Goal: Task Accomplishment & Management: Complete application form

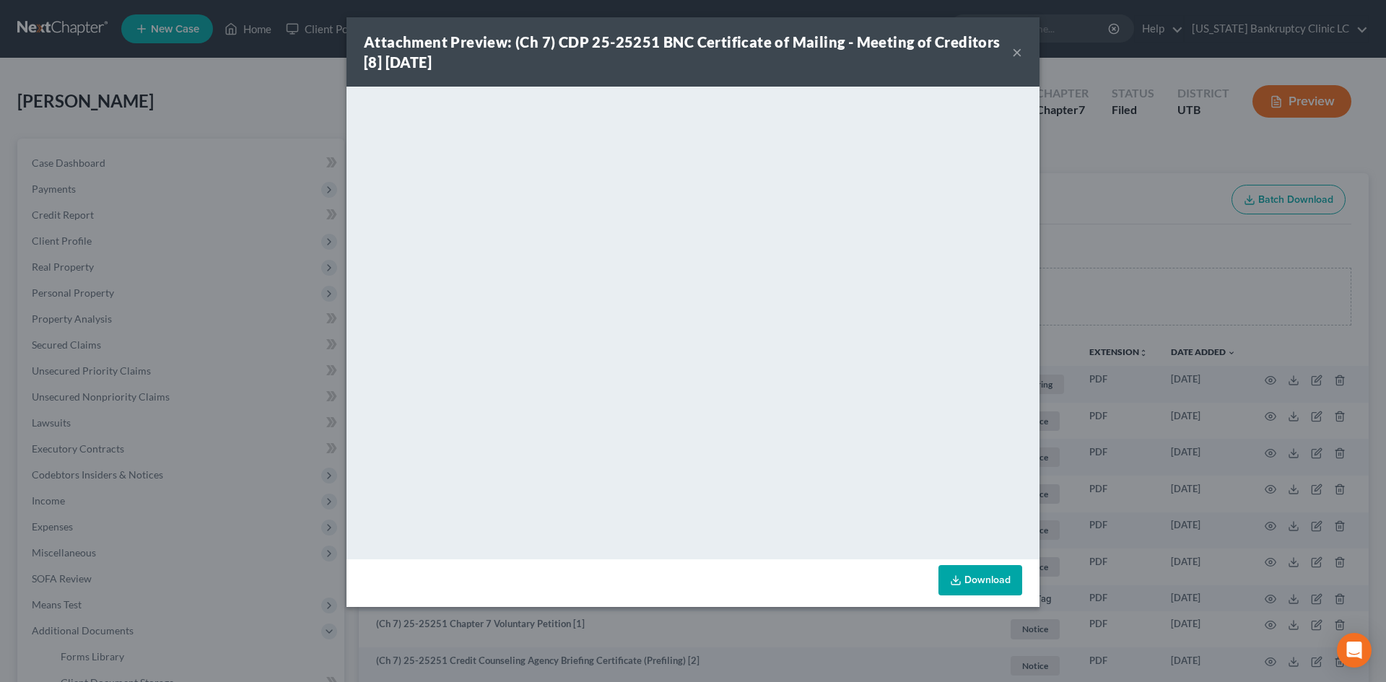
click at [1015, 49] on button "×" at bounding box center [1017, 51] width 10 height 17
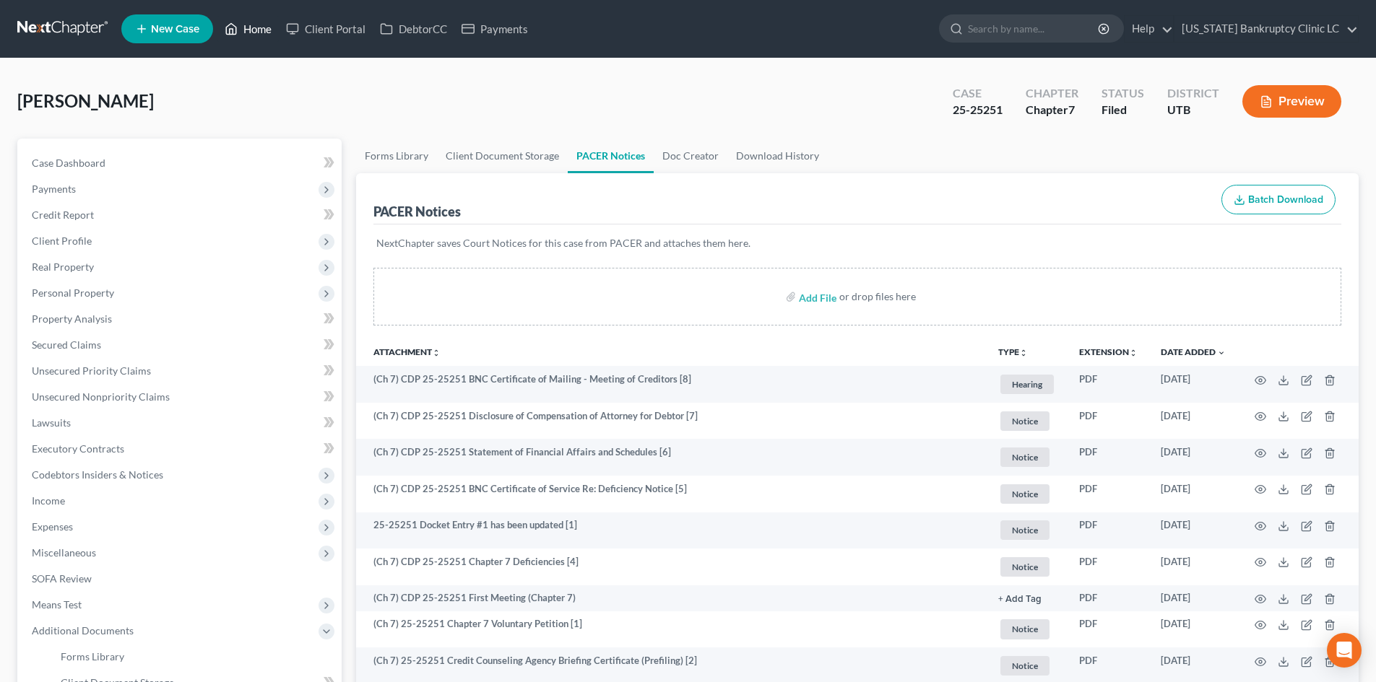
click at [265, 29] on link "Home" at bounding box center [247, 29] width 61 height 26
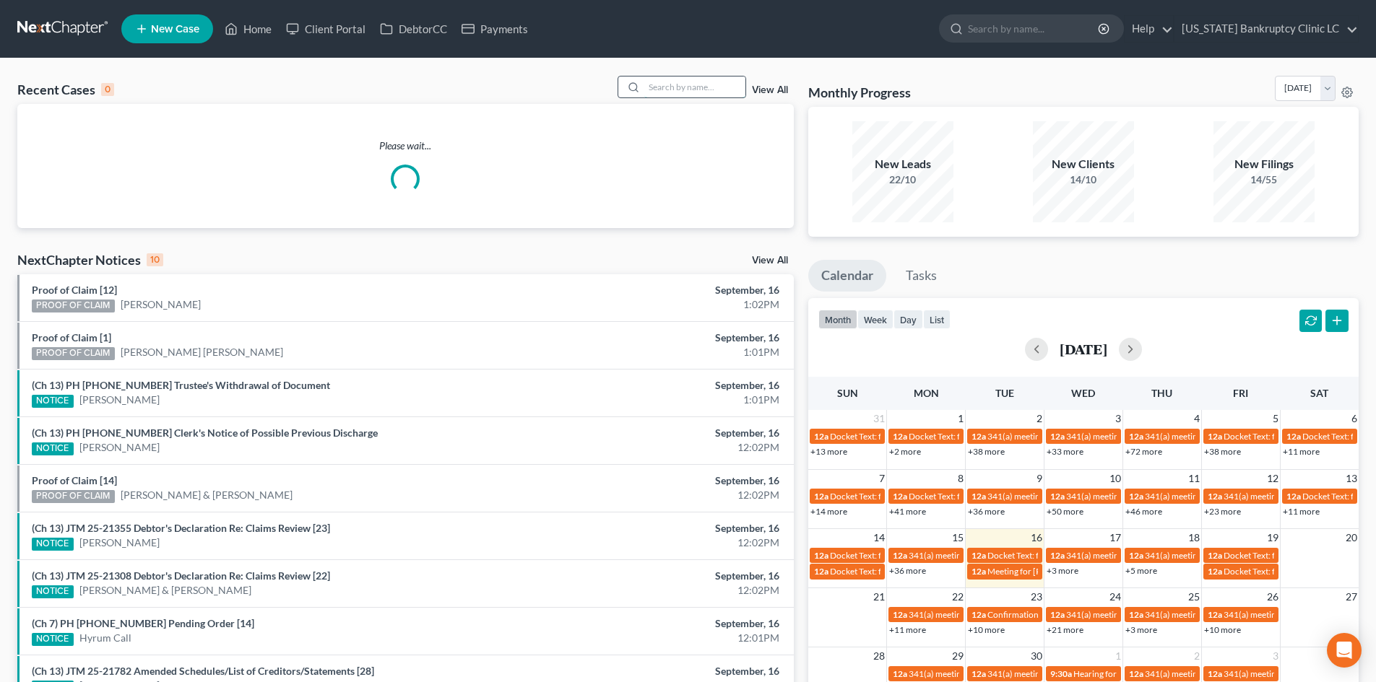
click at [710, 84] on input "search" at bounding box center [694, 87] width 101 height 21
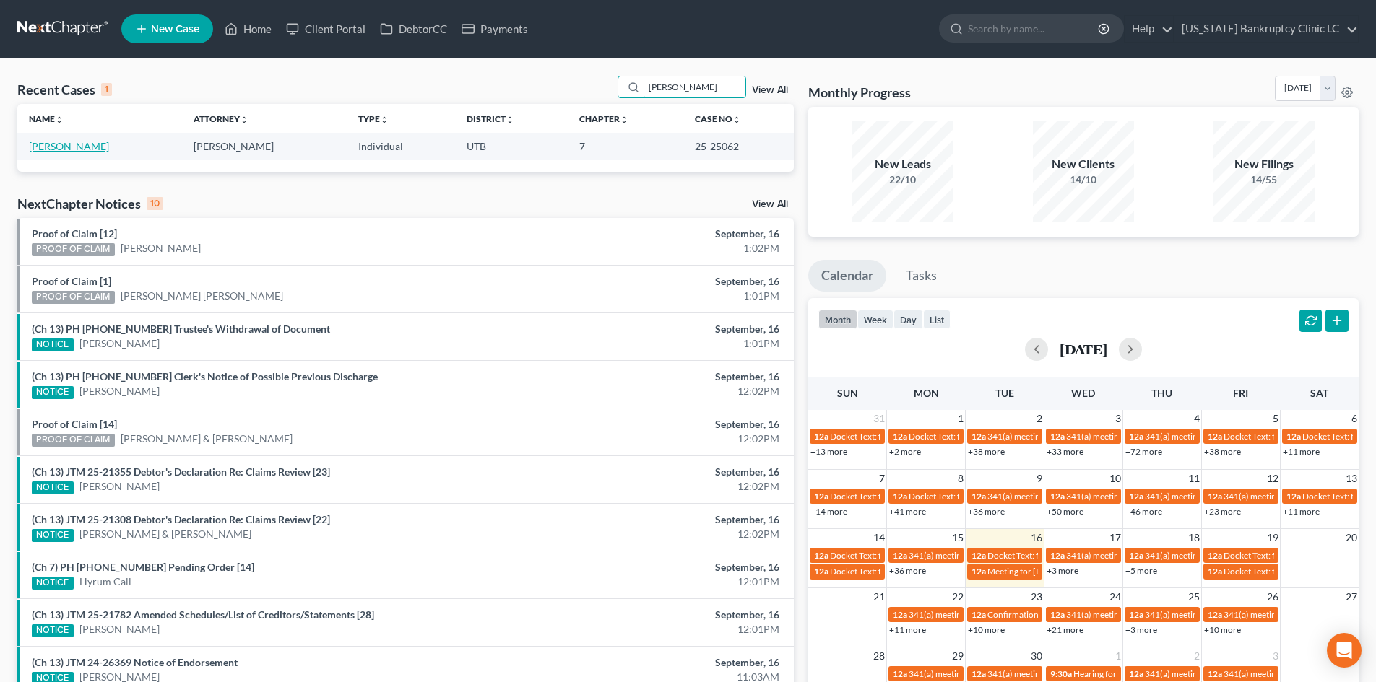
type input "pranger"
click at [59, 149] on link "[PERSON_NAME]" at bounding box center [69, 146] width 80 height 12
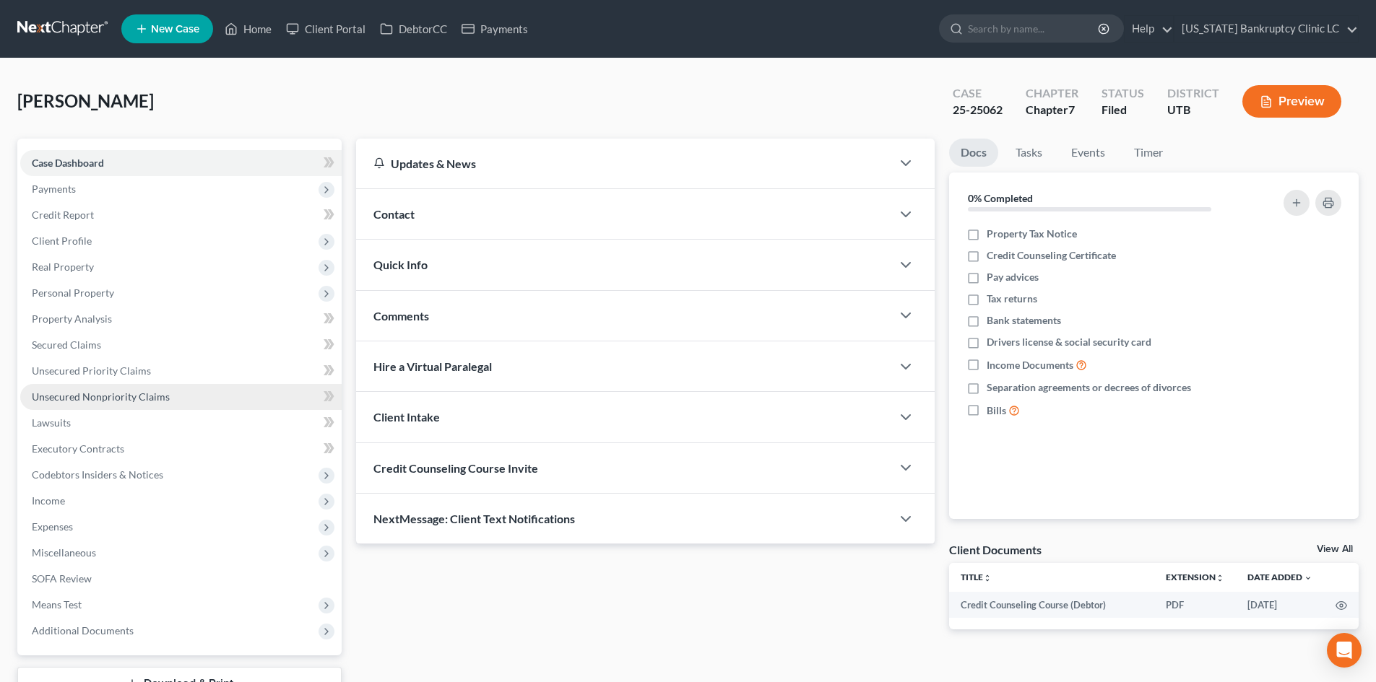
click at [123, 401] on span "Unsecured Nonpriority Claims" at bounding box center [101, 397] width 138 height 12
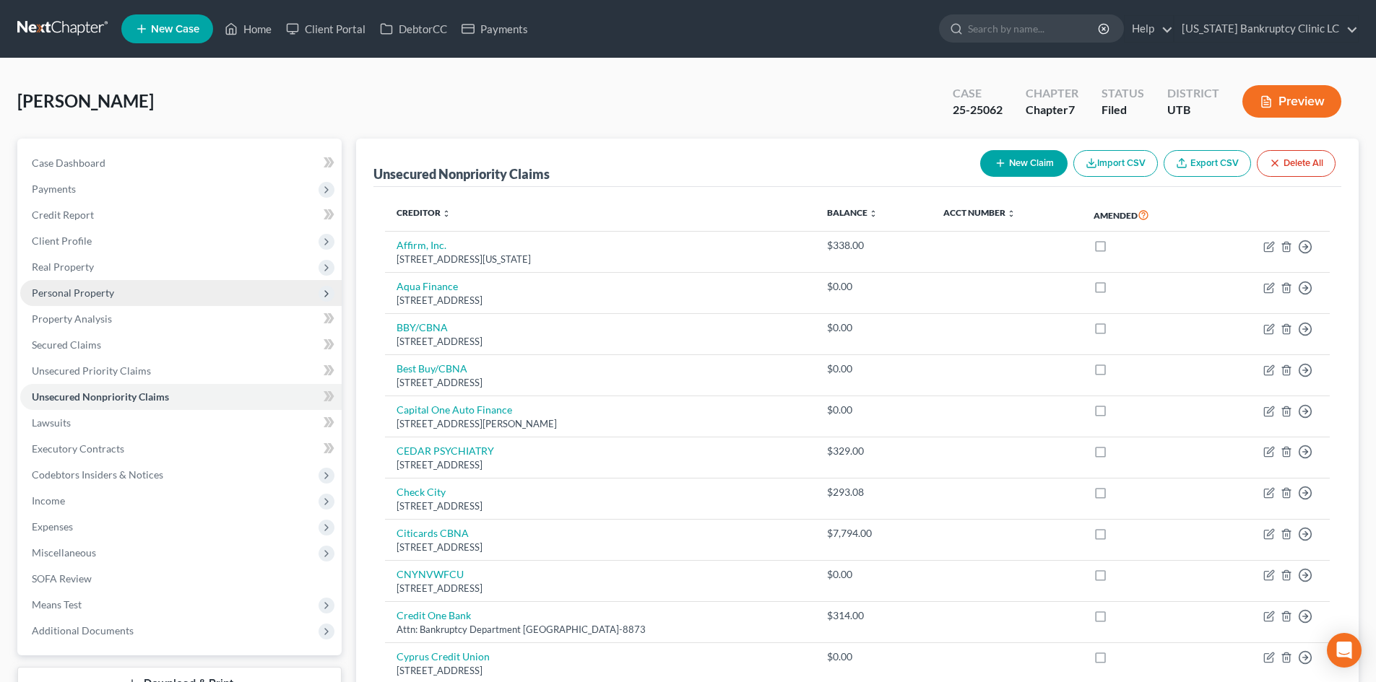
click at [106, 290] on span "Personal Property" at bounding box center [73, 293] width 82 height 12
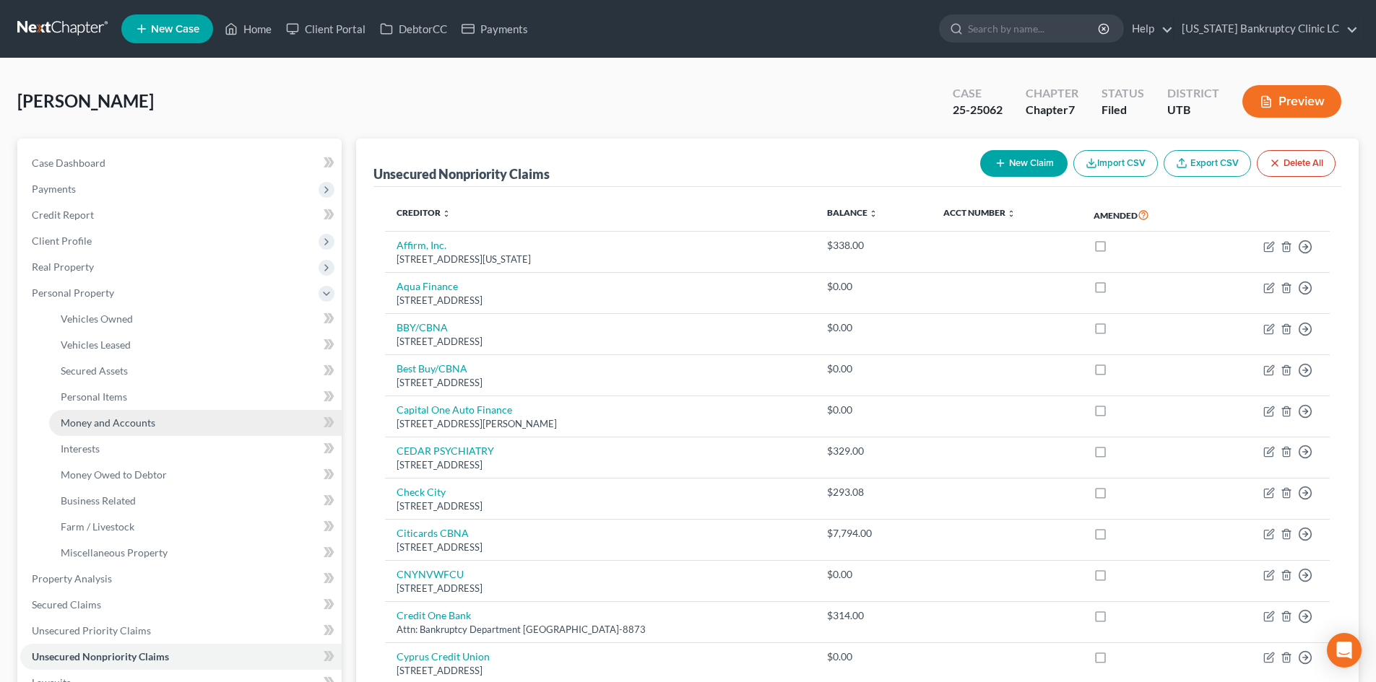
click at [142, 425] on span "Money and Accounts" at bounding box center [108, 423] width 95 height 12
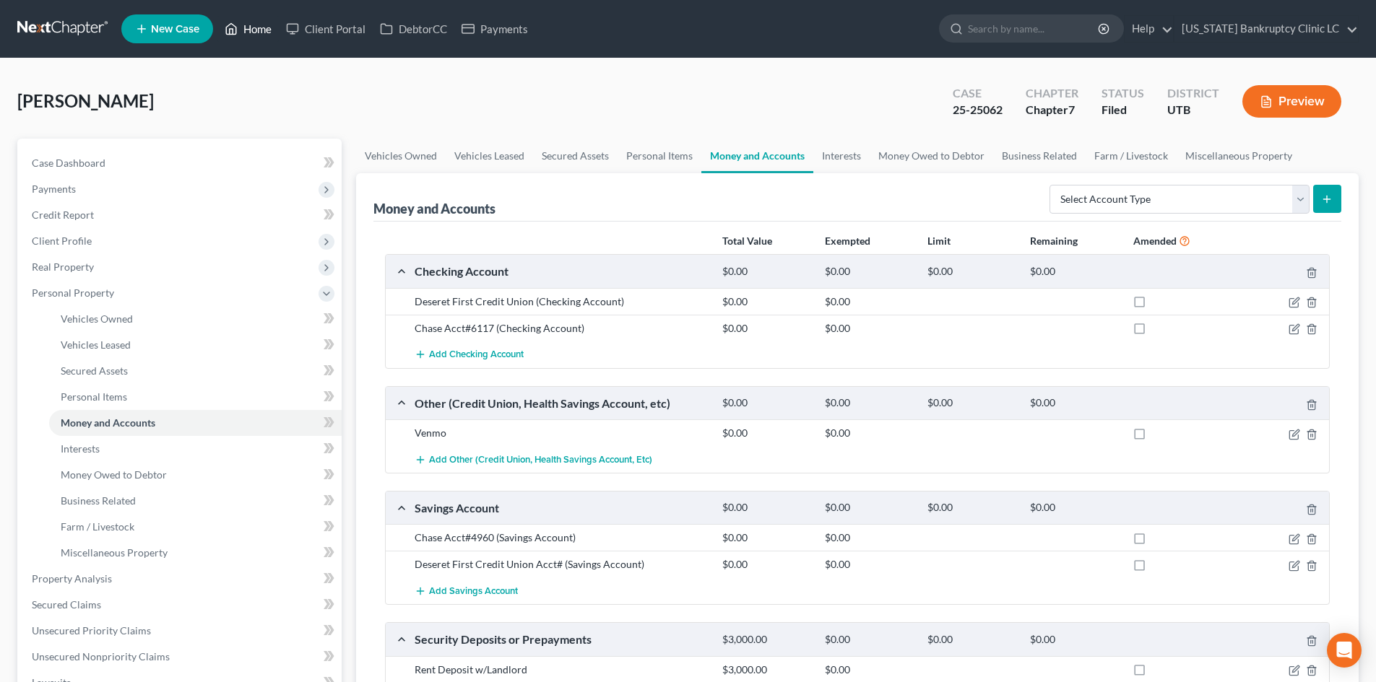
click at [247, 19] on link "Home" at bounding box center [247, 29] width 61 height 26
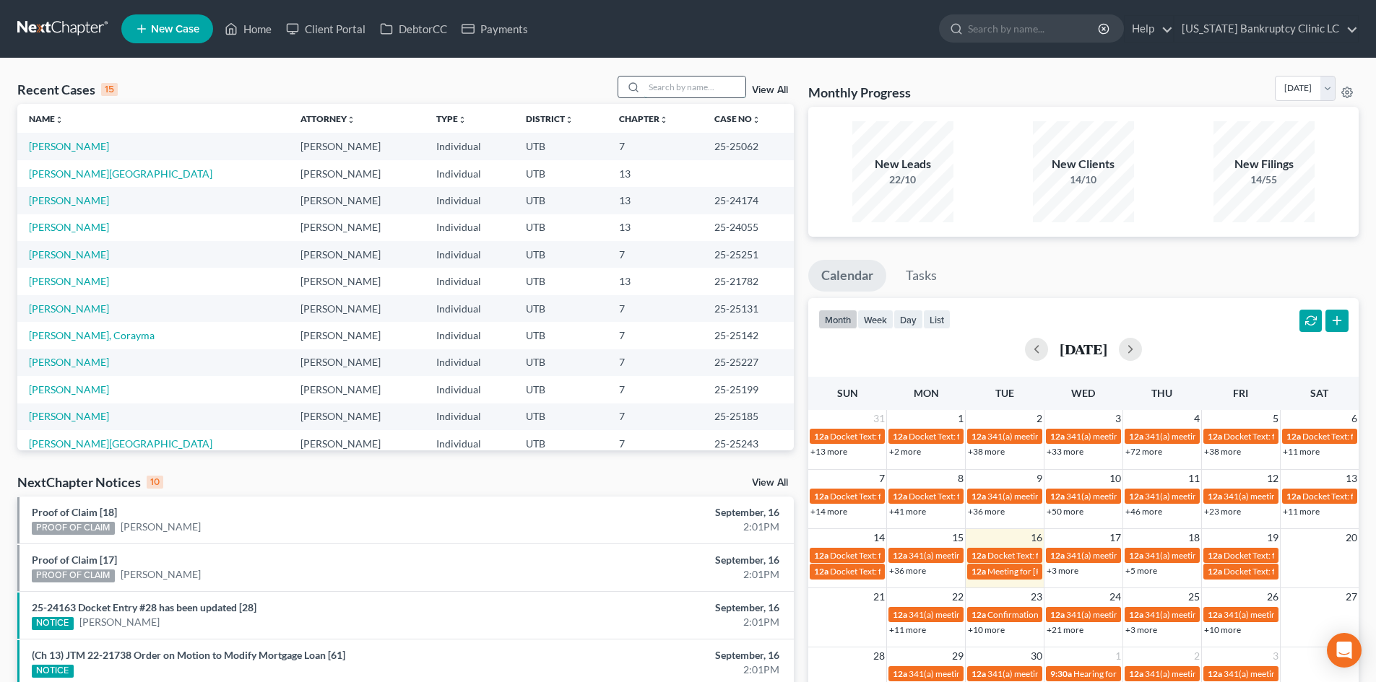
click at [697, 81] on input "search" at bounding box center [694, 87] width 101 height 21
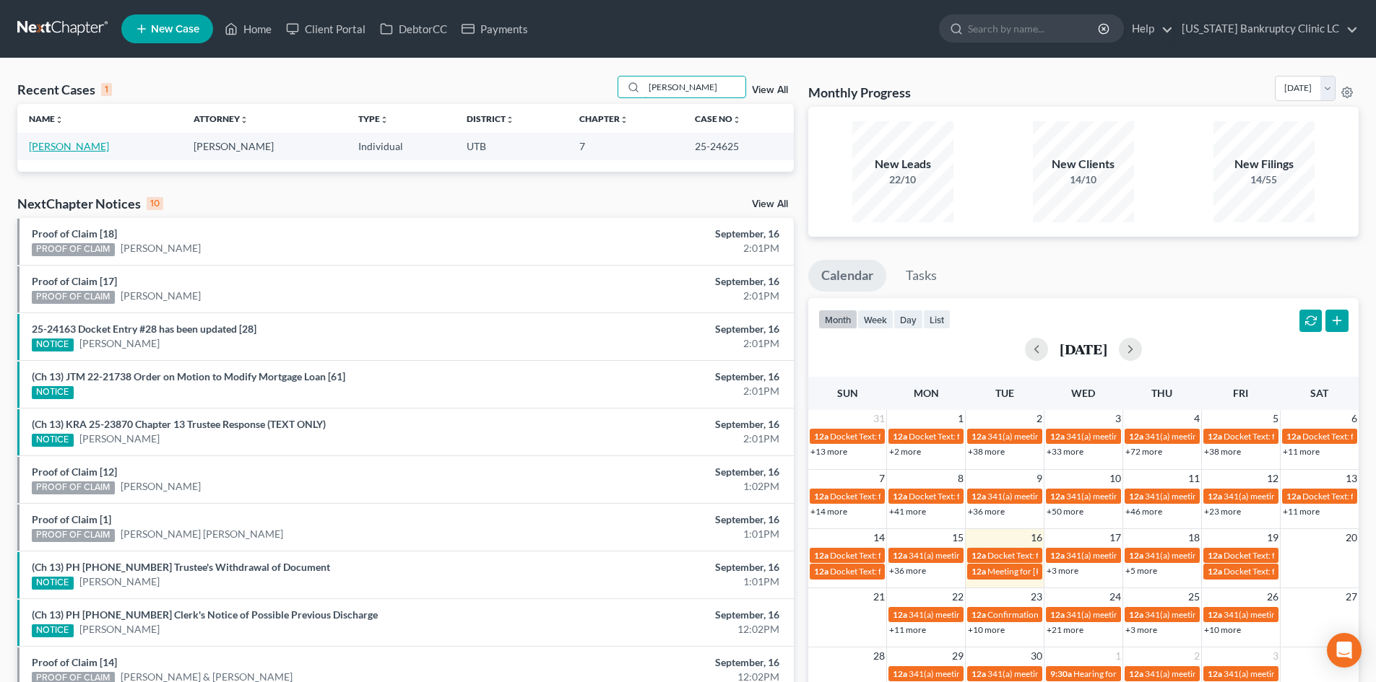
type input "hancock"
click at [48, 150] on link "[PERSON_NAME]" at bounding box center [69, 146] width 80 height 12
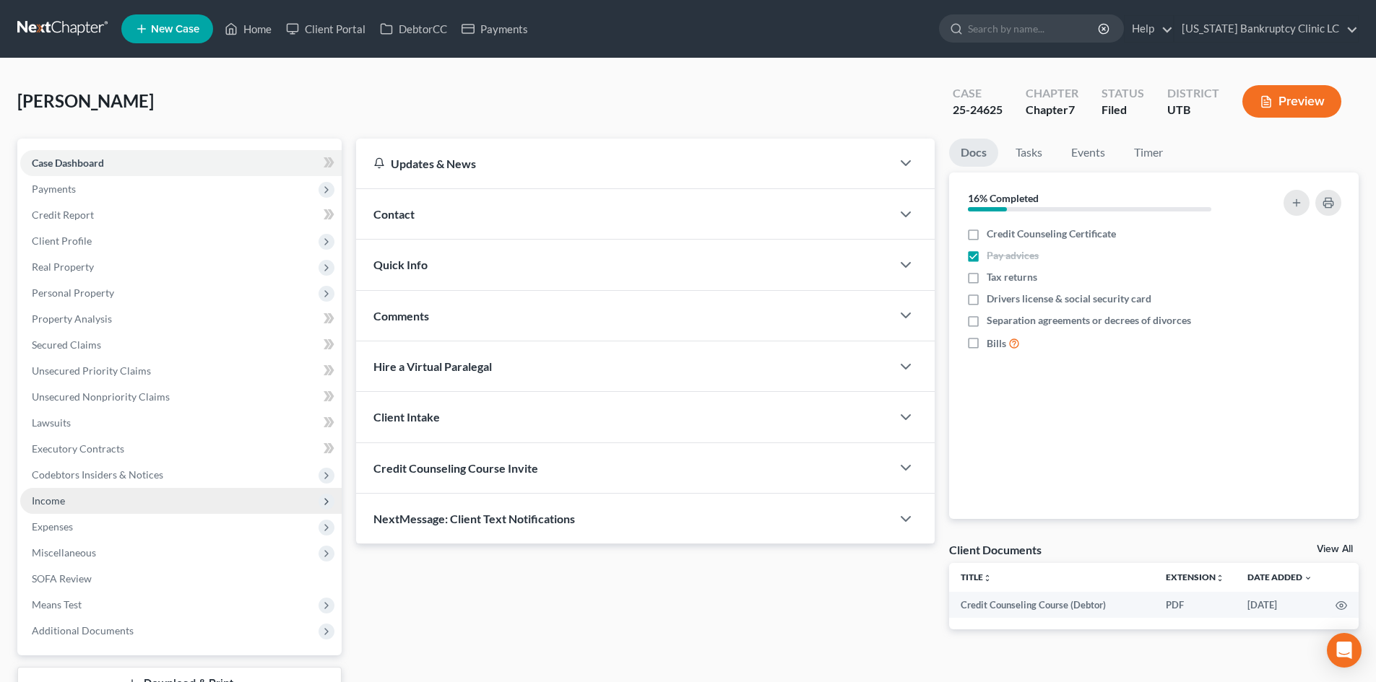
click at [72, 500] on span "Income" at bounding box center [180, 501] width 321 height 26
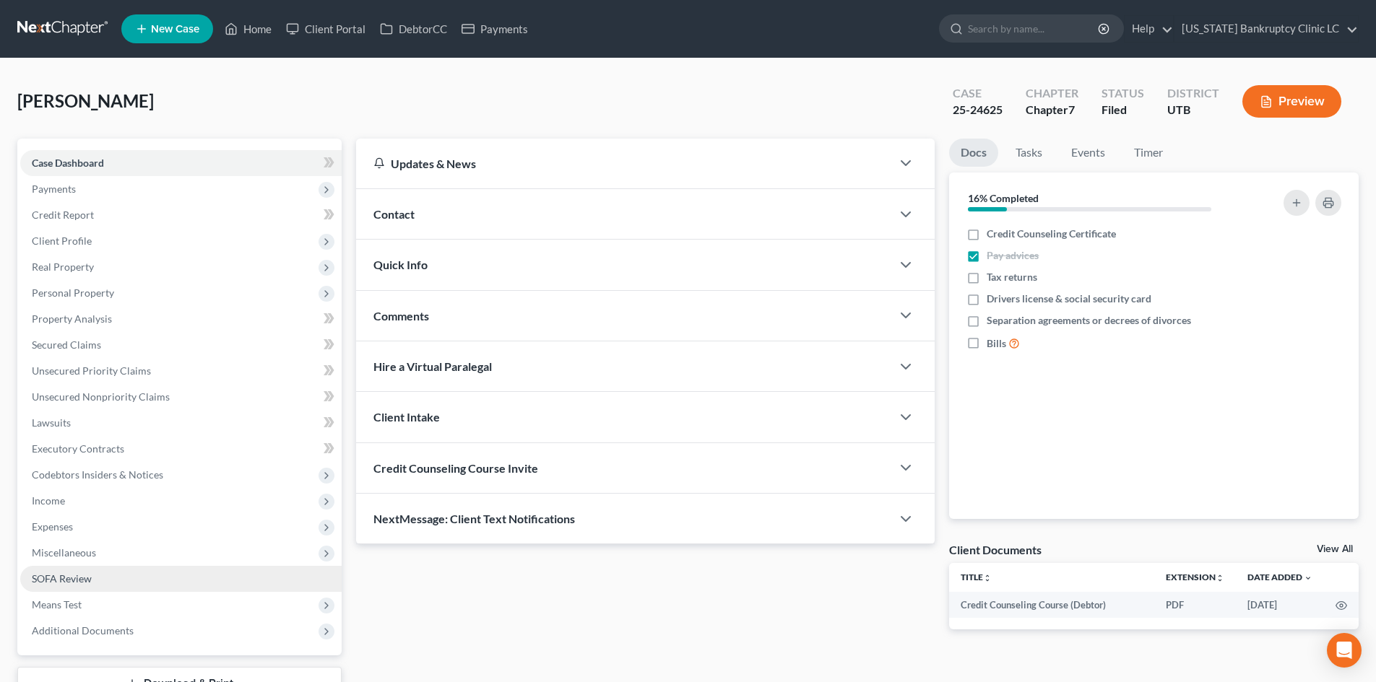
click at [69, 575] on span "SOFA Review" at bounding box center [62, 579] width 60 height 12
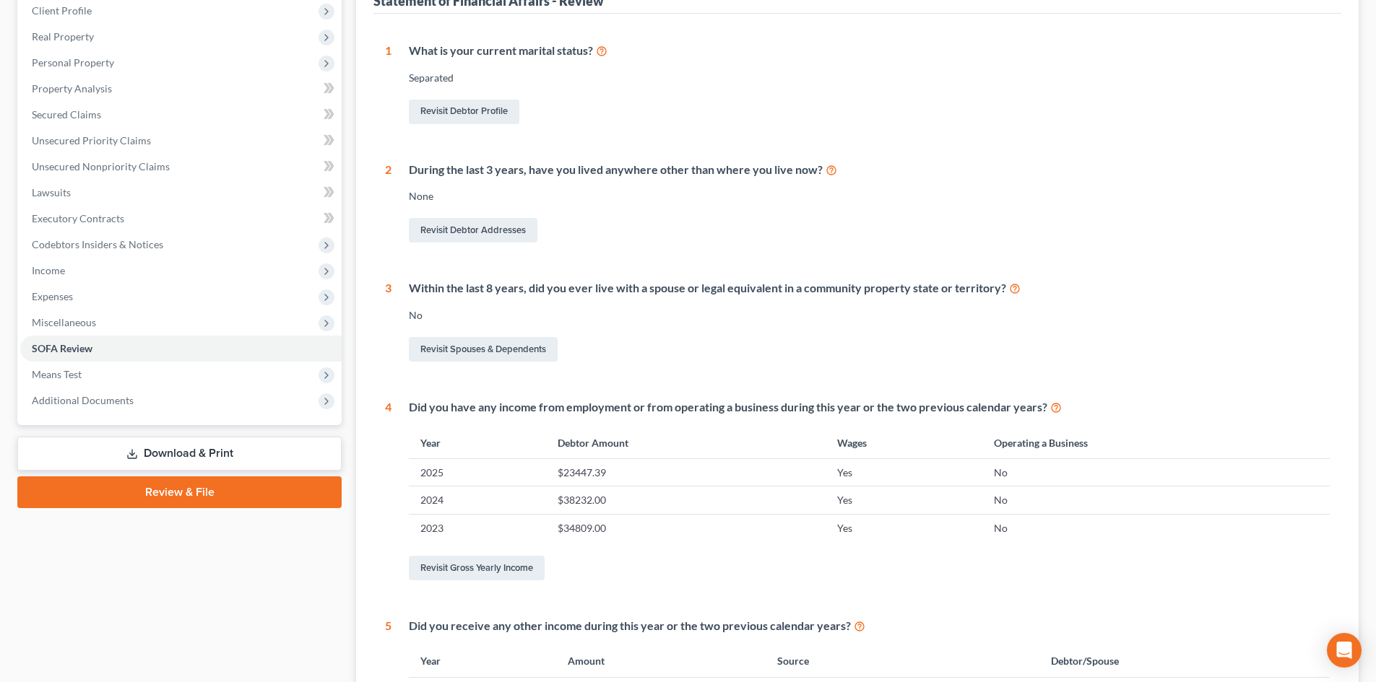
scroll to position [70, 0]
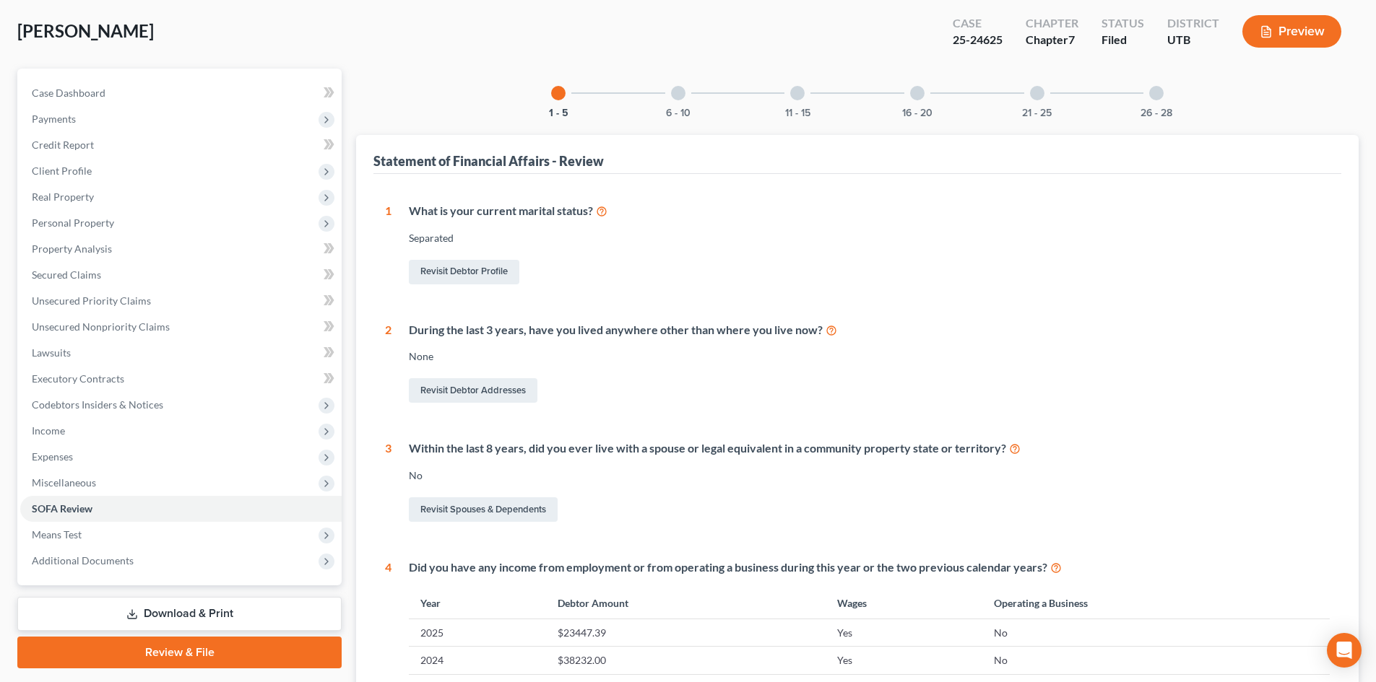
click at [682, 98] on div at bounding box center [678, 93] width 14 height 14
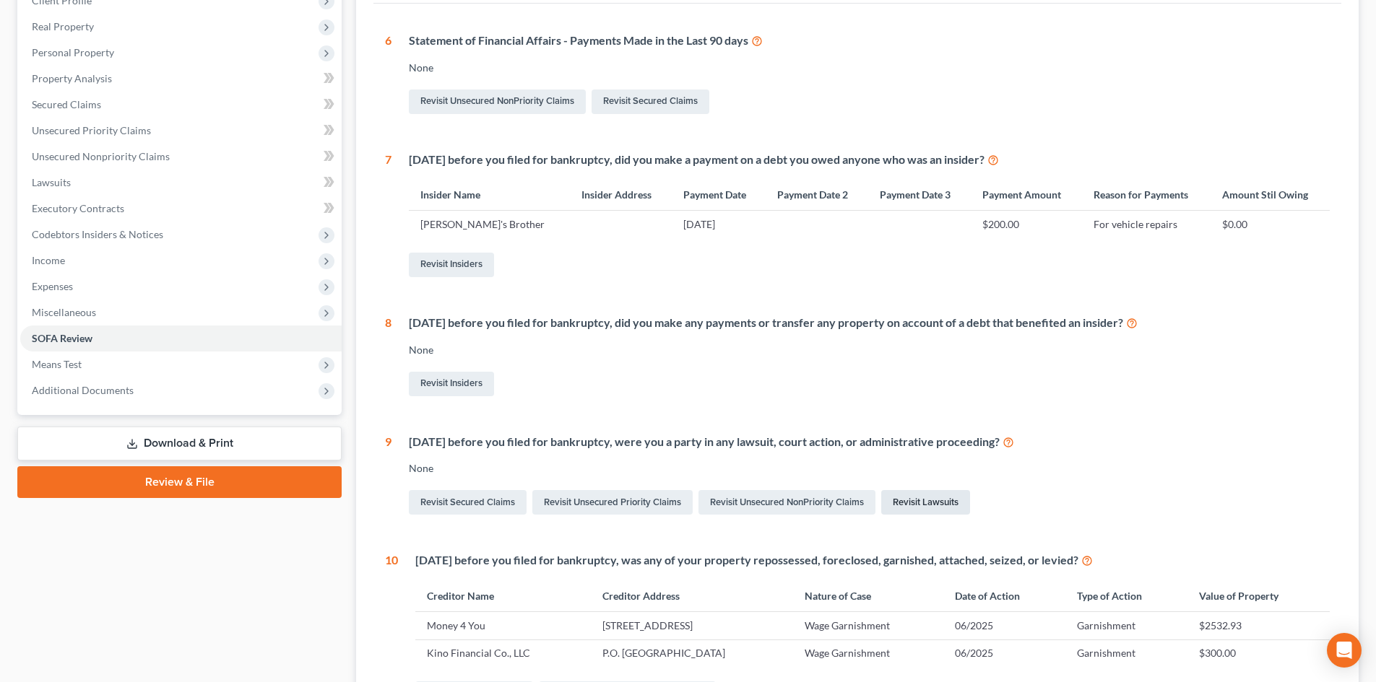
scroll to position [359, 0]
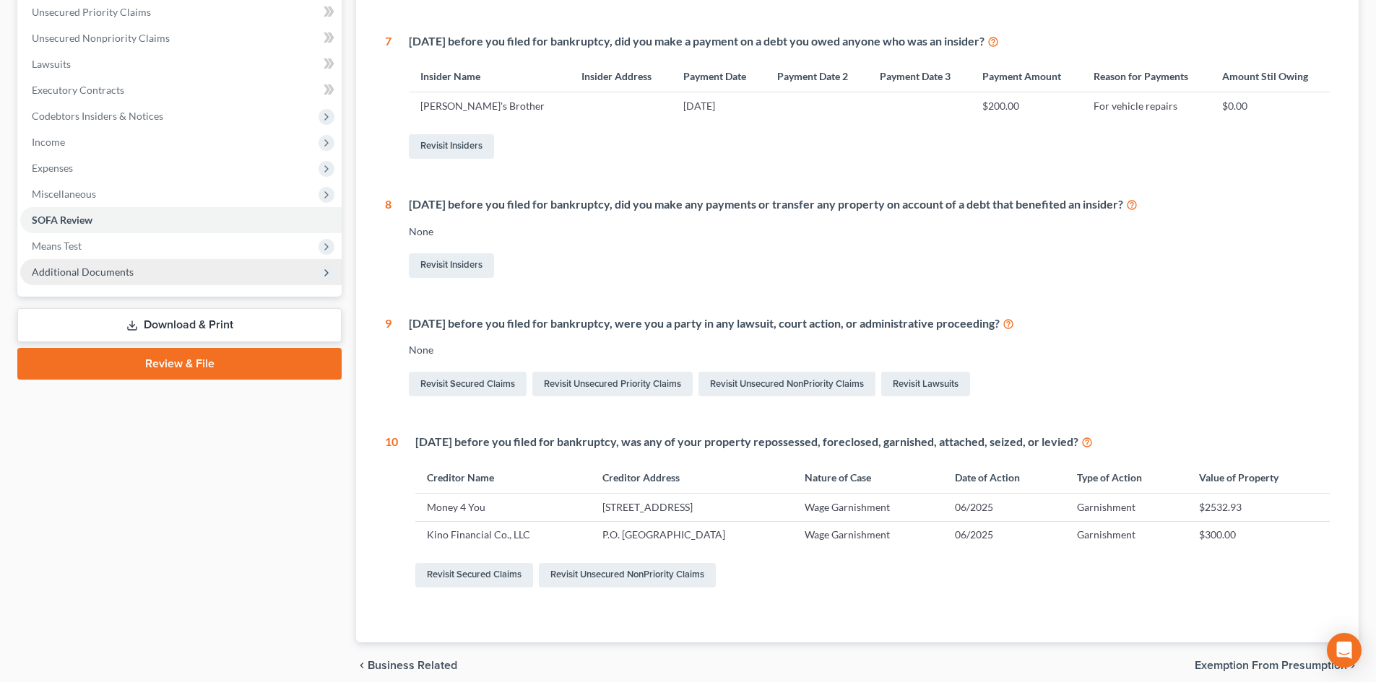
click at [173, 279] on span "Additional Documents" at bounding box center [180, 272] width 321 height 26
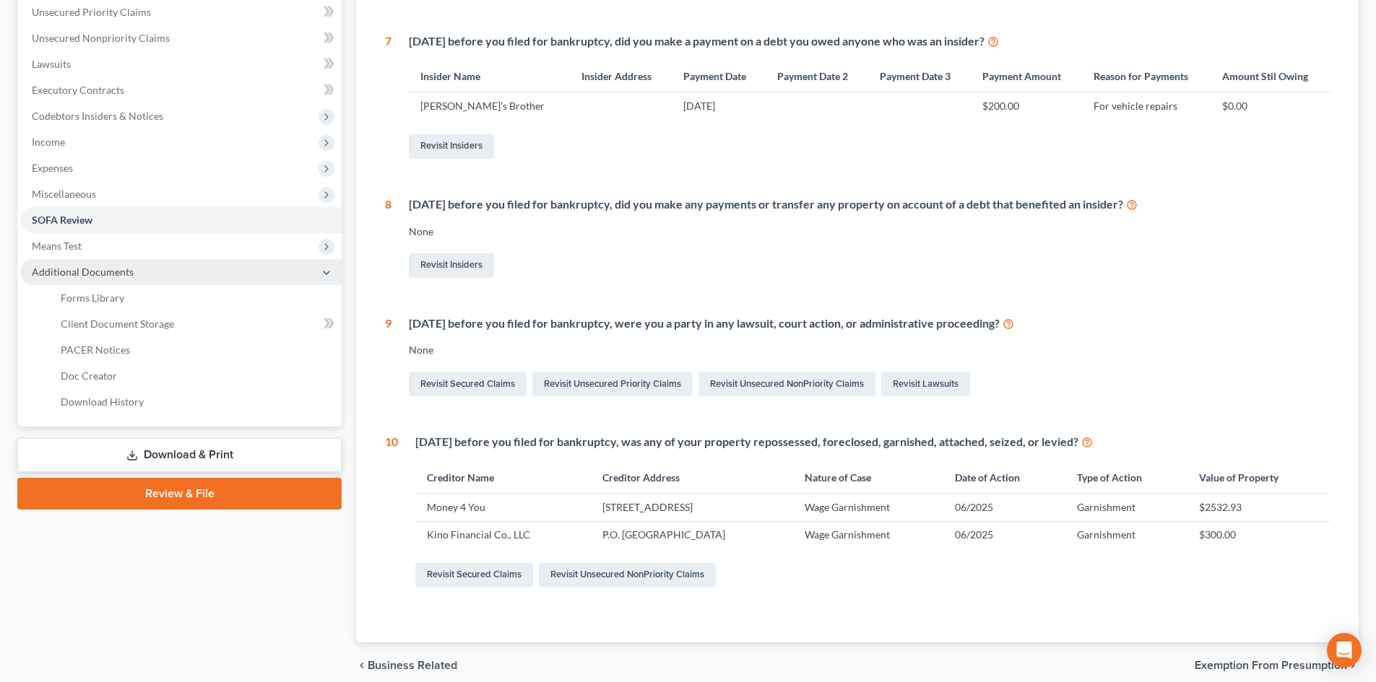
click at [173, 279] on span "Additional Documents" at bounding box center [180, 272] width 321 height 26
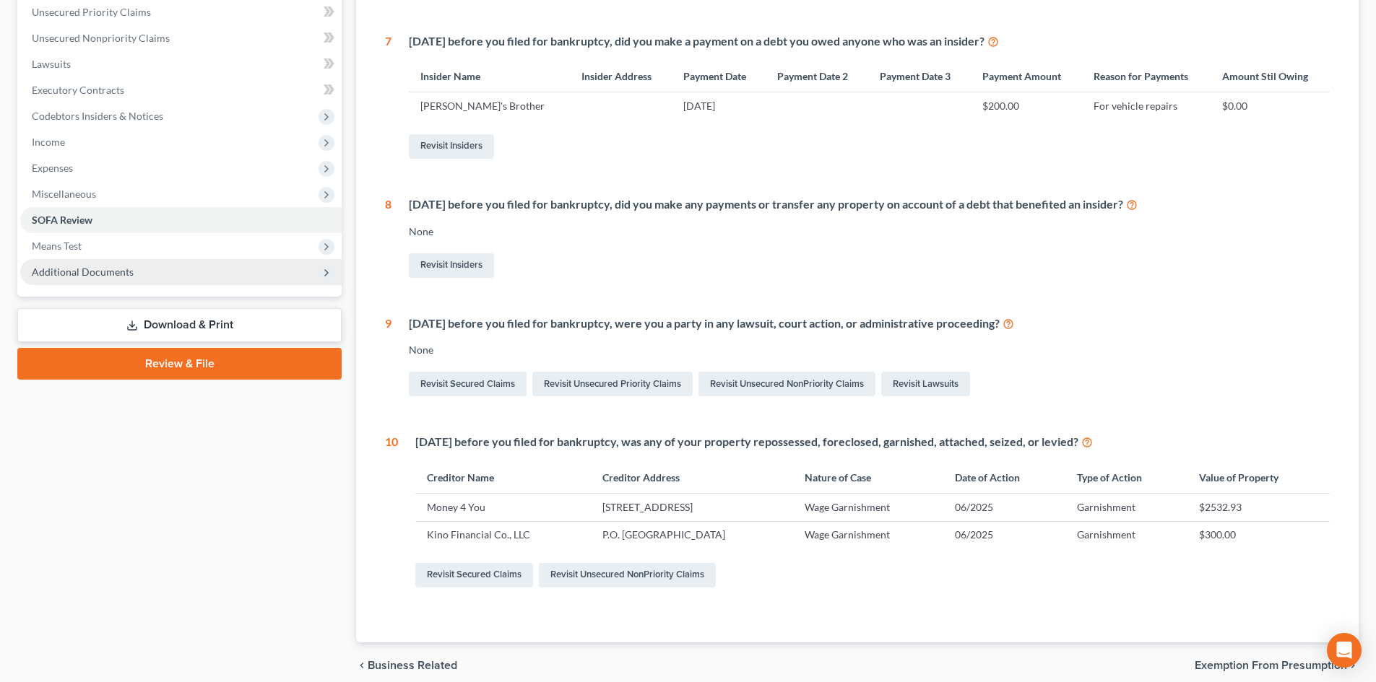
click at [173, 279] on span "Additional Documents" at bounding box center [180, 272] width 321 height 26
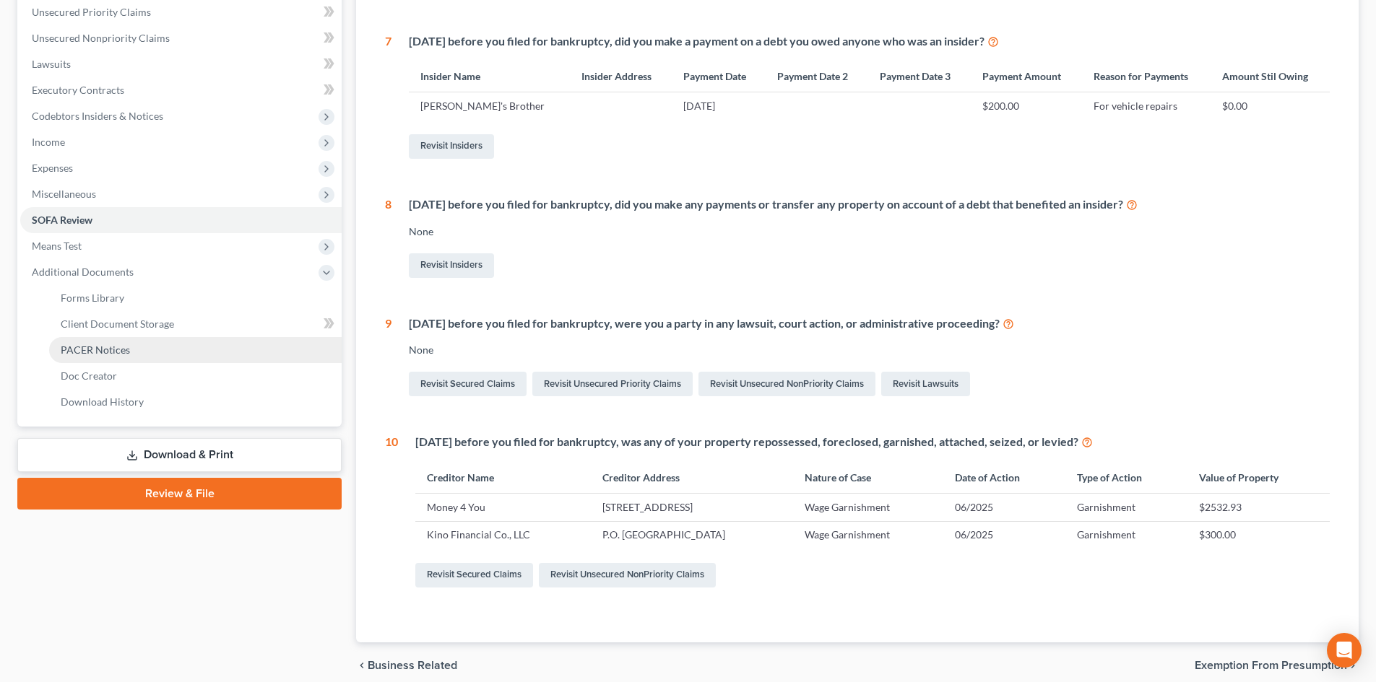
click at [160, 344] on link "PACER Notices" at bounding box center [195, 350] width 292 height 26
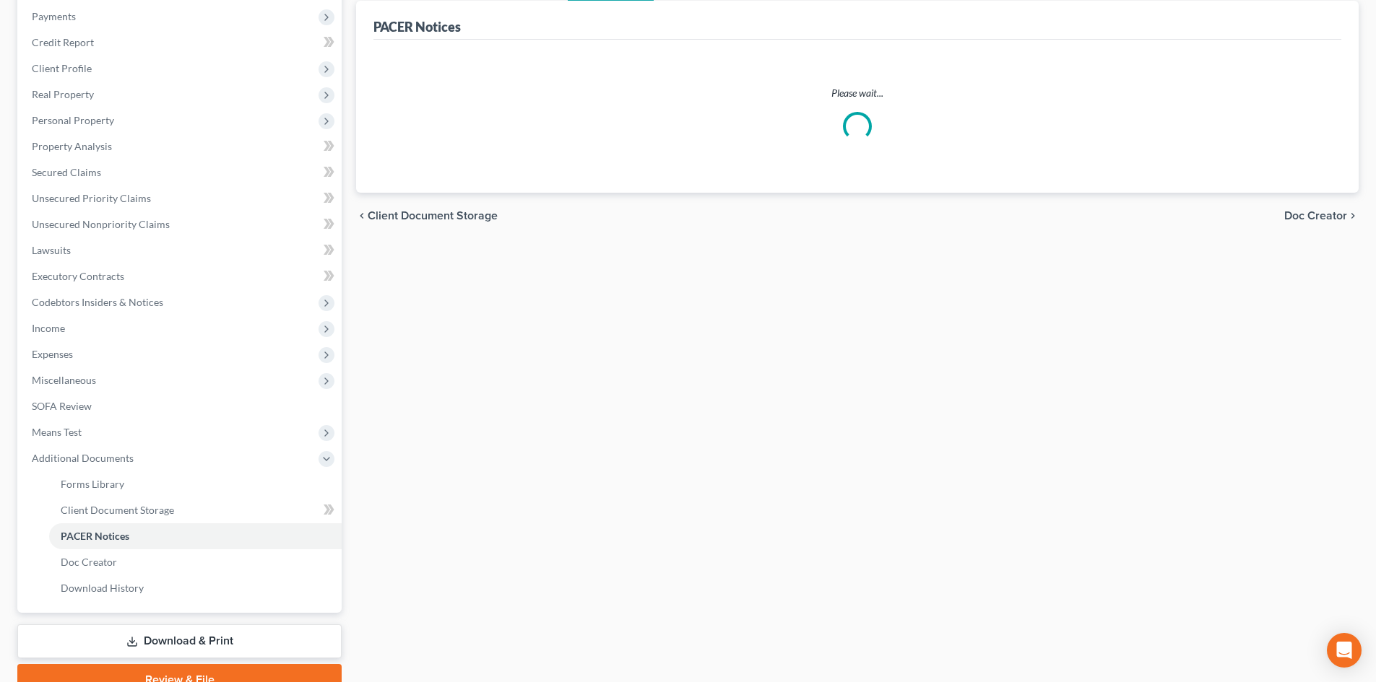
scroll to position [241, 0]
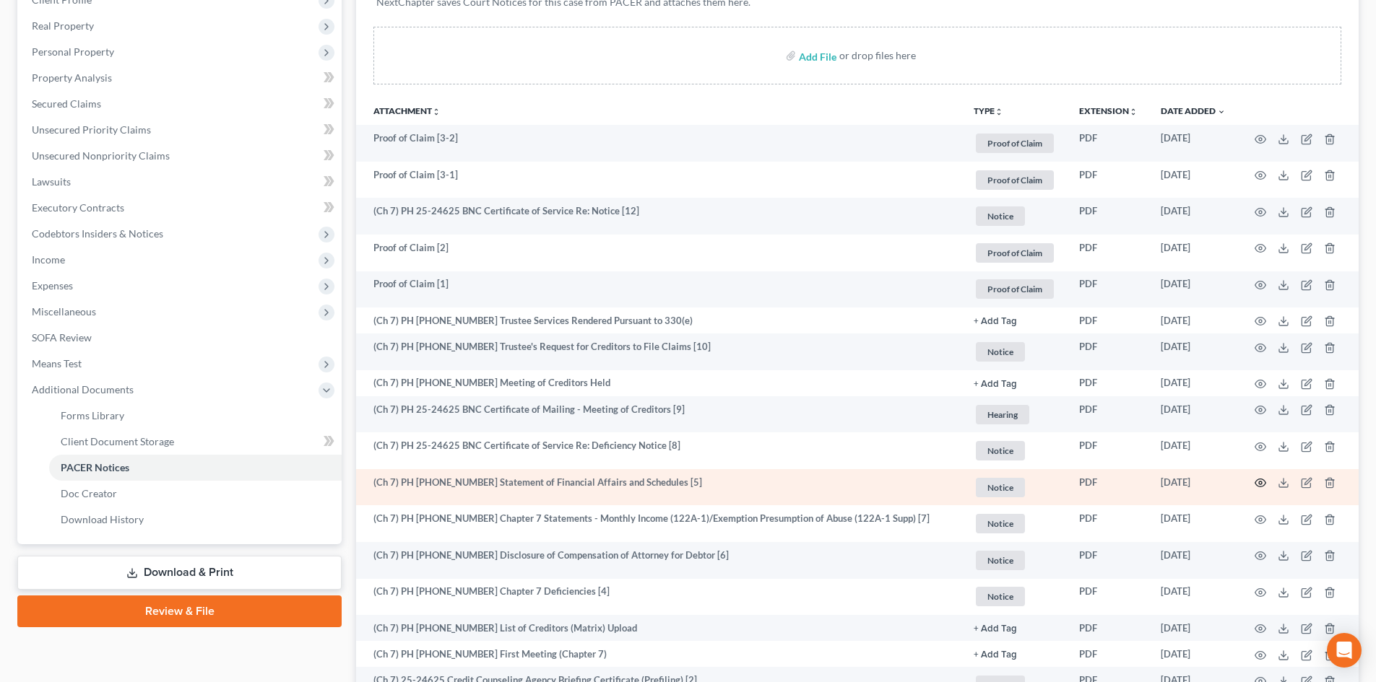
click at [1262, 487] on icon "button" at bounding box center [1260, 483] width 12 height 12
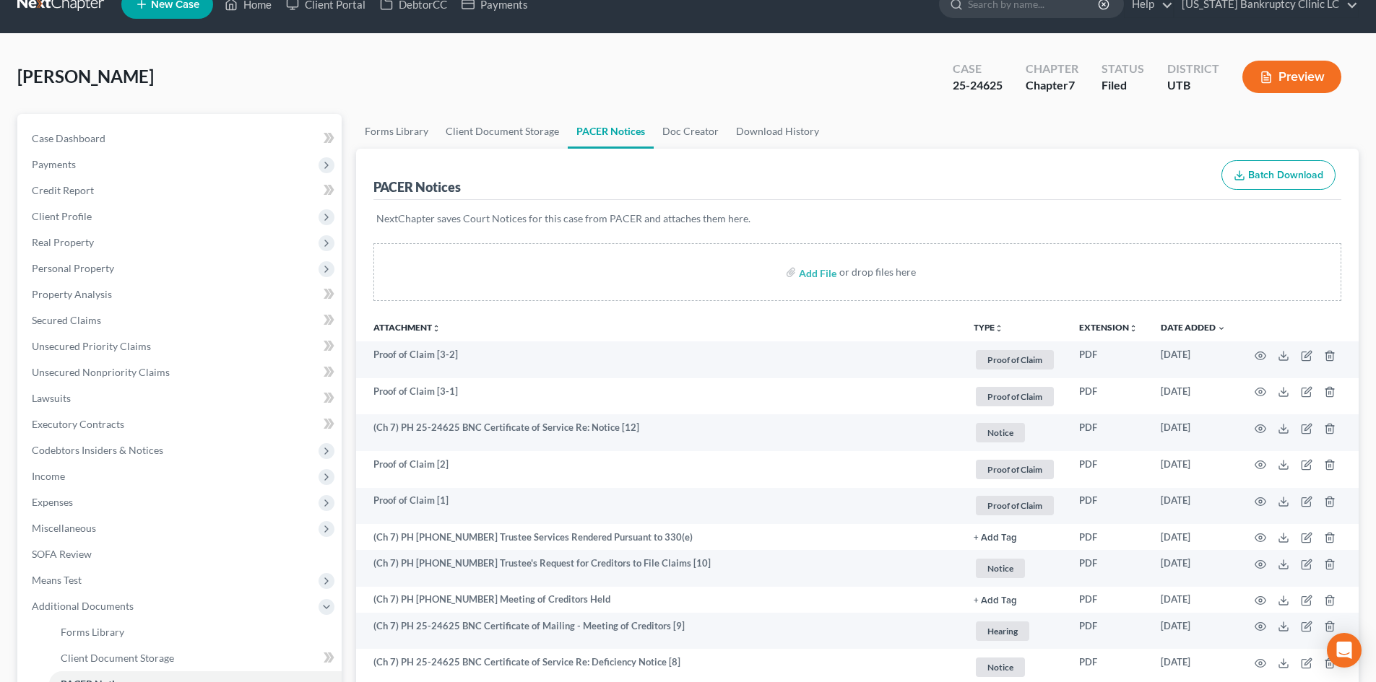
scroll to position [0, 0]
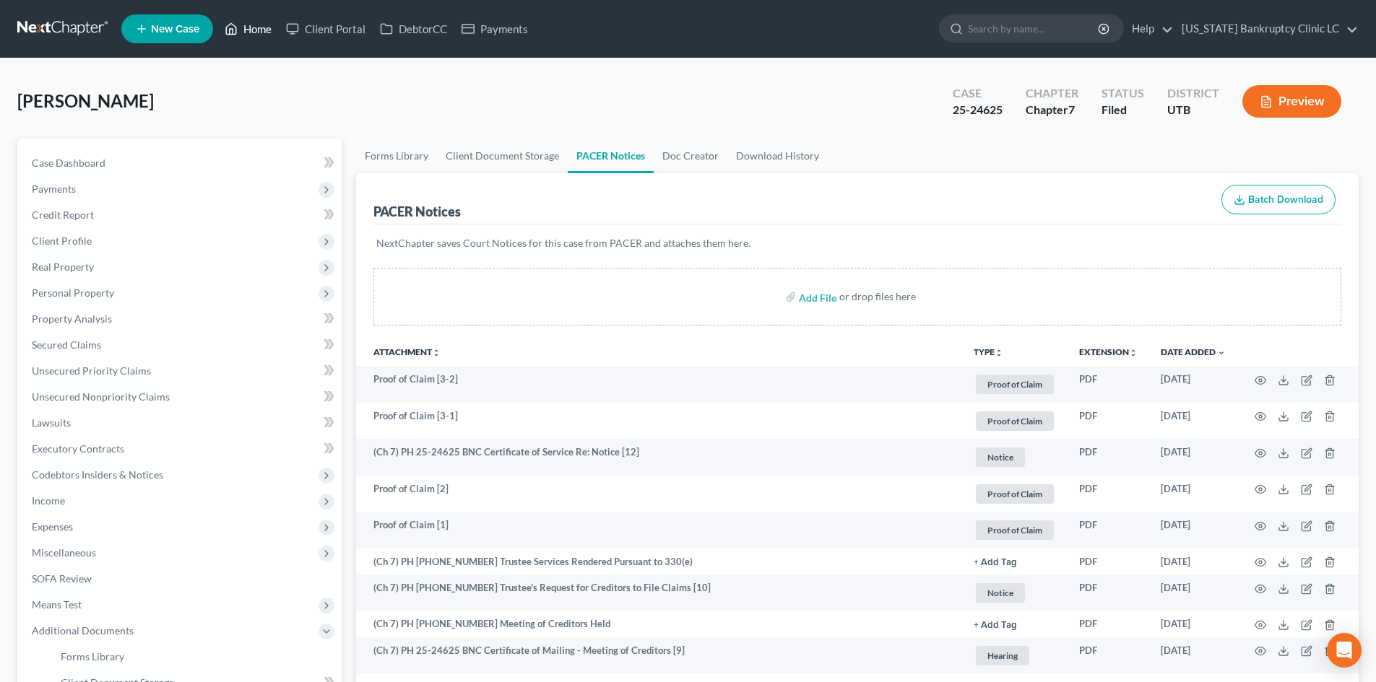
drag, startPoint x: 247, startPoint y: 27, endPoint x: 1362, endPoint y: 168, distance: 1123.7
click at [248, 27] on link "Home" at bounding box center [247, 29] width 61 height 26
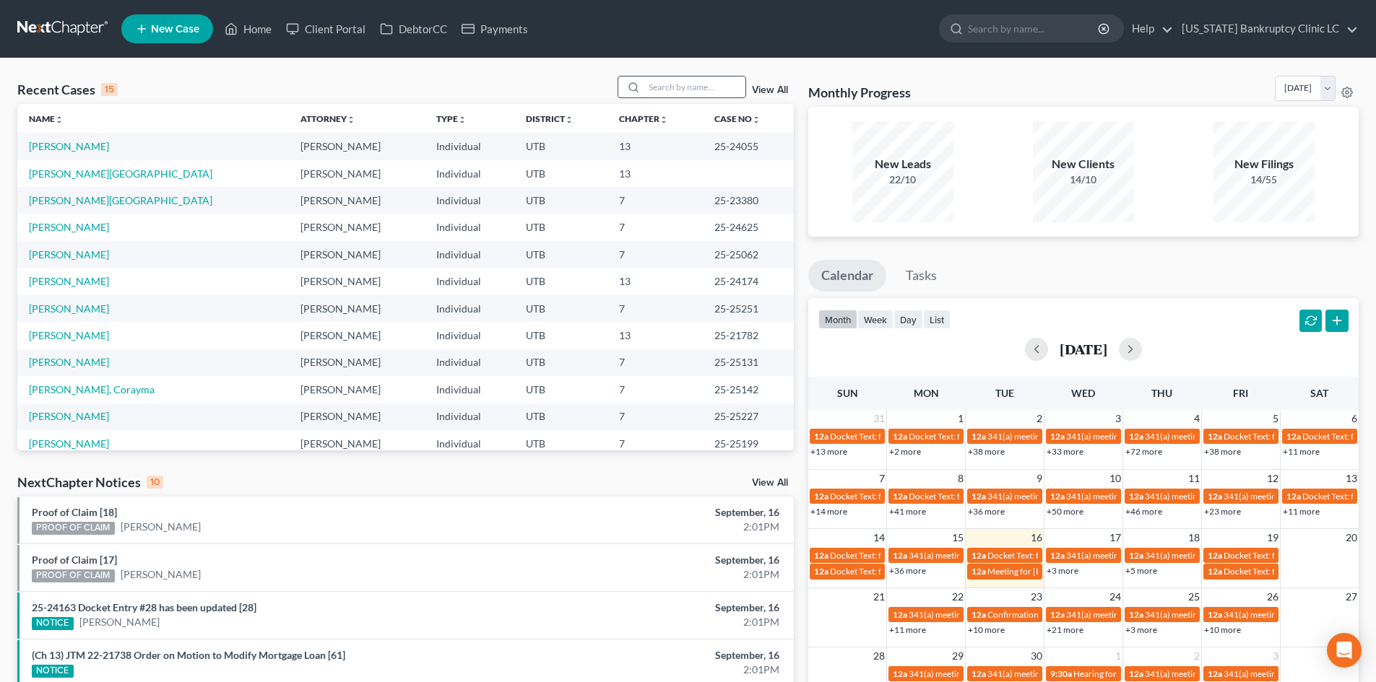
click at [668, 97] on input "search" at bounding box center [694, 87] width 101 height 21
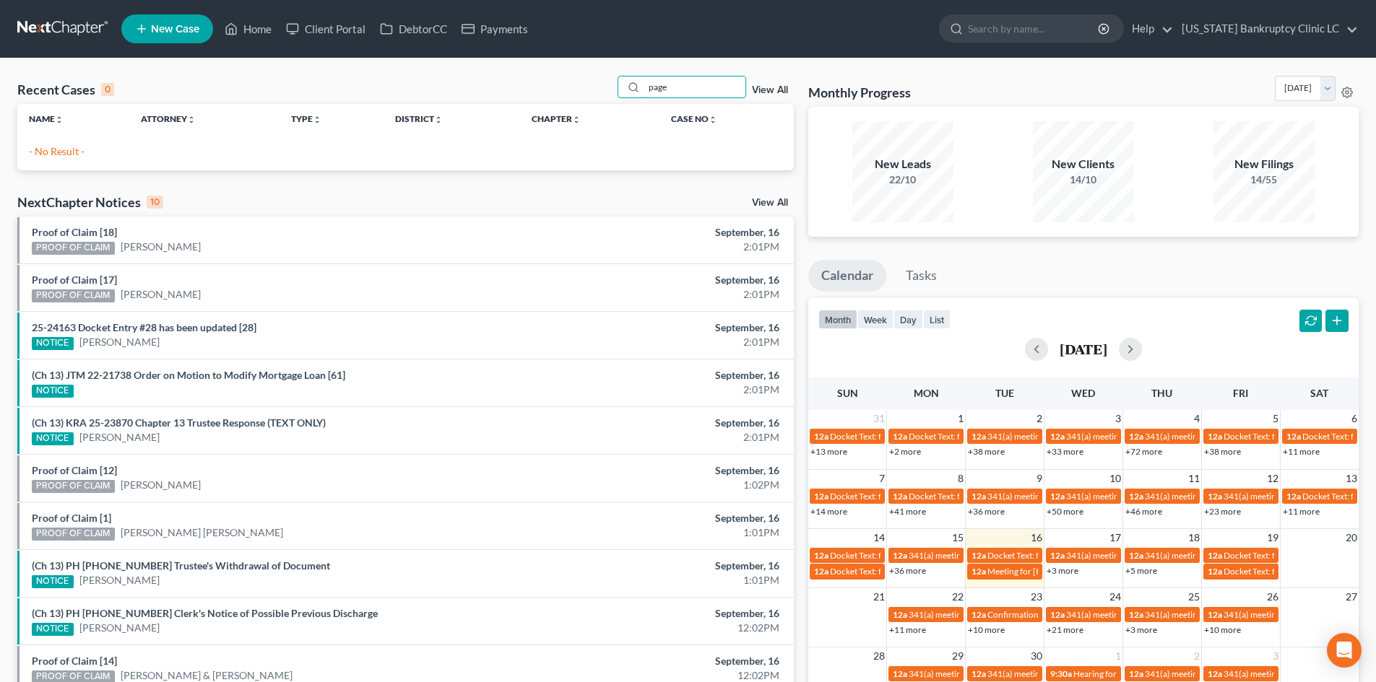
type input "page"
click at [170, 38] on link "New Case" at bounding box center [167, 28] width 92 height 29
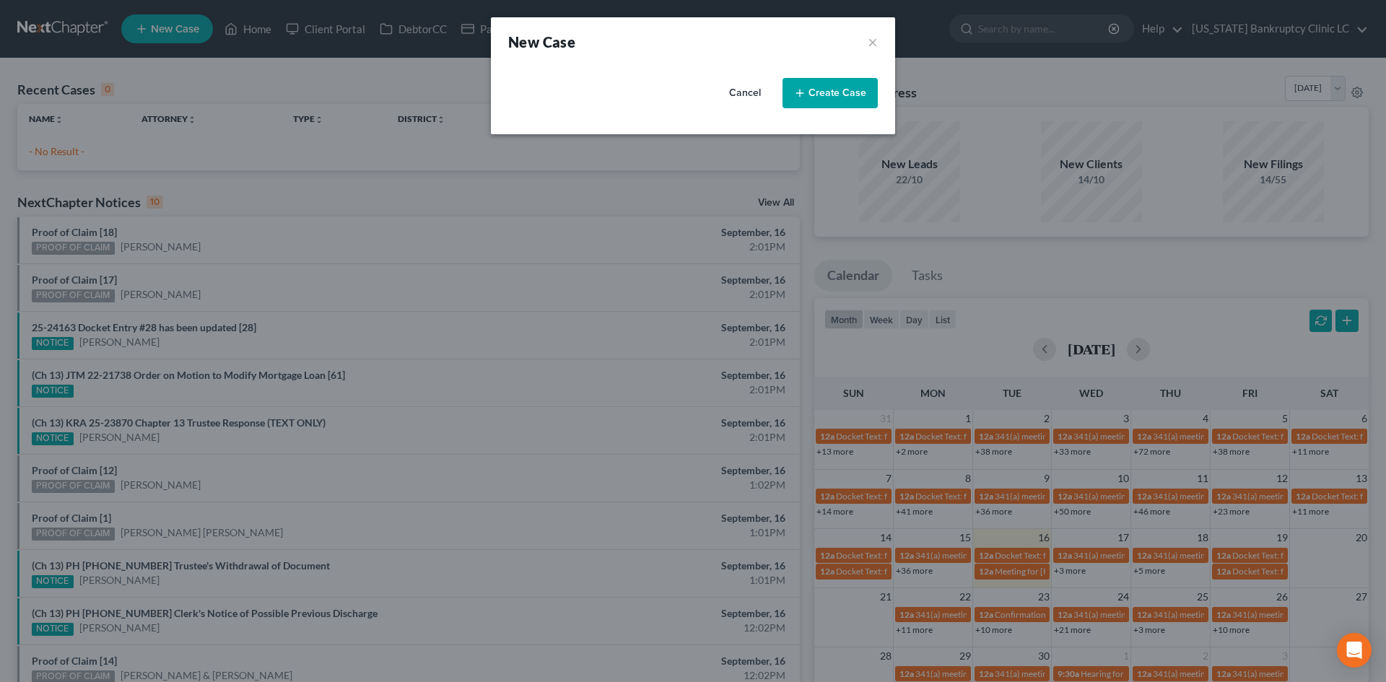
select select "81"
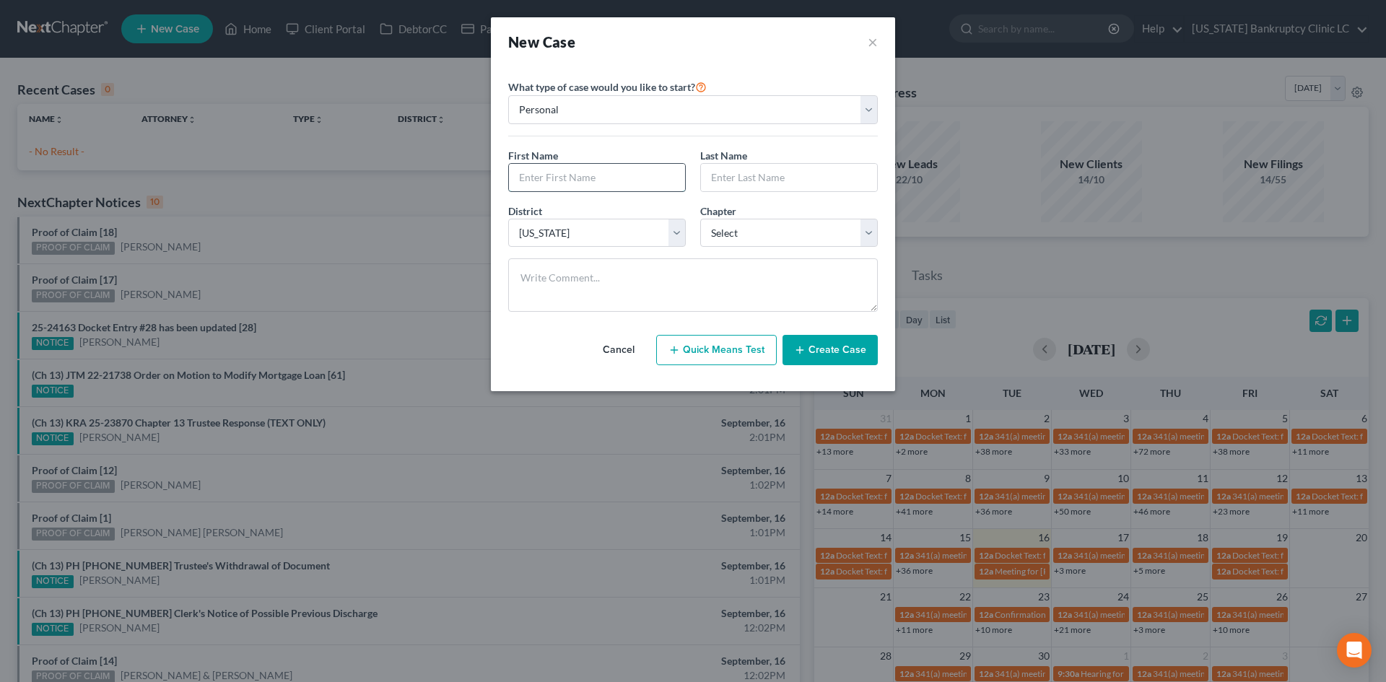
click at [557, 175] on input "text" at bounding box center [597, 177] width 176 height 27
type input "[PERSON_NAME]"
type input "Page"
click at [776, 236] on select "Select 7 11 12 13" at bounding box center [789, 233] width 178 height 29
select select "0"
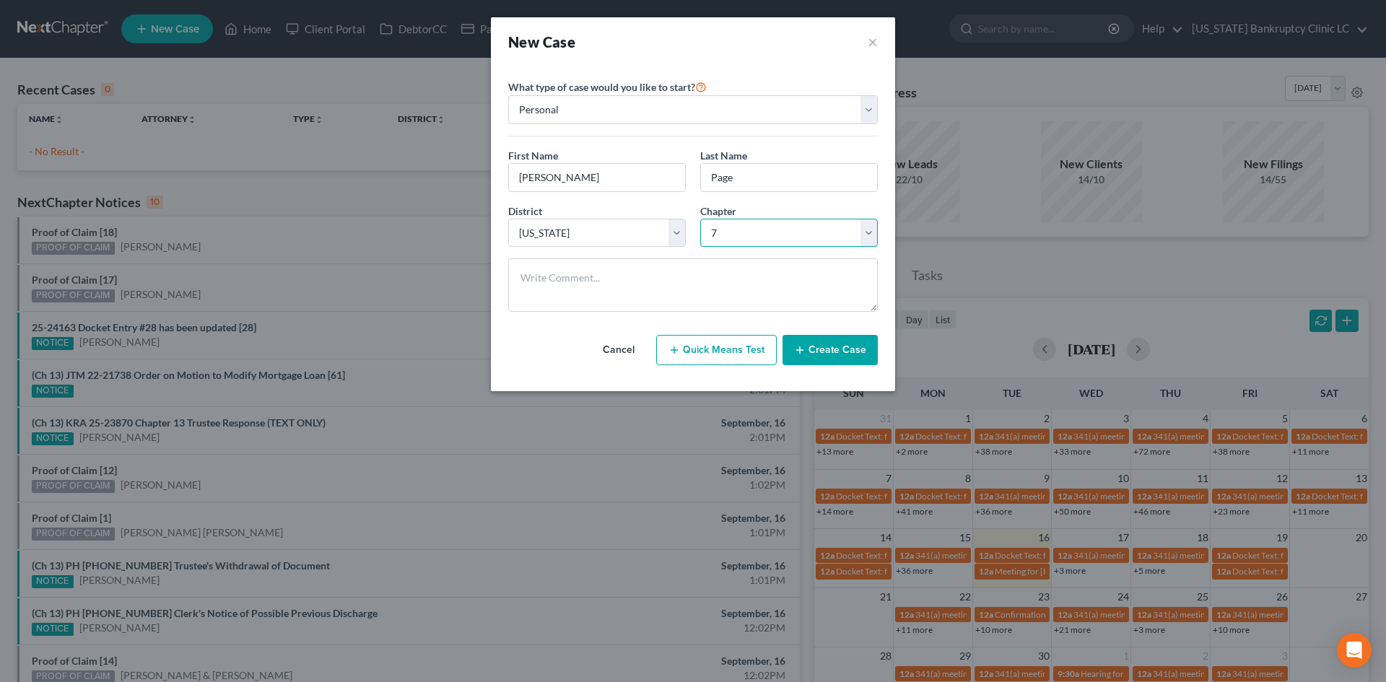
click at [700, 219] on select "Select 7 11 12 13" at bounding box center [789, 233] width 178 height 29
click at [830, 349] on button "Create Case" at bounding box center [830, 350] width 95 height 30
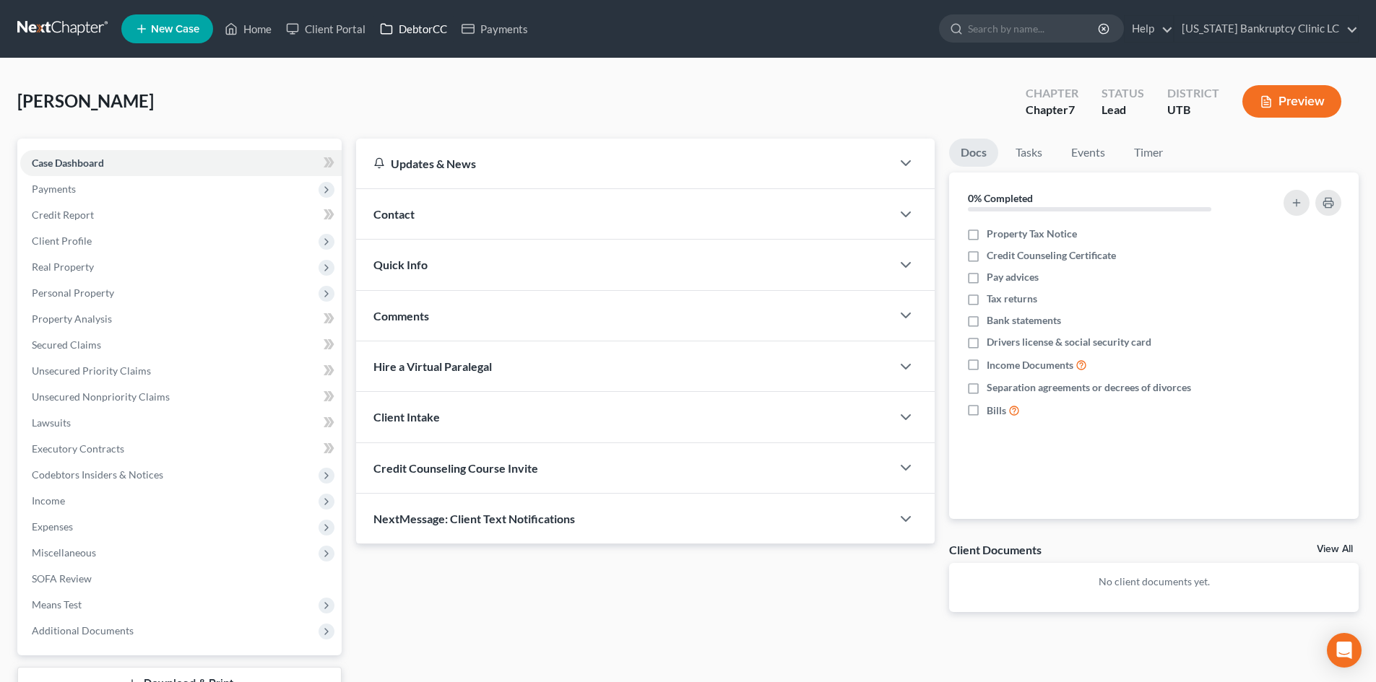
click at [422, 25] on link "DebtorCC" at bounding box center [414, 29] width 82 height 26
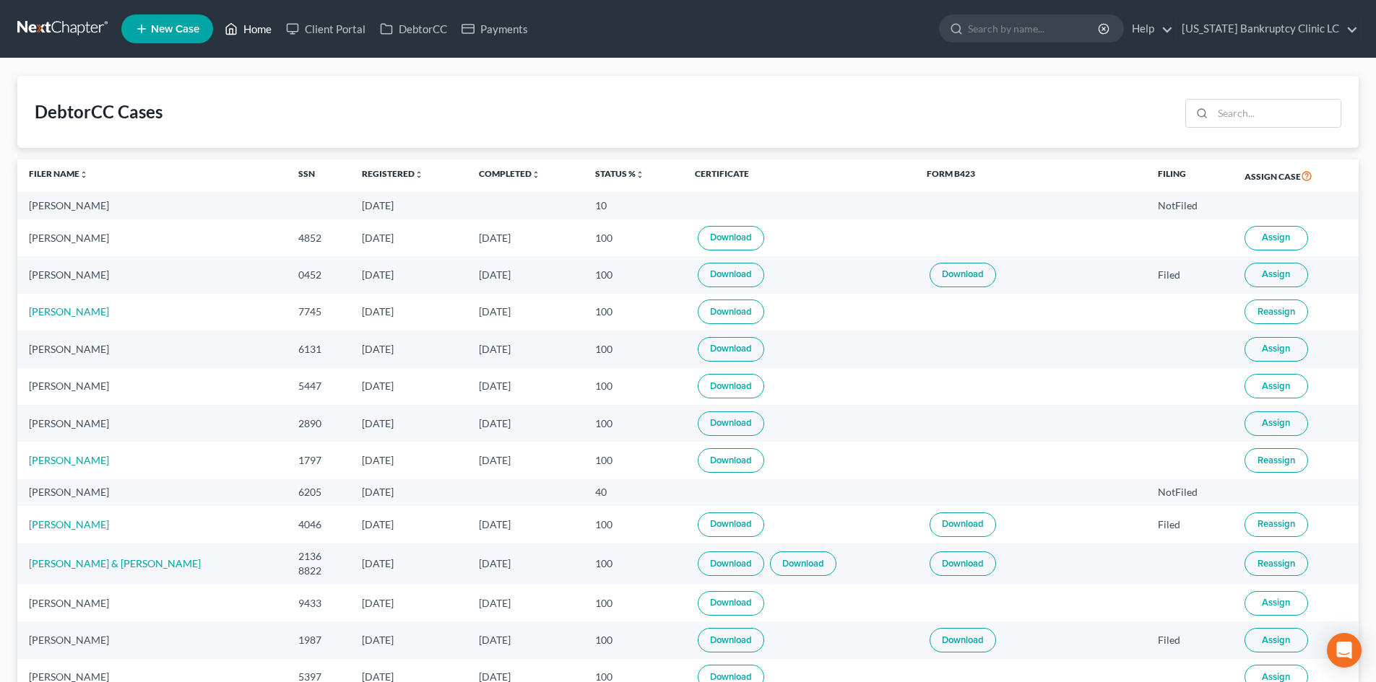
click at [249, 30] on link "Home" at bounding box center [247, 29] width 61 height 26
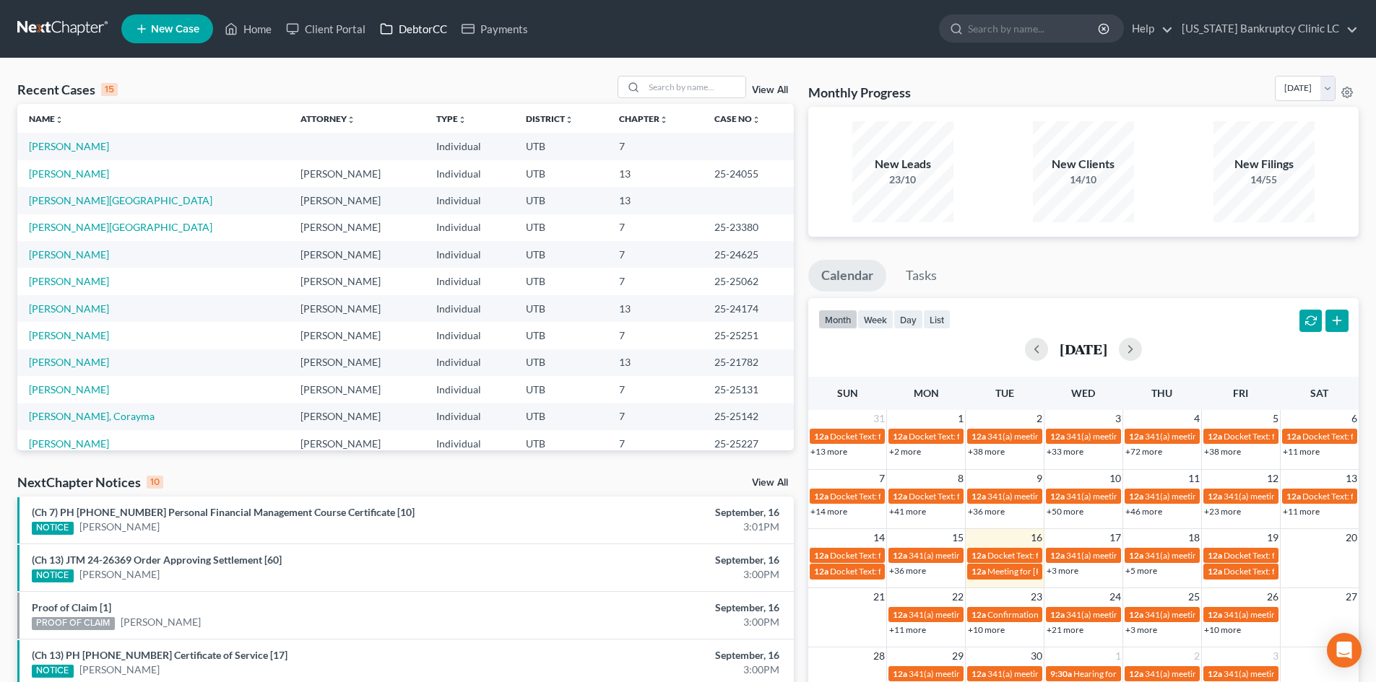
click at [408, 23] on link "DebtorCC" at bounding box center [414, 29] width 82 height 26
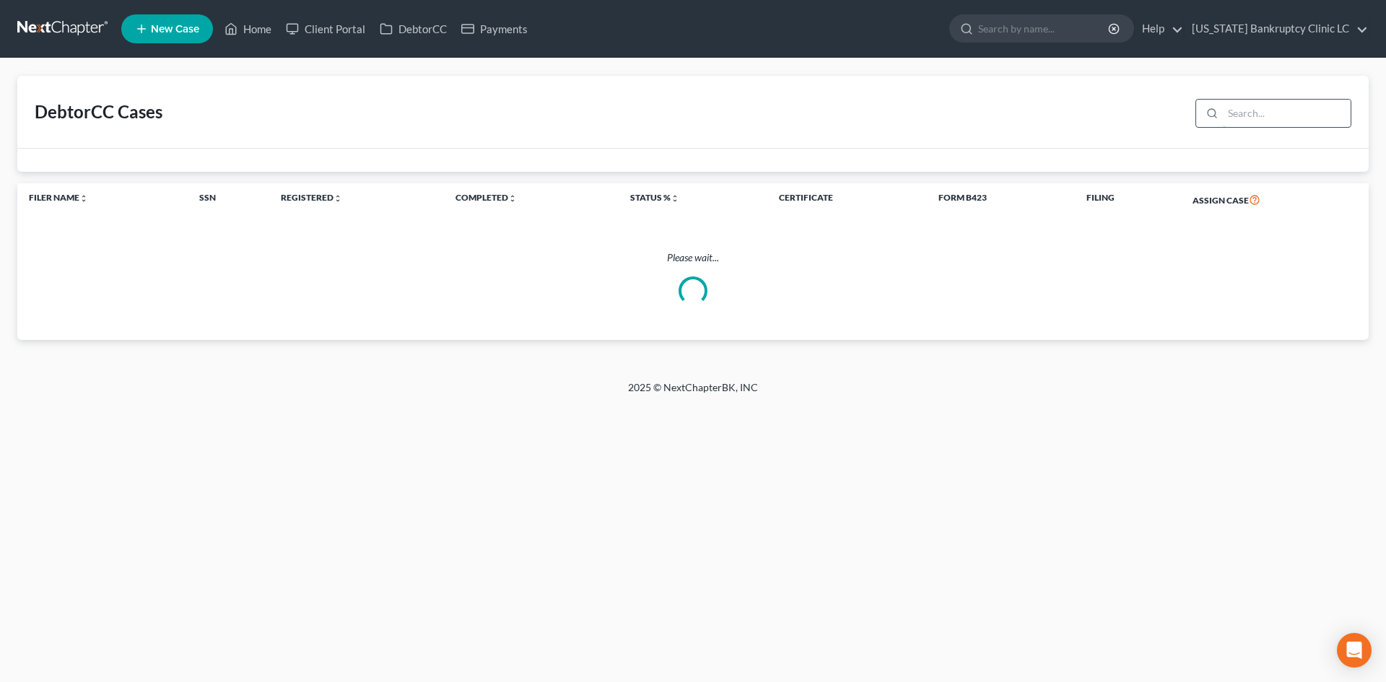
click at [1250, 115] on input "search" at bounding box center [1287, 113] width 128 height 27
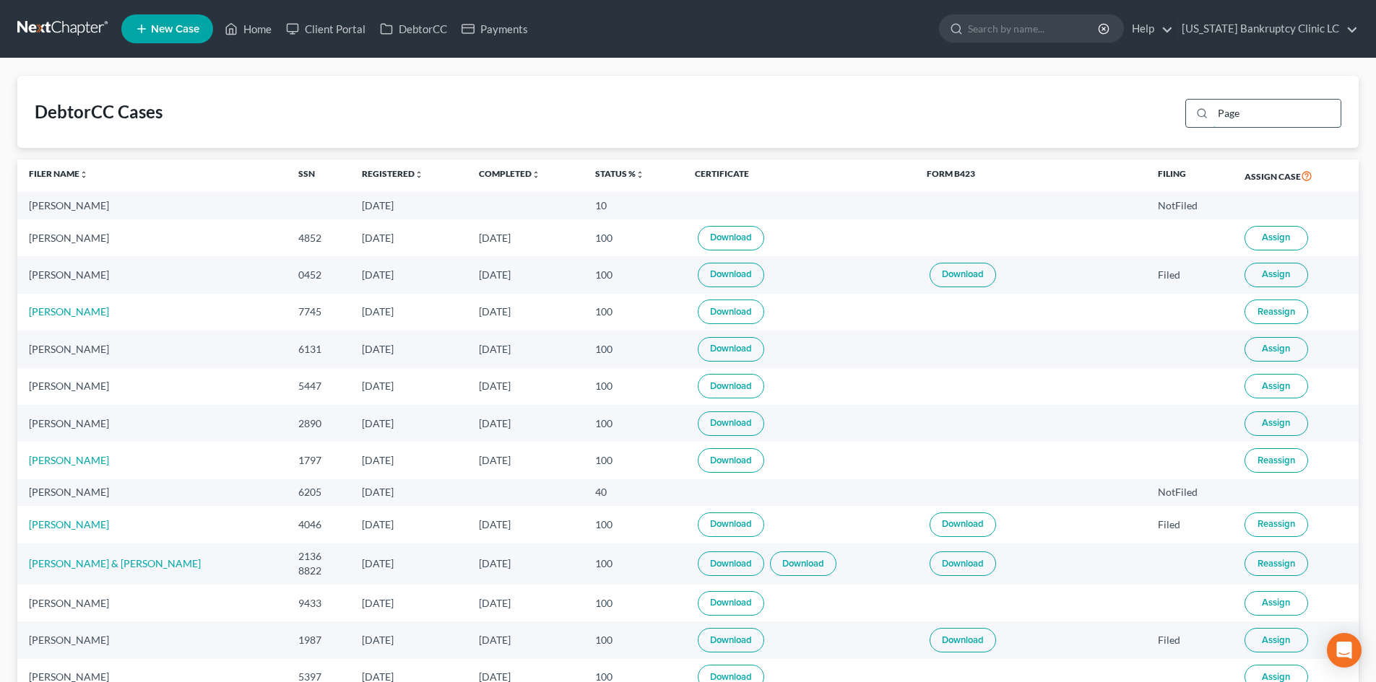
click at [1251, 118] on input "Page" at bounding box center [1276, 113] width 128 height 27
click at [1243, 120] on input "Page" at bounding box center [1276, 113] width 128 height 27
type input "valerie"
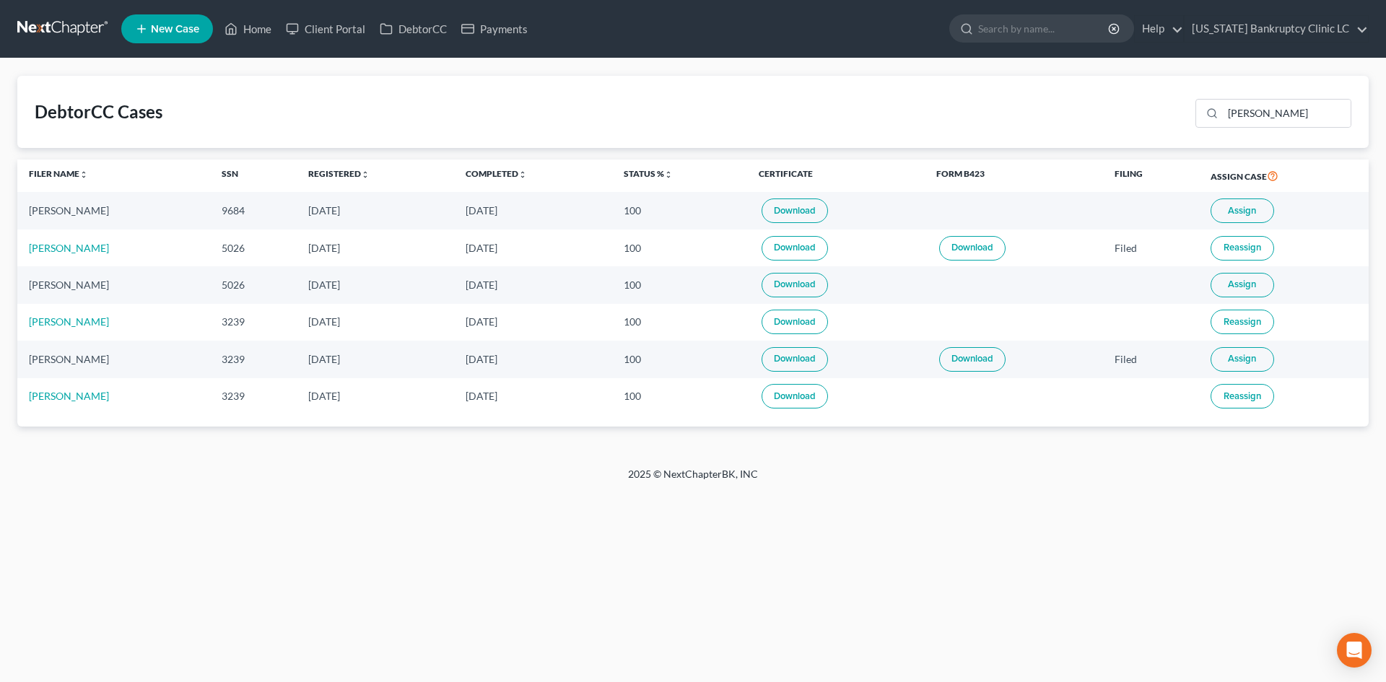
click at [1232, 212] on span "Assign" at bounding box center [1242, 211] width 28 height 12
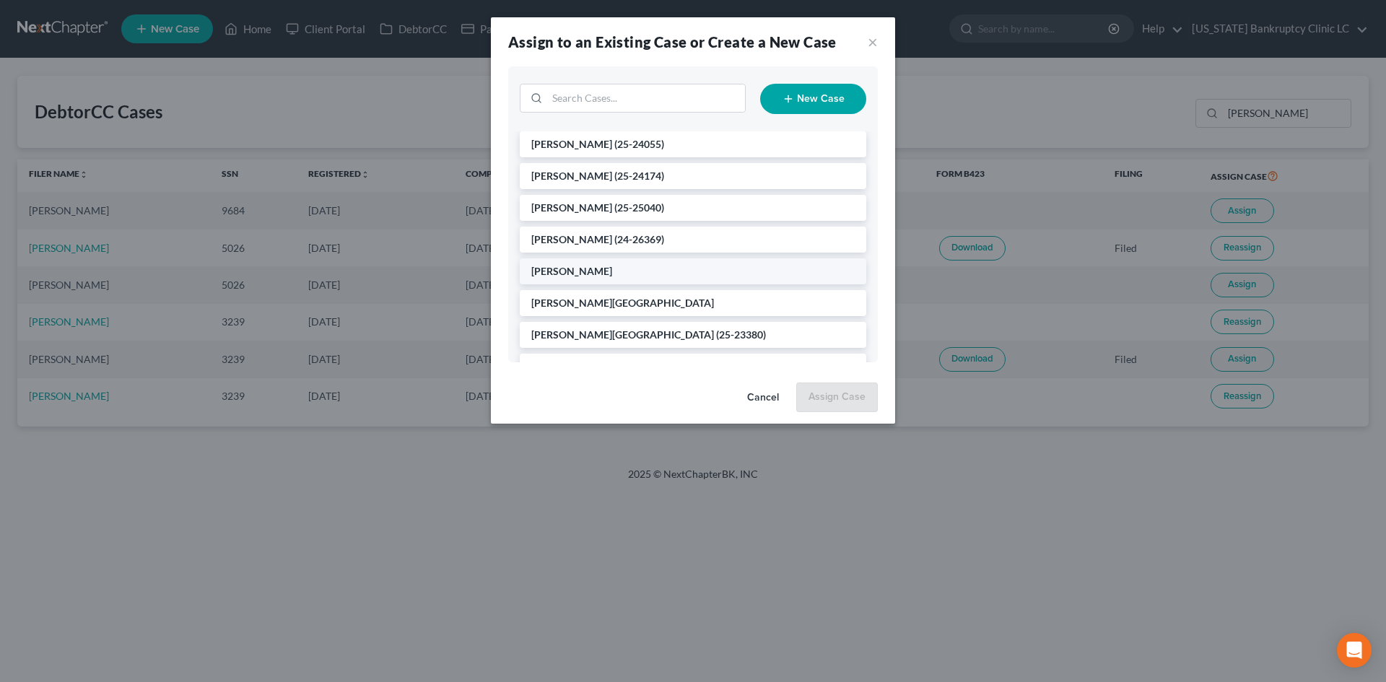
click at [597, 273] on li "[PERSON_NAME]" at bounding box center [693, 272] width 347 height 26
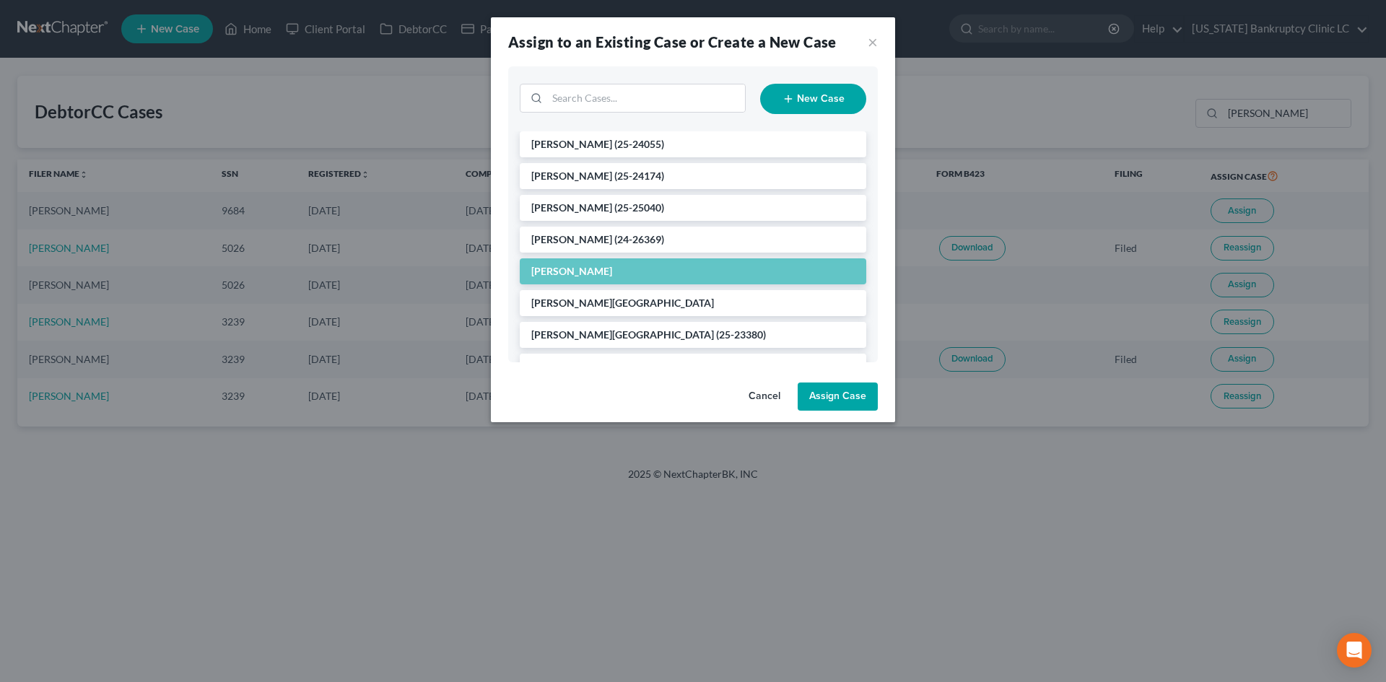
click at [818, 391] on button "Assign Case" at bounding box center [838, 397] width 80 height 29
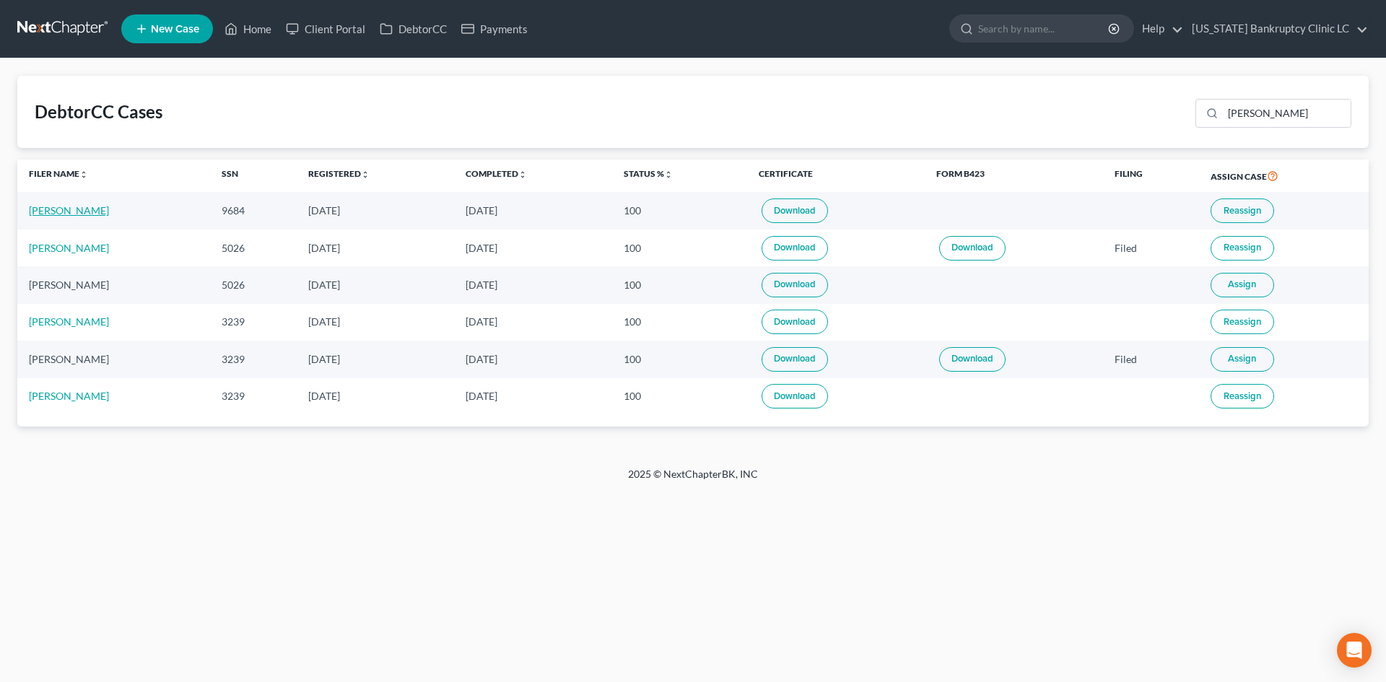
click at [46, 207] on link "Valerie Page" at bounding box center [69, 210] width 80 height 12
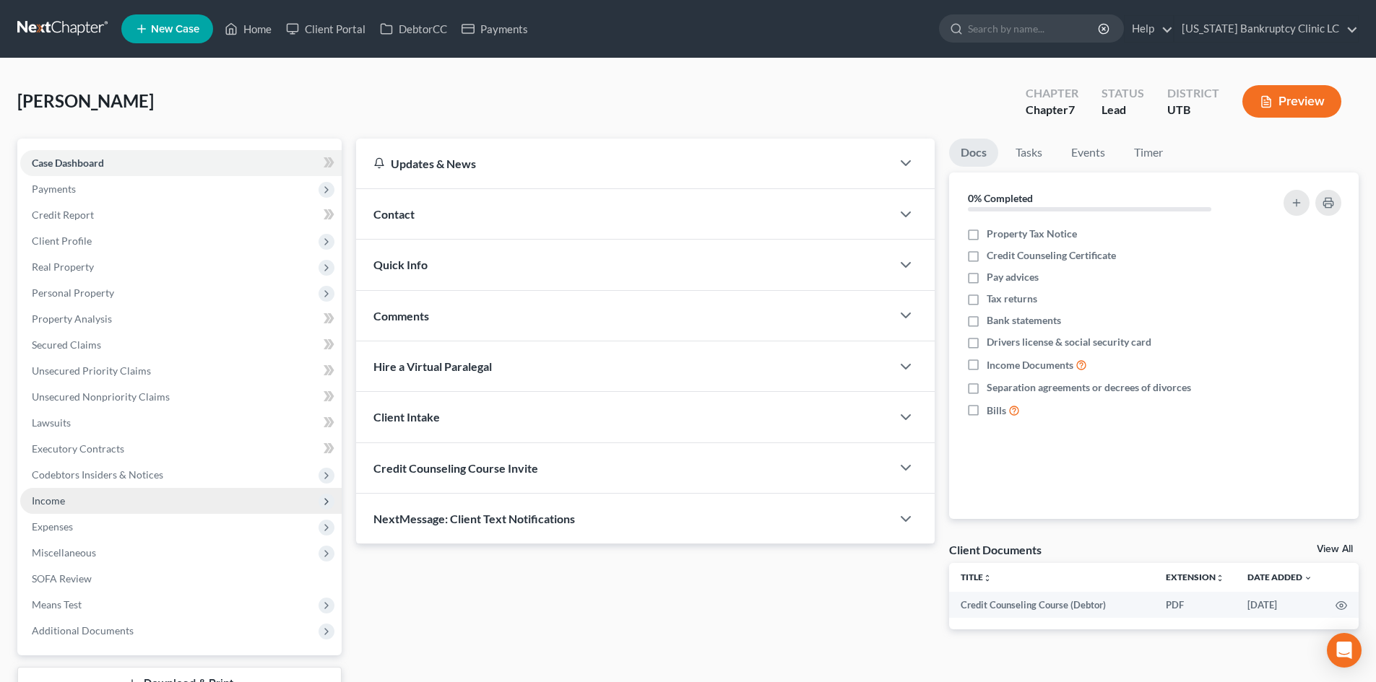
click at [113, 504] on span "Income" at bounding box center [180, 501] width 321 height 26
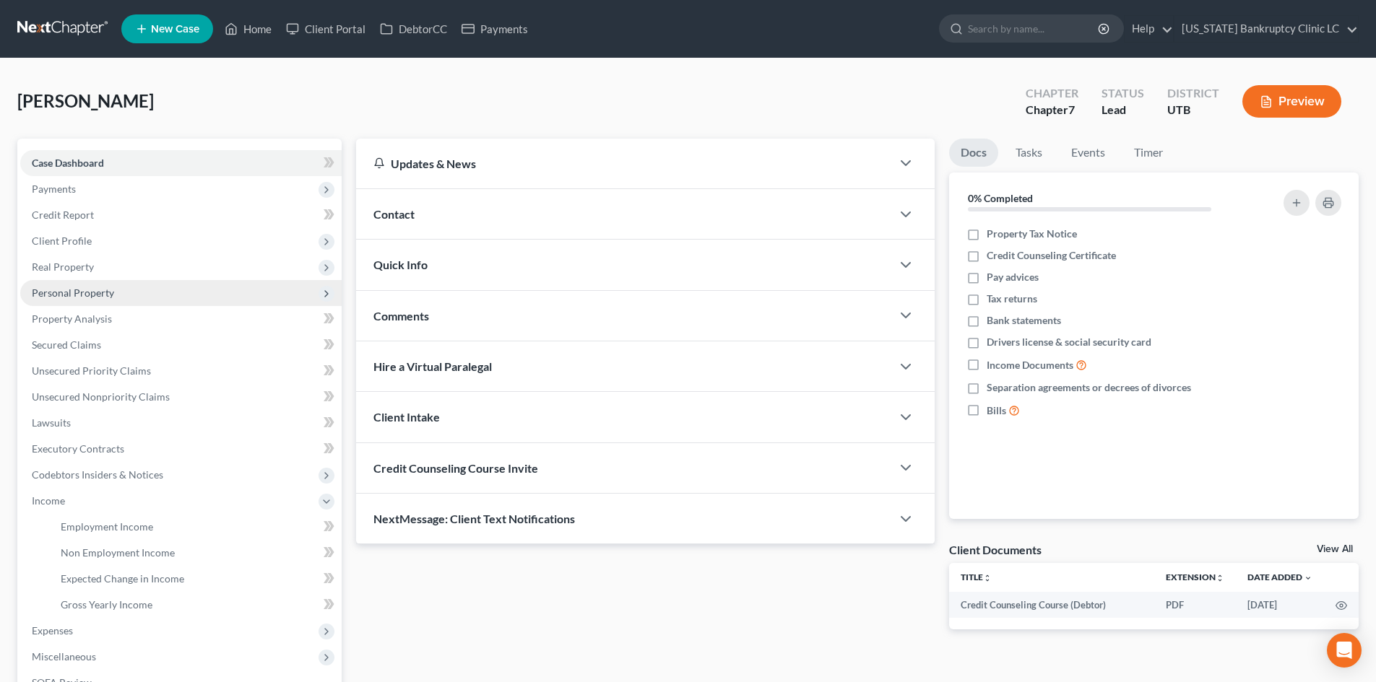
click at [105, 294] on span "Personal Property" at bounding box center [73, 293] width 82 height 12
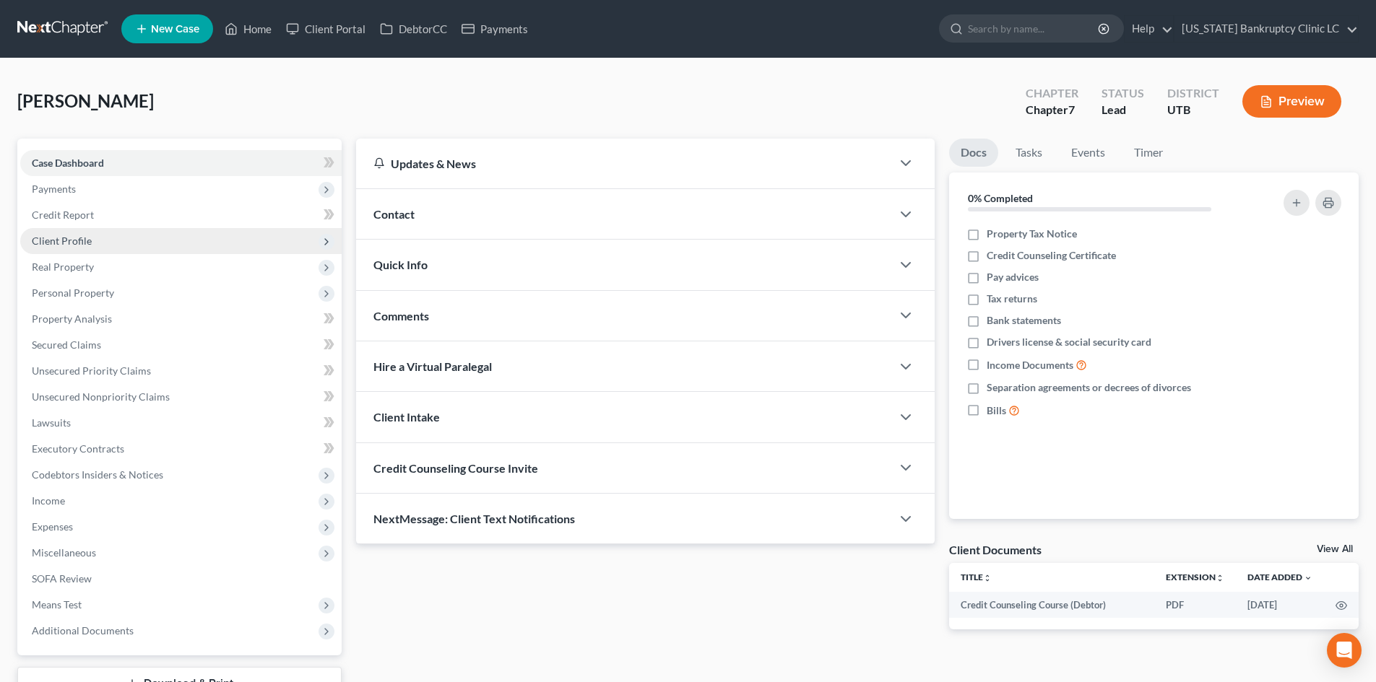
click at [112, 239] on span "Client Profile" at bounding box center [180, 241] width 321 height 26
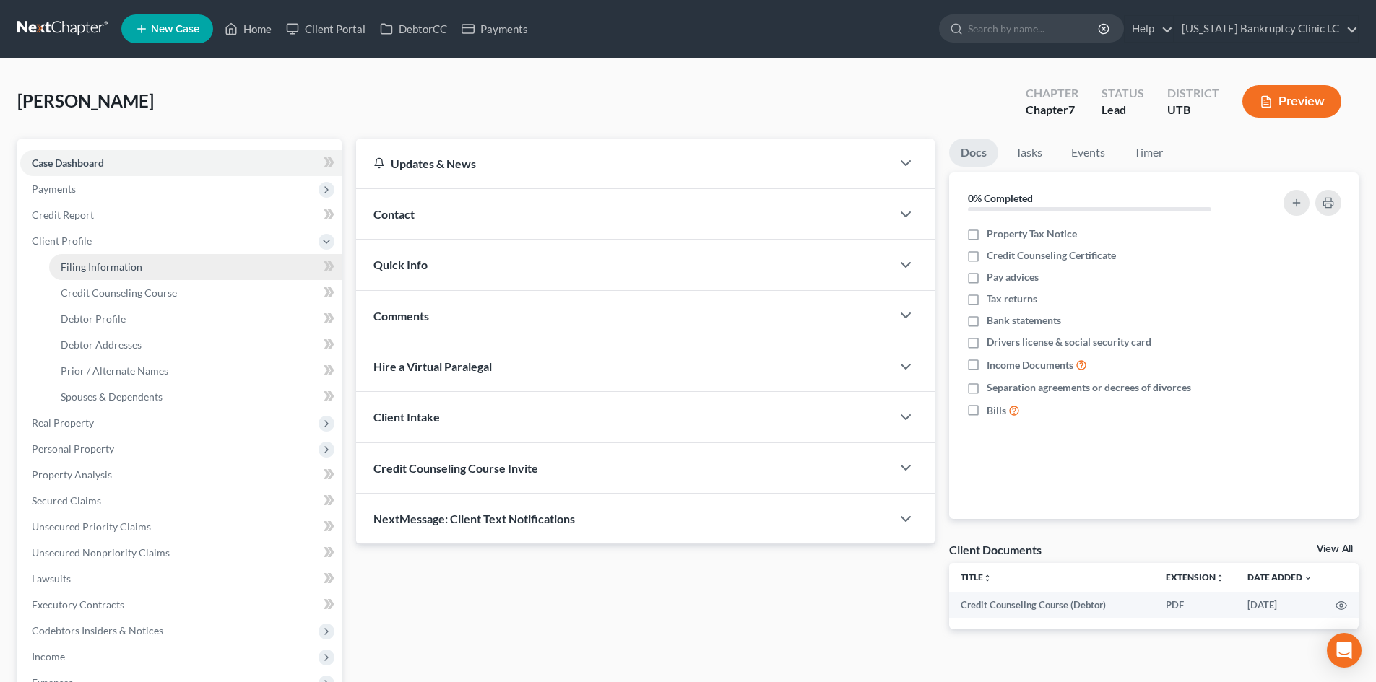
click at [118, 262] on span "Filing Information" at bounding box center [102, 267] width 82 height 12
select select "1"
select select "0"
select select "81"
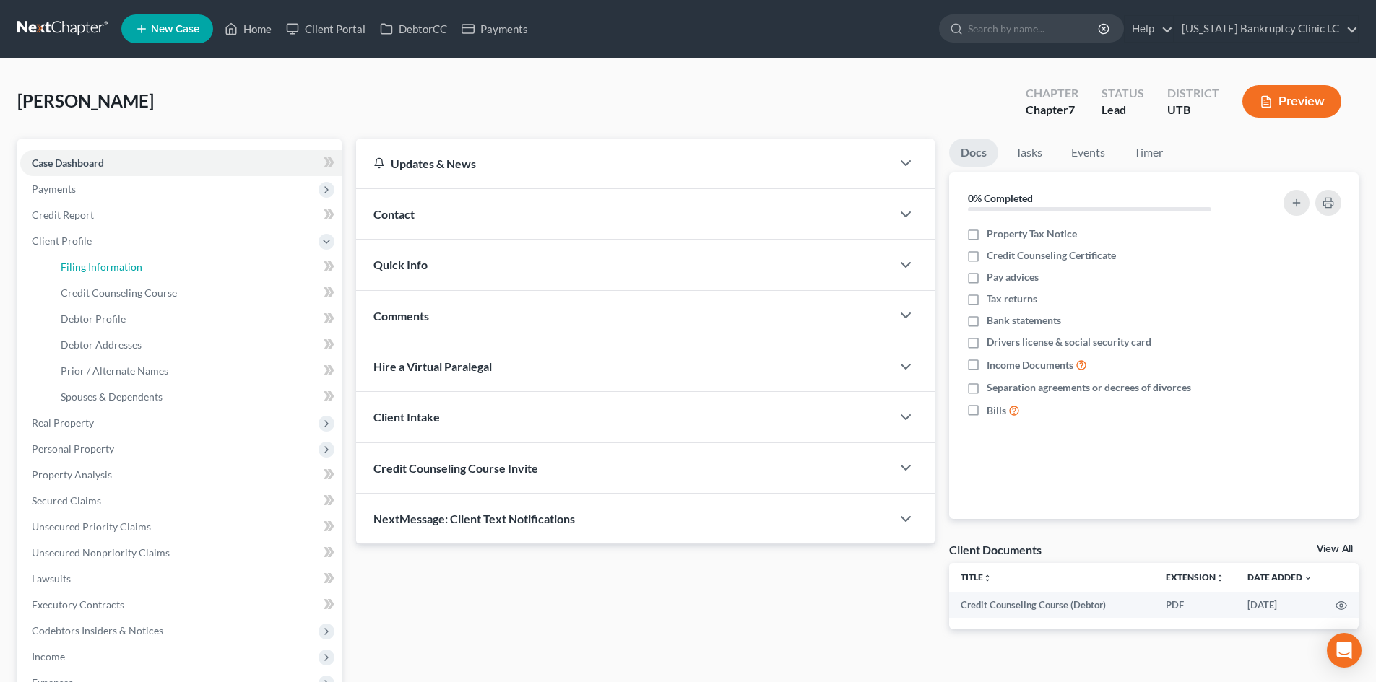
select select "46"
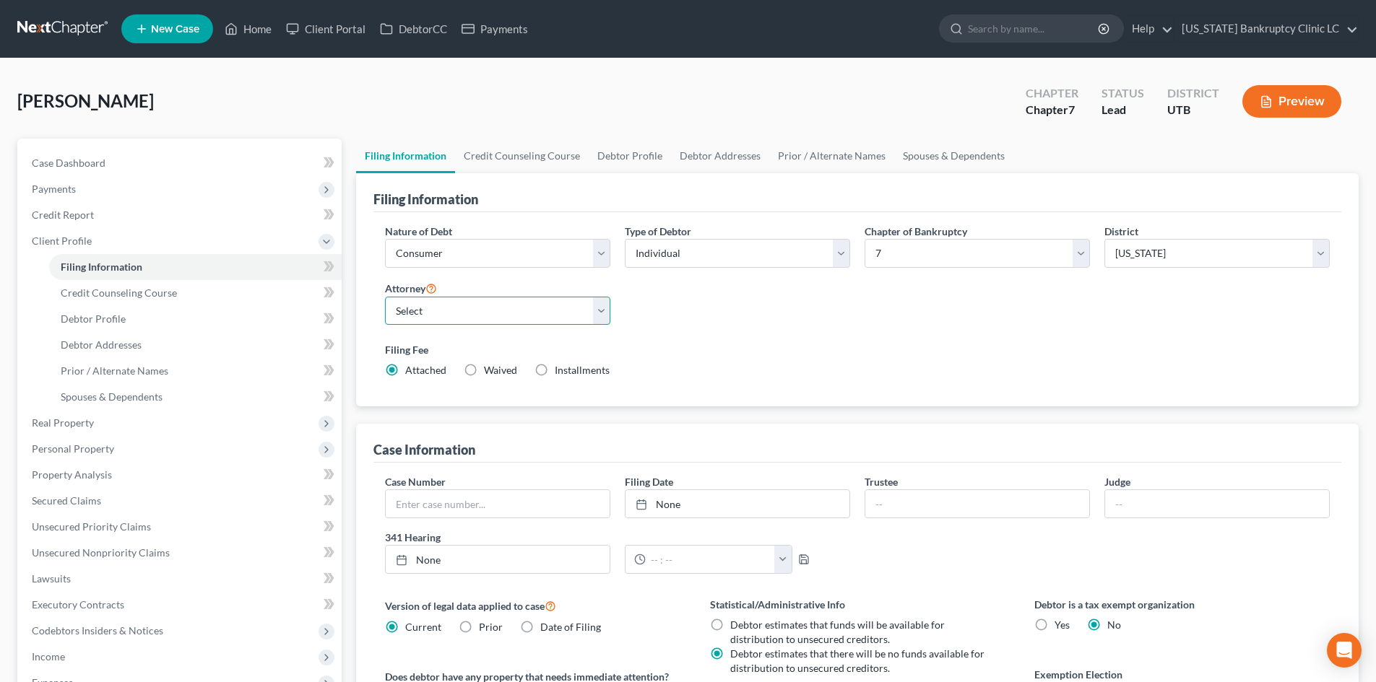
drag, startPoint x: 482, startPoint y: 312, endPoint x: 476, endPoint y: 324, distance: 13.9
click at [482, 312] on select "Select Aaron Nilsen - UTB Evelyn Shaw - UT" at bounding box center [497, 311] width 225 height 29
select select "0"
click at [385, 297] on select "Select Aaron Nilsen - UTB Evelyn Shaw - UT" at bounding box center [497, 311] width 225 height 29
click at [906, 336] on div "Filing Fee Attached Waived Waived Installments Installments" at bounding box center [857, 362] width 959 height 53
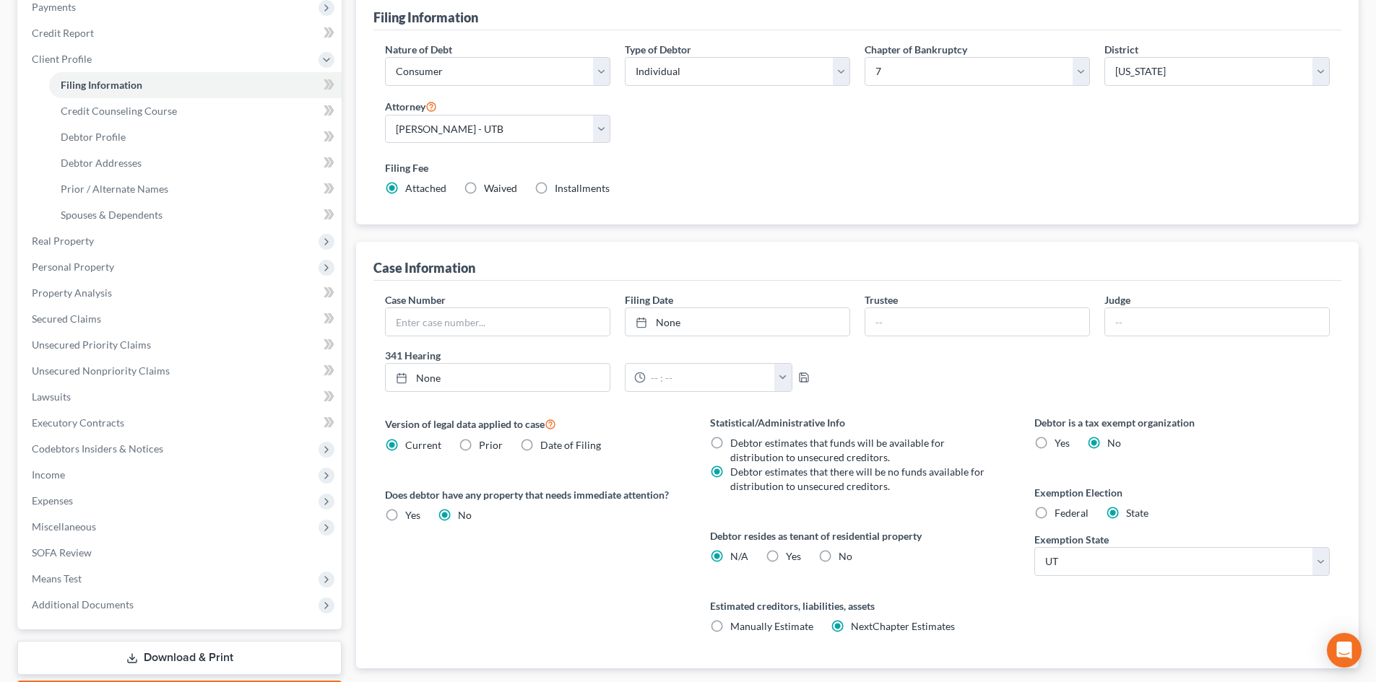
scroll to position [217, 0]
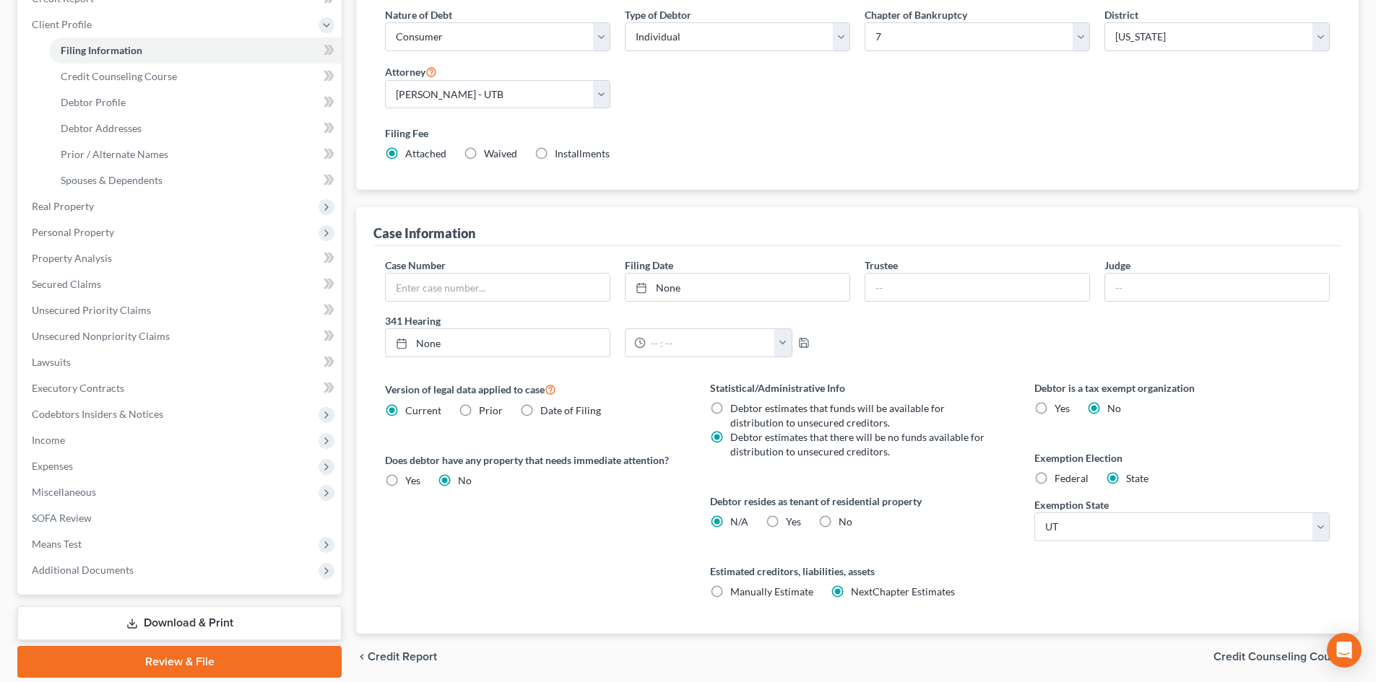
click at [786, 524] on label "Yes Yes" at bounding box center [793, 522] width 15 height 14
click at [791, 524] on input "Yes Yes" at bounding box center [795, 519] width 9 height 9
radio input "true"
radio input "false"
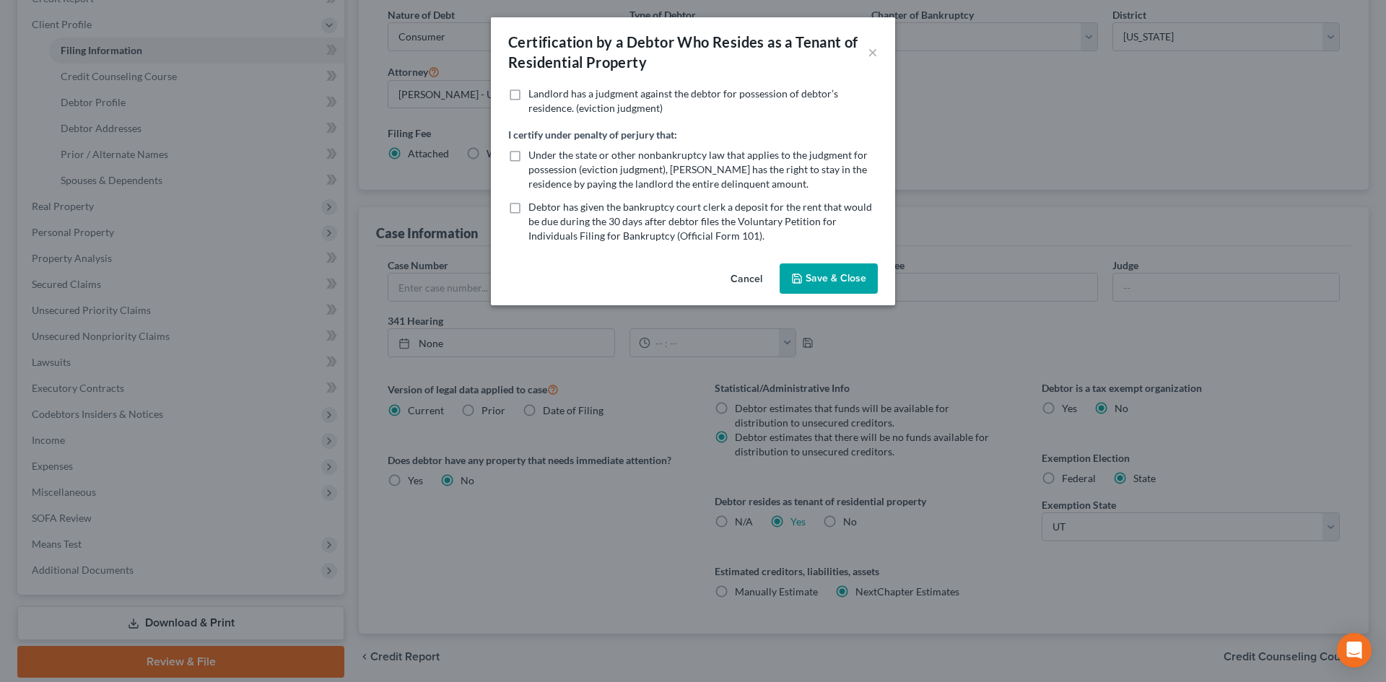
click at [832, 264] on button "Save & Close" at bounding box center [829, 279] width 98 height 30
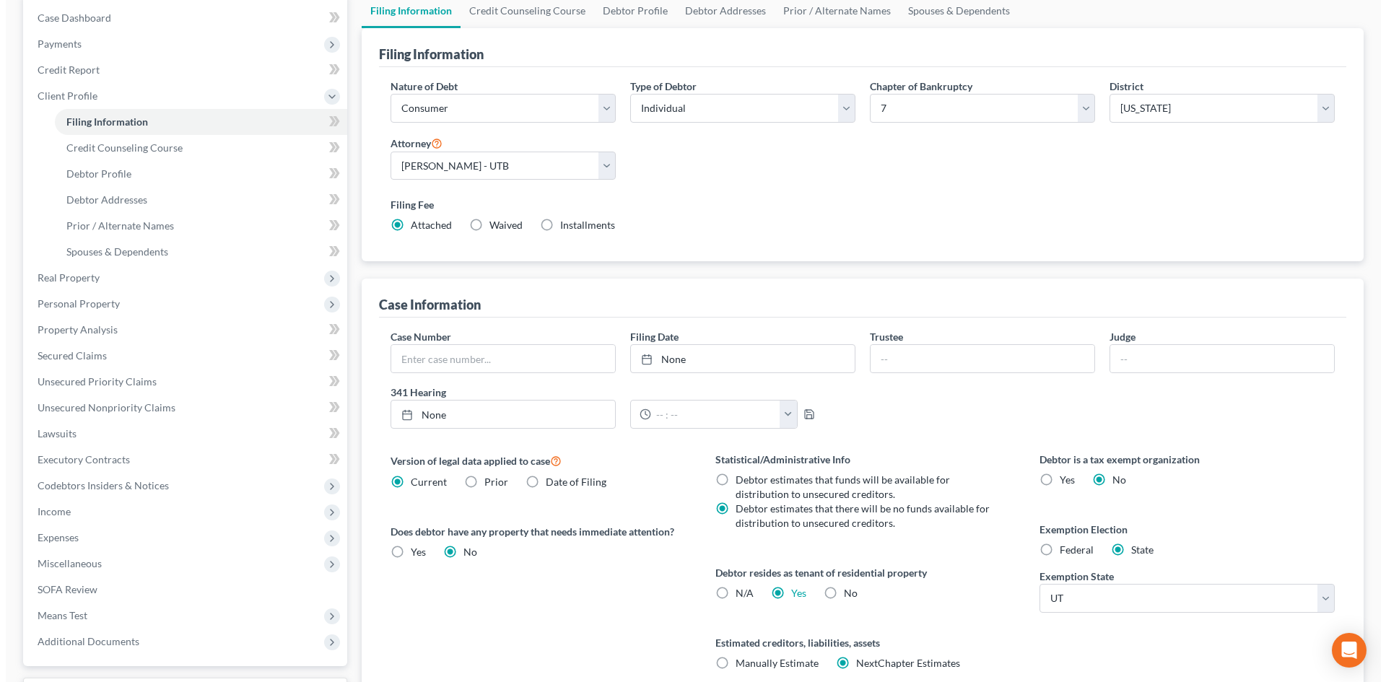
scroll to position [0, 0]
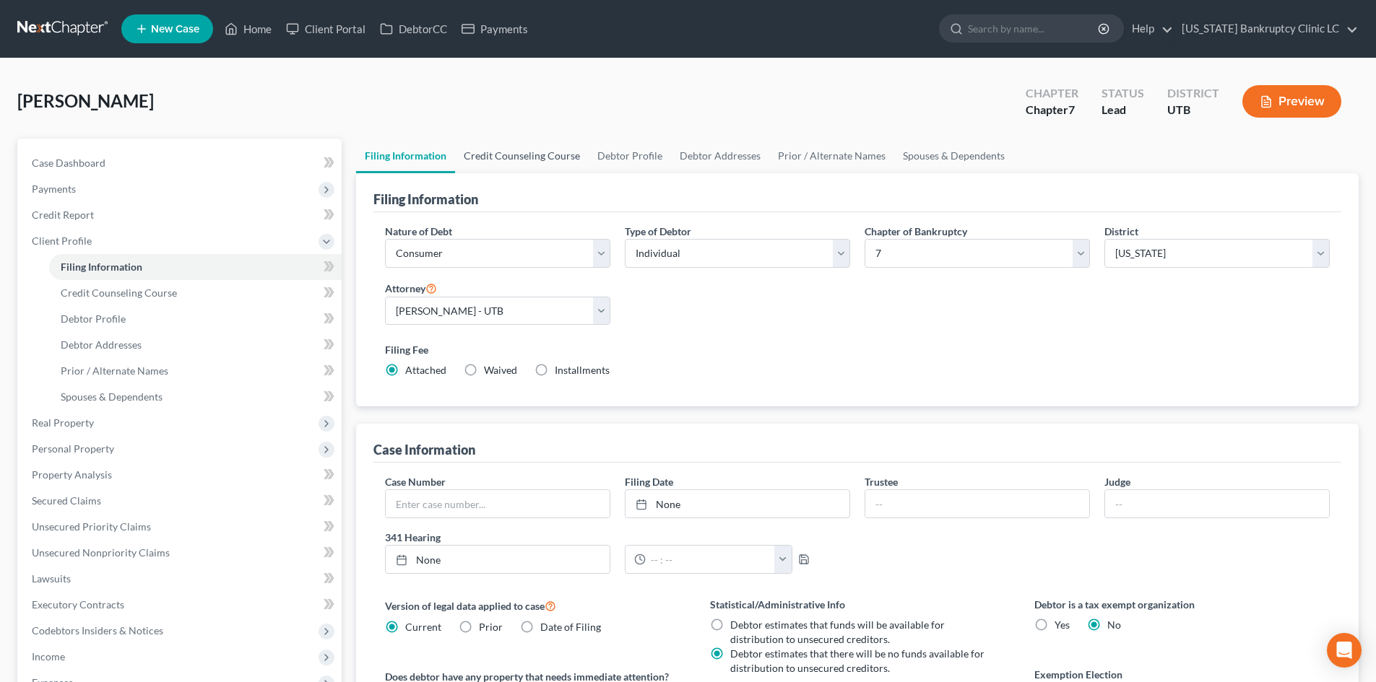
click at [505, 154] on link "Credit Counseling Course" at bounding box center [522, 156] width 134 height 35
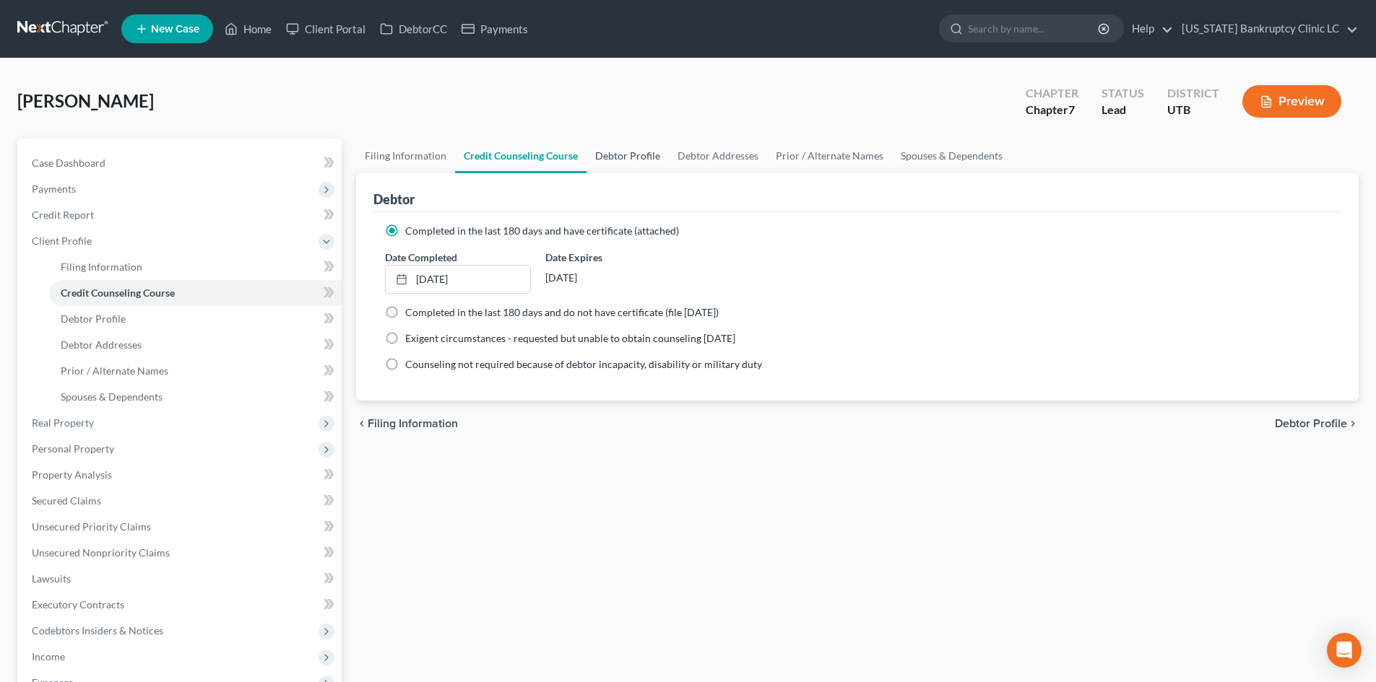
click at [614, 171] on link "Debtor Profile" at bounding box center [627, 156] width 82 height 35
select select "0"
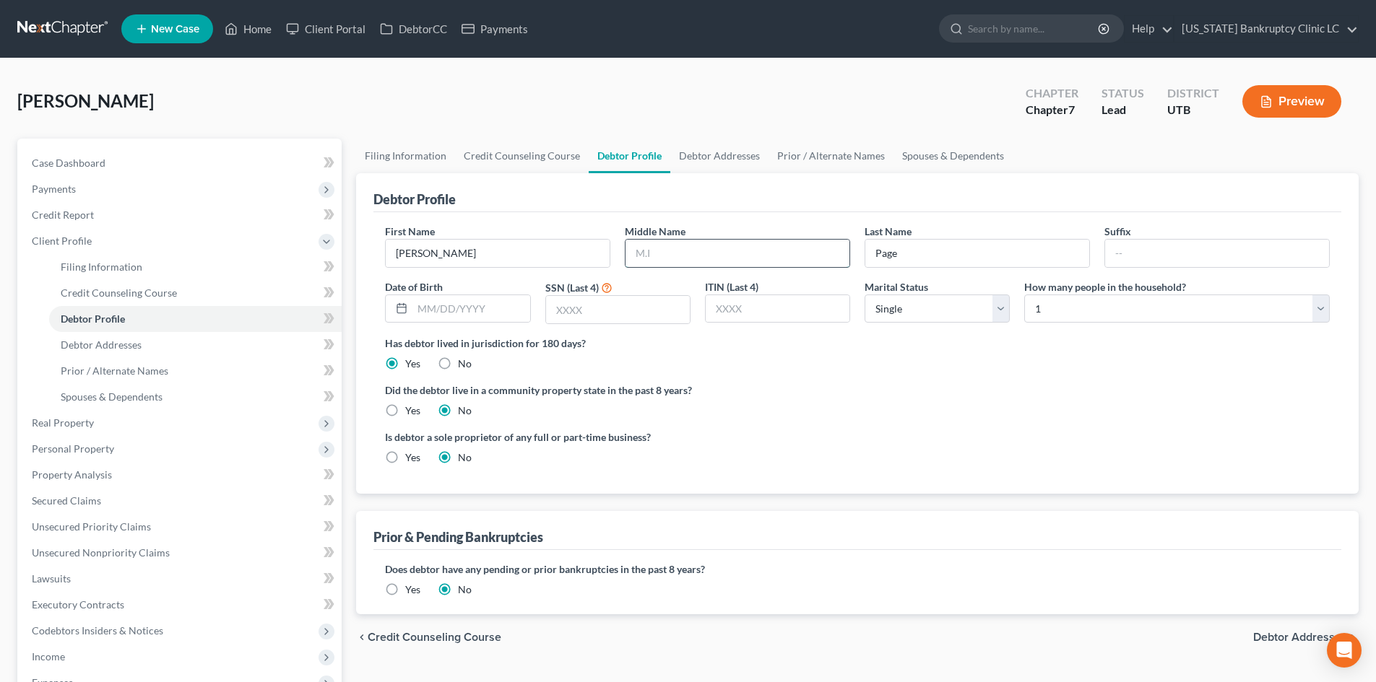
click at [753, 243] on input "text" at bounding box center [737, 253] width 224 height 27
type input "A"
click at [474, 304] on input "text" at bounding box center [470, 308] width 117 height 27
type input "04/06/1985"
click at [650, 313] on input "text" at bounding box center [618, 309] width 144 height 27
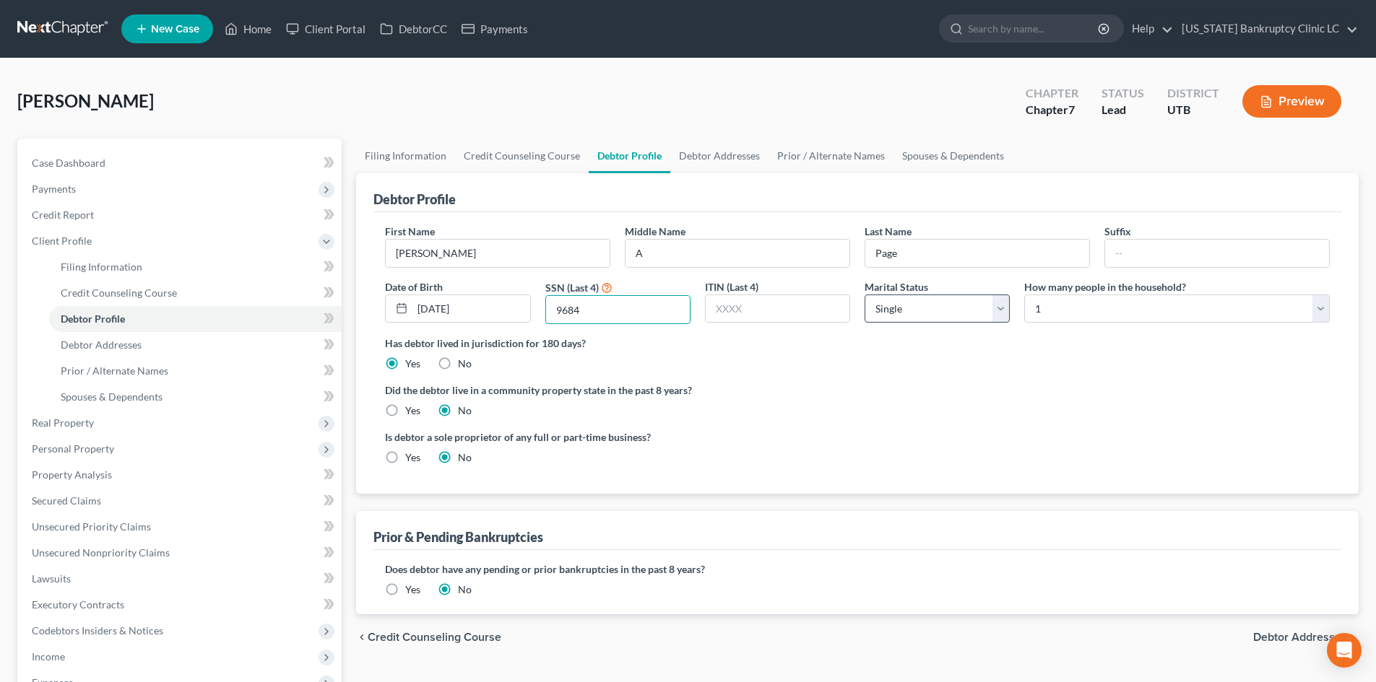
type input "9684"
click at [934, 308] on select "Select Single Married Separated Divorced Widowed" at bounding box center [936, 309] width 145 height 29
select select "3"
click at [864, 295] on select "Select Single Married Separated Divorced Widowed" at bounding box center [936, 309] width 145 height 29
click at [1053, 303] on select "Select 1 2 3 4 5 6 7 8 9 10 11 12 13 14 15 16 17 18 19 20" at bounding box center [1176, 309] width 305 height 29
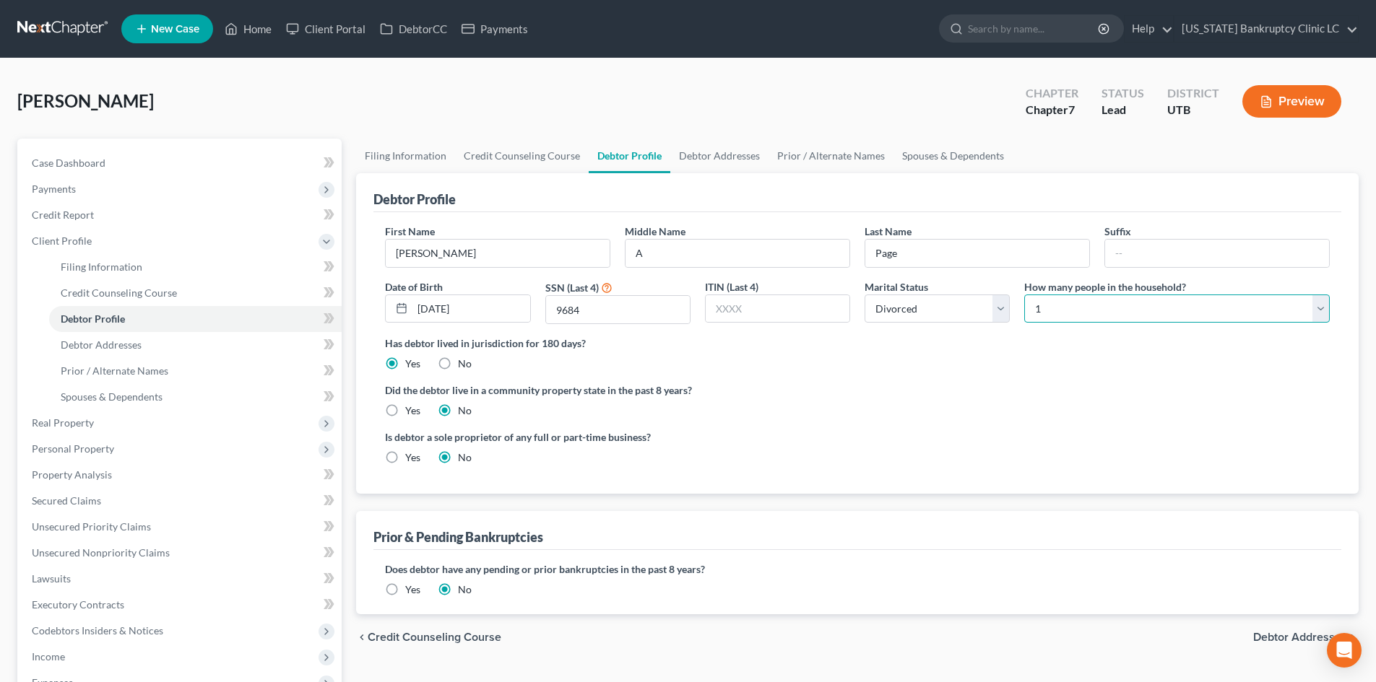
select select "5"
click at [1024, 295] on select "Select 1 2 3 4 5 6 7 8 9 10 11 12 13 14 15 16 17 18 19 20" at bounding box center [1176, 309] width 305 height 29
drag, startPoint x: 986, startPoint y: 409, endPoint x: 1047, endPoint y: 425, distance: 63.2
click at [984, 409] on div "Did the debtor live in a community property state in the past 8 years? Yes No" at bounding box center [857, 400] width 944 height 35
click at [711, 161] on link "Debtor Addresses" at bounding box center [719, 156] width 98 height 35
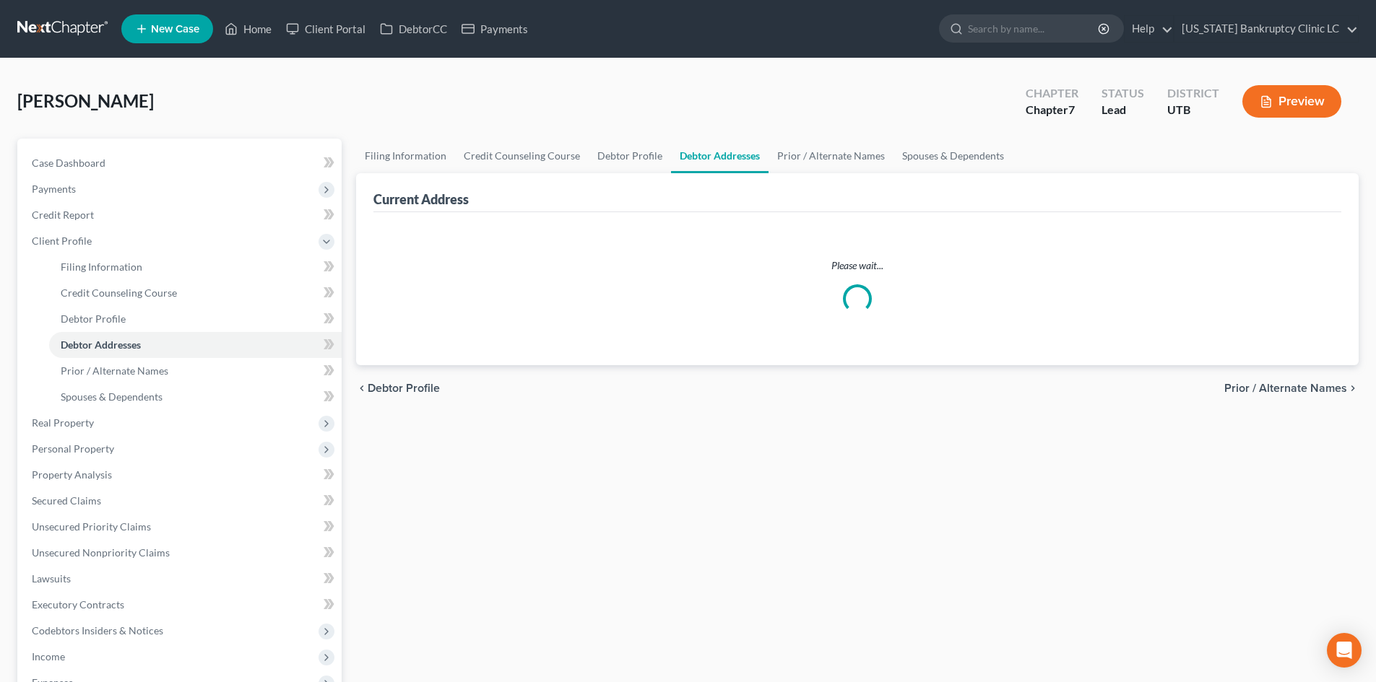
select select "0"
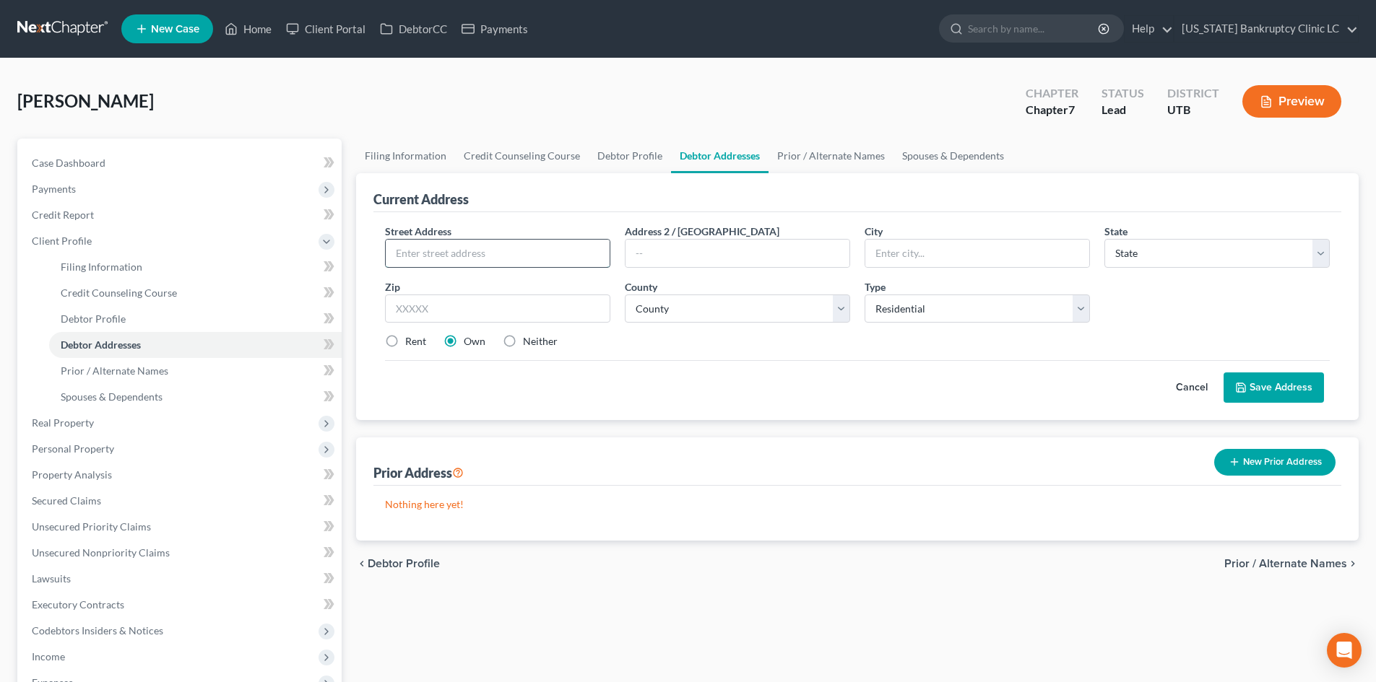
click at [466, 255] on input "text" at bounding box center [498, 253] width 224 height 27
type input "87 S Center St."
click at [433, 313] on input "text" at bounding box center [497, 309] width 225 height 29
type input "84652"
type input "Redmond"
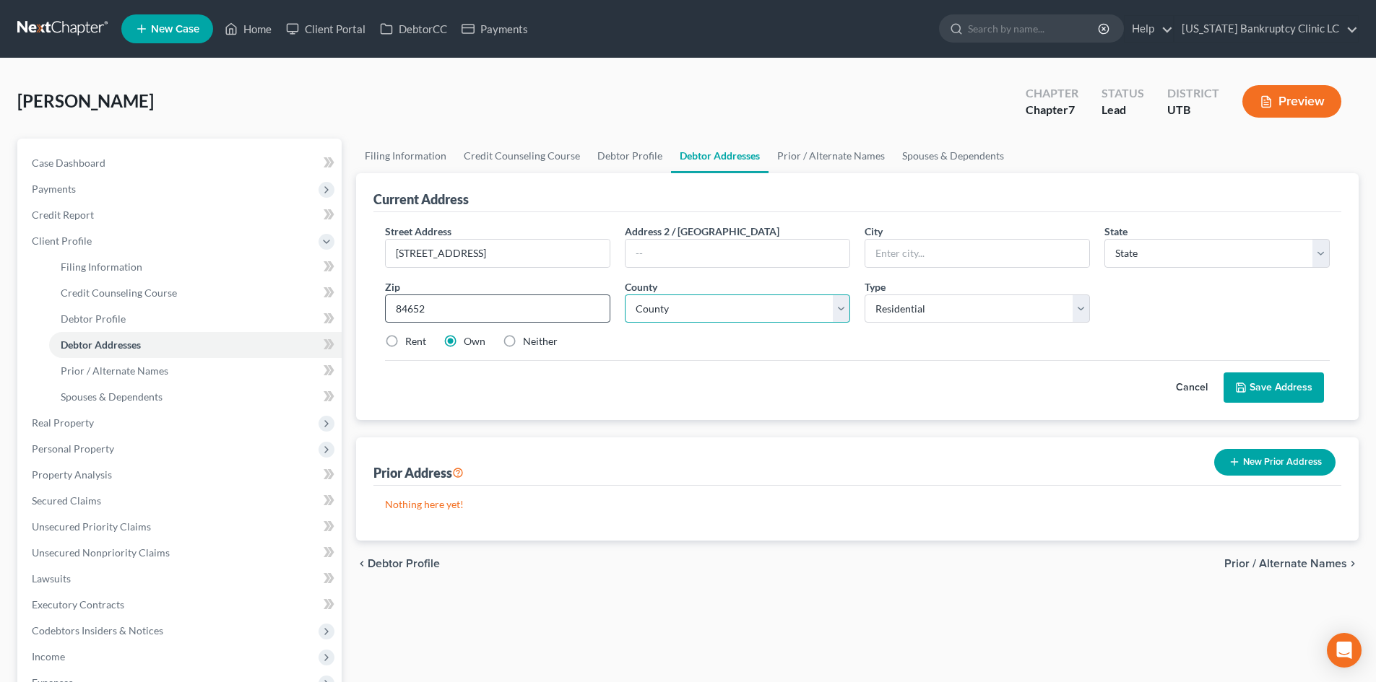
select select "46"
click at [898, 256] on input "Redmond" at bounding box center [977, 253] width 224 height 27
click at [734, 316] on select "County Beaver County Box Elder County Cache County Carbon County Daggett County…" at bounding box center [737, 309] width 225 height 29
select select "20"
click at [732, 315] on select "County Beaver County Box Elder County Cache County Carbon County Daggett County…" at bounding box center [737, 309] width 225 height 29
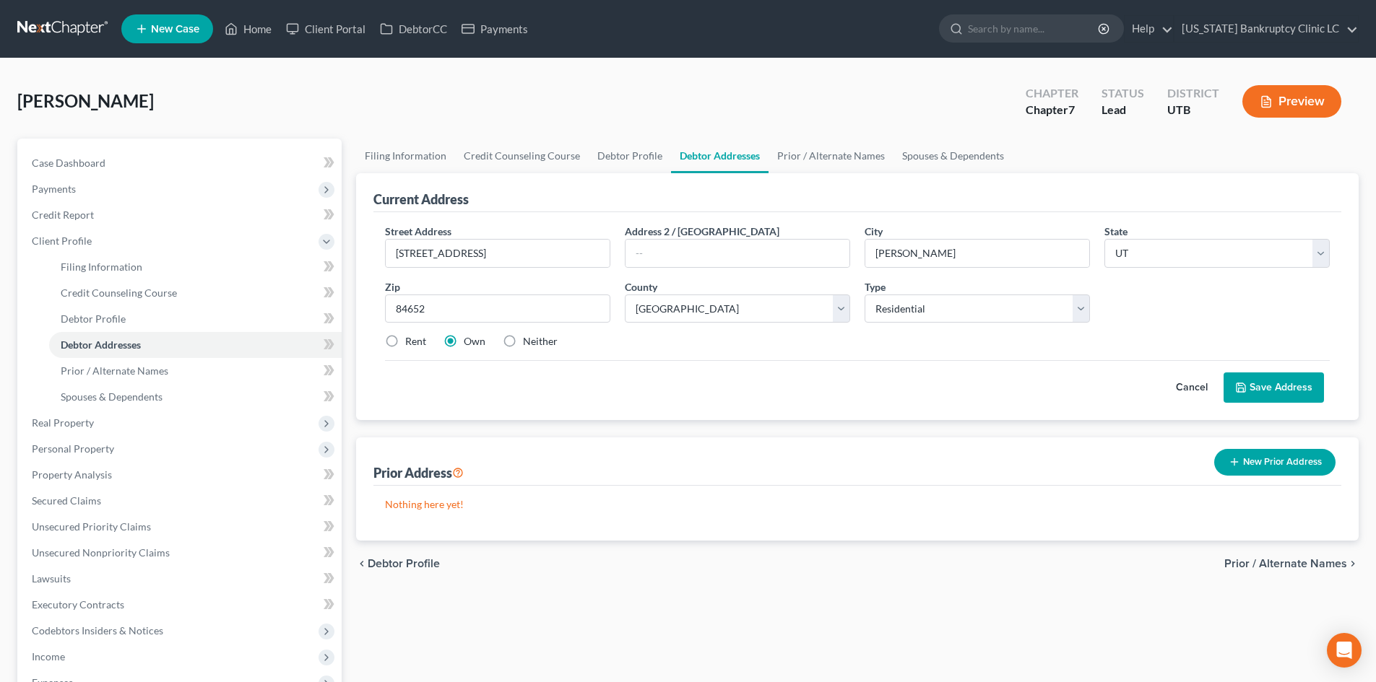
click at [405, 340] on label "Rent" at bounding box center [415, 341] width 21 height 14
click at [411, 340] on input "Rent" at bounding box center [415, 338] width 9 height 9
radio input "true"
click at [1262, 388] on button "Save Address" at bounding box center [1273, 388] width 100 height 30
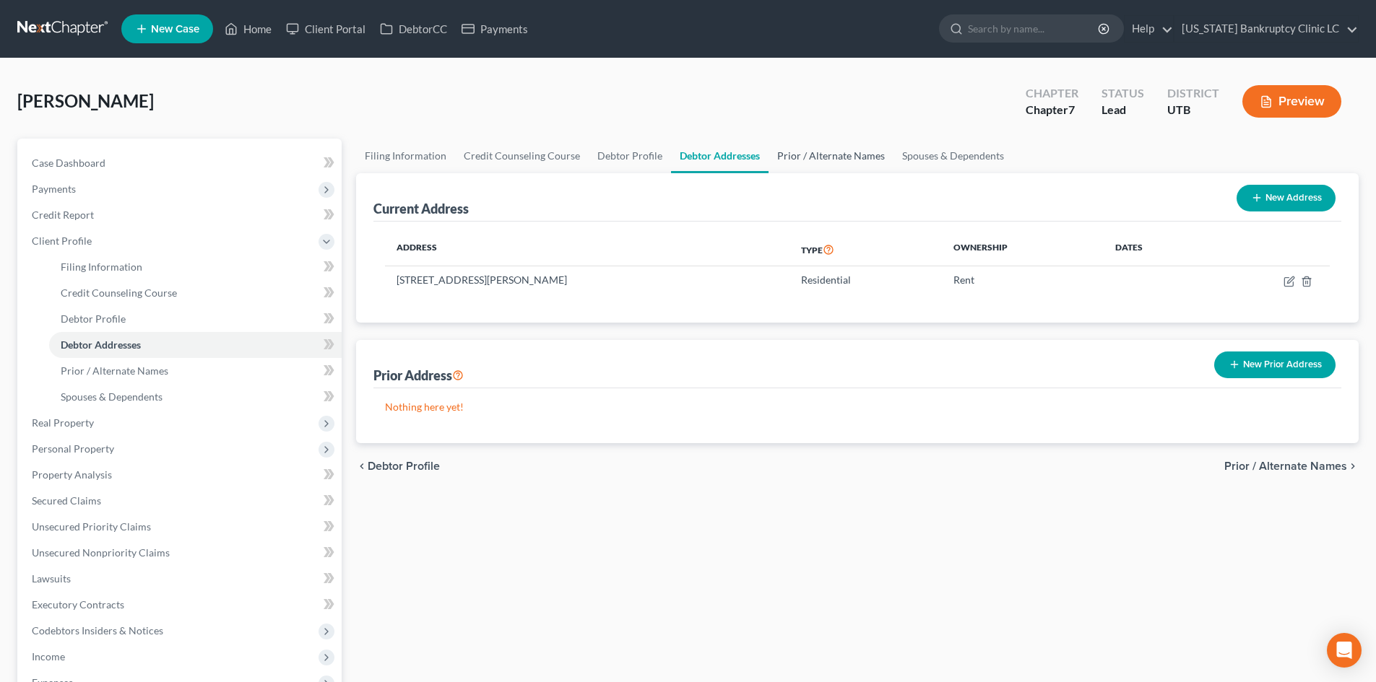
click at [815, 160] on link "Prior / Alternate Names" at bounding box center [830, 156] width 125 height 35
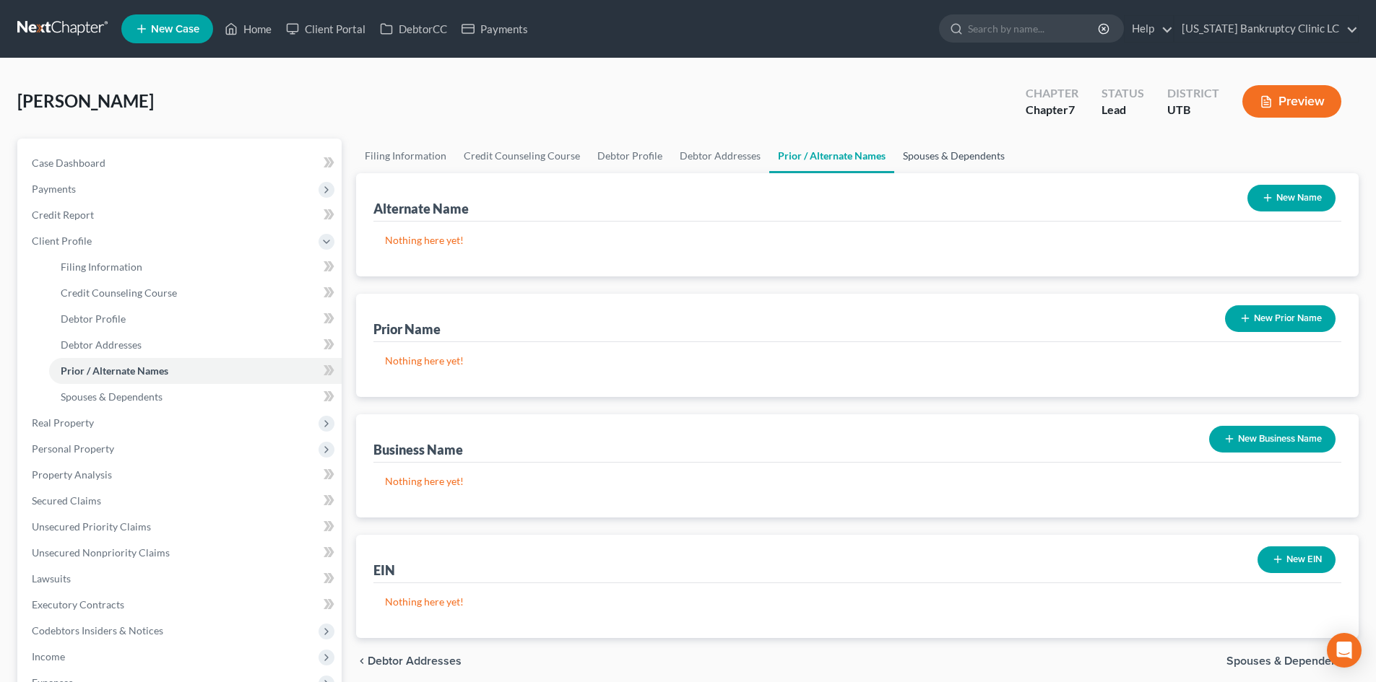
click at [962, 155] on link "Spouses & Dependents" at bounding box center [953, 156] width 119 height 35
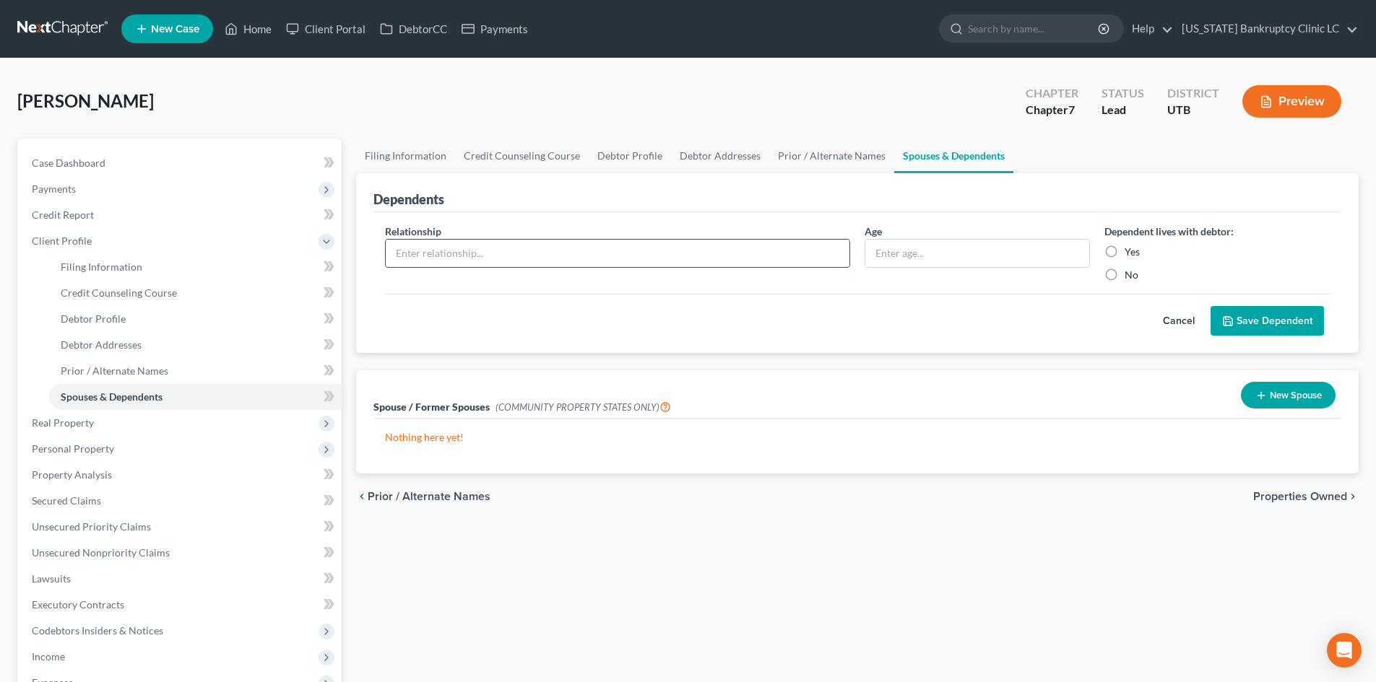
click at [500, 259] on input "text" at bounding box center [618, 253] width 464 height 27
type input "Daughter"
click at [916, 251] on input "text" at bounding box center [977, 253] width 224 height 27
type input "17"
click at [1124, 252] on label "Yes" at bounding box center [1131, 252] width 15 height 14
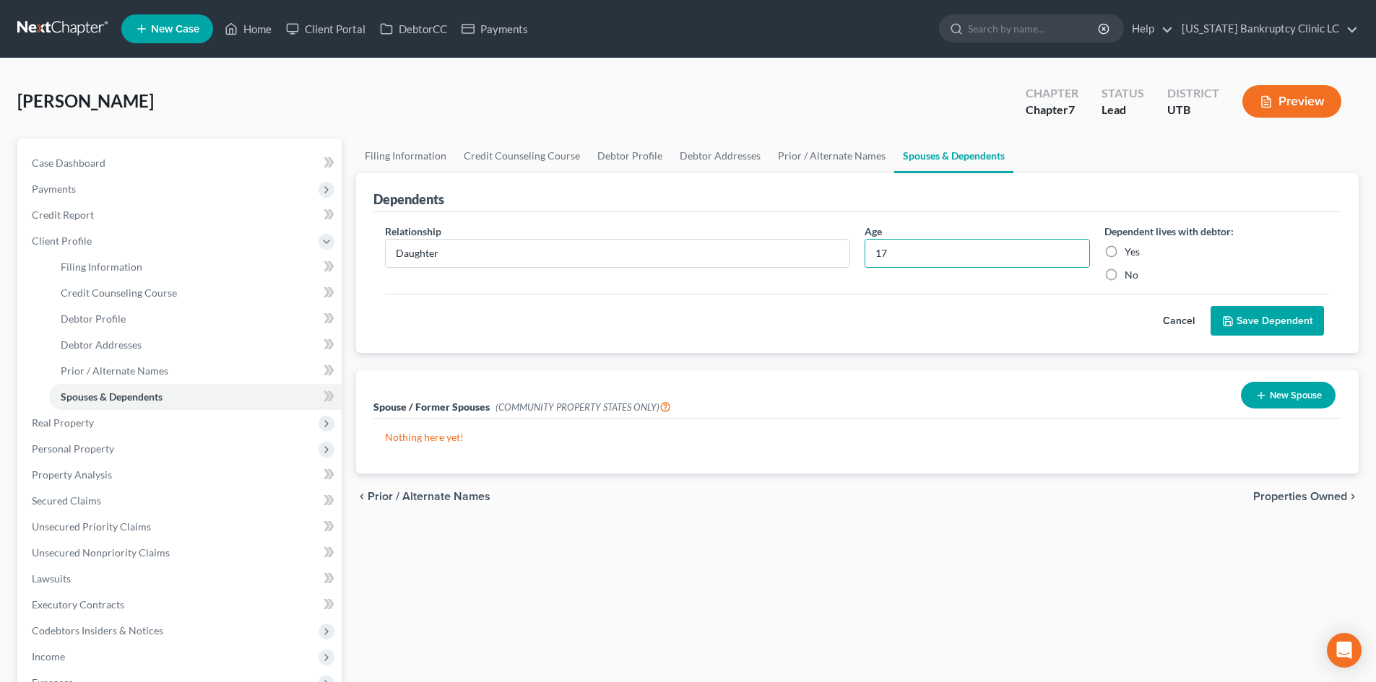
click at [1130, 252] on input "Yes" at bounding box center [1134, 249] width 9 height 9
radio input "true"
click at [1256, 312] on button "Save Dependent" at bounding box center [1266, 321] width 113 height 30
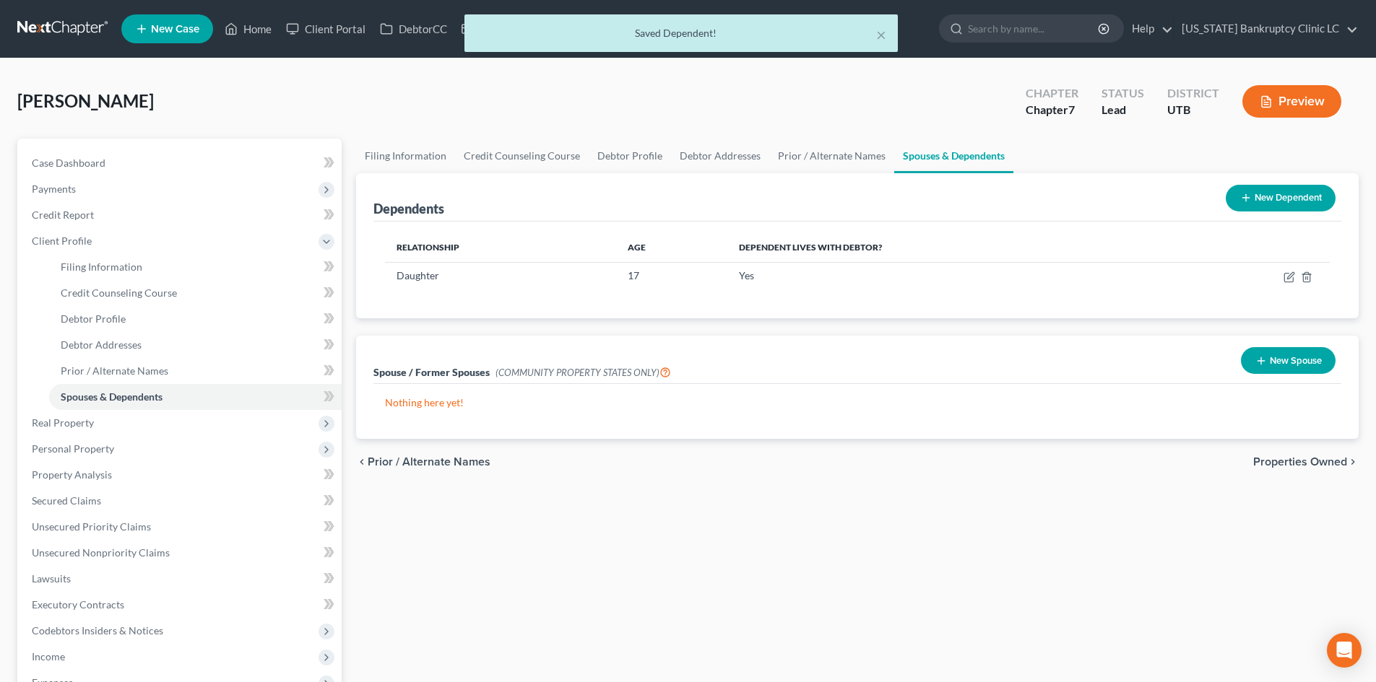
click at [1285, 201] on button "New Dependent" at bounding box center [1280, 198] width 110 height 27
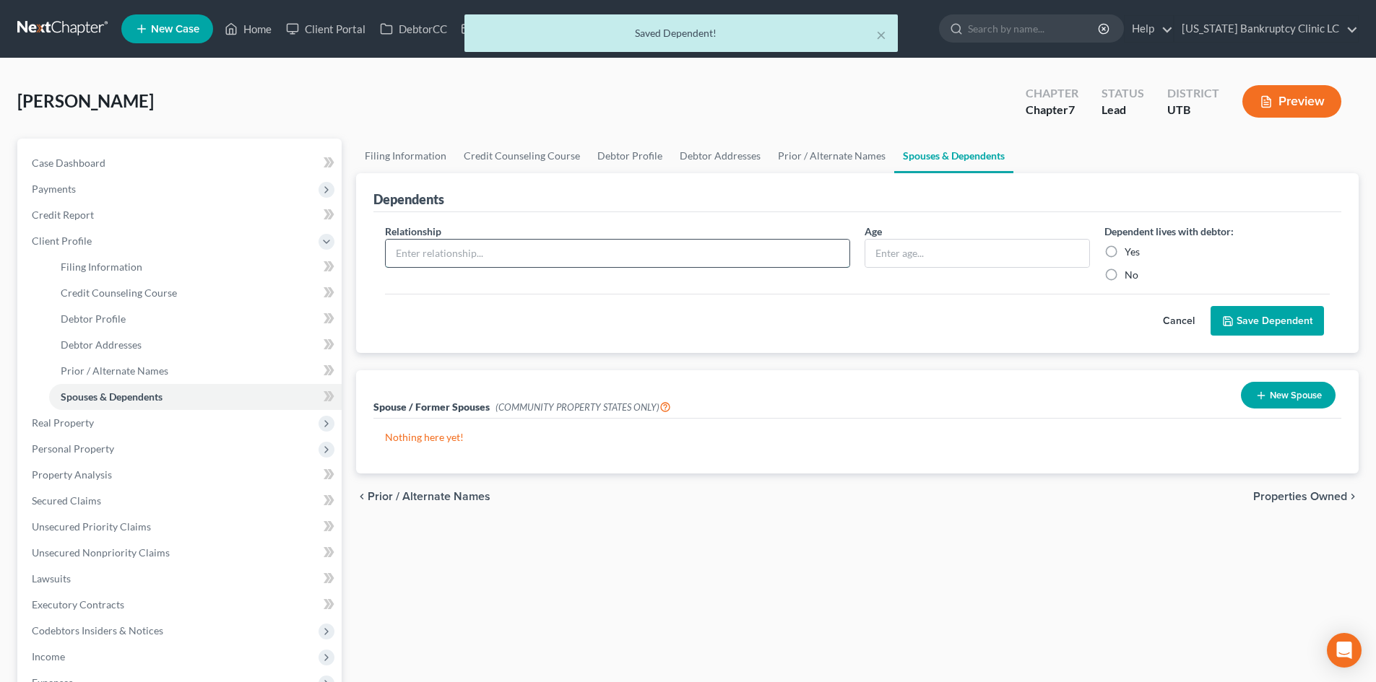
click at [490, 248] on input "text" at bounding box center [618, 253] width 464 height 27
type input "Daughter"
click at [986, 259] on input "text" at bounding box center [977, 253] width 224 height 27
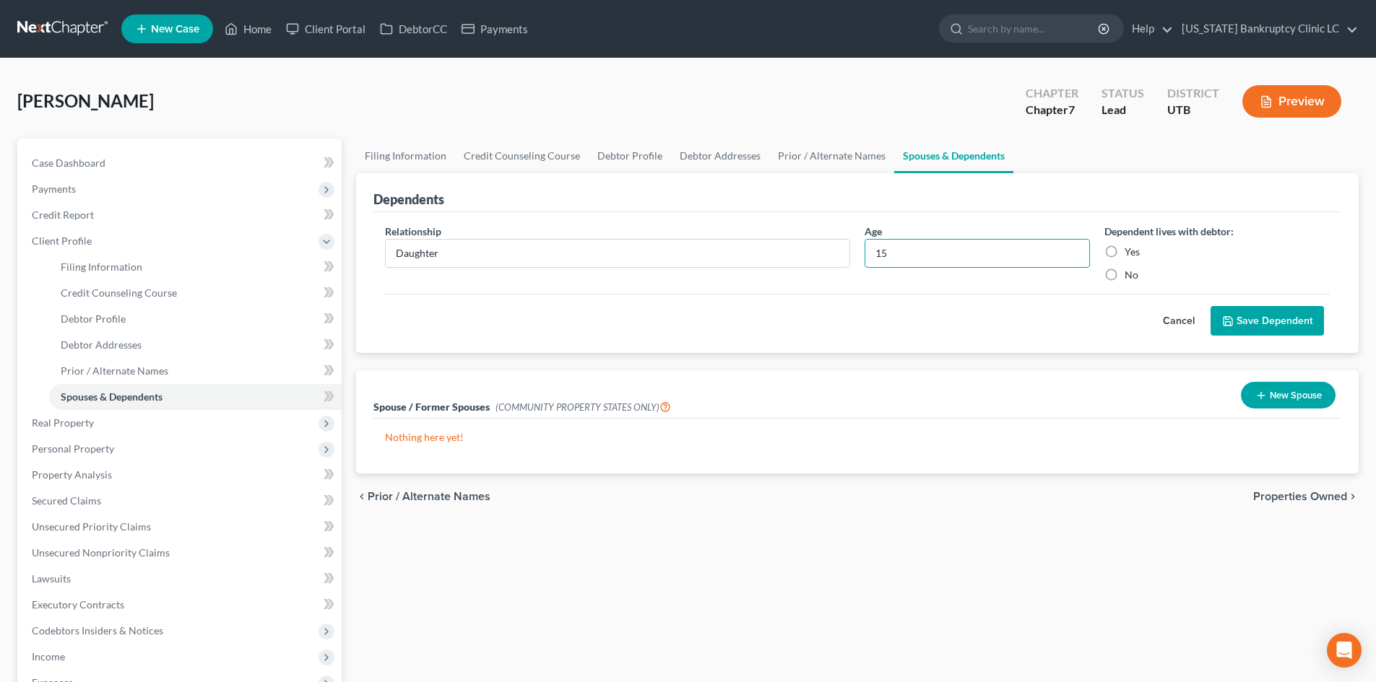
type input "15"
drag, startPoint x: 1113, startPoint y: 251, endPoint x: 1199, endPoint y: 292, distance: 95.3
click at [1124, 251] on label "Yes" at bounding box center [1131, 252] width 15 height 14
click at [1130, 251] on input "Yes" at bounding box center [1134, 249] width 9 height 9
radio input "true"
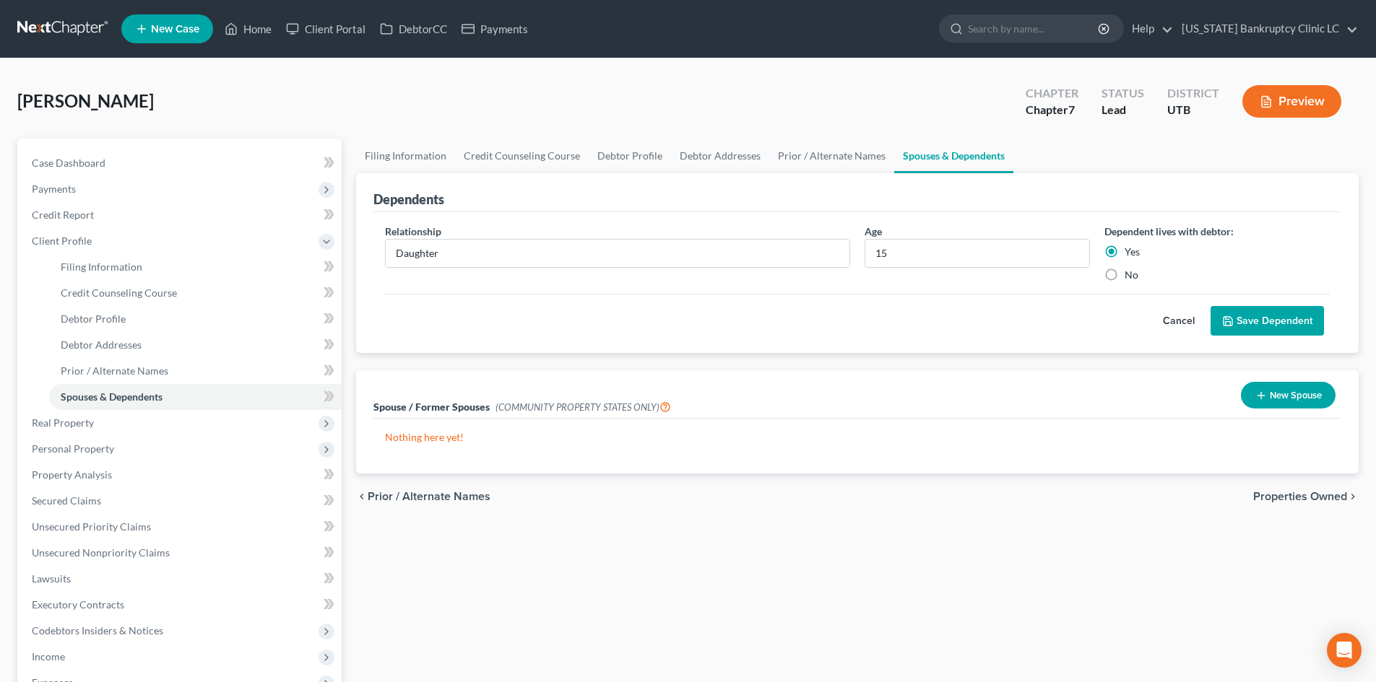
click at [1266, 315] on button "Save Dependent" at bounding box center [1266, 321] width 113 height 30
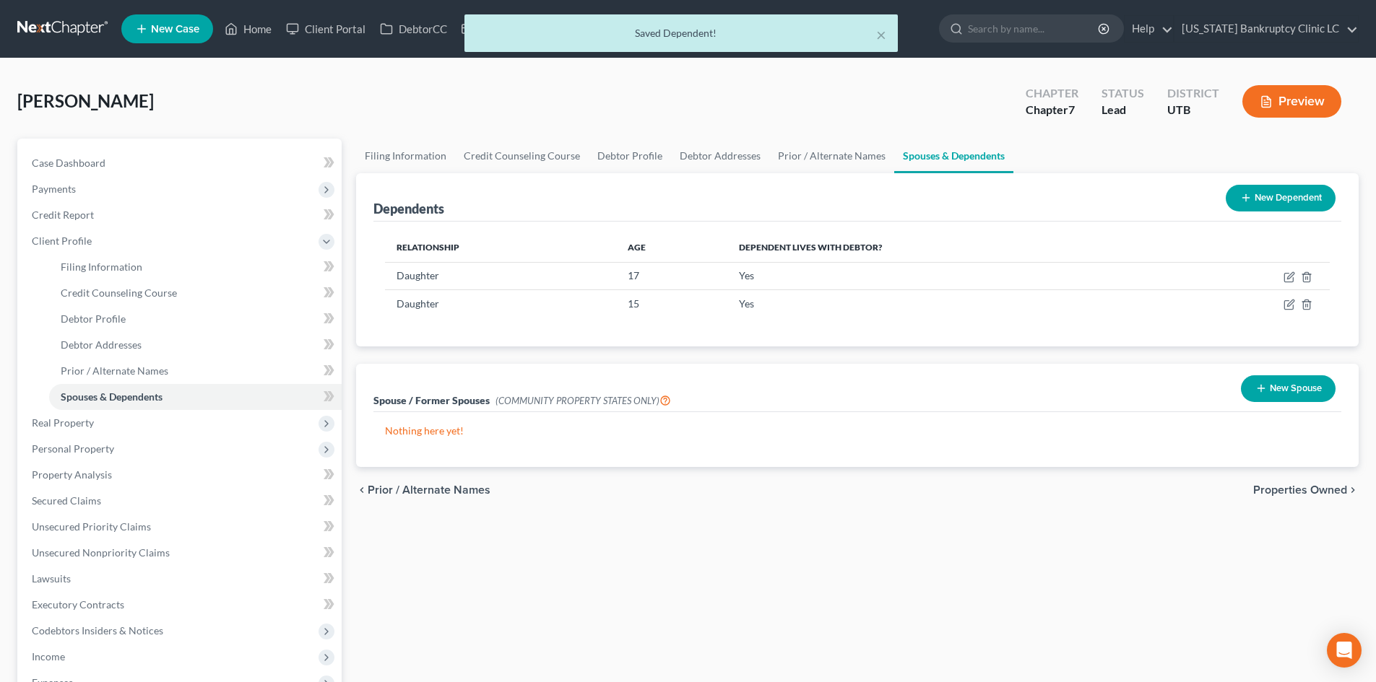
click at [1277, 196] on button "New Dependent" at bounding box center [1280, 198] width 110 height 27
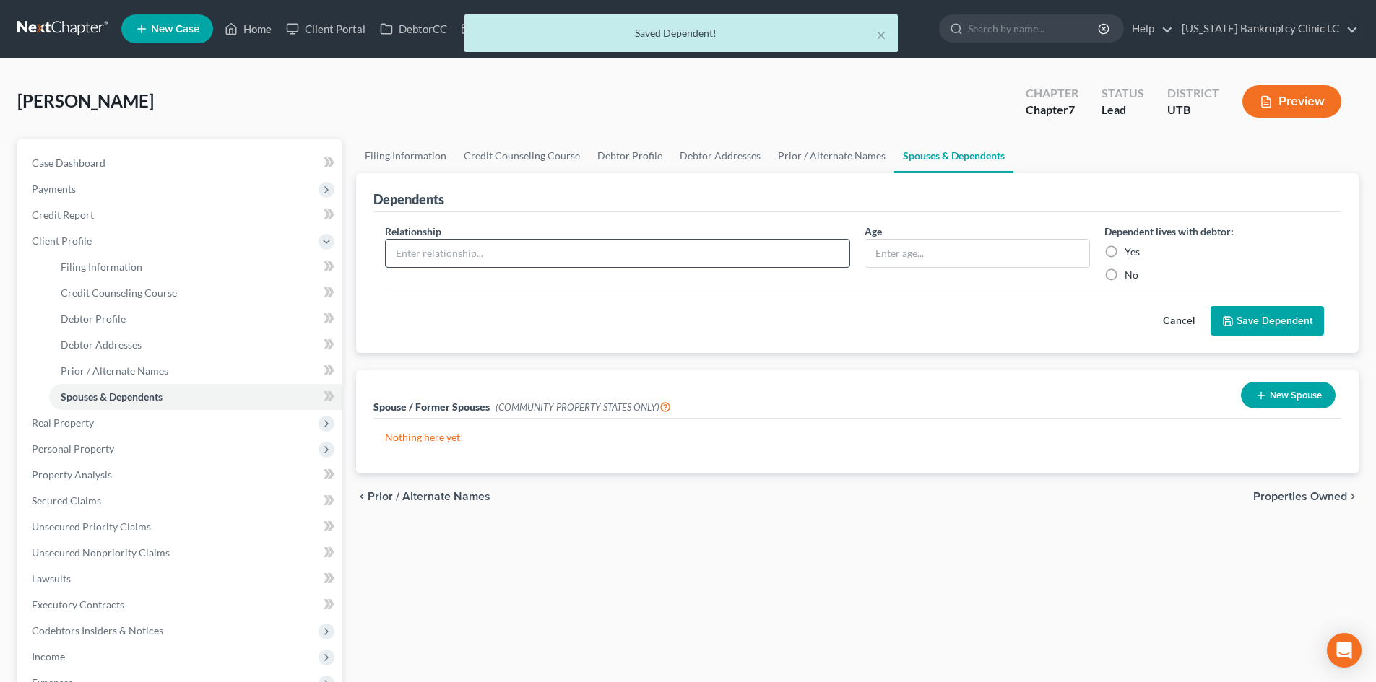
click at [468, 241] on input "text" at bounding box center [618, 253] width 464 height 27
paste input "Daughter"
type input "Daughter"
click at [905, 260] on input "text" at bounding box center [977, 253] width 224 height 27
type input "13"
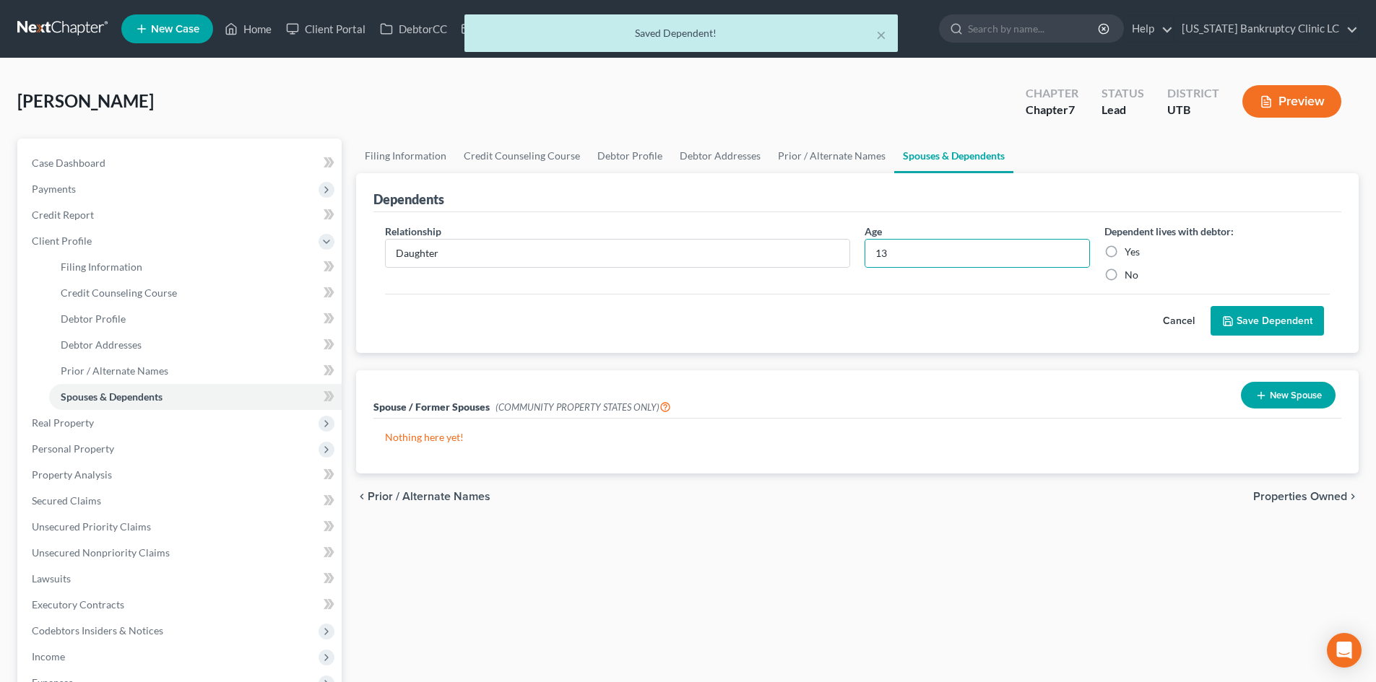
click at [1124, 247] on label "Yes" at bounding box center [1131, 252] width 15 height 14
click at [1130, 247] on input "Yes" at bounding box center [1134, 249] width 9 height 9
radio input "true"
click at [1262, 307] on button "Save Dependent" at bounding box center [1266, 321] width 113 height 30
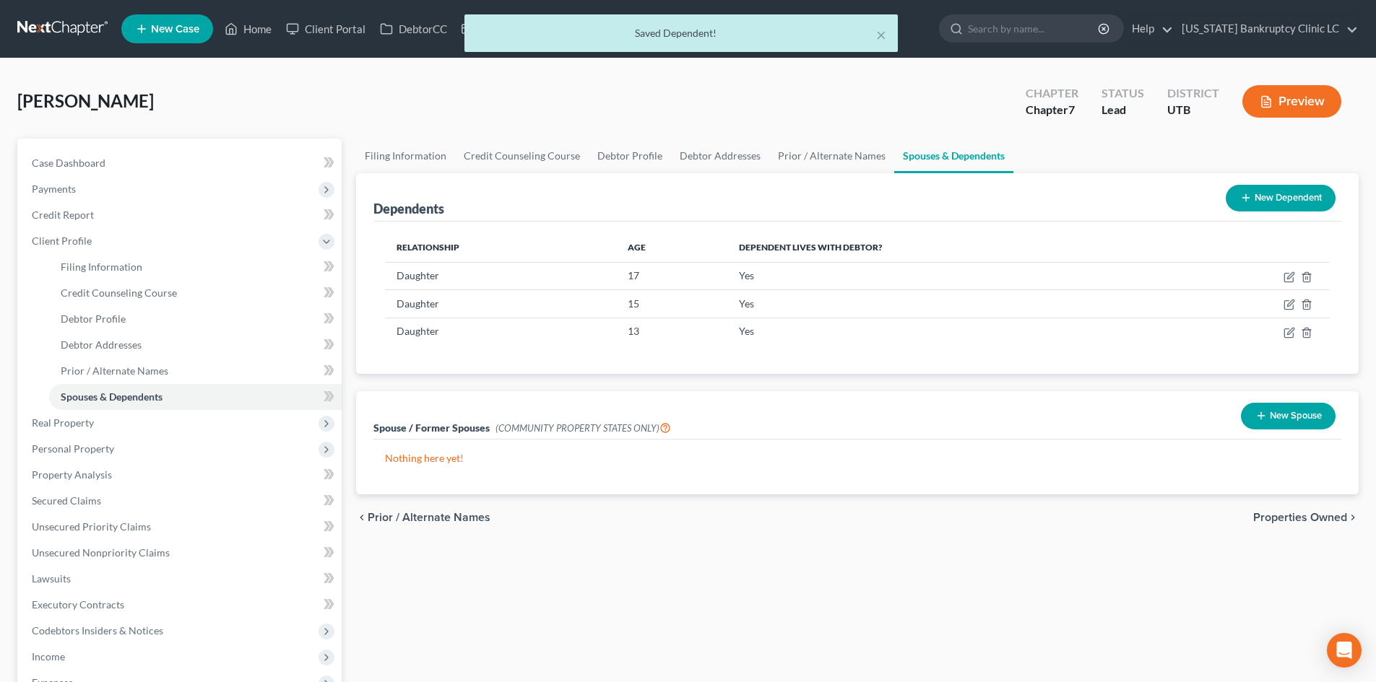
click at [1257, 196] on button "New Dependent" at bounding box center [1280, 198] width 110 height 27
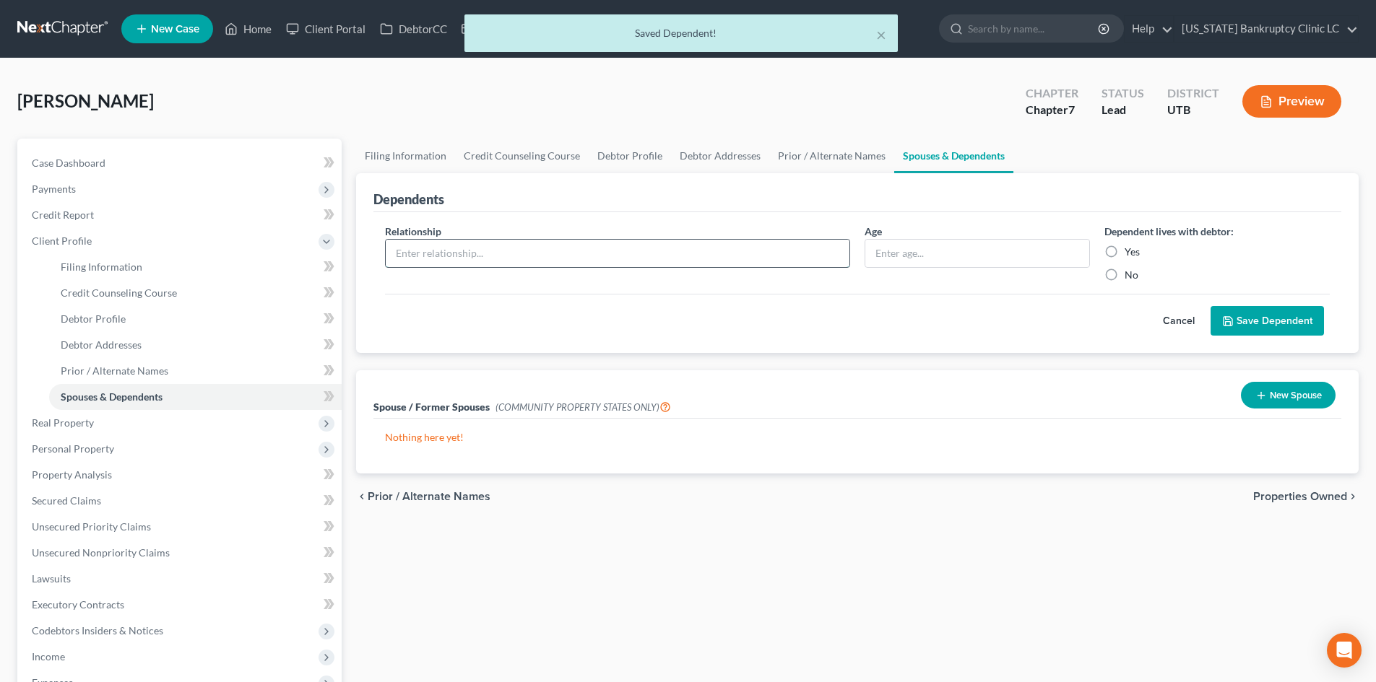
click at [551, 261] on input "text" at bounding box center [618, 253] width 464 height 27
paste input "Daughter"
type input "Daughter"
drag, startPoint x: 931, startPoint y: 235, endPoint x: 927, endPoint y: 244, distance: 10.3
click at [932, 235] on div "Age" at bounding box center [977, 253] width 240 height 58
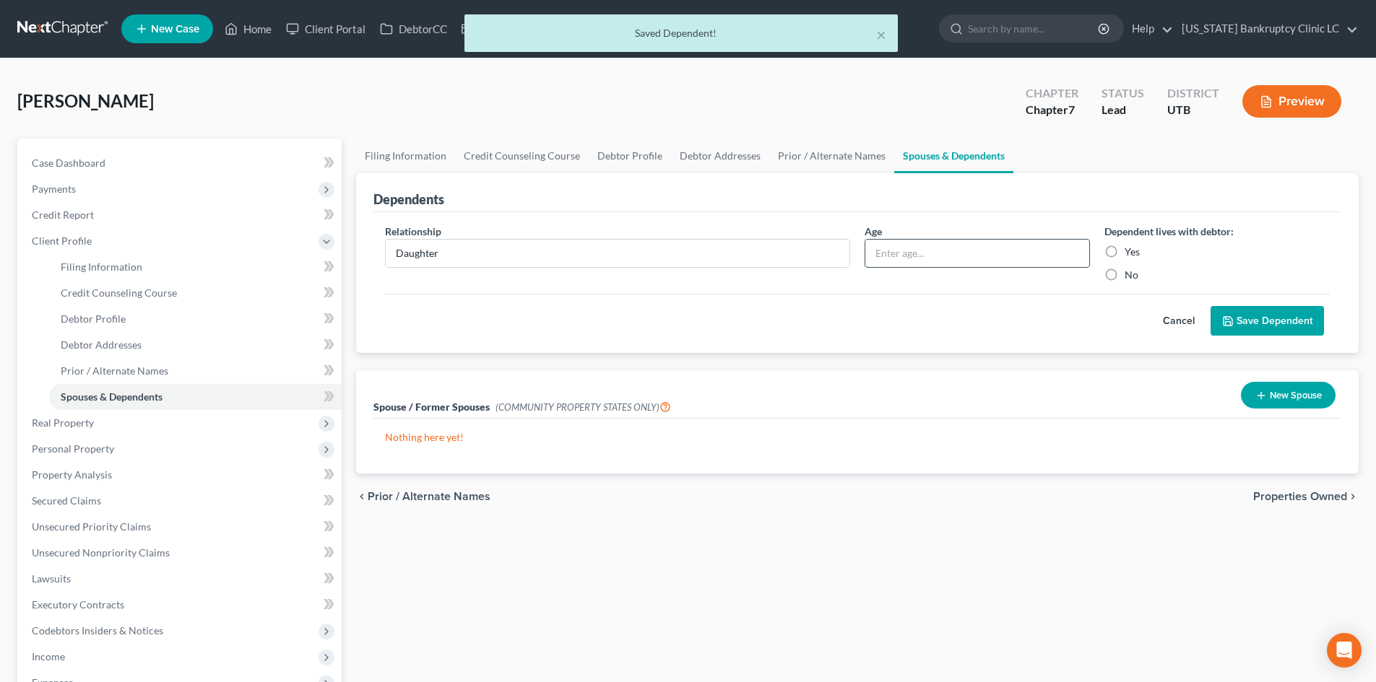
click at [925, 248] on input "text" at bounding box center [977, 253] width 224 height 27
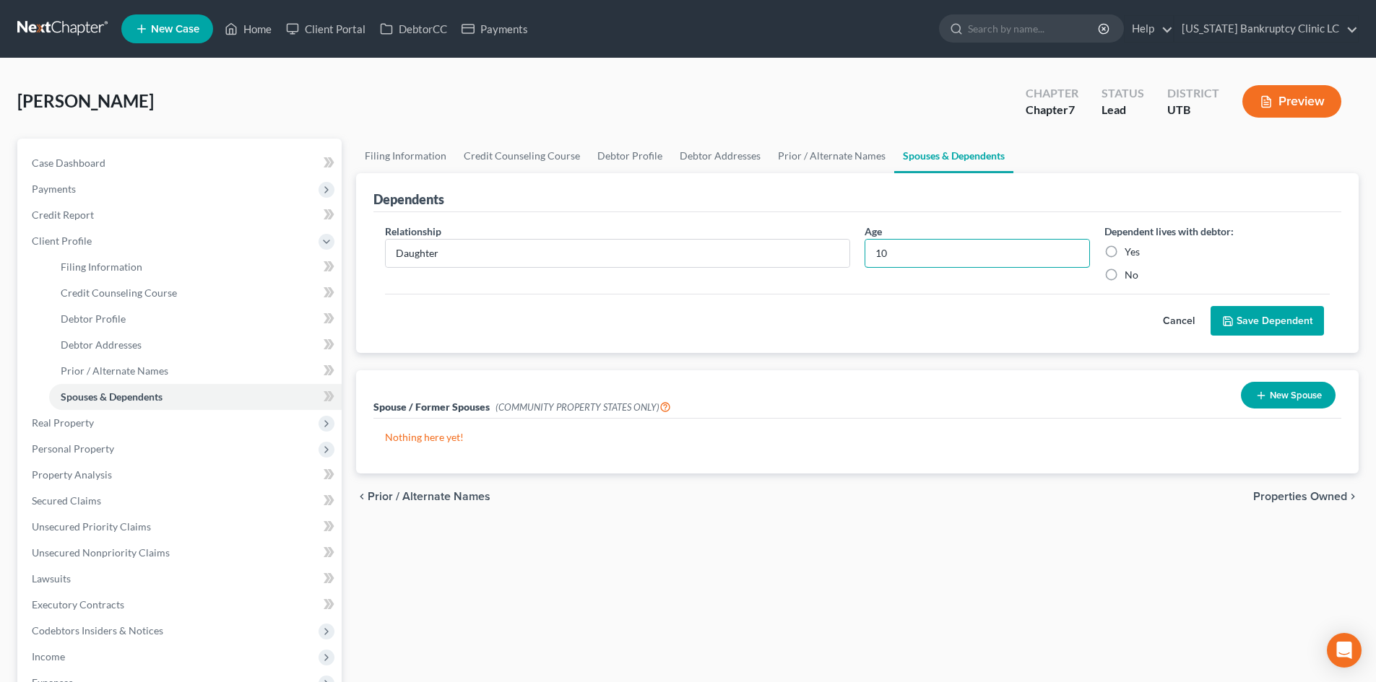
type input "10"
click at [1124, 251] on label "Yes" at bounding box center [1131, 252] width 15 height 14
click at [1130, 251] on input "Yes" at bounding box center [1134, 249] width 9 height 9
radio input "true"
click at [1280, 327] on button "Save Dependent" at bounding box center [1266, 321] width 113 height 30
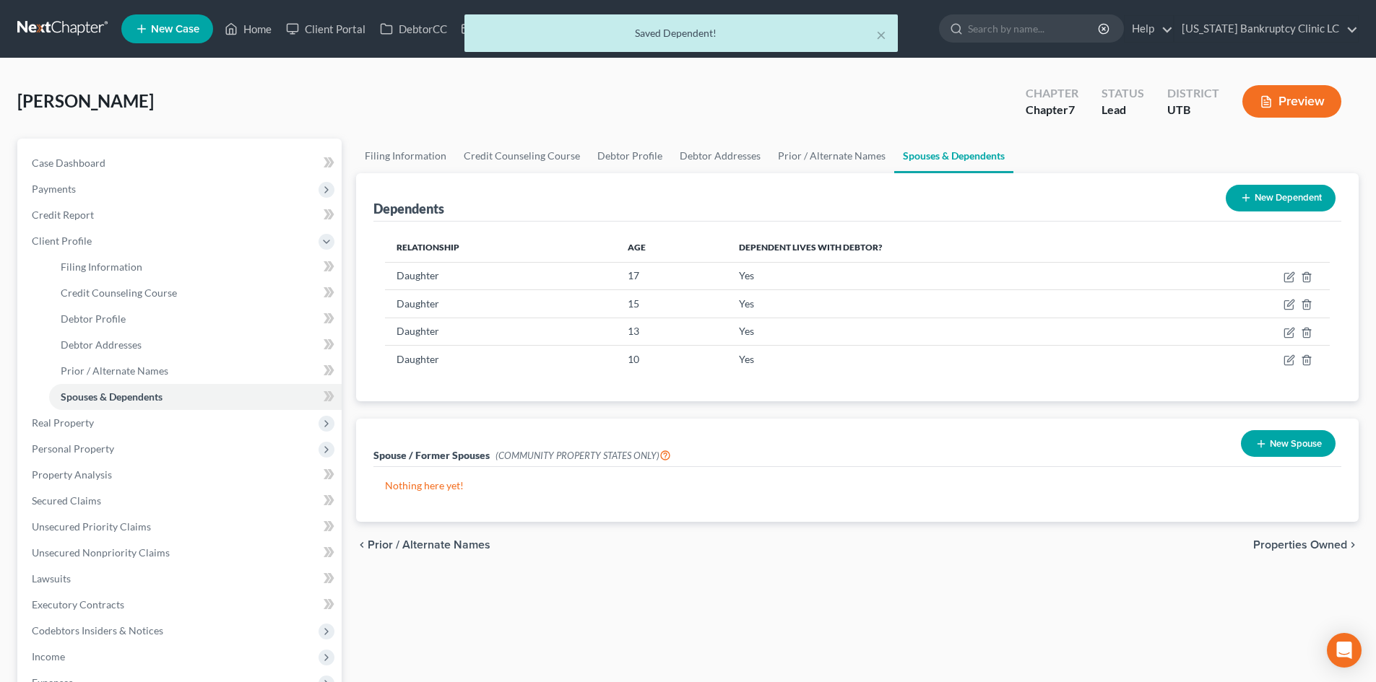
click at [1230, 203] on button "New Dependent" at bounding box center [1280, 198] width 110 height 27
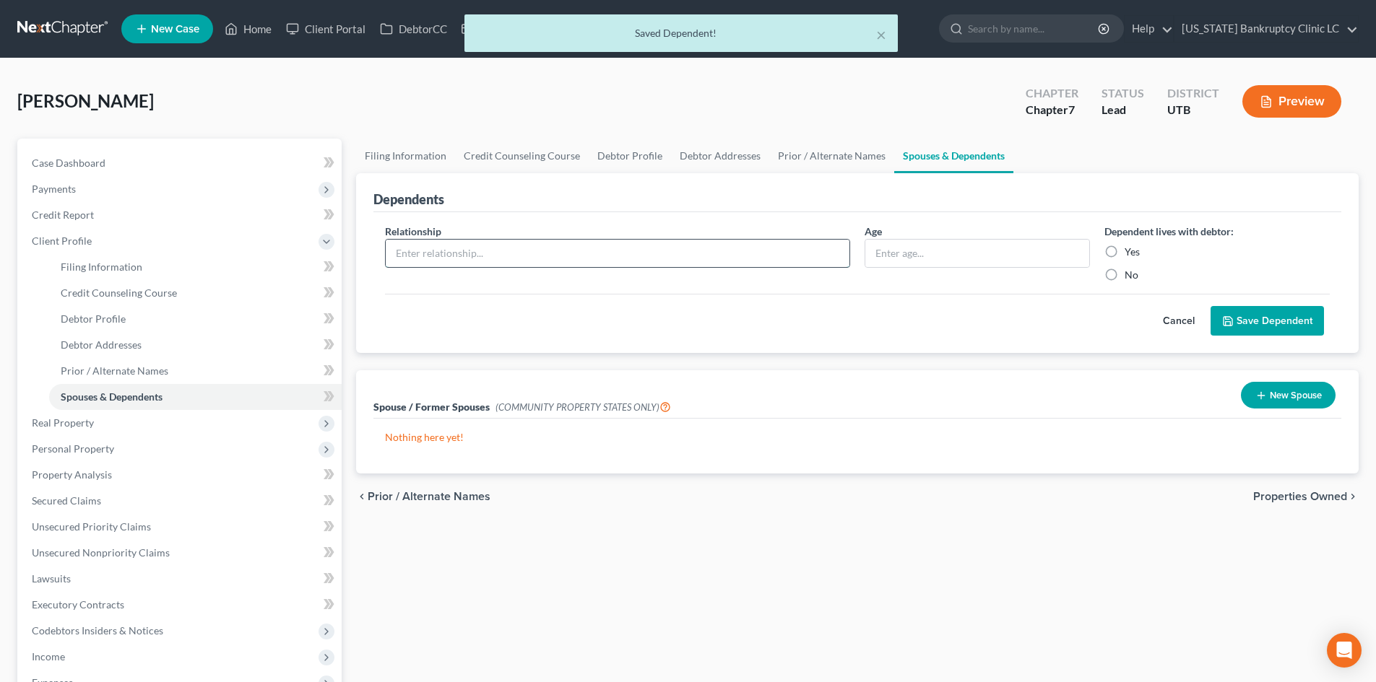
click at [418, 243] on input "text" at bounding box center [618, 253] width 464 height 27
type input "Son"
click at [1054, 270] on div "Age" at bounding box center [977, 253] width 240 height 58
click at [1046, 256] on input "text" at bounding box center [977, 253] width 224 height 27
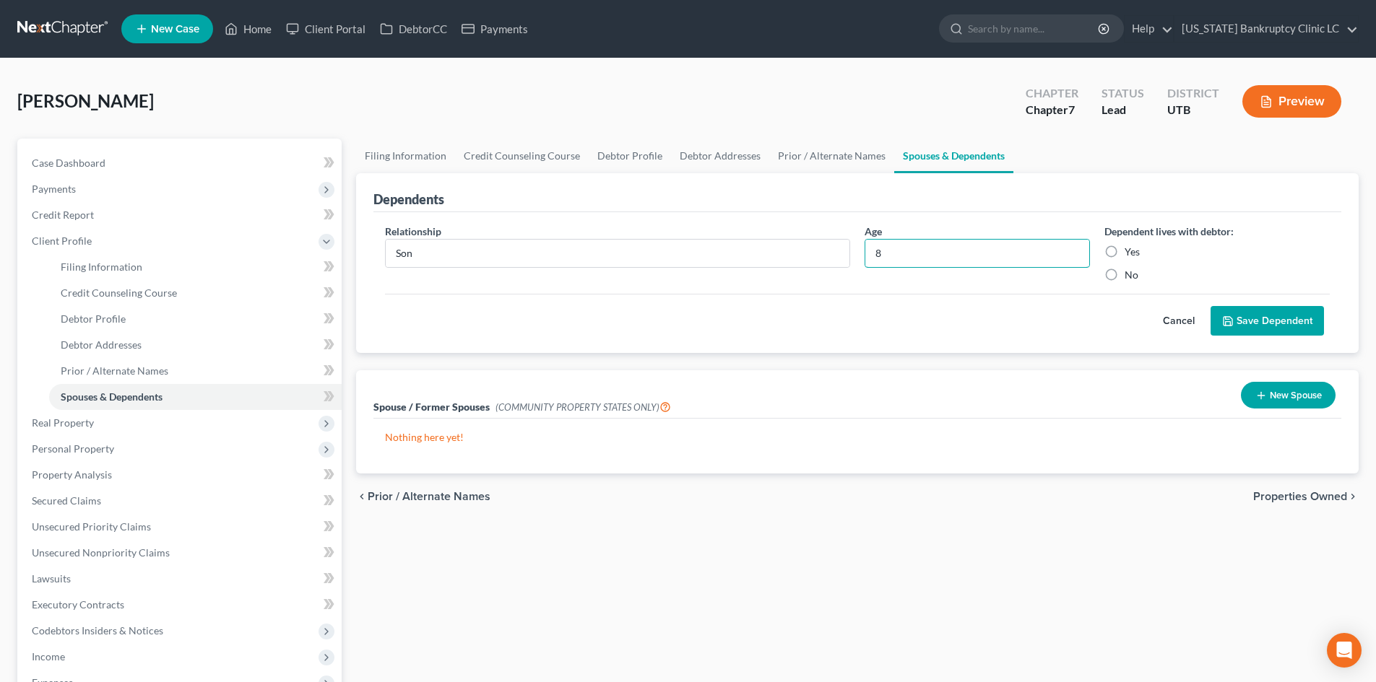
type input "8"
click at [1124, 248] on label "Yes" at bounding box center [1131, 252] width 15 height 14
click at [1130, 248] on input "Yes" at bounding box center [1134, 249] width 9 height 9
radio input "true"
click at [1272, 322] on button "Save Dependent" at bounding box center [1266, 321] width 113 height 30
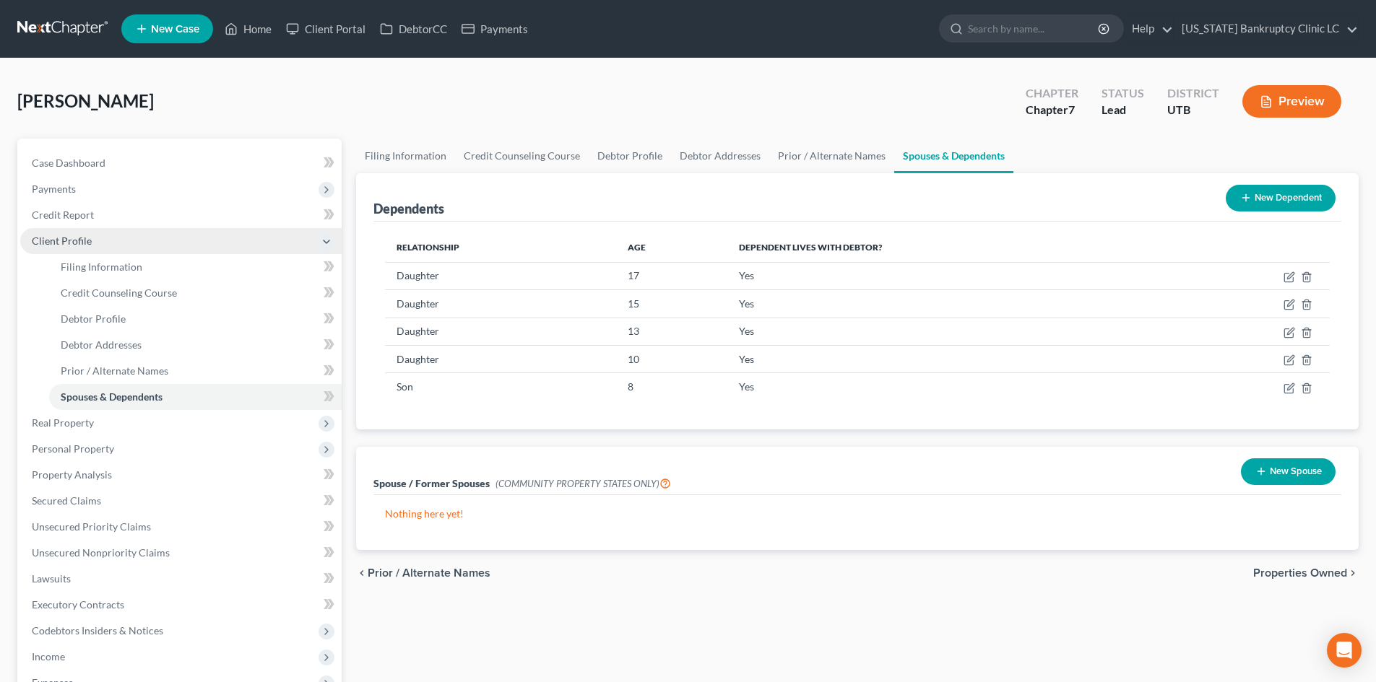
click at [86, 247] on span "Client Profile" at bounding box center [180, 241] width 321 height 26
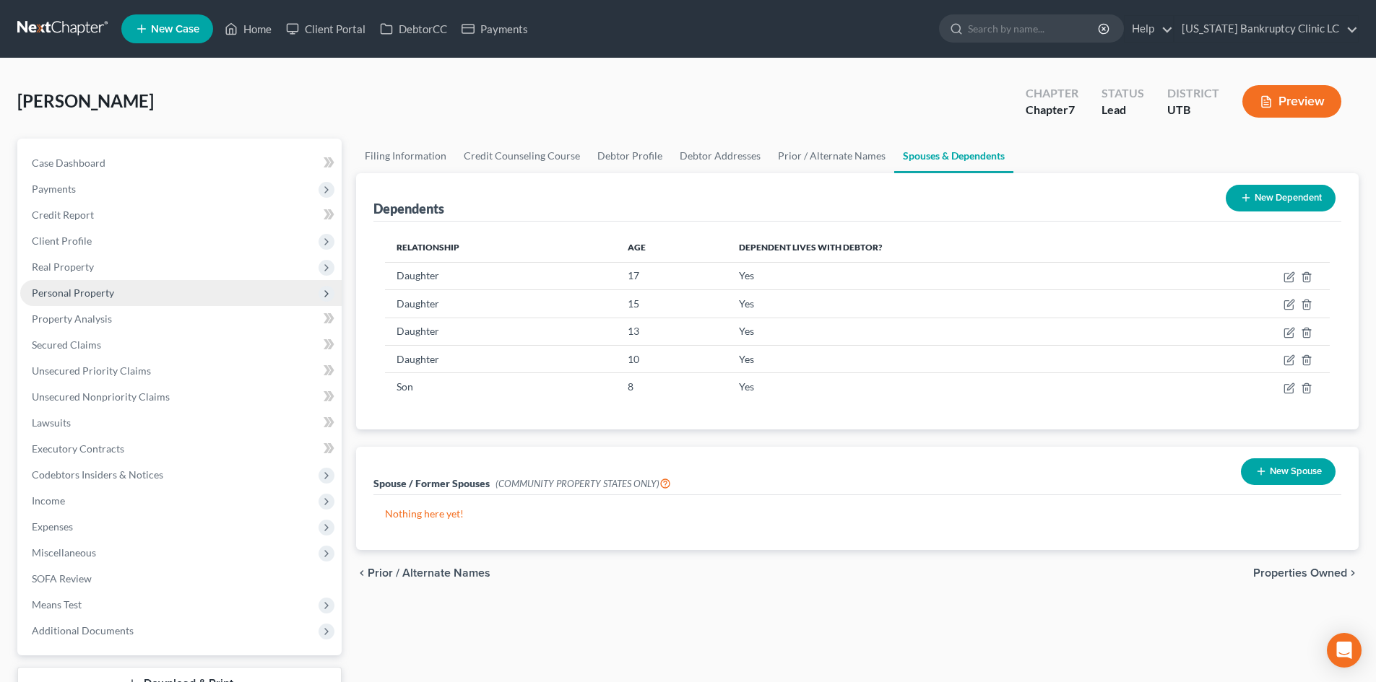
click at [95, 292] on span "Personal Property" at bounding box center [73, 293] width 82 height 12
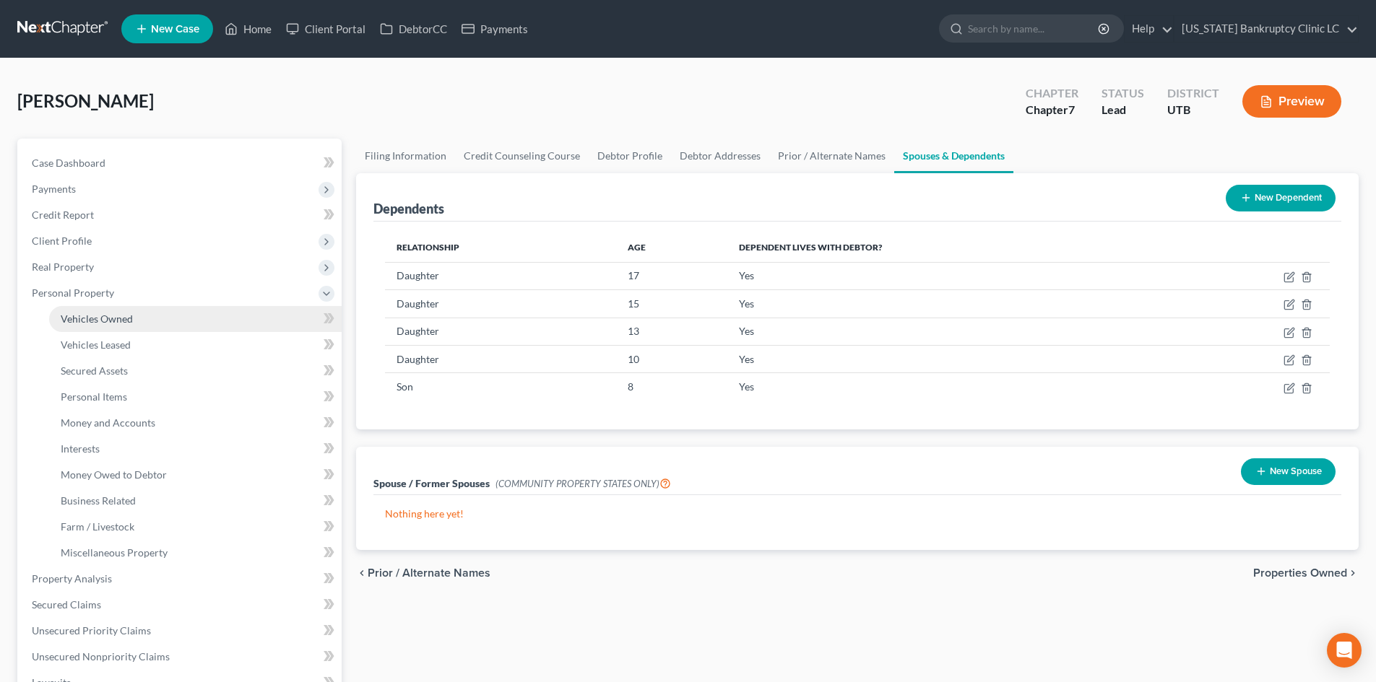
click at [131, 321] on span "Vehicles Owned" at bounding box center [97, 319] width 72 height 12
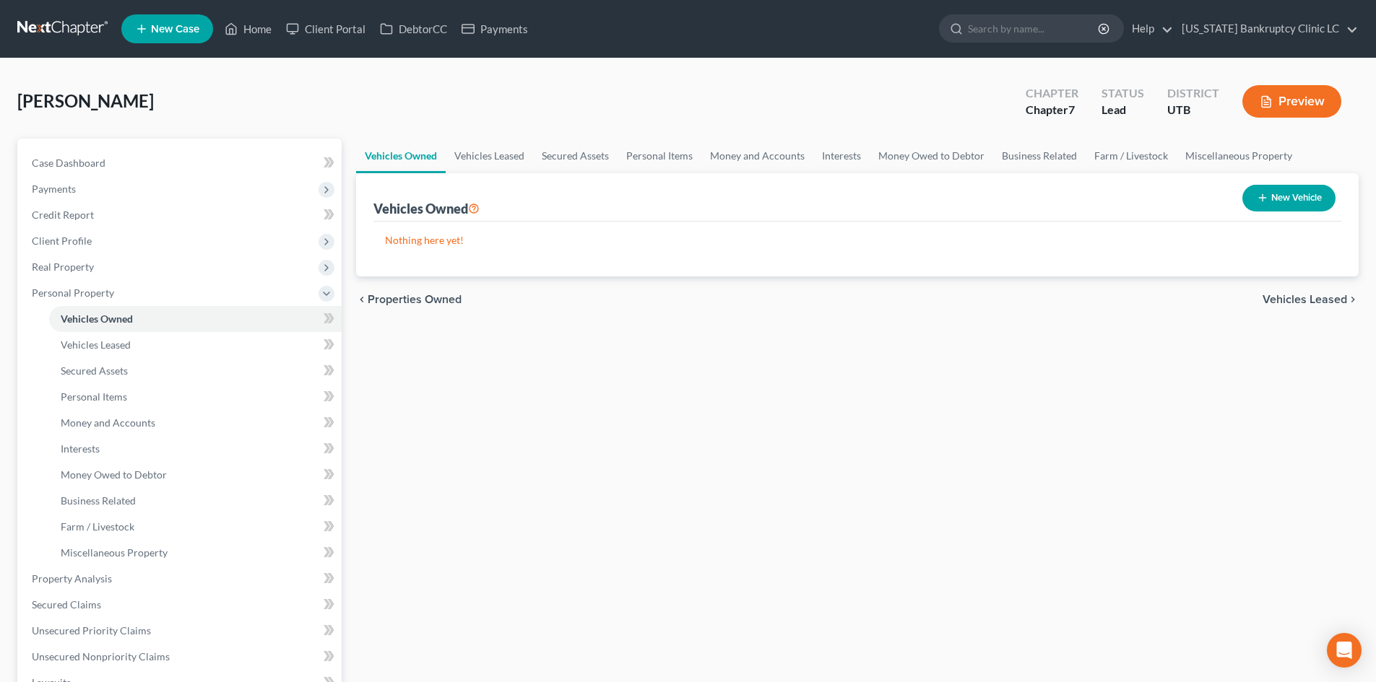
click at [1326, 199] on button "New Vehicle" at bounding box center [1288, 198] width 93 height 27
select select "0"
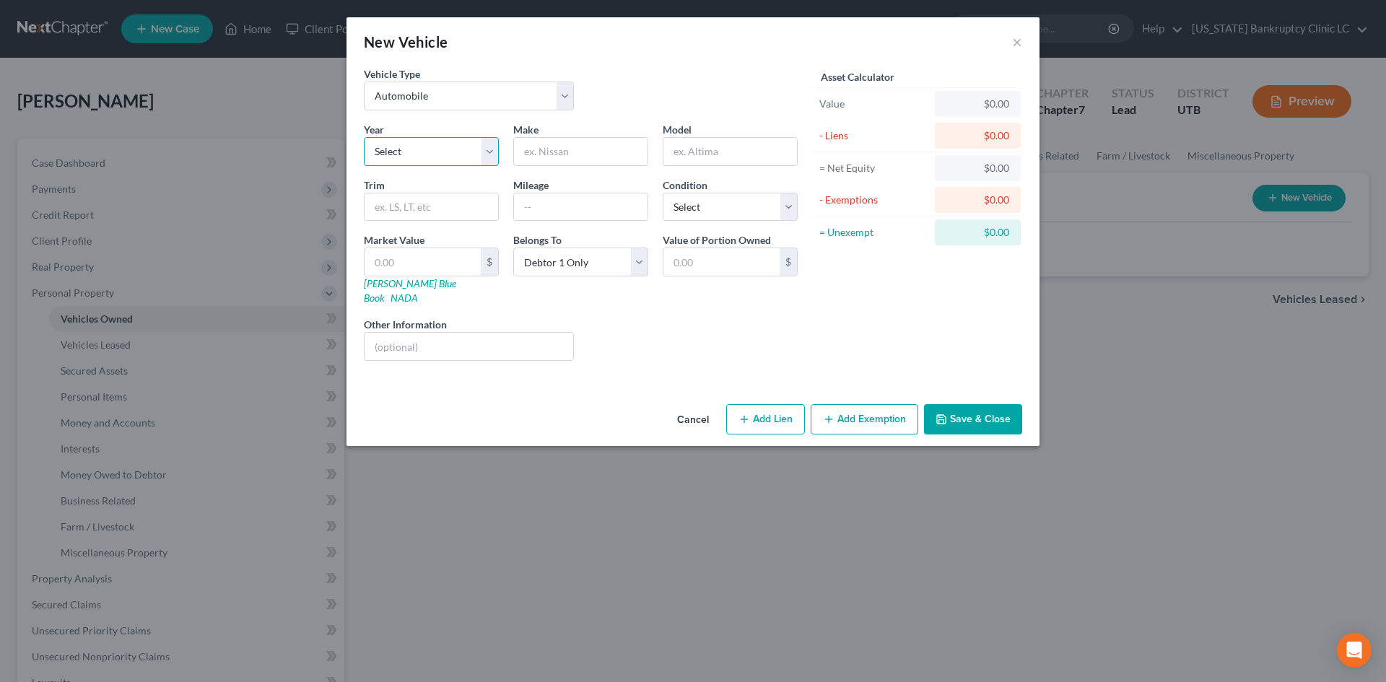
click at [386, 143] on select "Select 2026 2025 2024 2023 2022 2021 2020 2019 2018 2017 2016 2015 2014 2013 20…" at bounding box center [431, 151] width 135 height 29
select select "31"
click at [364, 137] on select "Select 2026 2025 2024 2023 2022 2021 2020 2019 2018 2017 2016 2015 2014 2013 20…" at bounding box center [431, 151] width 135 height 29
click at [590, 157] on input "text" at bounding box center [581, 151] width 134 height 27
type input "Ford"
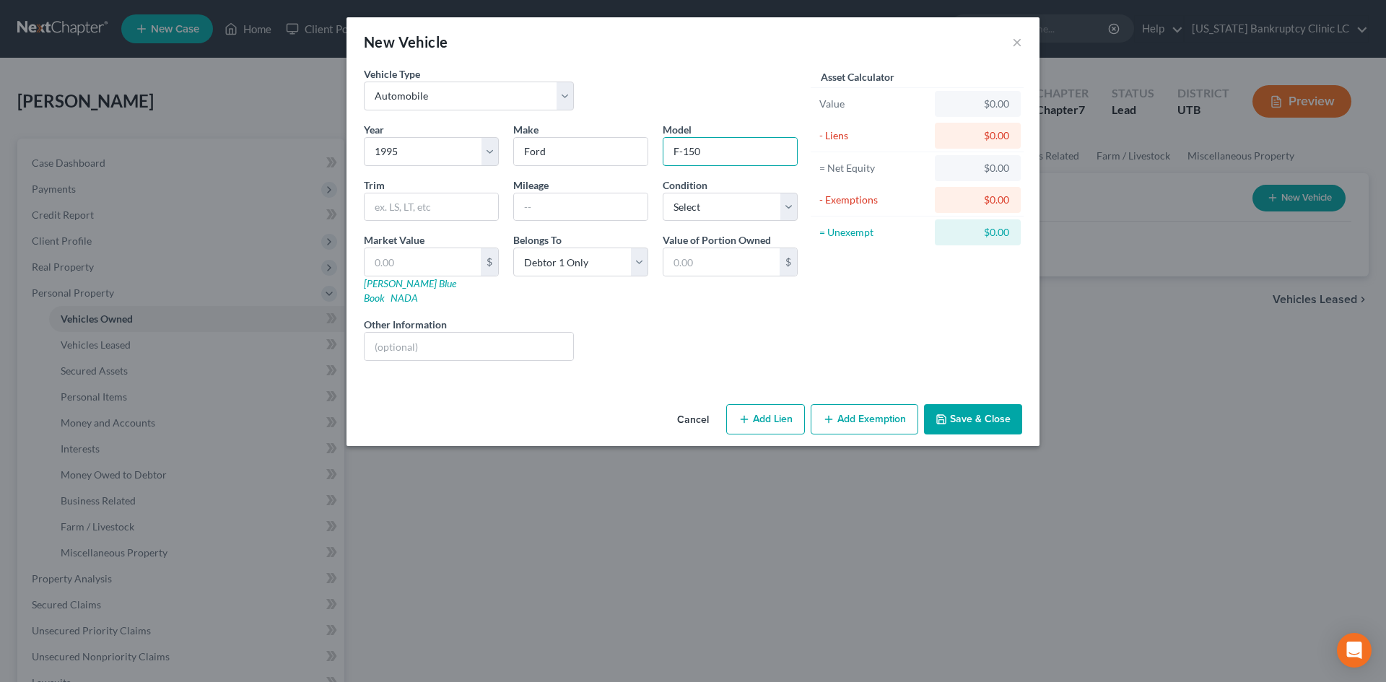
type input "F-150"
click at [411, 261] on input "text" at bounding box center [423, 261] width 116 height 27
click at [381, 277] on div "$" at bounding box center [431, 262] width 135 height 29
click at [382, 281] on link "[PERSON_NAME] Blue Book" at bounding box center [410, 290] width 92 height 27
click at [429, 259] on input "text" at bounding box center [423, 261] width 116 height 27
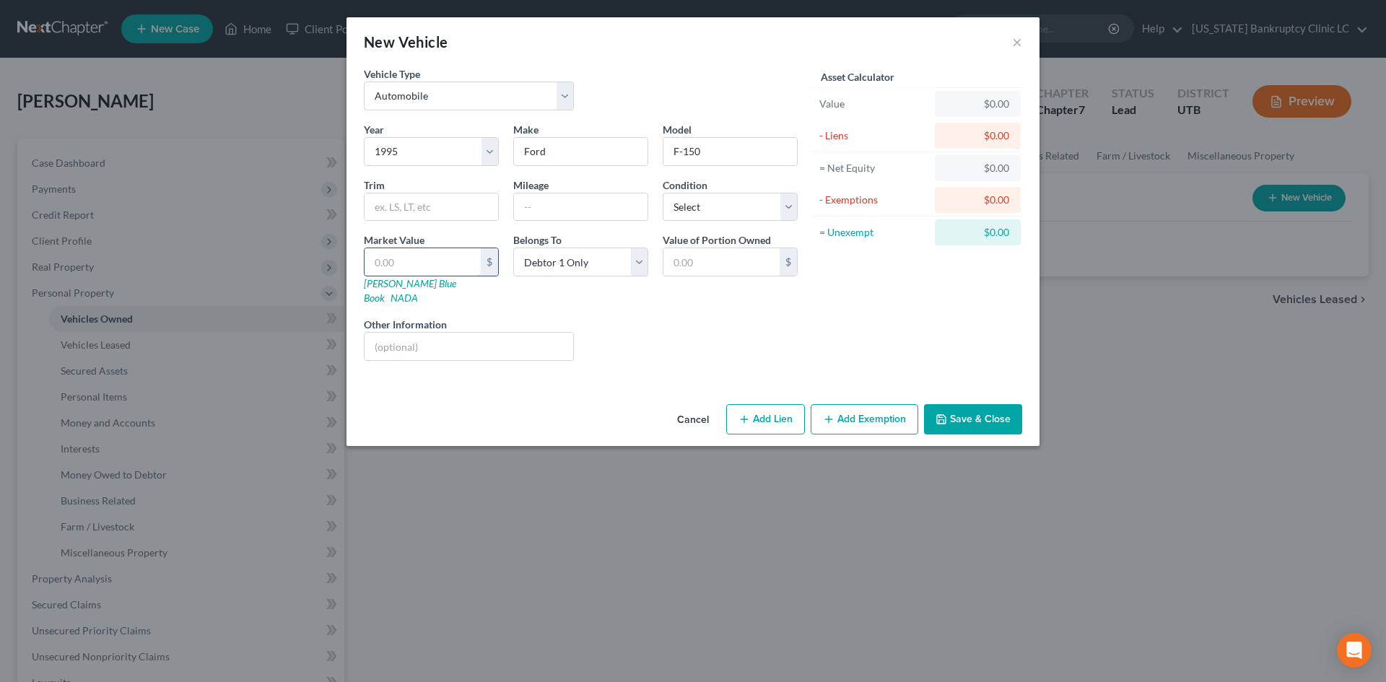
type input "3"
type input "3.00"
type input "38"
type input "38.00"
type input "387"
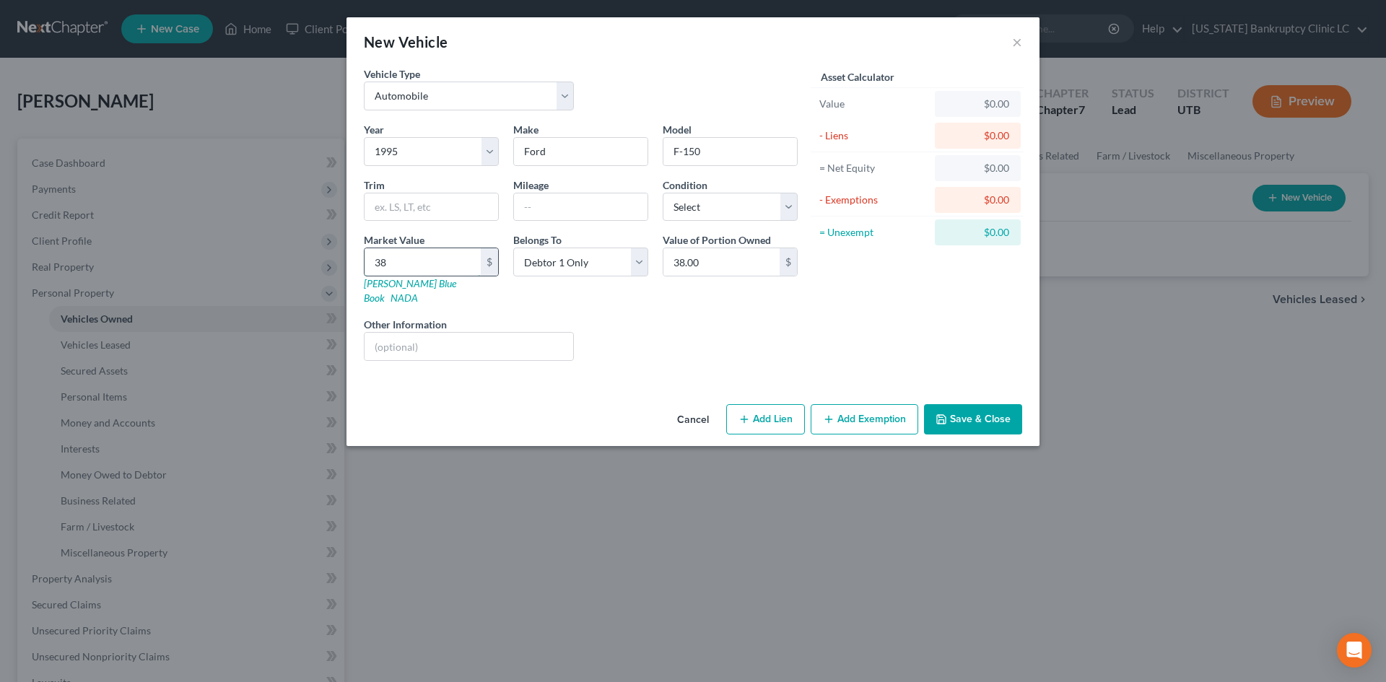
type input "387.00"
type input "387"
click at [542, 213] on input "text" at bounding box center [581, 207] width 134 height 27
type input "224000"
drag, startPoint x: 713, startPoint y: 214, endPoint x: 707, endPoint y: 220, distance: 8.7
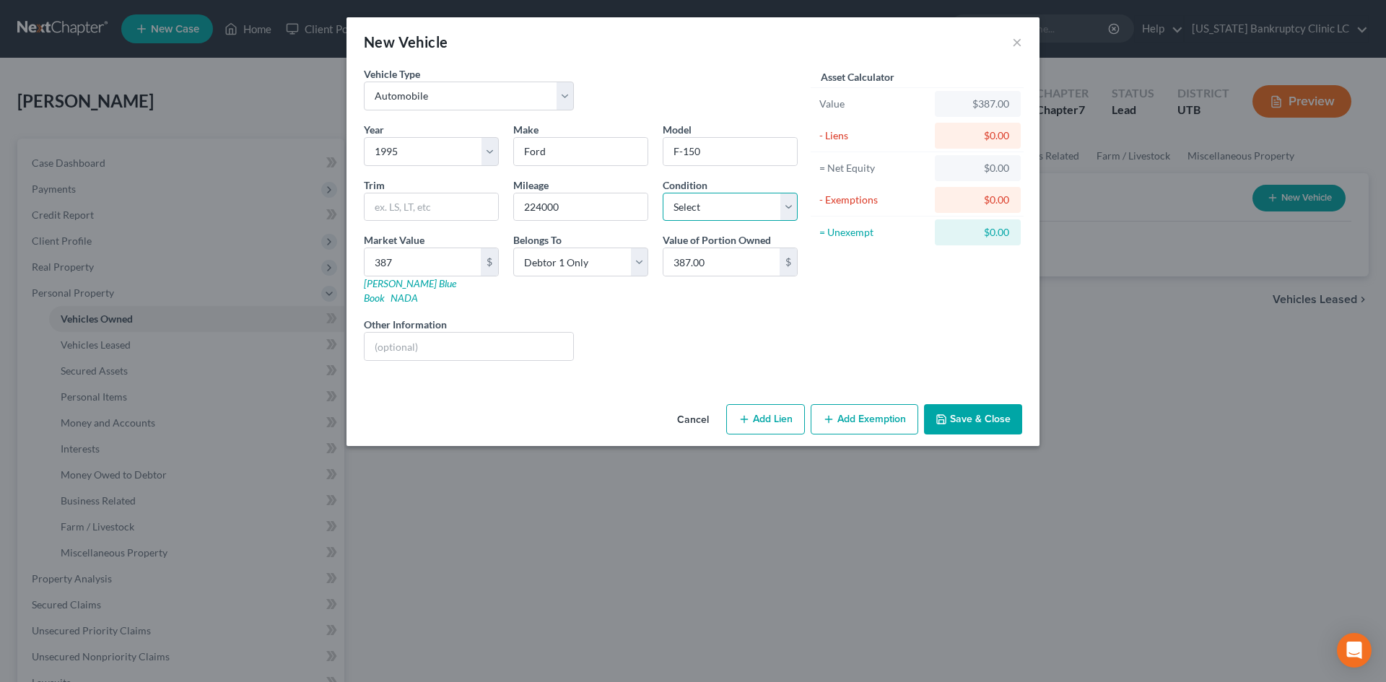
click at [713, 214] on select "Select Excellent Very Good Good Fair Poor" at bounding box center [730, 207] width 135 height 29
select select "3"
click at [663, 193] on select "Select Excellent Very Good Good Fair Poor" at bounding box center [730, 207] width 135 height 29
click at [712, 317] on div "Liens Select" at bounding box center [693, 339] width 225 height 44
click at [697, 334] on div "Liens Select" at bounding box center [693, 339] width 225 height 44
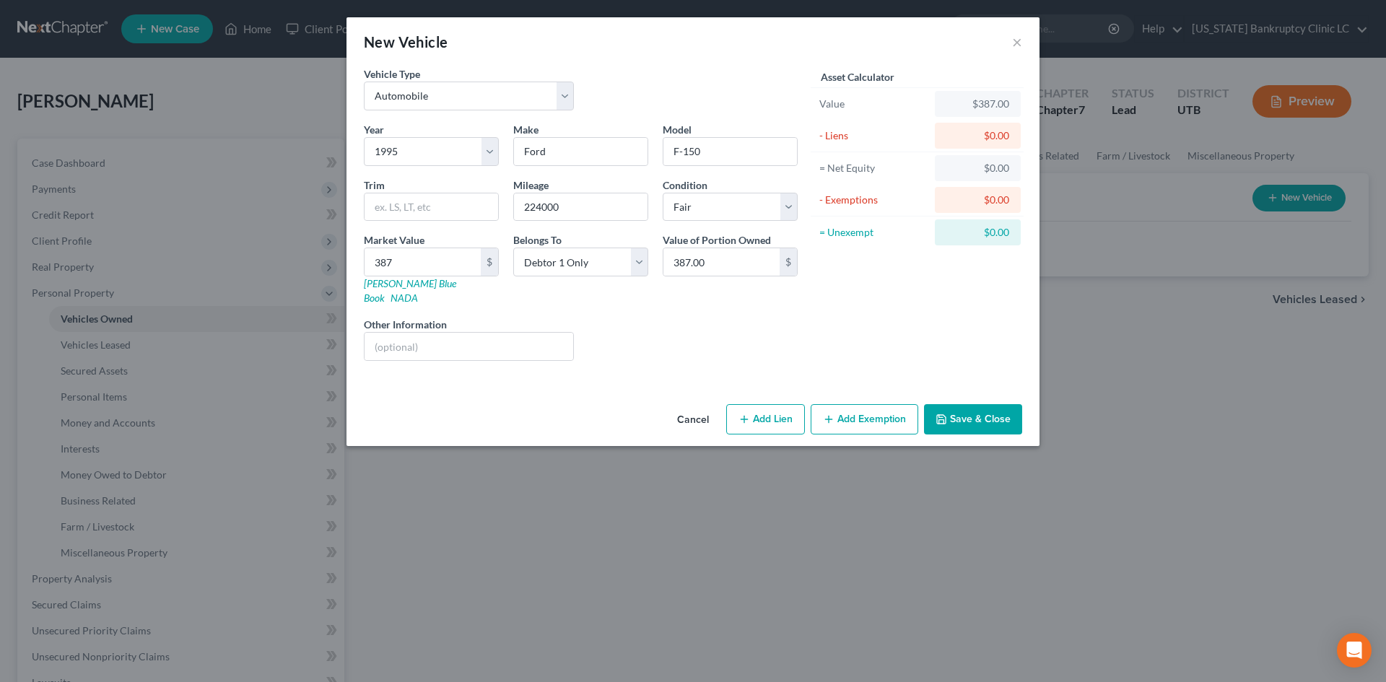
click at [976, 408] on button "Save & Close" at bounding box center [973, 419] width 98 height 30
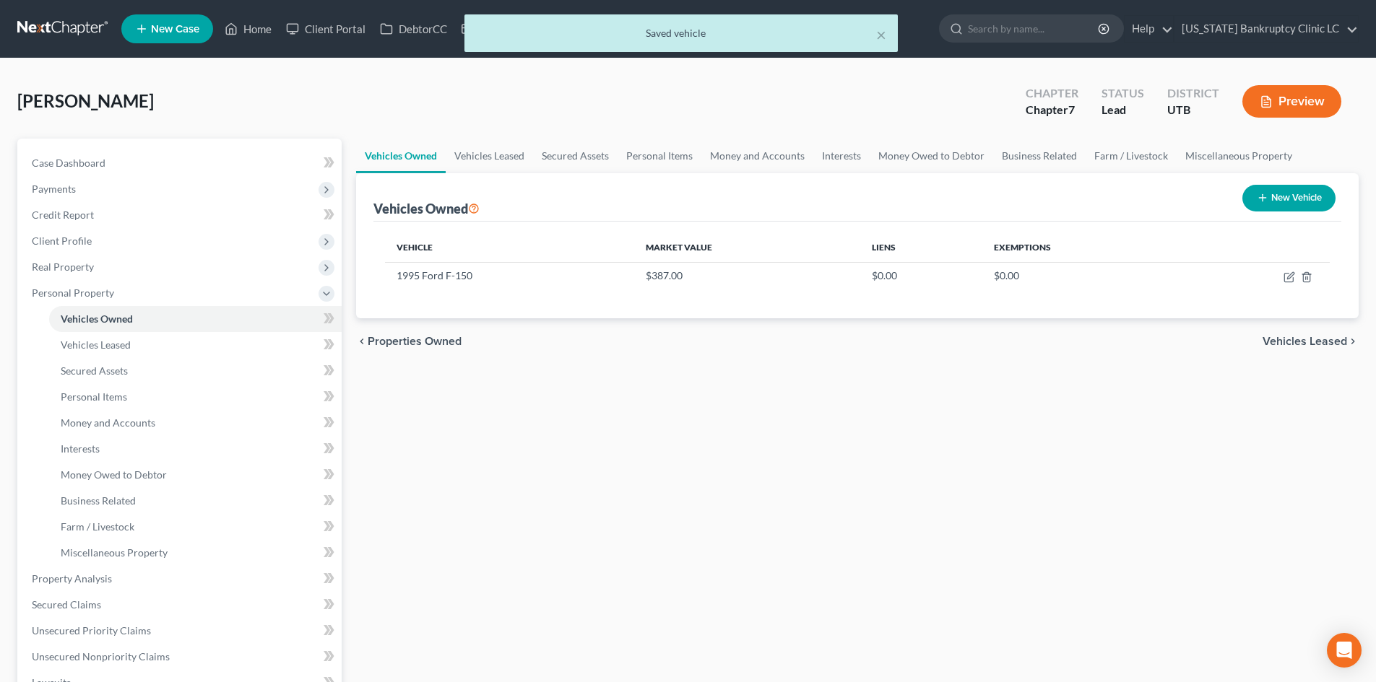
click at [1272, 200] on button "New Vehicle" at bounding box center [1288, 198] width 93 height 27
select select "0"
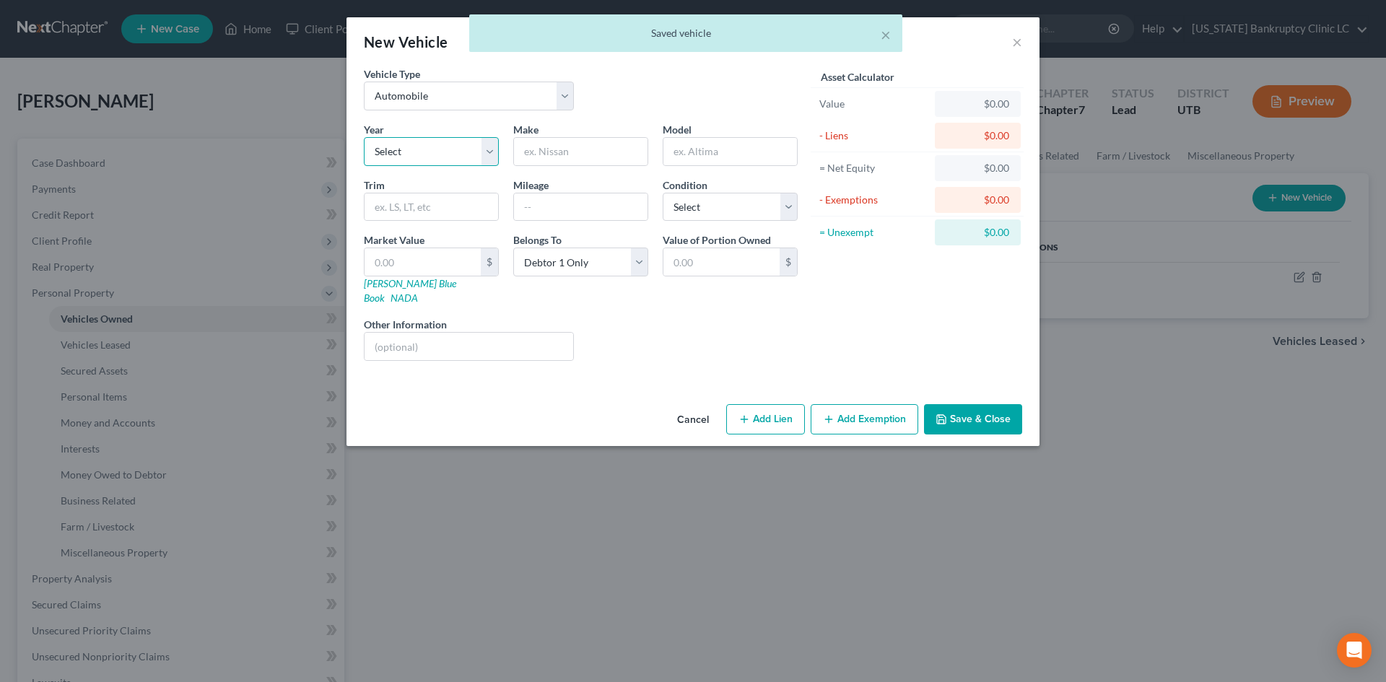
click at [406, 155] on select "Select 2026 2025 2024 2023 2022 2021 2020 2019 2018 2017 2016 2015 2014 2013 20…" at bounding box center [431, 151] width 135 height 29
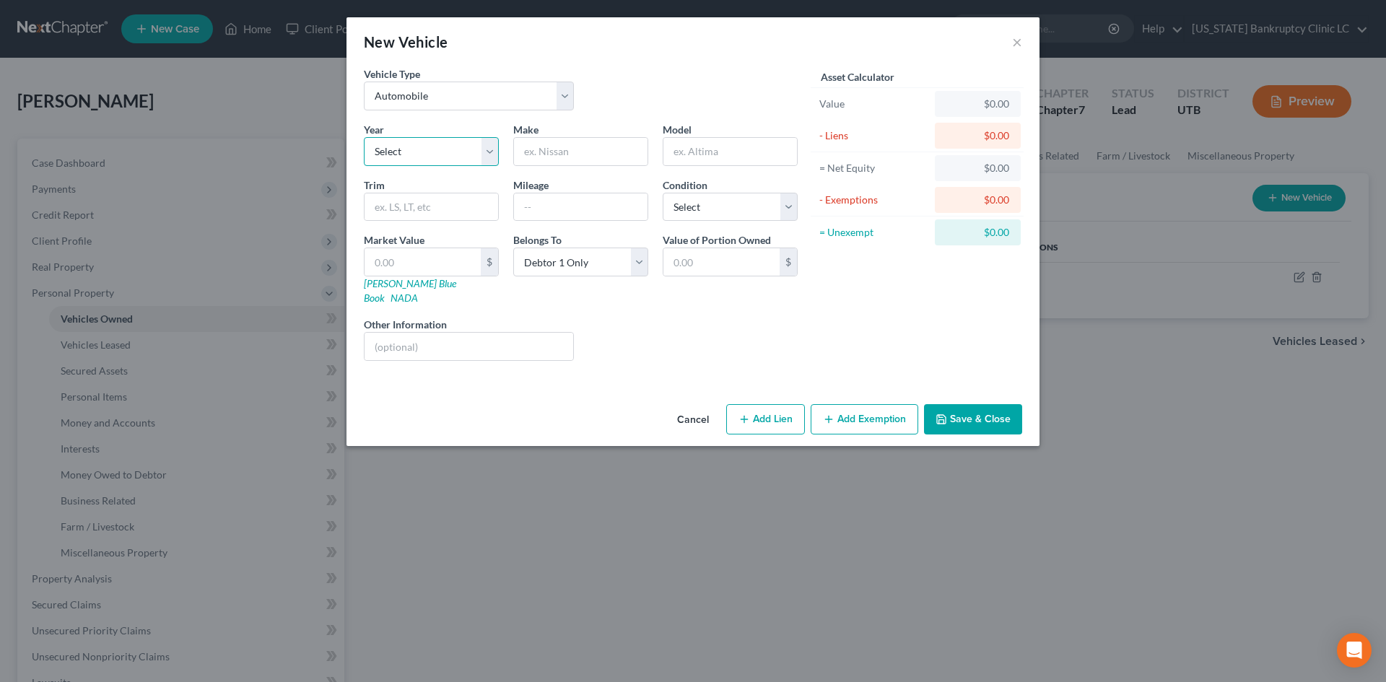
select select "17"
click at [364, 137] on select "Select 2026 2025 2024 2023 2022 2021 2020 2019 2018 2017 2016 2015 2014 2013 20…" at bounding box center [431, 151] width 135 height 29
click at [580, 137] on div at bounding box center [580, 151] width 135 height 29
click at [573, 157] on input "text" at bounding box center [581, 151] width 134 height 27
type input "Volkswagen"
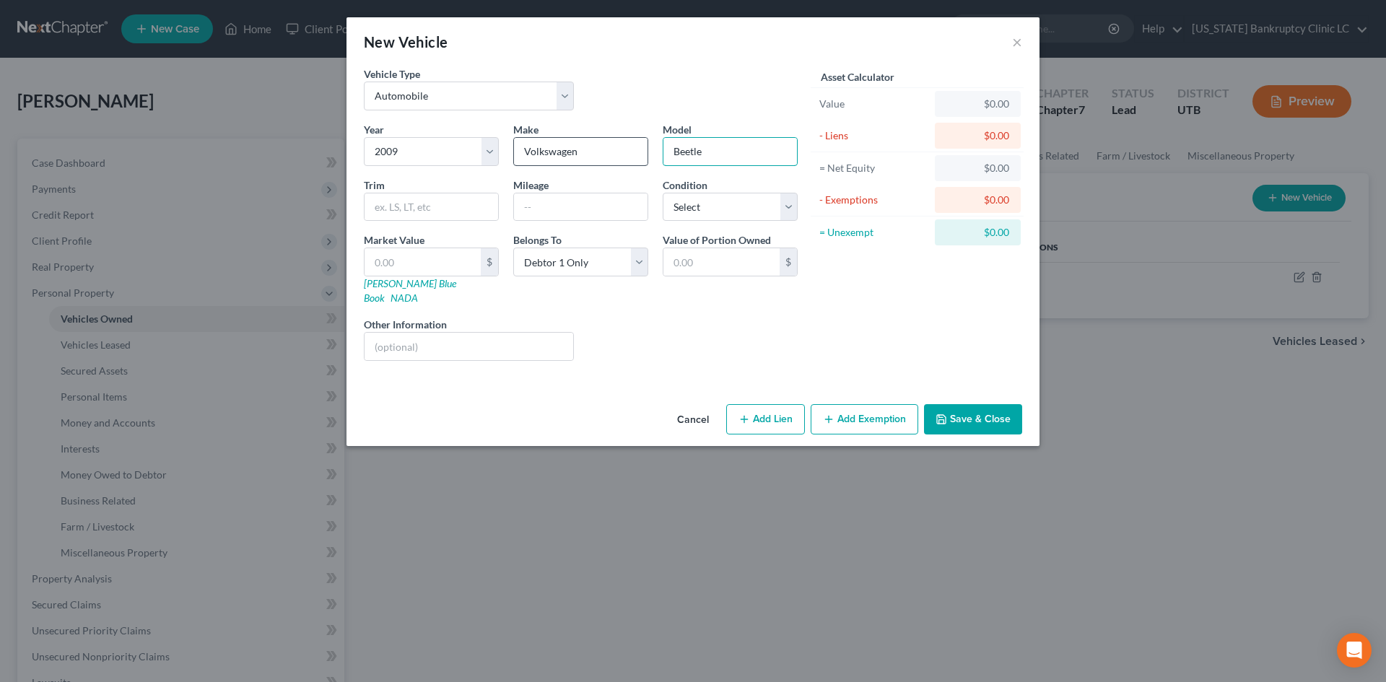
type input "Beetle"
click at [521, 212] on input "text" at bounding box center [581, 207] width 134 height 27
type input "145000"
click at [687, 204] on select "Select Excellent Very Good Good Fair Poor" at bounding box center [730, 207] width 135 height 29
select select "3"
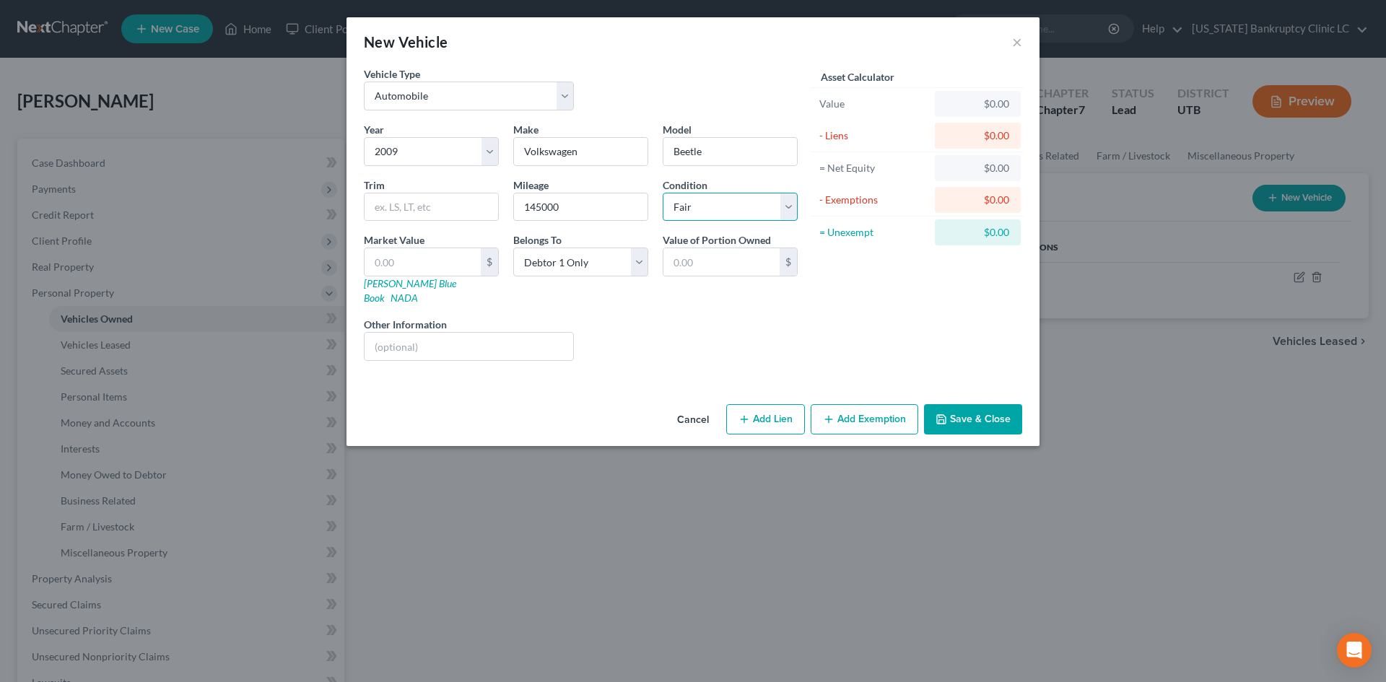
click at [663, 193] on select "Select Excellent Very Good Good Fair Poor" at bounding box center [730, 207] width 135 height 29
drag, startPoint x: 382, startPoint y: 282, endPoint x: 410, endPoint y: 169, distance: 116.1
click at [381, 279] on link "[PERSON_NAME] Blue Book" at bounding box center [410, 290] width 92 height 27
drag, startPoint x: 399, startPoint y: 203, endPoint x: 411, endPoint y: 244, distance: 43.0
click at [399, 203] on input "text" at bounding box center [432, 207] width 134 height 27
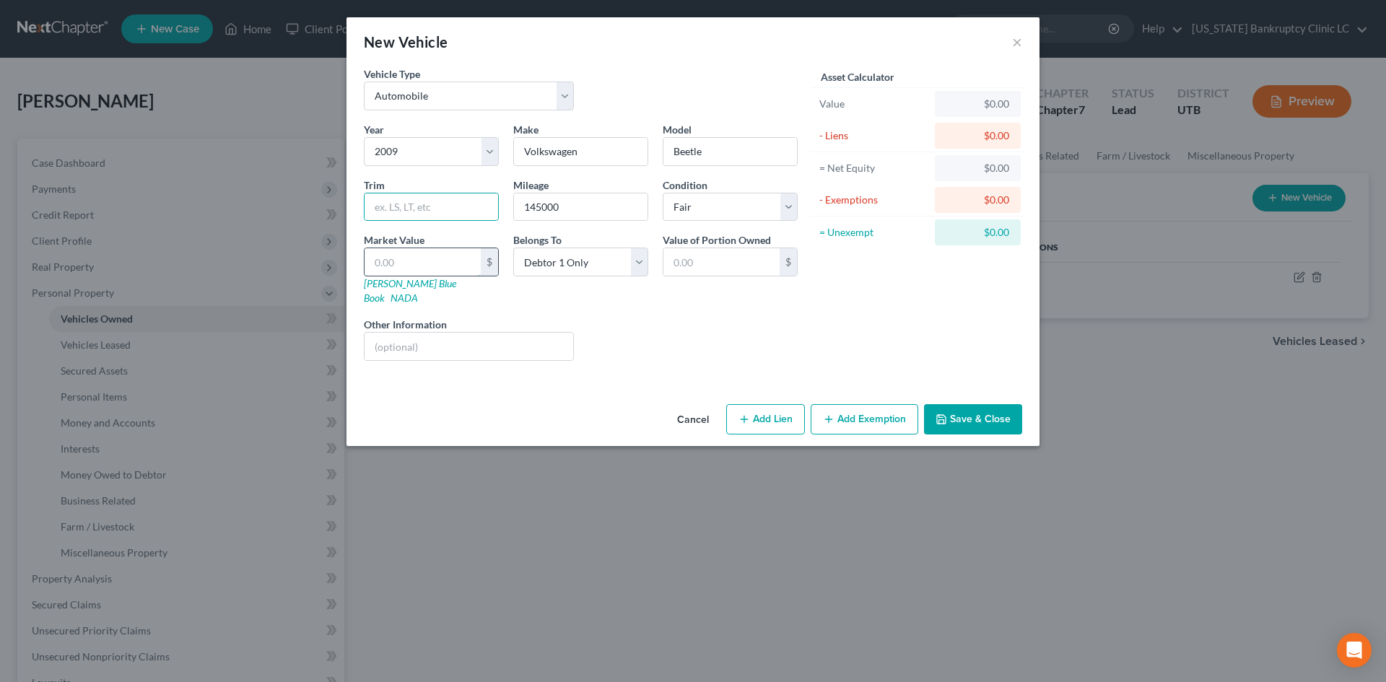
click at [393, 256] on input "text" at bounding box center [423, 261] width 116 height 27
type input "1"
type input "1.00"
type input "16"
type input "16.00"
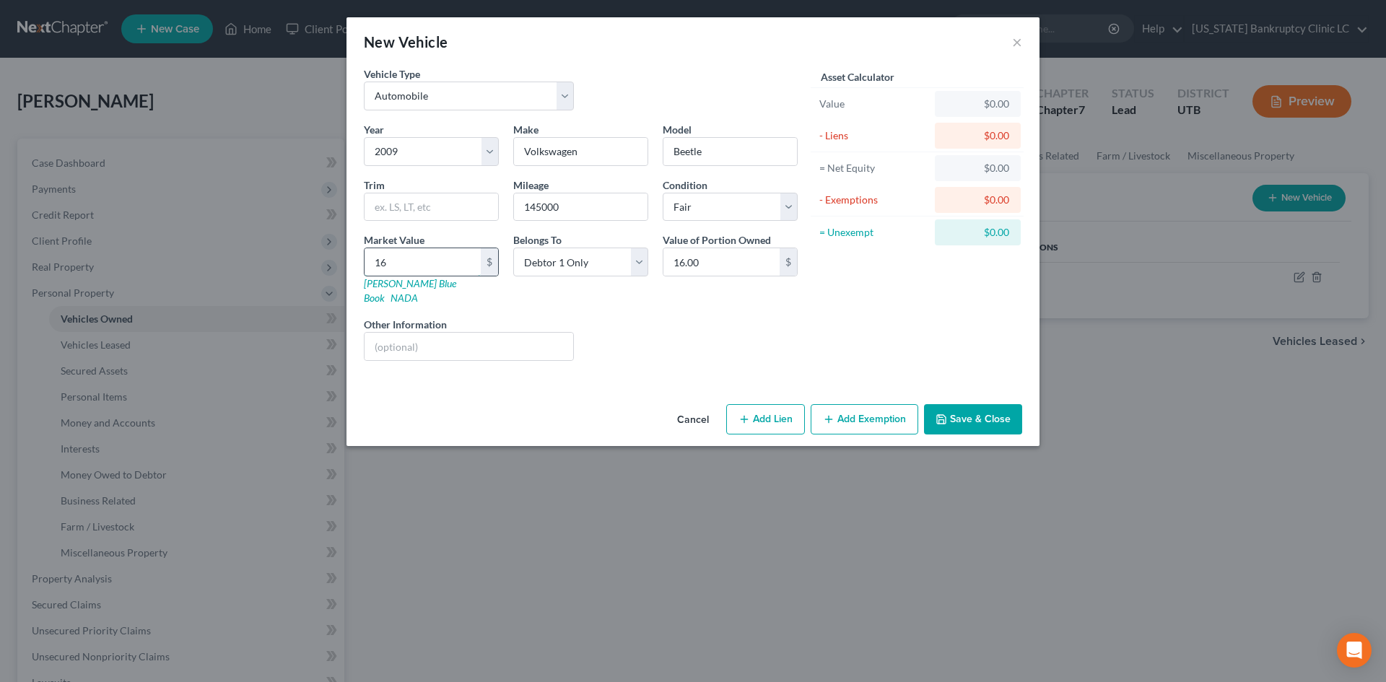
type input "160"
type input "160.00"
type input "1609"
type input "1,609.00"
type input "1,609"
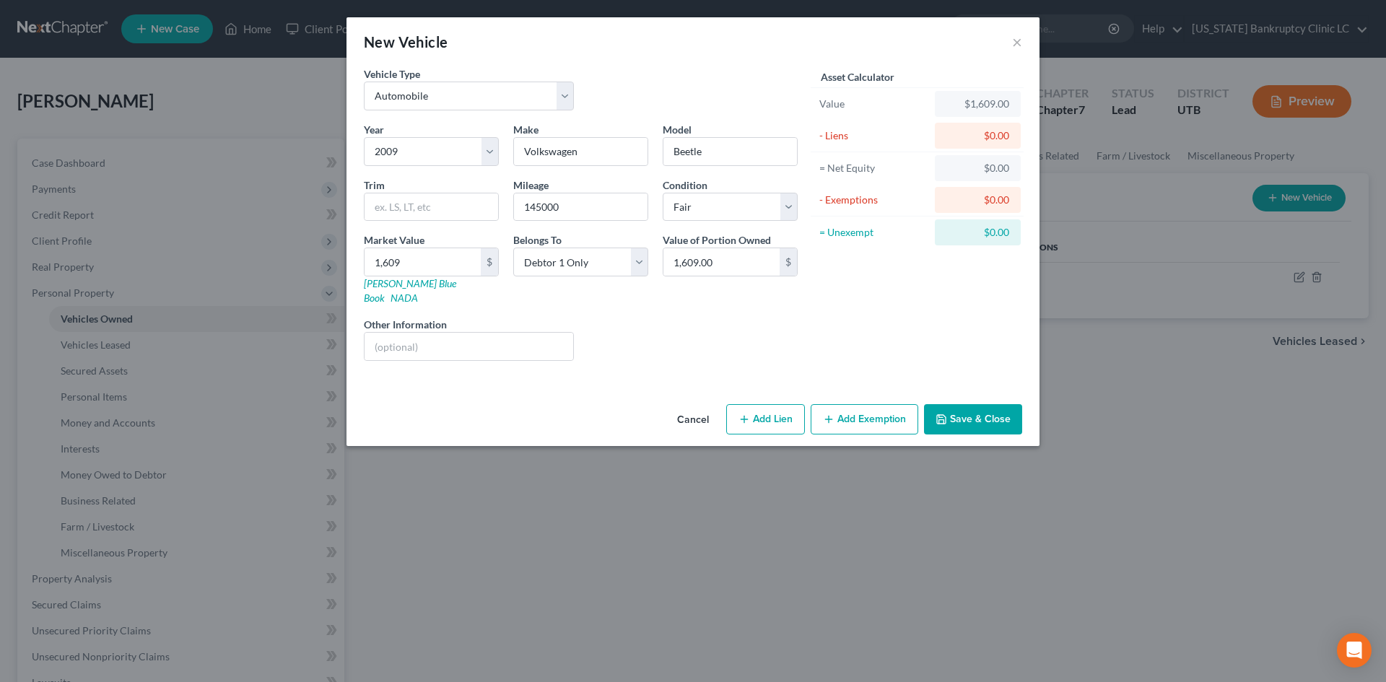
click at [695, 317] on div "Liens Select" at bounding box center [693, 339] width 225 height 44
click at [869, 406] on button "Add Exemption" at bounding box center [865, 419] width 108 height 30
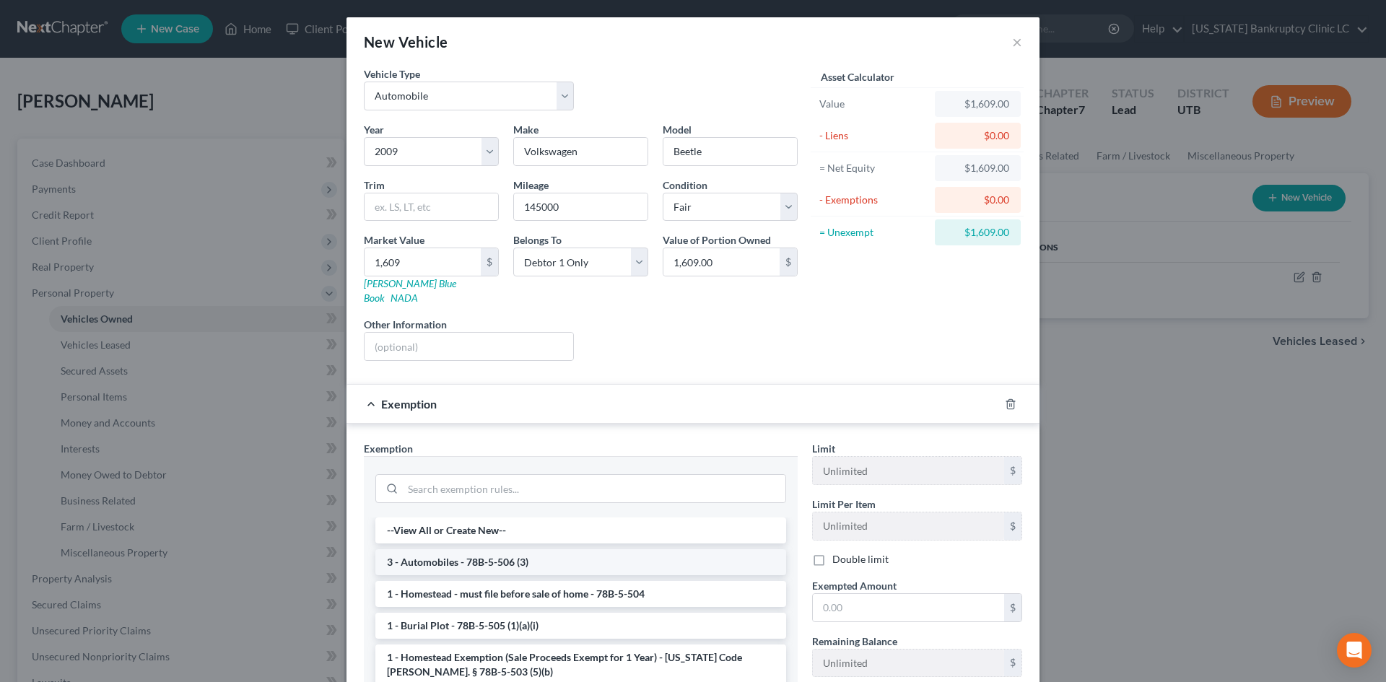
click at [461, 554] on li "3 - Automobiles - 78B-5-506 (3)" at bounding box center [580, 563] width 411 height 26
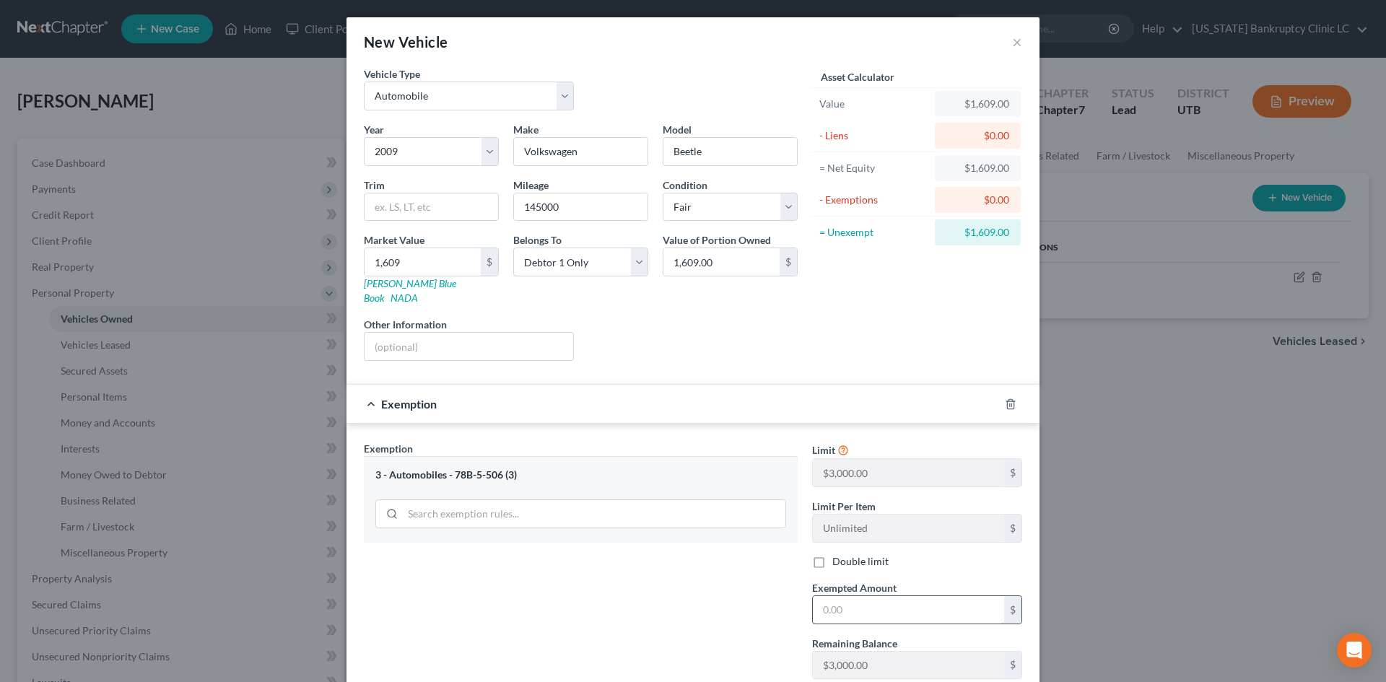
click at [866, 596] on input "text" at bounding box center [908, 609] width 191 height 27
type input "3,000"
drag, startPoint x: 676, startPoint y: 563, endPoint x: 687, endPoint y: 570, distance: 13.4
click at [674, 564] on div "Exemption Set must be selected for CA. Exemption * 3 - Automobiles - 78B-5-506 …" at bounding box center [581, 566] width 448 height 250
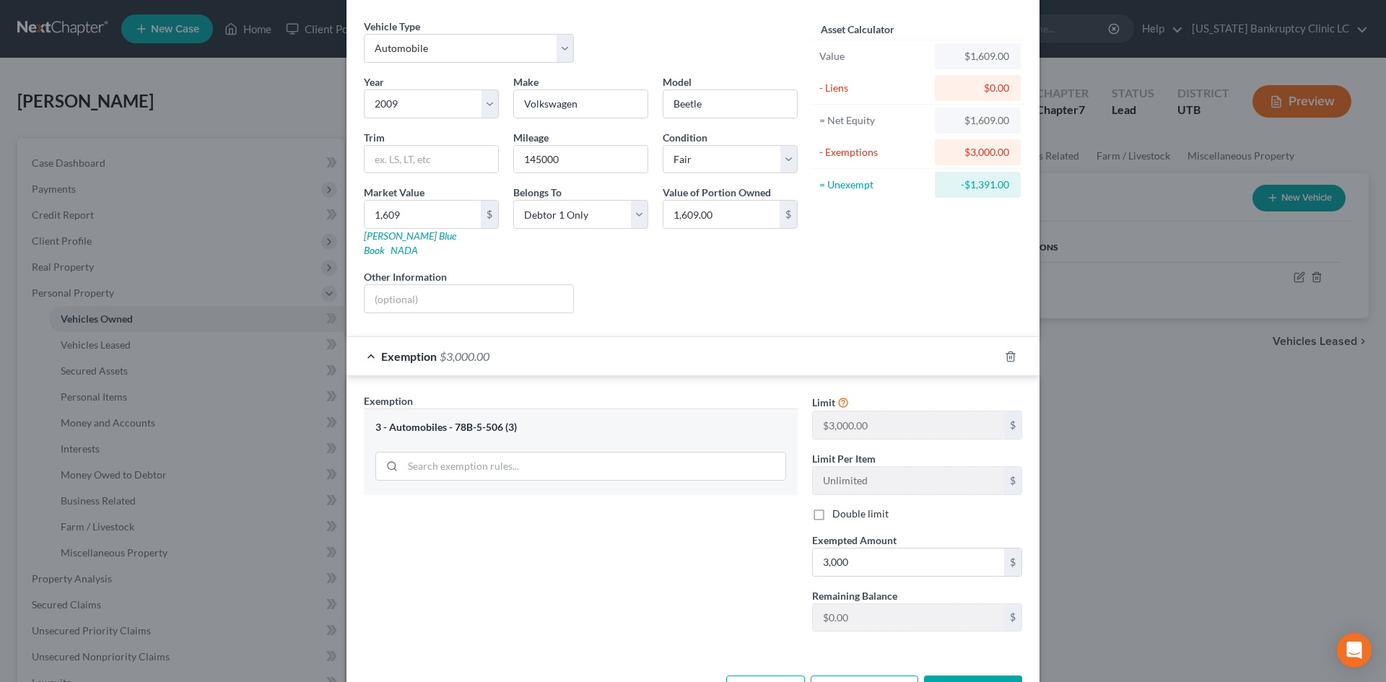
scroll to position [86, 0]
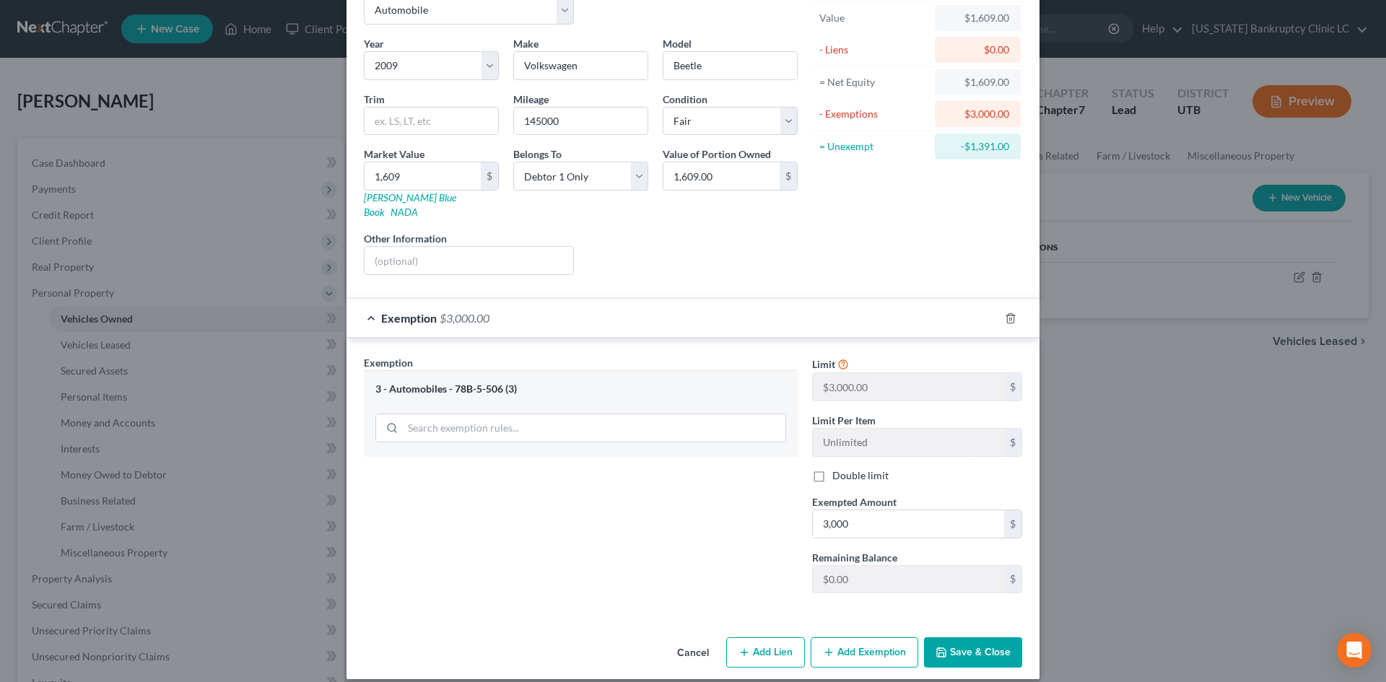
click at [957, 646] on button "Save & Close" at bounding box center [973, 653] width 98 height 30
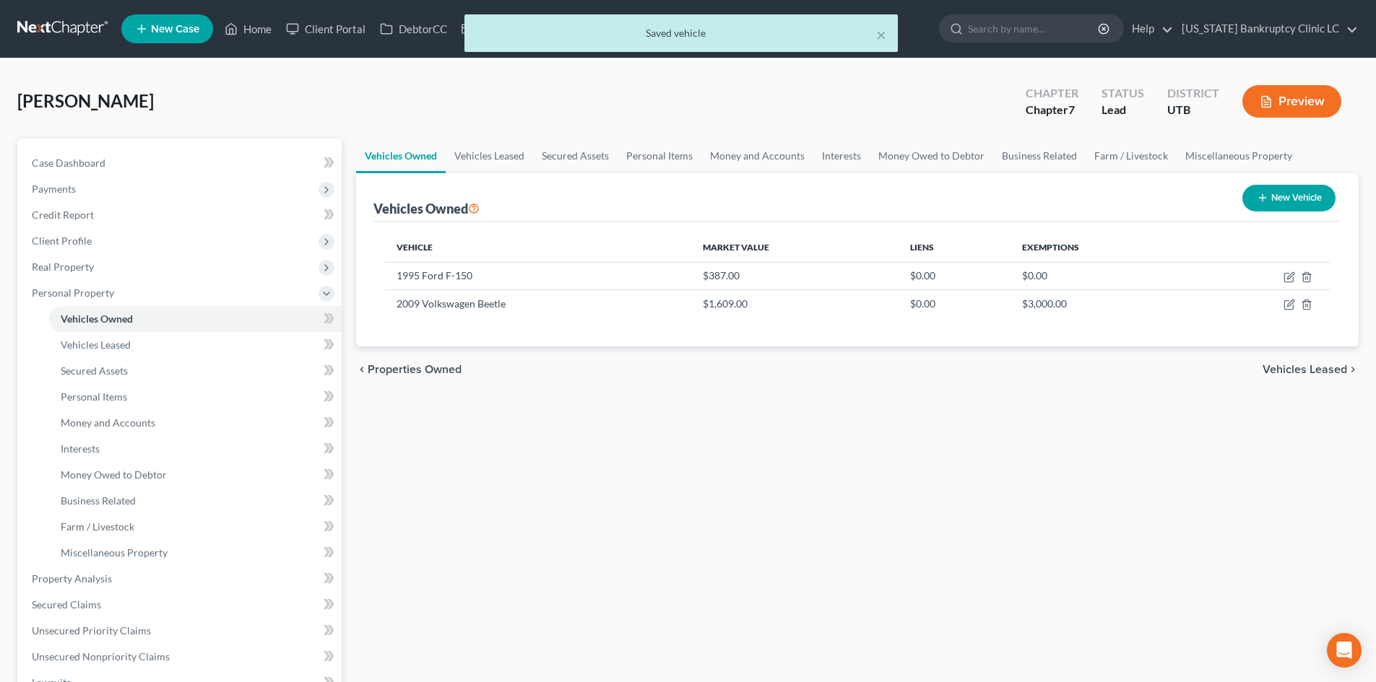
click at [1282, 204] on button "New Vehicle" at bounding box center [1288, 198] width 93 height 27
select select "0"
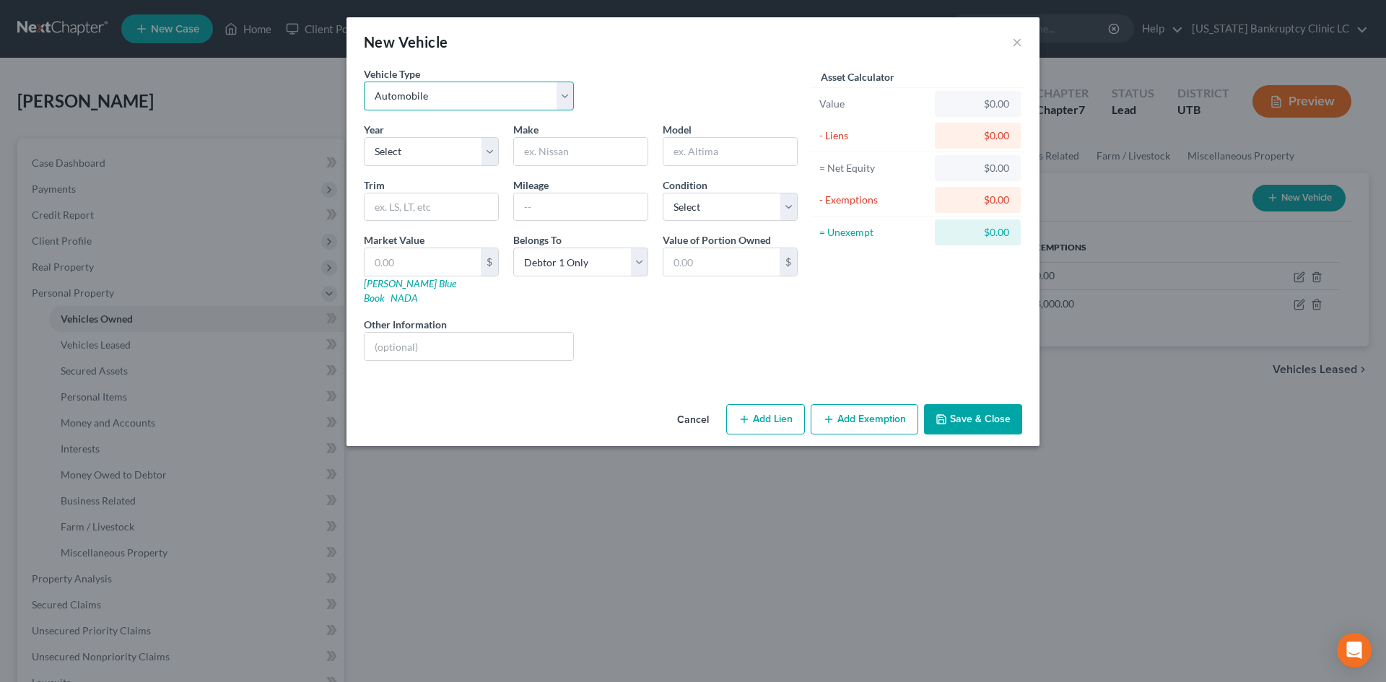
click at [420, 104] on select "Select Automobile Truck Trailer Watercraft Aircraft Motor Home Atv Other Vehicle" at bounding box center [469, 96] width 210 height 29
drag, startPoint x: 420, startPoint y: 104, endPoint x: 417, endPoint y: 127, distance: 23.4
click at [420, 104] on select "Select Automobile Truck Trailer Watercraft Aircraft Motor Home Atv Other Vehicle" at bounding box center [469, 96] width 210 height 29
click at [415, 152] on select "Select 2026 2025 2024 2023 2022 2021 2020 2019 2018 2017 2016 2015 2014 2013 20…" at bounding box center [431, 151] width 135 height 29
select select "14"
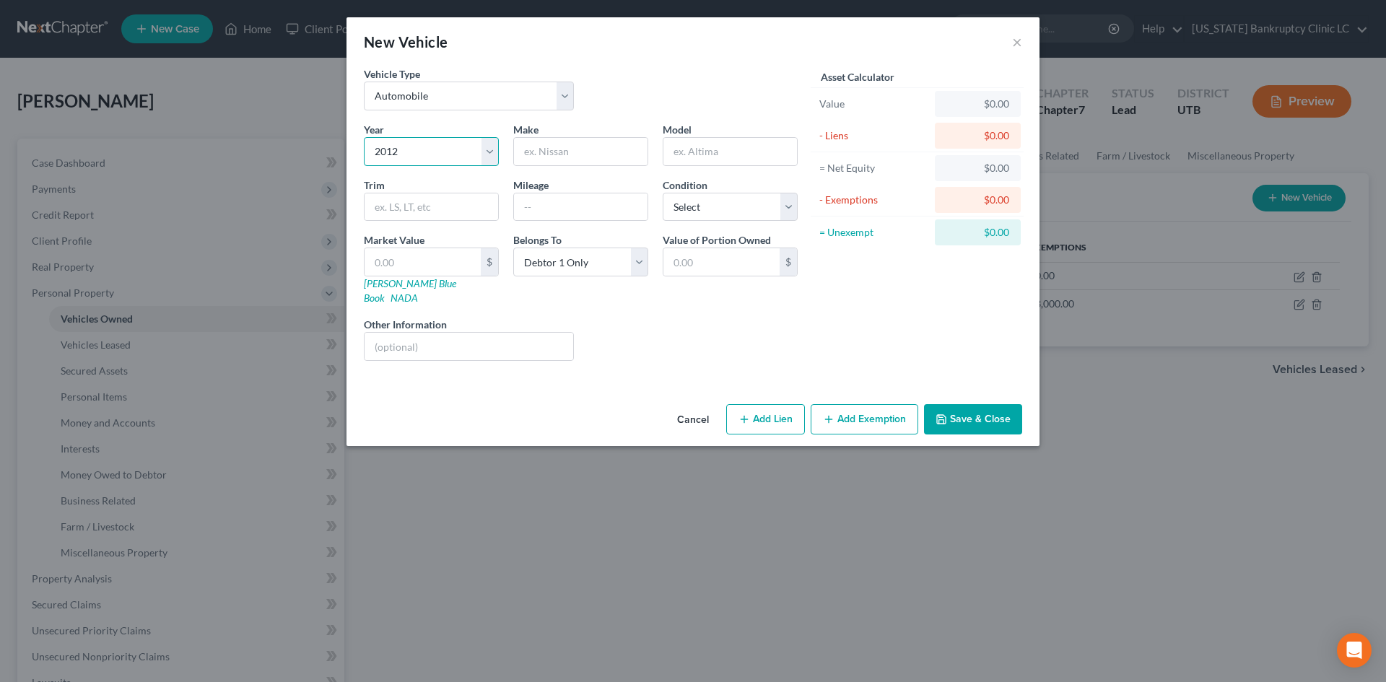
click at [364, 137] on select "Select 2026 2025 2024 2023 2022 2021 2020 2019 2018 2017 2016 2015 2014 2013 20…" at bounding box center [431, 151] width 135 height 29
click at [573, 159] on input "text" at bounding box center [581, 151] width 134 height 27
type input "Volkswagen"
click at [376, 290] on div "Market Value $ Kelly Blue Book NADA" at bounding box center [431, 269] width 149 height 73
click at [383, 279] on link "[PERSON_NAME] Blue Book" at bounding box center [410, 290] width 92 height 27
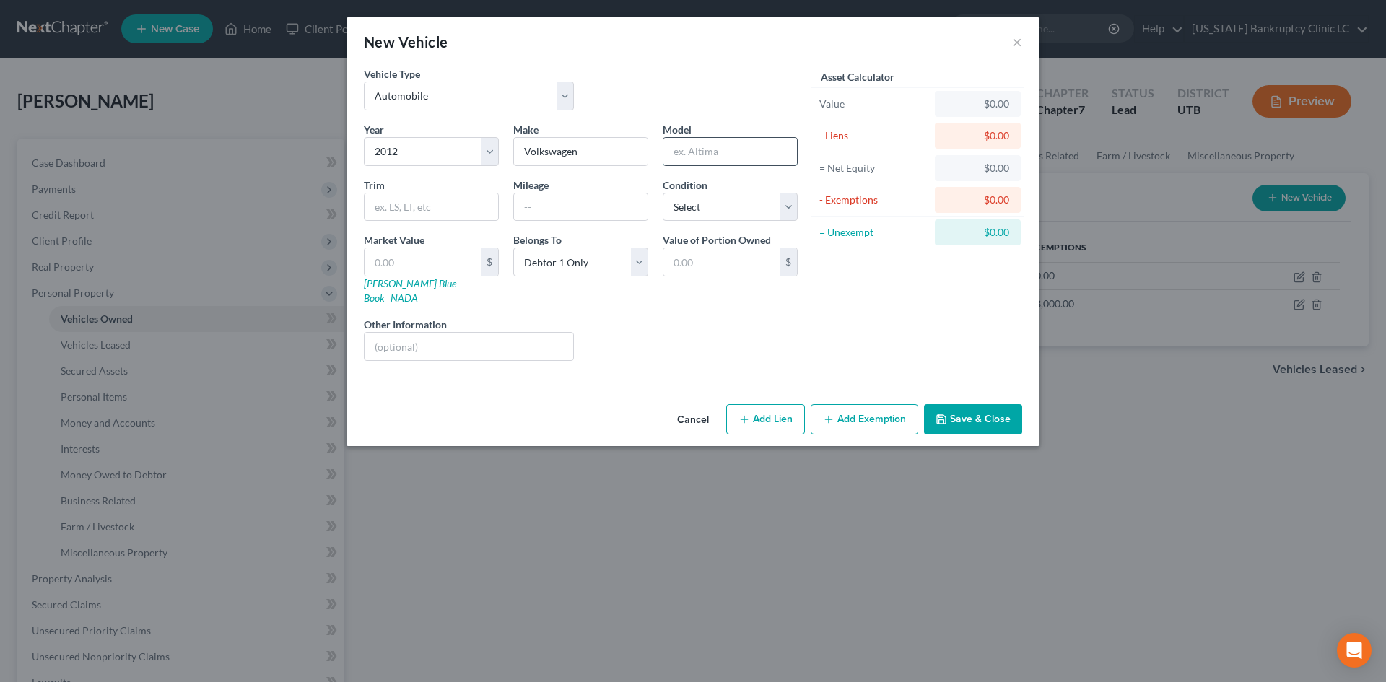
drag, startPoint x: 711, startPoint y: 160, endPoint x: 700, endPoint y: 158, distance: 10.2
click at [711, 160] on input "text" at bounding box center [731, 151] width 134 height 27
type input "Routan"
type input "202000"
select select "3"
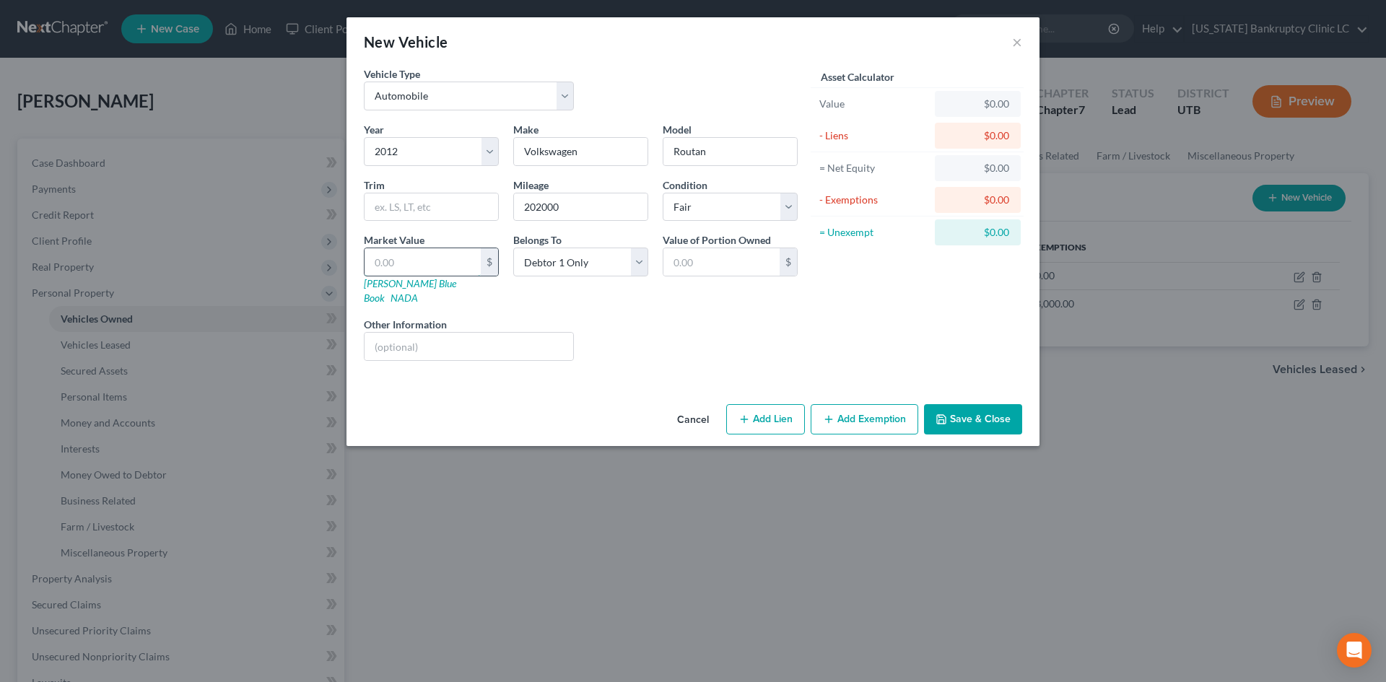
click at [449, 257] on input "text" at bounding box center [423, 261] width 116 height 27
type input "2"
type input "2.00"
type input "25"
type input "25.00"
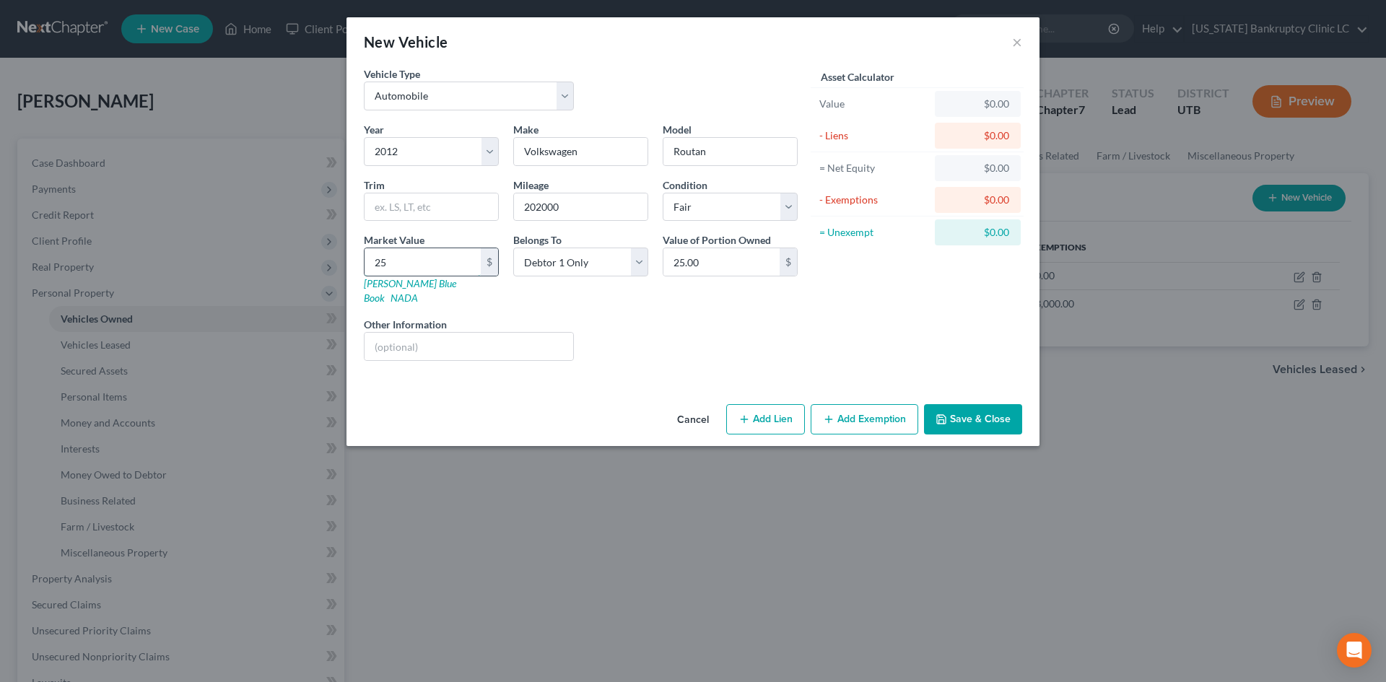
type input "250"
type input "250.00"
type input "250"
click at [798, 282] on div "Value of Portion Owned 250.00 $" at bounding box center [730, 269] width 149 height 73
click at [981, 409] on button "Save & Close" at bounding box center [973, 419] width 98 height 30
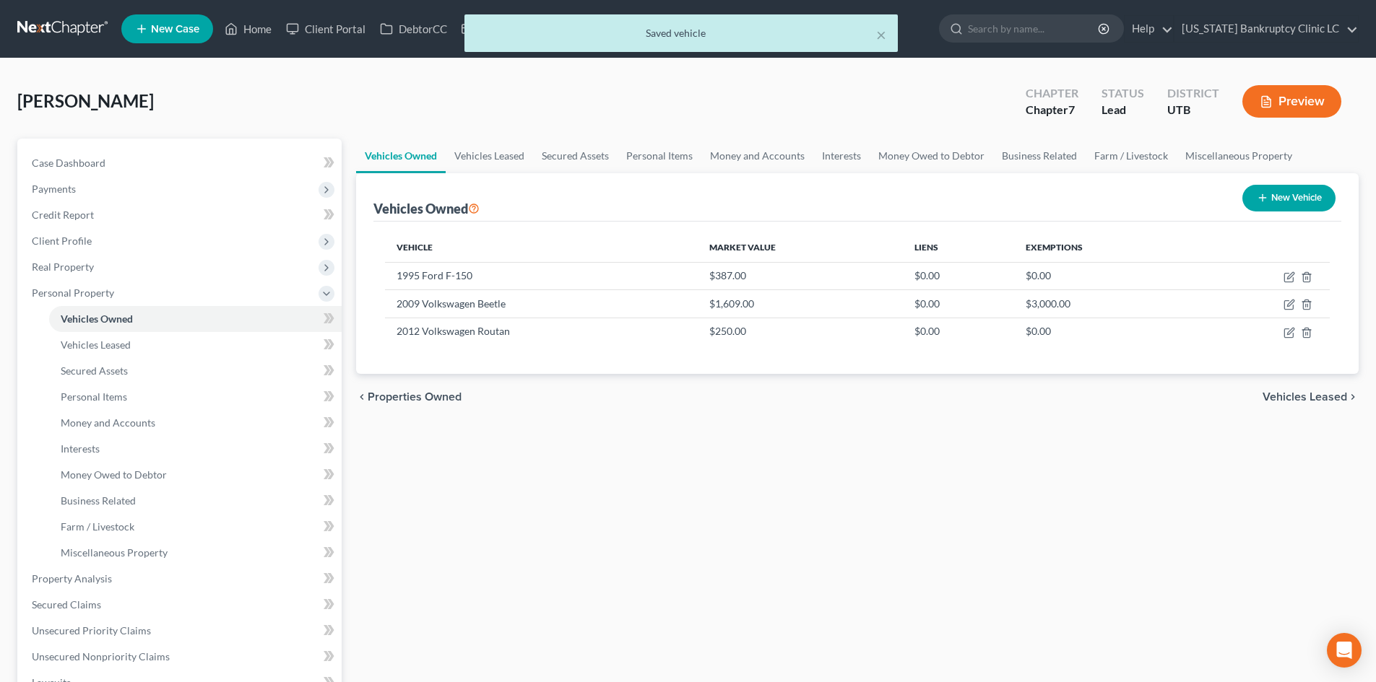
click at [1306, 209] on button "New Vehicle" at bounding box center [1288, 198] width 93 height 27
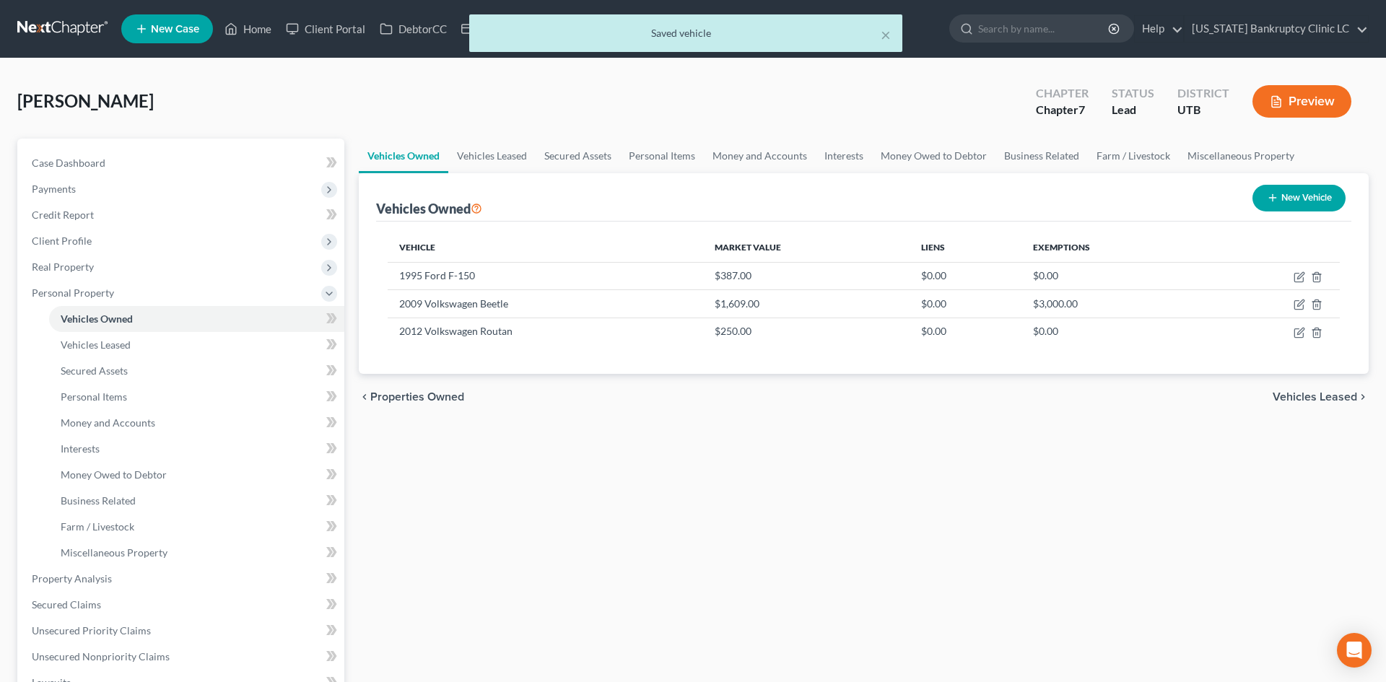
select select "0"
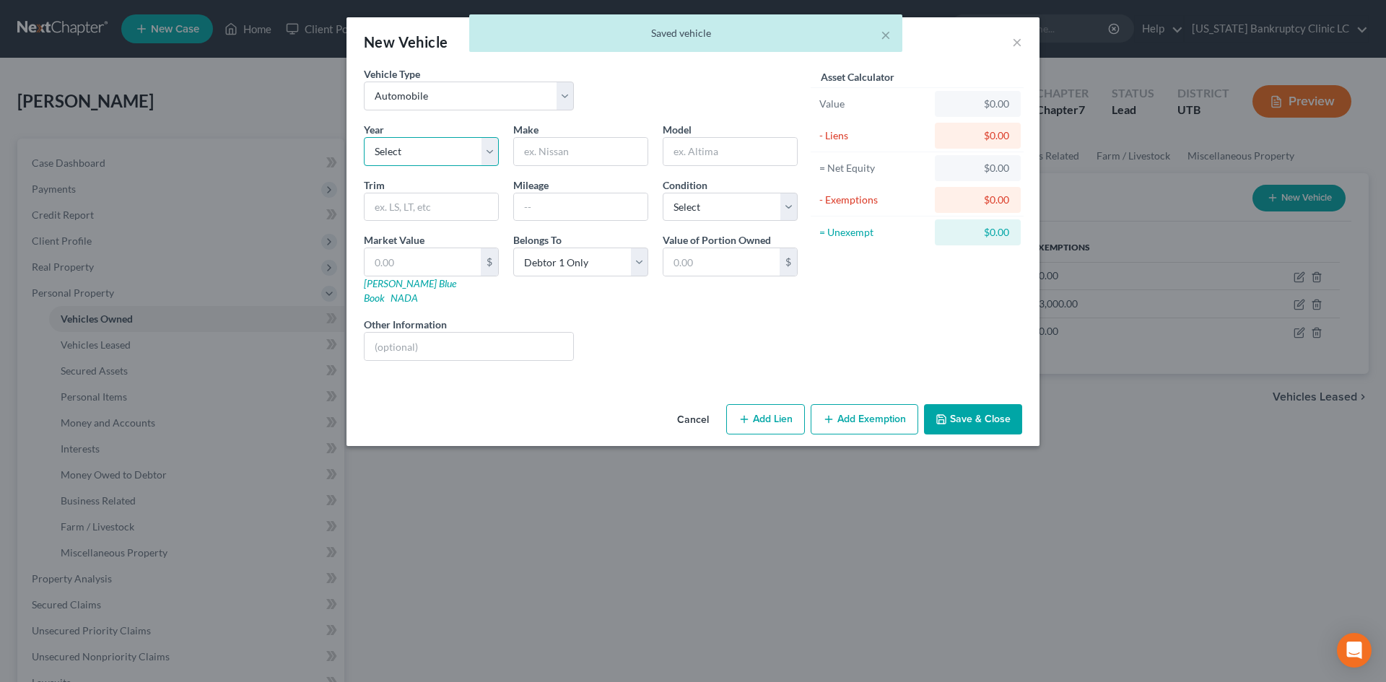
click at [405, 157] on select "Select 2026 2025 2024 2023 2022 2021 2020 2019 2018 2017 2016 2015 2014 2013 20…" at bounding box center [431, 151] width 135 height 29
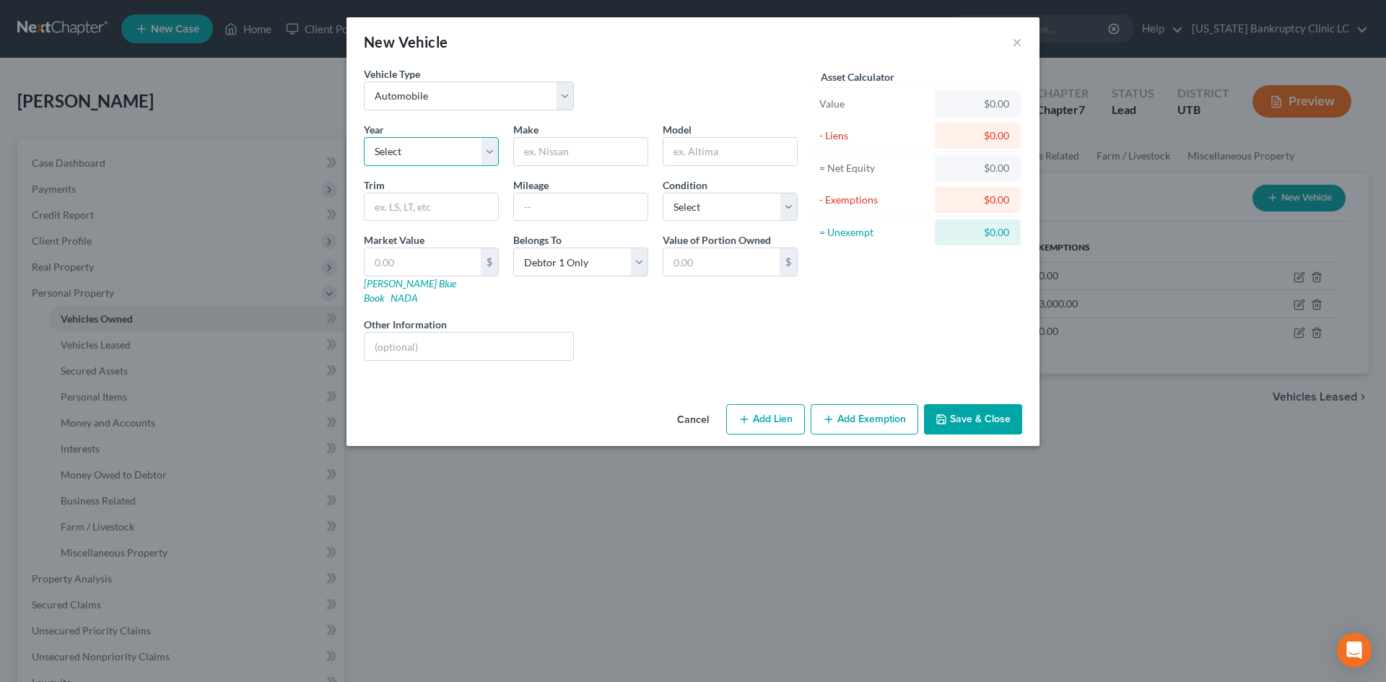
select select "22"
click at [364, 137] on select "Select 2026 2025 2024 2023 2022 2021 2020 2019 2018 2017 2016 2015 2014 2013 20…" at bounding box center [431, 151] width 135 height 29
click at [555, 153] on input "text" at bounding box center [581, 151] width 134 height 27
type input "Ford"
type input "F-250"
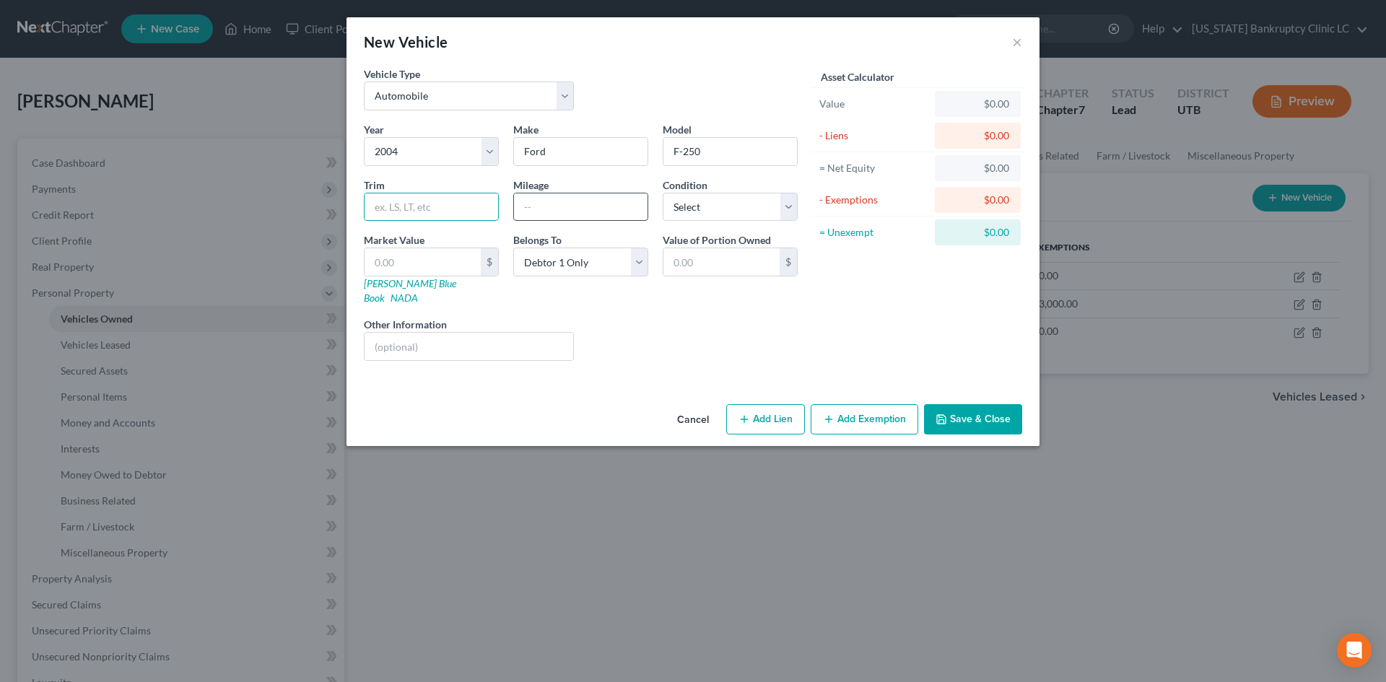
click at [539, 213] on input "text" at bounding box center [581, 207] width 134 height 27
type input "174000"
click at [716, 200] on select "Select Excellent Very Good Good Fair Poor" at bounding box center [730, 207] width 135 height 29
select select "4"
click at [663, 193] on select "Select Excellent Very Good Good Fair Poor" at bounding box center [730, 207] width 135 height 29
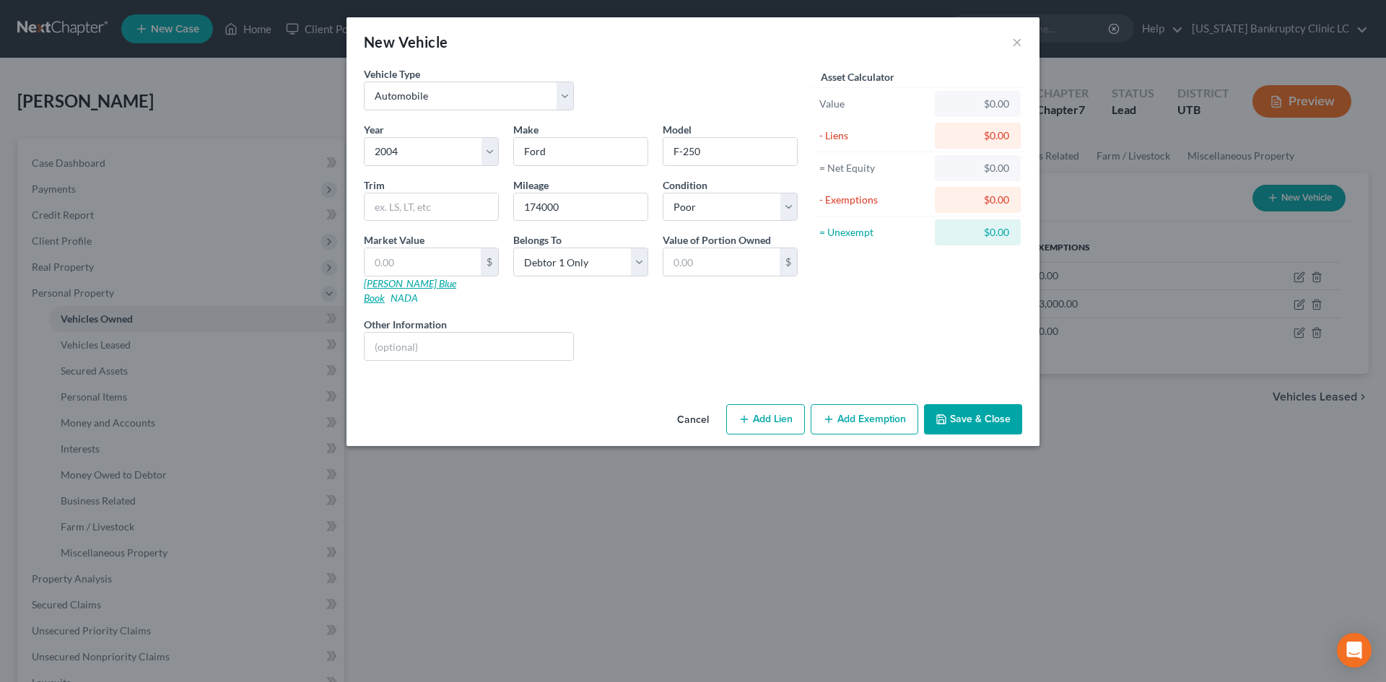
click at [391, 287] on link "[PERSON_NAME] Blue Book" at bounding box center [410, 290] width 92 height 27
click at [402, 261] on input "text" at bounding box center [423, 261] width 116 height 27
type input "1"
type input "1.00"
type input "12"
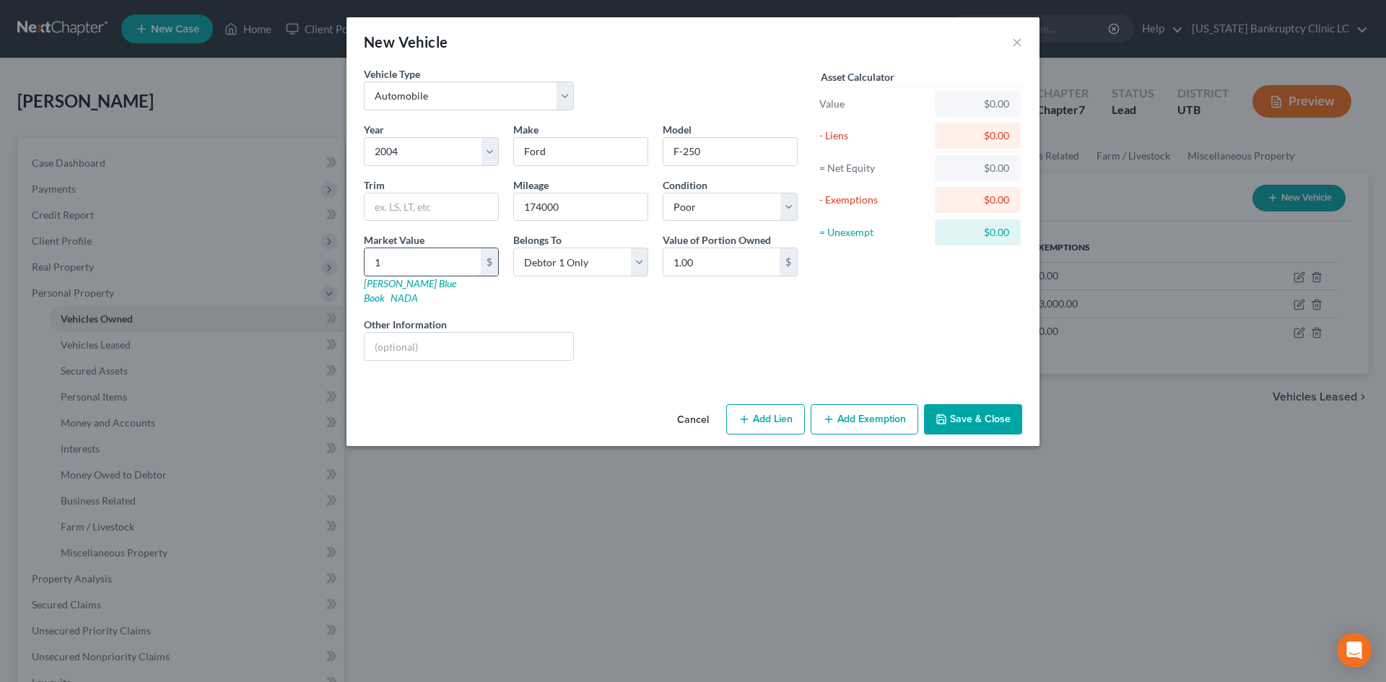
type input "12.00"
type input "120"
type input "120.00"
type input "1200"
type input "1,200.00"
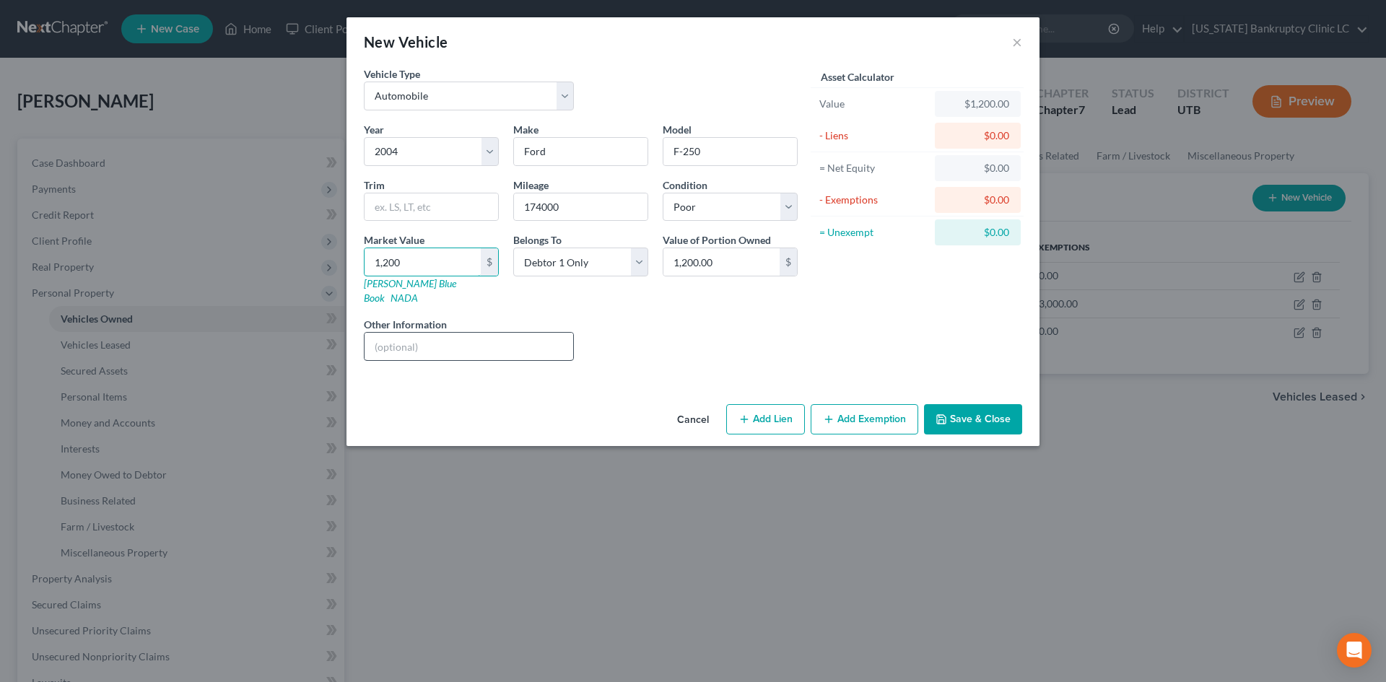
type input "1,200"
click at [427, 333] on input "text" at bounding box center [469, 346] width 209 height 27
type input "N"
type input "Does not run."
click at [986, 408] on button "Save & Close" at bounding box center [973, 419] width 98 height 30
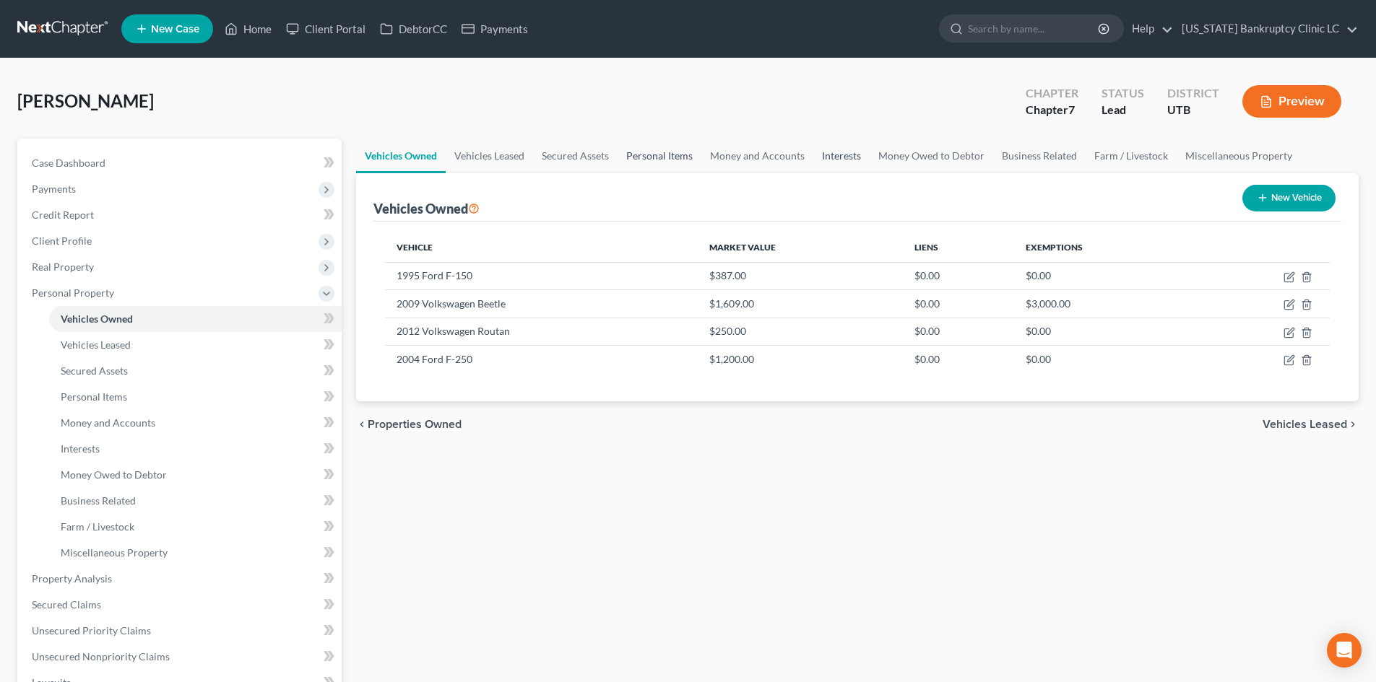
drag, startPoint x: 657, startPoint y: 157, endPoint x: 832, endPoint y: 163, distance: 174.9
click at [657, 157] on link "Personal Items" at bounding box center [659, 156] width 84 height 35
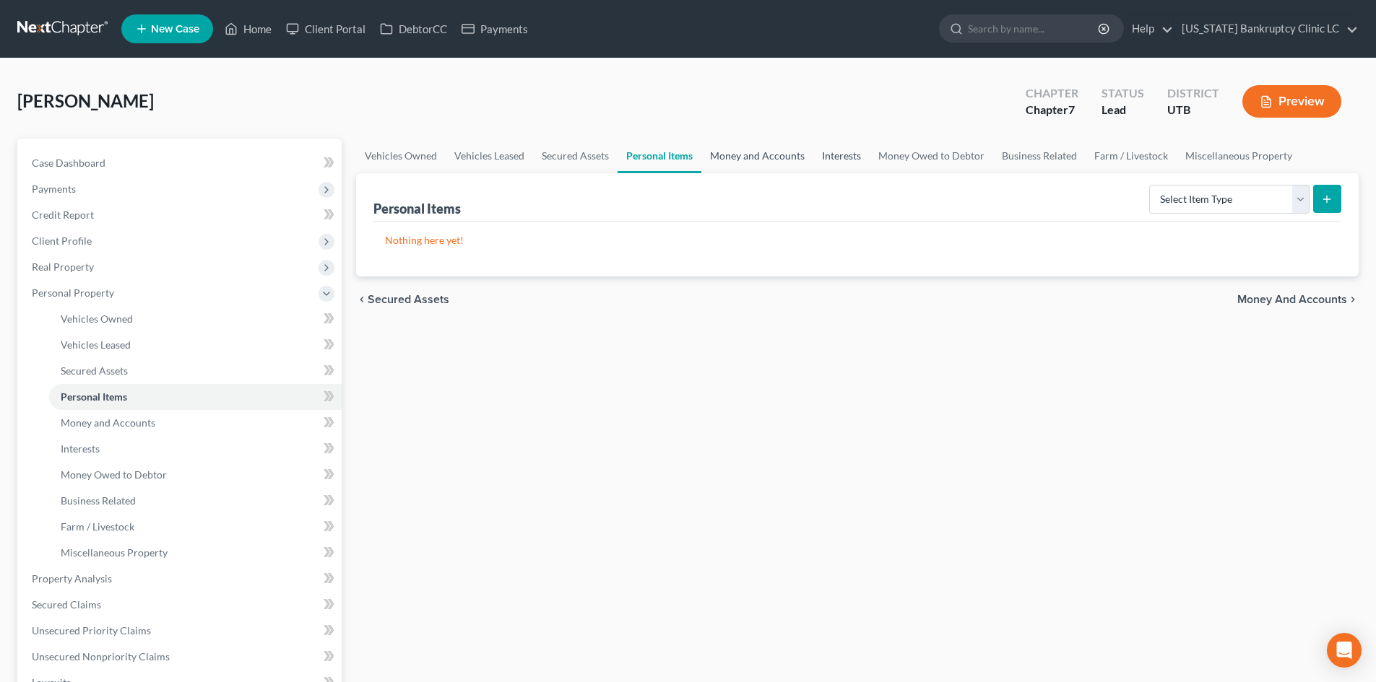
click at [777, 157] on link "Money and Accounts" at bounding box center [757, 156] width 112 height 35
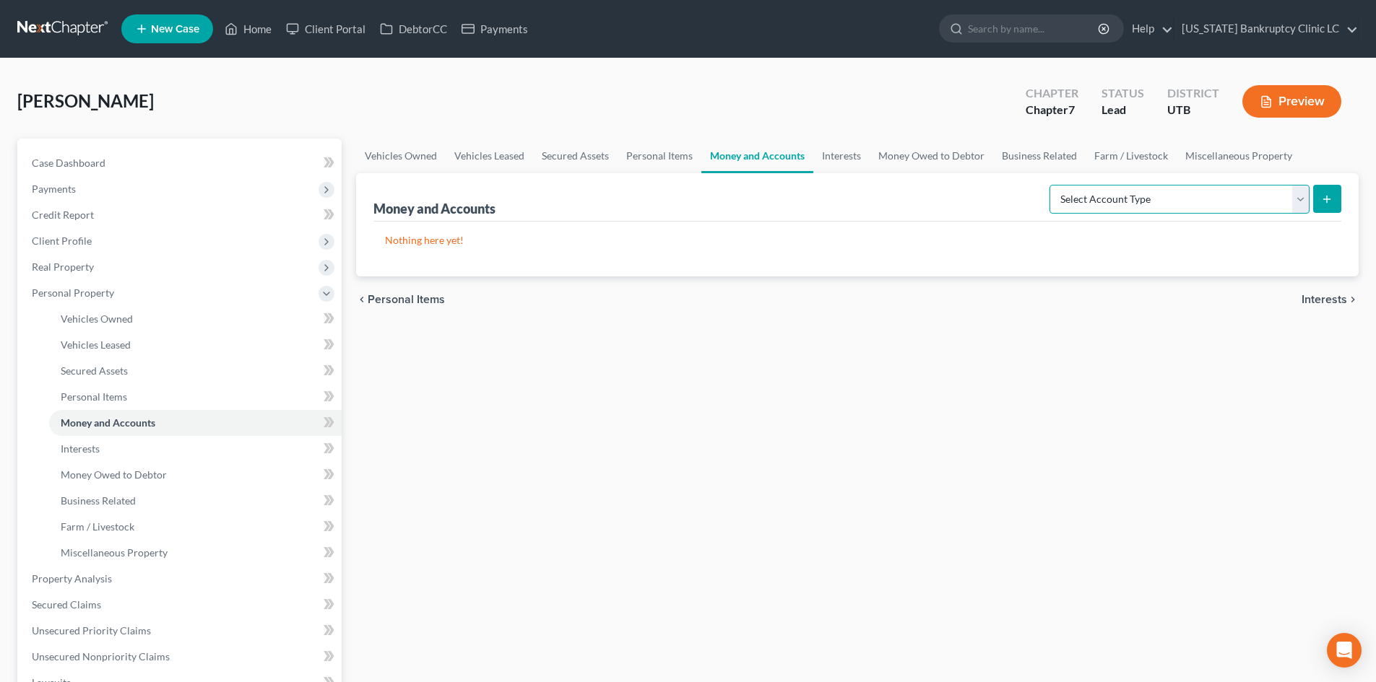
click at [1159, 205] on select "Select Account Type Brokerage Cash on Hand Certificates of Deposit Checking Acc…" at bounding box center [1179, 199] width 260 height 29
click at [1228, 205] on select "Select Account Type Brokerage Cash on Hand Certificates of Deposit Checking Acc…" at bounding box center [1179, 199] width 260 height 29
select select "checking"
click at [1052, 185] on select "Select Account Type Brokerage Cash on Hand Certificates of Deposit Checking Acc…" at bounding box center [1179, 199] width 260 height 29
click at [1330, 200] on icon "submit" at bounding box center [1327, 200] width 12 height 12
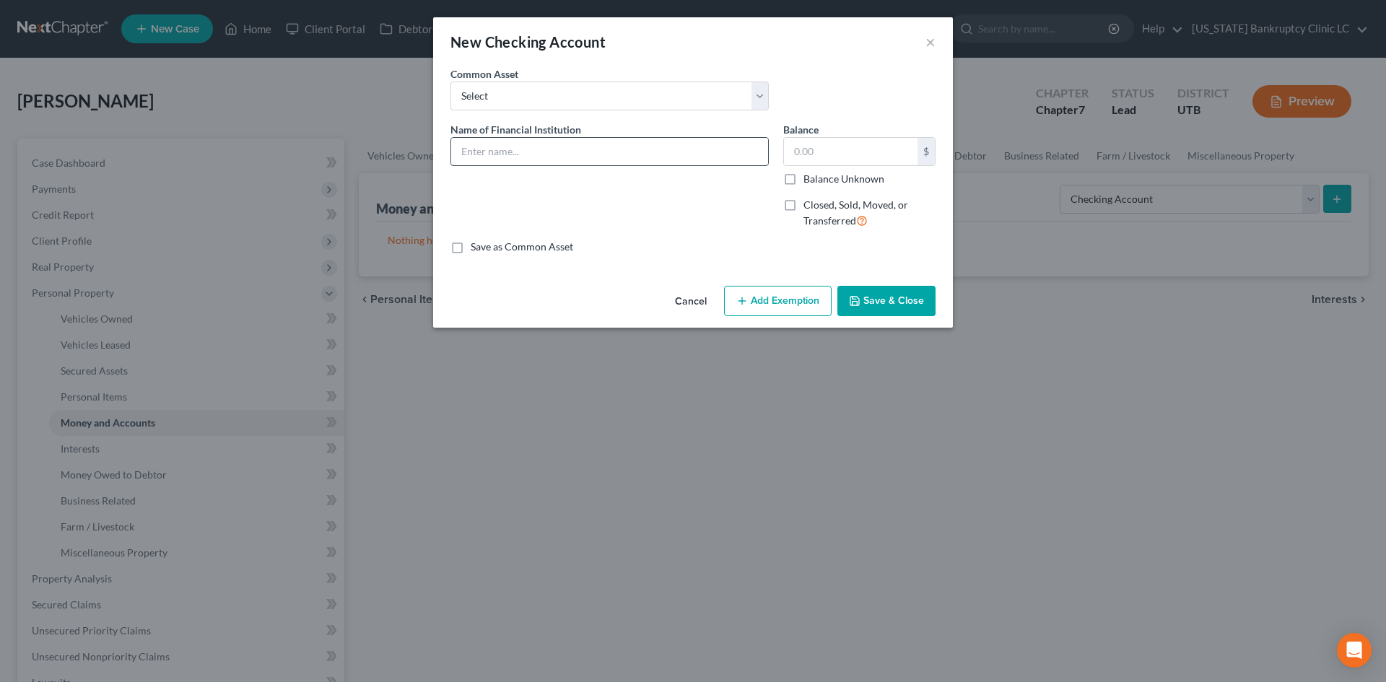
click at [498, 165] on input "text" at bounding box center [609, 151] width 317 height 27
type input "Zions #5528"
drag, startPoint x: 908, startPoint y: 302, endPoint x: 1009, endPoint y: 321, distance: 102.1
click at [910, 300] on button "Save & Close" at bounding box center [887, 301] width 98 height 30
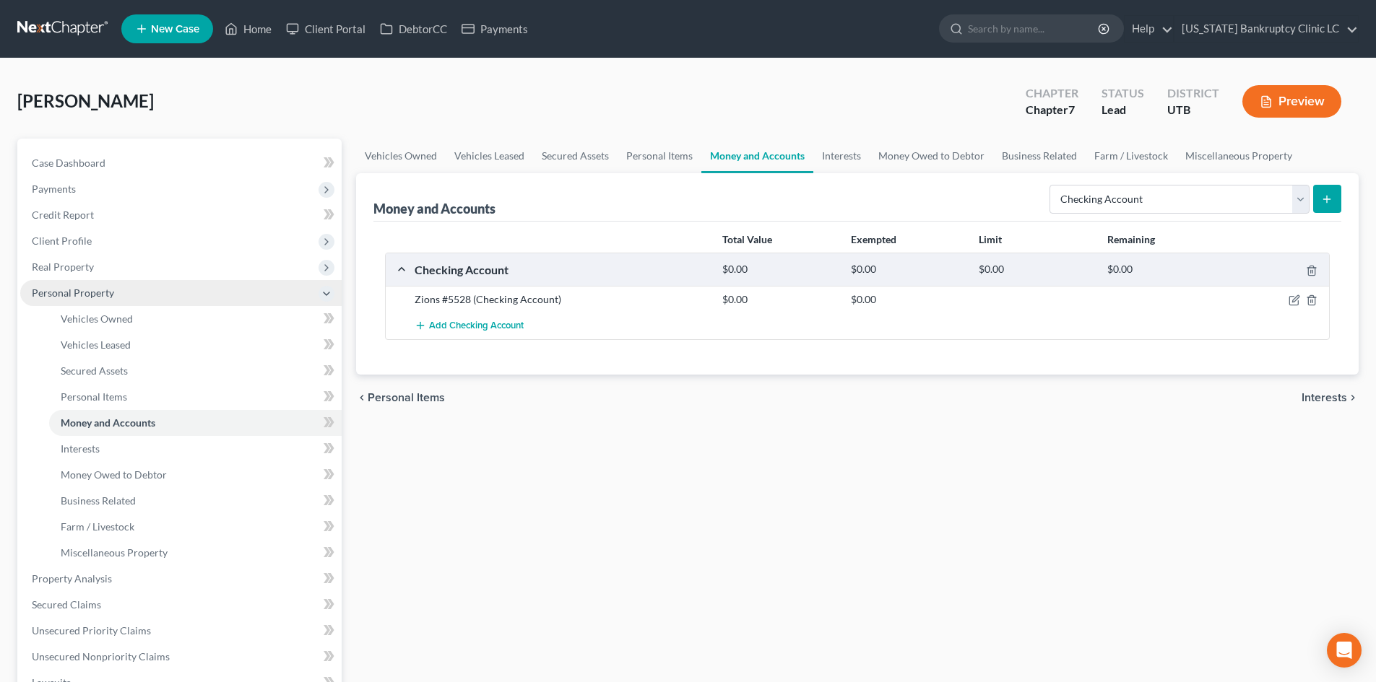
drag, startPoint x: 126, startPoint y: 295, endPoint x: 126, endPoint y: 303, distance: 7.9
click at [126, 295] on span "Personal Property" at bounding box center [180, 293] width 321 height 26
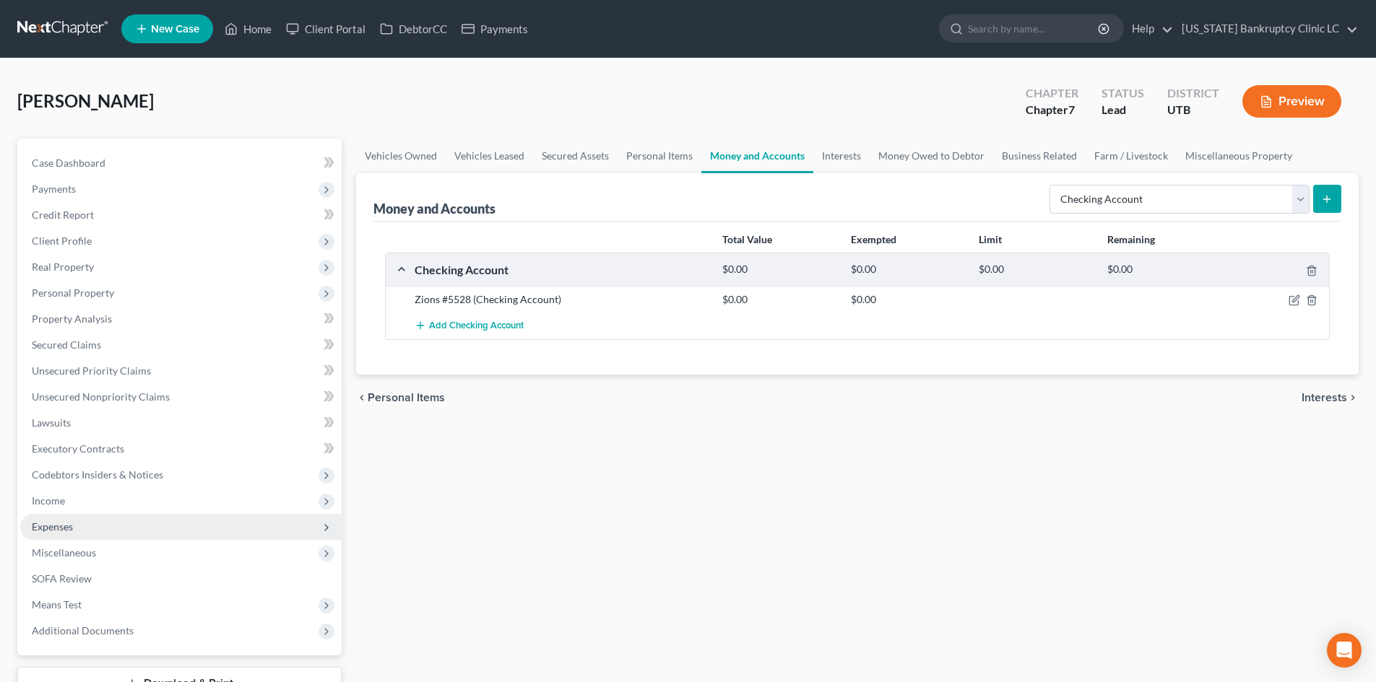
click at [109, 514] on span "Expenses" at bounding box center [180, 527] width 321 height 26
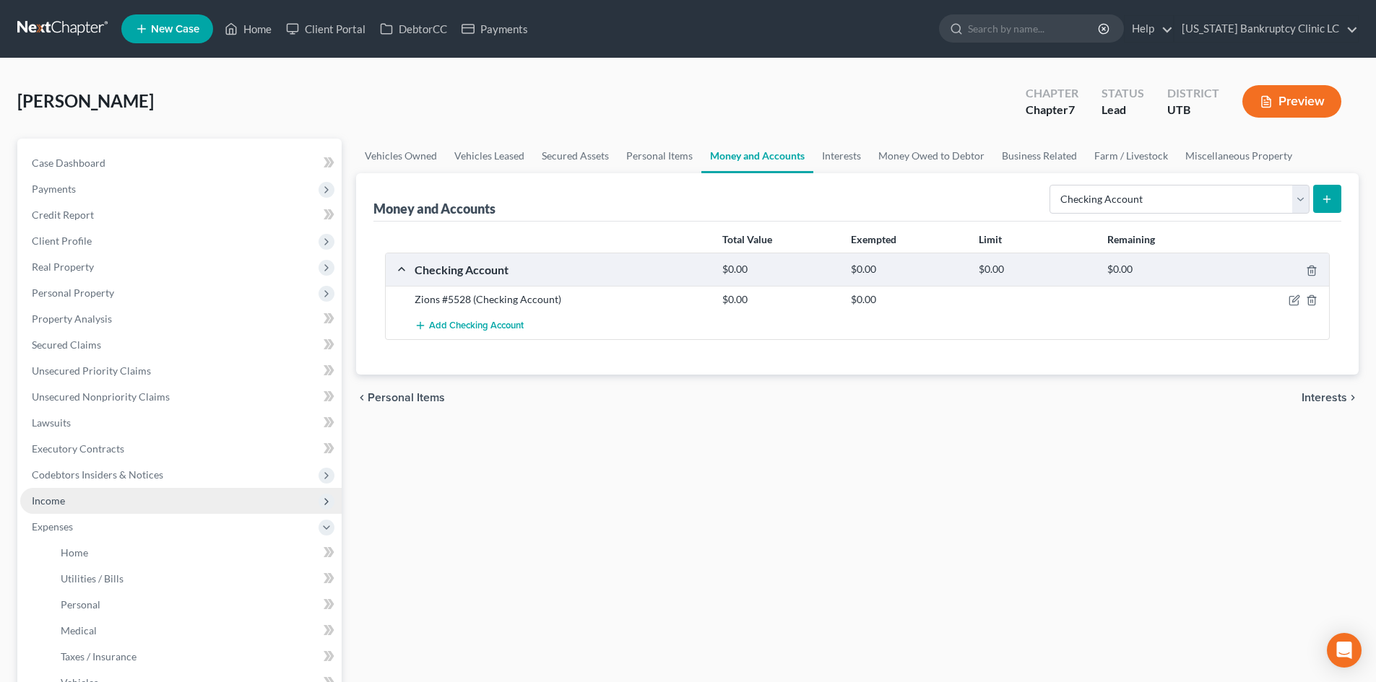
click at [109, 503] on span "Income" at bounding box center [180, 501] width 321 height 26
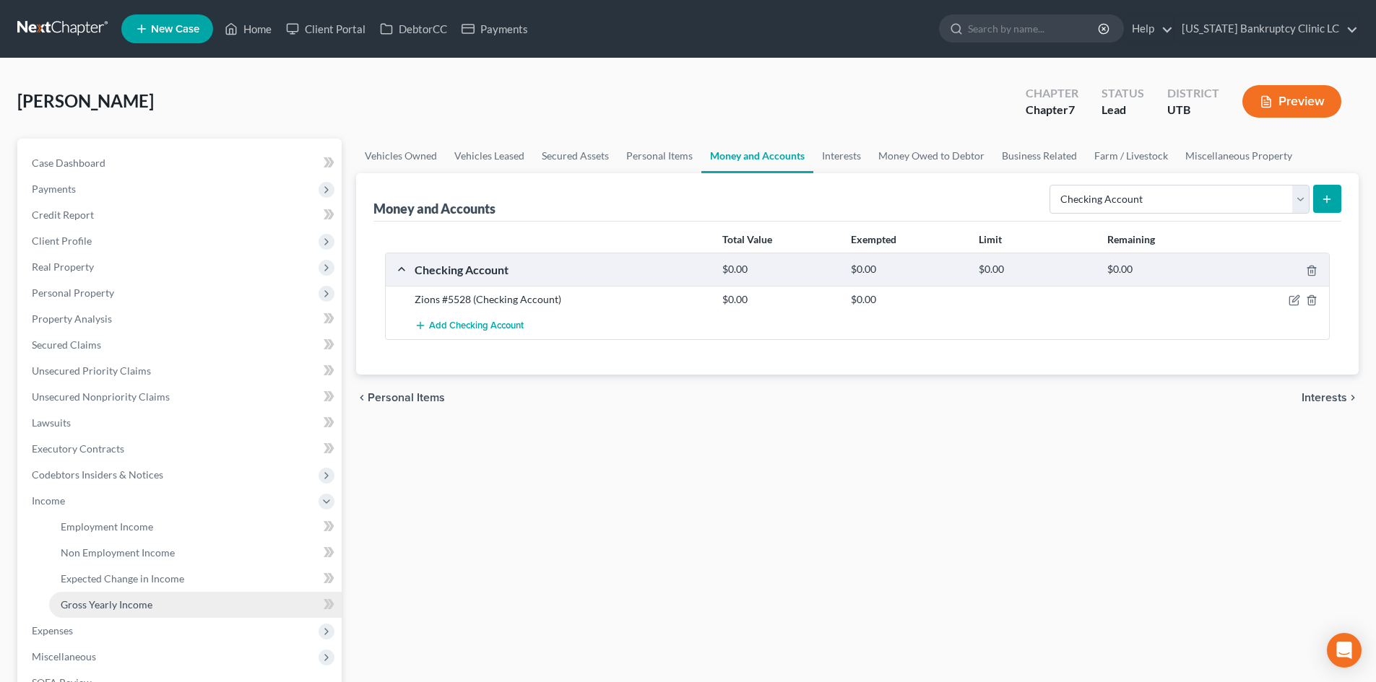
click at [108, 608] on span "Gross Yearly Income" at bounding box center [107, 605] width 92 height 12
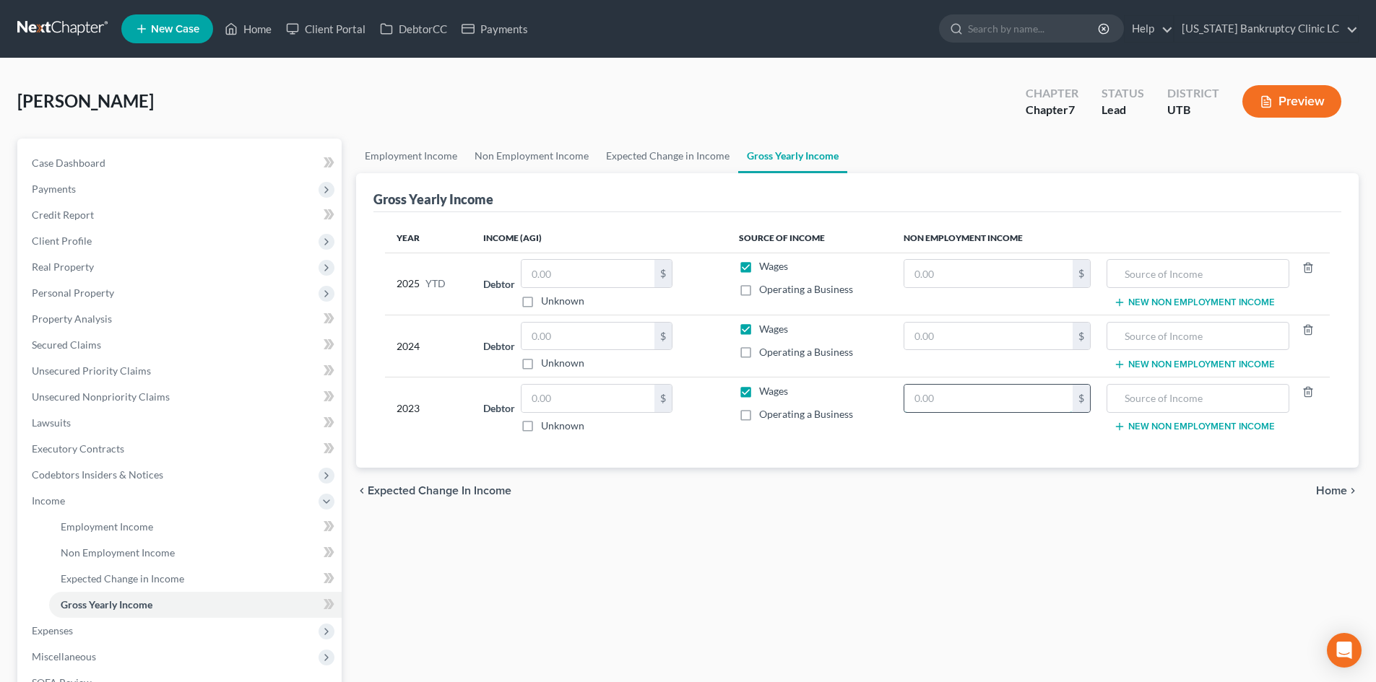
click at [1042, 402] on input "text" at bounding box center [988, 398] width 168 height 27
type input "14,834.20"
type input "Child Support"
click at [1178, 333] on input "text" at bounding box center [1197, 336] width 166 height 27
paste input "Child Support"
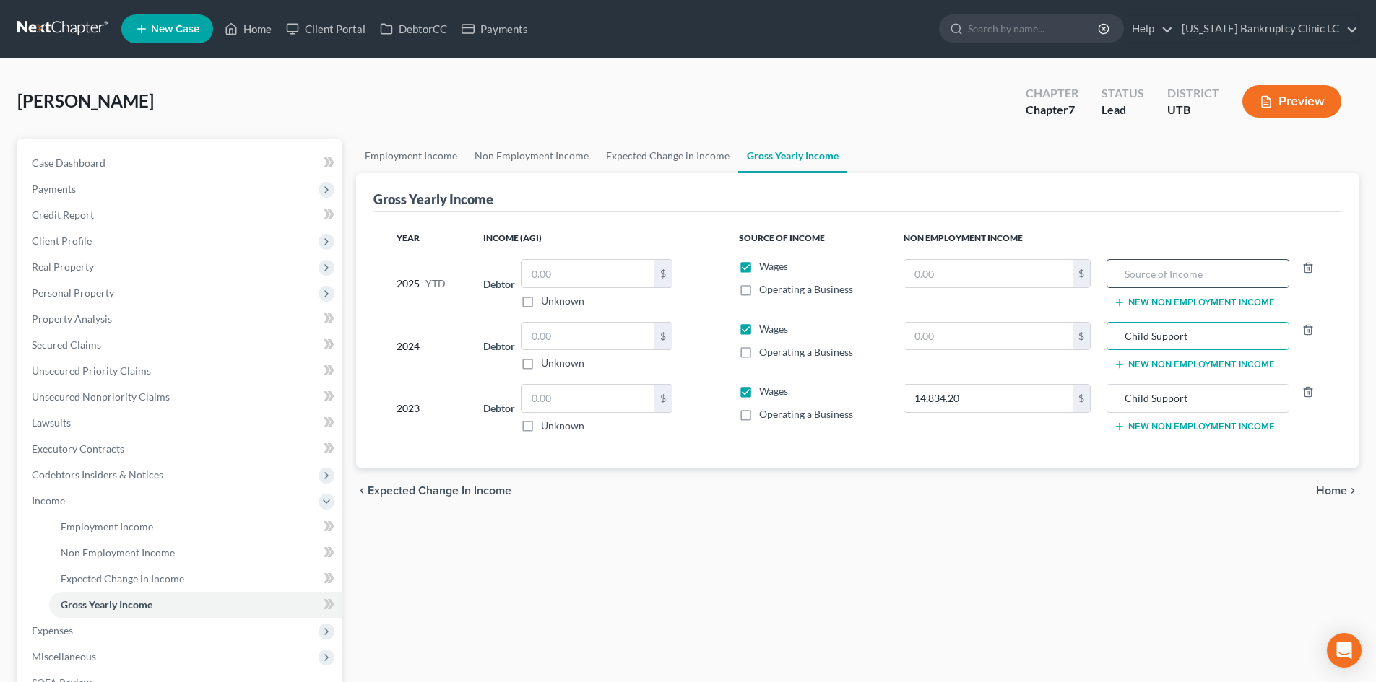
type input "Child Support"
click at [1166, 275] on input "text" at bounding box center [1197, 273] width 166 height 27
paste input "Child Support"
type input "Child Support"
click at [966, 336] on input "text" at bounding box center [988, 336] width 168 height 27
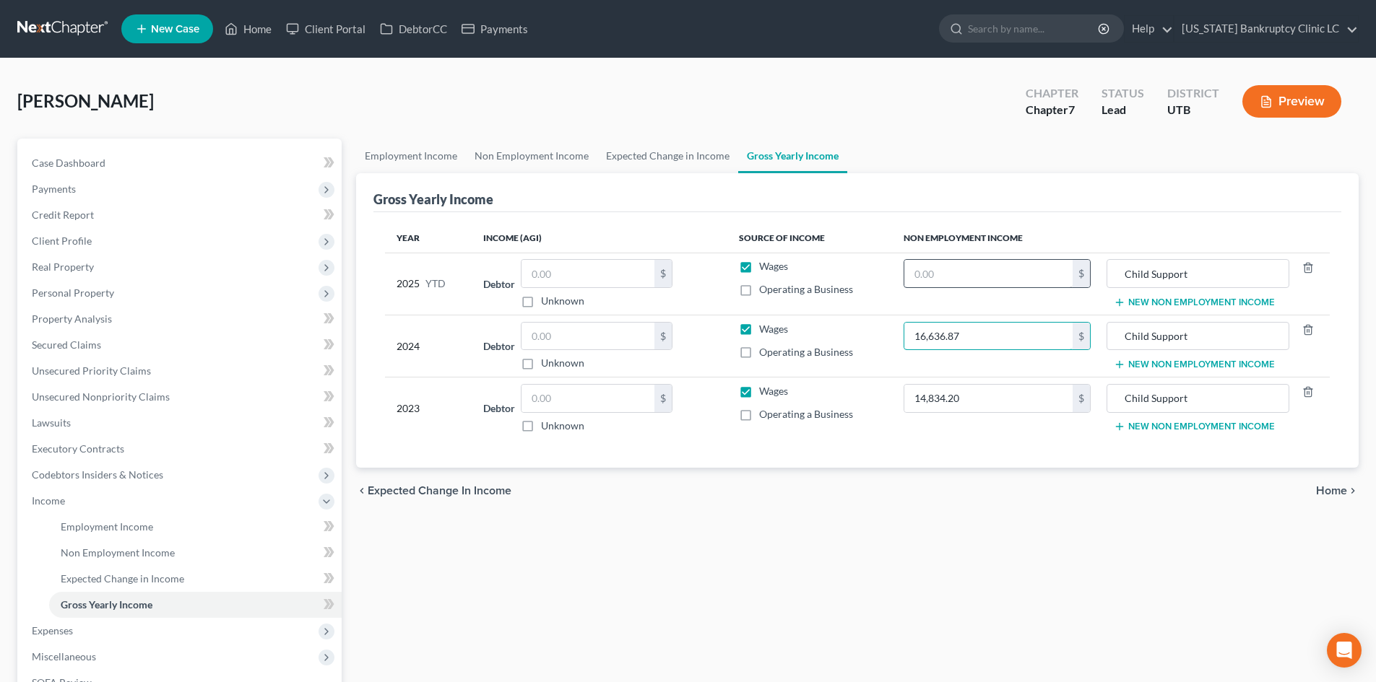
type input "16,636.87"
click at [1022, 272] on input "text" at bounding box center [988, 273] width 168 height 27
type input "16,969.37"
click at [1009, 444] on div "Year Income (AGI) Source of Income Non Employment Income 2025 YTD Debtor $ Unkn…" at bounding box center [857, 340] width 968 height 256
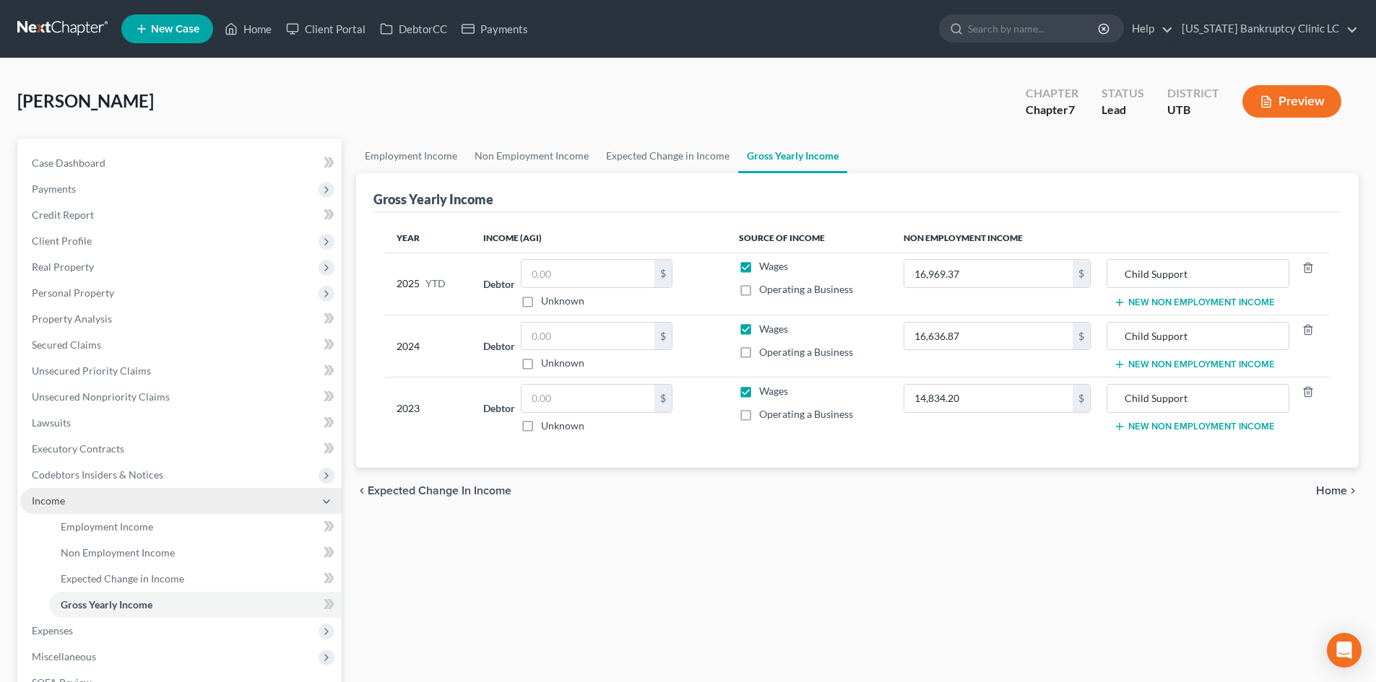
click at [66, 510] on span "Income" at bounding box center [180, 501] width 321 height 26
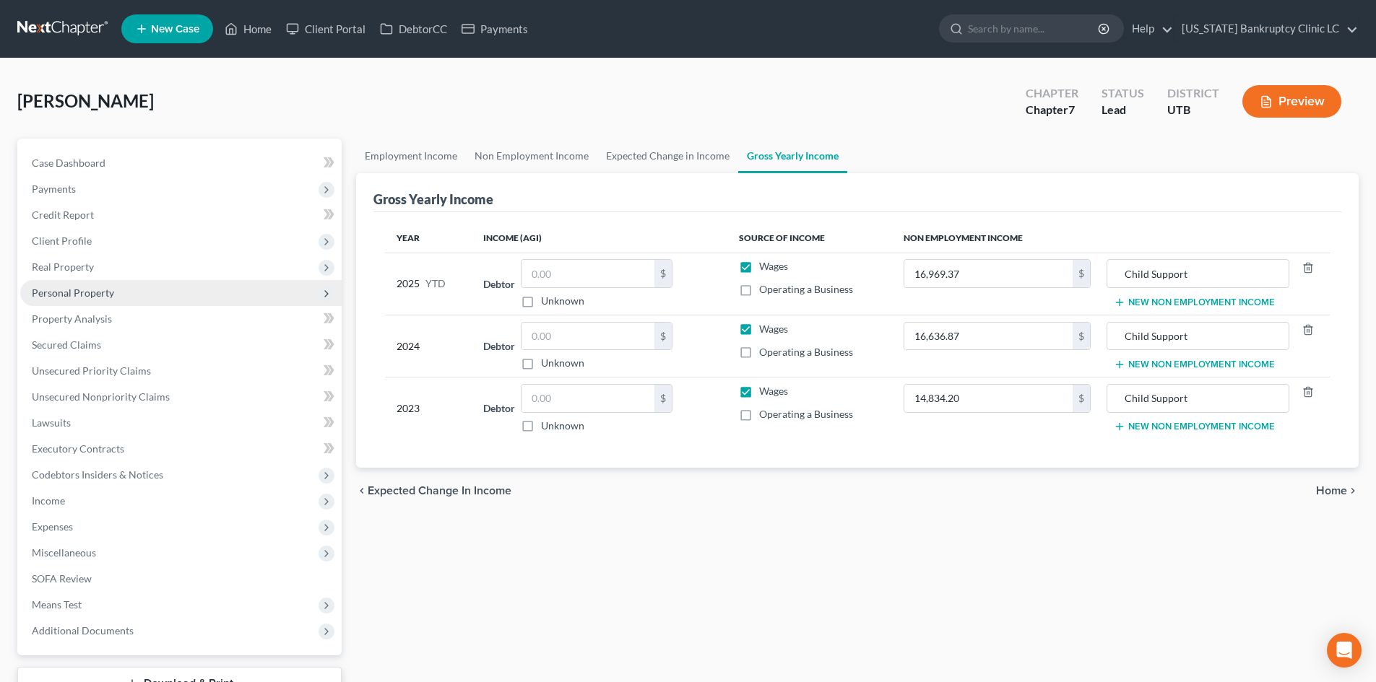
click at [117, 293] on span "Personal Property" at bounding box center [180, 293] width 321 height 26
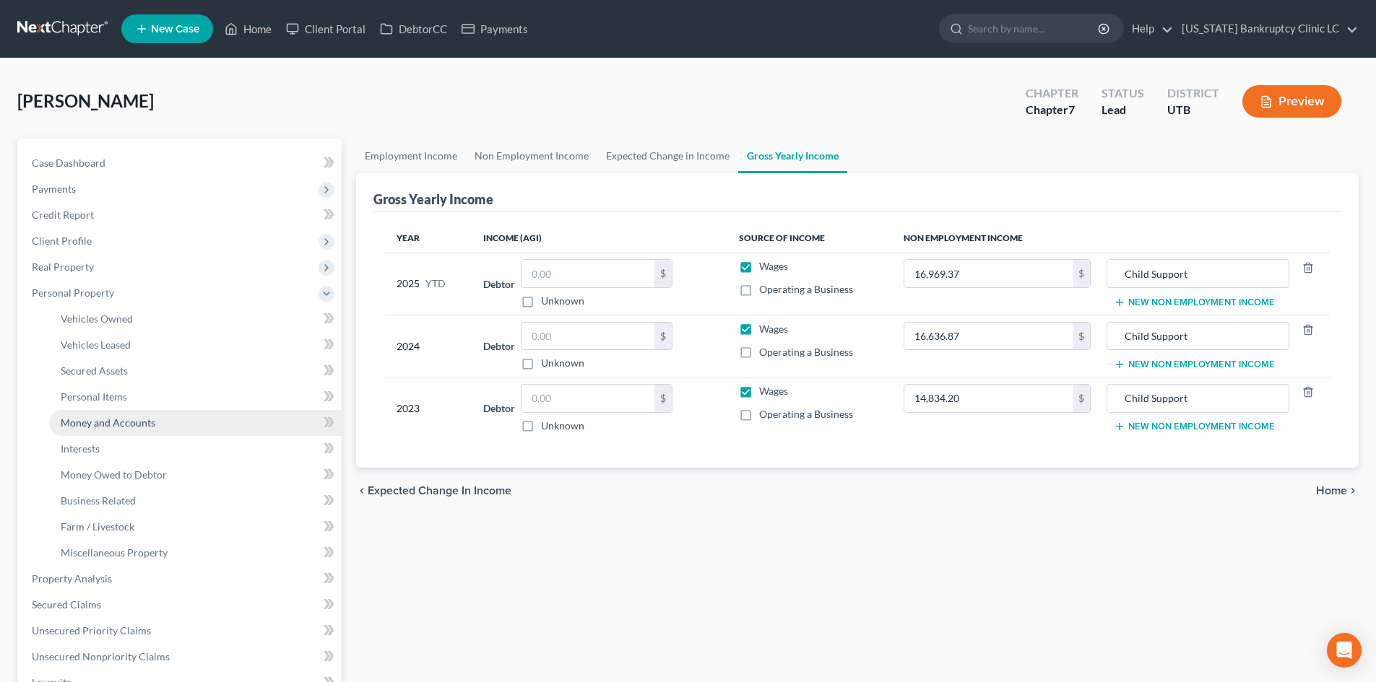
click at [147, 420] on span "Money and Accounts" at bounding box center [108, 423] width 95 height 12
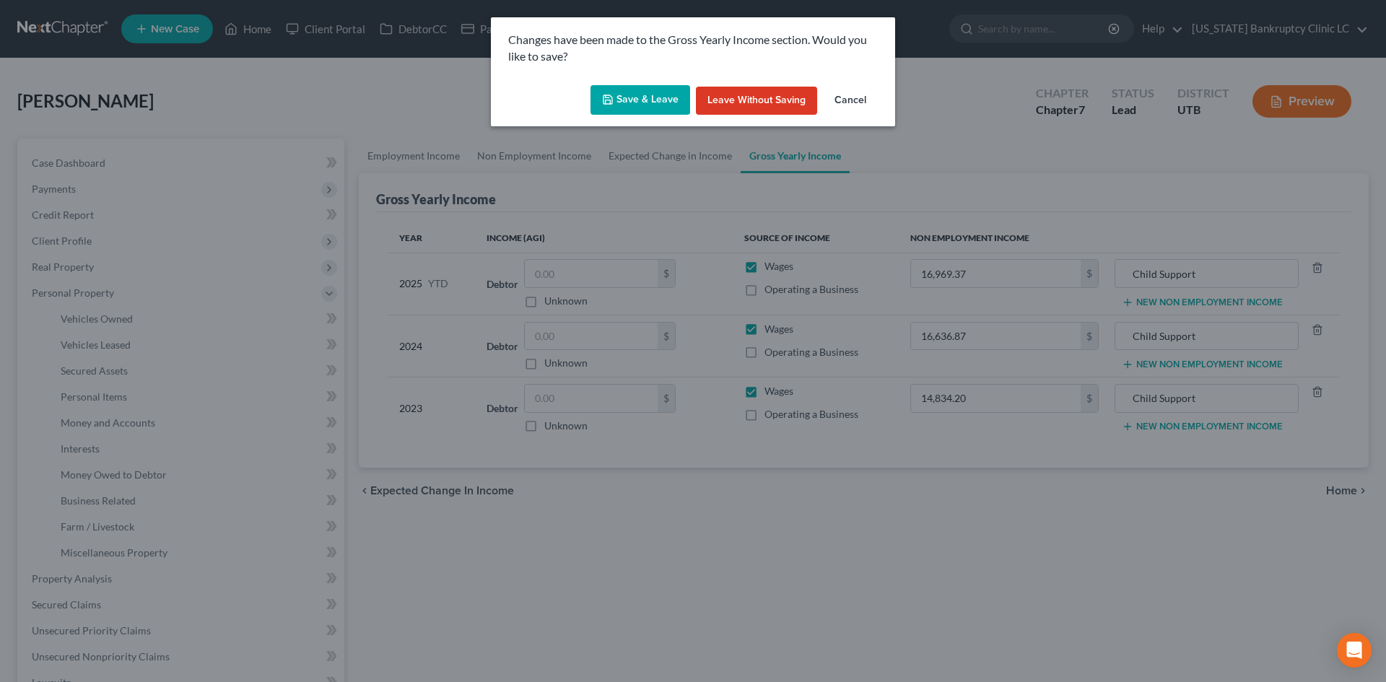
click at [641, 104] on button "Save & Leave" at bounding box center [641, 100] width 100 height 30
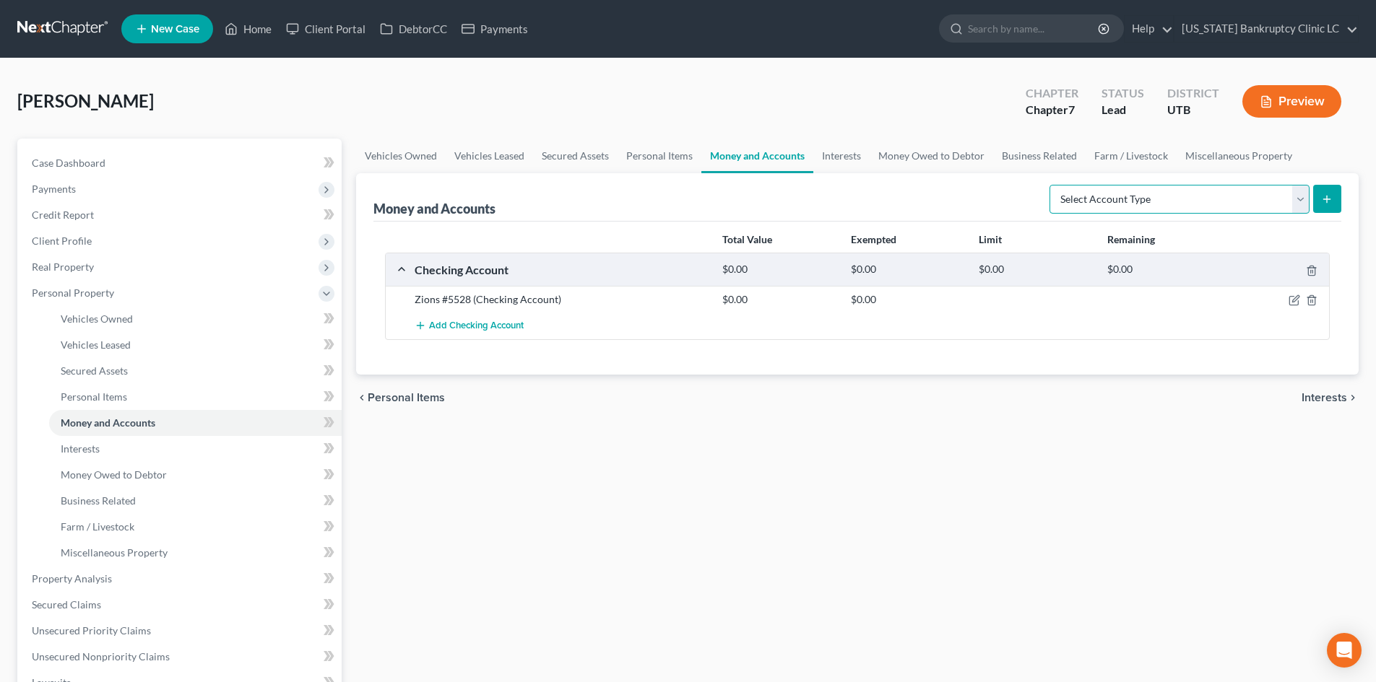
click at [1145, 207] on select "Select Account Type Brokerage Cash on Hand Certificates of Deposit Checking Acc…" at bounding box center [1179, 199] width 260 height 29
select select "checking"
click at [1052, 185] on select "Select Account Type Brokerage Cash on Hand Certificates of Deposit Checking Acc…" at bounding box center [1179, 199] width 260 height 29
click at [1325, 200] on icon "submit" at bounding box center [1327, 200] width 12 height 12
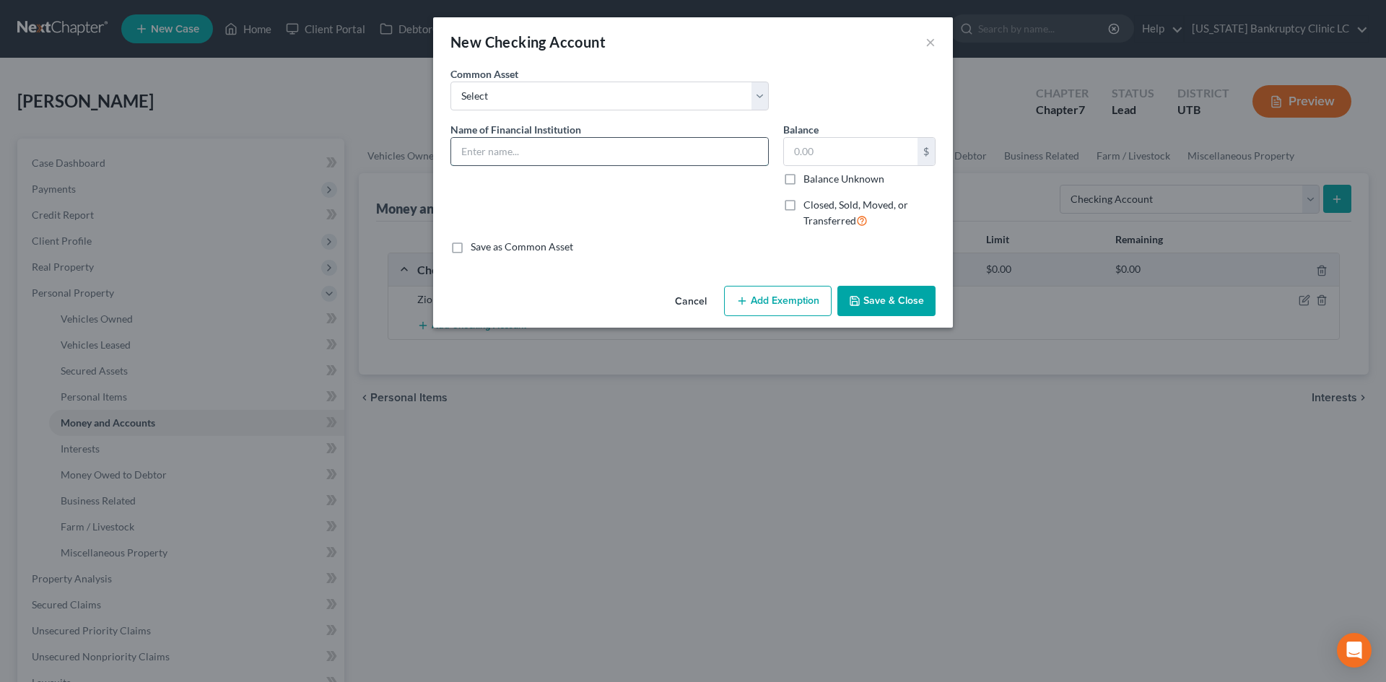
click at [524, 153] on input "text" at bounding box center [609, 151] width 317 height 27
type input "Mountain America Credit Union #4064"
click at [879, 308] on button "Save & Close" at bounding box center [887, 301] width 98 height 30
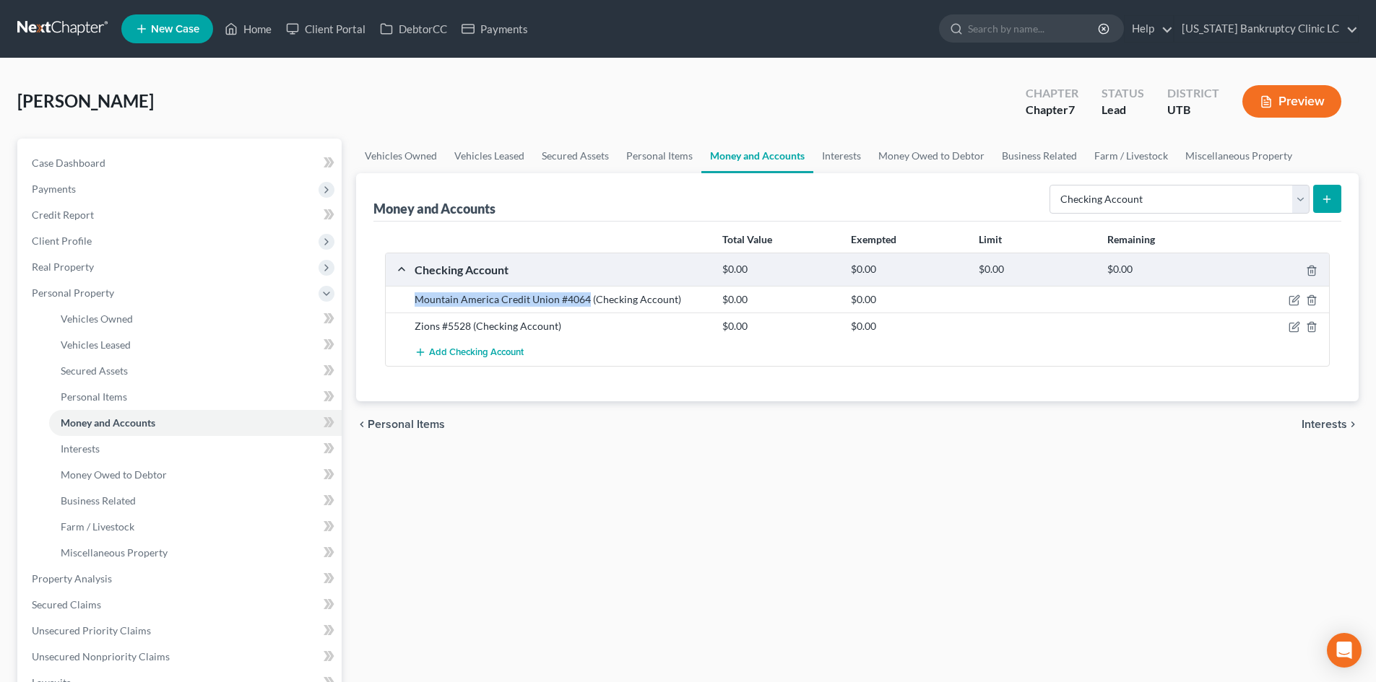
drag, startPoint x: 414, startPoint y: 297, endPoint x: 588, endPoint y: 301, distance: 173.3
click at [588, 301] on div "Mountain America Credit Union #4064 (Checking Account)" at bounding box center [561, 299] width 308 height 14
copy div "Mountain America Credit Union #4064"
drag, startPoint x: 1196, startPoint y: 193, endPoint x: 1196, endPoint y: 204, distance: 10.8
click at [1196, 193] on select "Select Account Type Brokerage Cash on Hand Certificates of Deposit Checking Acc…" at bounding box center [1179, 199] width 260 height 29
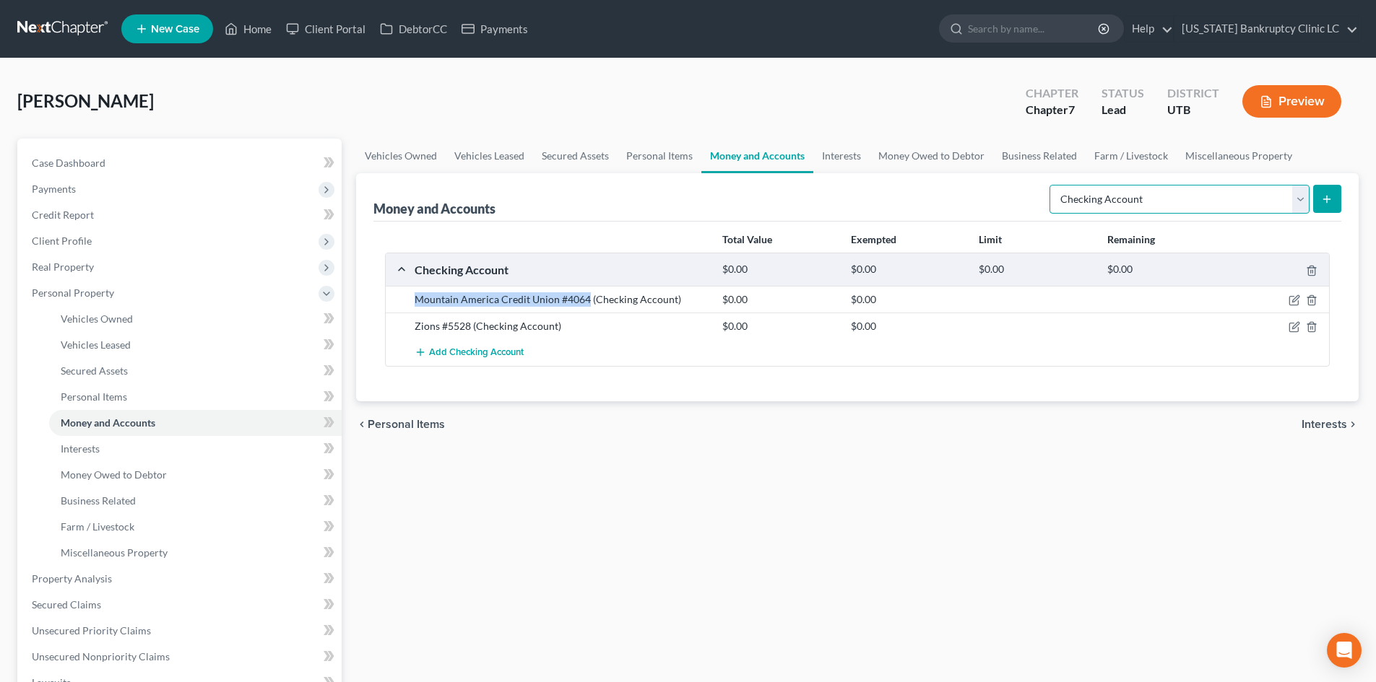
select select "savings"
click at [1052, 185] on select "Select Account Type Brokerage Cash on Hand Certificates of Deposit Checking Acc…" at bounding box center [1179, 199] width 260 height 29
click at [1326, 188] on button "submit" at bounding box center [1327, 199] width 28 height 28
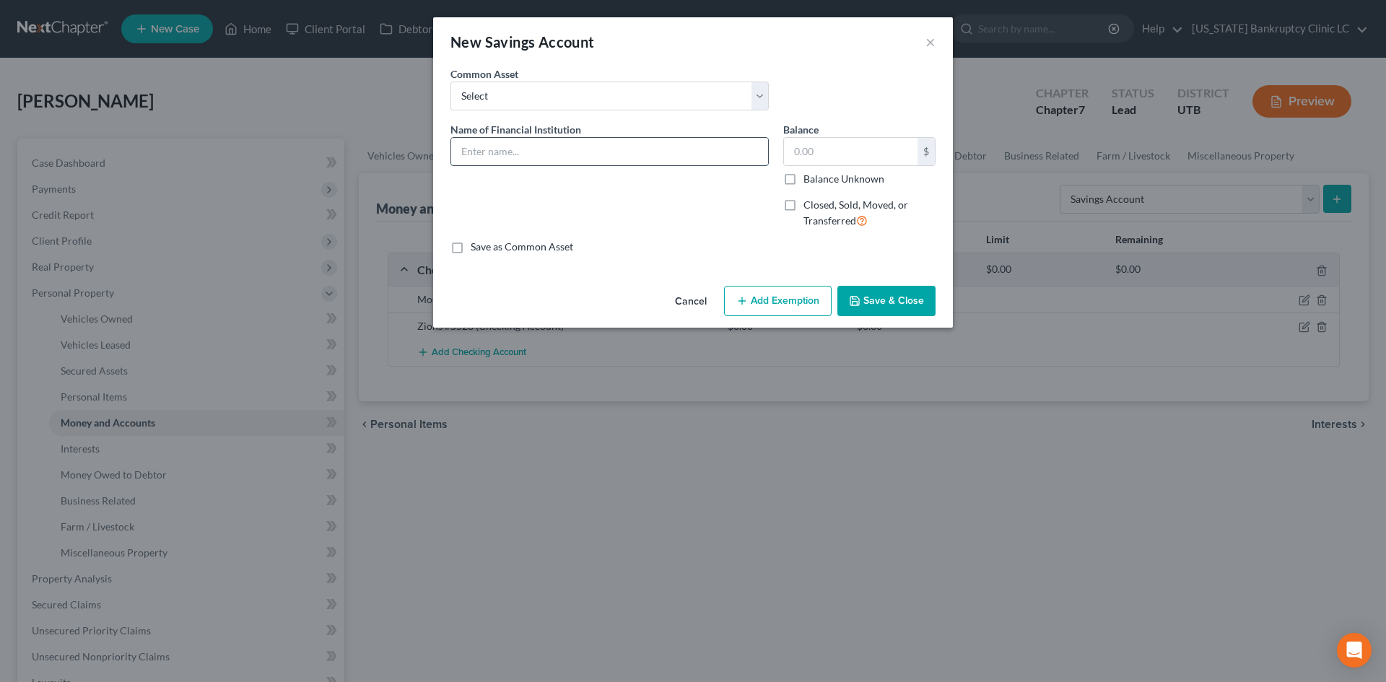
drag, startPoint x: 584, startPoint y: 144, endPoint x: 614, endPoint y: 144, distance: 29.6
click at [584, 144] on input "text" at bounding box center [609, 151] width 317 height 27
paste input "Mountain America Credit Union #4064"
type input "Mountain America Credit Union #4064"
click at [876, 287] on button "Save & Close" at bounding box center [887, 301] width 98 height 30
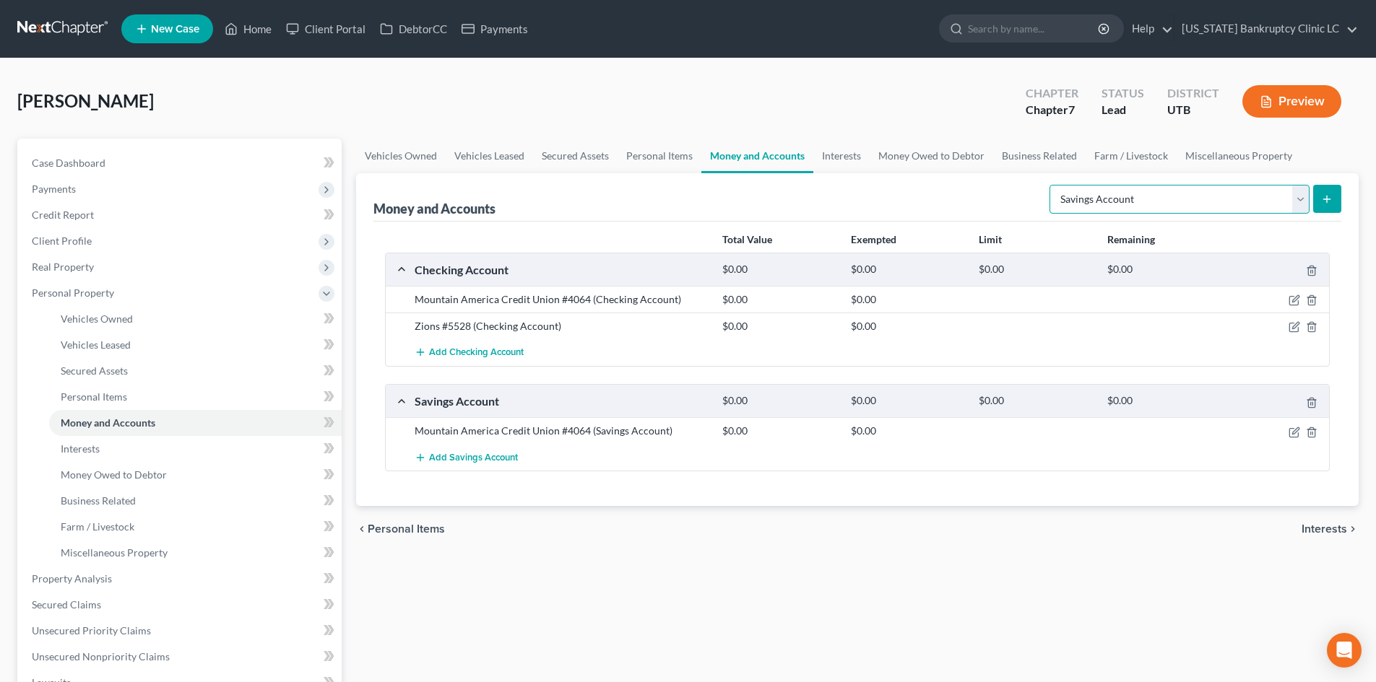
click at [1186, 209] on select "Select Account Type Brokerage Cash on Hand Certificates of Deposit Checking Acc…" at bounding box center [1179, 199] width 260 height 29
drag, startPoint x: 1210, startPoint y: 204, endPoint x: 1332, endPoint y: 191, distance: 122.0
click at [1210, 204] on select "Select Account Type Brokerage Cash on Hand Certificates of Deposit Checking Acc…" at bounding box center [1179, 199] width 260 height 29
click at [1331, 191] on button "submit" at bounding box center [1327, 199] width 28 height 28
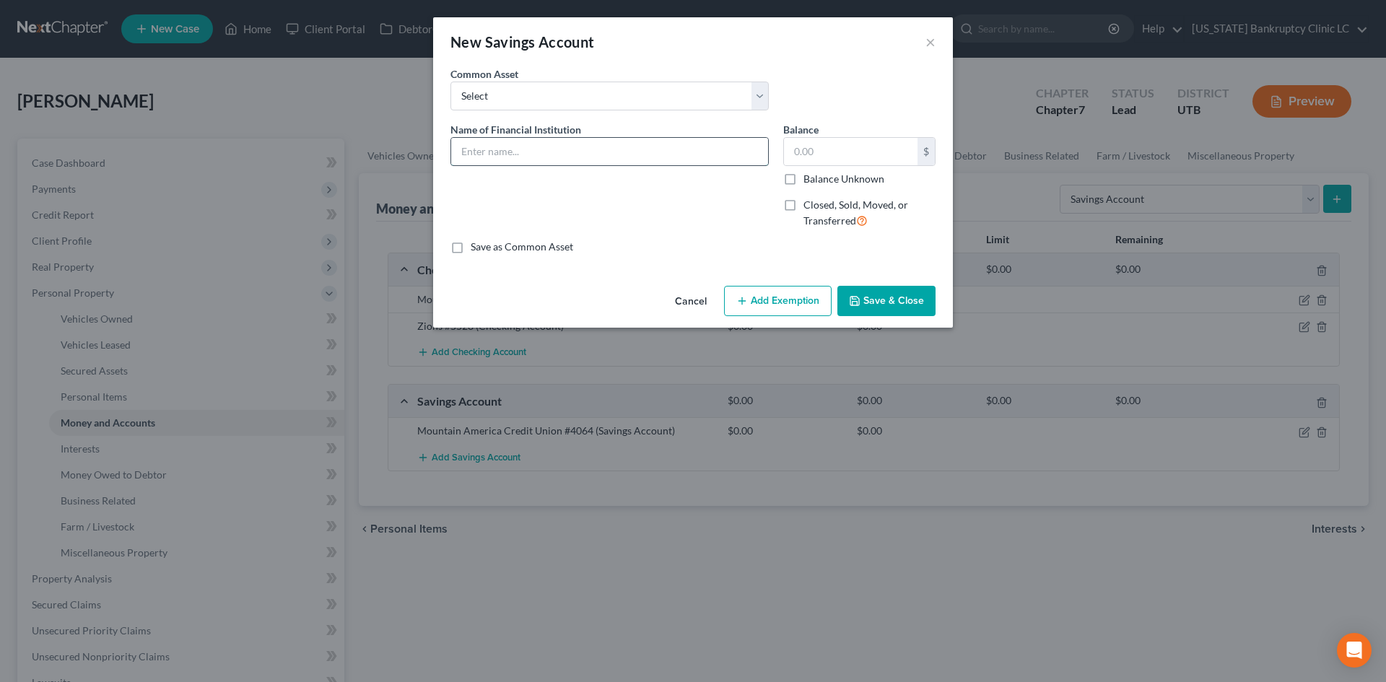
drag, startPoint x: 534, startPoint y: 152, endPoint x: 524, endPoint y: 142, distance: 14.8
click at [533, 152] on input "text" at bounding box center [609, 151] width 317 height 27
type input "America First Credit Union #8371"
click at [867, 295] on button "Save & Close" at bounding box center [887, 301] width 98 height 30
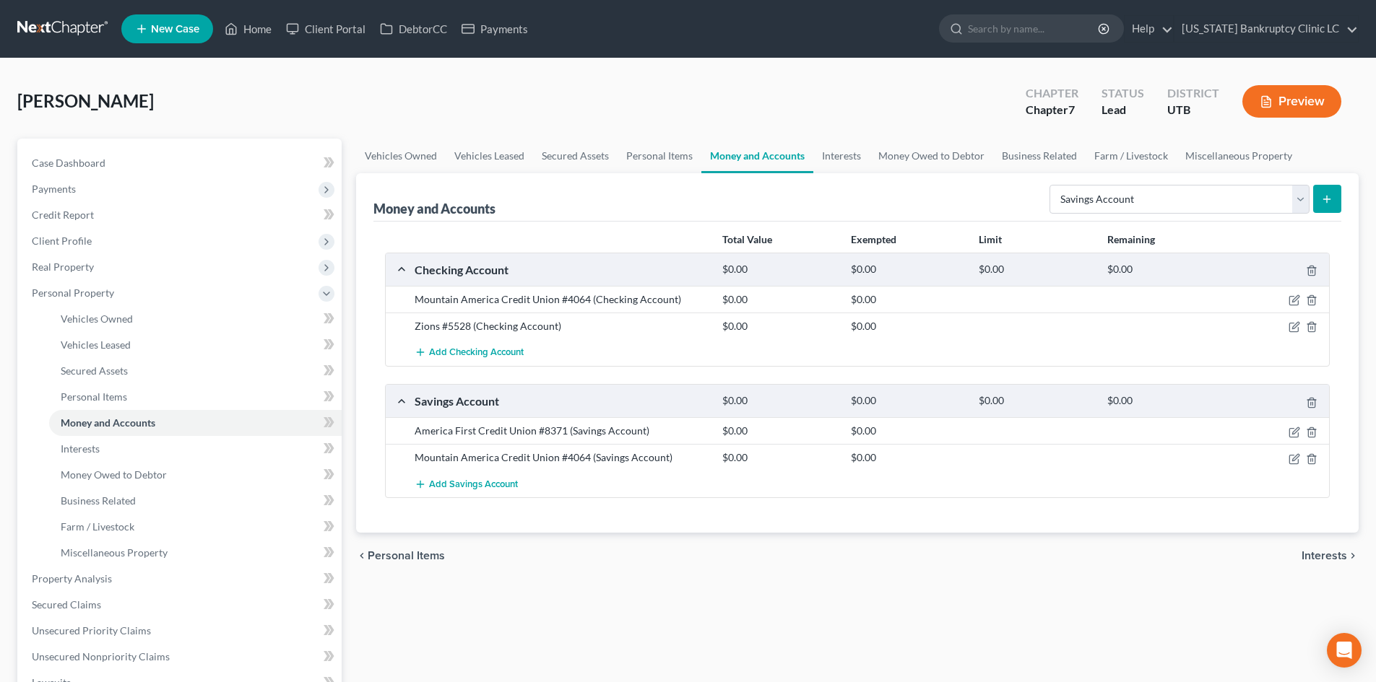
click at [1141, 215] on div "Select Account Type Brokerage Cash on Hand Certificates of Deposit Checking Acc…" at bounding box center [1191, 198] width 297 height 38
click at [1144, 202] on select "Select Account Type Brokerage Cash on Hand Certificates of Deposit Checking Acc…" at bounding box center [1179, 199] width 260 height 29
select select "checking"
click at [1052, 185] on select "Select Account Type Brokerage Cash on Hand Certificates of Deposit Checking Acc…" at bounding box center [1179, 199] width 260 height 29
click at [1334, 199] on button "submit" at bounding box center [1327, 199] width 28 height 28
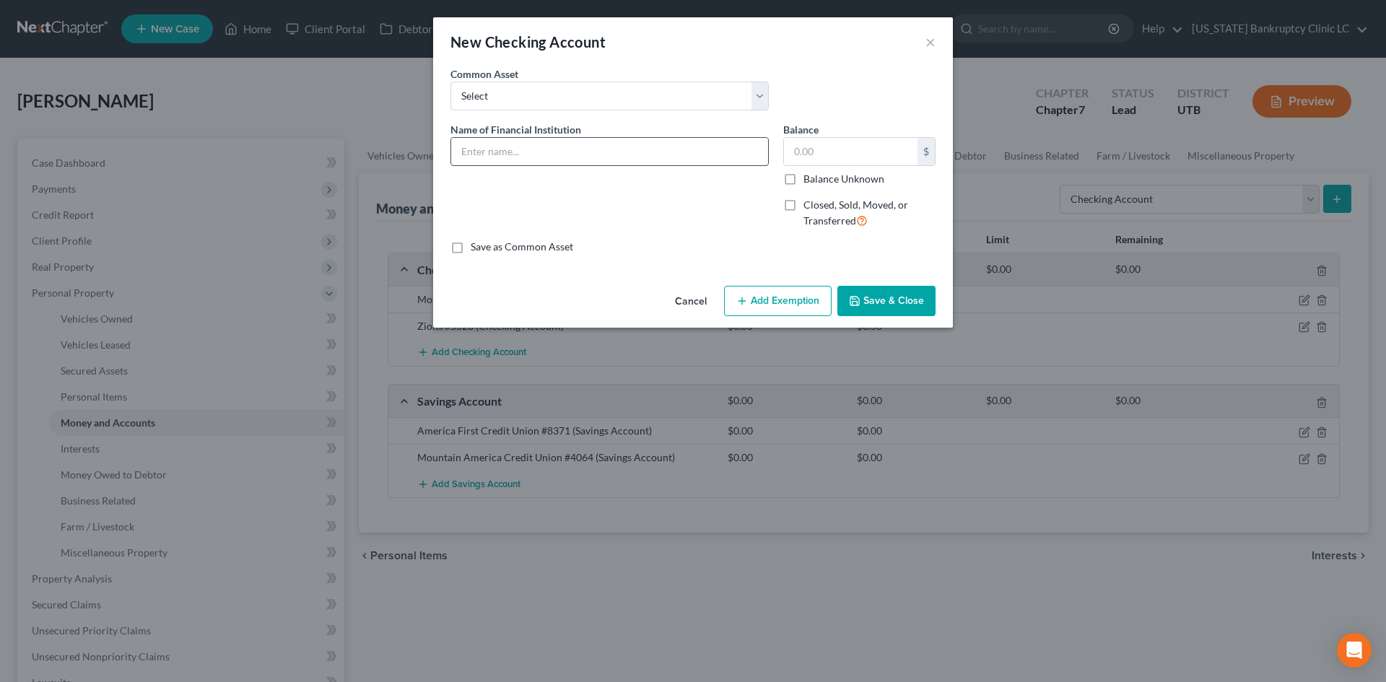
click at [588, 155] on input "text" at bounding box center [609, 151] width 317 height 27
paste input "America First Credit Union #8371"
type input "America First Credit Union #8371"
drag, startPoint x: 908, startPoint y: 299, endPoint x: 918, endPoint y: 290, distance: 13.3
click at [914, 291] on button "Save & Close" at bounding box center [887, 301] width 98 height 30
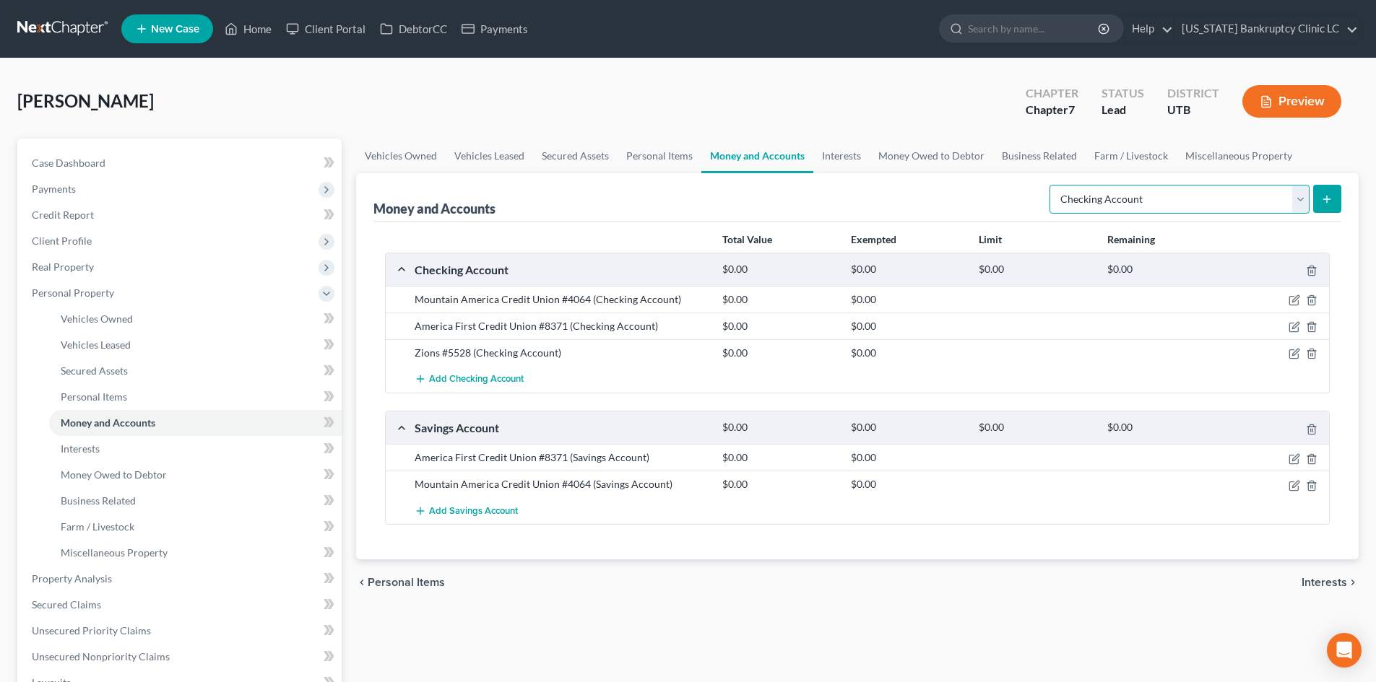
click at [1183, 188] on select "Select Account Type Brokerage Cash on Hand Certificates of Deposit Checking Acc…" at bounding box center [1179, 199] width 260 height 29
select select "other"
click at [1052, 185] on select "Select Account Type Brokerage Cash on Hand Certificates of Deposit Checking Acc…" at bounding box center [1179, 199] width 260 height 29
click at [1326, 186] on button "submit" at bounding box center [1327, 199] width 28 height 28
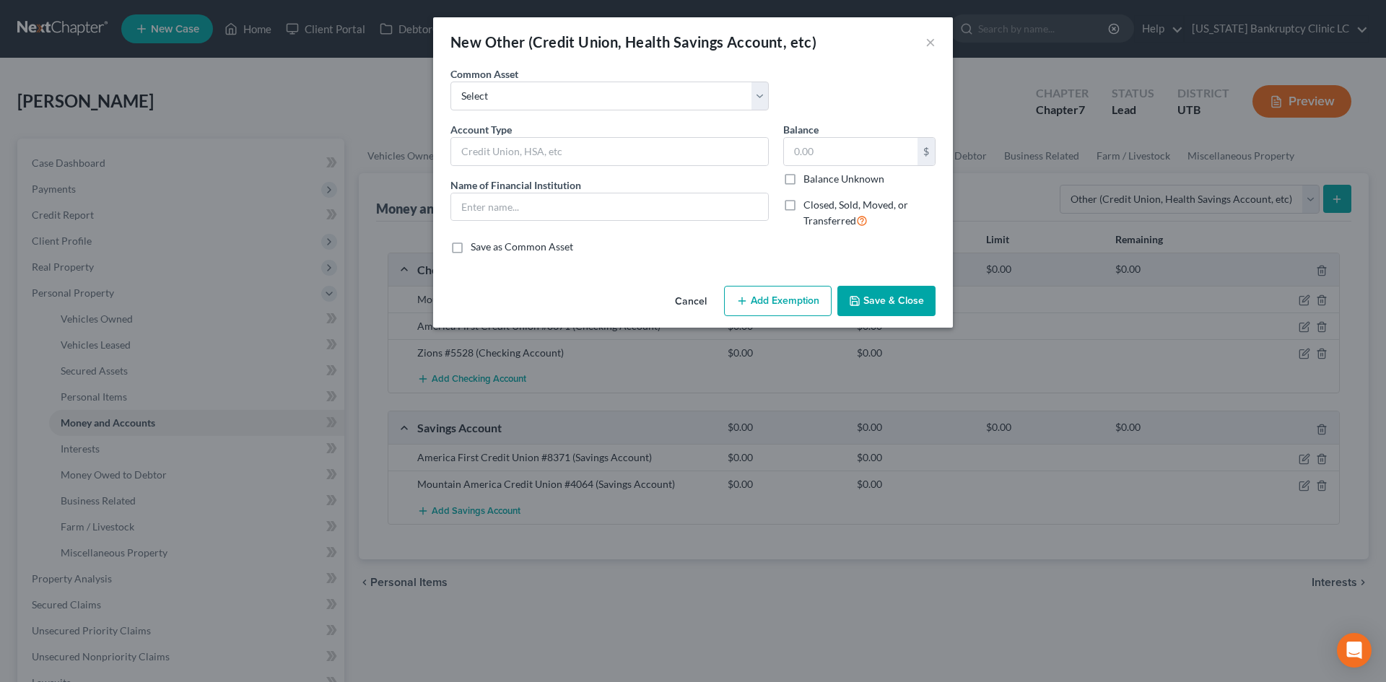
click at [516, 112] on div "Common Asset Select Credit Union PayPal Prepaid Credit Union Digital currency H…" at bounding box center [693, 94] width 500 height 56
click at [501, 148] on input "text" at bounding box center [609, 151] width 317 height 27
type input "Venmo"
click at [552, 209] on input "text" at bounding box center [609, 207] width 317 height 27
paste input "Venmo"
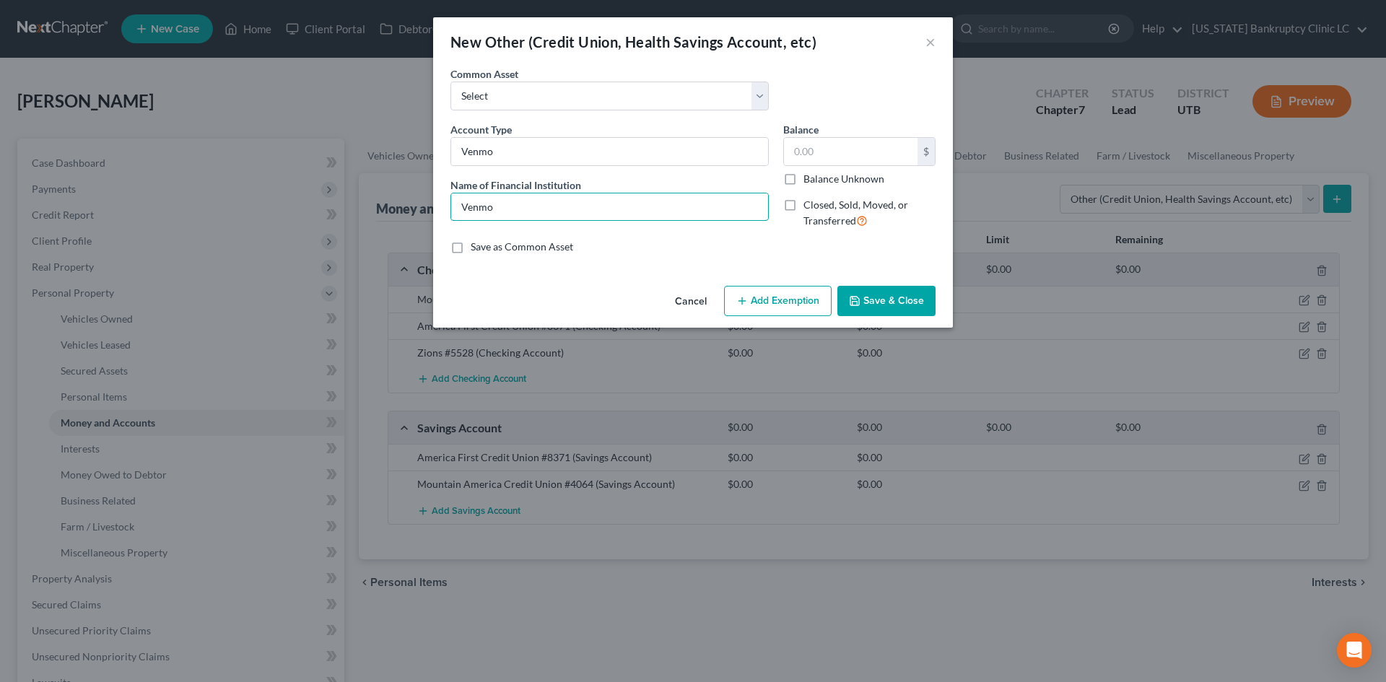
type input "Venmo"
drag, startPoint x: 918, startPoint y: 299, endPoint x: 937, endPoint y: 339, distance: 43.6
click at [923, 293] on button "Save & Close" at bounding box center [887, 301] width 98 height 30
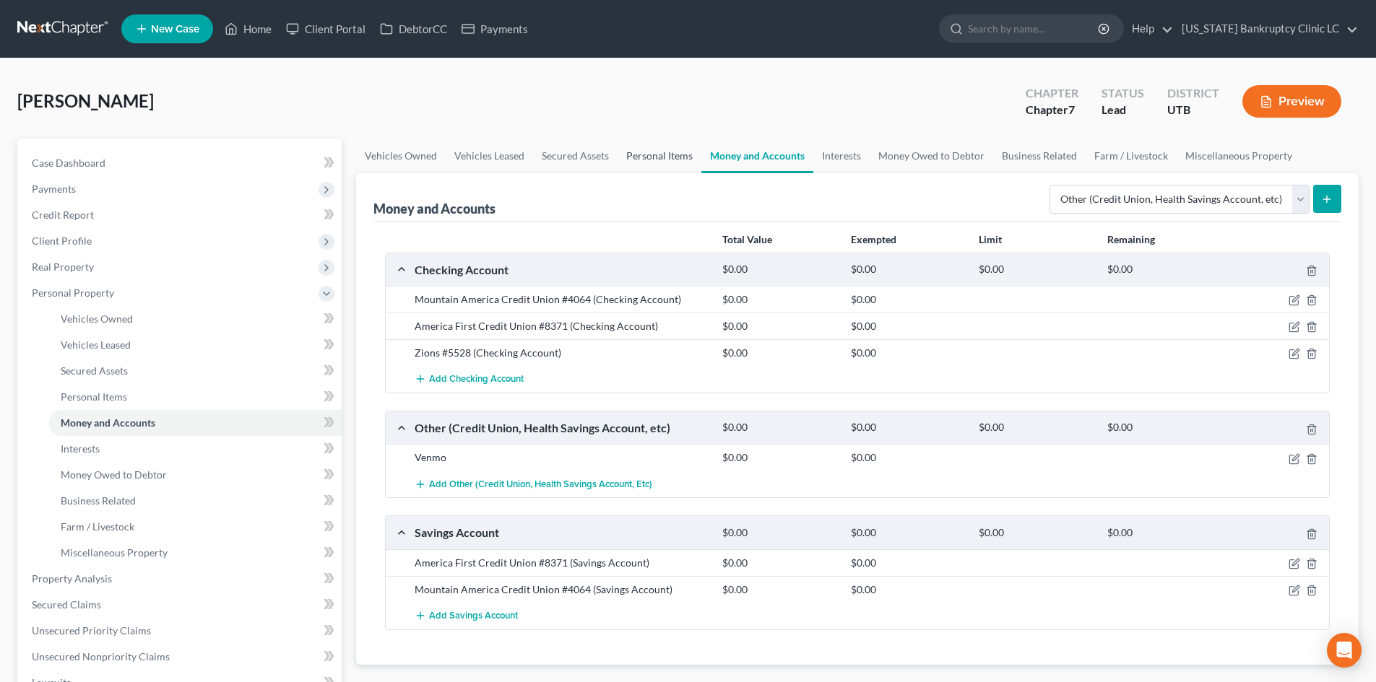
click at [654, 152] on link "Personal Items" at bounding box center [659, 156] width 84 height 35
click at [646, 152] on link "Personal Items" at bounding box center [659, 156] width 84 height 35
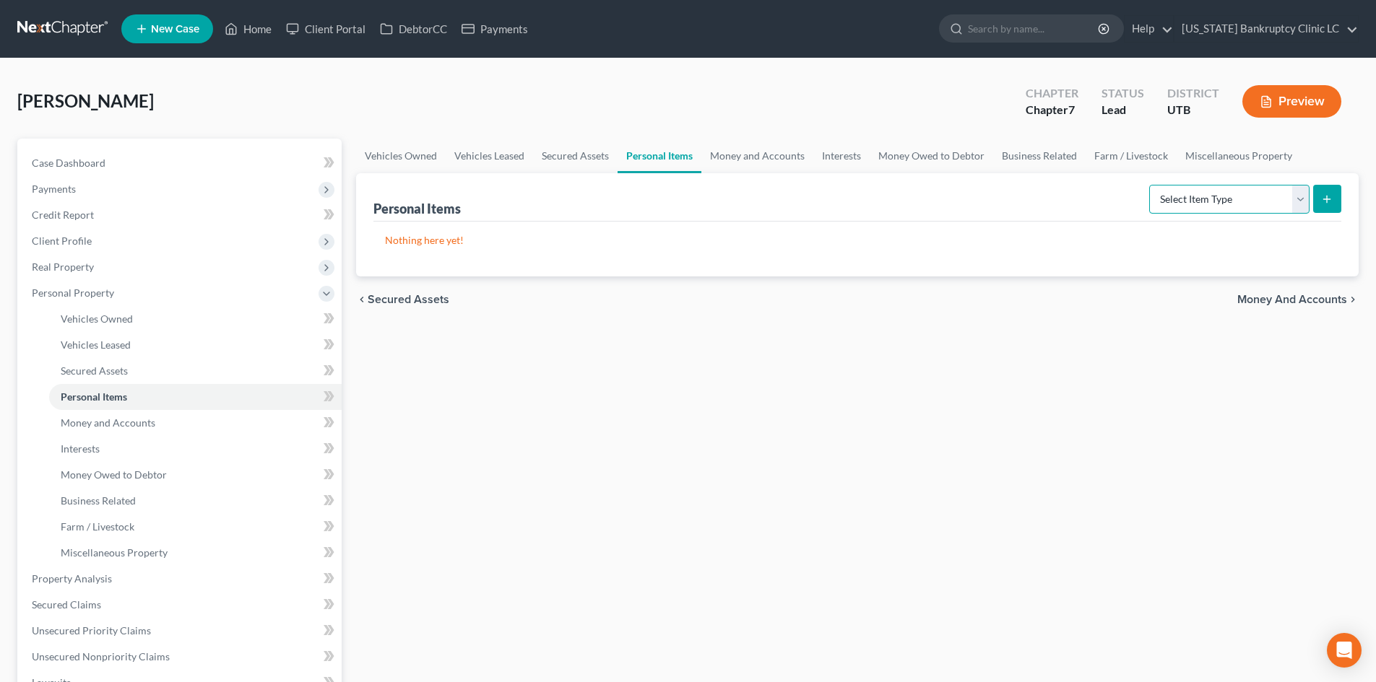
click at [1245, 200] on select "Select Item Type Clothing Collectibles Of Value Electronics Firearms Household …" at bounding box center [1229, 199] width 160 height 29
select select "clothing"
click at [1150, 185] on select "Select Item Type Clothing Collectibles Of Value Electronics Firearms Household …" at bounding box center [1229, 199] width 160 height 29
click at [1331, 199] on icon "submit" at bounding box center [1327, 200] width 12 height 12
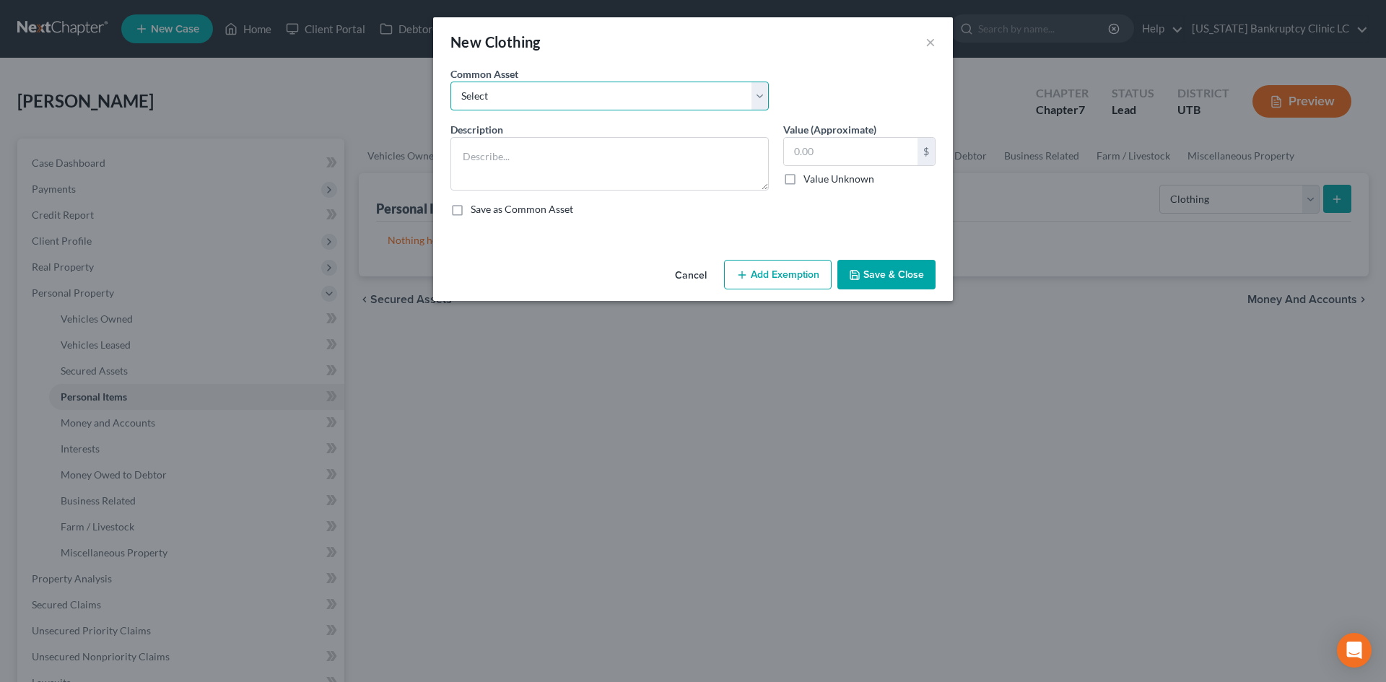
click at [573, 102] on select "Select All Clothing" at bounding box center [610, 96] width 318 height 29
select select "0"
click at [451, 82] on select "Select All Clothing" at bounding box center [610, 96] width 318 height 29
type textarea "All Clothing"
click at [839, 144] on input "500.00" at bounding box center [851, 151] width 134 height 27
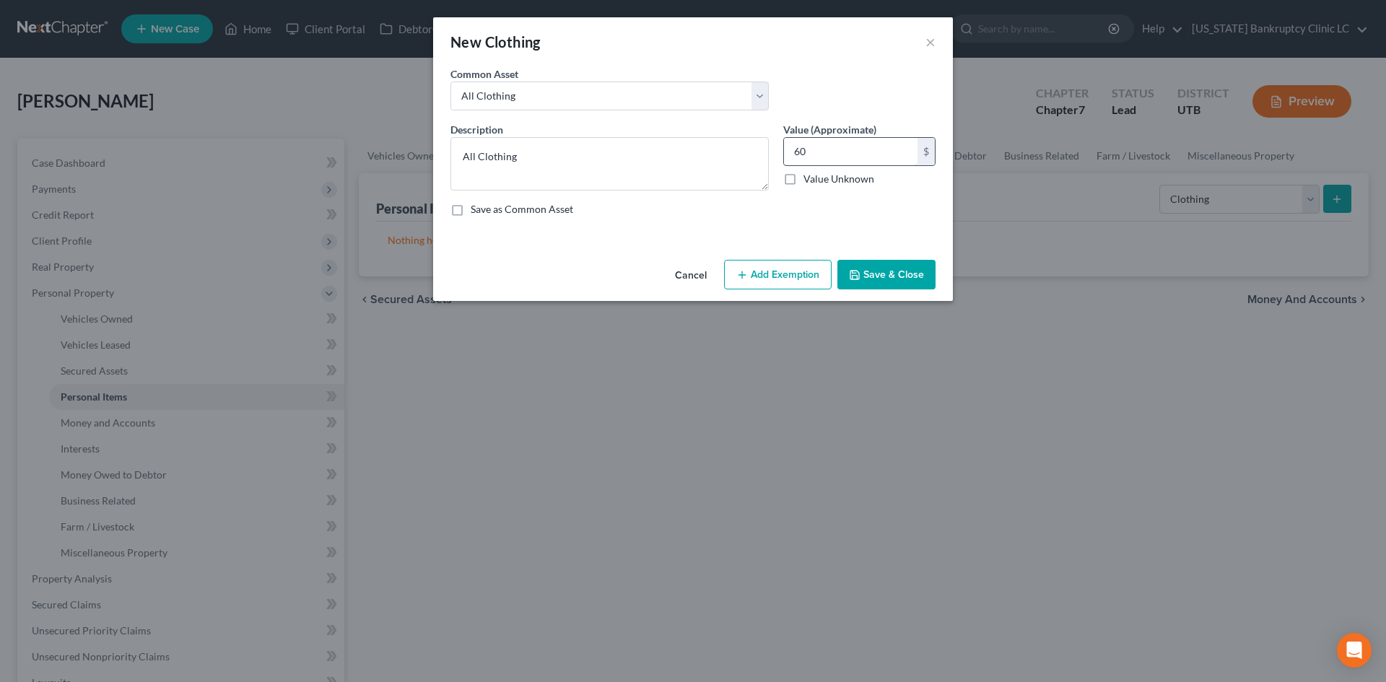
type input "6"
type input "500"
click at [782, 270] on button "Add Exemption" at bounding box center [778, 275] width 108 height 30
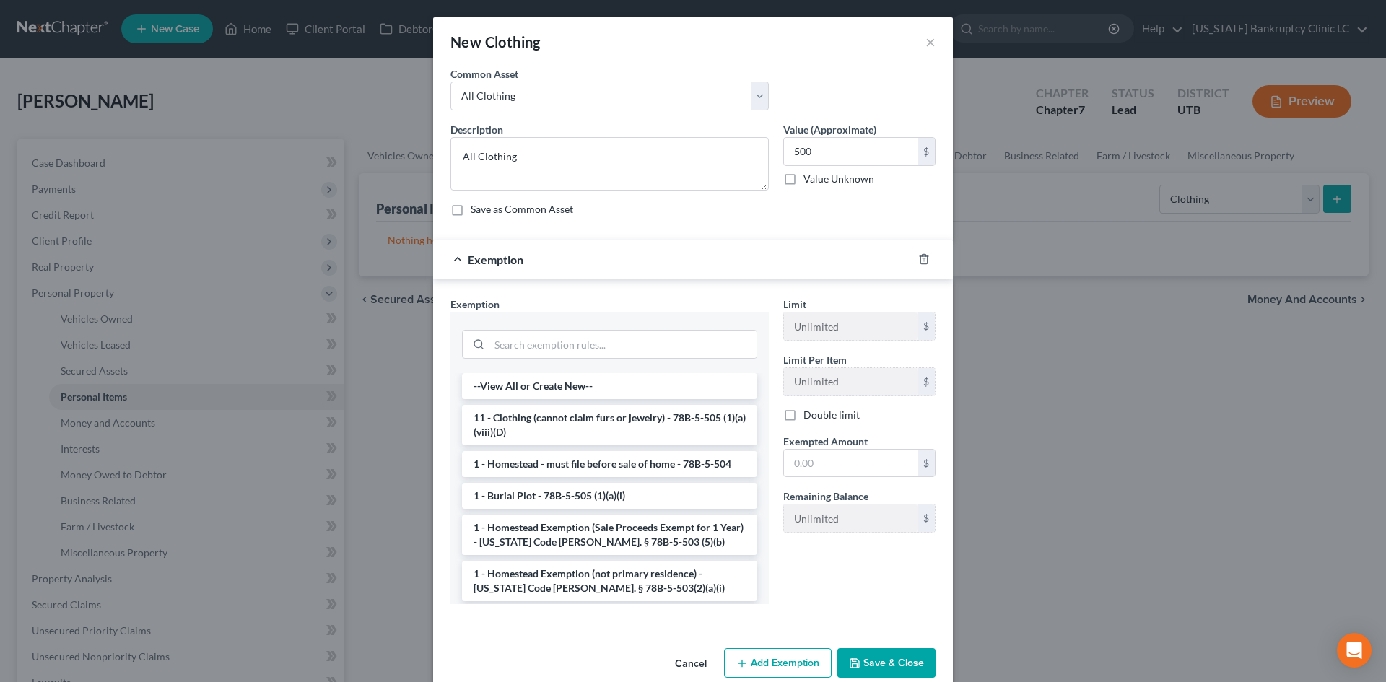
drag, startPoint x: 548, startPoint y: 407, endPoint x: 583, endPoint y: 414, distance: 36.0
click at [549, 407] on li "11 - Clothing (cannot claim furs or jewelry) - 78B-5-505 (1)(a)(viii)(D)" at bounding box center [609, 425] width 295 height 40
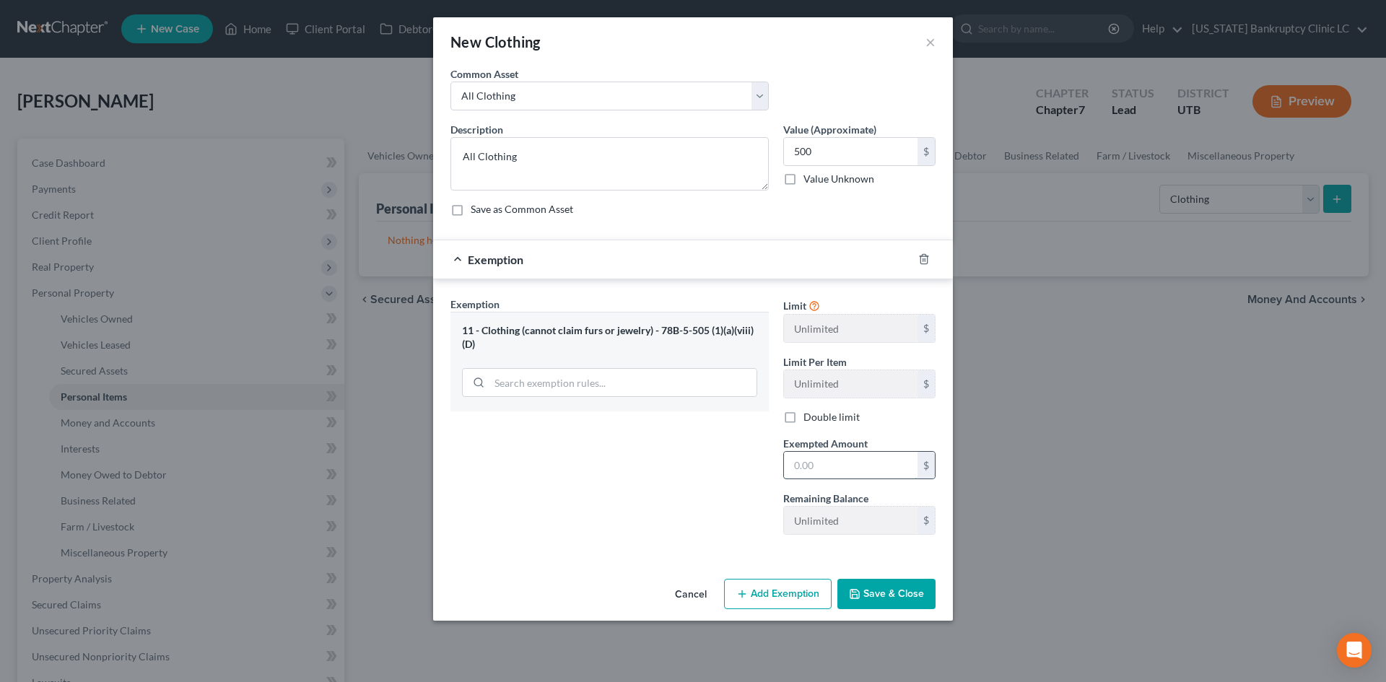
click at [847, 459] on input "text" at bounding box center [851, 465] width 134 height 27
type input "6"
type input "500"
click at [713, 471] on div "Exemption Set must be selected for CA. Exemption * 11 - Clothing (cannot claim …" at bounding box center [609, 422] width 333 height 250
click at [913, 591] on button "Save & Close" at bounding box center [887, 594] width 98 height 30
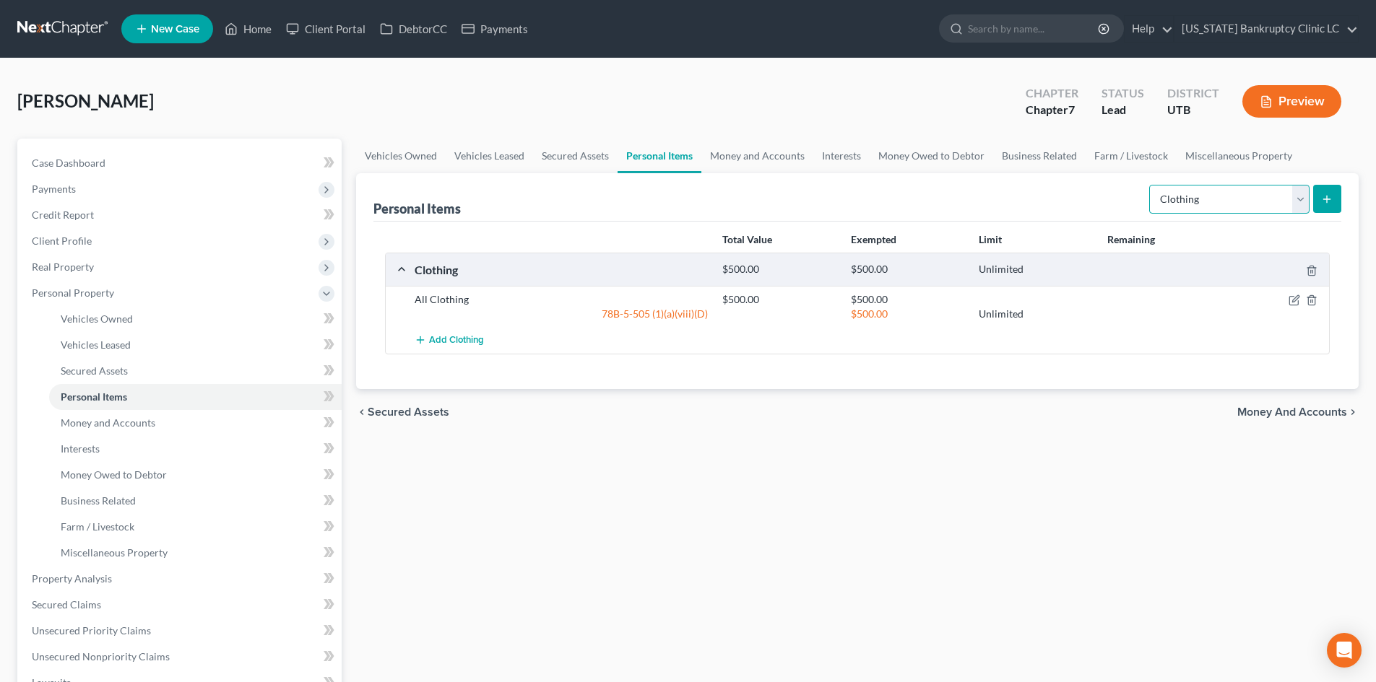
click at [1181, 198] on select "Select Item Type Clothing Collectibles Of Value Electronics Firearms Household …" at bounding box center [1229, 199] width 160 height 29
select select "electronics"
click at [1150, 185] on select "Select Item Type Clothing Collectibles Of Value Electronics Firearms Household …" at bounding box center [1229, 199] width 160 height 29
click at [1307, 199] on select "Select Item Type Clothing Collectibles Of Value Electronics Firearms Household …" at bounding box center [1229, 199] width 160 height 29
click at [1322, 199] on icon "submit" at bounding box center [1327, 200] width 12 height 12
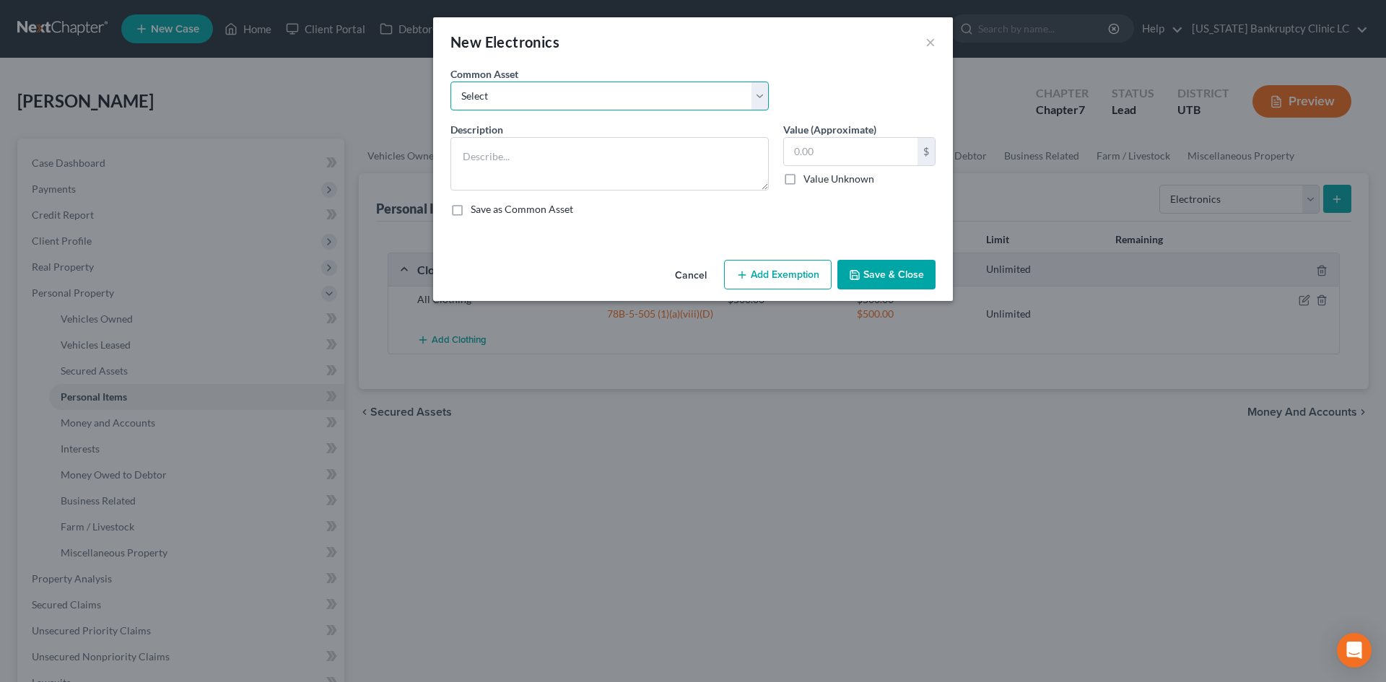
click at [546, 97] on select "Select Television Tablet Computer Printer Cell Phone Gaming Console Smart Watch…" at bounding box center [610, 96] width 318 height 29
select select "0"
click at [451, 82] on select "Select Television Tablet Computer Printer Cell Phone Gaming Console Smart Watch…" at bounding box center [610, 96] width 318 height 29
type textarea "Television Tablet Computer Printer Cell Phone Gaming Console Smart Watch Drone"
type input "300.00"
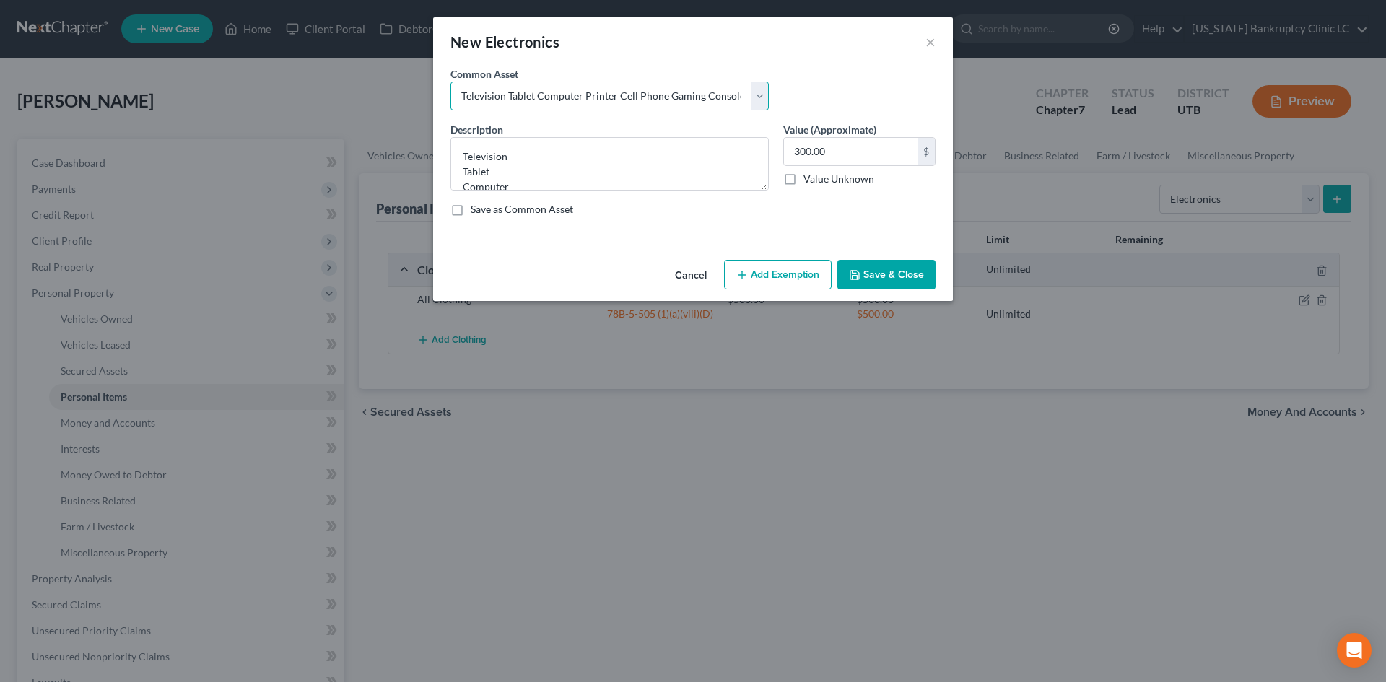
click at [589, 97] on select "Select Television Tablet Computer Printer Cell Phone Gaming Console Smart Watch…" at bounding box center [610, 96] width 318 height 29
click at [603, 94] on select "Select Television Tablet Computer Printer Cell Phone Gaming Console Smart Watch…" at bounding box center [610, 96] width 318 height 29
select select
click at [451, 82] on select "Select Television Tablet Computer Printer Cell Phone Gaming Console Smart Watch…" at bounding box center [610, 96] width 318 height 29
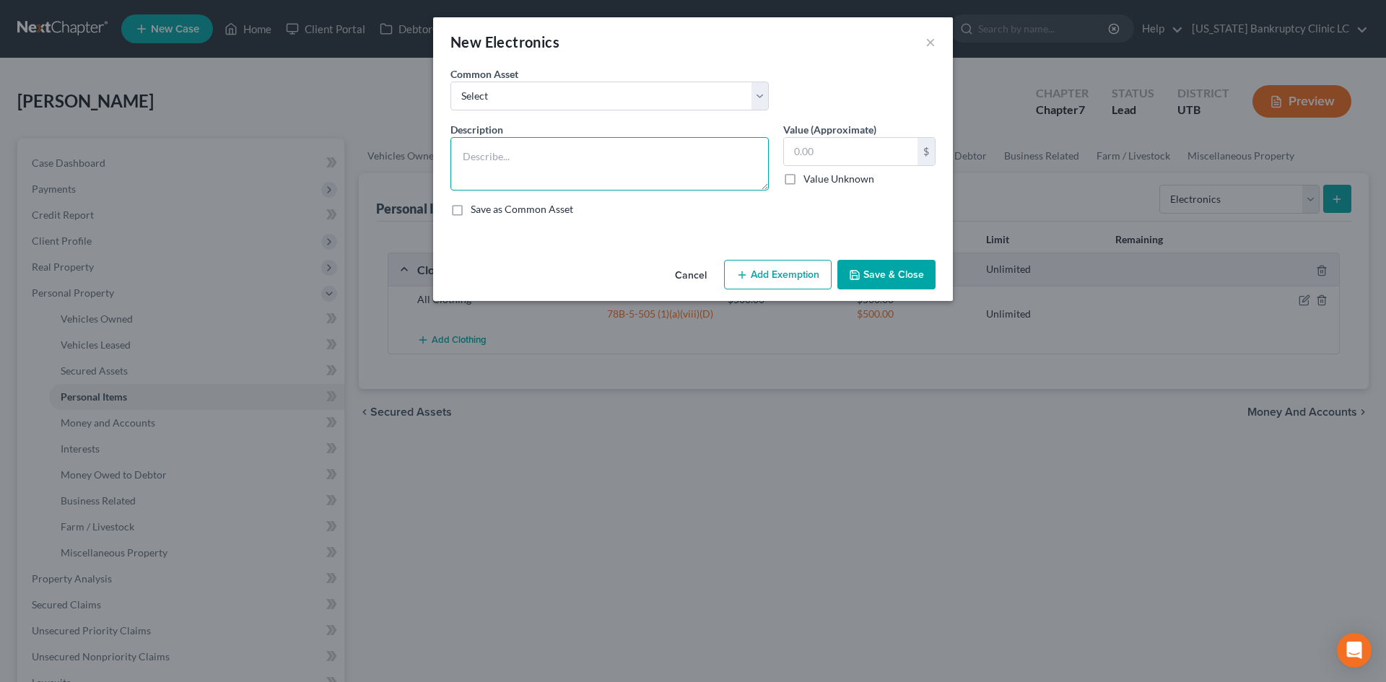
click at [532, 172] on textarea at bounding box center [610, 163] width 318 height 53
type textarea "TV(s) Tablet Computer Printer Cellphone(s)"
click at [830, 155] on input "text" at bounding box center [851, 151] width 134 height 27
type input "250"
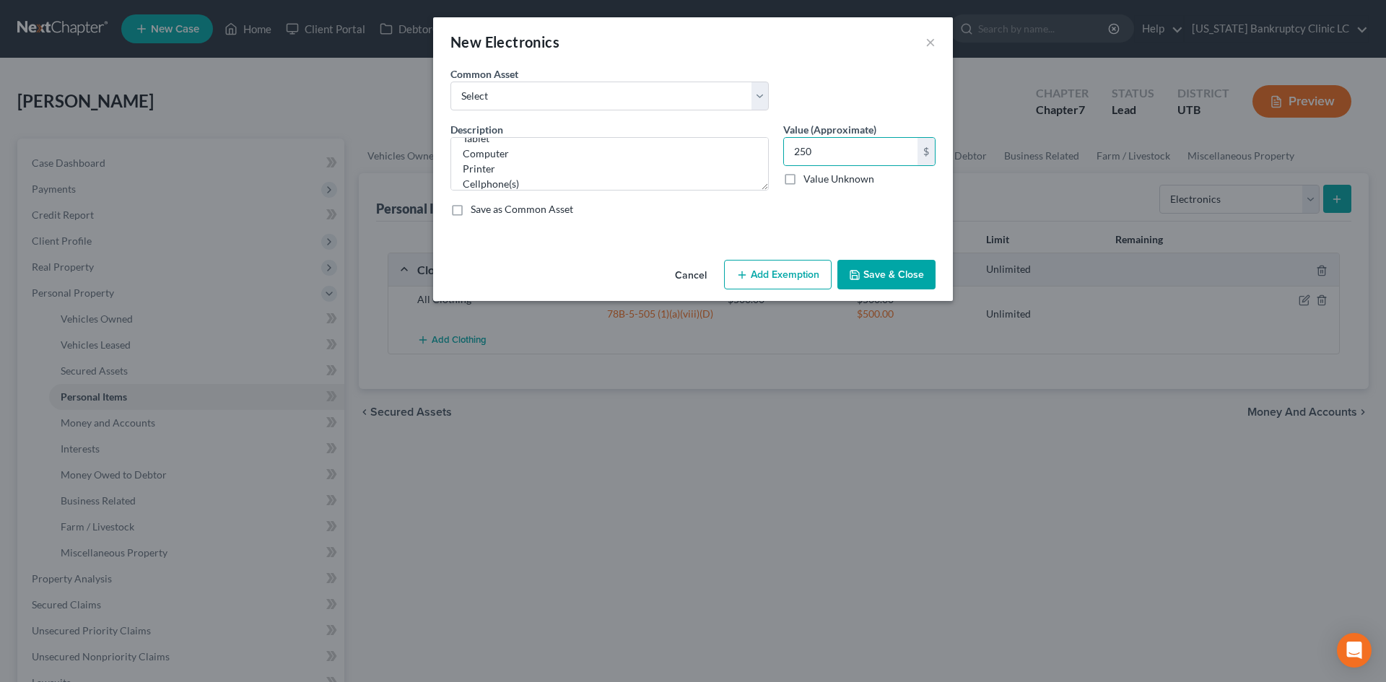
click at [898, 279] on button "Save & Close" at bounding box center [887, 275] width 98 height 30
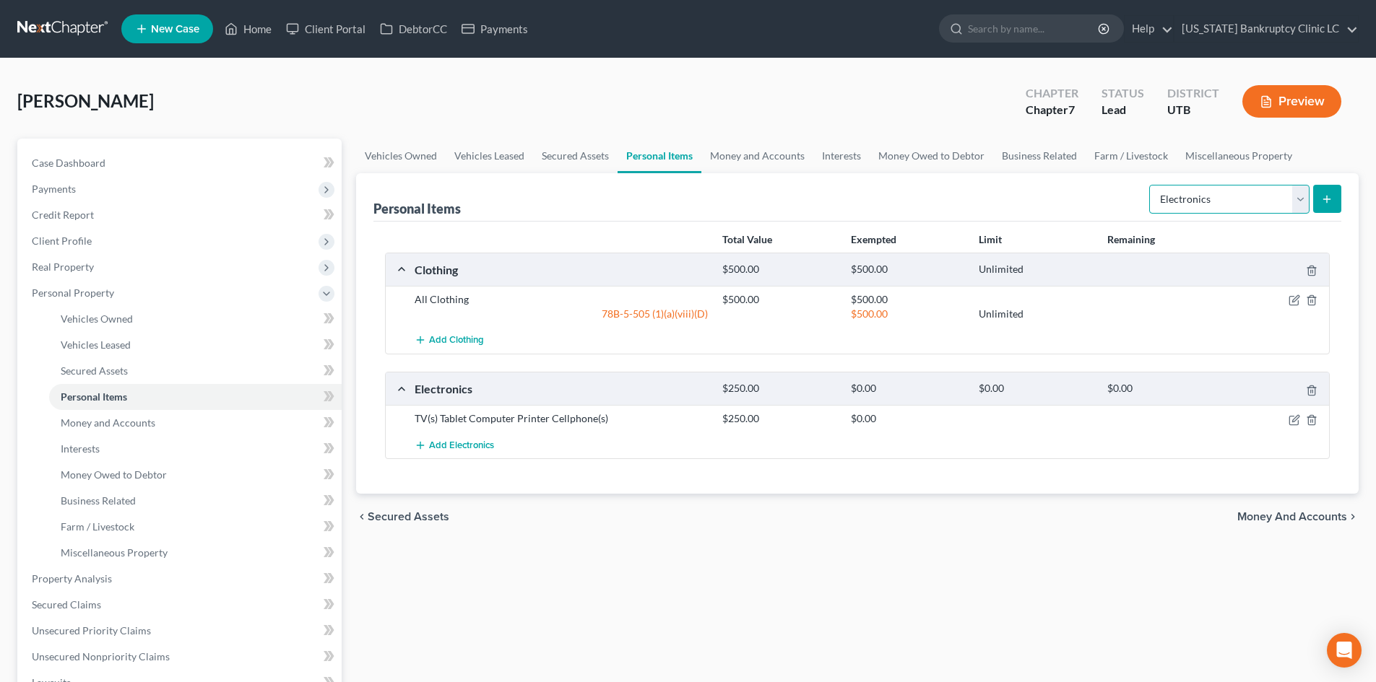
click at [1244, 204] on select "Select Item Type Clothing Collectibles Of Value Electronics Firearms Household …" at bounding box center [1229, 199] width 160 height 29
select select "other"
click at [1150, 185] on select "Select Item Type Clothing Collectibles Of Value Electronics Firearms Household …" at bounding box center [1229, 199] width 160 height 29
click at [1316, 189] on button "submit" at bounding box center [1327, 199] width 28 height 28
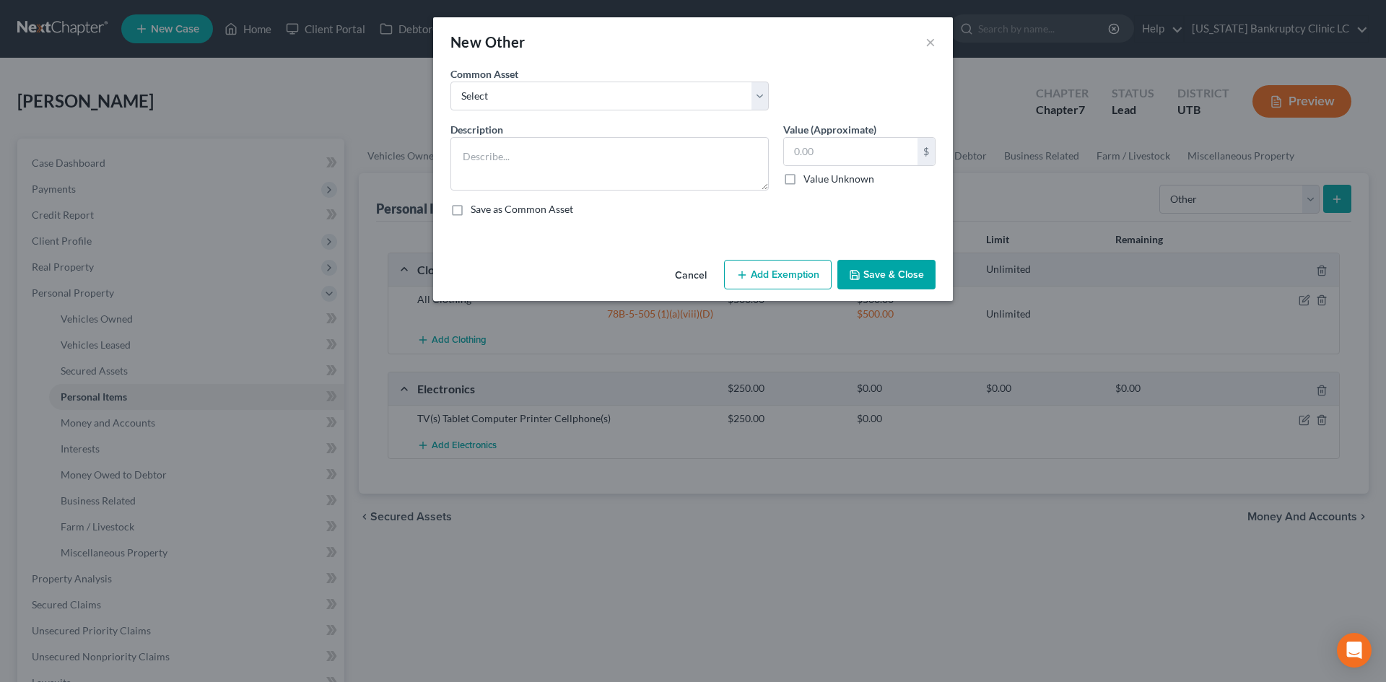
click at [596, 134] on div "Description *" at bounding box center [609, 156] width 333 height 69
click at [570, 162] on textarea at bounding box center [610, 163] width 318 height 53
type textarea "Gun Safe"
click at [826, 155] on input "text" at bounding box center [851, 151] width 134 height 27
type input "50"
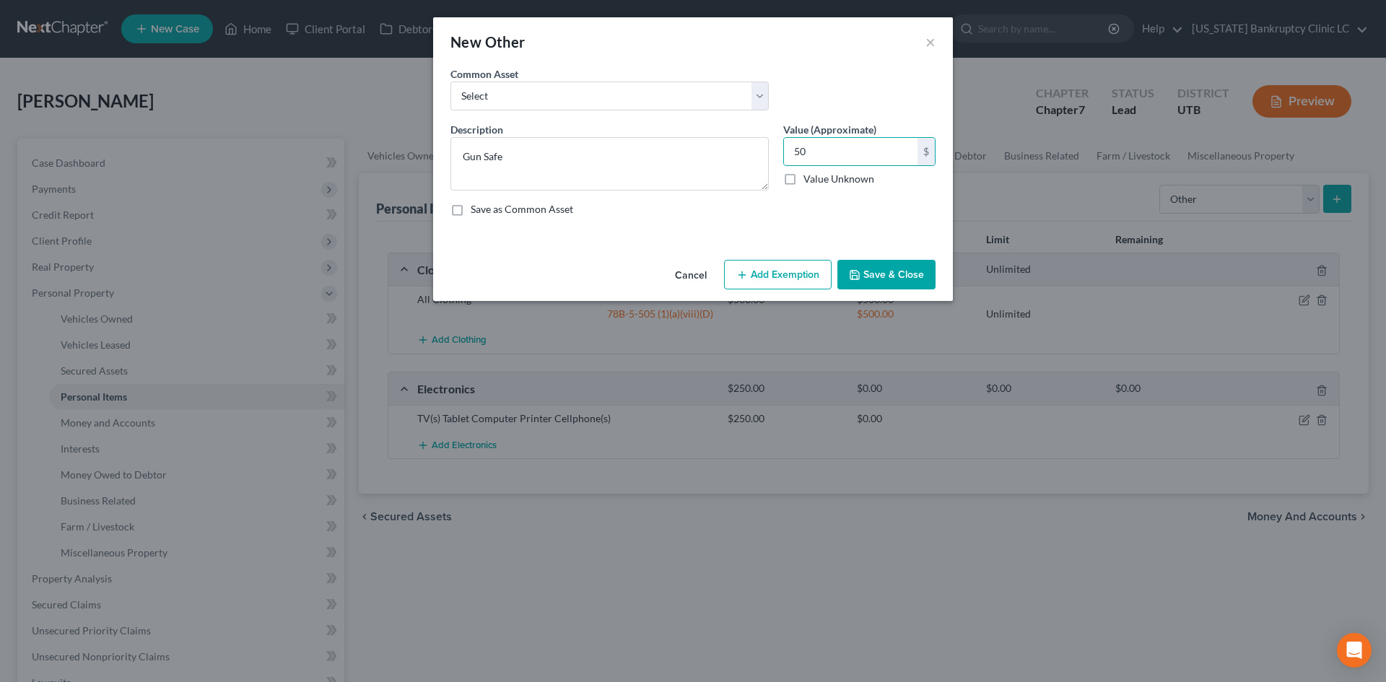
click at [903, 279] on button "Save & Close" at bounding box center [887, 275] width 98 height 30
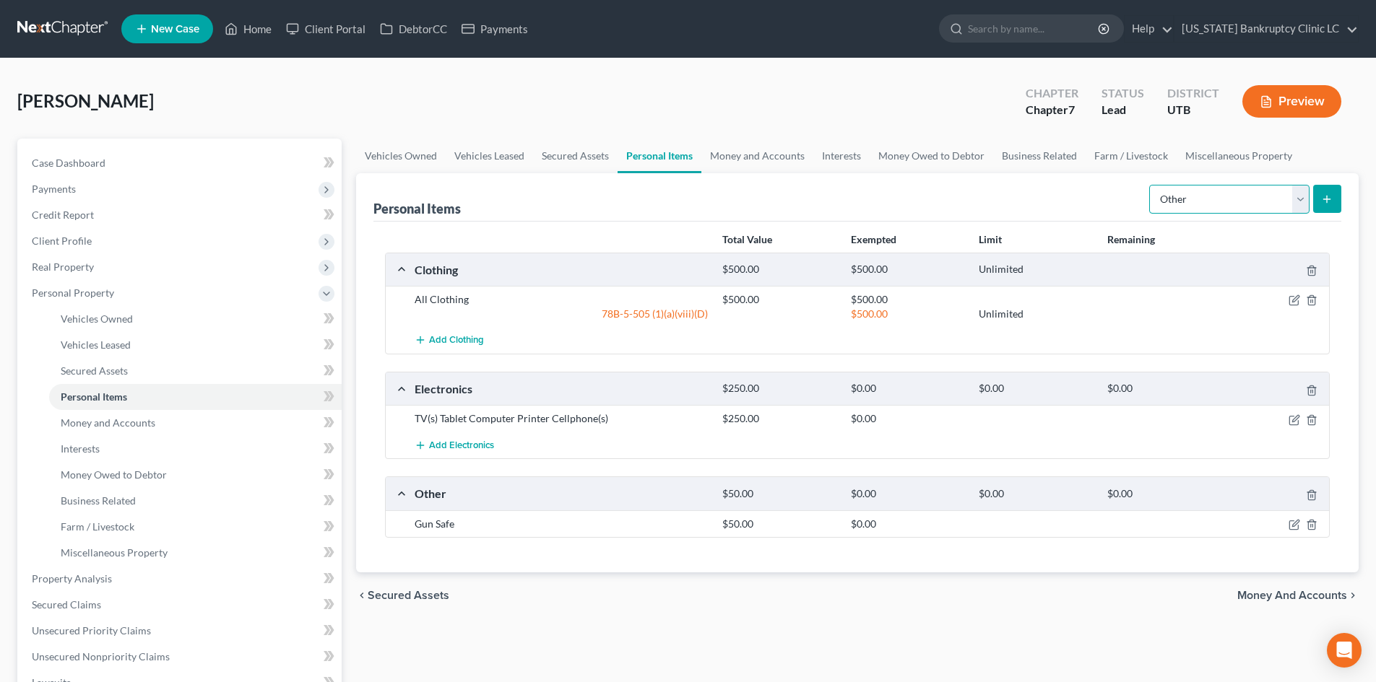
click at [1228, 193] on select "Select Item Type Clothing Collectibles Of Value Electronics Firearms Household …" at bounding box center [1229, 199] width 160 height 29
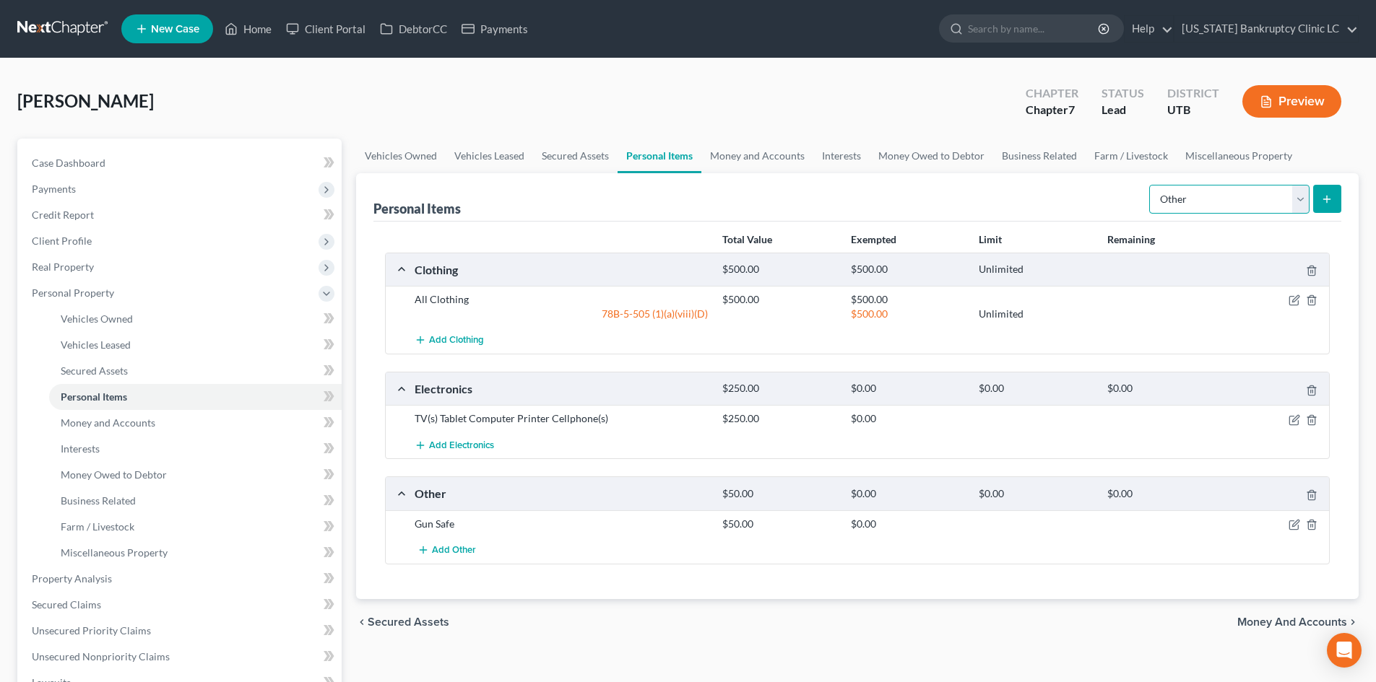
select select "sports_and_hobby_equipment"
click at [1150, 185] on select "Select Item Type Clothing Collectibles Of Value Electronics Firearms Household …" at bounding box center [1229, 199] width 160 height 29
click at [1331, 197] on icon "submit" at bounding box center [1327, 200] width 12 height 12
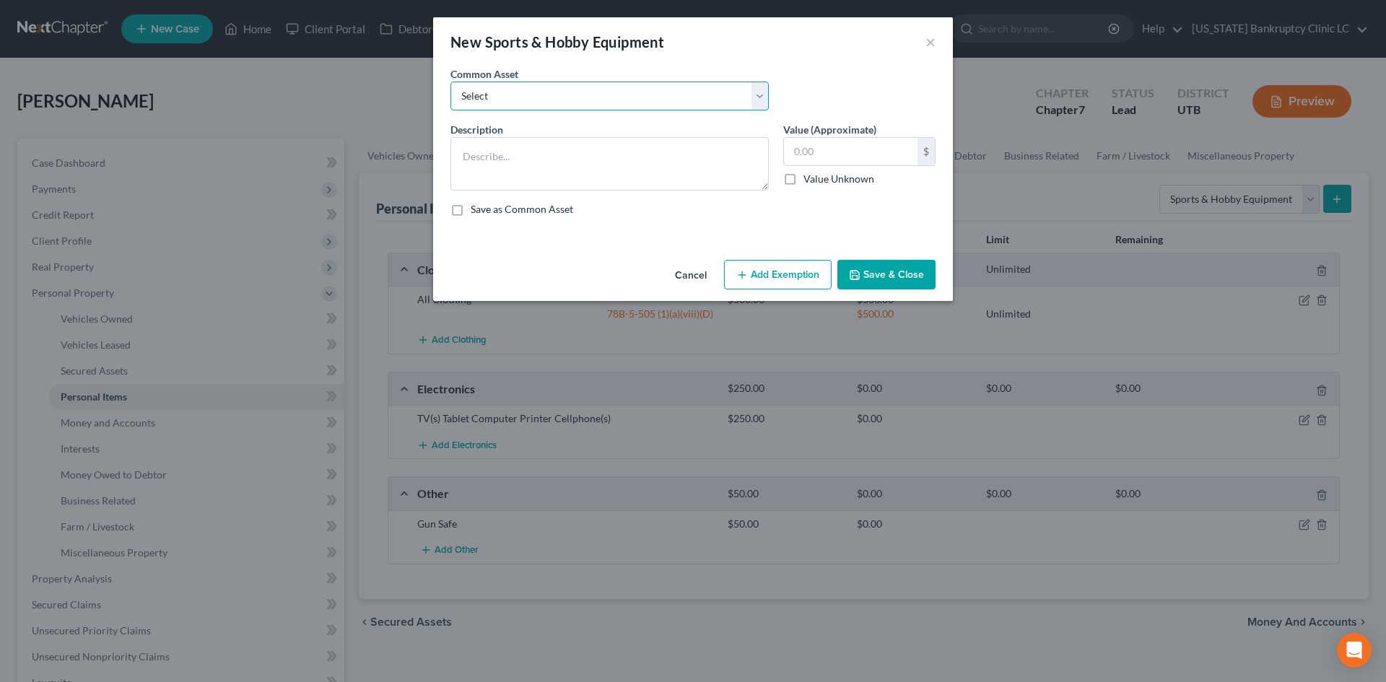
click at [521, 93] on select "Select Snowboard Golf Clubs Fishing Poles and tac Camera Sports/Hobby Equipment…" at bounding box center [610, 96] width 318 height 29
select select "4"
click at [451, 82] on select "Select Snowboard Golf Clubs Fishing Poles and tac Camera Sports/Hobby Equipment…" at bounding box center [610, 96] width 318 height 29
type textarea "Sports/Hobby Equipment"
click at [860, 145] on input "50.00" at bounding box center [851, 151] width 134 height 27
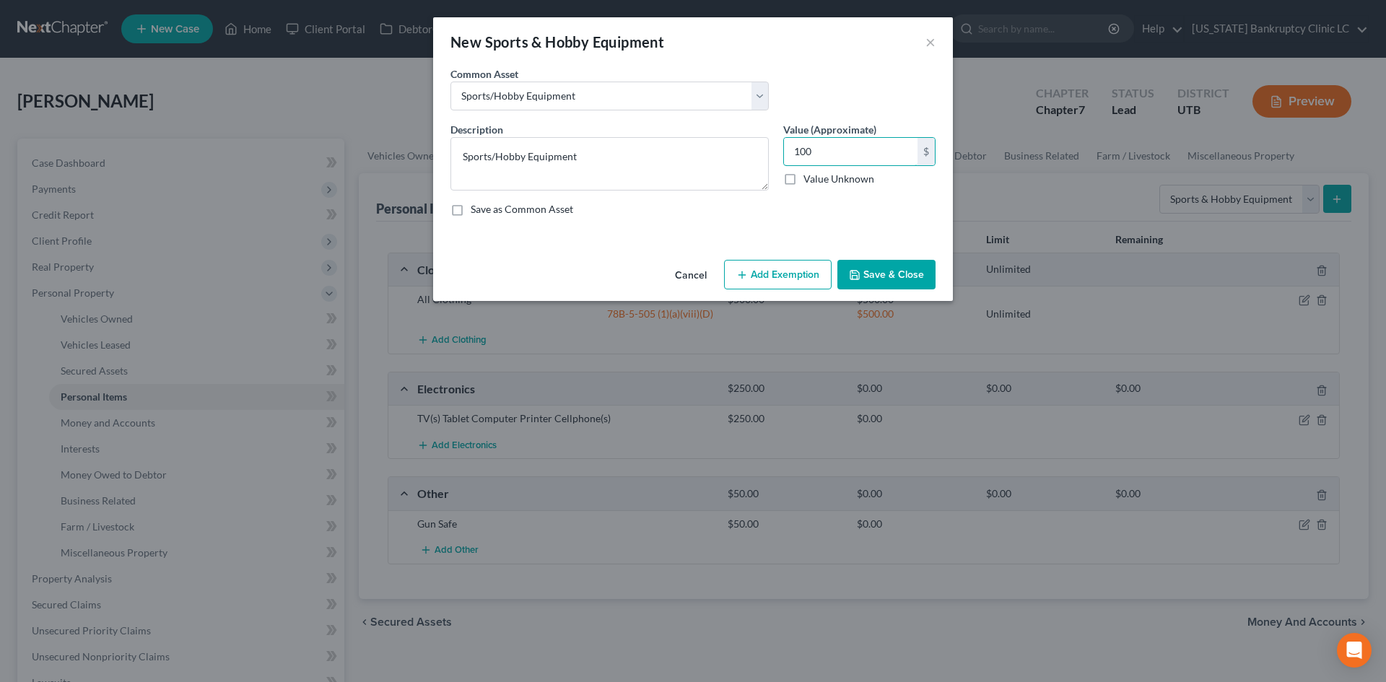
type input "100"
click at [893, 279] on button "Save & Close" at bounding box center [887, 275] width 98 height 30
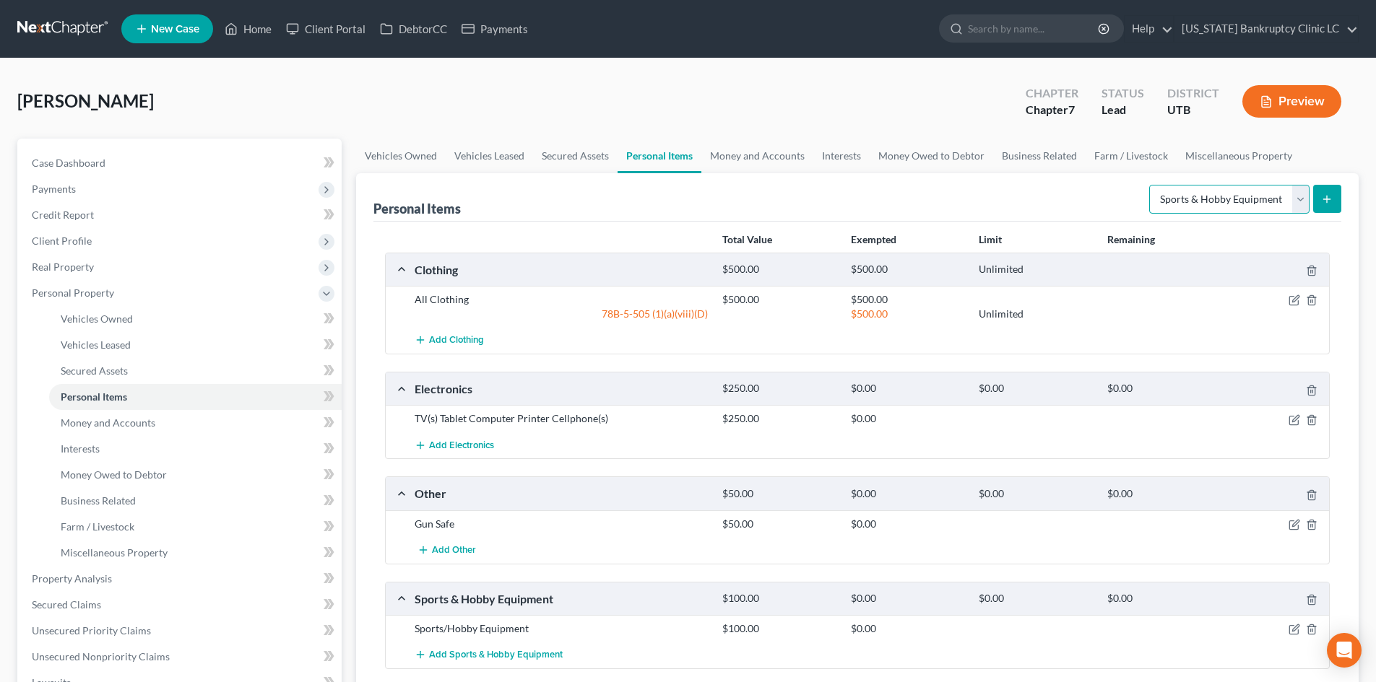
click at [1235, 194] on select "Select Item Type Clothing Collectibles Of Value Electronics Firearms Household …" at bounding box center [1229, 199] width 160 height 29
select select "household_goods"
click at [1150, 185] on select "Select Item Type Clothing Collectibles Of Value Electronics Firearms Household …" at bounding box center [1229, 199] width 160 height 29
click at [1324, 194] on icon "submit" at bounding box center [1327, 200] width 12 height 12
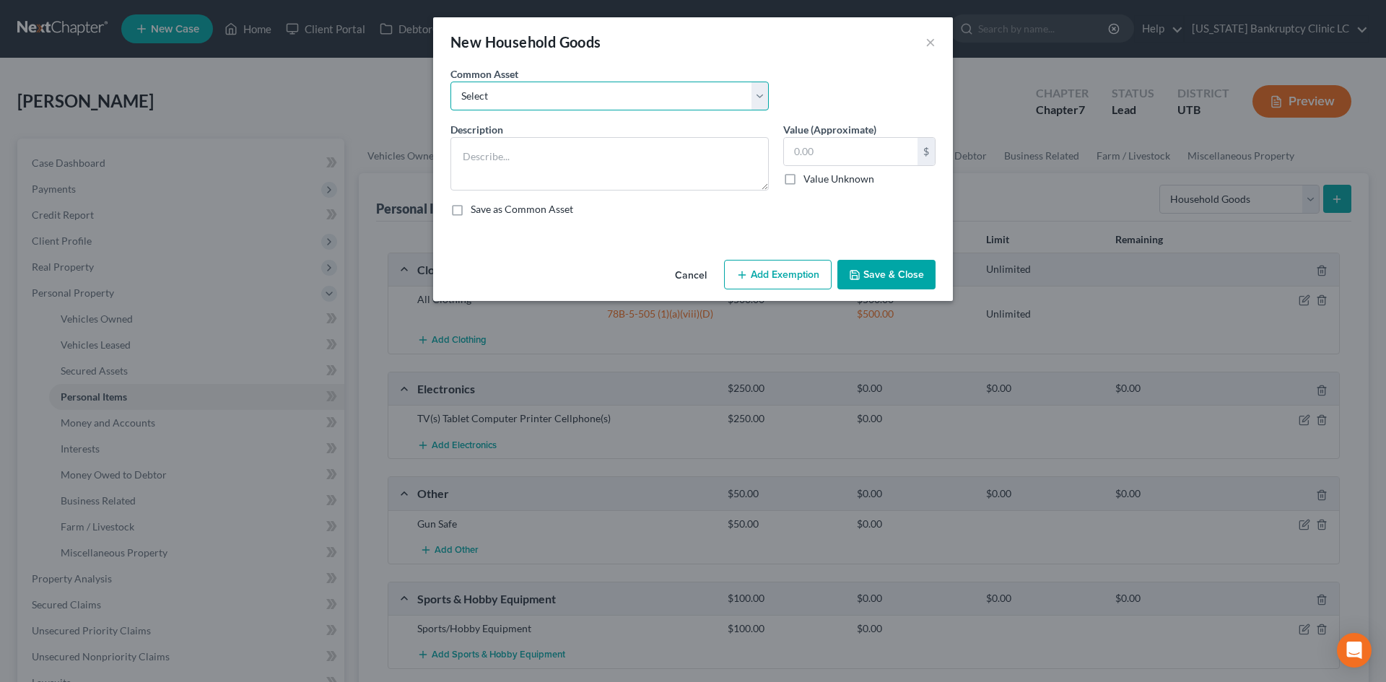
click at [547, 101] on select "Select Couch Chair Entertainment Center End/Coffee Table Stove/Cooking unit Sof…" at bounding box center [610, 96] width 318 height 29
select select "21"
click at [451, 82] on select "Select Couch Chair Entertainment Center End/Coffee Table Stove/Cooking unit Sof…" at bounding box center [610, 96] width 318 height 29
type textarea "Washer & Dryer"
click at [799, 149] on input "70.00" at bounding box center [851, 151] width 134 height 27
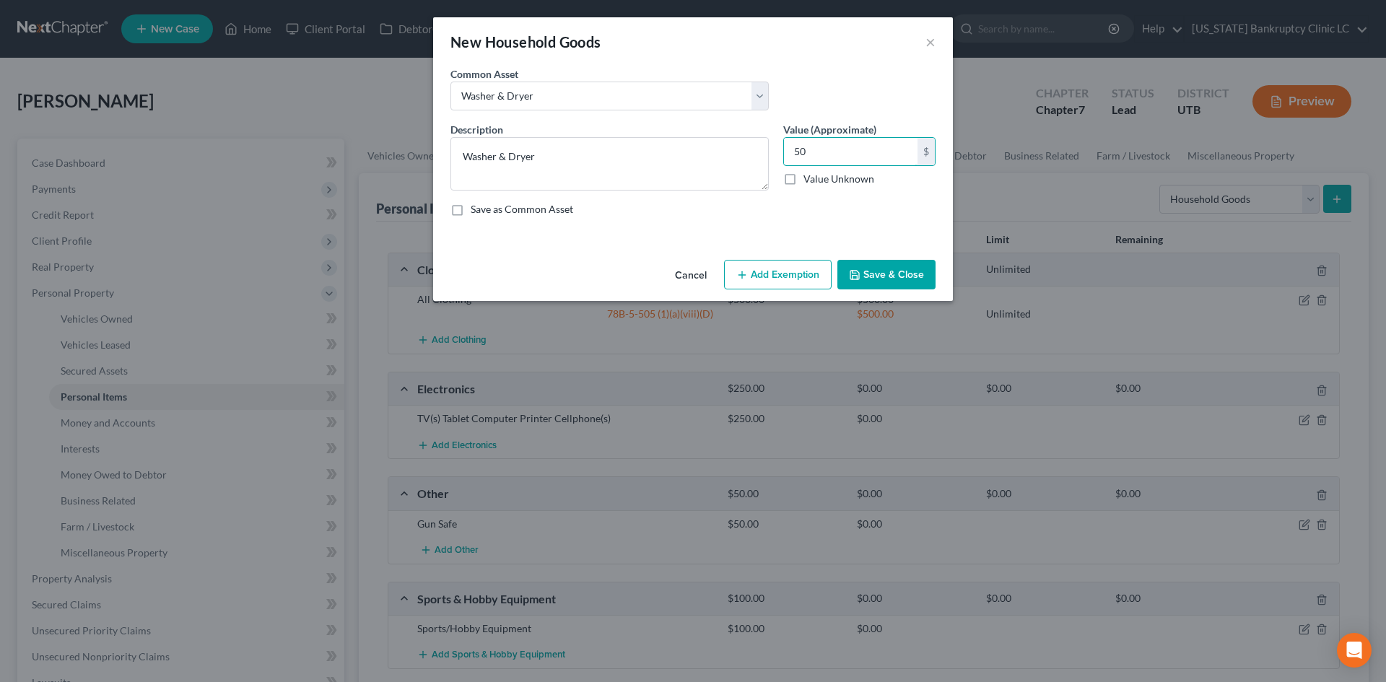
type input "50"
drag, startPoint x: 768, startPoint y: 267, endPoint x: 779, endPoint y: 284, distance: 20.2
click at [768, 268] on button "Add Exemption" at bounding box center [778, 275] width 108 height 30
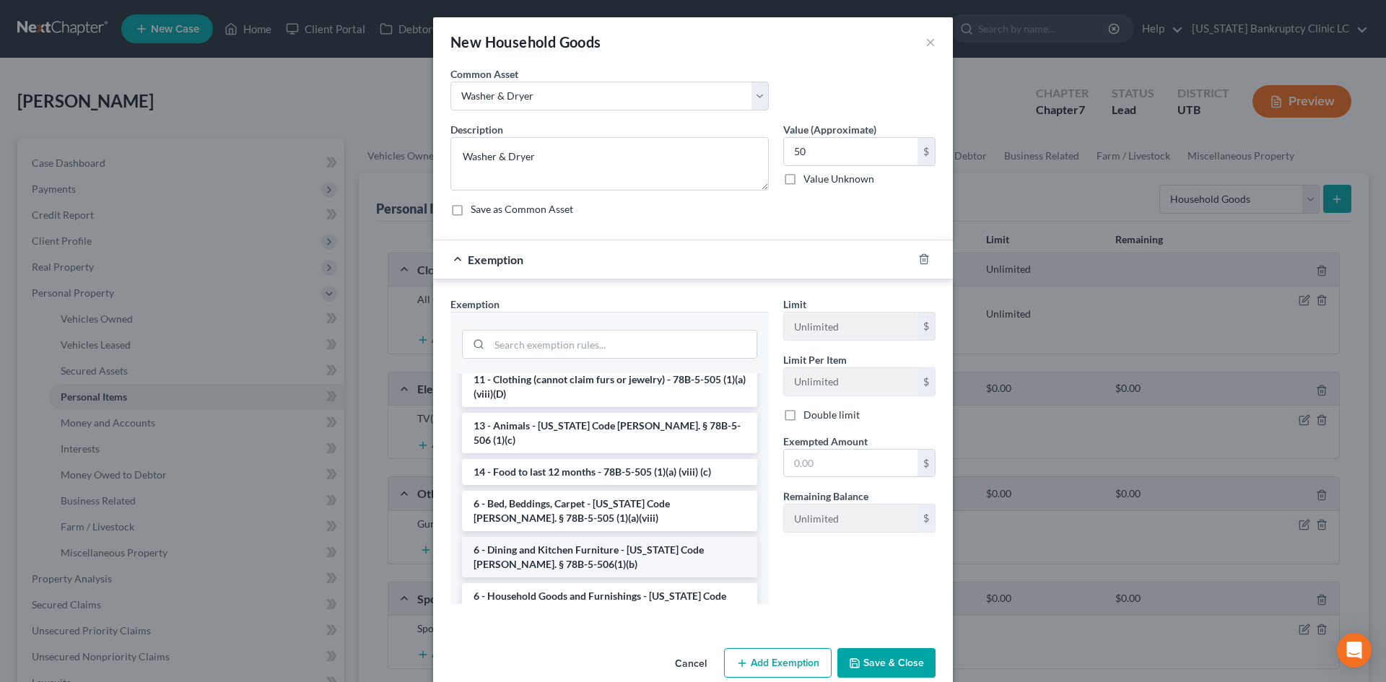
scroll to position [72, 0]
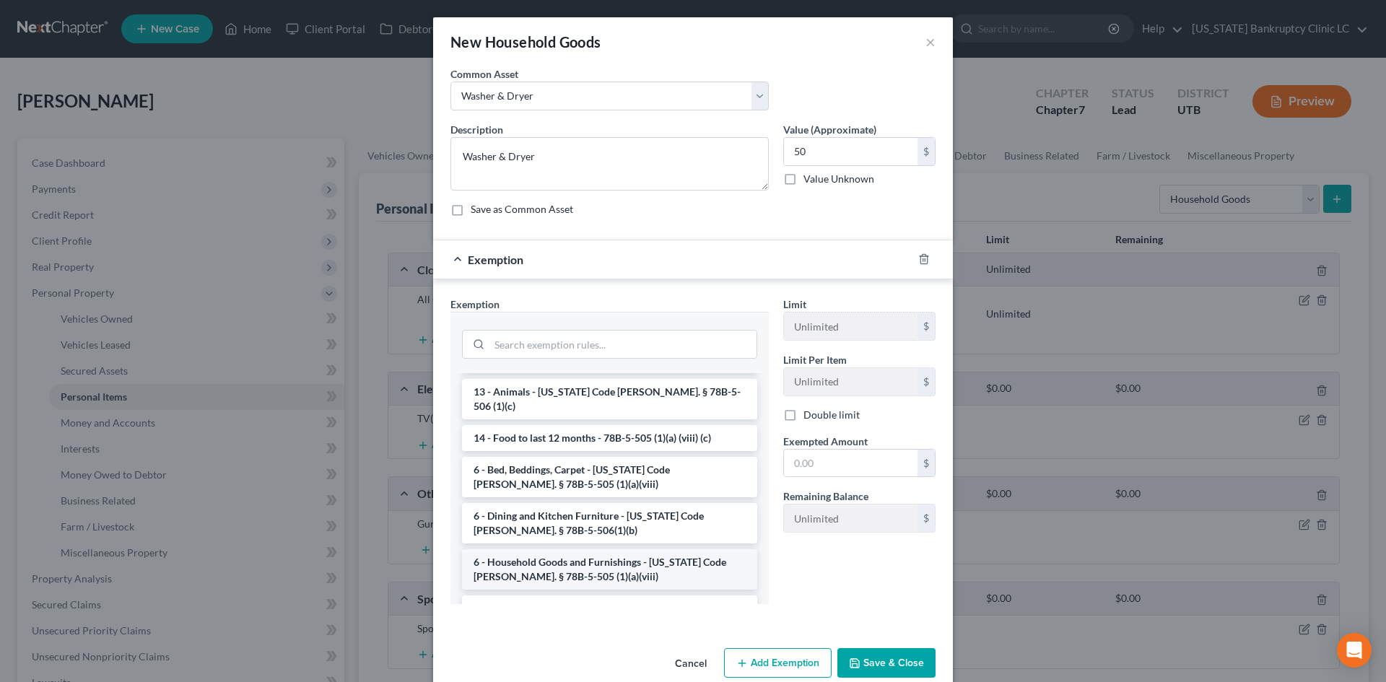
click at [541, 556] on li "6 - Household Goods and Furnishings - [US_STATE] Code [PERSON_NAME]. § 78B-5-50…" at bounding box center [609, 570] width 295 height 40
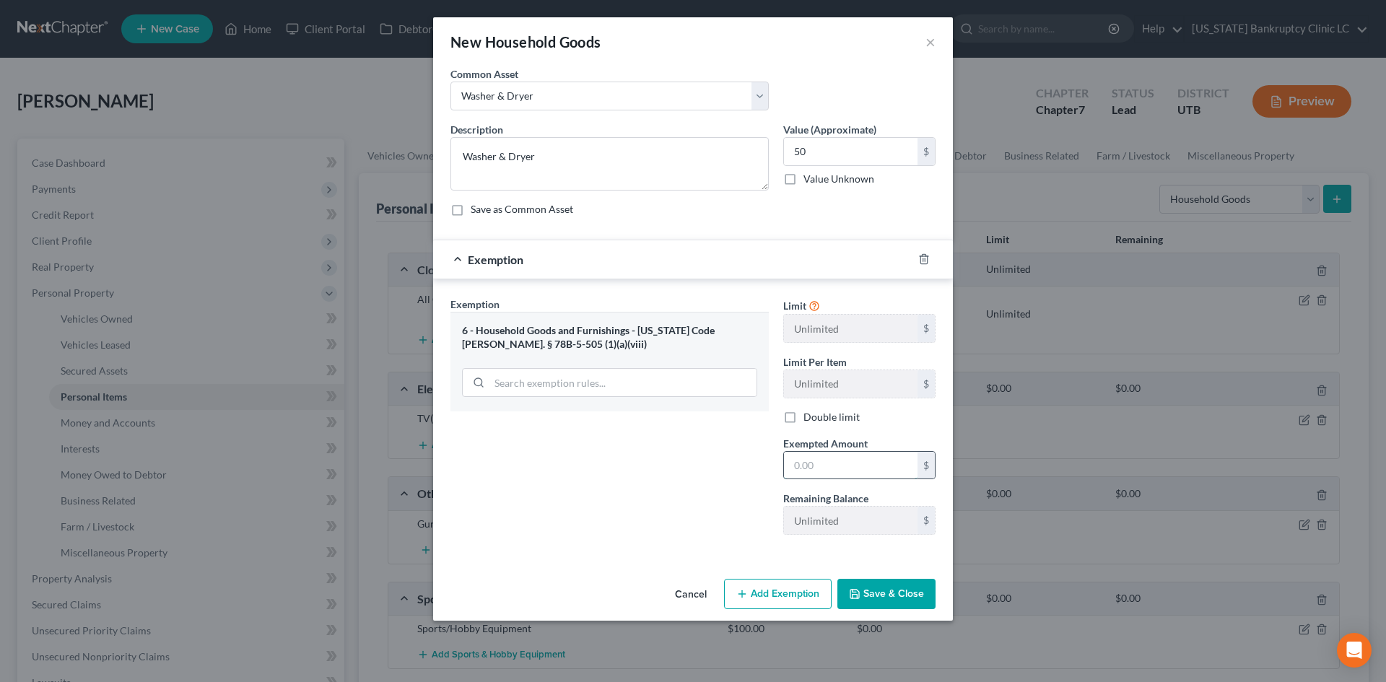
click at [841, 456] on input "text" at bounding box center [851, 465] width 134 height 27
type input "50"
click at [686, 502] on div "Exemption Set must be selected for CA. Exemption * 6 - Household Goods and Furn…" at bounding box center [609, 422] width 333 height 250
click at [902, 607] on button "Save & Close" at bounding box center [887, 594] width 98 height 30
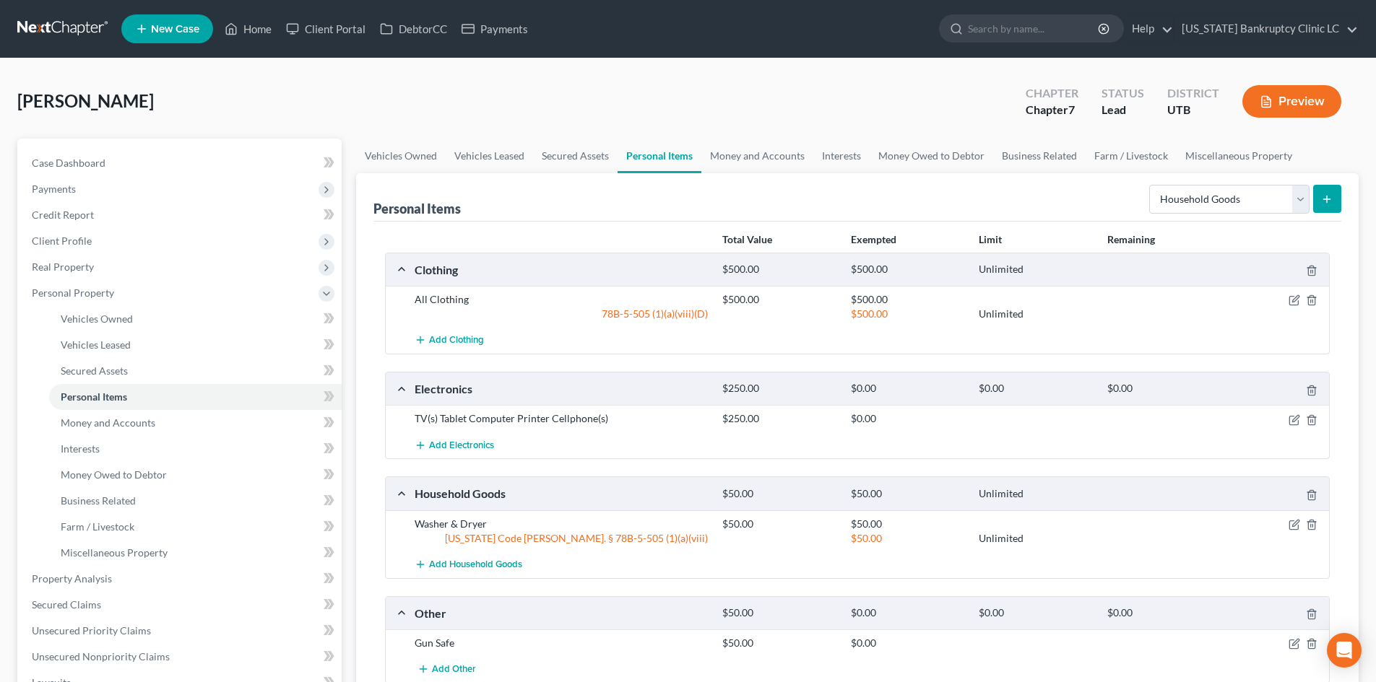
click at [1341, 189] on div "Personal Items Select Item Type Clothing Collectibles Of Value Electronics Fire…" at bounding box center [857, 498] width 1002 height 650
click at [1329, 201] on icon "submit" at bounding box center [1327, 200] width 12 height 12
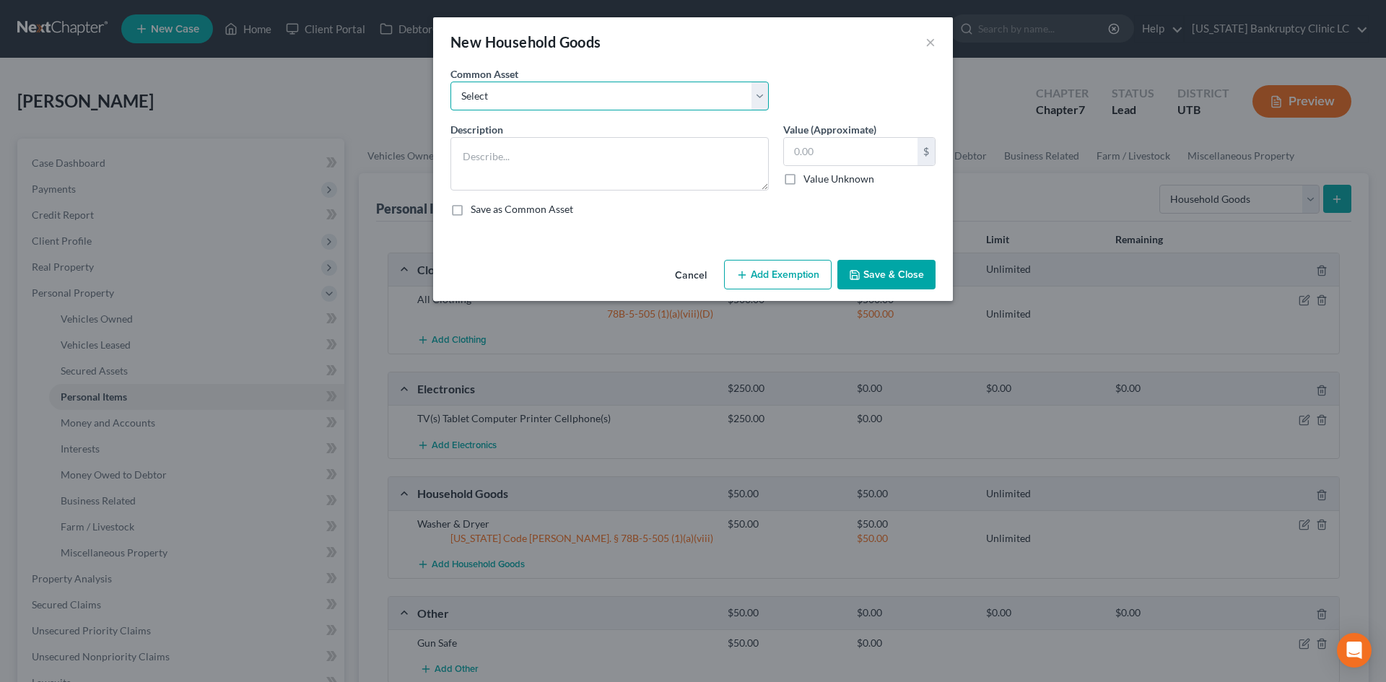
click at [551, 100] on select "Select Couch Chair Entertainment Center End/Coffee Table Stove/Cooking unit Sof…" at bounding box center [610, 96] width 318 height 29
select select "6"
type textarea "Small Kitchen Appliances Cooking Utensils & Cookware Silverware/Flatware"
click at [551, 100] on select "Select Couch Chair Entertainment Center End/Coffee Table Stove/Cooking unit Sof…" at bounding box center [610, 96] width 318 height 29
click at [875, 155] on input "550.00" at bounding box center [851, 151] width 134 height 27
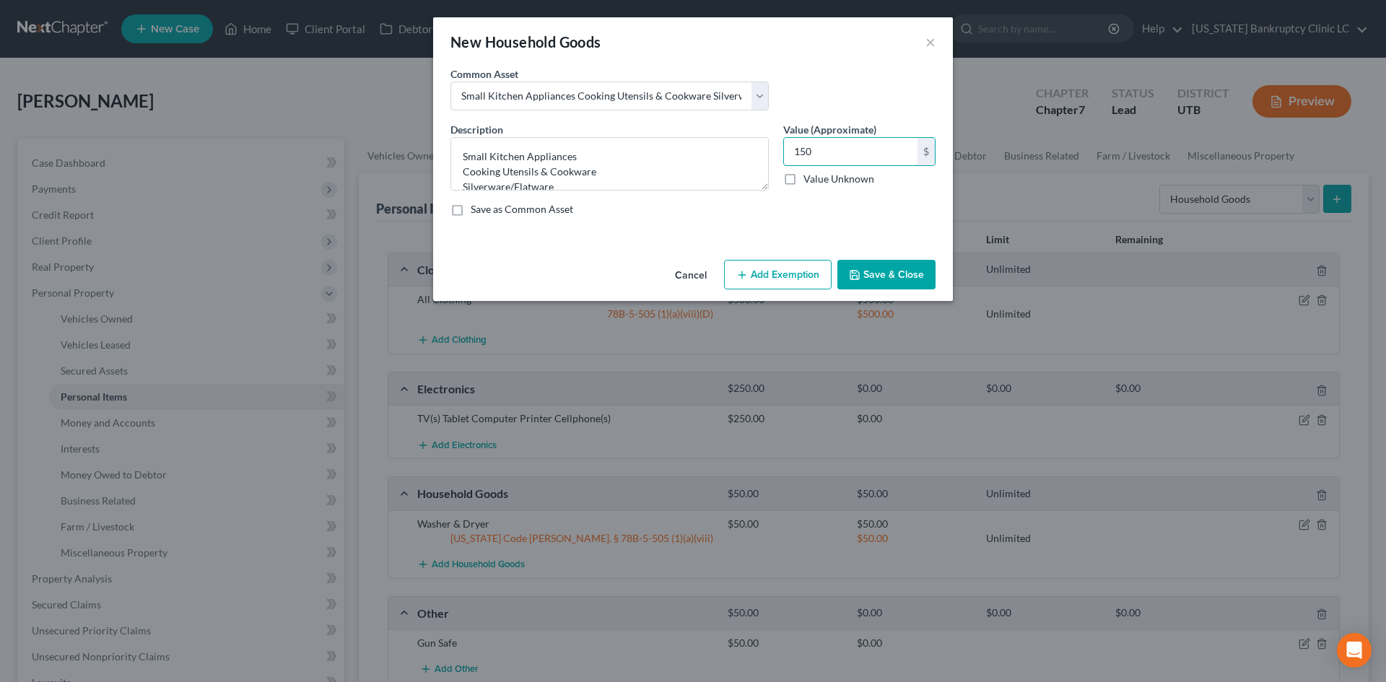
type input "150"
click at [804, 274] on button "Add Exemption" at bounding box center [778, 275] width 108 height 30
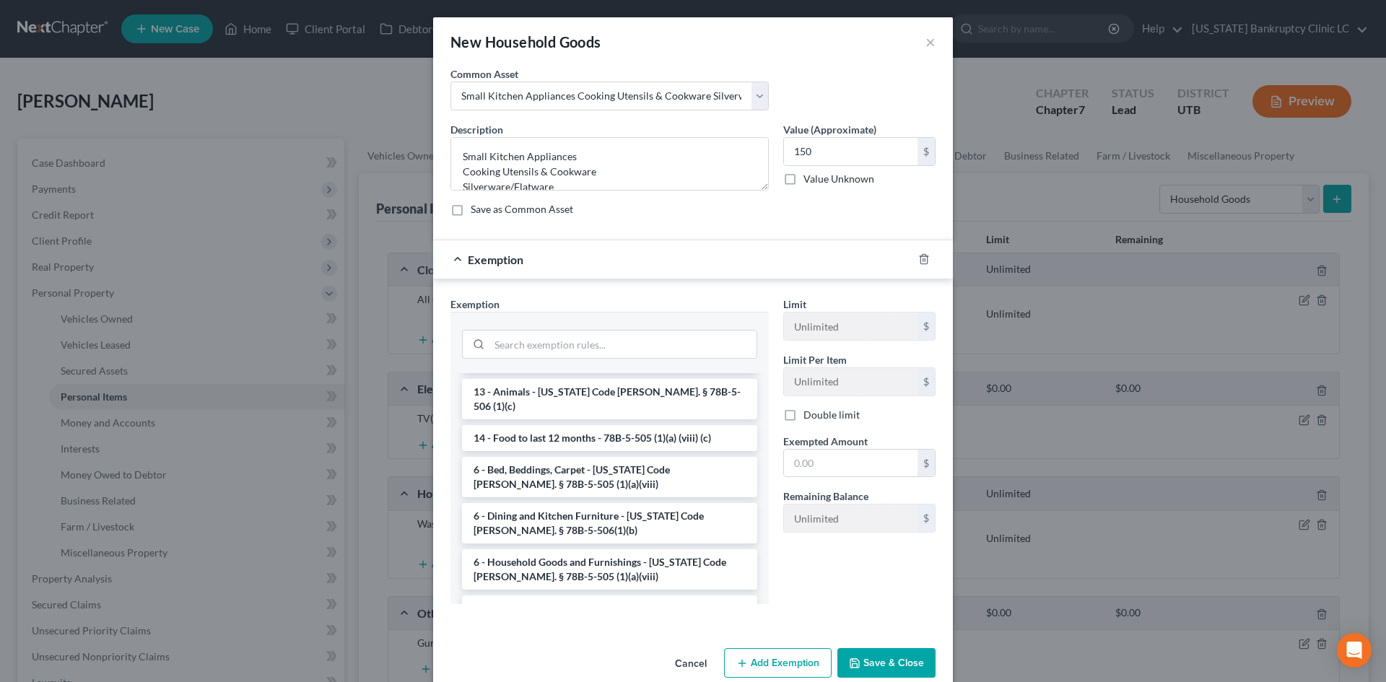
click at [570, 551] on li "6 - Household Goods and Furnishings - [US_STATE] Code [PERSON_NAME]. § 78B-5-50…" at bounding box center [609, 570] width 295 height 40
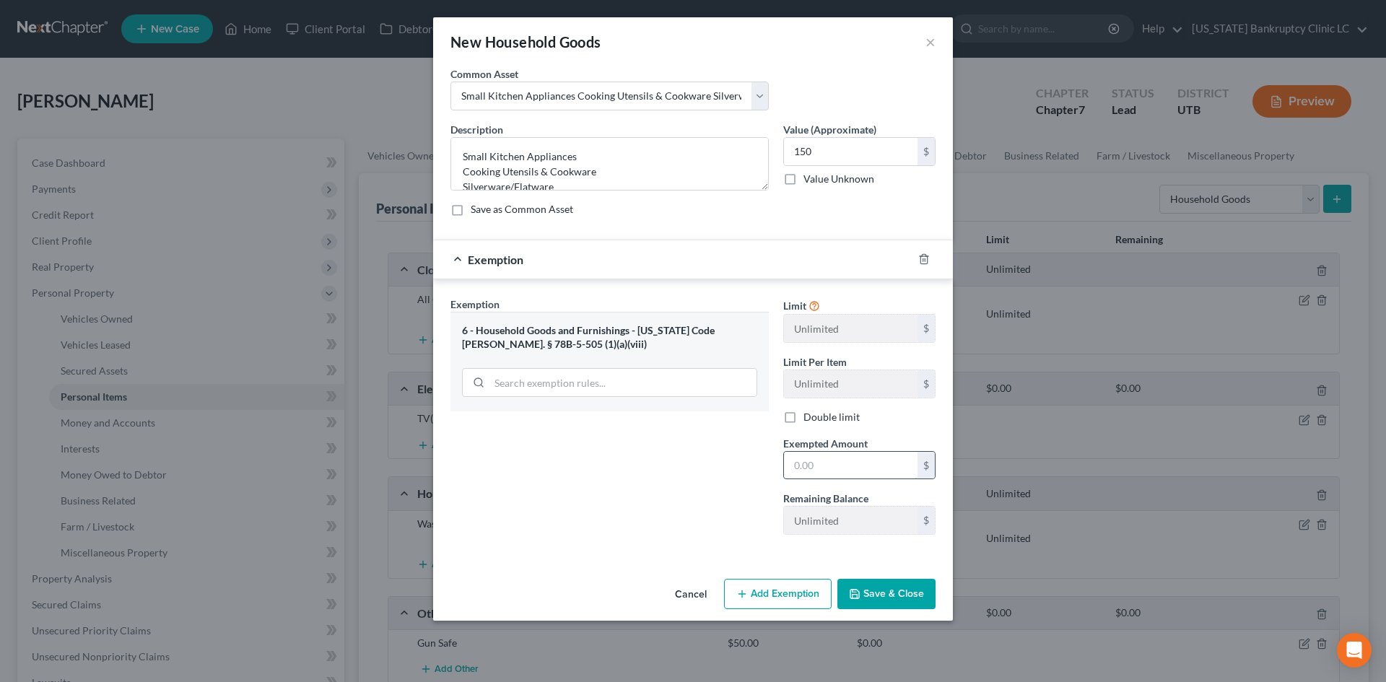
click at [840, 465] on input "text" at bounding box center [851, 465] width 134 height 27
type input "150"
drag, startPoint x: 766, startPoint y: 511, endPoint x: 832, endPoint y: 568, distance: 87.5
click at [766, 511] on div "Exemption Set must be selected for CA. Exemption * 6 - Household Goods and Furn…" at bounding box center [609, 422] width 333 height 250
click at [881, 594] on button "Save & Close" at bounding box center [887, 594] width 98 height 30
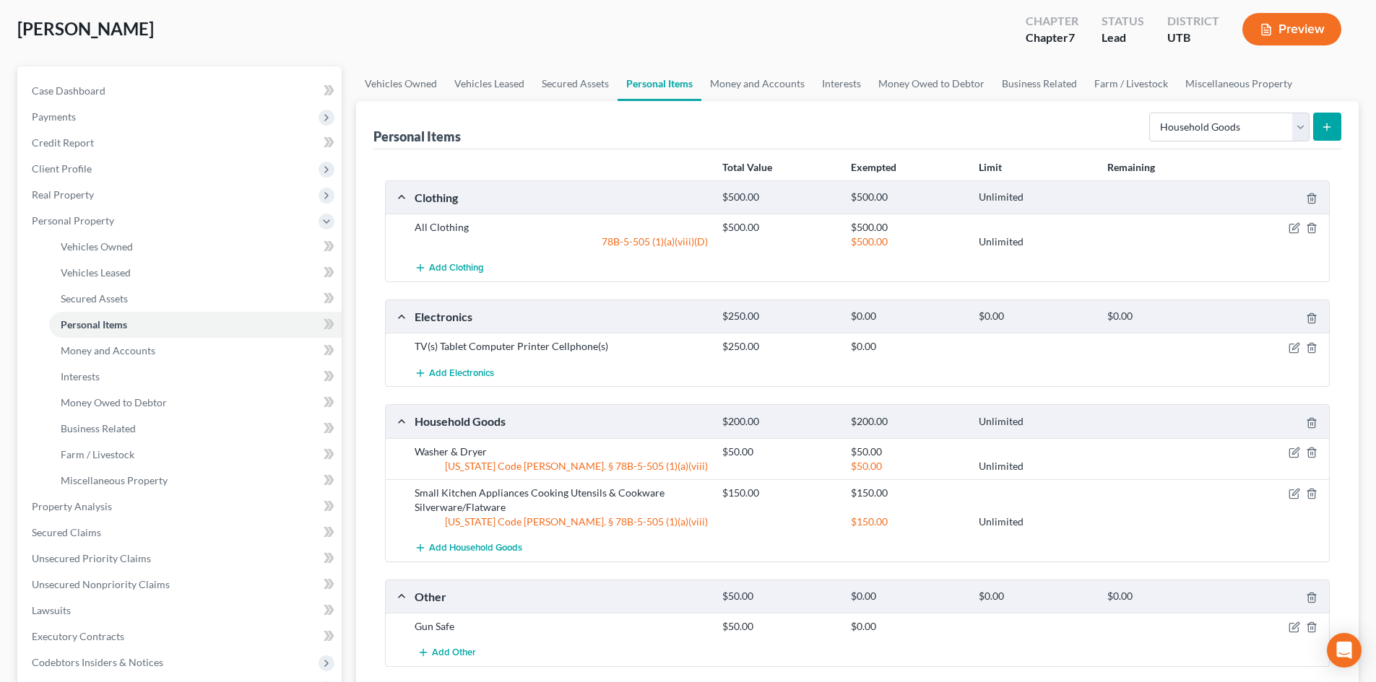
click at [1332, 129] on icon "submit" at bounding box center [1327, 127] width 12 height 12
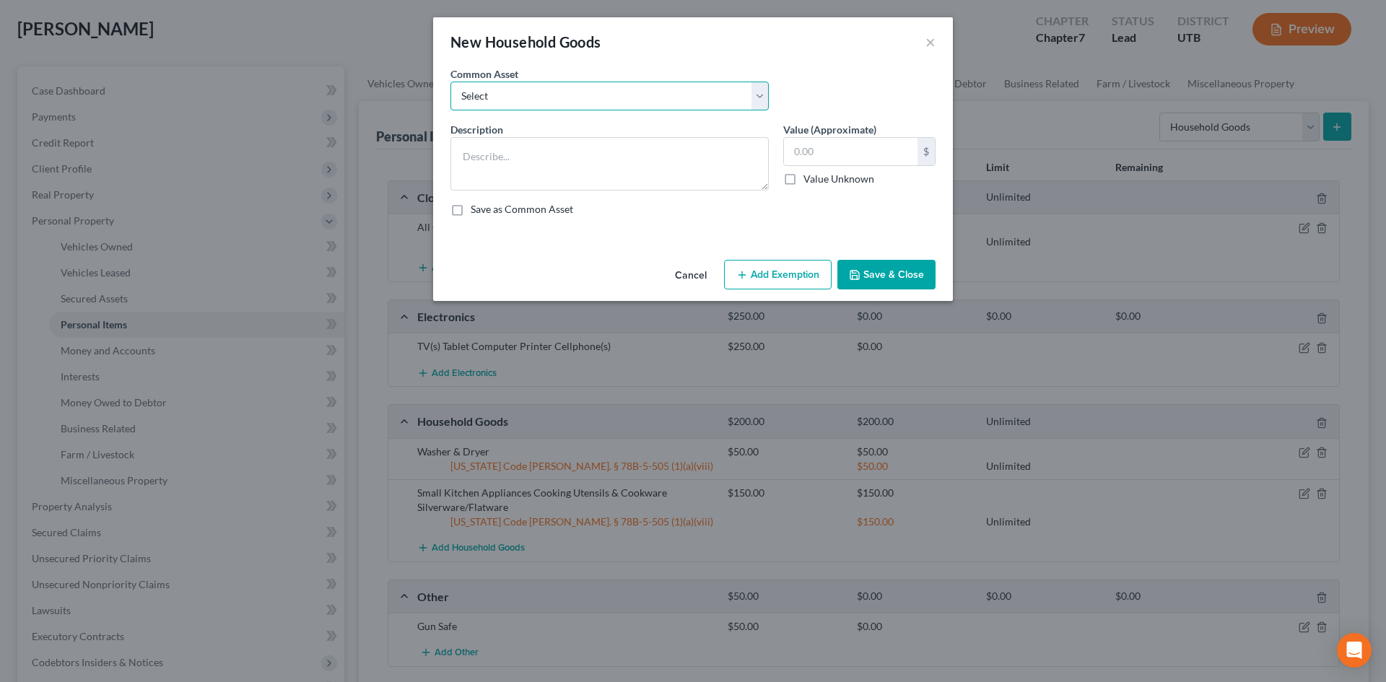
click at [626, 102] on select "Select Couch Chair Entertainment Center End/Coffee Table Stove/Cooking unit Sof…" at bounding box center [610, 96] width 318 height 29
select select "13"
click at [451, 82] on select "Select Couch Chair Entertainment Center End/Coffee Table Stove/Cooking unit Sof…" at bounding box center [610, 96] width 318 height 29
type textarea "Kitchen Table & Chairs"
click at [815, 146] on input "50.00" at bounding box center [851, 151] width 134 height 27
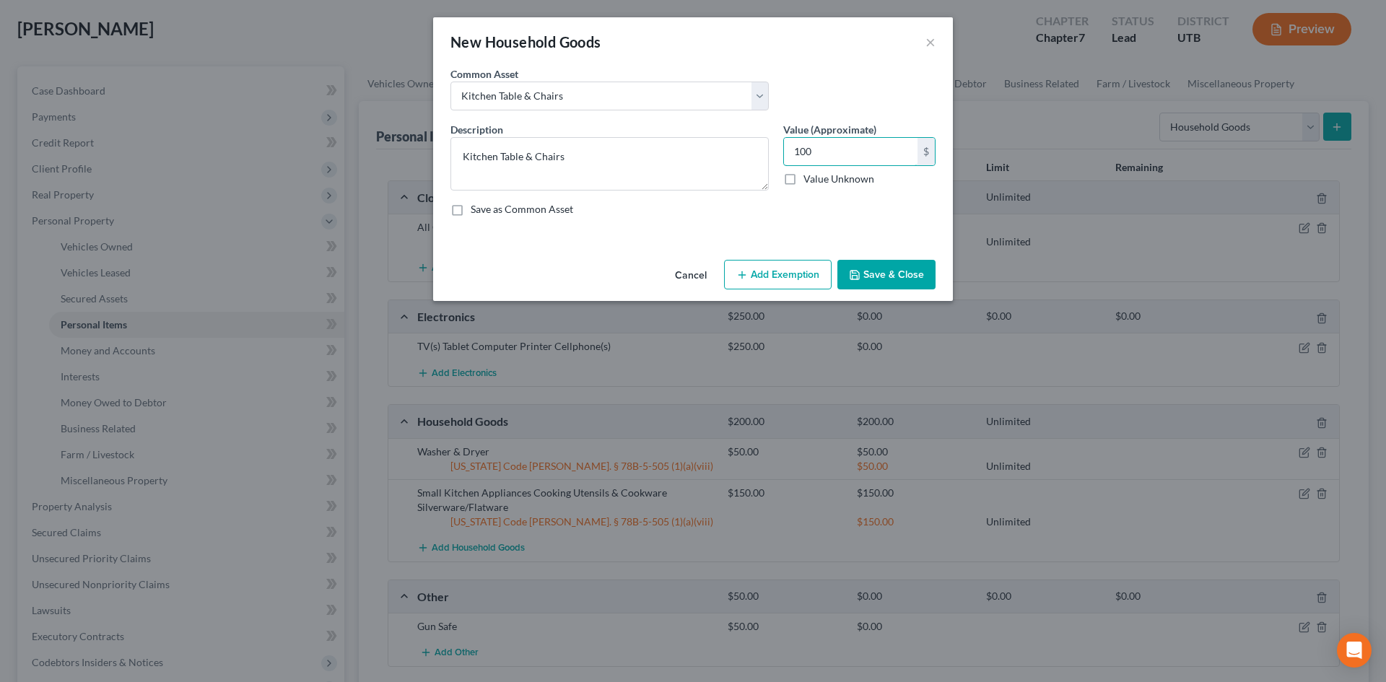
type input "100"
click at [787, 265] on button "Add Exemption" at bounding box center [778, 275] width 108 height 30
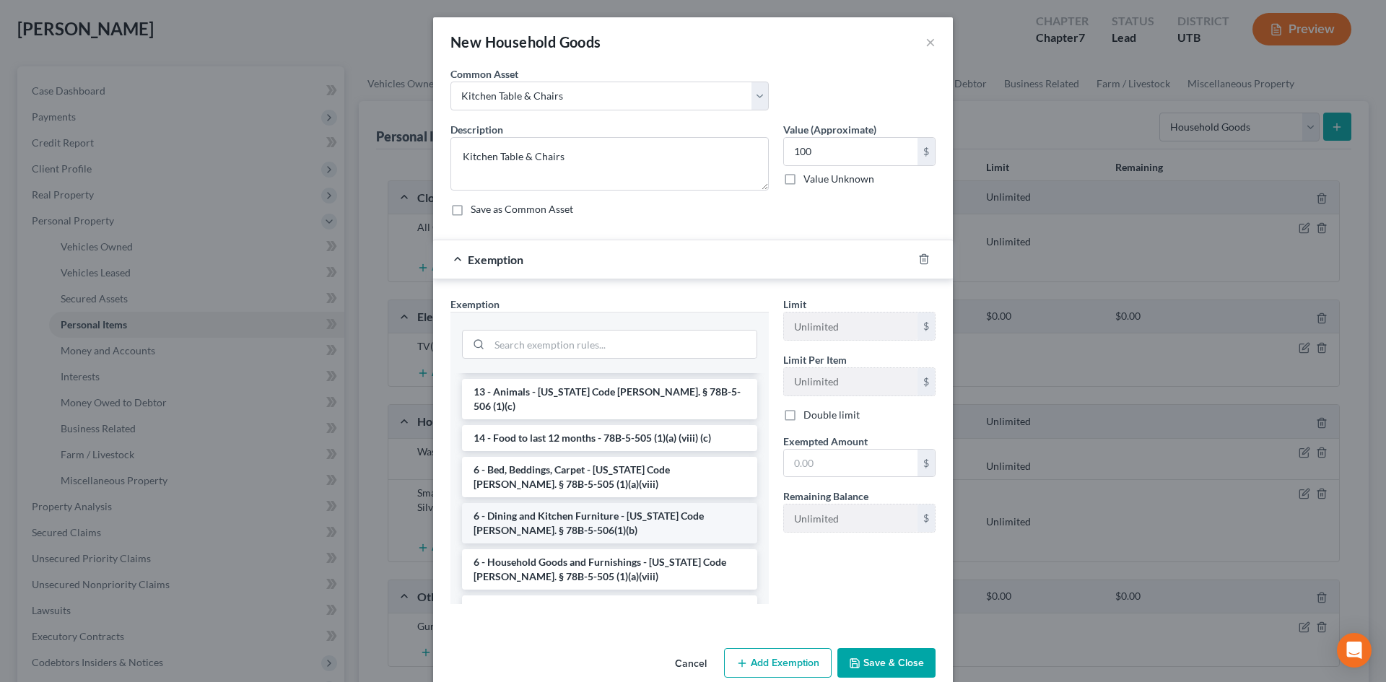
click at [609, 516] on li "6 - Dining and Kitchen Furniture - [US_STATE] Code [PERSON_NAME]. § 78B-5-506(1…" at bounding box center [609, 523] width 295 height 40
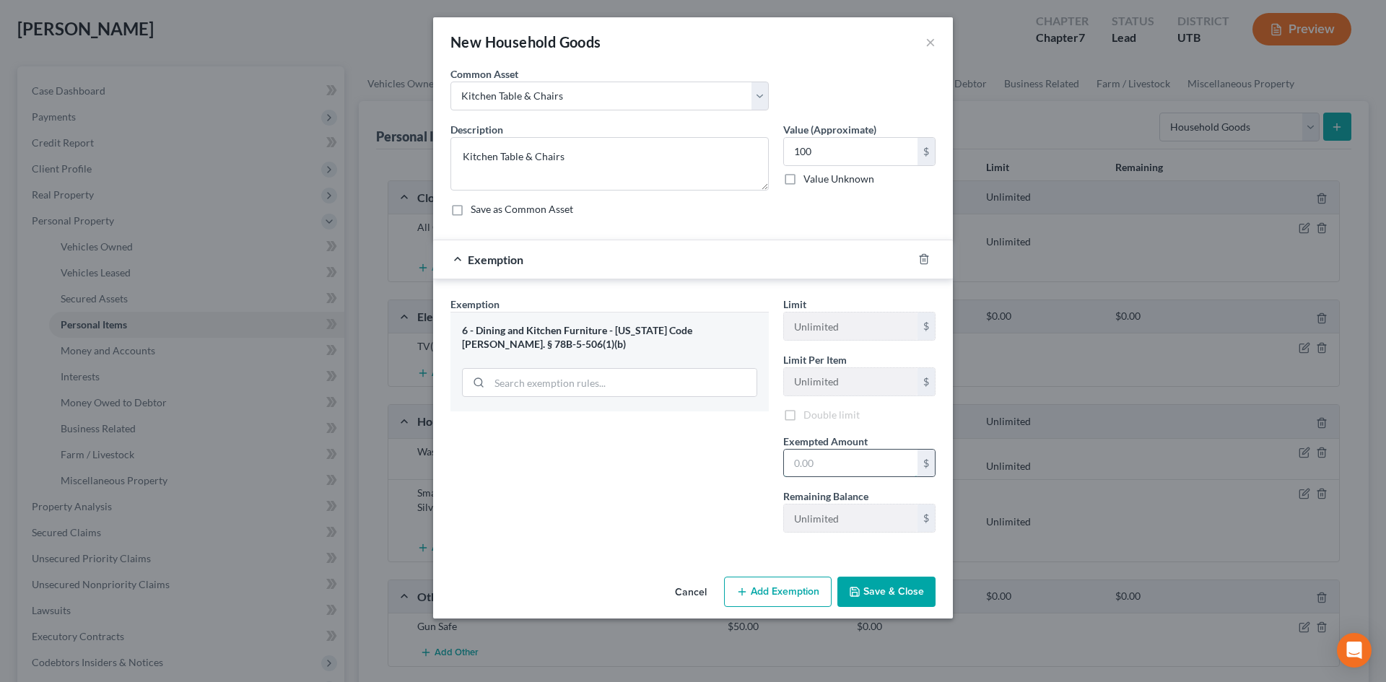
click at [866, 460] on input "text" at bounding box center [851, 463] width 134 height 27
type input "100"
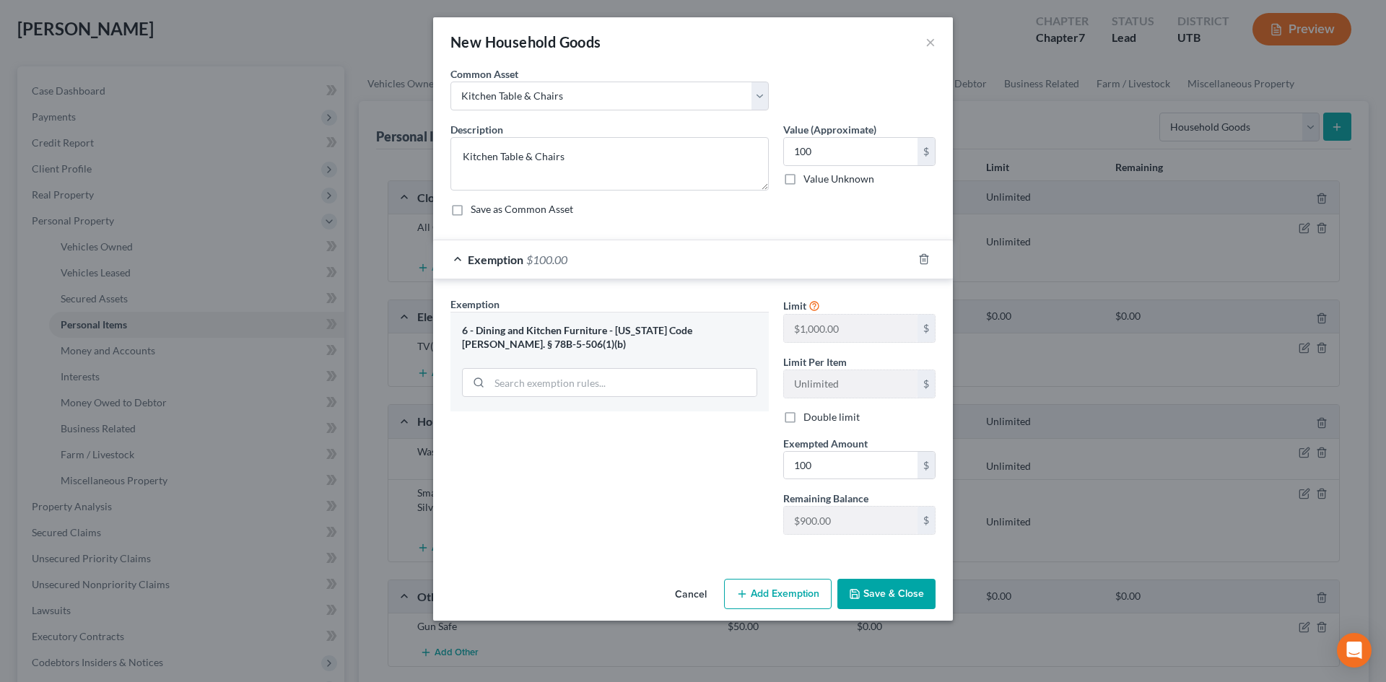
drag, startPoint x: 610, startPoint y: 531, endPoint x: 716, endPoint y: 568, distance: 112.1
click at [612, 531] on div "Exemption Set must be selected for CA. Exemption * 6 - Dining and Kitchen Furni…" at bounding box center [609, 422] width 333 height 250
click at [916, 588] on button "Save & Close" at bounding box center [887, 594] width 98 height 30
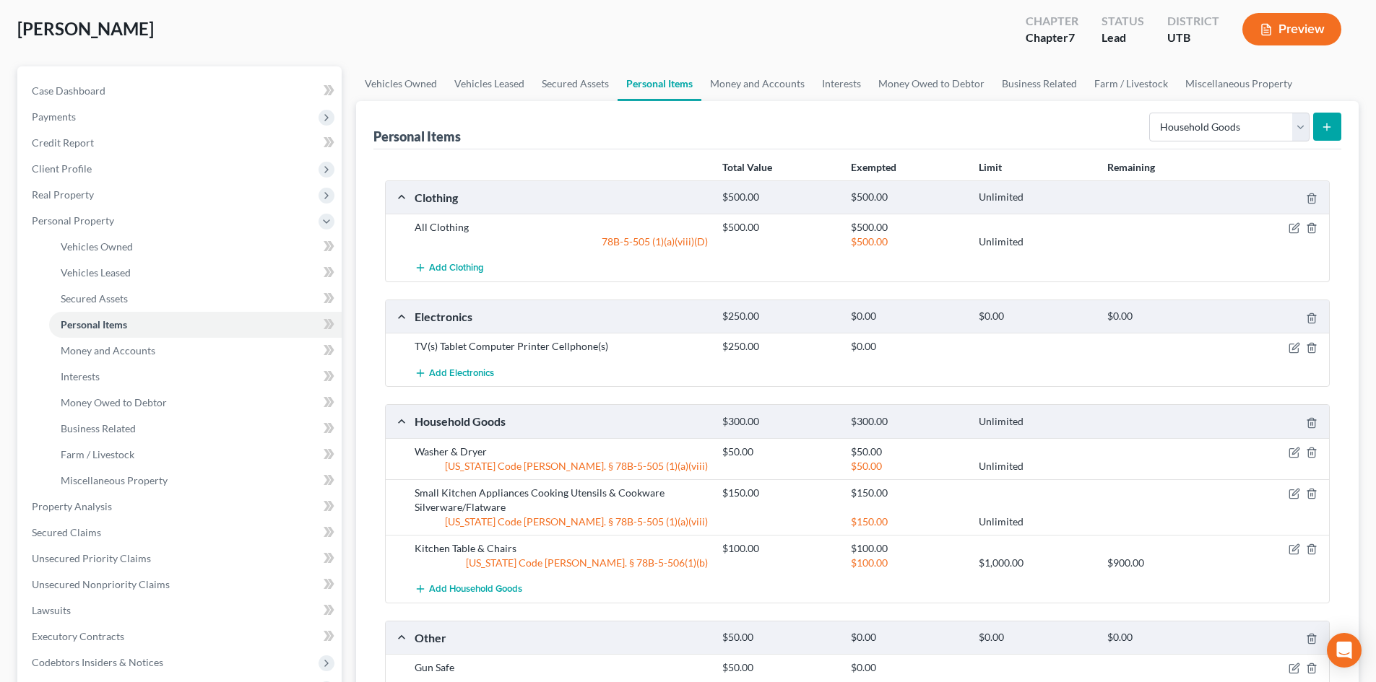
click at [1332, 116] on button "submit" at bounding box center [1327, 127] width 28 height 28
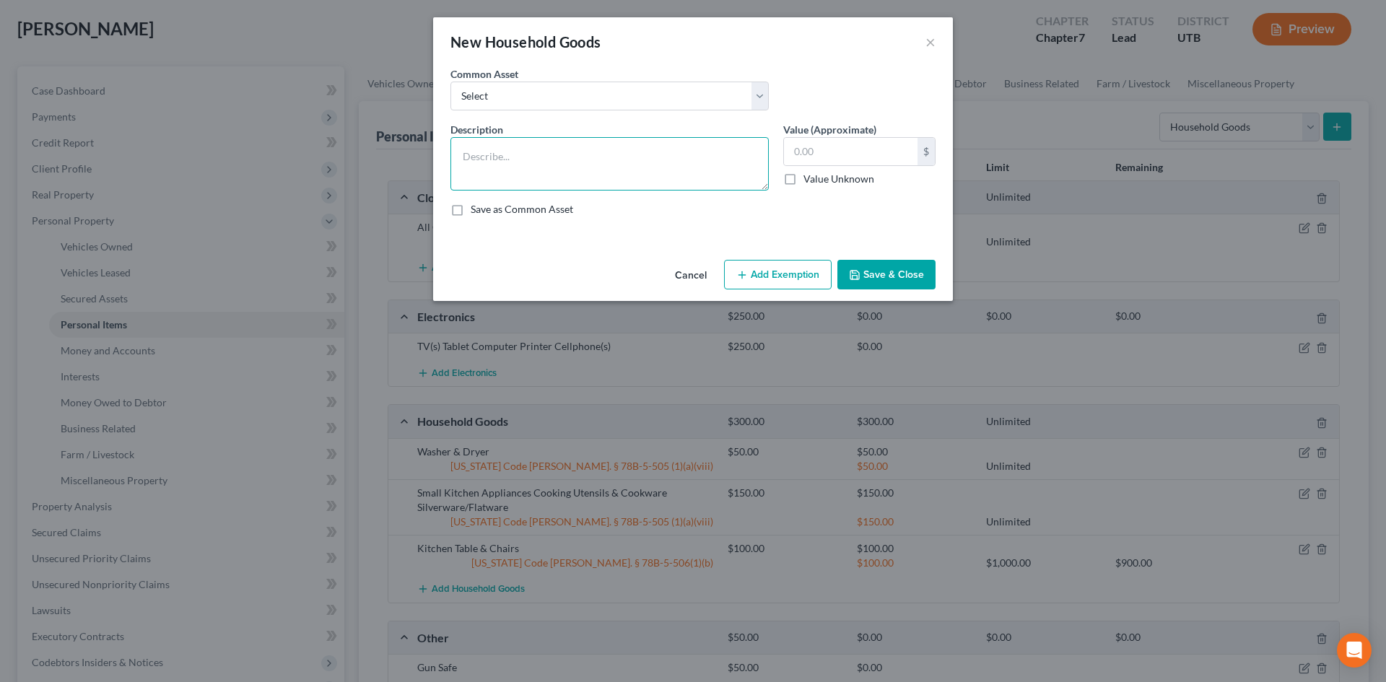
click at [653, 169] on textarea at bounding box center [610, 163] width 318 height 53
type textarea "Couch Entertainment Center Desk/Office Furniture"
type input "150"
click at [812, 265] on button "Add Exemption" at bounding box center [778, 275] width 108 height 30
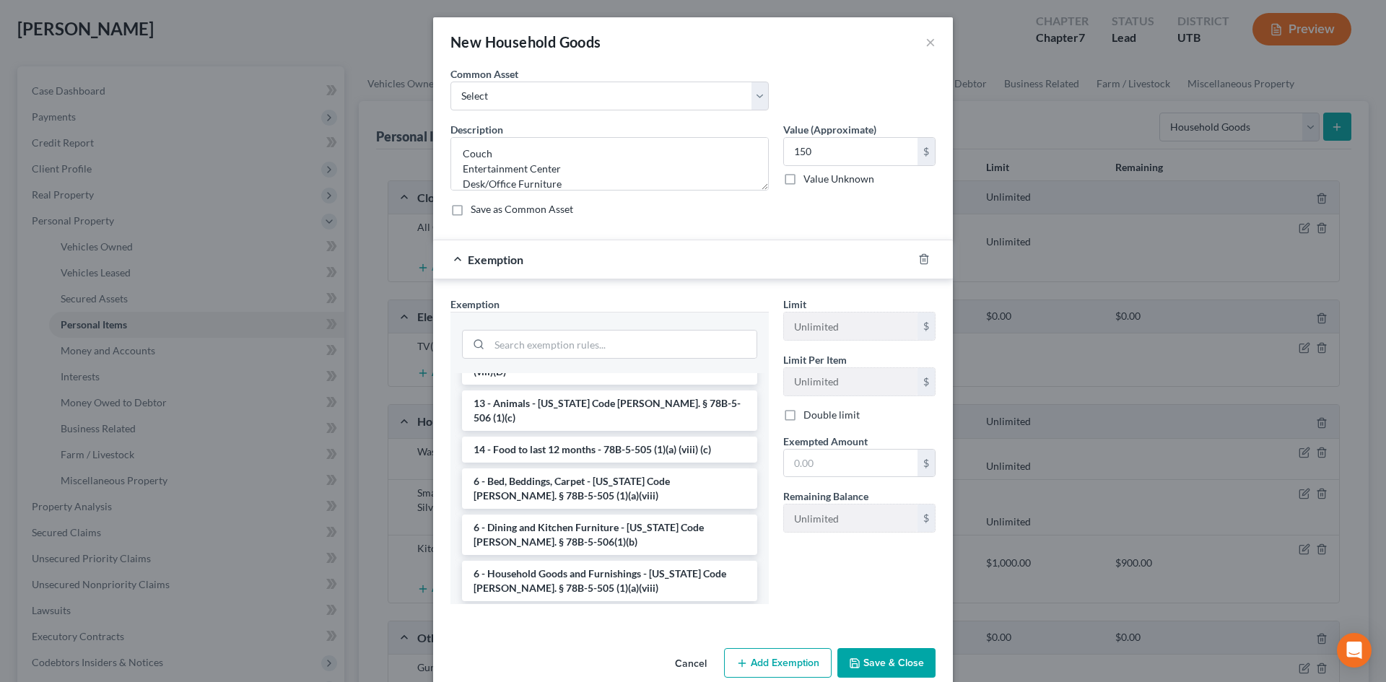
scroll to position [144, 0]
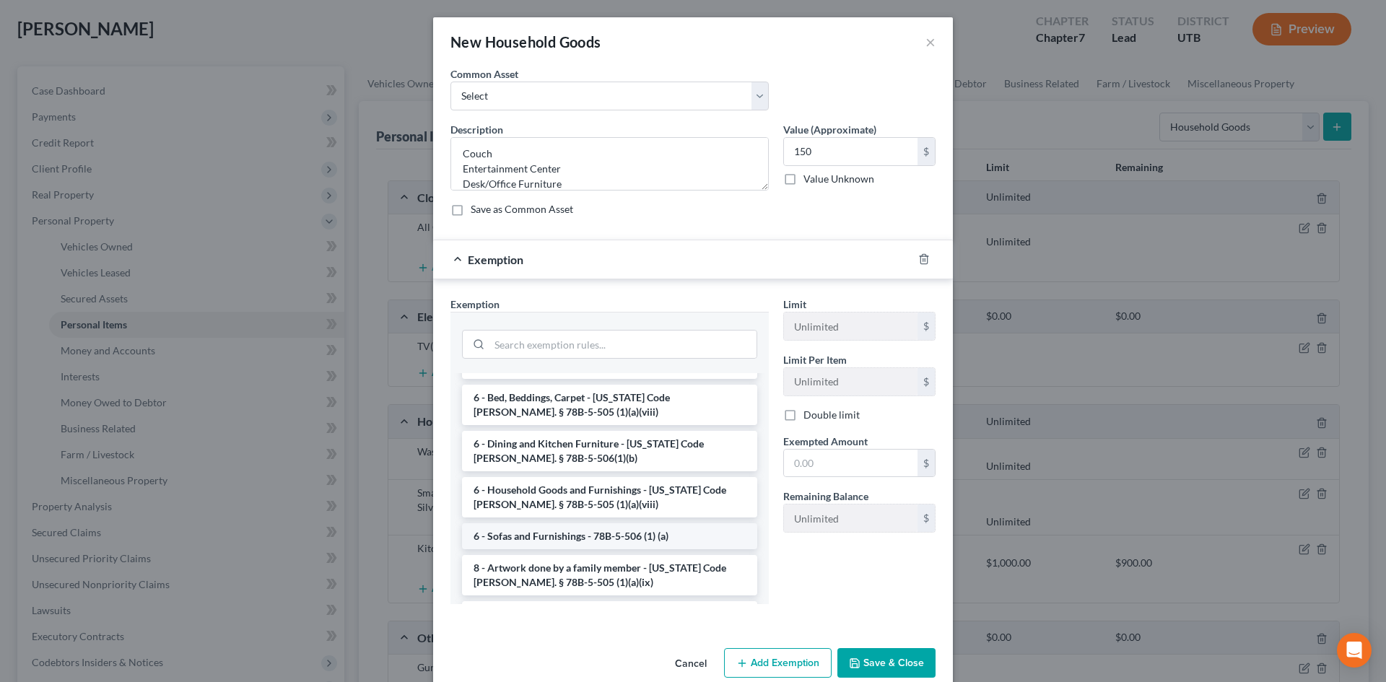
click at [580, 524] on li "6 - Sofas and Furnishings - 78B-5-506 (1) (a)" at bounding box center [609, 537] width 295 height 26
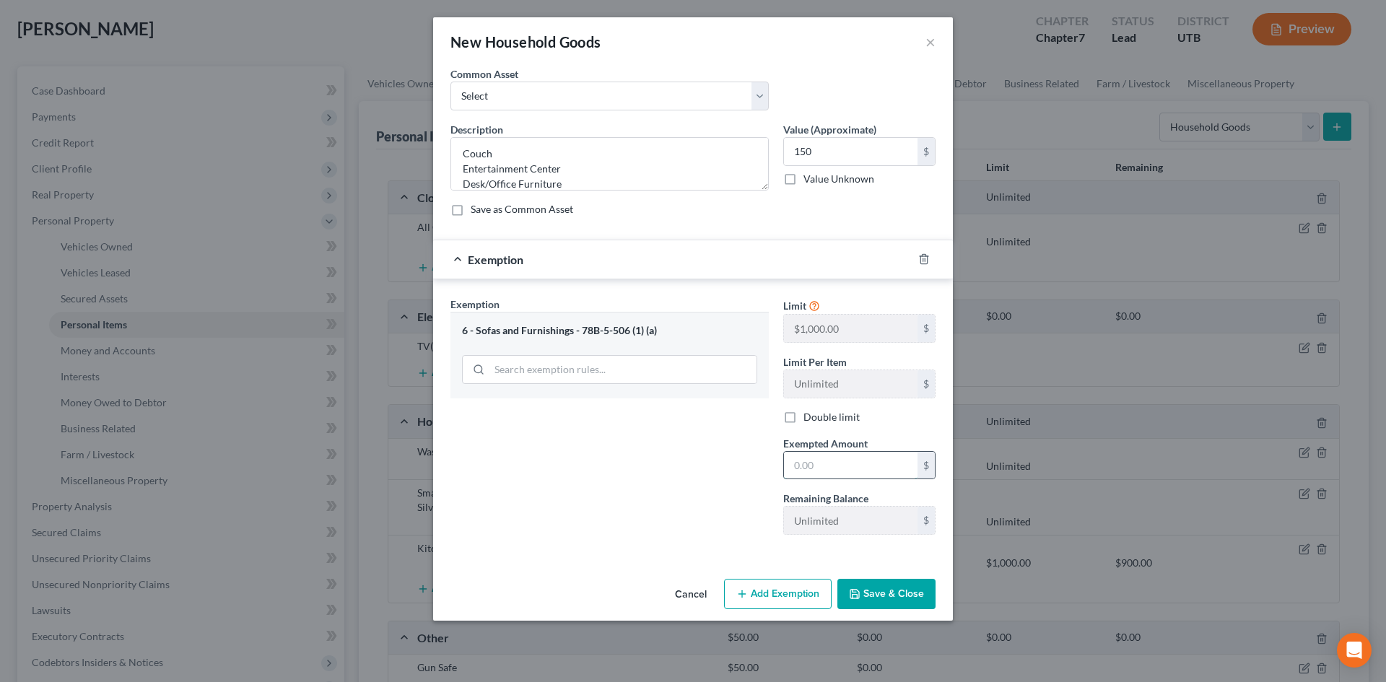
click at [843, 464] on input "text" at bounding box center [851, 465] width 134 height 27
type input "150"
click at [678, 537] on div "Exemption Set must be selected for CA. Exemption * 6 - Sofas and Furnishings - …" at bounding box center [609, 422] width 333 height 250
click at [887, 594] on button "Save & Close" at bounding box center [887, 594] width 98 height 30
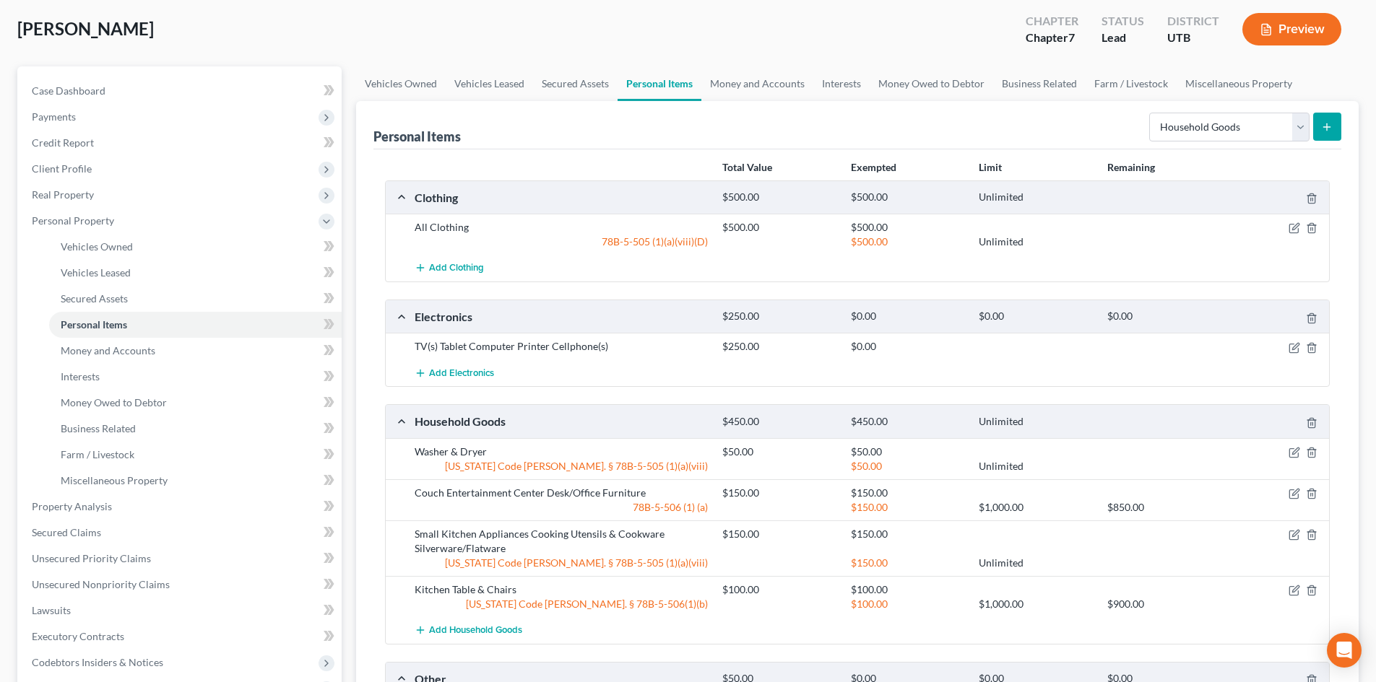
click at [1329, 131] on icon "submit" at bounding box center [1327, 127] width 12 height 12
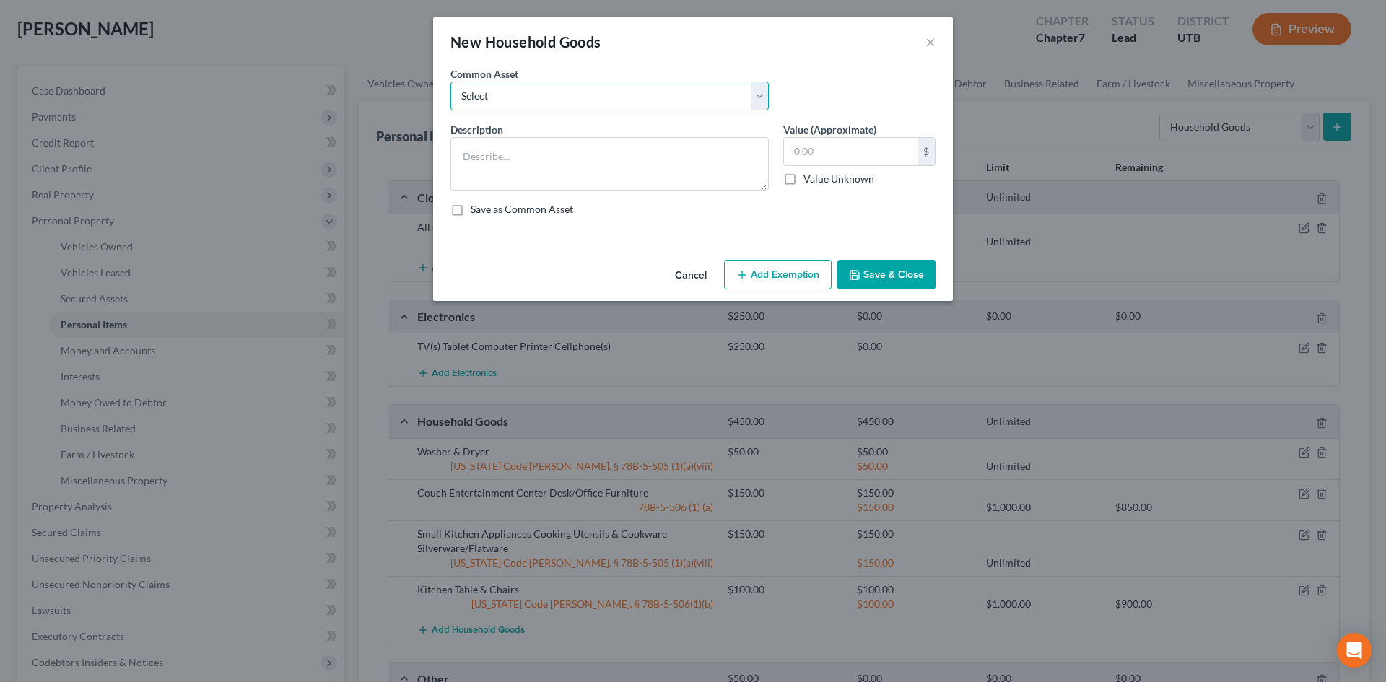
click at [579, 91] on select "Select Couch Chair Entertainment Center End/Coffee Table Stove/Cooking unit Sof…" at bounding box center [610, 96] width 318 height 29
select select "9"
click at [451, 82] on select "Select Couch Chair Entertainment Center End/Coffee Table Stove/Cooking unit Sof…" at bounding box center [610, 96] width 318 height 29
type textarea "Bed(s) Bedding"
click at [872, 159] on input "550.00" at bounding box center [851, 151] width 134 height 27
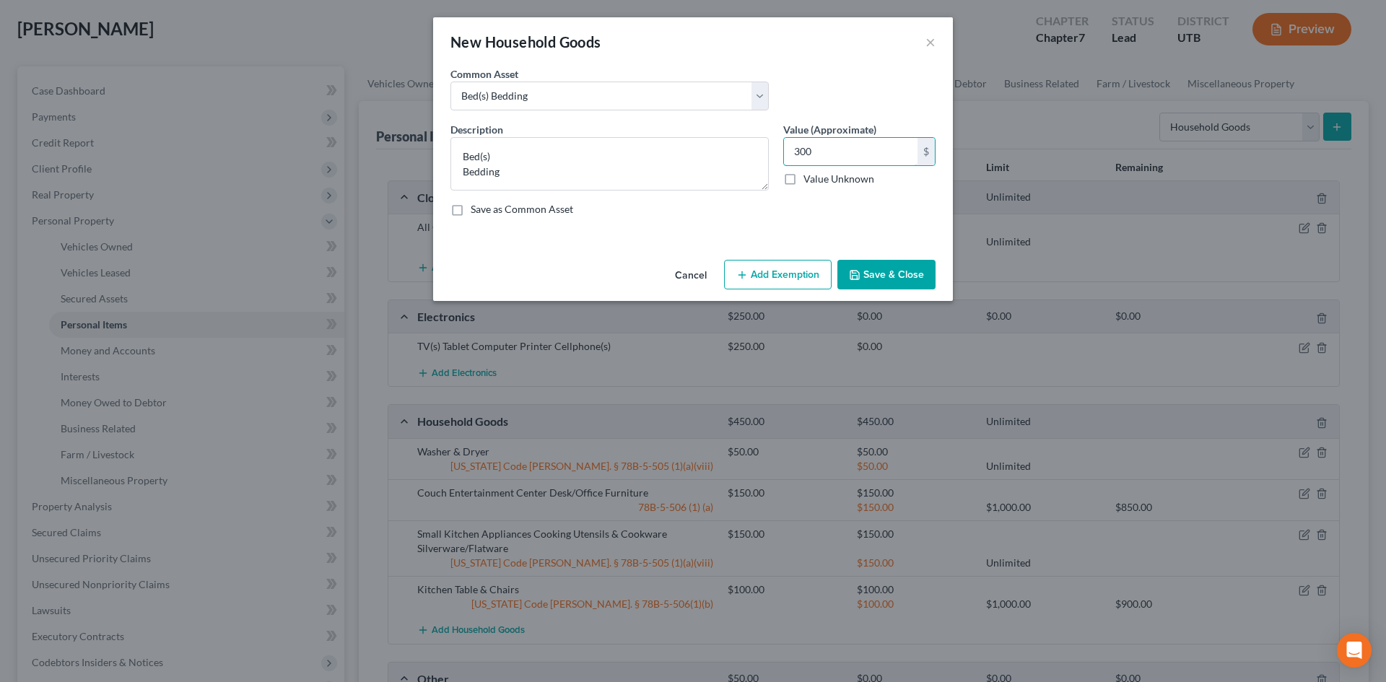
type input "300"
click at [785, 274] on button "Add Exemption" at bounding box center [778, 275] width 108 height 30
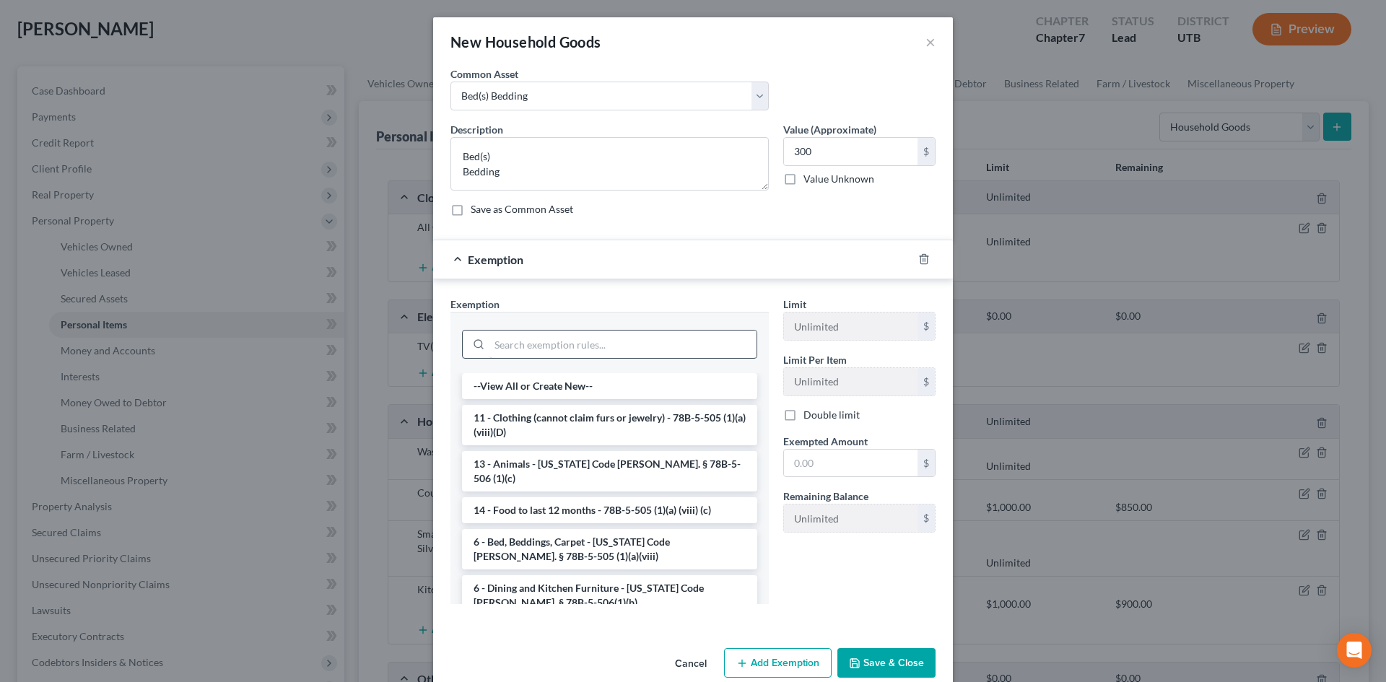
click at [560, 353] on input "search" at bounding box center [623, 344] width 267 height 27
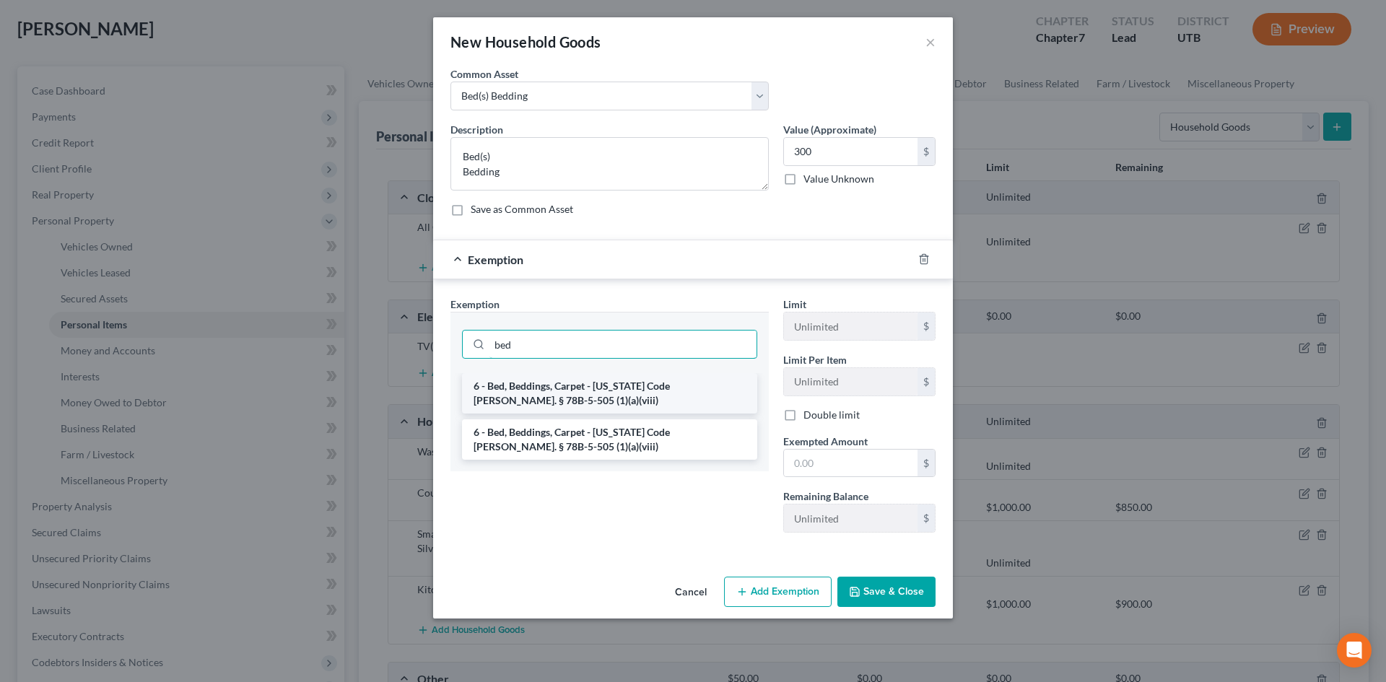
type input "bed"
click at [553, 386] on li "6 - Bed, Beddings, Carpet - [US_STATE] Code [PERSON_NAME]. § 78B-5-505 (1)(a)(v…" at bounding box center [609, 393] width 295 height 40
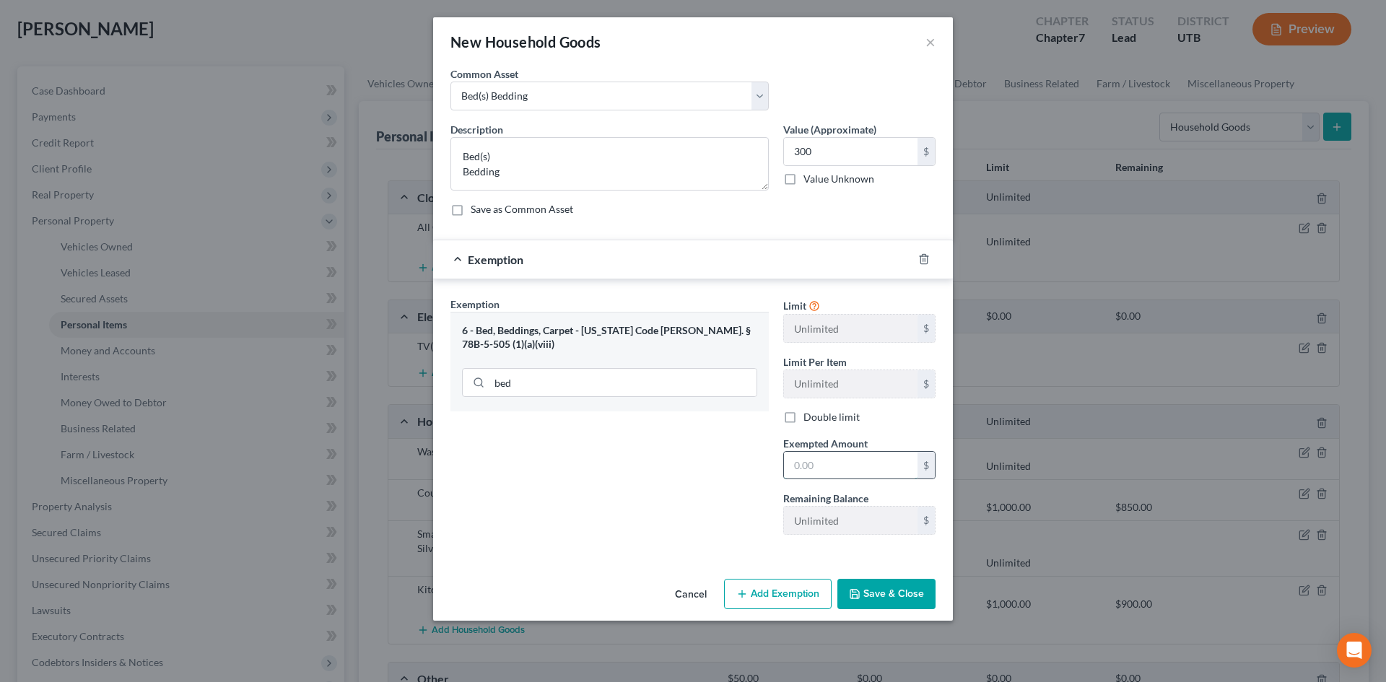
click at [823, 464] on input "text" at bounding box center [851, 465] width 134 height 27
type input "300"
click at [699, 478] on div "Exemption Set must be selected for CA. Exemption * 6 - Bed, Beddings, Carpet - …" at bounding box center [609, 422] width 333 height 250
click at [893, 594] on button "Save & Close" at bounding box center [887, 594] width 98 height 30
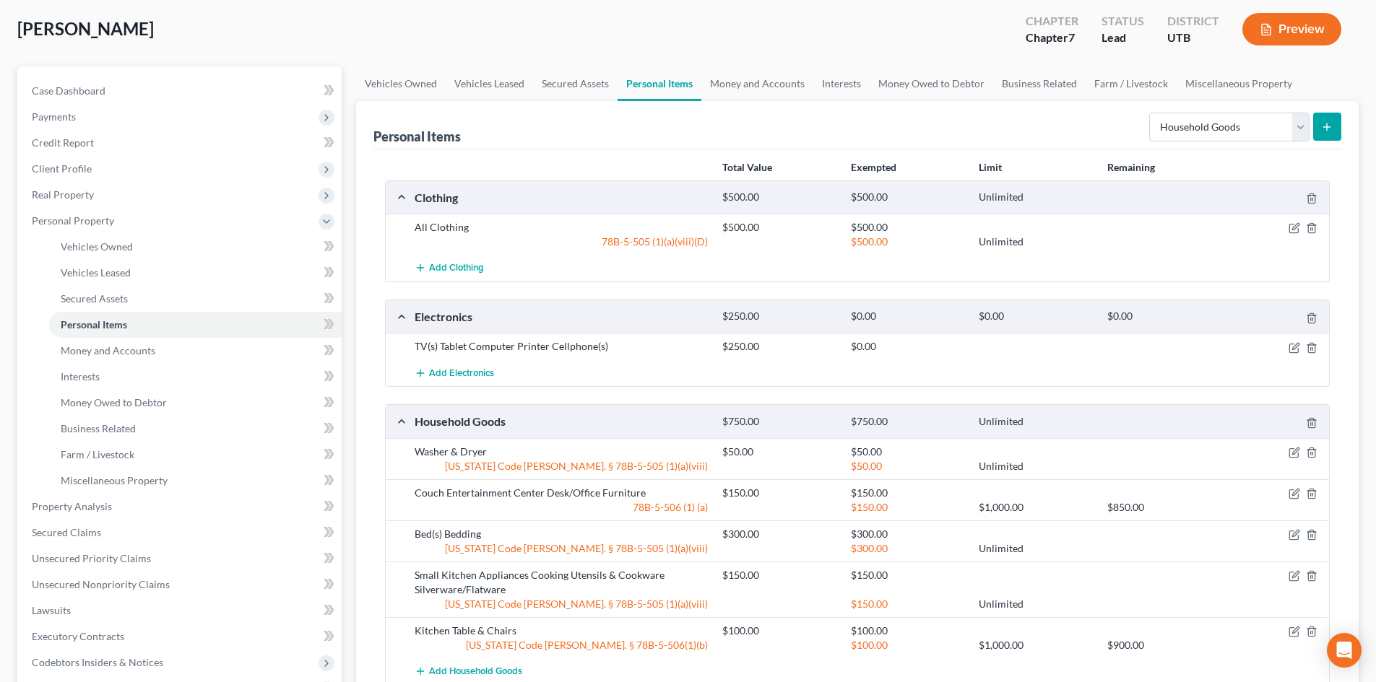
click at [1323, 125] on icon "submit" at bounding box center [1327, 127] width 12 height 12
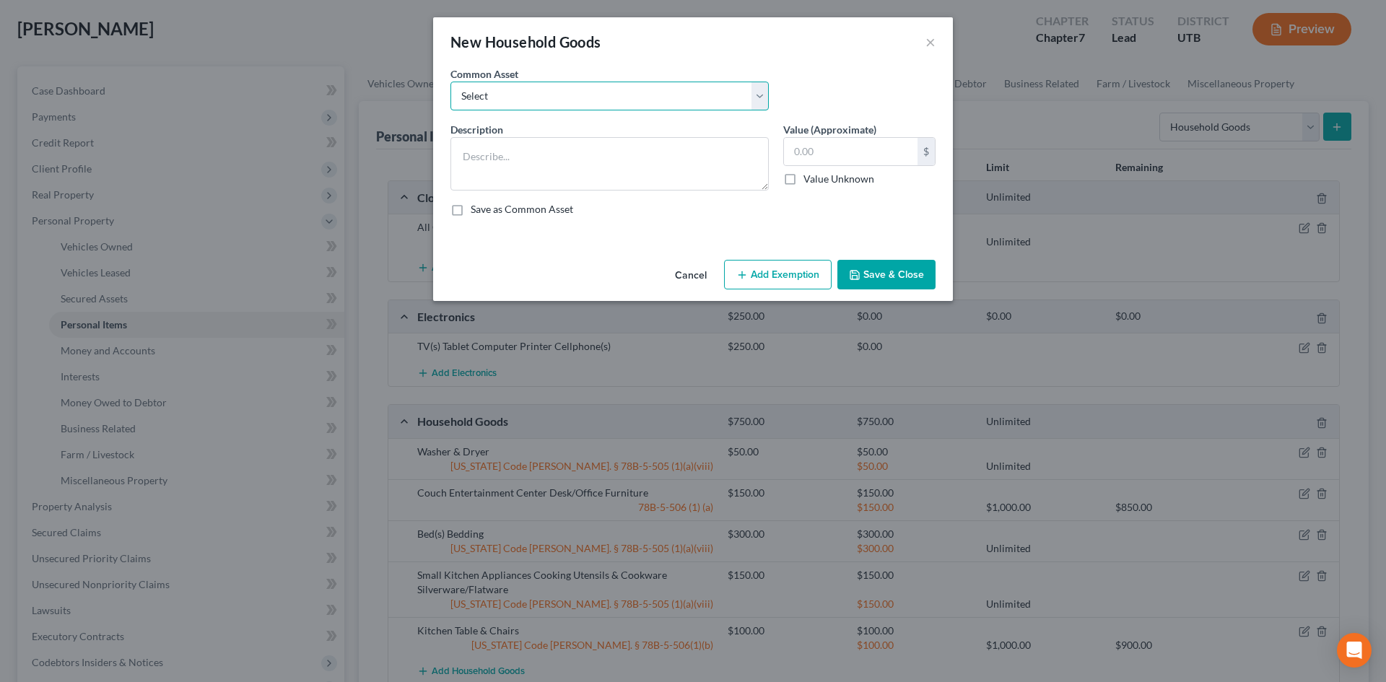
click at [542, 95] on select "Select Couch Chair Entertainment Center End/Coffee Table Stove/Cooking unit Sof…" at bounding box center [610, 96] width 318 height 29
drag, startPoint x: 542, startPoint y: 95, endPoint x: 540, endPoint y: 107, distance: 12.4
click at [542, 95] on select "Select Couch Chair Entertainment Center End/Coffee Table Stove/Cooking unit Sof…" at bounding box center [610, 96] width 318 height 29
click at [525, 157] on textarea at bounding box center [610, 163] width 318 height 53
type textarea "D"
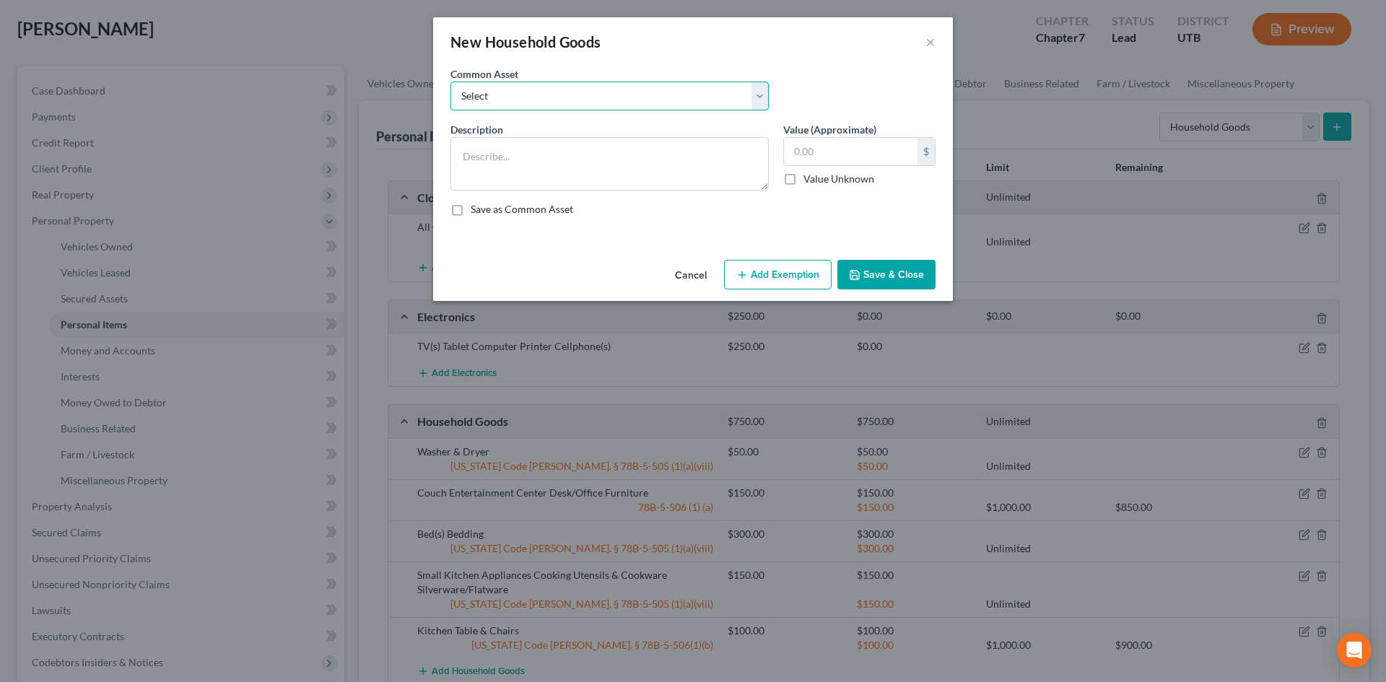
click at [555, 103] on select "Select Couch Chair Entertainment Center End/Coffee Table Stove/Cooking unit Sof…" at bounding box center [610, 96] width 318 height 29
select select "20"
click at [451, 82] on select "Select Couch Chair Entertainment Center End/Coffee Table Stove/Cooking unit Sof…" at bounding box center [610, 96] width 318 height 29
type textarea "Dresser(s) Chest of Drawers"
click at [852, 163] on input "50.00" at bounding box center [851, 151] width 134 height 27
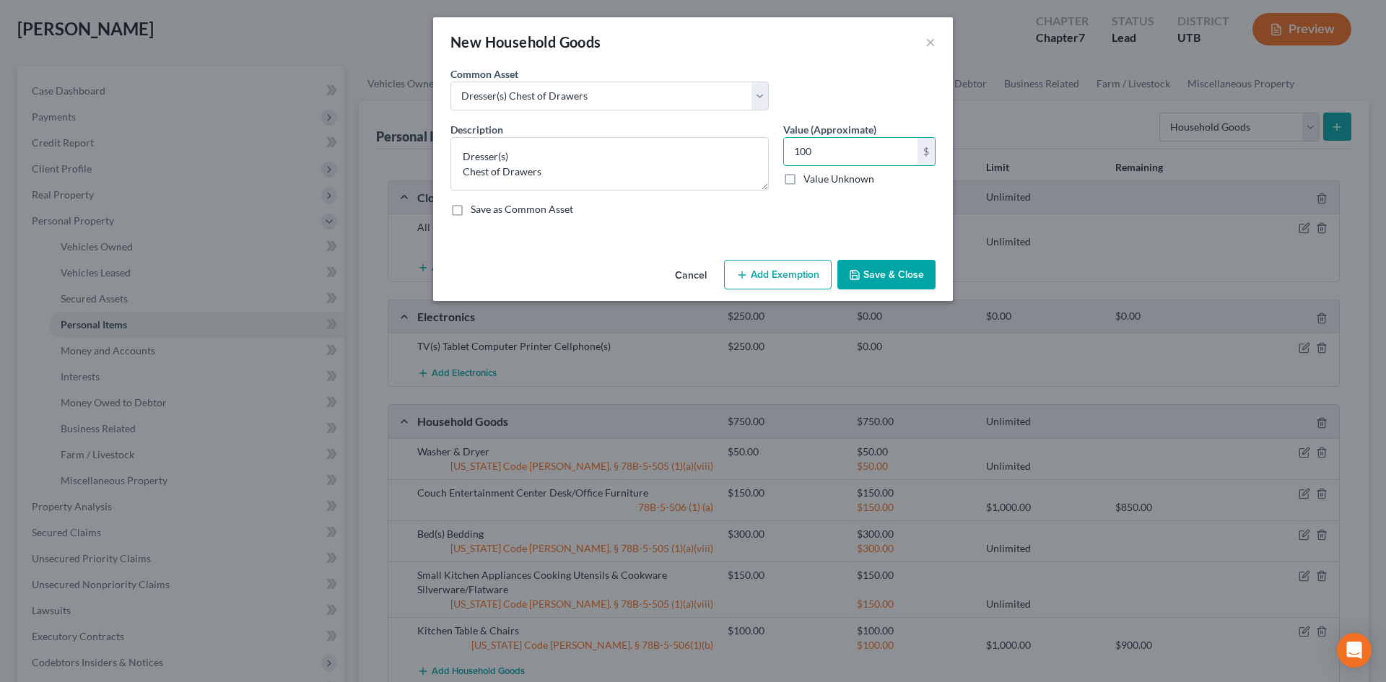
type input "100"
click at [772, 264] on button "Add Exemption" at bounding box center [778, 275] width 108 height 30
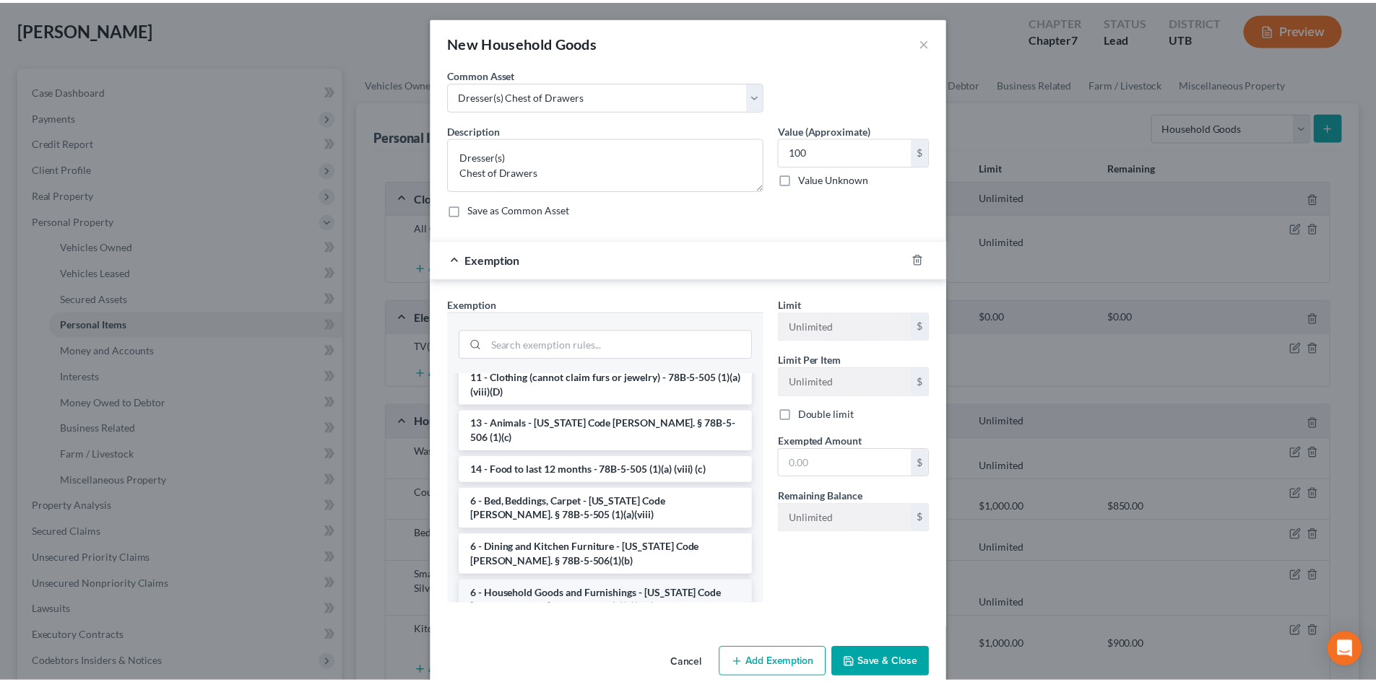
scroll to position [72, 0]
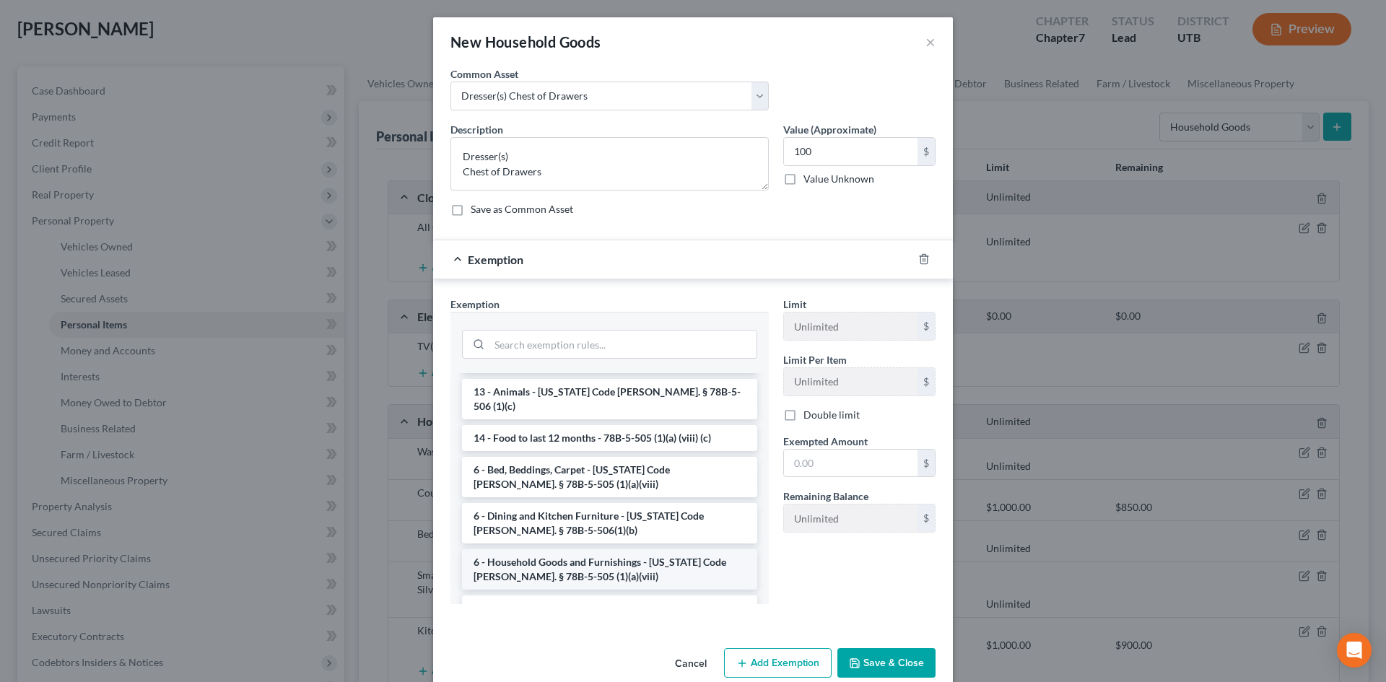
click at [577, 550] on li "6 - Household Goods and Furnishings - [US_STATE] Code [PERSON_NAME]. § 78B-5-50…" at bounding box center [609, 570] width 295 height 40
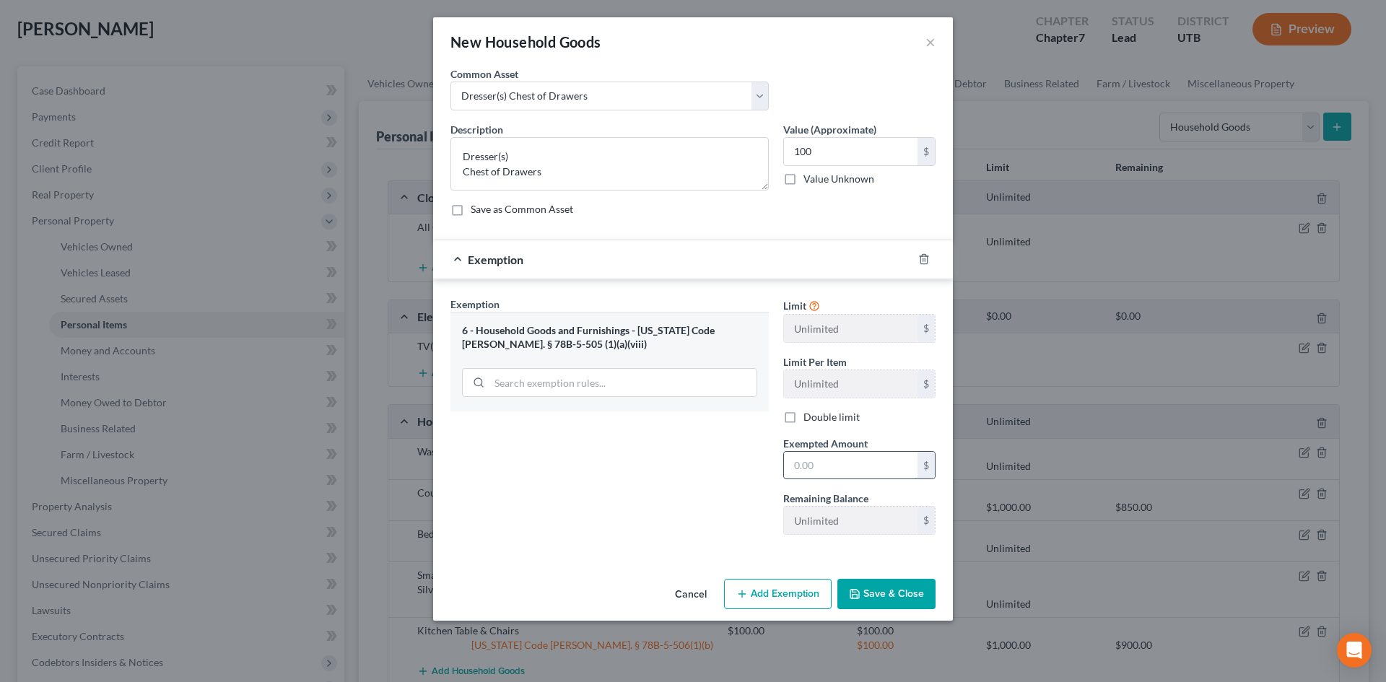
click at [860, 472] on input "text" at bounding box center [851, 465] width 134 height 27
type input "100"
drag, startPoint x: 535, startPoint y: 503, endPoint x: 782, endPoint y: 544, distance: 250.5
click at [536, 503] on div "Exemption Set must be selected for CA. Exemption * 6 - Household Goods and Furn…" at bounding box center [609, 422] width 333 height 250
click at [910, 589] on button "Save & Close" at bounding box center [887, 594] width 98 height 30
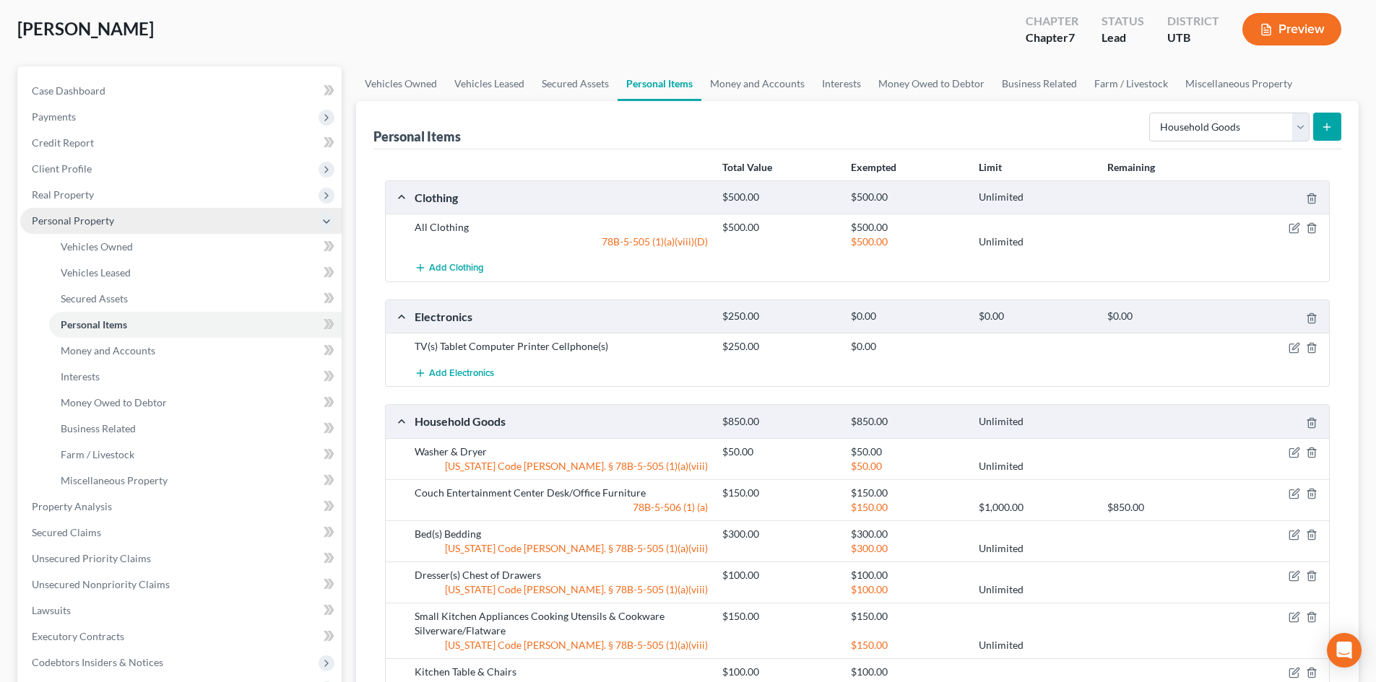
click at [65, 214] on span "Personal Property" at bounding box center [73, 220] width 82 height 12
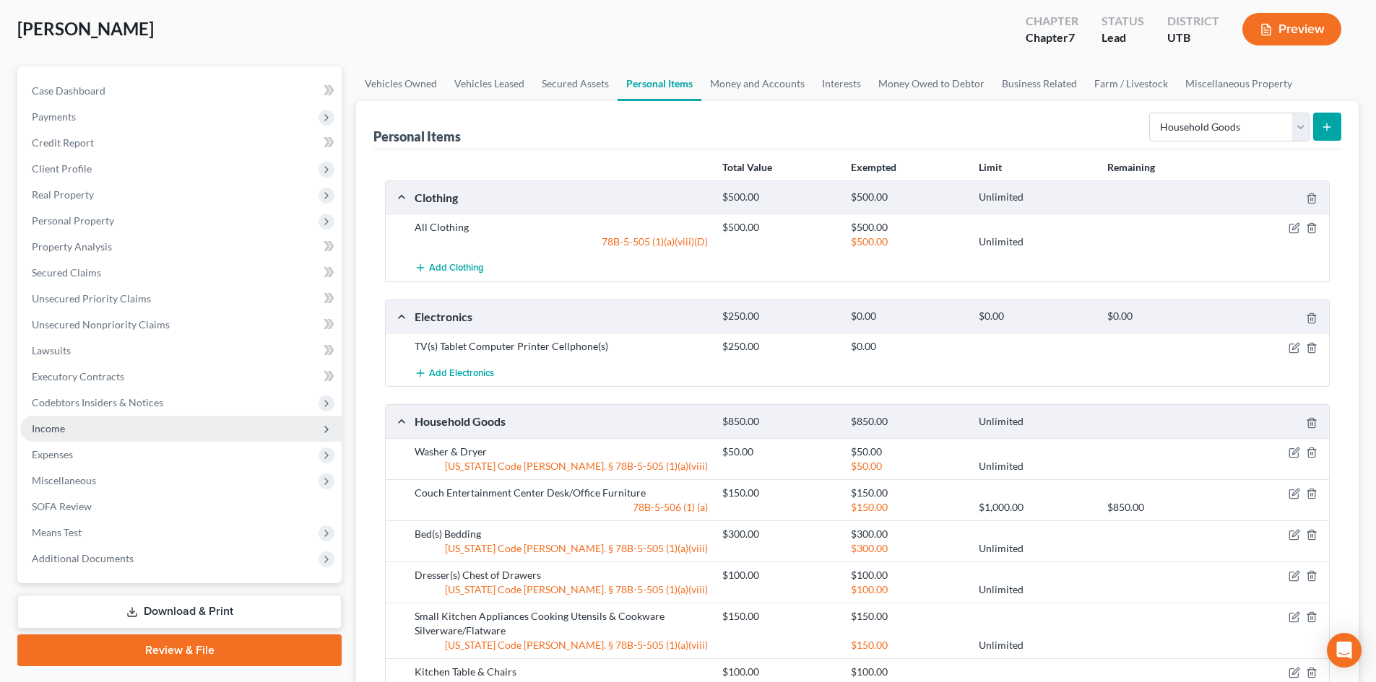
click at [64, 430] on span "Income" at bounding box center [48, 428] width 33 height 12
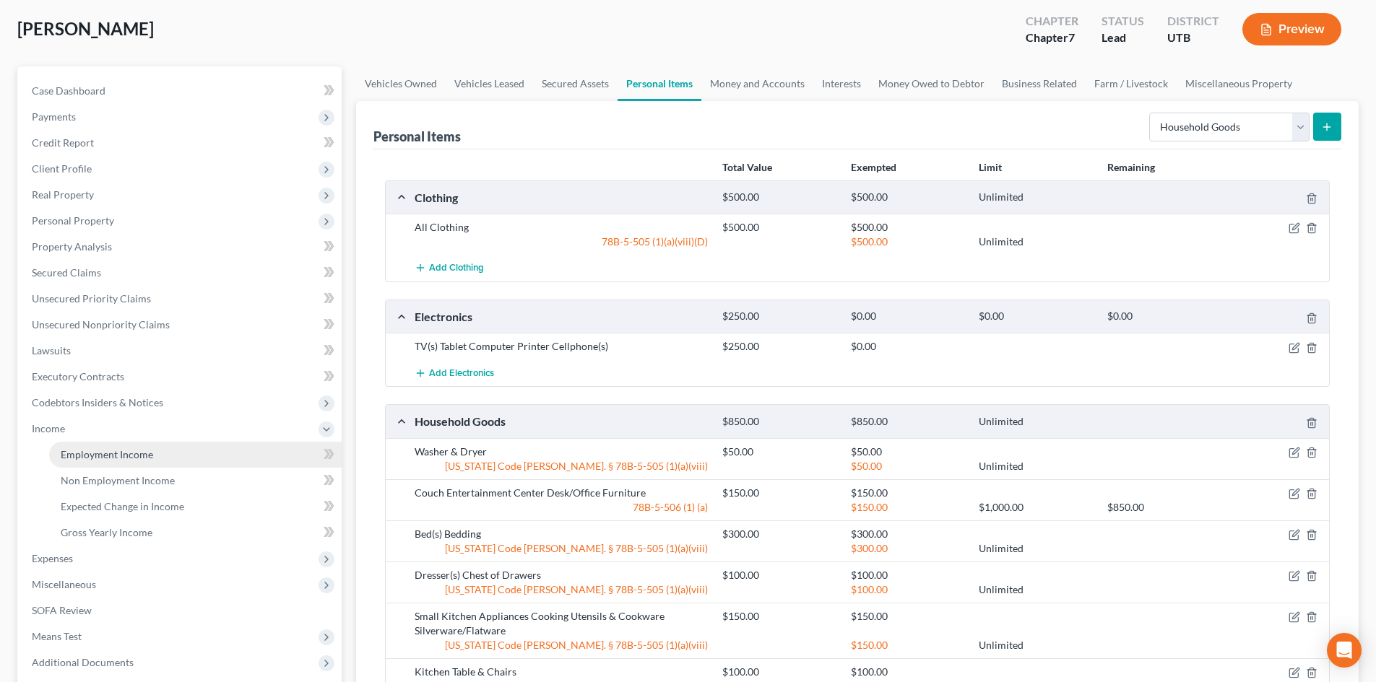
click at [82, 459] on span "Employment Income" at bounding box center [107, 454] width 92 height 12
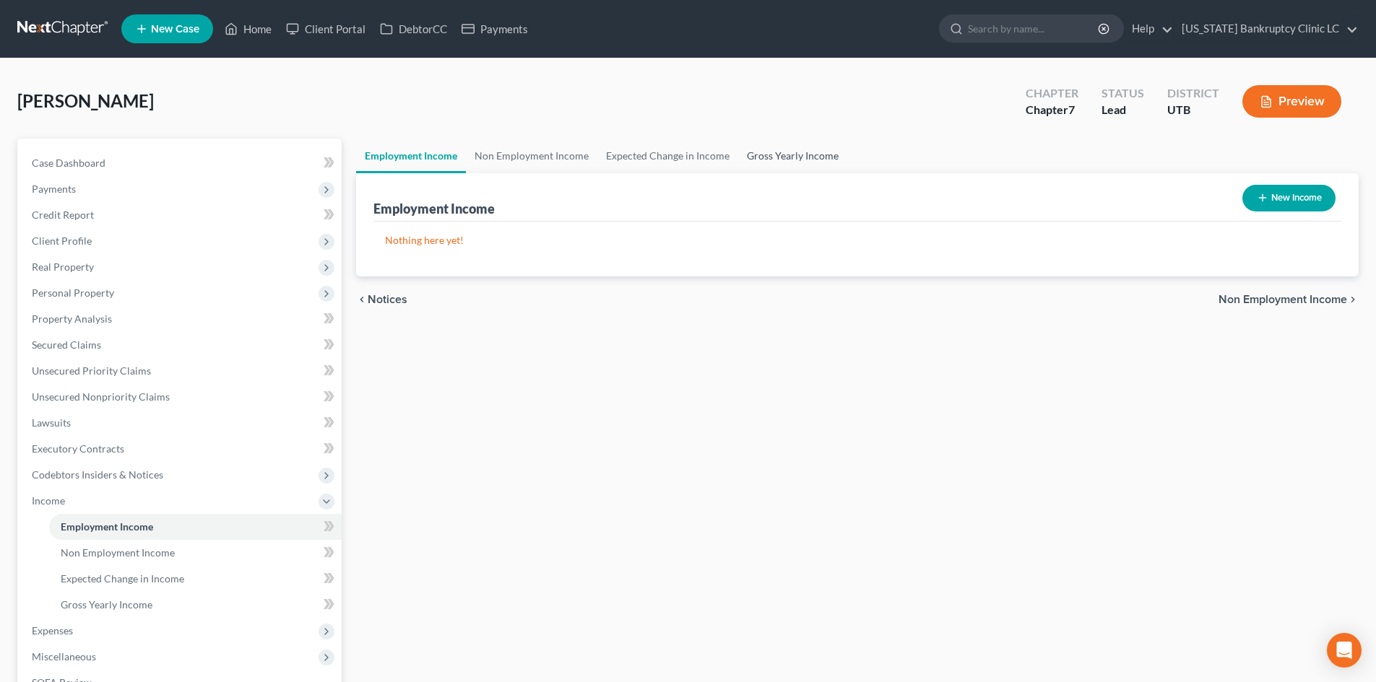
click at [774, 161] on link "Gross Yearly Income" at bounding box center [792, 156] width 109 height 35
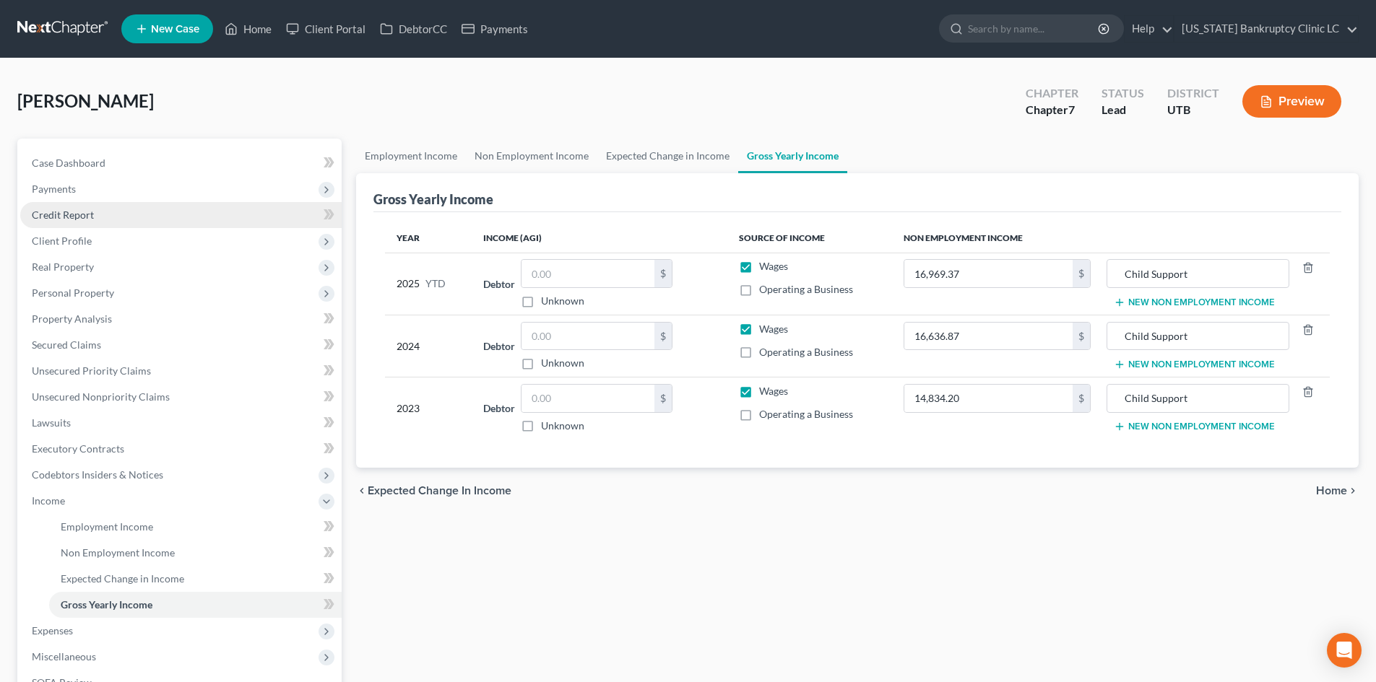
click at [102, 218] on link "Credit Report" at bounding box center [180, 215] width 321 height 26
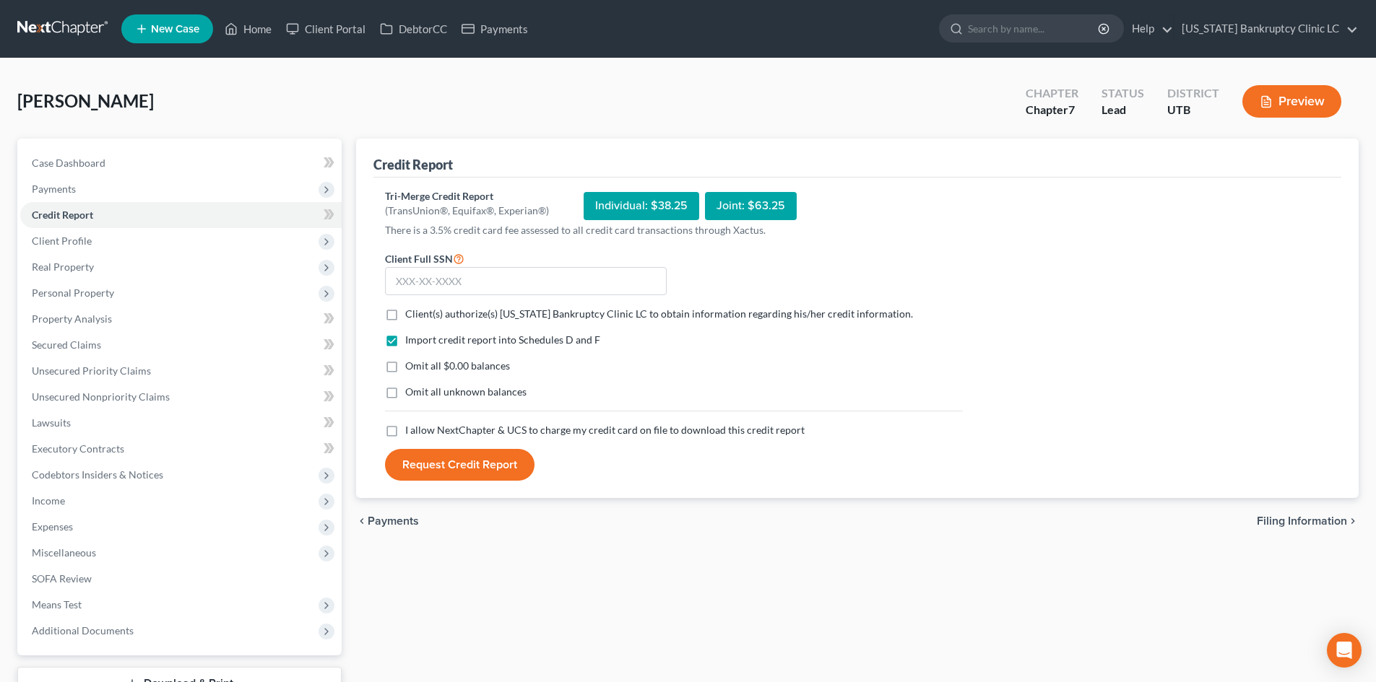
click at [405, 314] on label "Client(s) authorize(s) [US_STATE] Bankruptcy Clinic LC to obtain information re…" at bounding box center [659, 314] width 508 height 14
click at [411, 314] on input "Client(s) authorize(s) [US_STATE] Bankruptcy Clinic LC to obtain information re…" at bounding box center [415, 311] width 9 height 9
checkbox input "true"
click at [405, 433] on label "I allow NextChapter & UCS to charge my credit card on file to download this cre…" at bounding box center [604, 430] width 399 height 14
click at [411, 433] on input "I allow NextChapter & UCS to charge my credit card on file to download this cre…" at bounding box center [415, 427] width 9 height 9
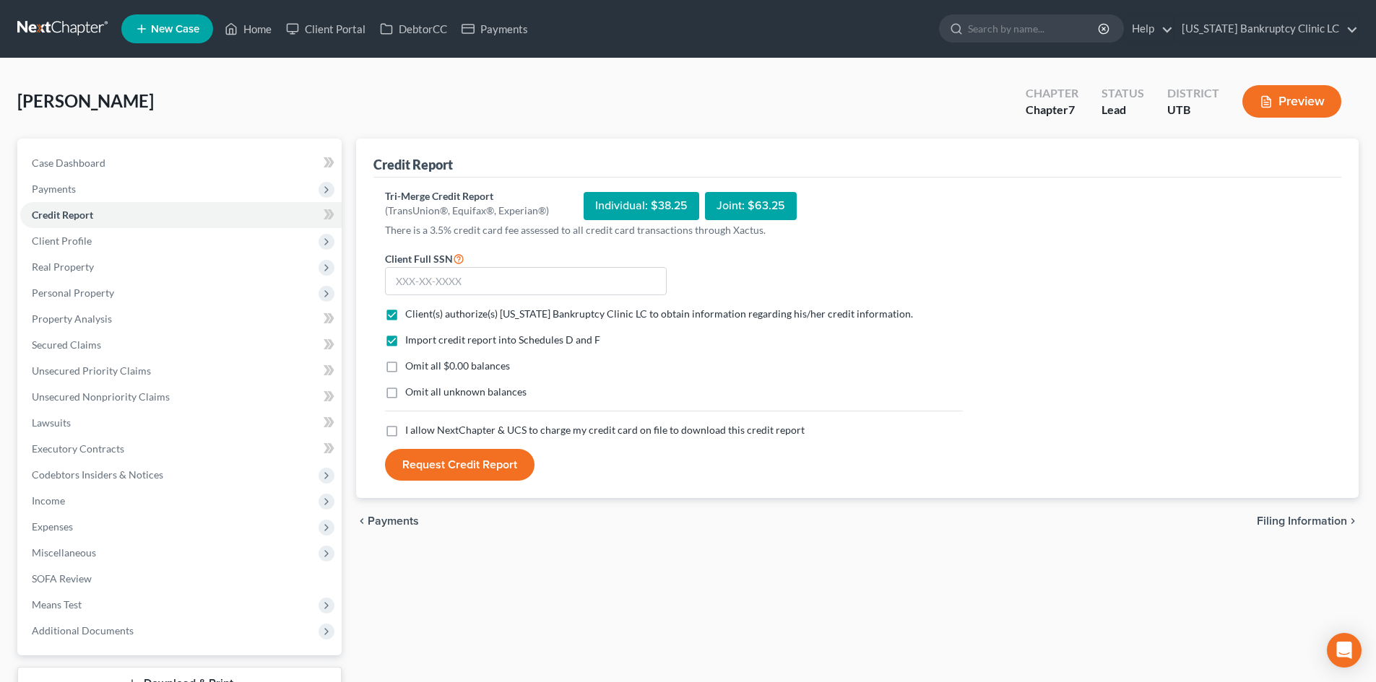
checkbox input "true"
click at [528, 282] on input "text" at bounding box center [526, 281] width 282 height 29
type input "529-91-9684"
click at [487, 465] on button "Request Credit Report" at bounding box center [459, 465] width 149 height 32
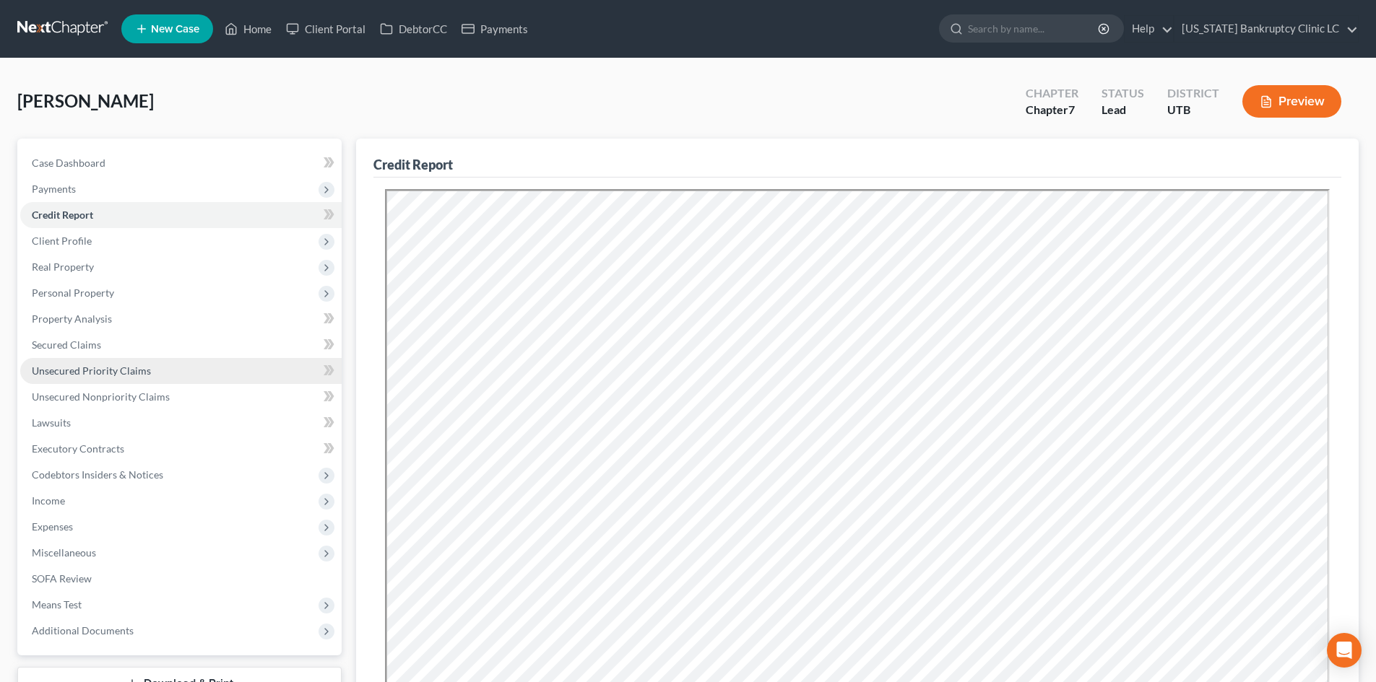
click at [92, 368] on span "Unsecured Priority Claims" at bounding box center [91, 371] width 119 height 12
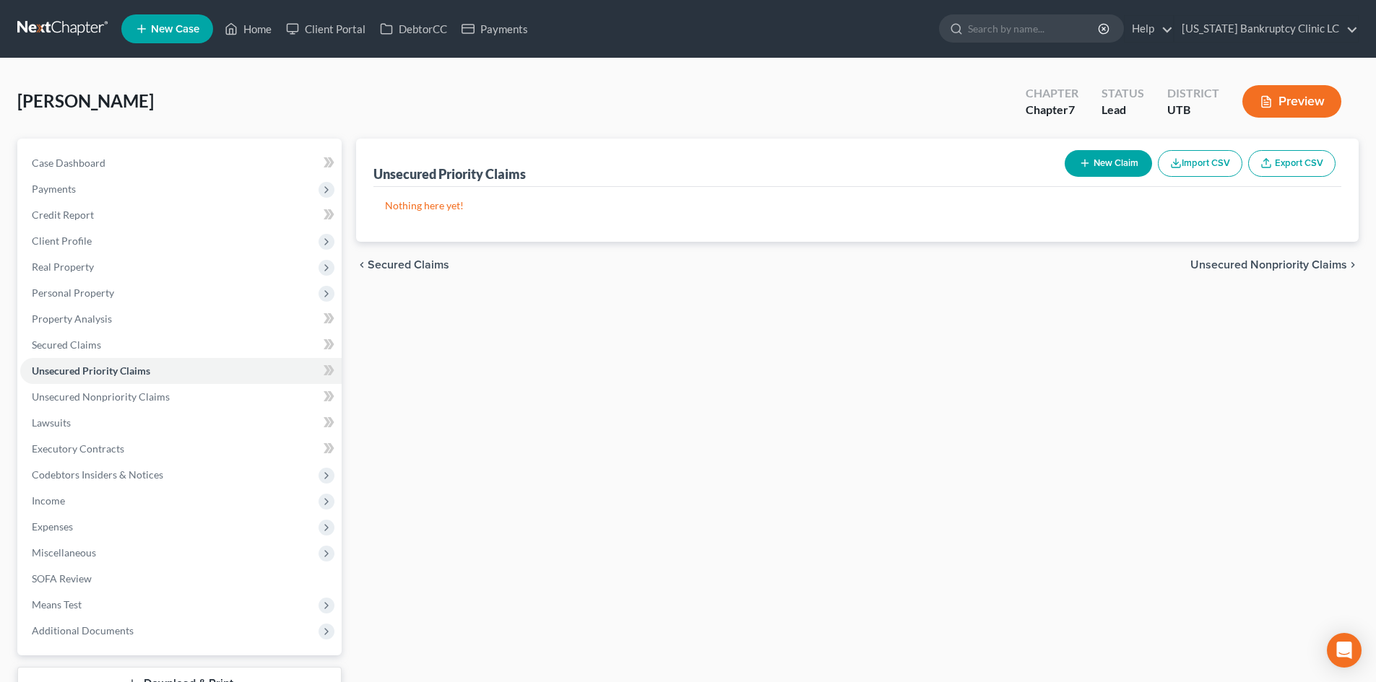
click at [1111, 162] on button "New Claim" at bounding box center [1107, 163] width 87 height 27
select select "0"
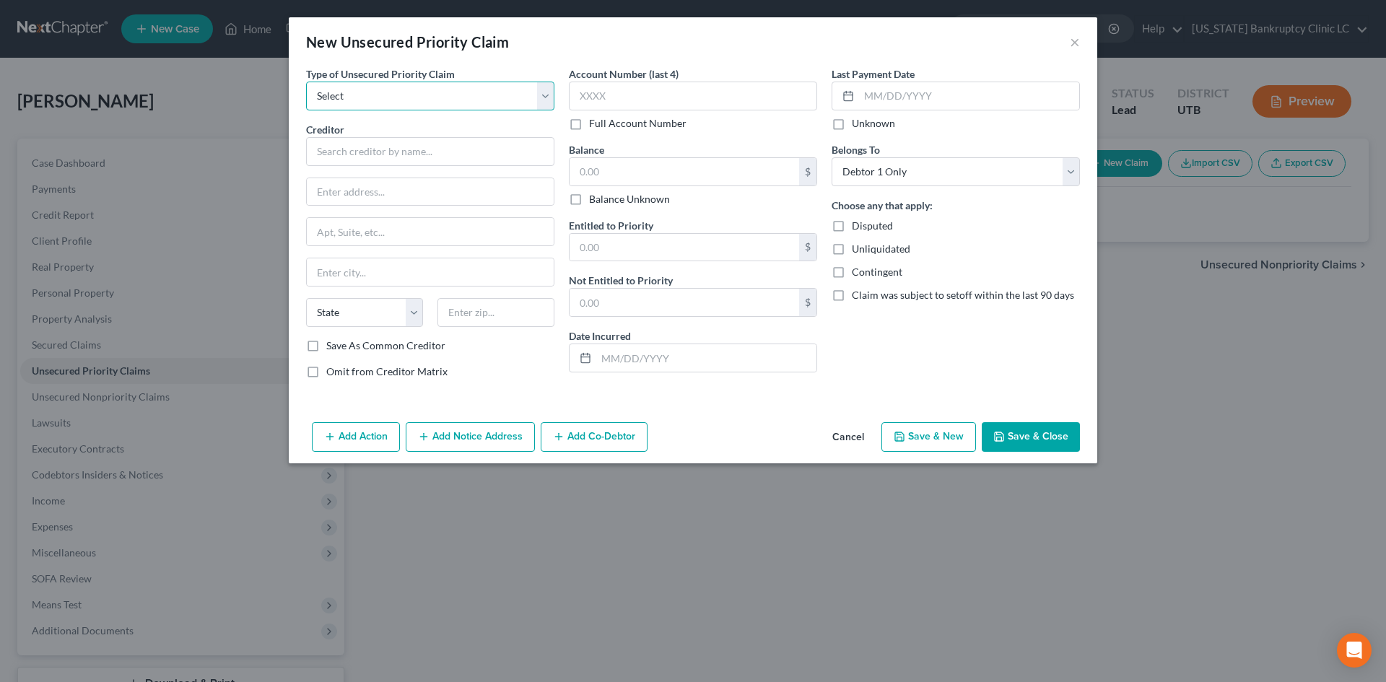
click at [453, 101] on select "Select Taxes & Other Government Units Domestic Support Obligations Extensions o…" at bounding box center [430, 96] width 248 height 29
select select "0"
click at [306, 82] on select "Select Taxes & Other Government Units Domestic Support Obligations Extensions o…" at bounding box center [430, 96] width 248 height 29
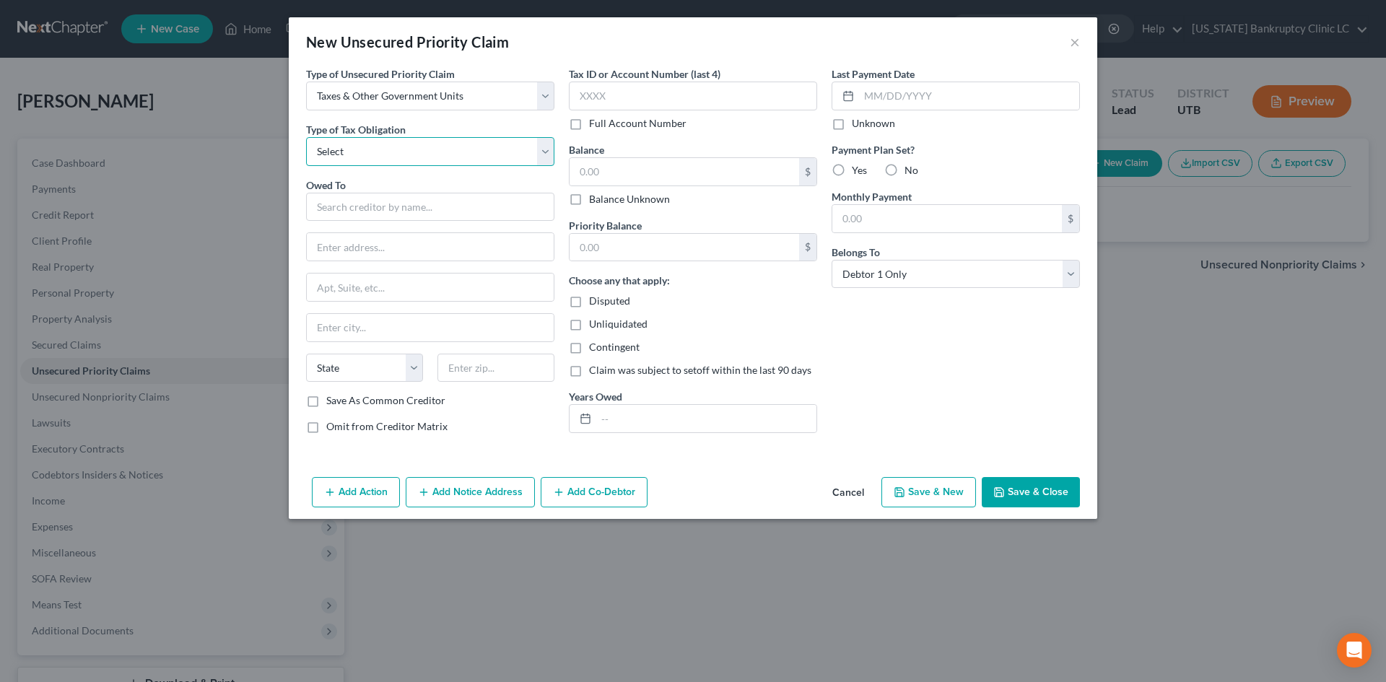
click at [404, 153] on select "Select Federal City State Franchise Tax Board Other" at bounding box center [430, 151] width 248 height 29
select select "0"
click at [306, 137] on select "Select Federal City State Franchise Tax Board Other" at bounding box center [430, 151] width 248 height 29
click at [369, 213] on input "text" at bounding box center [430, 207] width 248 height 29
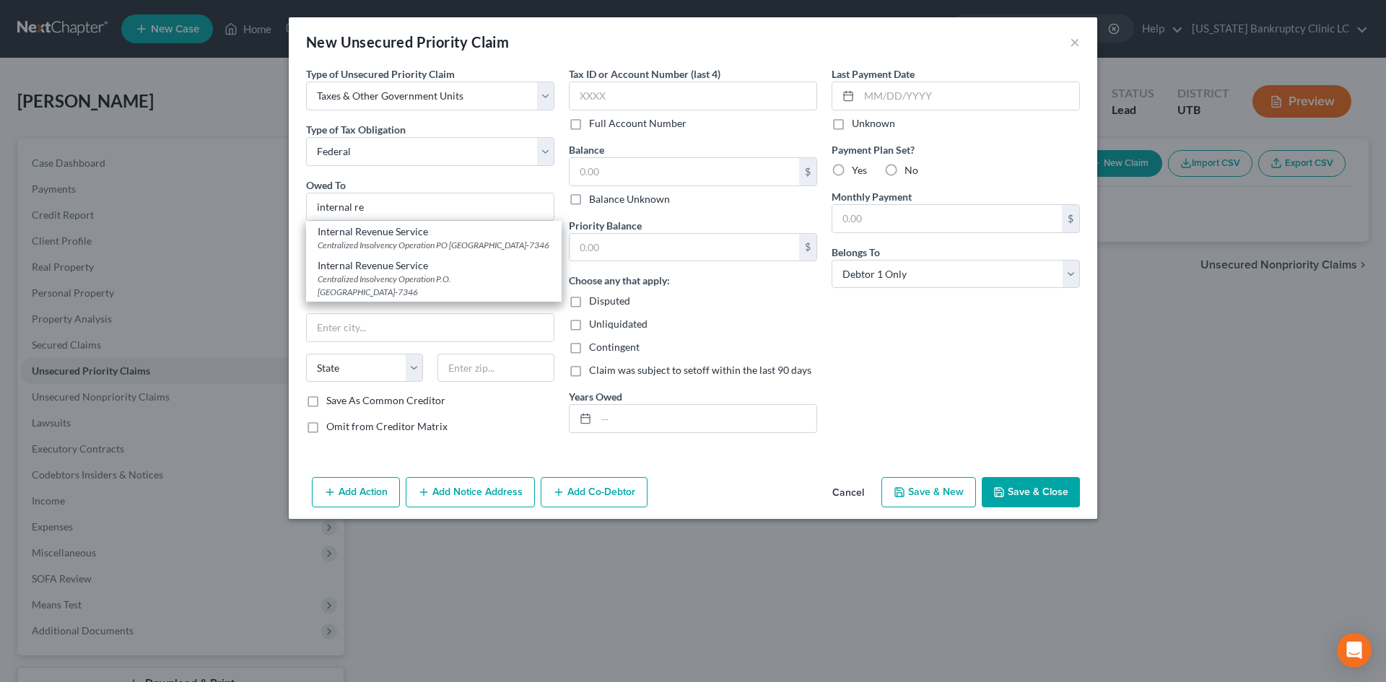
click at [417, 236] on div "Internal Revenue Service" at bounding box center [434, 232] width 233 height 14
type input "Internal Revenue Service"
type input "Centralized Insolvency Operation"
type input "PO Box 7346"
type input "[GEOGRAPHIC_DATA]"
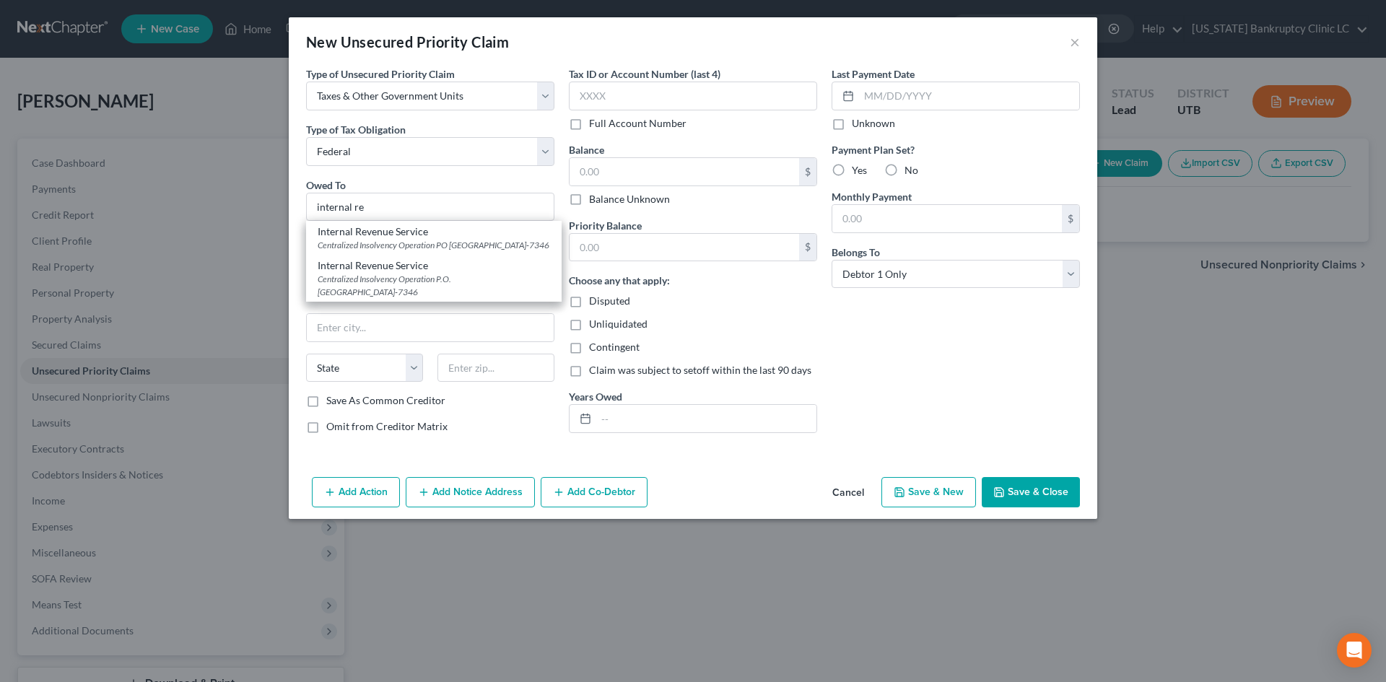
select select "39"
type input "19101-7346"
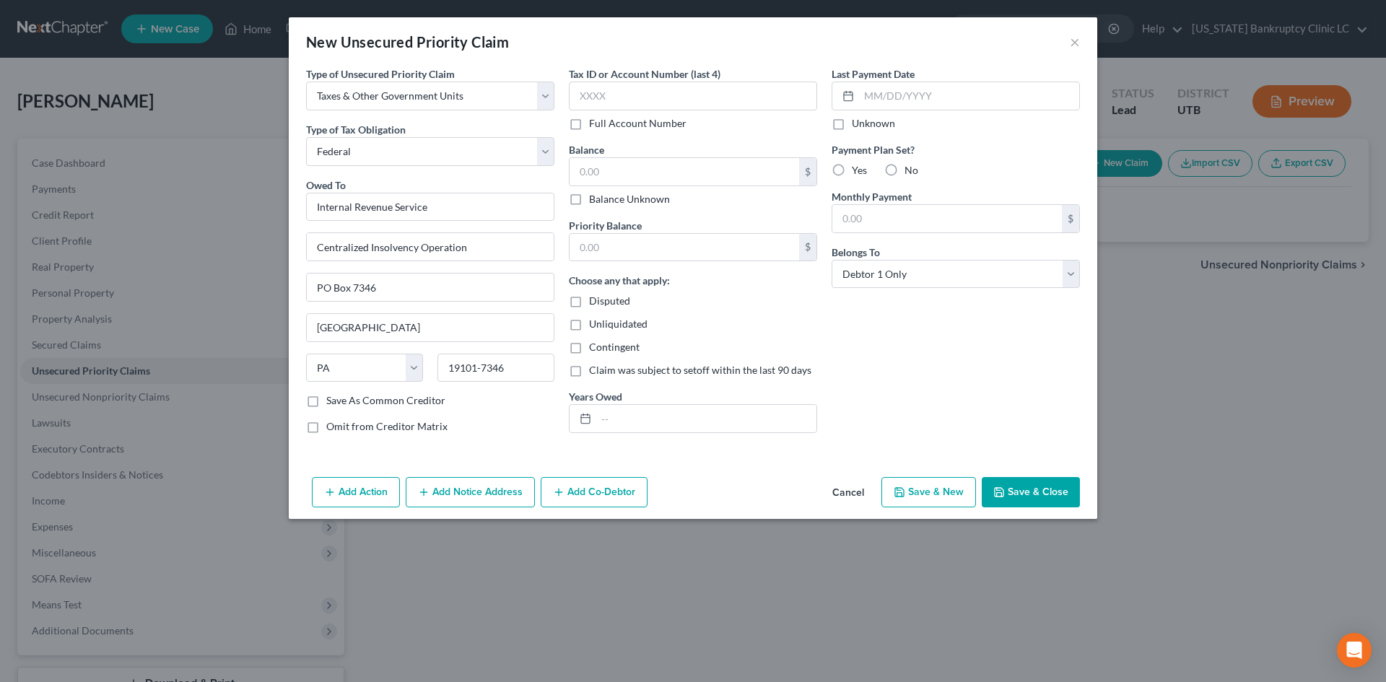
click at [952, 488] on button "Save & New" at bounding box center [929, 492] width 95 height 30
select select "0"
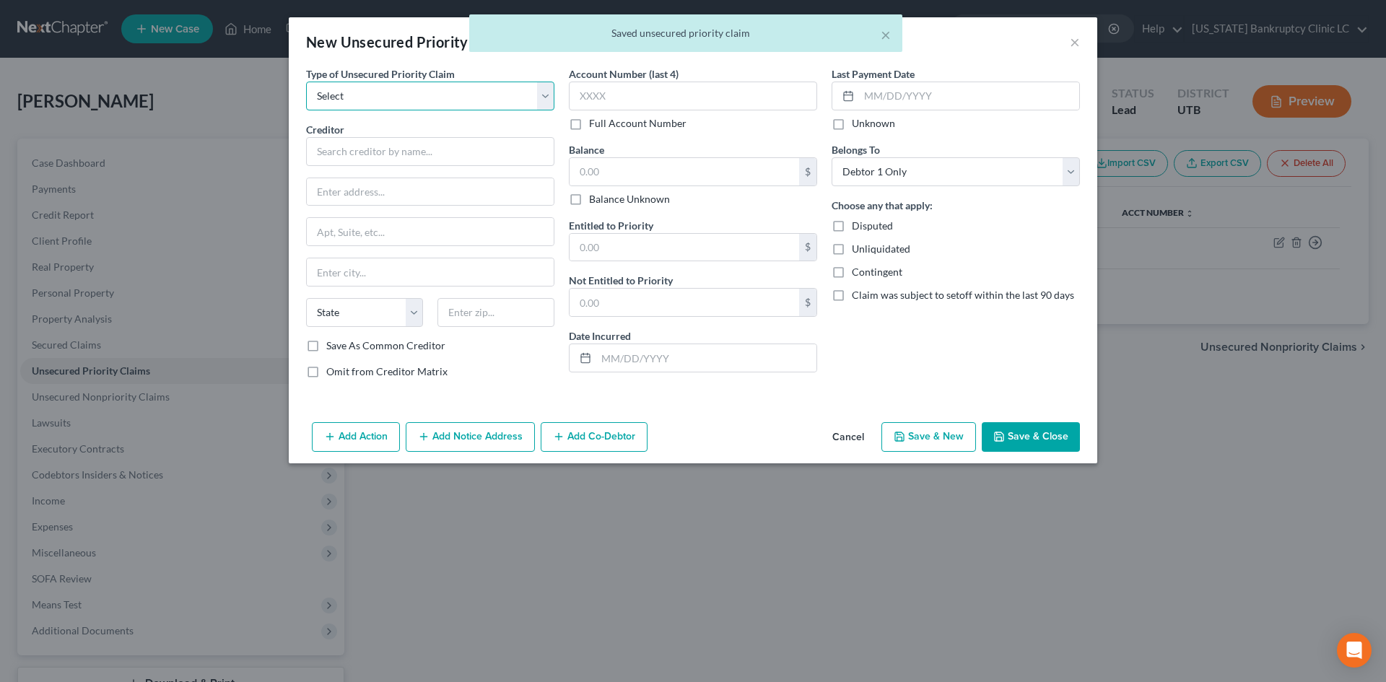
click at [422, 100] on select "Select Taxes & Other Government Units Domestic Support Obligations Extensions o…" at bounding box center [430, 96] width 248 height 29
select select "0"
click at [306, 82] on select "Select Taxes & Other Government Units Domestic Support Obligations Extensions o…" at bounding box center [430, 96] width 248 height 29
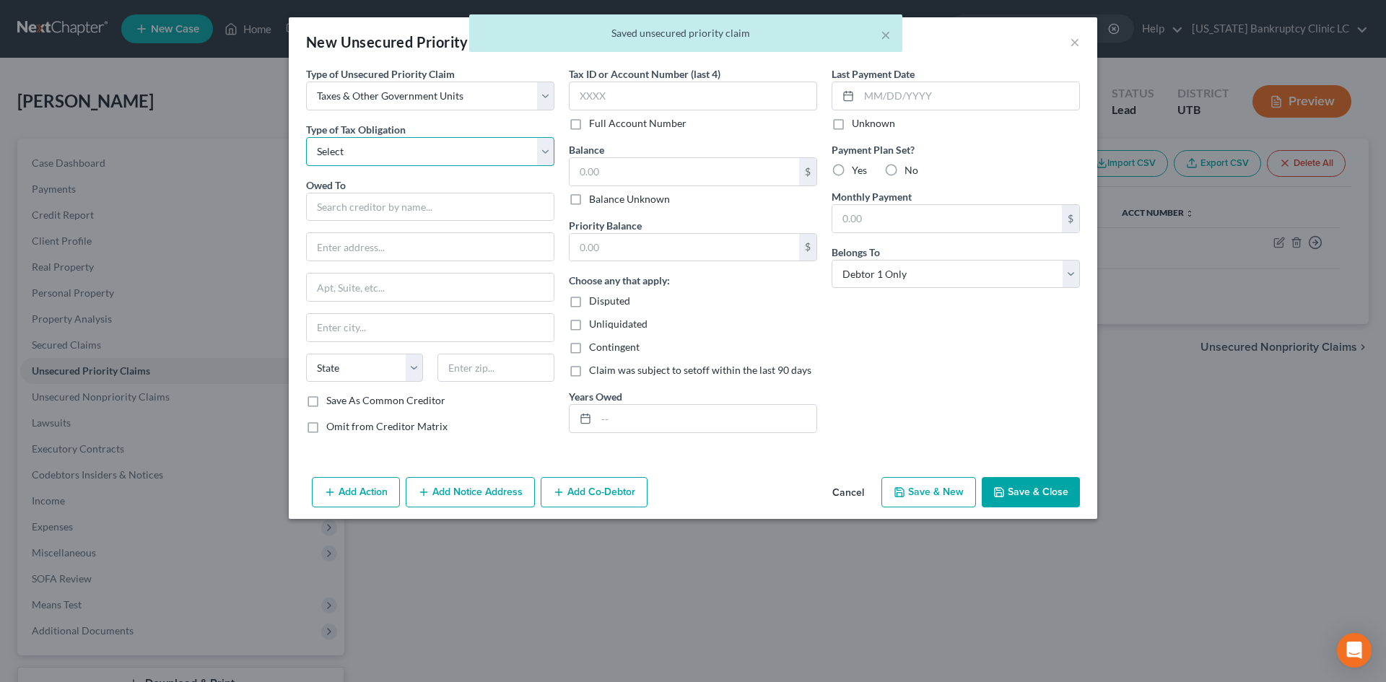
click at [355, 149] on select "Select Federal City State Franchise Tax Board Other" at bounding box center [430, 151] width 248 height 29
select select "2"
click at [306, 137] on select "Select Federal City State Franchise Tax Board Other" at bounding box center [430, 151] width 248 height 29
click at [368, 207] on input "text" at bounding box center [430, 207] width 248 height 29
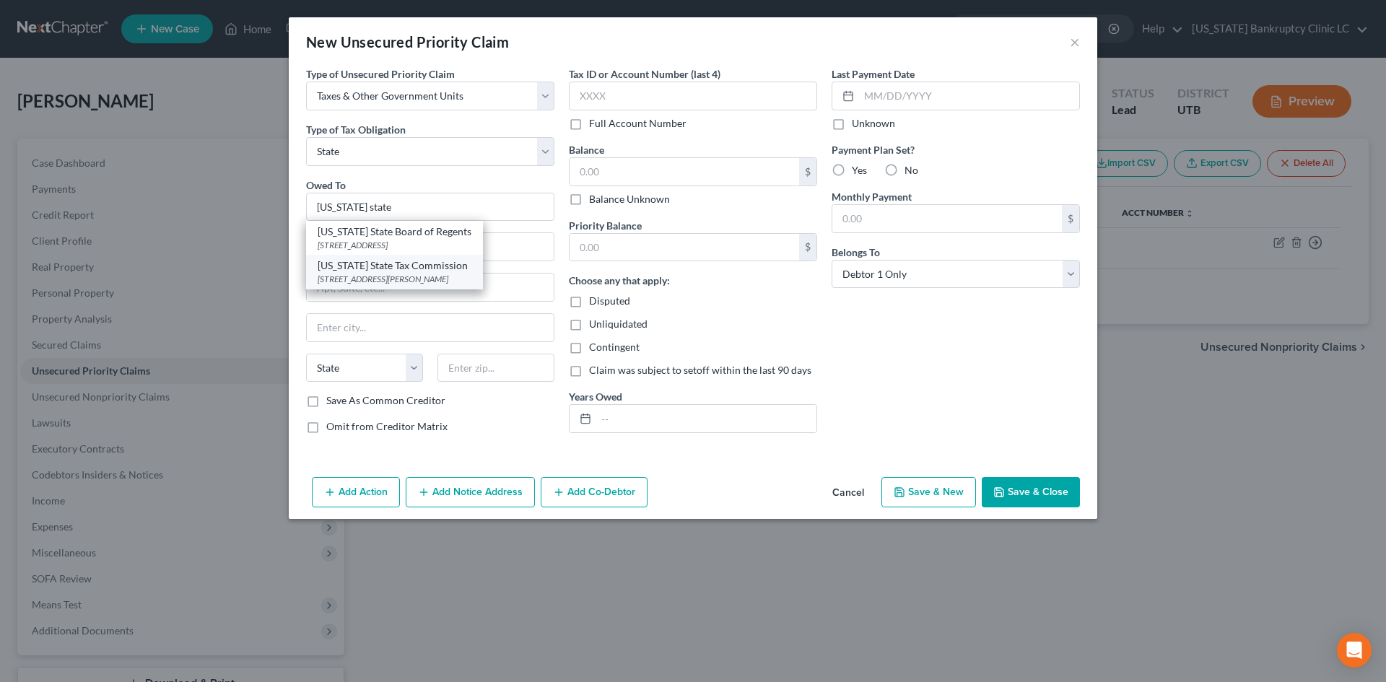
click at [400, 267] on div "[US_STATE] State Tax Commission" at bounding box center [395, 266] width 154 height 14
type input "[US_STATE] State Tax Commission"
type input "[STREET_ADDRESS]"
type input "Special Services Division, [PERSON_NAME]"
type input "[GEOGRAPHIC_DATA]"
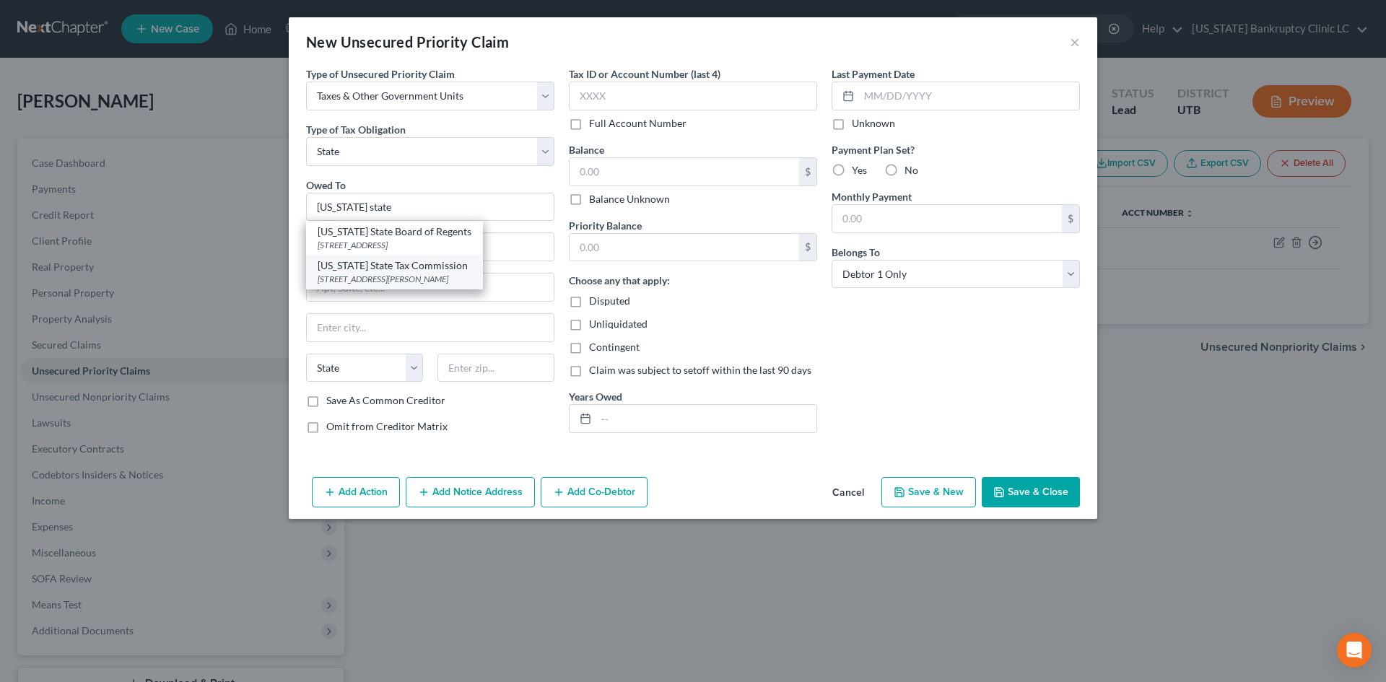
select select "46"
type input "84134"
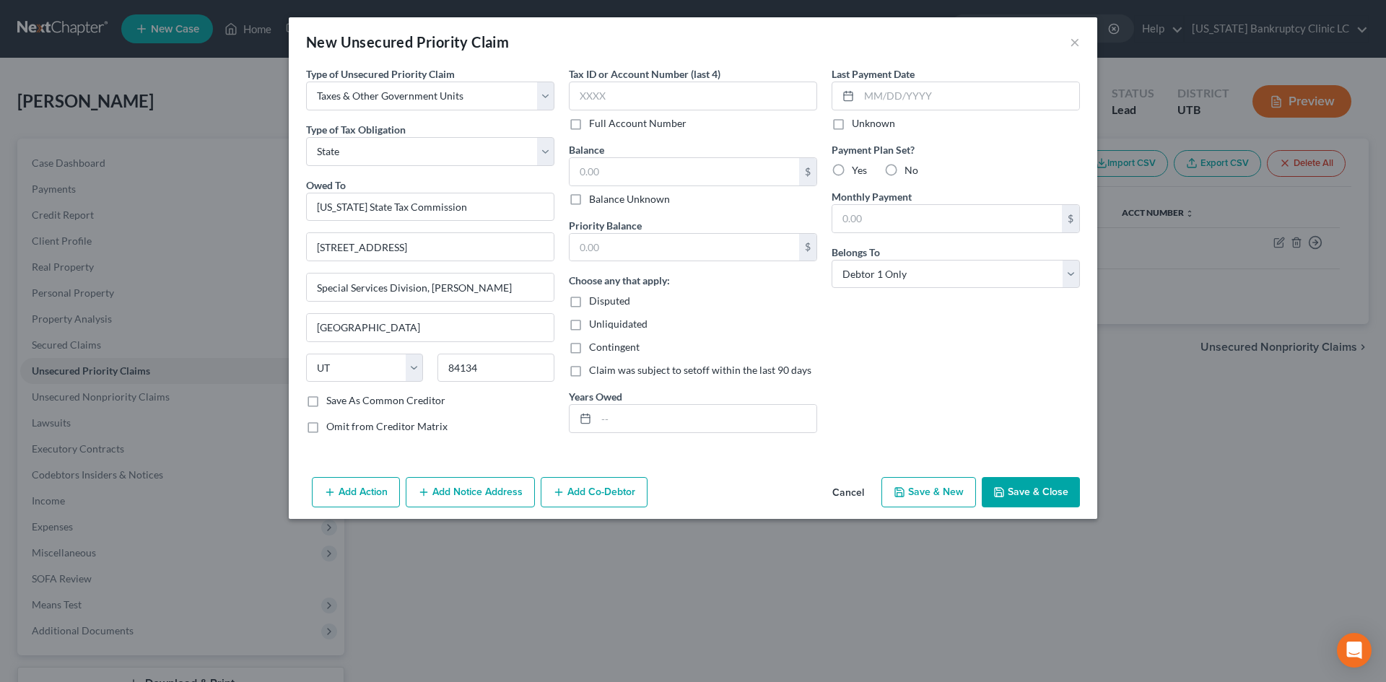
click at [1035, 495] on button "Save & Close" at bounding box center [1031, 492] width 98 height 30
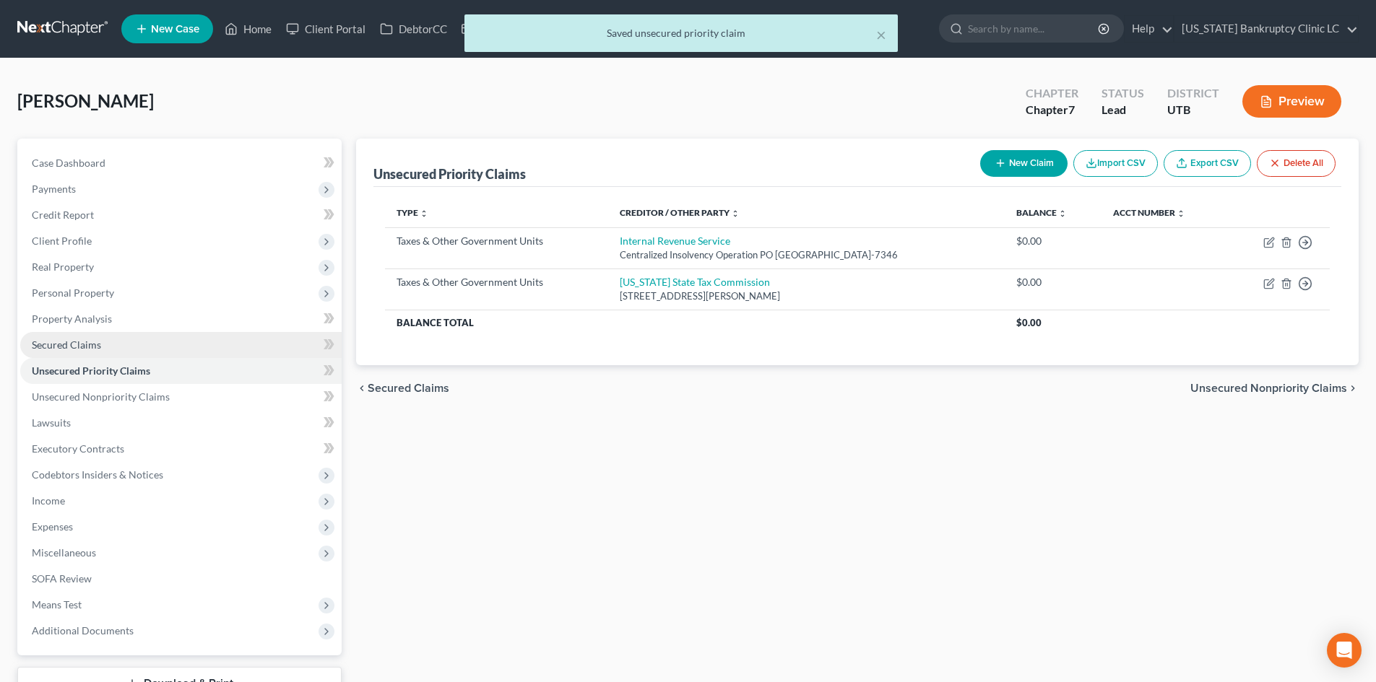
click at [92, 344] on span "Secured Claims" at bounding box center [66, 345] width 69 height 12
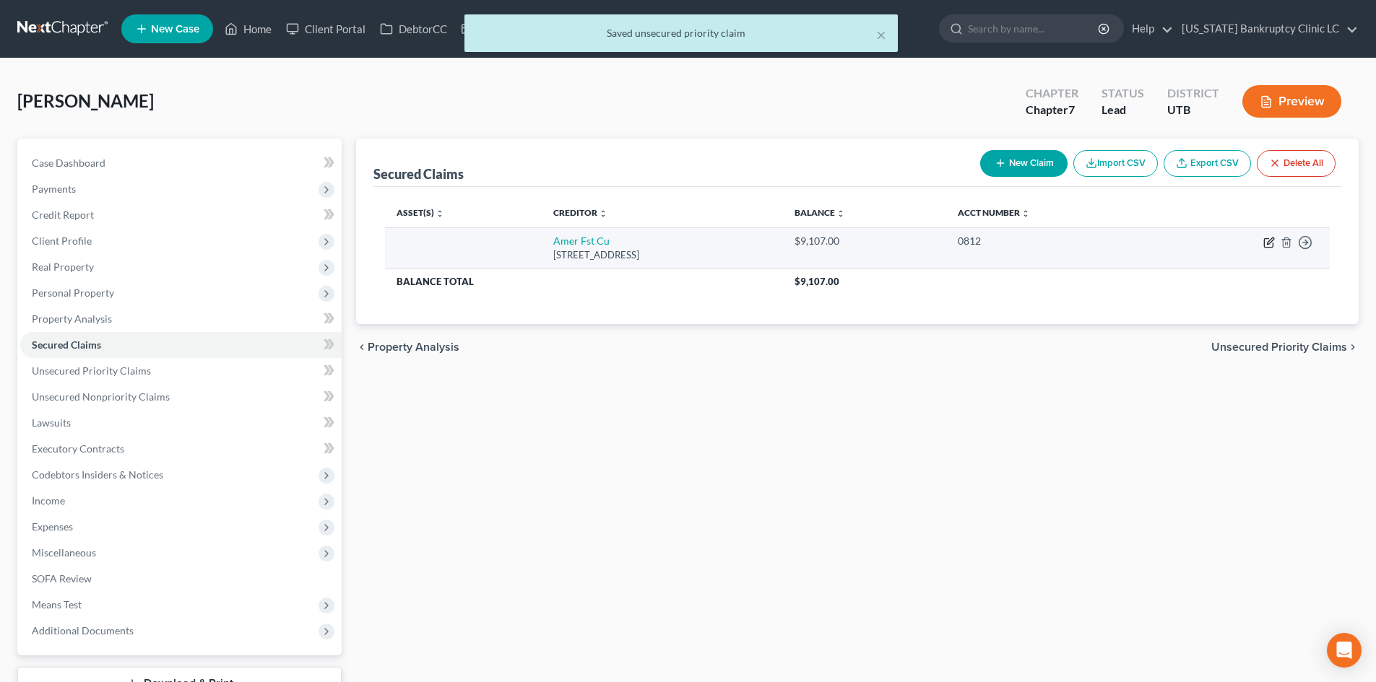
click at [1274, 237] on icon "button" at bounding box center [1269, 243] width 12 height 12
select select "46"
select select "0"
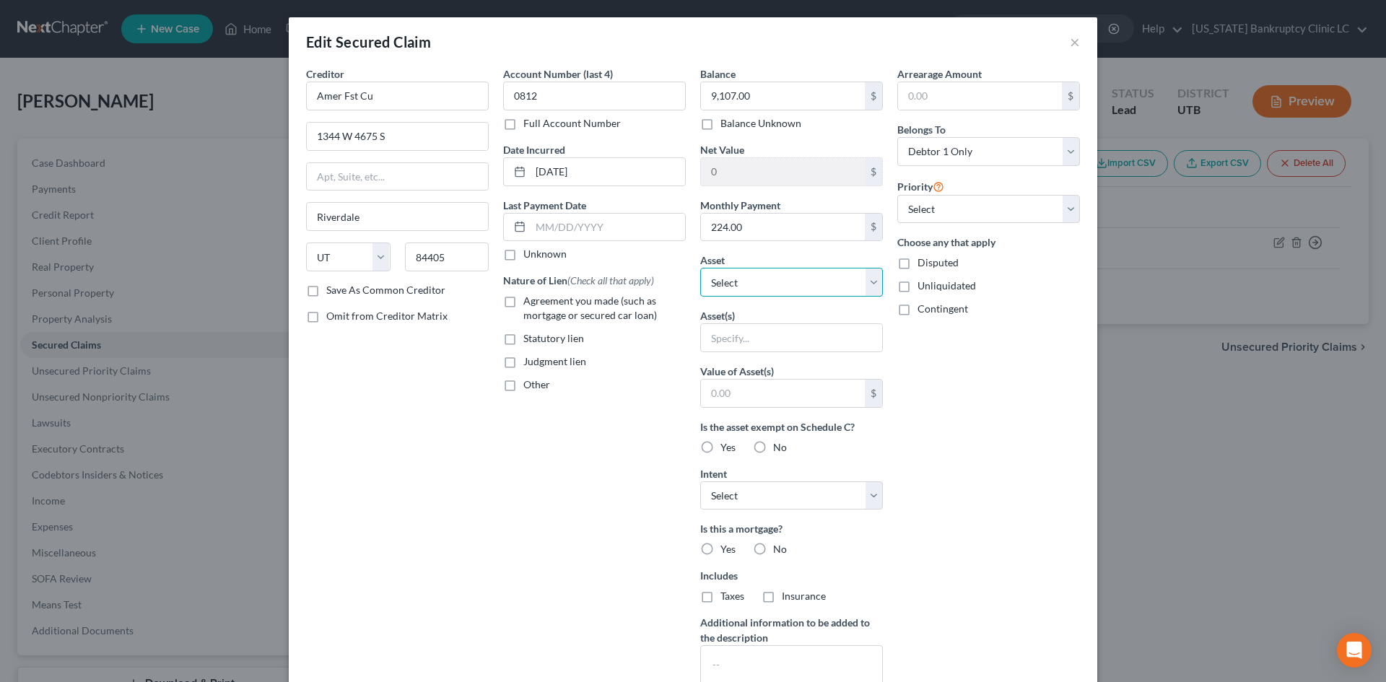
click at [739, 287] on select "Select Other Multiple Assets Household Goods - Washer & Dryer - $50.0 Venmo (Ot…" at bounding box center [791, 282] width 183 height 29
select select "16"
click at [700, 268] on select "Select Other Multiple Assets Household Goods - Washer & Dryer - $50.0 Venmo (Ot…" at bounding box center [791, 282] width 183 height 29
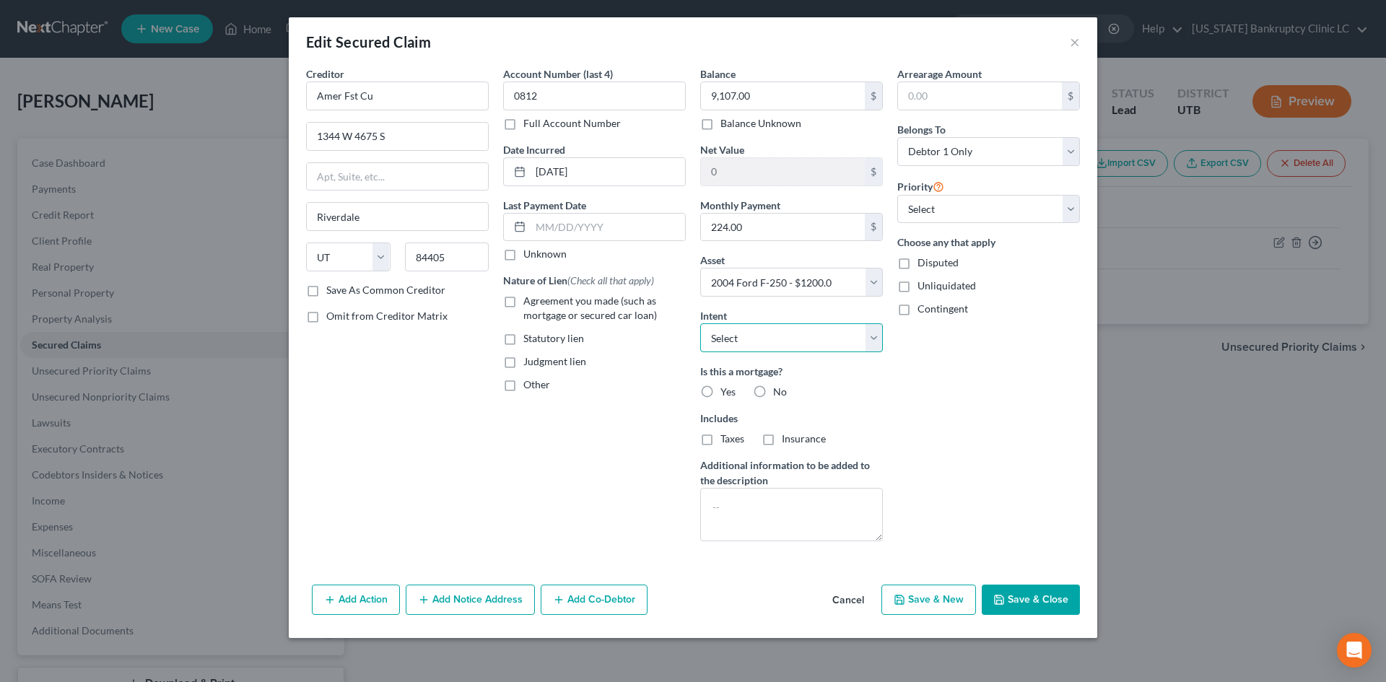
click at [763, 333] on select "Select Surrender Redeem Reaffirm Avoid Other" at bounding box center [791, 337] width 183 height 29
select select "2"
click at [700, 323] on select "Select Surrender Redeem Reaffirm Avoid Other" at bounding box center [791, 337] width 183 height 29
click at [393, 103] on input "Amer Fst Cu" at bounding box center [397, 96] width 183 height 29
click at [388, 120] on div "America First Credit Union" at bounding box center [393, 121] width 150 height 14
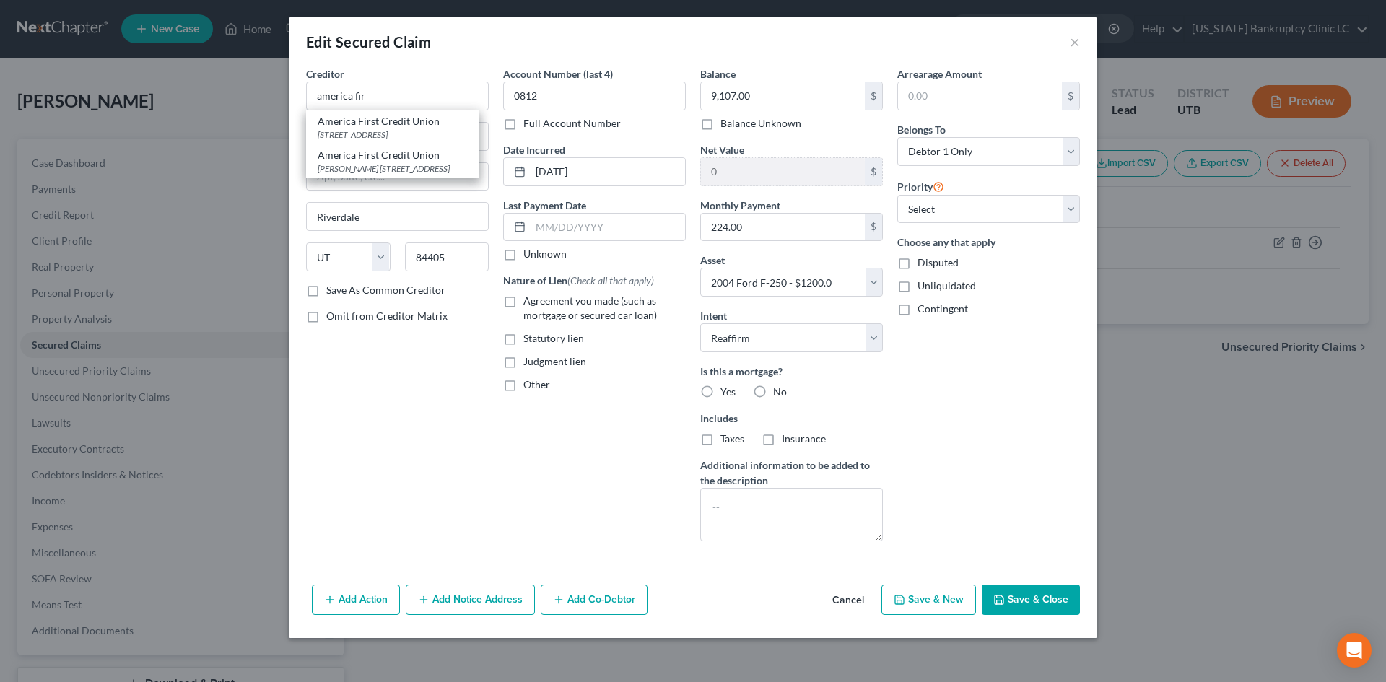
type input "America First Credit Union"
type input "PO Box 9199"
type input "[PERSON_NAME]"
type input "84409"
drag, startPoint x: 1032, startPoint y: 602, endPoint x: 648, endPoint y: 498, distance: 398.0
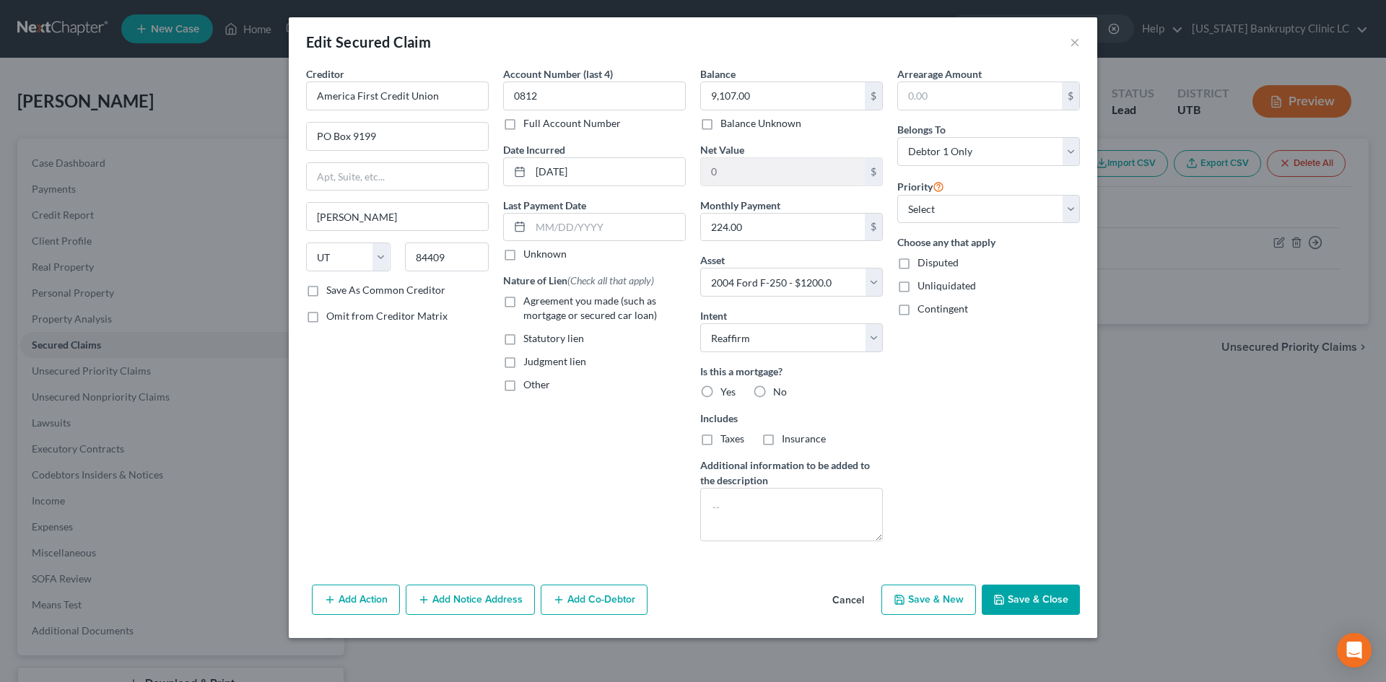
click at [648, 498] on div "Edit Secured Claim × Creditor * America First Credit Union [GEOGRAPHIC_DATA] [G…" at bounding box center [693, 327] width 809 height 621
click at [1043, 611] on button "Save & Close" at bounding box center [1031, 600] width 98 height 30
select select
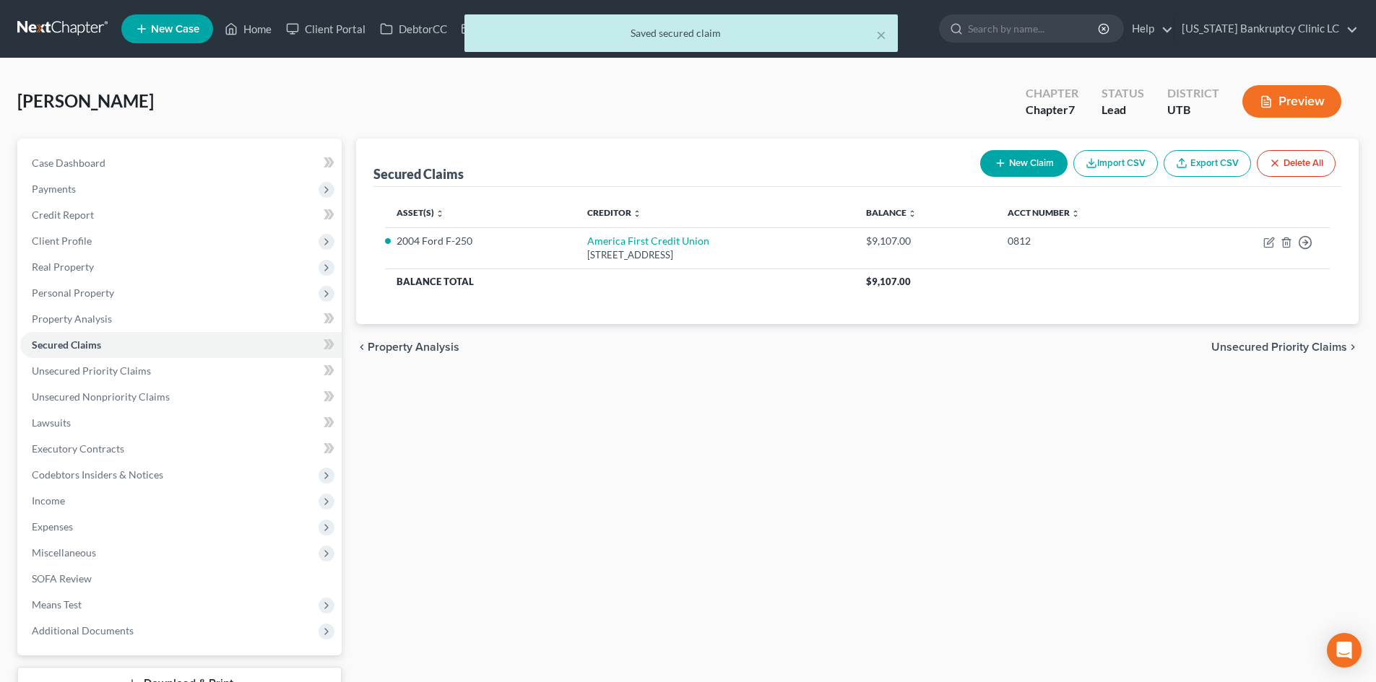
click at [781, 557] on div "Secured Claims New Claim Import CSV Export CSV Delete All Asset(s) expand_more …" at bounding box center [857, 439] width 1017 height 600
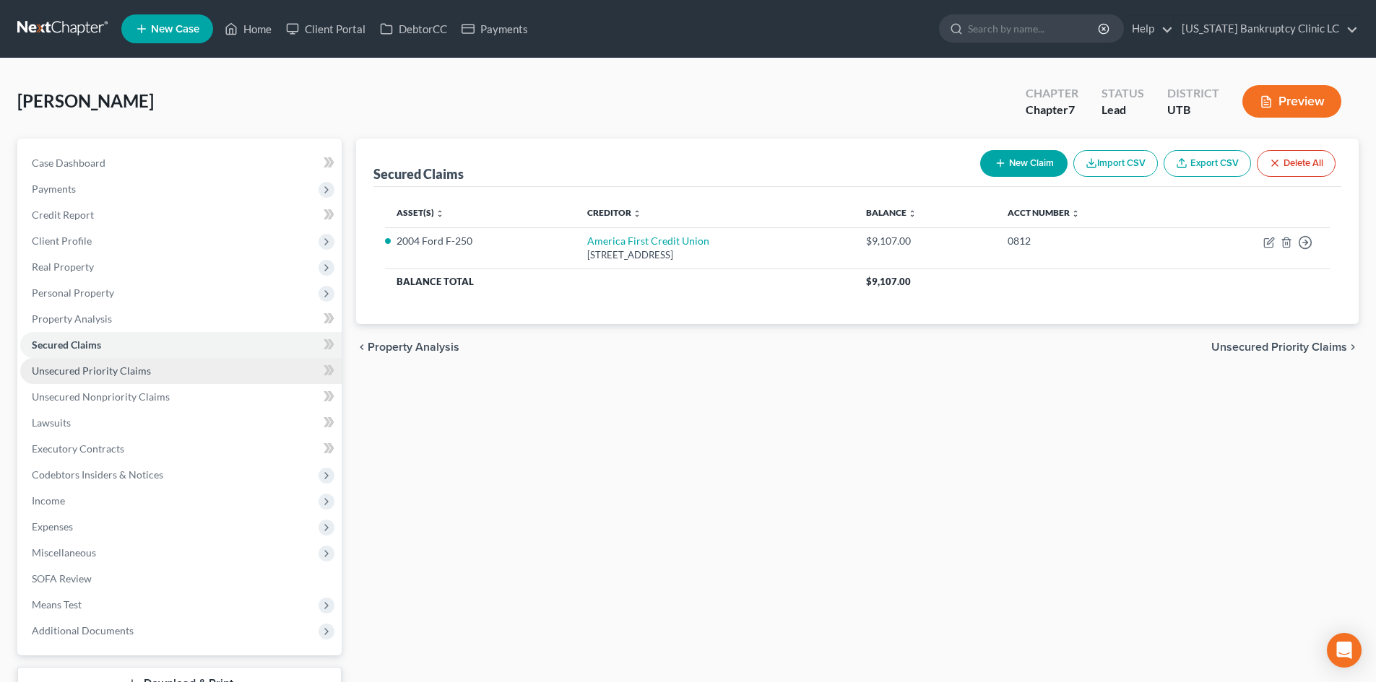
click at [67, 365] on span "Unsecured Priority Claims" at bounding box center [91, 371] width 119 height 12
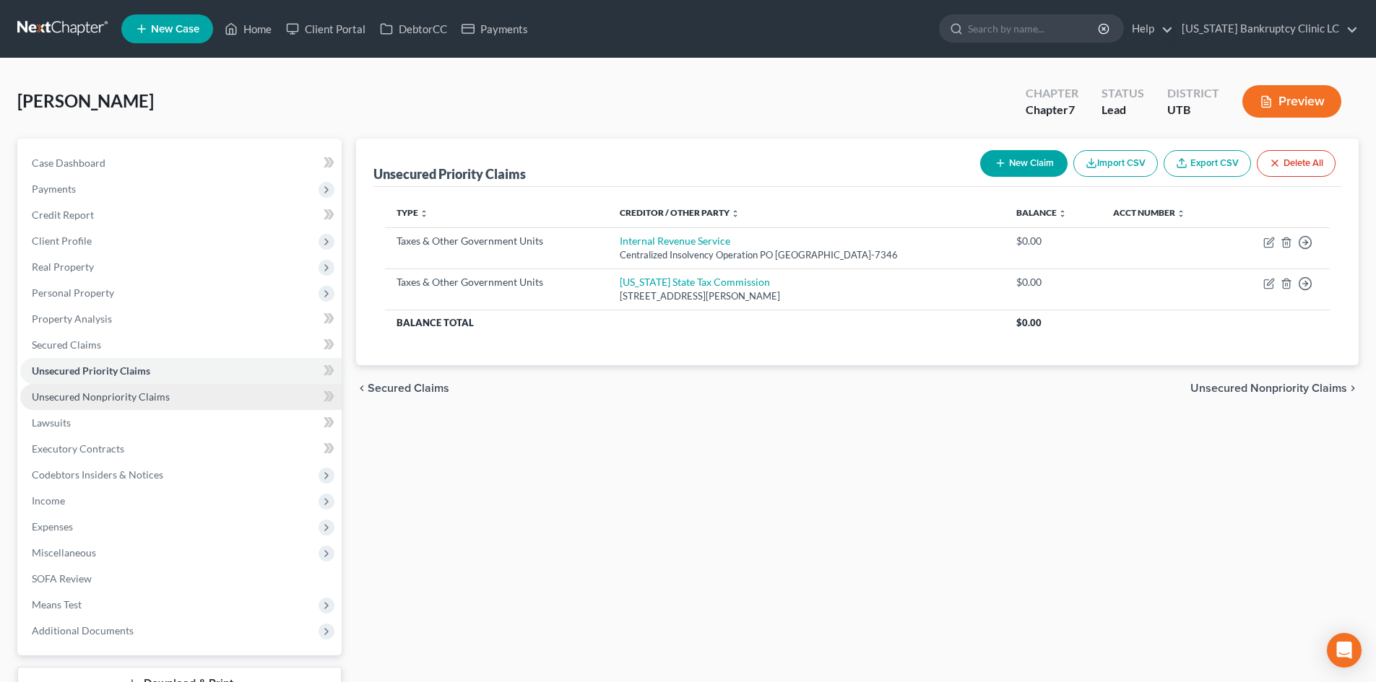
click at [74, 394] on span "Unsecured Nonpriority Claims" at bounding box center [101, 397] width 138 height 12
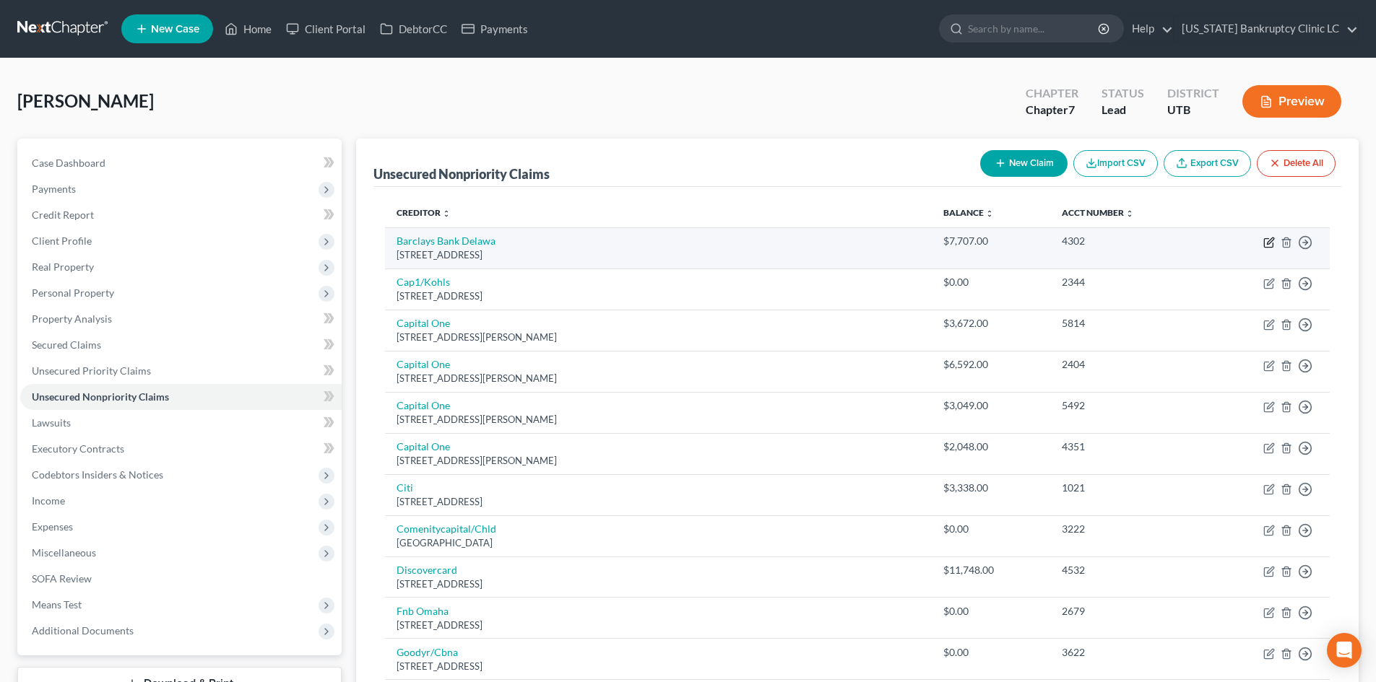
click at [1267, 243] on icon "button" at bounding box center [1270, 241] width 6 height 6
select select "7"
select select "2"
select select "0"
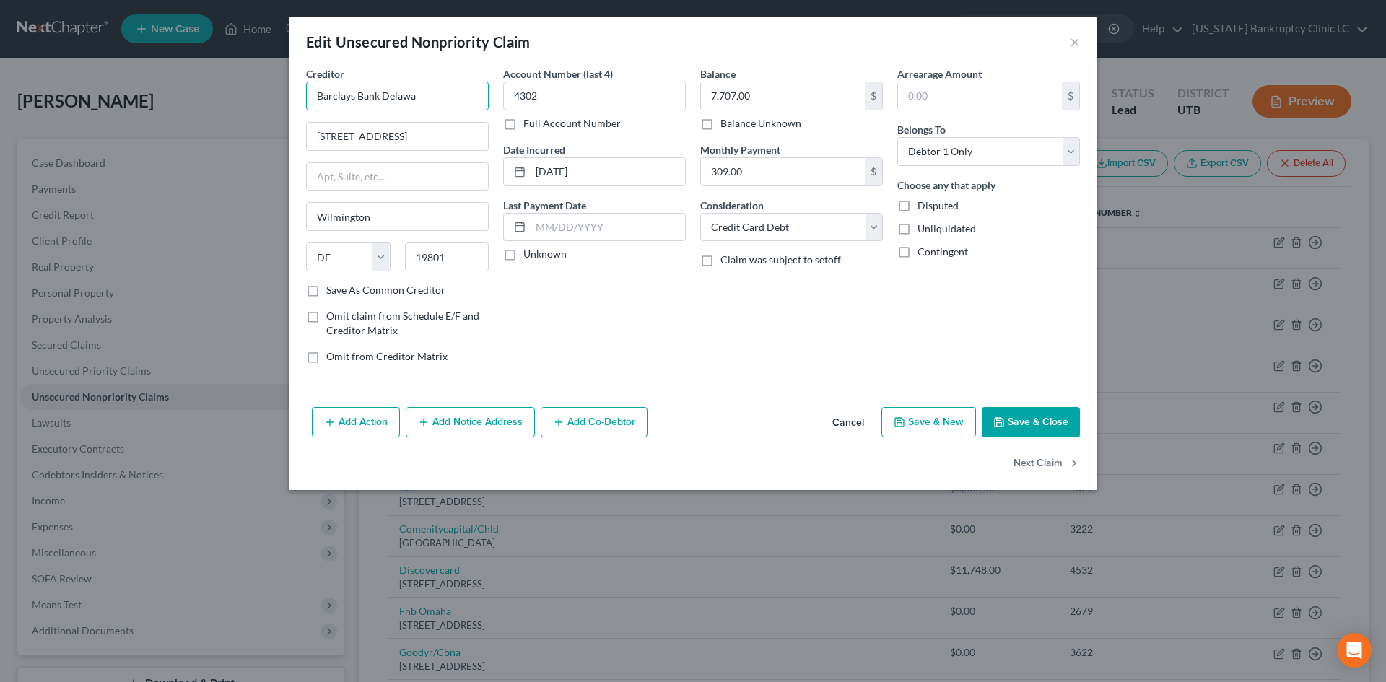
drag, startPoint x: 427, startPoint y: 89, endPoint x: 433, endPoint y: 93, distance: 7.8
click at [427, 89] on input "Barclays Bank Delawa" at bounding box center [397, 96] width 183 height 29
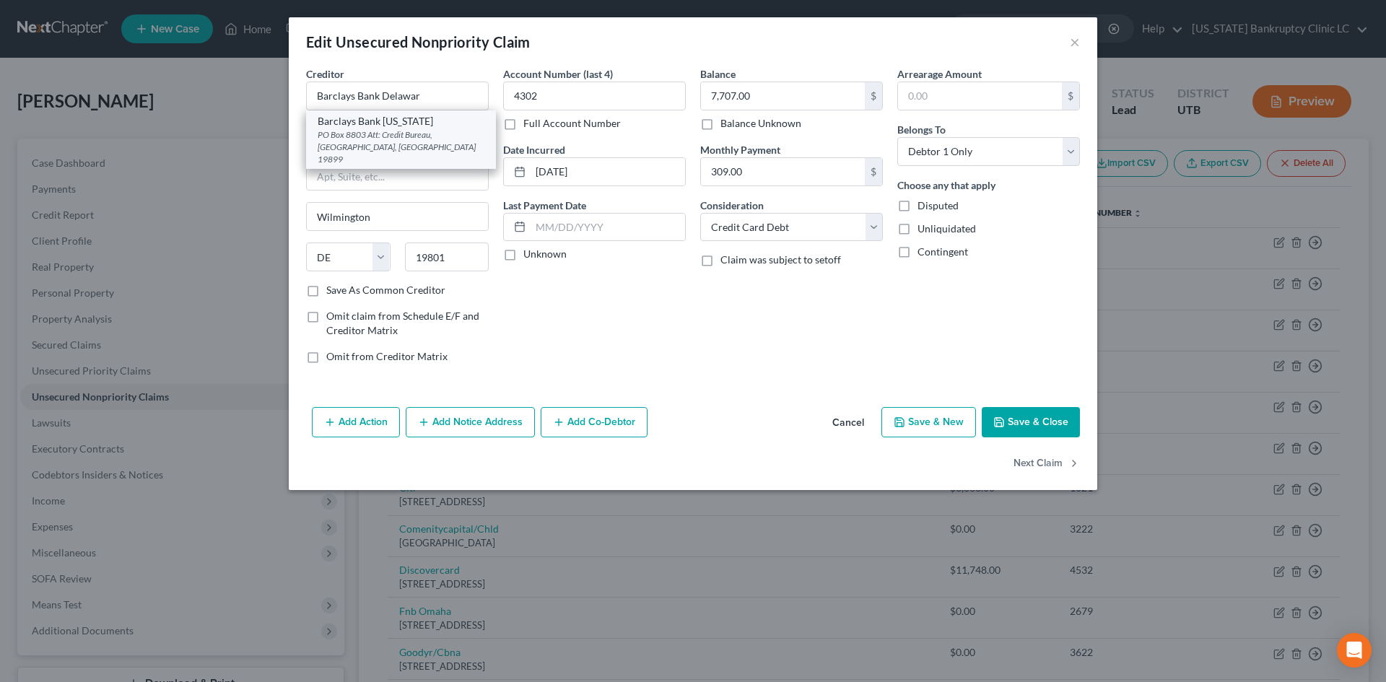
click at [417, 129] on div "PO Box 8803 Att: Credit Bureau, [GEOGRAPHIC_DATA], [GEOGRAPHIC_DATA] 19899" at bounding box center [401, 147] width 167 height 37
type input "Barclays Bank [US_STATE]"
type input "PO Box 8803"
type input "Att: Credit Bureau"
type input "19899"
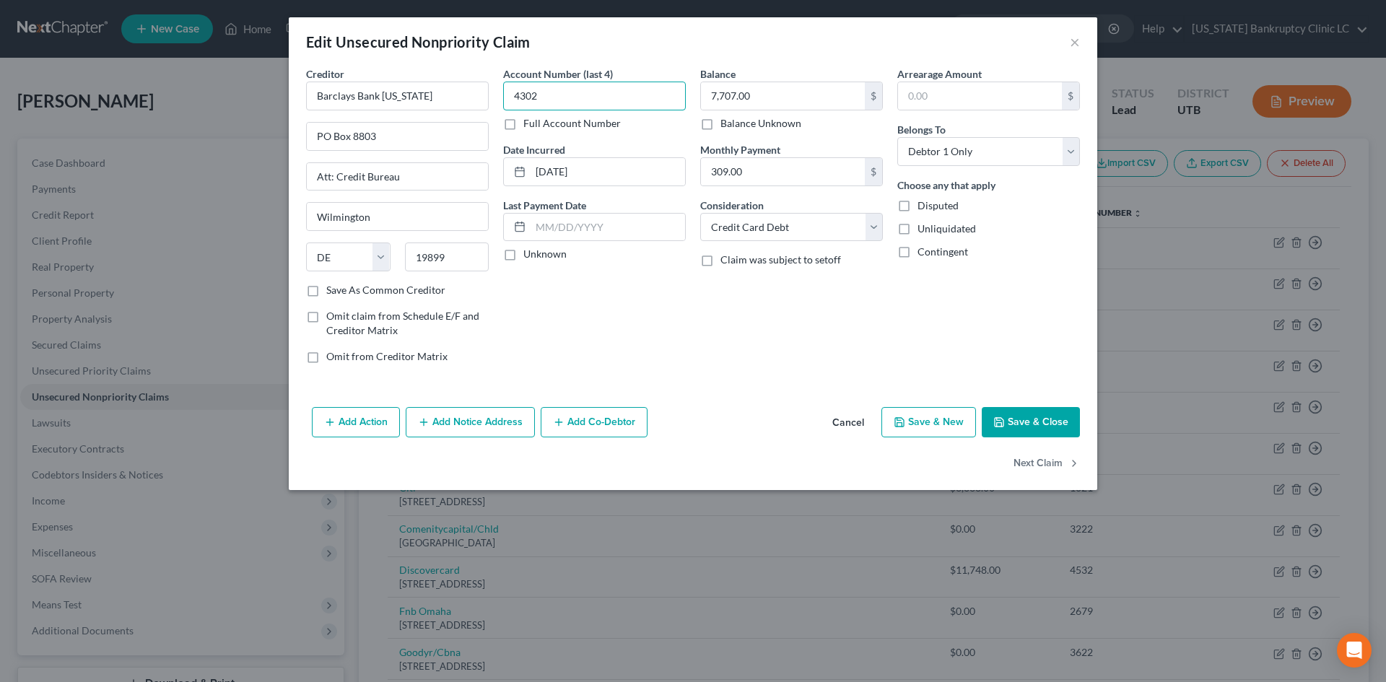
click at [577, 94] on input "4302" at bounding box center [594, 96] width 183 height 29
click at [1029, 413] on button "Save & Close" at bounding box center [1031, 422] width 98 height 30
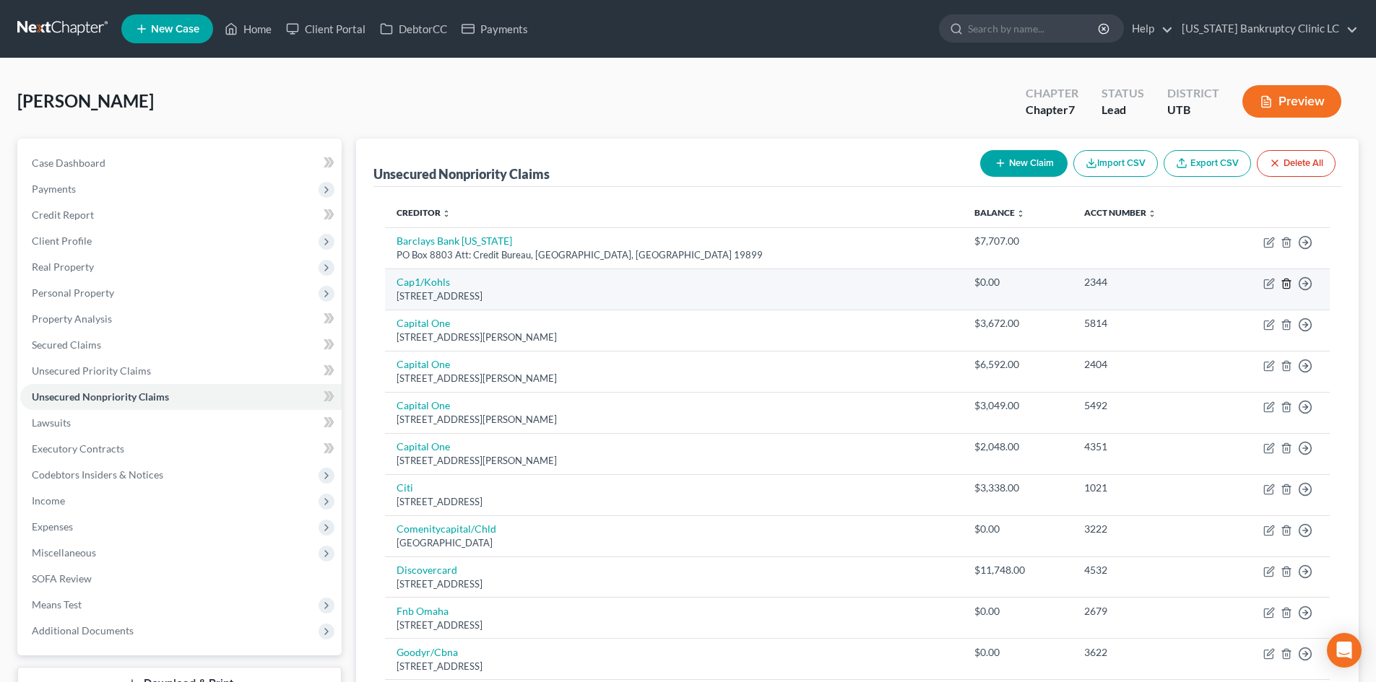
click at [1285, 282] on icon "button" at bounding box center [1286, 284] width 12 height 12
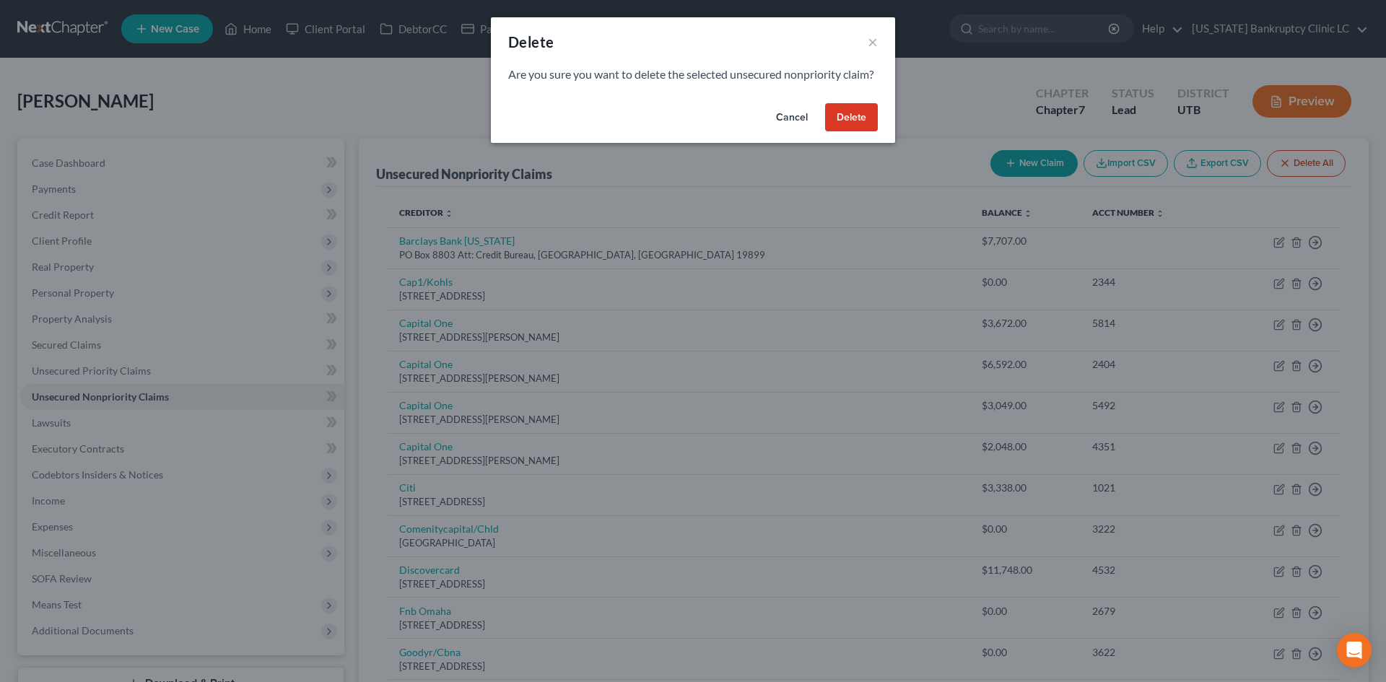
click at [846, 132] on button "Delete" at bounding box center [851, 117] width 53 height 29
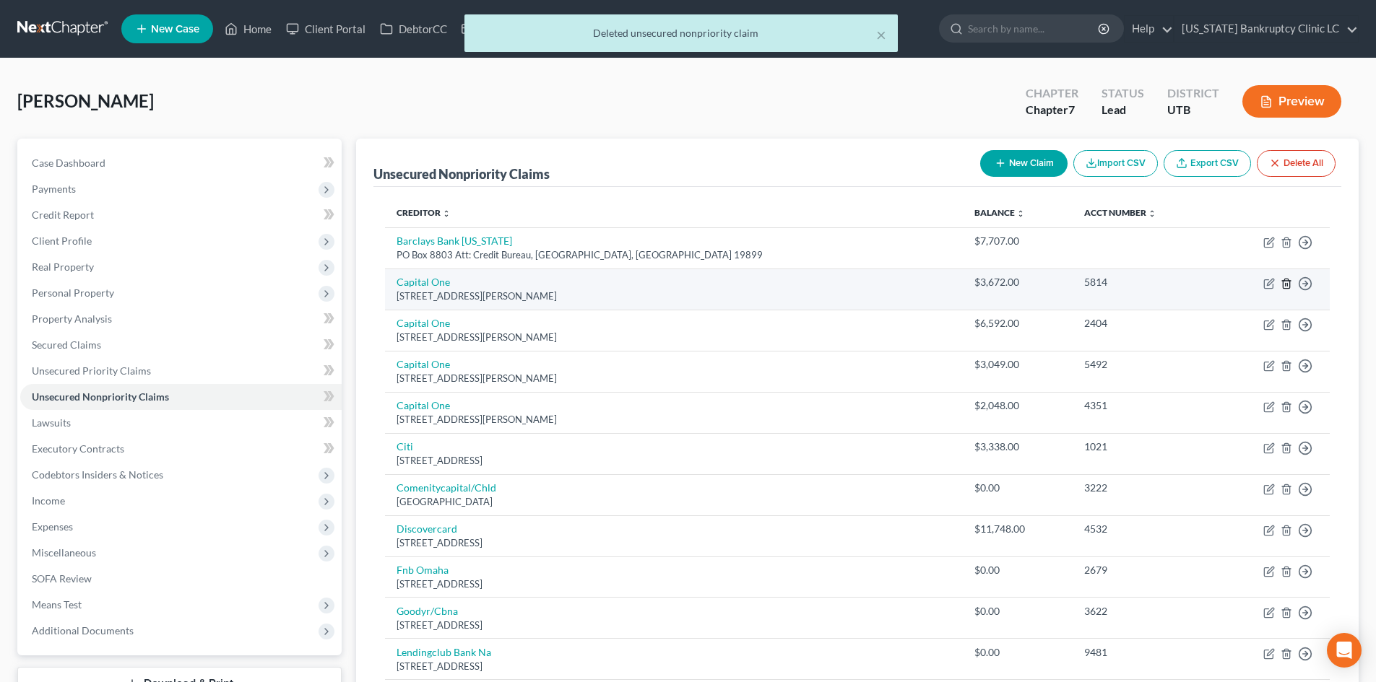
click at [1285, 284] on line "button" at bounding box center [1285, 284] width 0 height 3
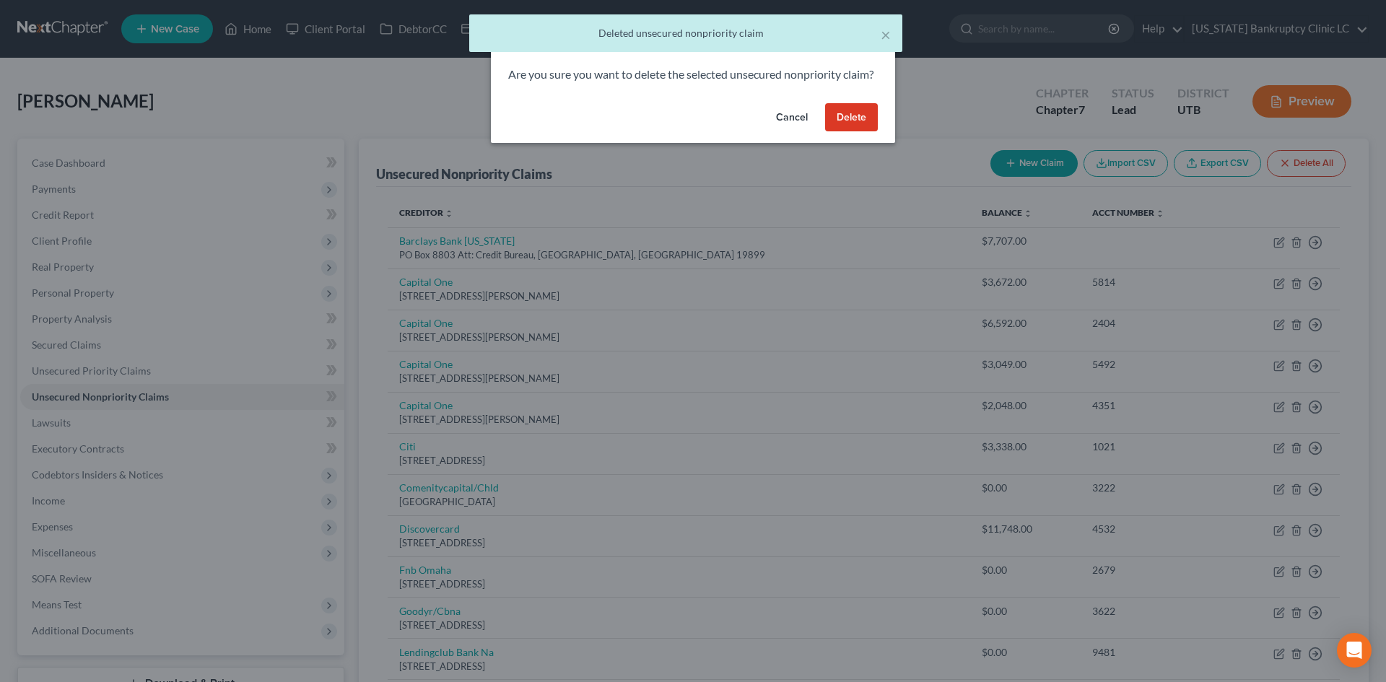
click at [852, 129] on button "Delete" at bounding box center [851, 117] width 53 height 29
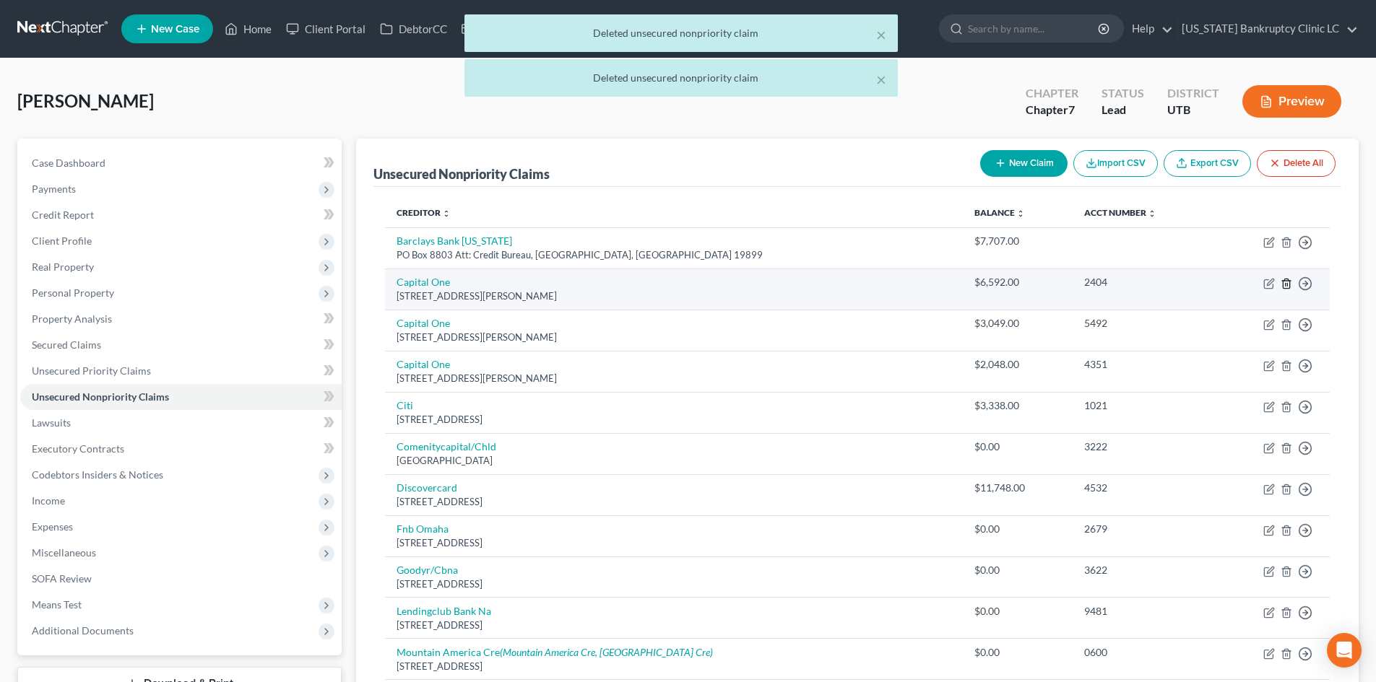
click at [1291, 287] on icon "button" at bounding box center [1286, 284] width 12 height 12
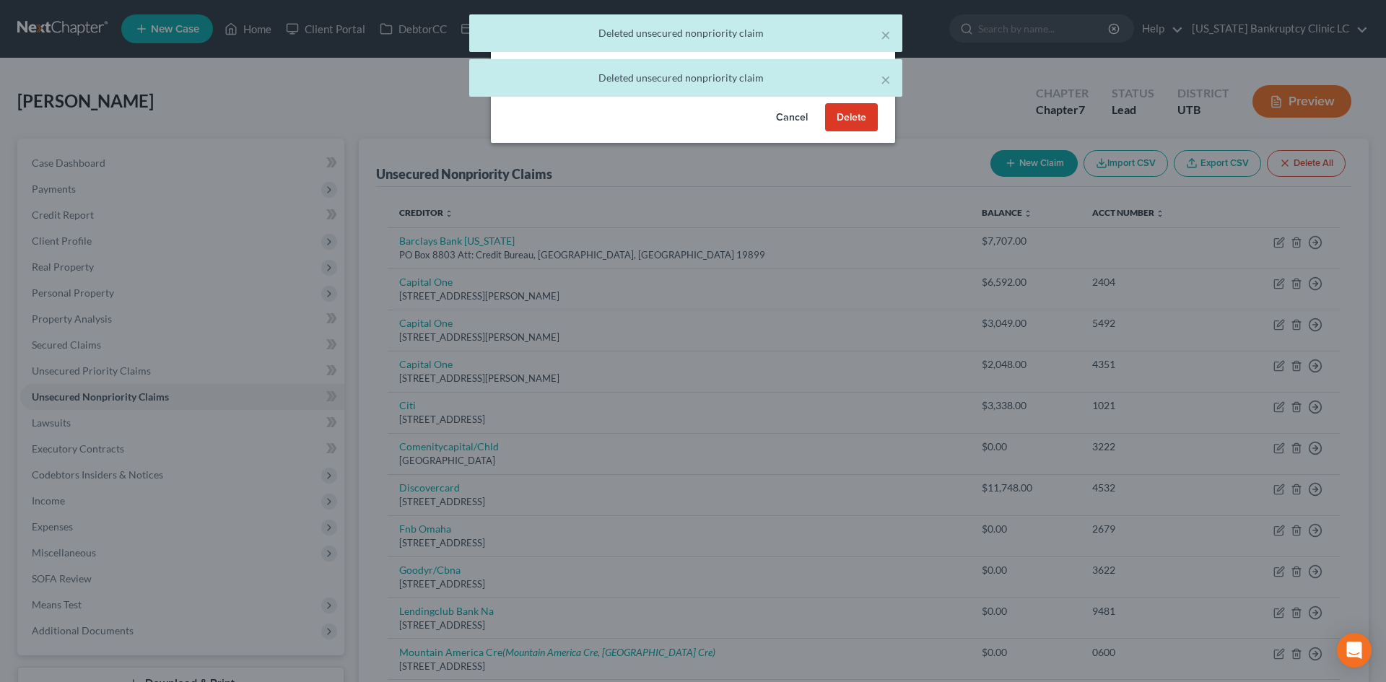
click at [843, 132] on button "Delete" at bounding box center [851, 117] width 53 height 29
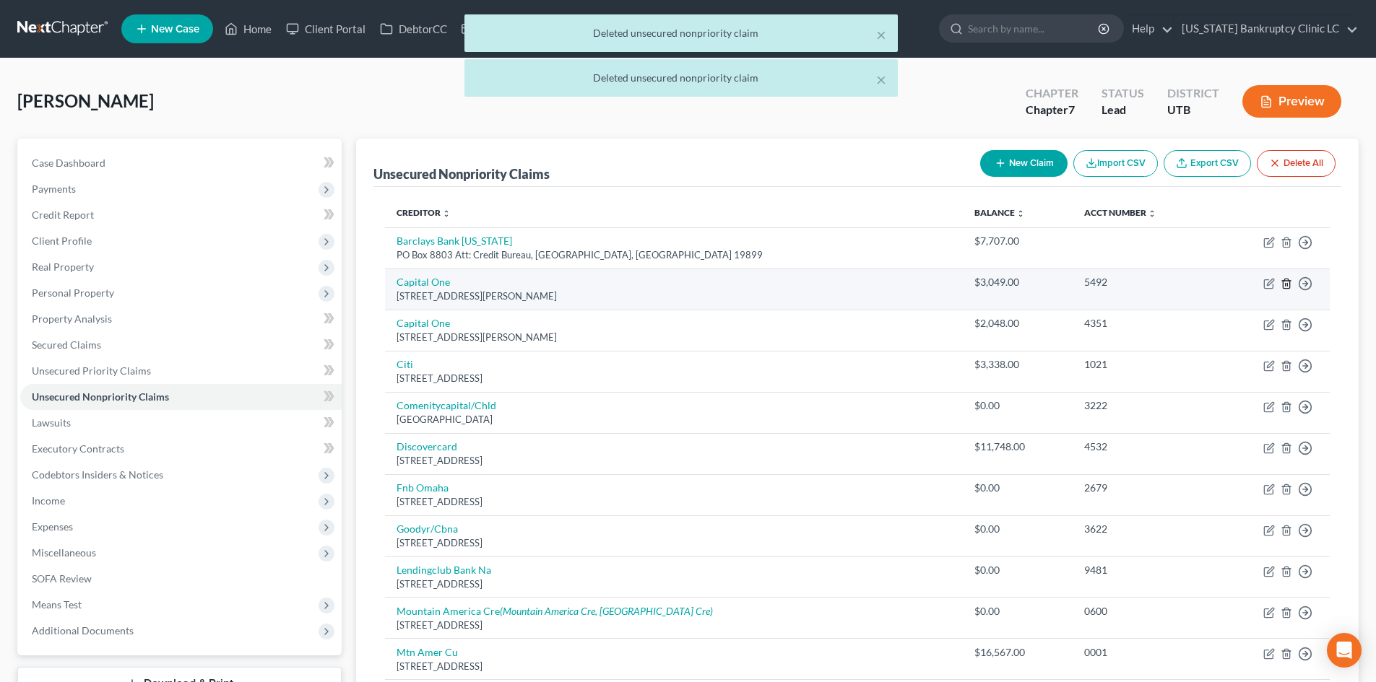
click at [1290, 282] on icon "button" at bounding box center [1286, 284] width 12 height 12
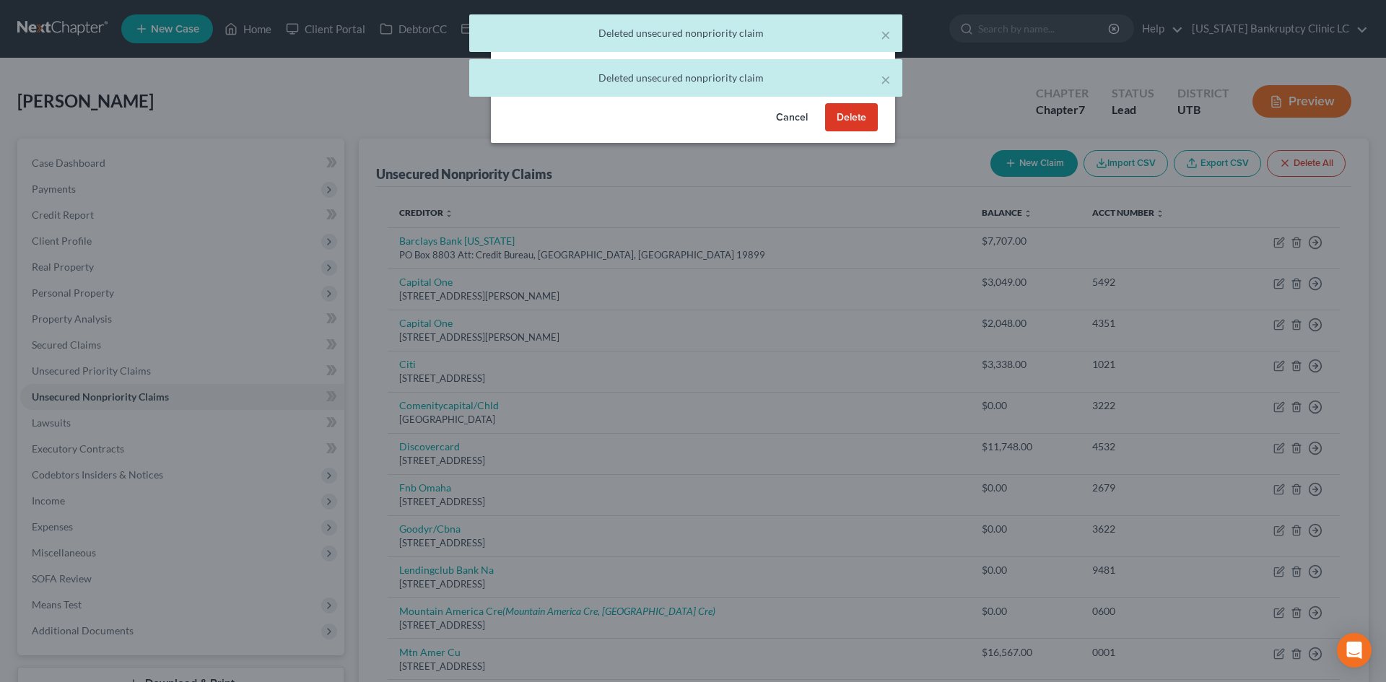
click at [849, 132] on button "Delete" at bounding box center [851, 117] width 53 height 29
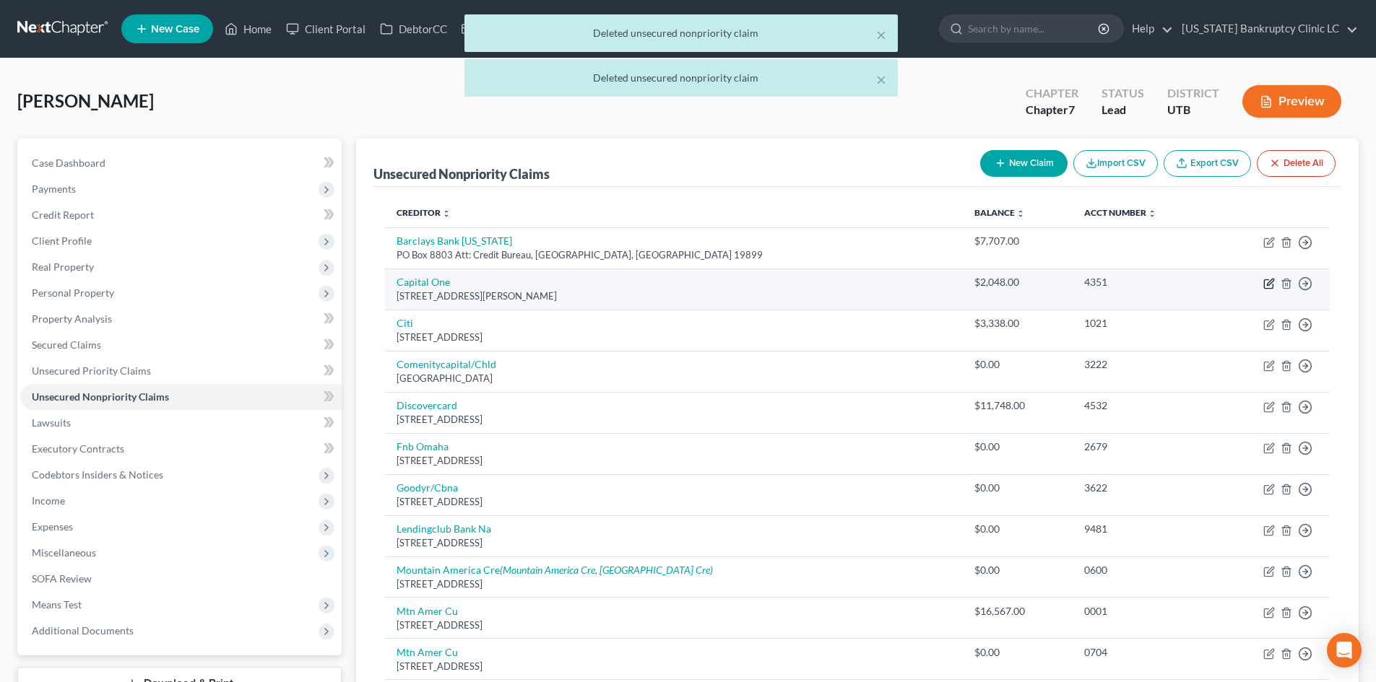
click at [1272, 287] on icon "button" at bounding box center [1268, 284] width 9 height 9
select select "48"
select select "2"
select select "0"
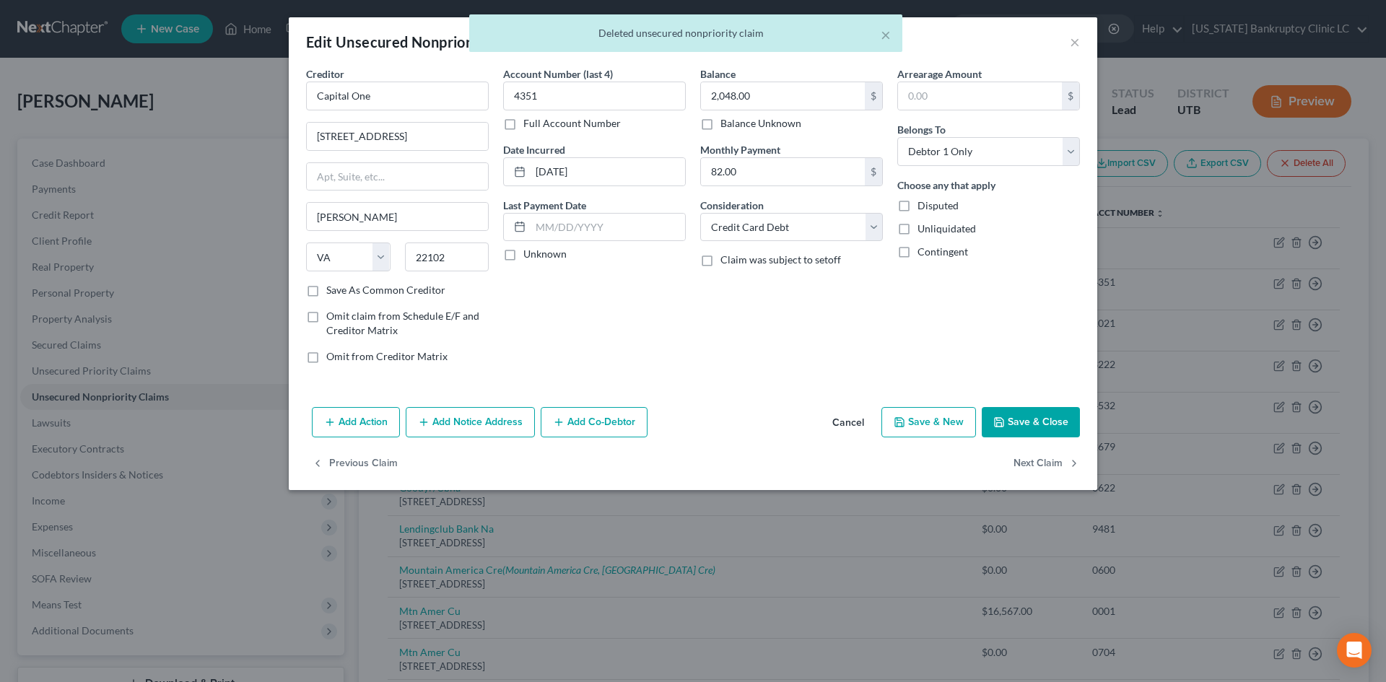
click at [625, 279] on div "Account Number (last 4) 4351 Full Account Number Date Incurred [DATE] Last Paym…" at bounding box center [594, 220] width 197 height 309
click at [553, 87] on input "4351" at bounding box center [594, 96] width 183 height 29
click at [765, 85] on input "2,048.00" at bounding box center [783, 95] width 164 height 27
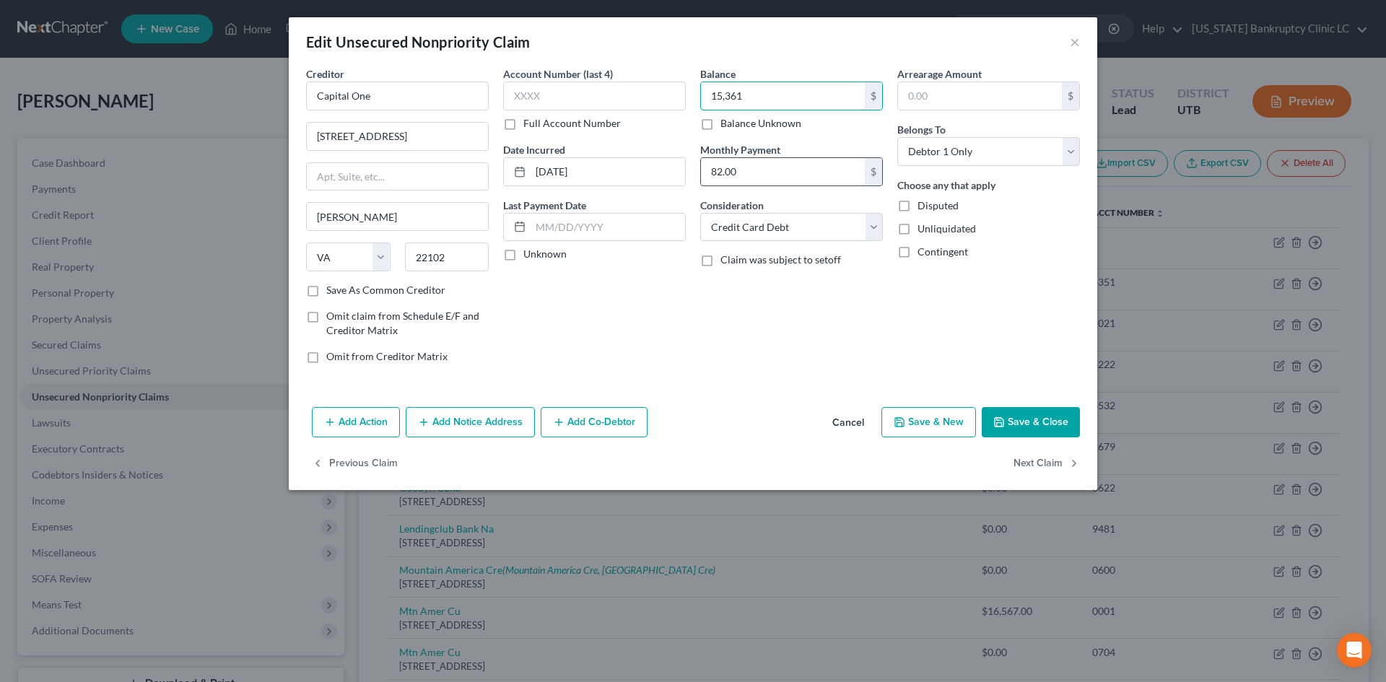
type input "15,361"
click at [778, 174] on input "82.00" at bounding box center [783, 171] width 164 height 27
click at [770, 233] on select "Select Cable / Satellite Services Collection Agency Credit Card Debt Debt Couns…" at bounding box center [791, 227] width 183 height 29
select select
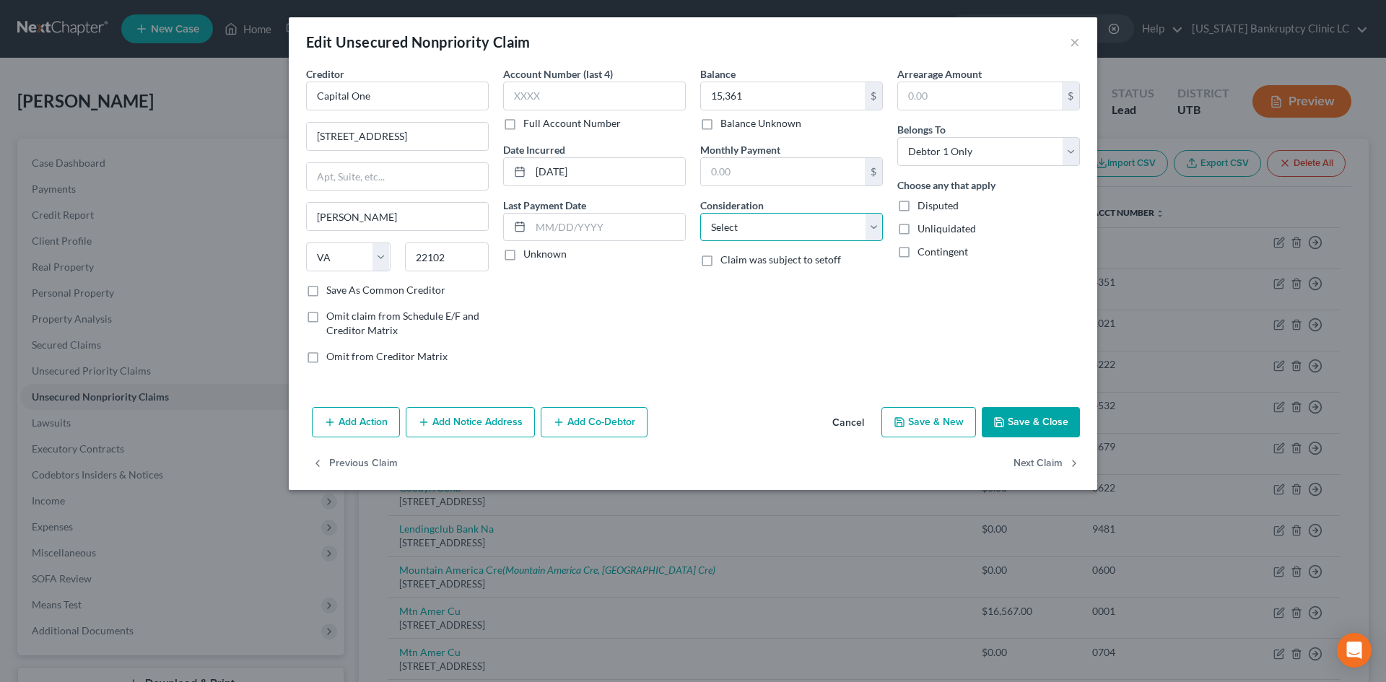
click at [700, 213] on select "Select Cable / Satellite Services Collection Agency Credit Card Debt Debt Couns…" at bounding box center [791, 227] width 183 height 29
click at [1034, 416] on button "Save & Close" at bounding box center [1031, 422] width 98 height 30
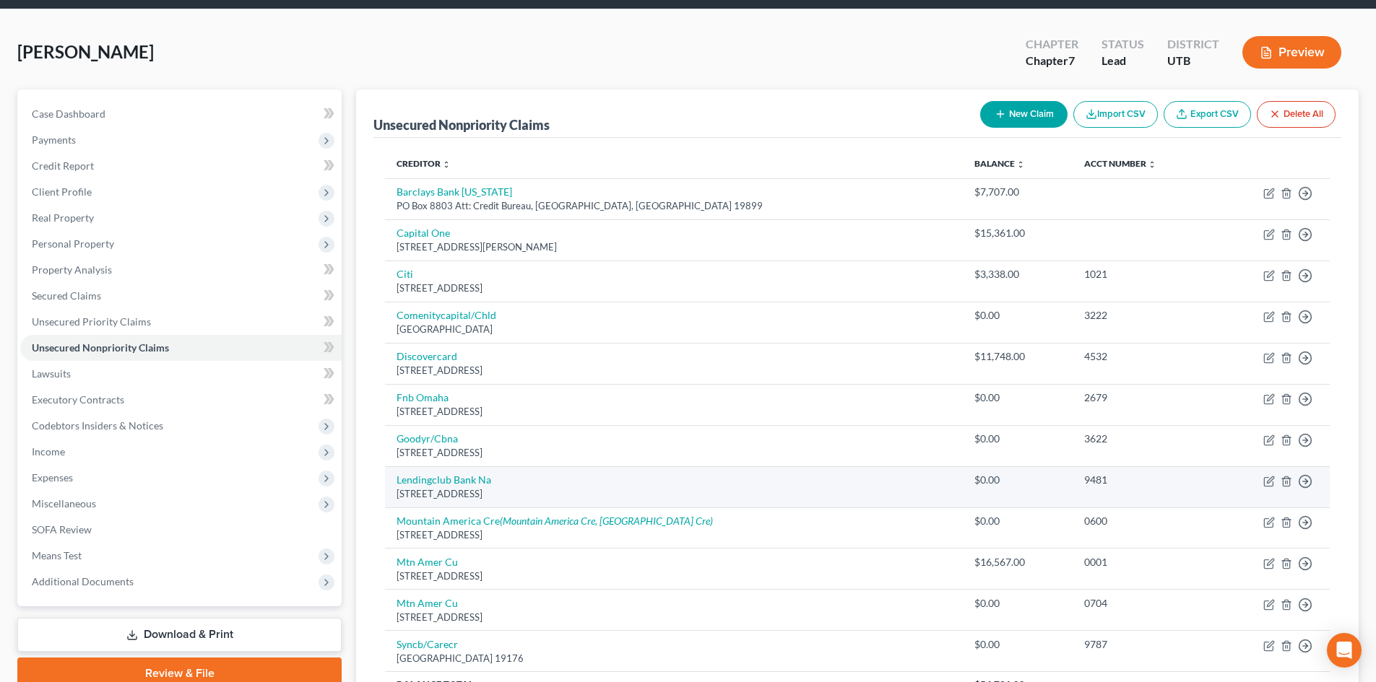
scroll to position [72, 0]
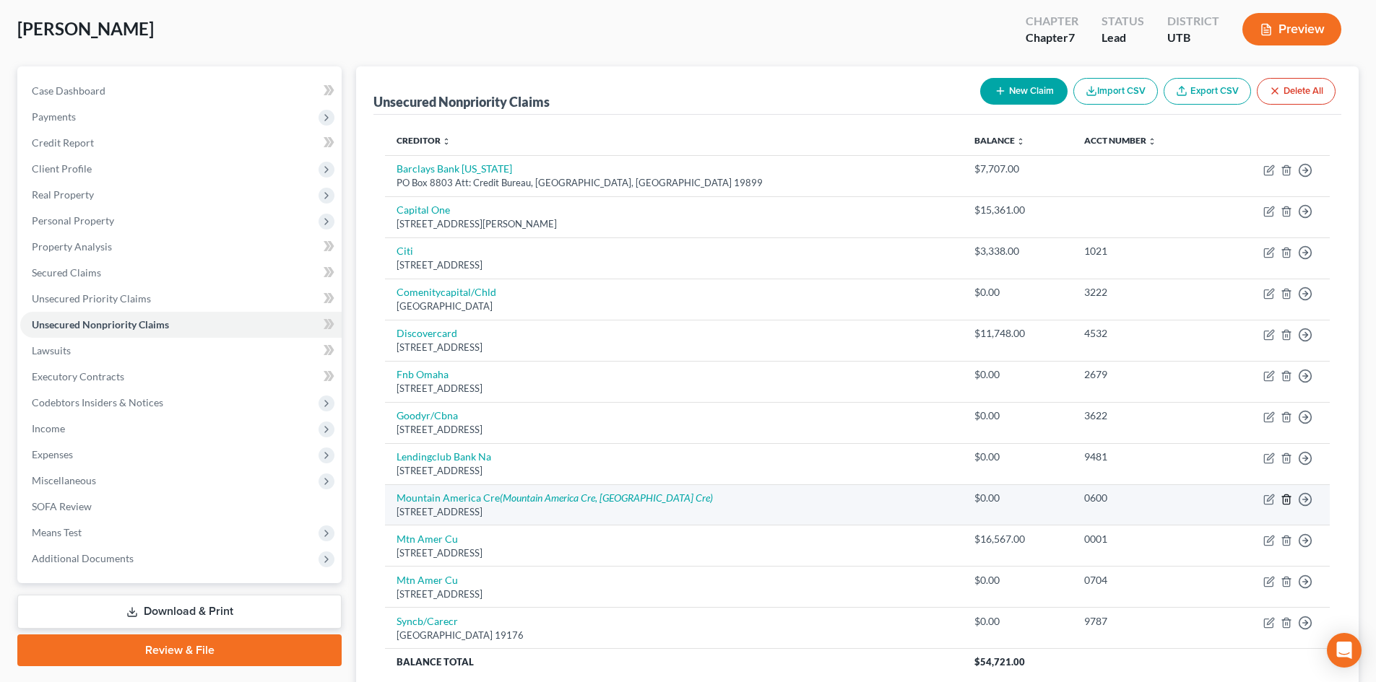
click at [1287, 499] on line "button" at bounding box center [1287, 500] width 0 height 3
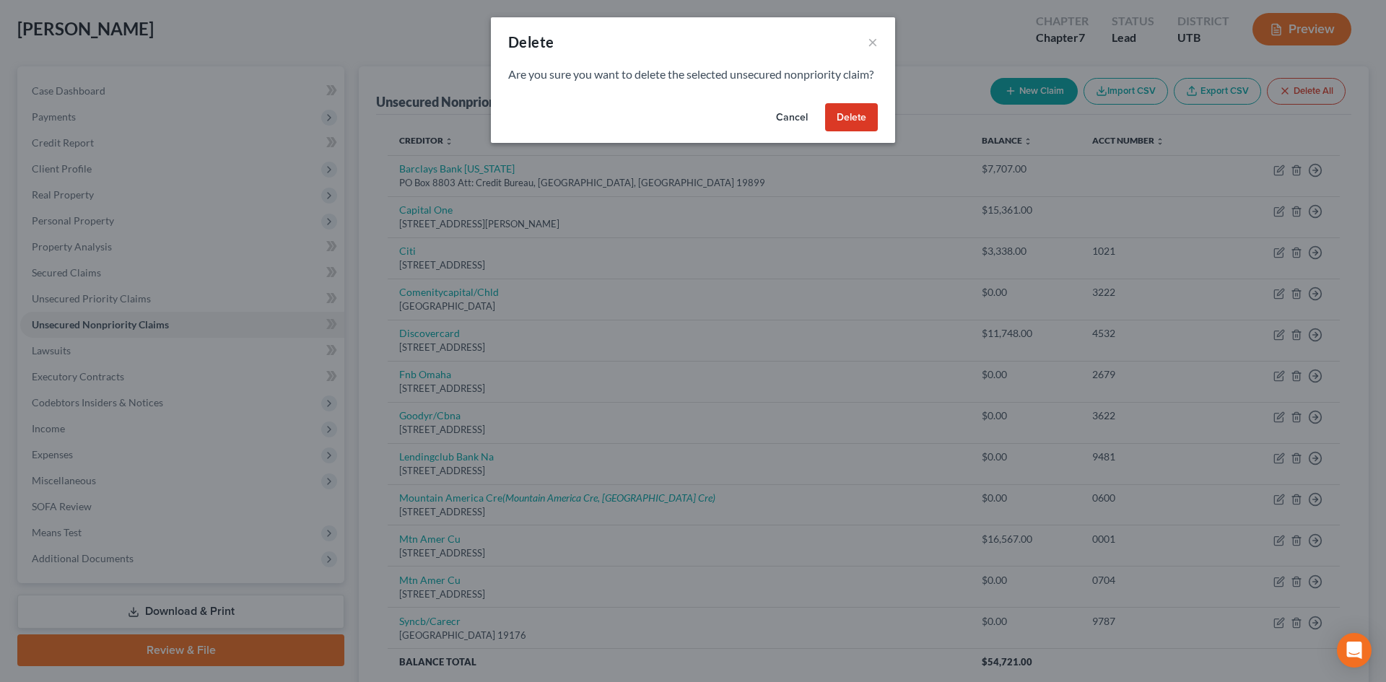
click at [842, 127] on button "Delete" at bounding box center [851, 117] width 53 height 29
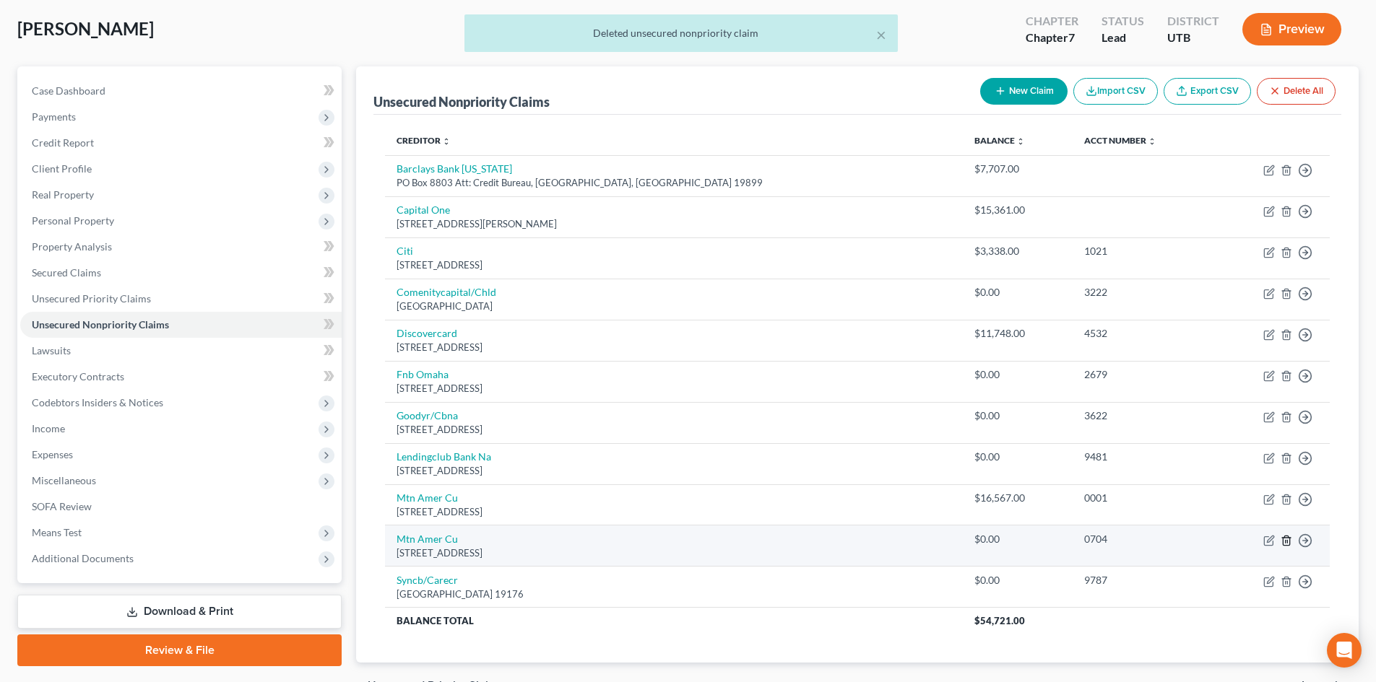
click at [1287, 540] on line "button" at bounding box center [1287, 541] width 0 height 3
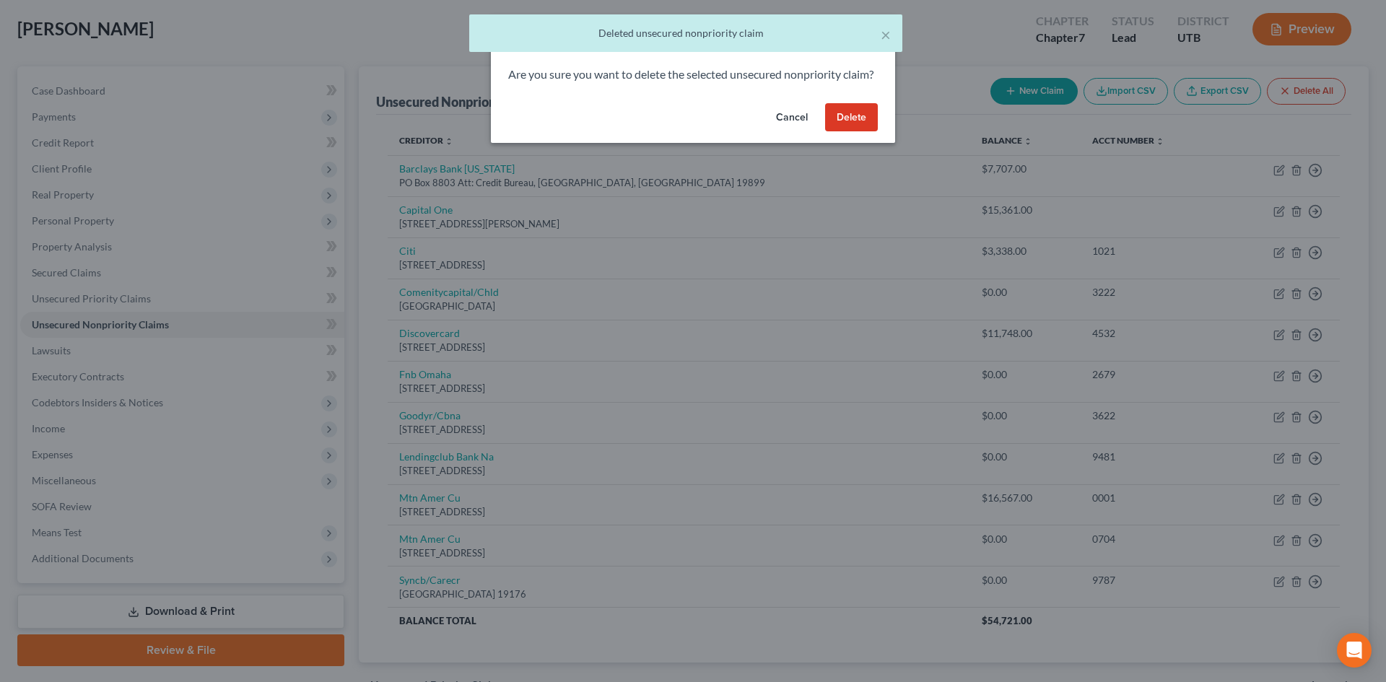
click at [843, 132] on button "Delete" at bounding box center [851, 117] width 53 height 29
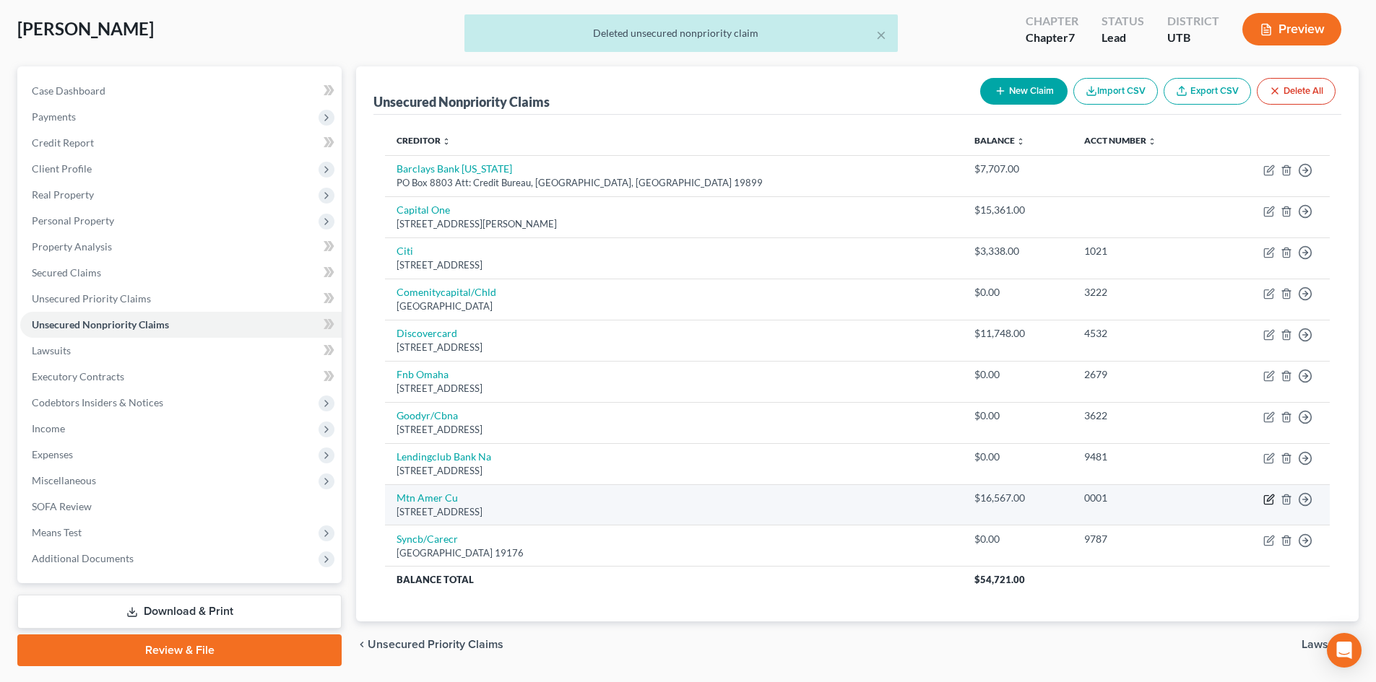
click at [1269, 499] on icon "button" at bounding box center [1269, 500] width 12 height 12
select select "46"
select select "0"
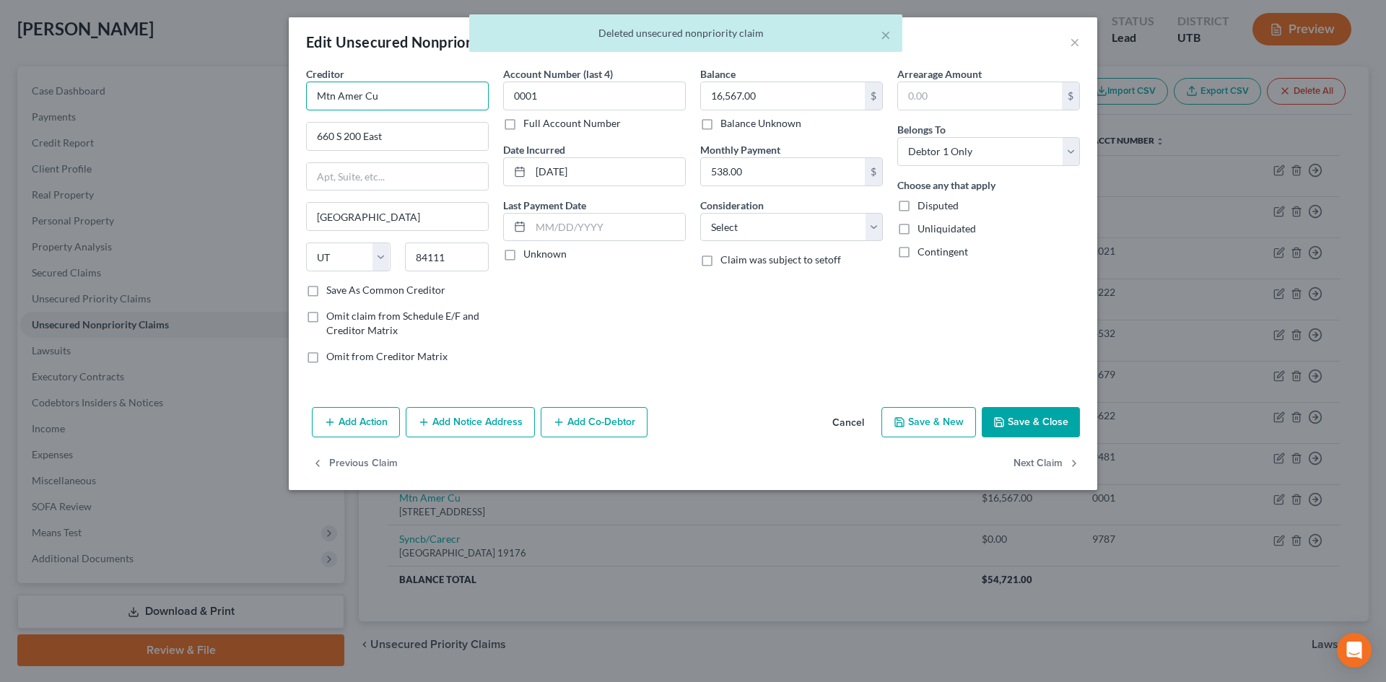
click at [438, 100] on input "Mtn Amer Cu" at bounding box center [397, 96] width 183 height 29
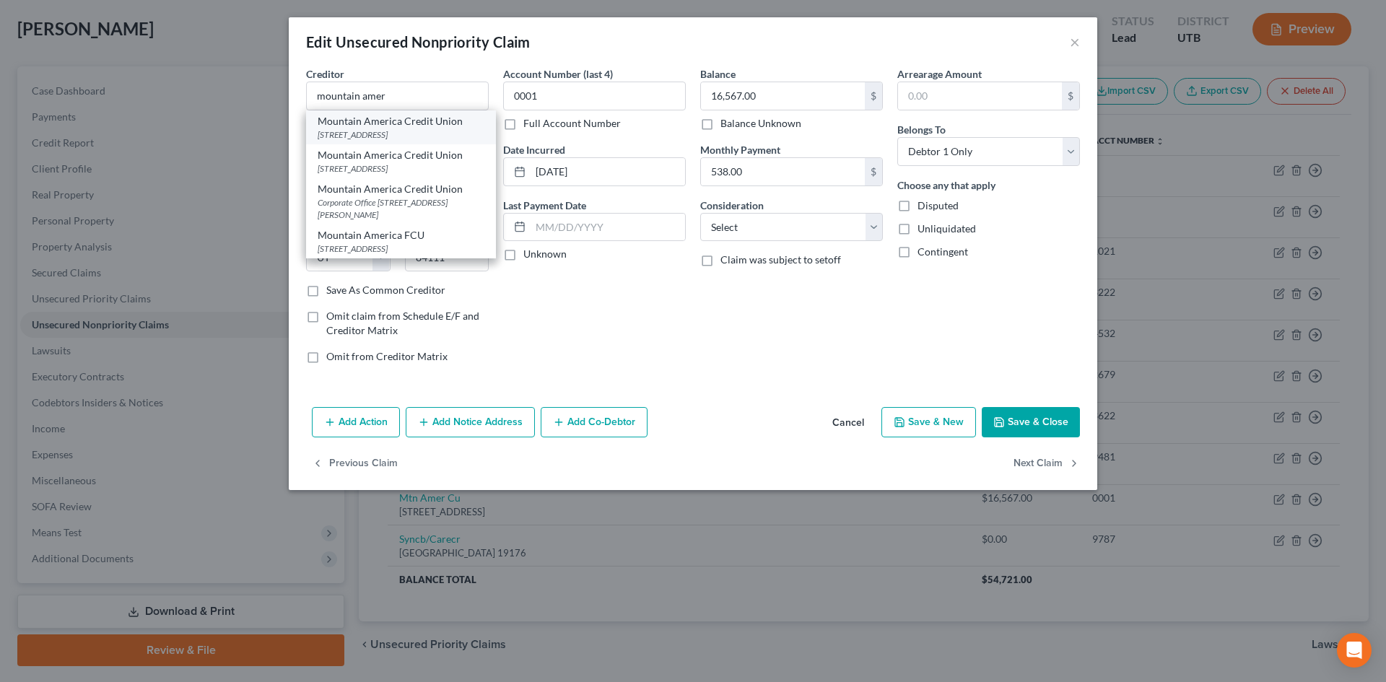
click at [387, 123] on div "Mountain America Credit Union" at bounding box center [401, 121] width 167 height 14
type input "Mountain America Credit Union"
type input "PO Box 2331"
type input "[PERSON_NAME]"
type input "84091"
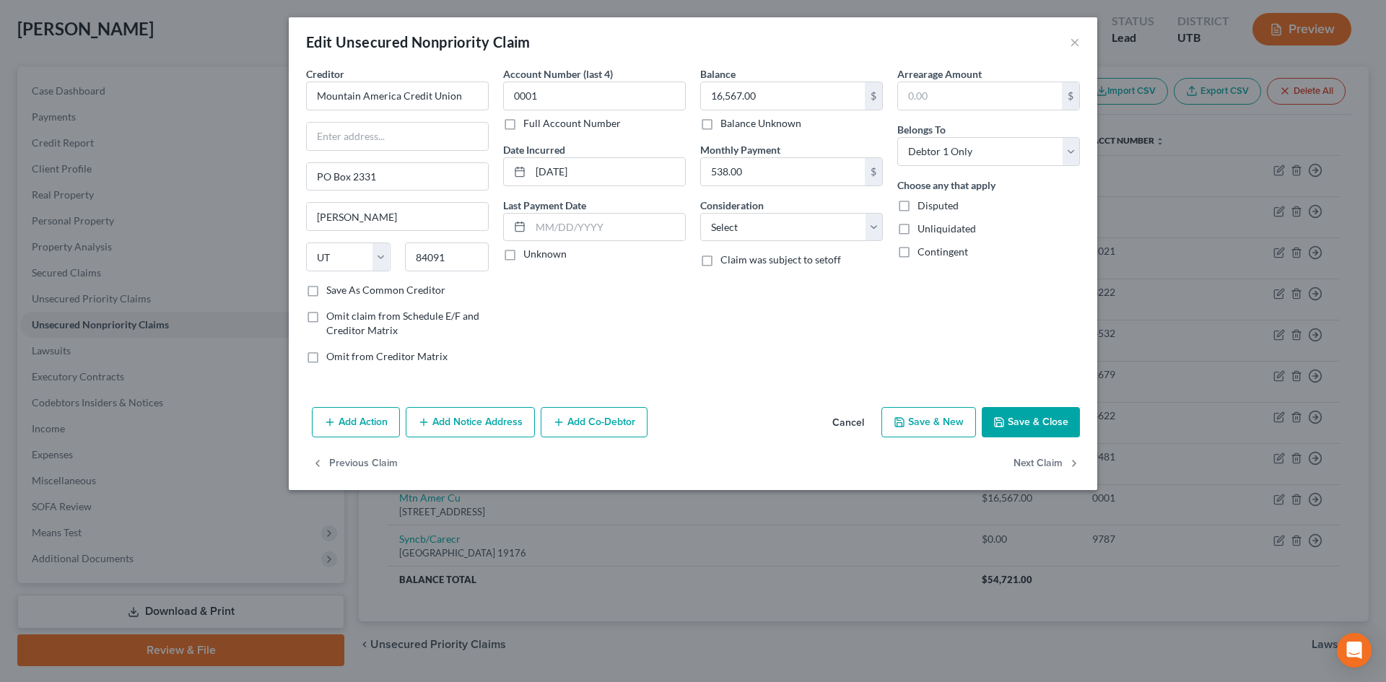
click at [776, 187] on div "Balance 16,567.00 $ Balance Unknown Balance Undetermined 16,567.00 $ Balance Un…" at bounding box center [791, 220] width 197 height 309
click at [778, 178] on input "538.00" at bounding box center [783, 171] width 164 height 27
click at [600, 99] on input "0001" at bounding box center [594, 96] width 183 height 29
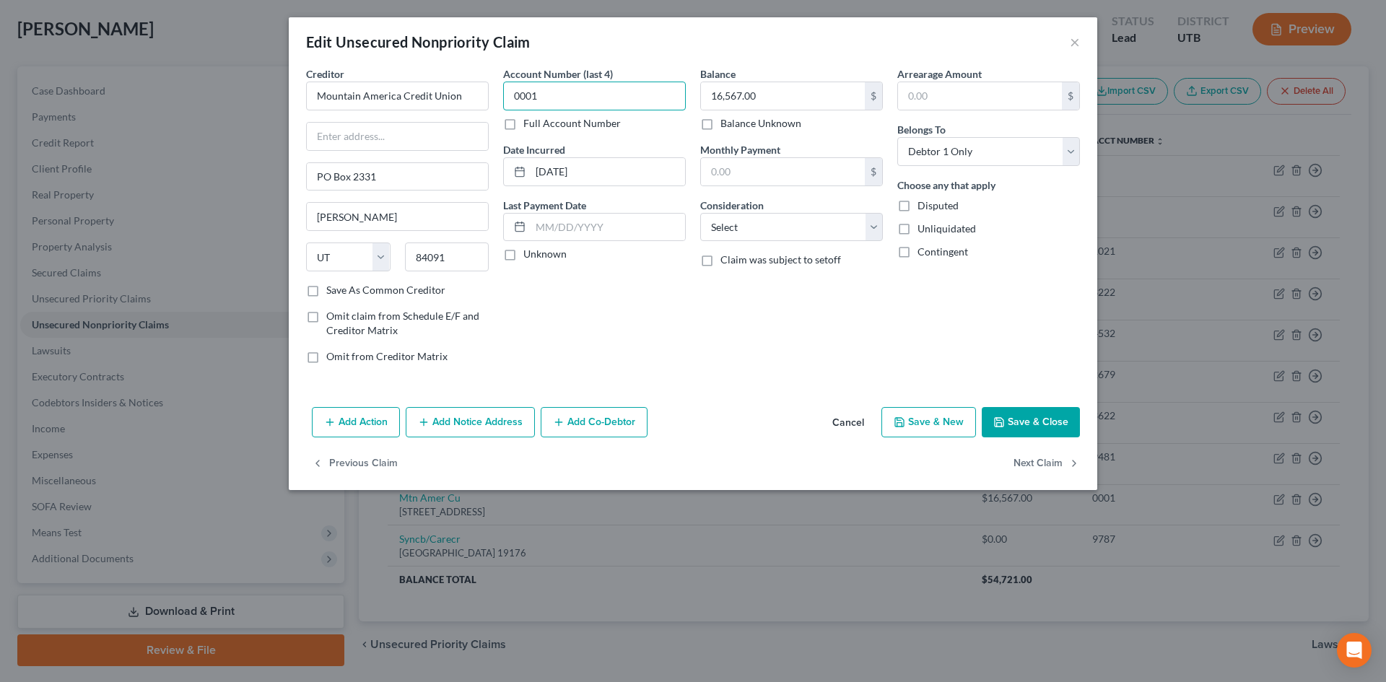
click at [600, 99] on input "0001" at bounding box center [594, 96] width 183 height 29
click at [644, 181] on input "[DATE]" at bounding box center [608, 171] width 155 height 27
type input "1"
click at [1024, 419] on button "Save & Close" at bounding box center [1031, 422] width 98 height 30
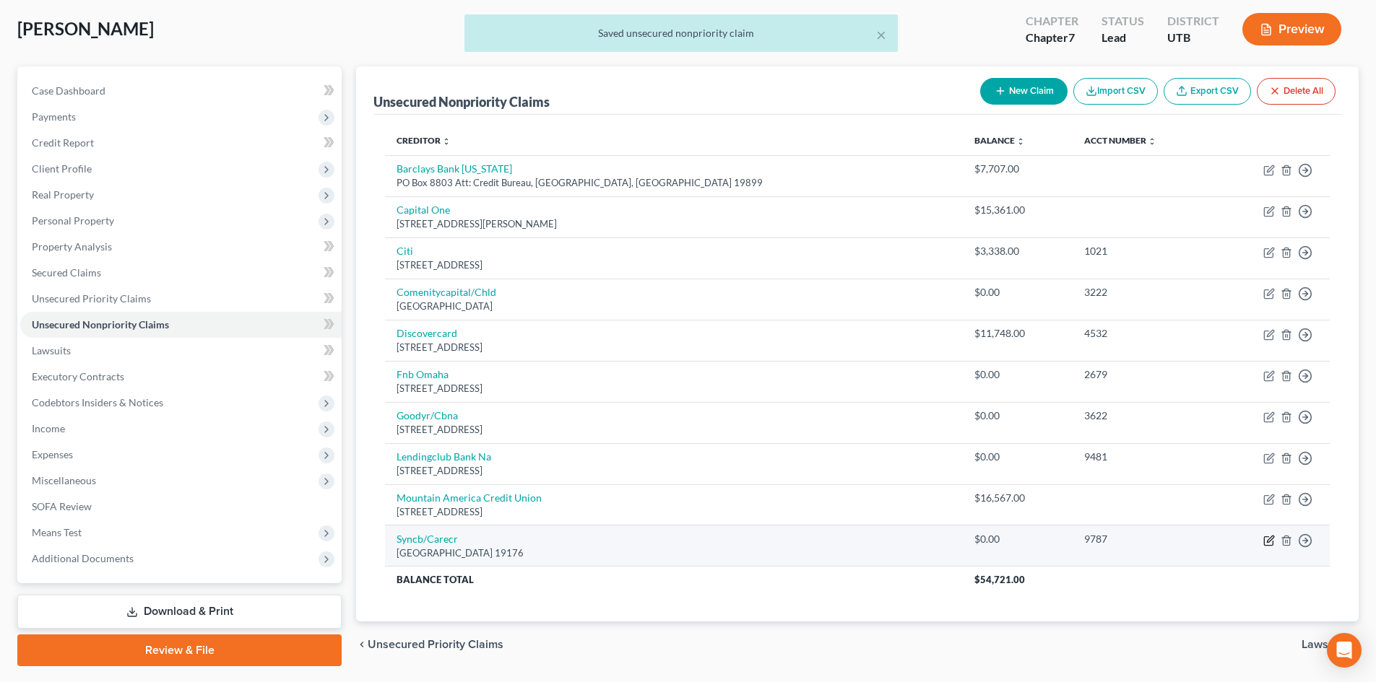
click at [1271, 538] on icon "button" at bounding box center [1269, 541] width 12 height 12
select select "39"
select select "2"
select select "0"
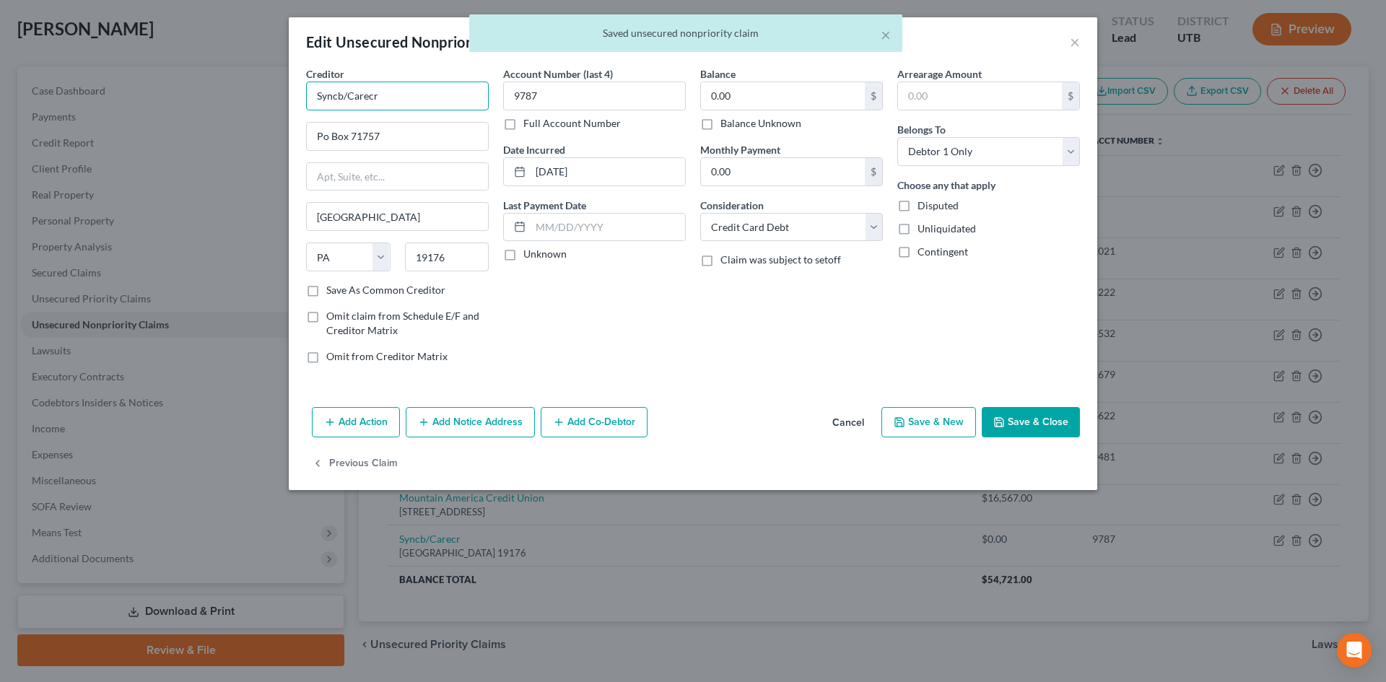
click at [445, 100] on input "Syncb/Carecr" at bounding box center [397, 96] width 183 height 29
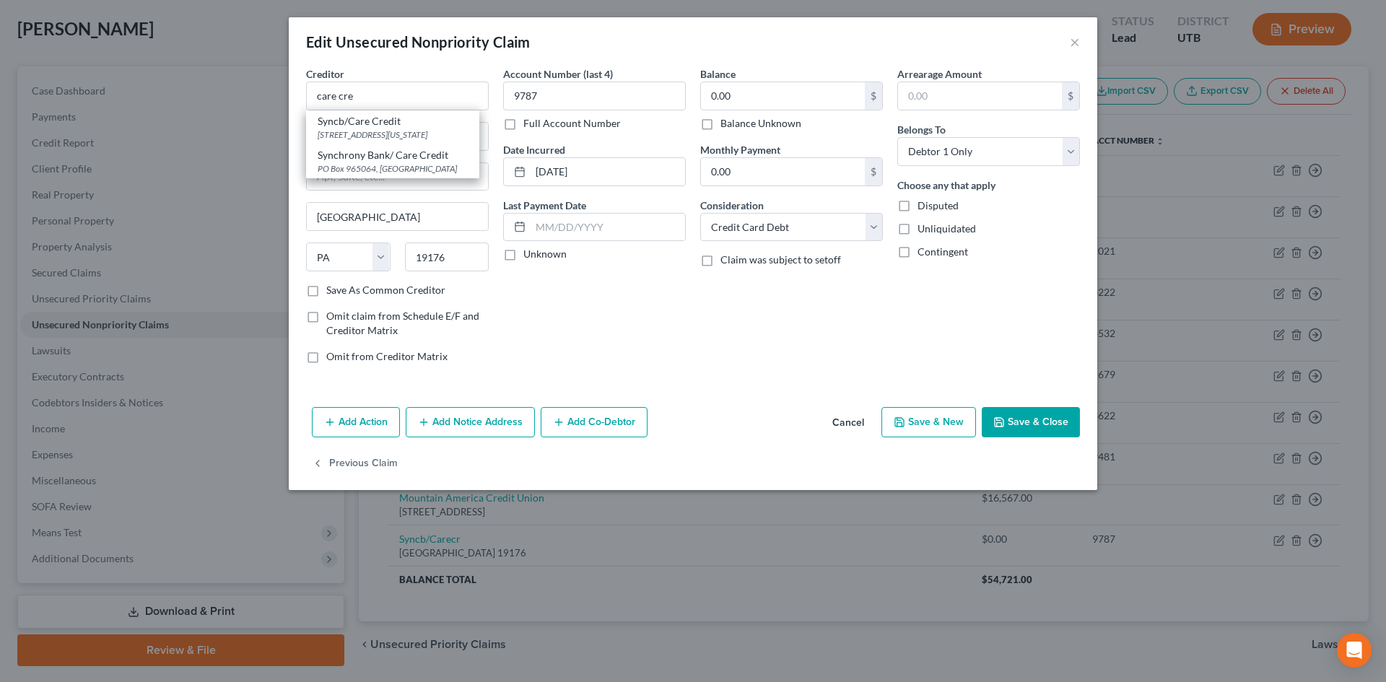
click at [424, 126] on div "Syncb/Care Credit" at bounding box center [393, 121] width 150 height 14
type input "Syncb/Care Credit"
type input "[STREET_ADDRESS]"
type input "NW [US_STATE]"
select select "8"
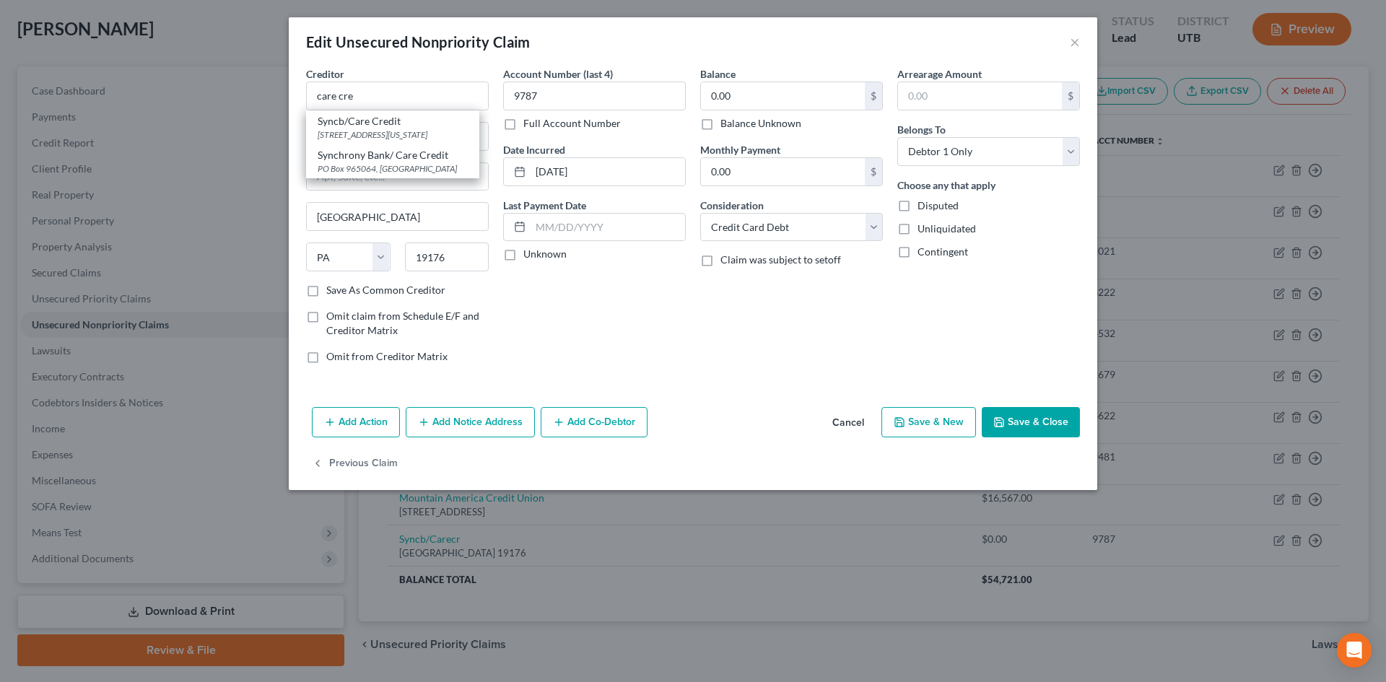
type input "20429"
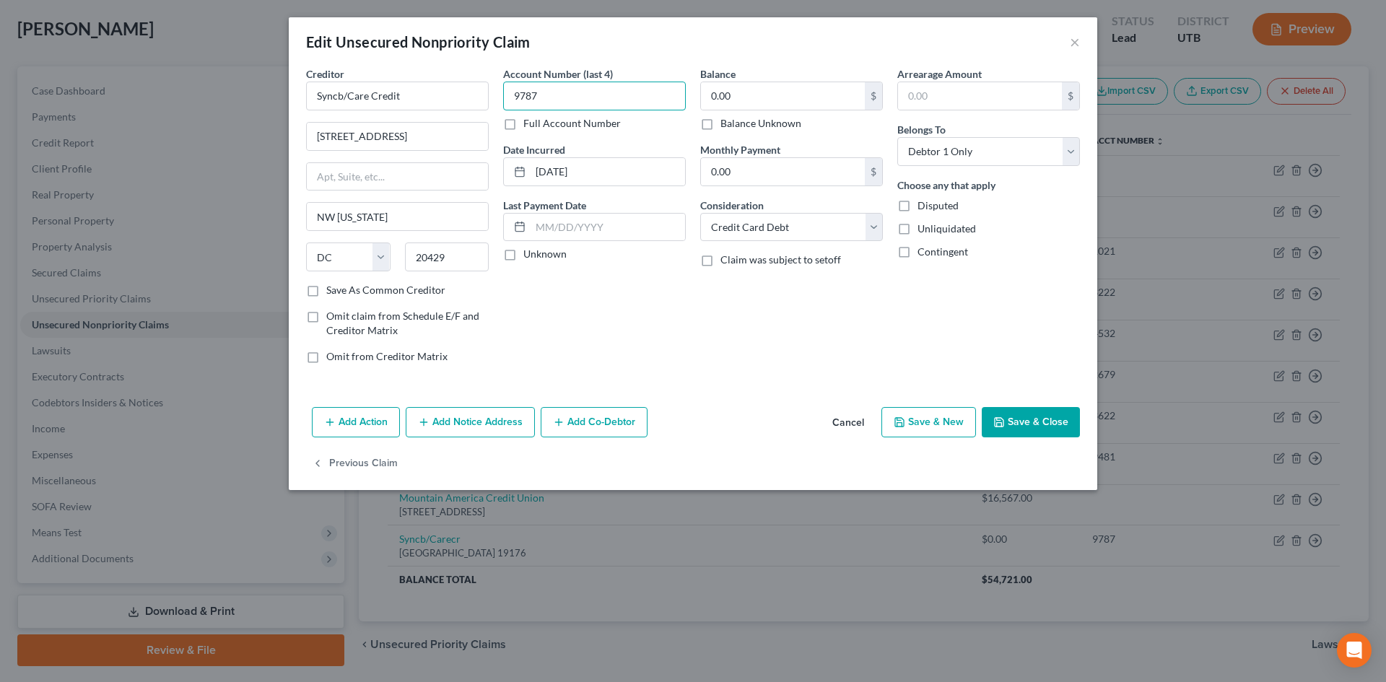
click at [571, 99] on input "9787" at bounding box center [594, 96] width 183 height 29
click at [955, 425] on button "Save & New" at bounding box center [929, 422] width 95 height 30
select select "0"
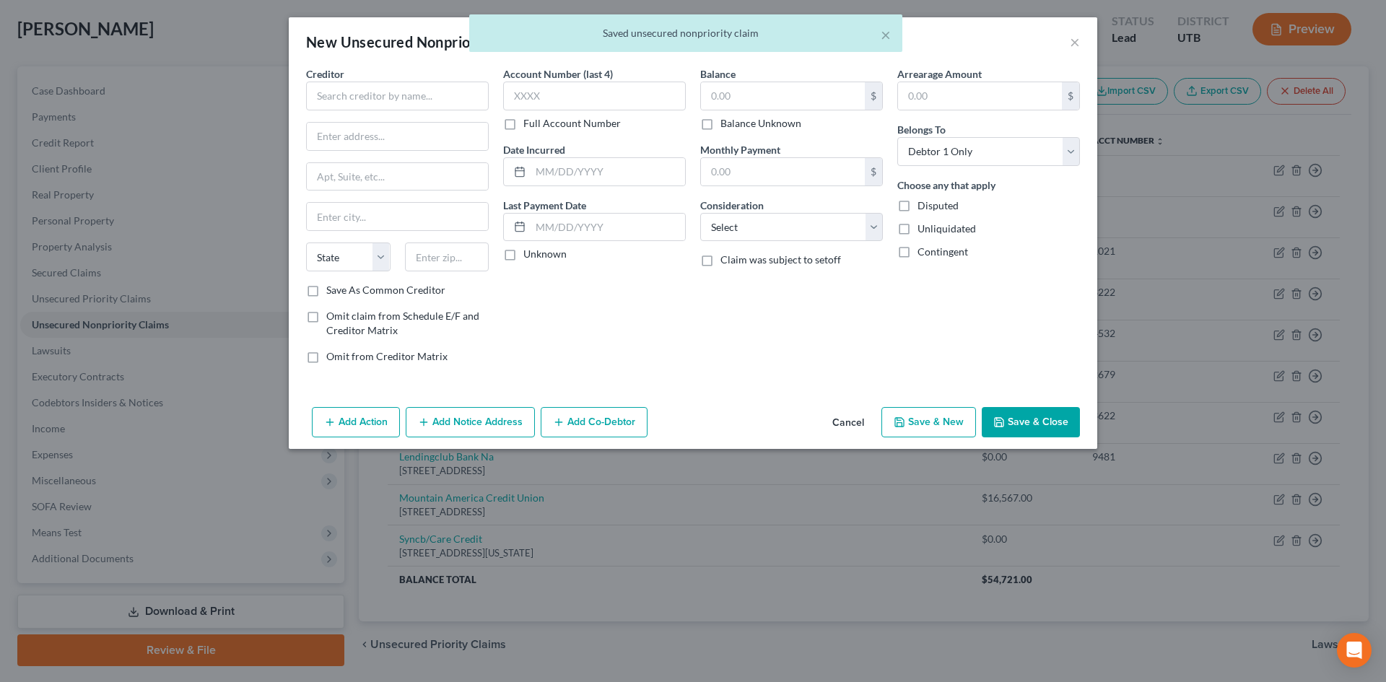
click at [391, 111] on div "Creditor * State [US_STATE] AK AR AZ CA CO [GEOGRAPHIC_DATA] DE DC [GEOGRAPHIC_…" at bounding box center [397, 174] width 183 height 217
click at [388, 96] on input "text" at bounding box center [397, 96] width 183 height 29
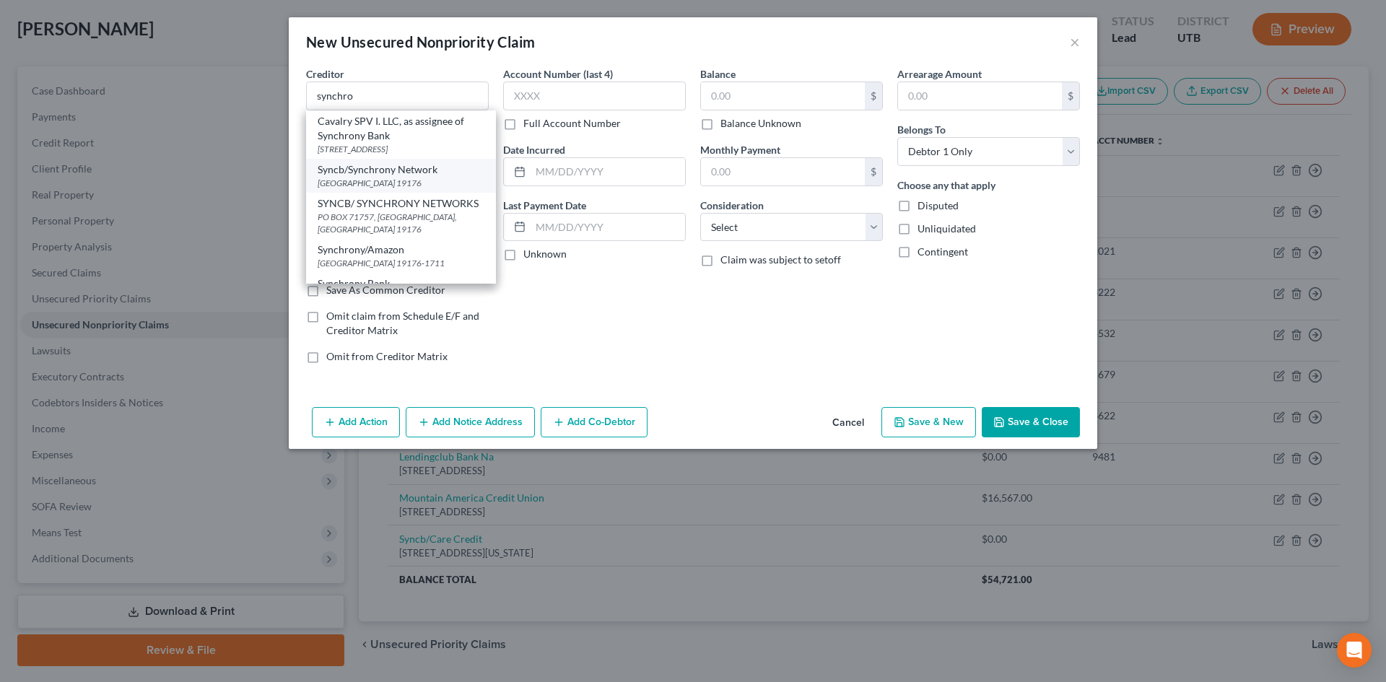
click at [394, 177] on div "Syncb/Synchrony Network" at bounding box center [401, 169] width 167 height 14
type input "Syncb/Synchrony Network"
type input "Po Box 71757"
type input "[GEOGRAPHIC_DATA]"
select select "39"
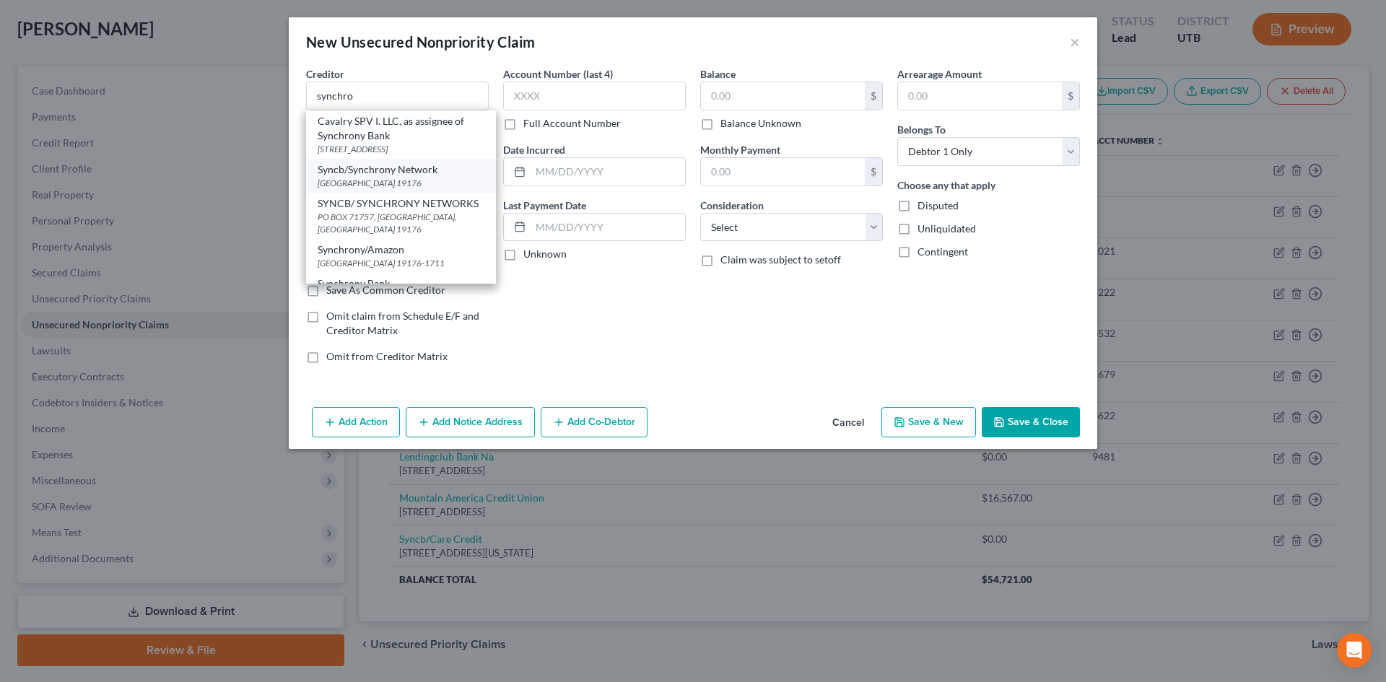
type input "19176"
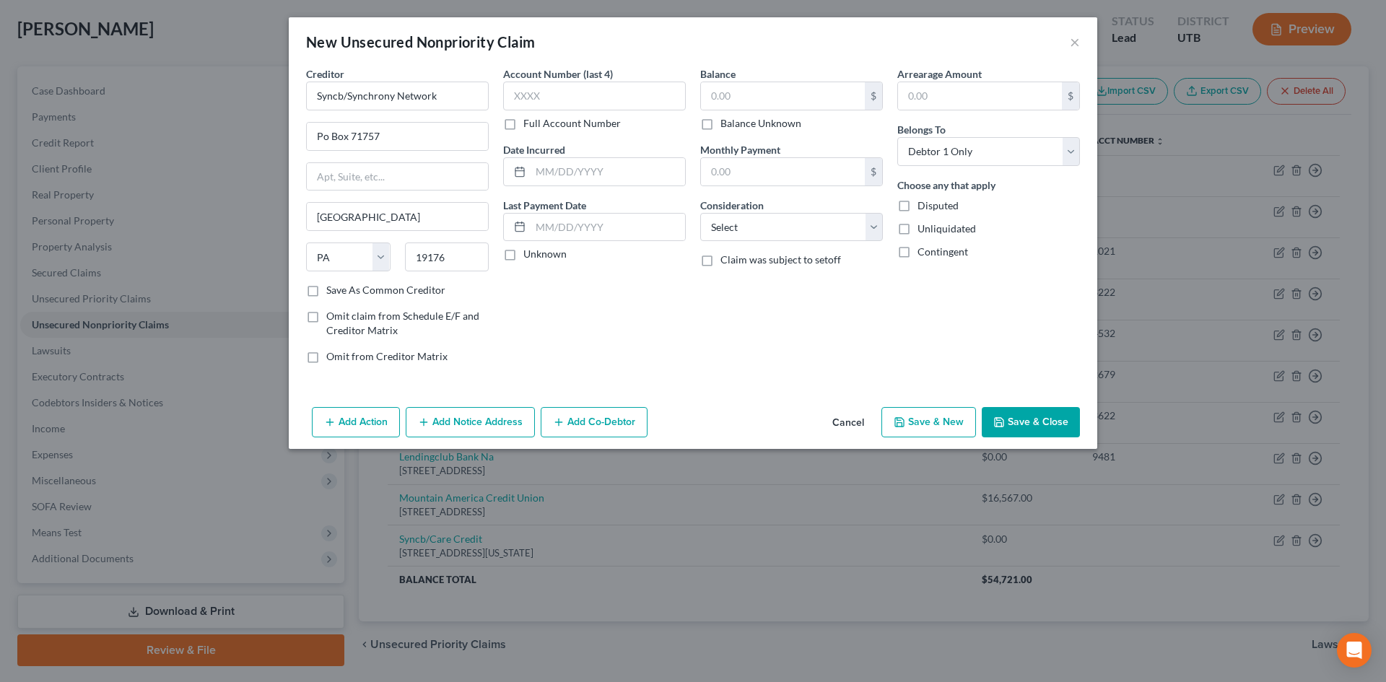
click at [1071, 425] on button "Save & Close" at bounding box center [1031, 422] width 98 height 30
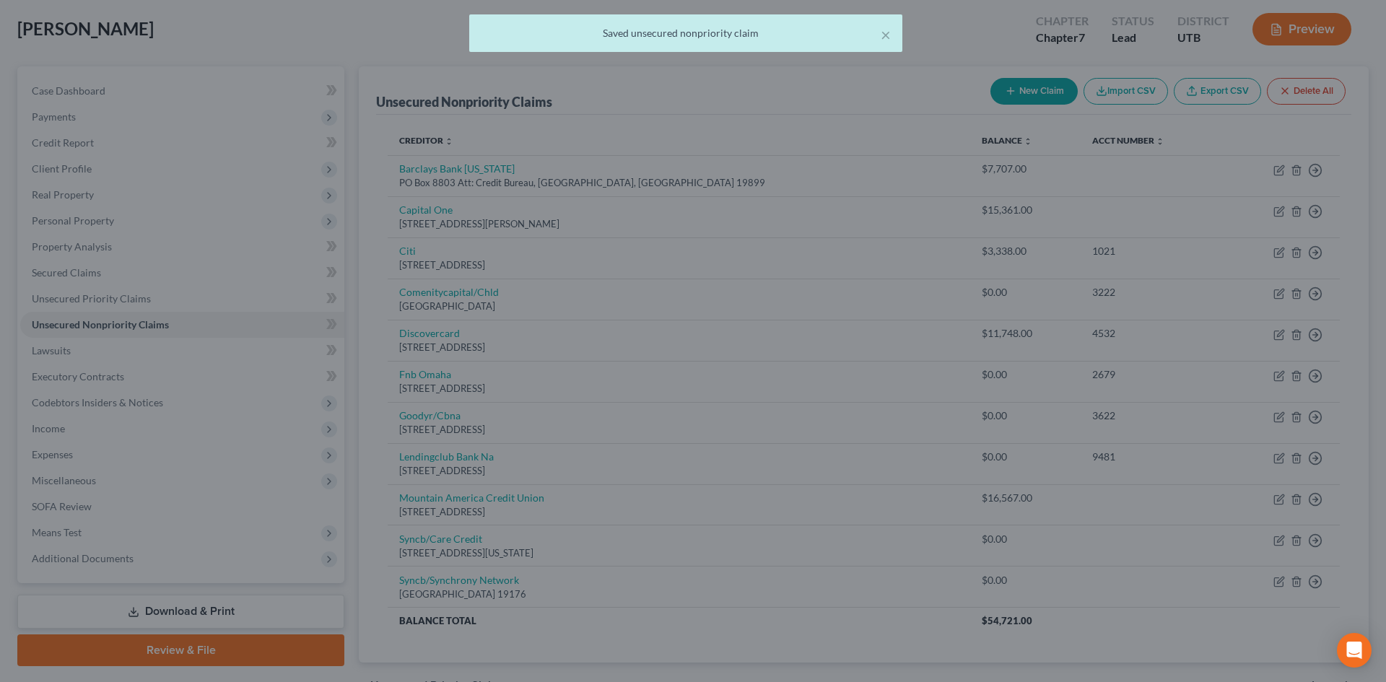
type input "0.00"
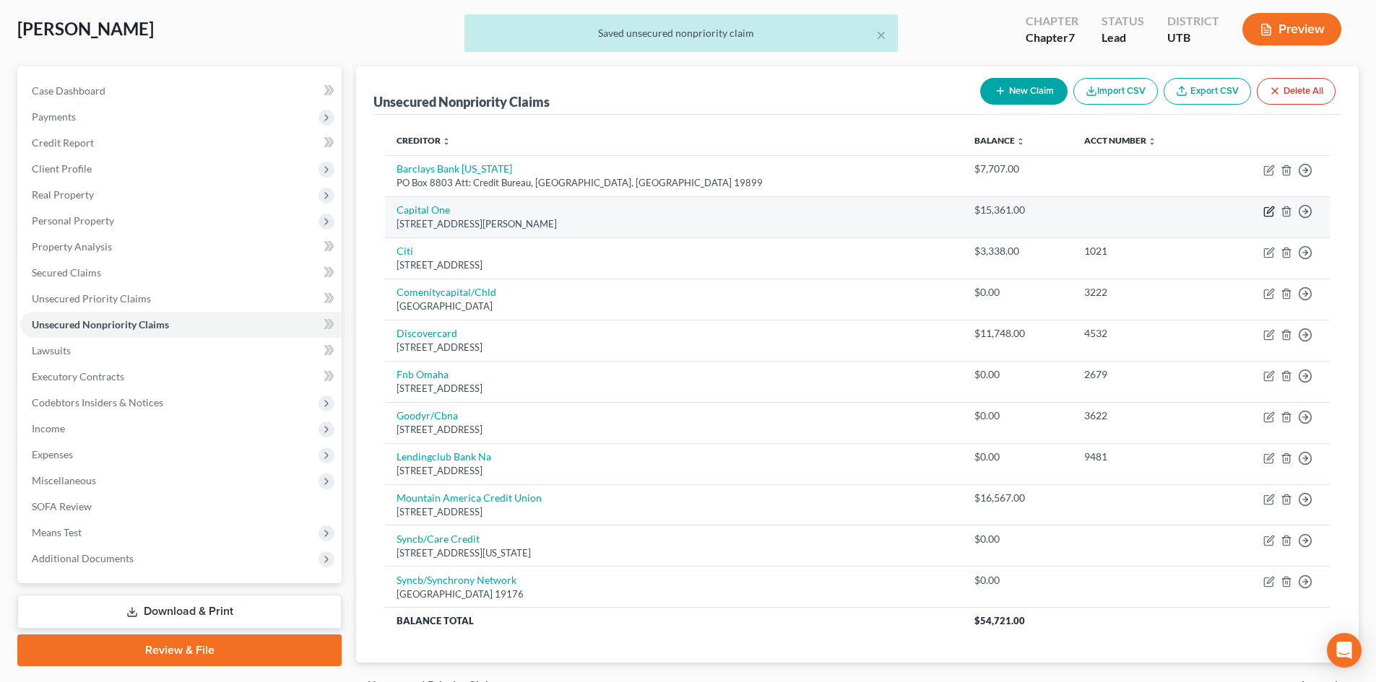
click at [1269, 210] on icon "button" at bounding box center [1270, 210] width 6 height 6
select select "48"
select select "0"
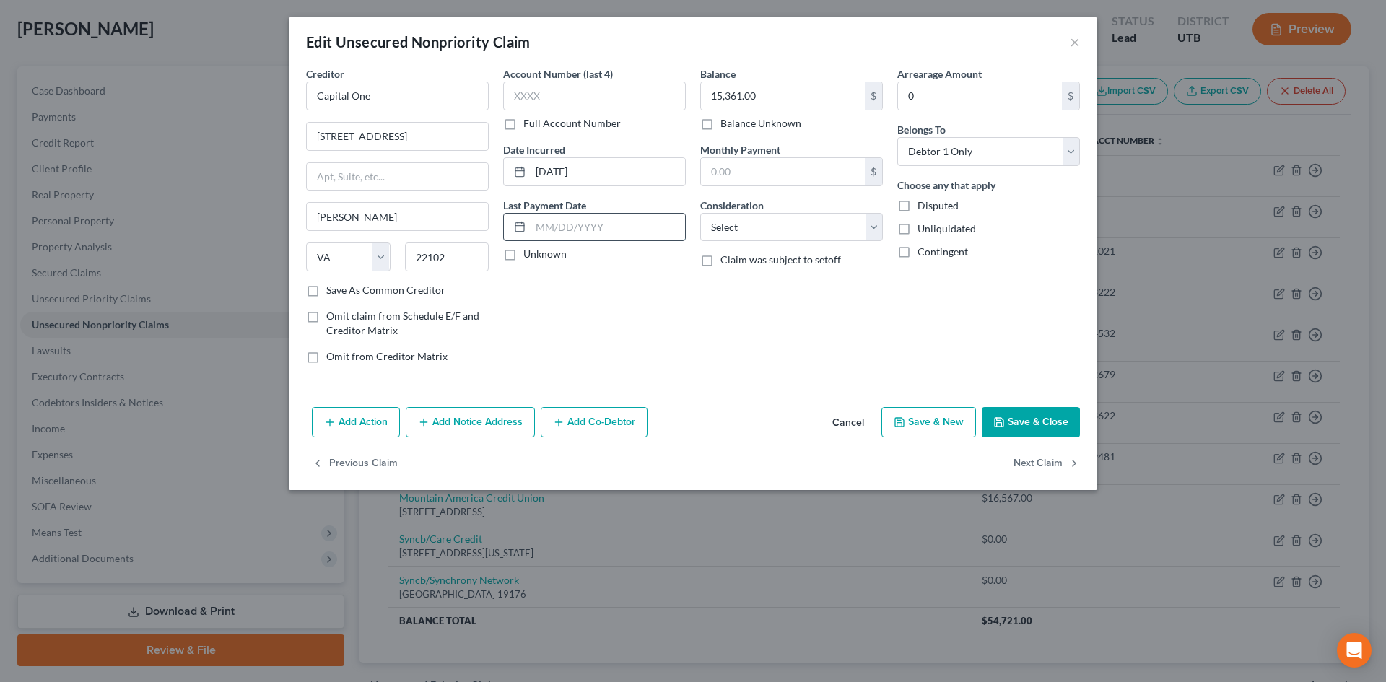
click at [559, 226] on input "text" at bounding box center [608, 227] width 155 height 27
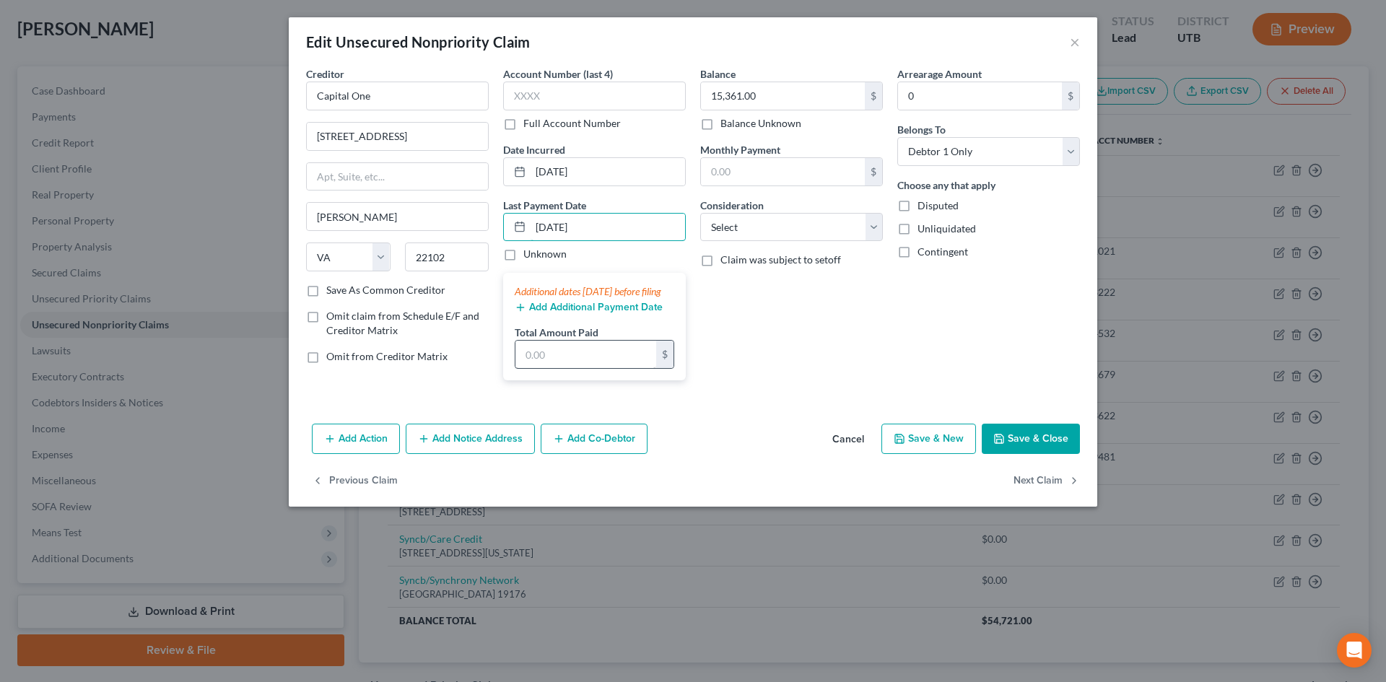
type input "[DATE]"
click at [572, 368] on input "text" at bounding box center [586, 354] width 141 height 27
type input "910"
click at [864, 367] on div "Balance 15,361.00 $ Balance Unknown Balance Undetermined 15,361.00 $ Balance Un…" at bounding box center [791, 229] width 197 height 326
click at [1041, 454] on button "Save & Close" at bounding box center [1031, 439] width 98 height 30
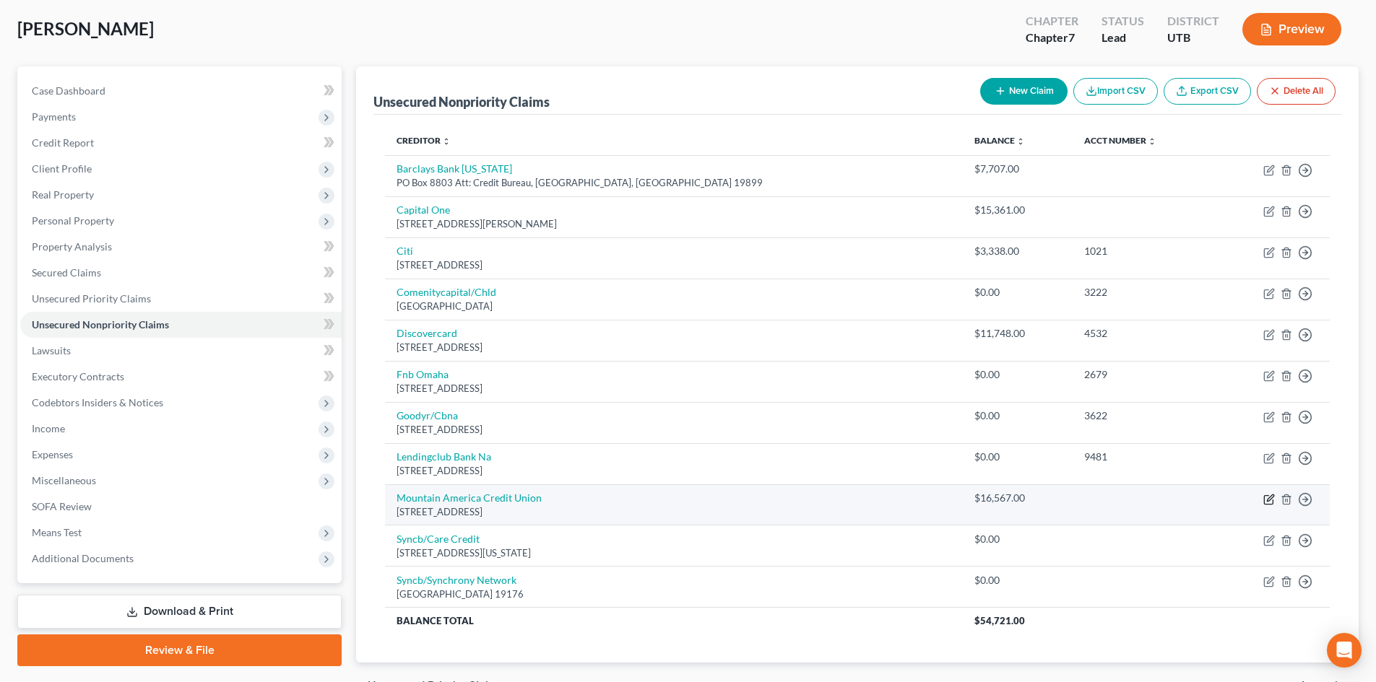
click at [1266, 497] on icon "button" at bounding box center [1269, 500] width 12 height 12
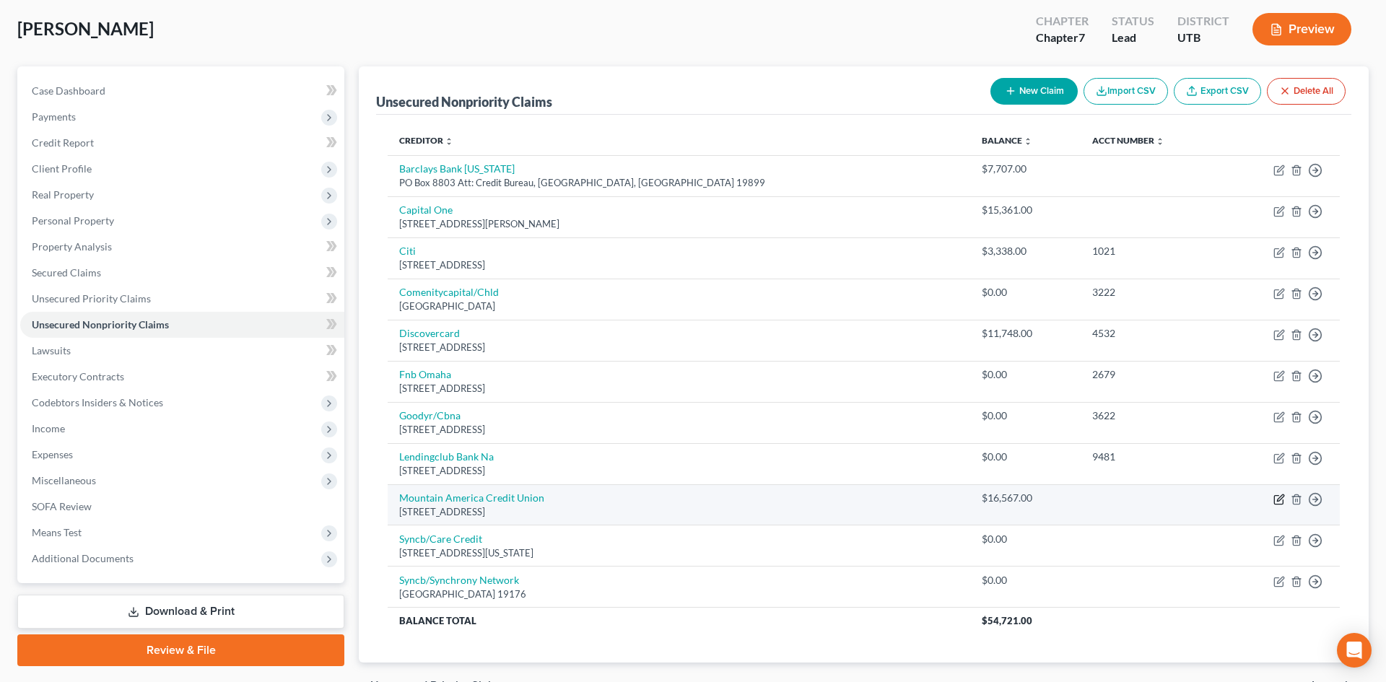
select select "46"
select select "0"
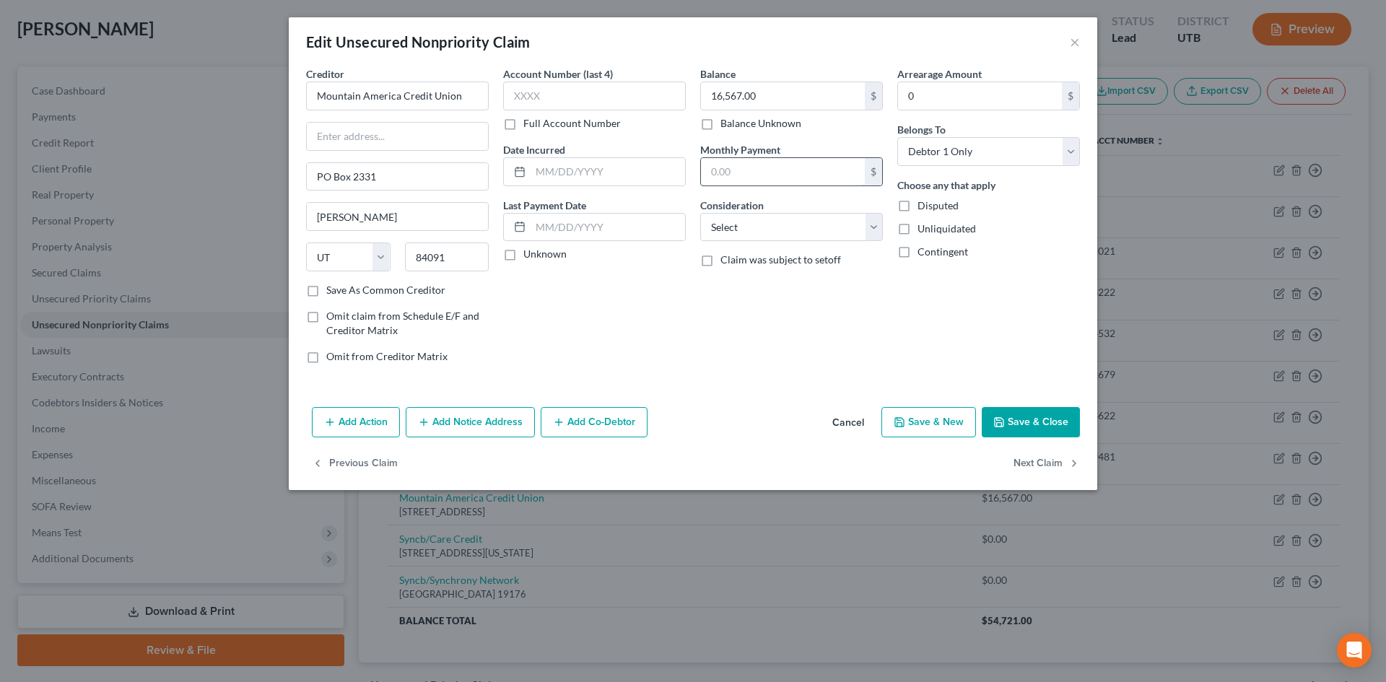
click at [743, 165] on input "text" at bounding box center [783, 171] width 164 height 27
click at [568, 238] on input "text" at bounding box center [608, 227] width 155 height 27
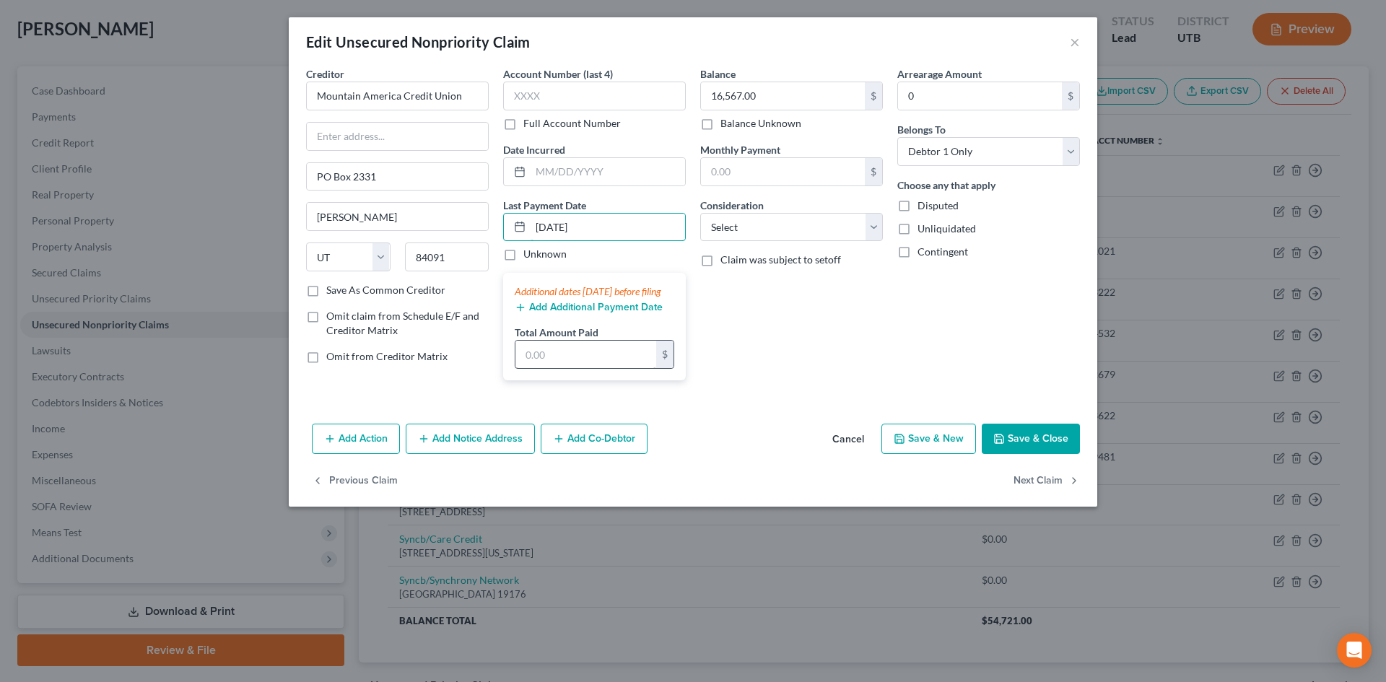
type input "[DATE]"
click at [555, 368] on input "text" at bounding box center [586, 354] width 141 height 27
type input "1,076"
click at [1037, 451] on button "Save & Close" at bounding box center [1031, 439] width 98 height 30
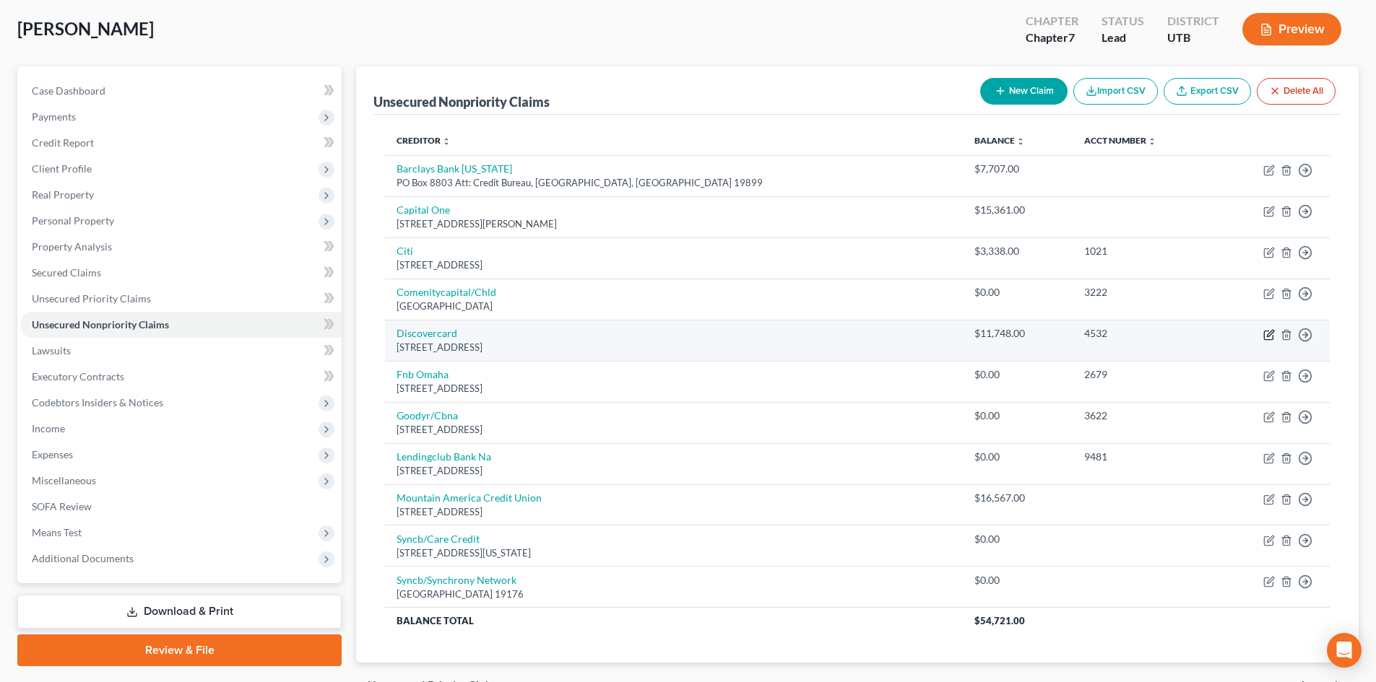
click at [1265, 336] on icon "button" at bounding box center [1269, 335] width 12 height 12
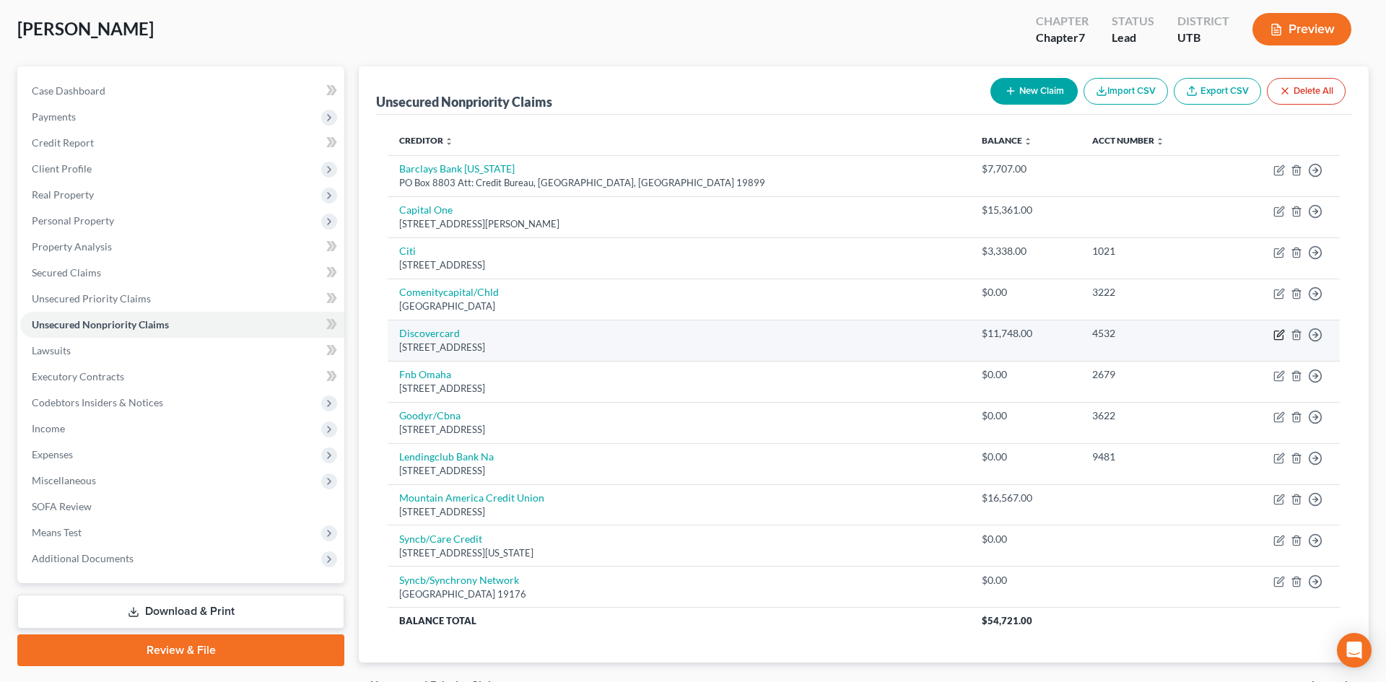
select select "46"
select select "2"
select select "0"
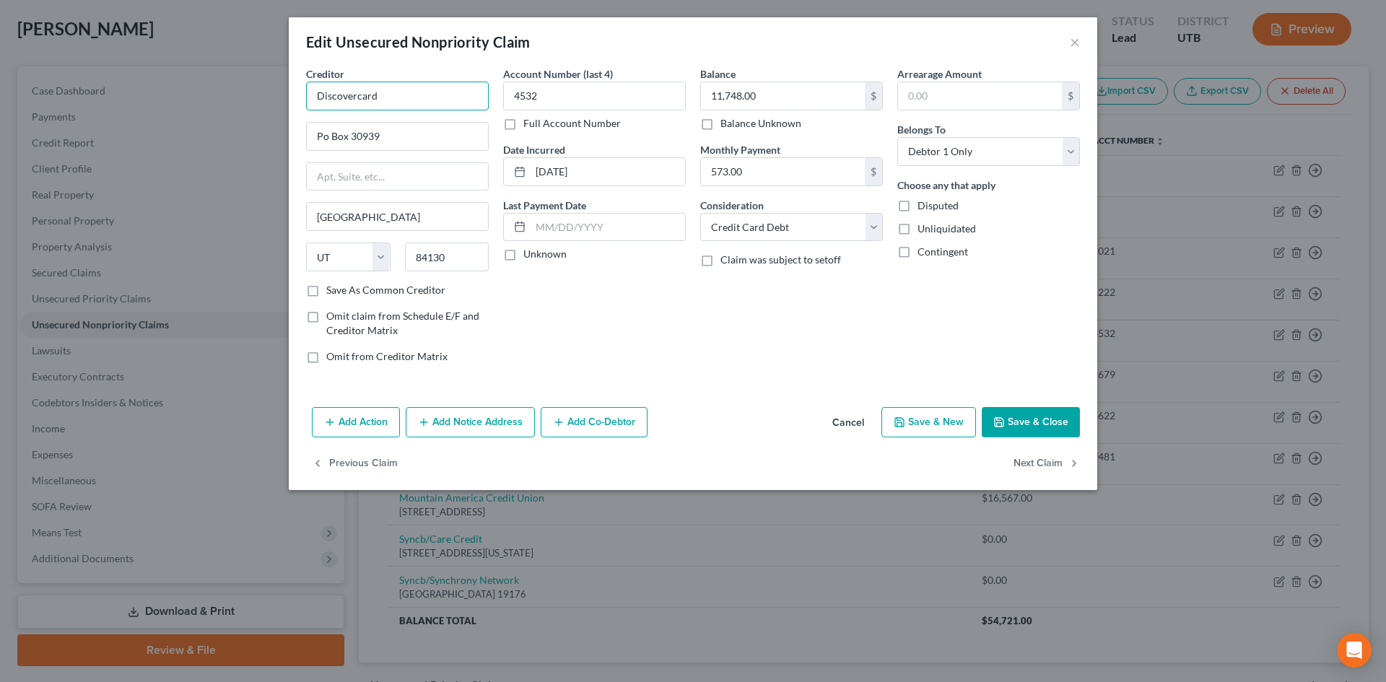
click at [421, 103] on input "Discovercard" at bounding box center [397, 96] width 183 height 29
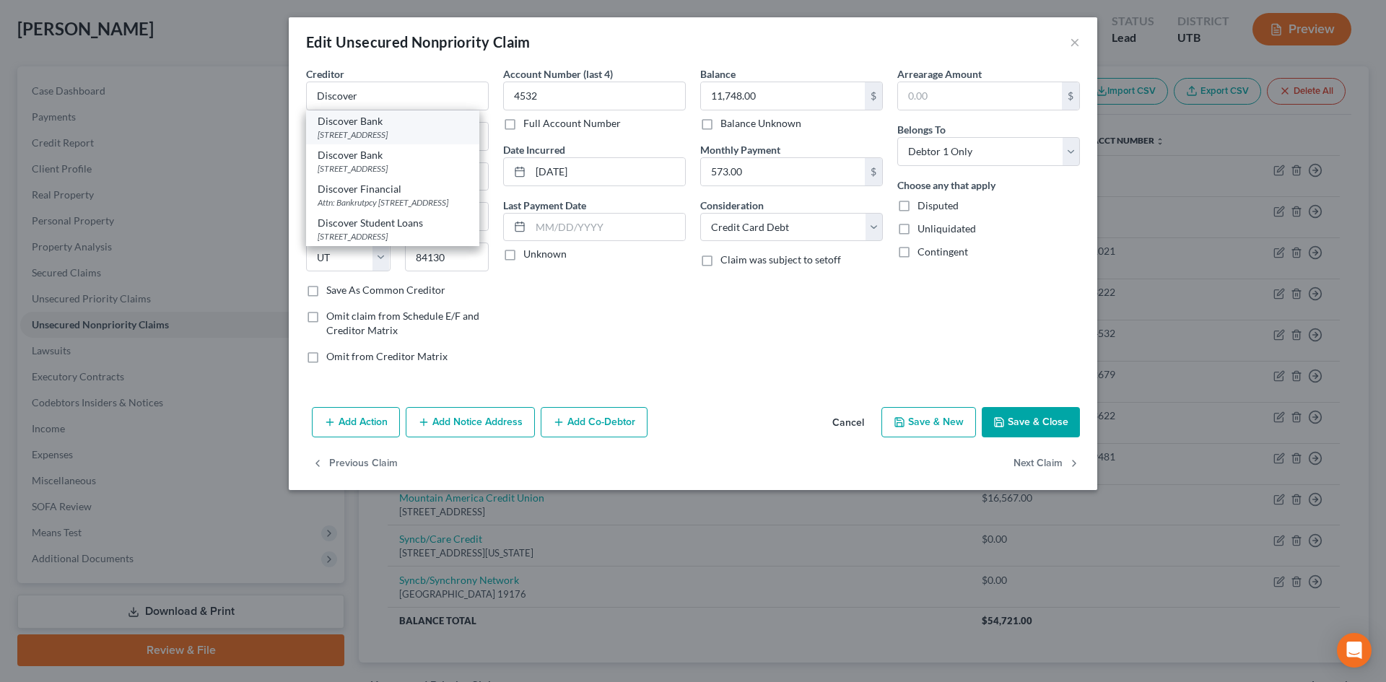
click at [409, 126] on div "Discover Bank" at bounding box center [393, 121] width 150 height 14
type input "Discover Bank"
type input "PO Box 30939"
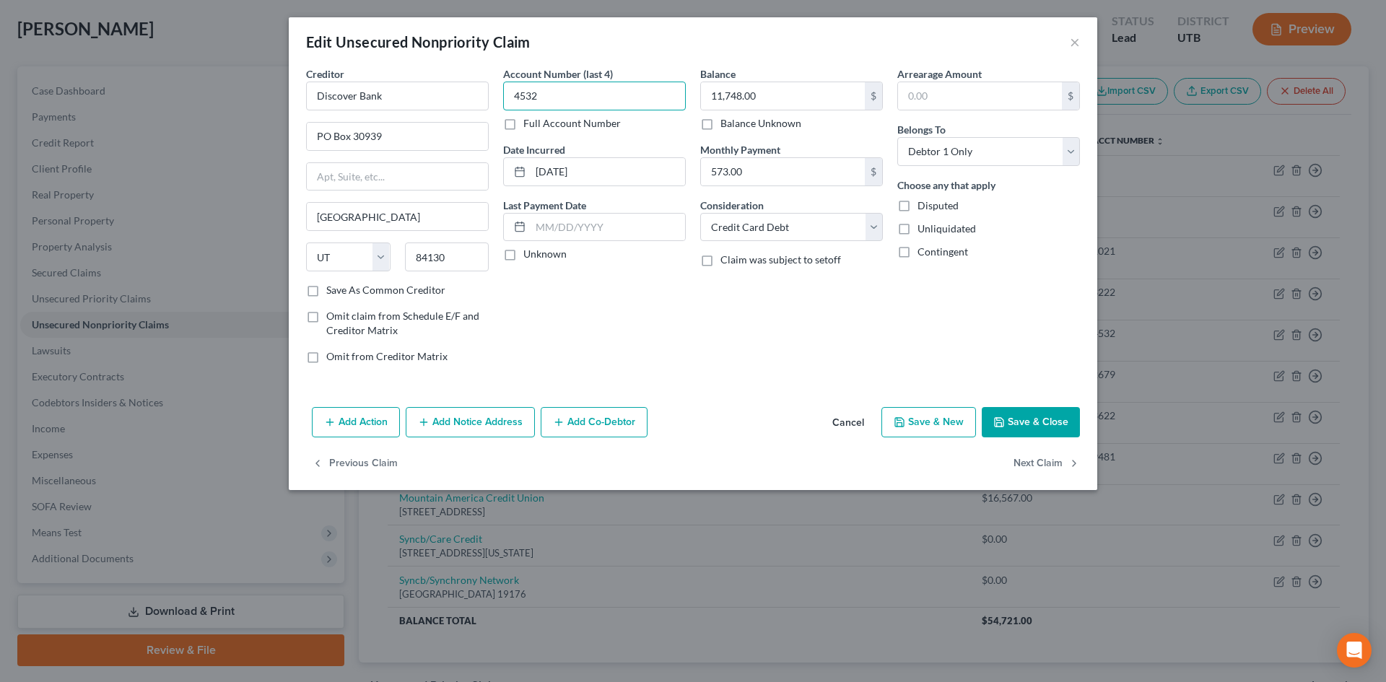
click at [607, 94] on input "4532" at bounding box center [594, 96] width 183 height 29
click at [1028, 413] on button "Save & Close" at bounding box center [1031, 422] width 98 height 30
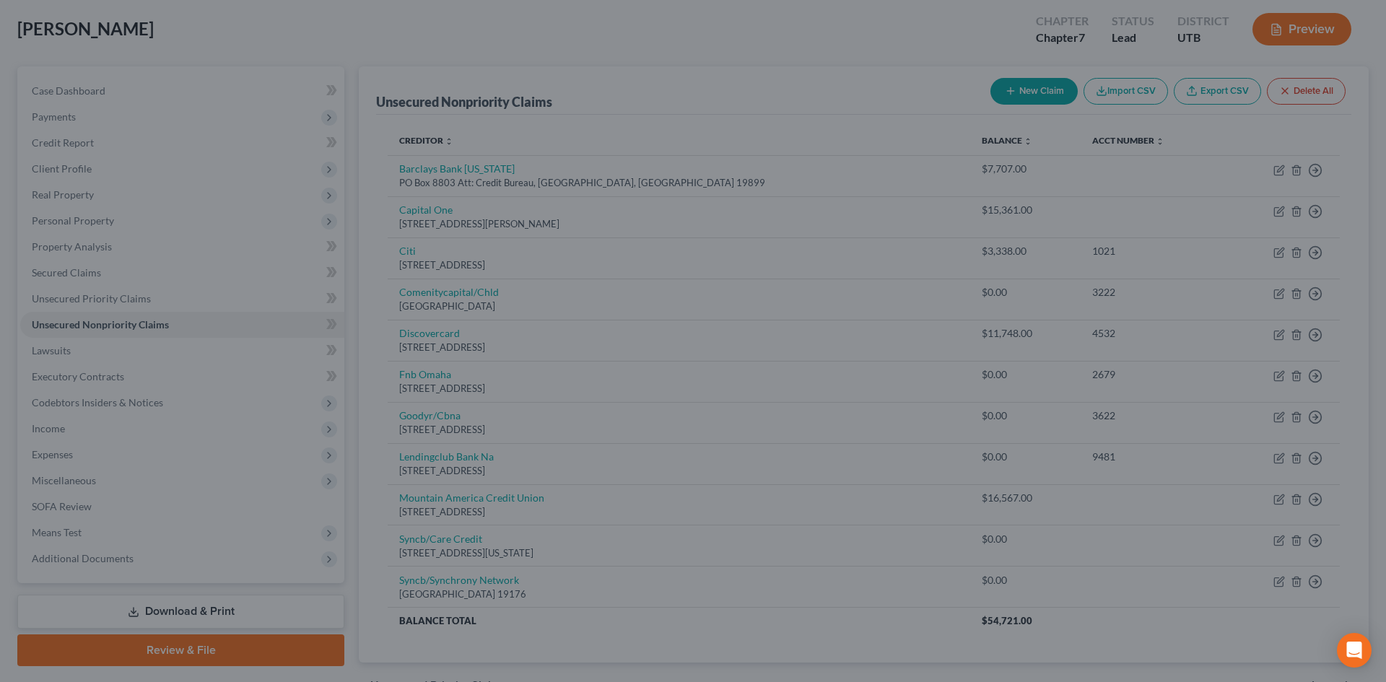
type input "0"
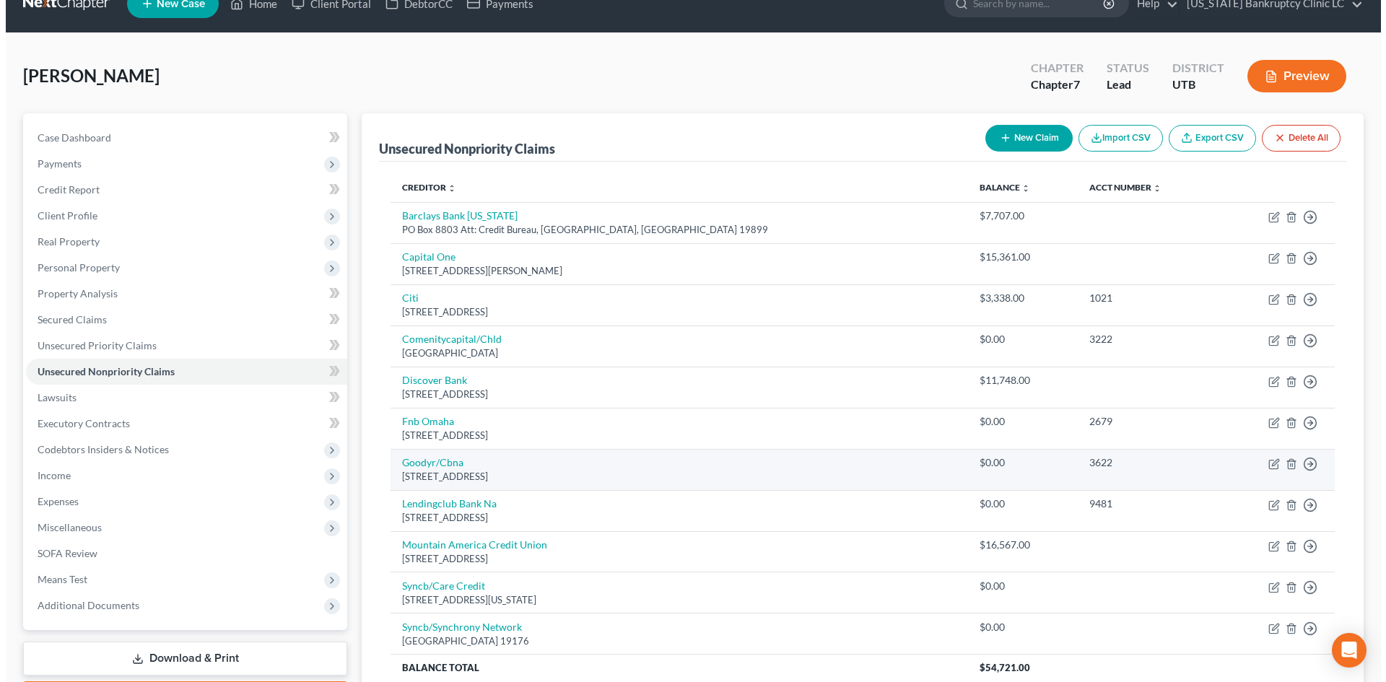
scroll to position [0, 0]
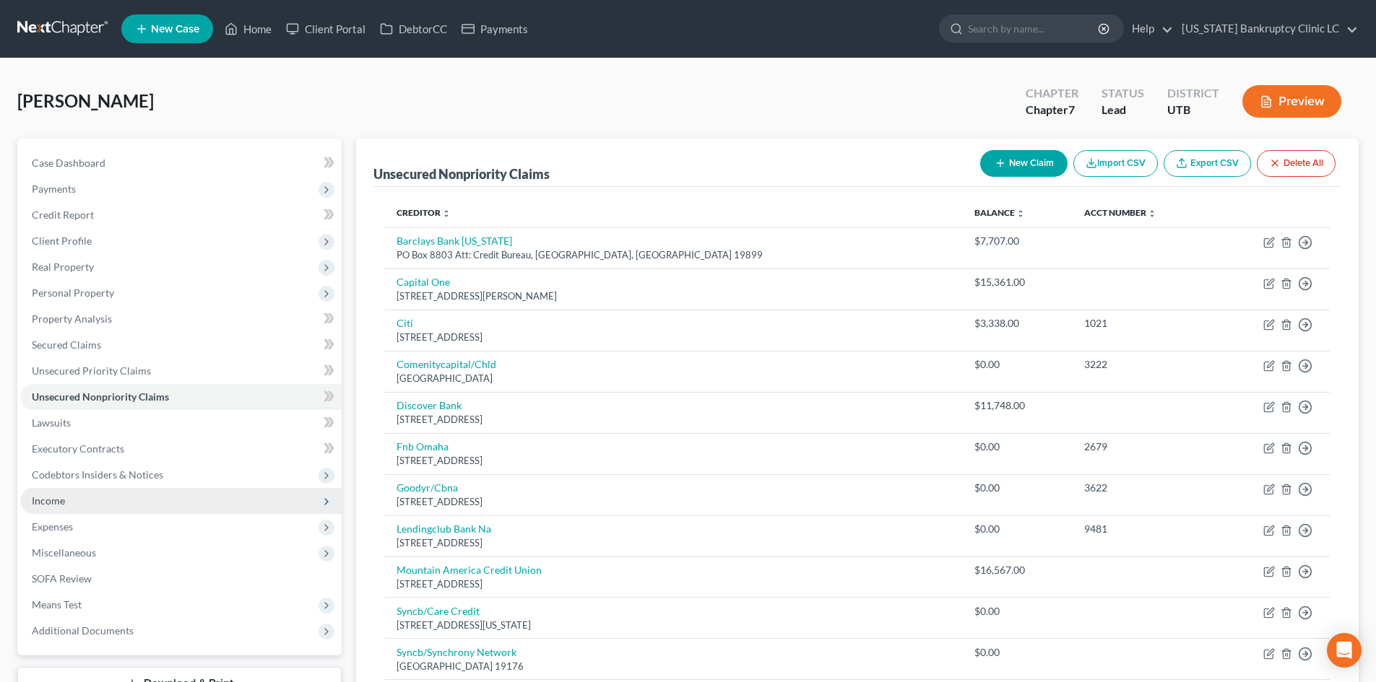
click at [74, 506] on span "Income" at bounding box center [180, 501] width 321 height 26
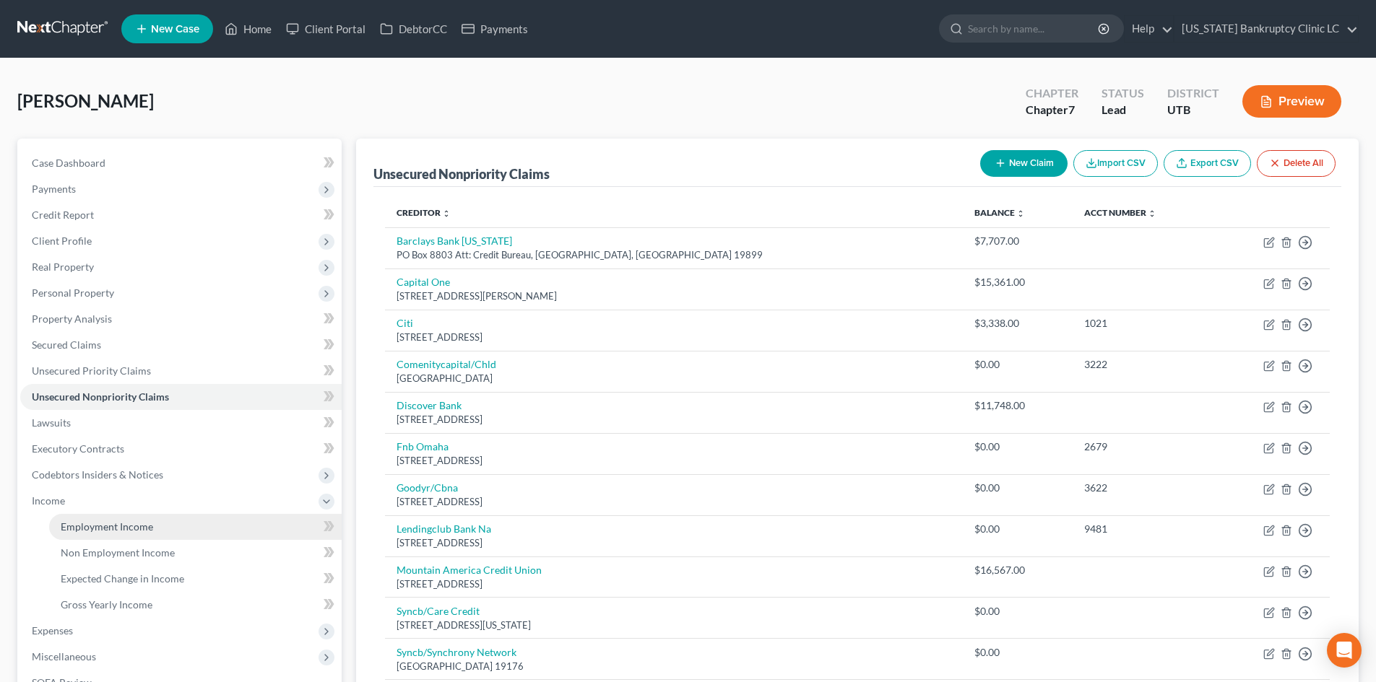
click at [69, 526] on span "Employment Income" at bounding box center [107, 527] width 92 height 12
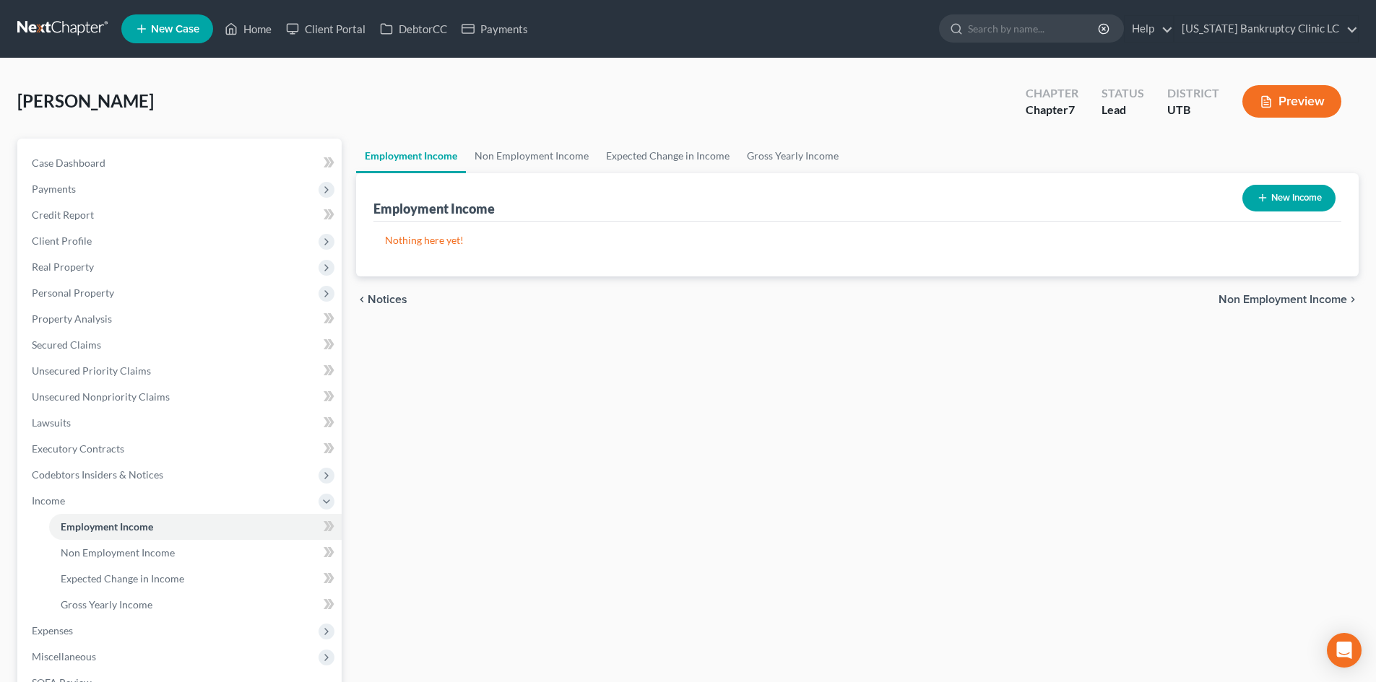
click at [1304, 193] on button "New Income" at bounding box center [1288, 198] width 93 height 27
select select "0"
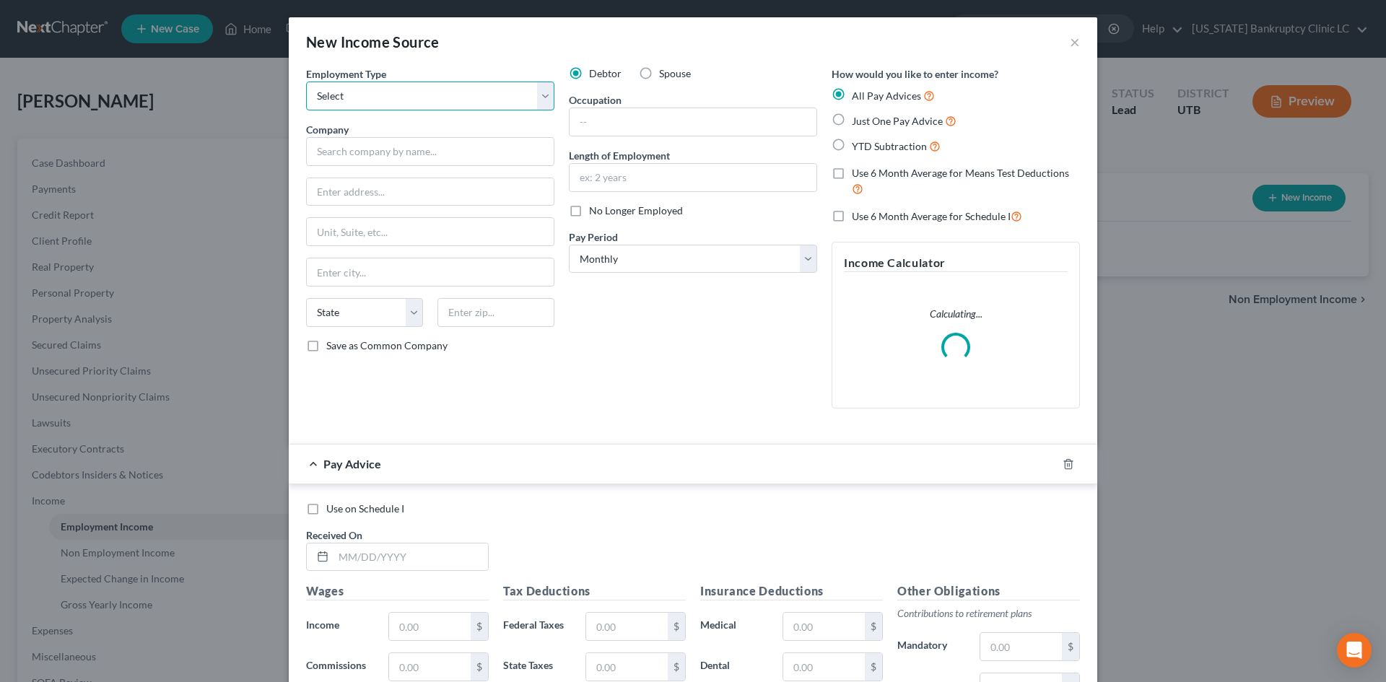
click at [379, 109] on select "Select Full or [DEMOGRAPHIC_DATA] Employment Self Employment" at bounding box center [430, 96] width 248 height 29
select select "0"
click at [306, 82] on select "Select Full or [DEMOGRAPHIC_DATA] Employment Self Employment" at bounding box center [430, 96] width 248 height 29
click at [614, 114] on input "text" at bounding box center [693, 121] width 247 height 27
type input "Truck Driver"
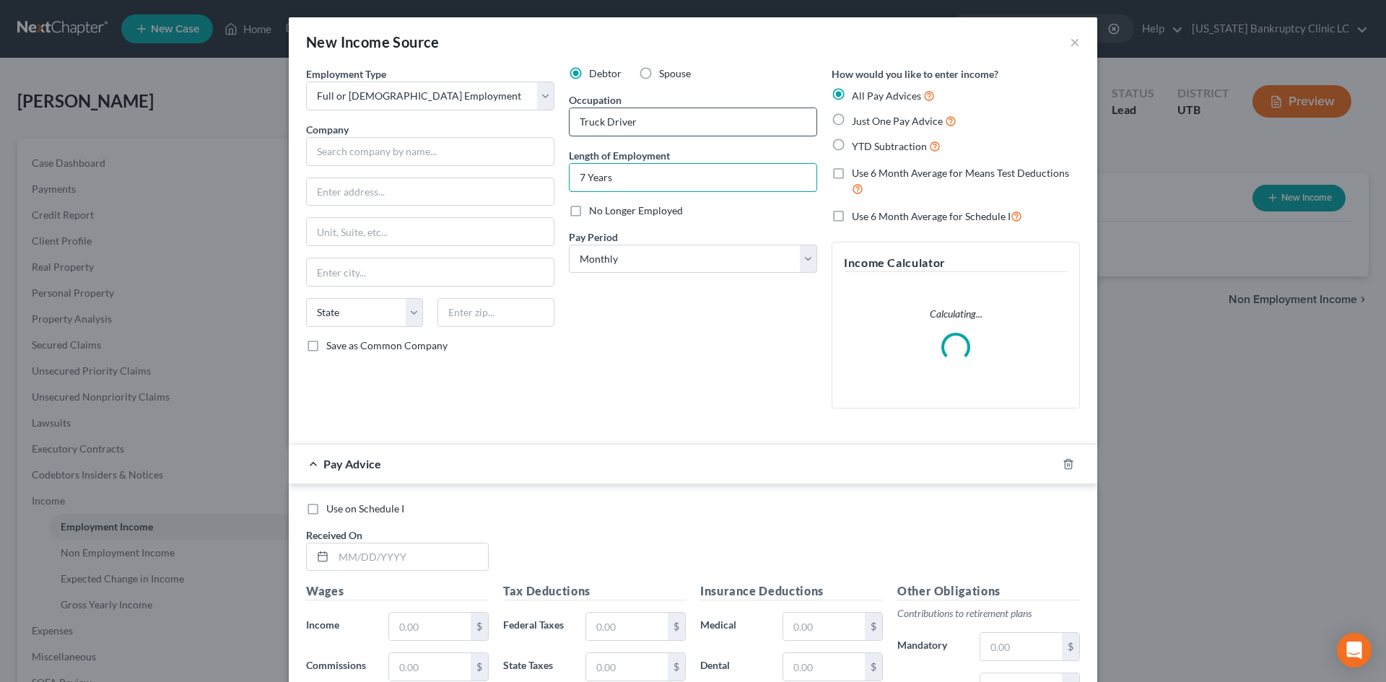
type input "7 Years 3 Months"
click at [390, 157] on input "text" at bounding box center [430, 151] width 248 height 29
click at [641, 261] on select "Select Monthly Twice Monthly Every Other Week Weekly" at bounding box center [693, 259] width 248 height 29
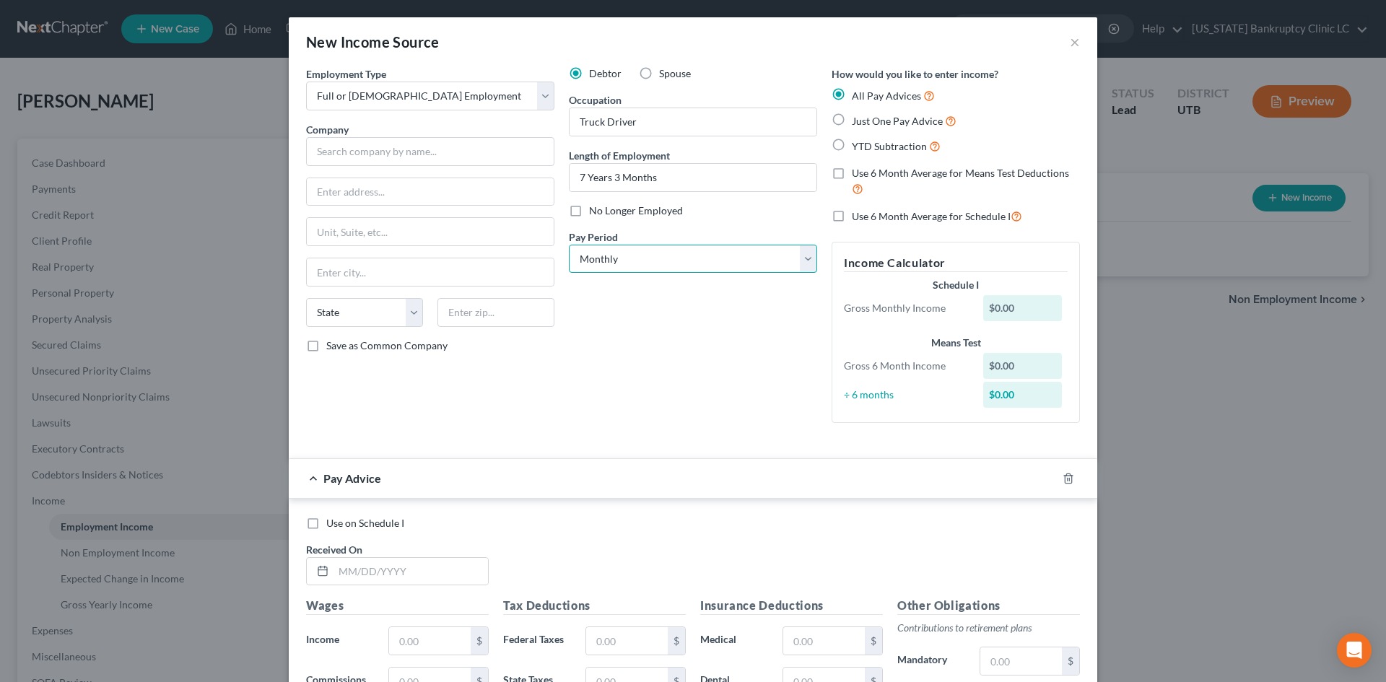
select select "3"
click at [569, 245] on select "Select Monthly Twice Monthly Every Other Week Weekly" at bounding box center [693, 259] width 248 height 29
click at [613, 332] on div "Debtor Spouse Occupation Truck Driver Length of Employment 7 Years 3 Months No …" at bounding box center [693, 250] width 263 height 368
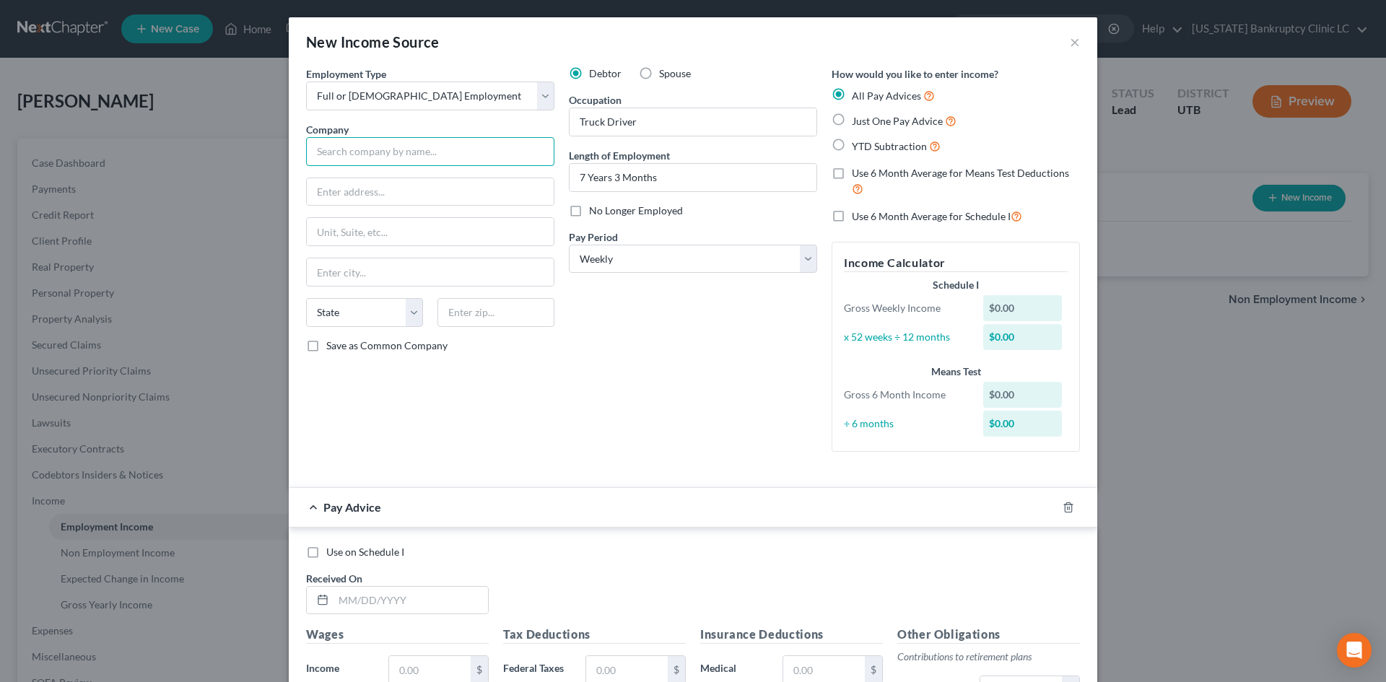
click at [354, 145] on input "text" at bounding box center [430, 151] width 248 height 29
type input "[PERSON_NAME] Excavation, LLC"
type input "Po Box 70"
click at [459, 321] on input "text" at bounding box center [496, 312] width 117 height 29
type input "84654"
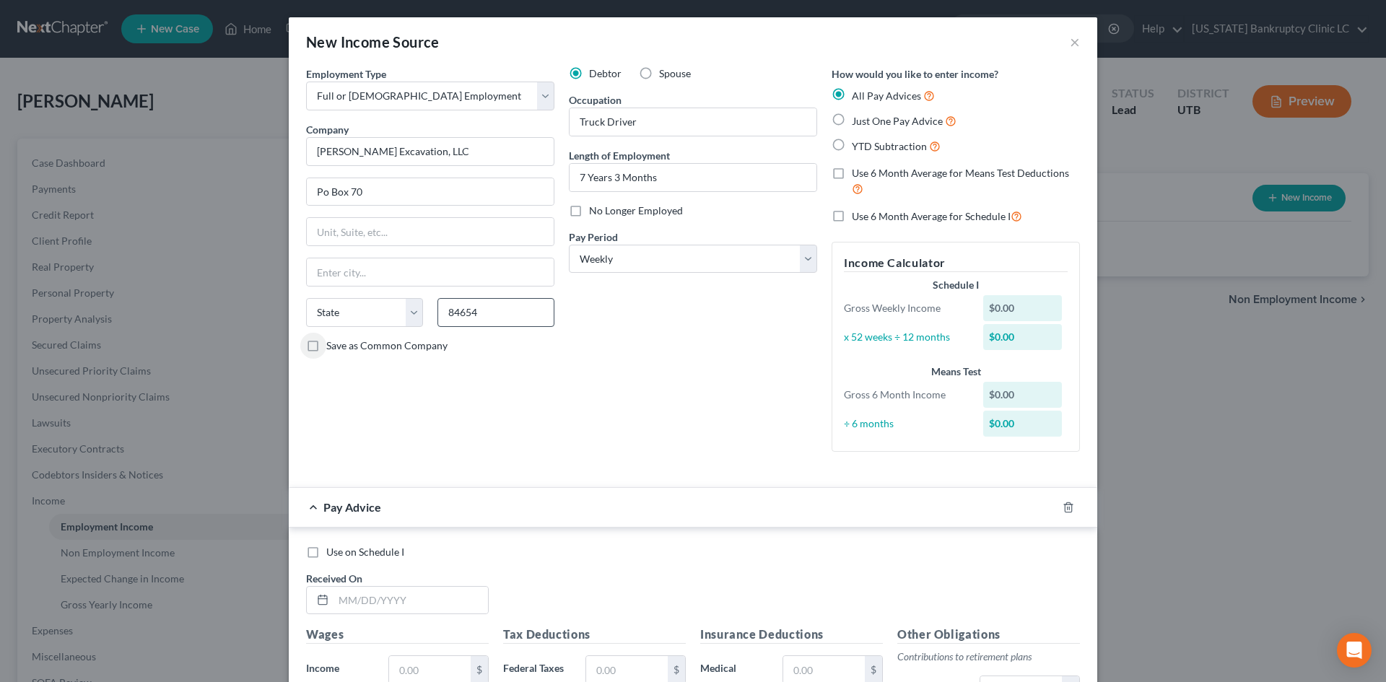
type input "Salina"
select select "46"
click at [641, 443] on div "Debtor Spouse Occupation Truck Driver Length of Employment 7 Years 3 Months No …" at bounding box center [693, 264] width 263 height 397
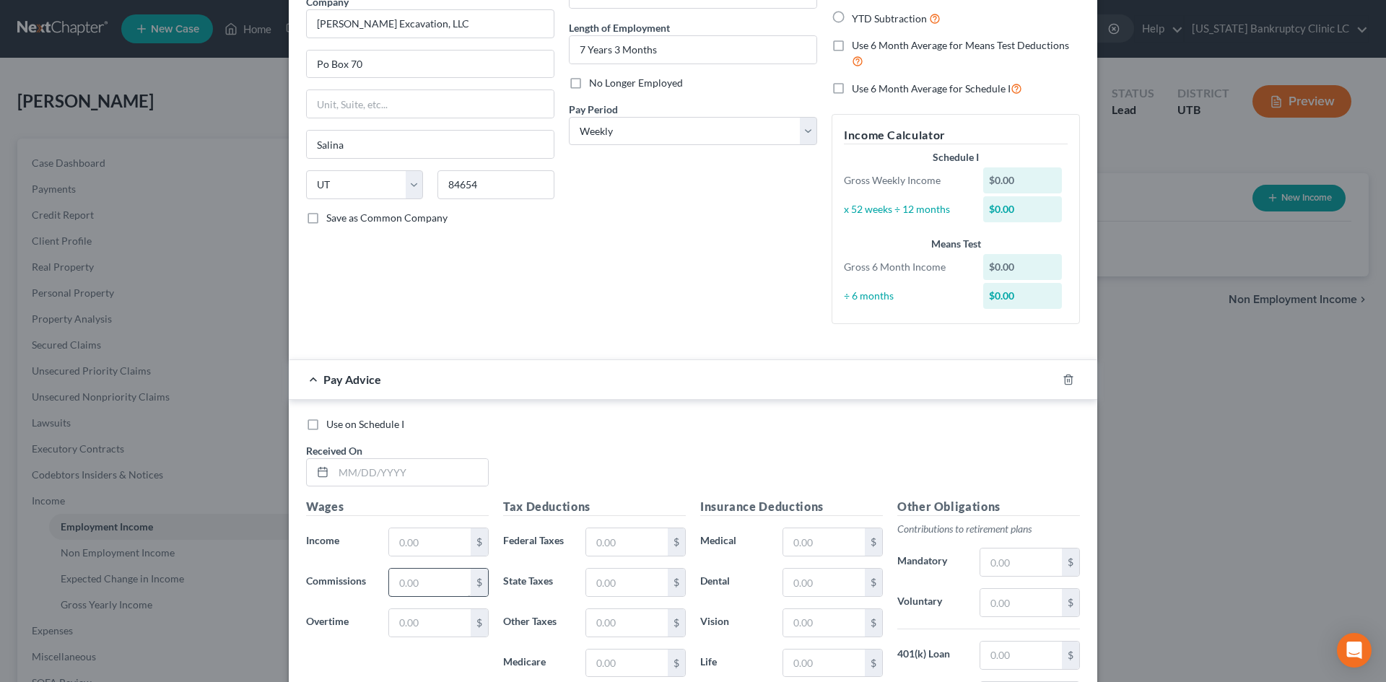
scroll to position [289, 0]
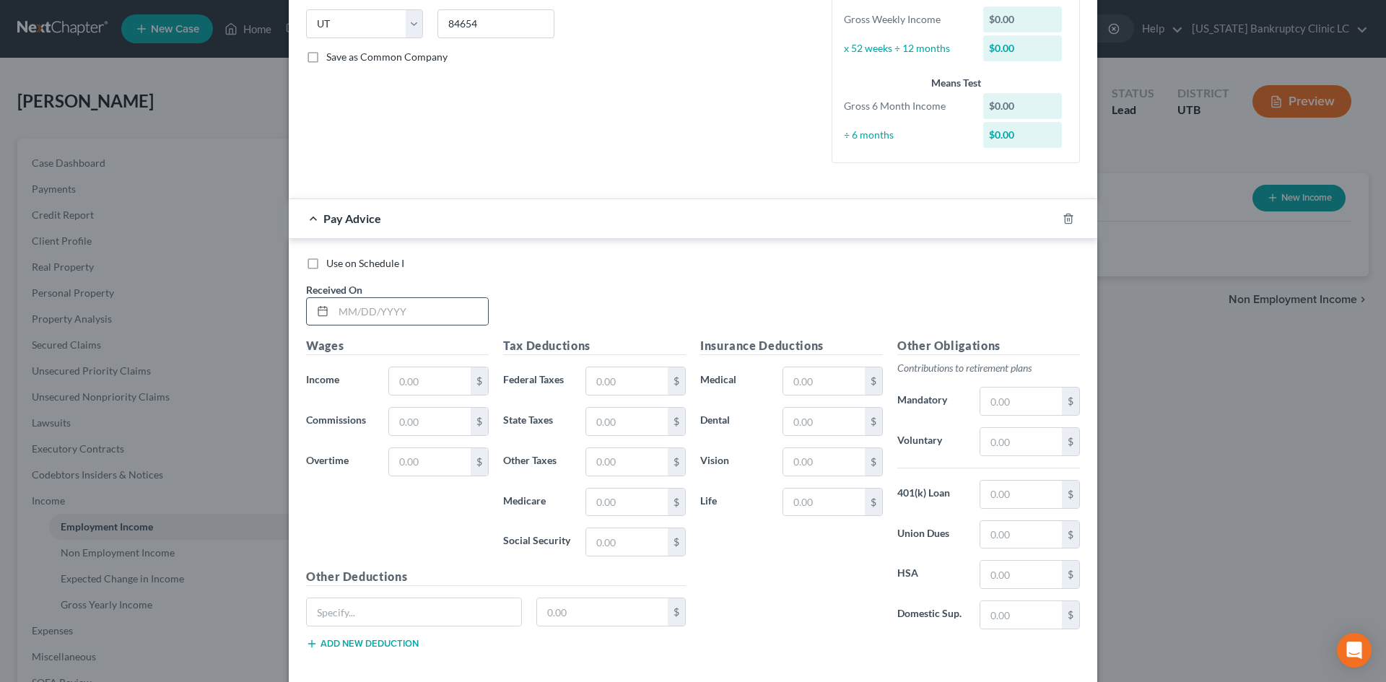
click at [381, 297] on div at bounding box center [397, 311] width 183 height 29
click at [384, 302] on input "text" at bounding box center [411, 311] width 155 height 27
click at [1063, 218] on icon "button" at bounding box center [1069, 219] width 12 height 12
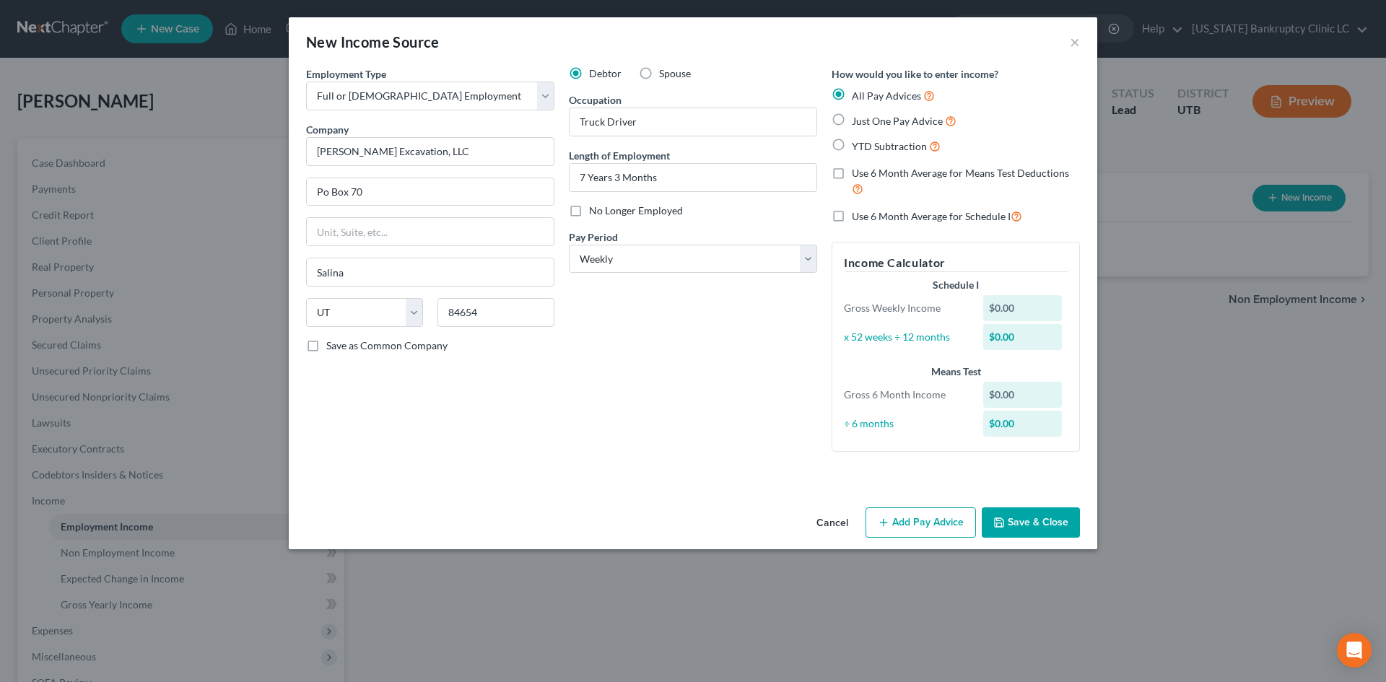
scroll to position [0, 0]
click at [1037, 529] on button "Save & Close" at bounding box center [1031, 523] width 98 height 30
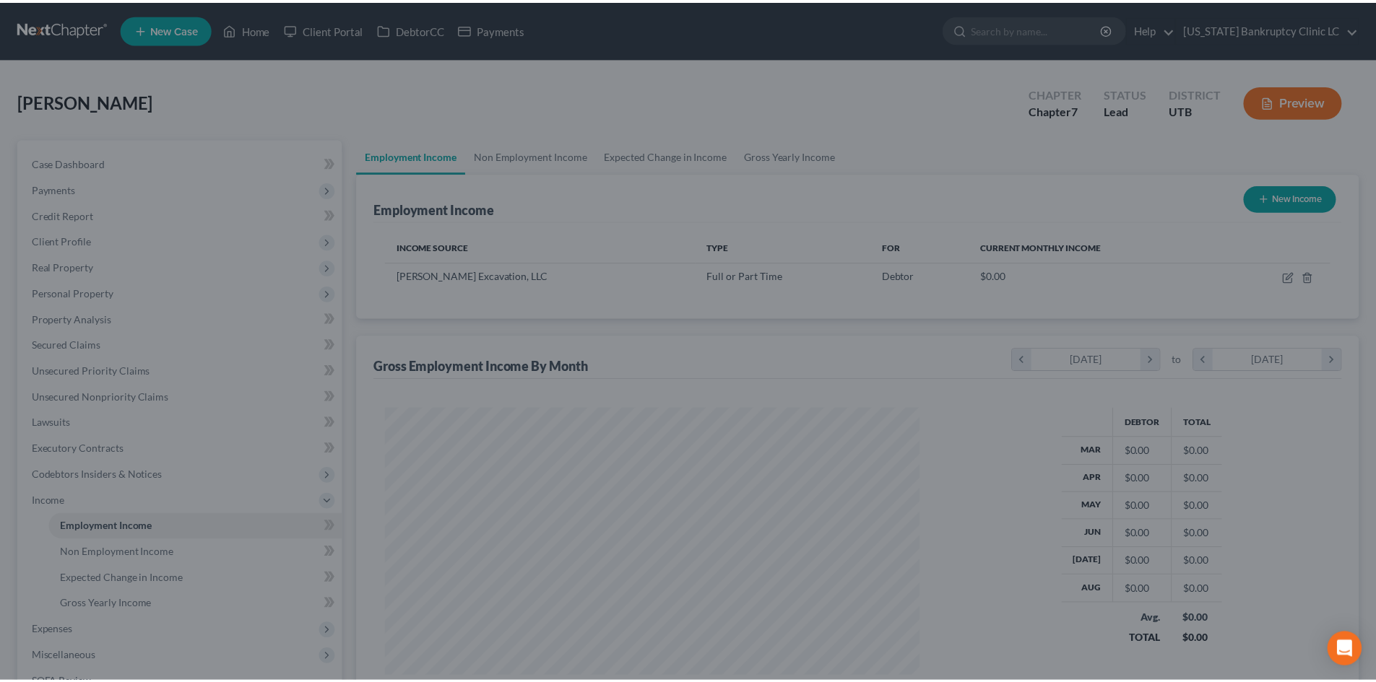
scroll to position [721810, 721512]
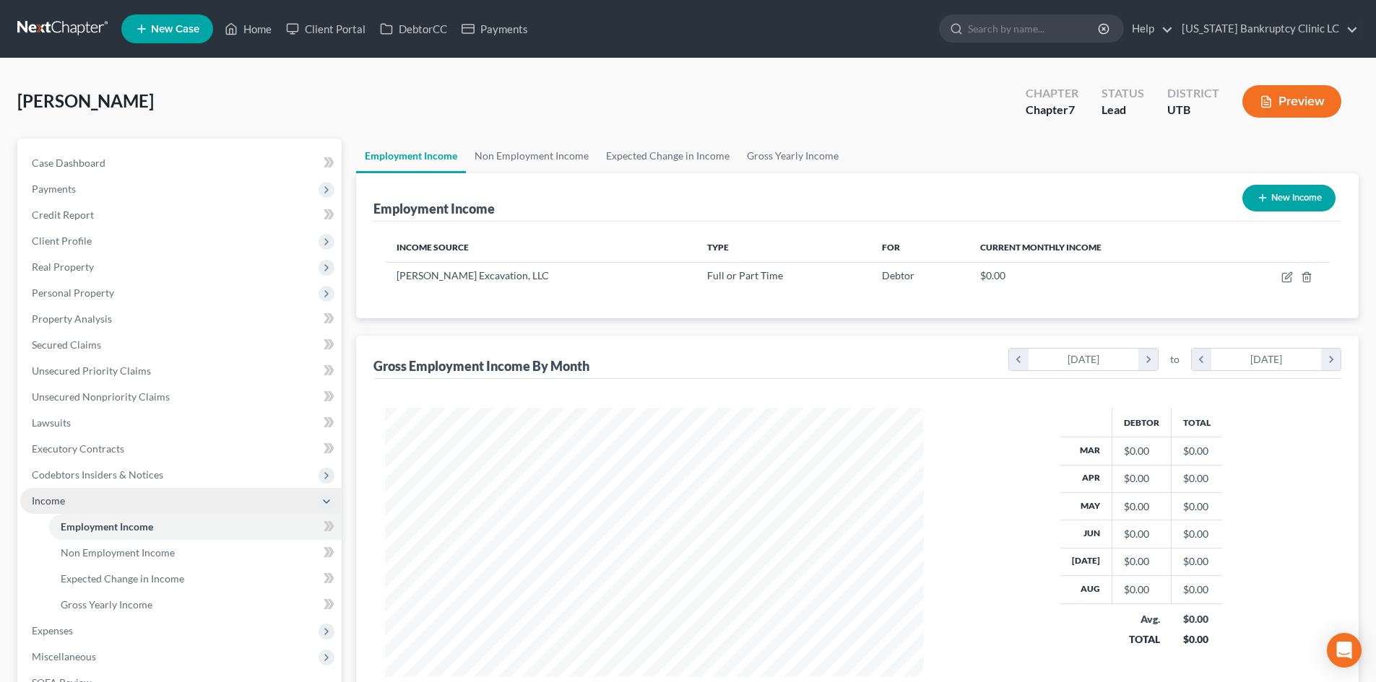
click at [88, 499] on span "Income" at bounding box center [180, 501] width 321 height 26
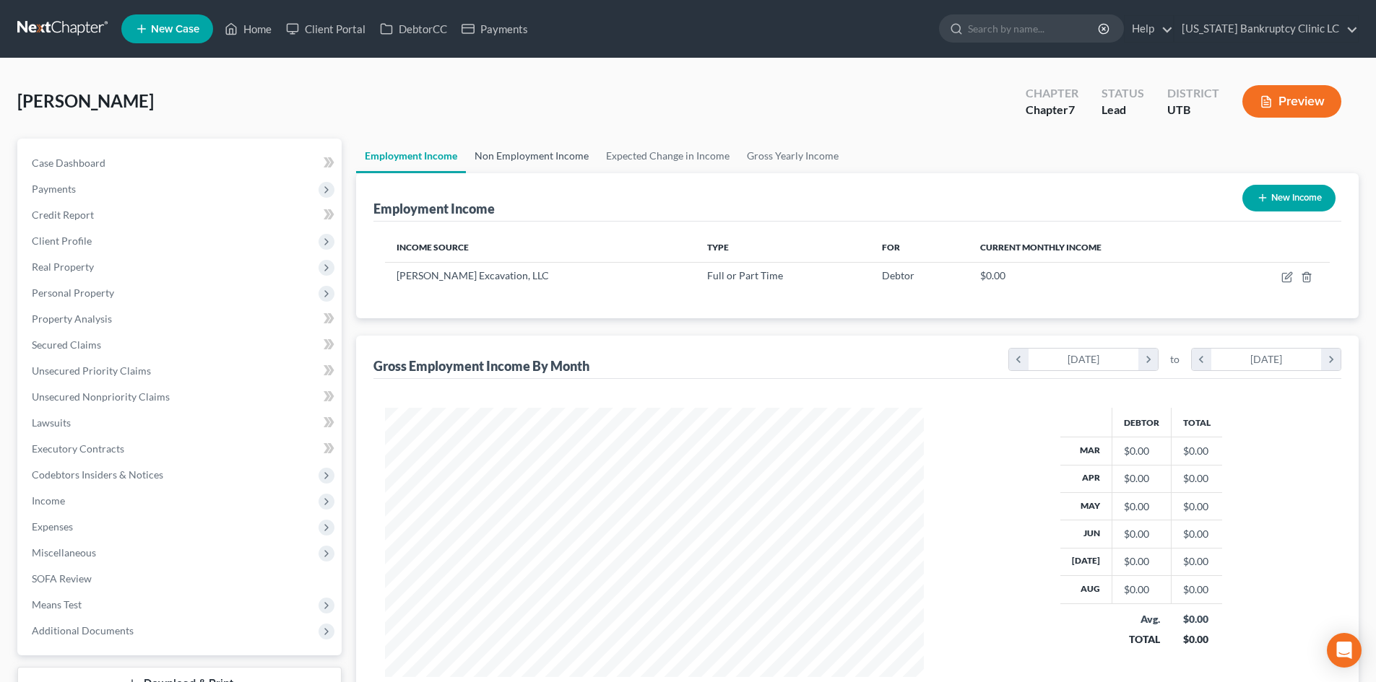
click at [516, 154] on link "Non Employment Income" at bounding box center [531, 156] width 131 height 35
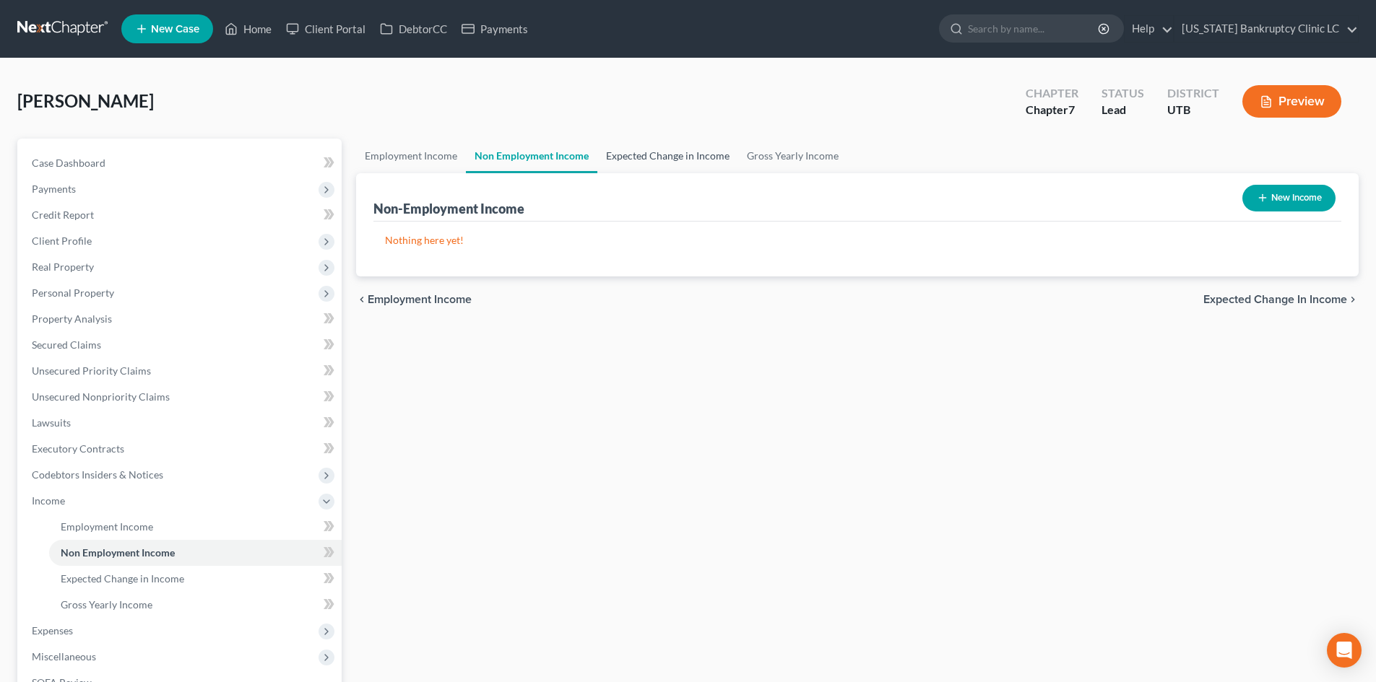
click at [690, 152] on link "Expected Change in Income" at bounding box center [667, 156] width 141 height 35
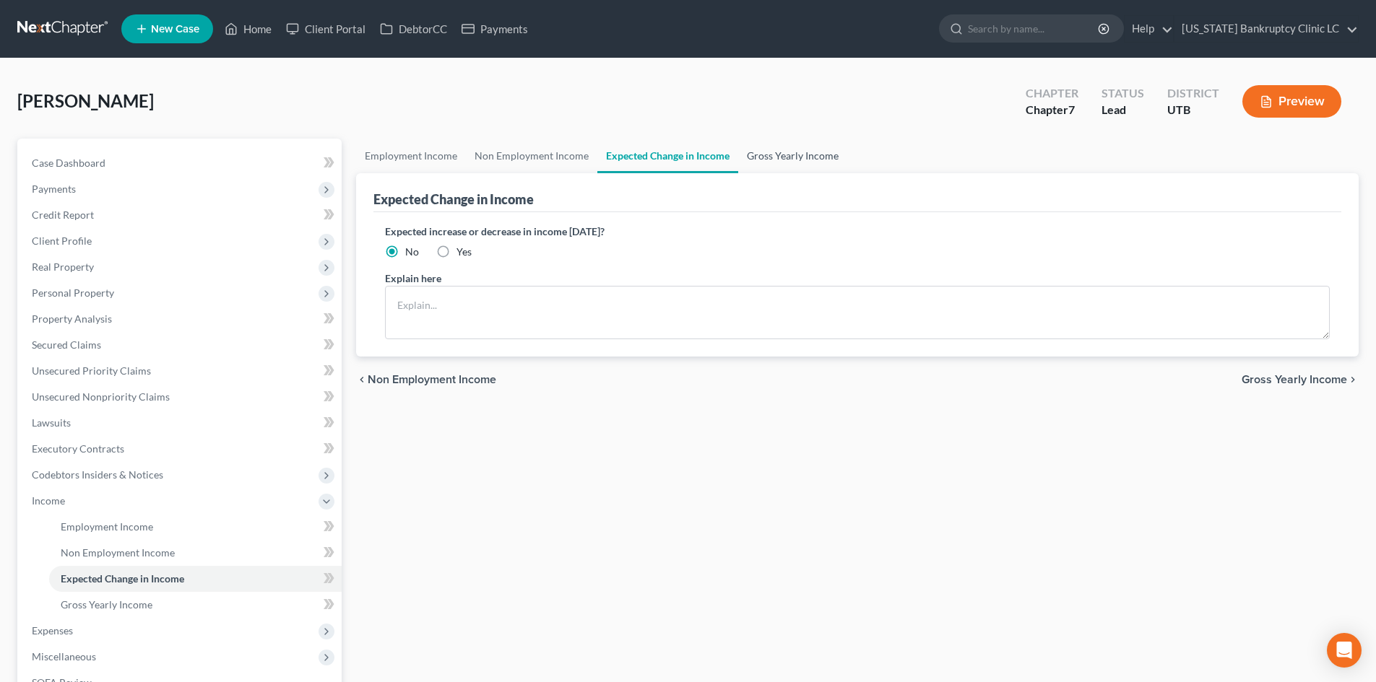
click at [790, 155] on link "Gross Yearly Income" at bounding box center [792, 156] width 109 height 35
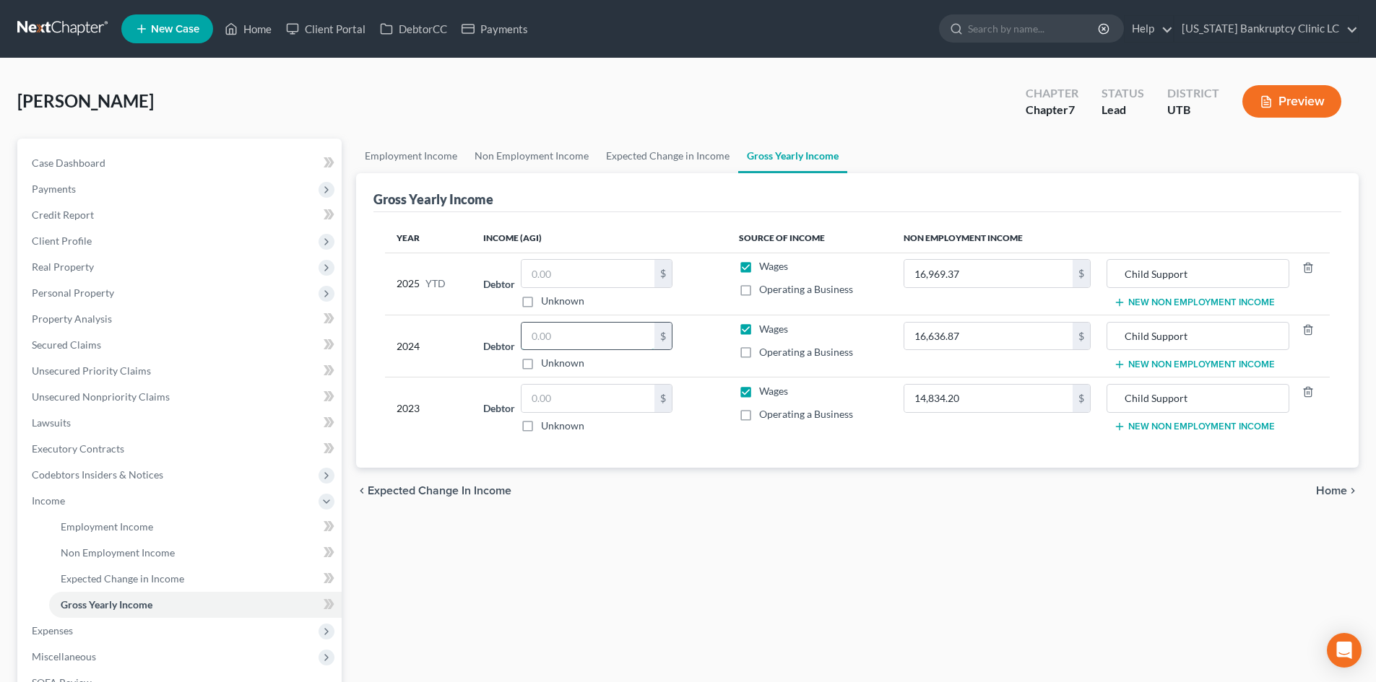
click at [578, 328] on input "text" at bounding box center [587, 336] width 133 height 27
click at [568, 405] on input "text" at bounding box center [587, 398] width 133 height 27
type input "70,194"
click at [589, 348] on input "text" at bounding box center [587, 336] width 133 height 27
click at [561, 328] on input "text" at bounding box center [587, 336] width 133 height 27
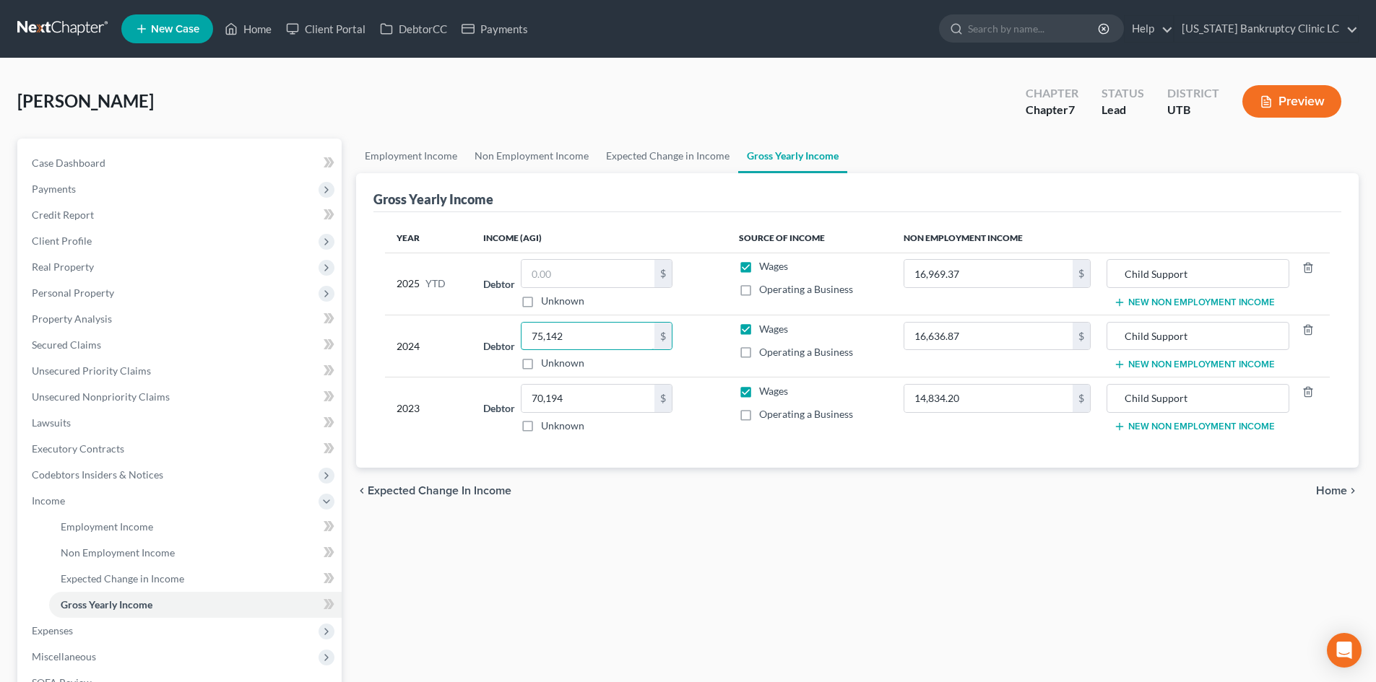
type input "75,142"
click at [565, 266] on input "text" at bounding box center [587, 273] width 133 height 27
type input "46,419"
click at [693, 448] on div "Year Income (AGI) Source of Income Non Employment Income 2025 YTD Debtor 46,419…" at bounding box center [857, 340] width 968 height 256
click at [88, 505] on span "Income" at bounding box center [180, 501] width 321 height 26
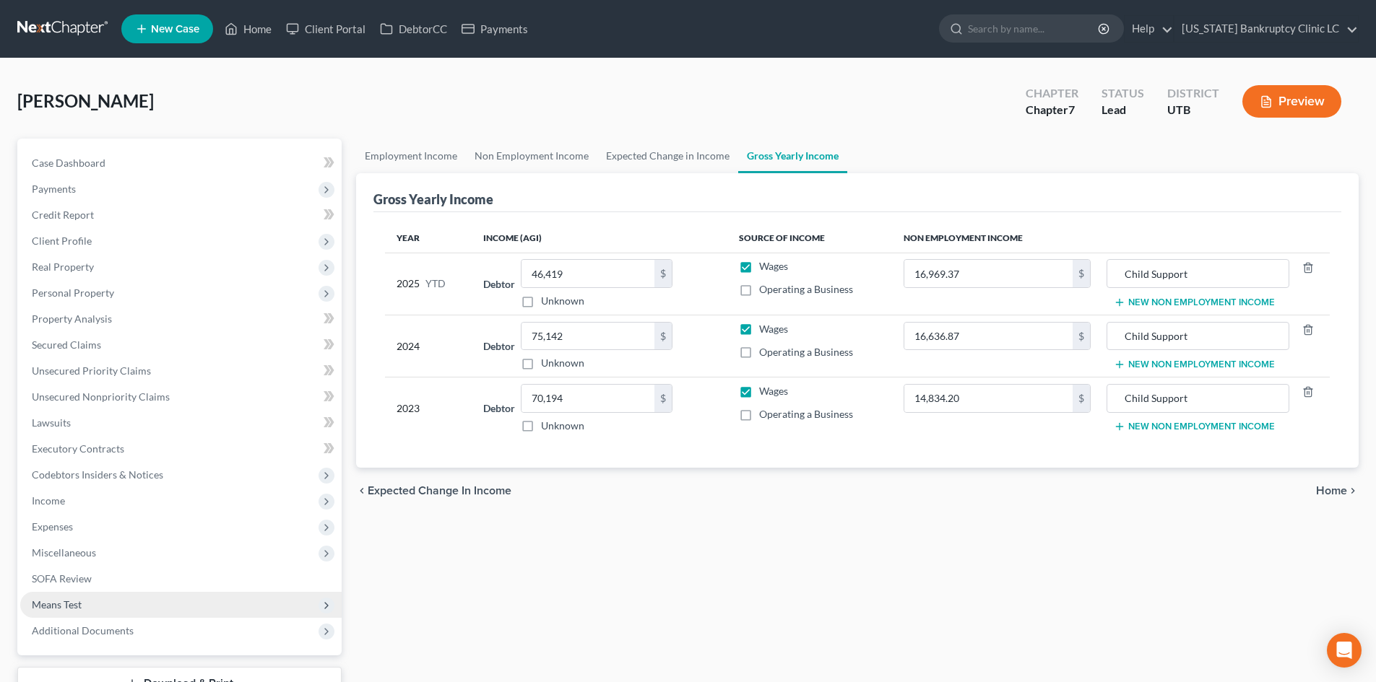
click at [73, 604] on span "Means Test" at bounding box center [57, 605] width 50 height 12
click at [87, 630] on span "Exemption from Presumption" at bounding box center [128, 631] width 134 height 12
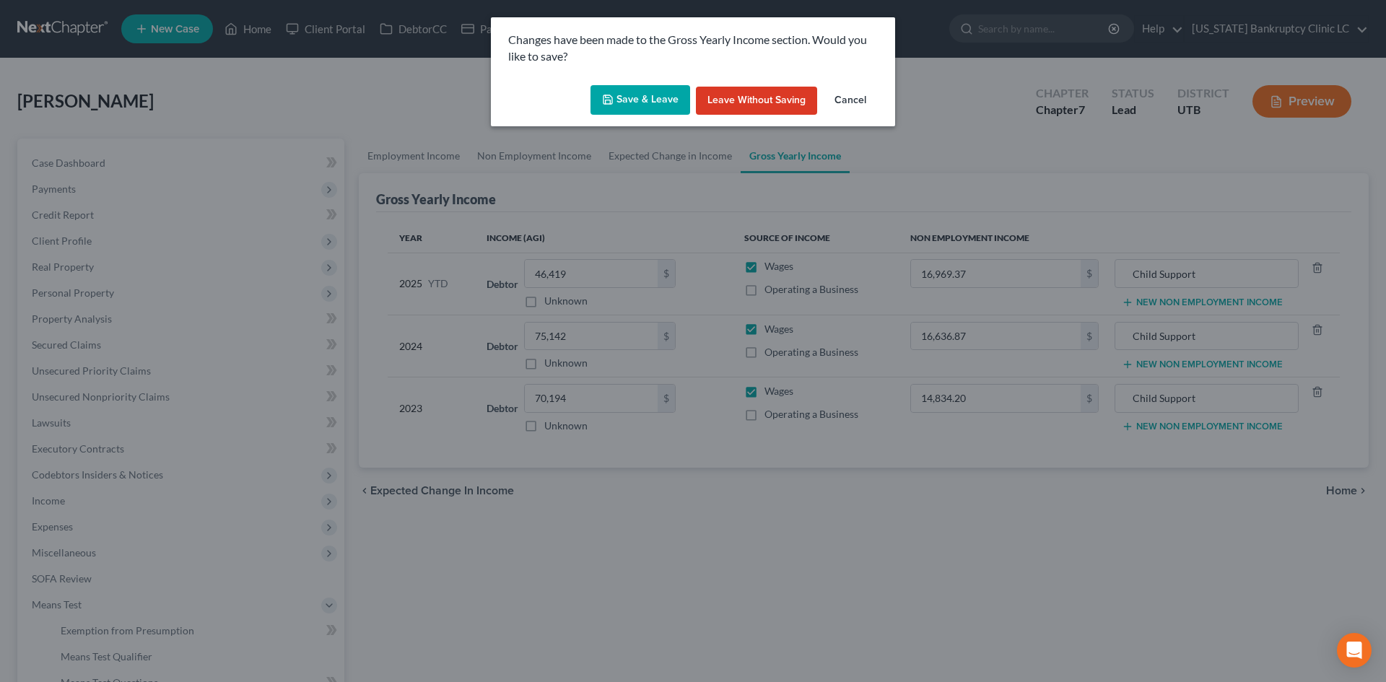
click at [665, 95] on button "Save & Leave" at bounding box center [641, 100] width 100 height 30
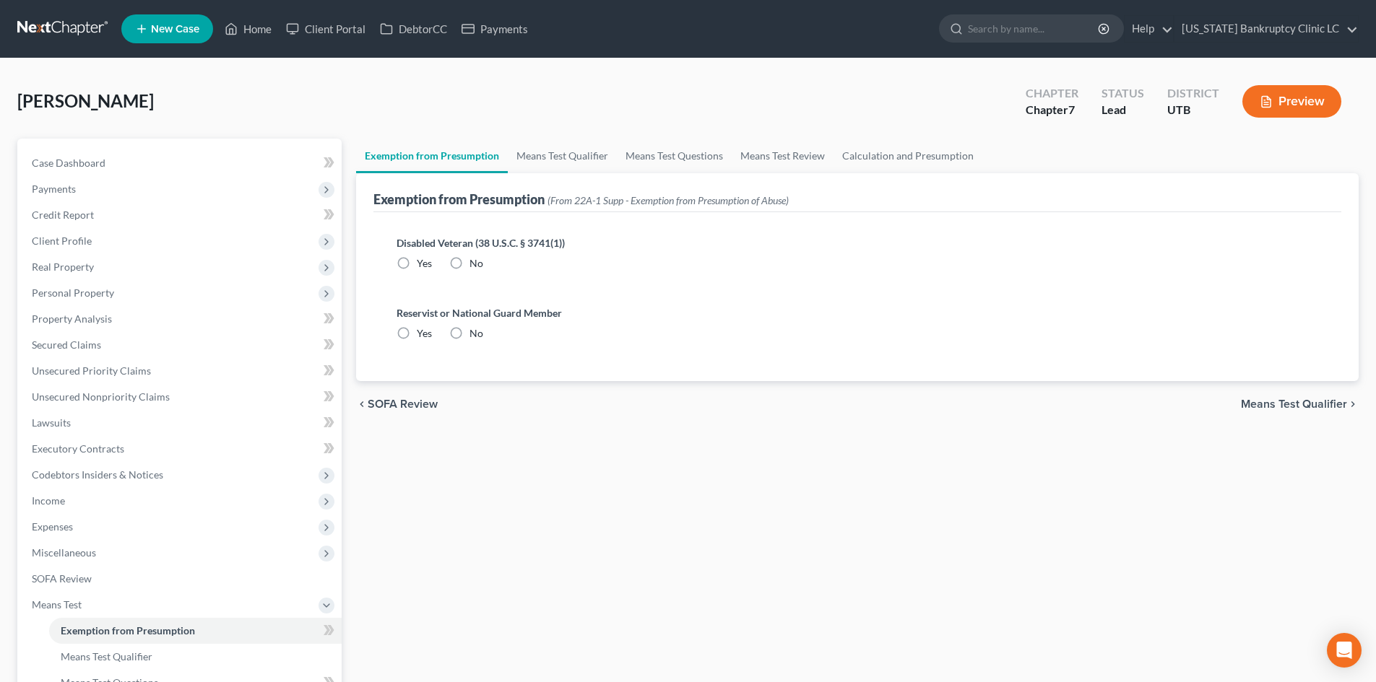
click at [443, 263] on div "Disabled Veteran (38 U.S.C. § 3741(1)) Yes No" at bounding box center [856, 252] width 921 height 35
click at [469, 263] on label "No" at bounding box center [476, 263] width 14 height 14
click at [469, 266] on label "No" at bounding box center [476, 263] width 14 height 14
click at [475, 266] on input "No" at bounding box center [479, 260] width 9 height 9
radio input "true"
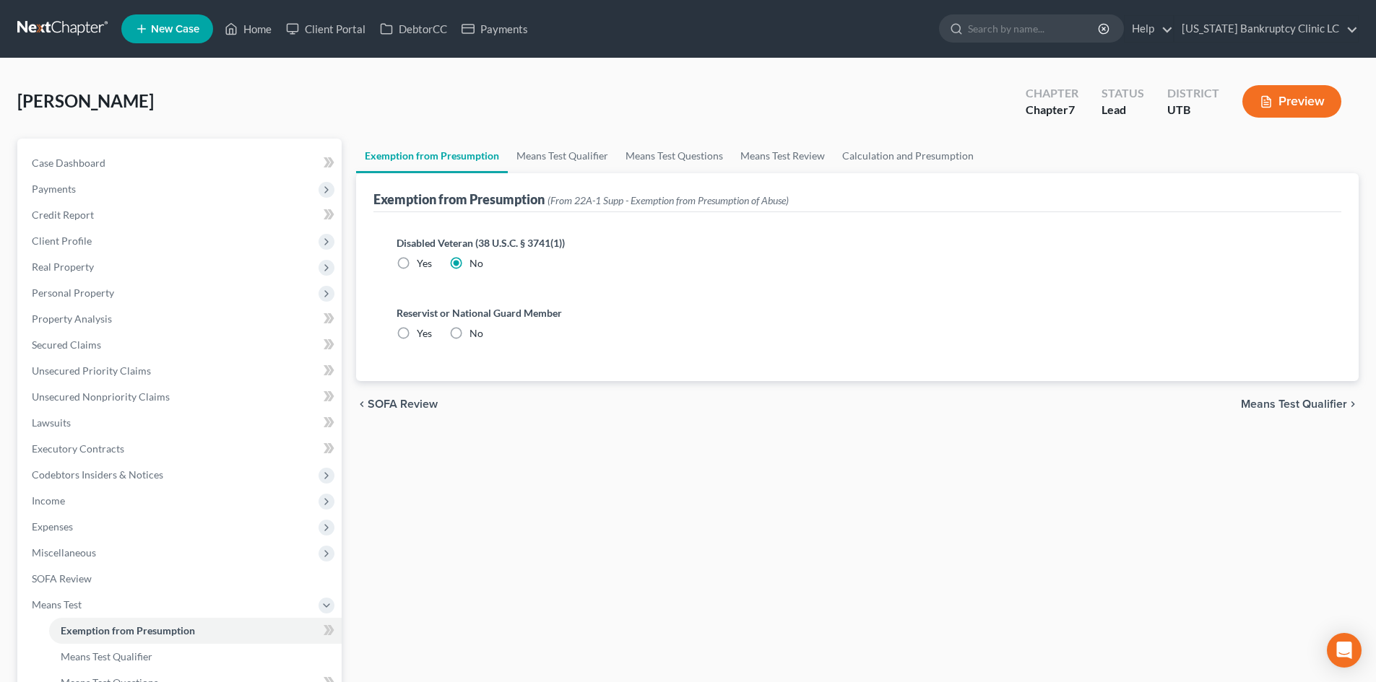
click at [469, 336] on label "No" at bounding box center [476, 333] width 14 height 14
click at [475, 336] on input "No" at bounding box center [479, 330] width 9 height 9
radio input "true"
click at [557, 160] on link "Means Test Qualifier" at bounding box center [562, 156] width 109 height 35
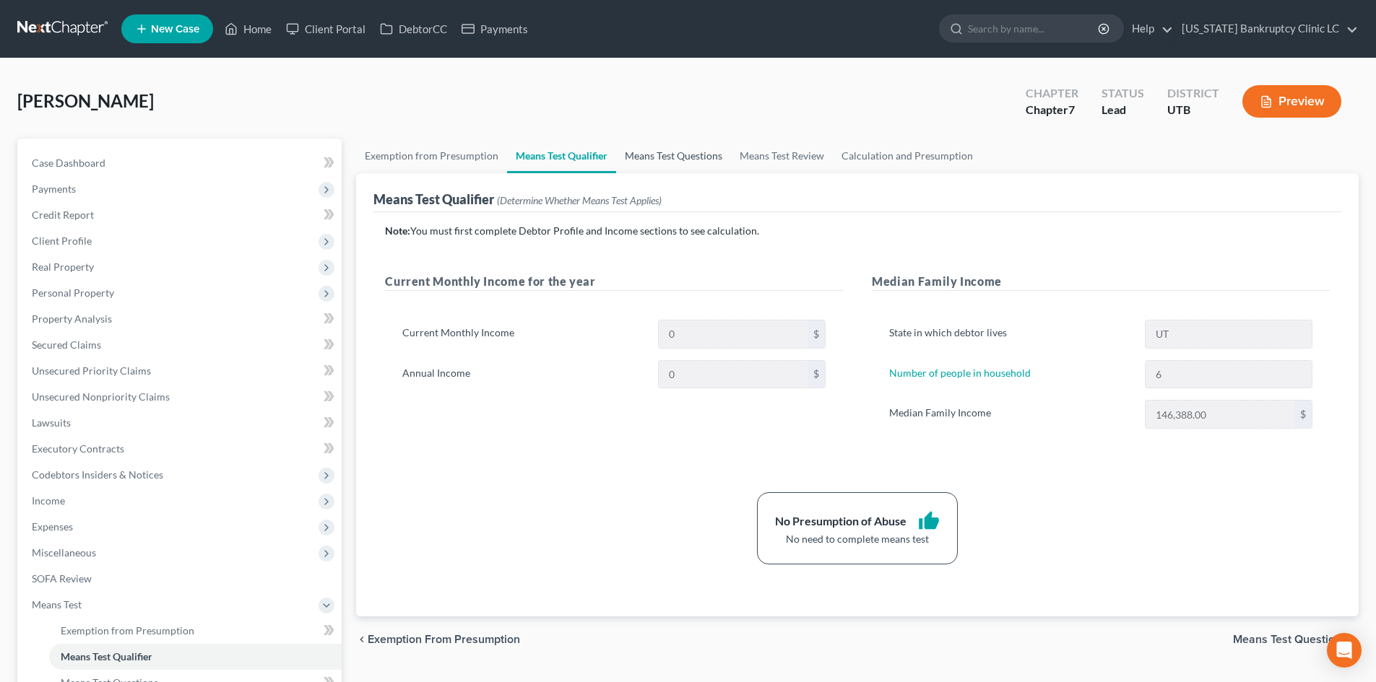
click at [675, 159] on link "Means Test Questions" at bounding box center [673, 156] width 115 height 35
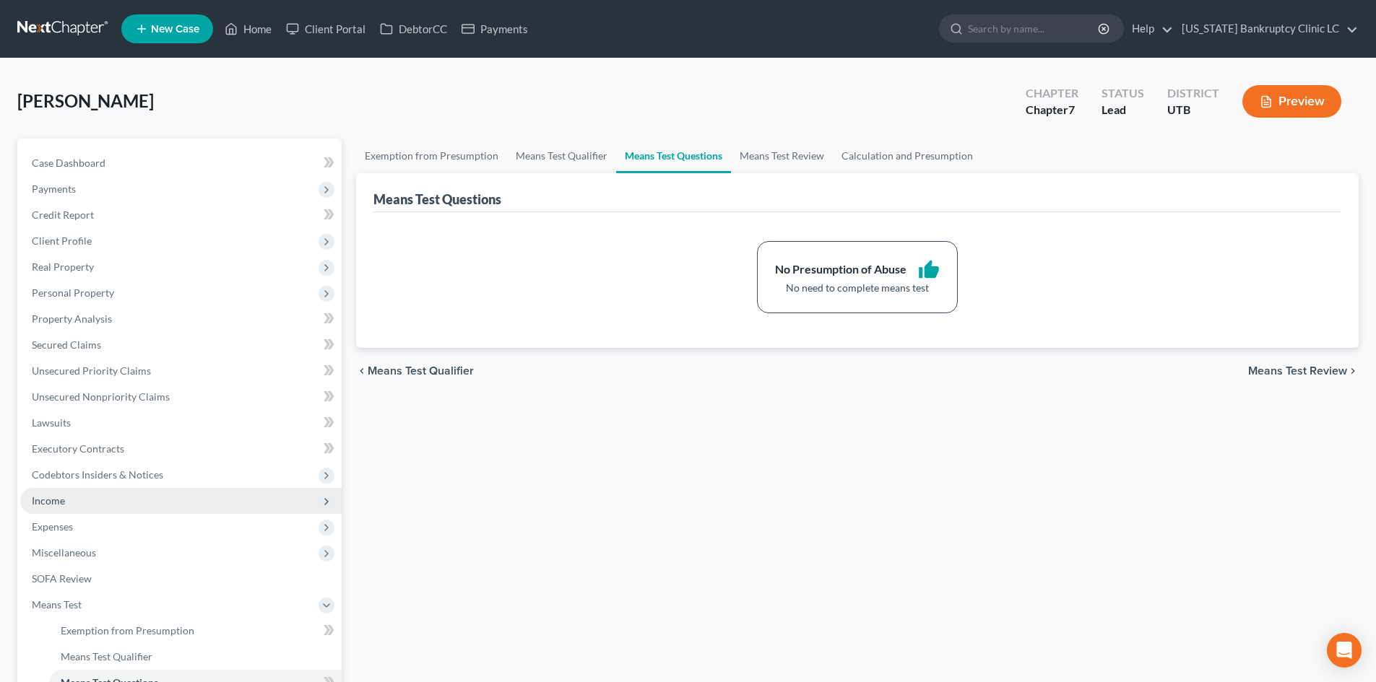
click at [68, 502] on span "Income" at bounding box center [180, 501] width 321 height 26
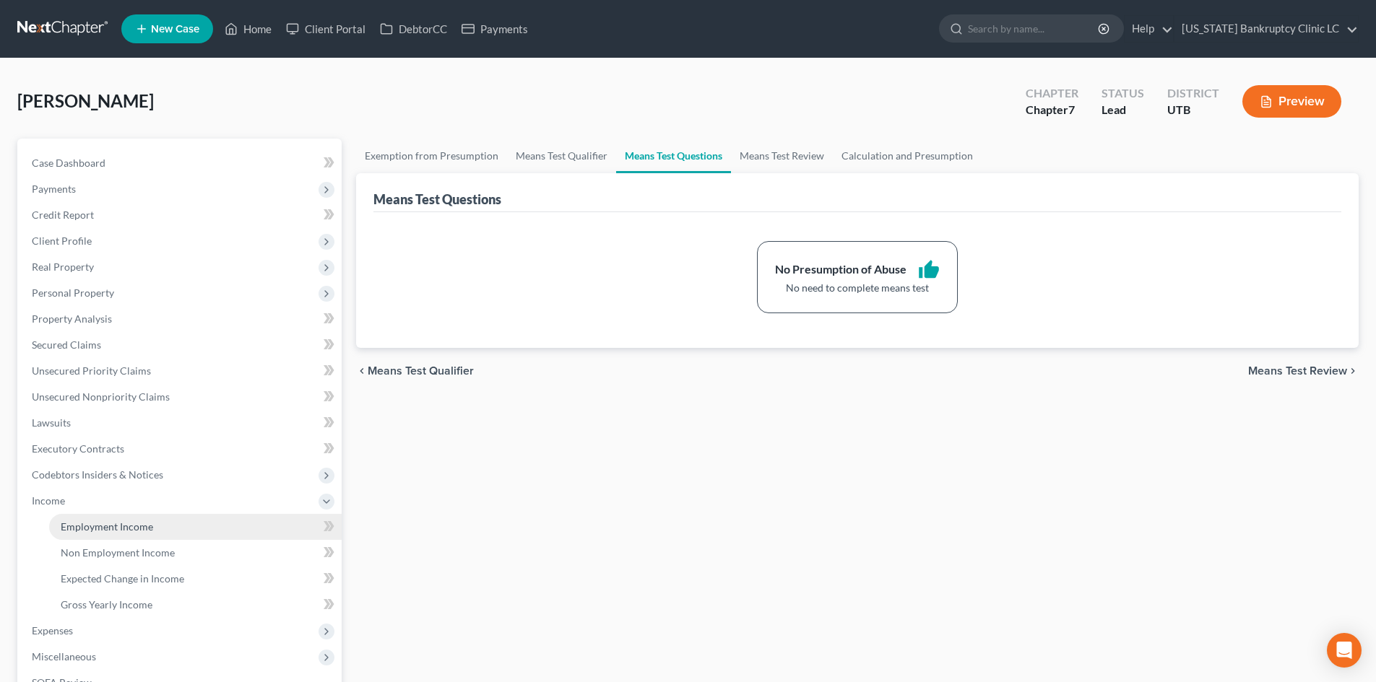
click at [79, 526] on span "Employment Income" at bounding box center [107, 527] width 92 height 12
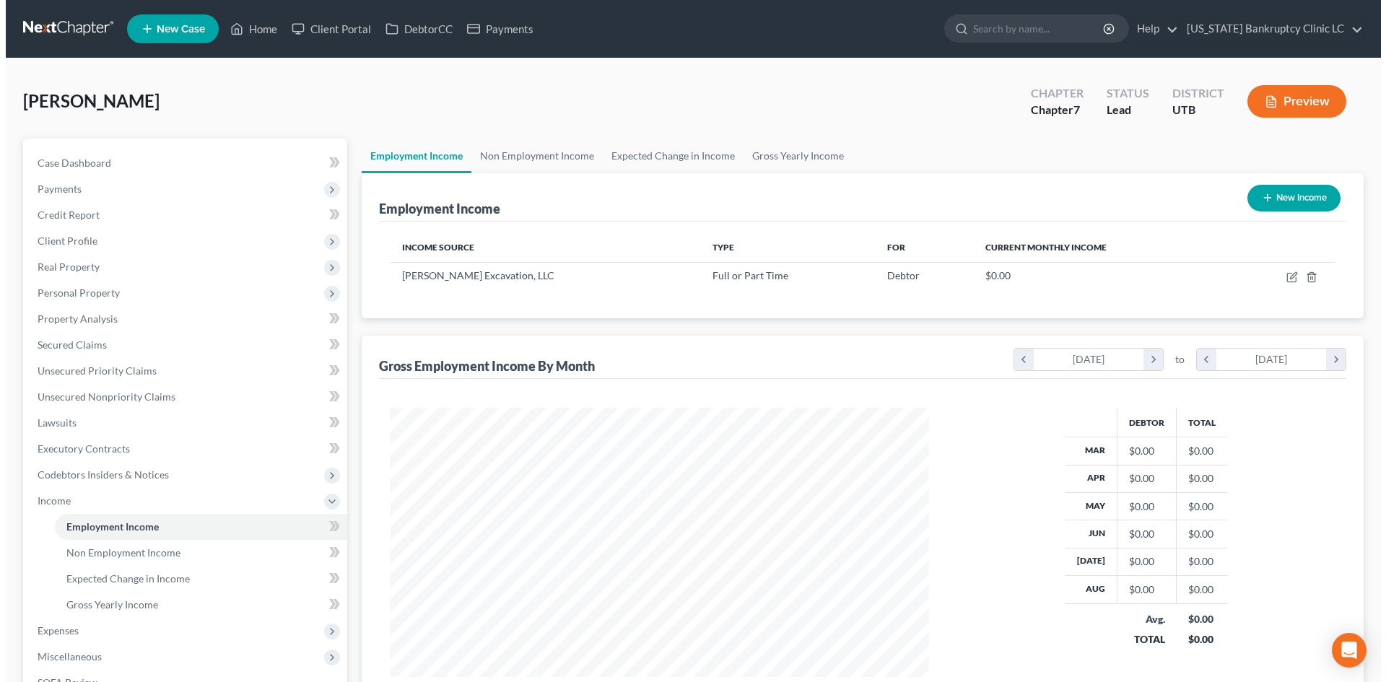
scroll to position [269, 568]
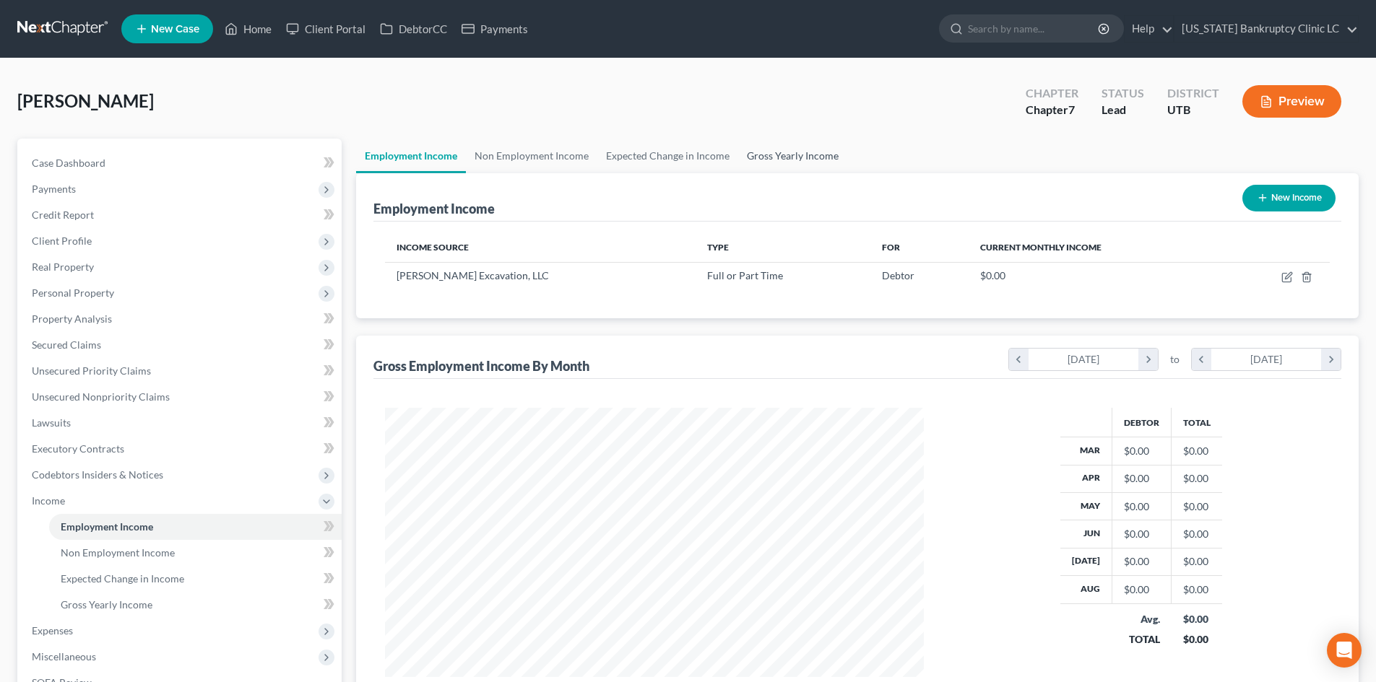
drag, startPoint x: 784, startPoint y: 162, endPoint x: 802, endPoint y: 162, distance: 18.1
click at [784, 162] on link "Gross Yearly Income" at bounding box center [792, 156] width 109 height 35
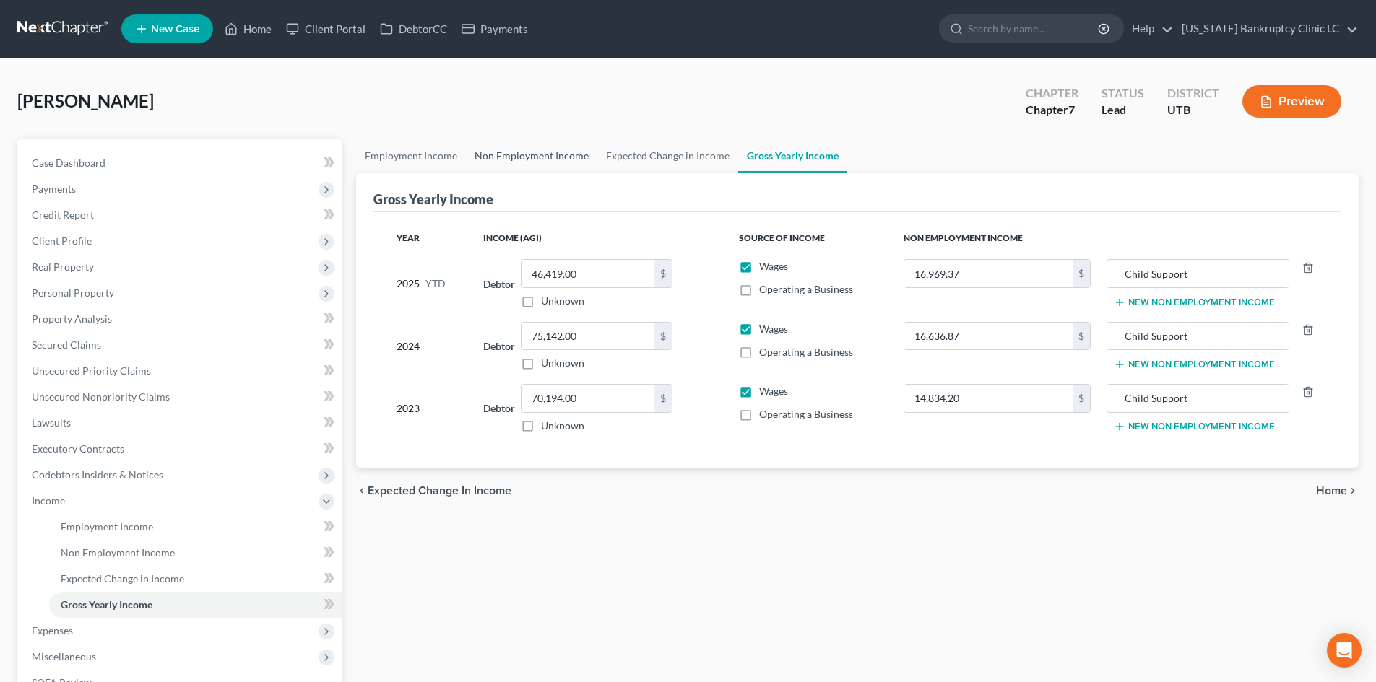
click at [512, 160] on link "Non Employment Income" at bounding box center [531, 156] width 131 height 35
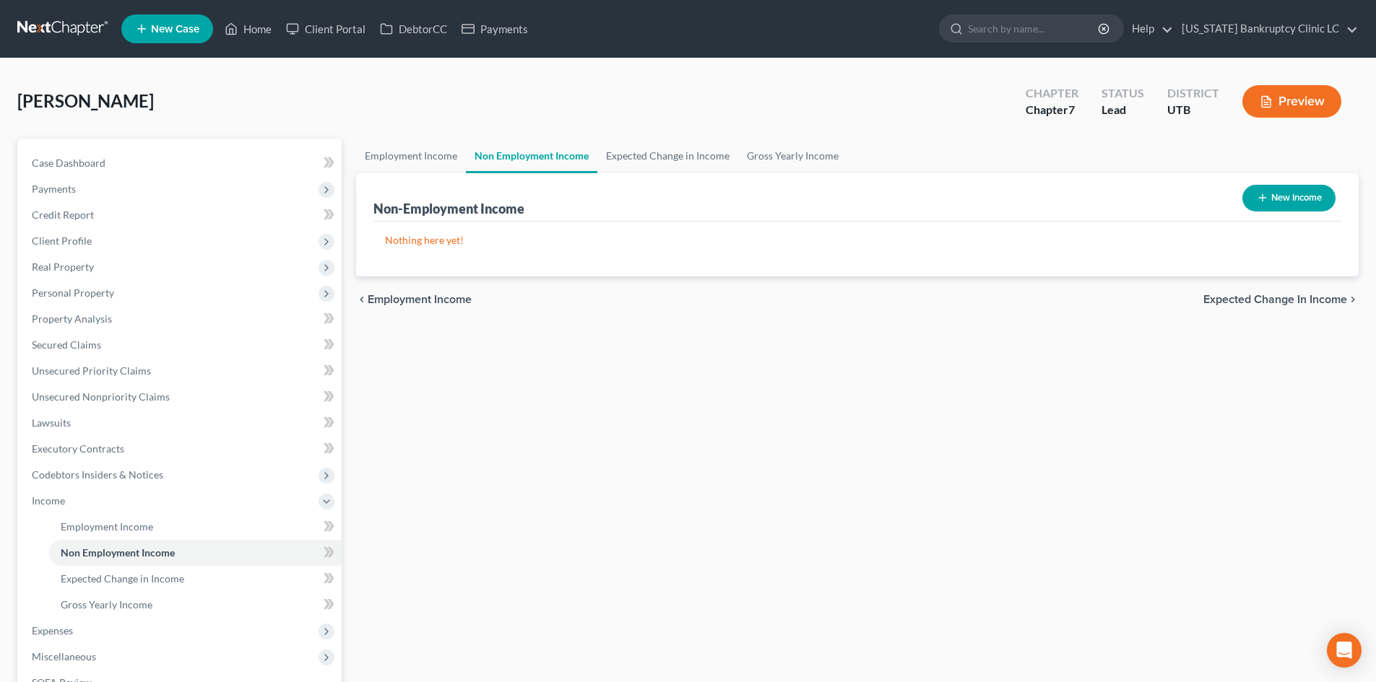
click at [1251, 205] on button "New Income" at bounding box center [1288, 198] width 93 height 27
select select "0"
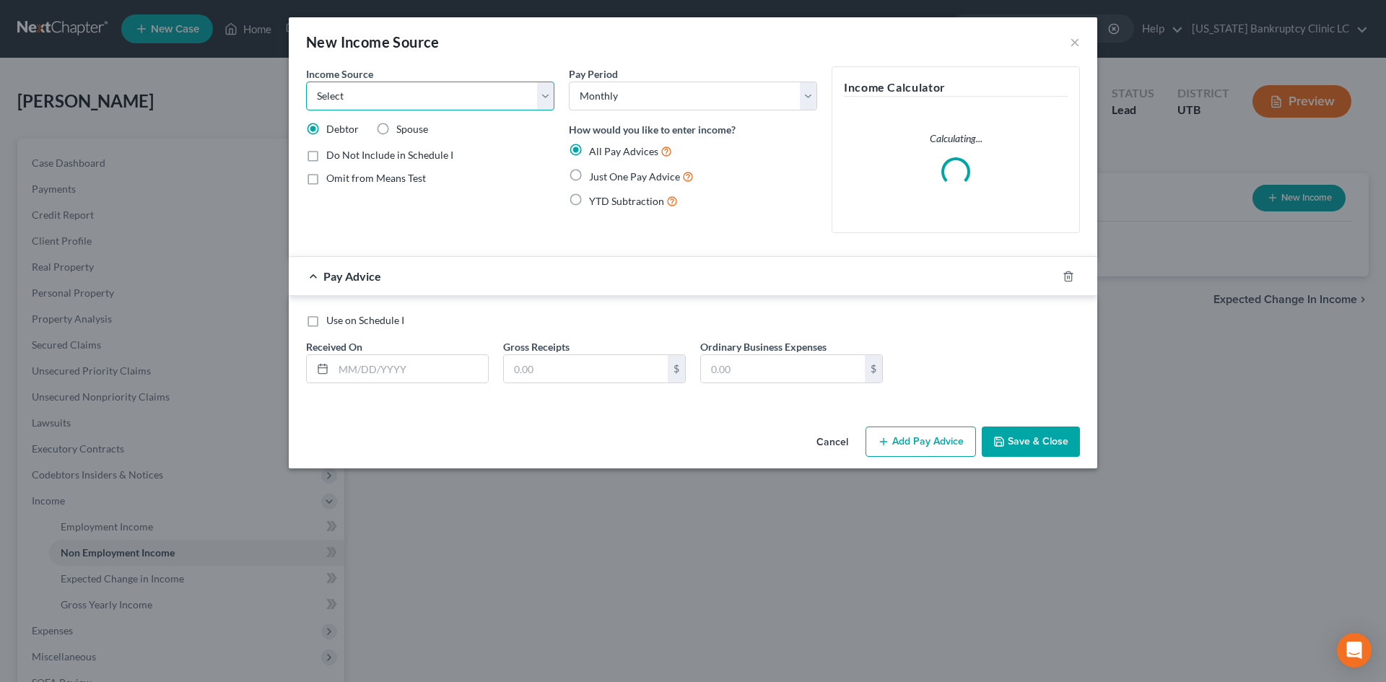
click at [407, 95] on select "Select Unemployment Disability (from employer) Pension Retirement Social Securi…" at bounding box center [430, 96] width 248 height 29
select select "7"
click at [306, 82] on select "Select Unemployment Disability (from employer) Pension Retirement Social Securi…" at bounding box center [430, 96] width 248 height 29
click at [589, 178] on label "Just One Pay Advice" at bounding box center [641, 176] width 105 height 17
click at [595, 178] on input "Just One Pay Advice" at bounding box center [599, 172] width 9 height 9
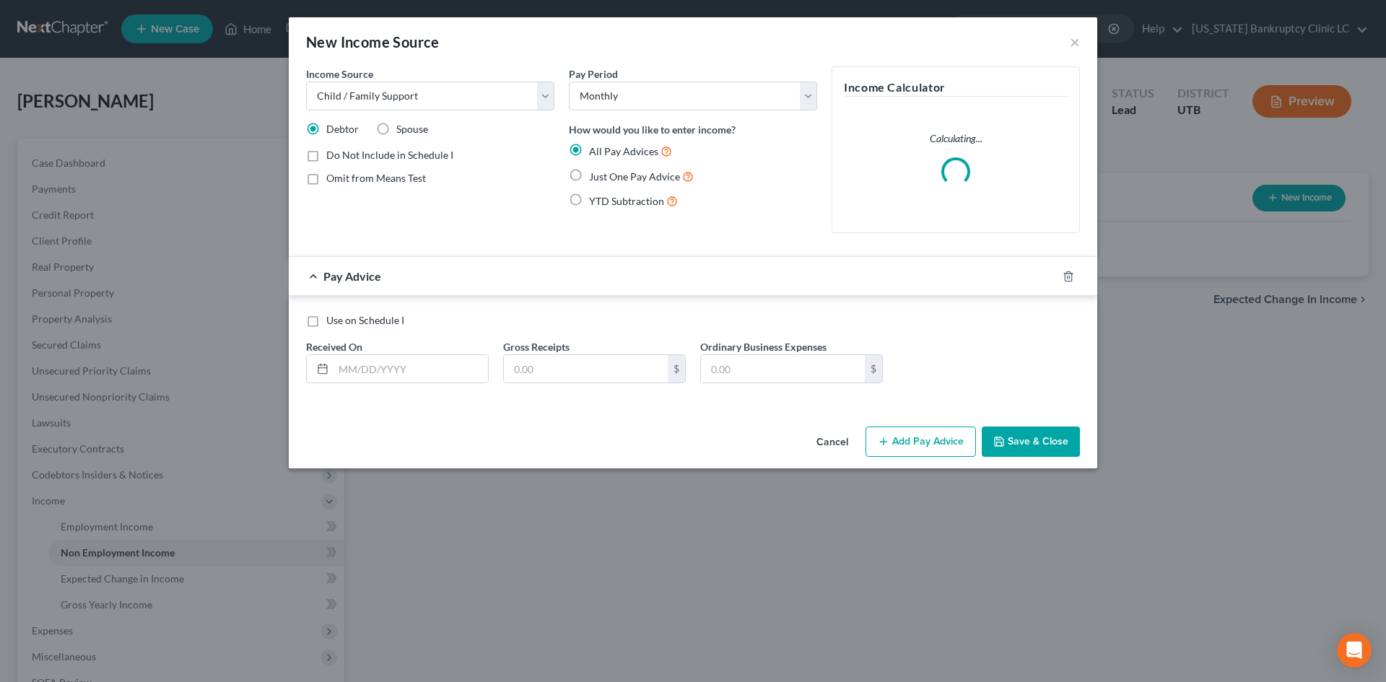
radio input "true"
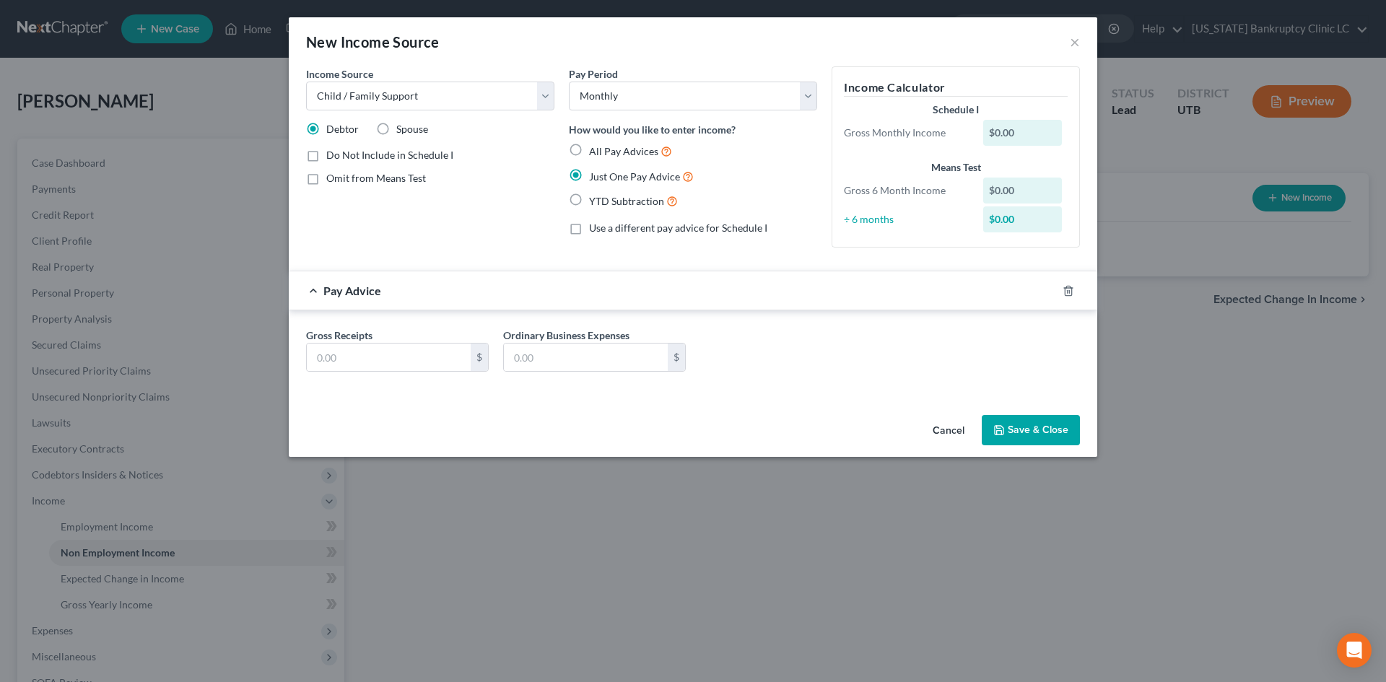
click at [589, 173] on label "Just One Pay Advice" at bounding box center [641, 176] width 105 height 17
click at [595, 173] on input "Just One Pay Advice" at bounding box center [599, 172] width 9 height 9
click at [418, 346] on input "text" at bounding box center [389, 357] width 164 height 27
type input "1,850"
click at [737, 400] on div "Income Source * Select Unemployment Disability (from employer) Pension Retireme…" at bounding box center [693, 237] width 809 height 343
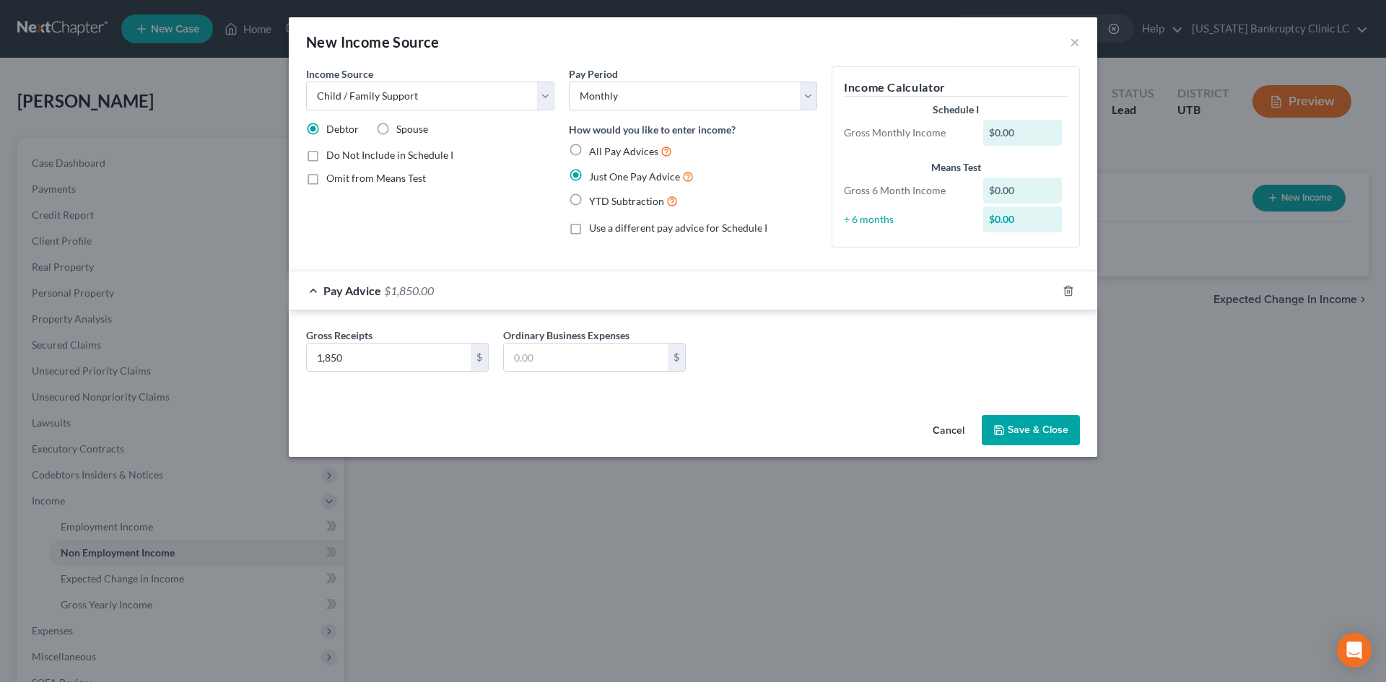
click at [1046, 438] on button "Save & Close" at bounding box center [1031, 430] width 98 height 30
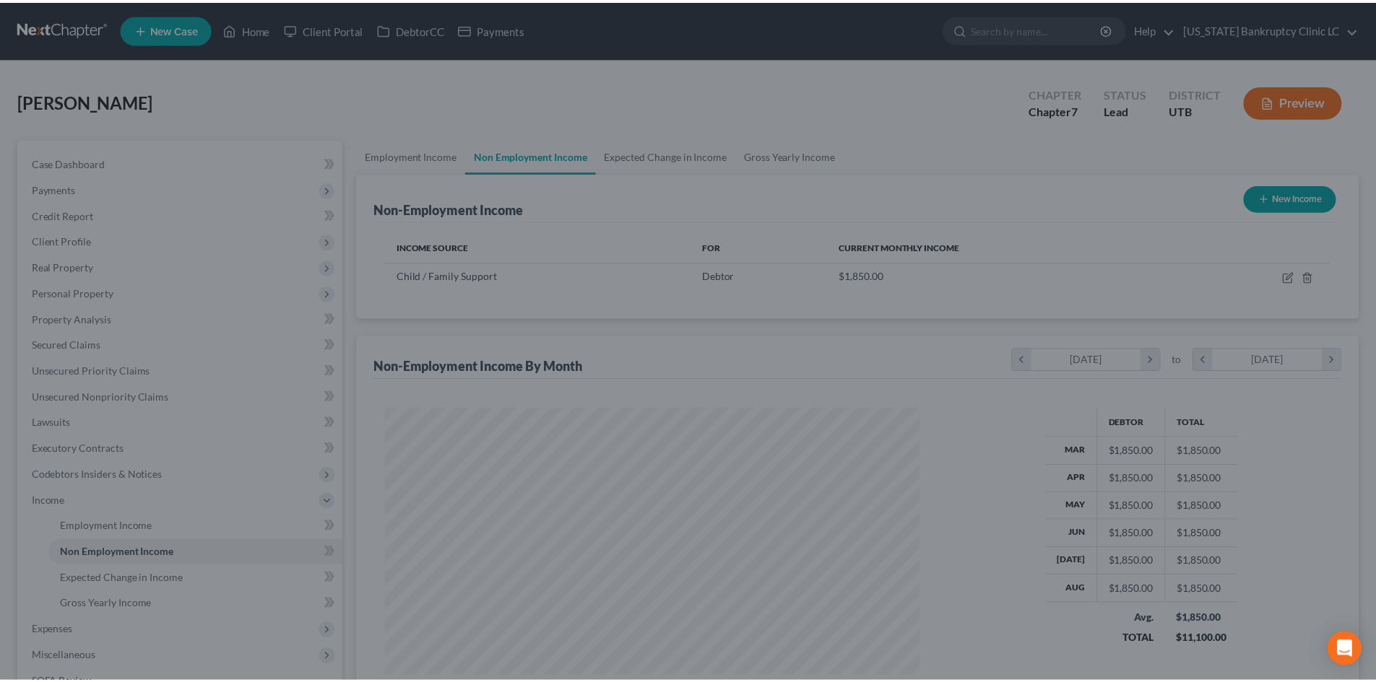
scroll to position [721810, 721512]
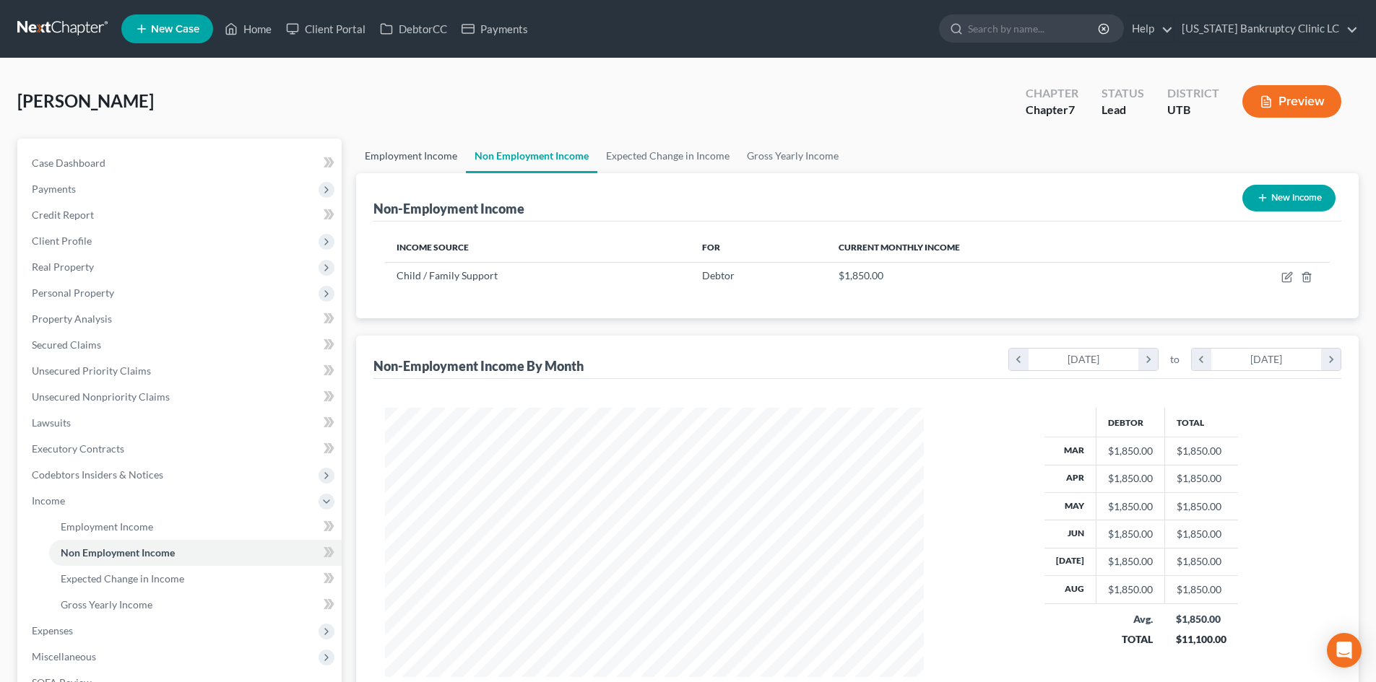
click at [396, 164] on link "Employment Income" at bounding box center [411, 156] width 110 height 35
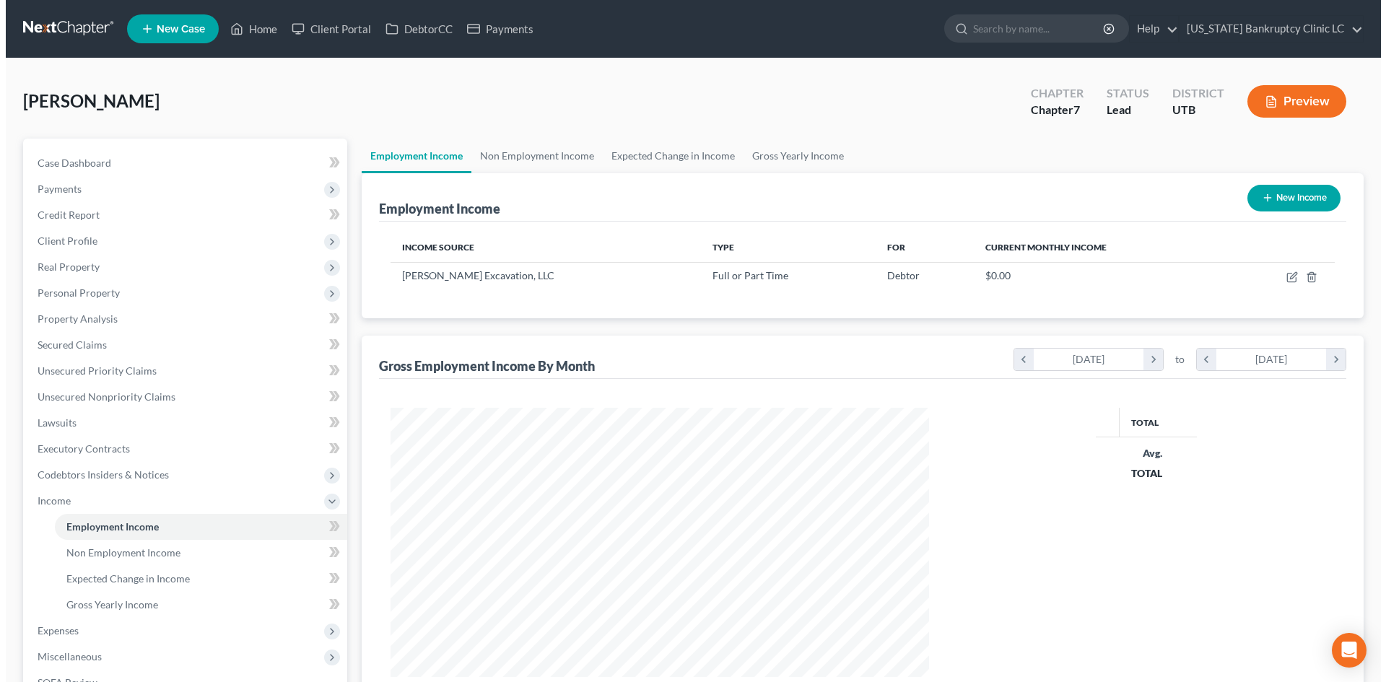
scroll to position [269, 568]
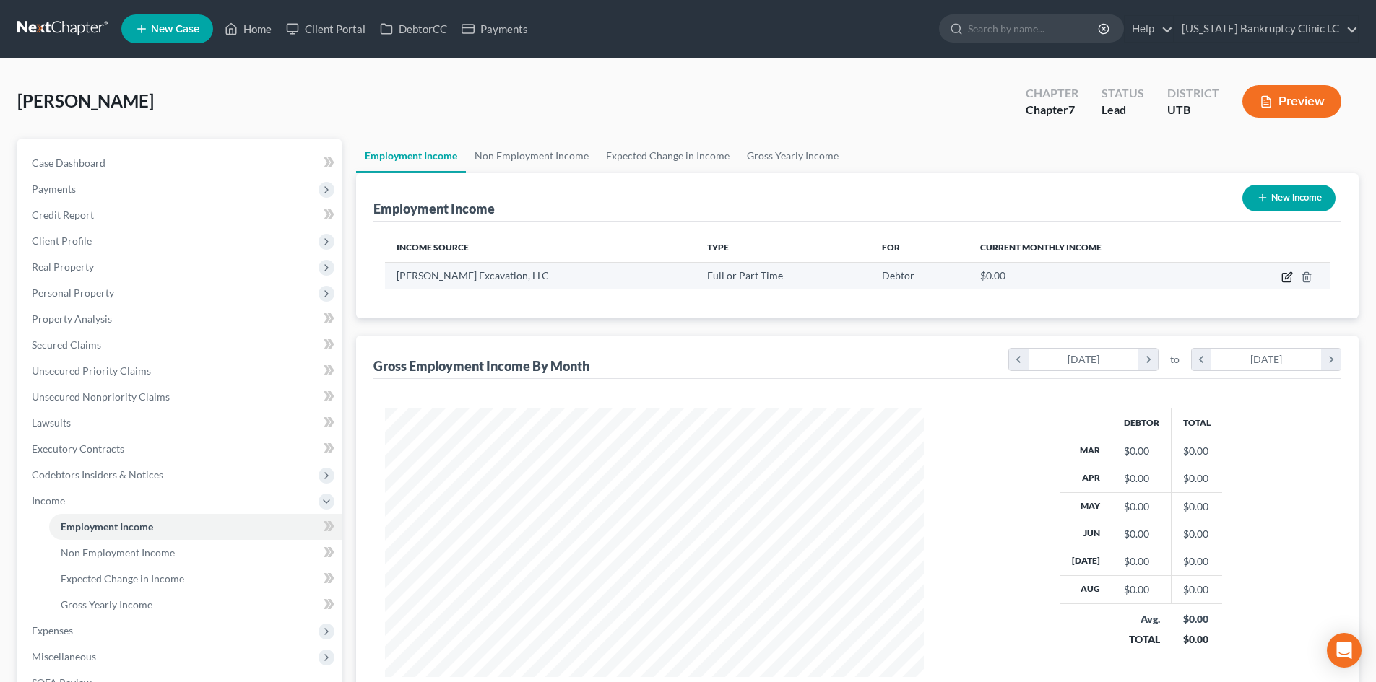
click at [1282, 275] on icon "button" at bounding box center [1286, 278] width 9 height 9
select select "0"
select select "46"
select select "3"
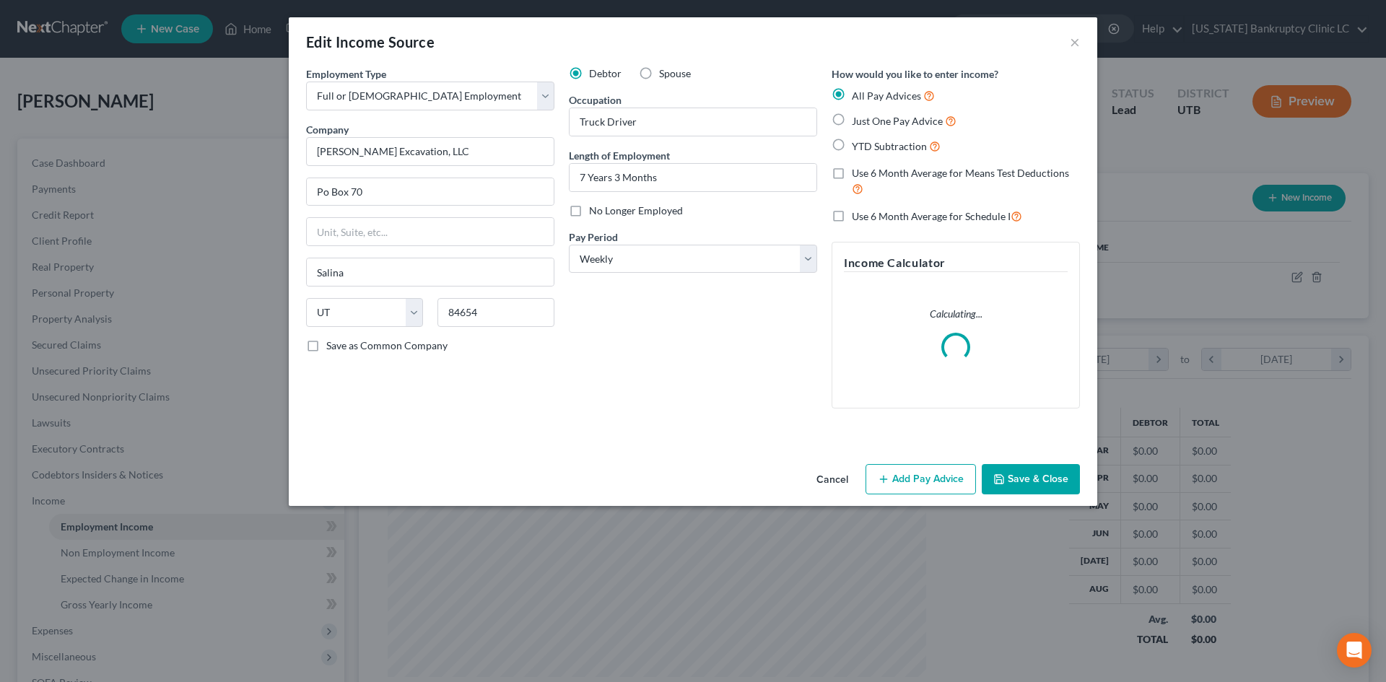
scroll to position [272, 573]
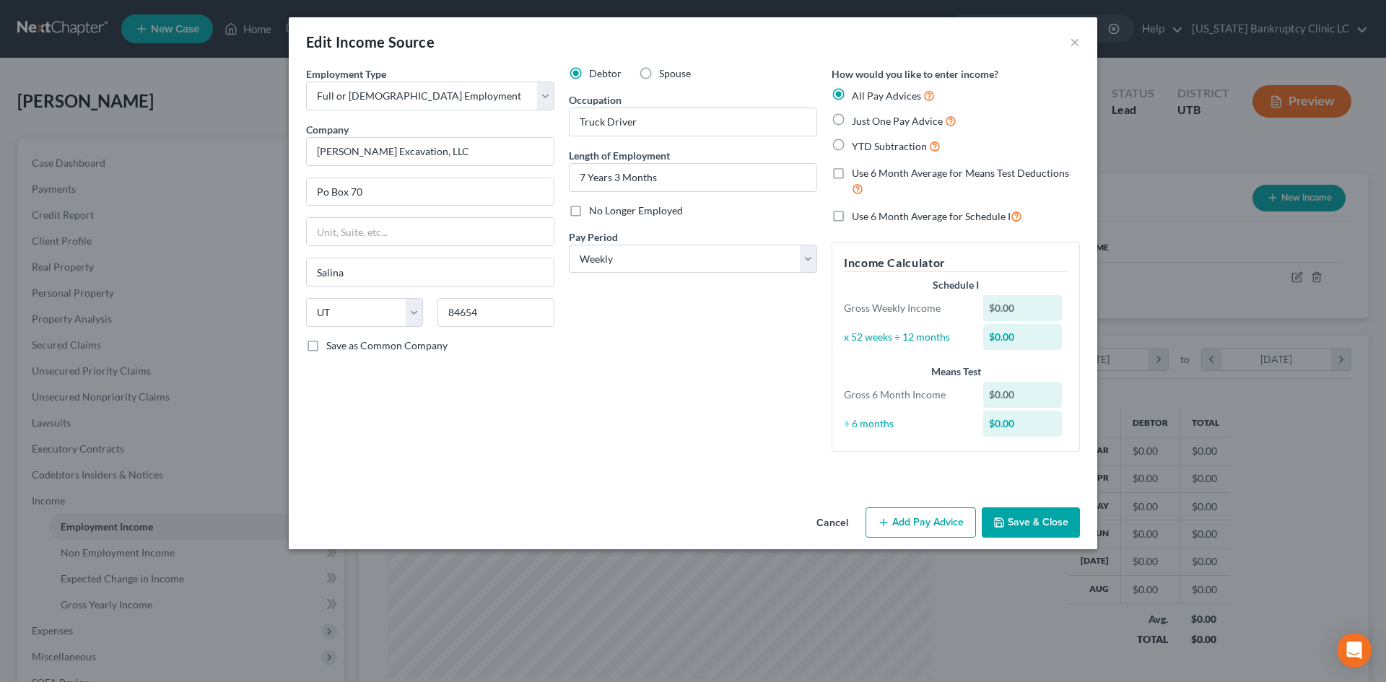
click at [674, 440] on div "Debtor Spouse Occupation Truck Driver Length of Employment 7 Years 3 Months No …" at bounding box center [693, 264] width 263 height 397
click at [924, 523] on button "Add Pay Advice" at bounding box center [921, 523] width 110 height 30
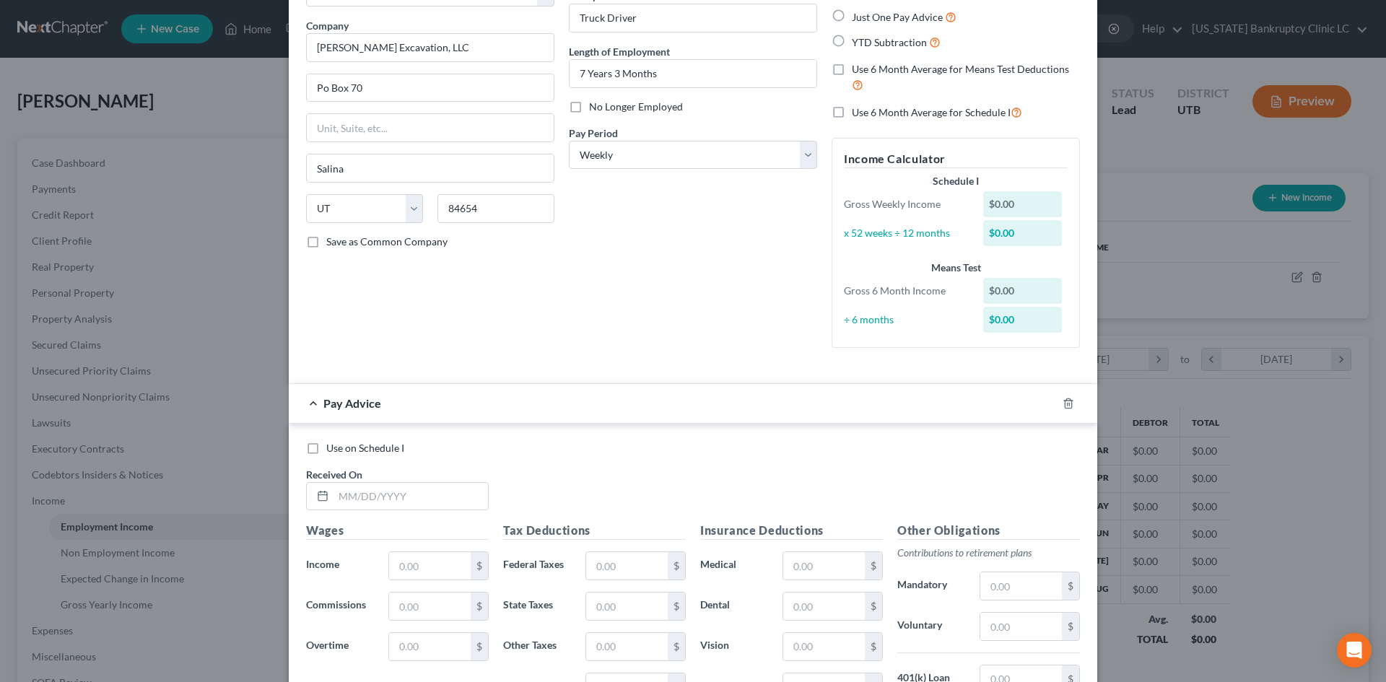
scroll to position [359, 0]
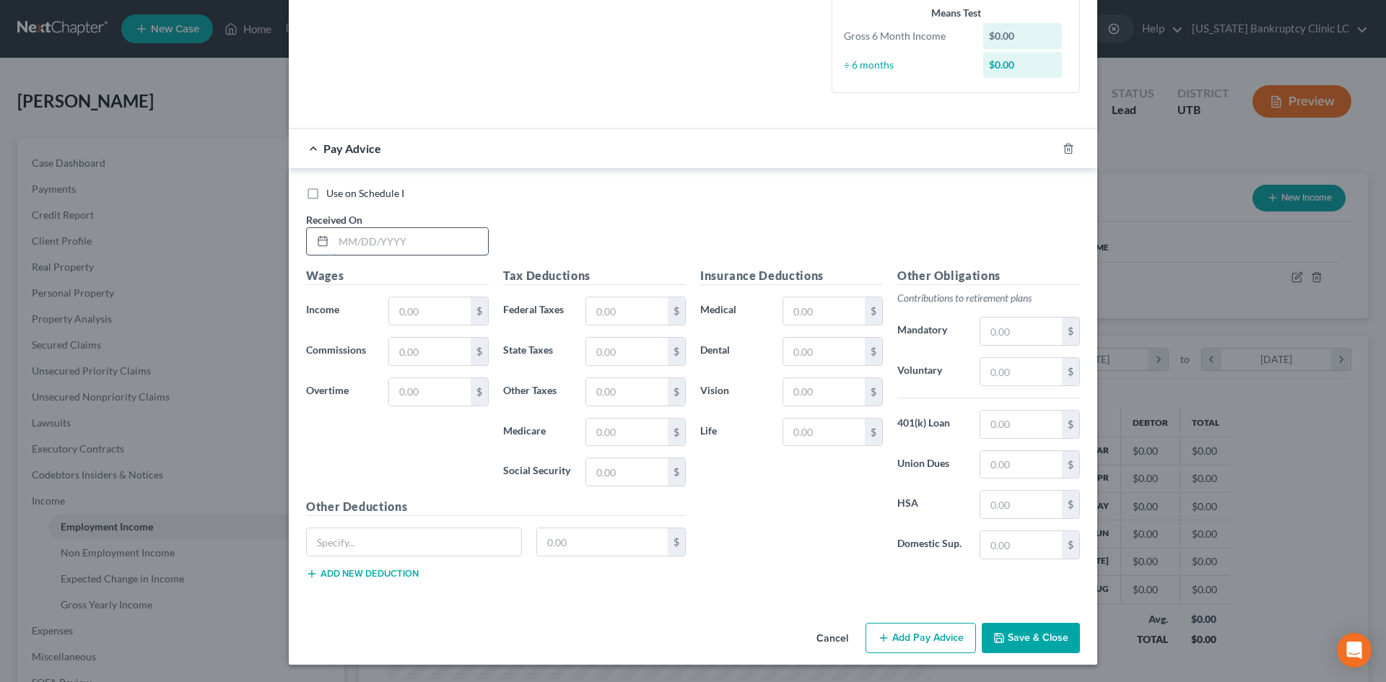
click at [397, 241] on input "text" at bounding box center [411, 241] width 155 height 27
click at [381, 246] on input "text" at bounding box center [411, 241] width 155 height 27
type input "[DATE]"
type input "1,471"
drag, startPoint x: 938, startPoint y: 640, endPoint x: 1384, endPoint y: 590, distance: 449.1
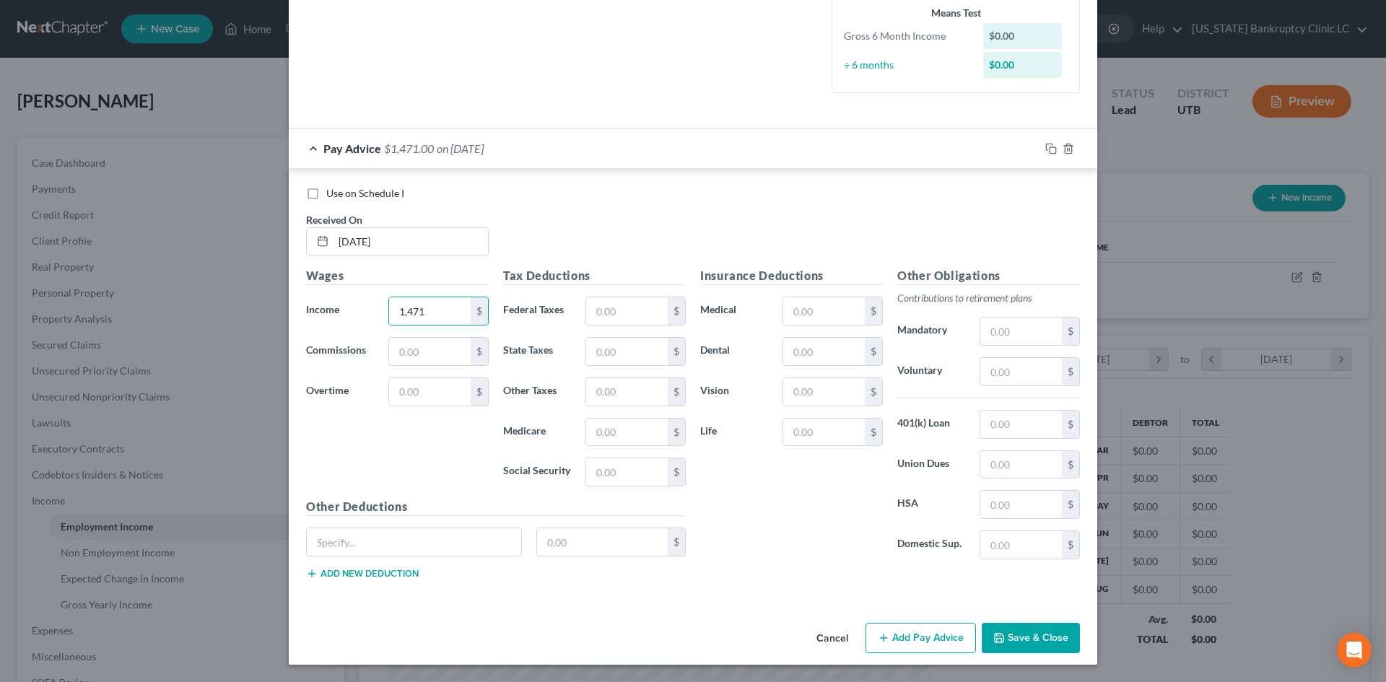
click at [938, 639] on button "Add Pay Advice" at bounding box center [921, 638] width 110 height 30
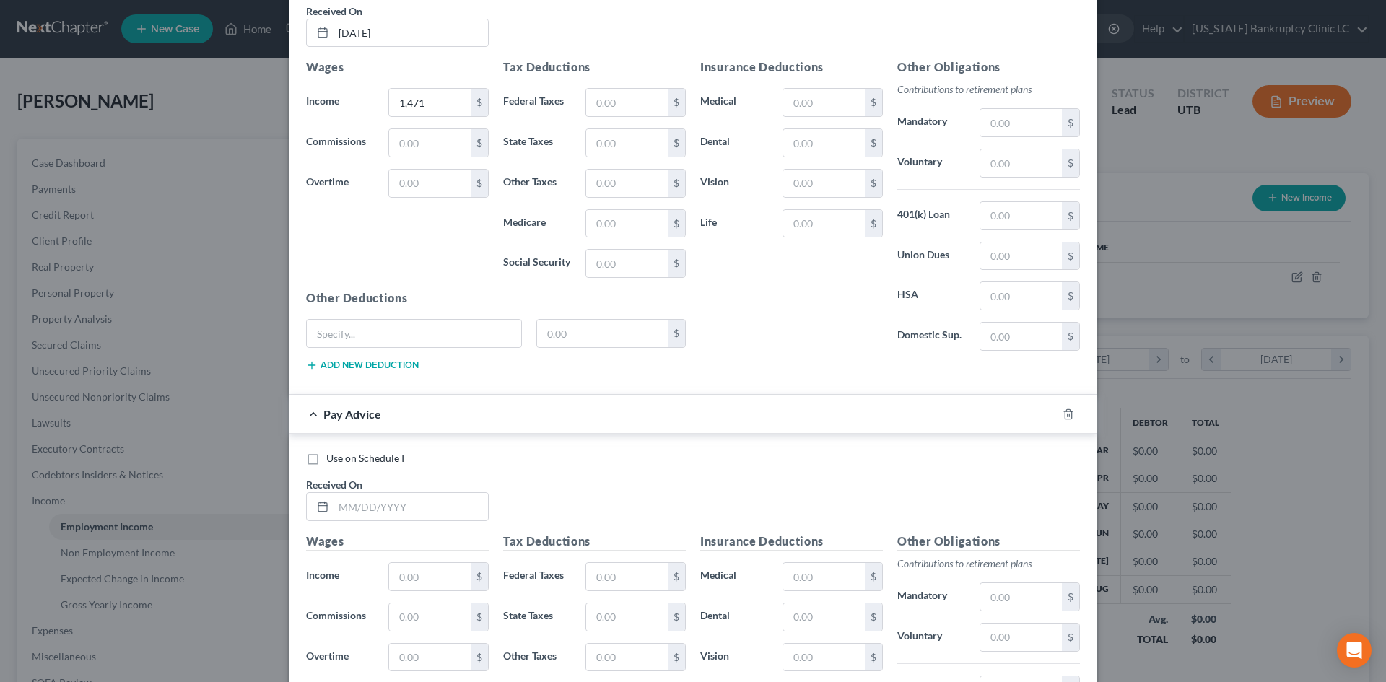
scroll to position [575, 0]
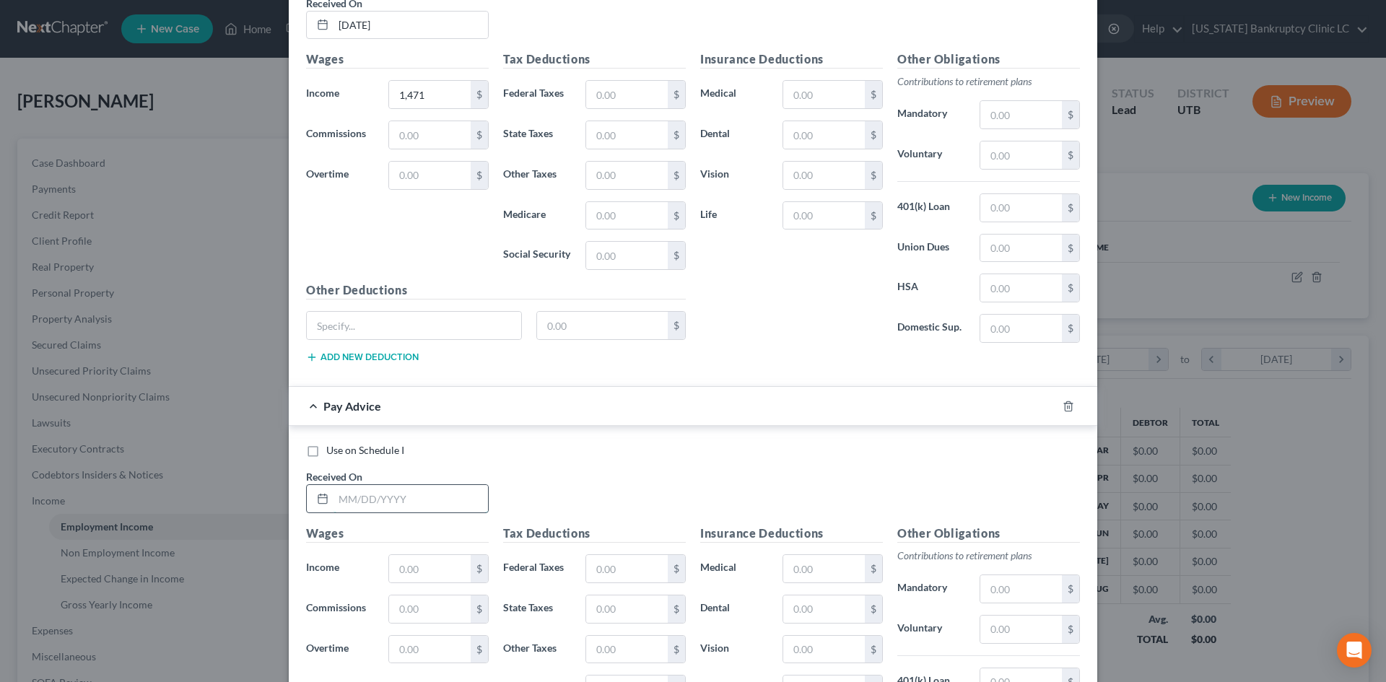
click at [383, 500] on input "text" at bounding box center [411, 498] width 155 height 27
type input "[DATE]"
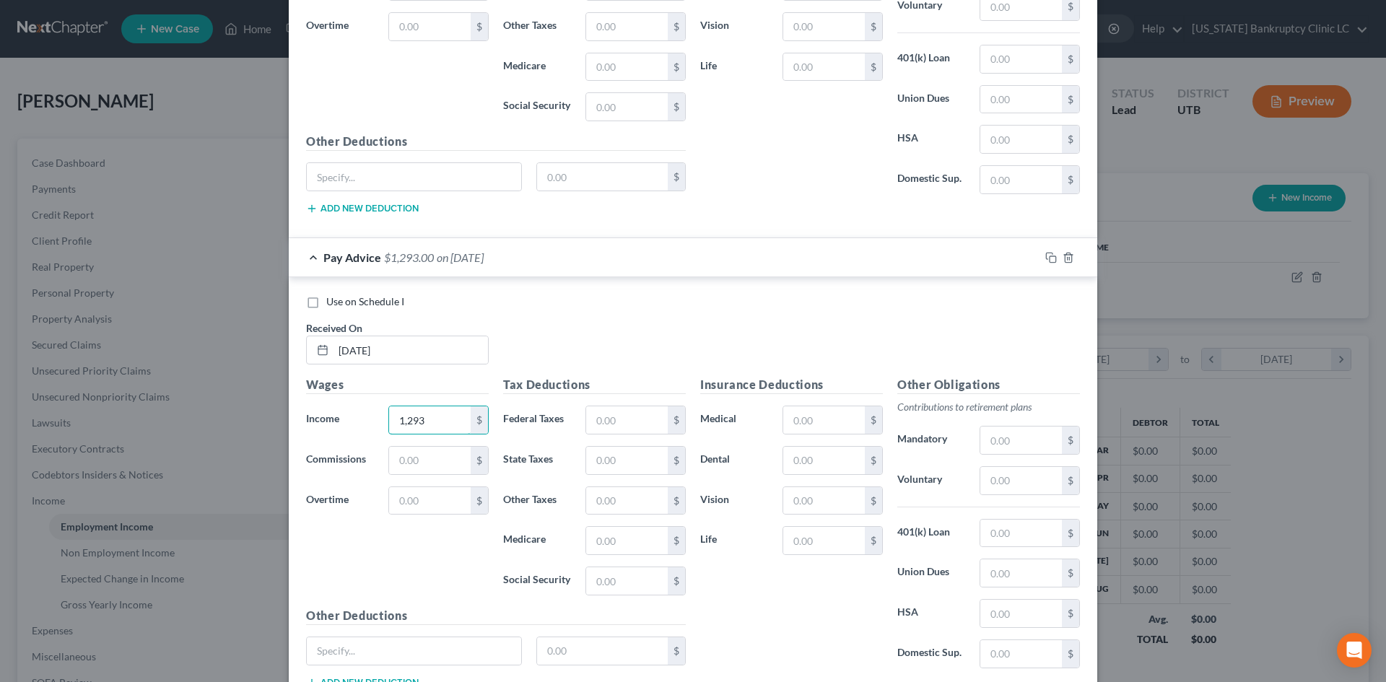
scroll to position [833, 0]
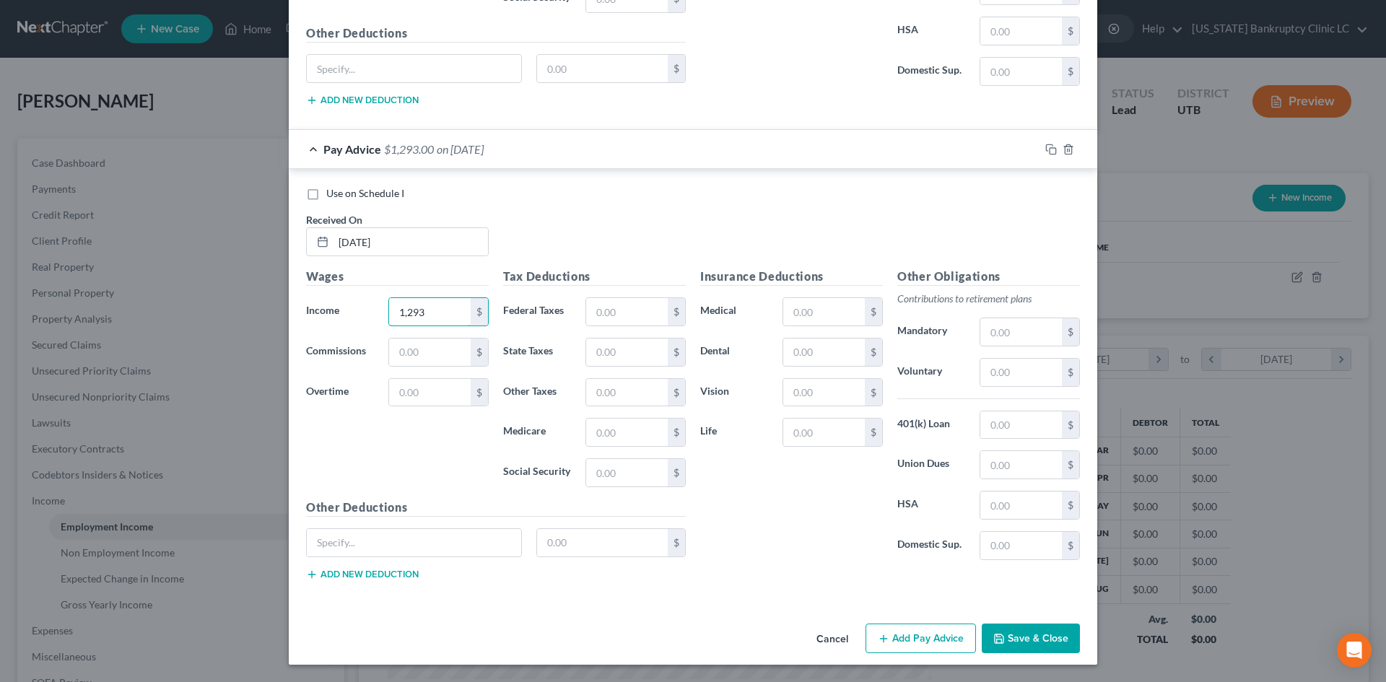
type input "1,293"
click at [931, 635] on button "Add Pay Advice" at bounding box center [921, 639] width 110 height 30
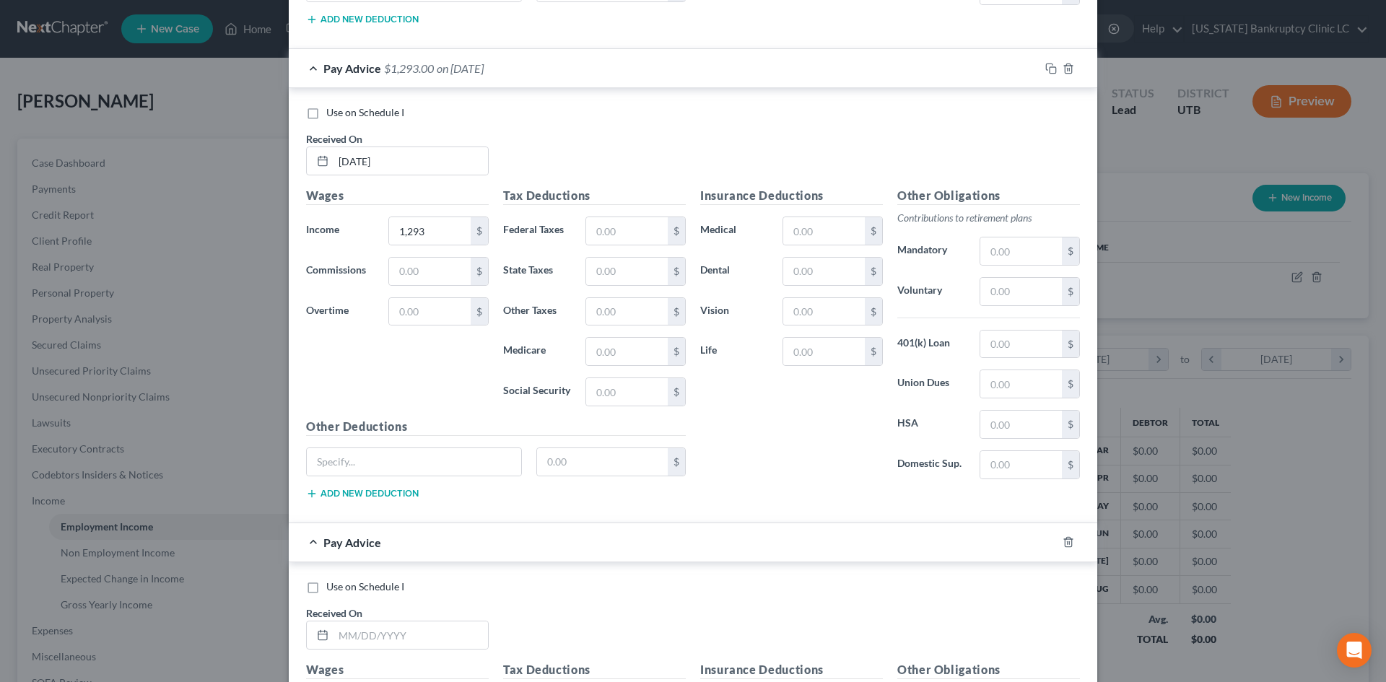
scroll to position [1121, 0]
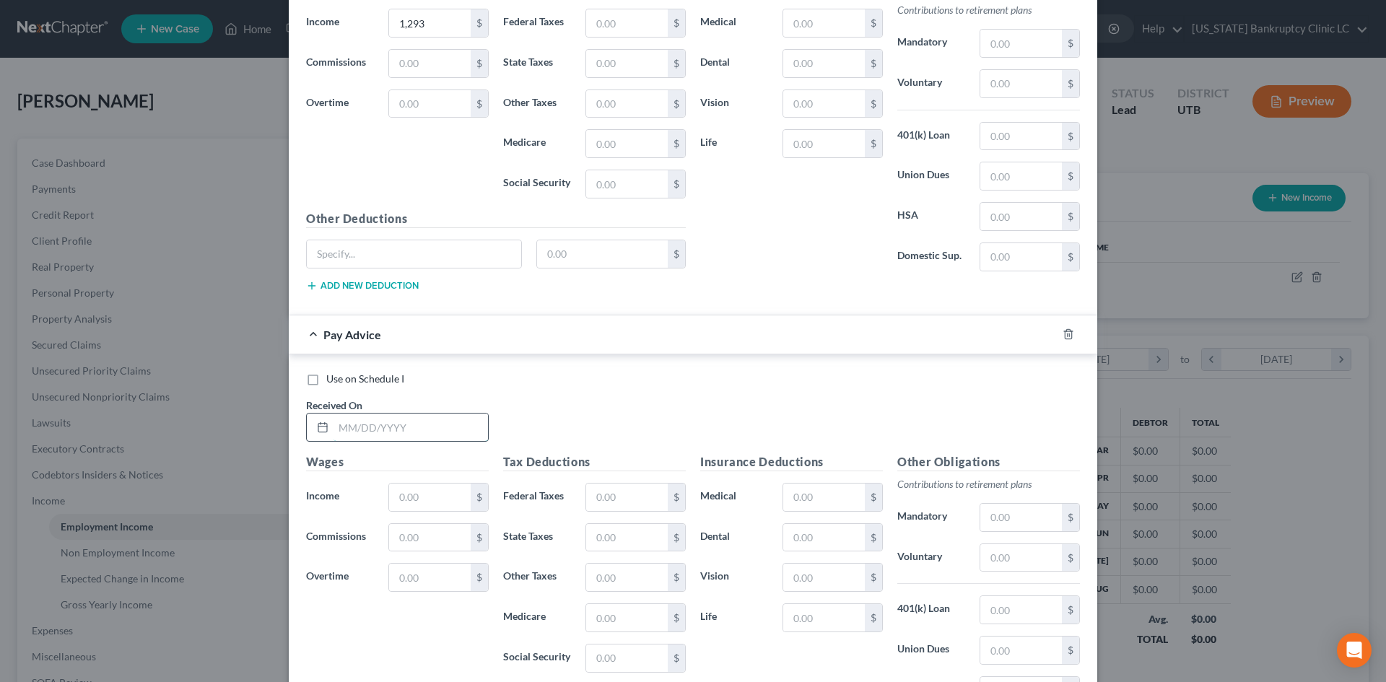
click at [409, 424] on input "text" at bounding box center [411, 427] width 155 height 27
type input "[DATE]"
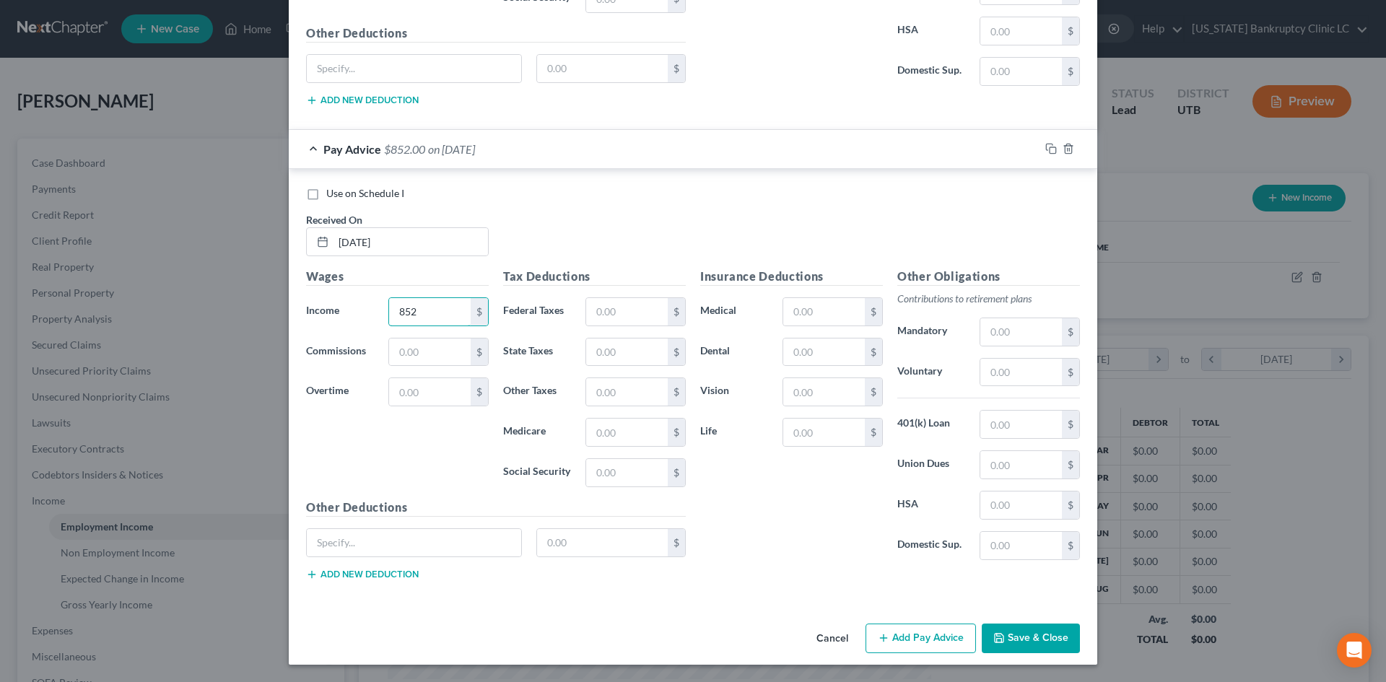
type input "852"
click at [895, 632] on button "Add Pay Advice" at bounding box center [921, 639] width 110 height 30
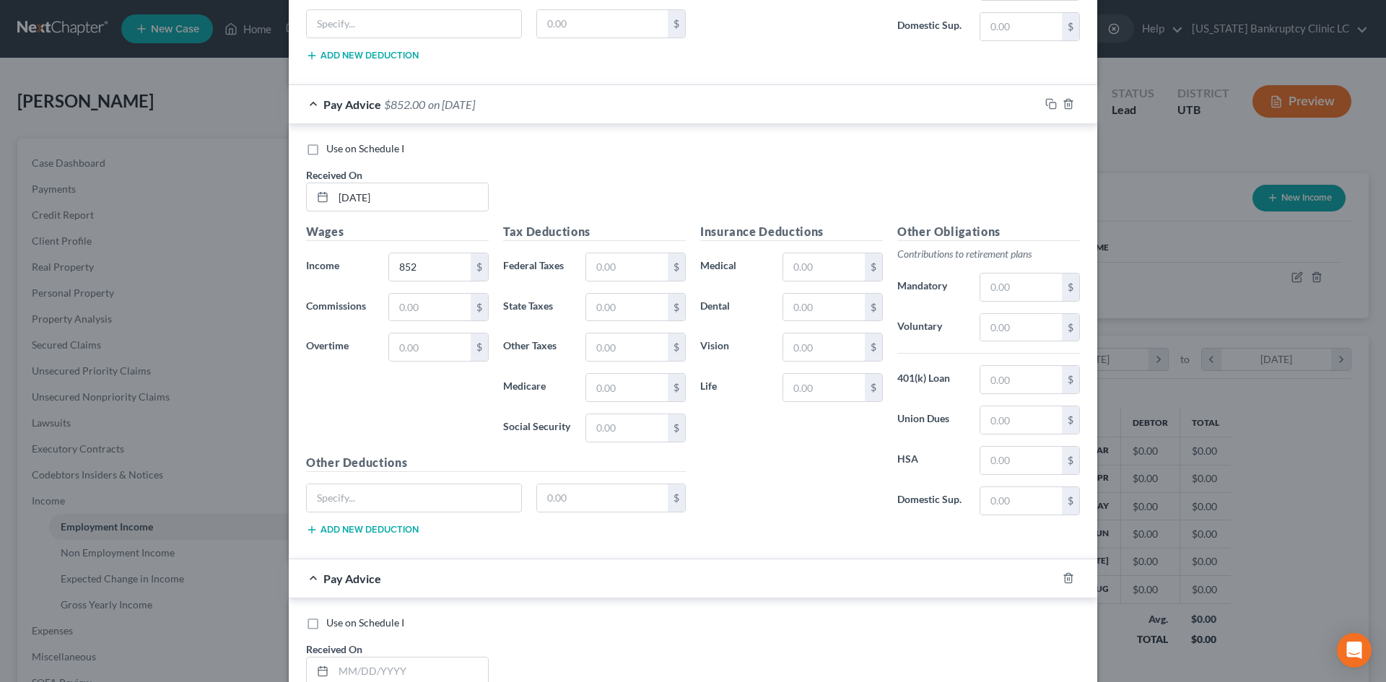
scroll to position [1668, 0]
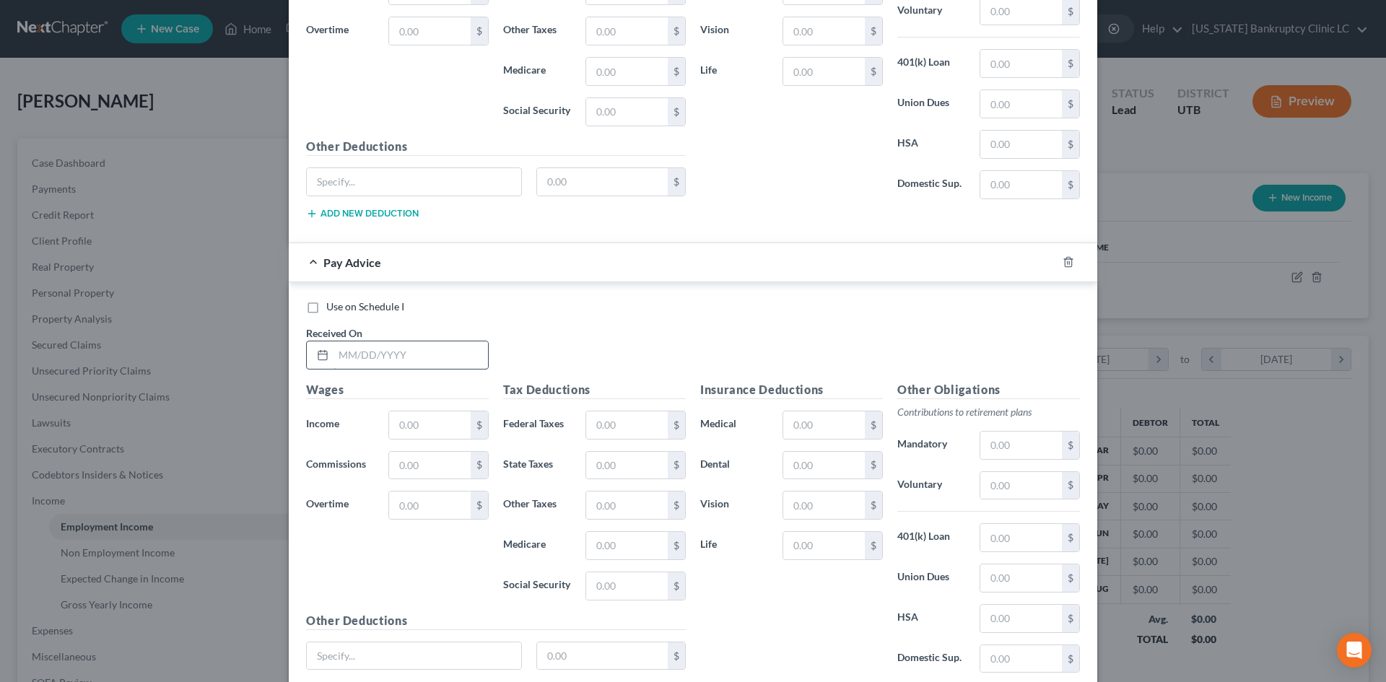
click at [447, 360] on input "text" at bounding box center [411, 355] width 155 height 27
type input "[DATE]"
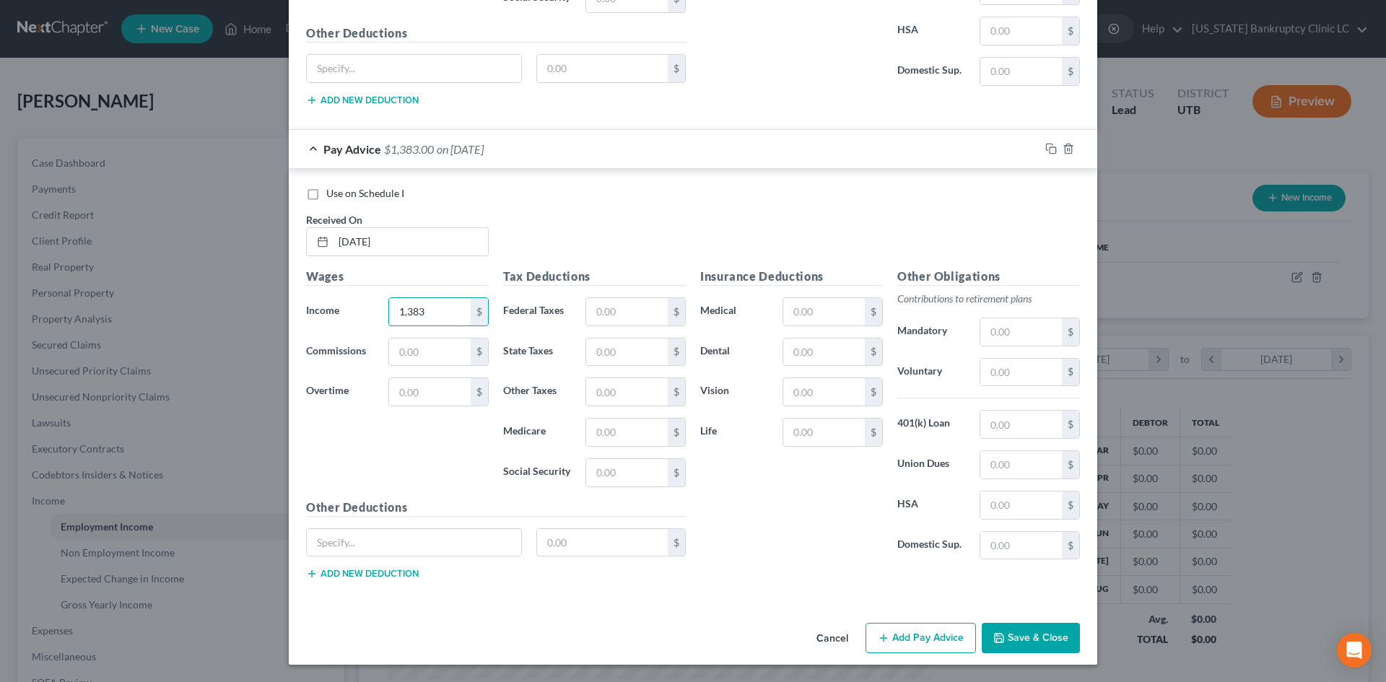
type input "1,383"
click at [870, 632] on button "Add Pay Advice" at bounding box center [921, 638] width 110 height 30
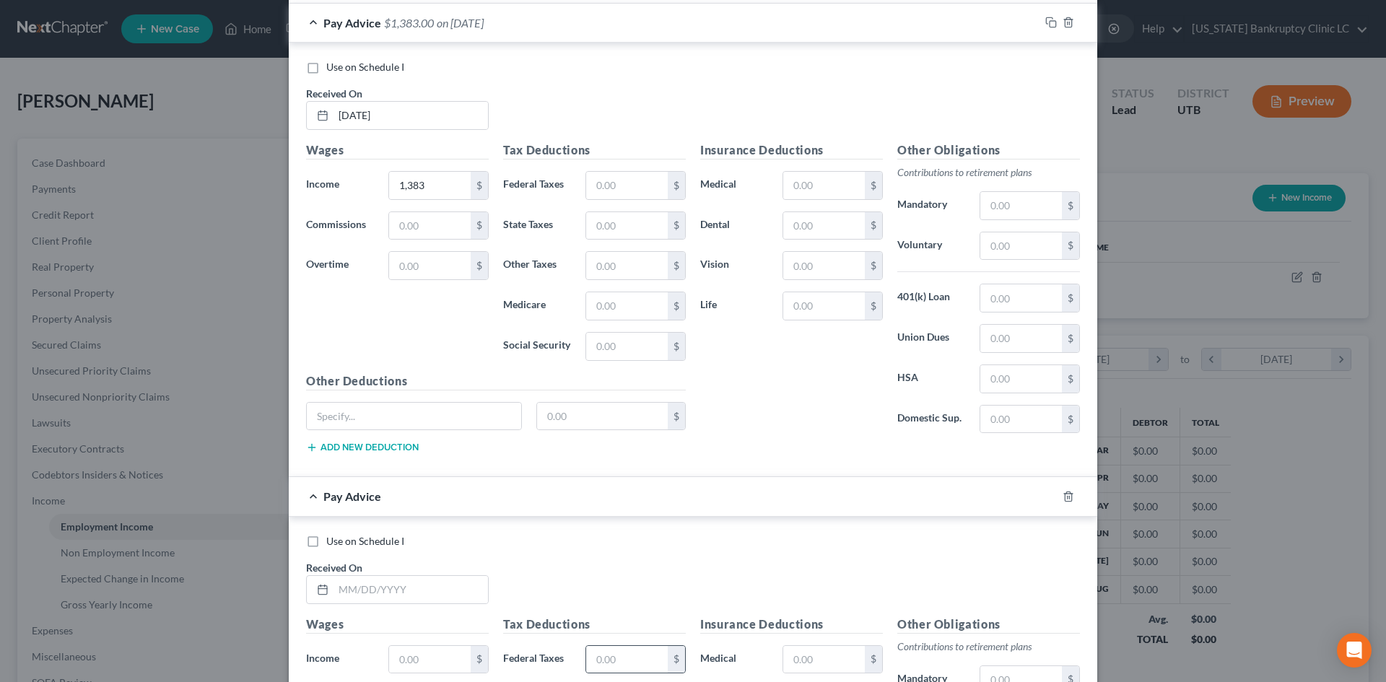
scroll to position [2142, 0]
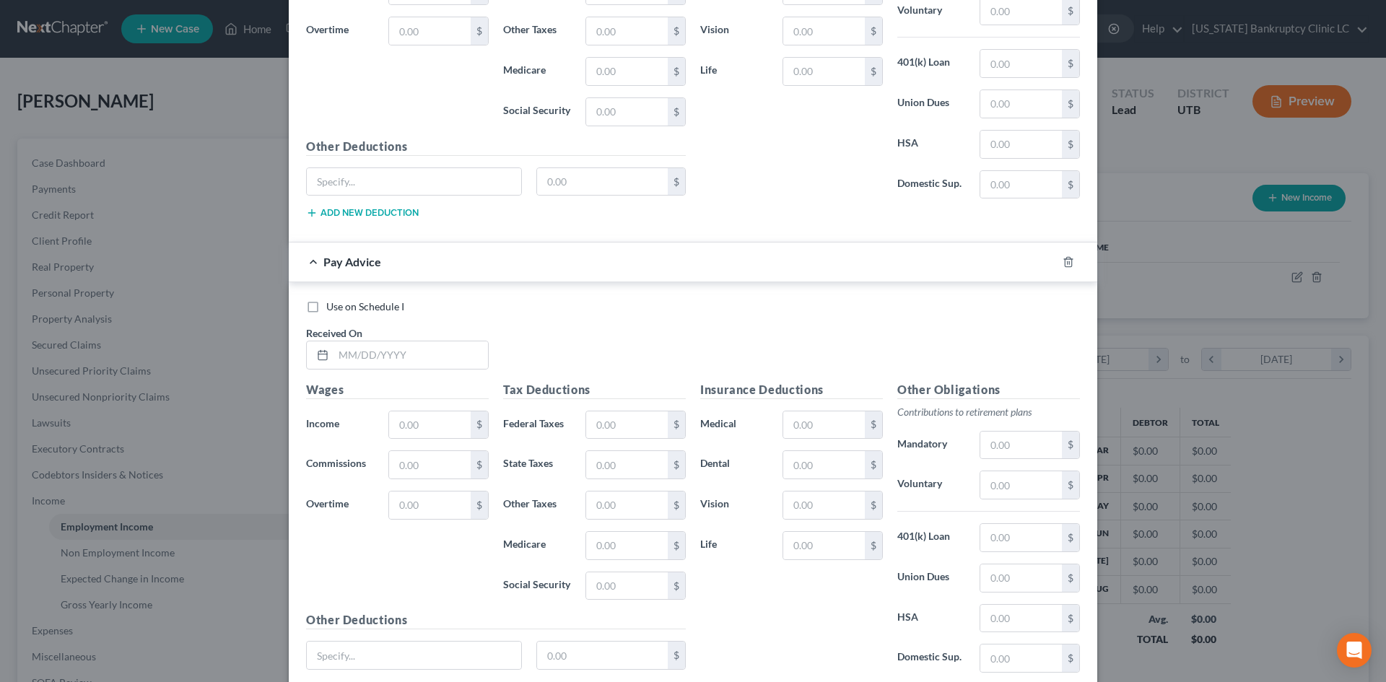
click at [404, 338] on div "Received On *" at bounding box center [397, 348] width 197 height 44
click at [401, 357] on input "text" at bounding box center [411, 355] width 155 height 27
type input "[DATE]"
click at [414, 415] on input "text" at bounding box center [430, 425] width 82 height 27
click at [407, 421] on input "text" at bounding box center [430, 425] width 82 height 27
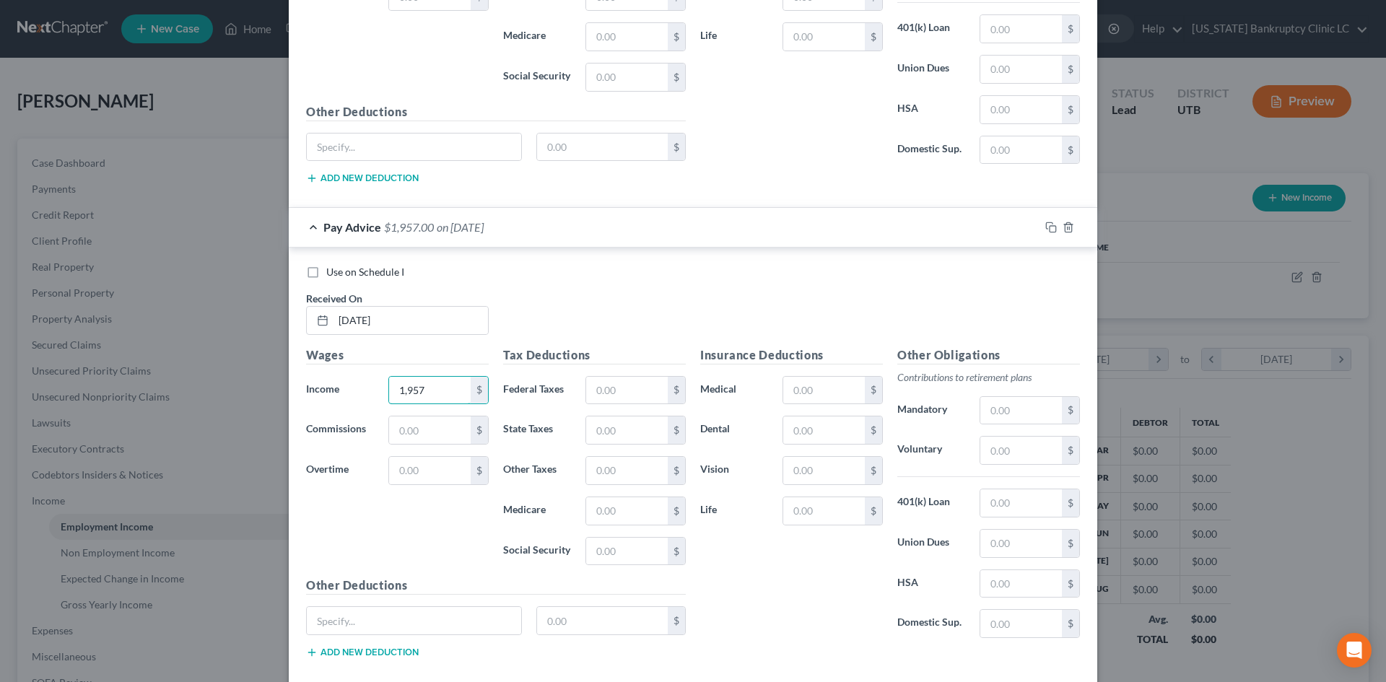
scroll to position [2256, 0]
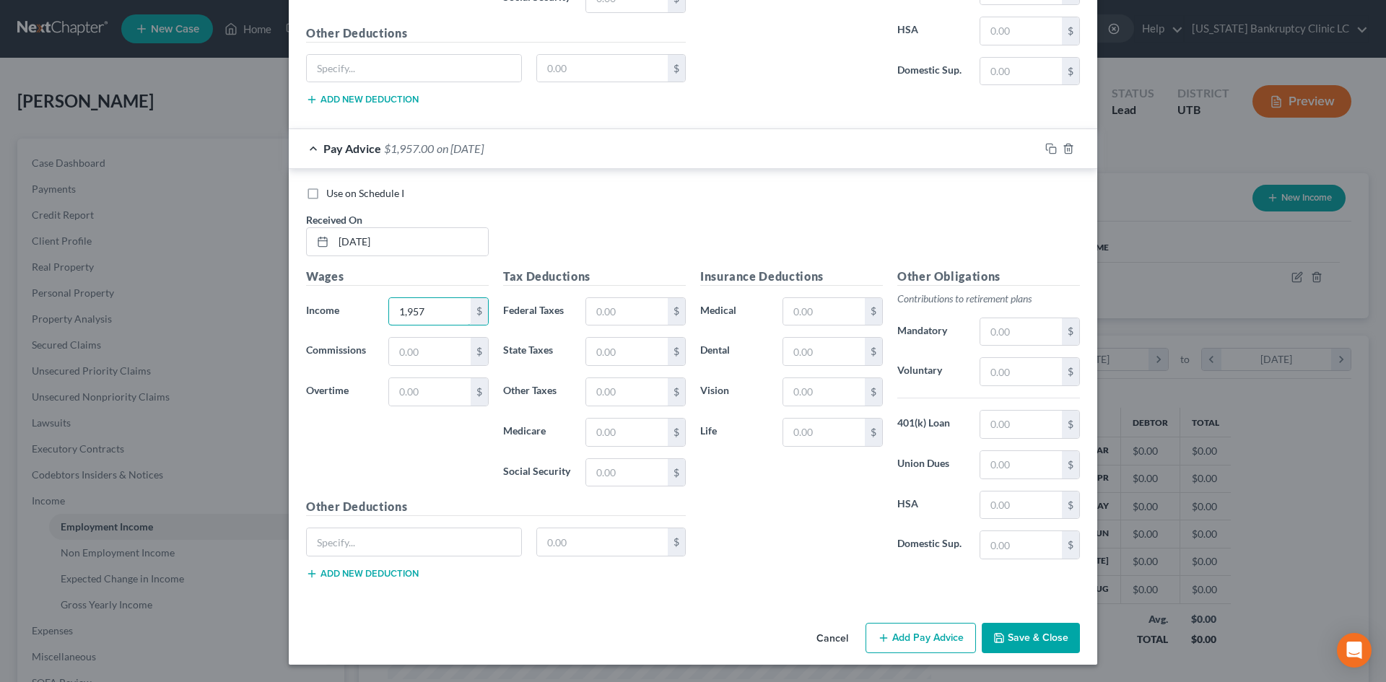
type input "1,957"
click at [931, 629] on button "Add Pay Advice" at bounding box center [921, 638] width 110 height 30
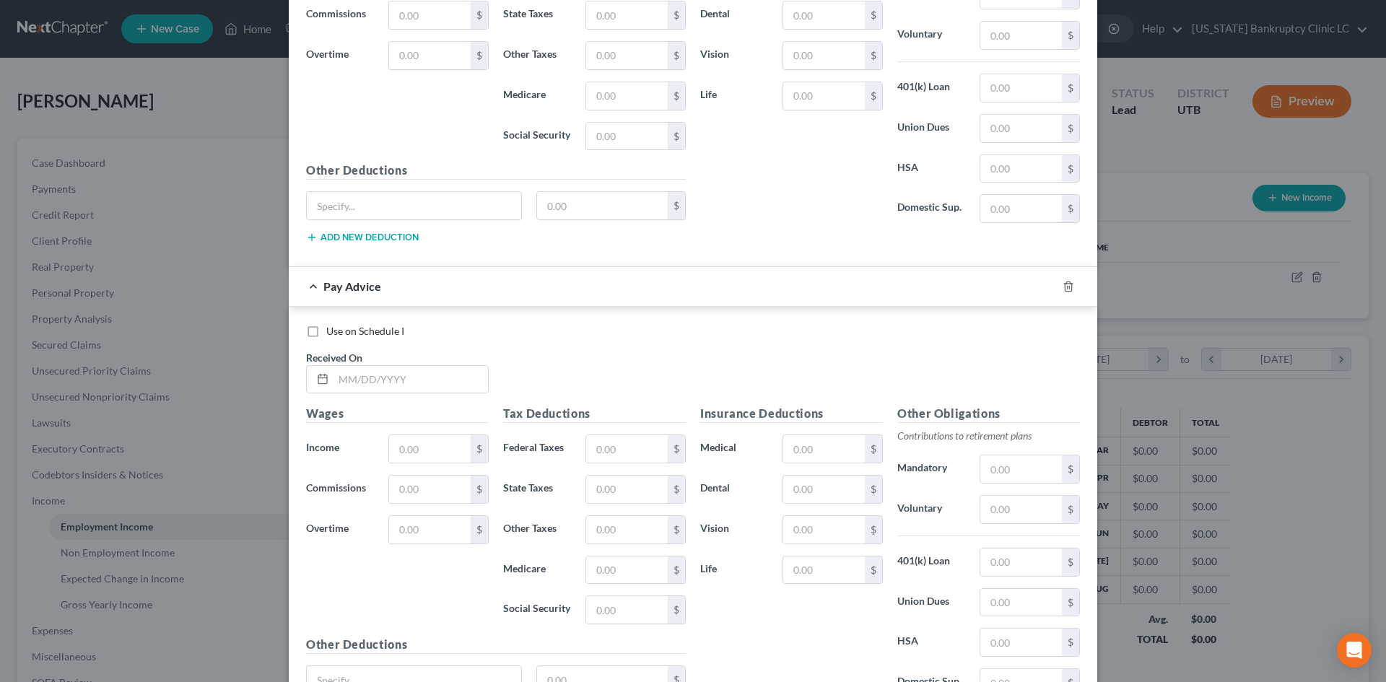
scroll to position [2689, 0]
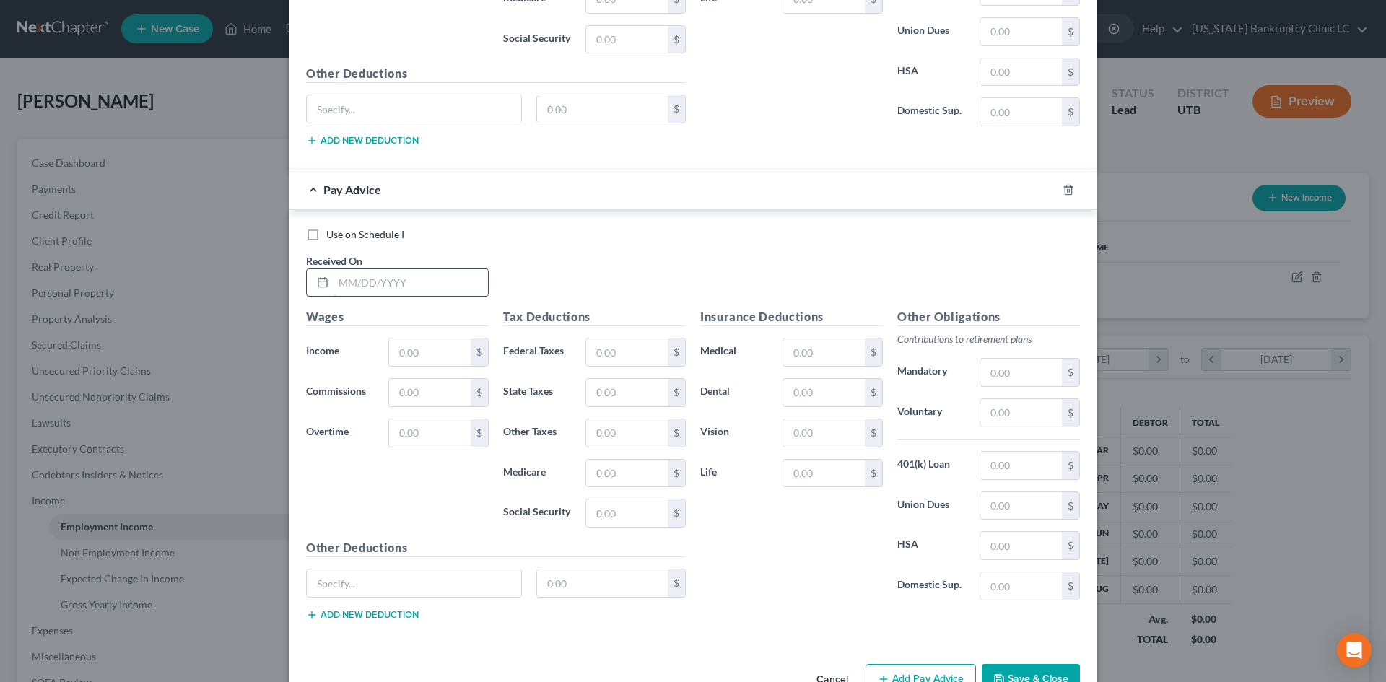
click at [409, 283] on input "text" at bounding box center [411, 282] width 155 height 27
type input "[DATE]"
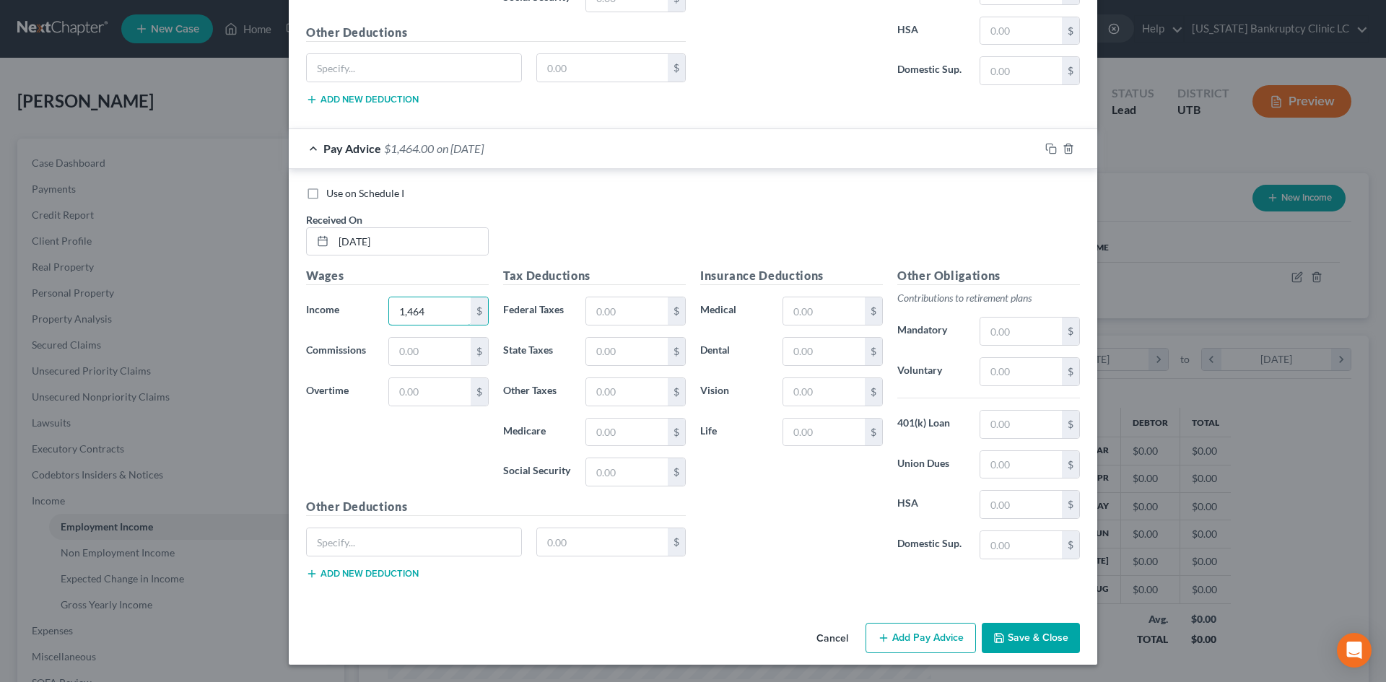
type input "1,464"
click at [935, 632] on button "Add Pay Advice" at bounding box center [921, 638] width 110 height 30
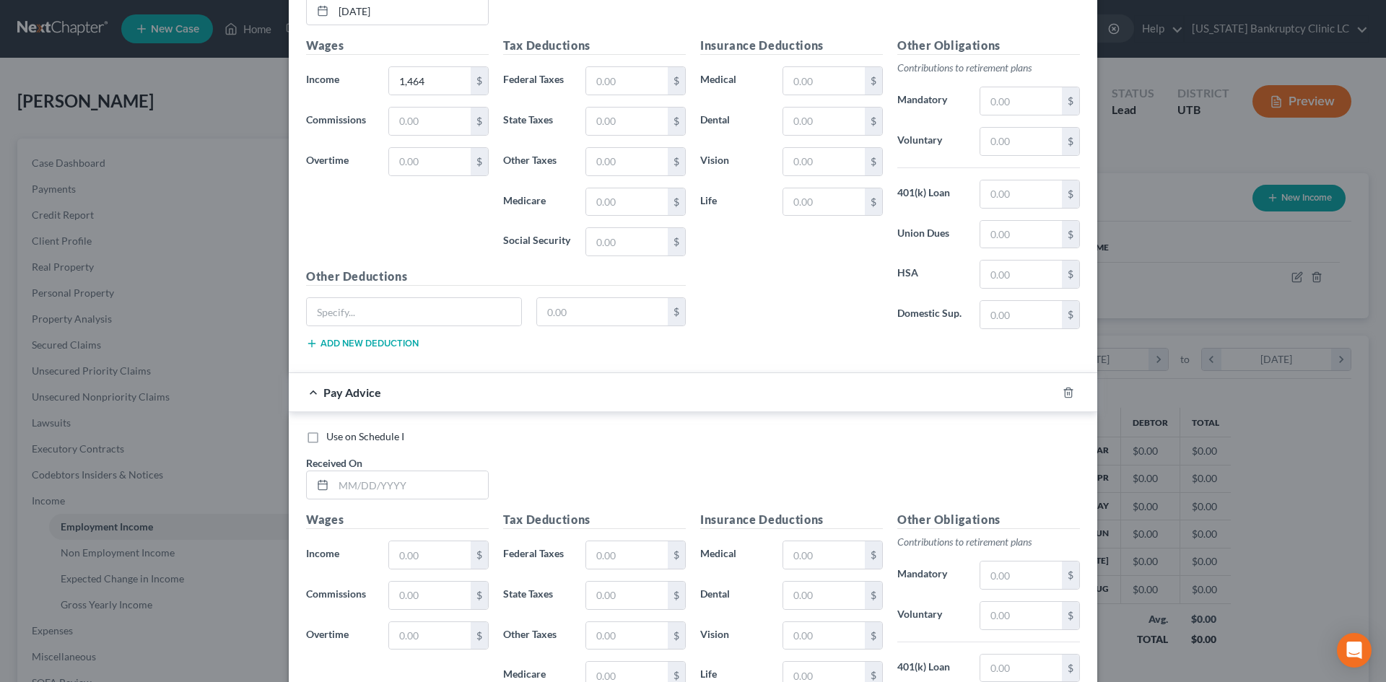
scroll to position [3091, 0]
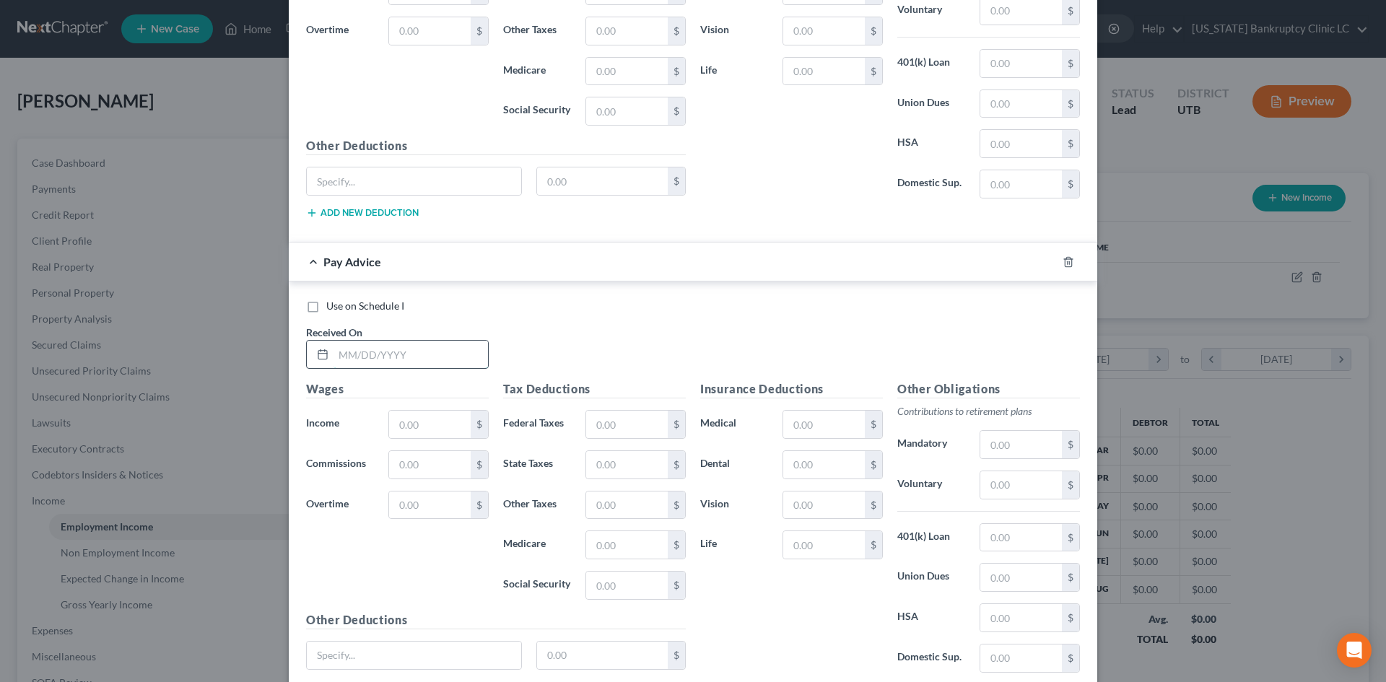
click at [393, 359] on input "text" at bounding box center [411, 354] width 155 height 27
type input "[DATE]"
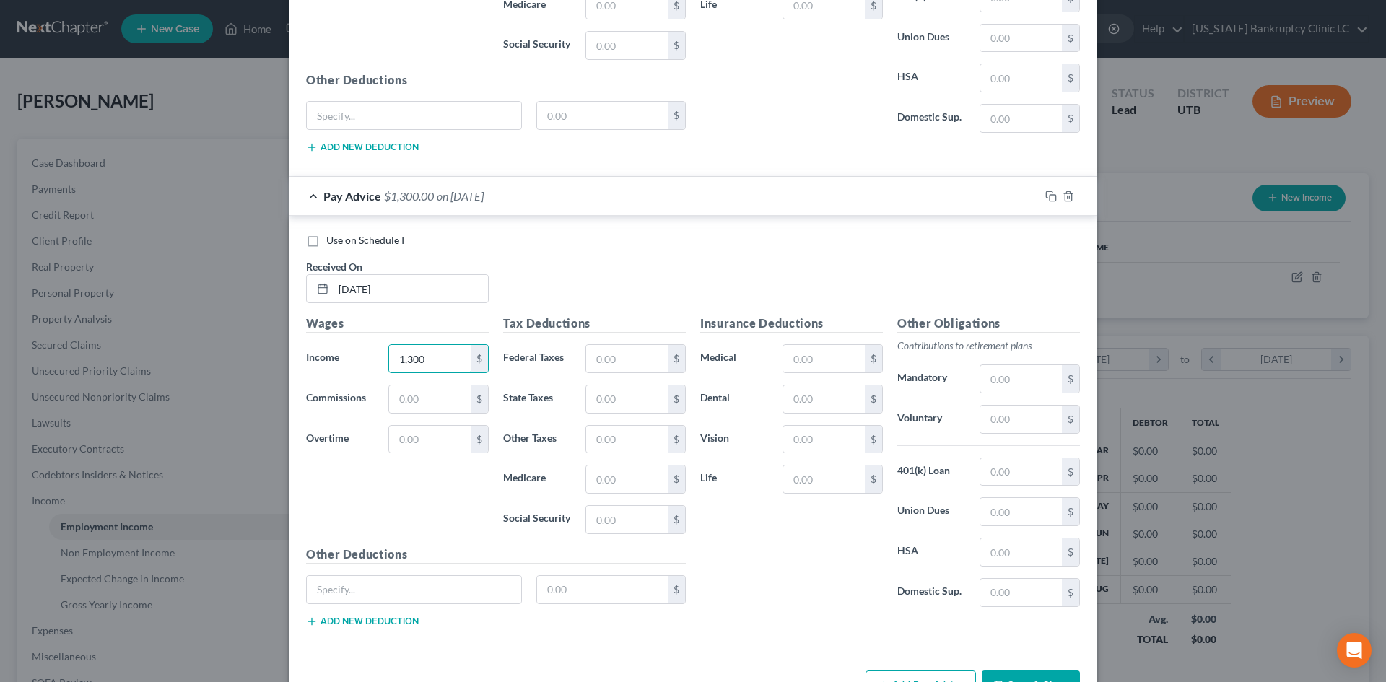
scroll to position [3204, 0]
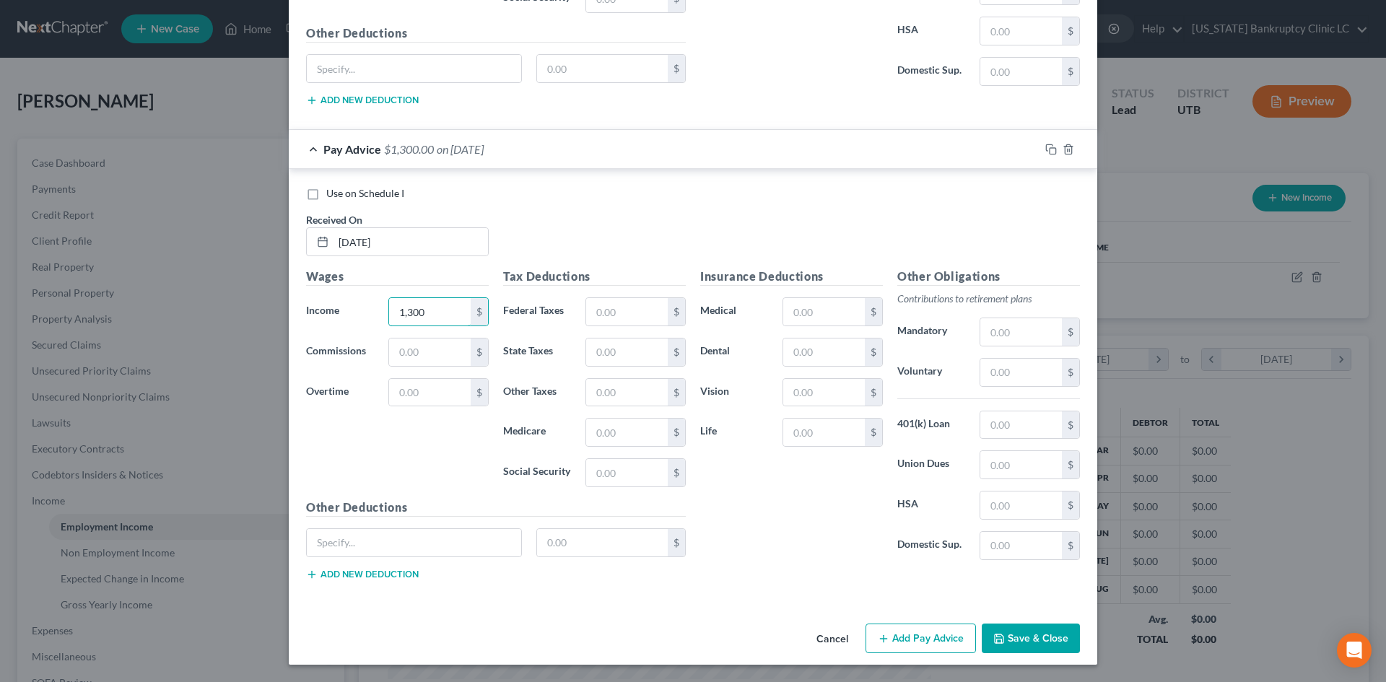
type input "1,300"
click at [922, 635] on button "Add Pay Advice" at bounding box center [921, 639] width 110 height 30
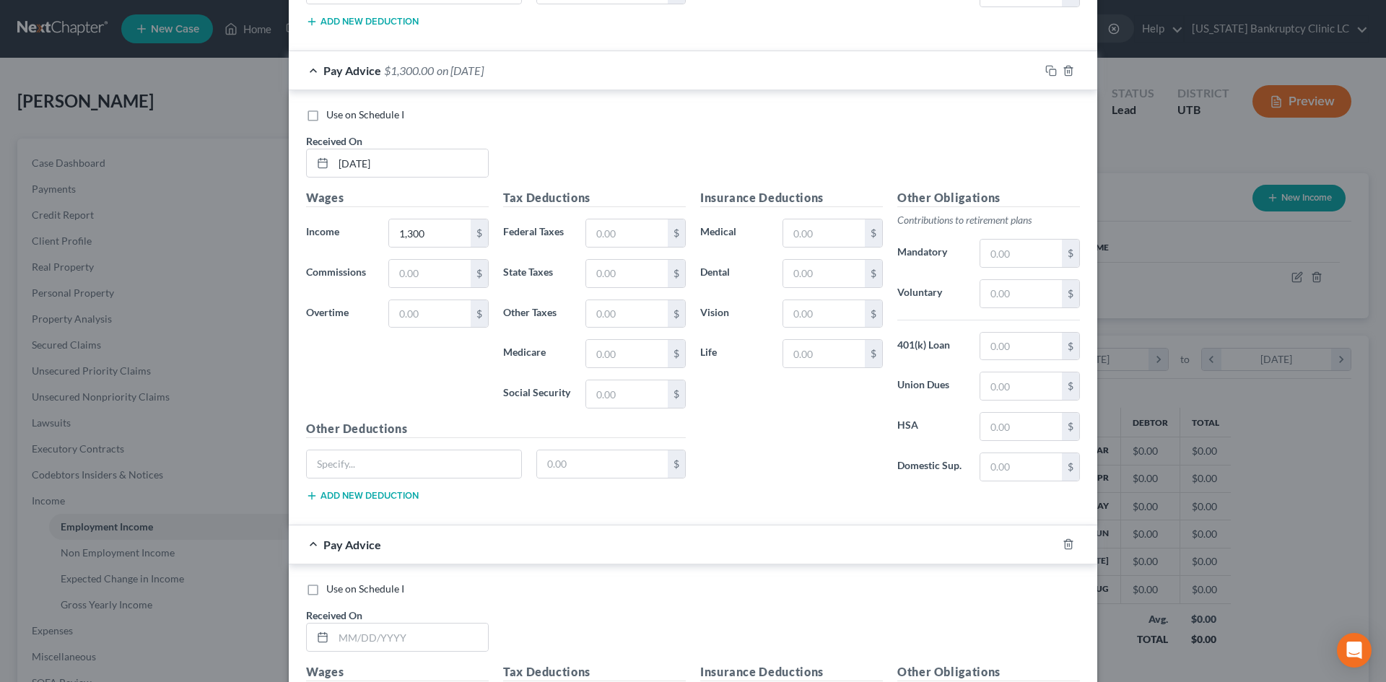
scroll to position [3637, 0]
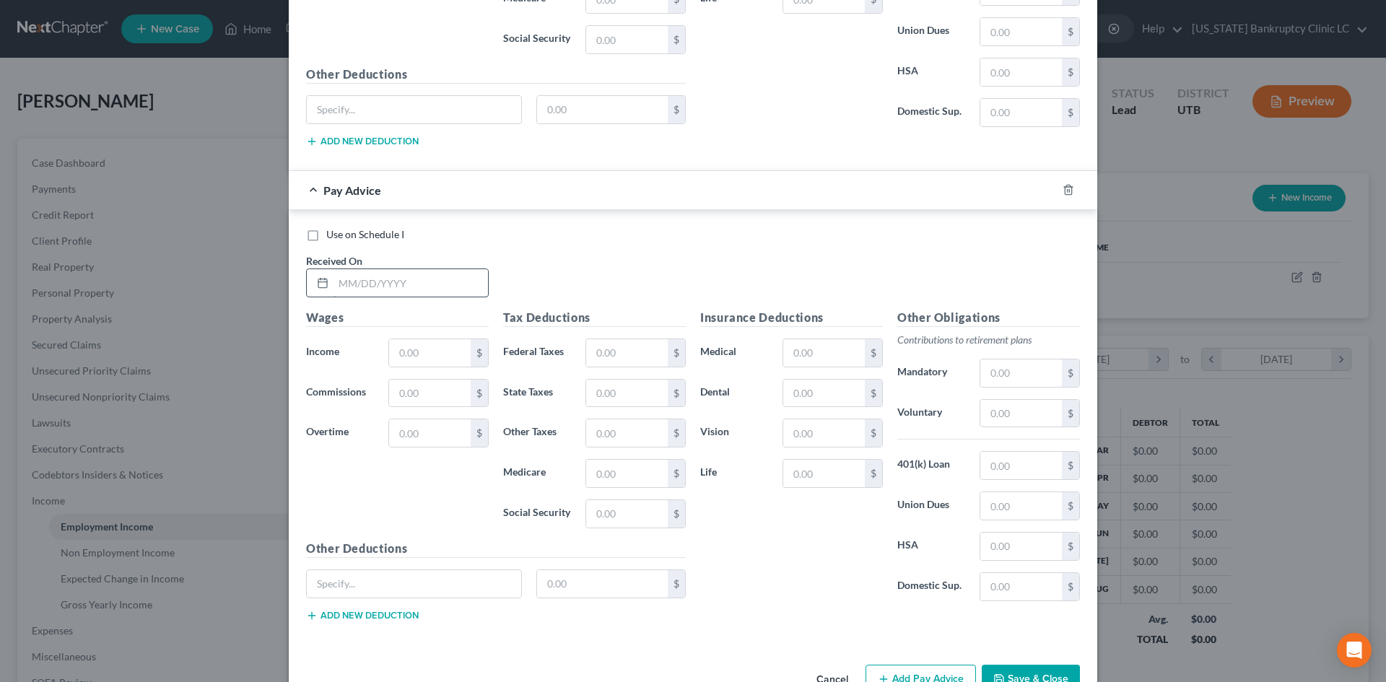
click at [407, 292] on input "text" at bounding box center [411, 282] width 155 height 27
type input "[DATE]"
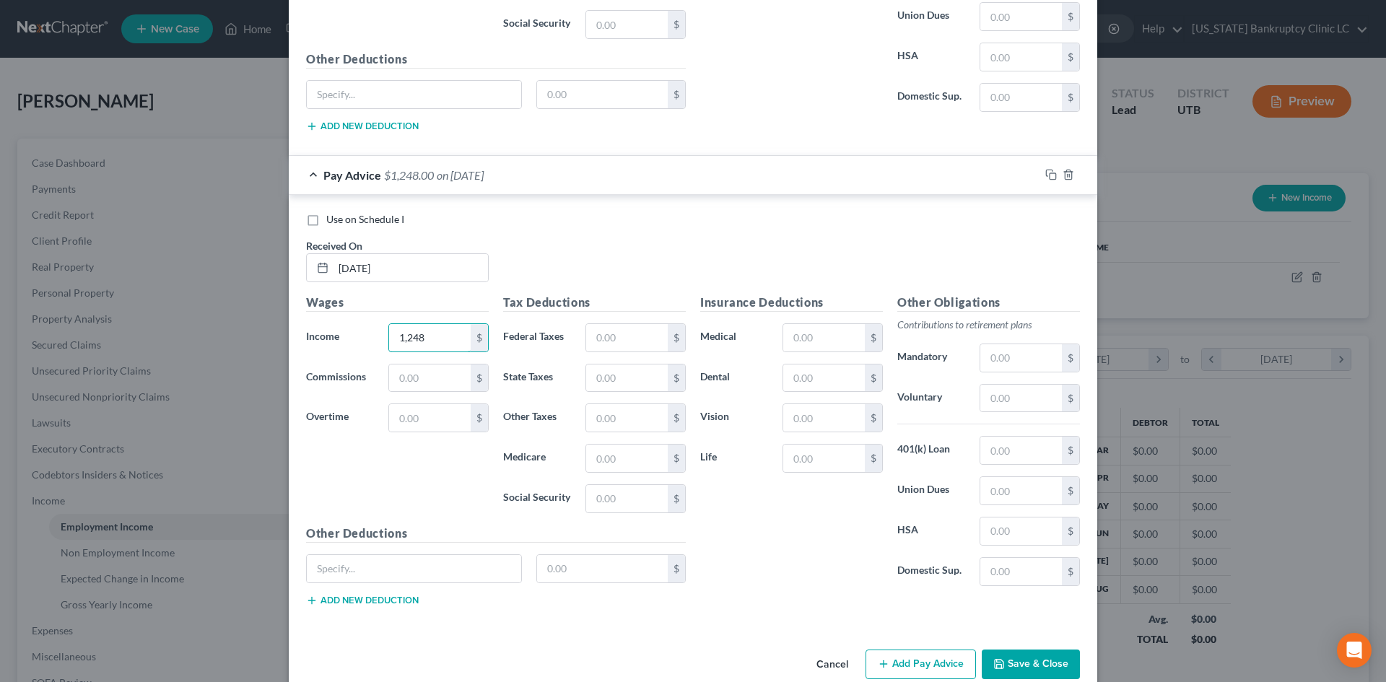
scroll to position [3678, 0]
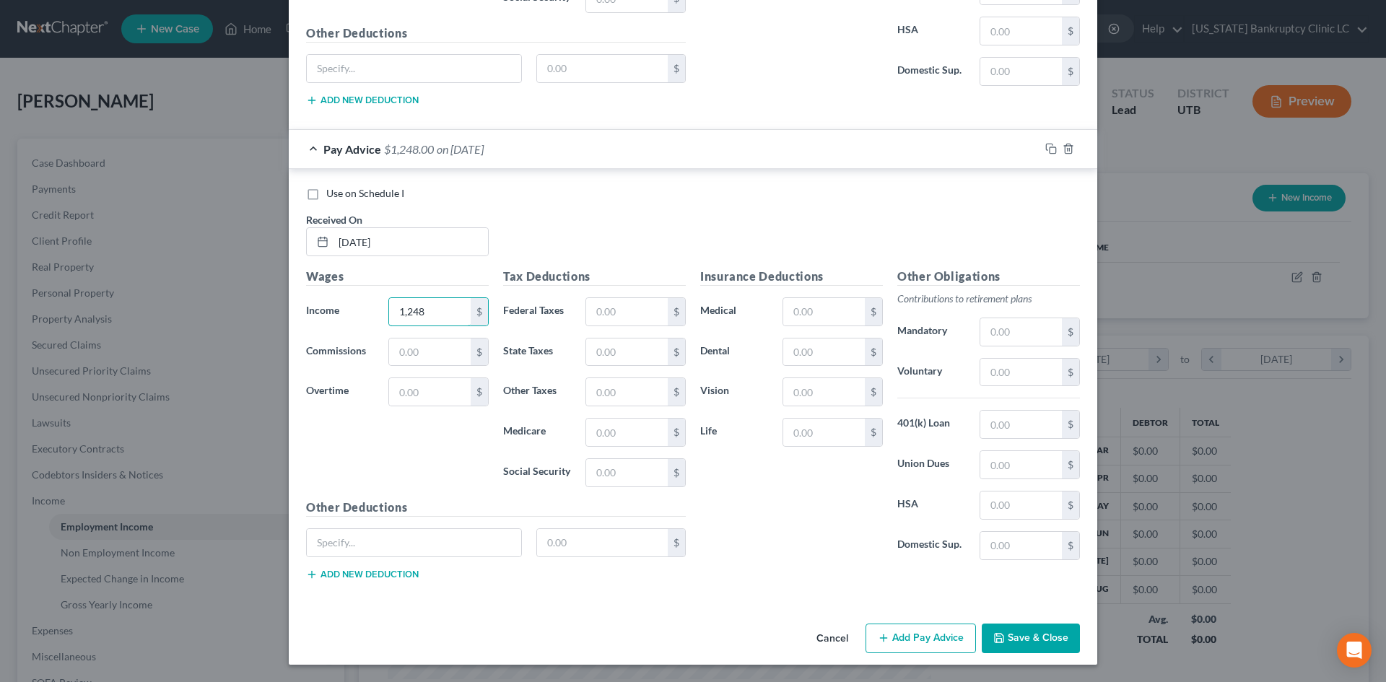
type input "1,248"
click at [905, 630] on button "Add Pay Advice" at bounding box center [921, 639] width 110 height 30
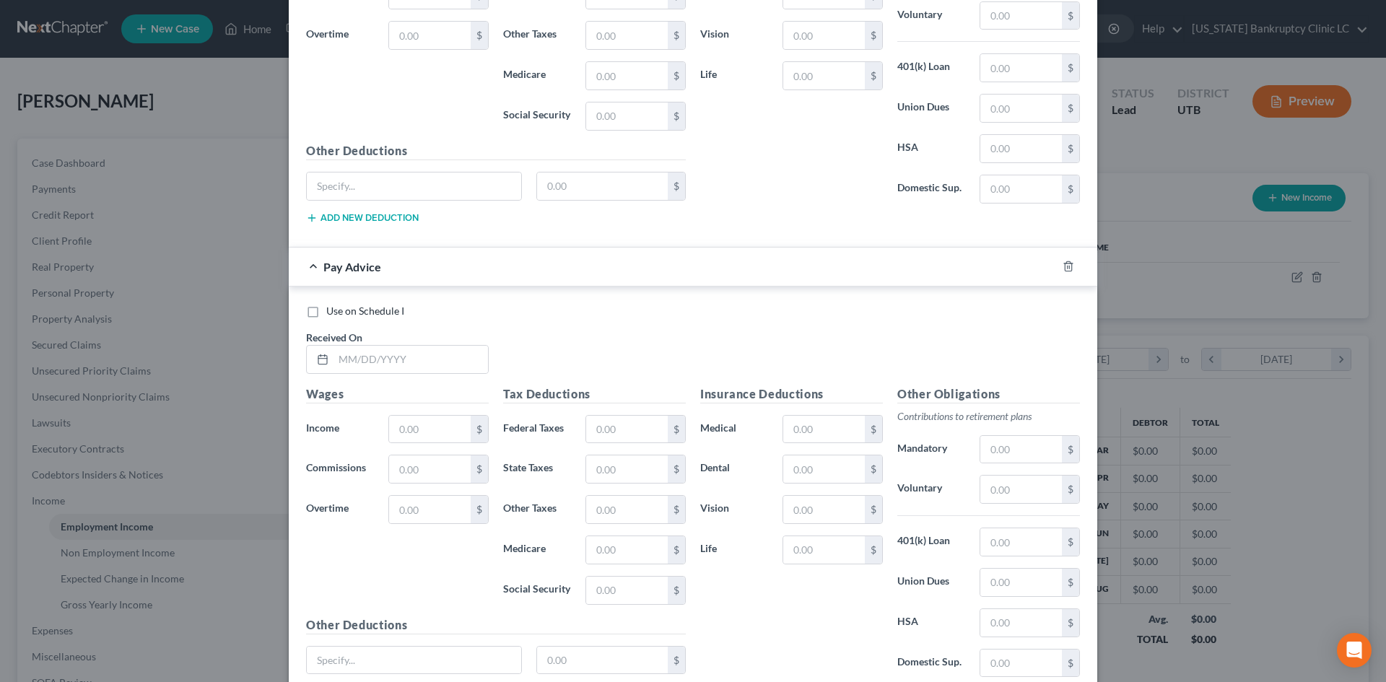
scroll to position [4039, 0]
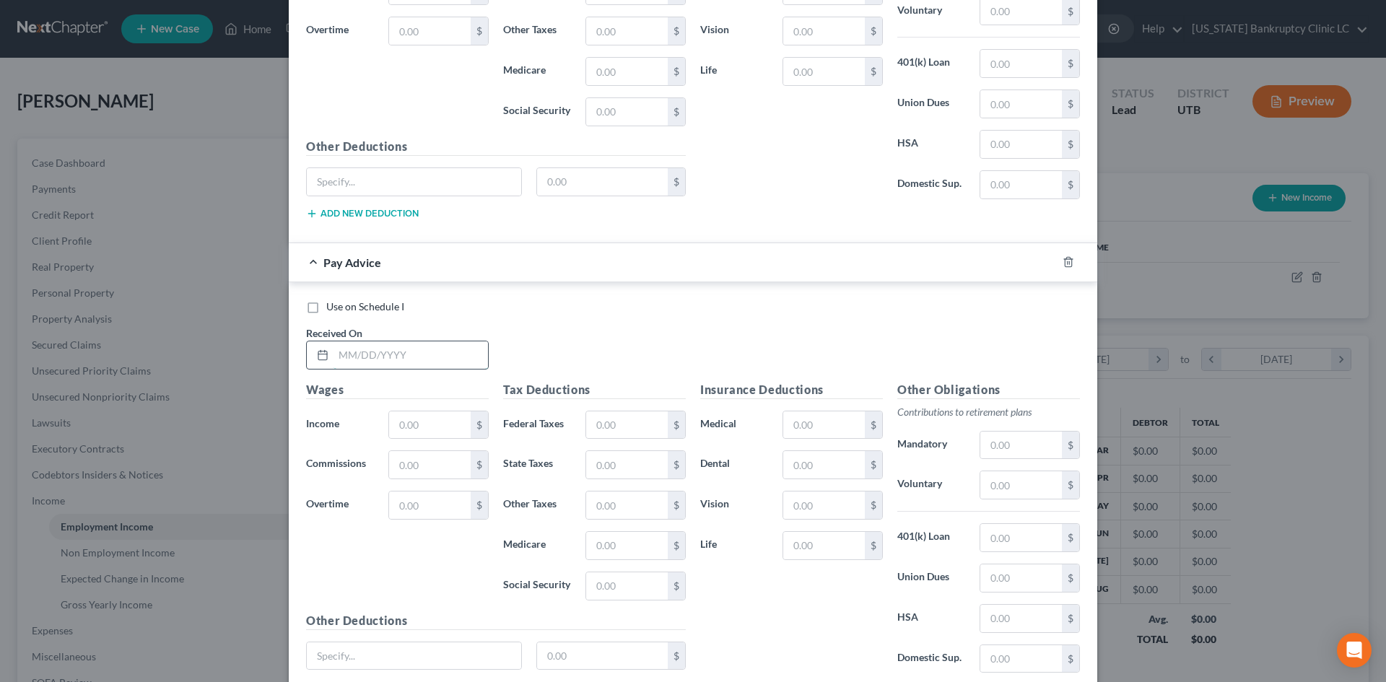
click at [468, 362] on input "text" at bounding box center [411, 355] width 155 height 27
type input "[DATE]"
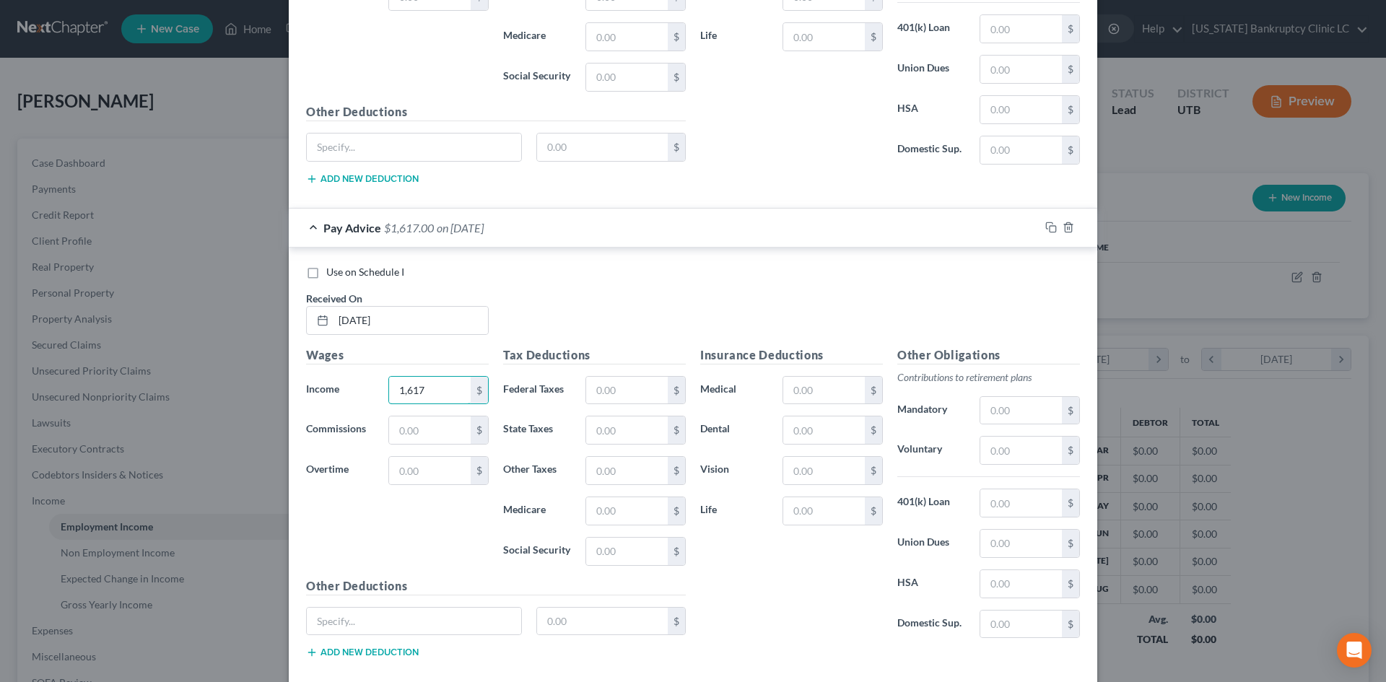
scroll to position [4153, 0]
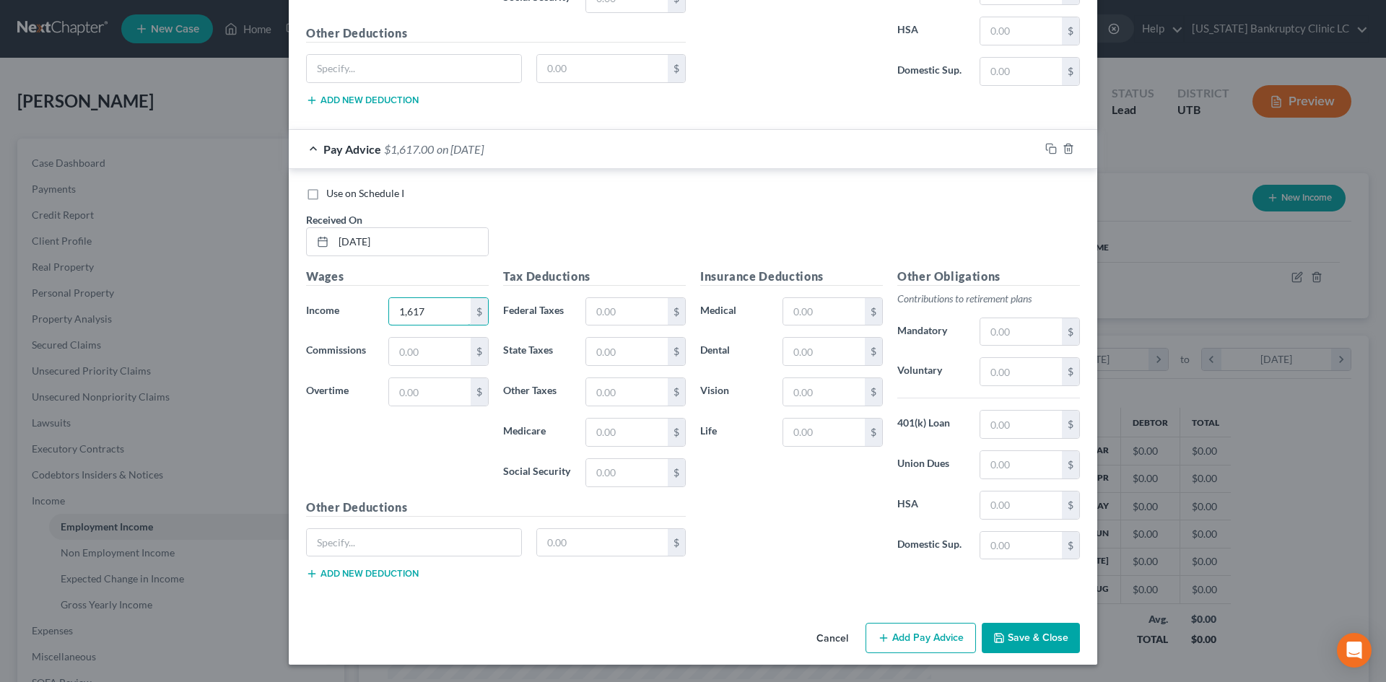
type input "1,617"
click at [899, 633] on button "Add Pay Advice" at bounding box center [921, 638] width 110 height 30
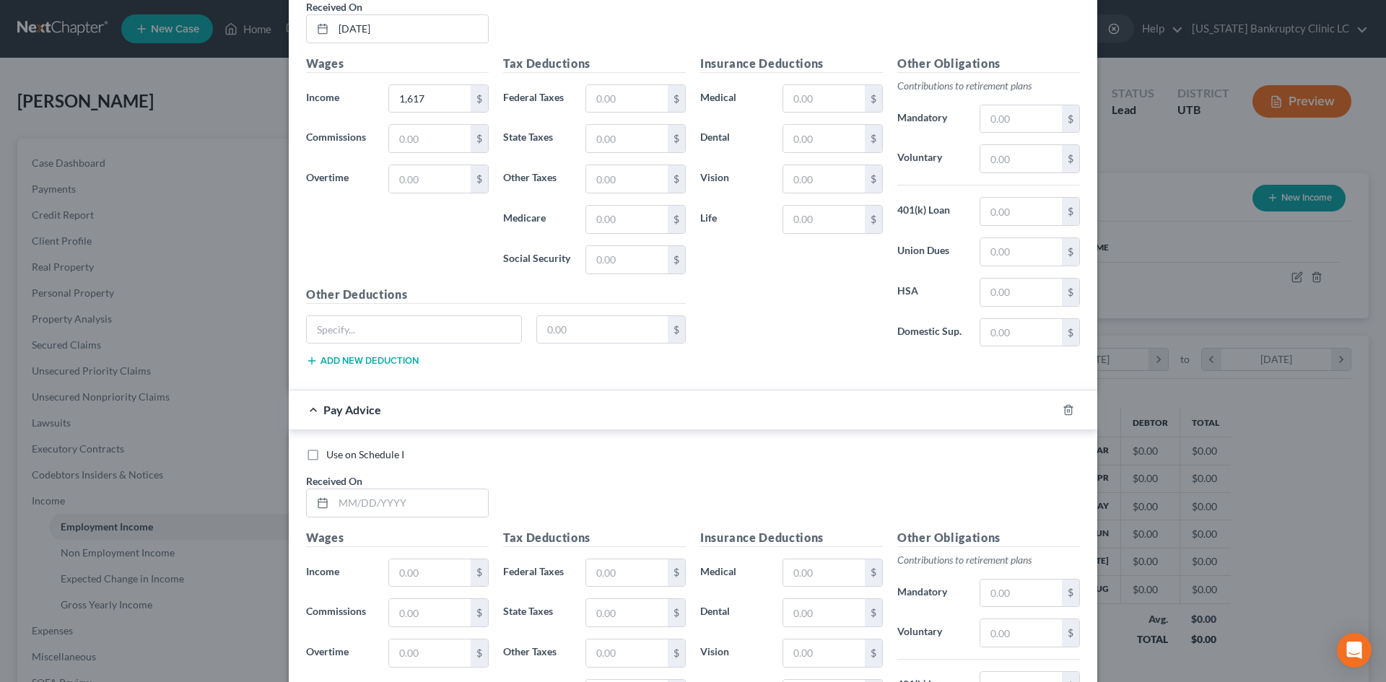
scroll to position [4514, 0]
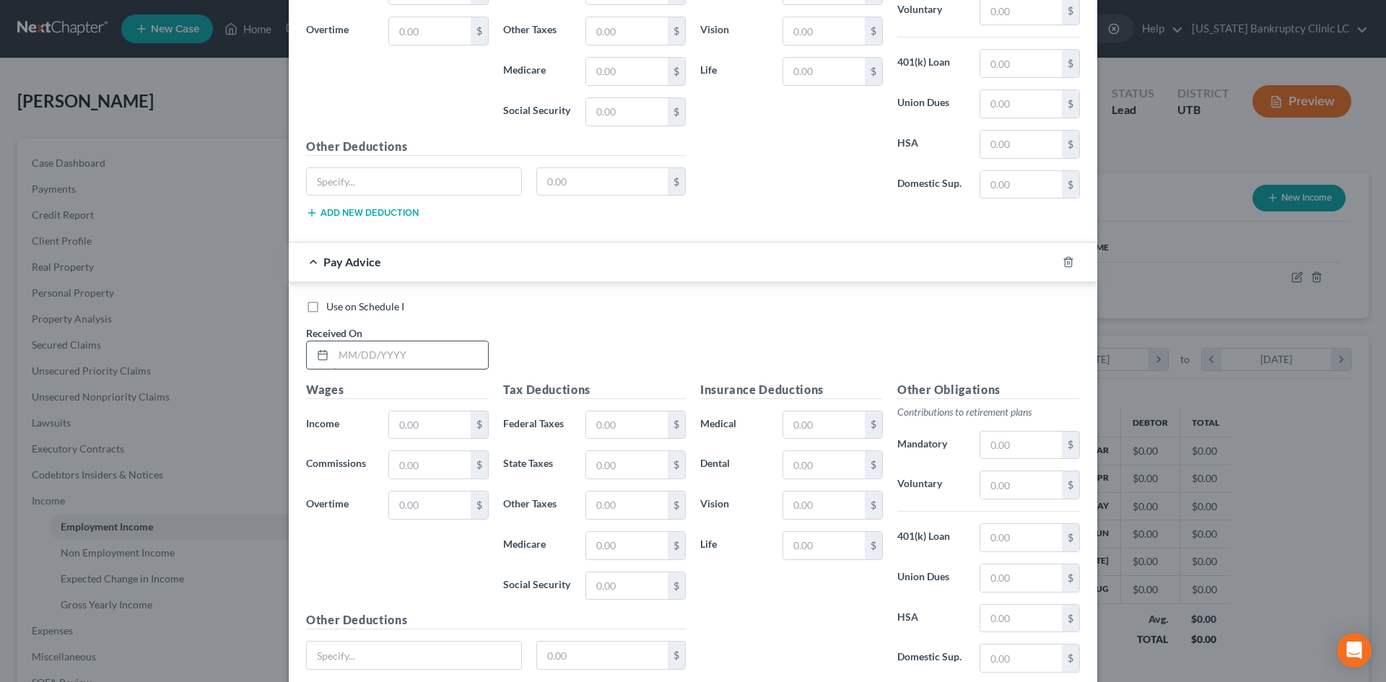
click at [408, 357] on input "text" at bounding box center [411, 355] width 155 height 27
type input "[DATE]"
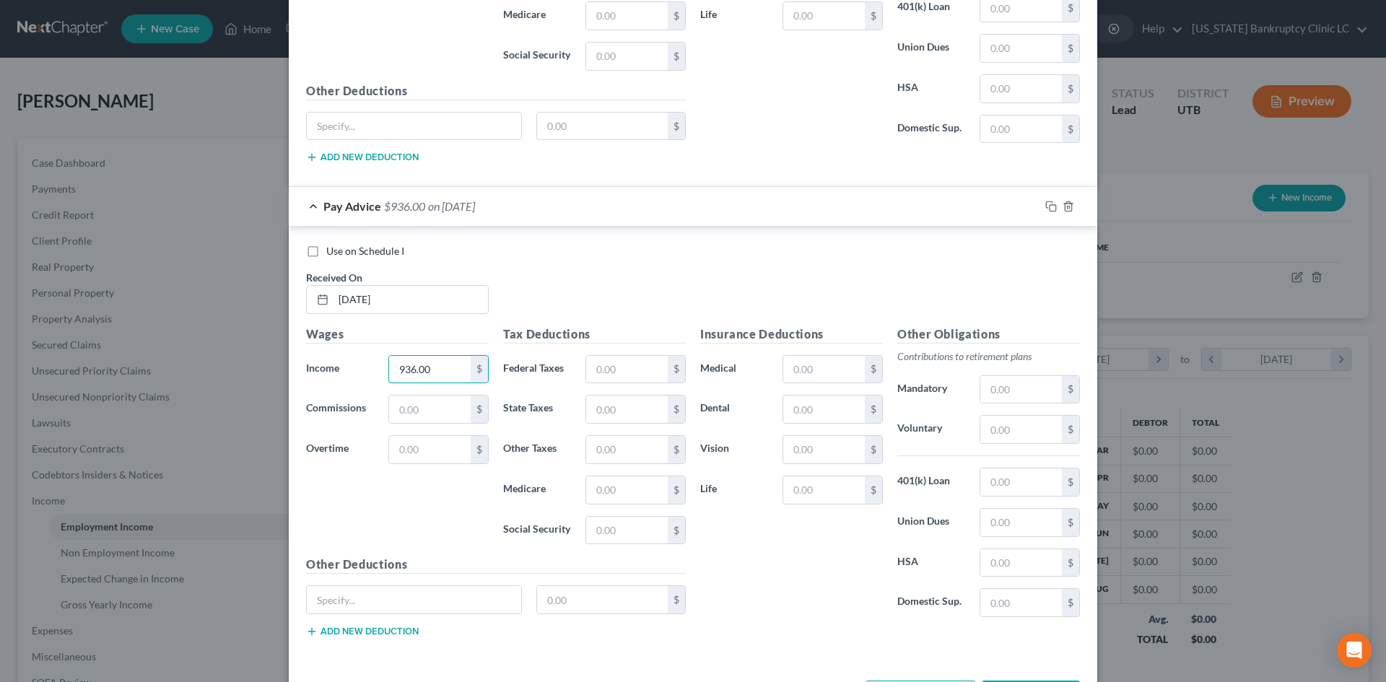
scroll to position [4627, 0]
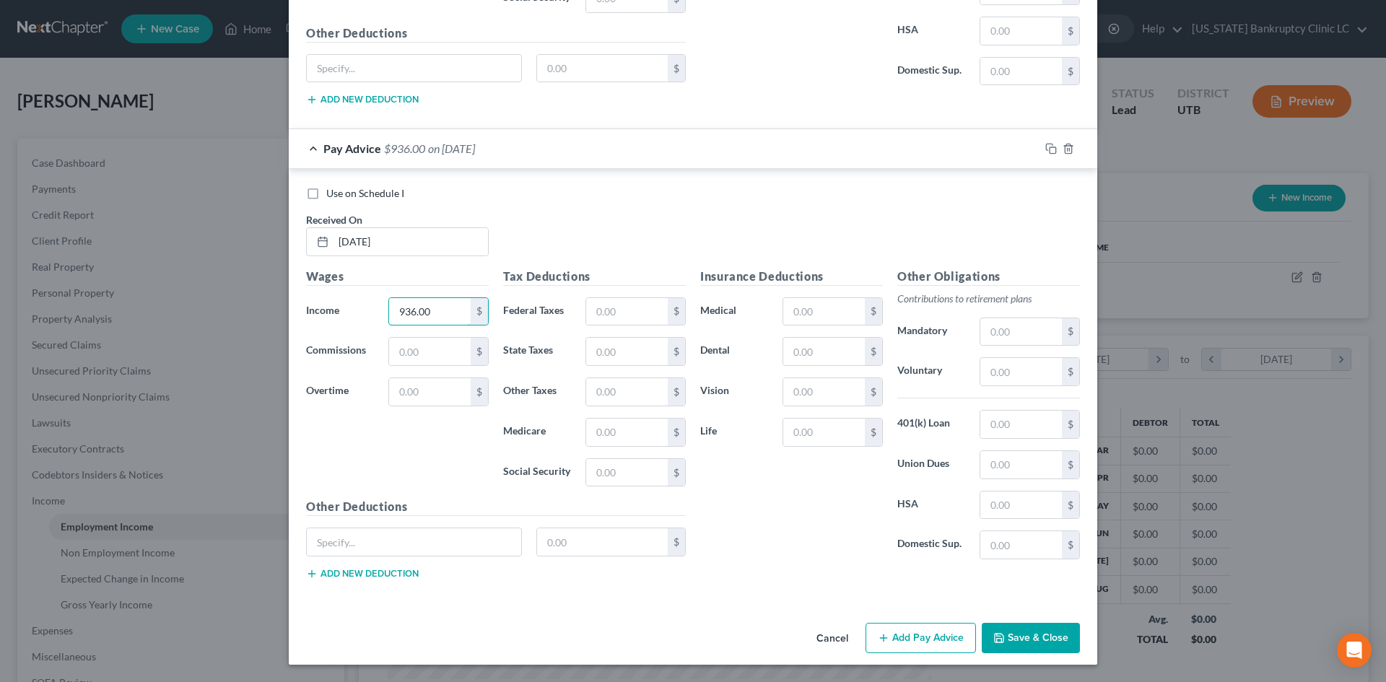
type input "936.00"
click at [915, 641] on button "Add Pay Advice" at bounding box center [921, 638] width 110 height 30
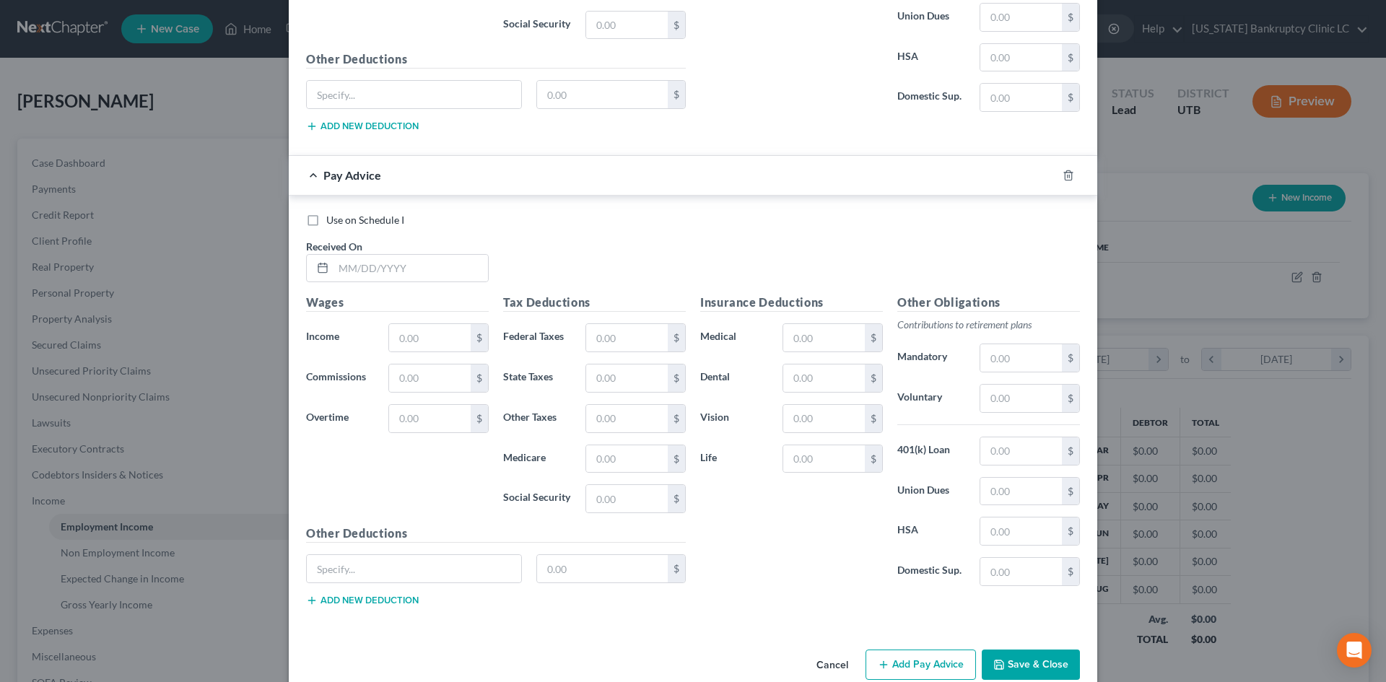
scroll to position [5101, 0]
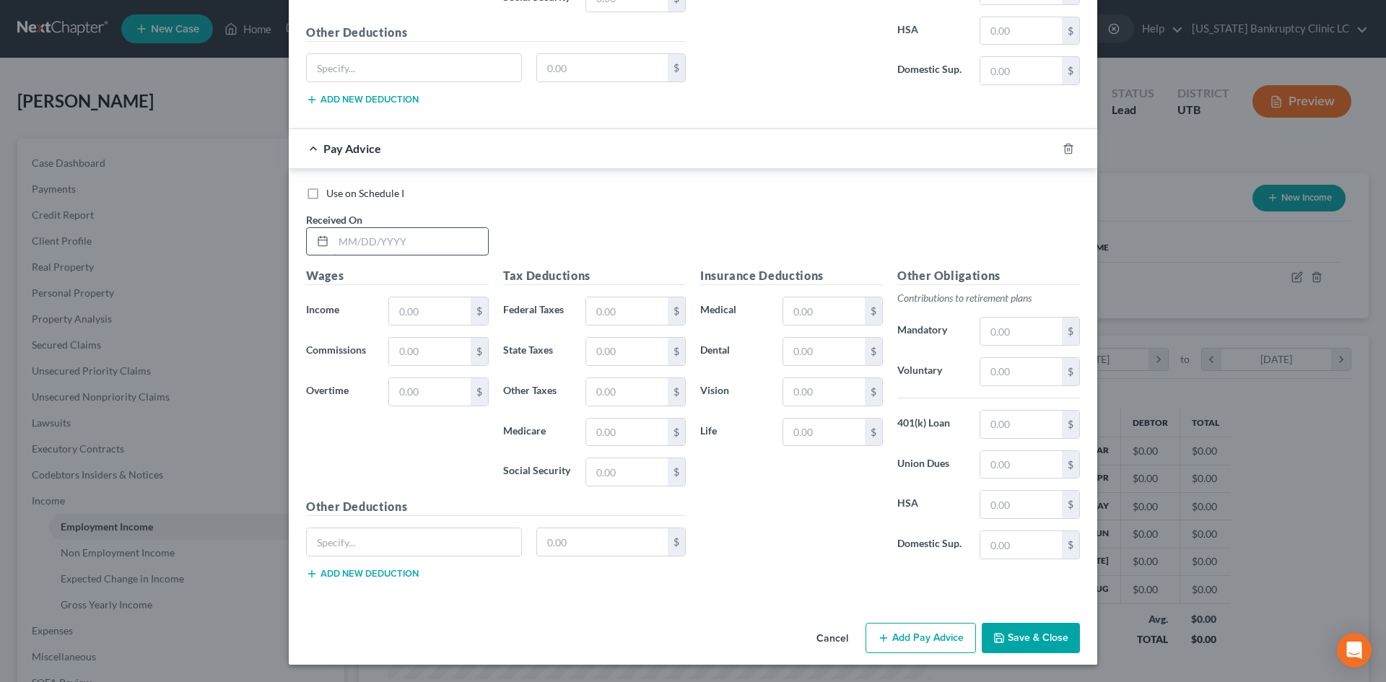
click at [373, 251] on input "text" at bounding box center [411, 241] width 155 height 27
type input "[DATE]"
type input "978.00"
click at [907, 636] on button "Add Pay Advice" at bounding box center [921, 638] width 110 height 30
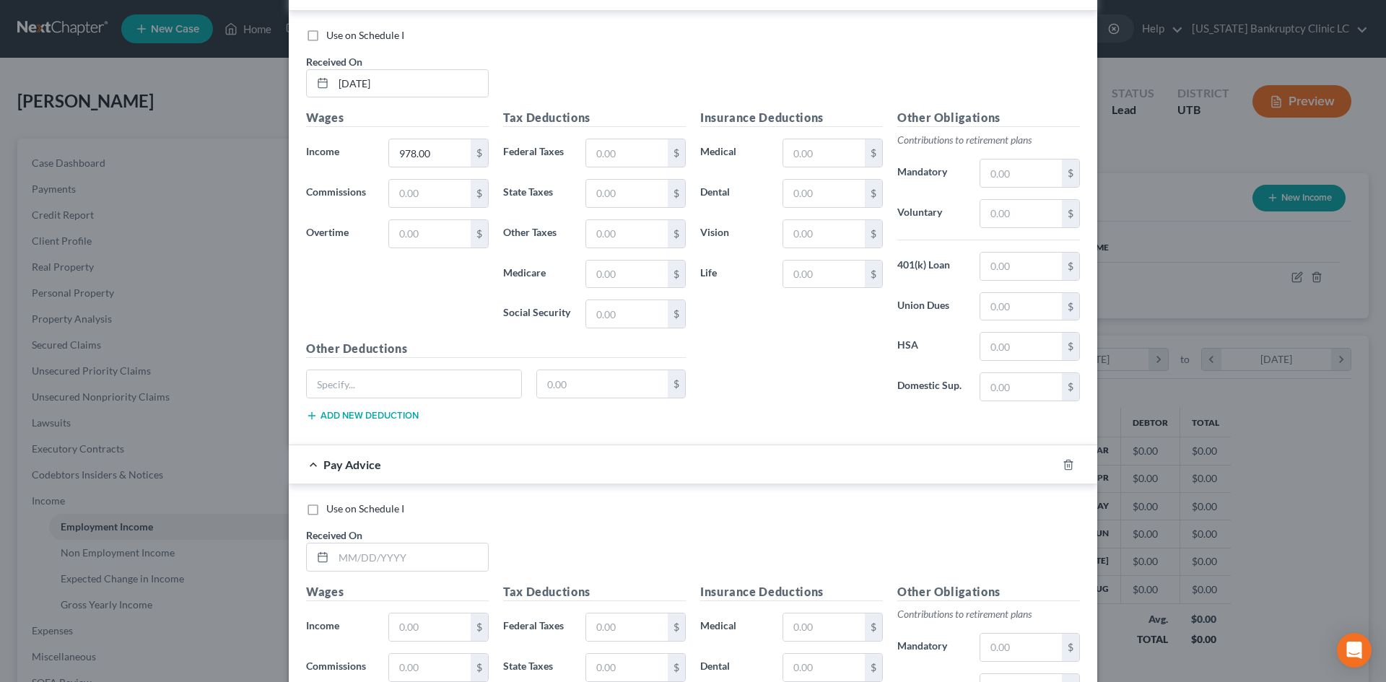
scroll to position [5390, 0]
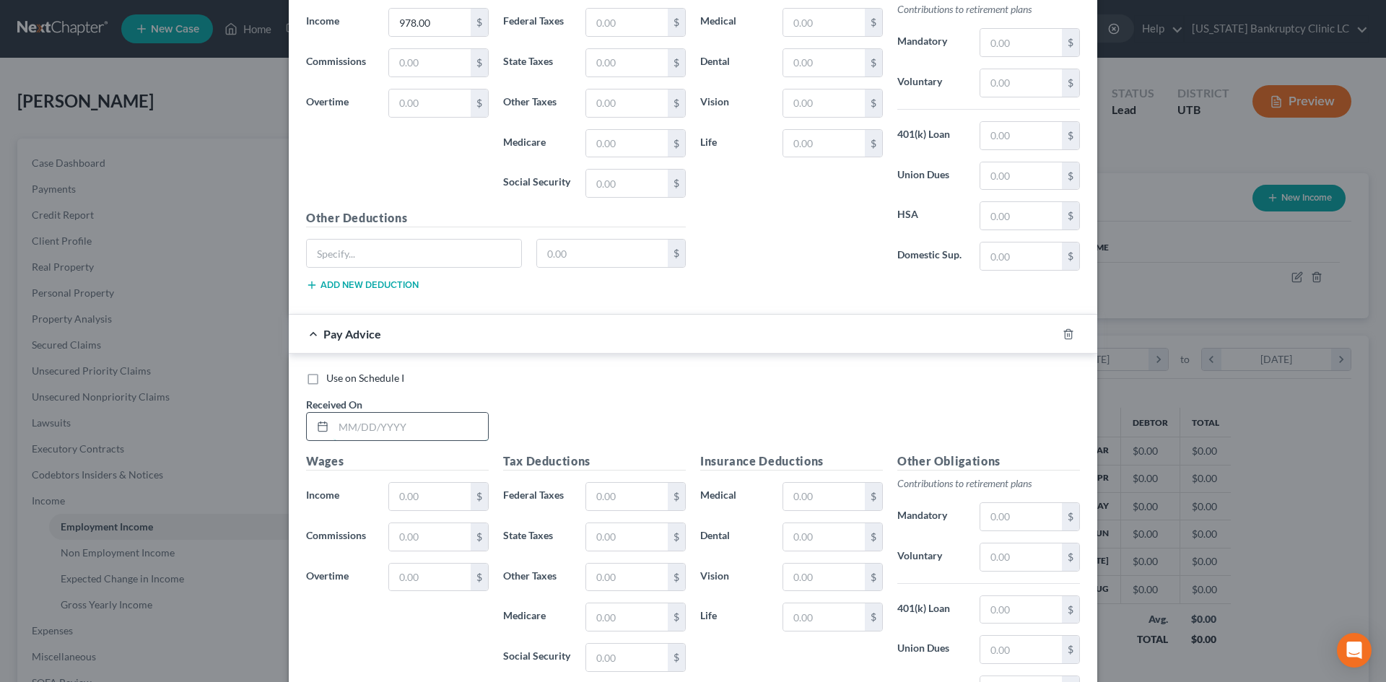
click at [371, 433] on input "text" at bounding box center [411, 426] width 155 height 27
type input "[DATE]"
type input "1,552"
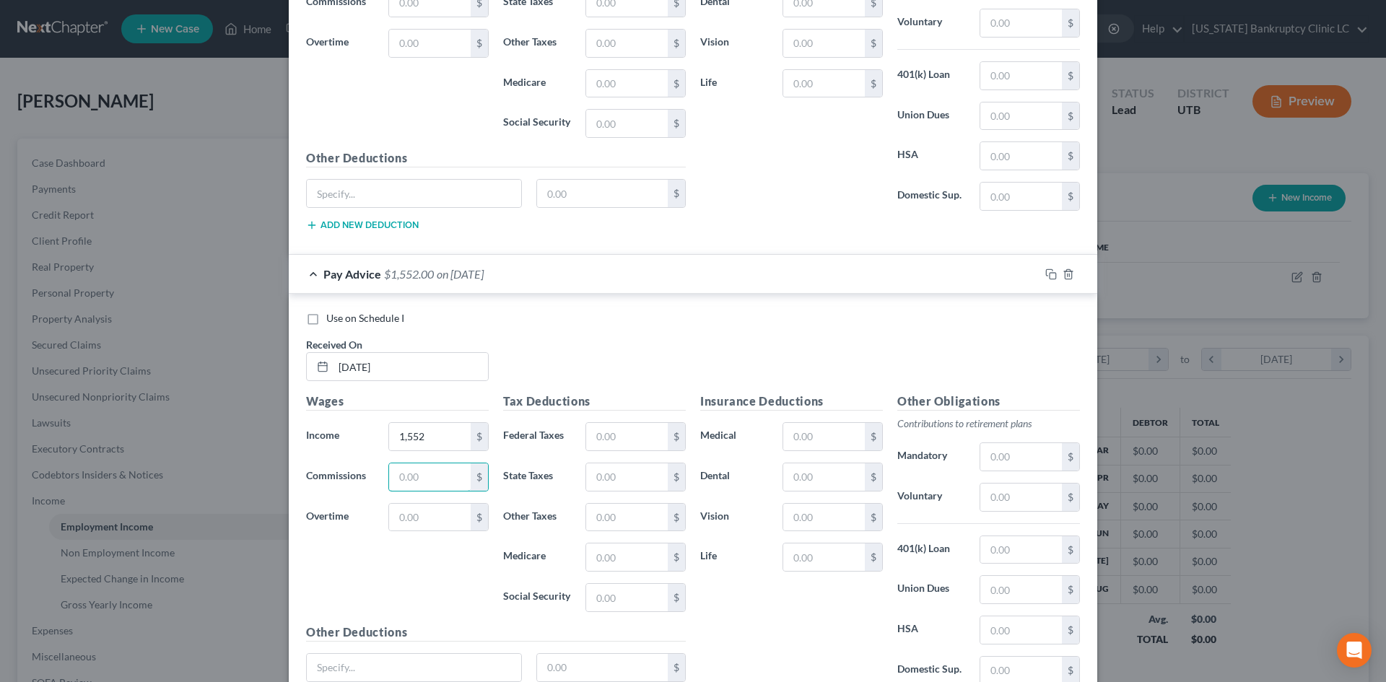
scroll to position [5575, 0]
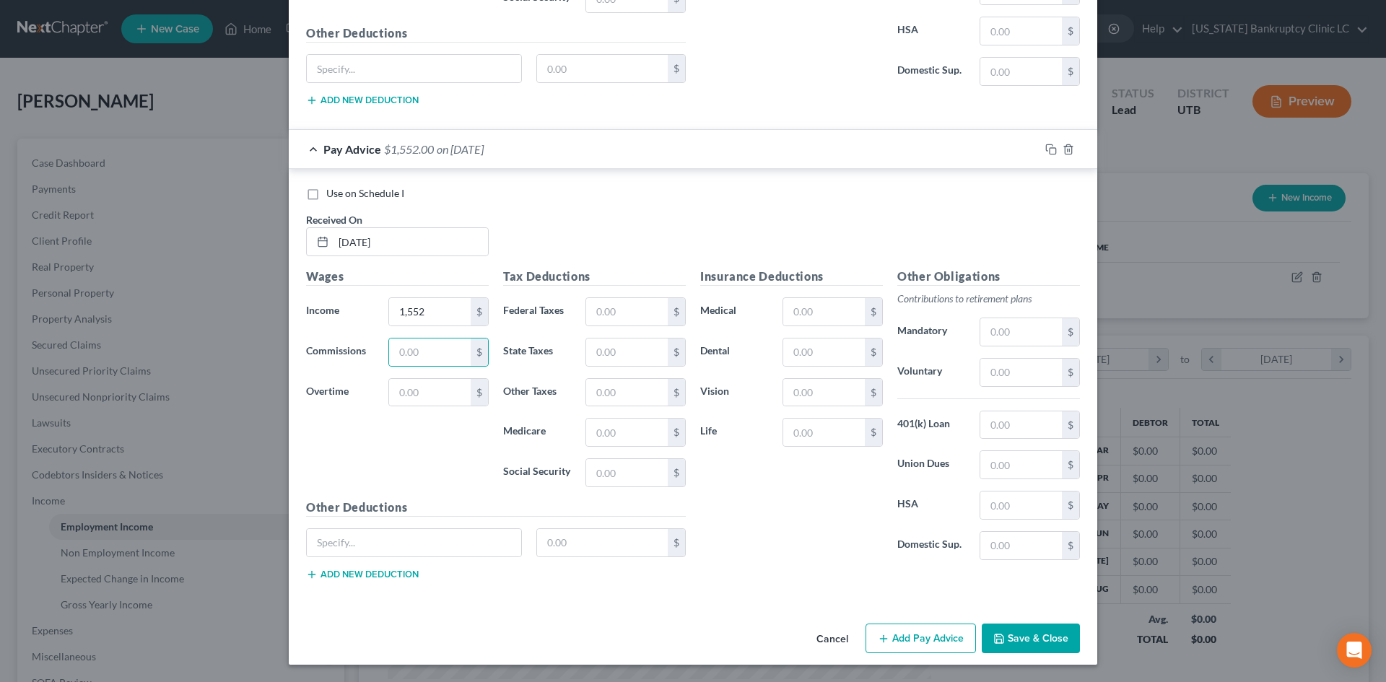
click at [924, 653] on button "Add Pay Advice" at bounding box center [921, 639] width 110 height 30
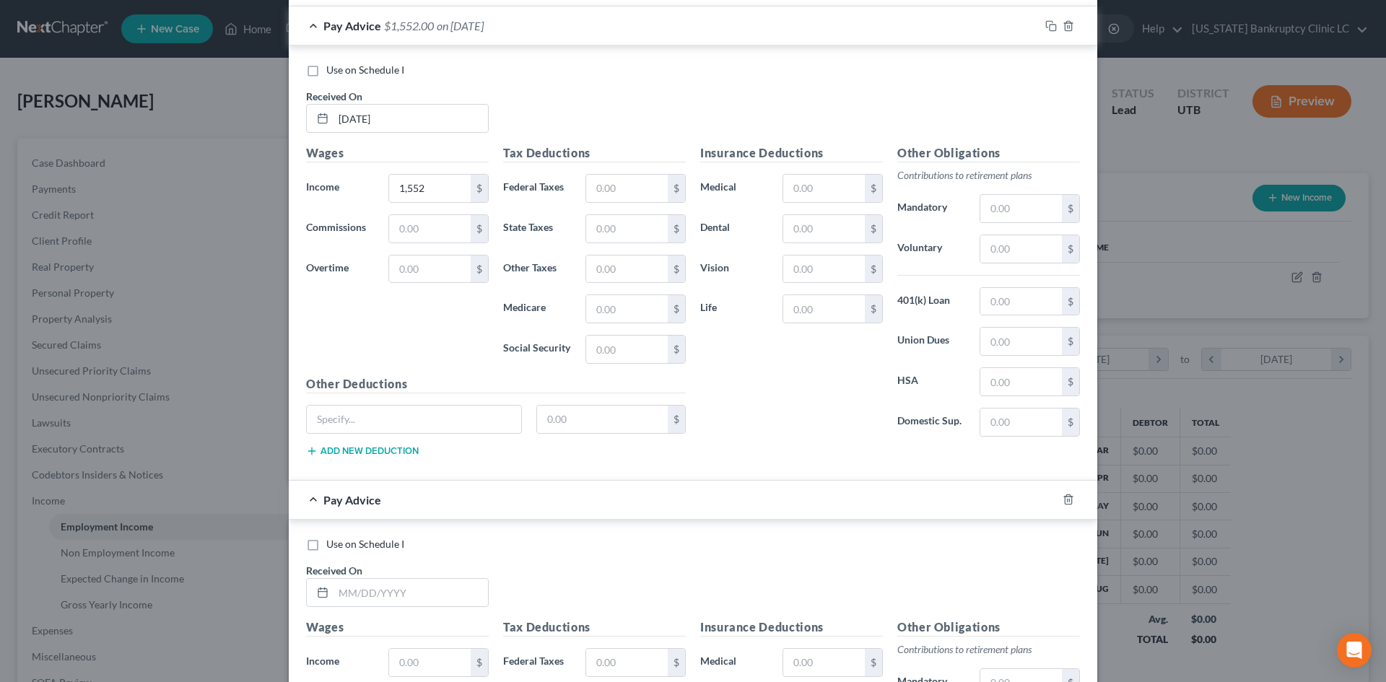
scroll to position [5936, 0]
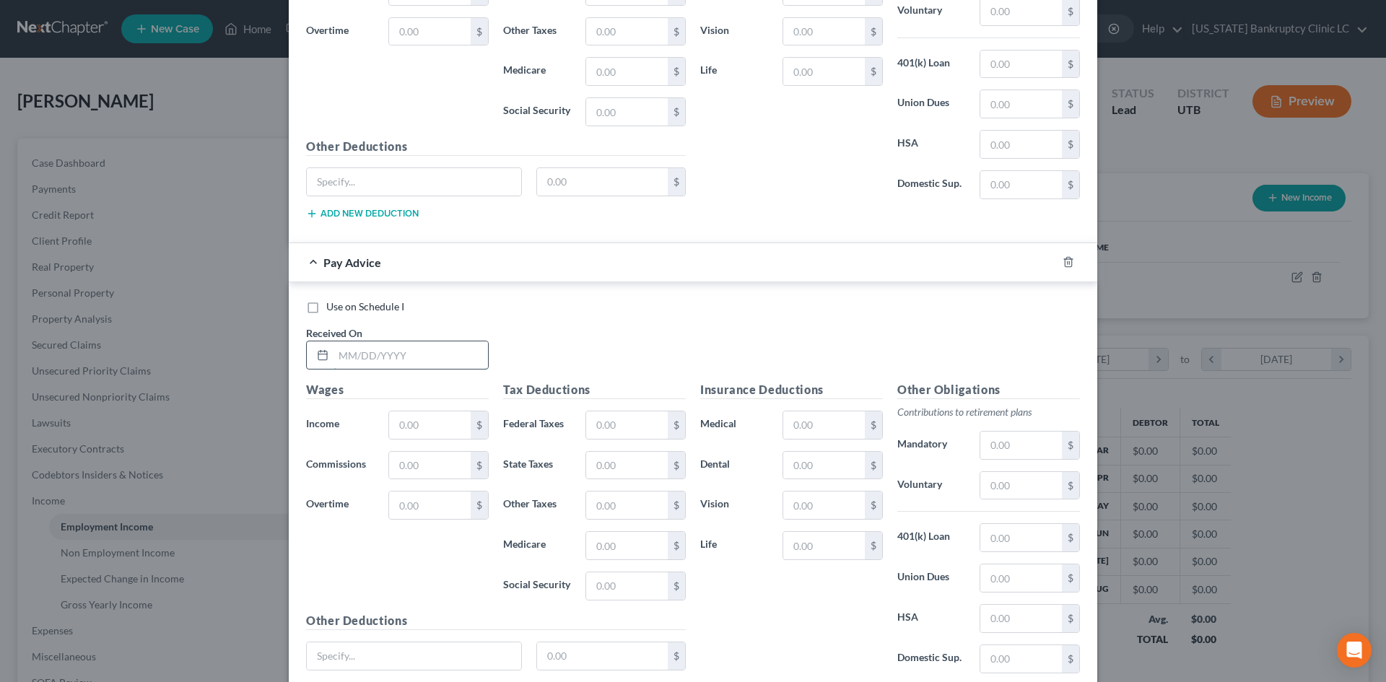
click at [471, 360] on input "text" at bounding box center [411, 355] width 155 height 27
type input "[DATE]"
type input "1,950"
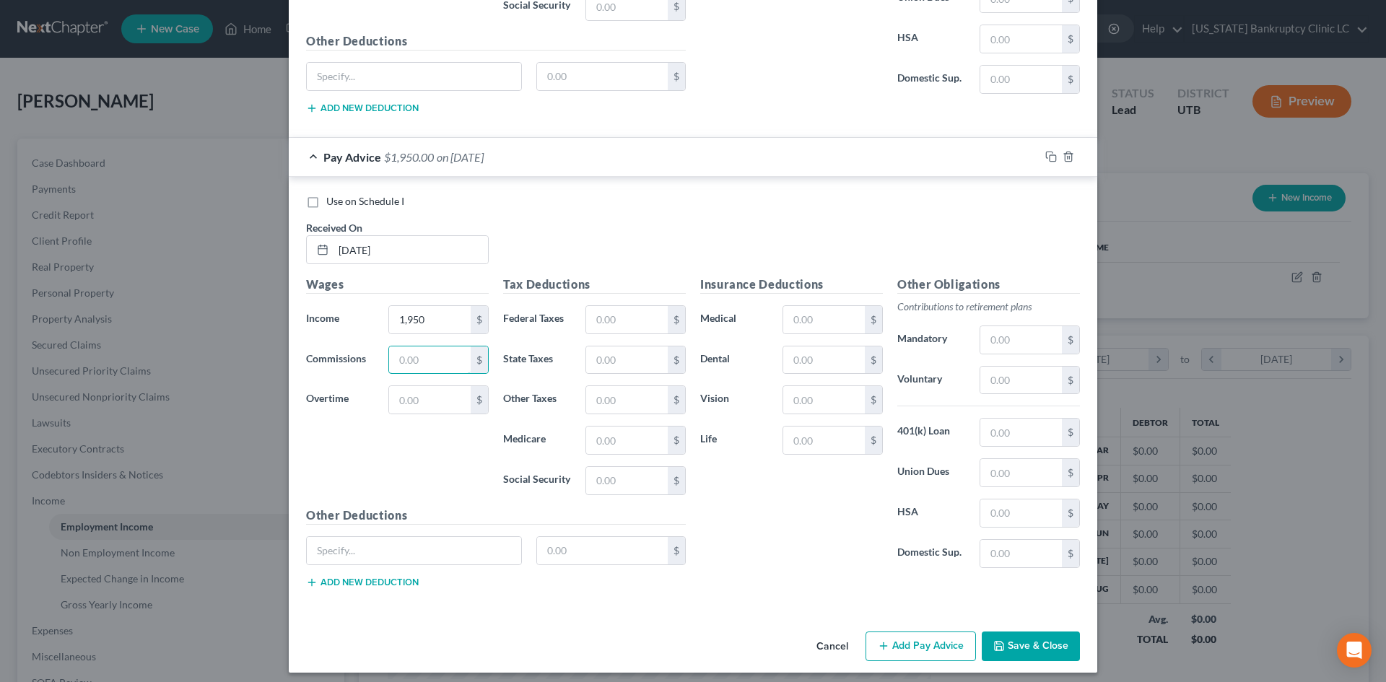
scroll to position [6050, 0]
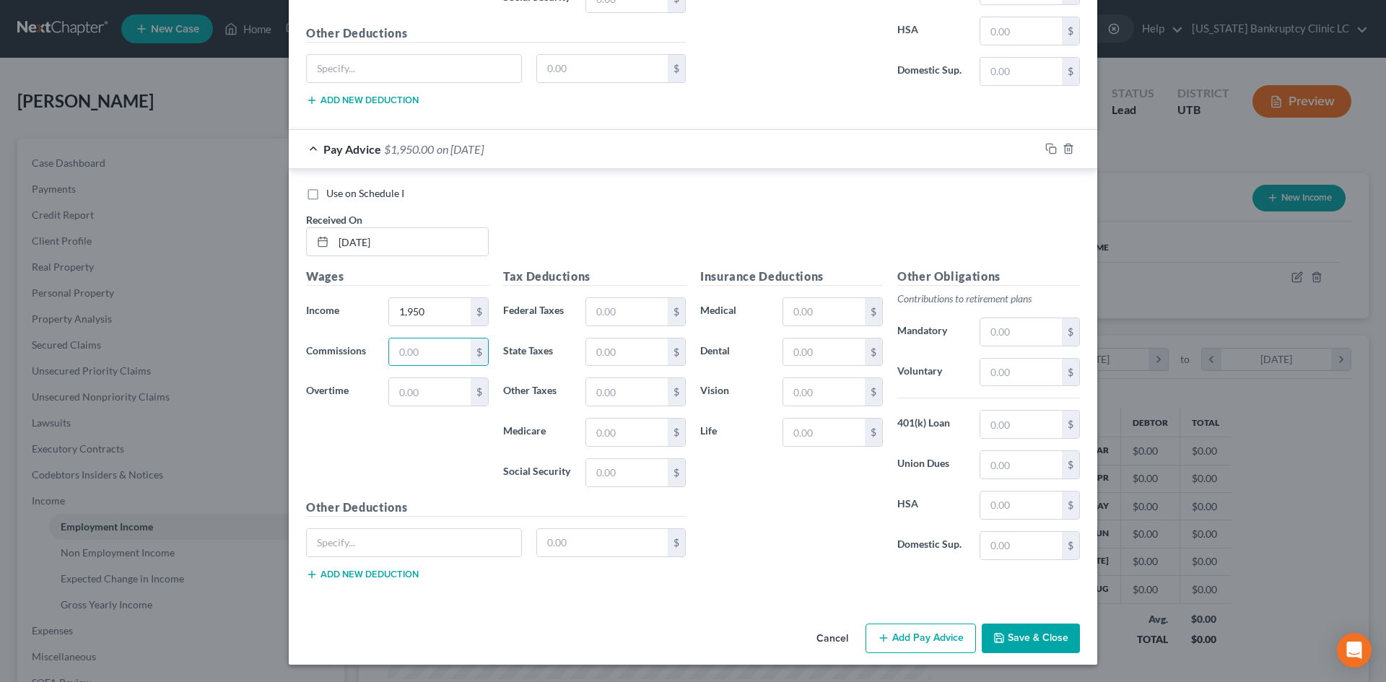
click at [906, 637] on button "Add Pay Advice" at bounding box center [921, 639] width 110 height 30
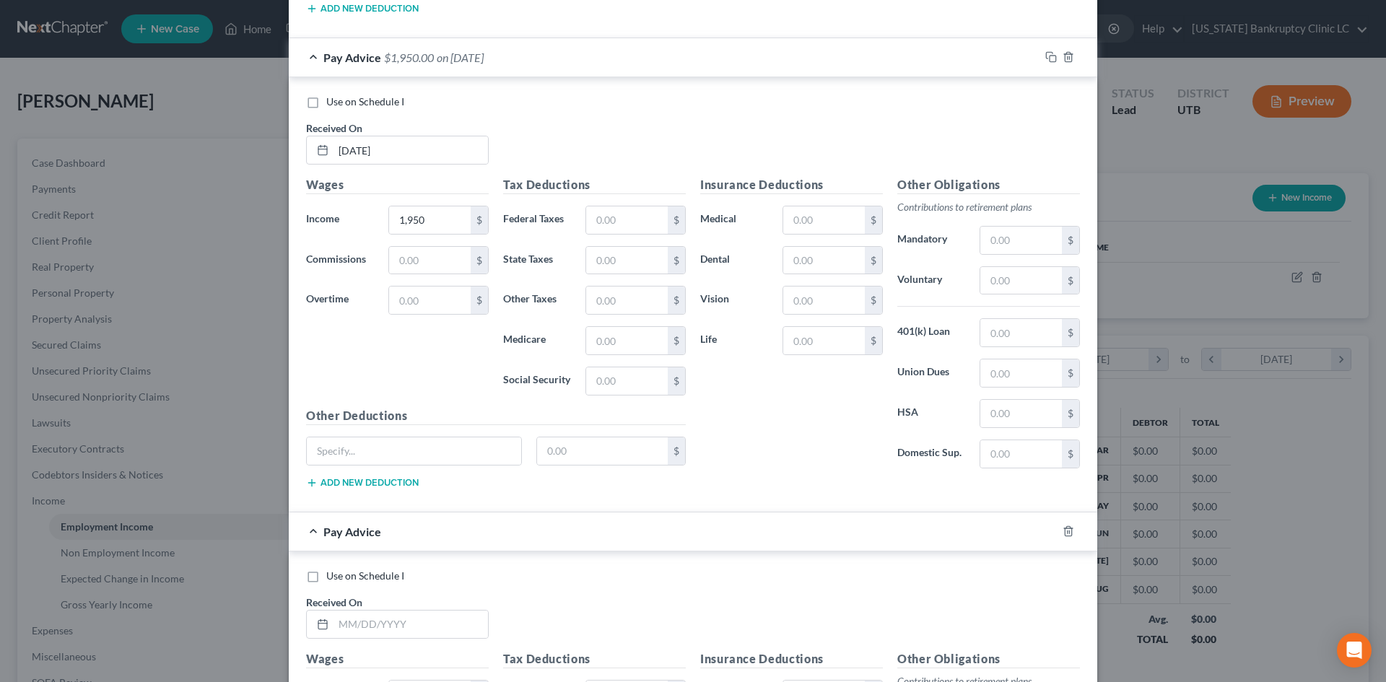
scroll to position [6266, 0]
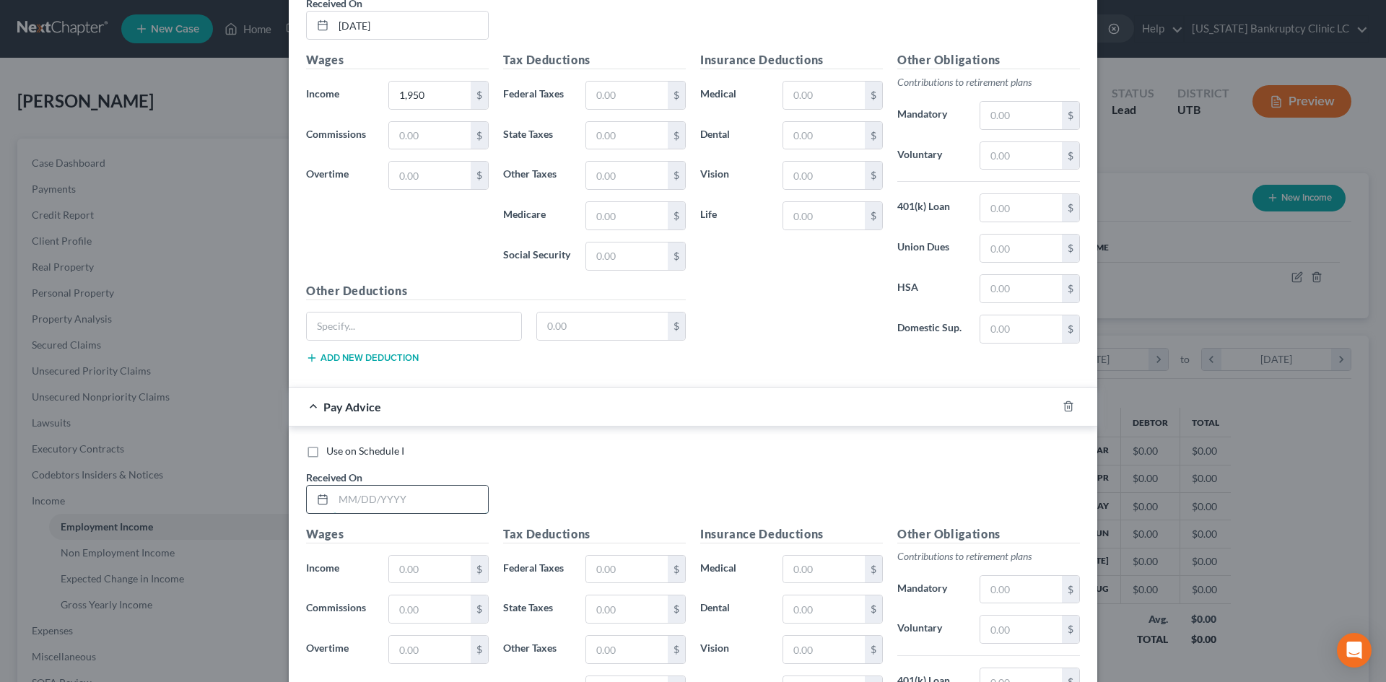
click at [361, 508] on input "text" at bounding box center [411, 499] width 155 height 27
type input "[DATE]"
type input "1,419"
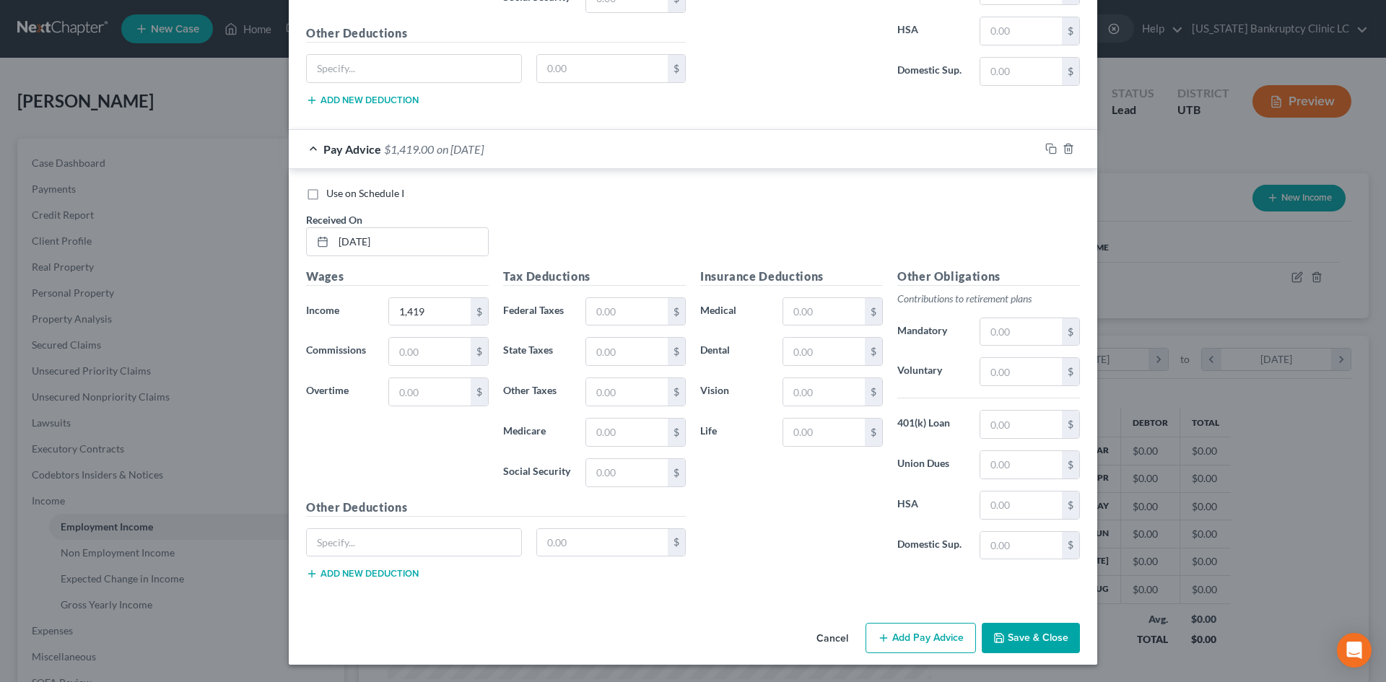
click at [902, 649] on button "Add Pay Advice" at bounding box center [921, 638] width 110 height 30
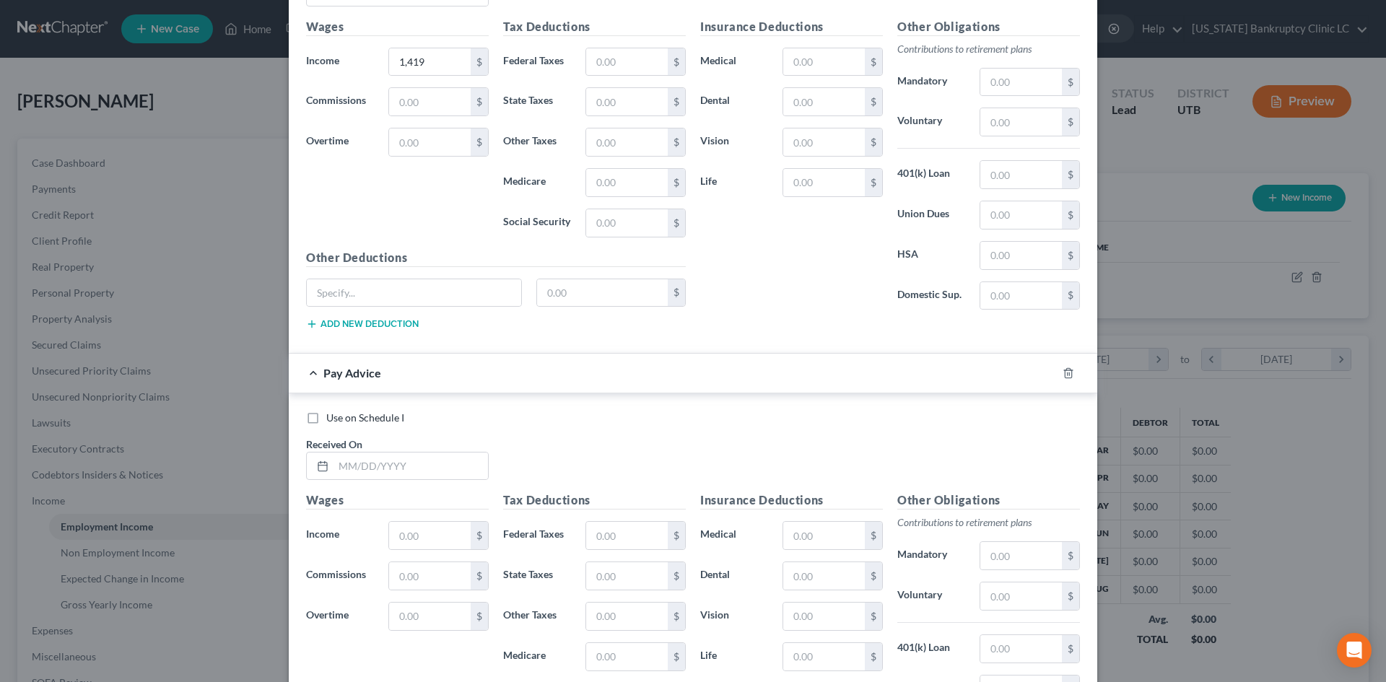
scroll to position [6885, 0]
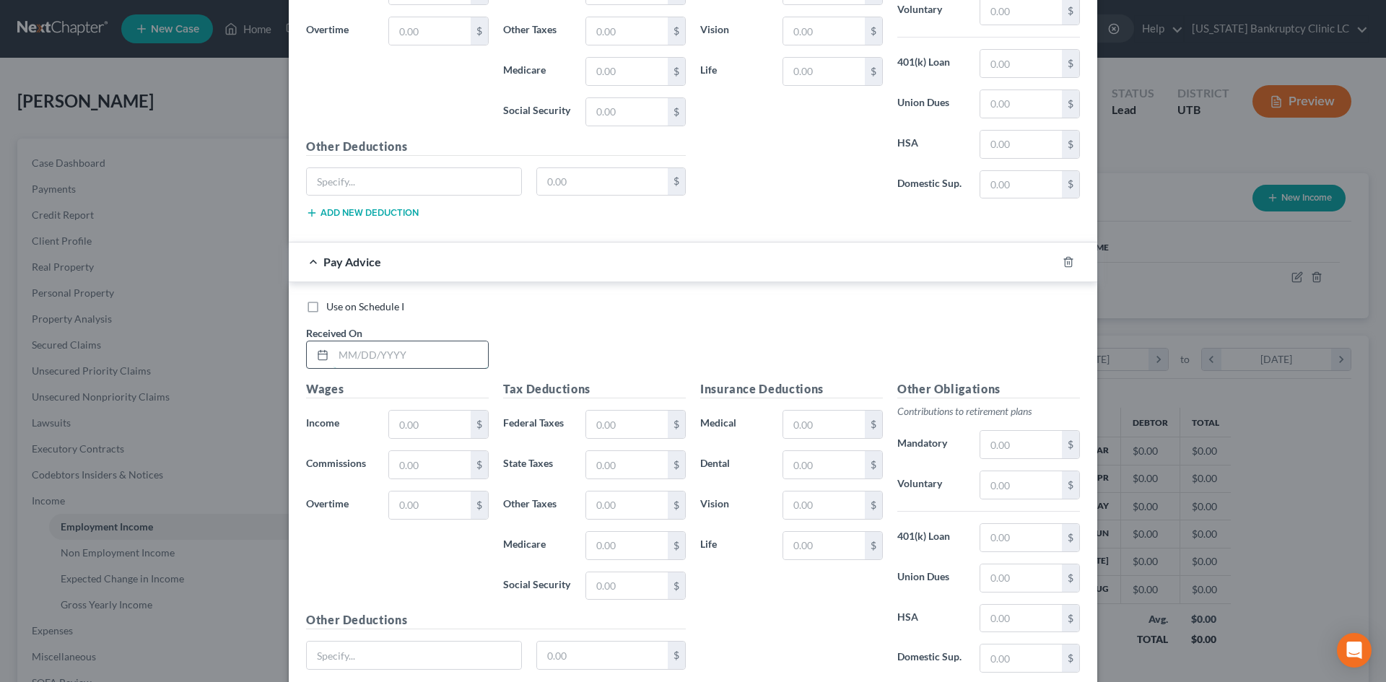
click at [347, 360] on input "text" at bounding box center [411, 355] width 155 height 27
type input "[DATE]"
type input "852.00"
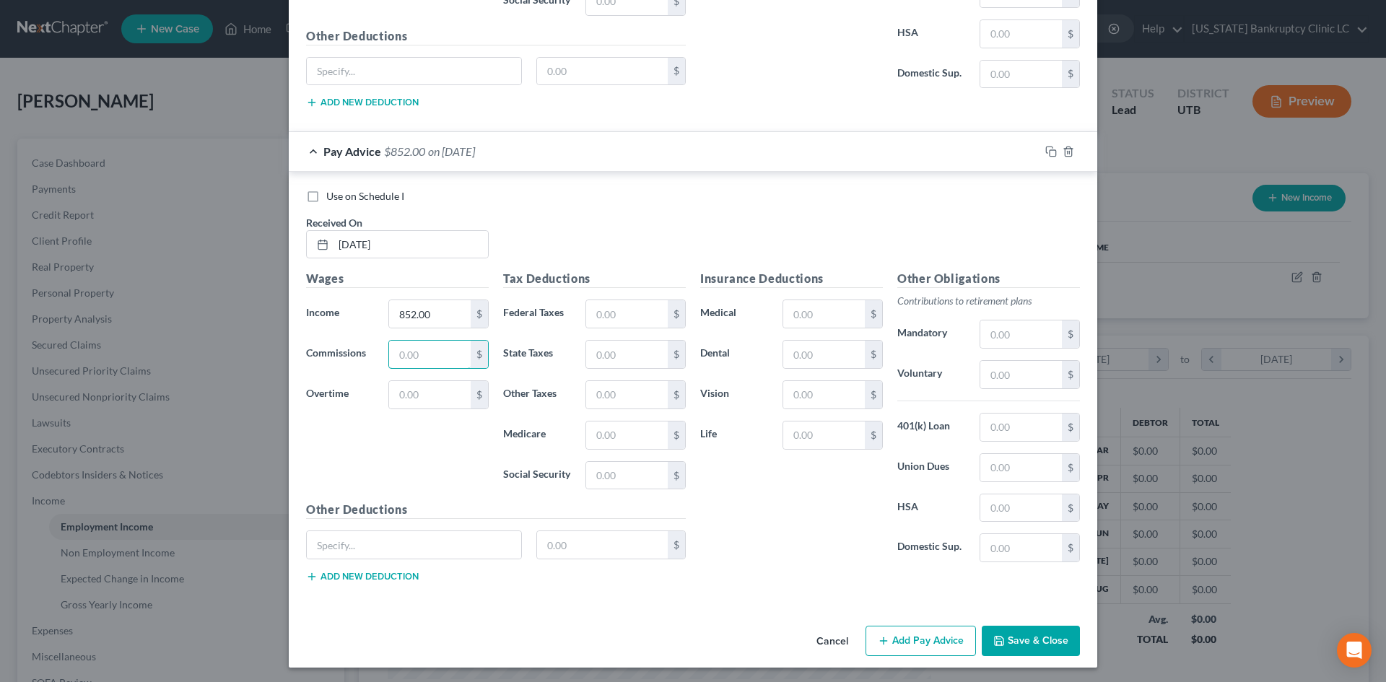
scroll to position [6998, 0]
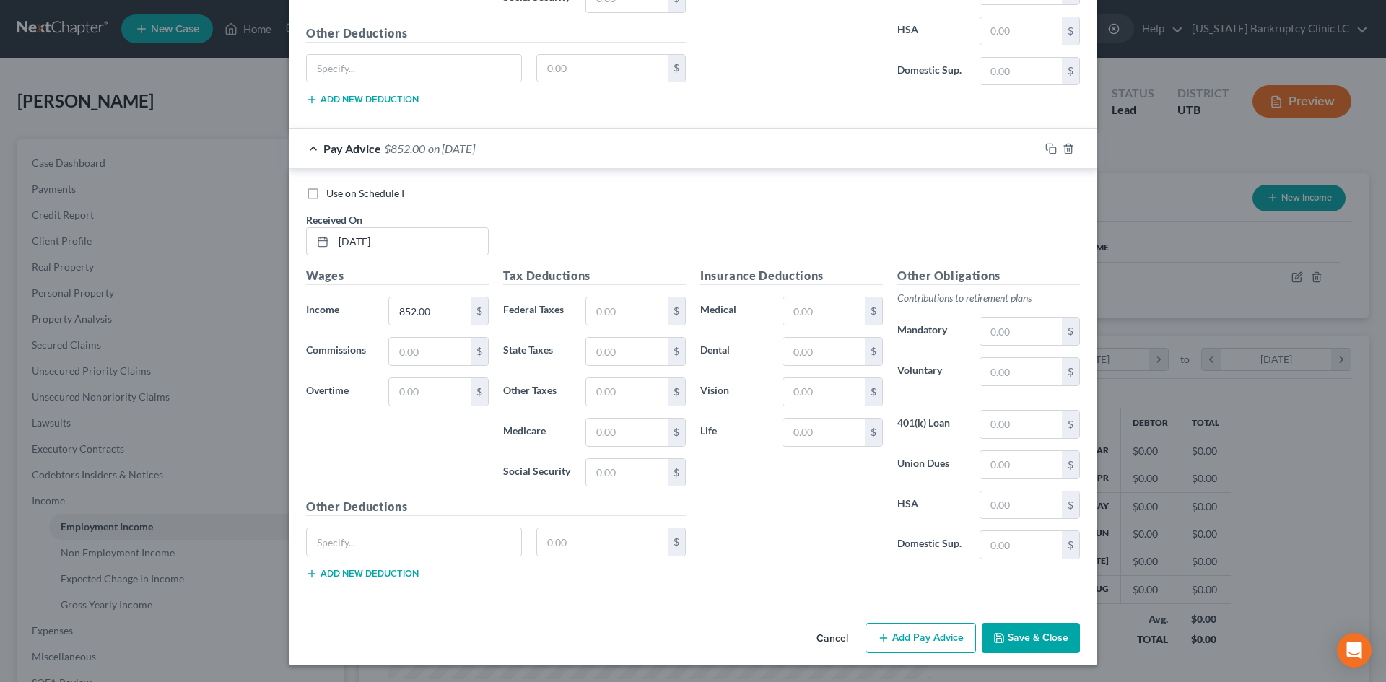
click at [908, 633] on button "Add Pay Advice" at bounding box center [921, 638] width 110 height 30
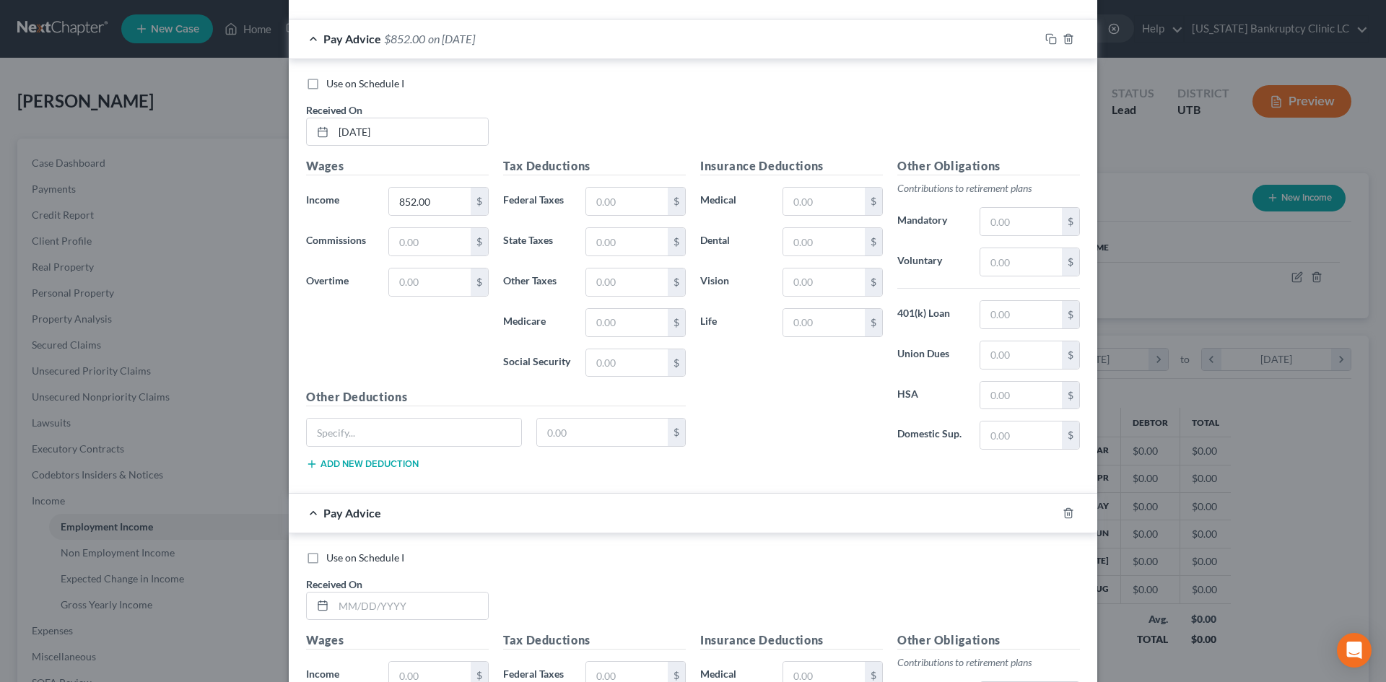
scroll to position [7287, 0]
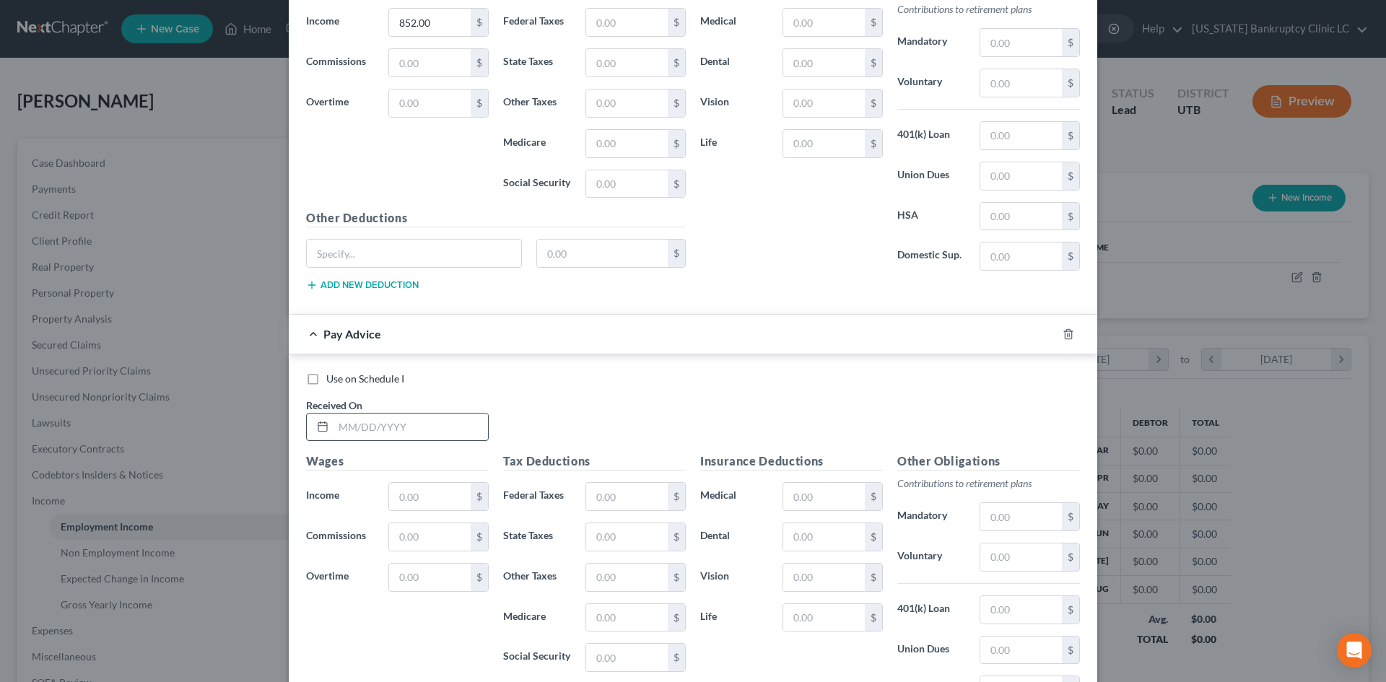
click at [368, 422] on input "text" at bounding box center [411, 427] width 155 height 27
type input "[DATE]"
type input "936"
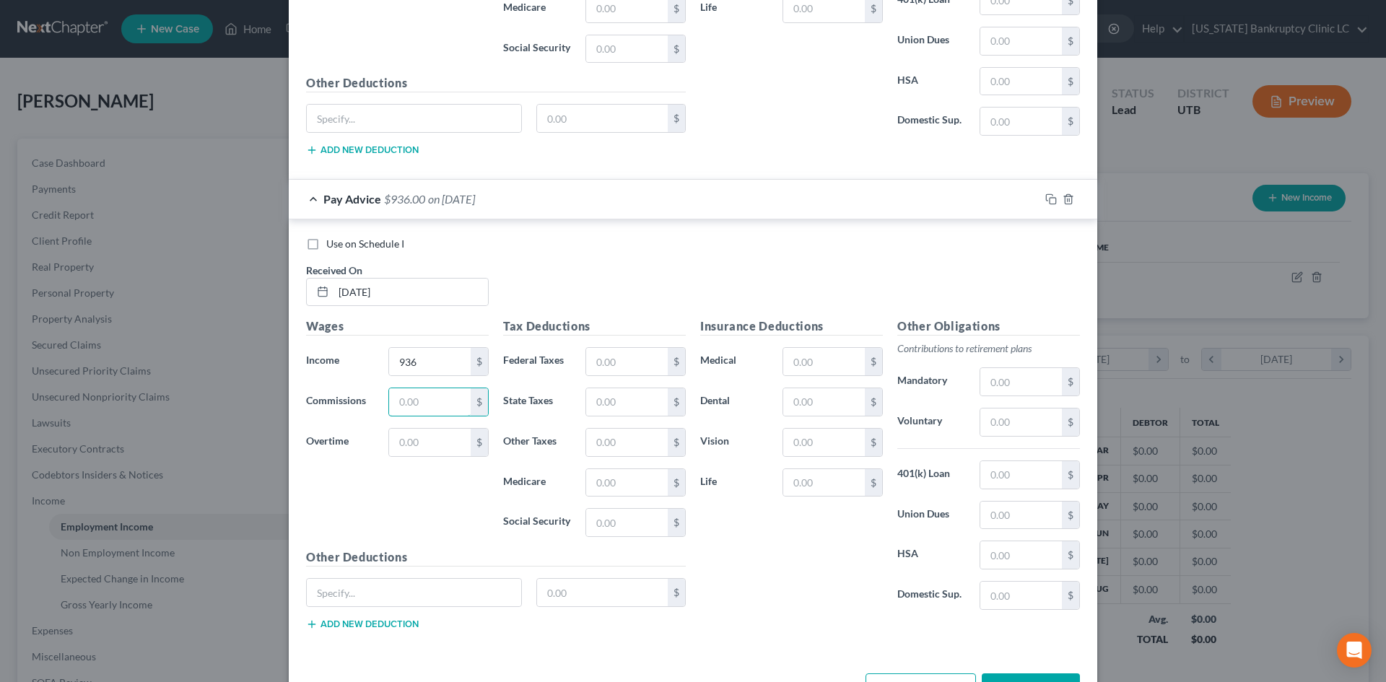
scroll to position [7473, 0]
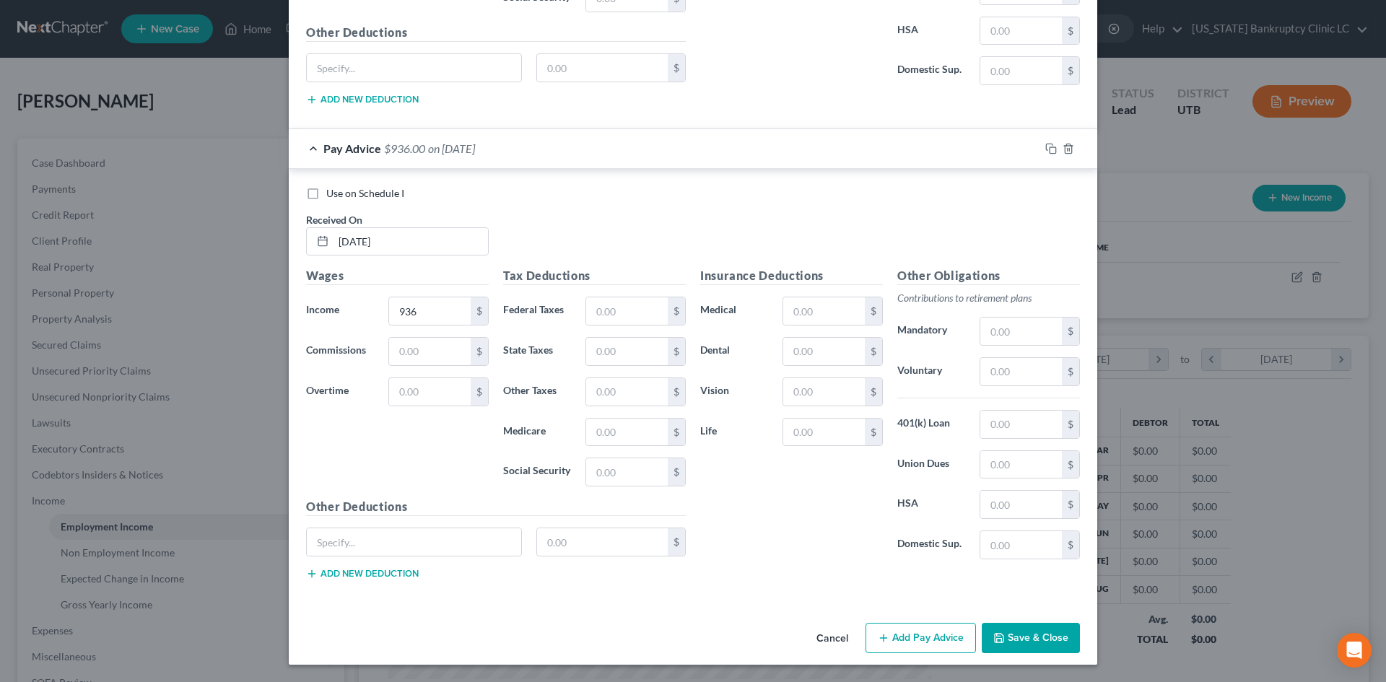
click at [911, 641] on button "Add Pay Advice" at bounding box center [921, 638] width 110 height 30
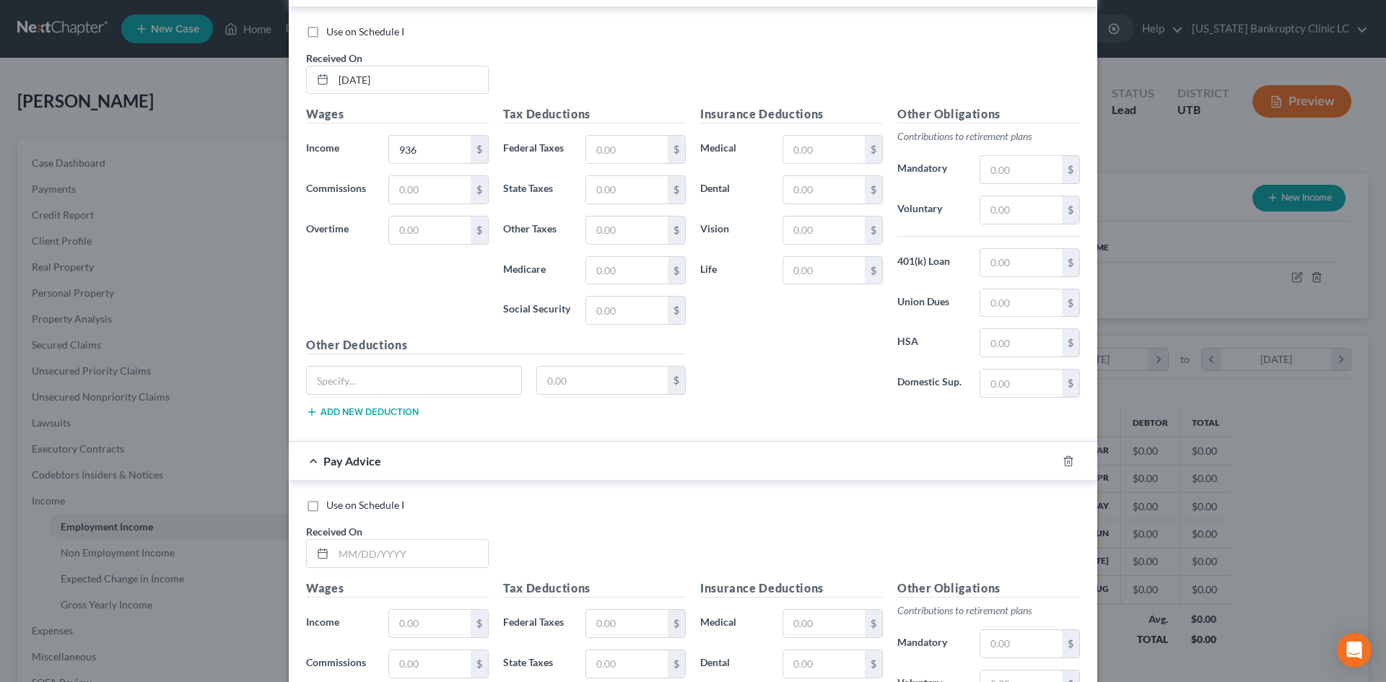
scroll to position [7834, 0]
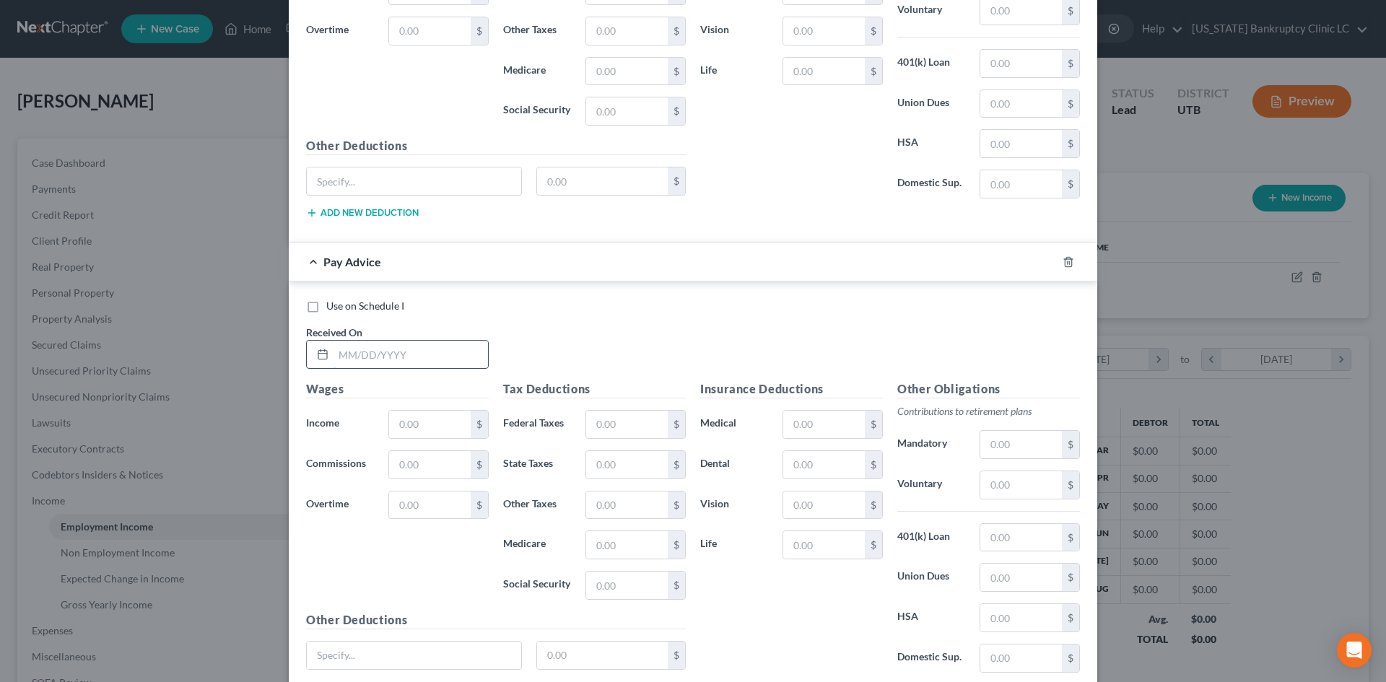
drag, startPoint x: 412, startPoint y: 362, endPoint x: 451, endPoint y: 362, distance: 39.0
click at [412, 362] on input "text" at bounding box center [411, 354] width 155 height 27
type input "[DATE]"
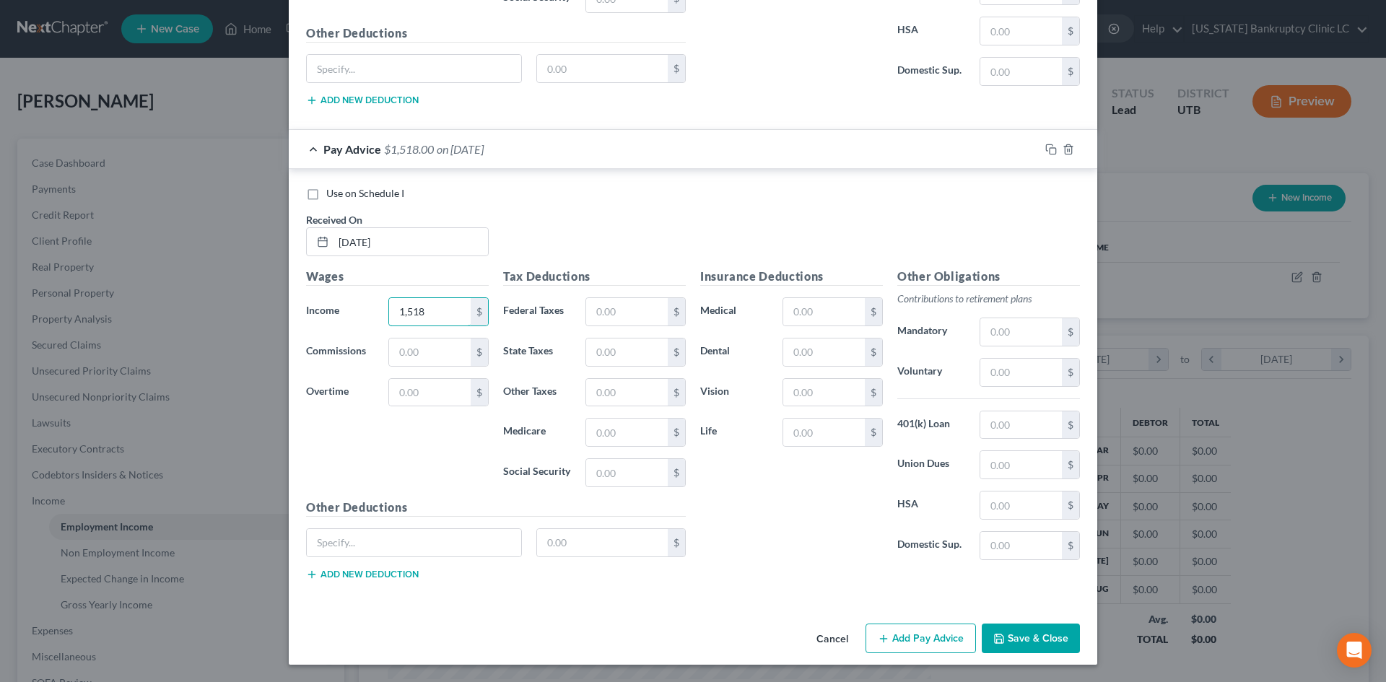
type input "1,518"
click at [933, 644] on button "Add Pay Advice" at bounding box center [921, 639] width 110 height 30
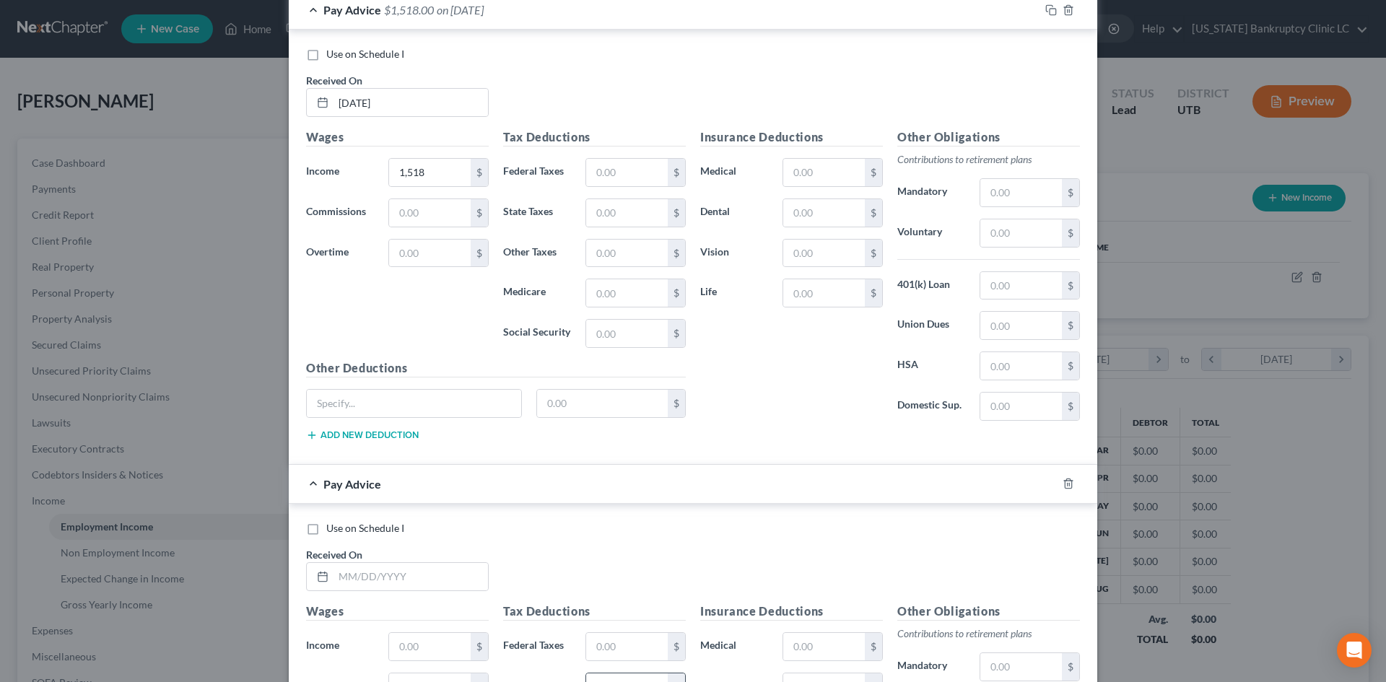
scroll to position [8308, 0]
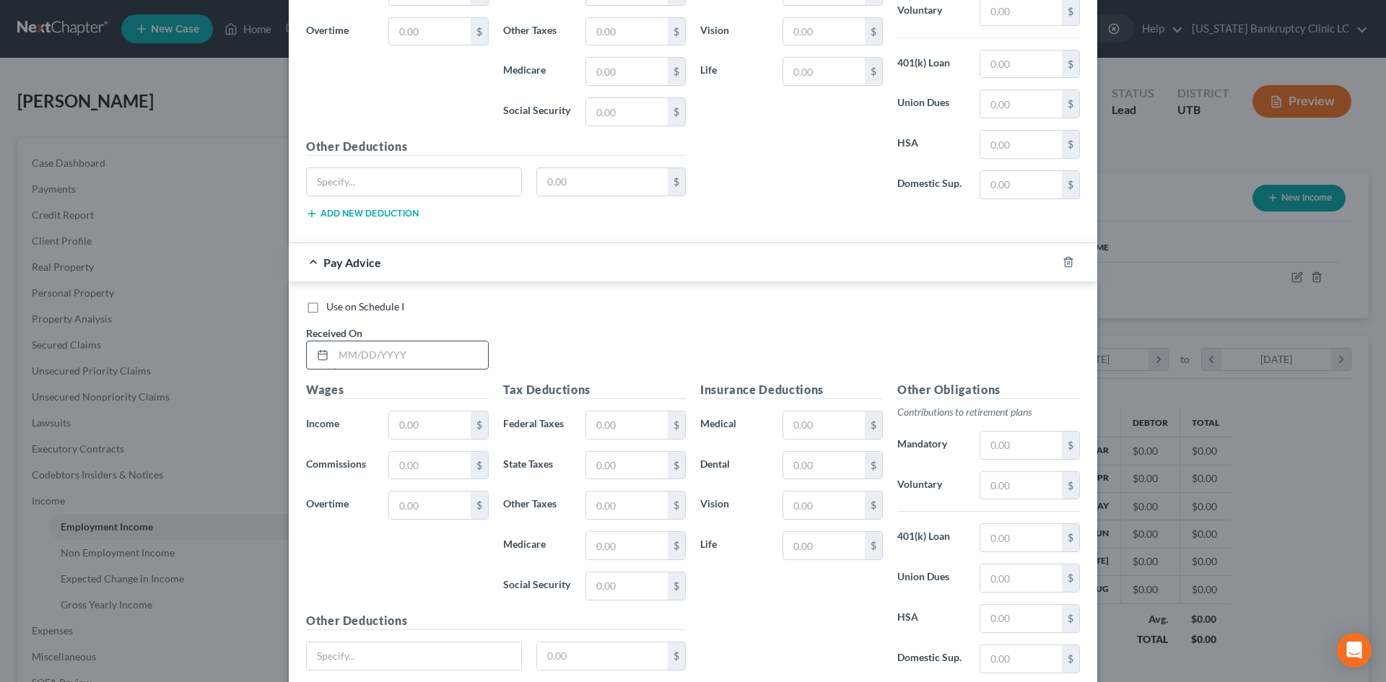
click at [389, 362] on input "text" at bounding box center [411, 355] width 155 height 27
type input "[DATE]"
type input "1,831"
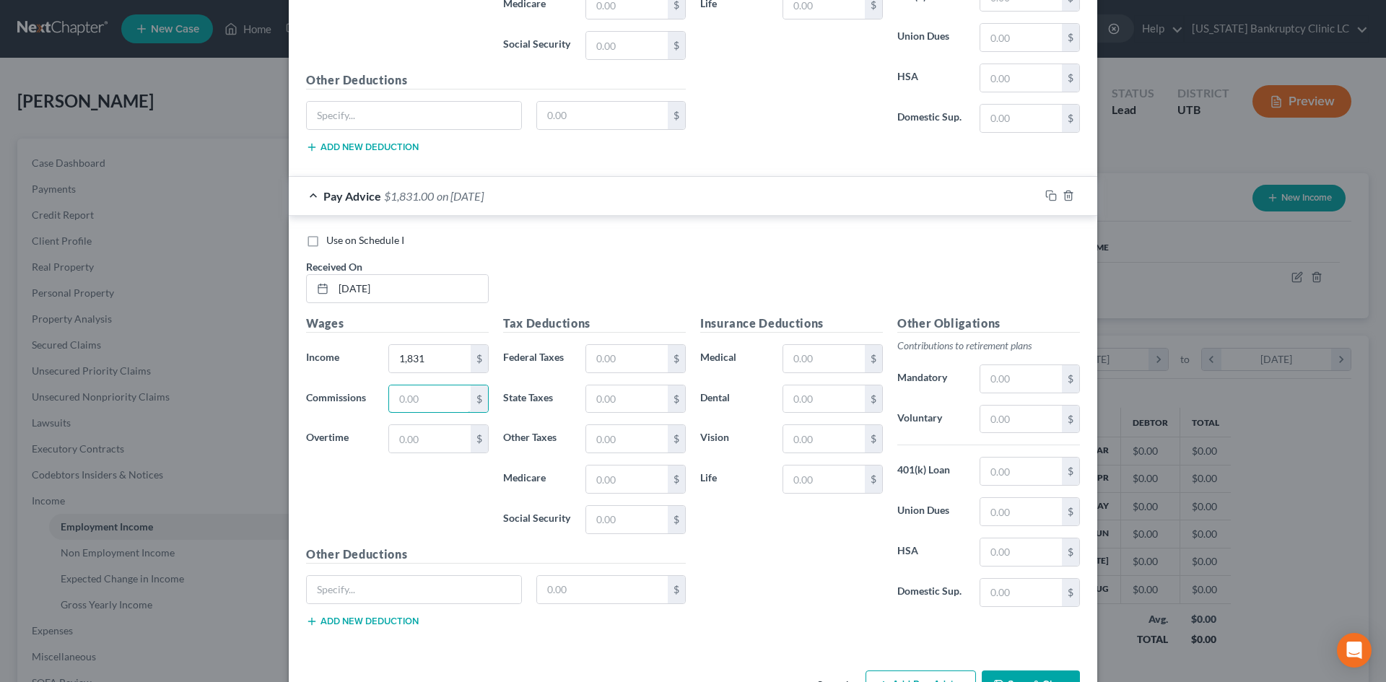
scroll to position [8421, 0]
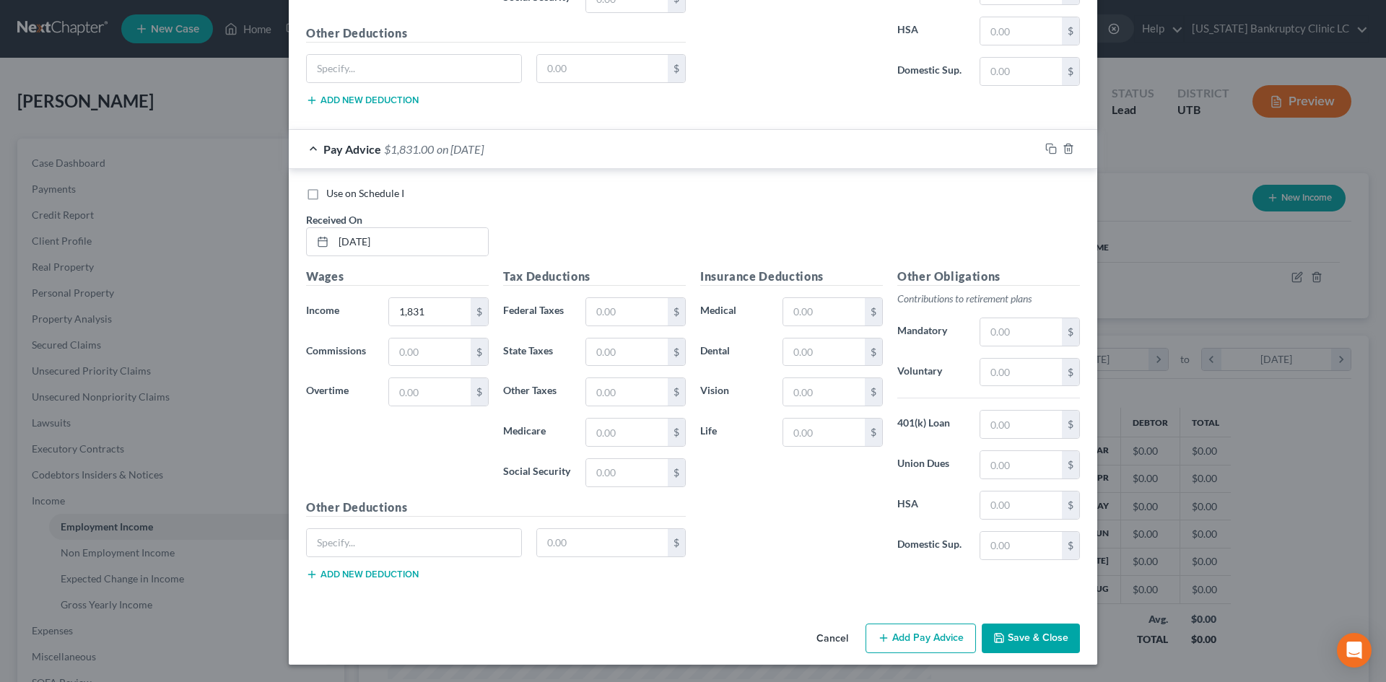
click at [910, 641] on button "Add Pay Advice" at bounding box center [921, 639] width 110 height 30
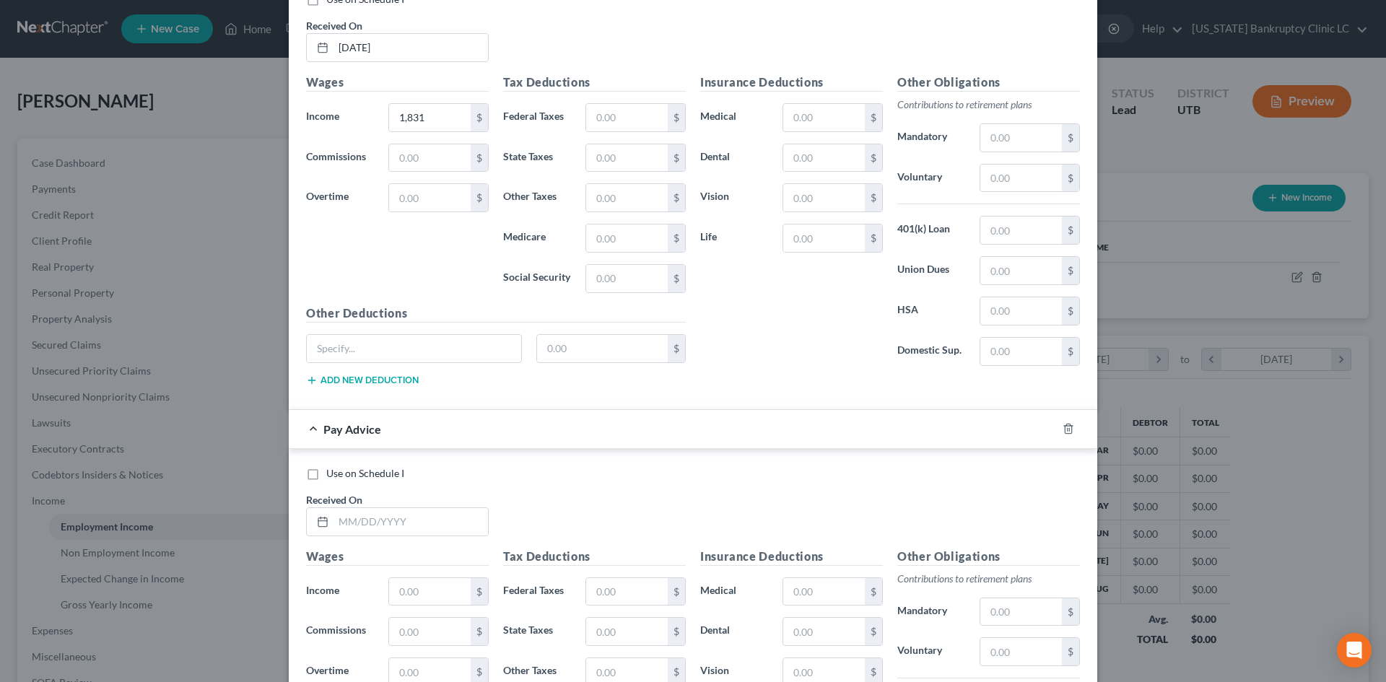
scroll to position [8782, 0]
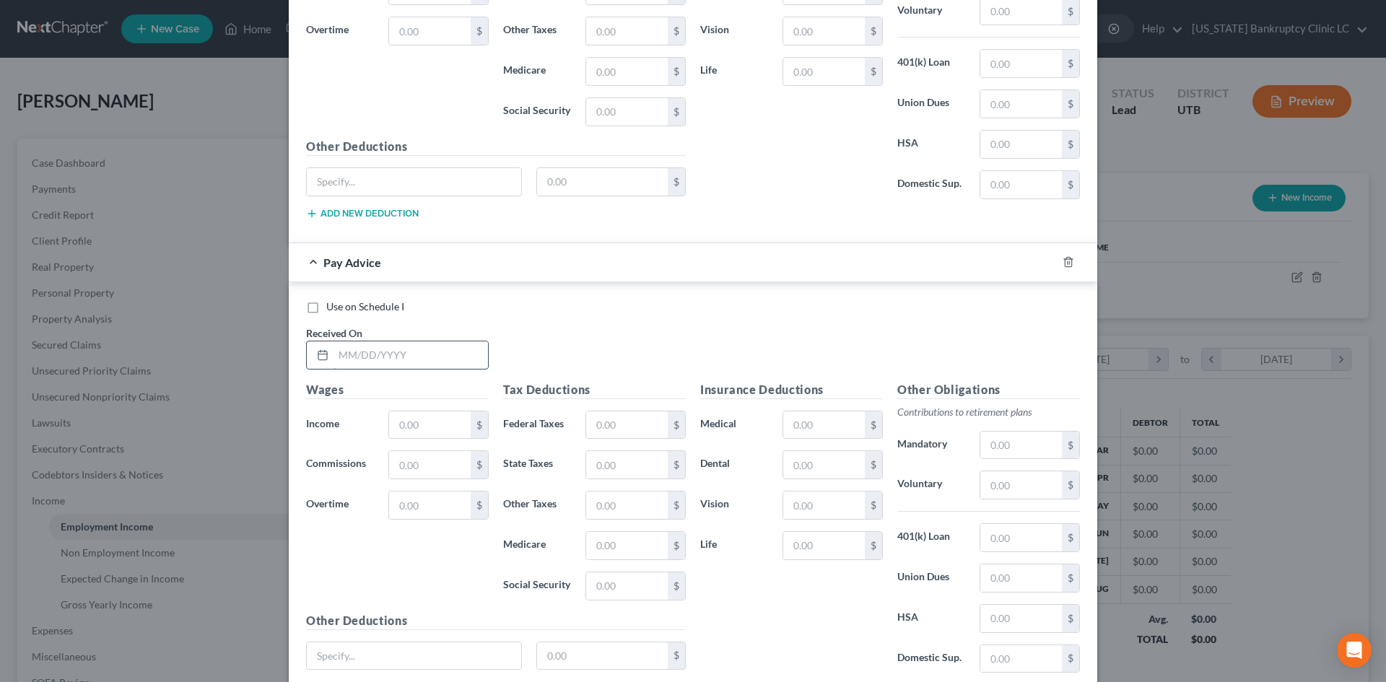
click at [358, 349] on input "text" at bounding box center [411, 355] width 155 height 27
type input "[DATE]"
type input "828"
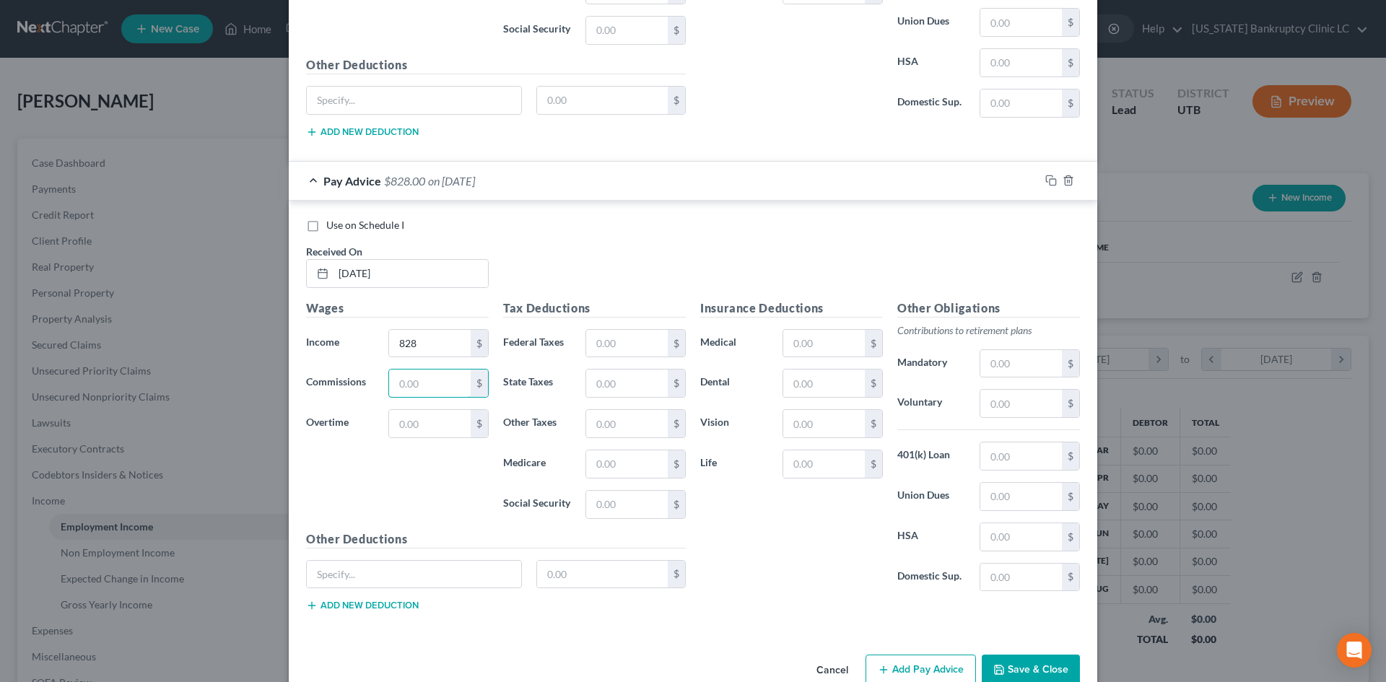
scroll to position [8895, 0]
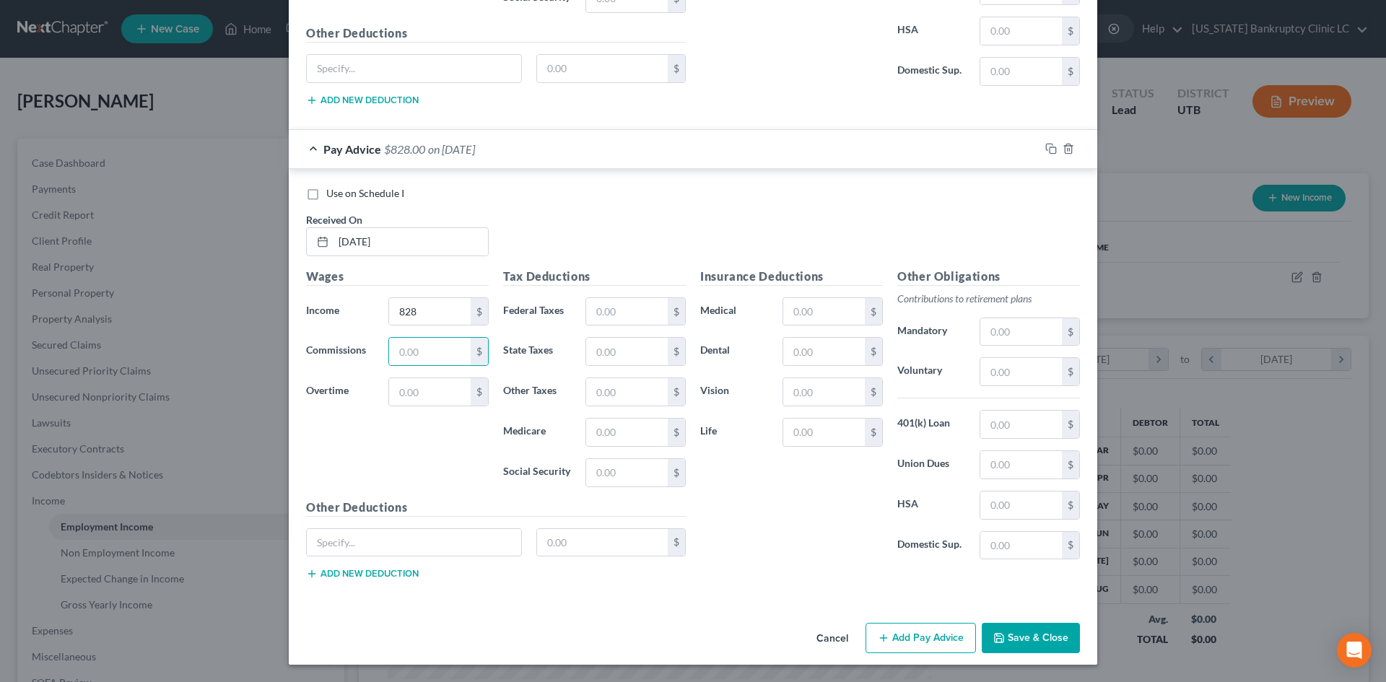
click at [893, 620] on div "Cancel Add Pay Advice Save & Close" at bounding box center [693, 641] width 809 height 48
drag, startPoint x: 900, startPoint y: 630, endPoint x: 978, endPoint y: 653, distance: 81.8
click at [898, 633] on button "Add Pay Advice" at bounding box center [921, 638] width 110 height 30
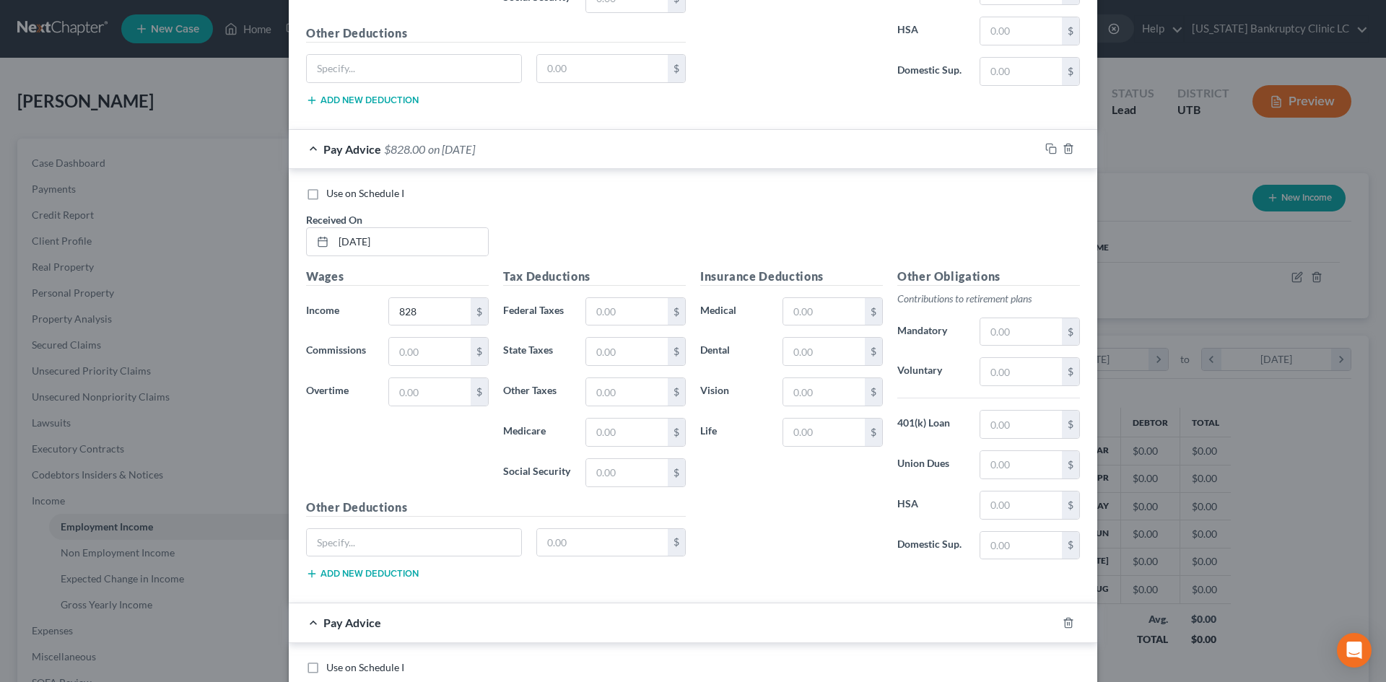
scroll to position [9184, 0]
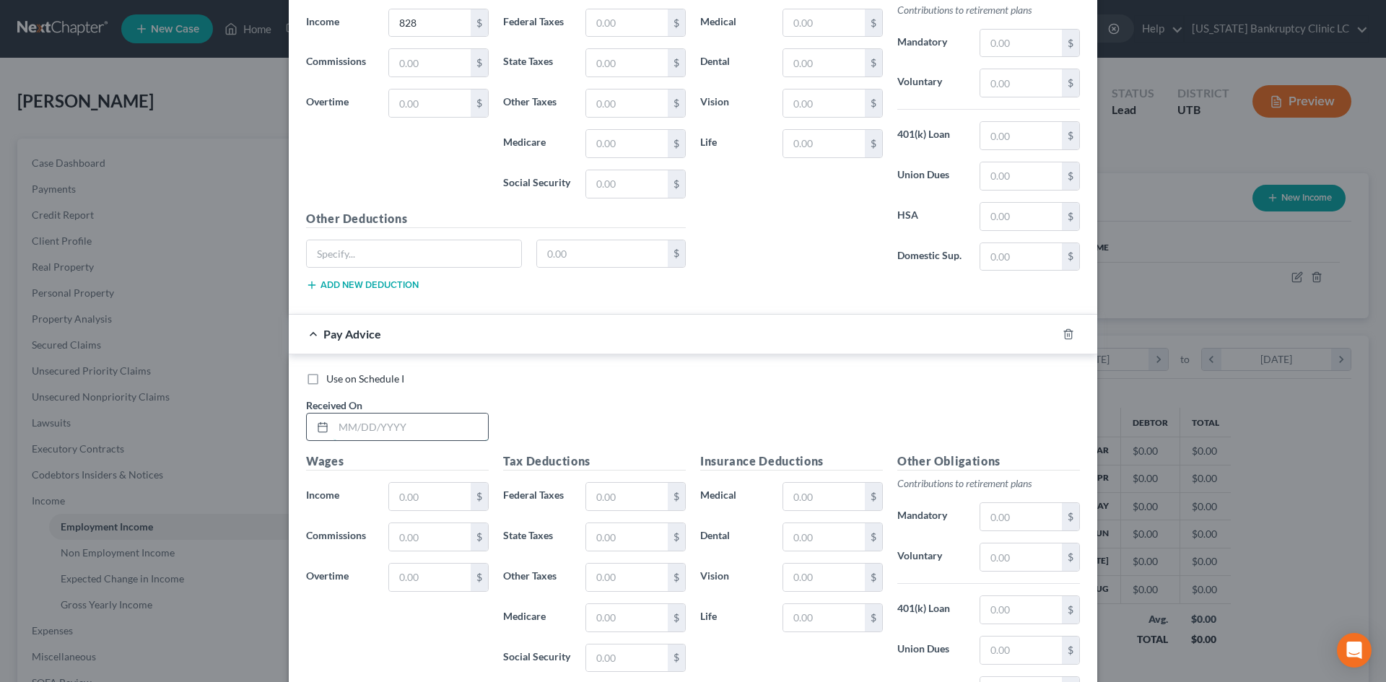
click at [382, 427] on input "text" at bounding box center [411, 427] width 155 height 27
type input "[DATE]"
type input "960"
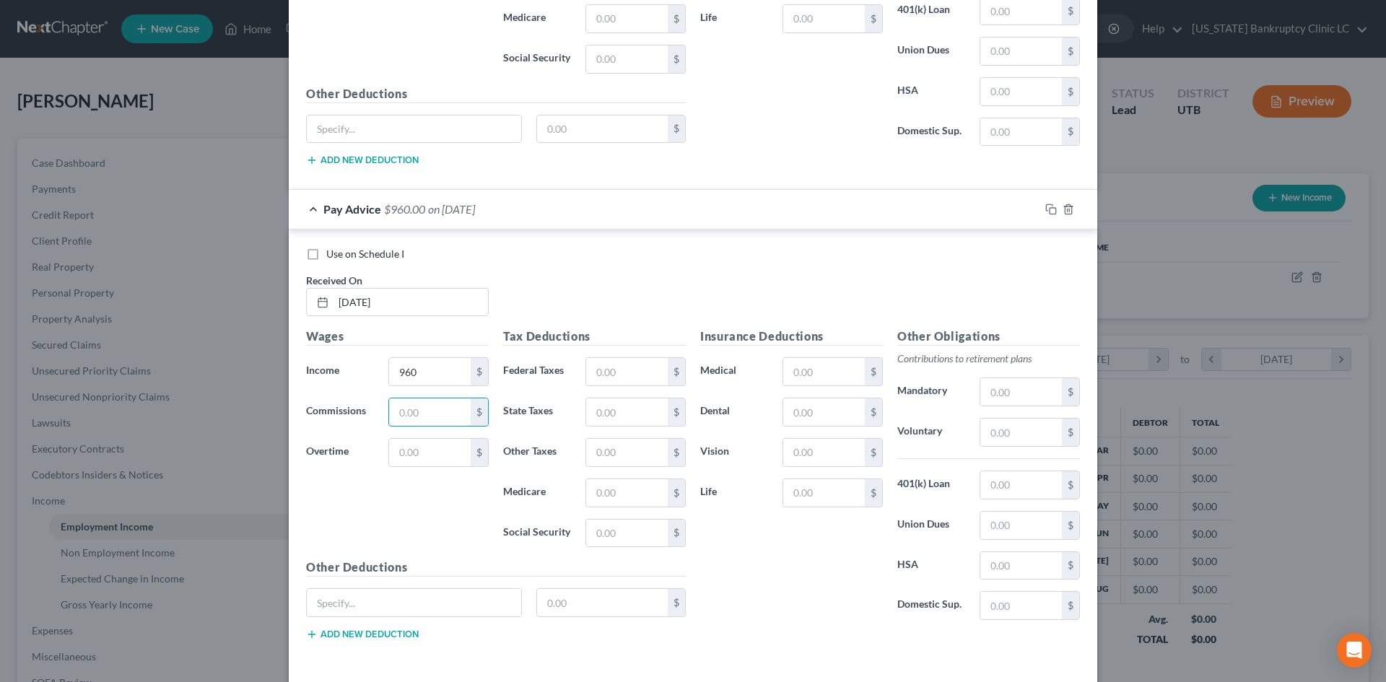
scroll to position [9370, 0]
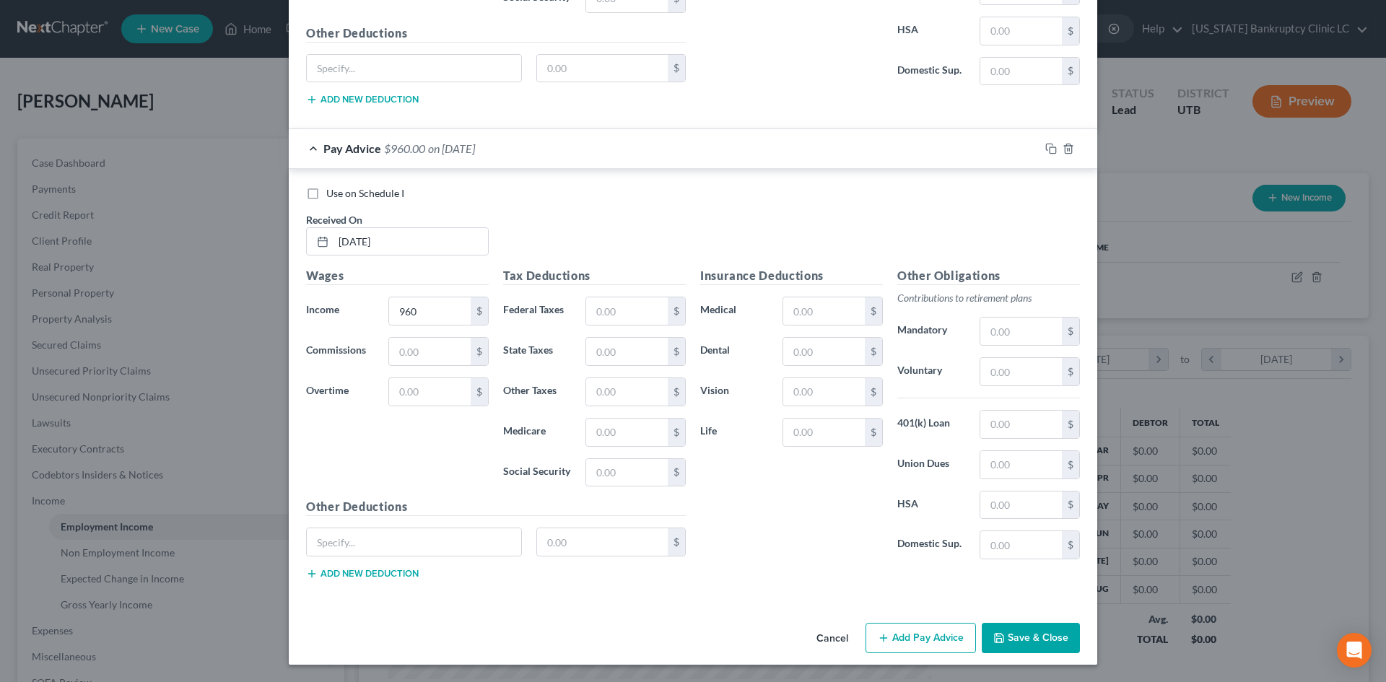
click at [906, 649] on button "Add Pay Advice" at bounding box center [921, 638] width 110 height 30
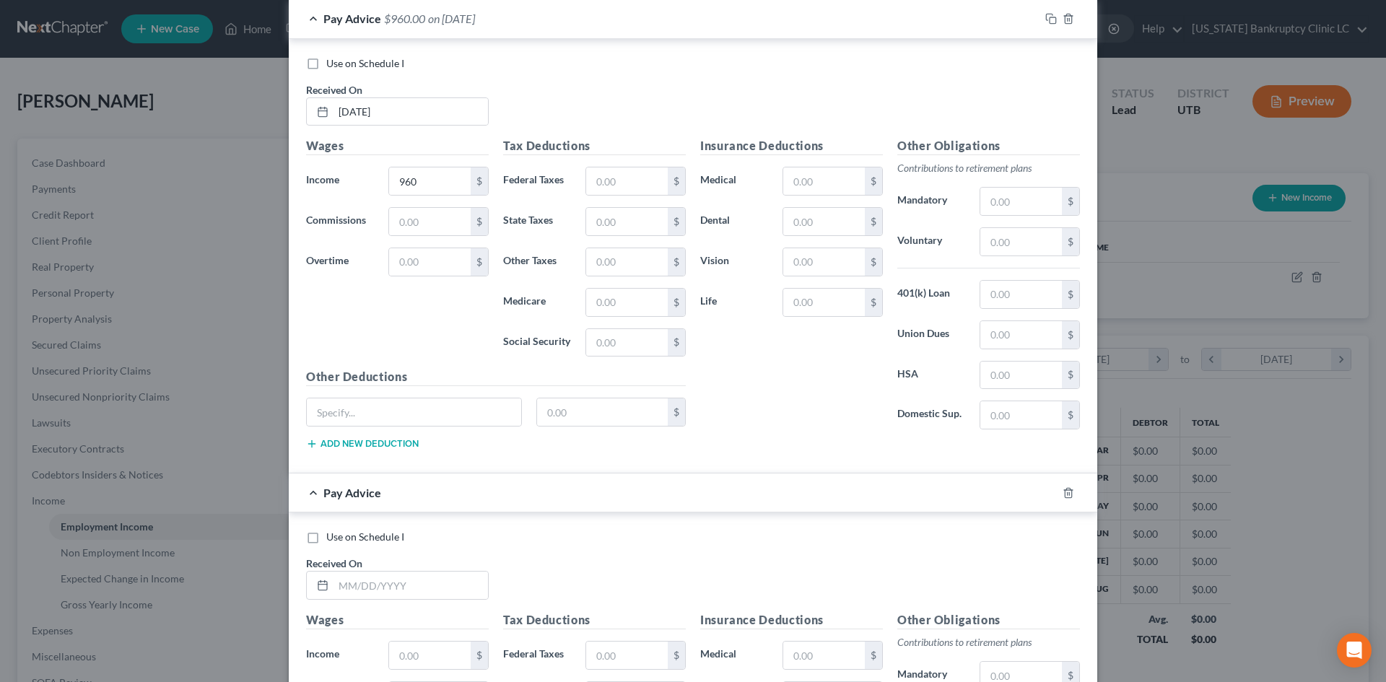
scroll to position [9803, 0]
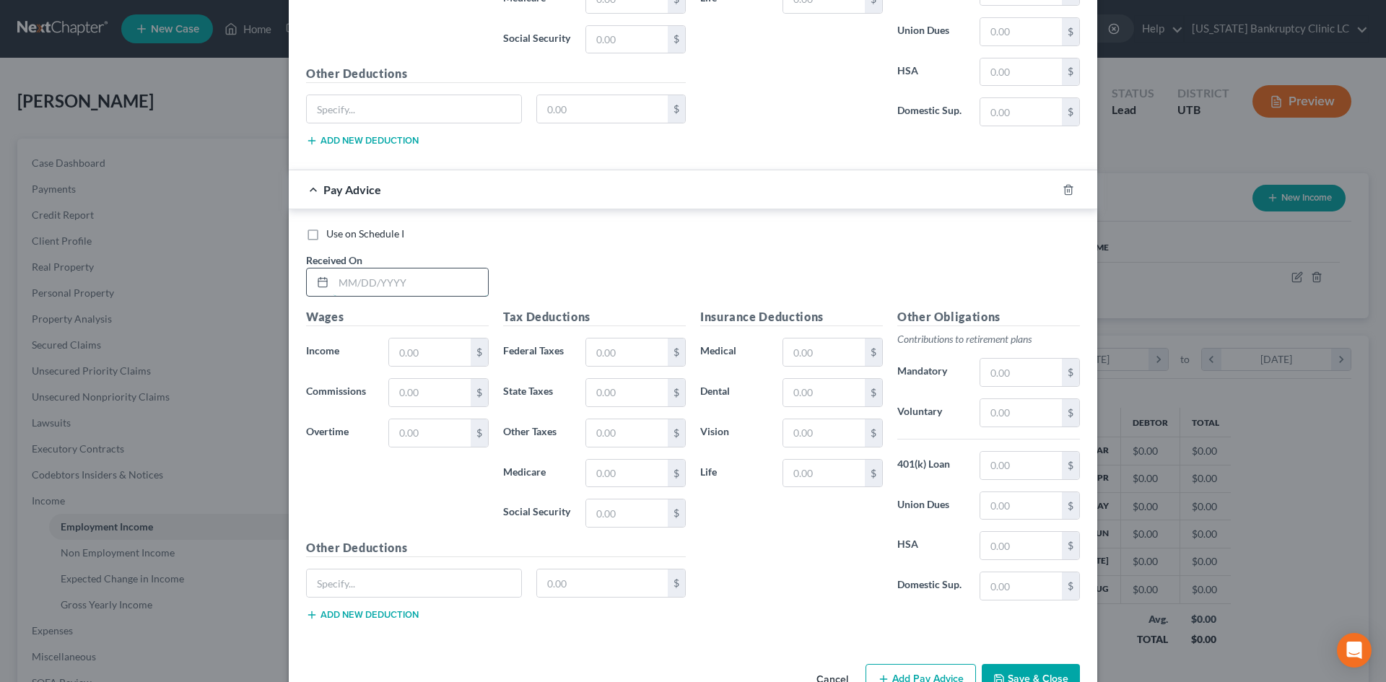
click at [388, 277] on input "text" at bounding box center [411, 282] width 155 height 27
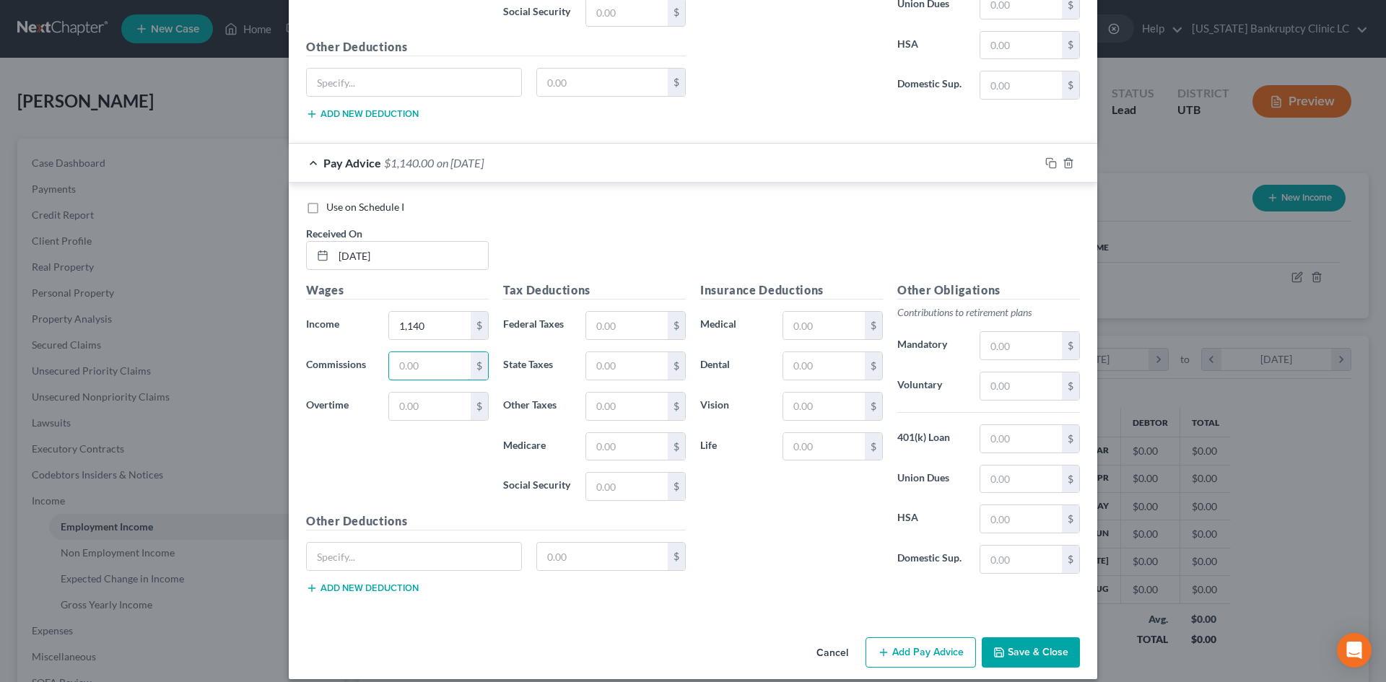
scroll to position [9844, 0]
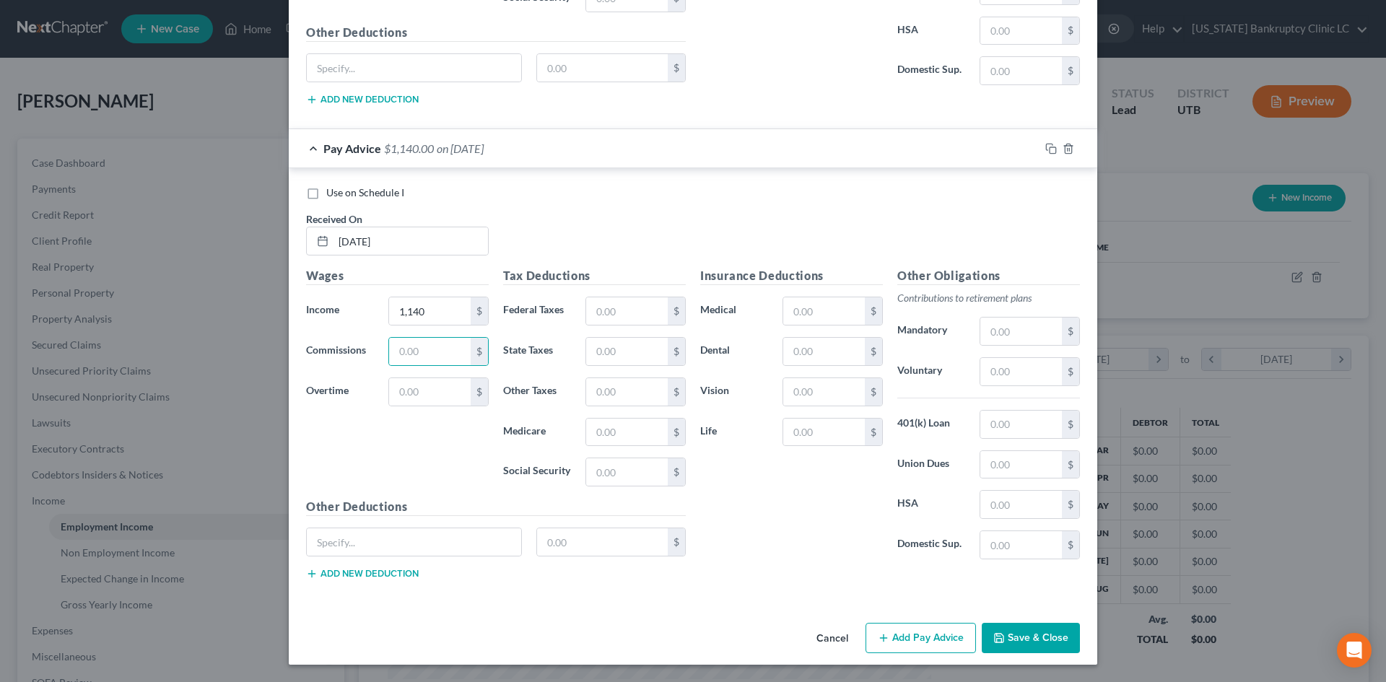
click at [896, 649] on button "Add Pay Advice" at bounding box center [921, 638] width 110 height 30
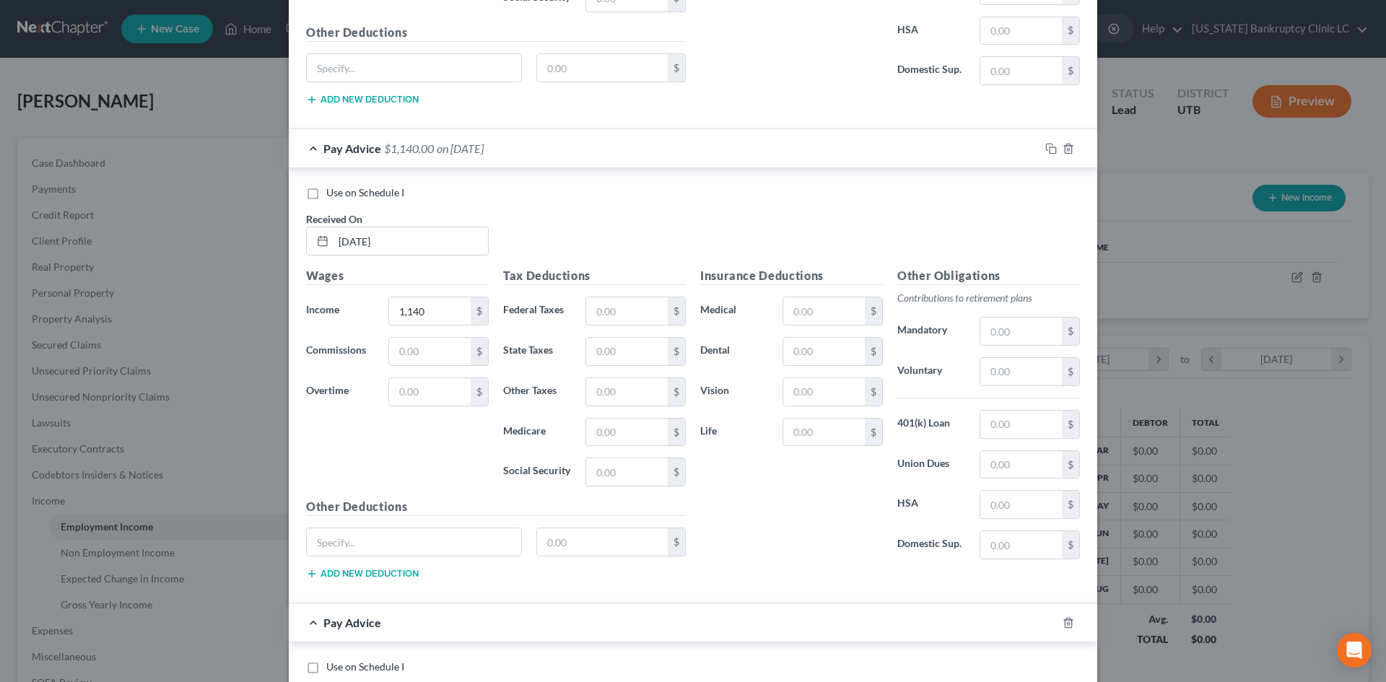
scroll to position [10205, 0]
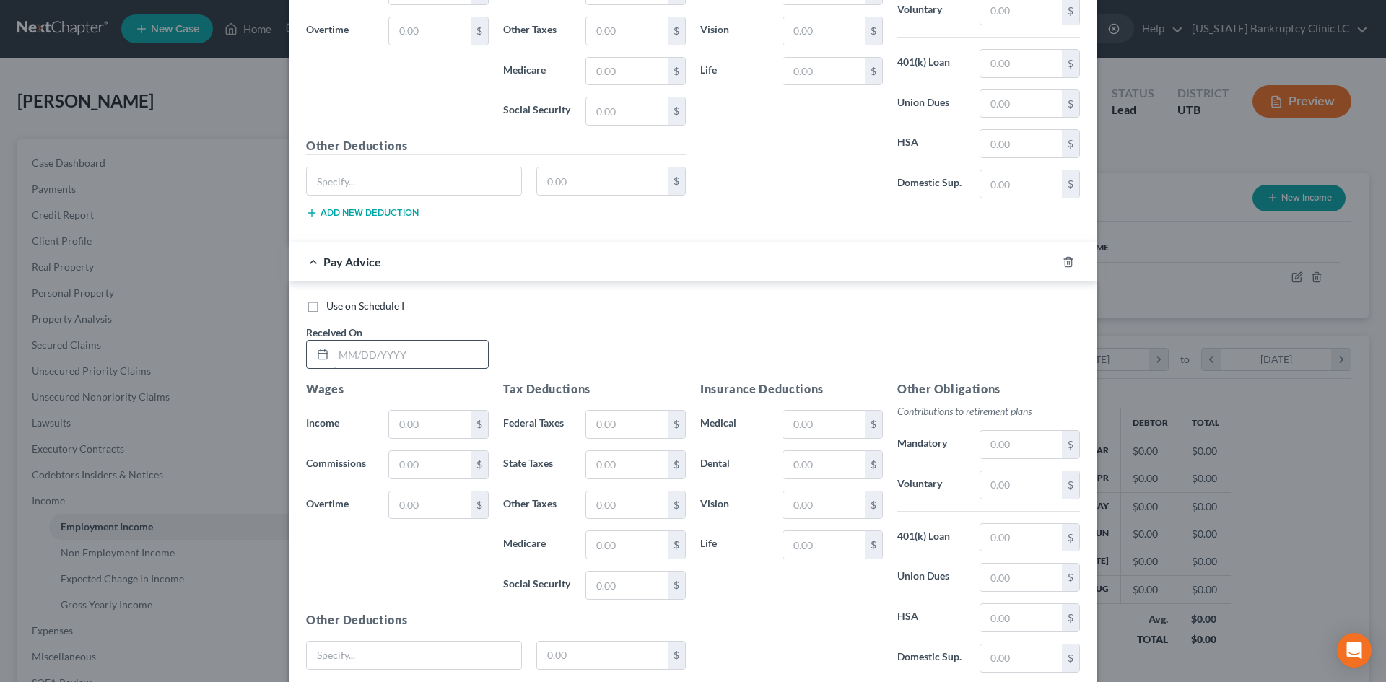
click at [401, 353] on input "text" at bounding box center [411, 354] width 155 height 27
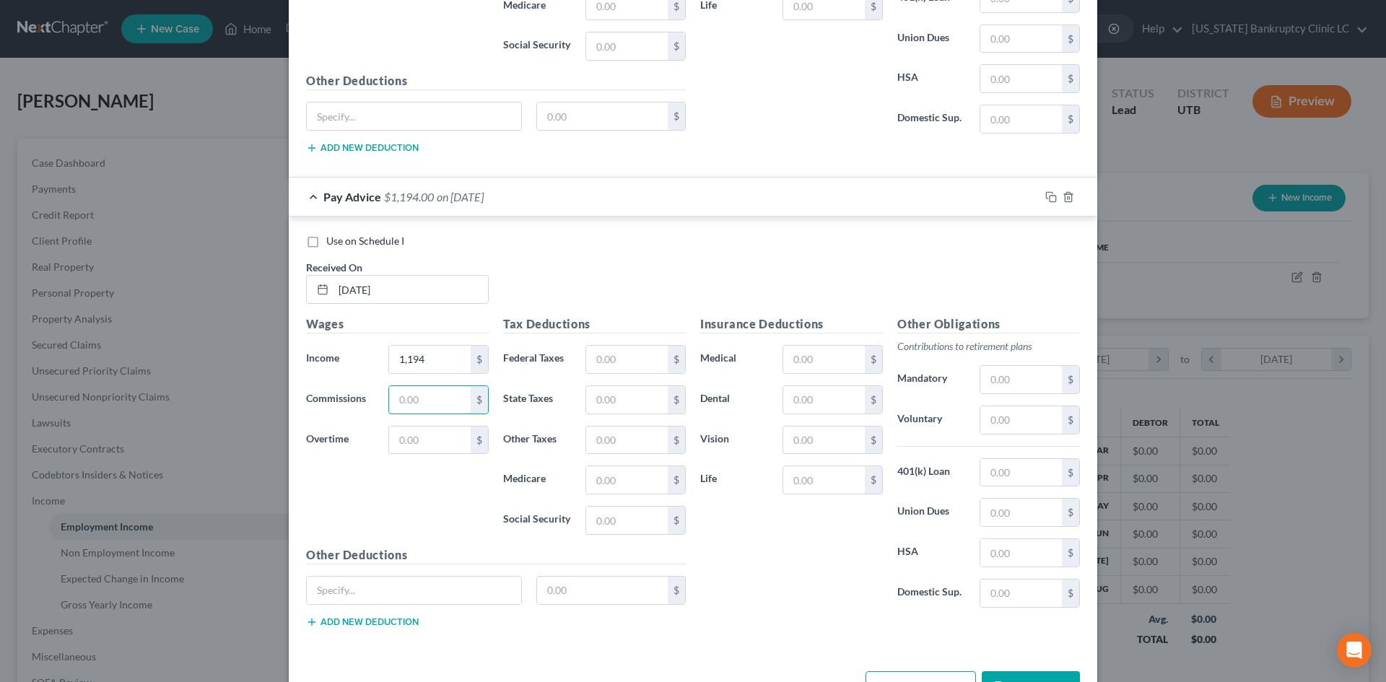
scroll to position [10318, 0]
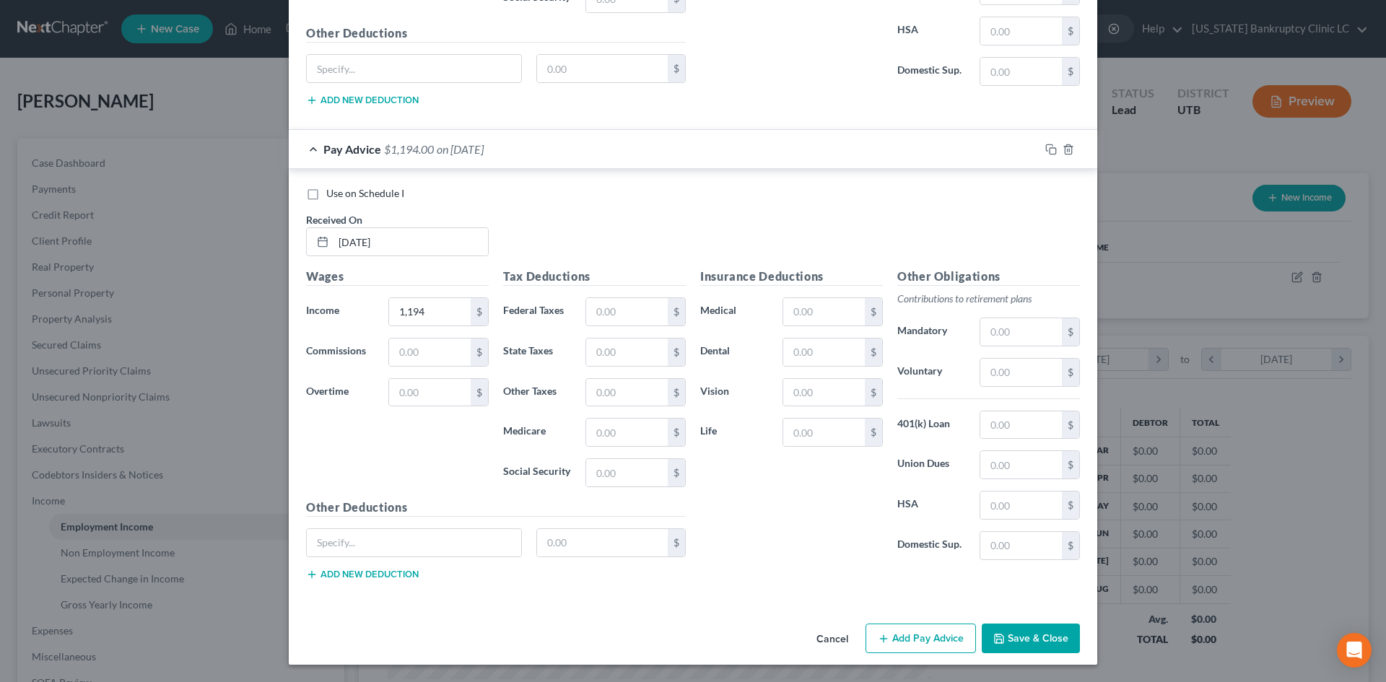
click at [905, 638] on button "Add Pay Advice" at bounding box center [921, 639] width 110 height 30
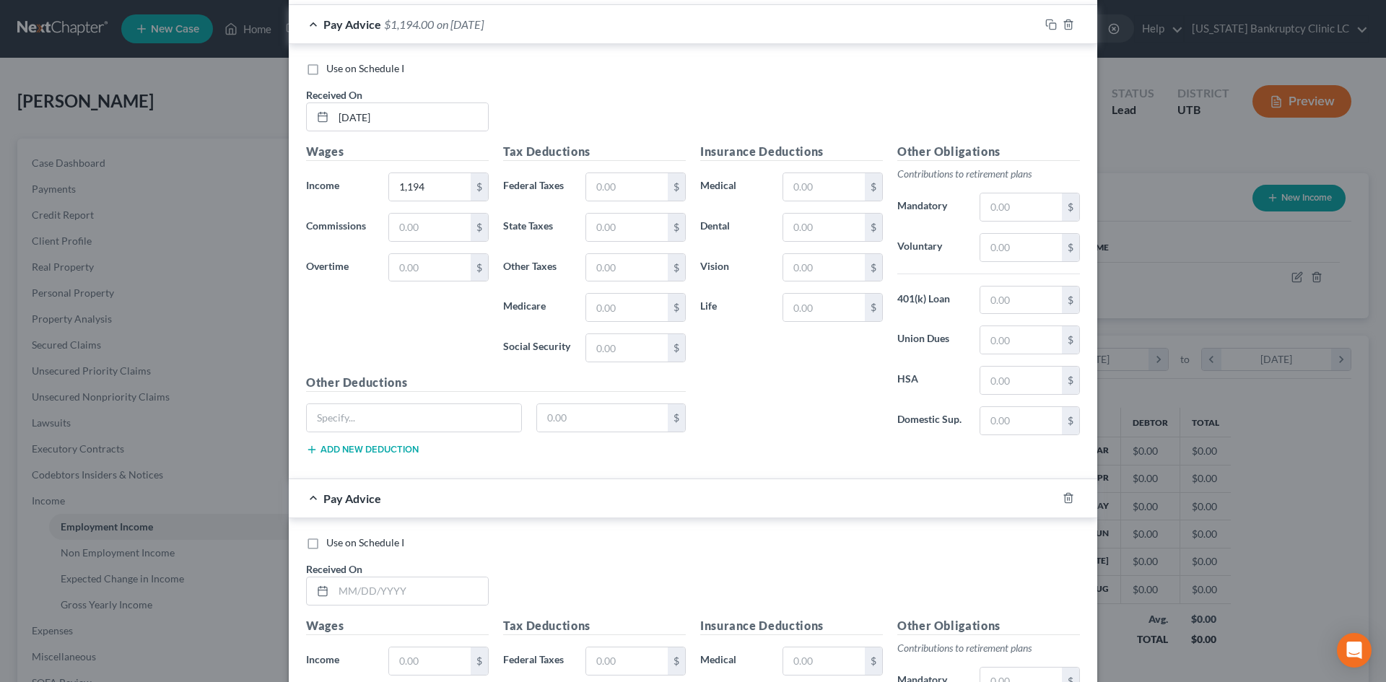
scroll to position [10607, 0]
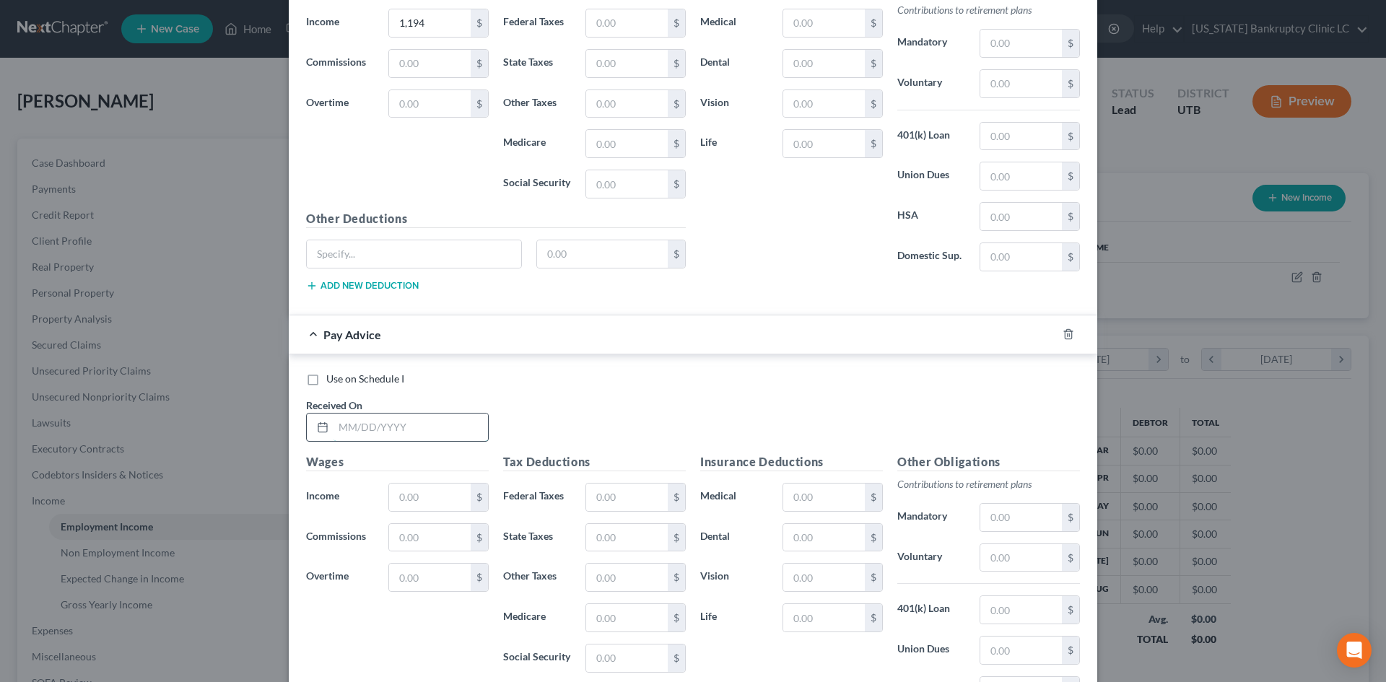
click at [379, 420] on input "text" at bounding box center [411, 427] width 155 height 27
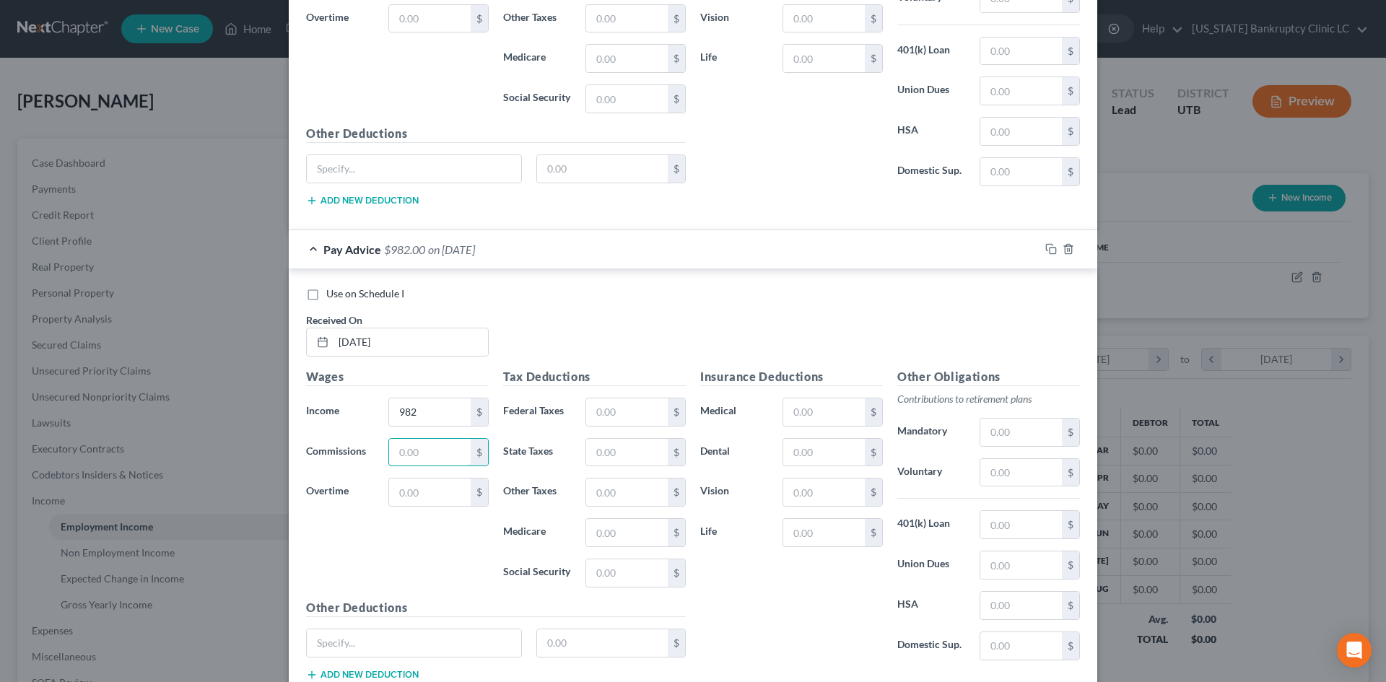
scroll to position [10792, 0]
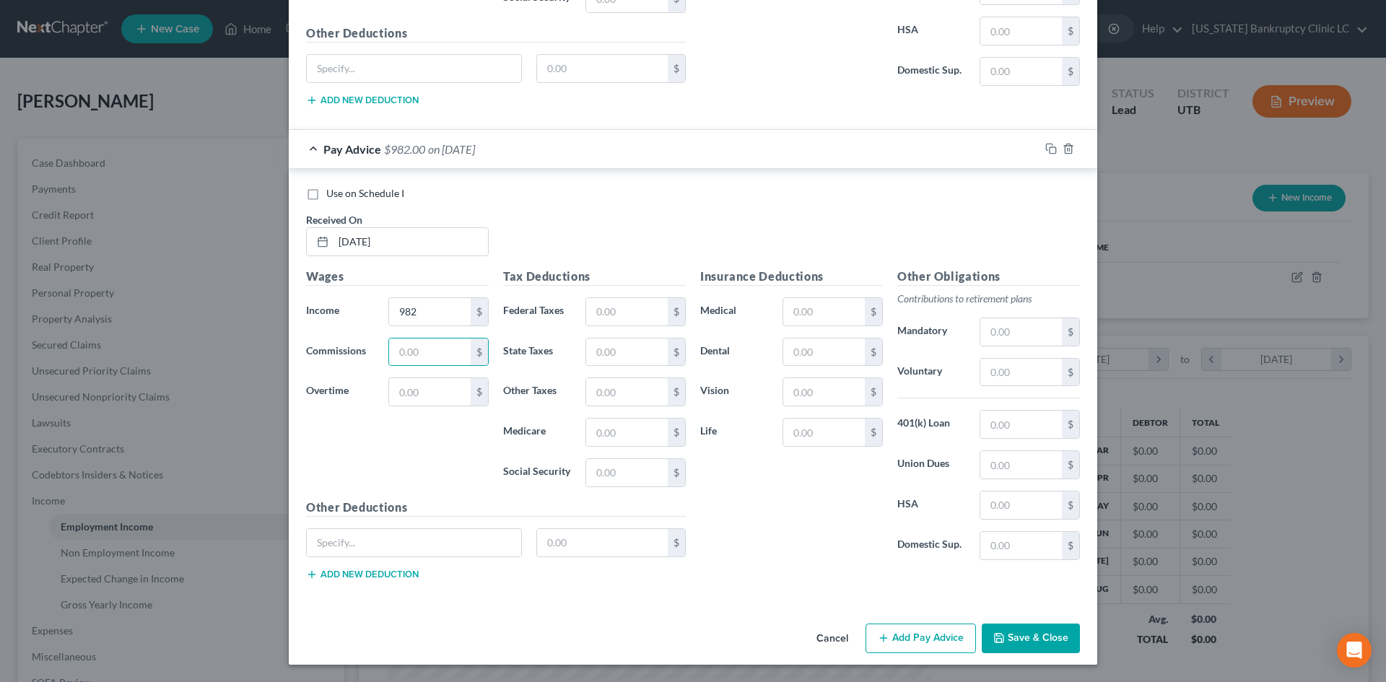
click at [894, 640] on button "Add Pay Advice" at bounding box center [921, 639] width 110 height 30
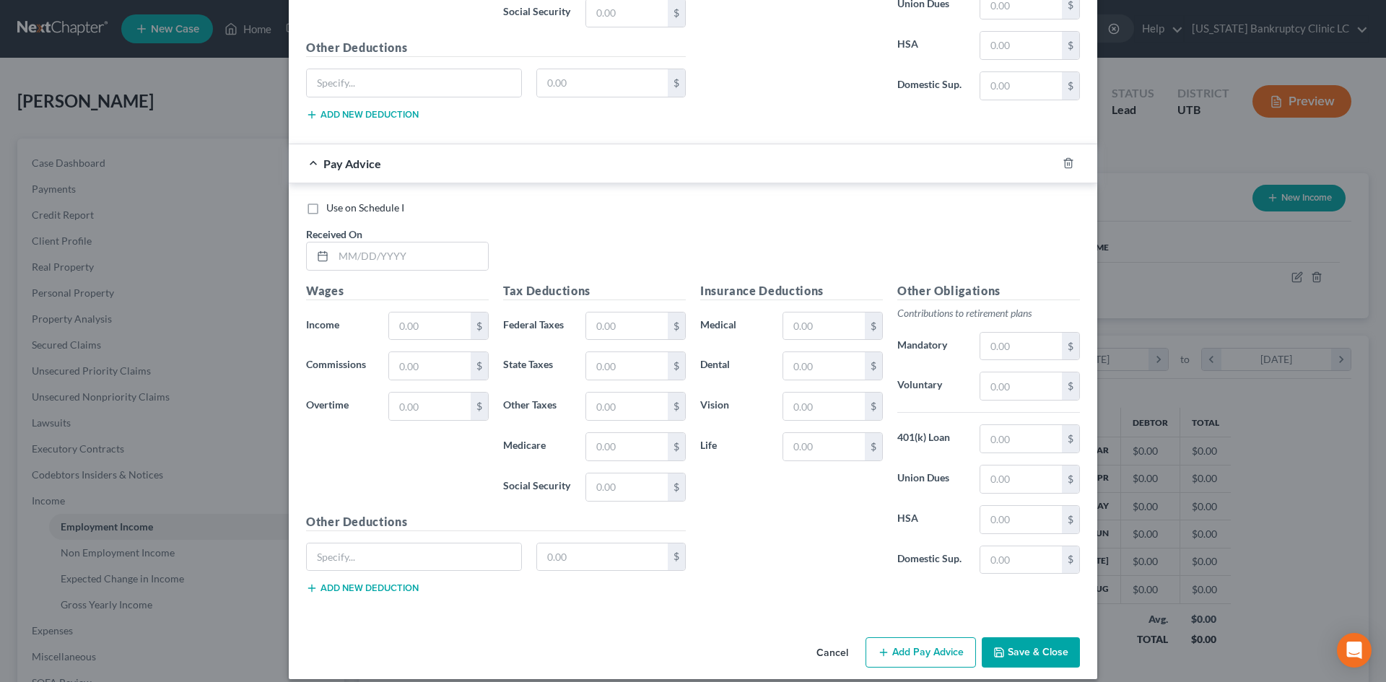
scroll to position [11267, 0]
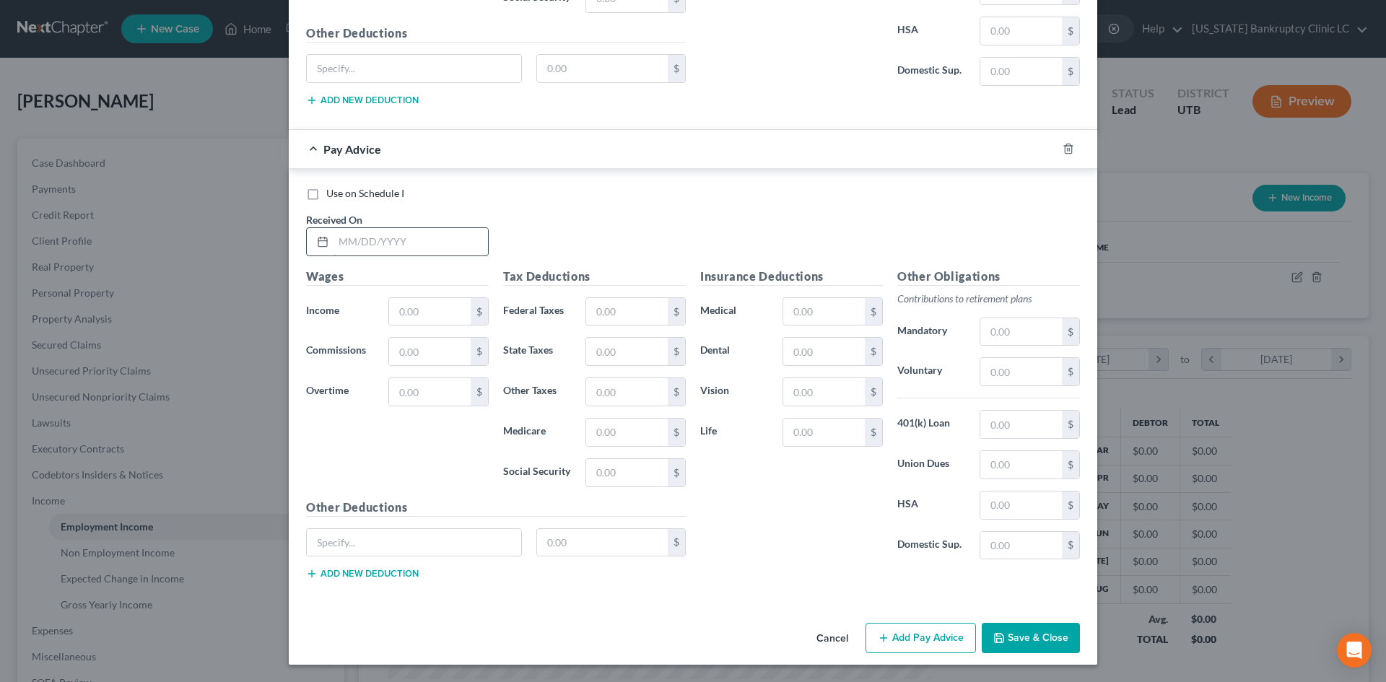
click at [361, 246] on input "text" at bounding box center [411, 241] width 155 height 27
click at [904, 645] on button "Add Pay Advice" at bounding box center [921, 638] width 110 height 30
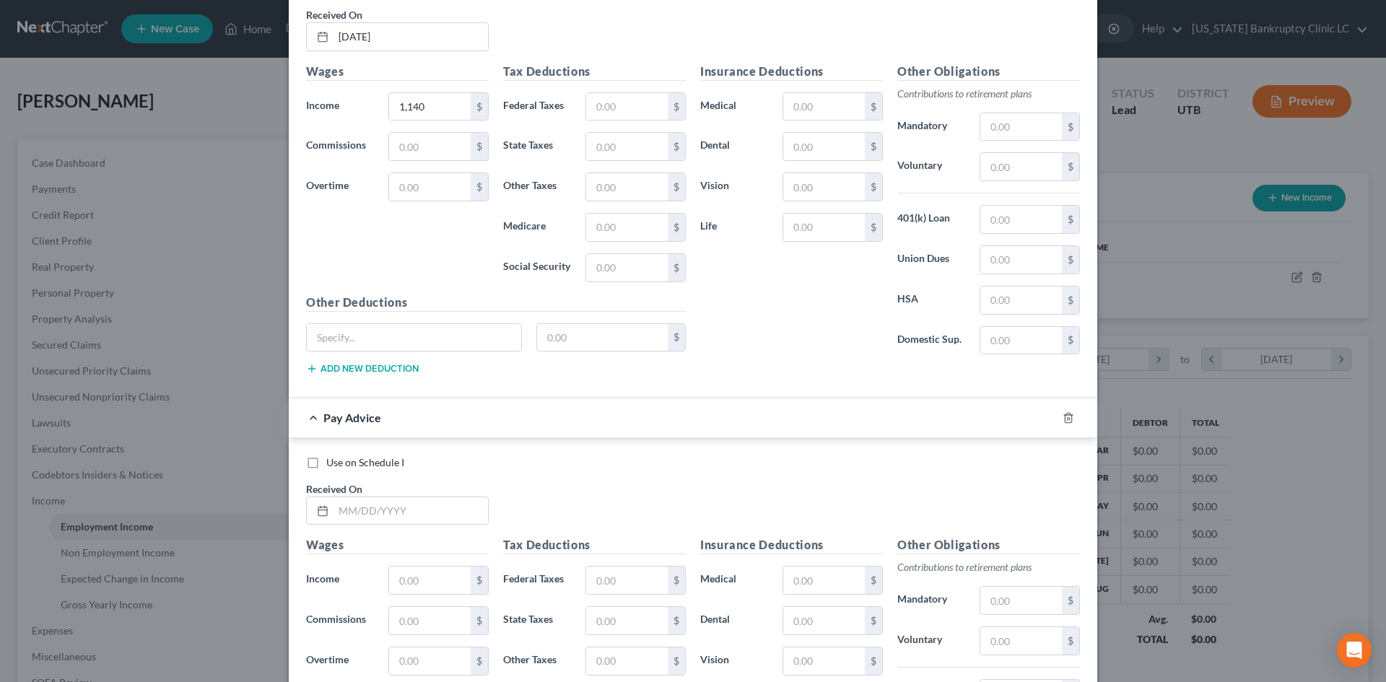
scroll to position [11700, 0]
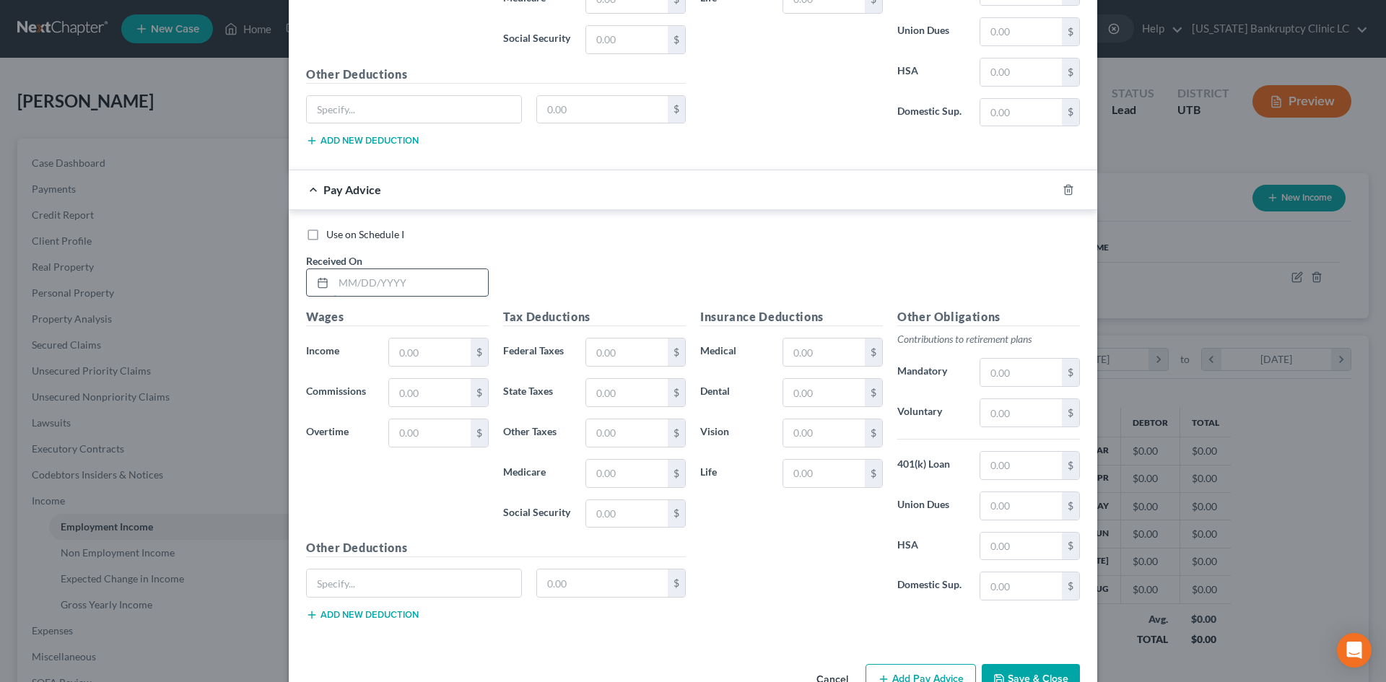
click at [410, 285] on input "text" at bounding box center [411, 282] width 155 height 27
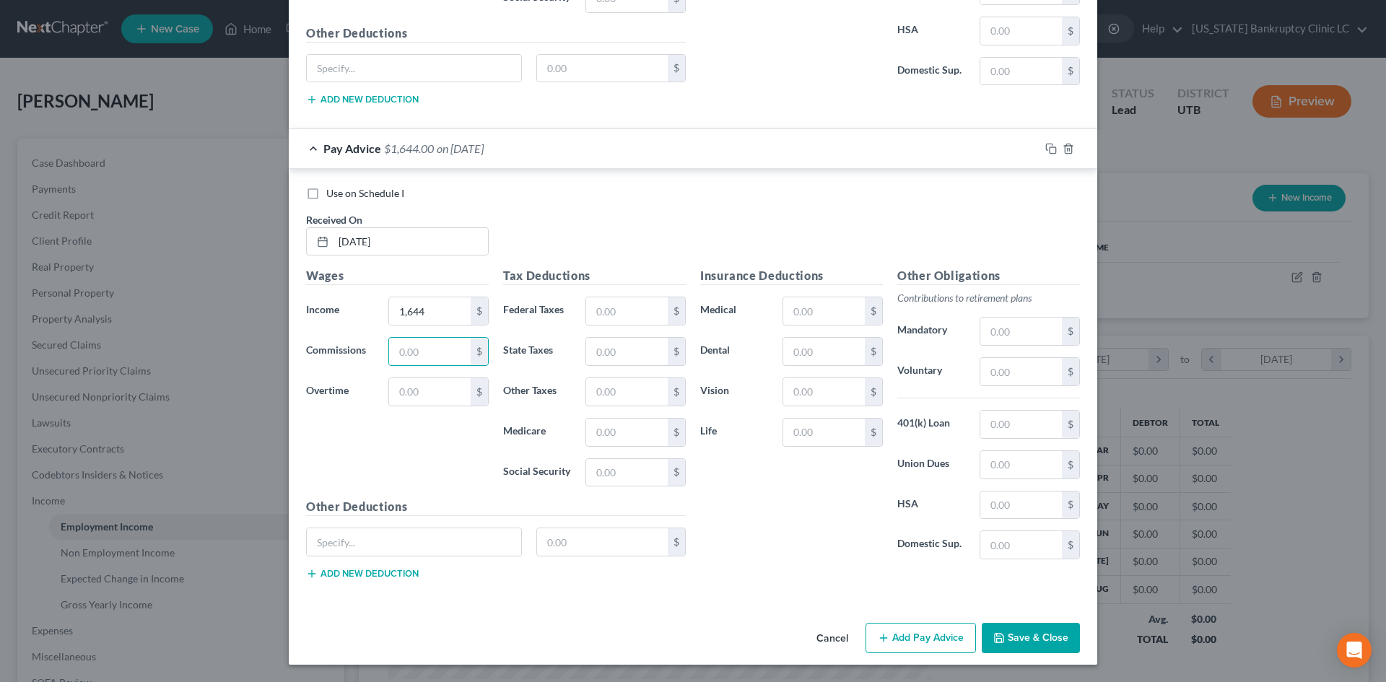
click at [937, 620] on div "Cancel Add Pay Advice Save & Close" at bounding box center [693, 641] width 809 height 48
click at [911, 630] on button "Add Pay Advice" at bounding box center [921, 638] width 110 height 30
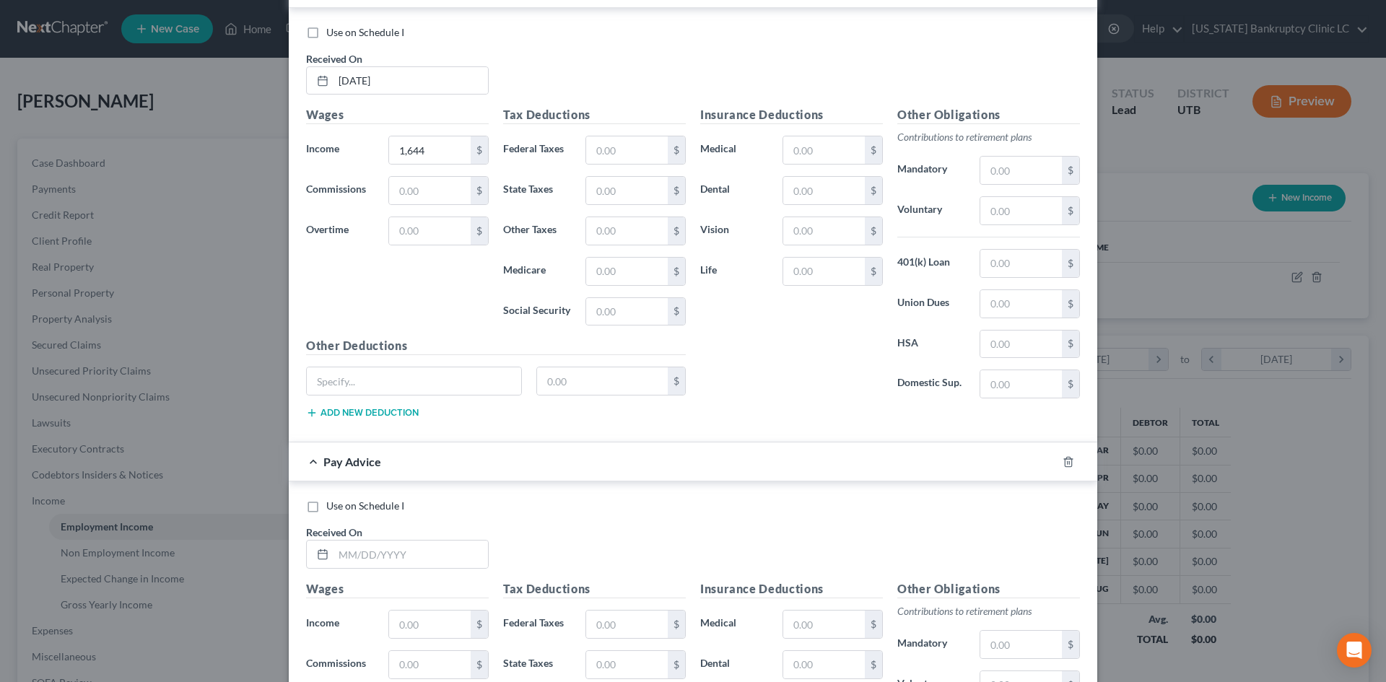
scroll to position [12102, 0]
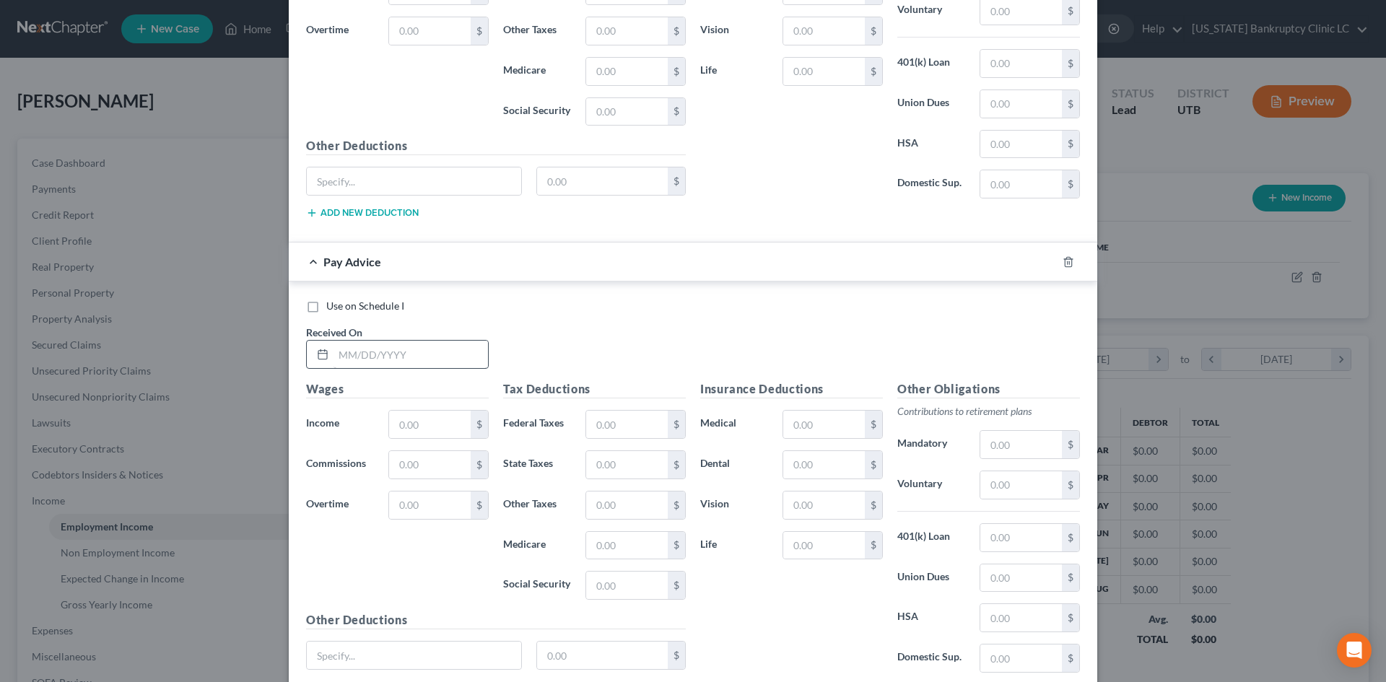
drag, startPoint x: 377, startPoint y: 333, endPoint x: 378, endPoint y: 347, distance: 13.7
click at [377, 333] on div "Received On *" at bounding box center [397, 347] width 197 height 44
click at [378, 347] on input "text" at bounding box center [411, 354] width 155 height 27
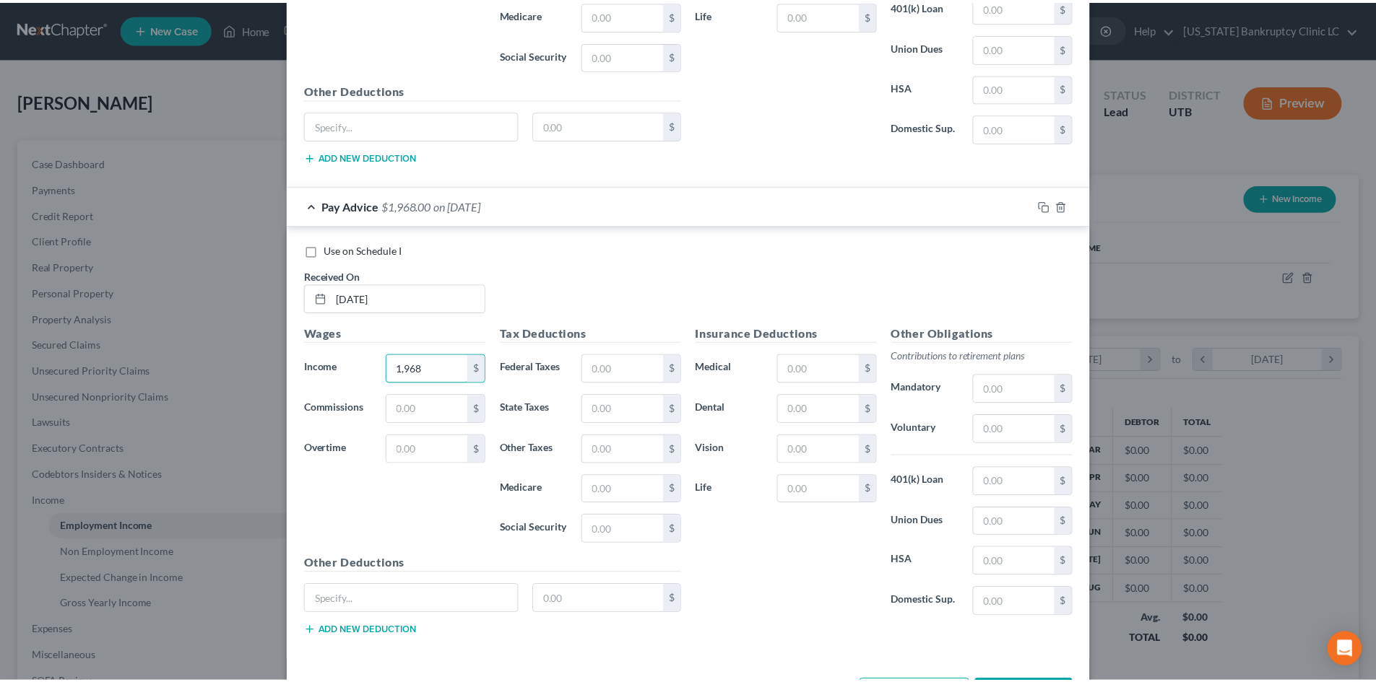
scroll to position [12215, 0]
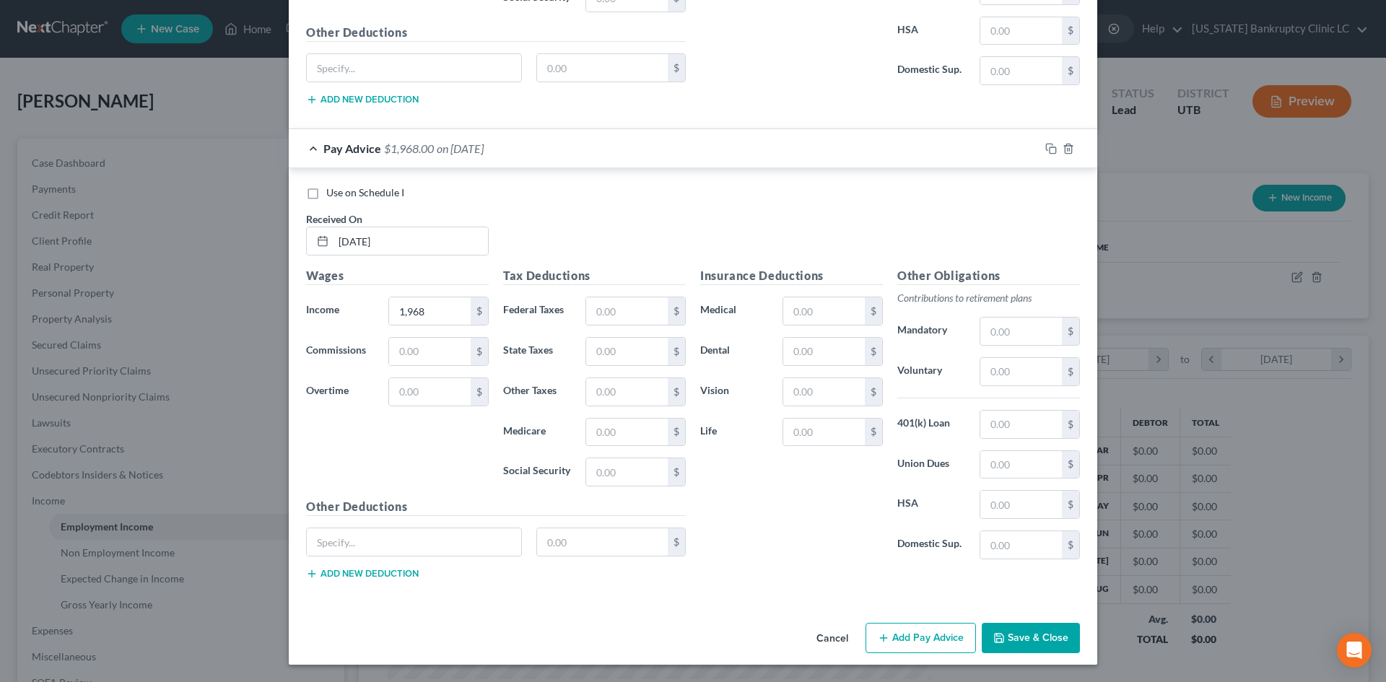
click at [1040, 625] on button "Save & Close" at bounding box center [1031, 638] width 98 height 30
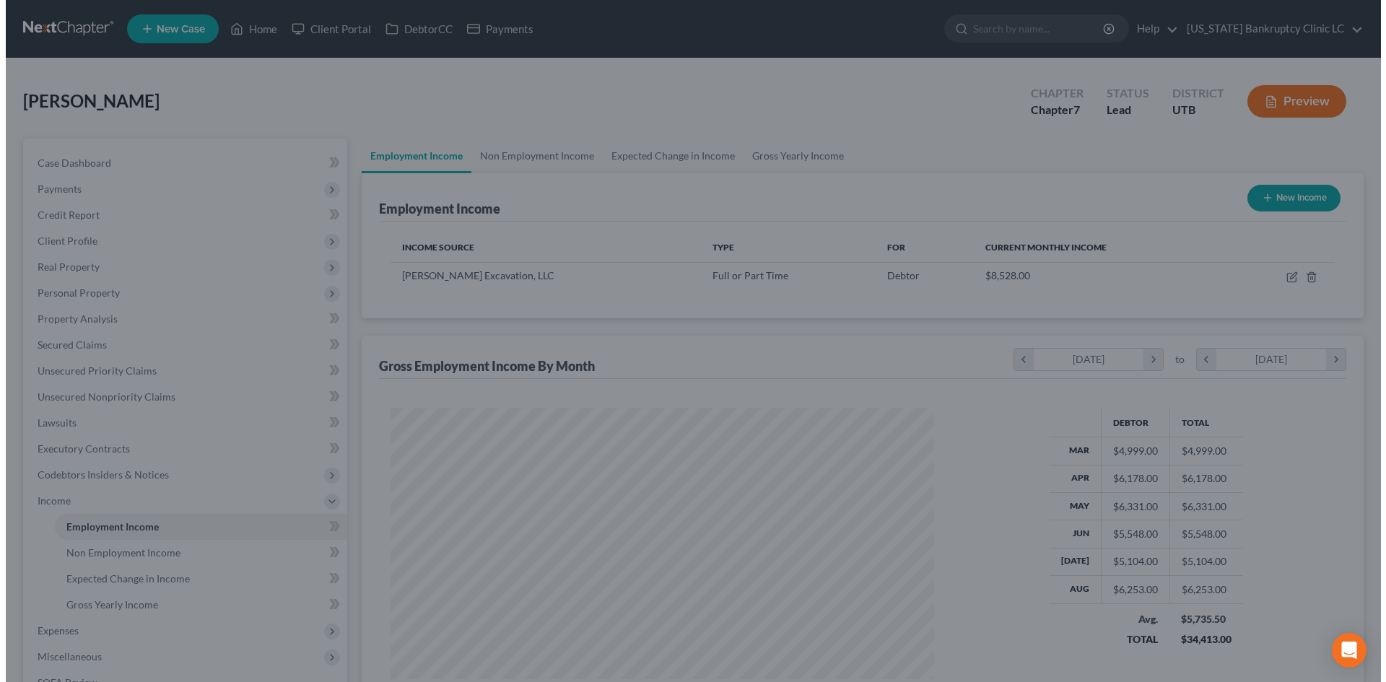
scroll to position [721810, 721512]
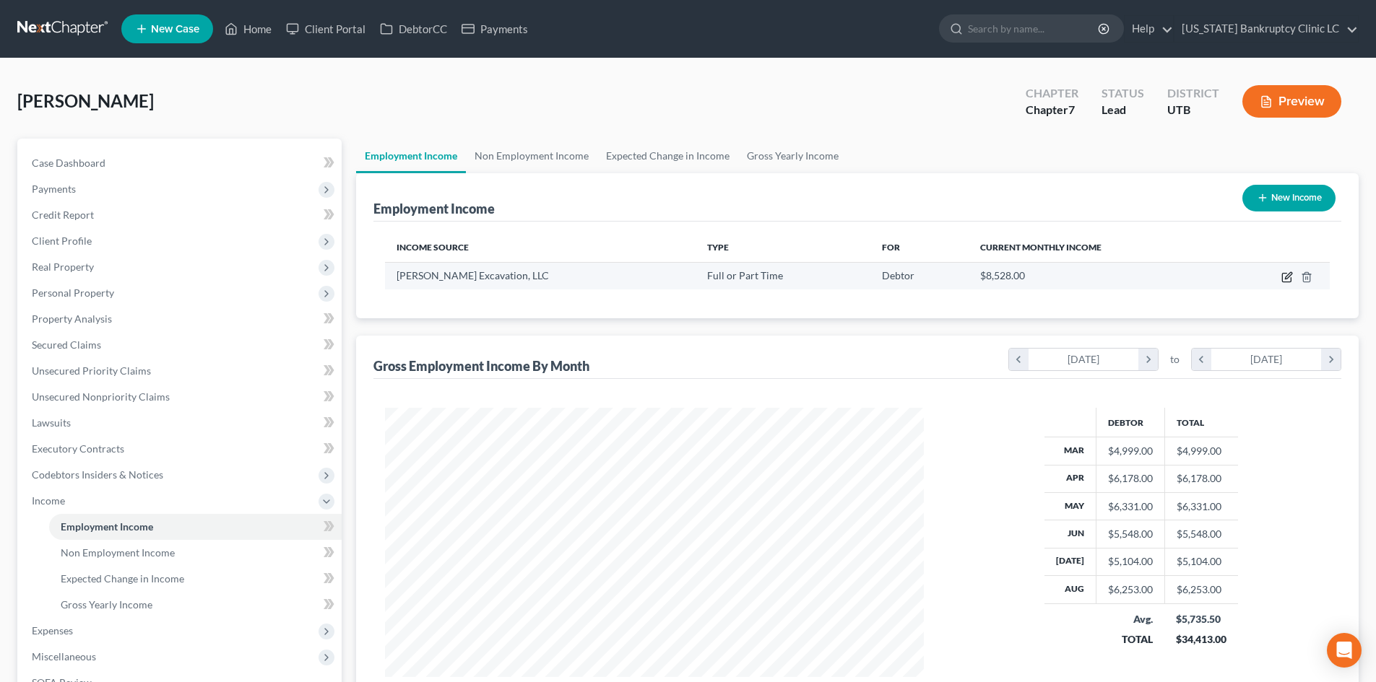
click at [1290, 275] on icon "button" at bounding box center [1287, 278] width 12 height 12
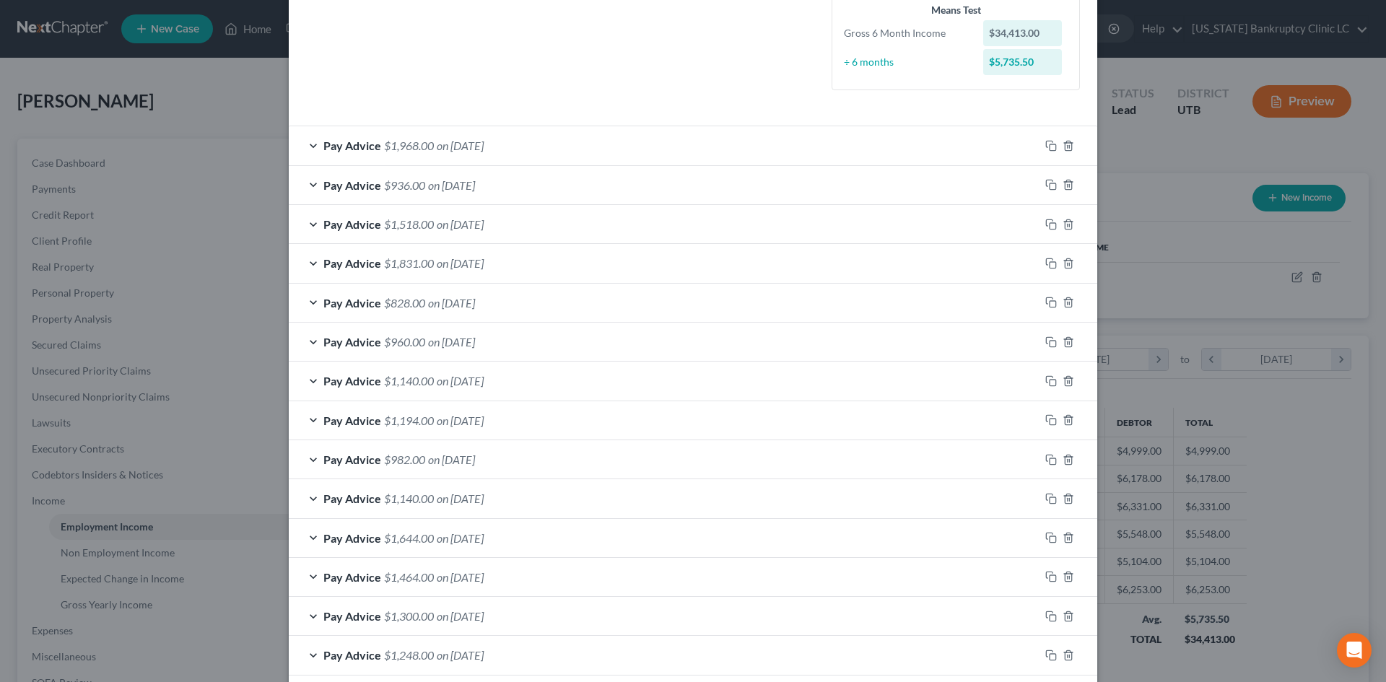
scroll to position [361, 0]
click at [484, 222] on span "on [DATE]" at bounding box center [460, 225] width 47 height 14
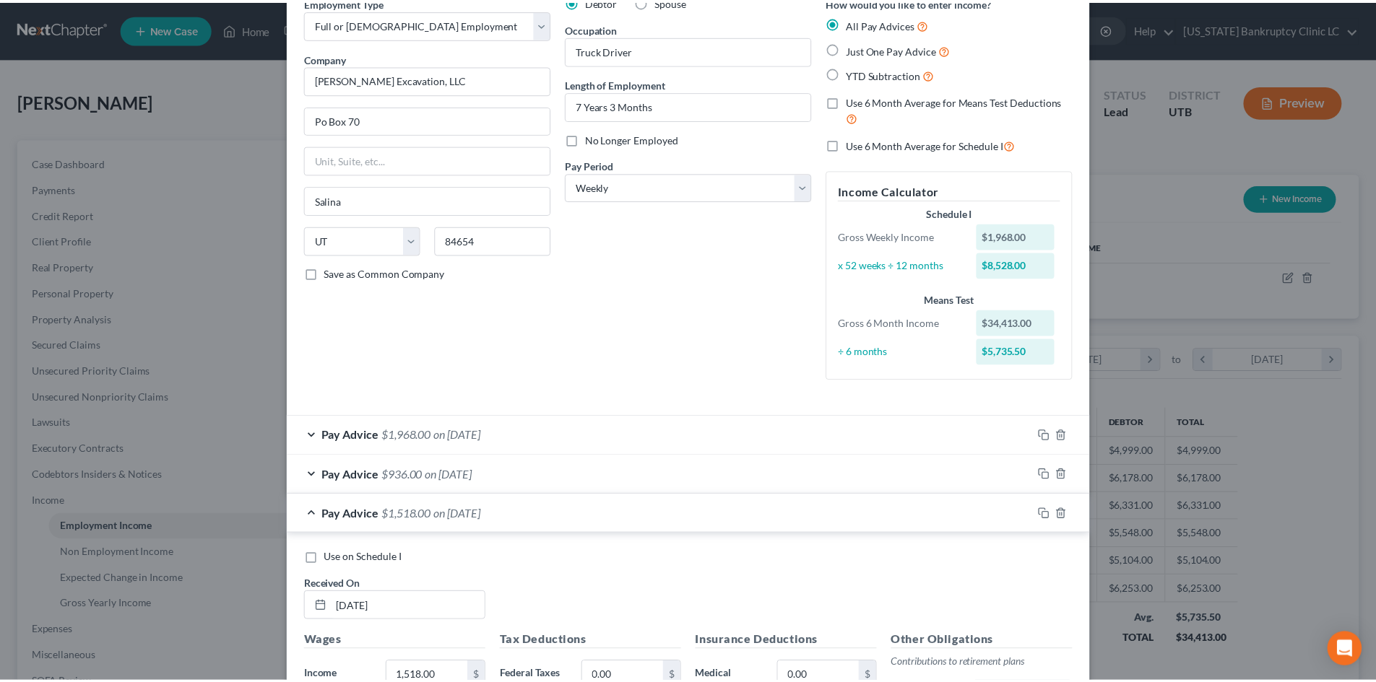
scroll to position [0, 0]
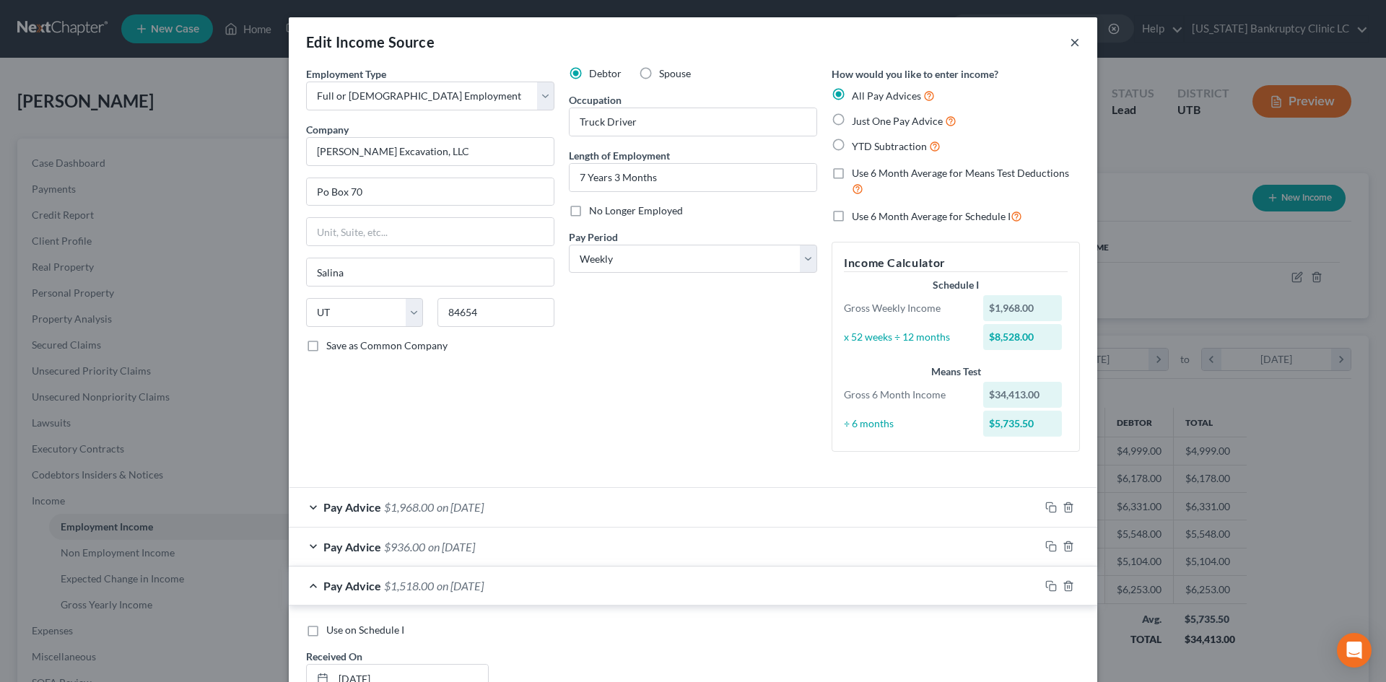
click at [1071, 40] on button "×" at bounding box center [1075, 41] width 10 height 17
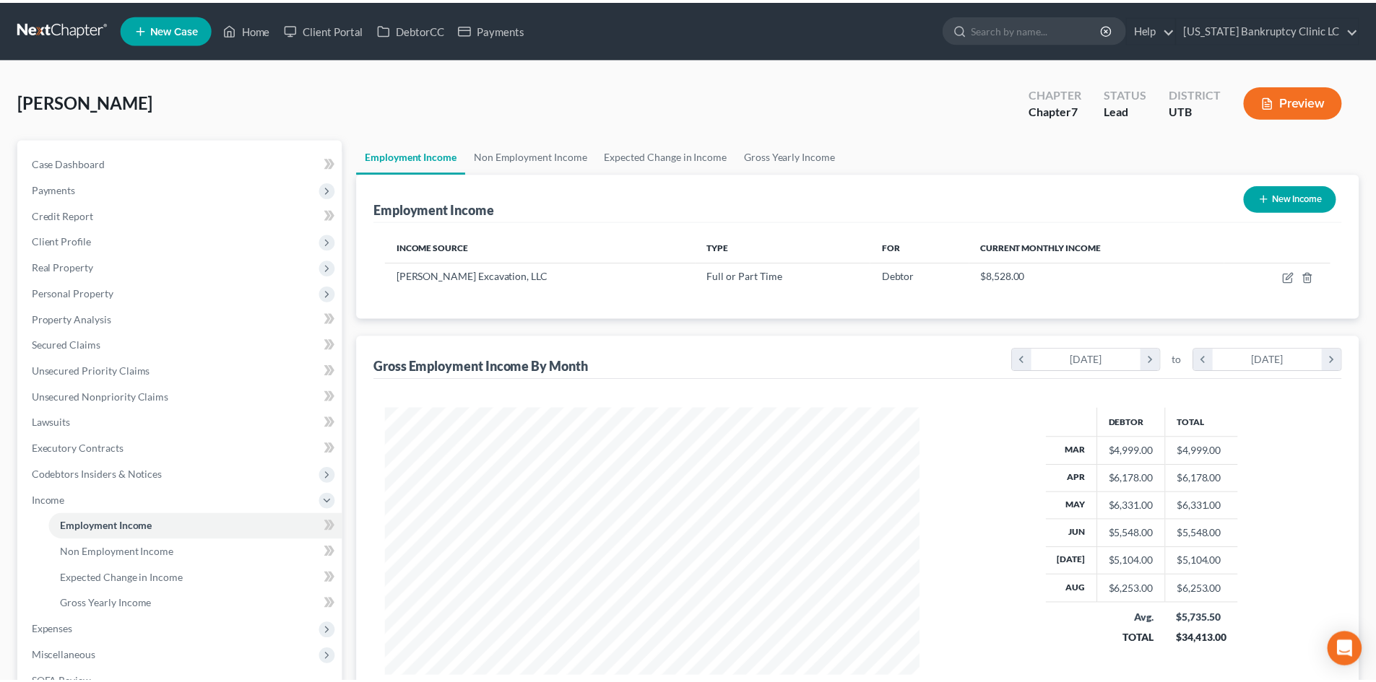
scroll to position [721810, 721512]
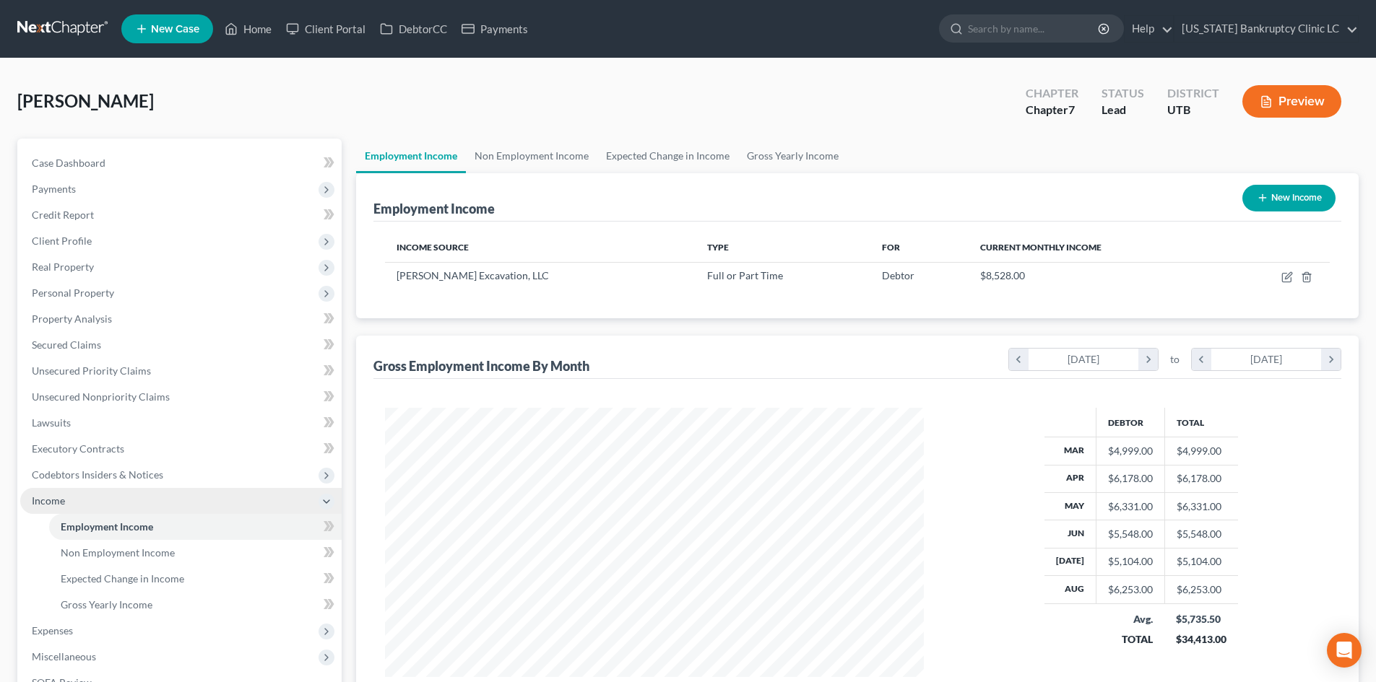
click at [107, 499] on span "Income" at bounding box center [180, 501] width 321 height 26
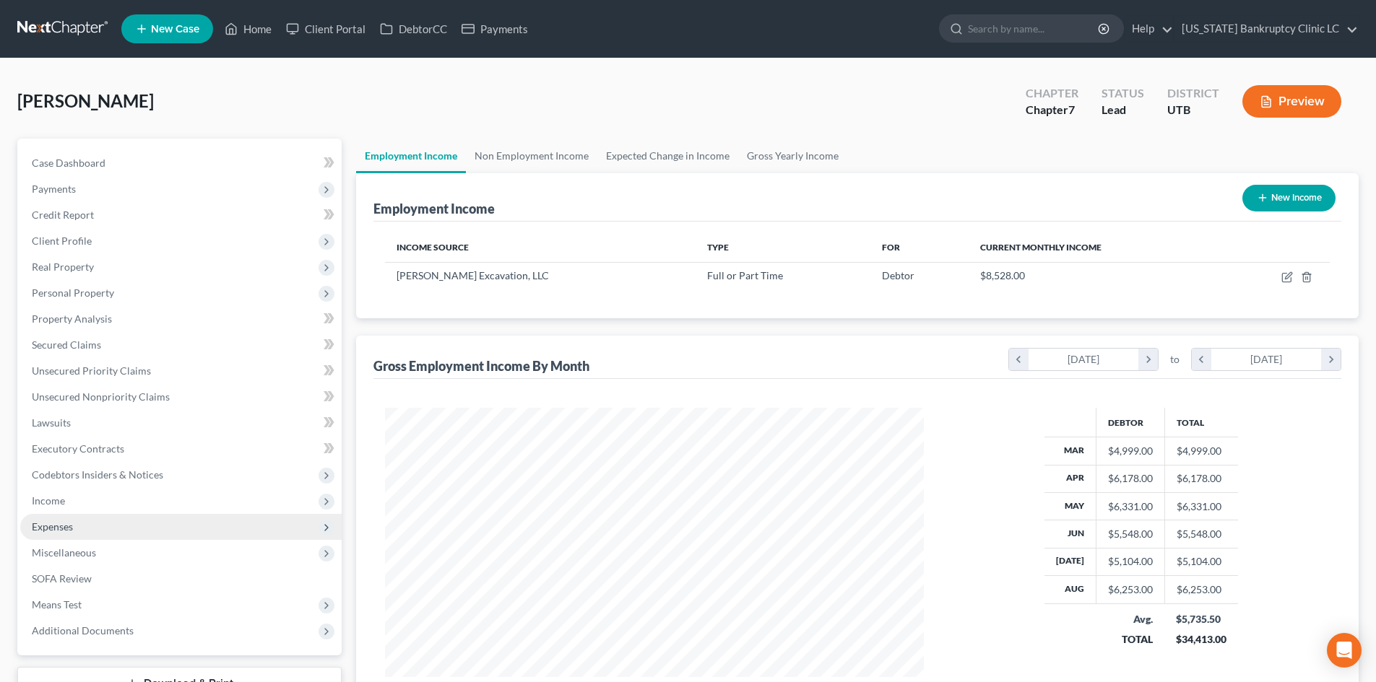
click at [82, 529] on span "Expenses" at bounding box center [180, 527] width 321 height 26
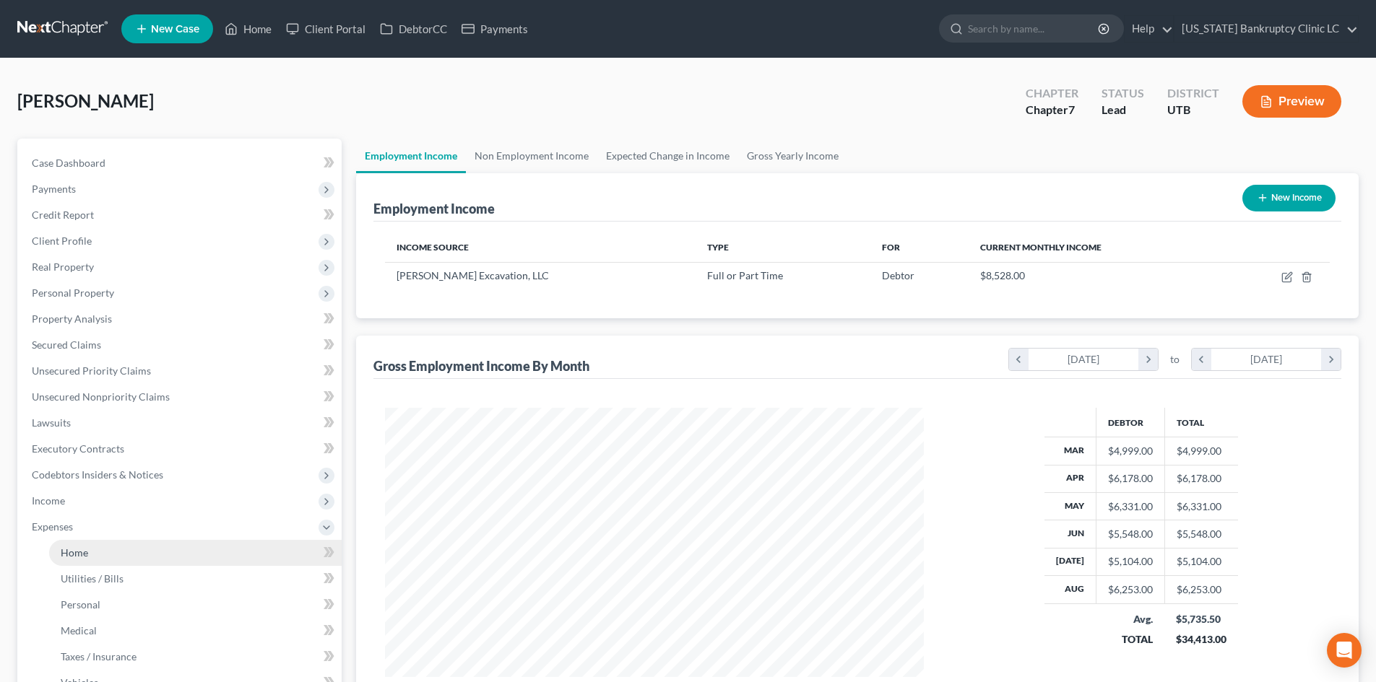
click at [81, 558] on span "Home" at bounding box center [74, 553] width 27 height 12
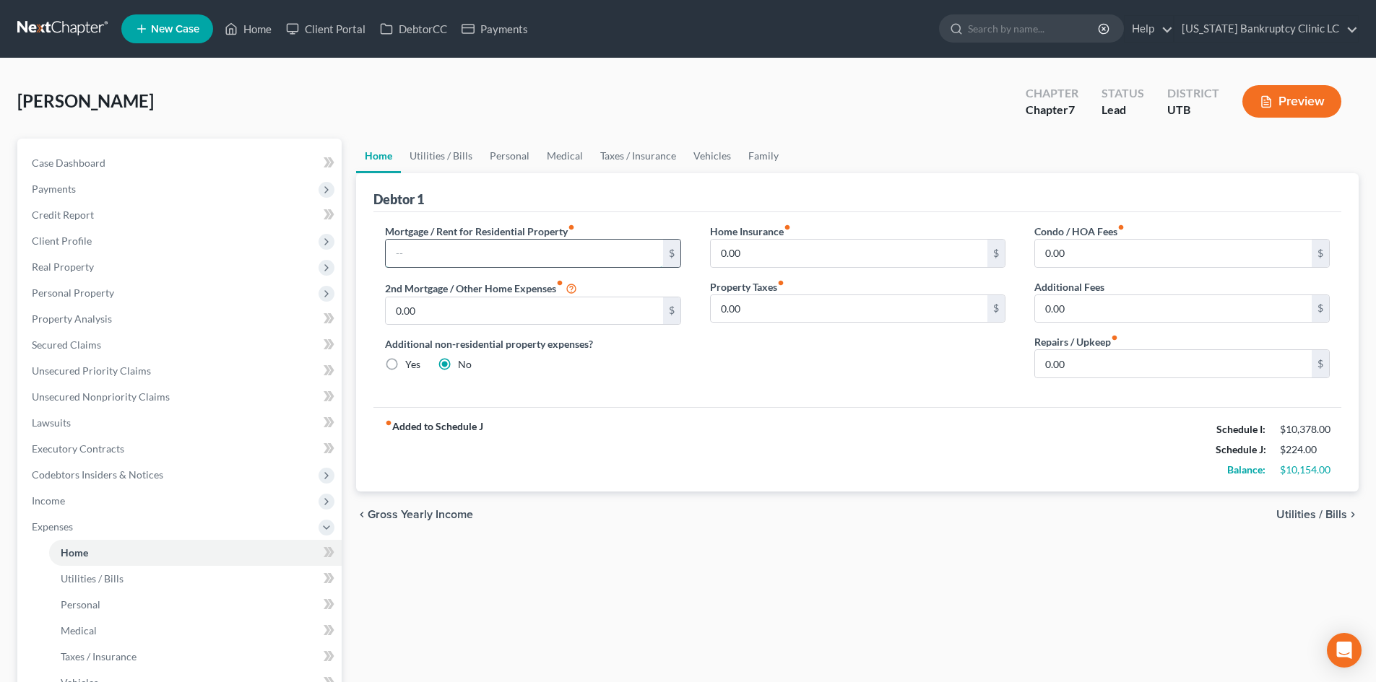
click at [506, 250] on input "text" at bounding box center [524, 253] width 277 height 27
click at [721, 172] on link "Vehicles" at bounding box center [712, 156] width 55 height 35
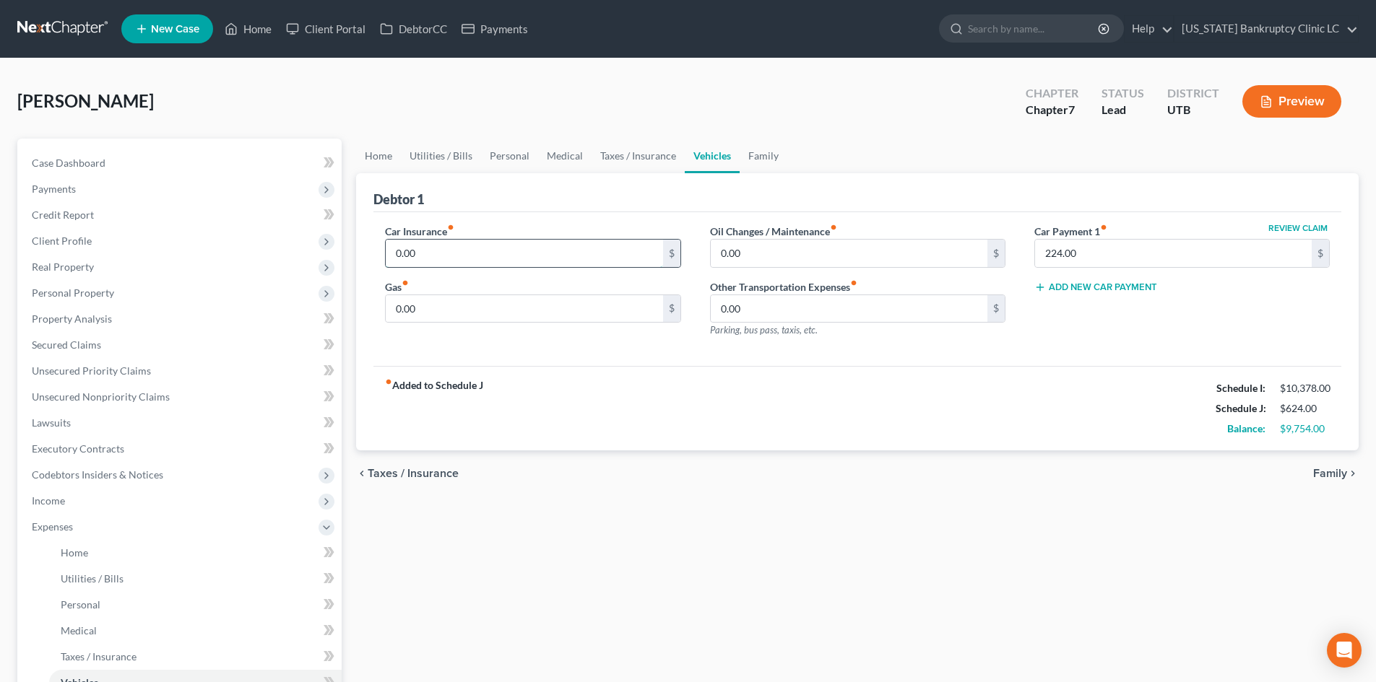
click at [465, 256] on input "0.00" at bounding box center [524, 253] width 277 height 27
click at [445, 311] on input "0.00" at bounding box center [524, 308] width 277 height 27
click at [748, 154] on link "Family" at bounding box center [763, 156] width 48 height 35
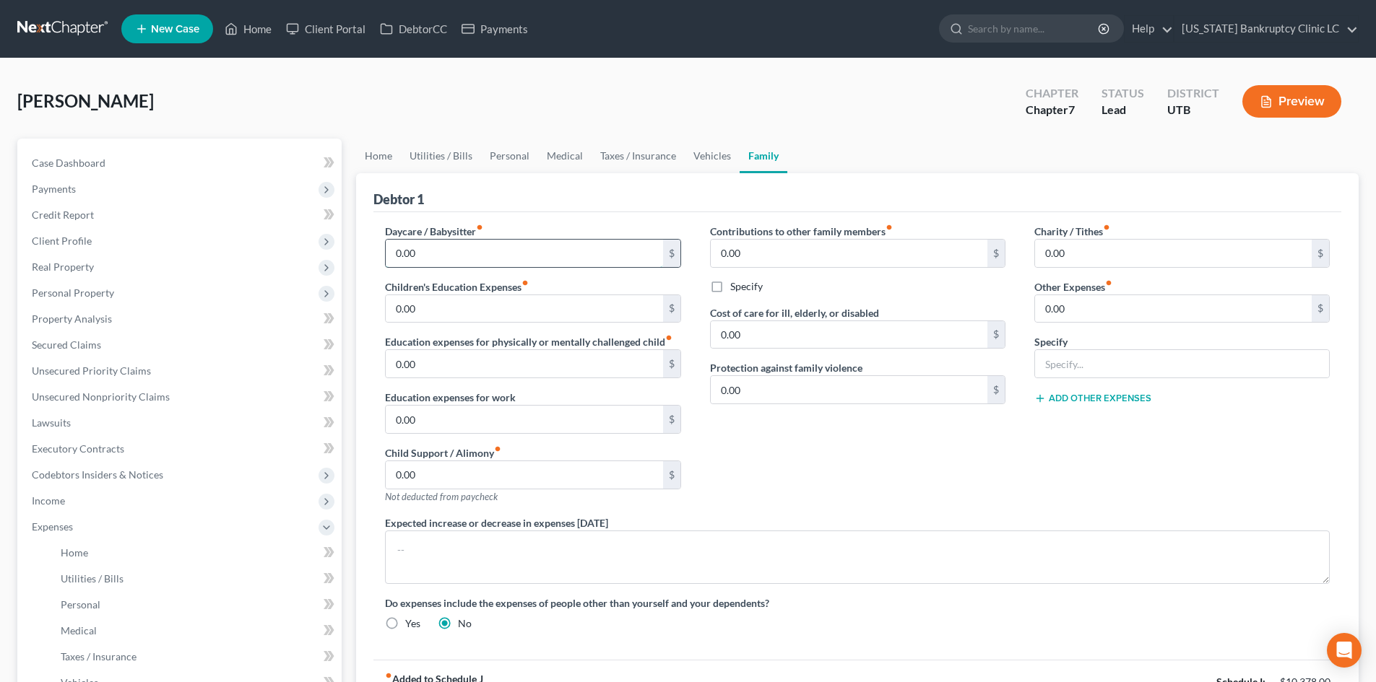
click at [501, 246] on input "0.00" at bounding box center [524, 253] width 277 height 27
click at [473, 315] on input "0.00" at bounding box center [524, 308] width 277 height 27
click at [373, 147] on link "Home" at bounding box center [378, 156] width 45 height 35
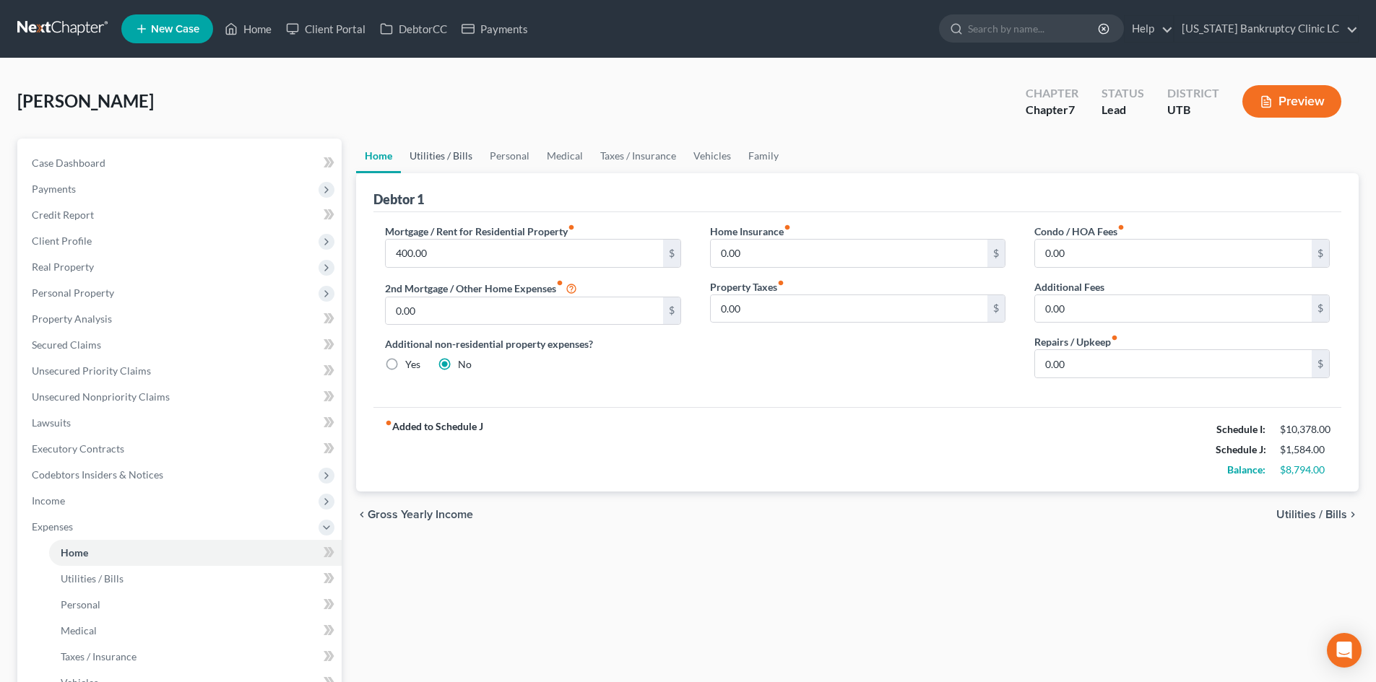
click at [446, 155] on link "Utilities / Bills" at bounding box center [441, 156] width 80 height 35
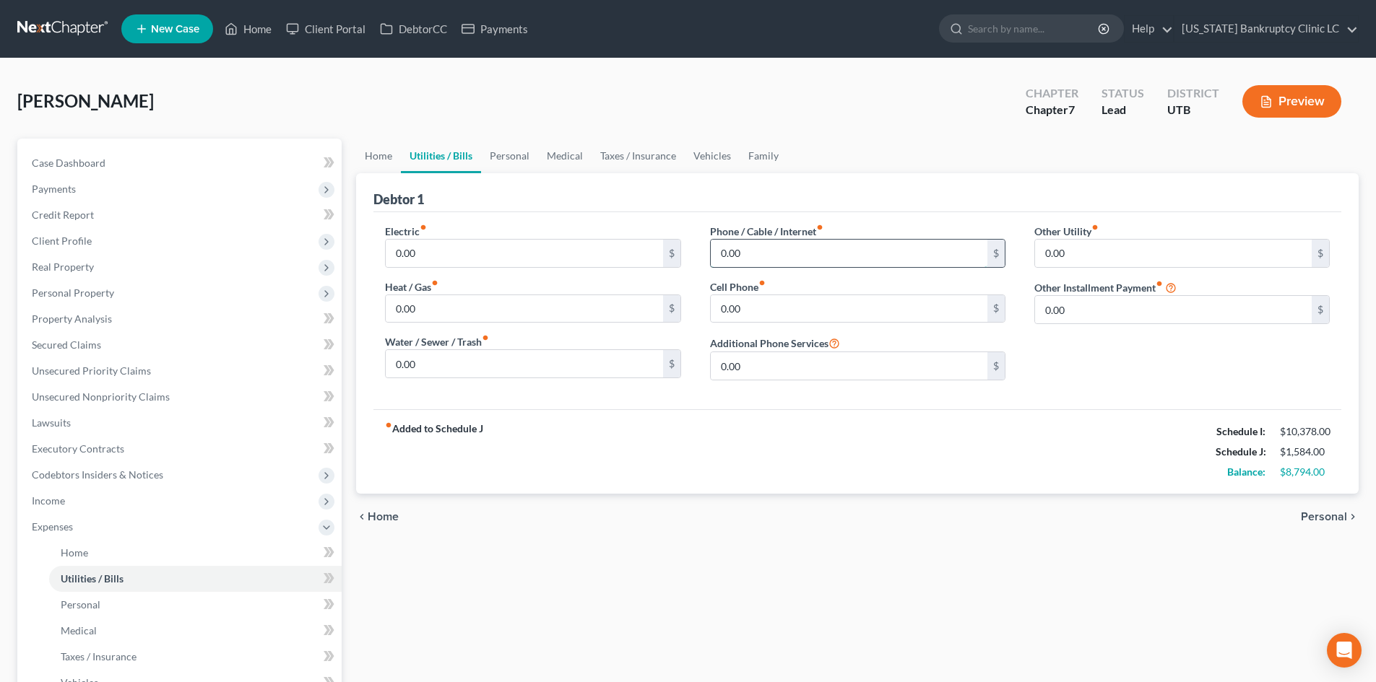
drag, startPoint x: 803, startPoint y: 256, endPoint x: 791, endPoint y: 252, distance: 12.8
click at [804, 256] on input "0.00" at bounding box center [849, 253] width 277 height 27
click at [741, 292] on label "Cell Phone fiber_manual_record" at bounding box center [738, 286] width 56 height 15
click at [739, 304] on input "0.00" at bounding box center [849, 308] width 277 height 27
click at [456, 266] on input "0.00" at bounding box center [524, 253] width 277 height 27
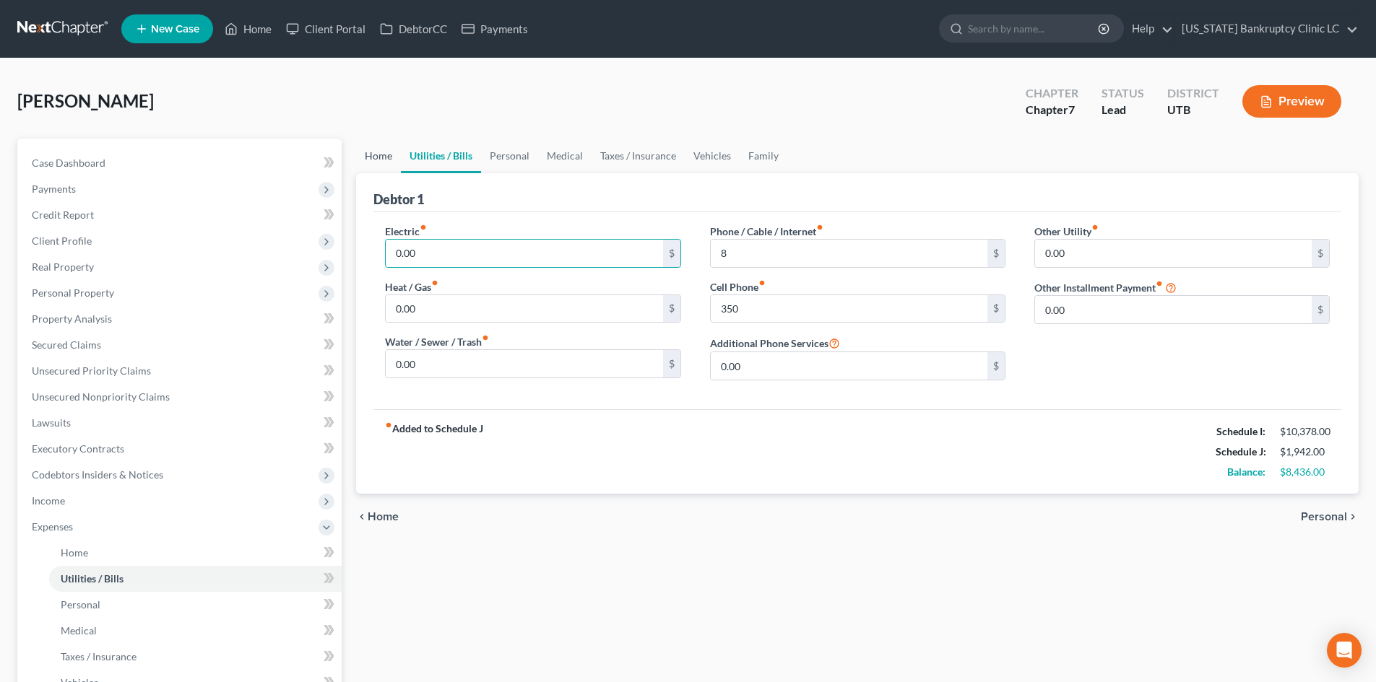
click at [367, 160] on link "Home" at bounding box center [378, 156] width 45 height 35
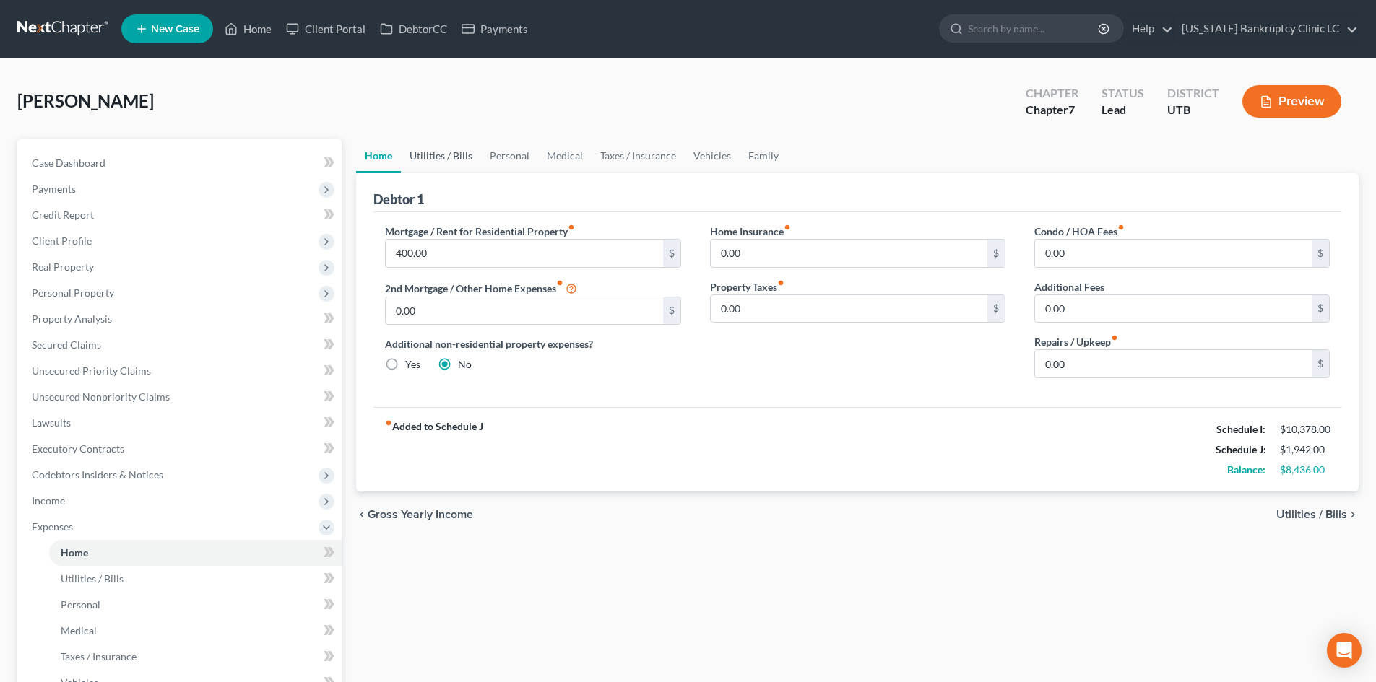
click at [433, 157] on link "Utilities / Bills" at bounding box center [441, 156] width 80 height 35
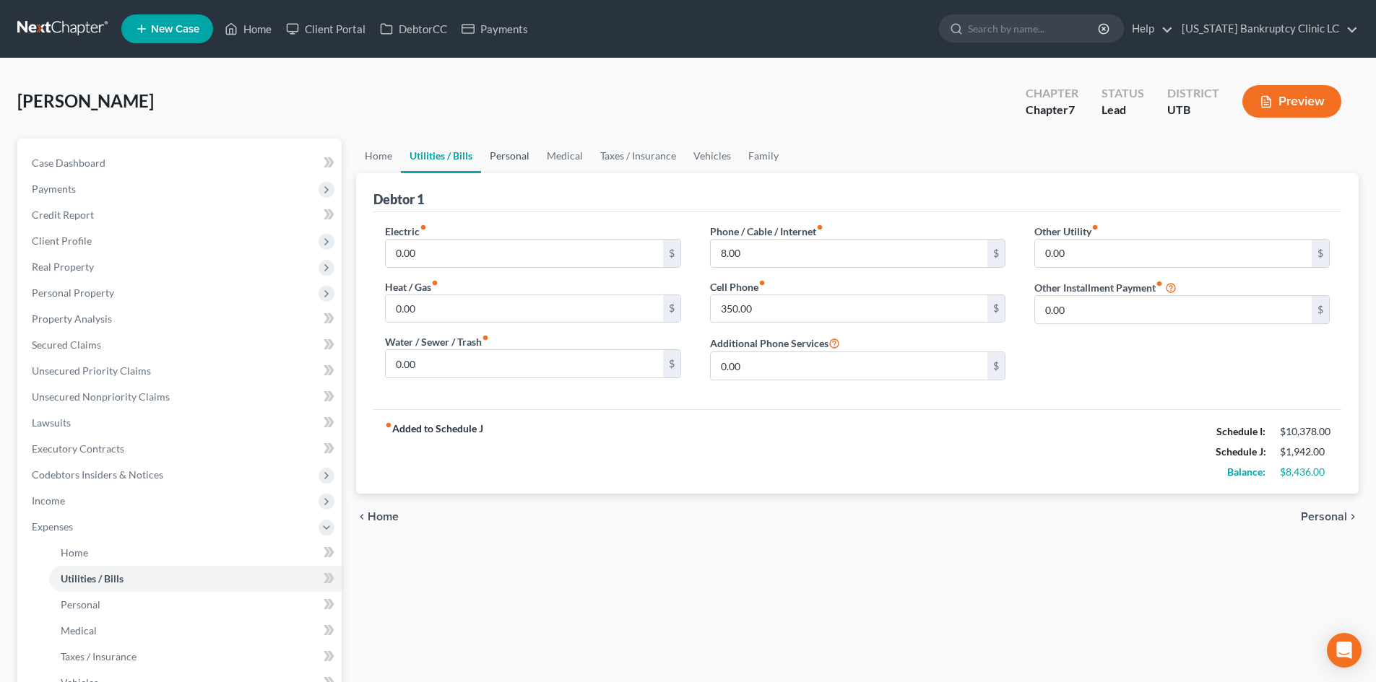
click at [520, 157] on link "Personal" at bounding box center [509, 156] width 57 height 35
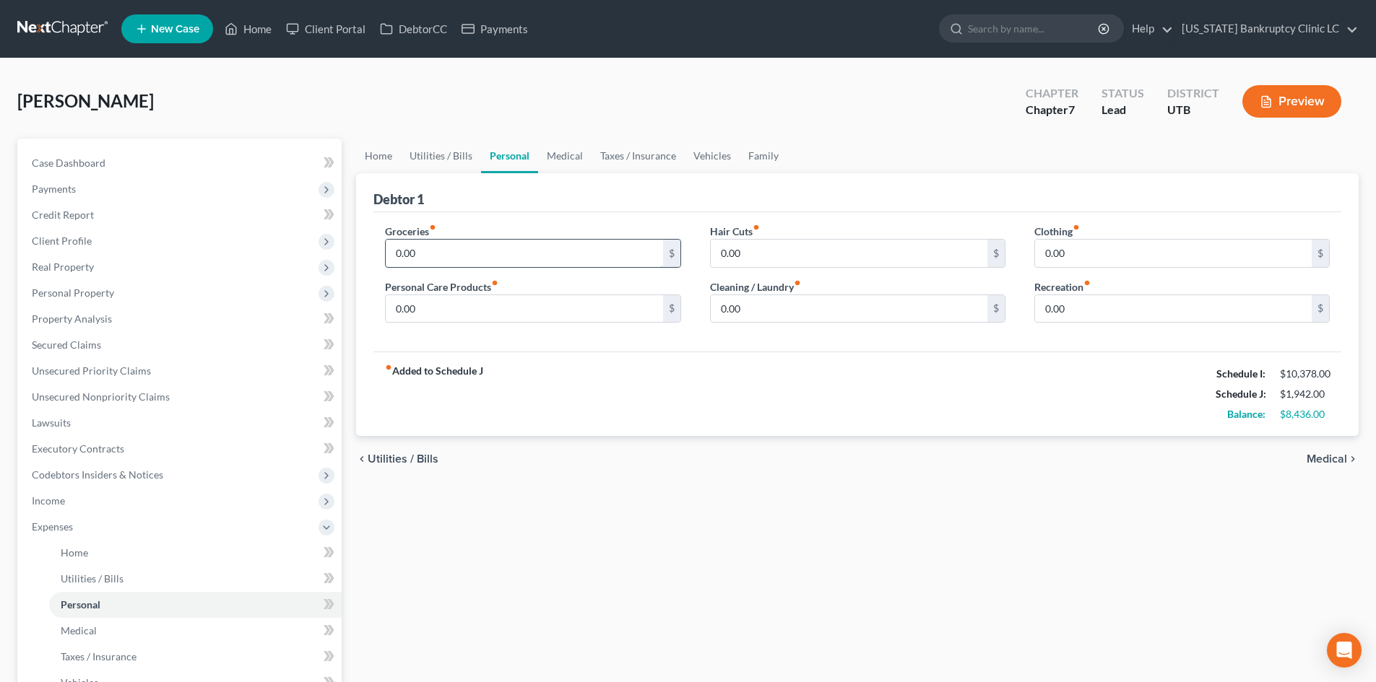
click at [474, 249] on input "0.00" at bounding box center [524, 253] width 277 height 27
click at [873, 365] on div "fiber_manual_record Added to Schedule J Schedule I: $10,378.00 Schedule J: $3,9…" at bounding box center [857, 394] width 968 height 84
click at [691, 153] on link "Vehicles" at bounding box center [712, 156] width 55 height 35
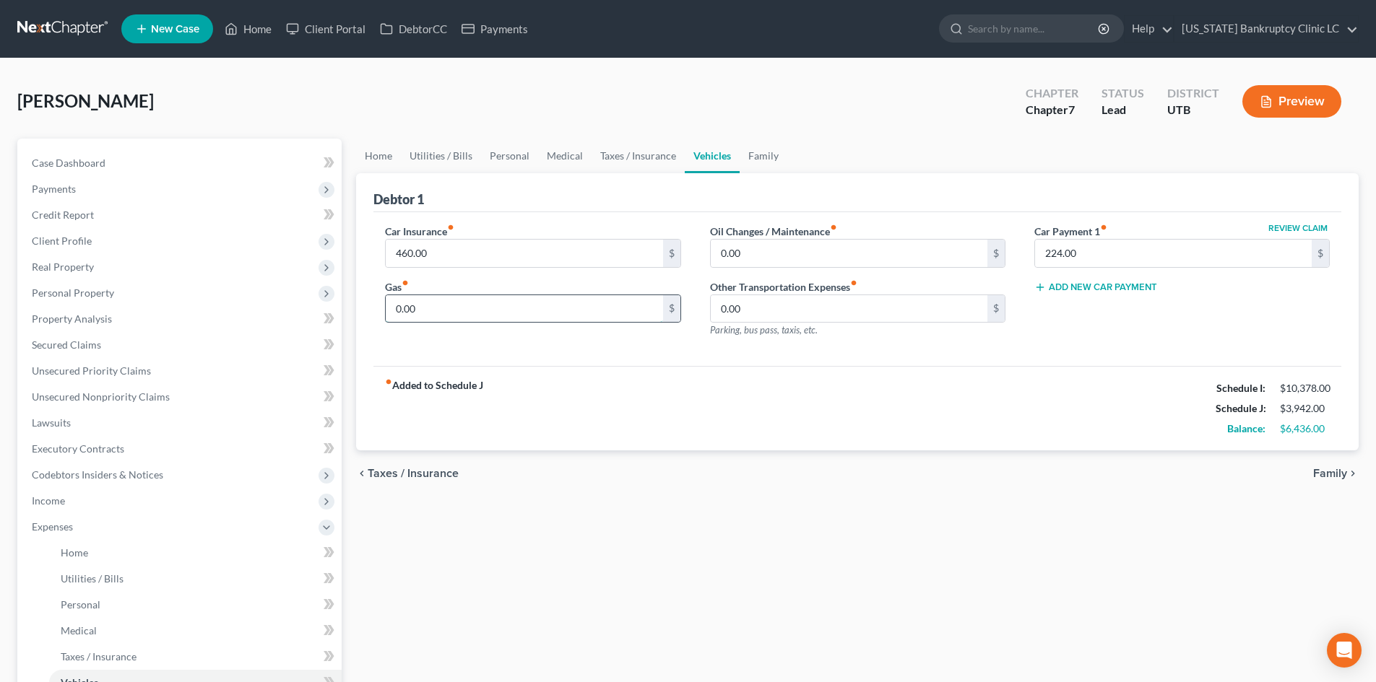
click at [454, 310] on input "0.00" at bounding box center [524, 308] width 277 height 27
click at [768, 248] on input "0.00" at bounding box center [849, 253] width 277 height 27
click at [723, 367] on div "fiber_manual_record Added to Schedule J Schedule I: $10,378.00 Schedule J: $4,3…" at bounding box center [857, 408] width 968 height 84
click at [438, 156] on link "Utilities / Bills" at bounding box center [441, 156] width 80 height 35
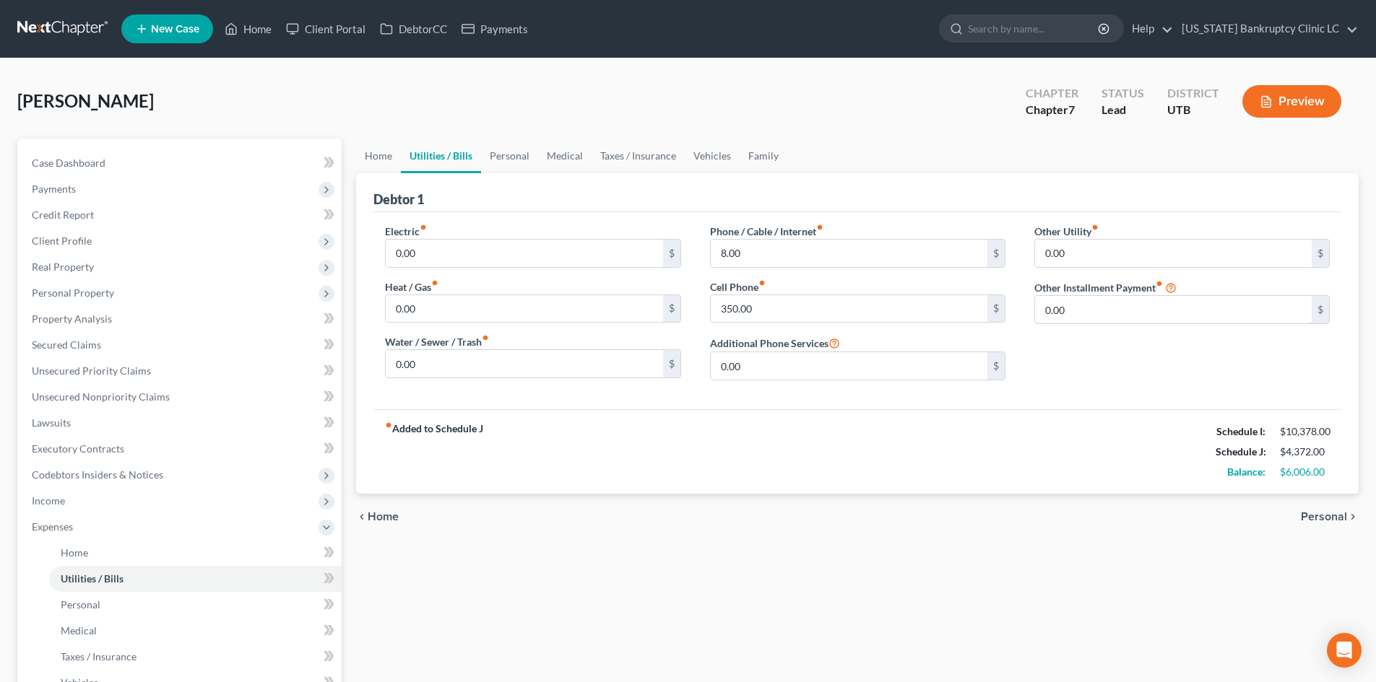
click at [1080, 312] on input "0.00" at bounding box center [1173, 309] width 277 height 27
drag, startPoint x: 1089, startPoint y: 344, endPoint x: 1098, endPoint y: 360, distance: 18.5
click at [1089, 344] on input "text" at bounding box center [1182, 349] width 294 height 27
click at [1102, 399] on div "Electric fiber_manual_record 0.00 $ Heat / Gas fiber_manual_record 0.00 $ Water…" at bounding box center [857, 310] width 968 height 197
click at [505, 162] on link "Personal" at bounding box center [509, 156] width 57 height 35
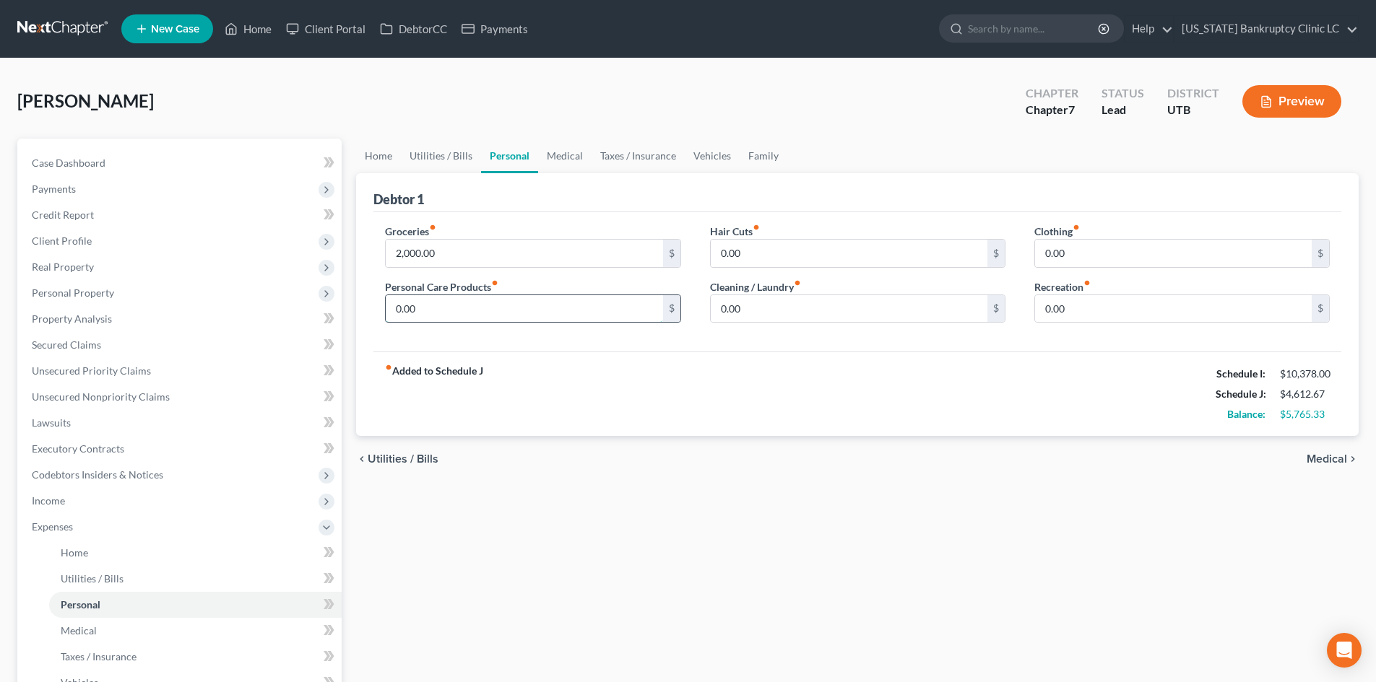
click at [446, 313] on input "0.00" at bounding box center [524, 308] width 277 height 27
click at [561, 147] on link "Medical" at bounding box center [564, 156] width 53 height 35
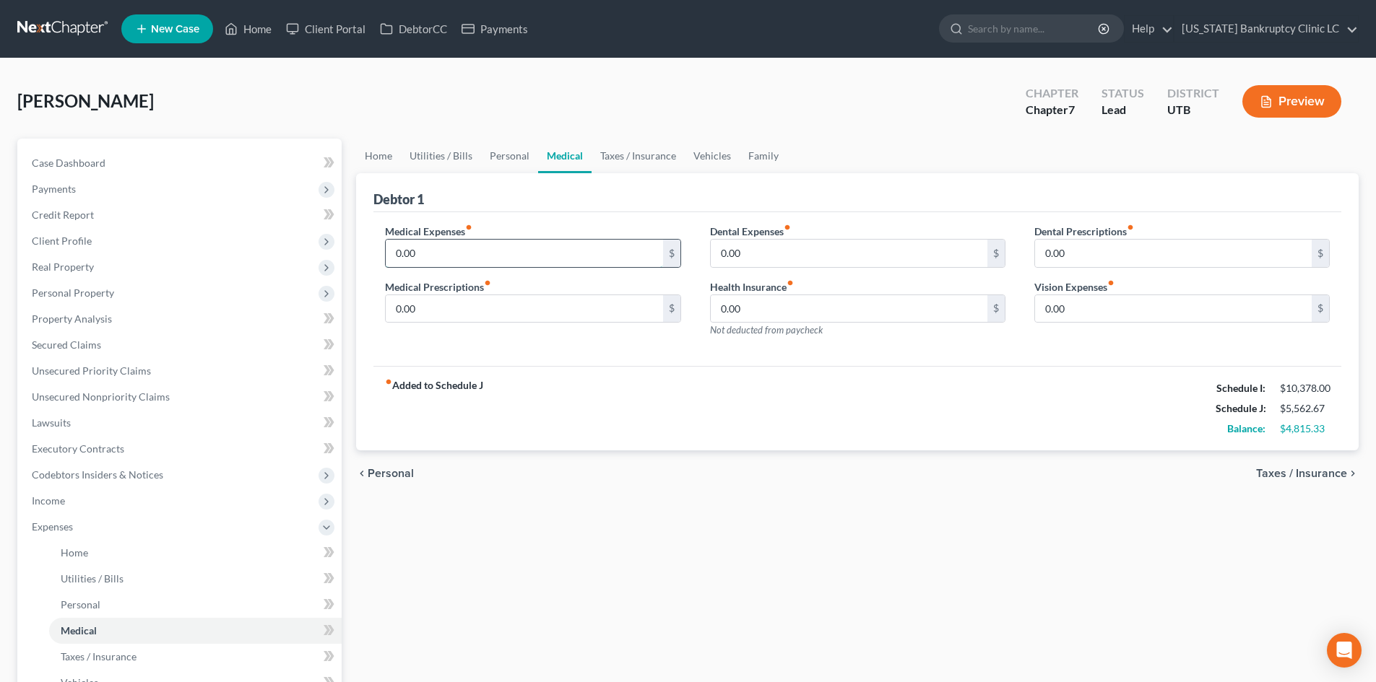
click at [498, 258] on input "0.00" at bounding box center [524, 253] width 277 height 27
click at [612, 149] on link "Taxes / Insurance" at bounding box center [637, 156] width 93 height 35
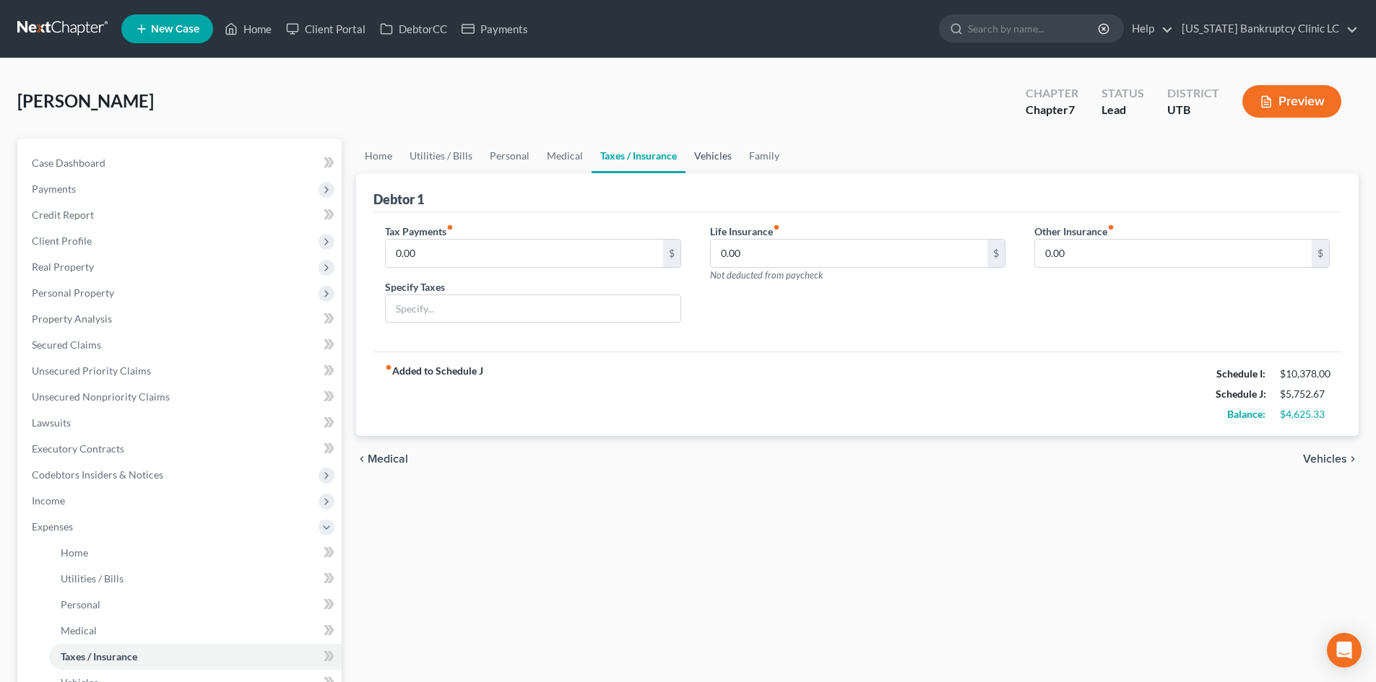
click at [704, 157] on link "Vehicles" at bounding box center [712, 156] width 55 height 35
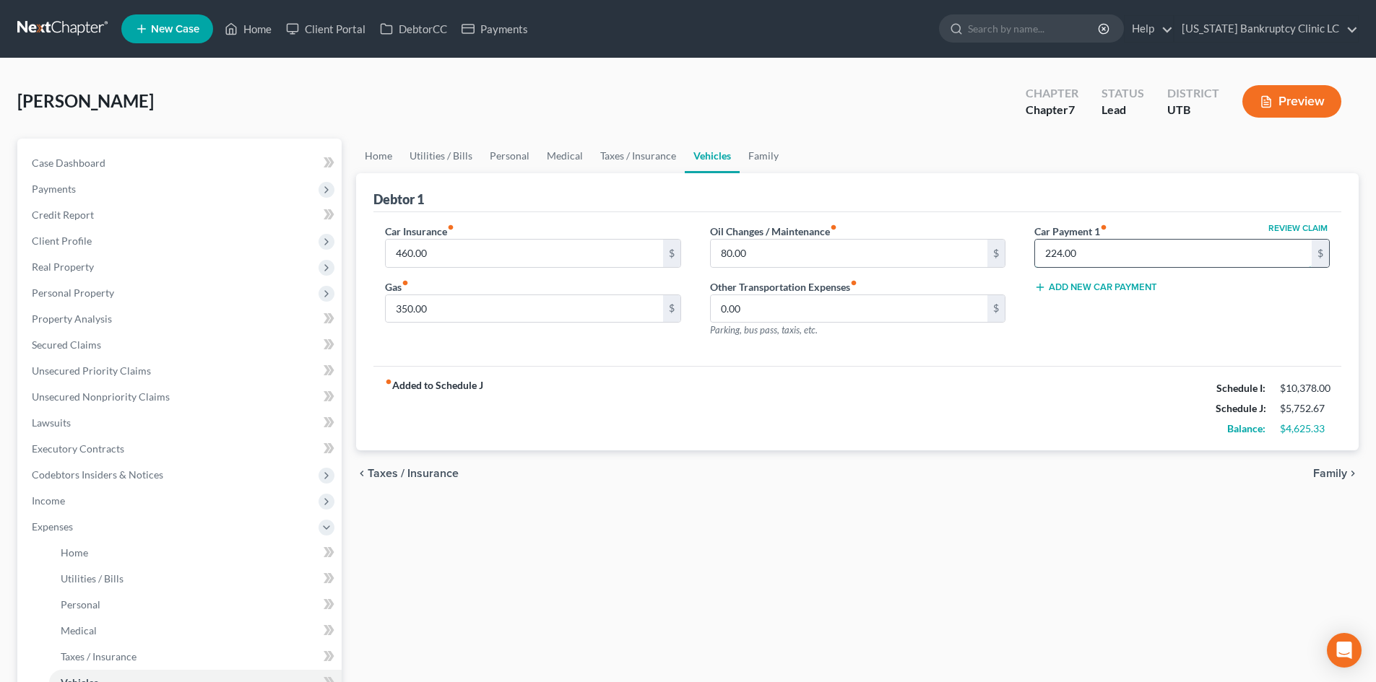
click at [1138, 258] on input "224.00" at bounding box center [1173, 253] width 277 height 27
click at [1025, 348] on div "Review Claim Car Payment 1 fiber_manual_record 225 $ Add New Car Payment" at bounding box center [1182, 287] width 324 height 126
click at [45, 519] on span "Expenses" at bounding box center [180, 527] width 321 height 26
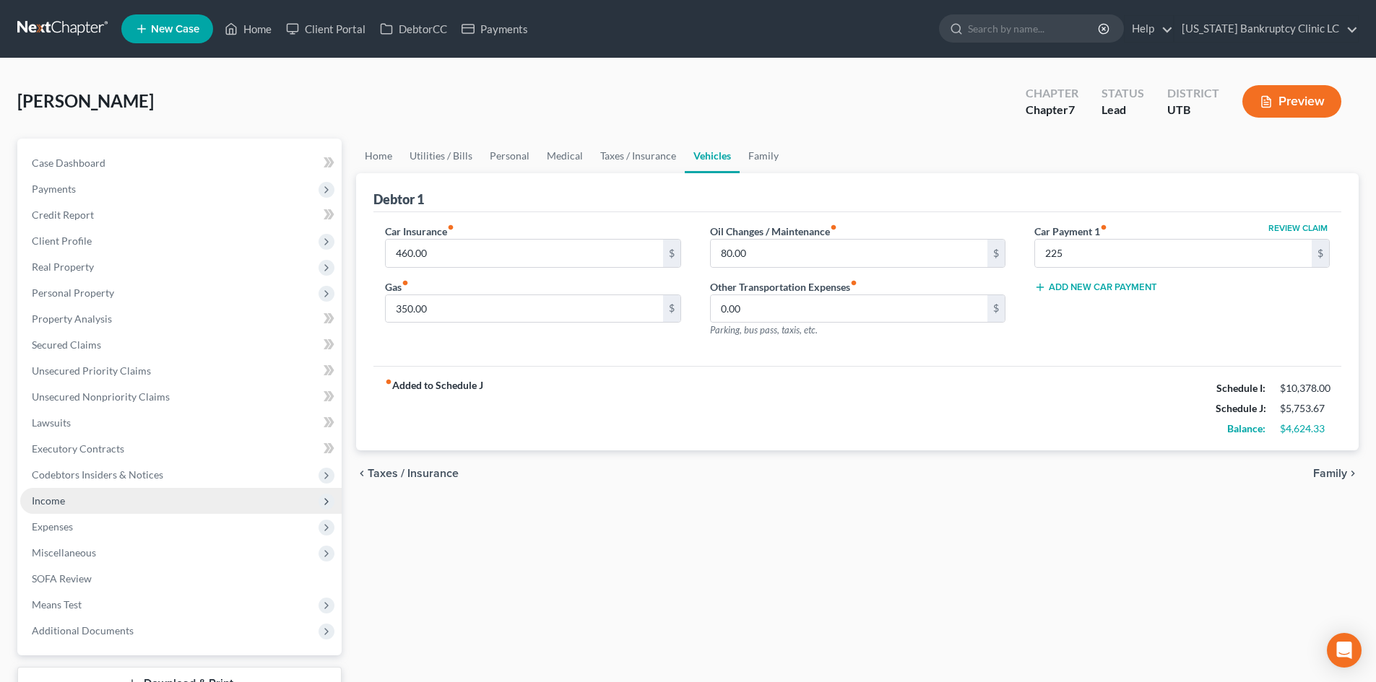
click at [87, 496] on span "Income" at bounding box center [180, 501] width 321 height 26
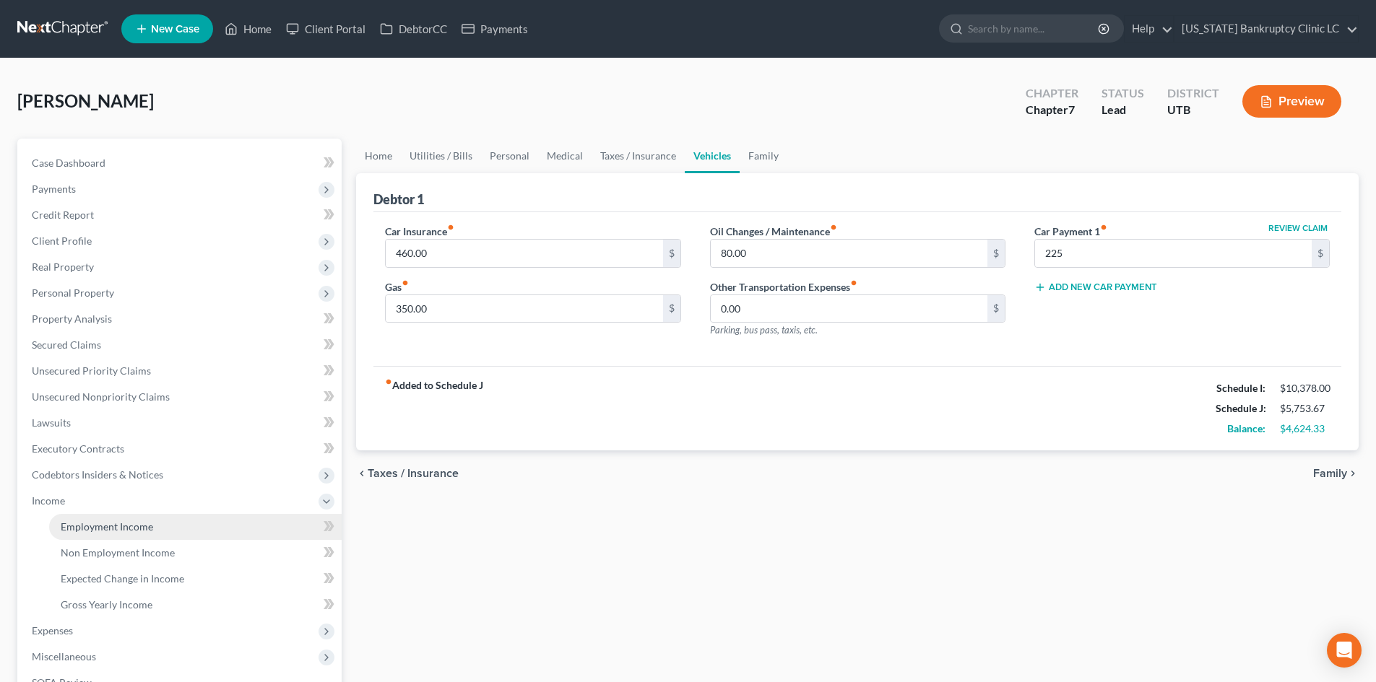
click at [108, 534] on link "Employment Income" at bounding box center [195, 527] width 292 height 26
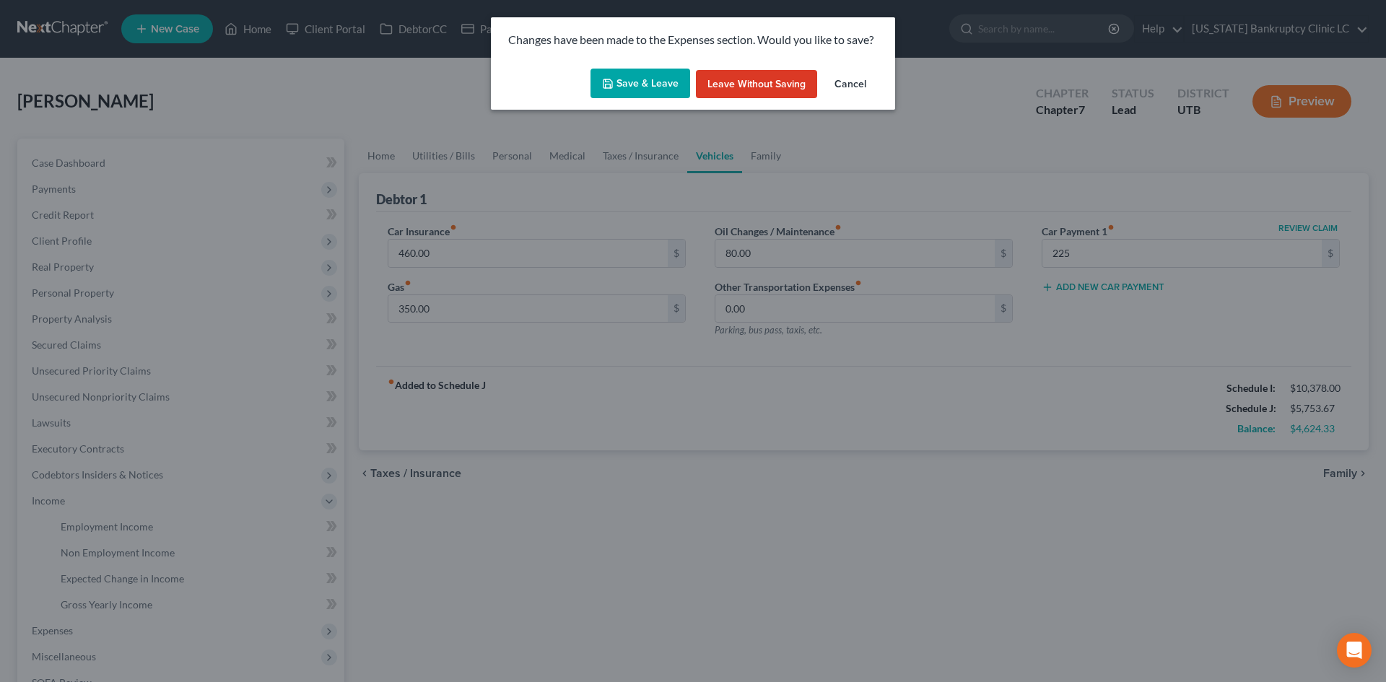
click at [671, 98] on button "Save & Leave" at bounding box center [641, 84] width 100 height 30
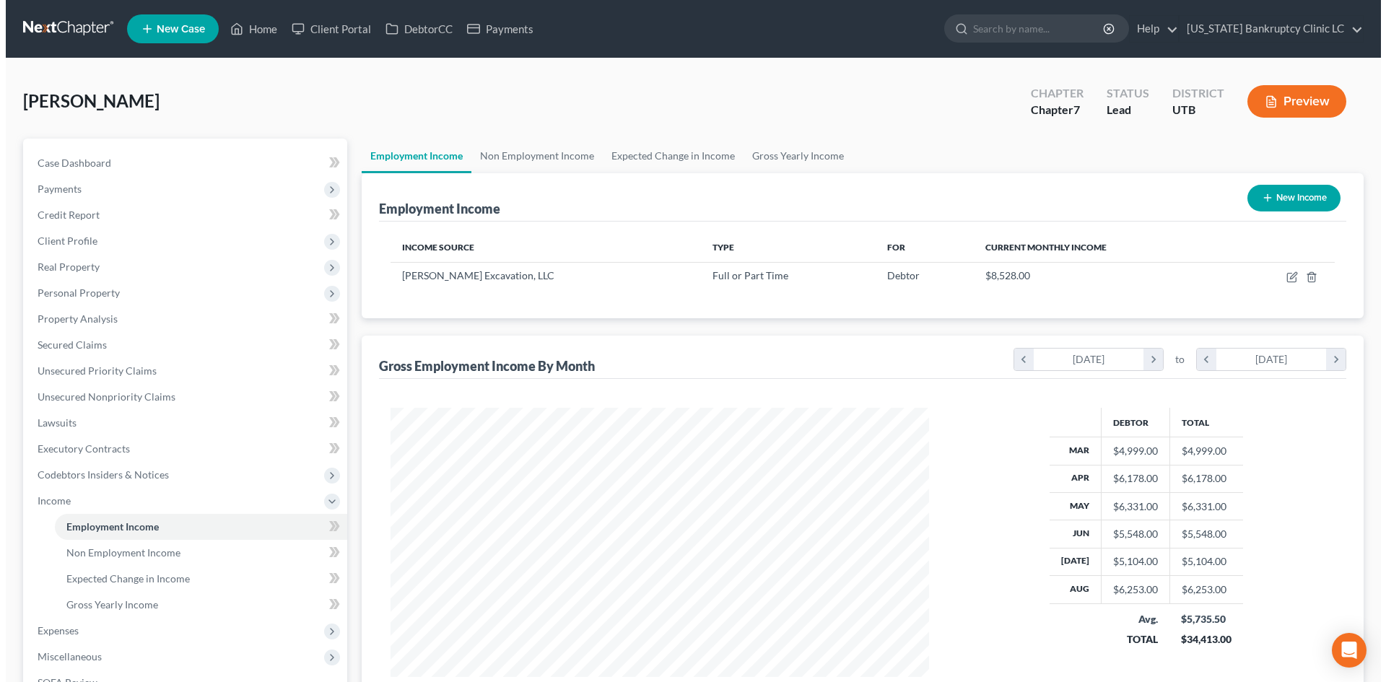
scroll to position [269, 568]
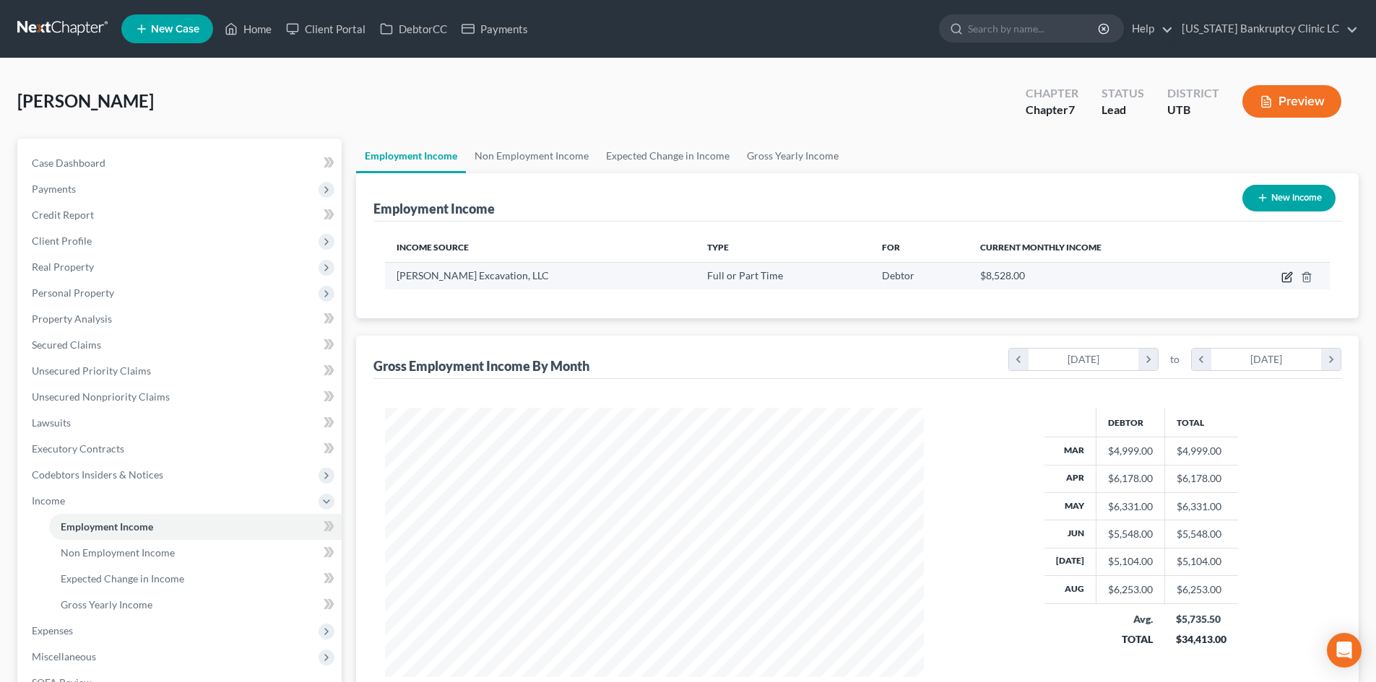
click at [1286, 277] on icon "button" at bounding box center [1288, 275] width 6 height 6
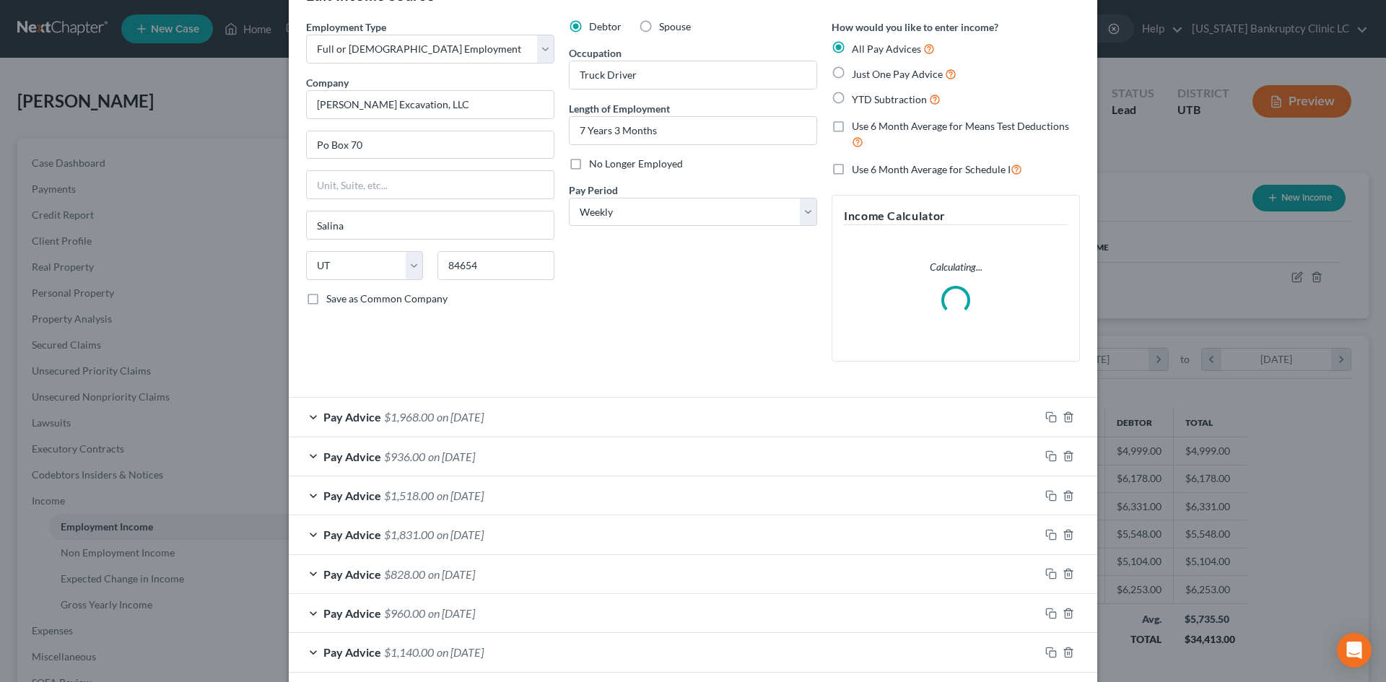
scroll to position [72, 0]
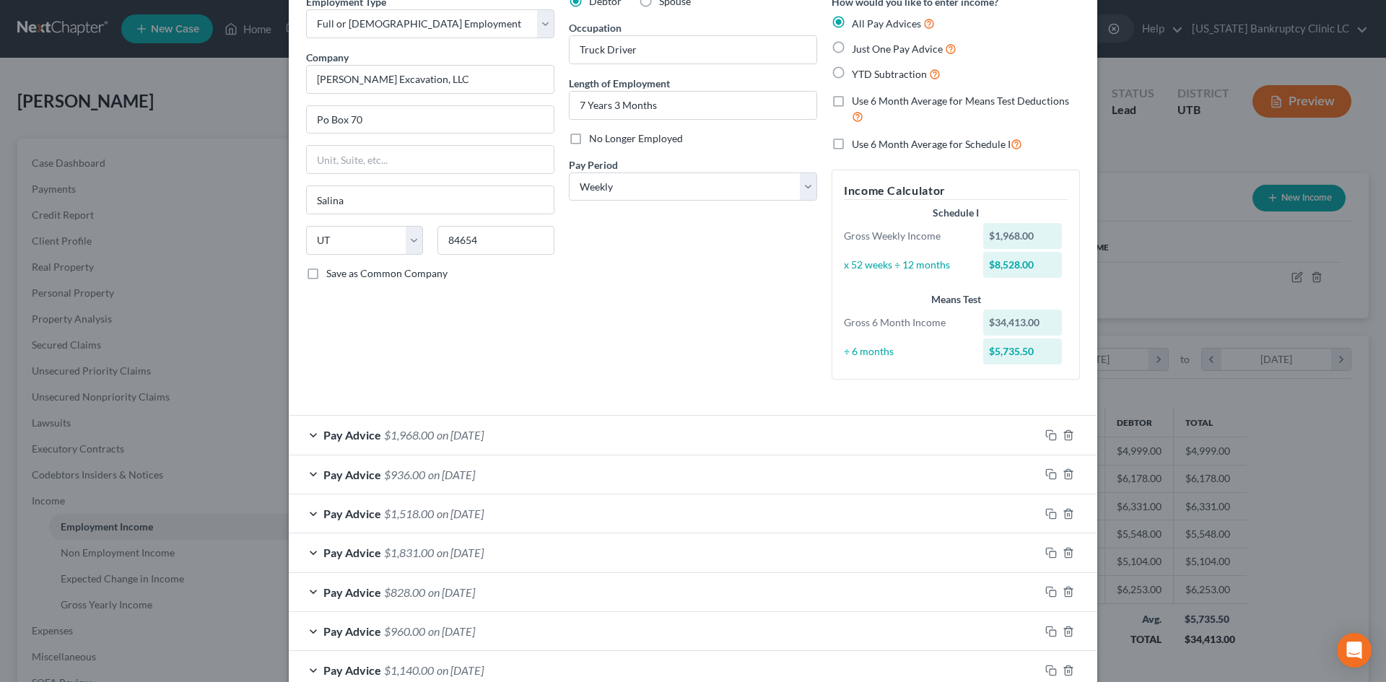
click at [531, 526] on div "Pay Advice $1,518.00 on [DATE]" at bounding box center [664, 514] width 751 height 38
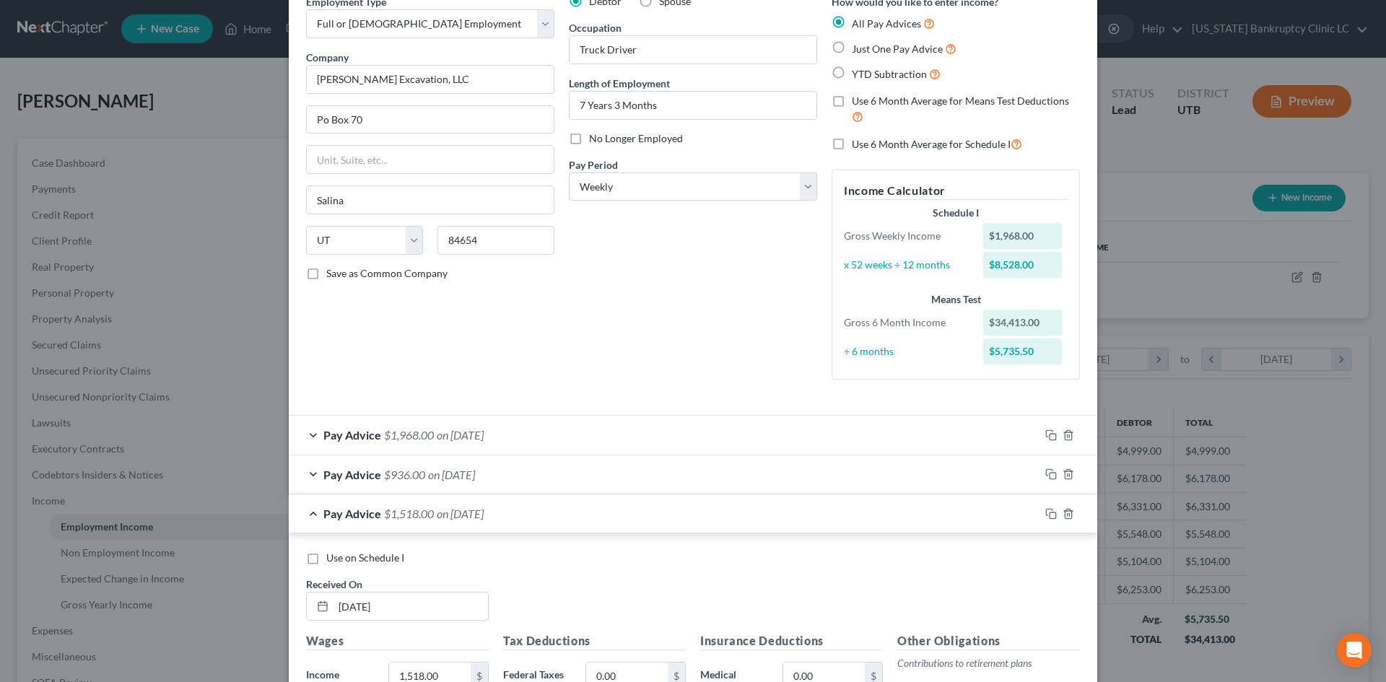
click at [543, 516] on div "Pay Advice $1,518.00 on [DATE]" at bounding box center [664, 514] width 751 height 38
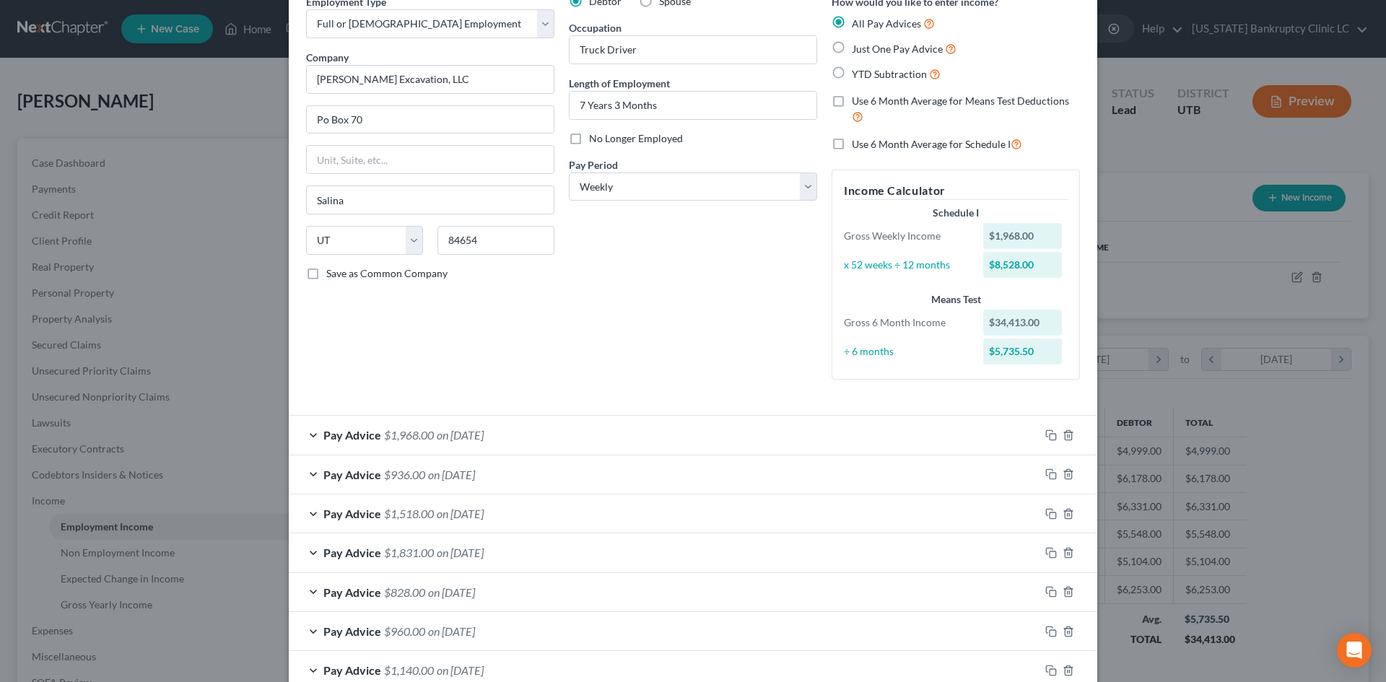
click at [551, 476] on div "Pay Advice $936.00 on [DATE]" at bounding box center [664, 475] width 751 height 38
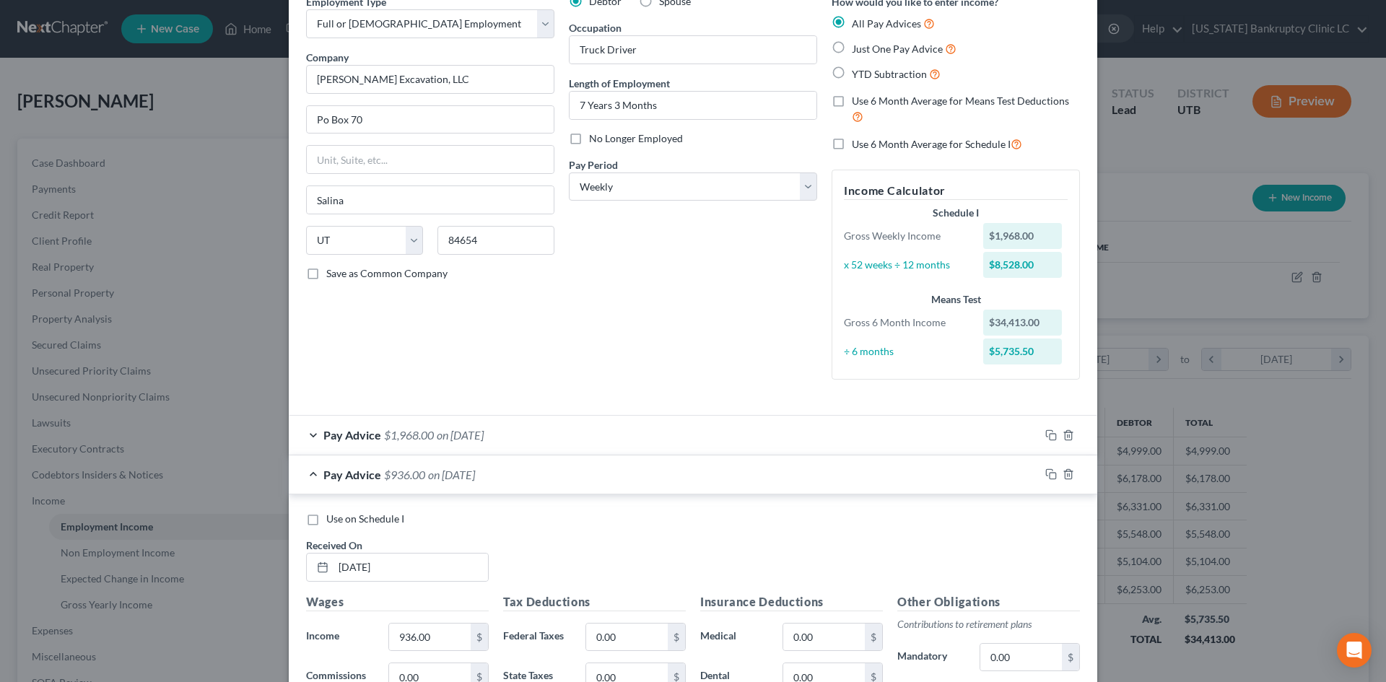
click at [360, 518] on span "Use on Schedule I" at bounding box center [365, 519] width 78 height 12
click at [342, 518] on input "Use on Schedule I" at bounding box center [336, 516] width 9 height 9
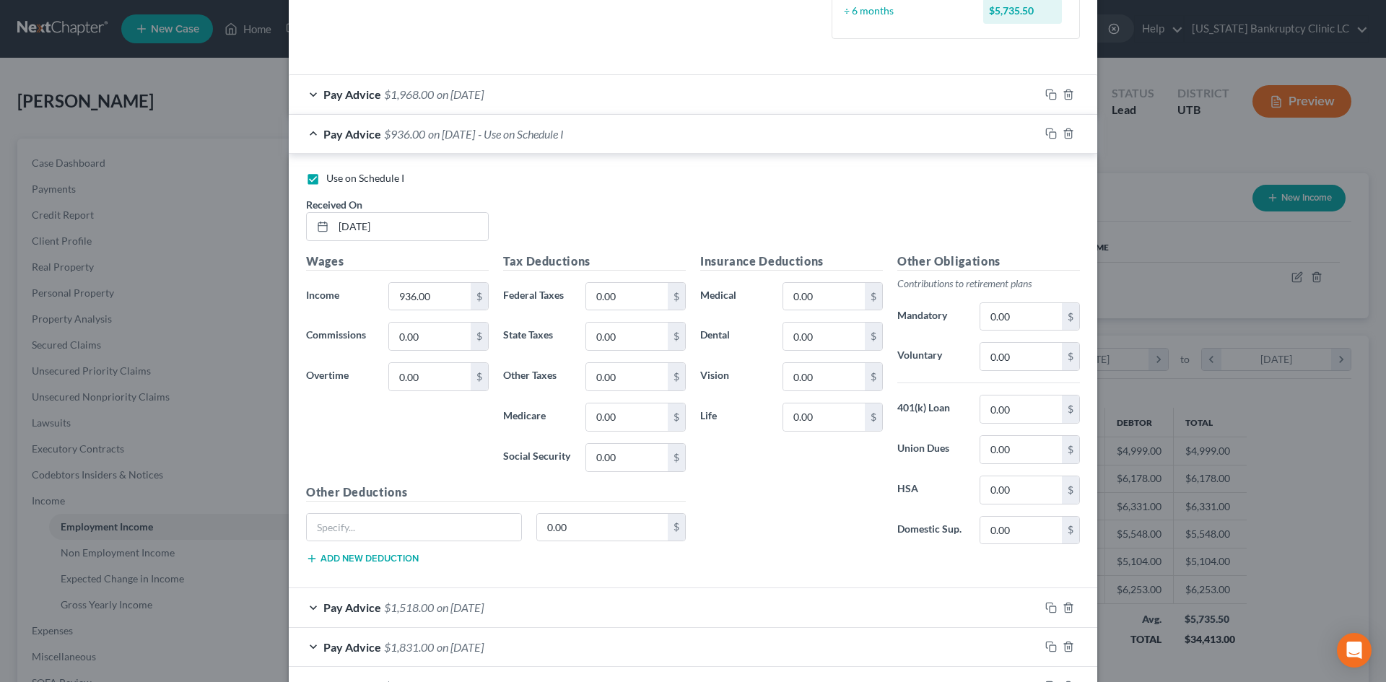
scroll to position [257, 0]
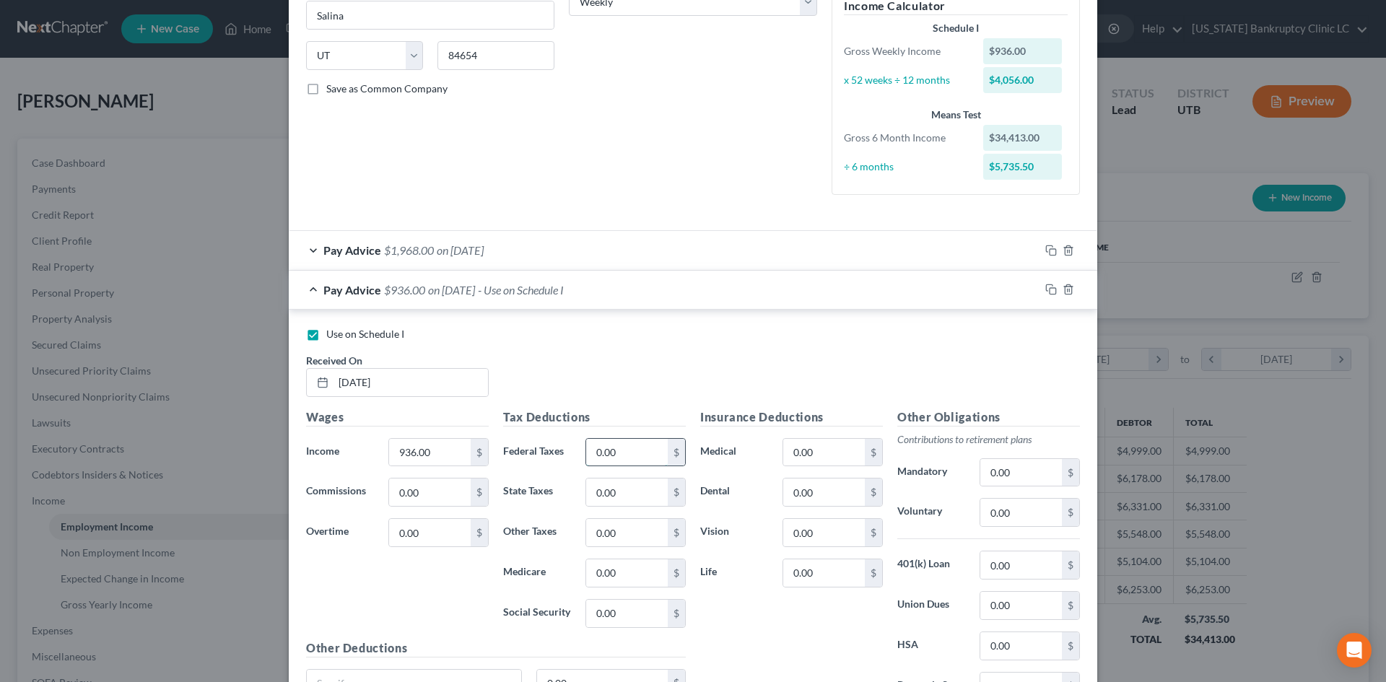
click at [603, 448] on input "0.00" at bounding box center [627, 452] width 82 height 27
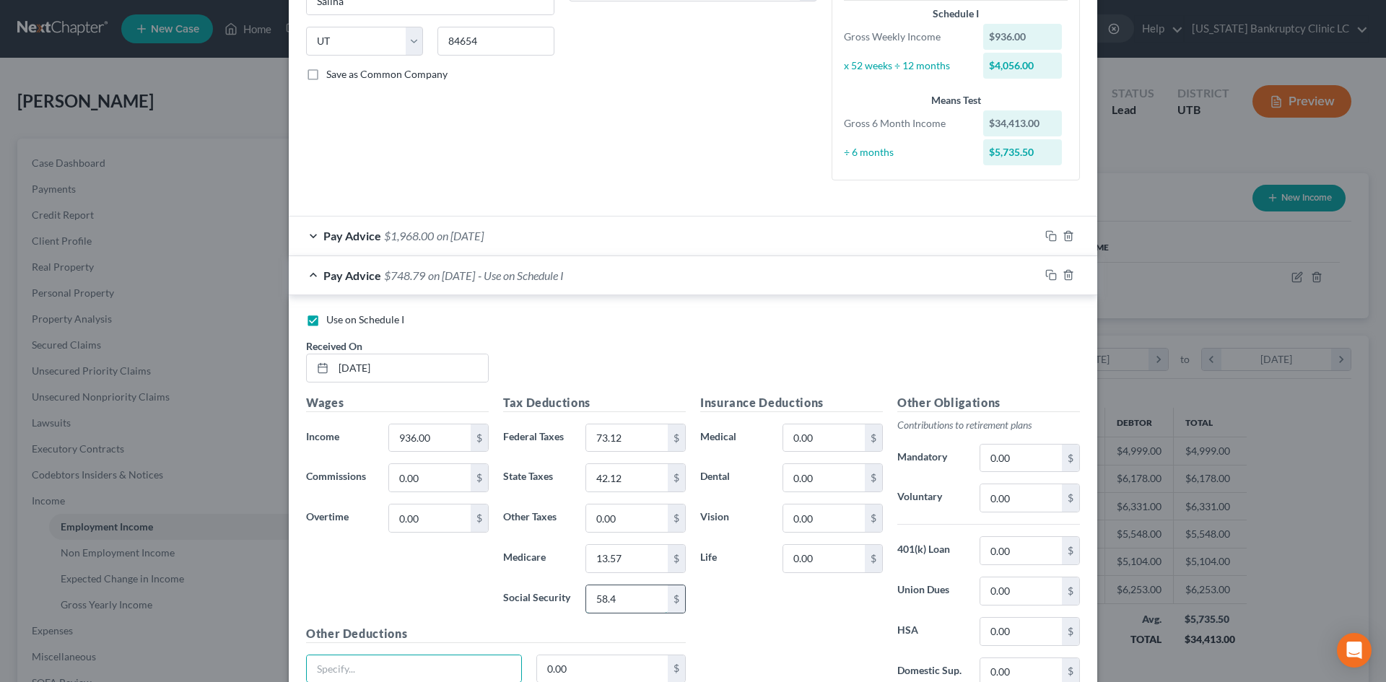
click at [642, 592] on input "58.4" at bounding box center [627, 599] width 82 height 27
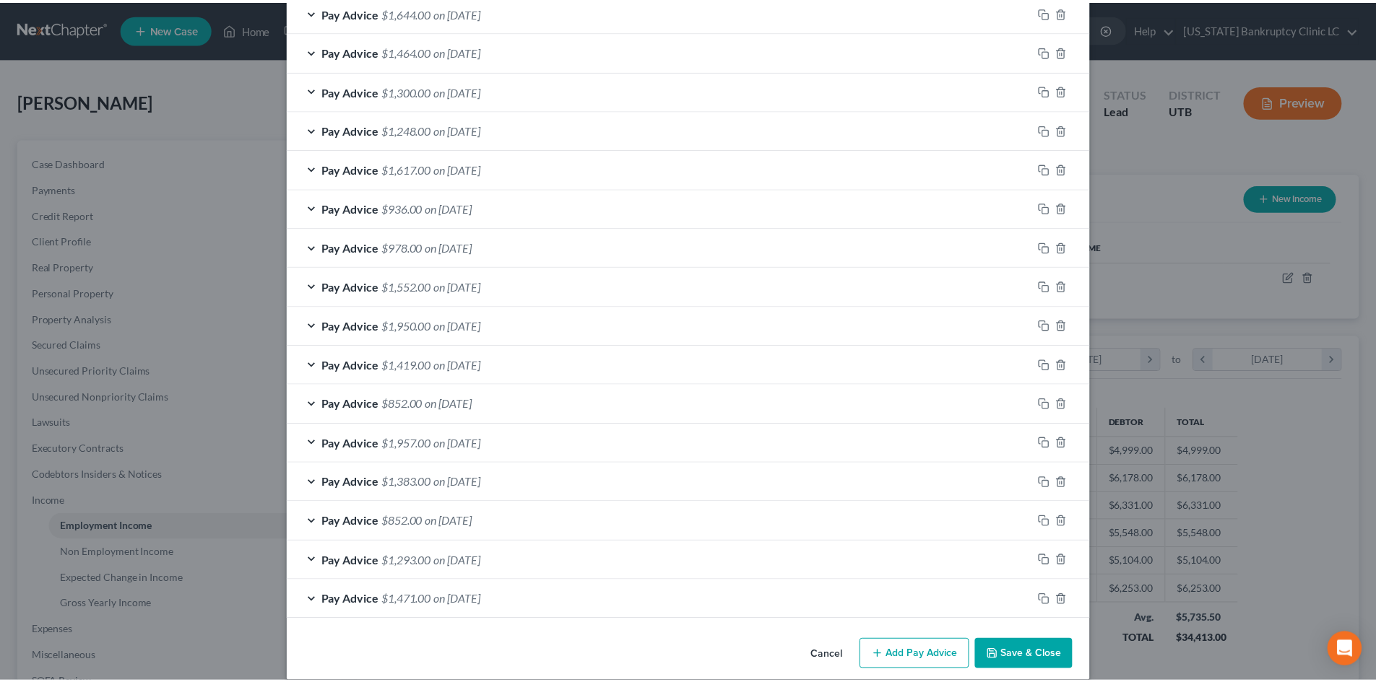
scroll to position [1340, 0]
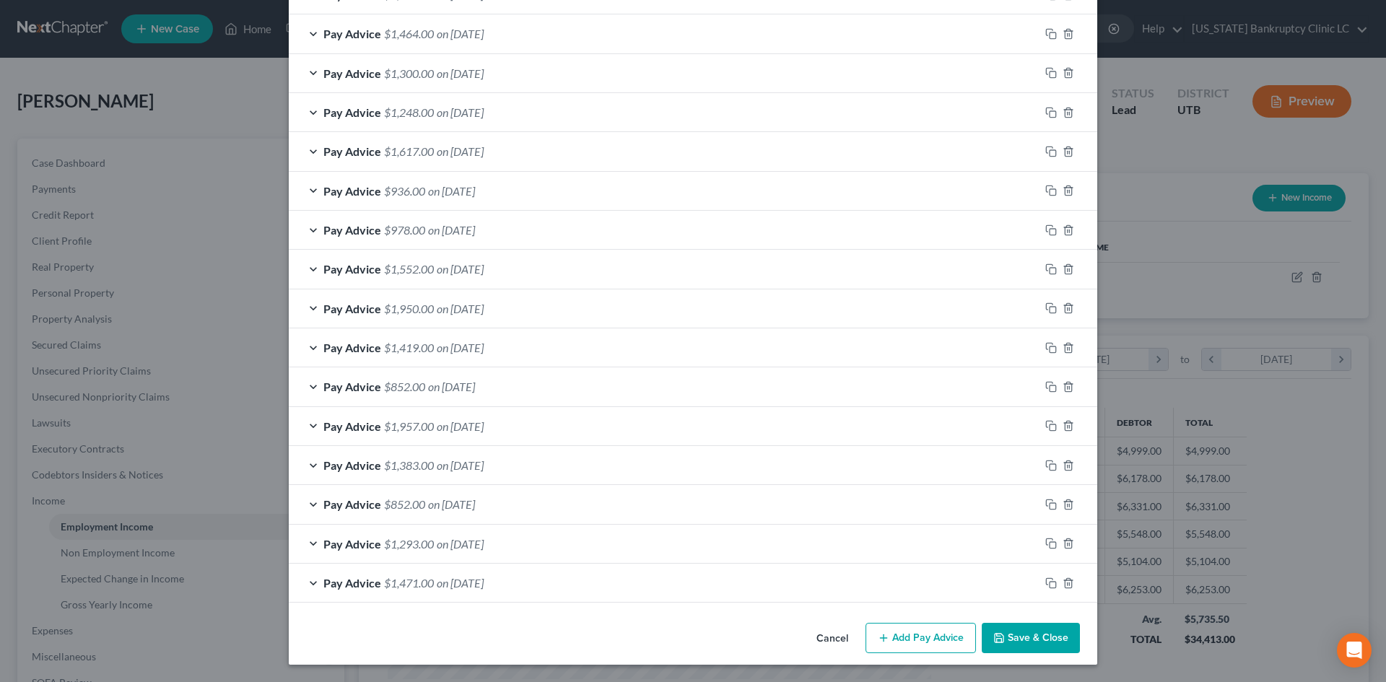
click at [1052, 635] on button "Save & Close" at bounding box center [1031, 638] width 98 height 30
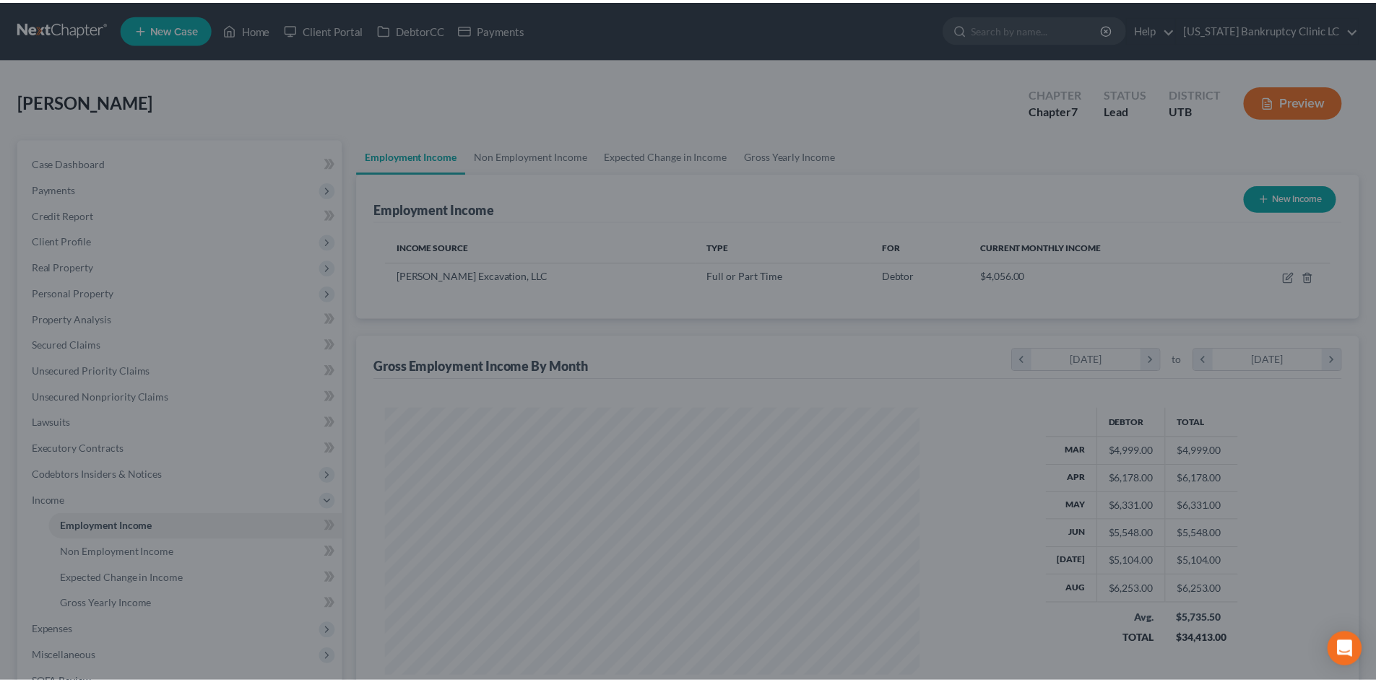
scroll to position [721810, 721512]
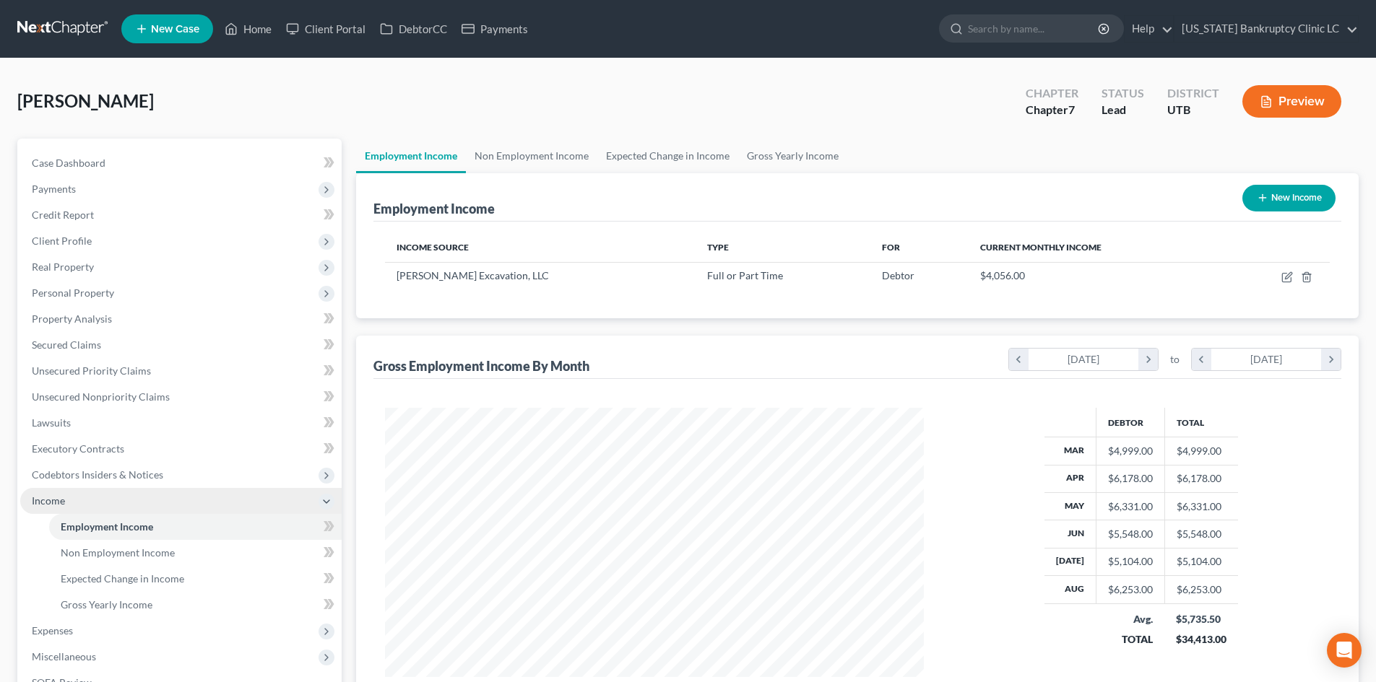
click at [96, 505] on span "Income" at bounding box center [180, 501] width 321 height 26
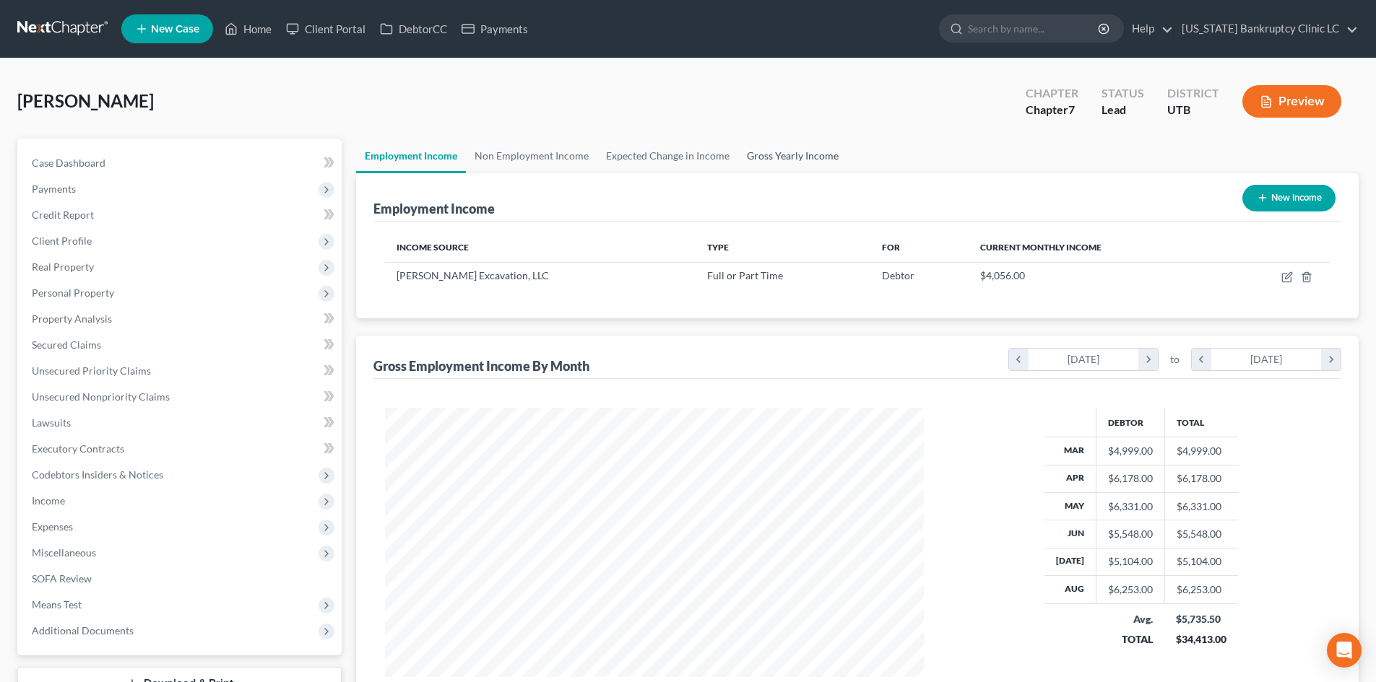
click at [797, 152] on link "Gross Yearly Income" at bounding box center [792, 156] width 109 height 35
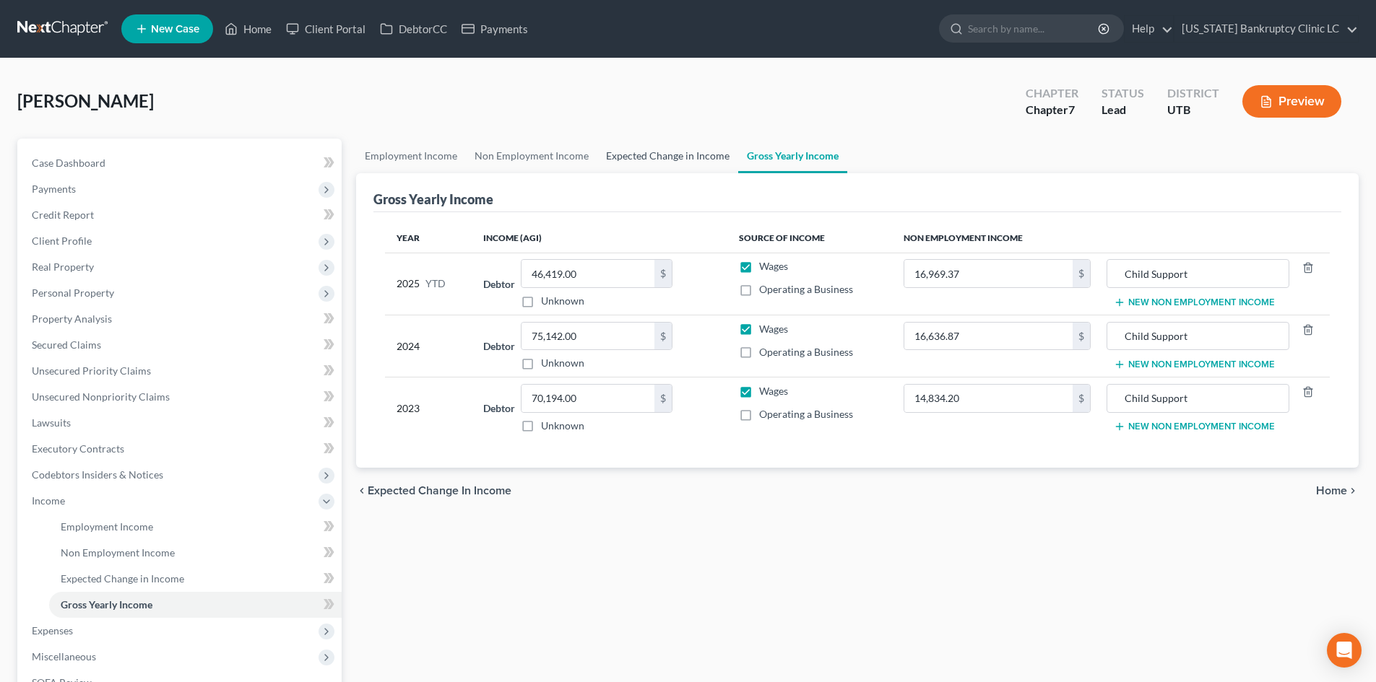
click at [666, 161] on link "Expected Change in Income" at bounding box center [667, 156] width 141 height 35
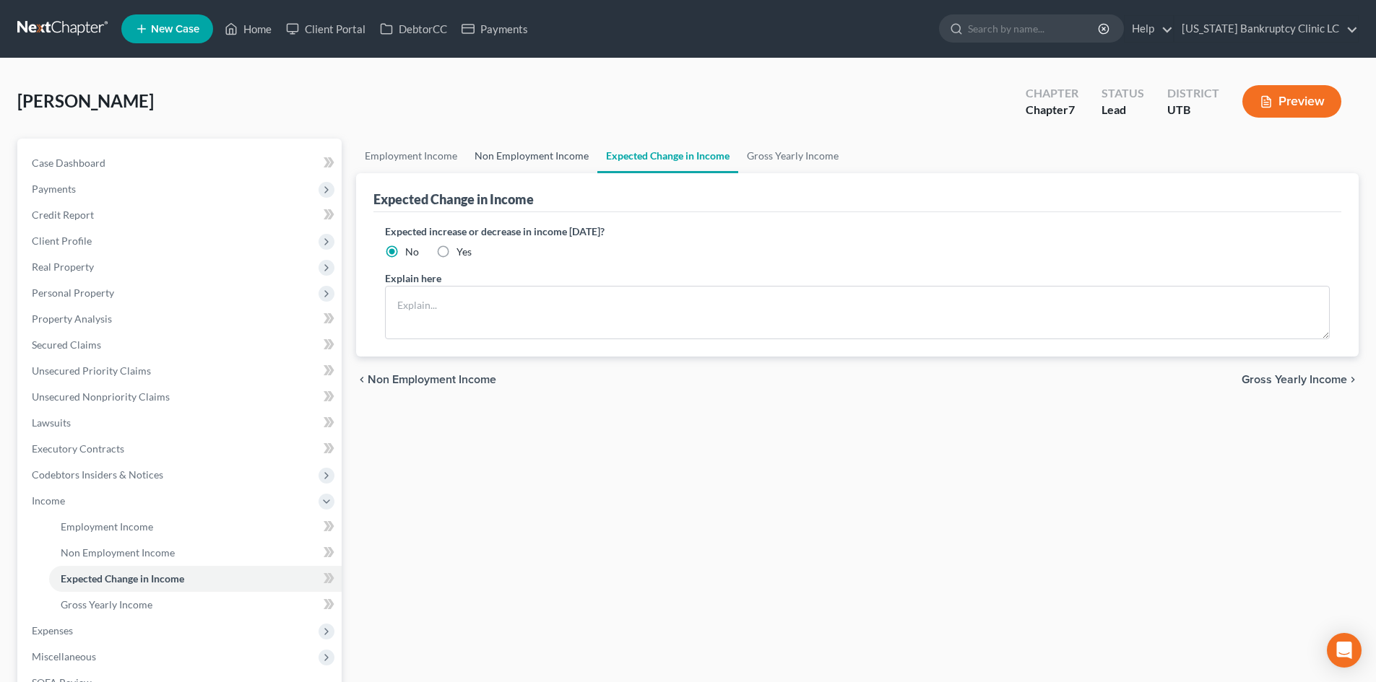
click at [553, 170] on link "Non Employment Income" at bounding box center [531, 156] width 131 height 35
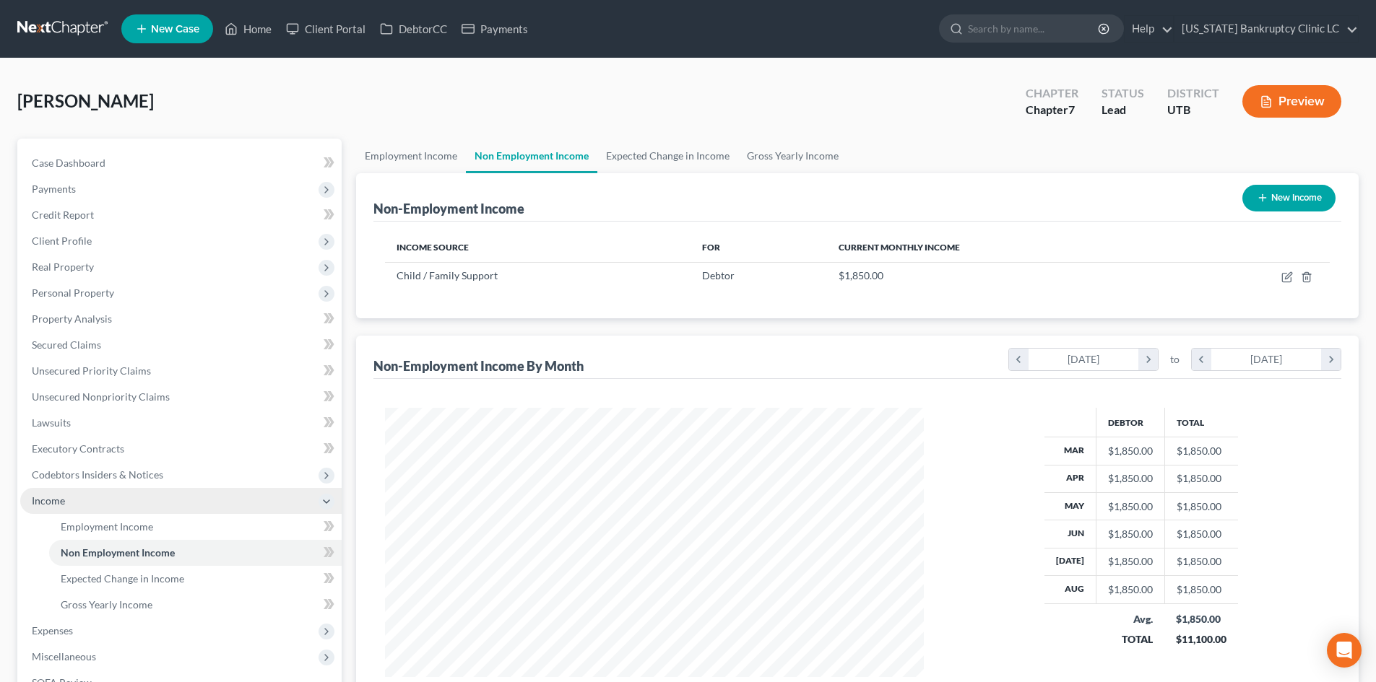
scroll to position [269, 568]
click at [51, 497] on span "Income" at bounding box center [48, 501] width 33 height 12
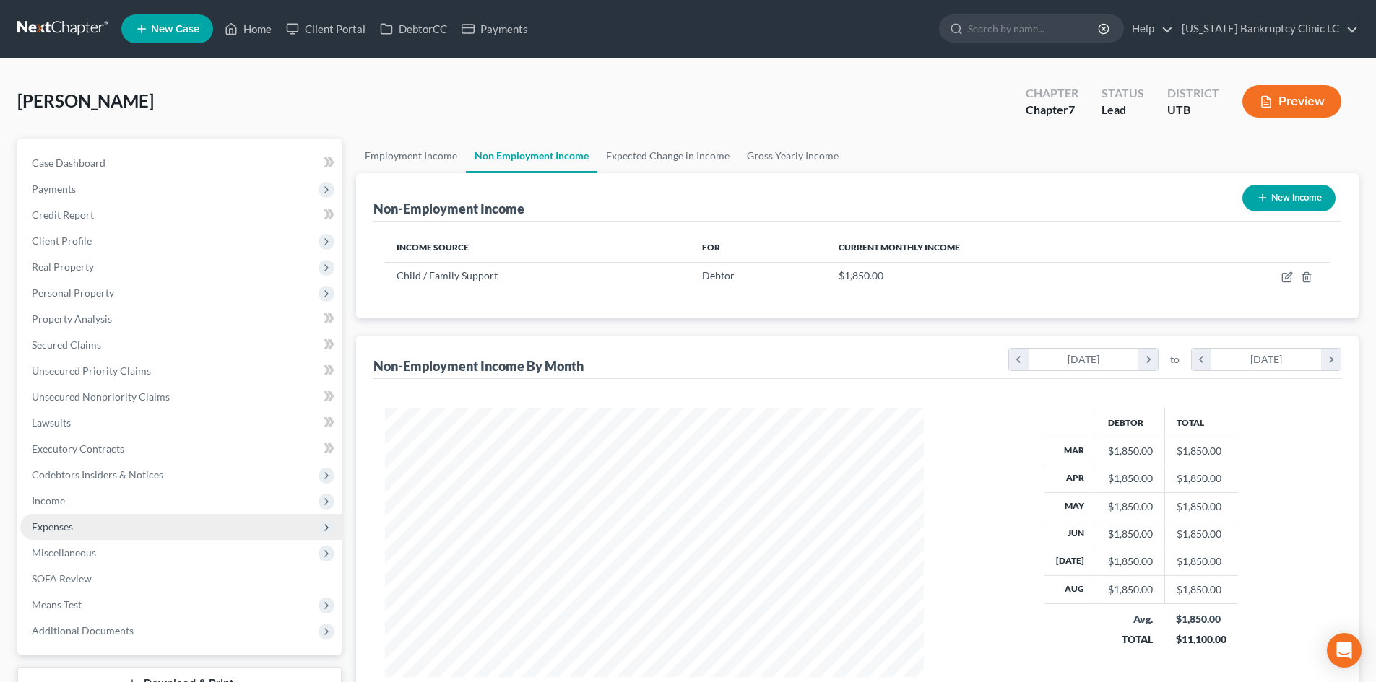
click at [66, 529] on span "Expenses" at bounding box center [52, 527] width 41 height 12
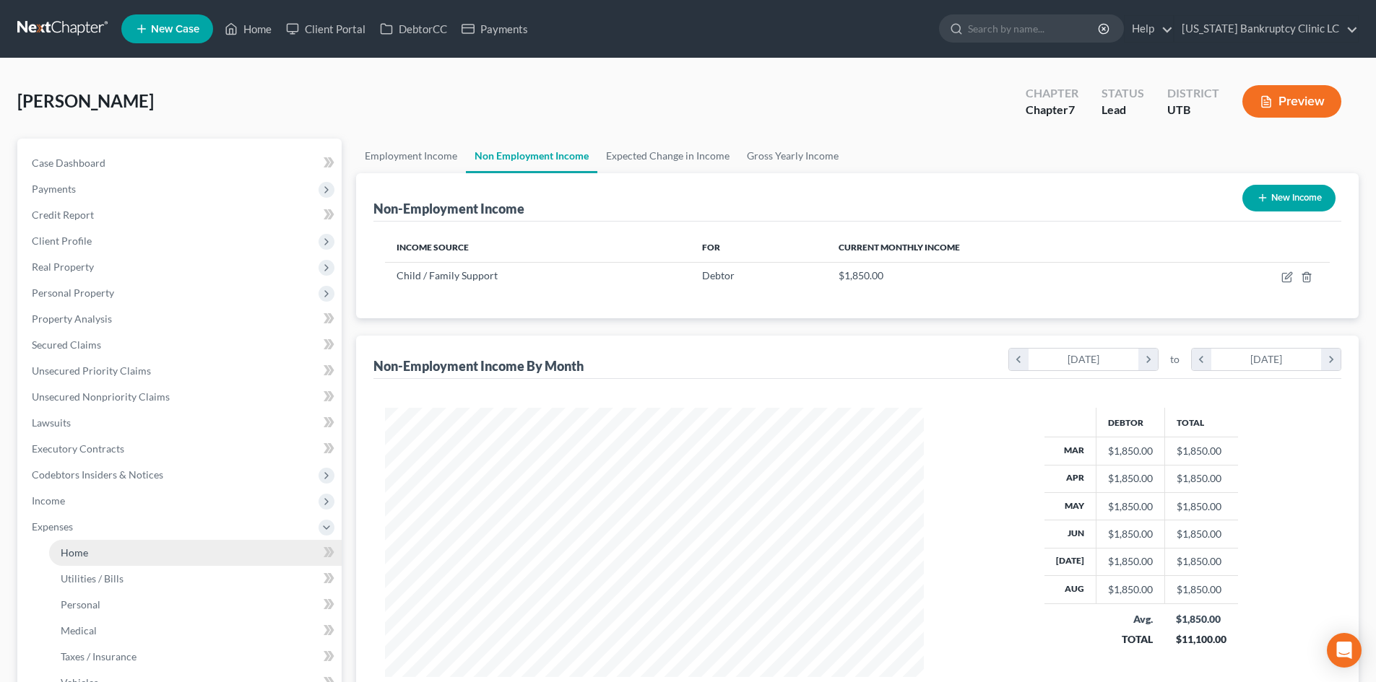
click at [80, 553] on span "Home" at bounding box center [74, 553] width 27 height 12
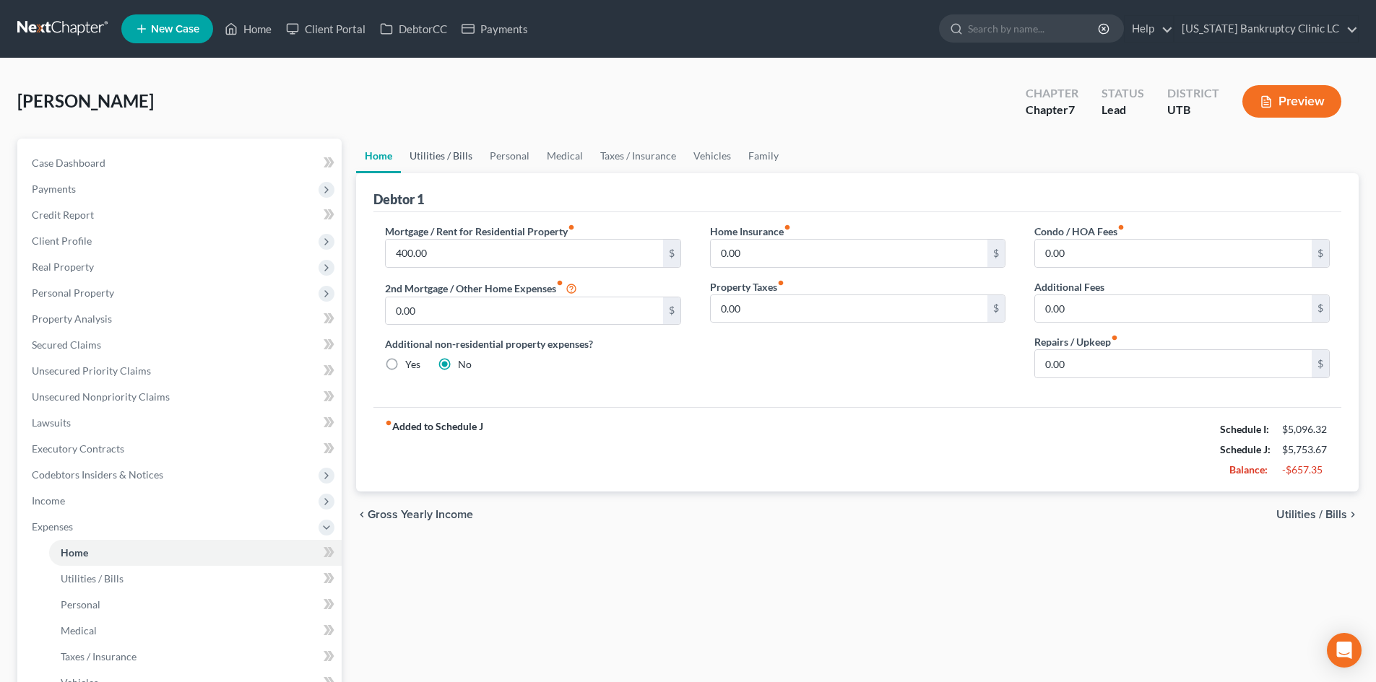
click at [443, 167] on link "Utilities / Bills" at bounding box center [441, 156] width 80 height 35
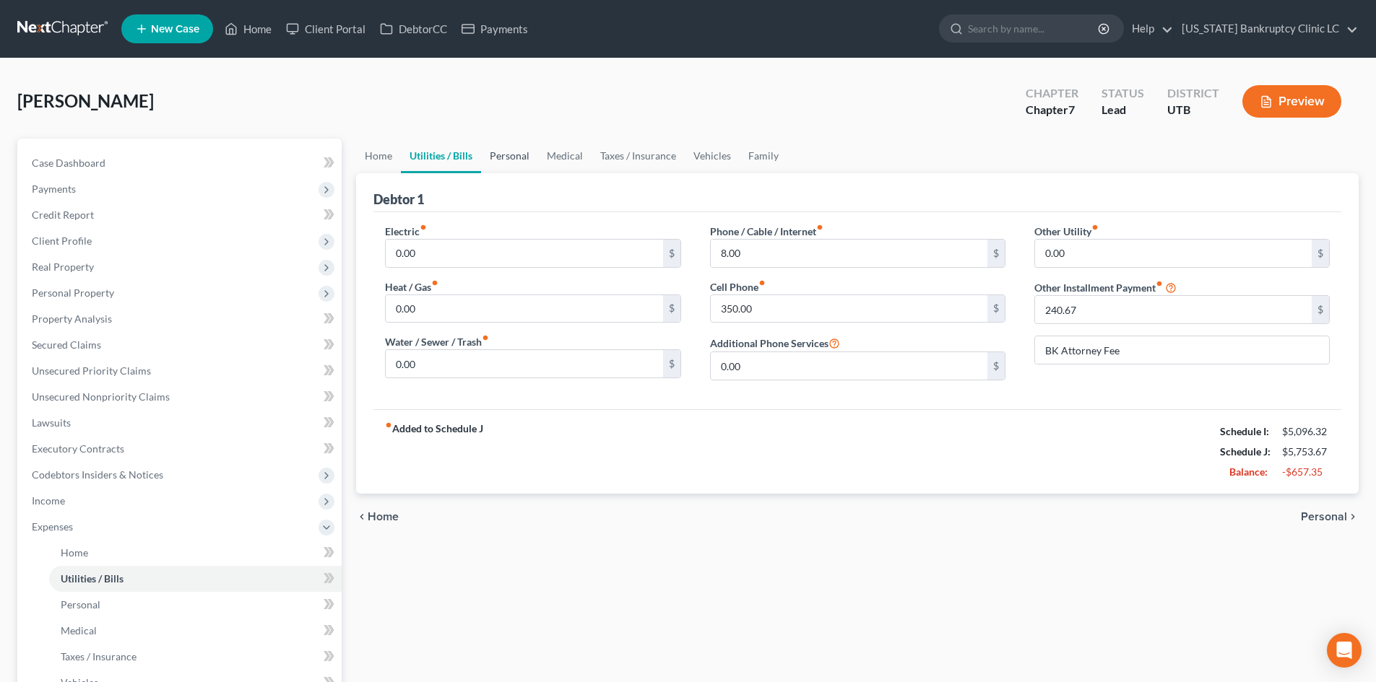
click at [508, 163] on link "Personal" at bounding box center [509, 156] width 57 height 35
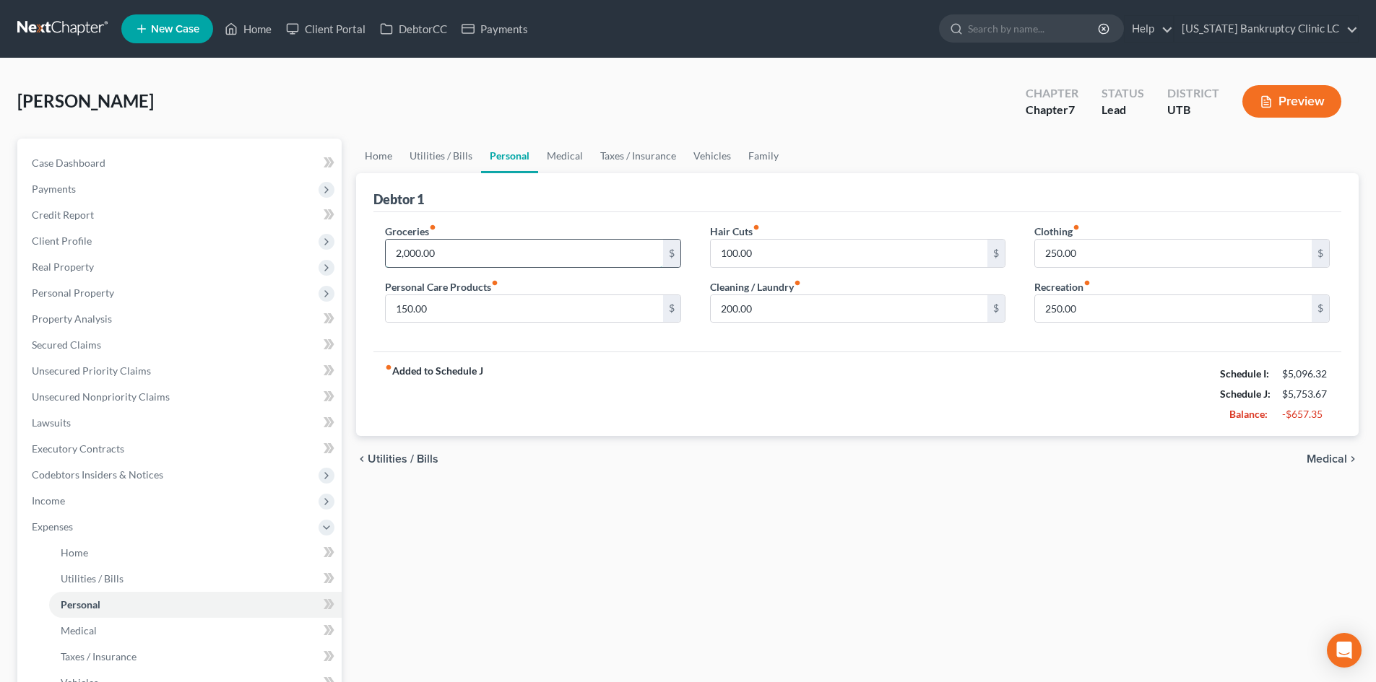
click at [472, 256] on input "2,000.00" at bounding box center [524, 253] width 277 height 27
drag, startPoint x: 435, startPoint y: 298, endPoint x: 427, endPoint y: 300, distance: 8.1
click at [435, 298] on input "150.00" at bounding box center [524, 308] width 277 height 27
click at [873, 259] on input "100.00" at bounding box center [849, 253] width 277 height 27
click at [870, 259] on input "80" at bounding box center [849, 253] width 277 height 27
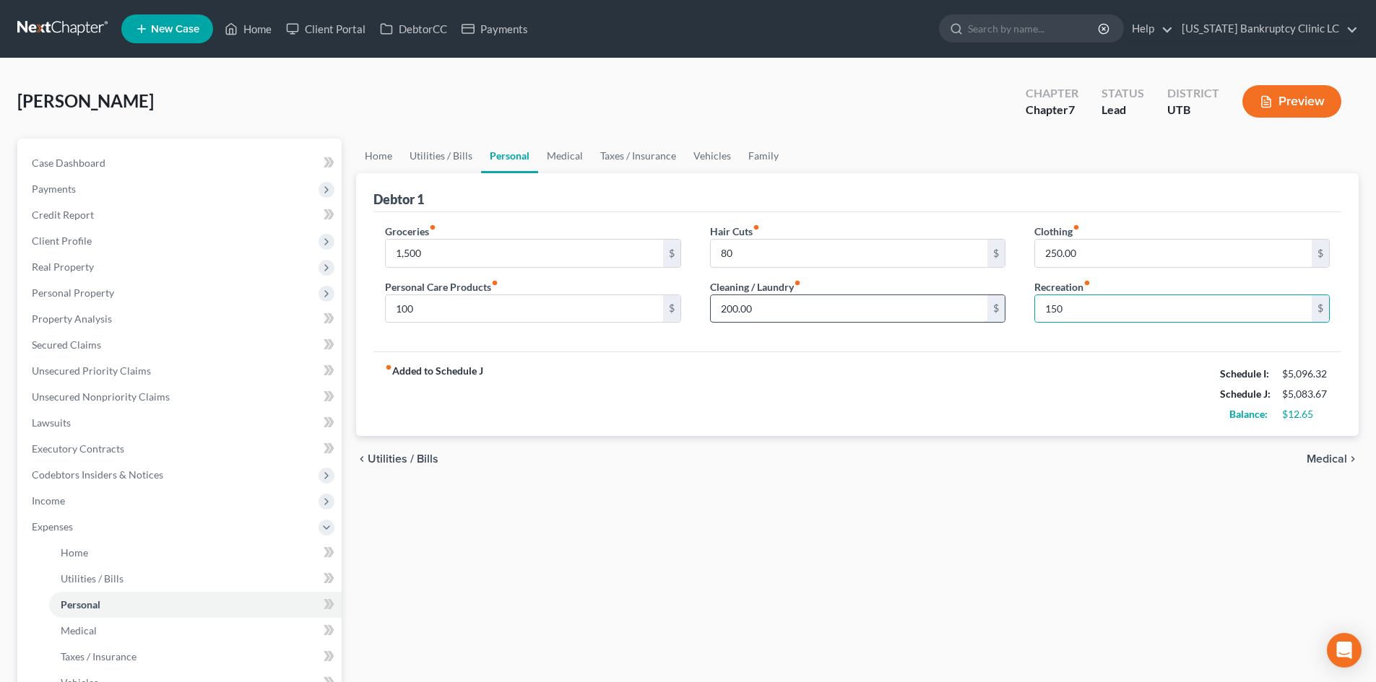
drag, startPoint x: 967, startPoint y: 349, endPoint x: 903, endPoint y: 305, distance: 77.5
click at [967, 349] on div "Groceries fiber_manual_record 1,500 $ Personal Care Products fiber_manual_recor…" at bounding box center [857, 282] width 968 height 140
click at [568, 147] on link "Medical" at bounding box center [564, 156] width 53 height 35
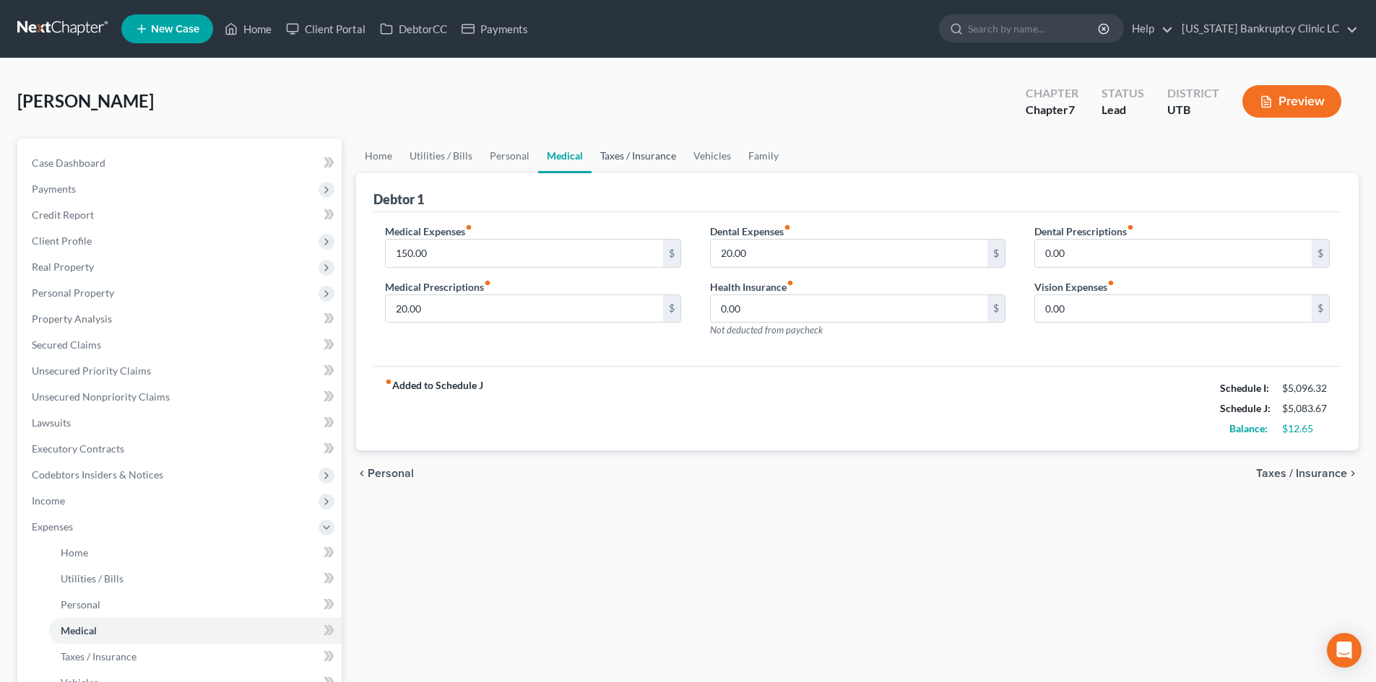
click at [620, 160] on link "Taxes / Insurance" at bounding box center [637, 156] width 93 height 35
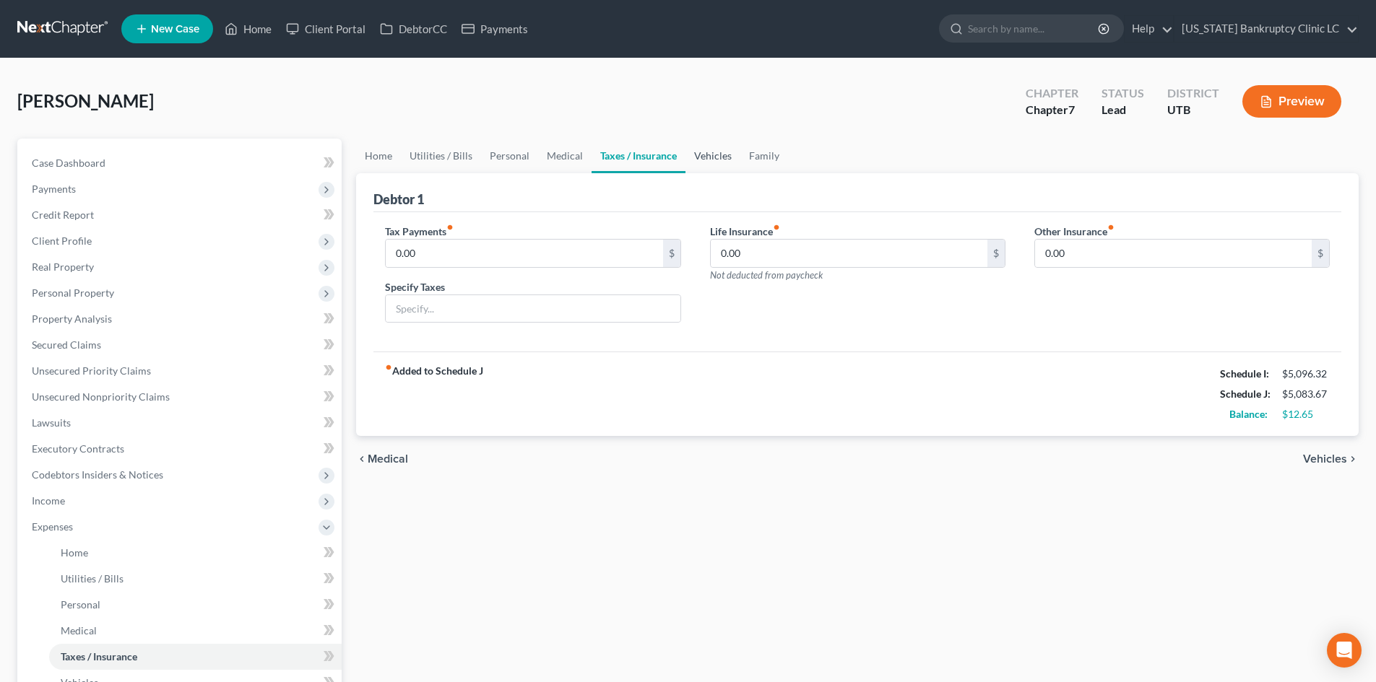
click at [713, 162] on link "Vehicles" at bounding box center [712, 156] width 55 height 35
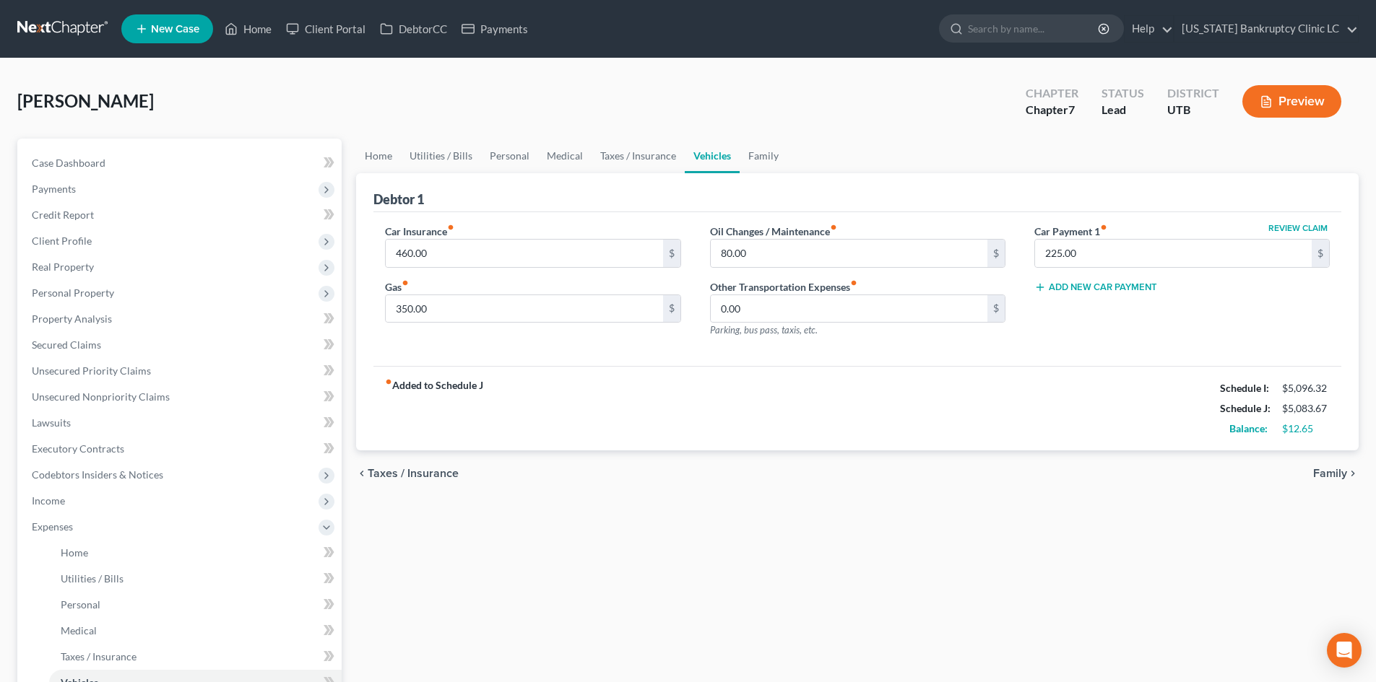
click at [686, 370] on div "fiber_manual_record Added to Schedule J Schedule I: $5,096.32 Schedule J: $5,08…" at bounding box center [857, 408] width 968 height 84
click at [92, 532] on span "Expenses" at bounding box center [180, 527] width 321 height 26
click at [754, 160] on link "Family" at bounding box center [763, 156] width 48 height 35
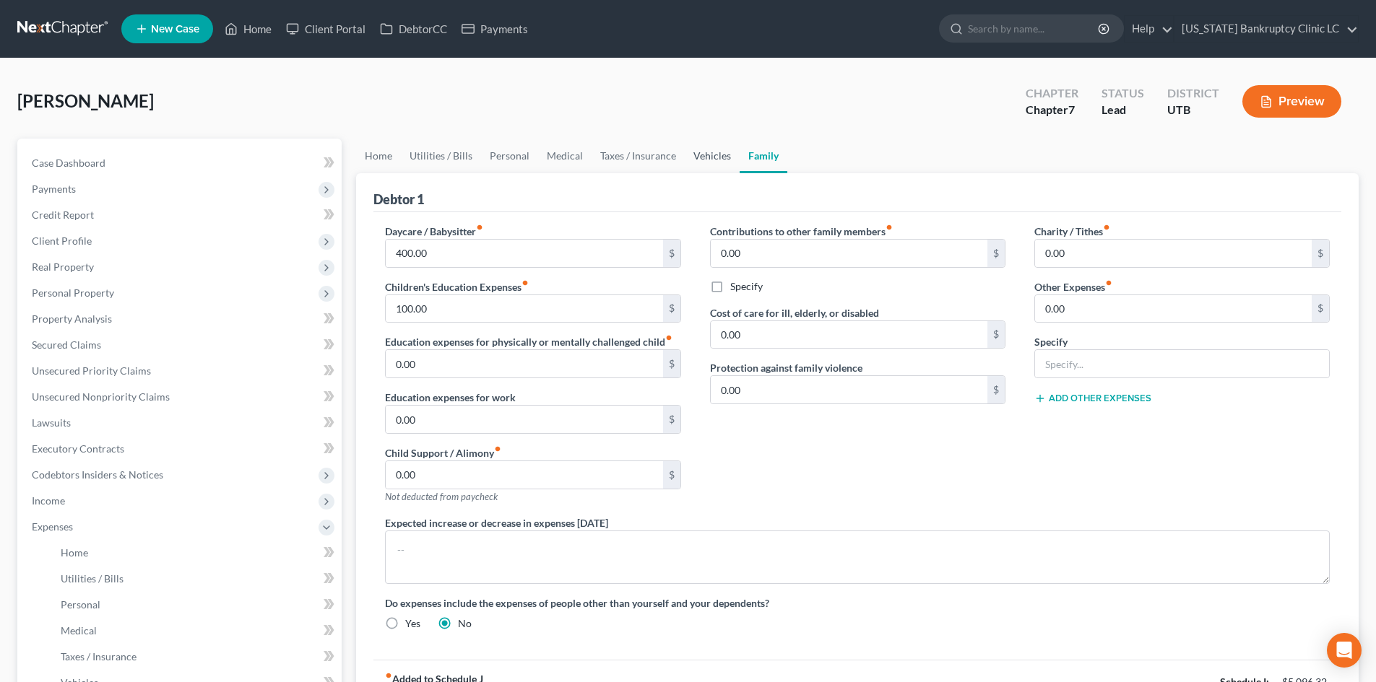
click at [715, 161] on link "Vehicles" at bounding box center [712, 156] width 55 height 35
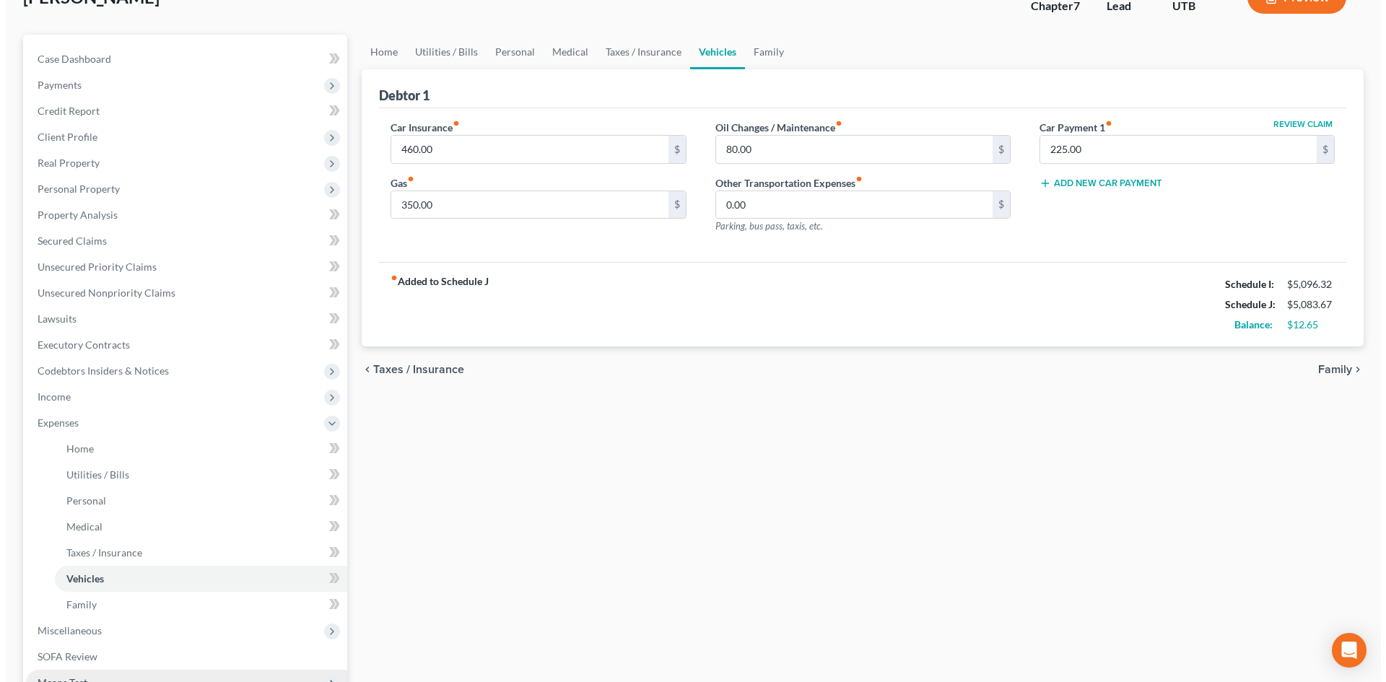
scroll to position [217, 0]
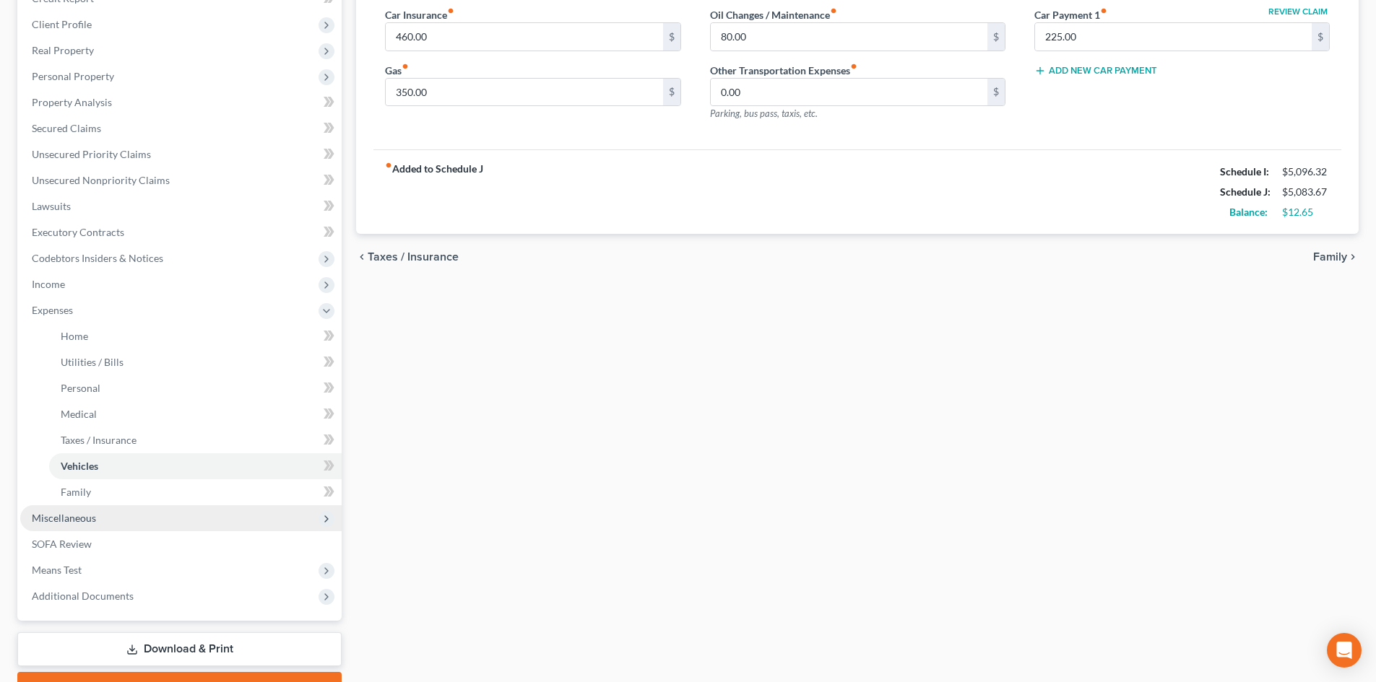
click at [74, 517] on span "Miscellaneous" at bounding box center [64, 518] width 64 height 12
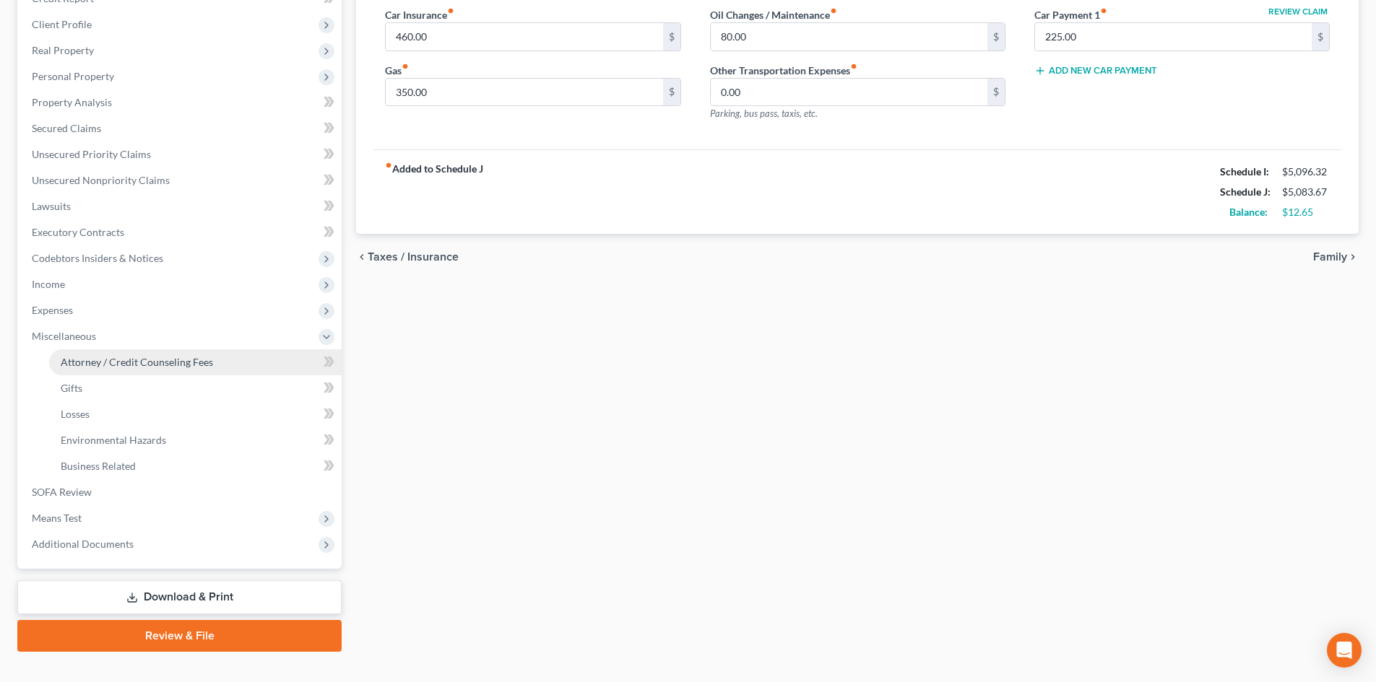
click at [149, 354] on link "Attorney / Credit Counseling Fees" at bounding box center [195, 362] width 292 height 26
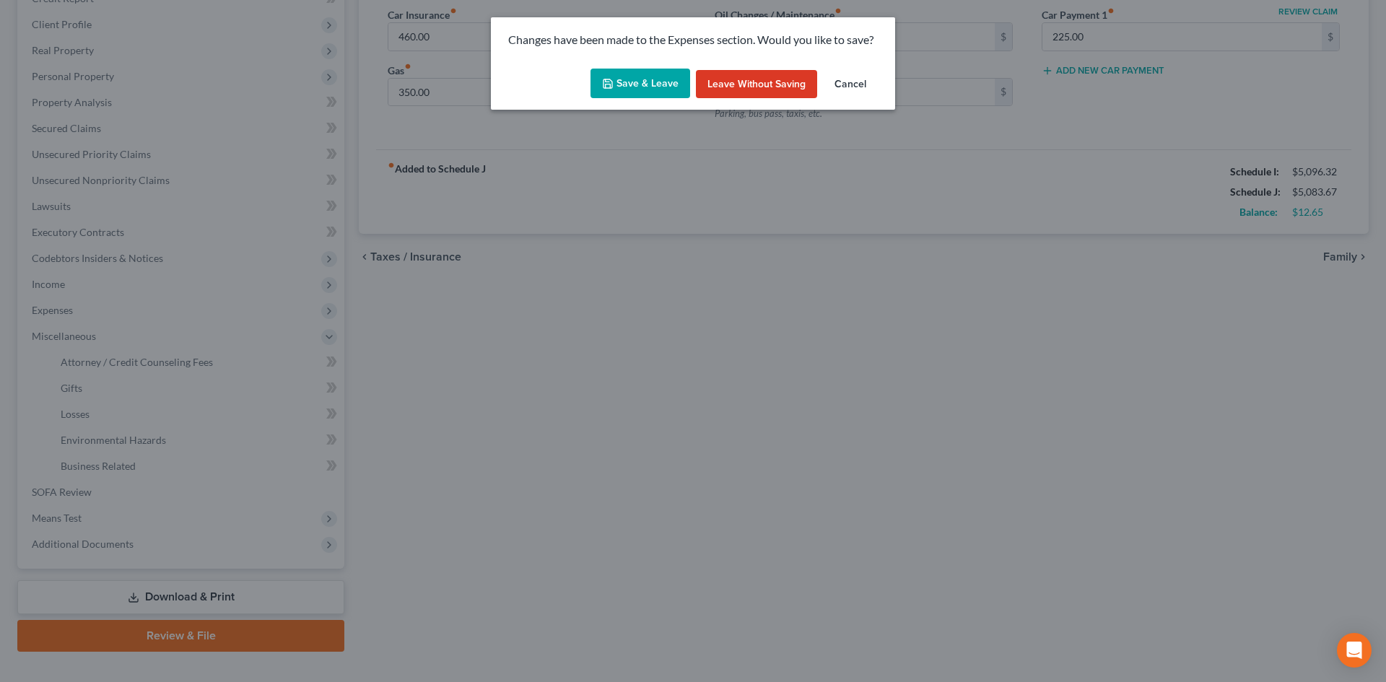
click at [625, 86] on button "Save & Leave" at bounding box center [641, 84] width 100 height 30
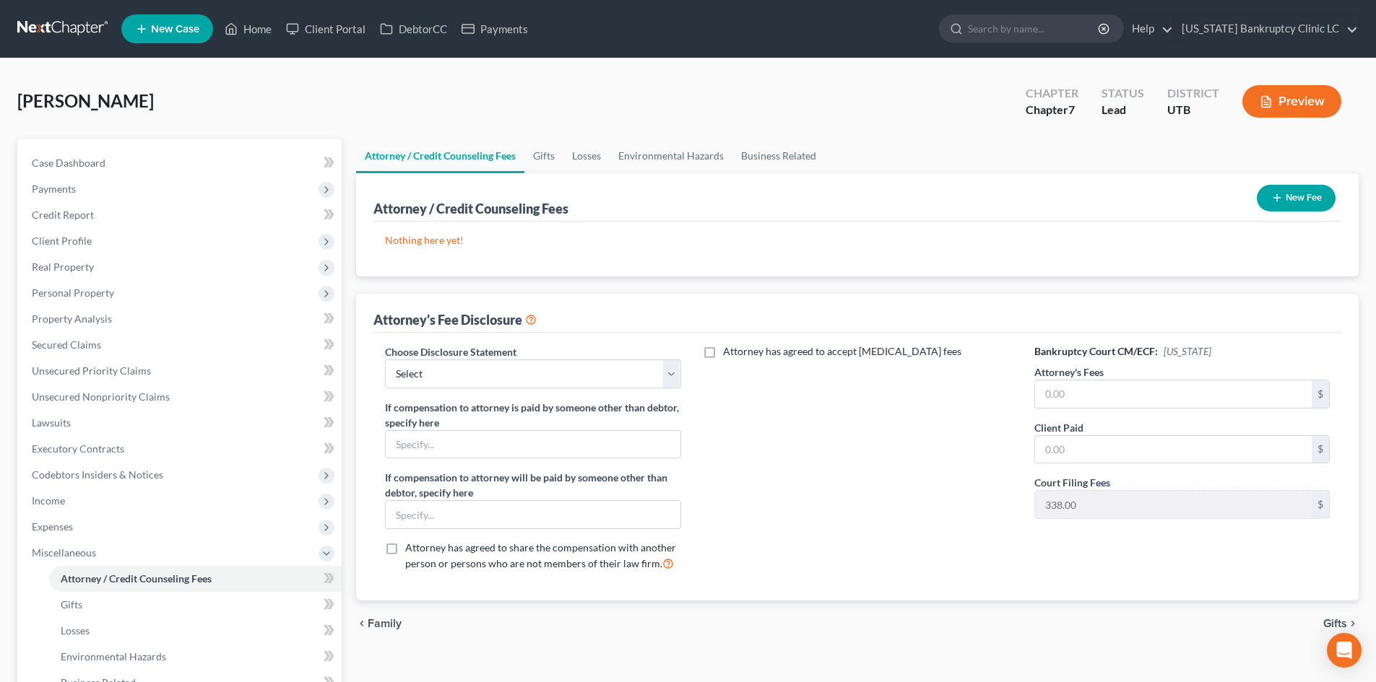
click at [481, 391] on div "Choose Disclosure Statement Select Installment Chapter 7 Cases Salt Lake Custom…" at bounding box center [532, 463] width 324 height 239
click at [483, 381] on select "Select Installment Chapter 7 Cases Salt Lake Custom Disclosure Fresh Start Fund…" at bounding box center [532, 374] width 295 height 29
click at [385, 360] on select "Select Installment Chapter 7 Cases Salt Lake Custom Disclosure Fresh Start Fund…" at bounding box center [532, 374] width 295 height 29
click at [1084, 395] on input "text" at bounding box center [1173, 394] width 277 height 27
click at [84, 551] on span "Miscellaneous" at bounding box center [64, 553] width 64 height 12
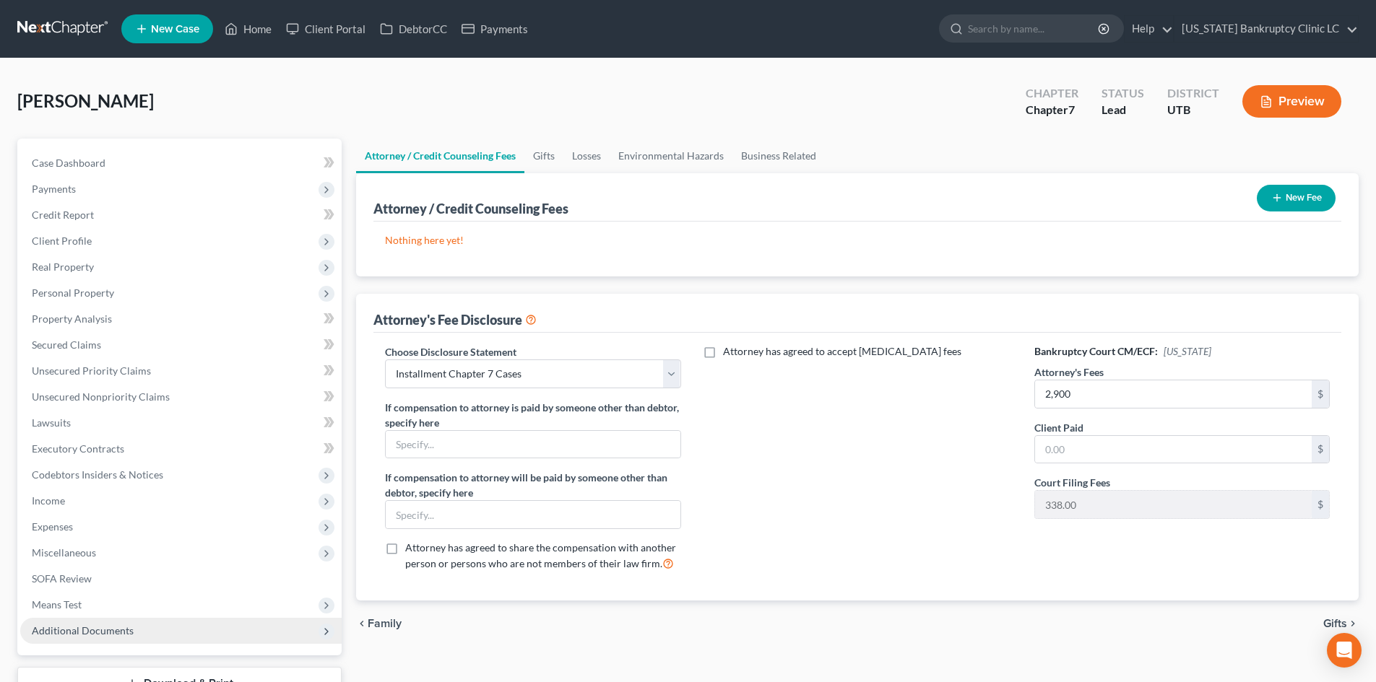
click at [100, 627] on span "Additional Documents" at bounding box center [83, 631] width 102 height 12
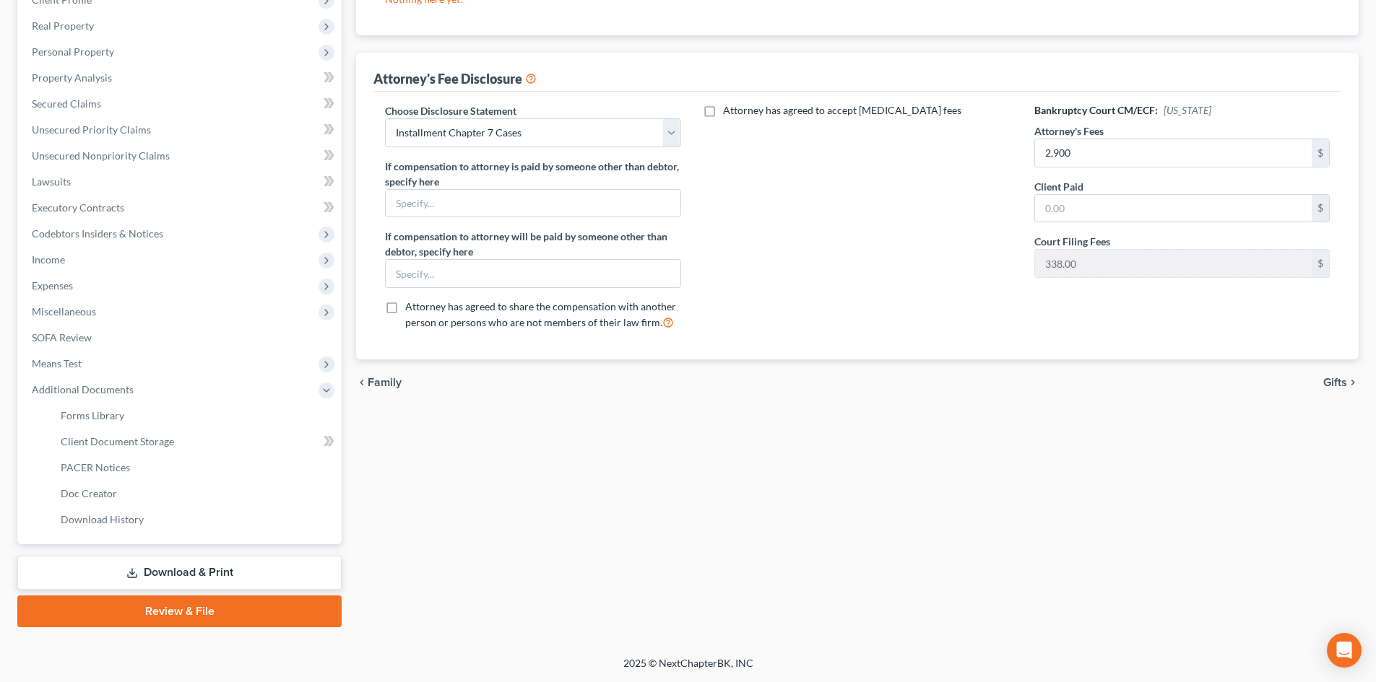
click at [175, 628] on div "Petition Navigation Case Dashboard Payments Invoices Payments Payments Credit R…" at bounding box center [687, 268] width 1341 height 742
click at [183, 617] on link "Review & File" at bounding box center [179, 612] width 324 height 32
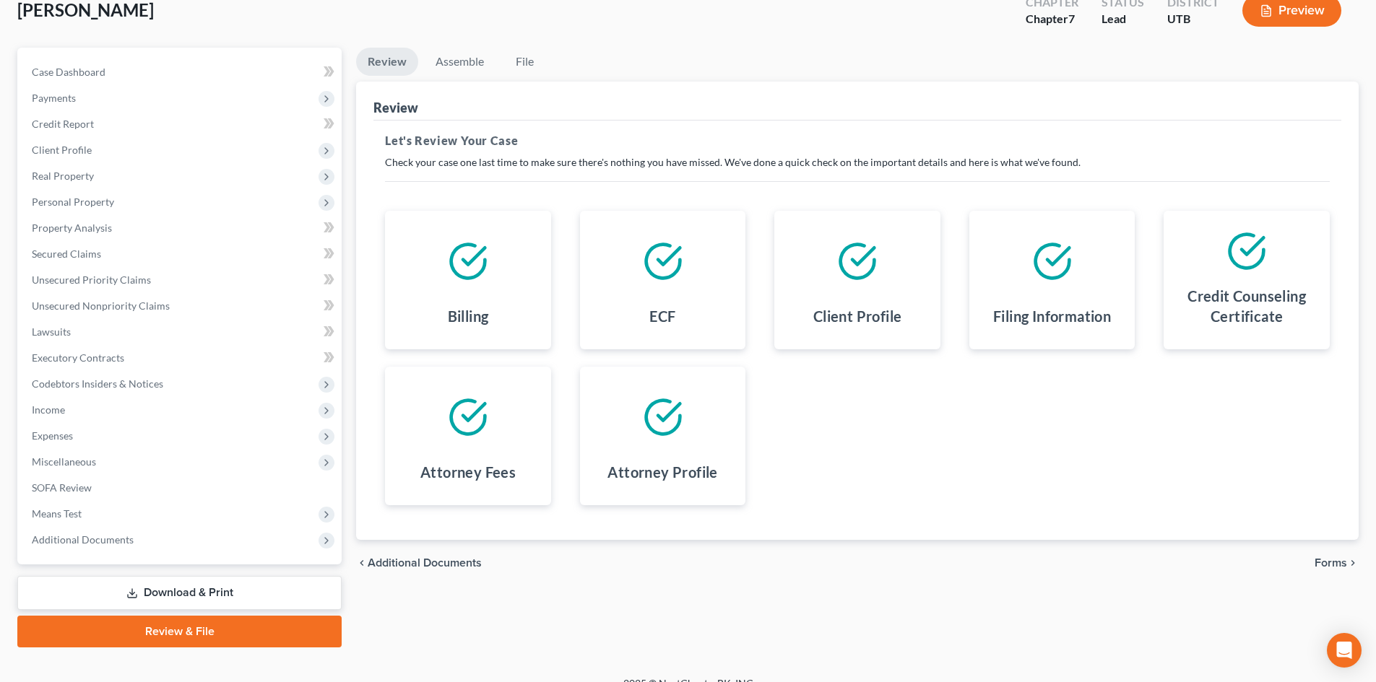
scroll to position [111, 0]
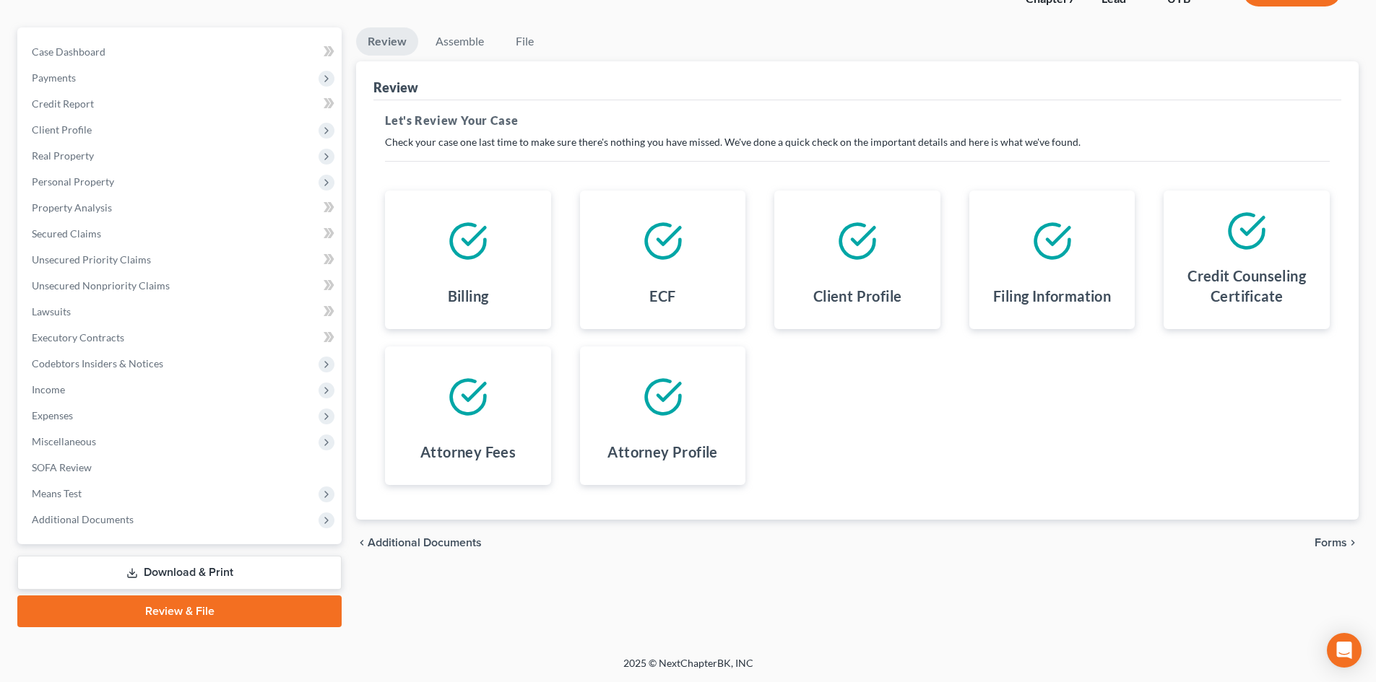
click at [200, 581] on link "Download & Print" at bounding box center [179, 573] width 324 height 34
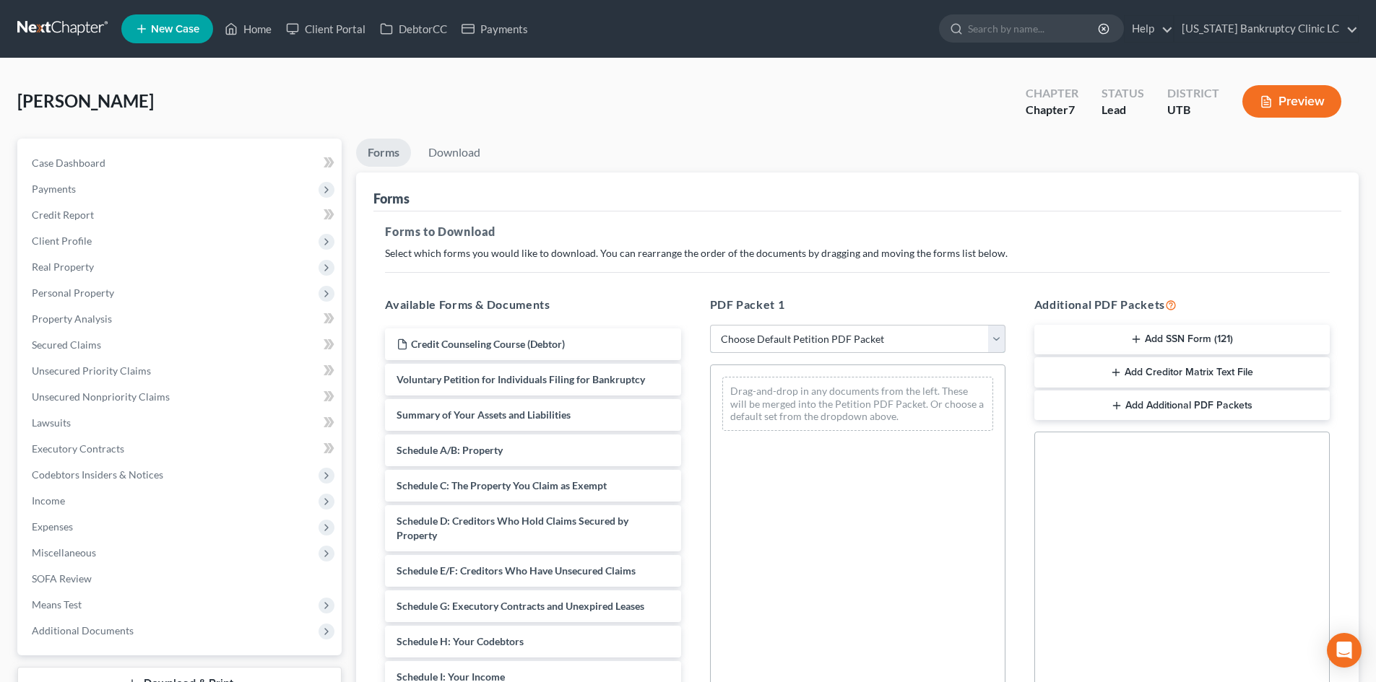
click at [772, 336] on select "Choose Default Petition PDF Packet Complete Bankruptcy Petition (all forms and …" at bounding box center [857, 339] width 295 height 29
click at [710, 325] on select "Choose Default Petition PDF Packet Complete Bankruptcy Petition (all forms and …" at bounding box center [857, 339] width 295 height 29
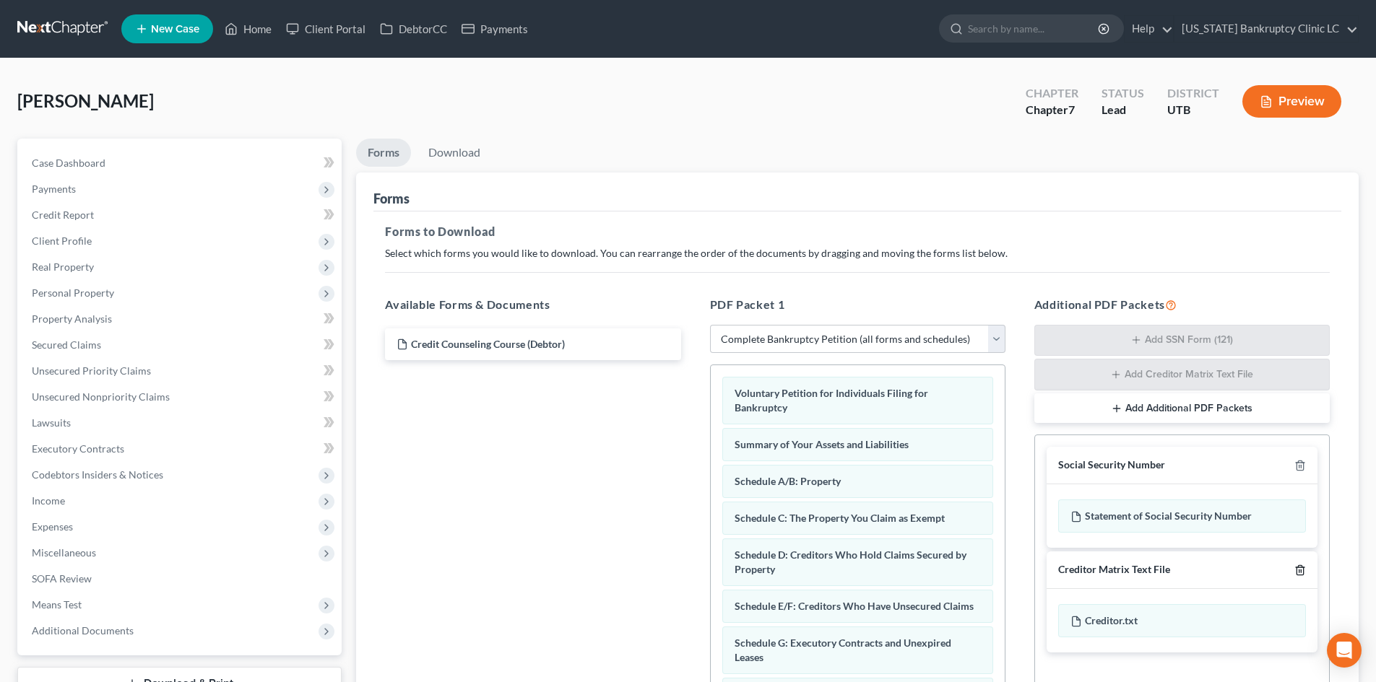
click at [1301, 569] on icon "button" at bounding box center [1300, 571] width 12 height 12
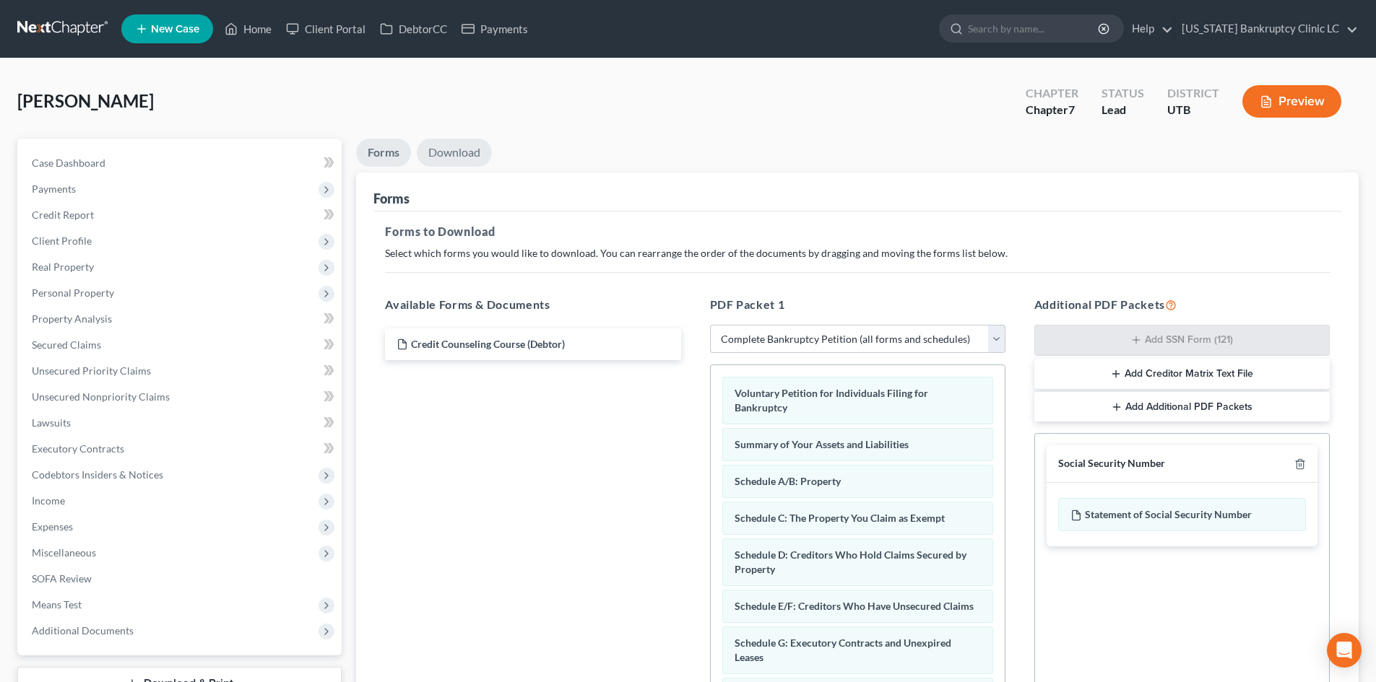
click at [485, 161] on link "Download" at bounding box center [454, 153] width 75 height 28
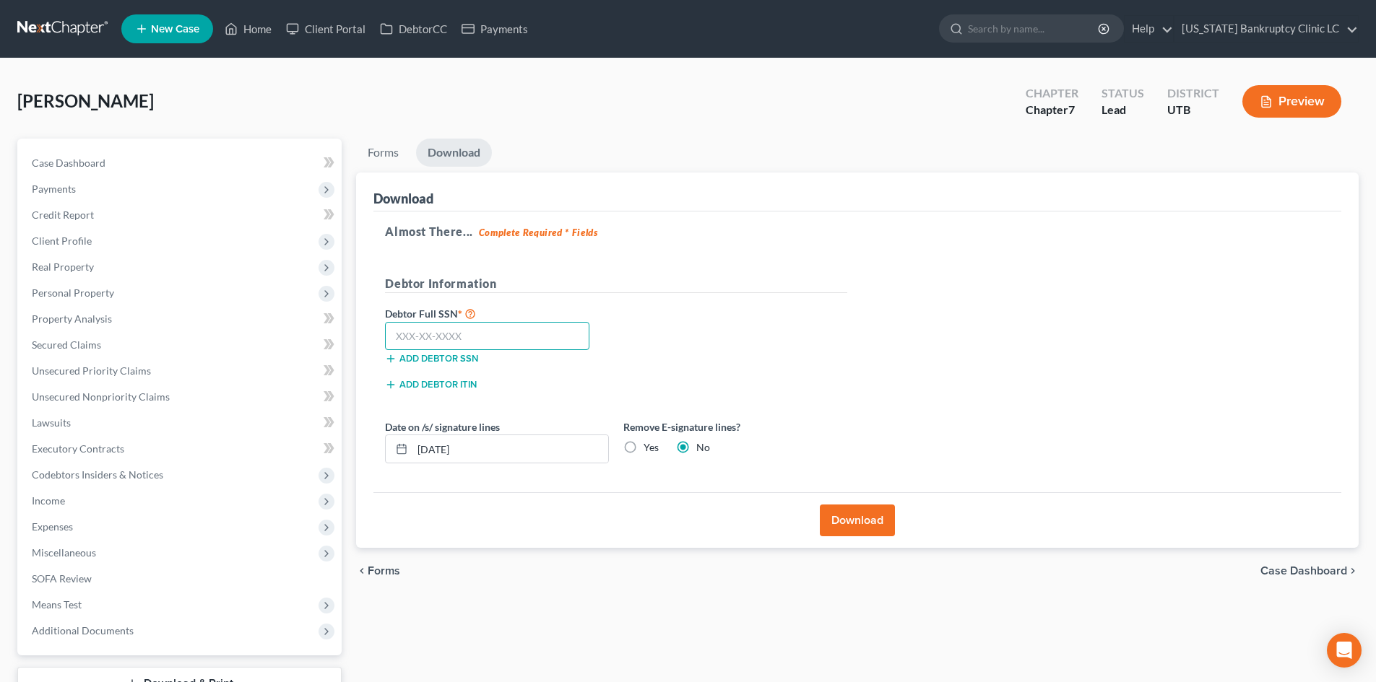
click at [501, 332] on input "text" at bounding box center [487, 336] width 204 height 29
drag, startPoint x: 853, startPoint y: 516, endPoint x: 871, endPoint y: 508, distance: 18.8
click at [857, 512] on button "Download" at bounding box center [857, 521] width 75 height 32
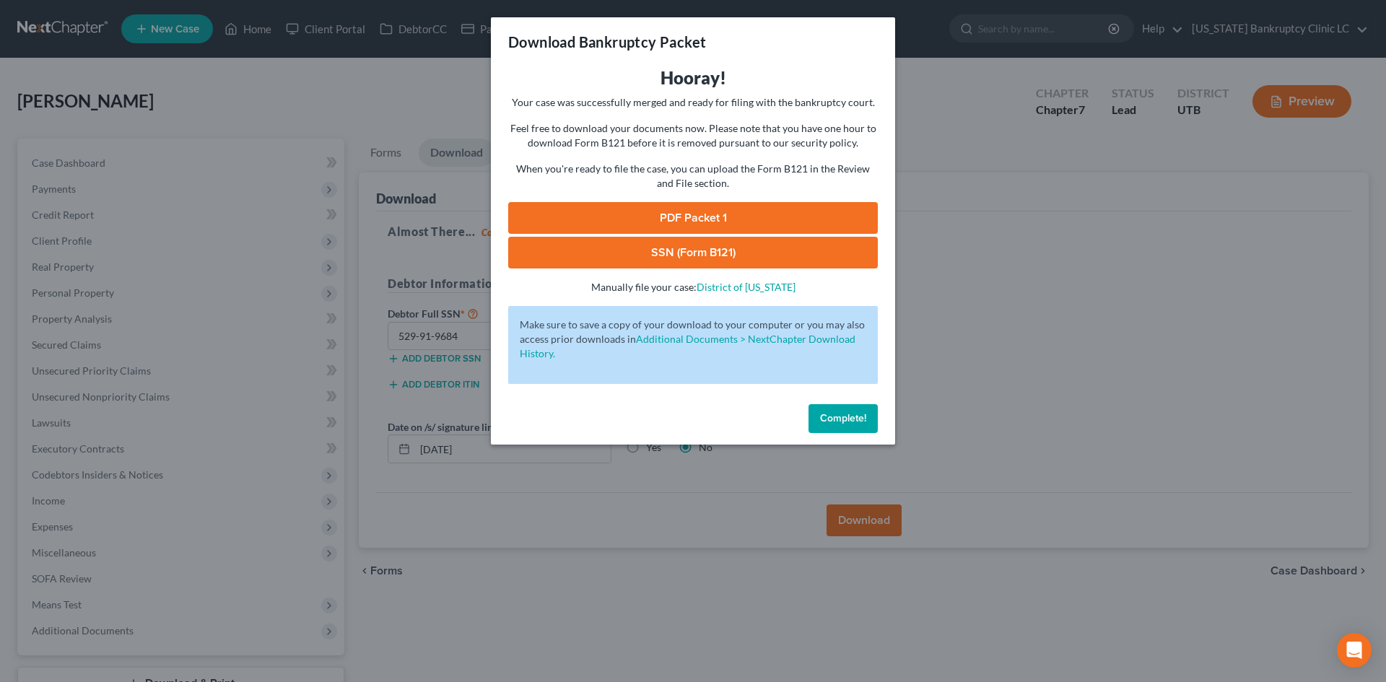
click at [729, 217] on link "PDF Packet 1" at bounding box center [693, 218] width 370 height 32
click at [739, 261] on link "SSN (Form B121)" at bounding box center [693, 253] width 370 height 32
click at [834, 419] on span "Complete!" at bounding box center [843, 418] width 46 height 12
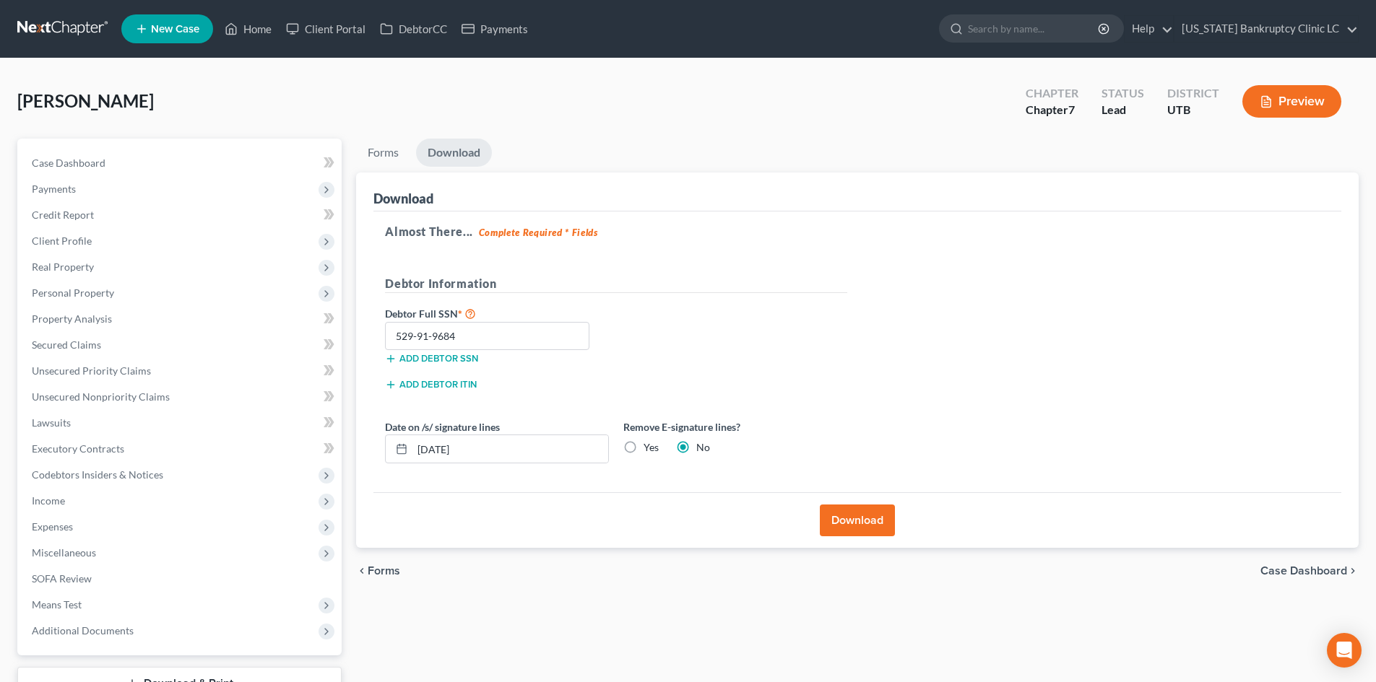
drag, startPoint x: 1113, startPoint y: 395, endPoint x: 638, endPoint y: 204, distance: 511.9
click at [1098, 391] on div "Almost There... Complete Required * Fields Debtor Information Debtor Full SSN *…" at bounding box center [857, 353] width 968 height 282
click at [252, 28] on link "Home" at bounding box center [247, 29] width 61 height 26
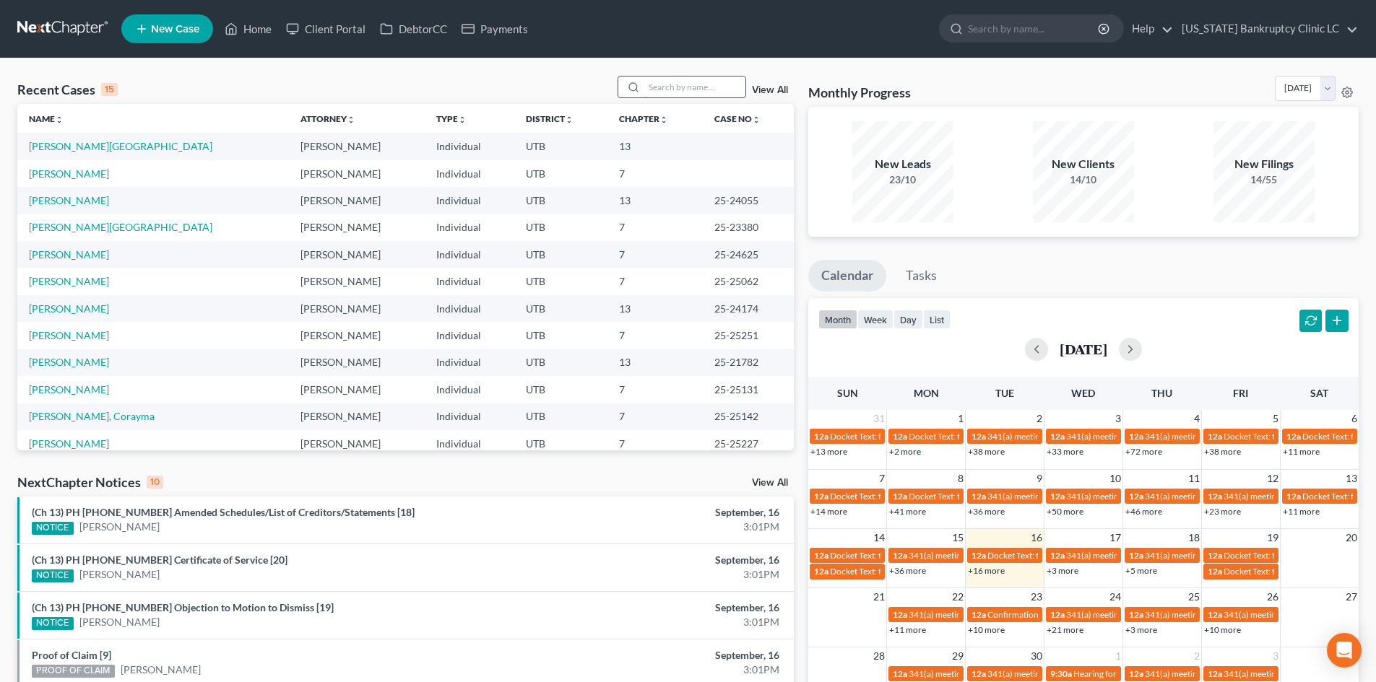
click at [681, 84] on input "search" at bounding box center [694, 87] width 101 height 21
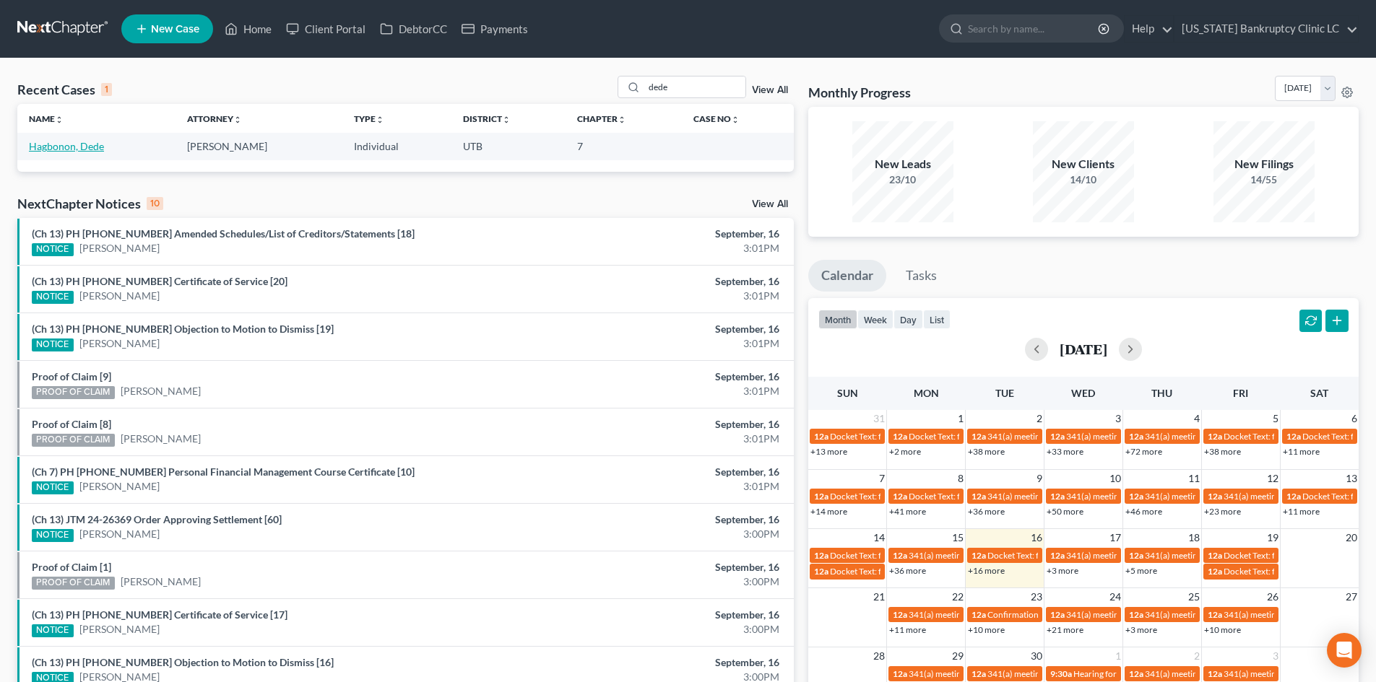
click at [58, 151] on link "Hagbonon, Dede" at bounding box center [66, 146] width 75 height 12
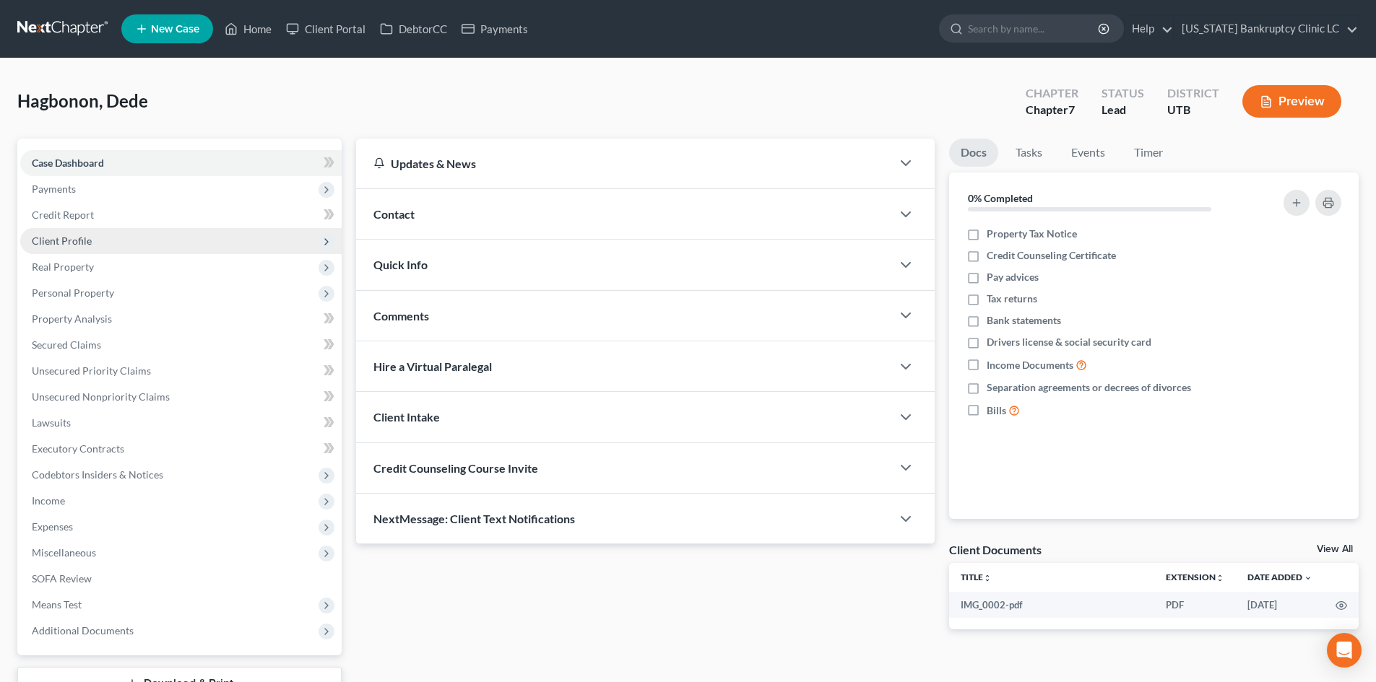
drag, startPoint x: 66, startPoint y: 239, endPoint x: 70, endPoint y: 251, distance: 12.1
click at [66, 239] on span "Client Profile" at bounding box center [62, 241] width 60 height 12
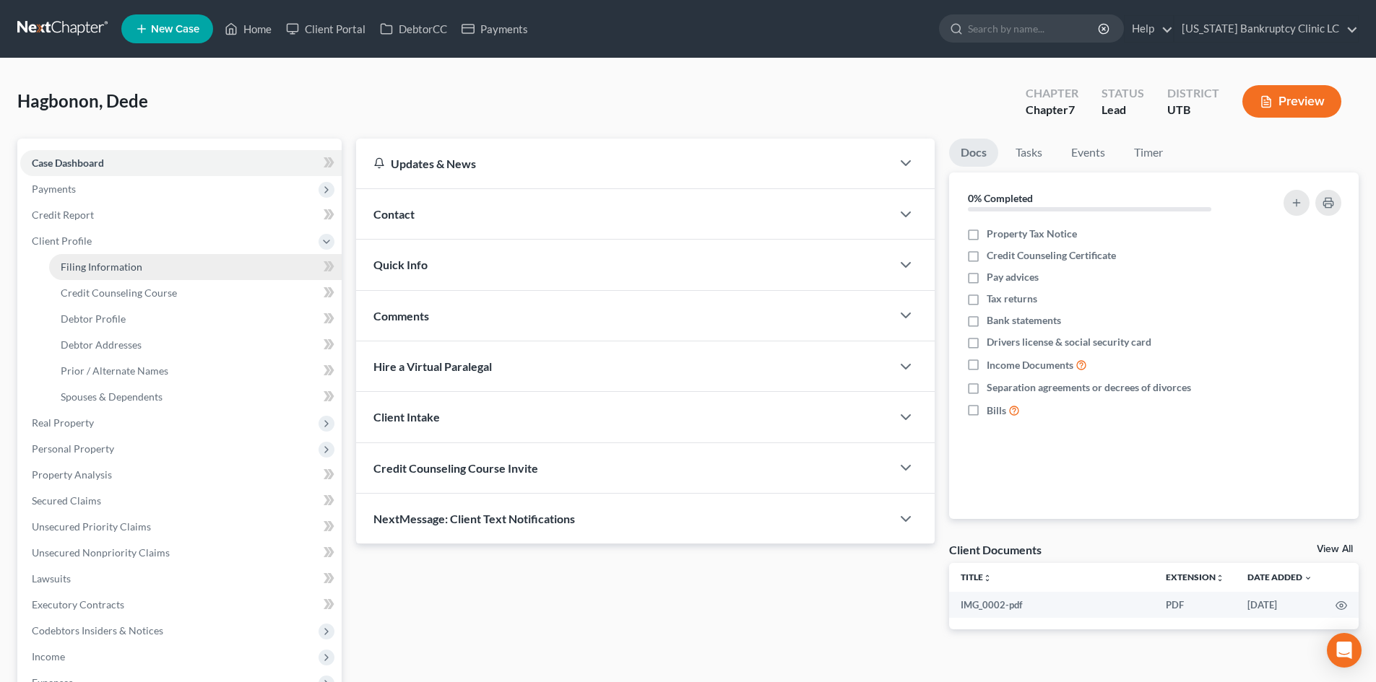
click at [89, 272] on span "Filing Information" at bounding box center [102, 267] width 82 height 12
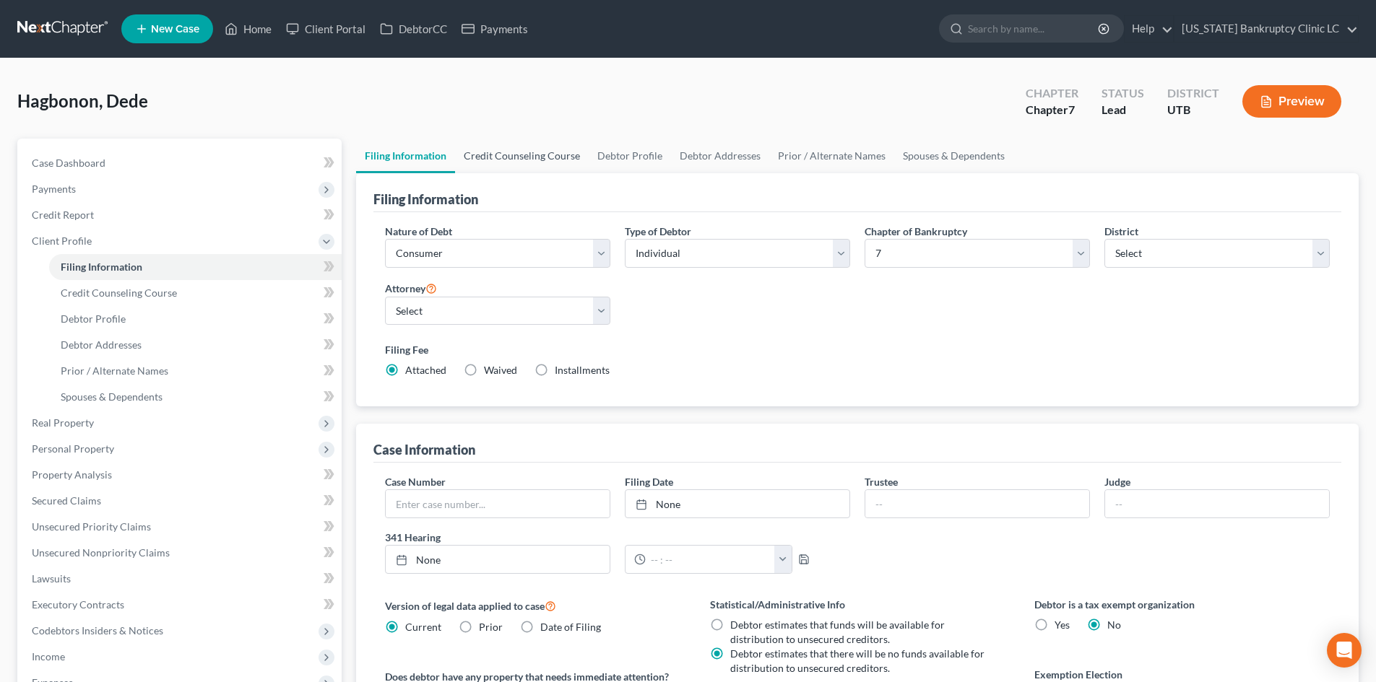
click at [534, 160] on link "Credit Counseling Course" at bounding box center [522, 156] width 134 height 35
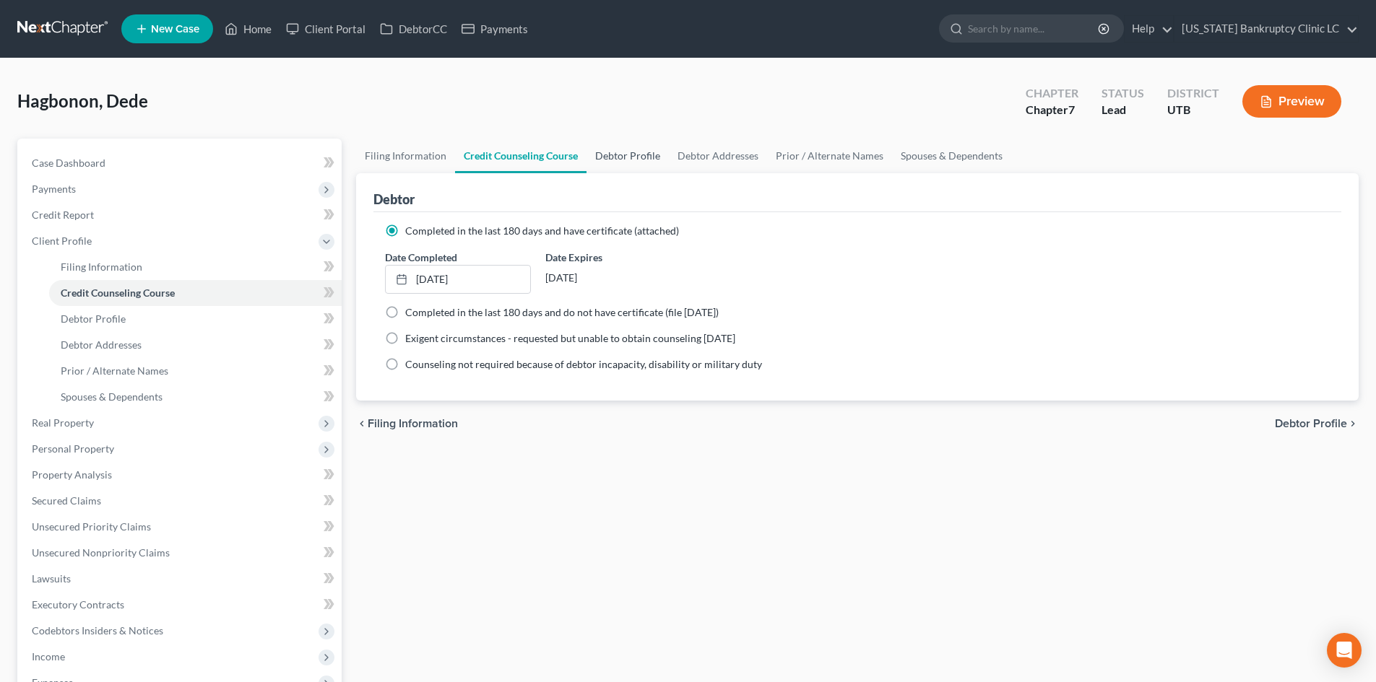
click at [640, 158] on link "Debtor Profile" at bounding box center [627, 156] width 82 height 35
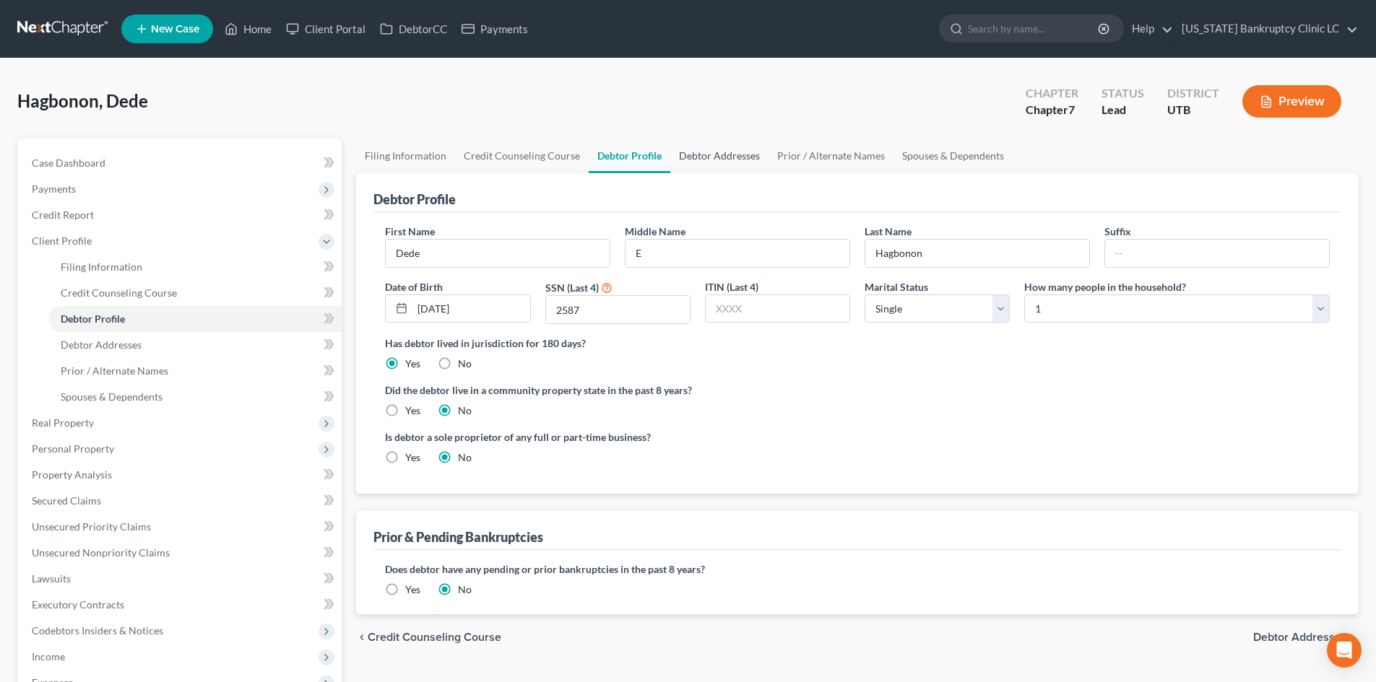
click at [695, 155] on link "Debtor Addresses" at bounding box center [719, 156] width 98 height 35
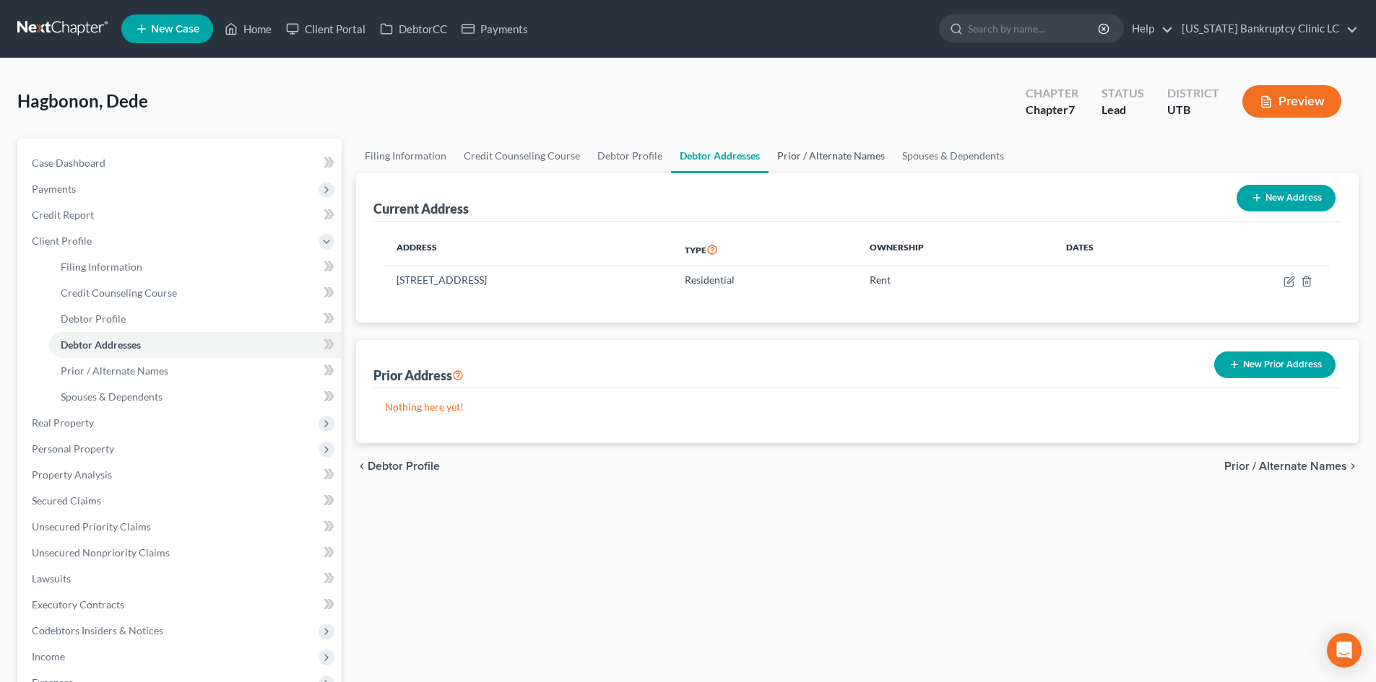
click at [768, 153] on link "Prior / Alternate Names" at bounding box center [830, 156] width 125 height 35
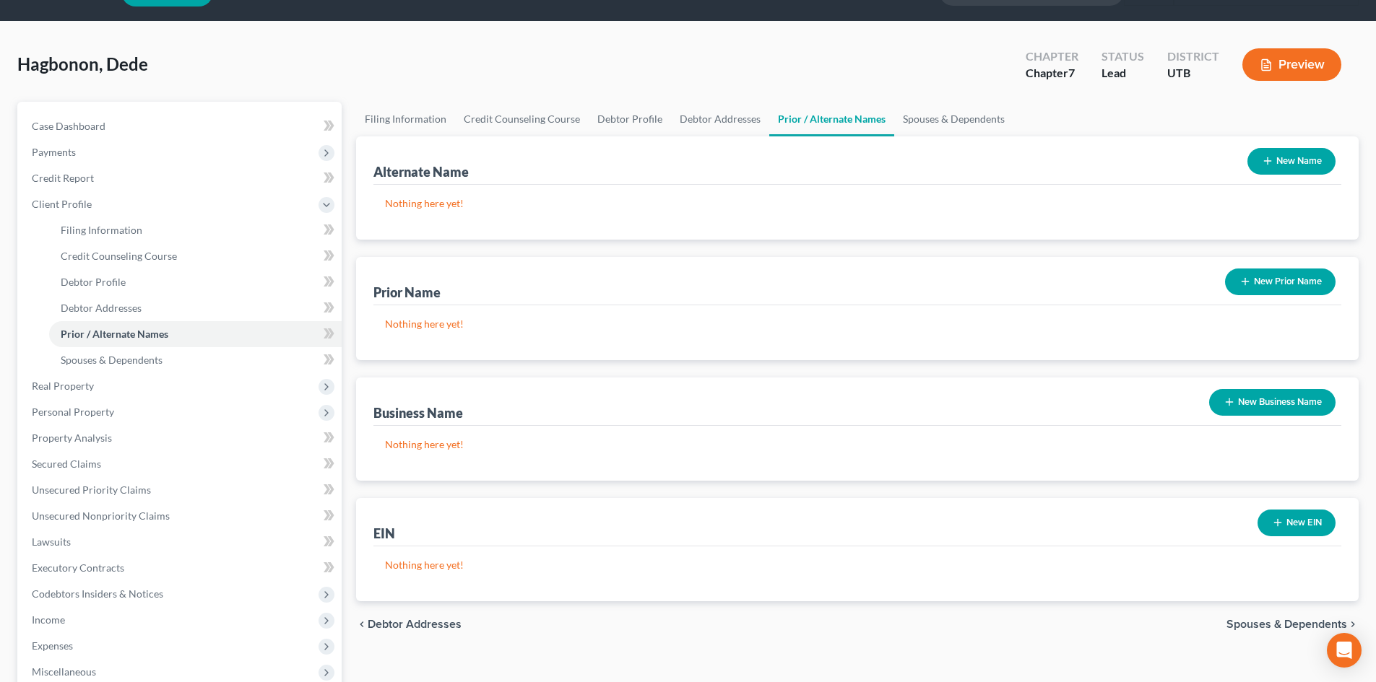
scroll to position [72, 0]
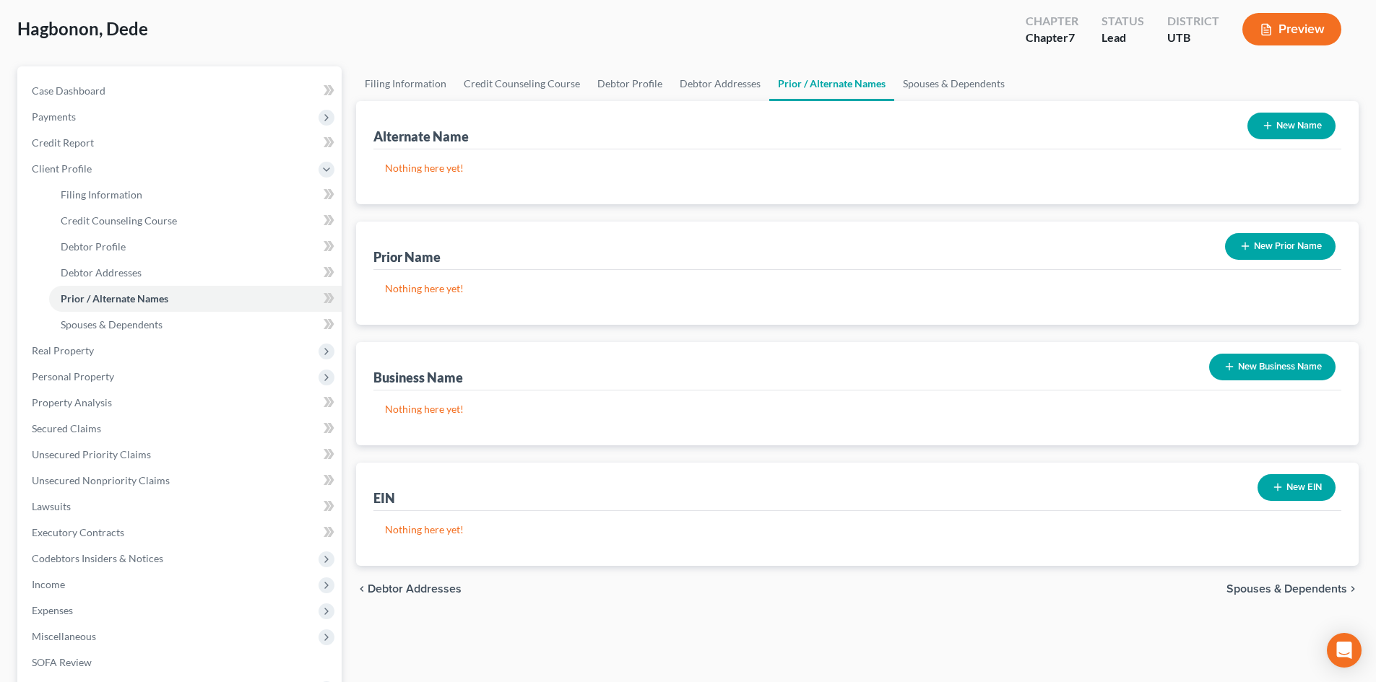
click at [1293, 129] on button "New Name" at bounding box center [1291, 126] width 88 height 27
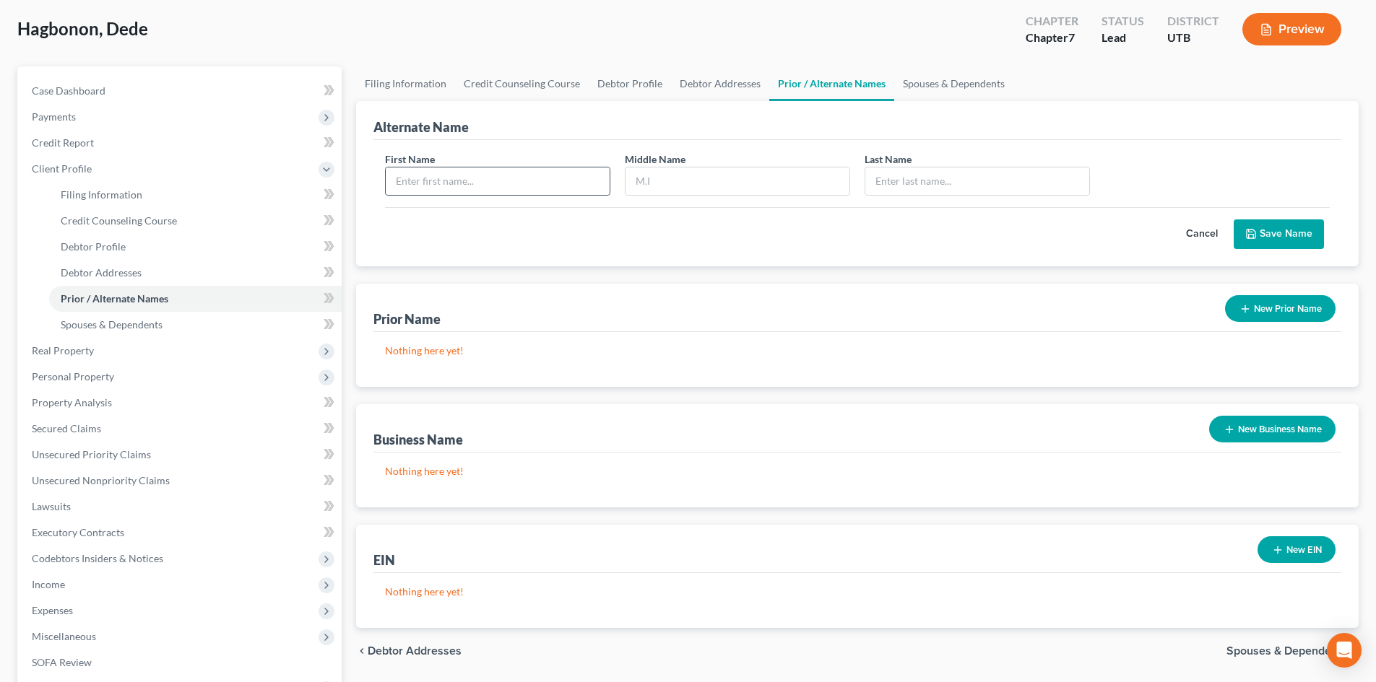
click at [469, 195] on div at bounding box center [497, 181] width 225 height 29
click at [481, 188] on input "text" at bounding box center [498, 181] width 224 height 27
click at [435, 179] on input "[PERSON_NAME]" at bounding box center [498, 181] width 224 height 27
click at [758, 183] on input "text" at bounding box center [737, 181] width 224 height 27
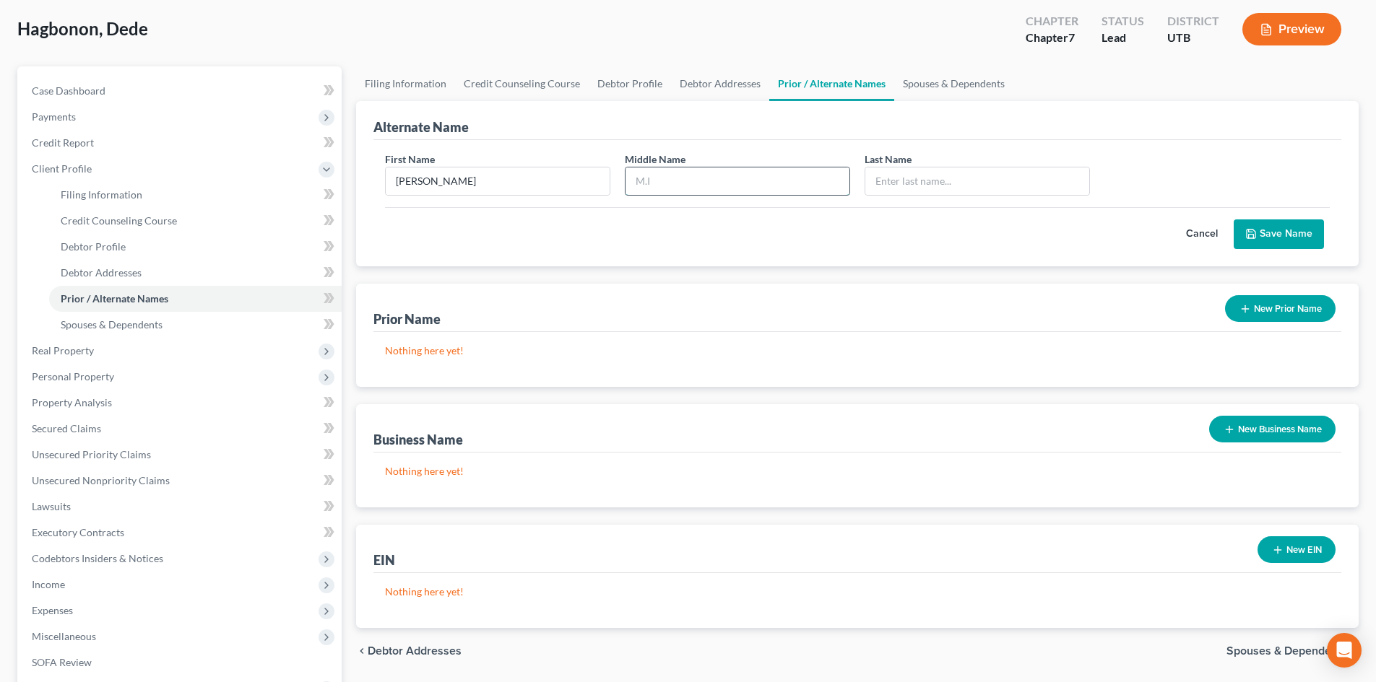
paste input "Reine"
click at [960, 186] on input "text" at bounding box center [977, 181] width 224 height 27
click at [438, 175] on input "[PERSON_NAME]" at bounding box center [498, 181] width 224 height 27
drag, startPoint x: 889, startPoint y: 186, endPoint x: 904, endPoint y: 201, distance: 21.4
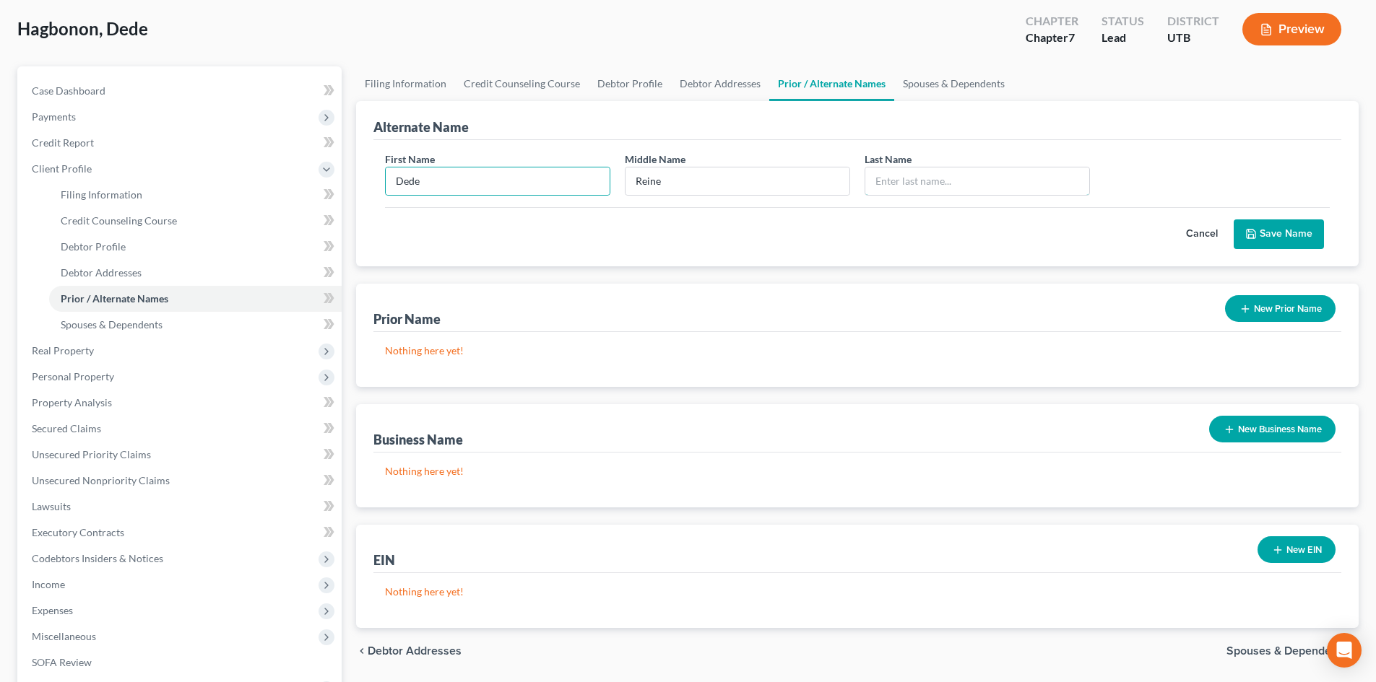
click at [889, 186] on input "text" at bounding box center [977, 181] width 224 height 27
click at [1294, 243] on button "Save Name" at bounding box center [1278, 235] width 90 height 30
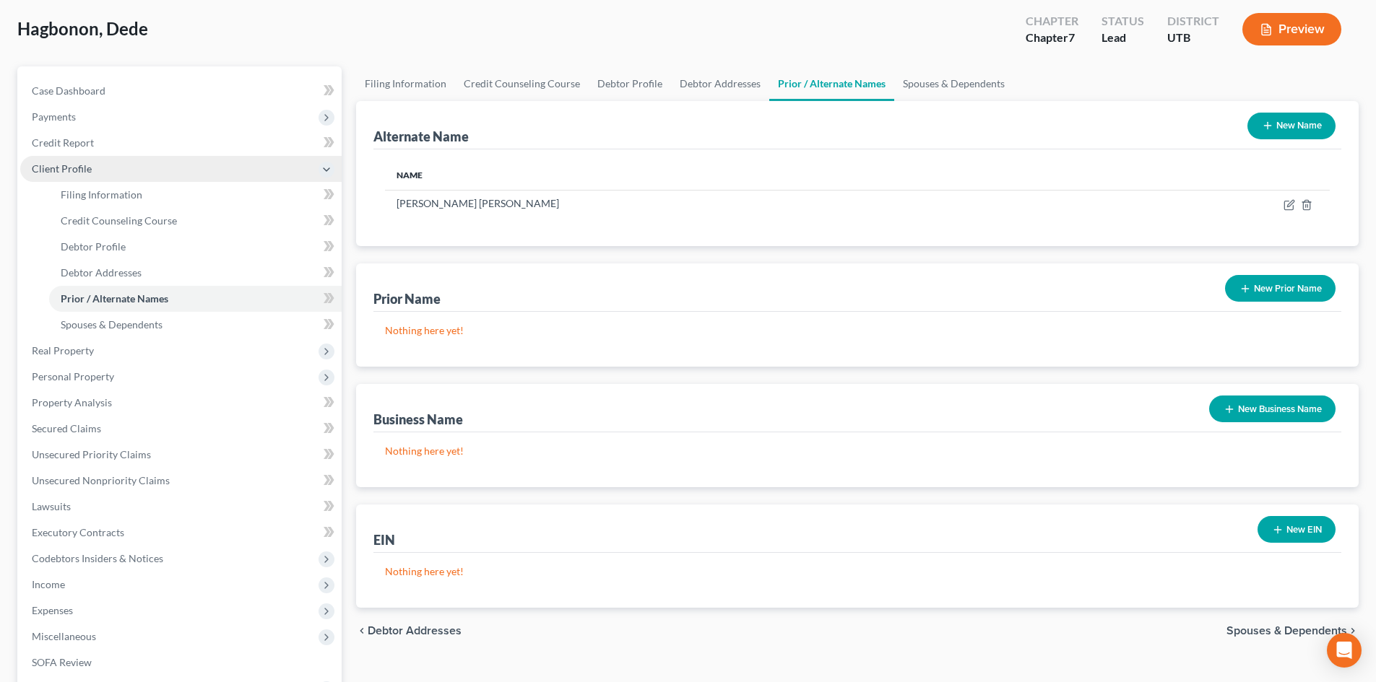
click at [96, 177] on span "Client Profile" at bounding box center [180, 169] width 321 height 26
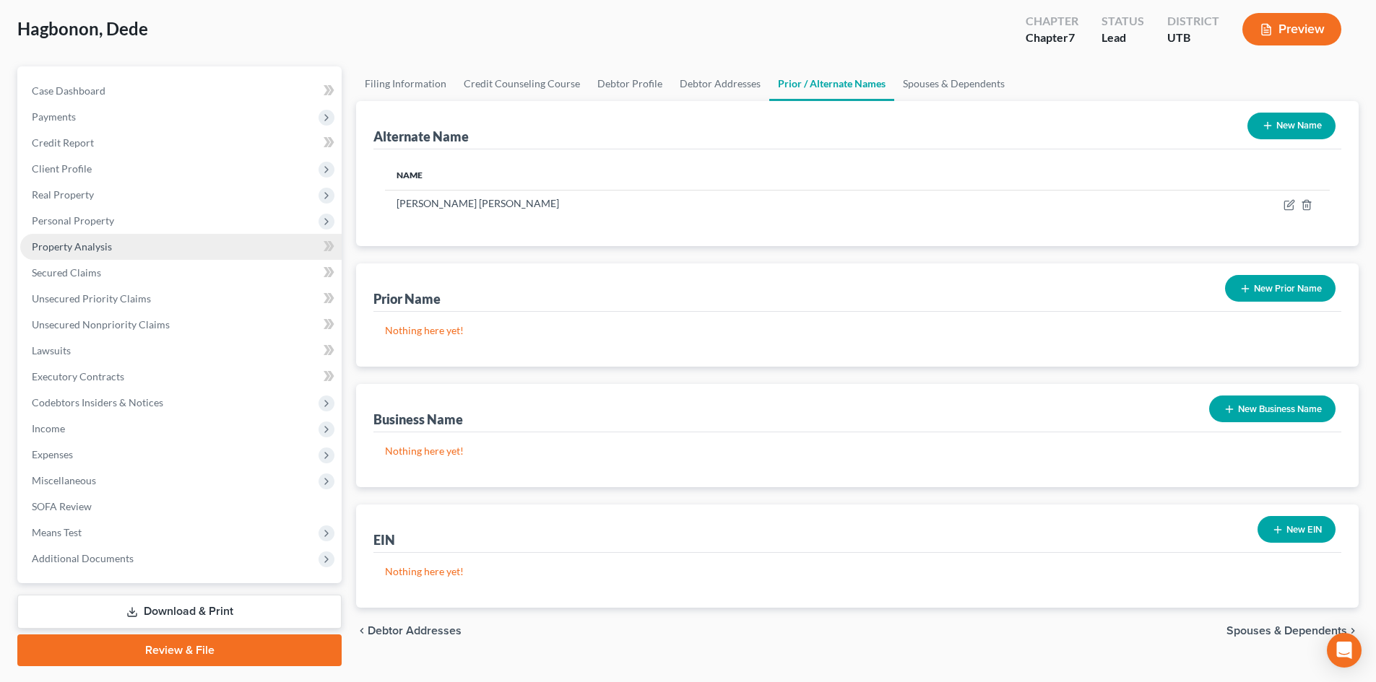
click at [87, 243] on span "Property Analysis" at bounding box center [72, 246] width 80 height 12
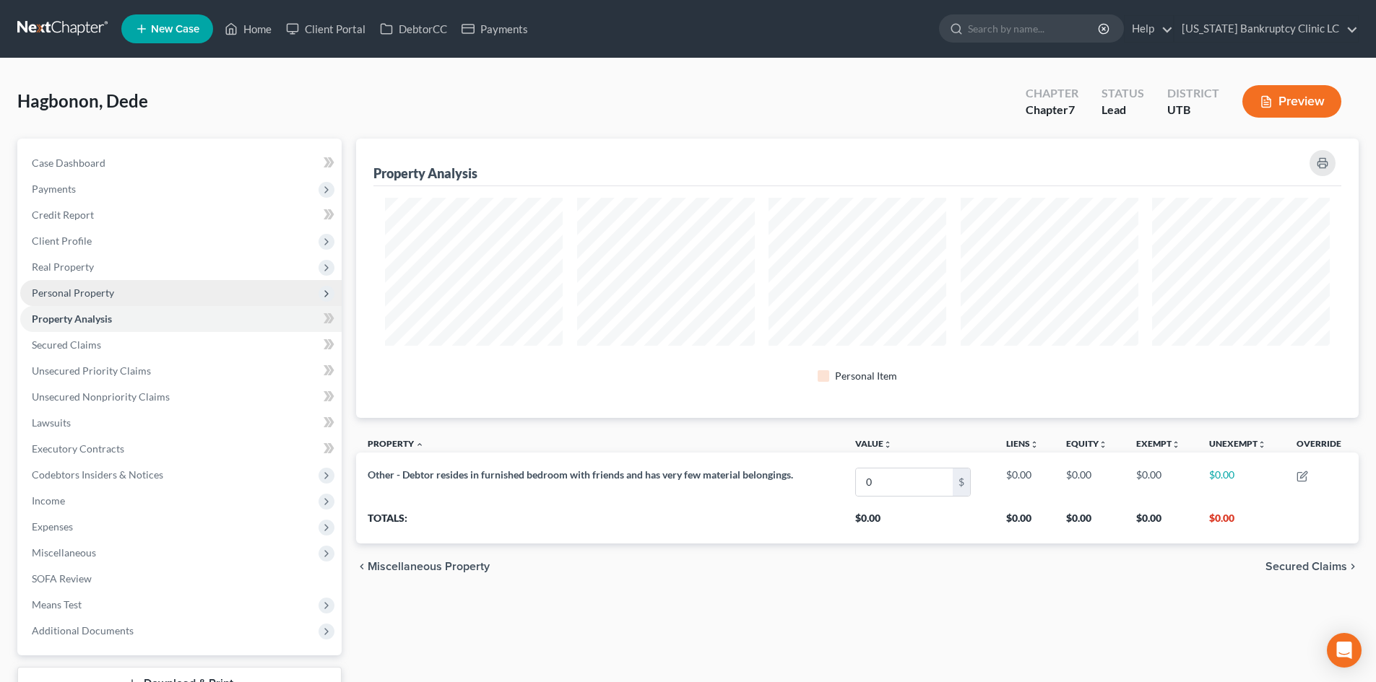
click at [92, 300] on span "Personal Property" at bounding box center [180, 293] width 321 height 26
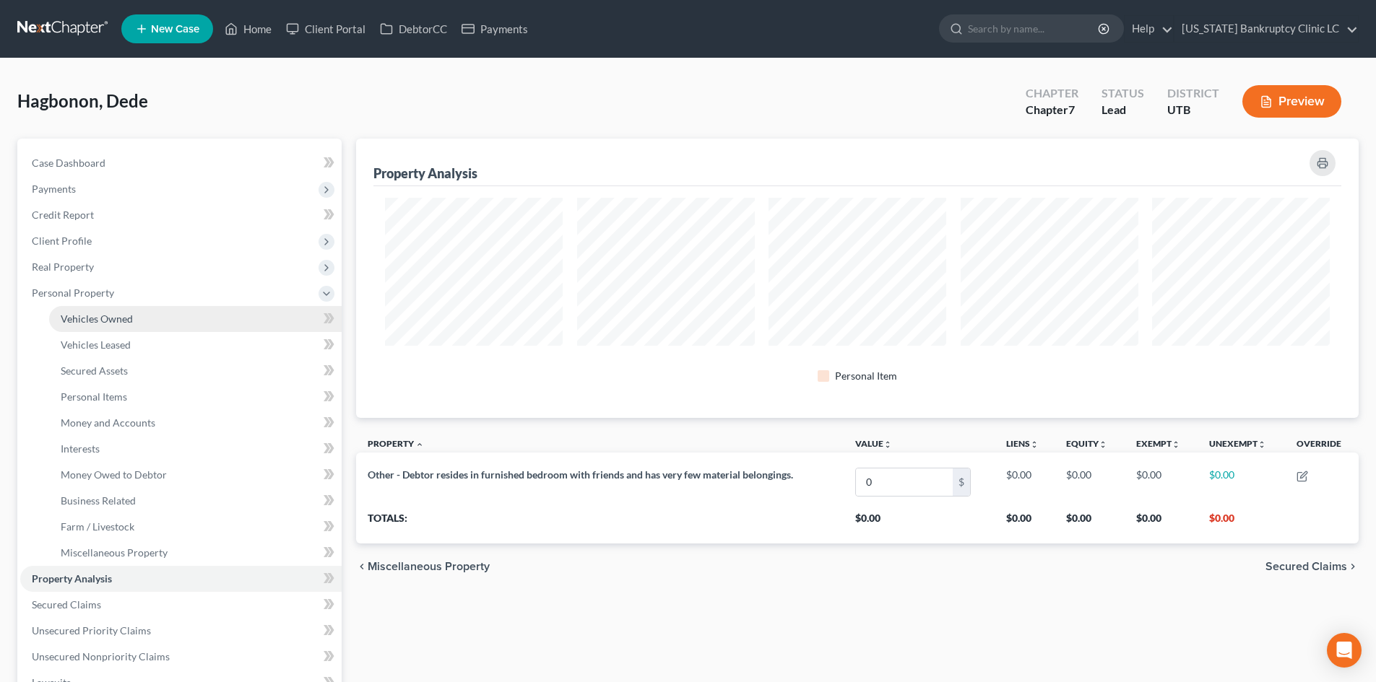
click at [100, 316] on span "Vehicles Owned" at bounding box center [97, 319] width 72 height 12
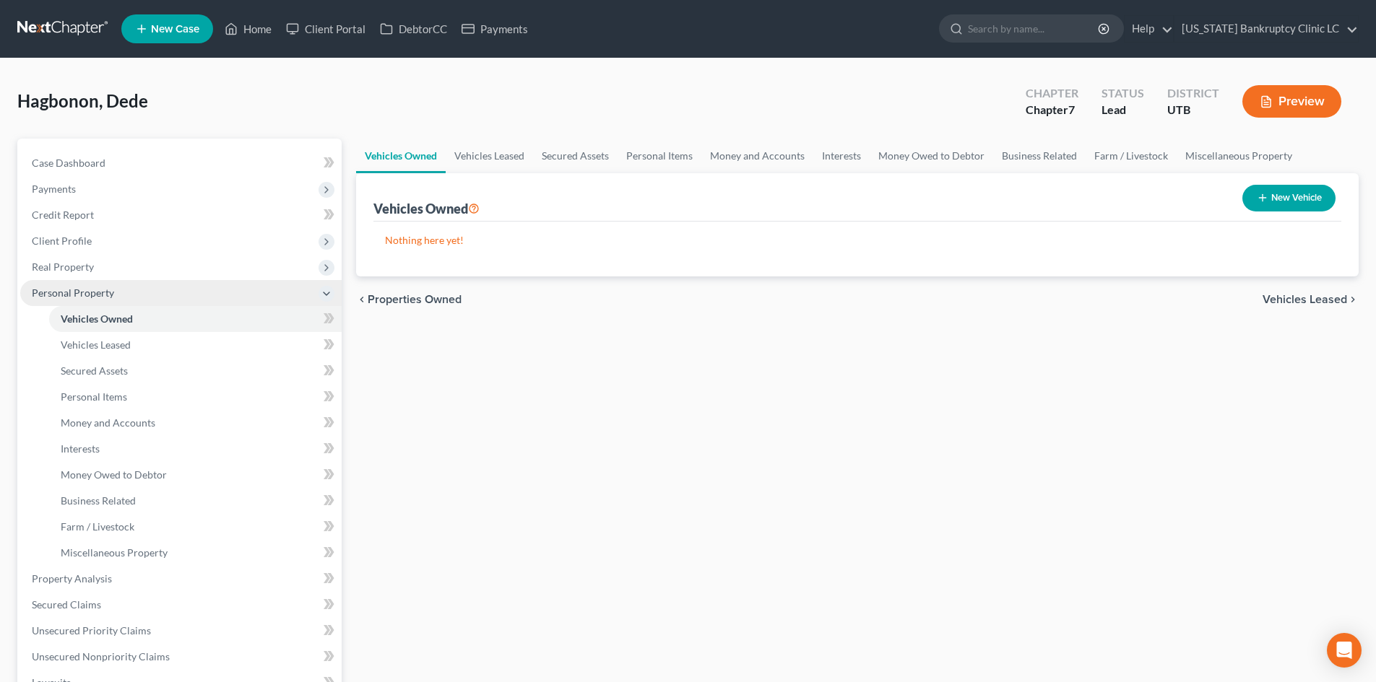
click at [93, 297] on span "Personal Property" at bounding box center [73, 293] width 82 height 12
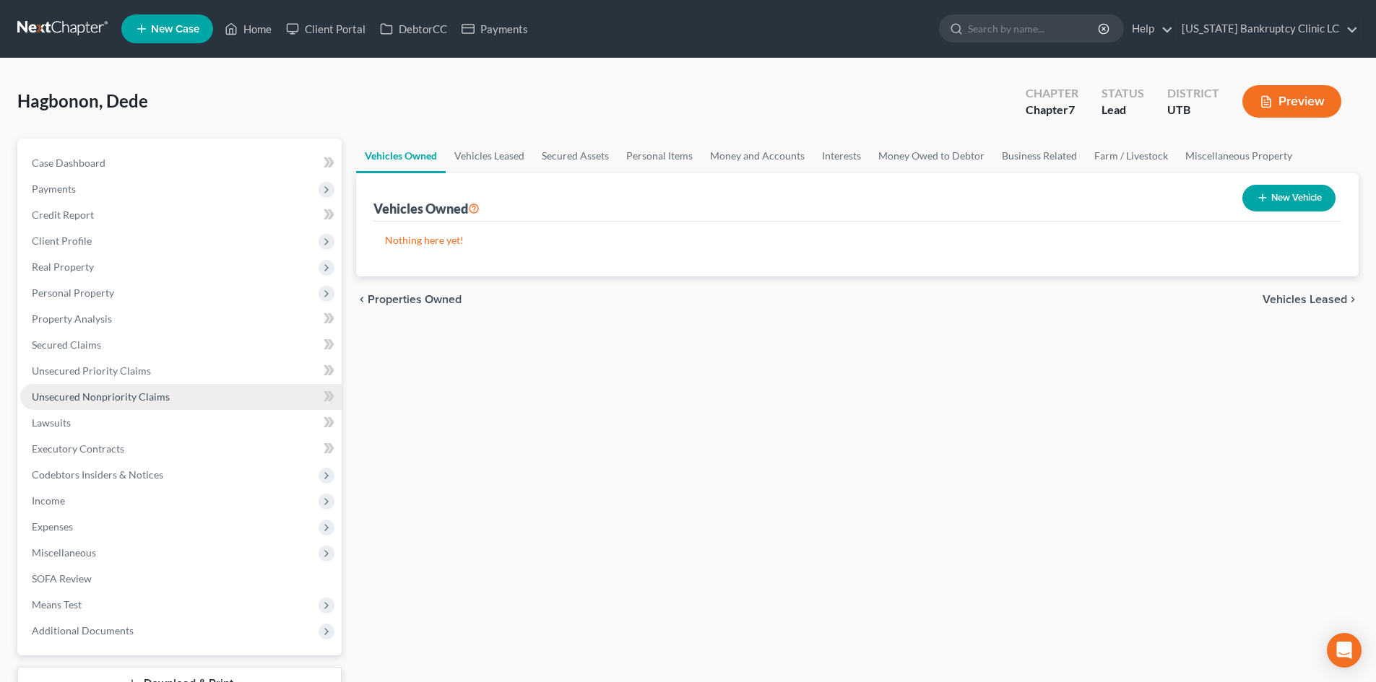
click at [97, 387] on link "Unsecured Nonpriority Claims" at bounding box center [180, 397] width 321 height 26
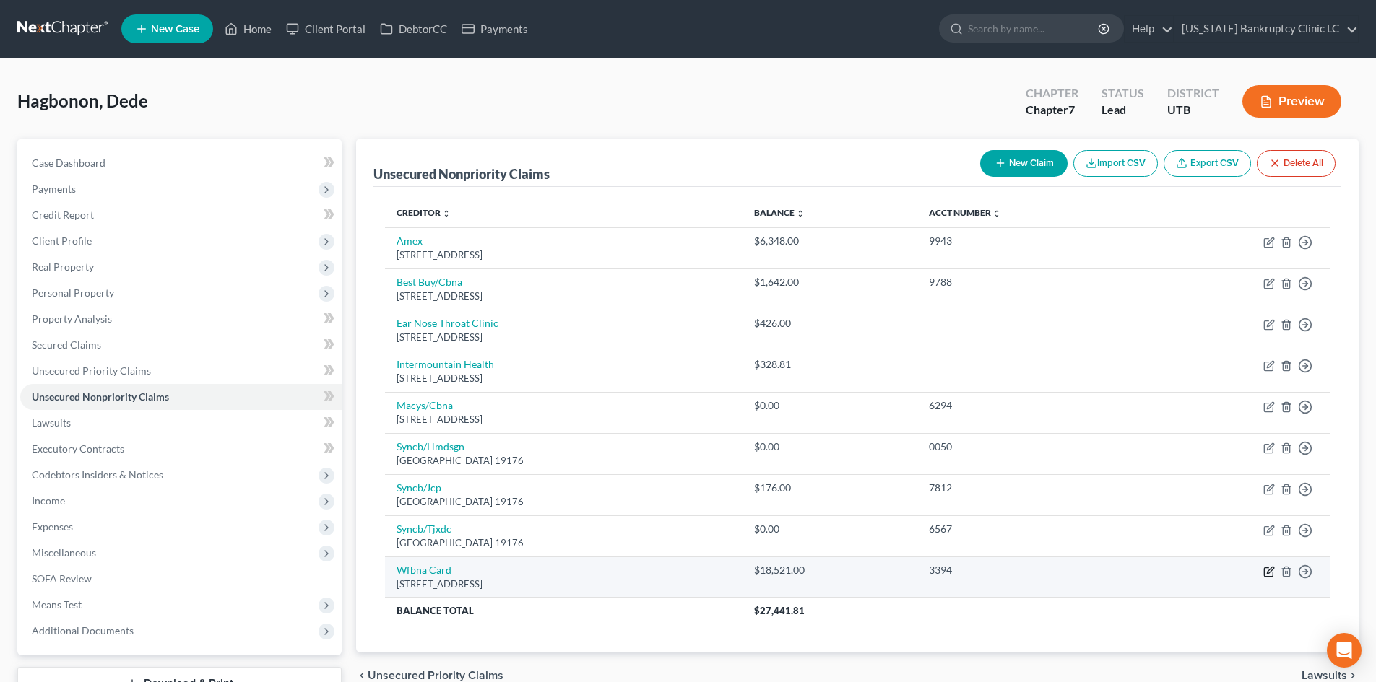
click at [1266, 573] on icon "button" at bounding box center [1269, 572] width 12 height 12
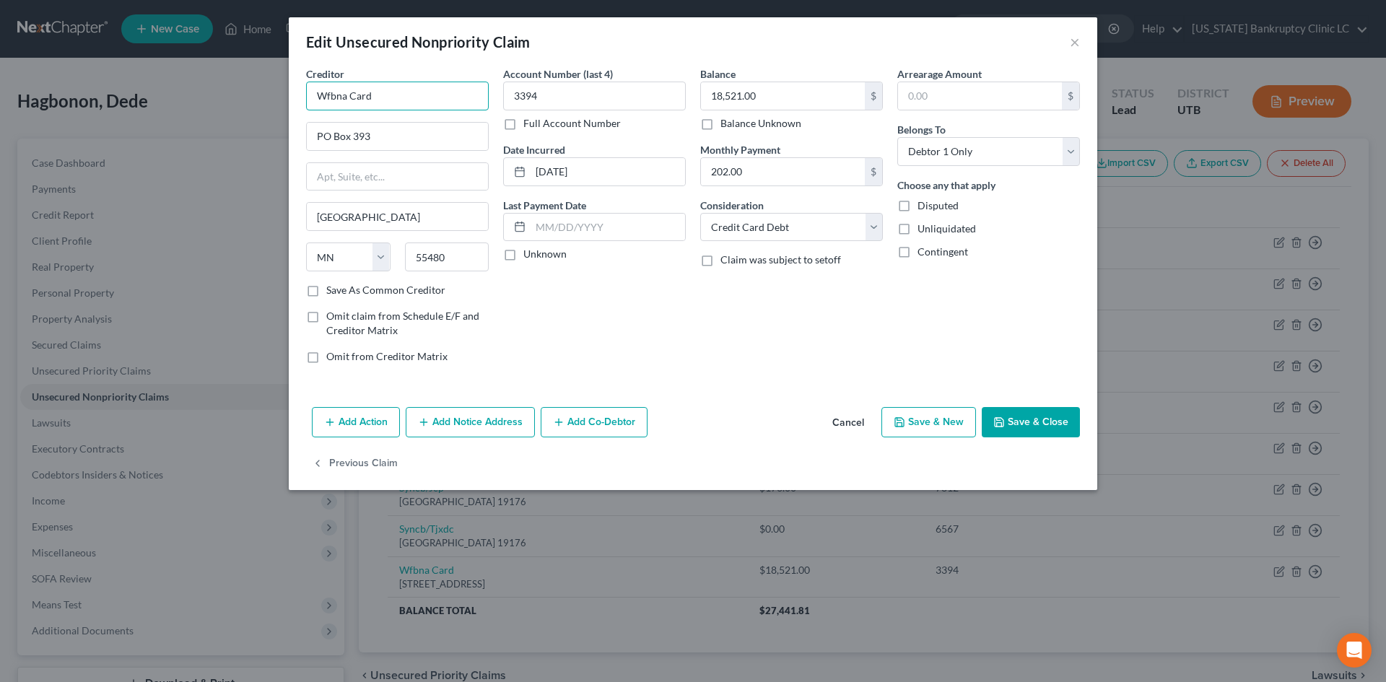
click at [348, 95] on input "Wfbna Card" at bounding box center [397, 96] width 183 height 29
click at [576, 100] on input "3394" at bounding box center [594, 96] width 183 height 29
click at [1041, 427] on button "Save & Close" at bounding box center [1031, 422] width 98 height 30
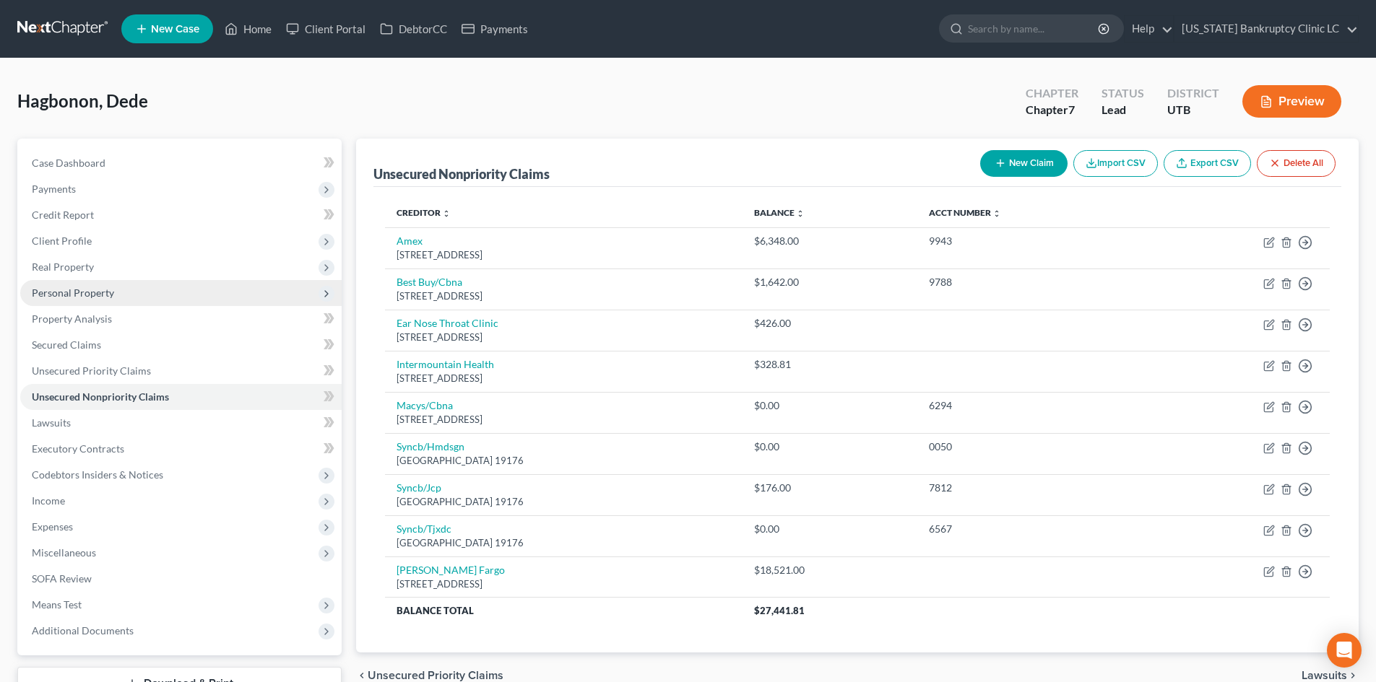
click at [92, 290] on span "Personal Property" at bounding box center [73, 293] width 82 height 12
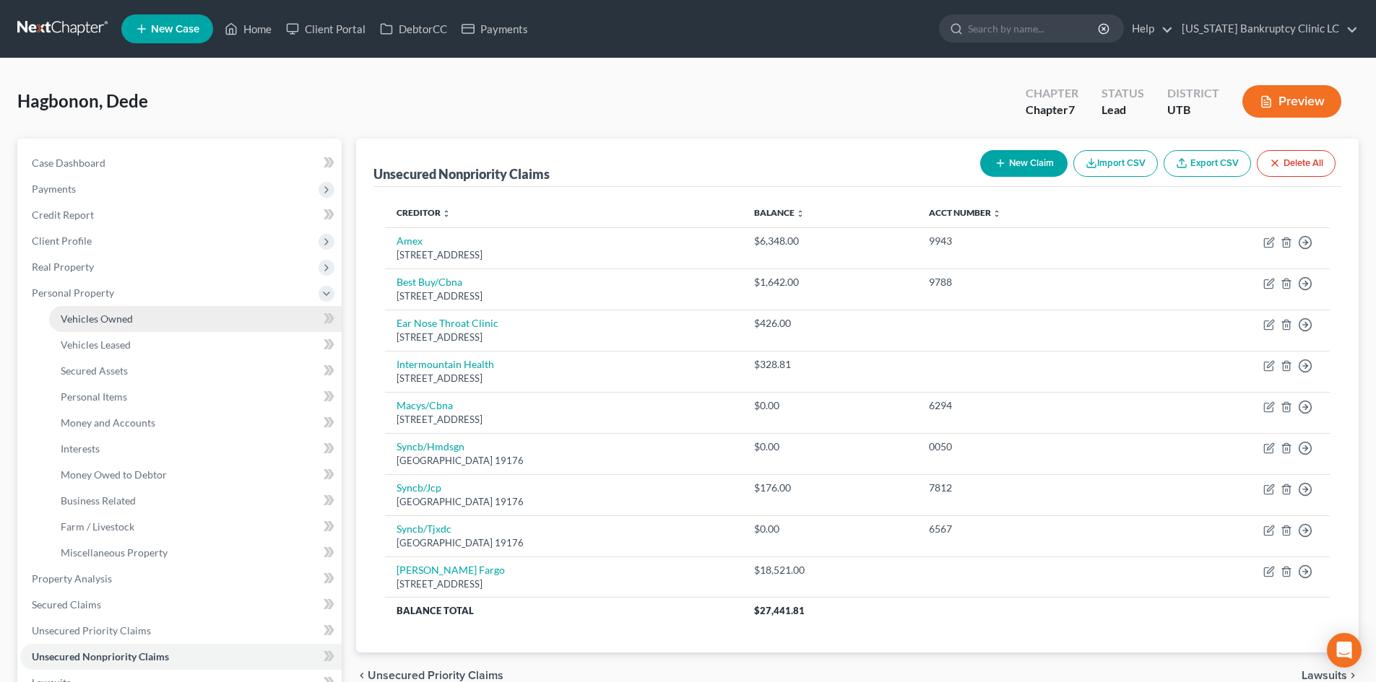
click at [112, 316] on span "Vehicles Owned" at bounding box center [97, 319] width 72 height 12
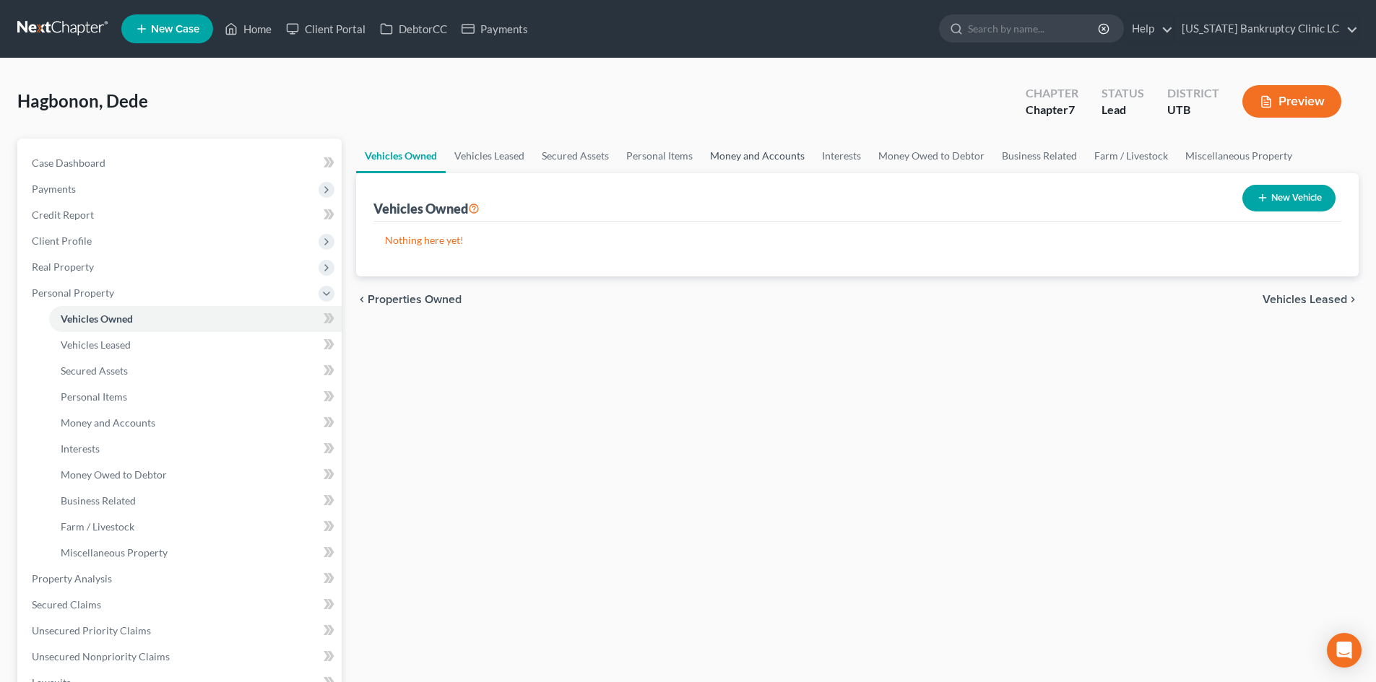
click at [750, 163] on link "Money and Accounts" at bounding box center [757, 156] width 112 height 35
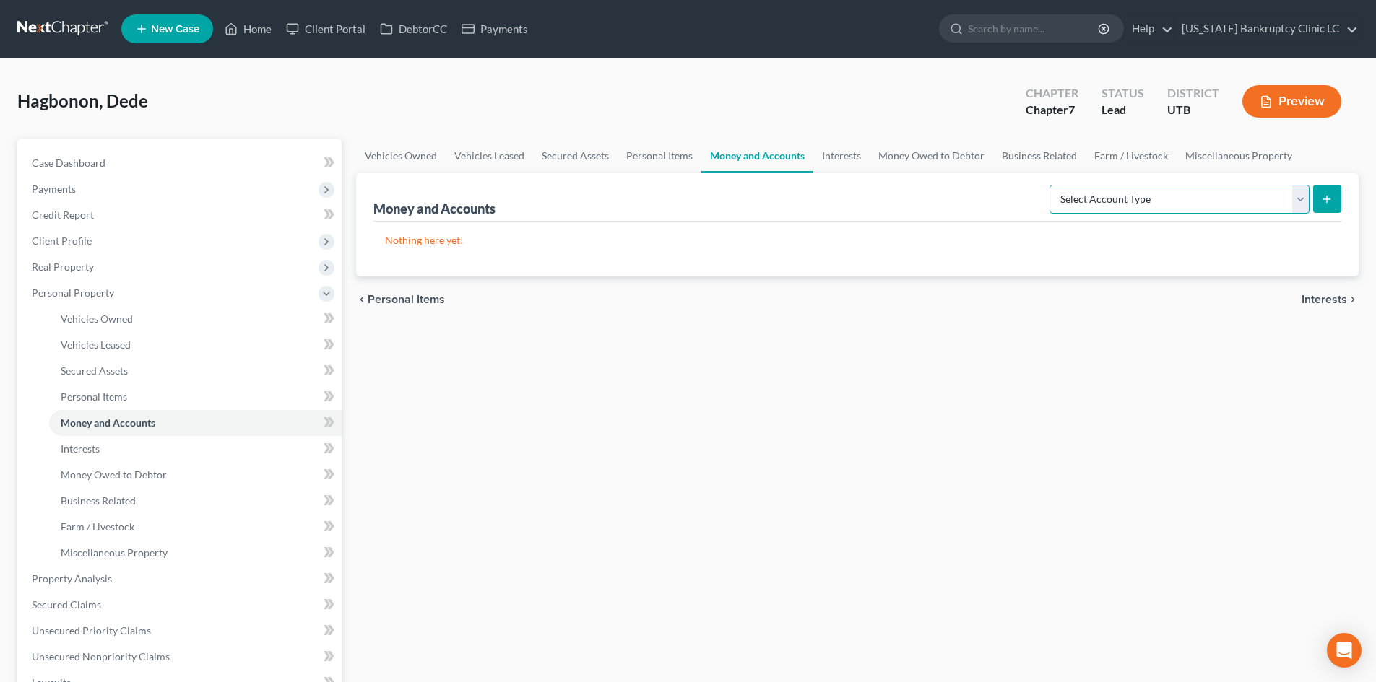
click at [1168, 208] on select "Select Account Type Brokerage Cash on Hand Certificates of Deposit Checking Acc…" at bounding box center [1179, 199] width 260 height 29
click at [1052, 185] on select "Select Account Type Brokerage Cash on Hand Certificates of Deposit Checking Acc…" at bounding box center [1179, 199] width 260 height 29
click at [1329, 194] on icon "submit" at bounding box center [1327, 200] width 12 height 12
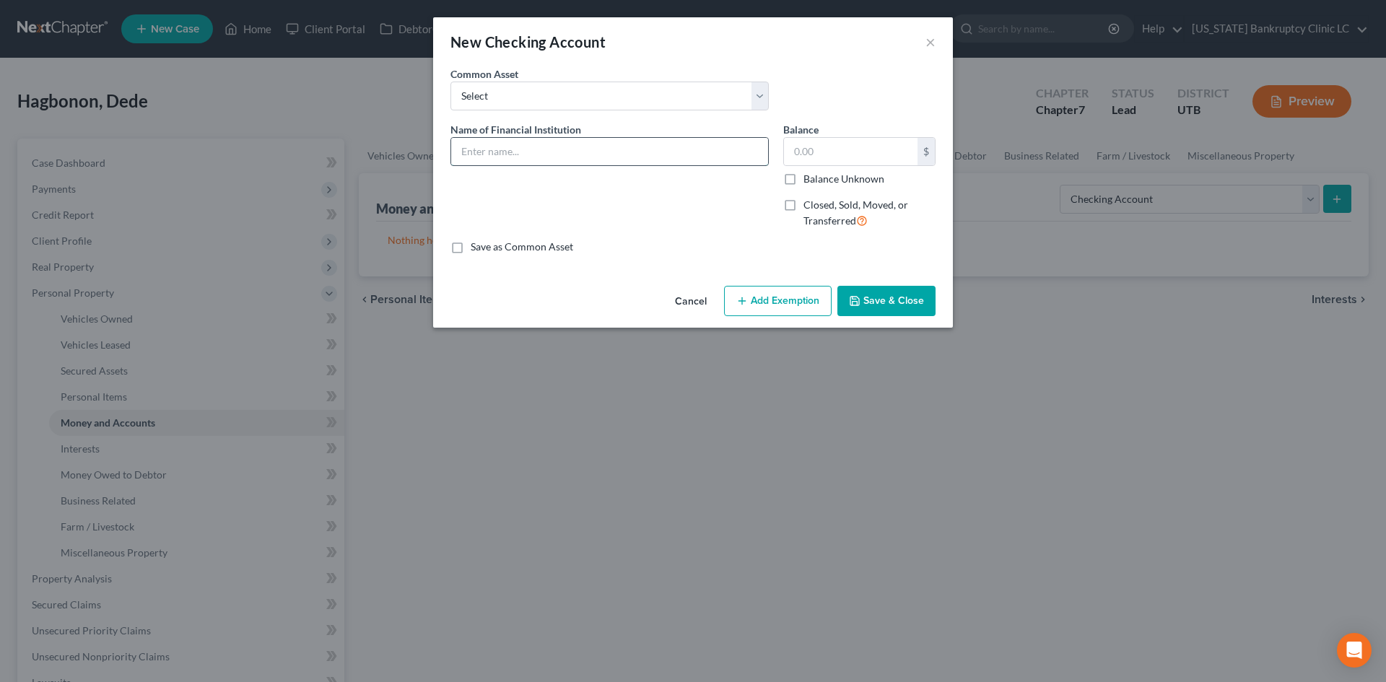
click at [505, 162] on input "text" at bounding box center [609, 151] width 317 height 27
click at [902, 301] on button "Save & Close" at bounding box center [887, 301] width 98 height 30
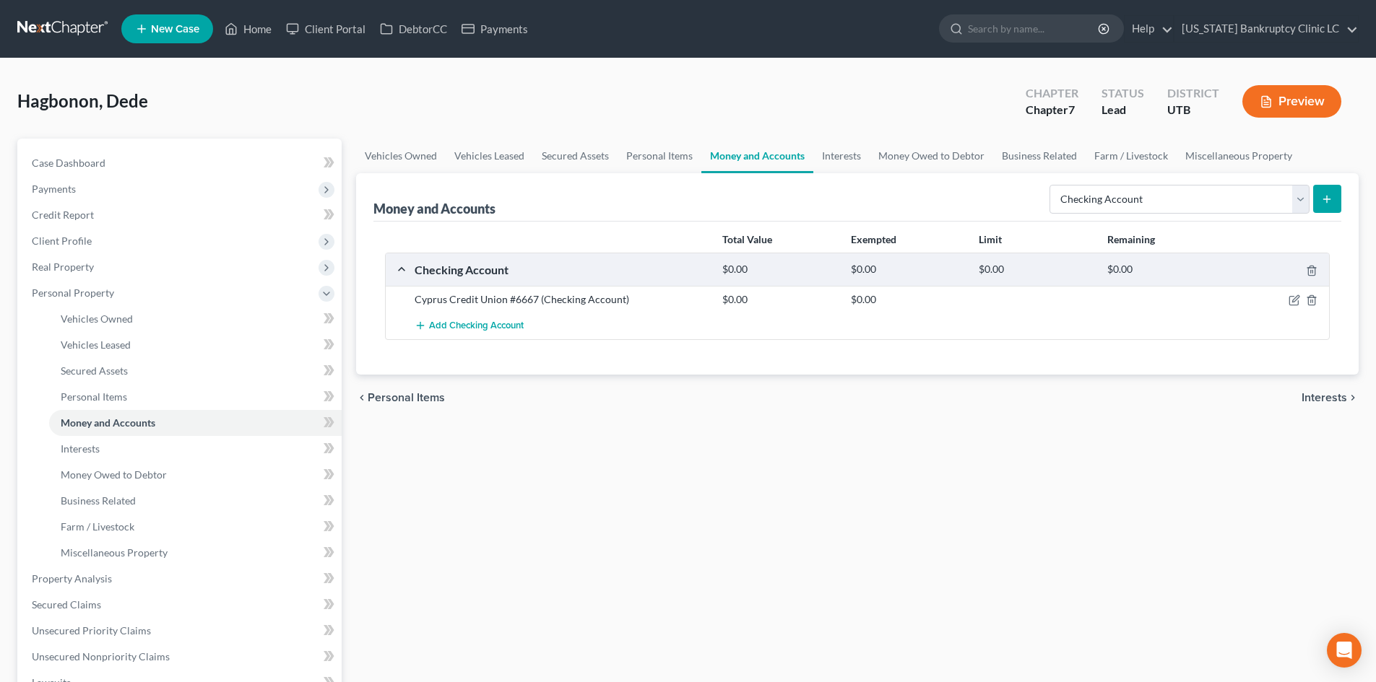
click at [551, 299] on div "Cyprus Credit Union #6667 (Checking Account)" at bounding box center [561, 299] width 308 height 14
copy div "Cyprus Credit Union #6667 (Checking Account)"
click at [1197, 190] on select "Select Account Type Brokerage Cash on Hand Certificates of Deposit Checking Acc…" at bounding box center [1179, 199] width 260 height 29
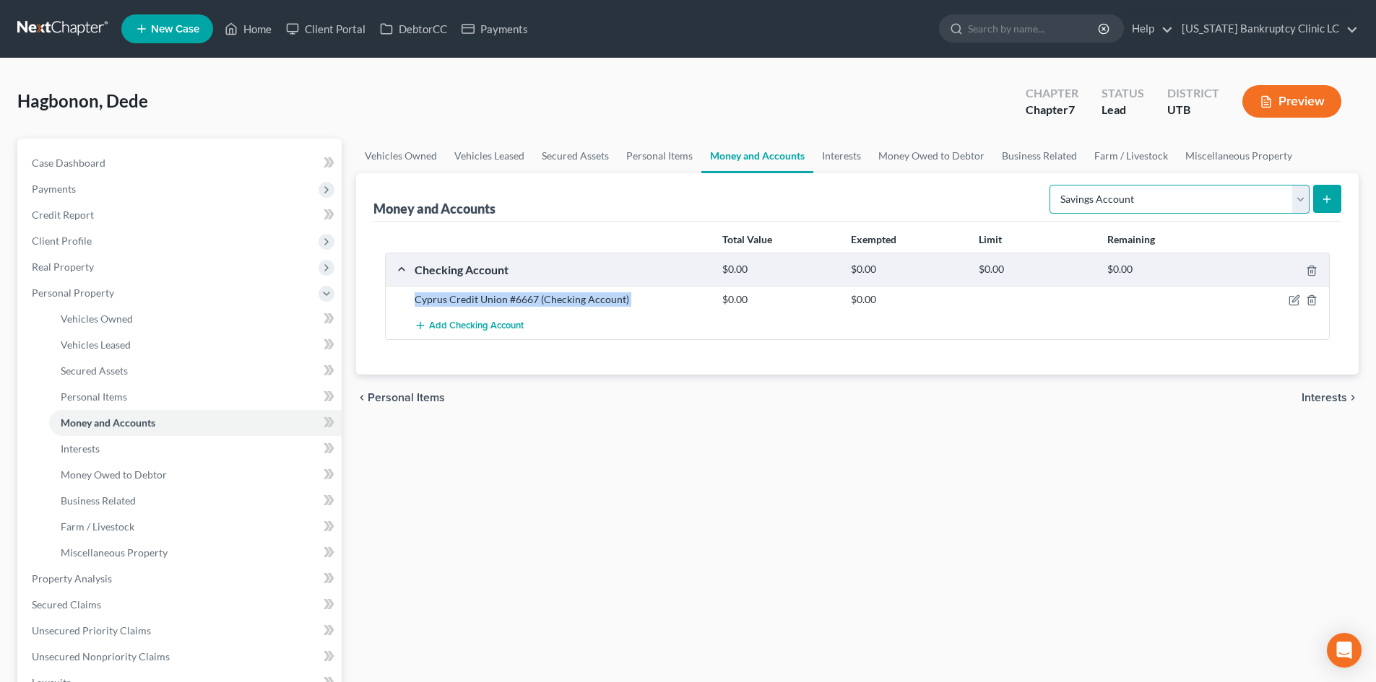
click at [1052, 185] on select "Select Account Type Brokerage Cash on Hand Certificates of Deposit Checking Acc…" at bounding box center [1179, 199] width 260 height 29
click at [1326, 196] on line "submit" at bounding box center [1326, 199] width 0 height 6
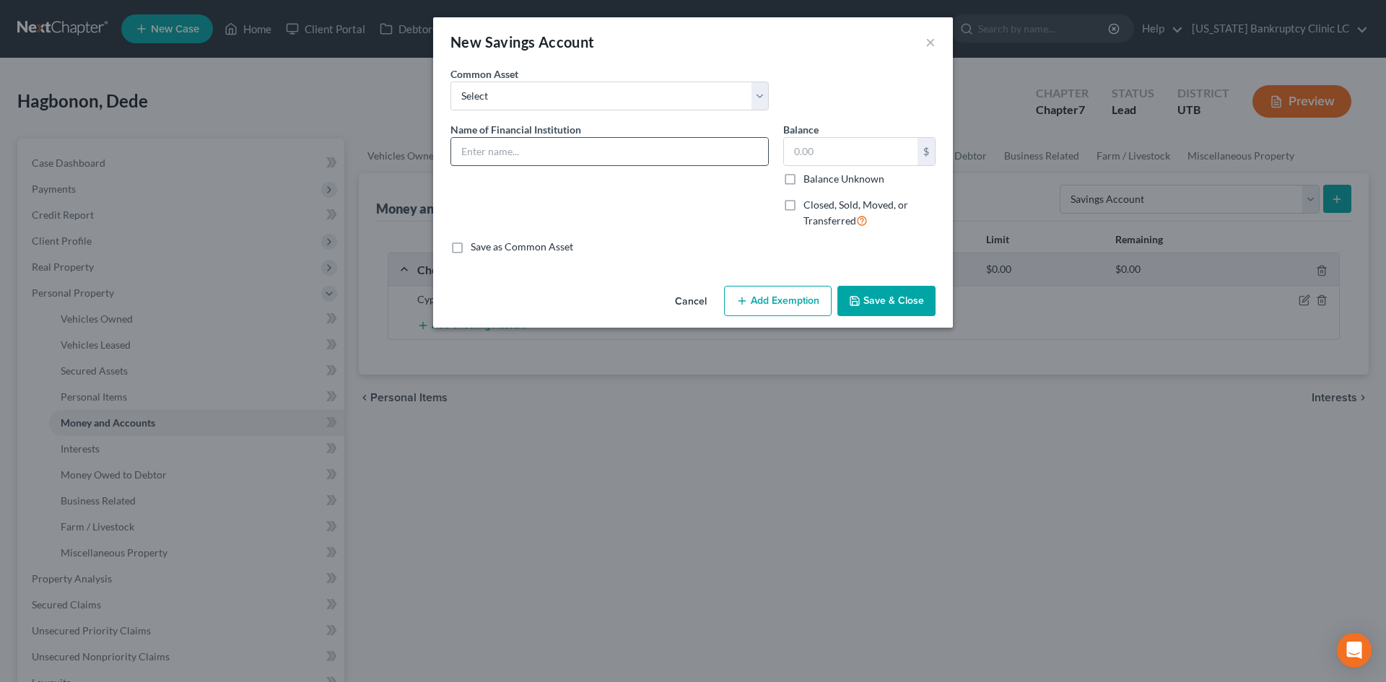
click at [561, 149] on input "text" at bounding box center [609, 151] width 317 height 27
paste input "Cyprus Credit Union #6667 (Checking Account)"
drag, startPoint x: 585, startPoint y: 151, endPoint x: 810, endPoint y: 167, distance: 225.8
click at [816, 165] on div "Name of Financial Institution * Cyprus Credit Union #6667 (Checking Account) Ba…" at bounding box center [693, 181] width 500 height 118
click at [882, 303] on button "Save & Close" at bounding box center [887, 301] width 98 height 30
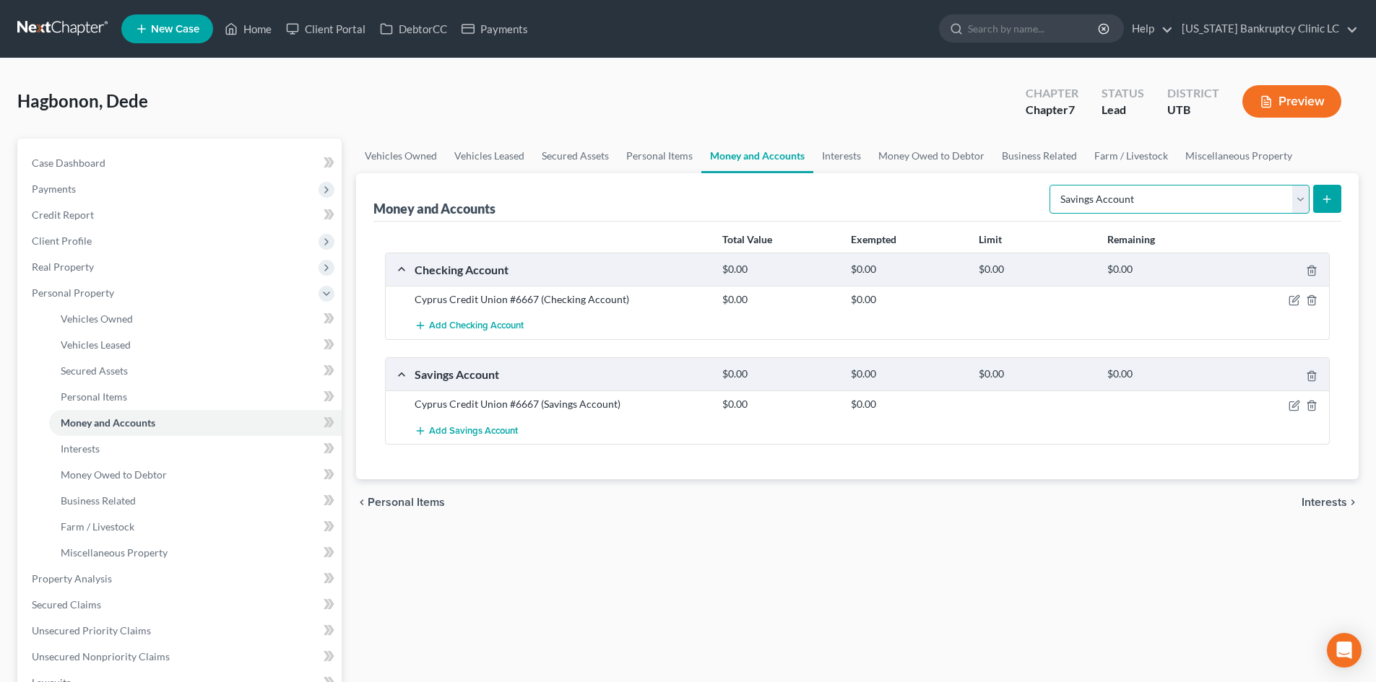
click at [1252, 195] on select "Select Account Type Brokerage Cash on Hand Certificates of Deposit Checking Acc…" at bounding box center [1179, 199] width 260 height 29
click at [1052, 185] on select "Select Account Type Brokerage Cash on Hand Certificates of Deposit Checking Acc…" at bounding box center [1179, 199] width 260 height 29
click at [1333, 194] on button "submit" at bounding box center [1327, 199] width 28 height 28
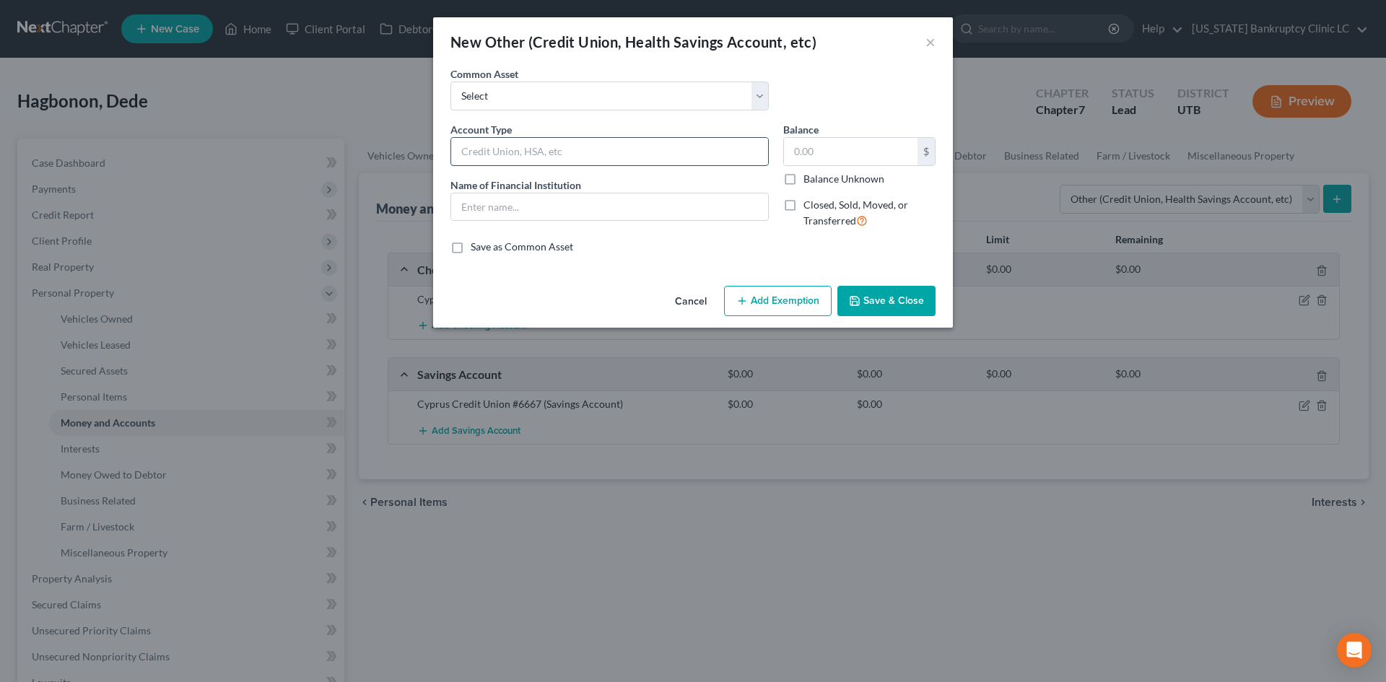
click at [589, 147] on input "text" at bounding box center [609, 151] width 317 height 27
click at [892, 299] on button "Save & Close" at bounding box center [887, 301] width 98 height 30
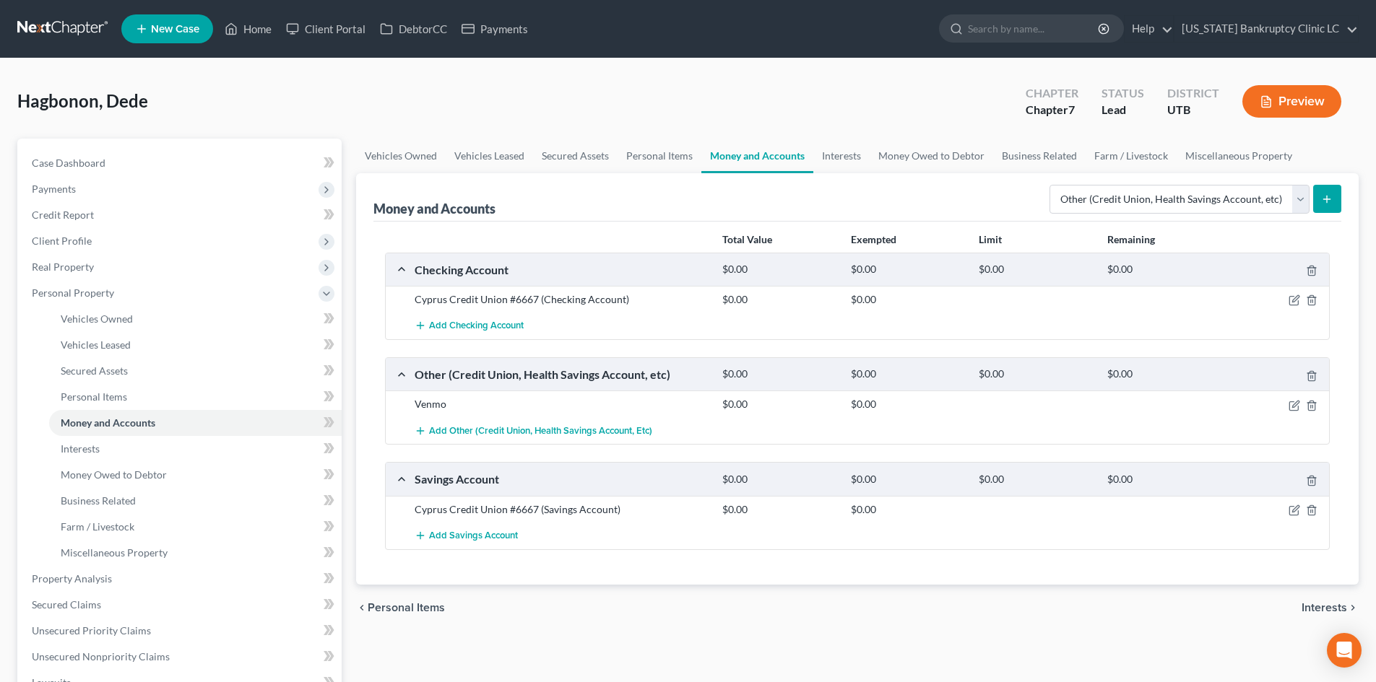
click at [1329, 208] on button "submit" at bounding box center [1327, 199] width 28 height 28
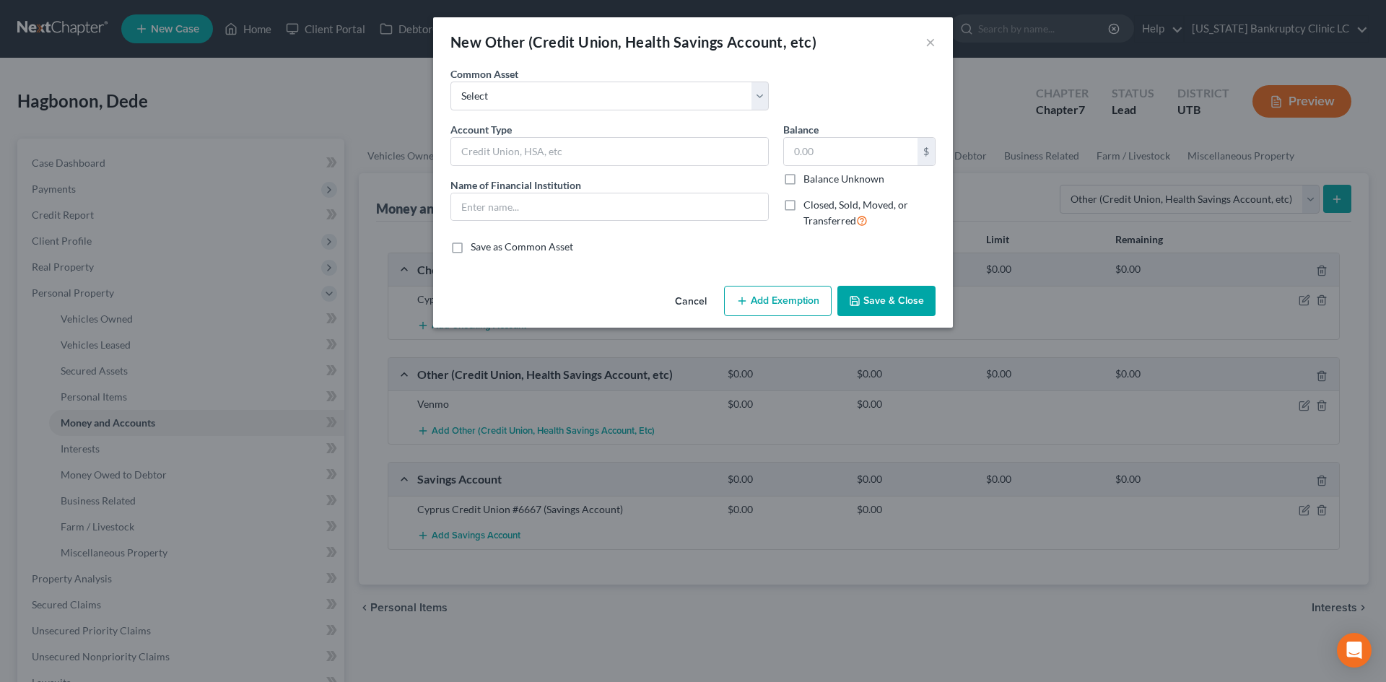
click at [575, 169] on div "Account Type Name of Financial Institution *" at bounding box center [609, 181] width 333 height 118
click at [583, 142] on input "text" at bounding box center [609, 151] width 317 height 27
click at [491, 211] on input "text" at bounding box center [609, 207] width 317 height 27
paste input "Cash App"
click at [897, 297] on button "Save & Close" at bounding box center [887, 301] width 98 height 30
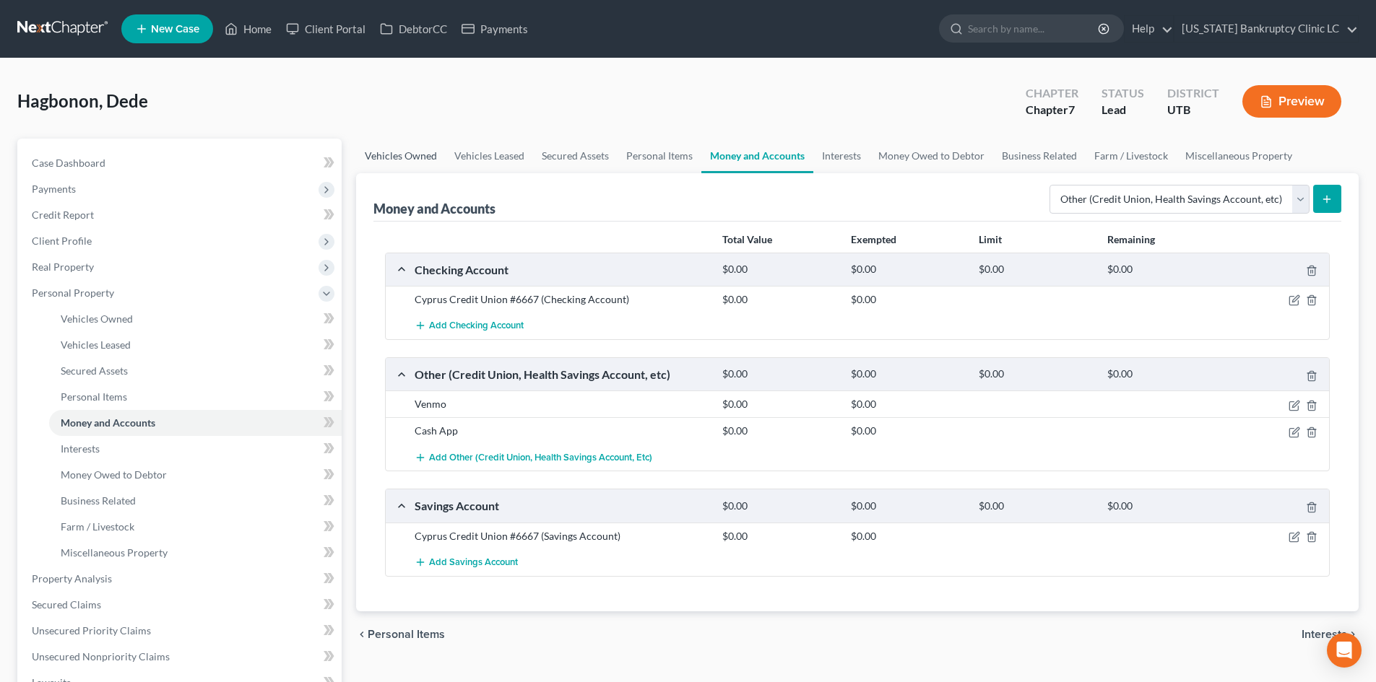
click at [408, 161] on link "Vehicles Owned" at bounding box center [401, 156] width 90 height 35
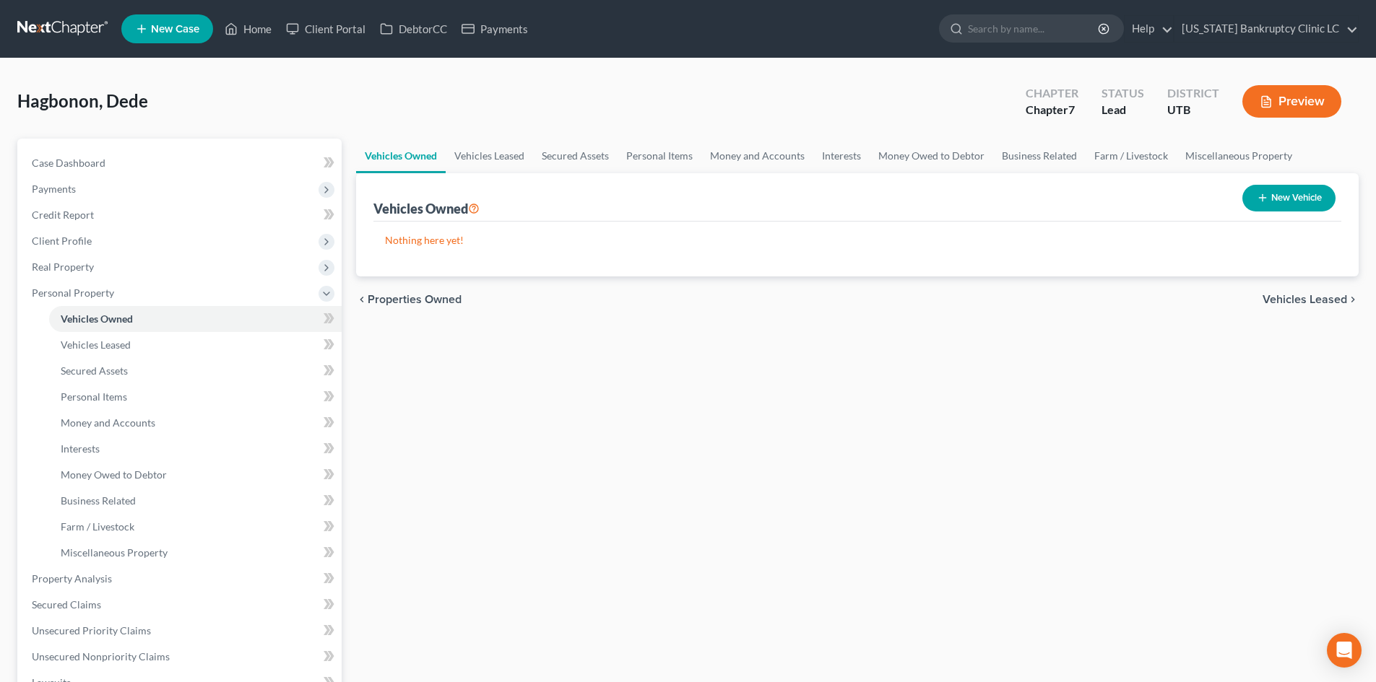
click at [1278, 208] on button "New Vehicle" at bounding box center [1288, 198] width 93 height 27
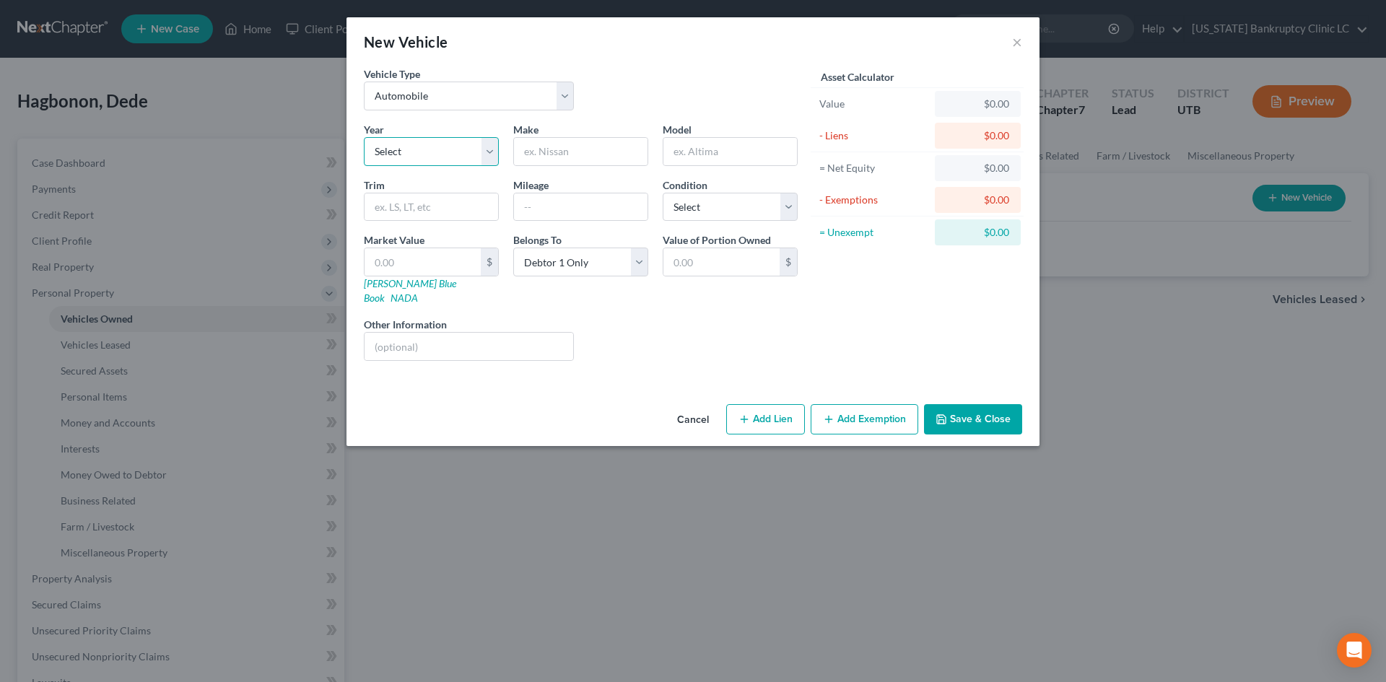
drag, startPoint x: 408, startPoint y: 147, endPoint x: 407, endPoint y: 165, distance: 18.1
click at [408, 147] on select "Select 2026 2025 2024 2023 2022 2021 2020 2019 2018 2017 2016 2015 2014 2013 20…" at bounding box center [431, 151] width 135 height 29
click at [364, 137] on select "Select 2026 2025 2024 2023 2022 2021 2020 2019 2018 2017 2016 2015 2014 2013 20…" at bounding box center [431, 151] width 135 height 29
click at [572, 157] on input "text" at bounding box center [581, 151] width 134 height 27
click at [548, 212] on input "text" at bounding box center [581, 207] width 134 height 27
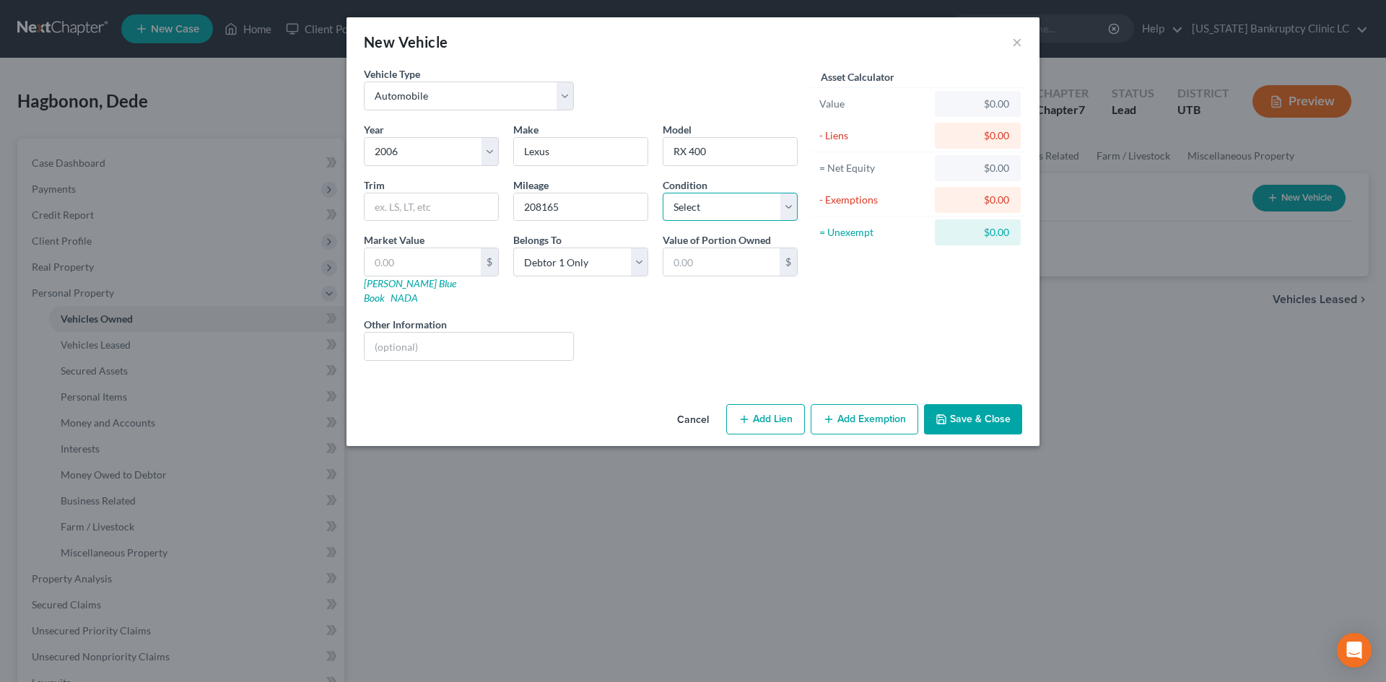
click at [740, 209] on select "Select Excellent Very Good Good Fair Poor" at bounding box center [730, 207] width 135 height 29
click at [663, 193] on select "Select Excellent Very Good Good Fair Poor" at bounding box center [730, 207] width 135 height 29
click at [398, 273] on input "text" at bounding box center [423, 261] width 116 height 27
click at [370, 287] on link "[PERSON_NAME] Blue Book" at bounding box center [410, 290] width 92 height 27
click at [399, 287] on link "[PERSON_NAME] Blue Book" at bounding box center [410, 290] width 92 height 27
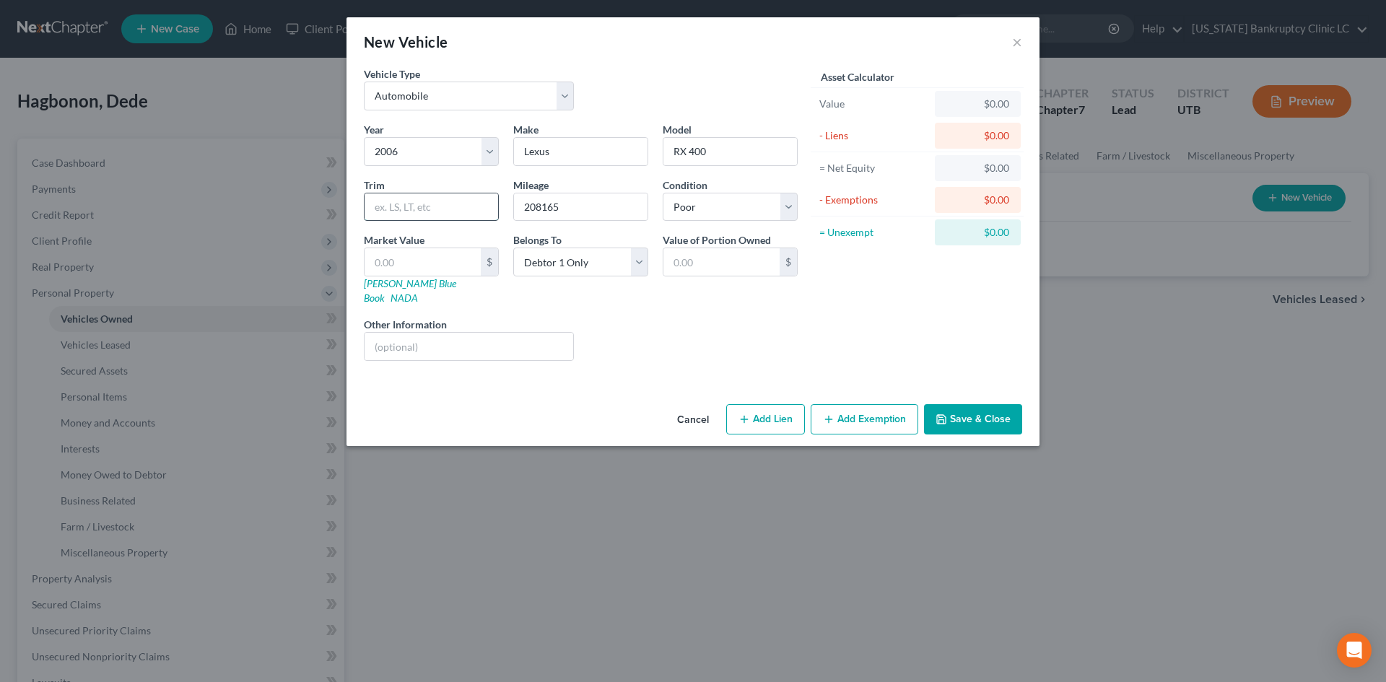
click at [452, 204] on input "text" at bounding box center [432, 207] width 134 height 27
click at [747, 152] on input "RX 400" at bounding box center [731, 151] width 134 height 27
click at [409, 253] on input "text" at bounding box center [423, 261] width 116 height 27
click at [737, 323] on div "Liens Select" at bounding box center [693, 339] width 225 height 44
click at [885, 404] on button "Add Exemption" at bounding box center [865, 419] width 108 height 30
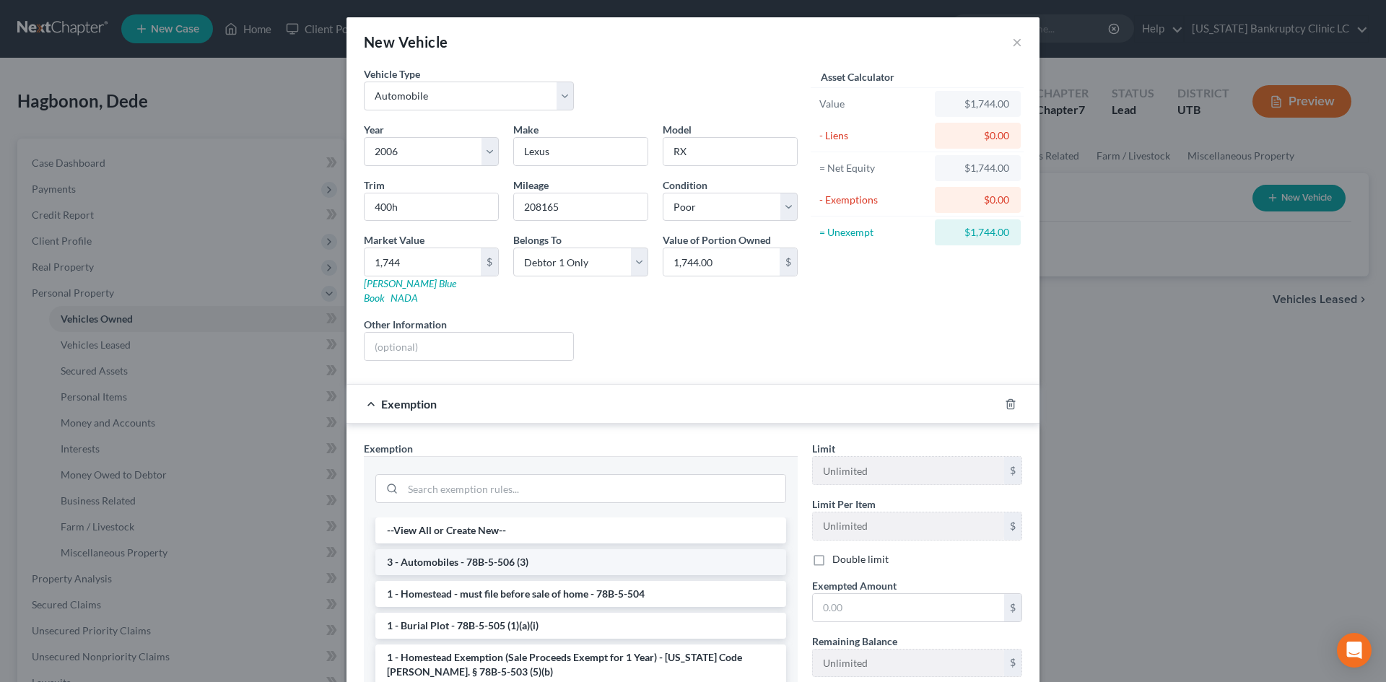
click at [476, 555] on li "3 - Automobiles - 78B-5-506 (3)" at bounding box center [580, 563] width 411 height 26
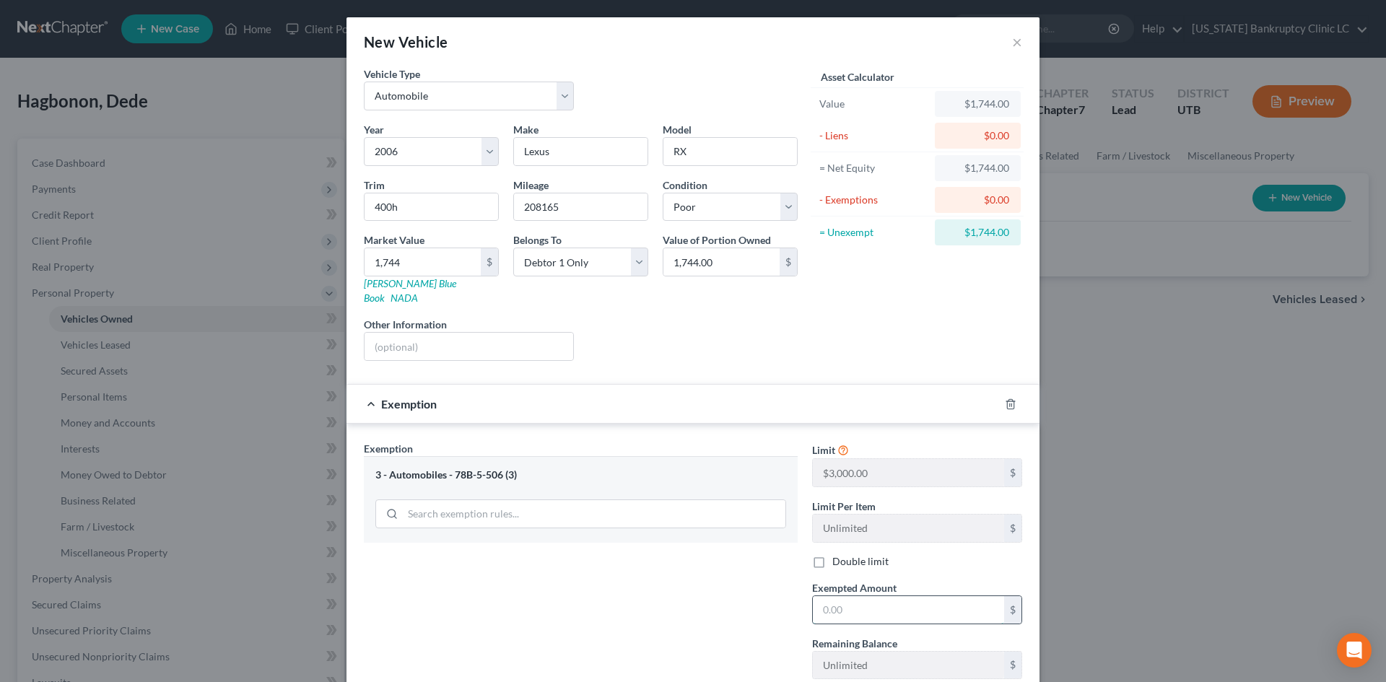
click at [889, 598] on input "text" at bounding box center [908, 609] width 191 height 27
click at [743, 599] on div "Exemption Set must be selected for CA. Exemption * 3 - Automobiles - 78B-5-506 …" at bounding box center [581, 566] width 448 height 250
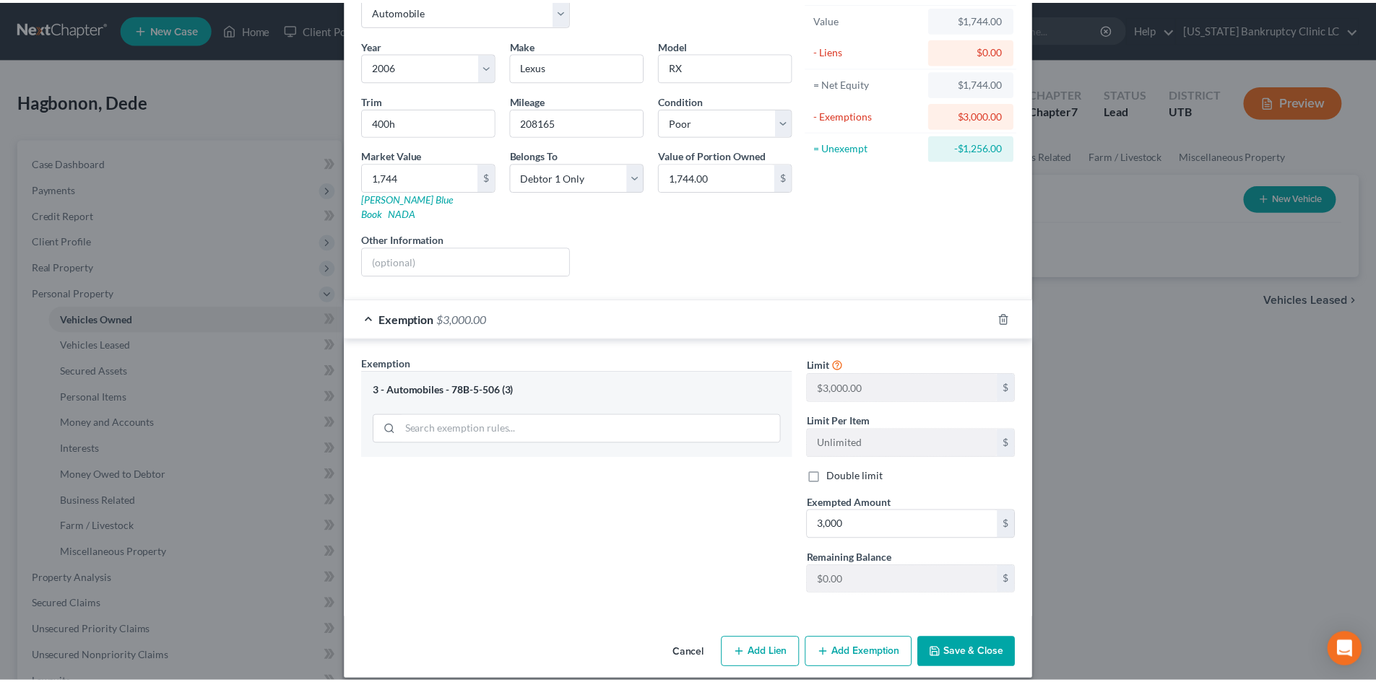
scroll to position [86, 0]
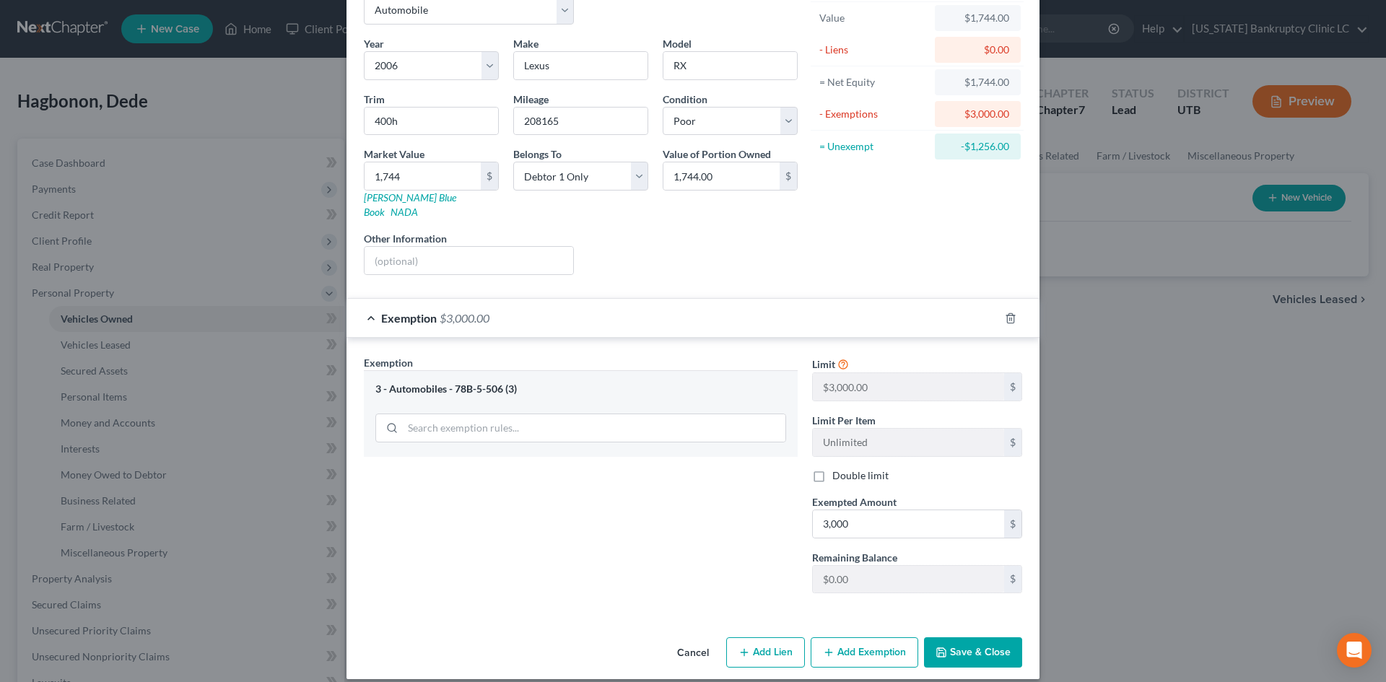
click at [996, 648] on button "Save & Close" at bounding box center [973, 653] width 98 height 30
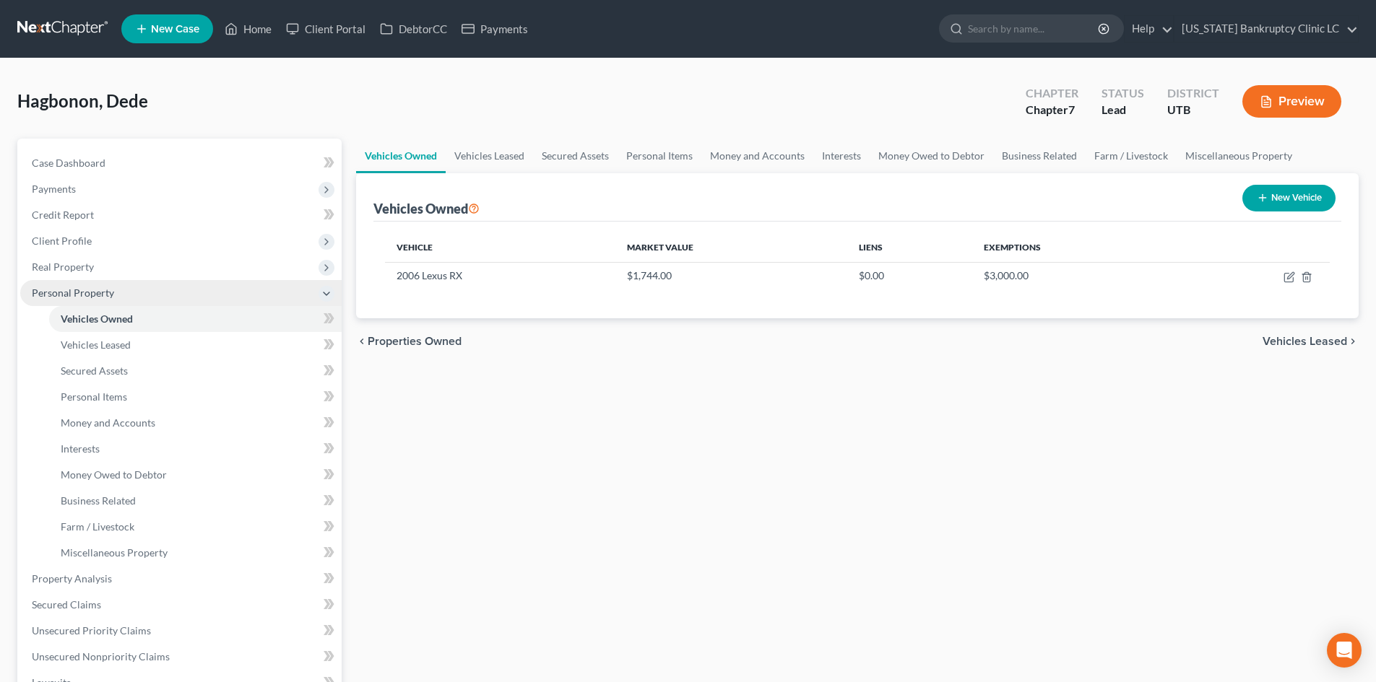
click at [69, 300] on span "Personal Property" at bounding box center [180, 293] width 321 height 26
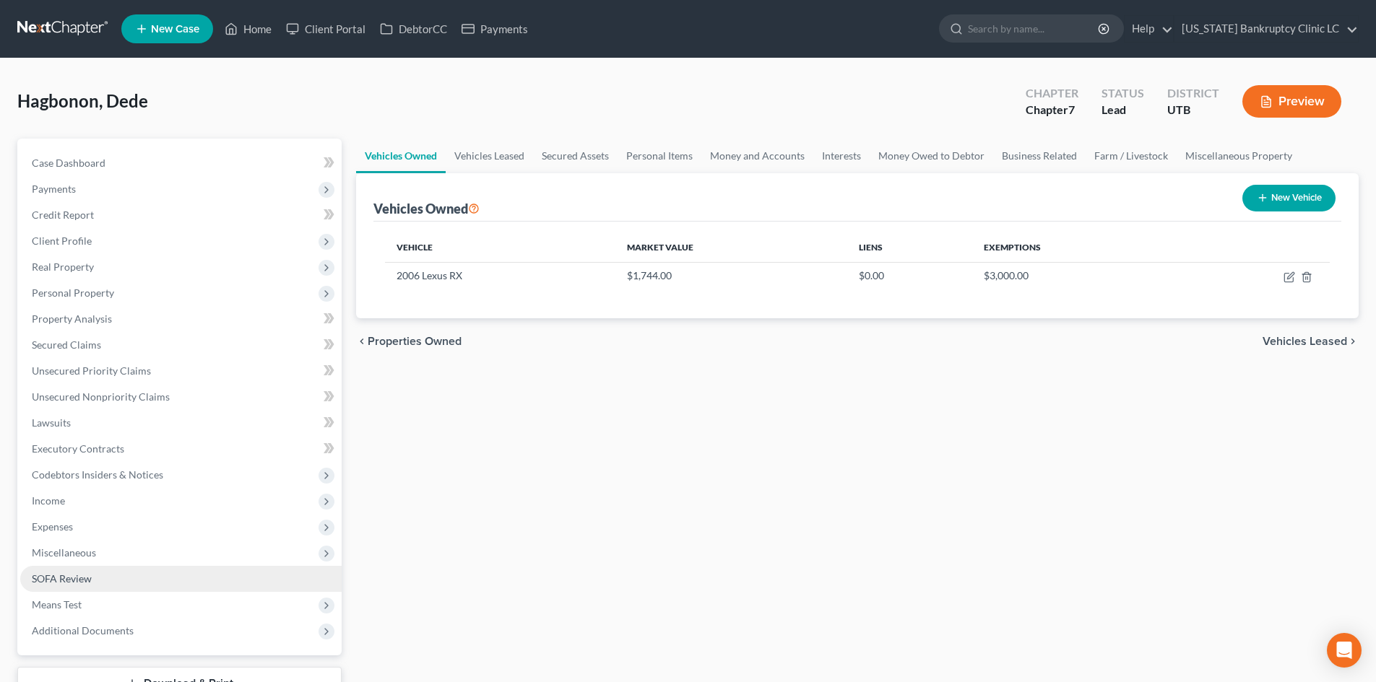
click at [71, 579] on span "SOFA Review" at bounding box center [62, 579] width 60 height 12
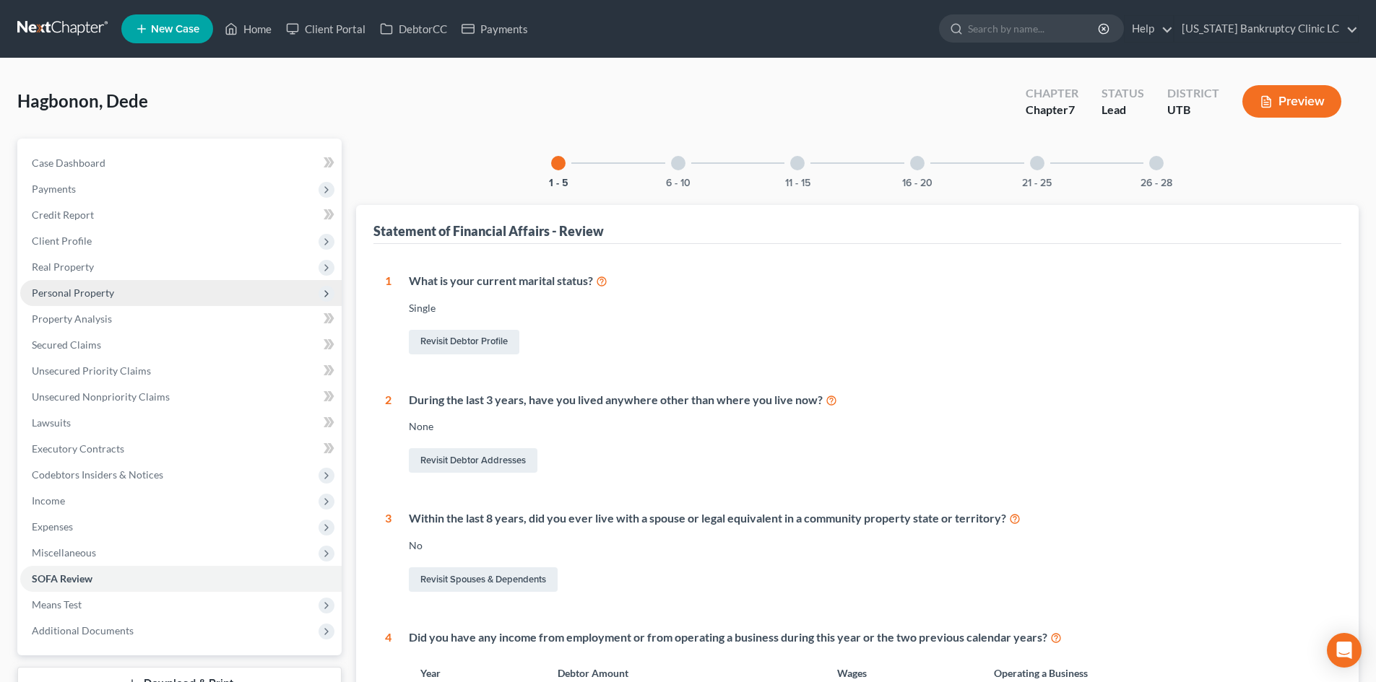
click at [77, 287] on span "Personal Property" at bounding box center [73, 293] width 82 height 12
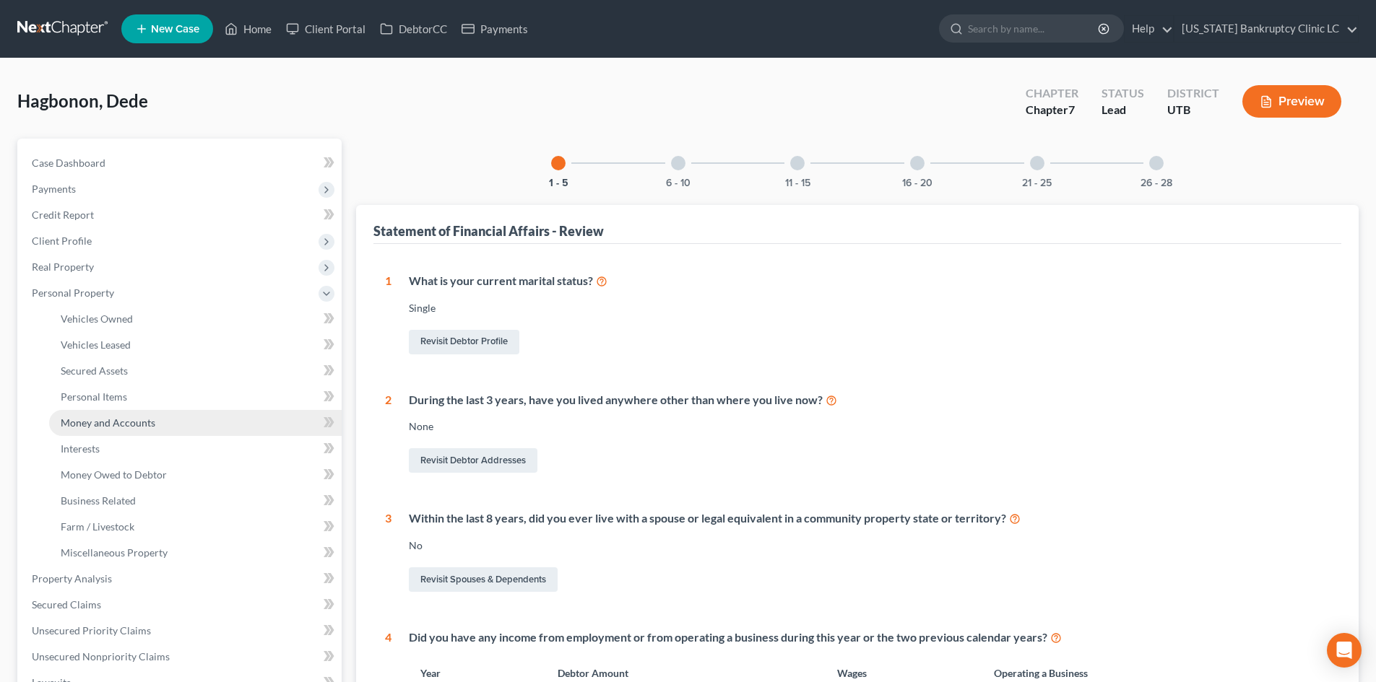
drag, startPoint x: 116, startPoint y: 426, endPoint x: 97, endPoint y: 425, distance: 18.1
click at [97, 425] on span "Money and Accounts" at bounding box center [108, 423] width 95 height 12
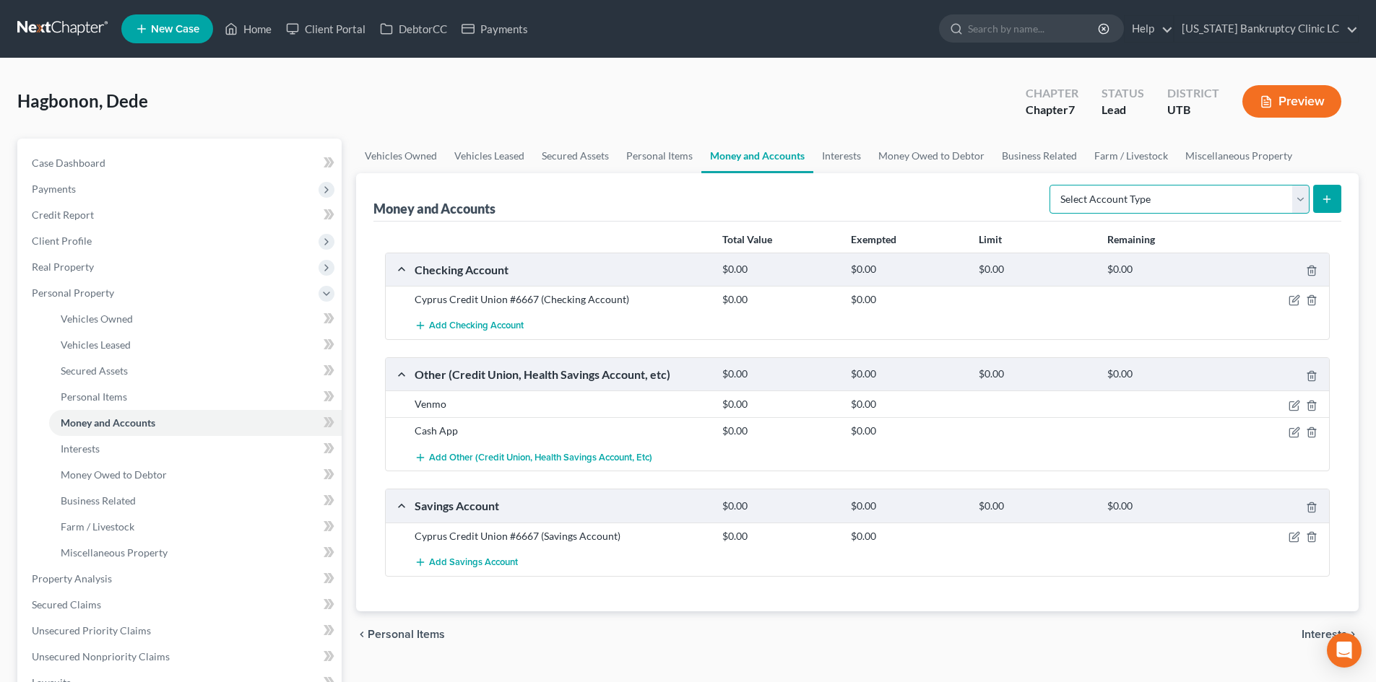
drag, startPoint x: 1290, startPoint y: 197, endPoint x: 1266, endPoint y: 209, distance: 27.4
click at [1290, 197] on select "Select Account Type Brokerage Cash on Hand Certificates of Deposit Checking Acc…" at bounding box center [1179, 199] width 260 height 29
click at [1052, 185] on select "Select Account Type Brokerage Cash on Hand Certificates of Deposit Checking Acc…" at bounding box center [1179, 199] width 260 height 29
click at [1313, 196] on button "submit" at bounding box center [1327, 199] width 28 height 28
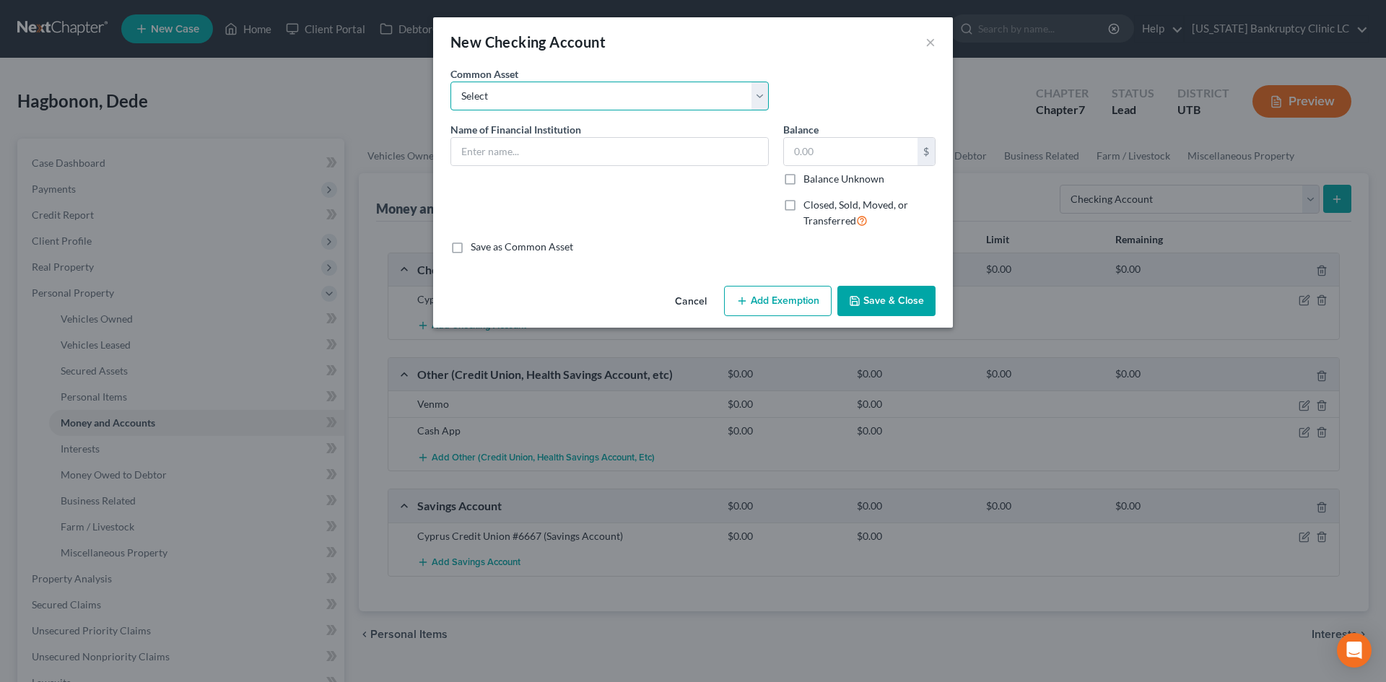
click at [534, 103] on select "Select US Bank [PERSON_NAME] [PERSON_NAME] Bank [US_STATE] Power Credit Union C…" at bounding box center [610, 96] width 318 height 29
click at [503, 134] on span "Name of Financial Institution" at bounding box center [516, 129] width 131 height 12
click at [498, 149] on input "text" at bounding box center [609, 151] width 317 height 27
click at [859, 152] on input "text" at bounding box center [851, 151] width 134 height 27
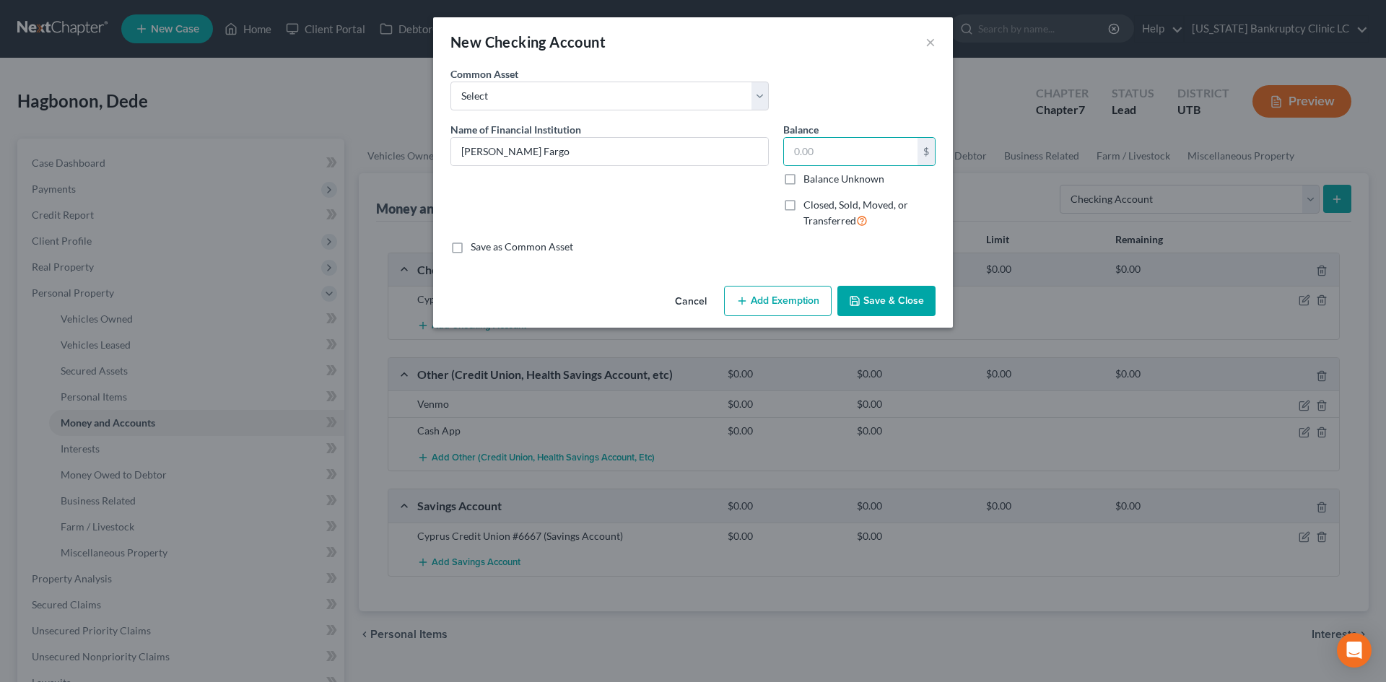
click at [830, 206] on span "Closed, Sold, Moved, or Transferred" at bounding box center [856, 213] width 105 height 28
click at [819, 206] on input "Closed, Sold, Moved, or Transferred" at bounding box center [813, 202] width 9 height 9
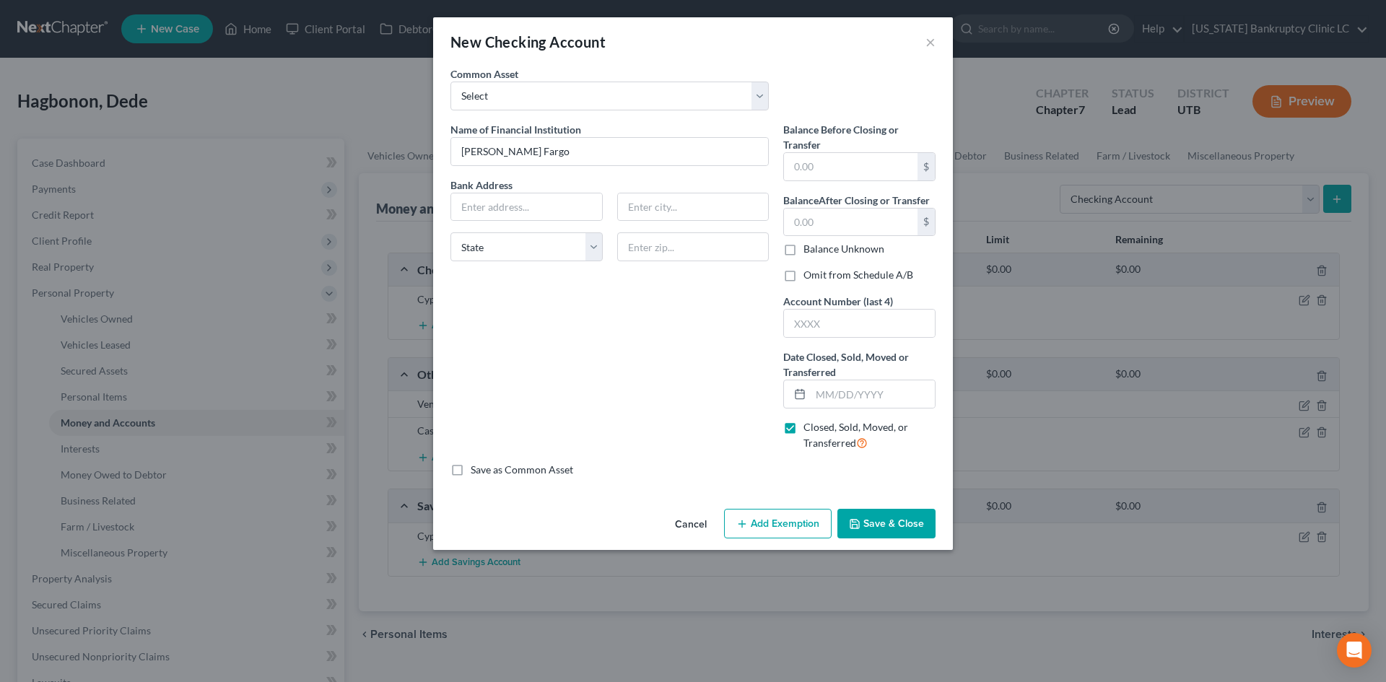
click at [815, 269] on label "Omit from Schedule A/B" at bounding box center [859, 275] width 110 height 14
click at [815, 269] on input "Omit from Schedule A/B" at bounding box center [813, 272] width 9 height 9
click at [831, 388] on input "text" at bounding box center [873, 394] width 124 height 27
click at [874, 519] on button "Save & Close" at bounding box center [887, 524] width 98 height 30
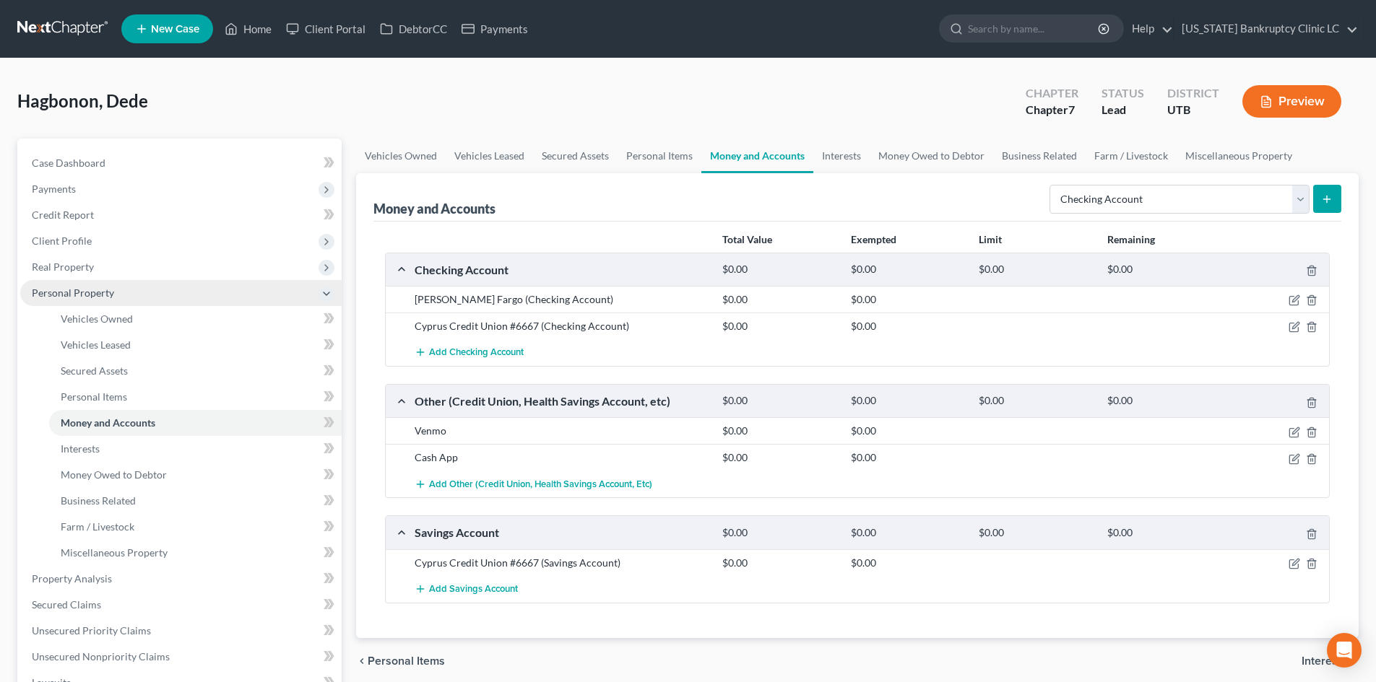
click at [115, 297] on span "Personal Property" at bounding box center [180, 293] width 321 height 26
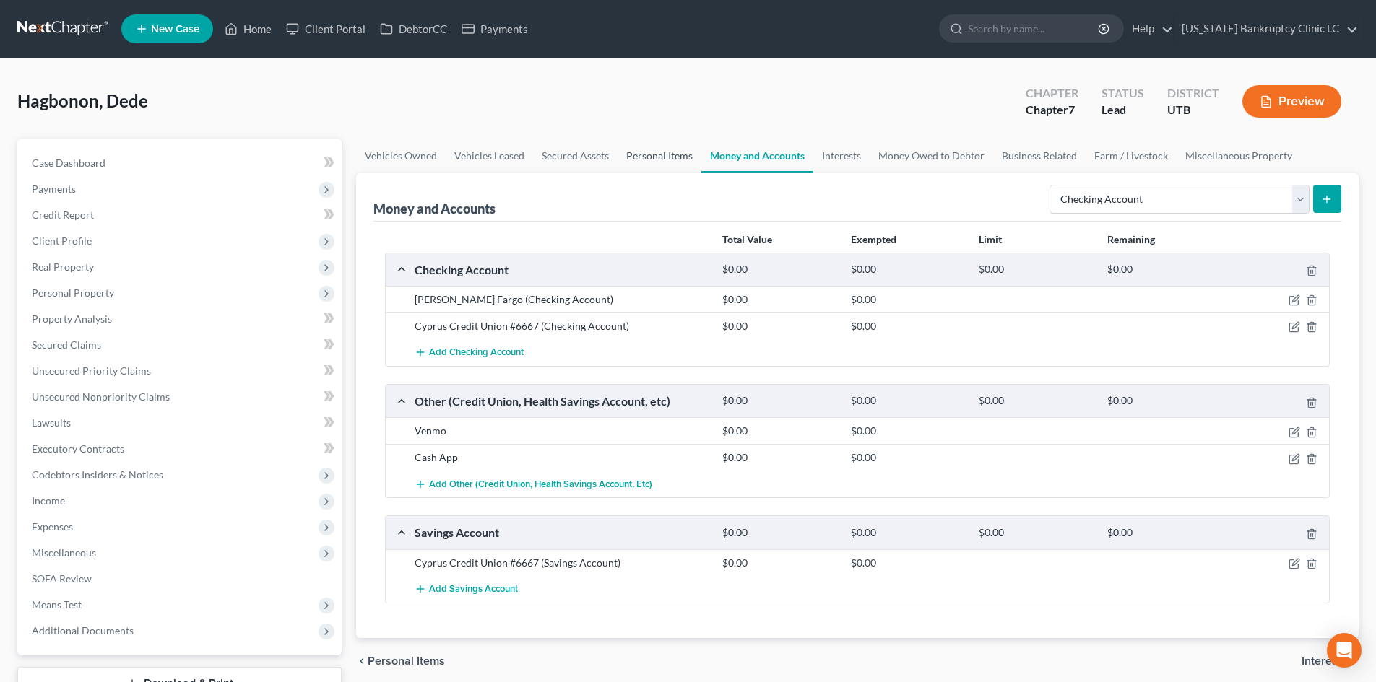
click at [658, 155] on link "Personal Items" at bounding box center [659, 156] width 84 height 35
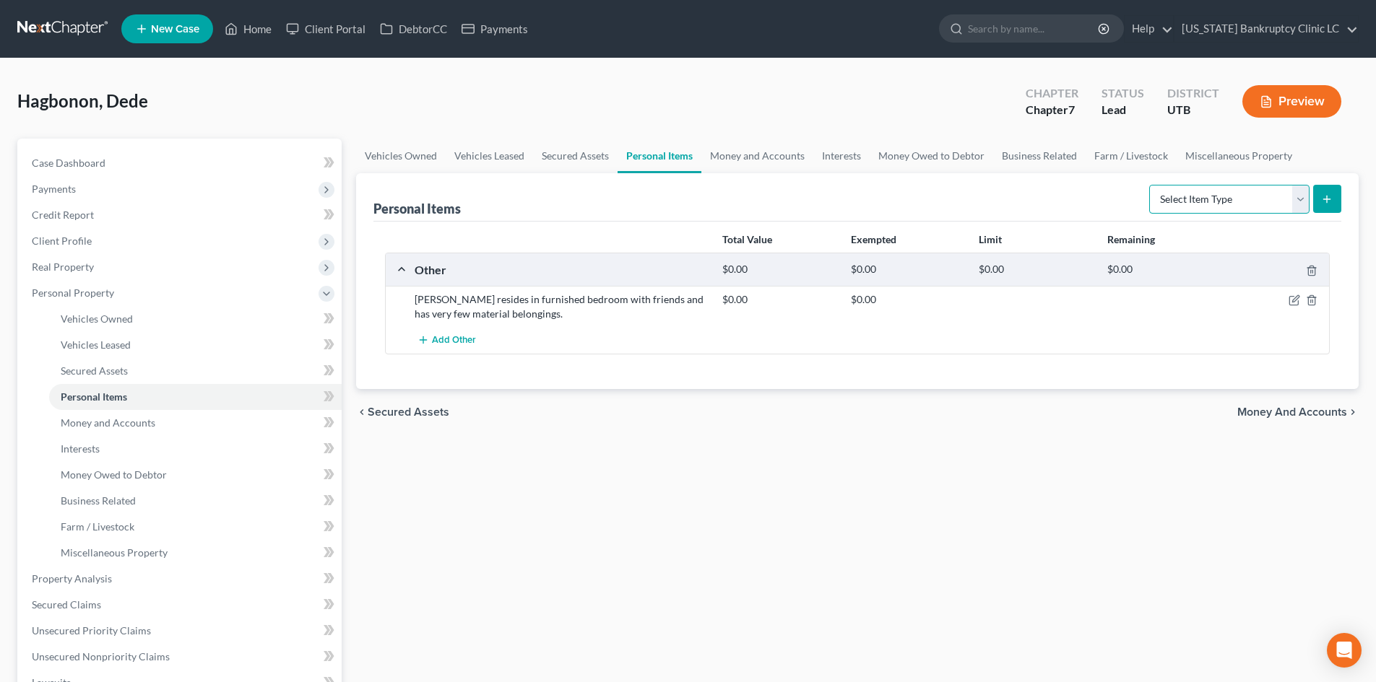
click at [1221, 200] on select "Select Item Type Clothing Collectibles Of Value Electronics Firearms Household …" at bounding box center [1229, 199] width 160 height 29
click at [1150, 185] on select "Select Item Type Clothing Collectibles Of Value Electronics Firearms Household …" at bounding box center [1229, 199] width 160 height 29
click at [1322, 201] on icon "submit" at bounding box center [1327, 200] width 12 height 12
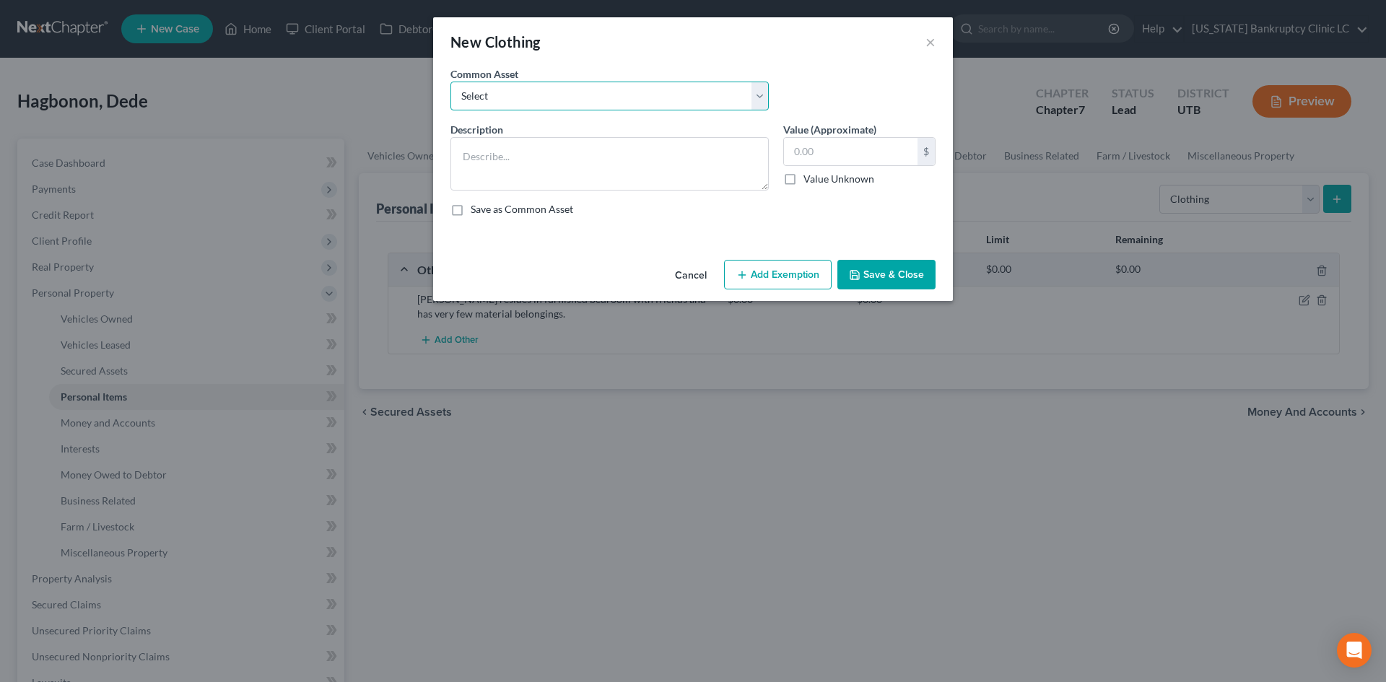
click at [539, 98] on select "Select All Clothing" at bounding box center [610, 96] width 318 height 29
click at [451, 82] on select "Select All Clothing" at bounding box center [610, 96] width 318 height 29
click at [816, 158] on input "500.00" at bounding box center [851, 151] width 134 height 27
click at [765, 272] on button "Add Exemption" at bounding box center [778, 275] width 108 height 30
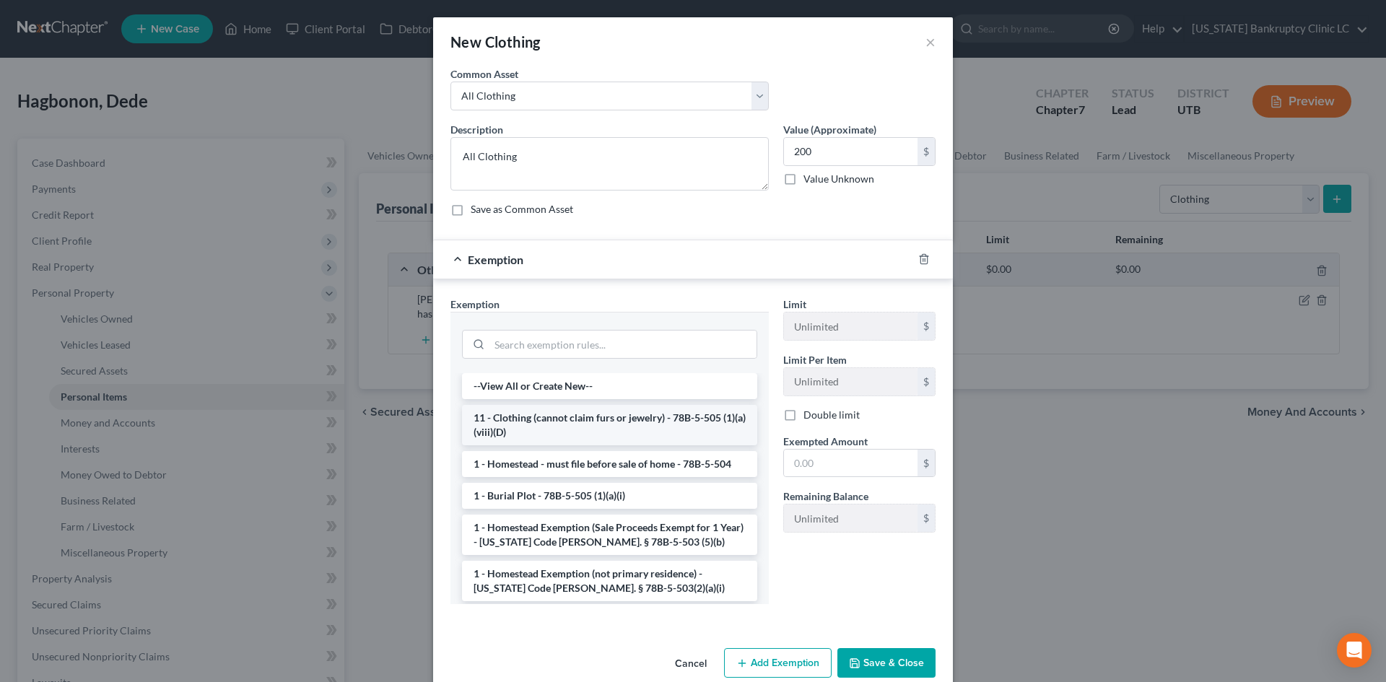
click at [565, 425] on li "11 - Clothing (cannot claim furs or jewelry) - 78B-5-505 (1)(a)(viii)(D)" at bounding box center [609, 425] width 295 height 40
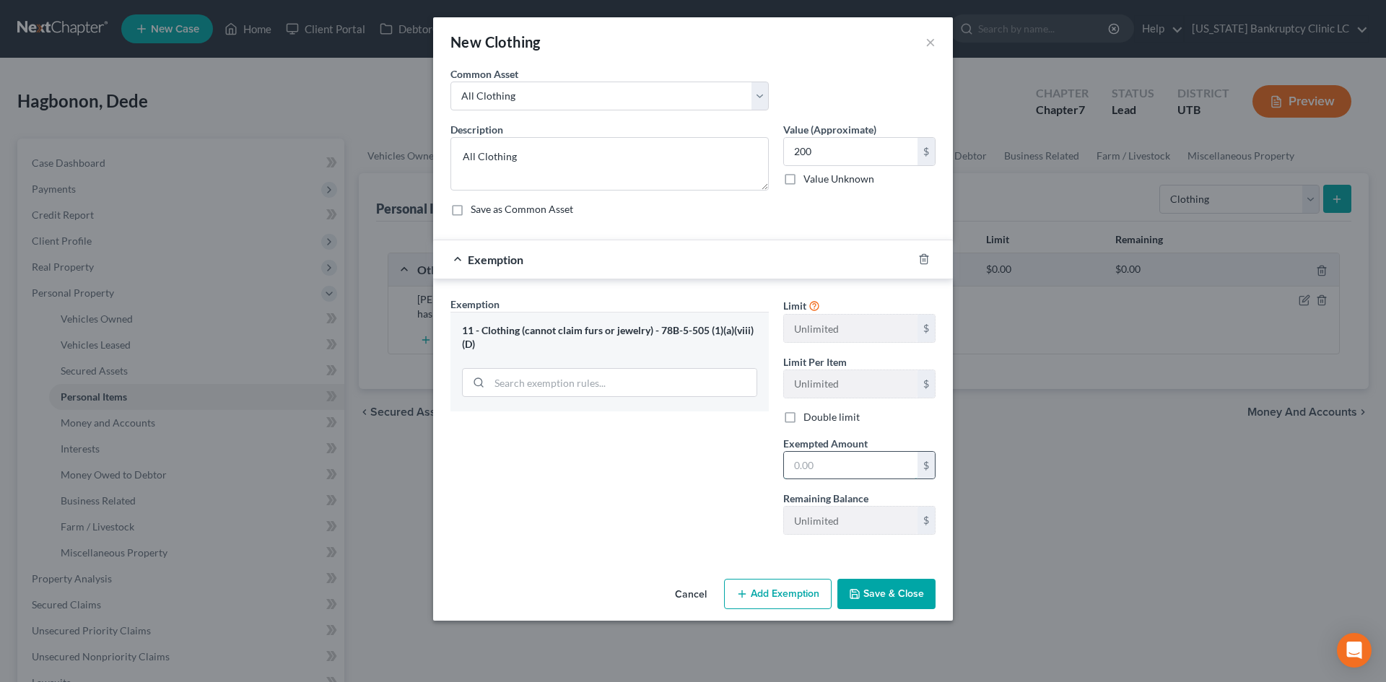
click at [817, 472] on input "text" at bounding box center [851, 465] width 134 height 27
drag, startPoint x: 672, startPoint y: 498, endPoint x: 864, endPoint y: 599, distance: 216.7
click at [672, 498] on div "Exemption Set must be selected for CA. Exemption * 11 - Clothing (cannot claim …" at bounding box center [609, 422] width 333 height 250
click at [898, 609] on div "Cancel Add Exemption Save & Close" at bounding box center [693, 597] width 520 height 48
click at [899, 598] on button "Save & Close" at bounding box center [887, 594] width 98 height 30
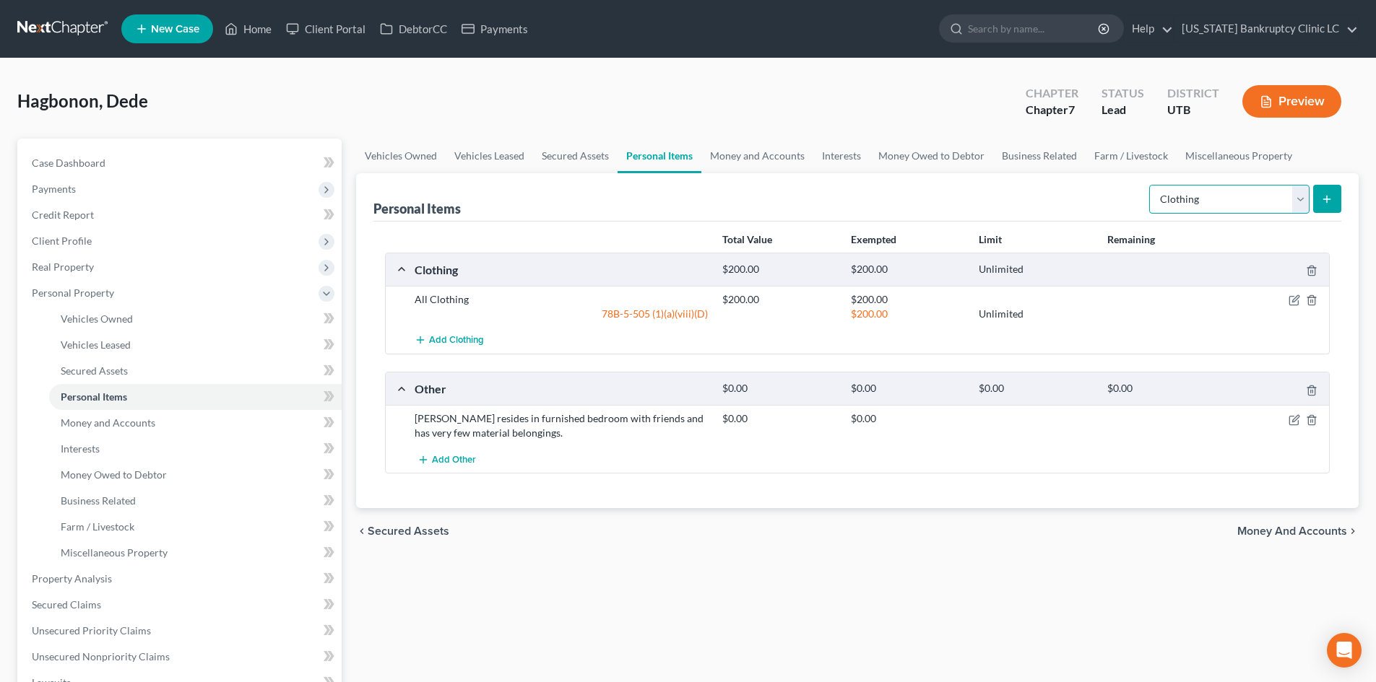
drag, startPoint x: 1225, startPoint y: 205, endPoint x: 1225, endPoint y: 213, distance: 8.0
click at [1225, 205] on select "Select Item Type Clothing Collectibles Of Value Electronics Firearms Household …" at bounding box center [1229, 199] width 160 height 29
click at [1150, 185] on select "Select Item Type Clothing Collectibles Of Value Electronics Firearms Household …" at bounding box center [1229, 199] width 160 height 29
click at [1323, 202] on icon "submit" at bounding box center [1327, 200] width 12 height 12
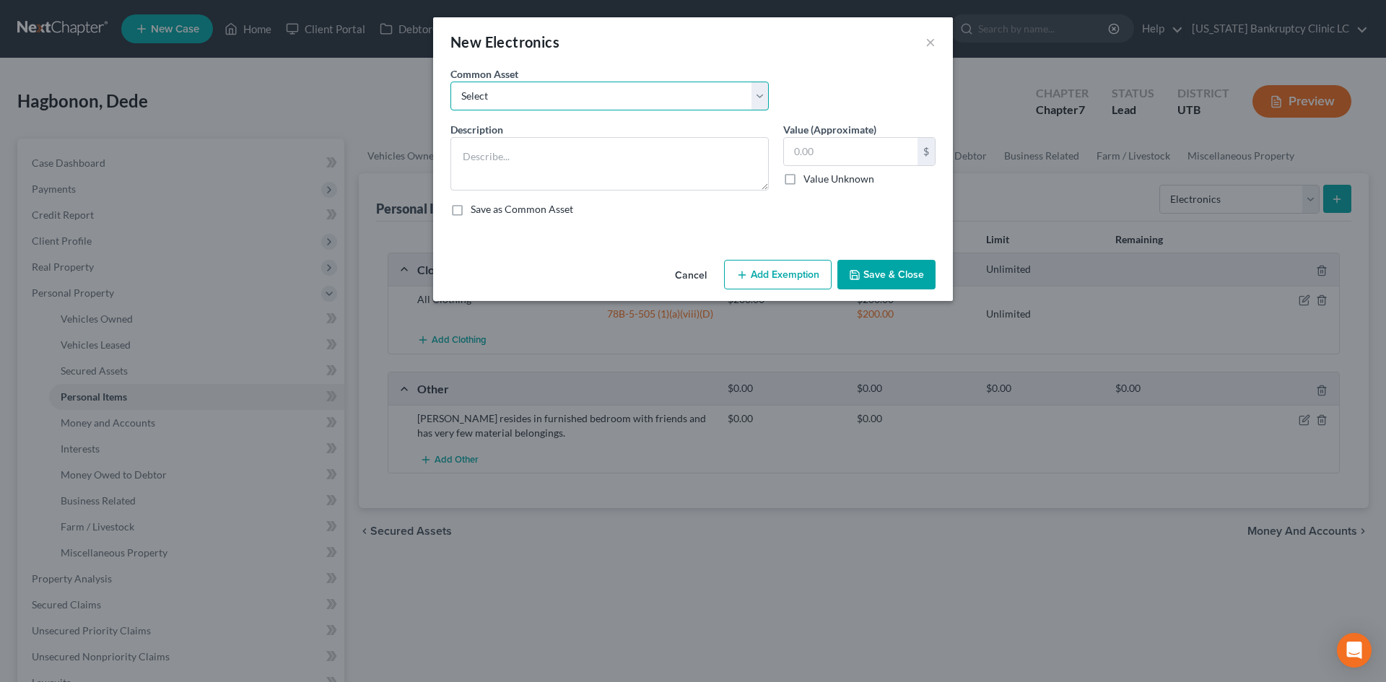
click at [582, 105] on select "Select Television Tablet Computer Printer Cell Phone Gaming Console Smart Watch…" at bounding box center [610, 96] width 318 height 29
click at [552, 148] on textarea at bounding box center [610, 163] width 318 height 53
click at [882, 277] on button "Save & Close" at bounding box center [887, 275] width 98 height 30
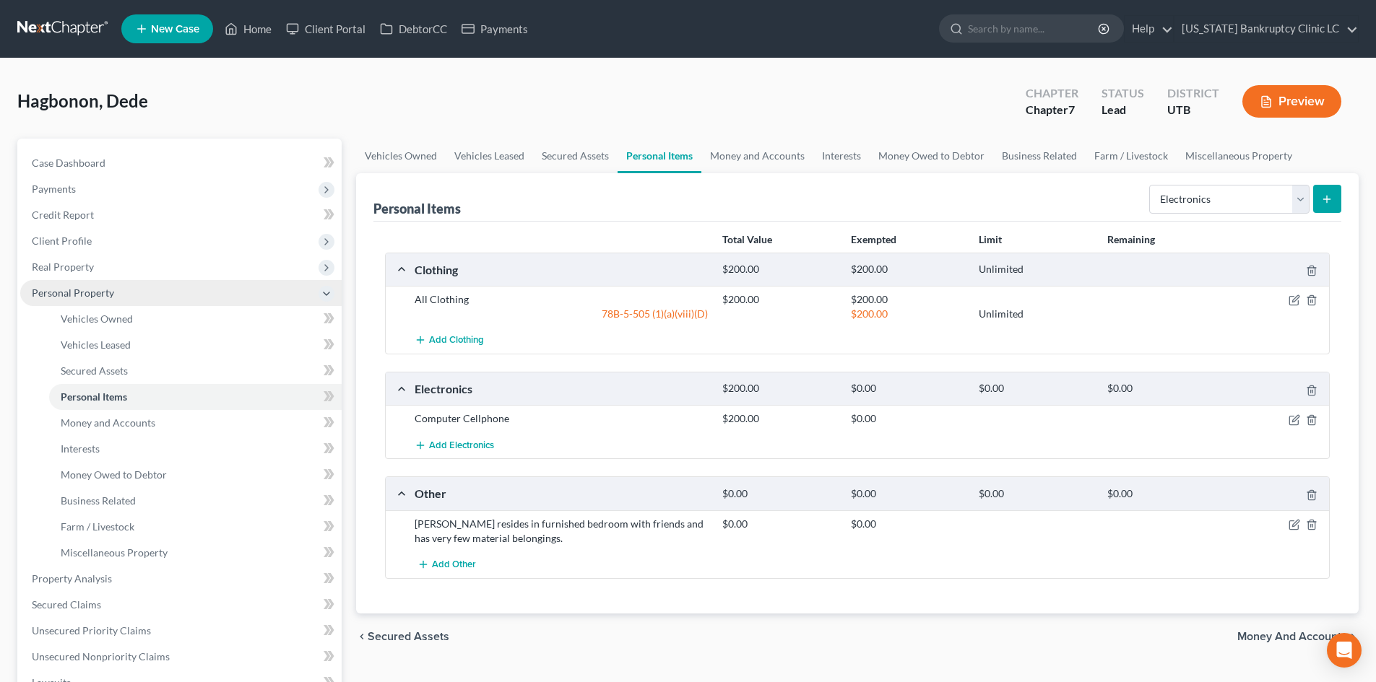
click at [121, 297] on span "Personal Property" at bounding box center [180, 293] width 321 height 26
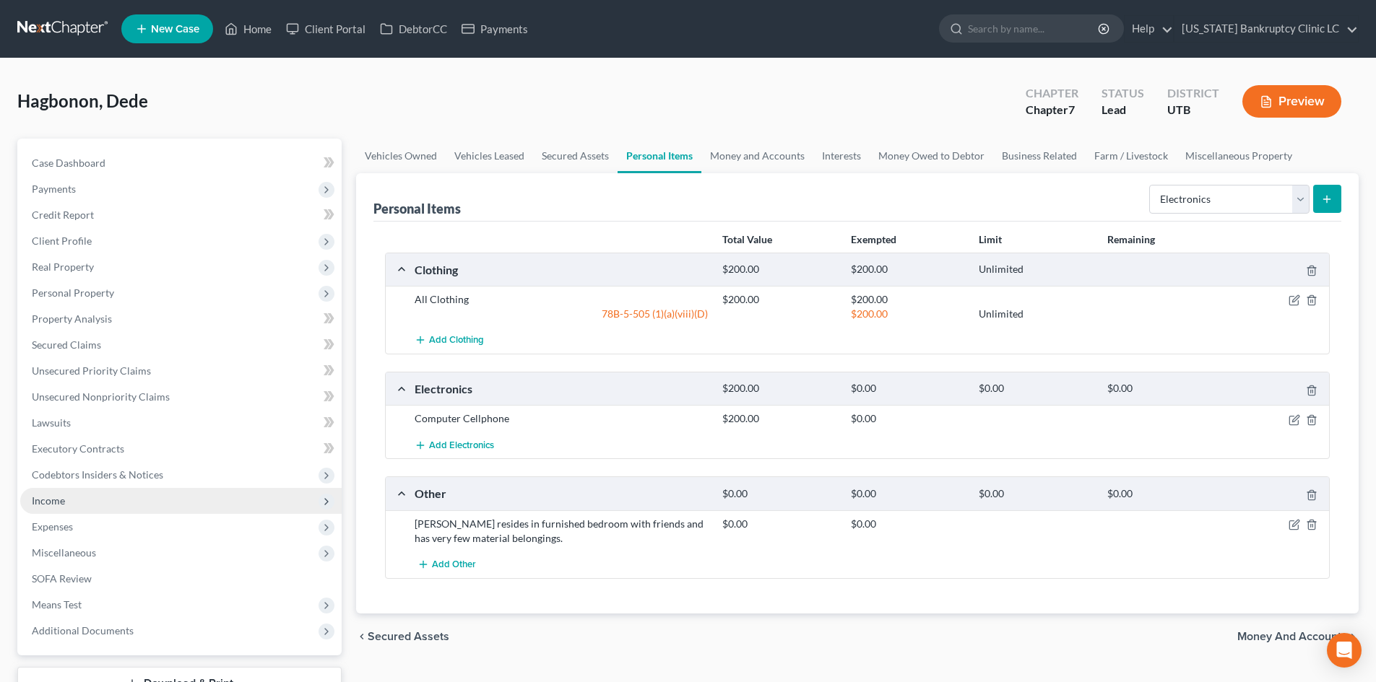
click at [90, 503] on span "Income" at bounding box center [180, 501] width 321 height 26
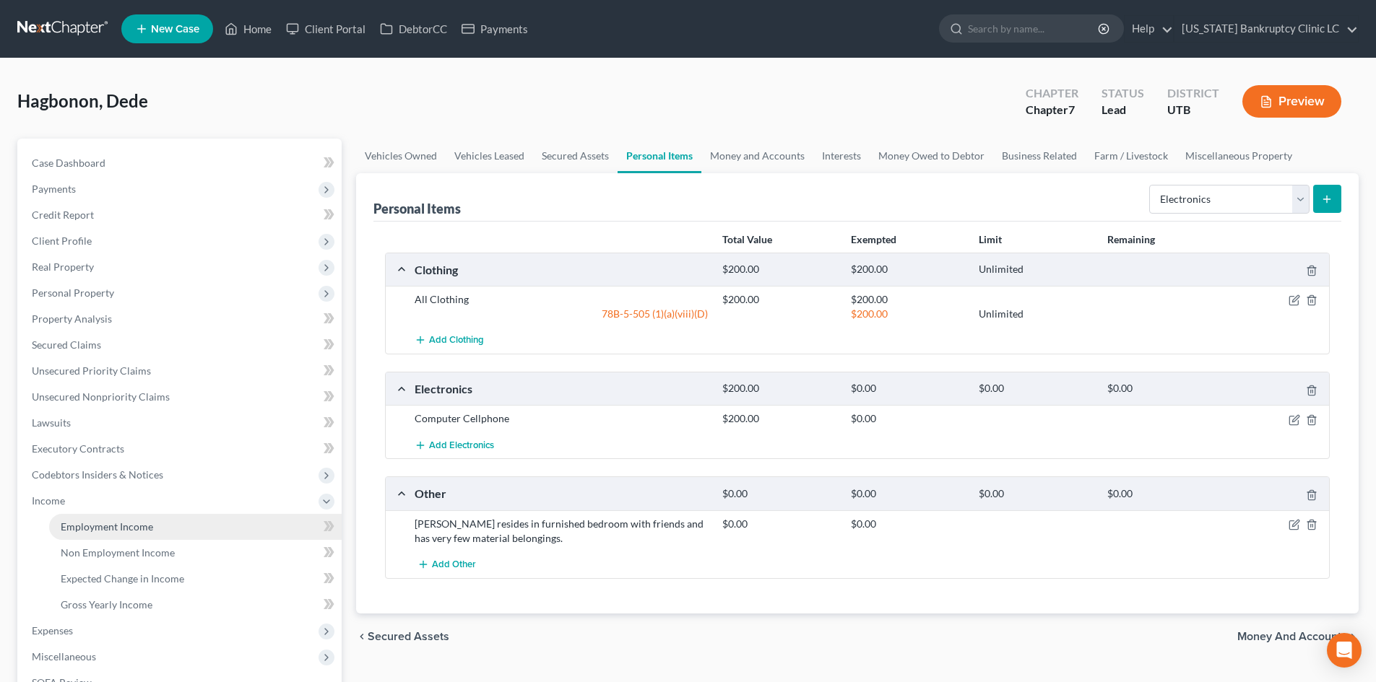
click at [90, 531] on span "Employment Income" at bounding box center [107, 527] width 92 height 12
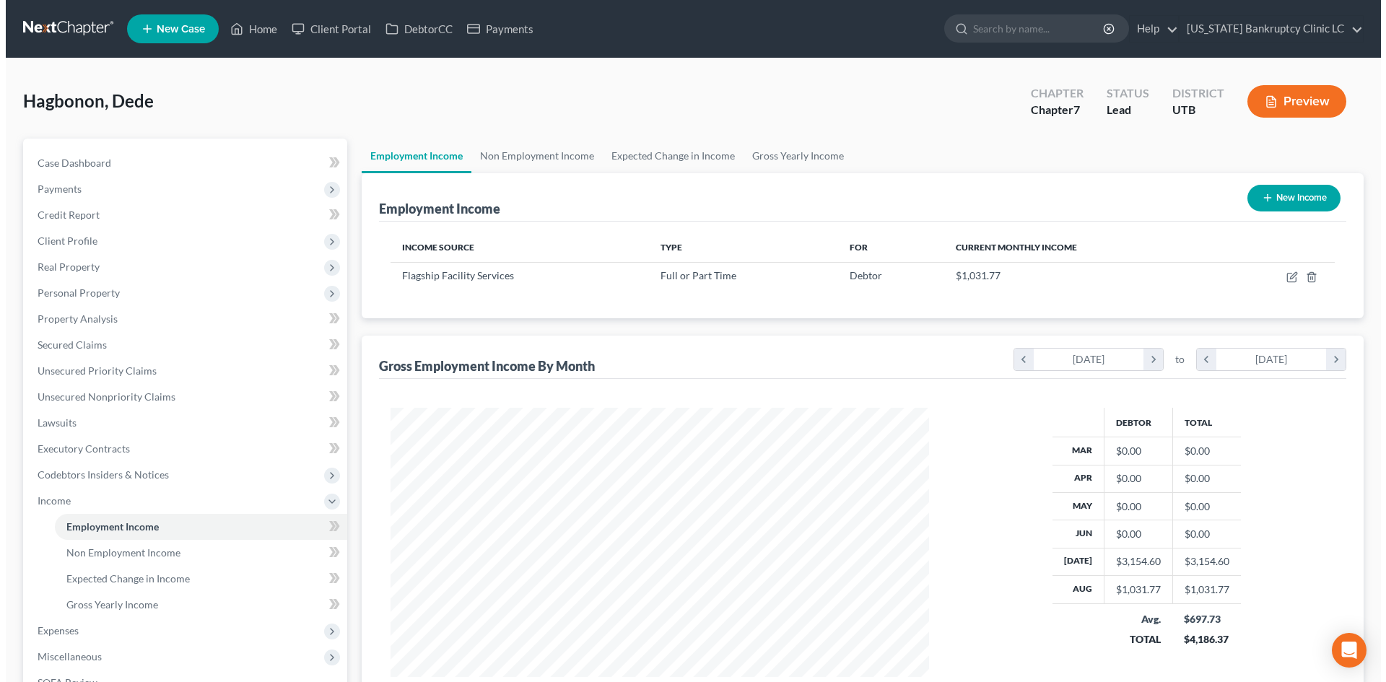
scroll to position [269, 568]
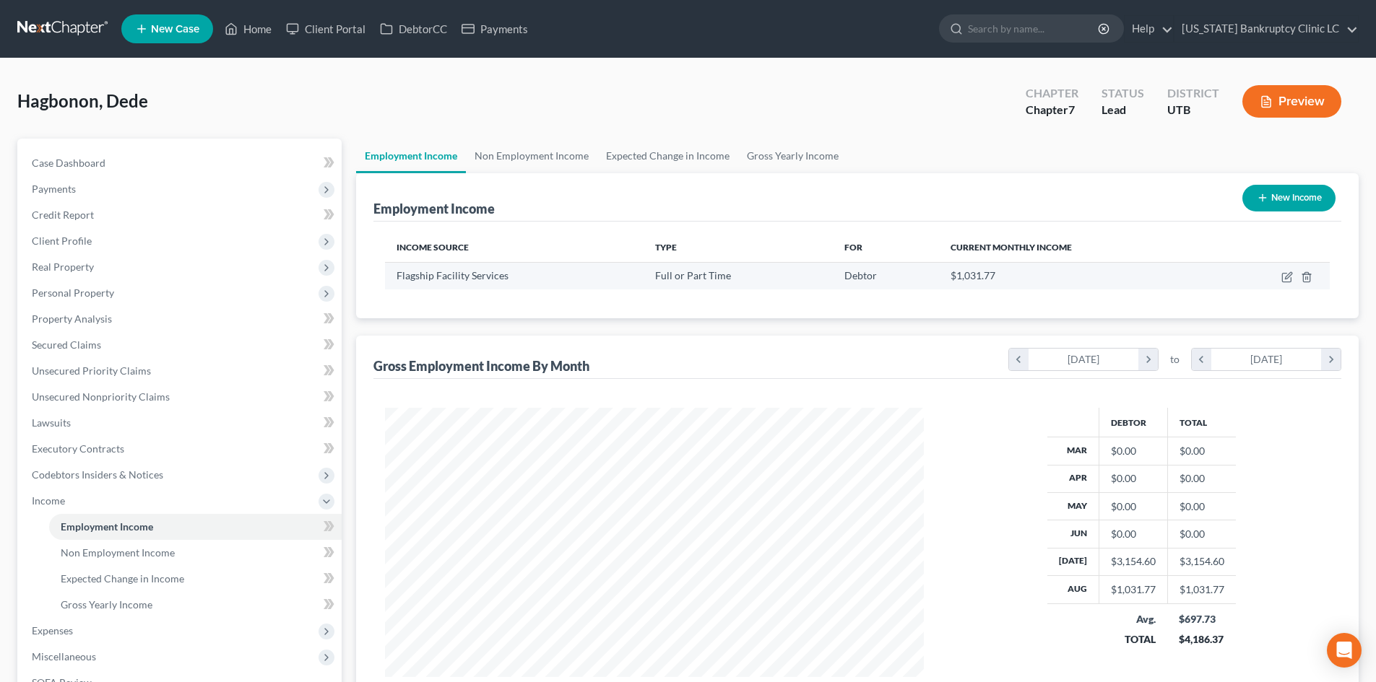
click at [1279, 282] on td at bounding box center [1272, 275] width 115 height 27
click at [1283, 280] on icon "button" at bounding box center [1287, 278] width 12 height 12
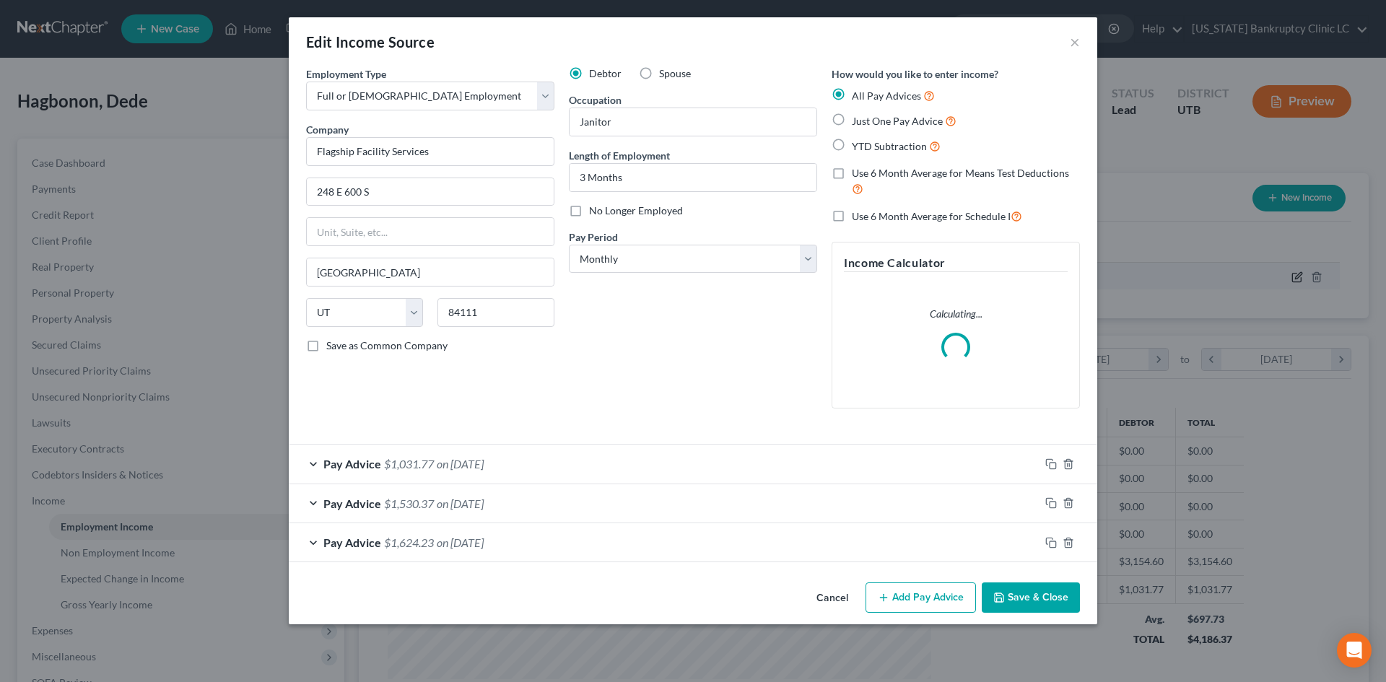
scroll to position [272, 573]
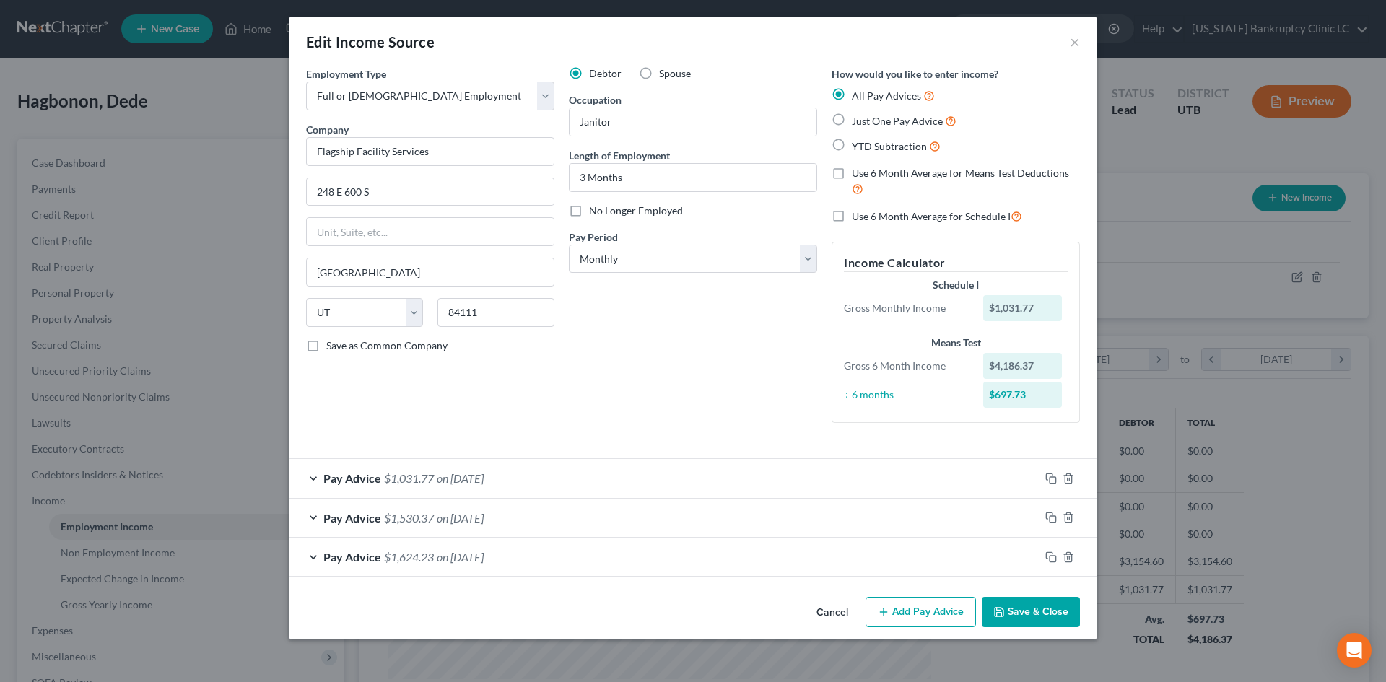
click at [672, 482] on div "Pay Advice $1,031.77 on [DATE]" at bounding box center [664, 478] width 751 height 38
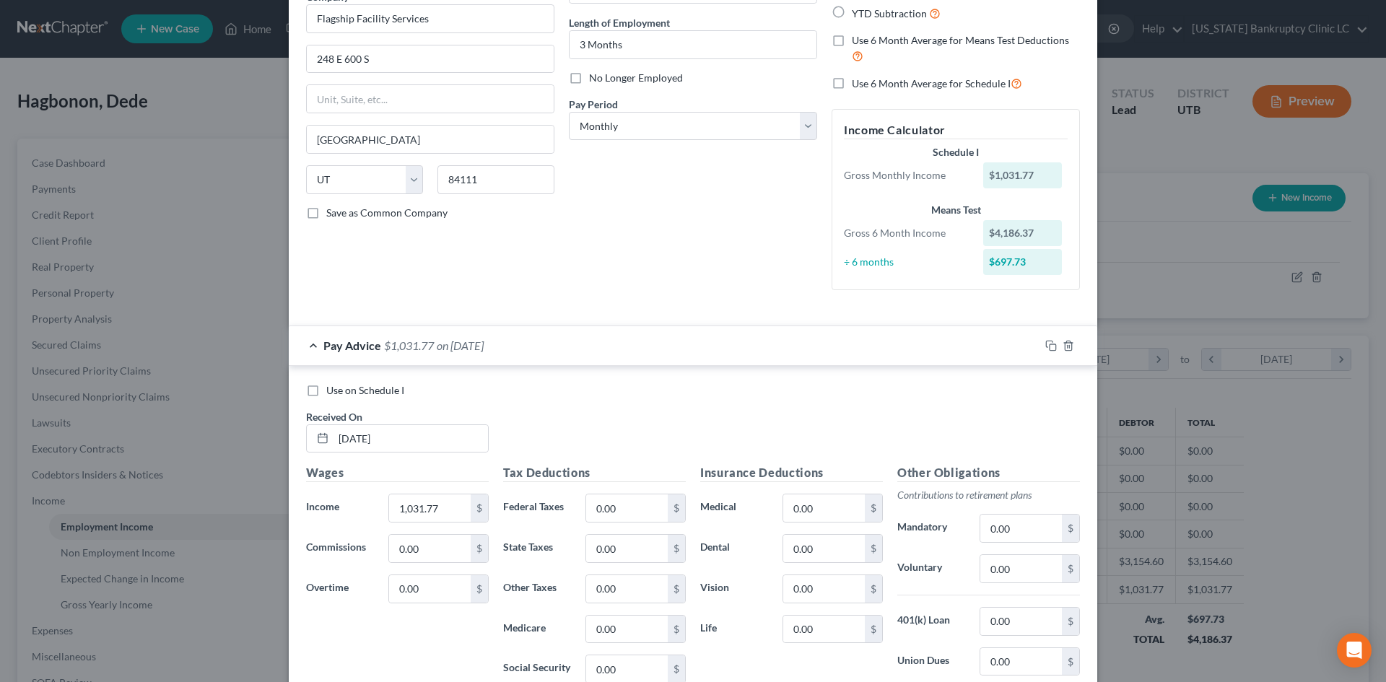
scroll to position [144, 0]
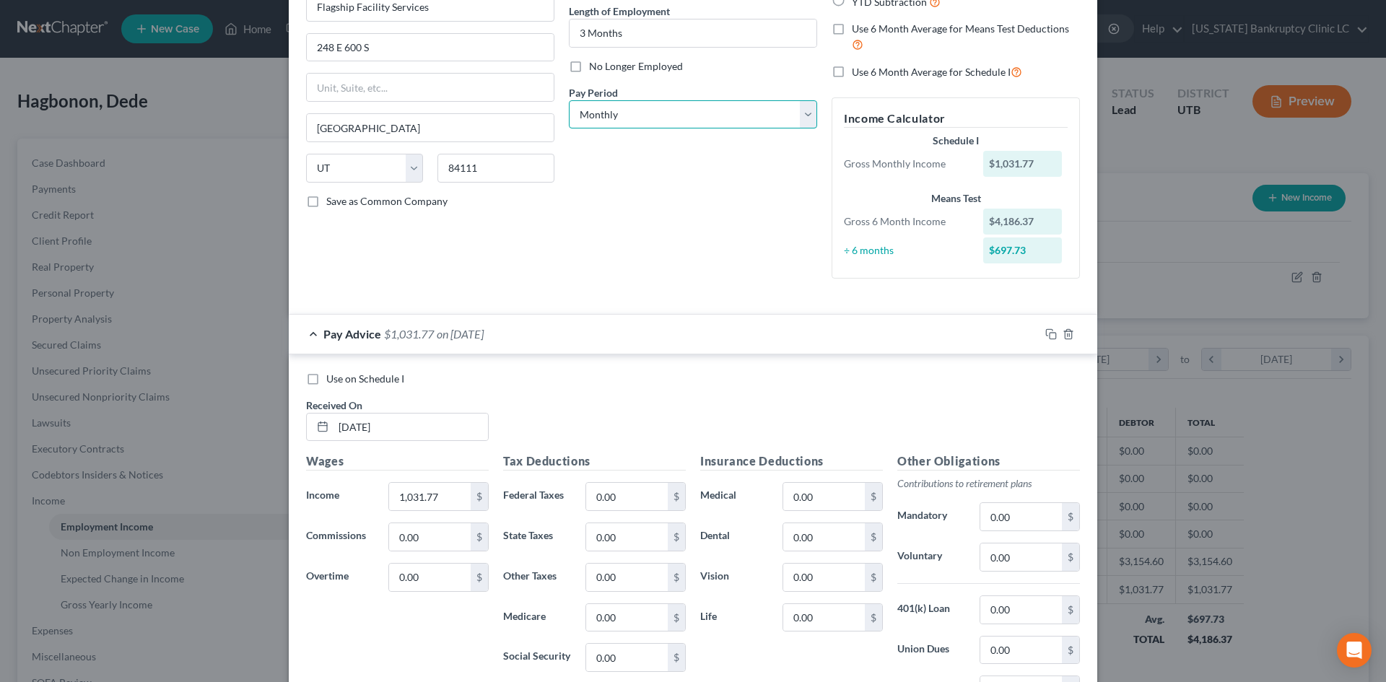
drag, startPoint x: 659, startPoint y: 108, endPoint x: 656, endPoint y: 123, distance: 15.3
click at [659, 108] on select "Select Monthly Twice Monthly Every Other Week Weekly" at bounding box center [693, 114] width 248 height 29
click at [569, 100] on select "Select Monthly Twice Monthly Every Other Week Weekly" at bounding box center [693, 114] width 248 height 29
click at [553, 326] on div "Pay Advice $1,031.77 on [DATE]" at bounding box center [664, 334] width 751 height 38
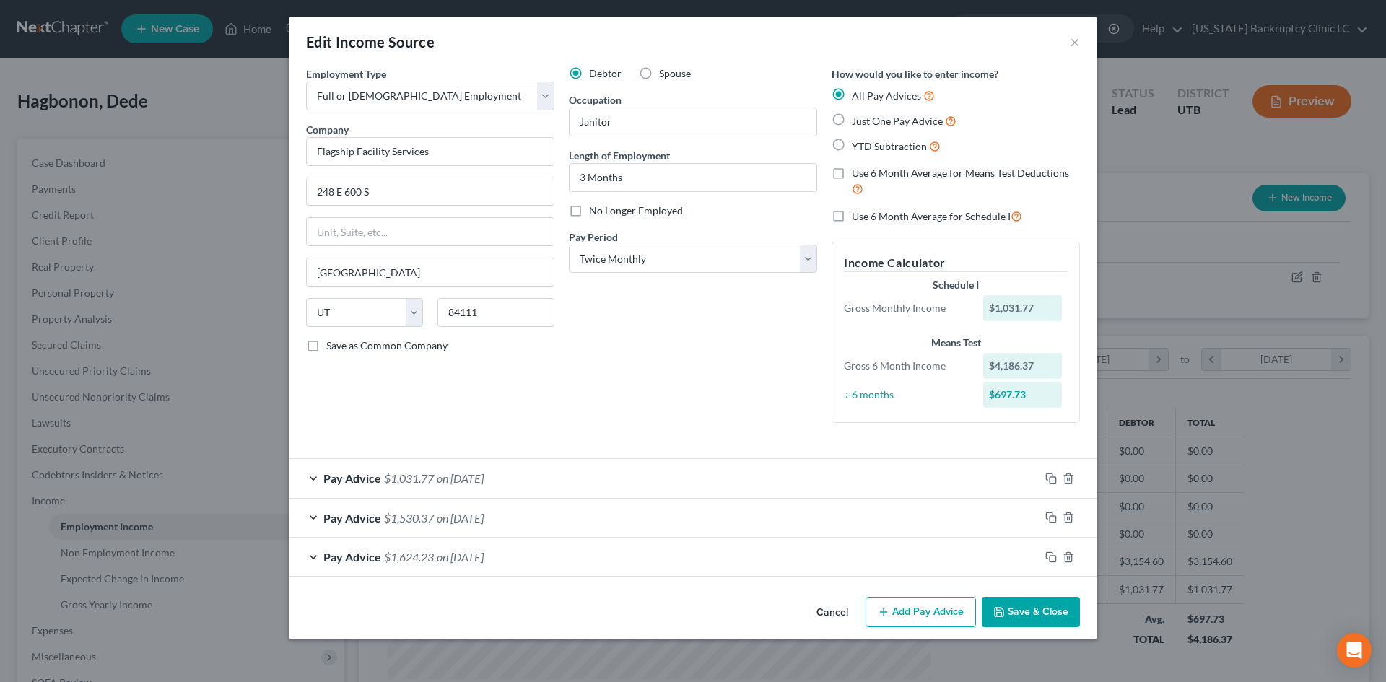
scroll to position [0, 0]
click at [573, 512] on div "Pay Advice $1,530.37 on [DATE]" at bounding box center [664, 518] width 751 height 38
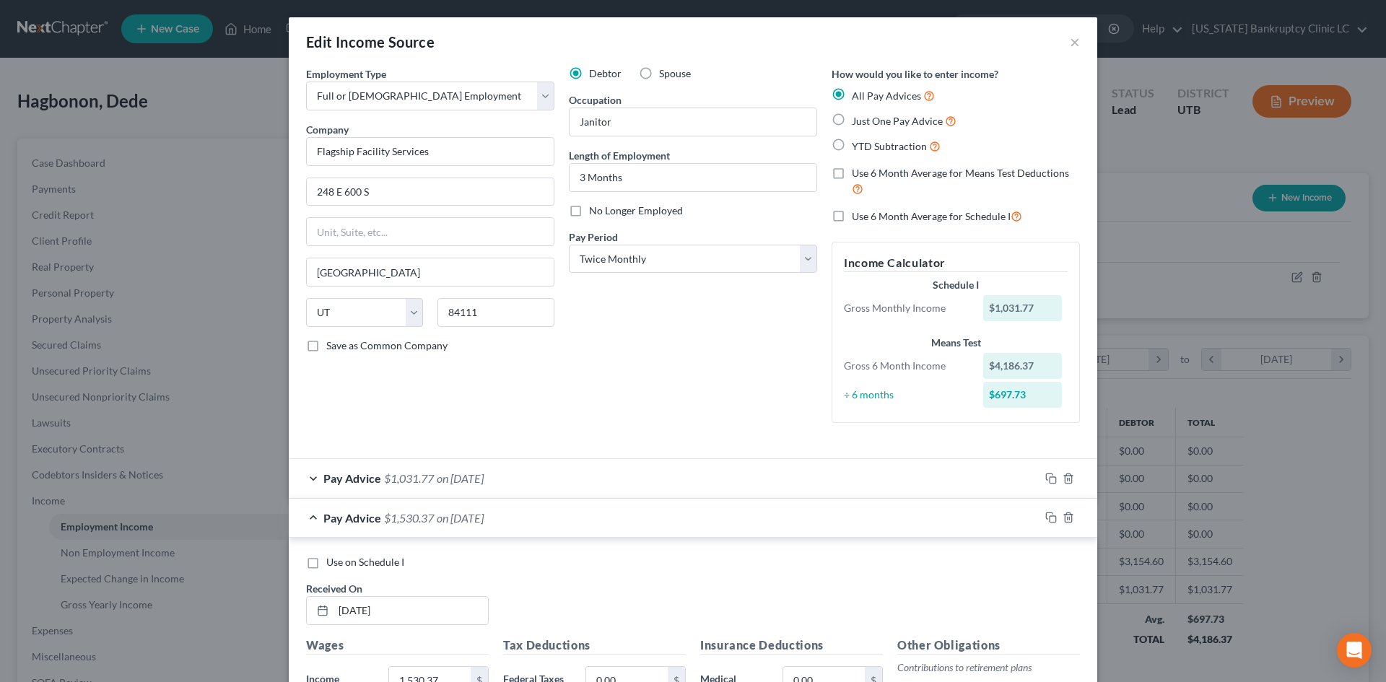
click at [381, 555] on label "Use on Schedule I" at bounding box center [365, 562] width 78 height 14
click at [342, 555] on input "Use on Schedule I" at bounding box center [336, 559] width 9 height 9
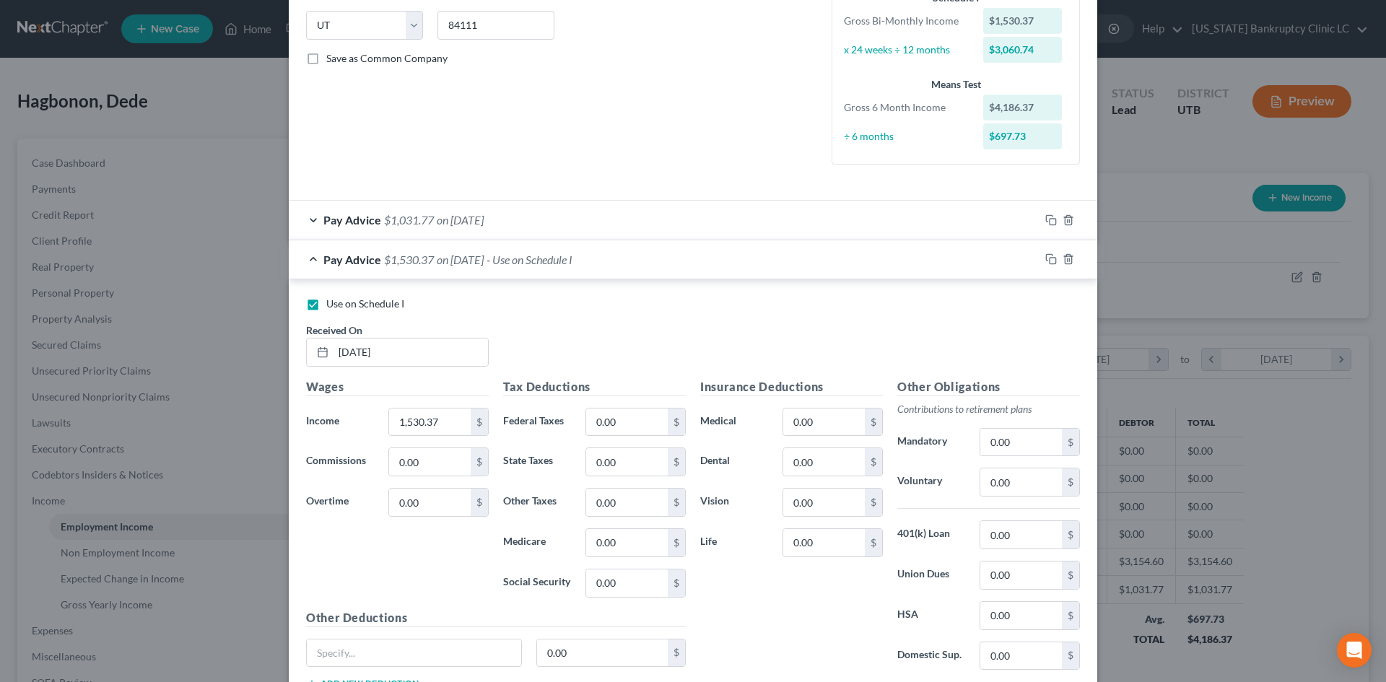
scroll to position [289, 0]
drag, startPoint x: 641, startPoint y: 404, endPoint x: 627, endPoint y: 422, distance: 22.6
click at [641, 404] on div "Tax Deductions Federal Taxes 0.00 $ State Taxes 0.00 $ Other Taxes 0.00 $ Medic…" at bounding box center [594, 492] width 197 height 231
click at [627, 422] on input "0.00" at bounding box center [627, 420] width 82 height 27
click at [769, 589] on div "Insurance Deductions Medical 0.00 $ Dental 0.00 $ Vision 0.00 $ Life 0.00 $" at bounding box center [791, 529] width 197 height 304
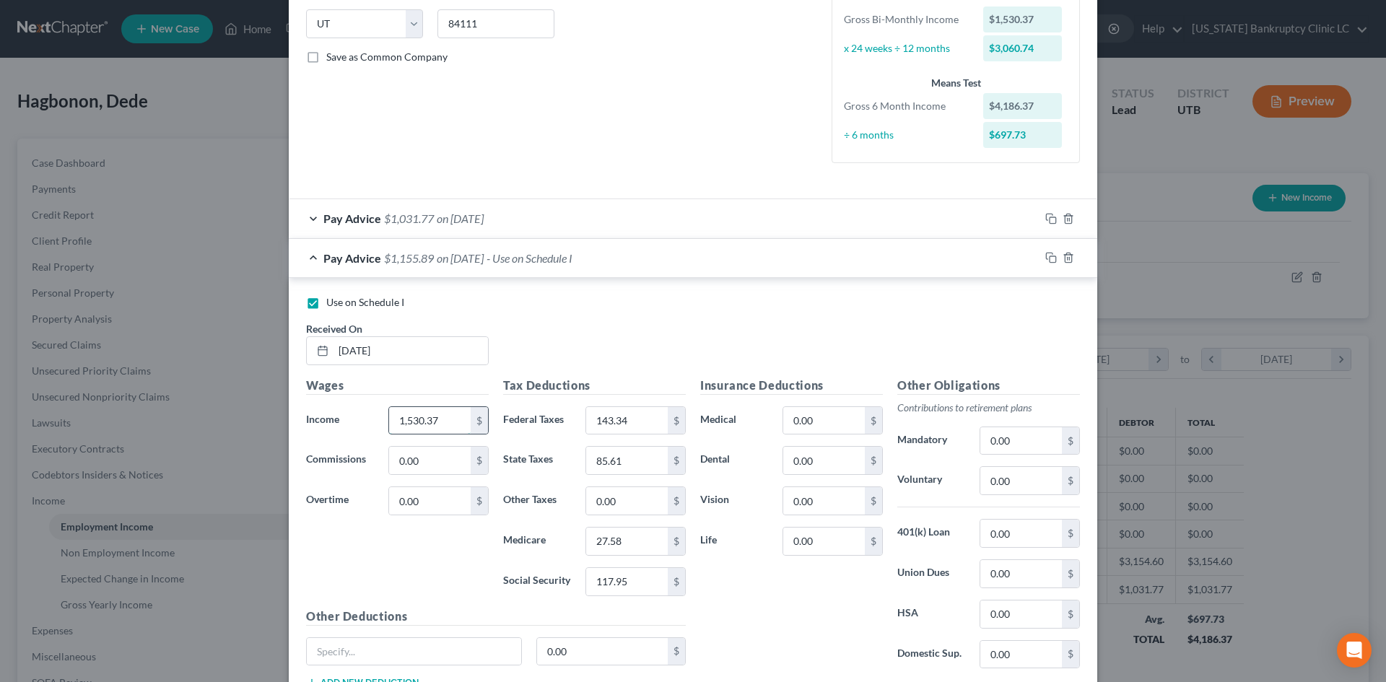
click at [430, 412] on input "1,530.37" at bounding box center [430, 420] width 82 height 27
click at [765, 591] on div "Insurance Deductions Medical 0.00 $ Dental 0.00 $ Vision 0.00 $ Life 0.00 $" at bounding box center [791, 529] width 197 height 304
drag, startPoint x: 430, startPoint y: 414, endPoint x: 438, endPoint y: 414, distance: 8.7
click at [430, 414] on input "1,902.35" at bounding box center [430, 420] width 82 height 27
click at [356, 301] on span "Use on Schedule I" at bounding box center [365, 302] width 78 height 12
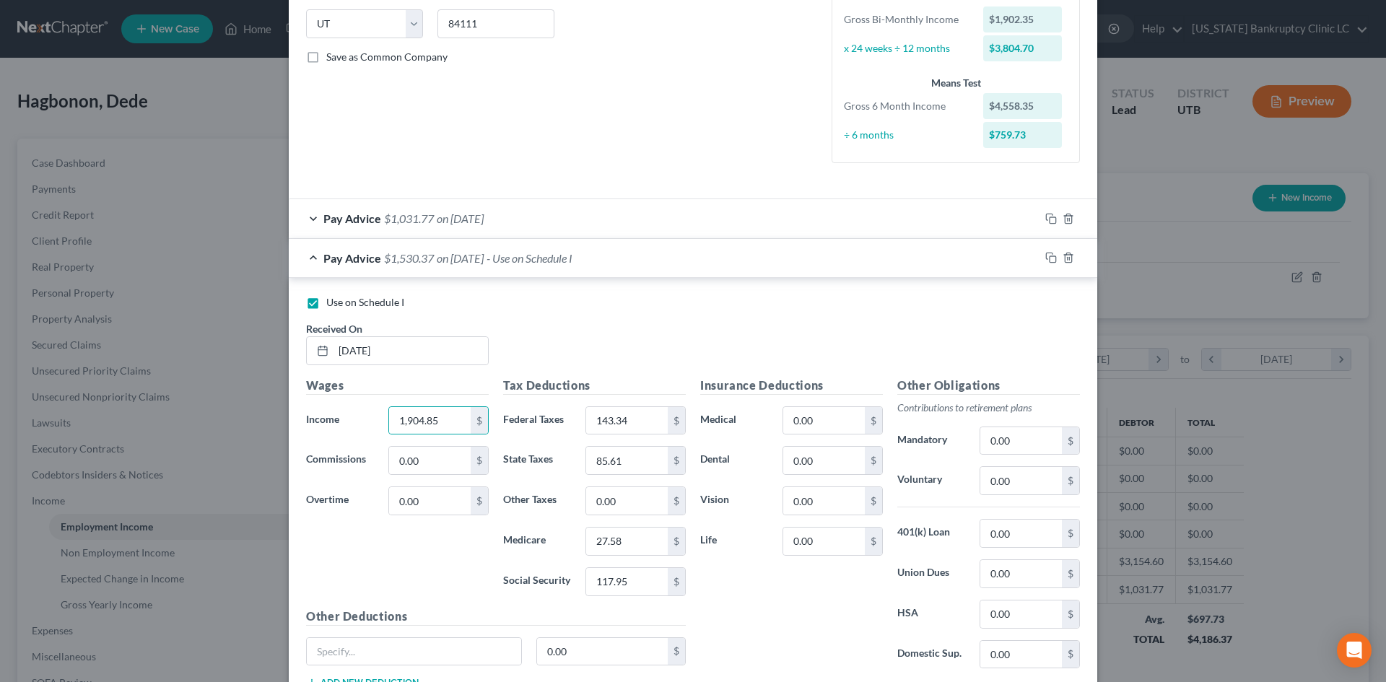
click at [342, 301] on input "Use on Schedule I" at bounding box center [336, 299] width 9 height 9
click at [802, 261] on div "Pay Advice $1,530.37 on [DATE]" at bounding box center [664, 258] width 751 height 38
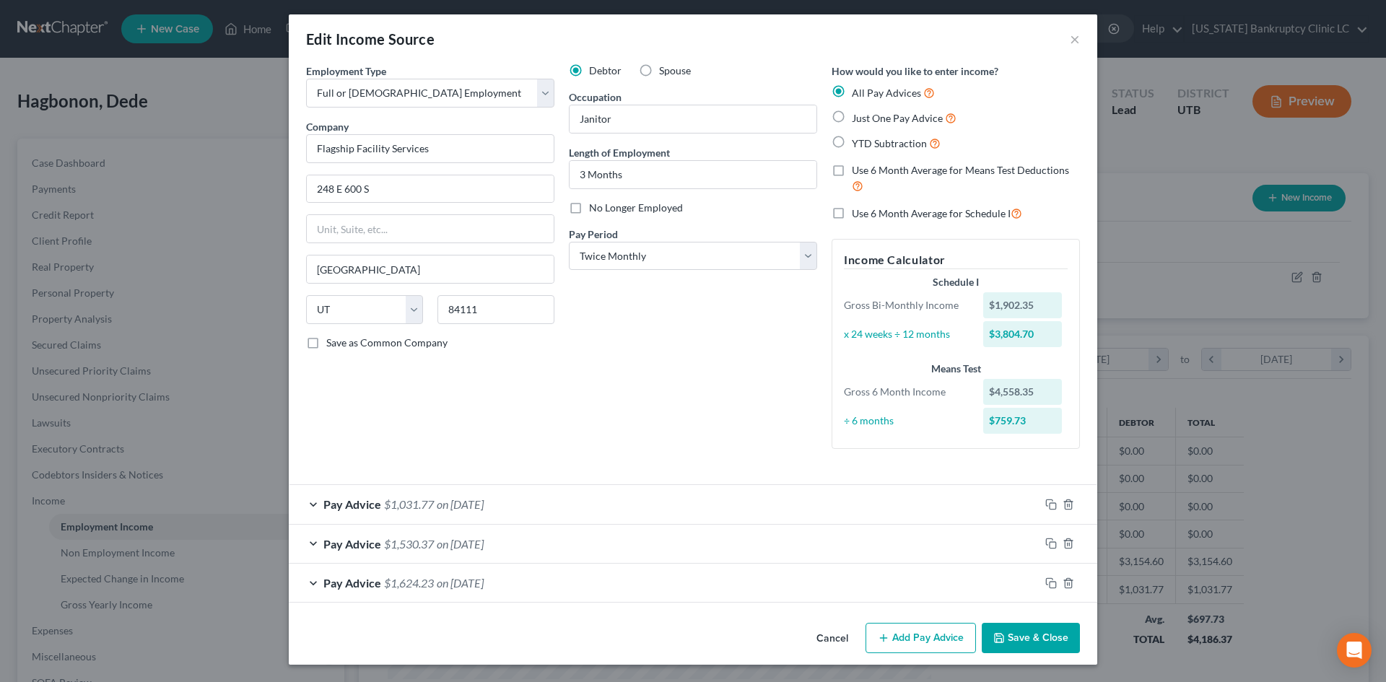
click at [617, 492] on div "Pay Advice $1,031.77 on [DATE]" at bounding box center [664, 504] width 751 height 38
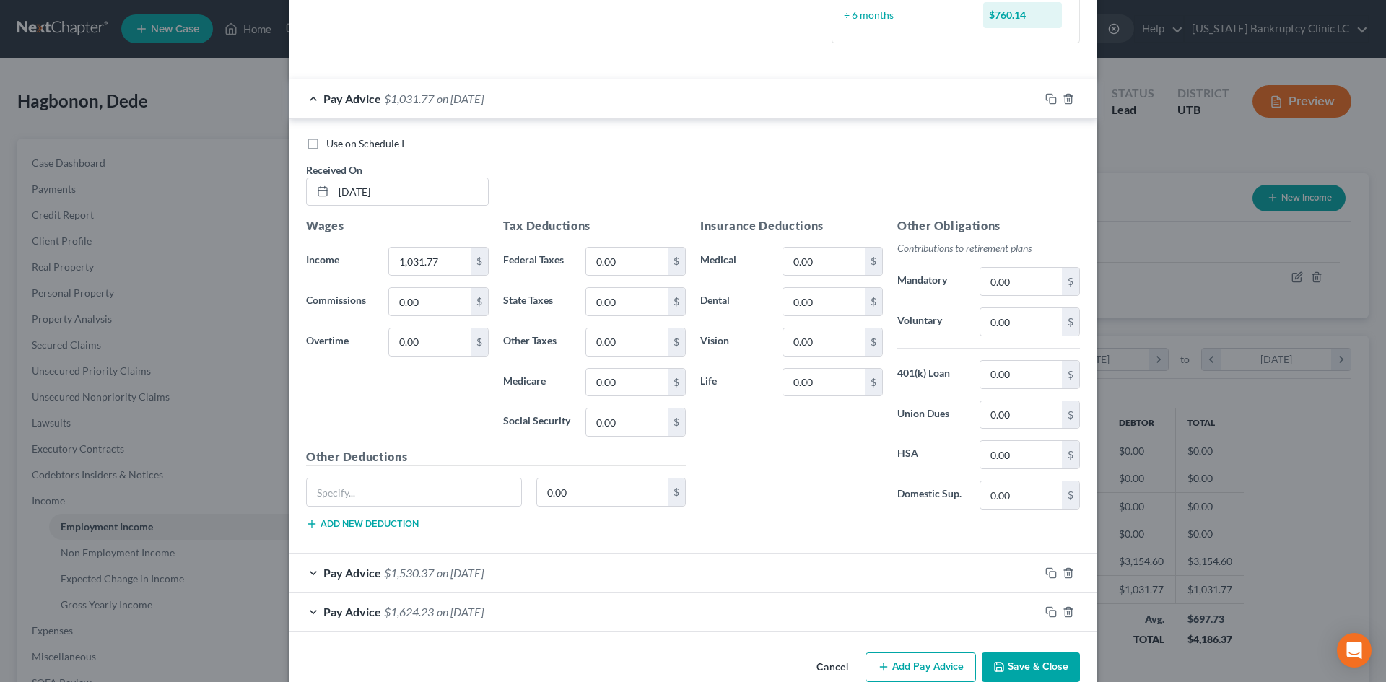
scroll to position [438, 0]
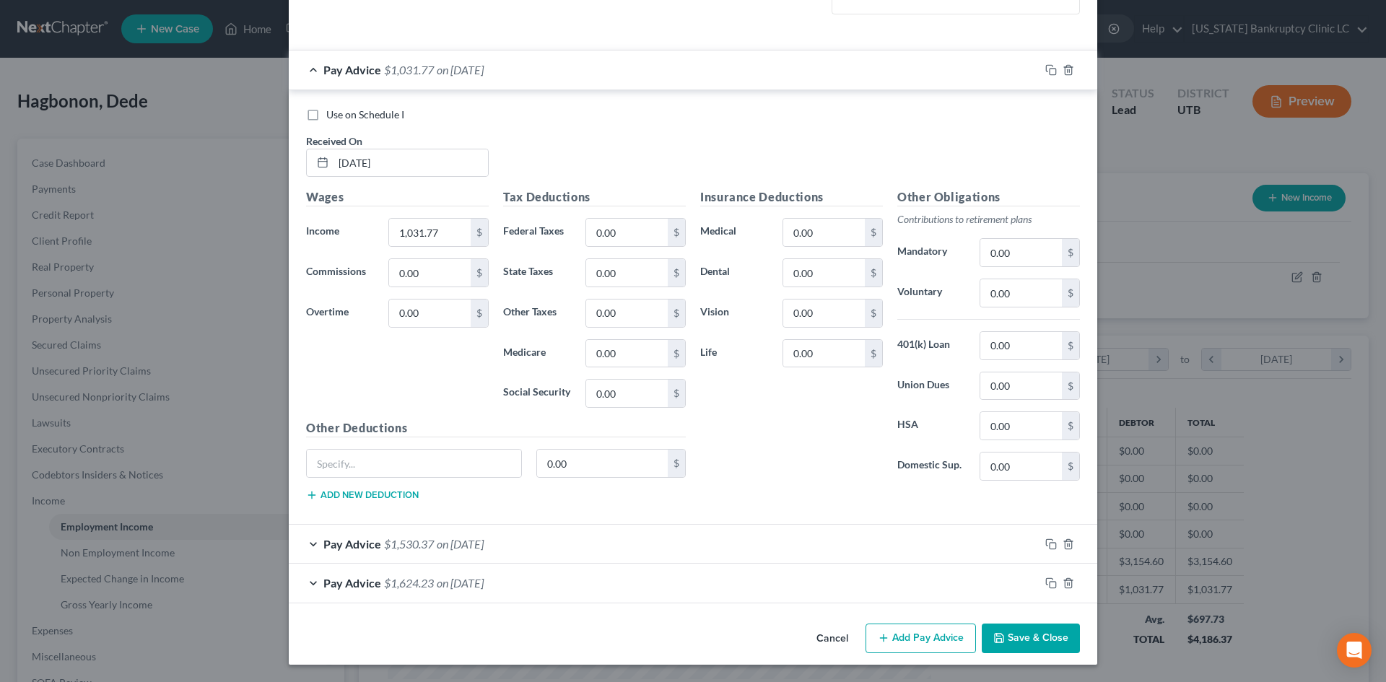
click at [542, 581] on div "Pay Advice $1,624.23 on [DATE]" at bounding box center [664, 583] width 751 height 38
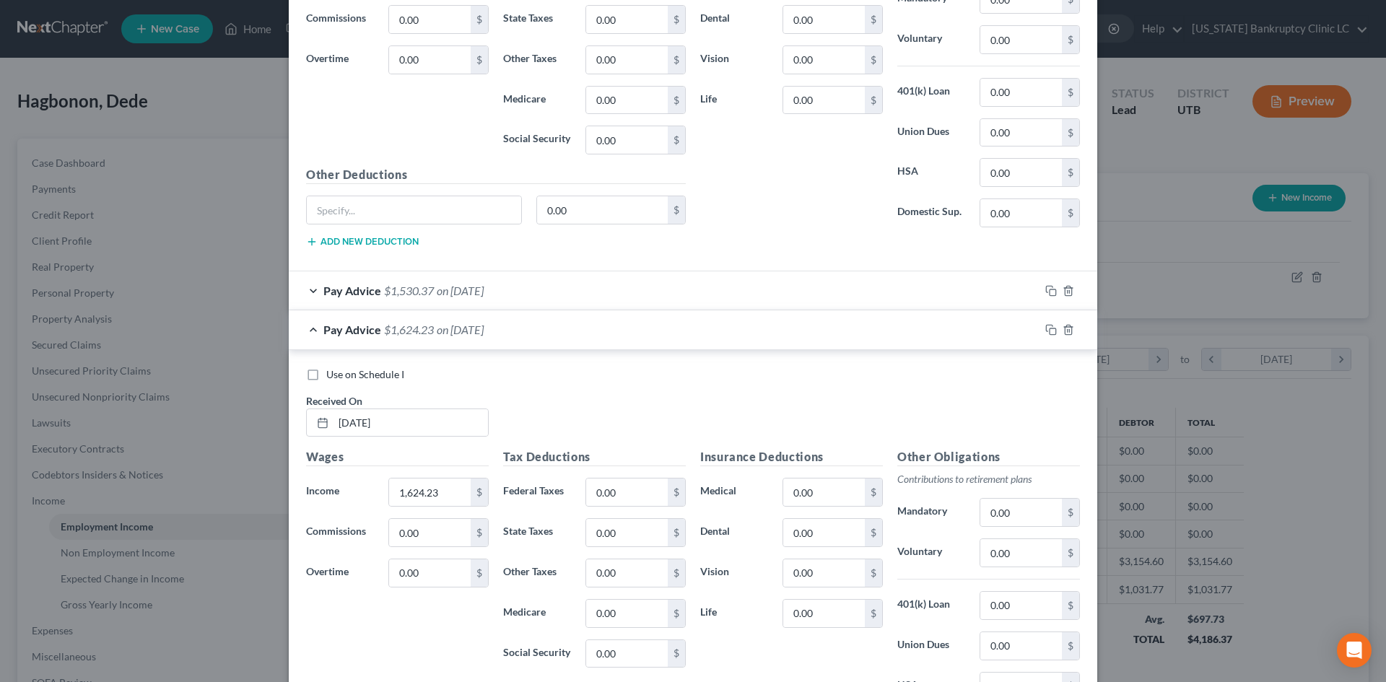
scroll to position [799, 0]
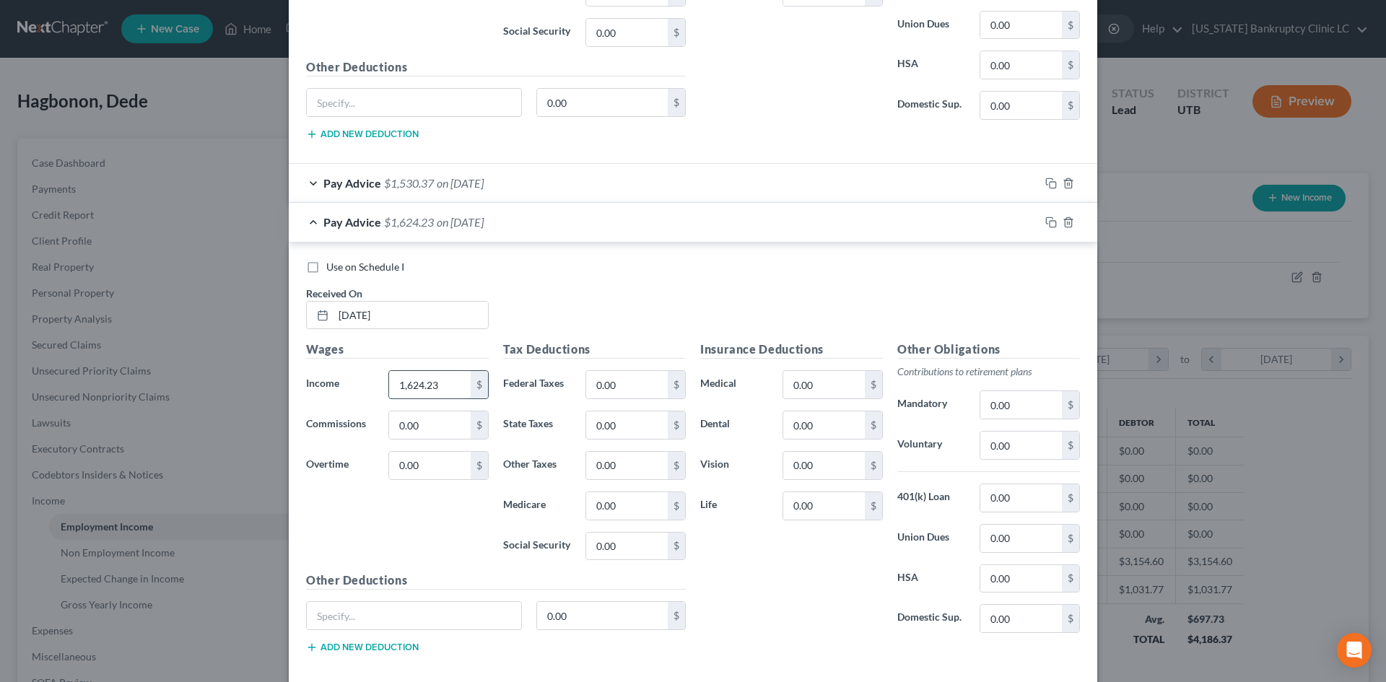
click at [440, 387] on input "1,624.23" at bounding box center [430, 384] width 82 height 27
click at [794, 591] on div "Insurance Deductions Medical 0.00 $ Dental 0.00 $ Vision 0.00 $ Life 0.00 $" at bounding box center [791, 493] width 197 height 304
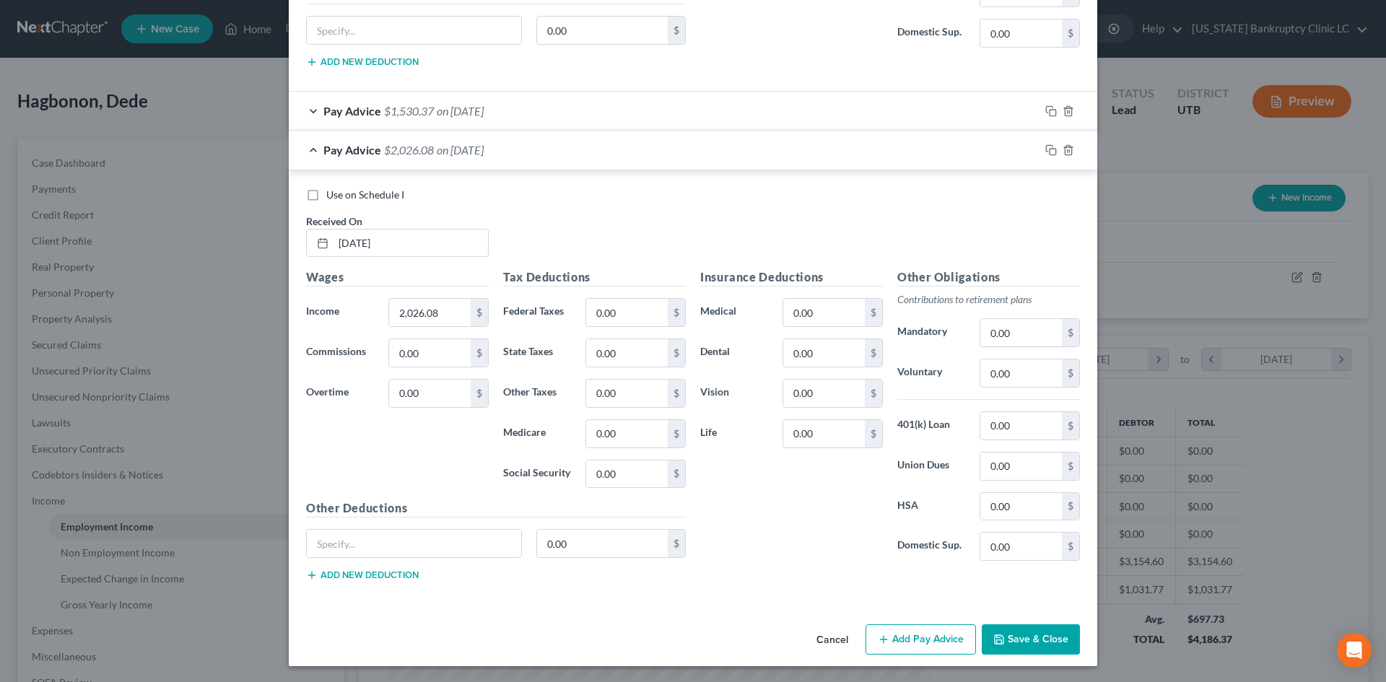
scroll to position [872, 0]
click at [624, 319] on input "0.00" at bounding box center [627, 310] width 82 height 27
click at [795, 489] on div "Insurance Deductions Medical 0.00 $ Dental 0.00 $ Vision 0.00 $ Life 0.00 $" at bounding box center [791, 419] width 197 height 304
click at [403, 294] on div "Wages Income * 2,026.08 $ Commissions 0.00 $ Overtime 0.00 $" at bounding box center [397, 382] width 197 height 231
click at [409, 303] on input "2,026.08" at bounding box center [430, 310] width 82 height 27
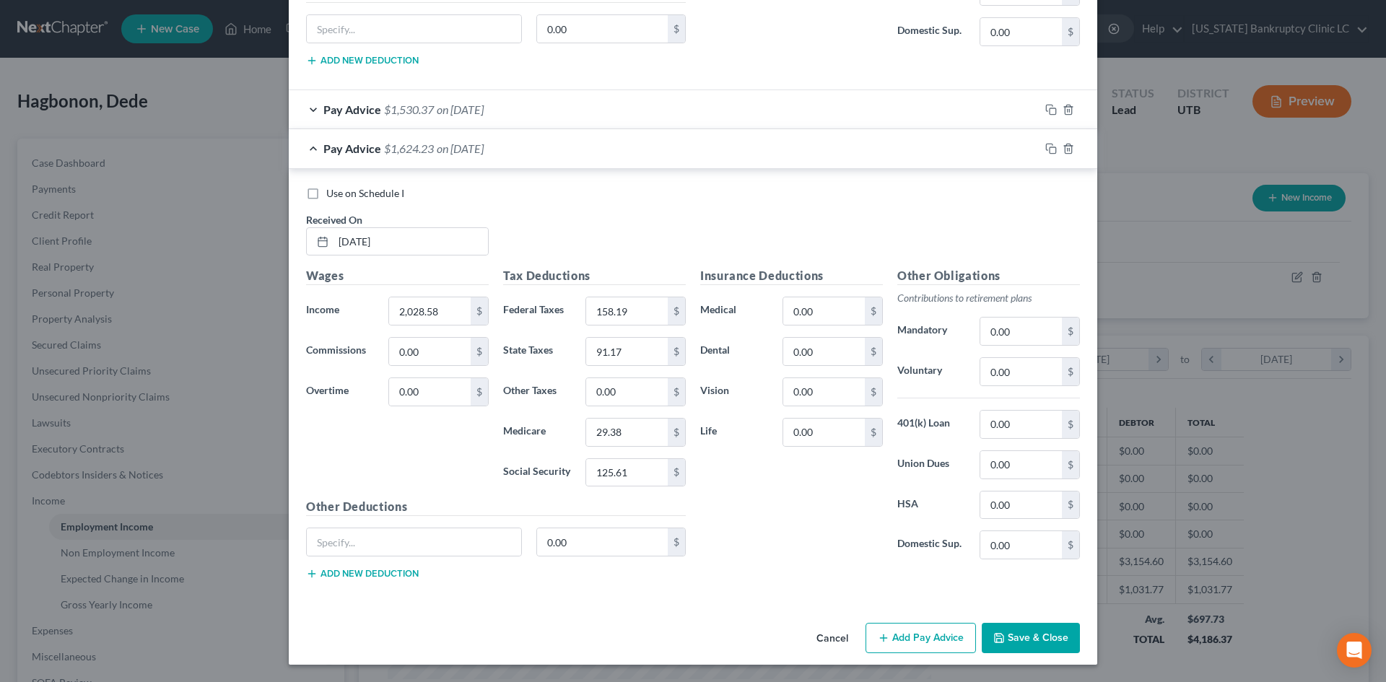
click at [771, 513] on div "Insurance Deductions Medical 0.00 $ Dental 0.00 $ Vision 0.00 $ Life 0.00 $" at bounding box center [791, 419] width 197 height 304
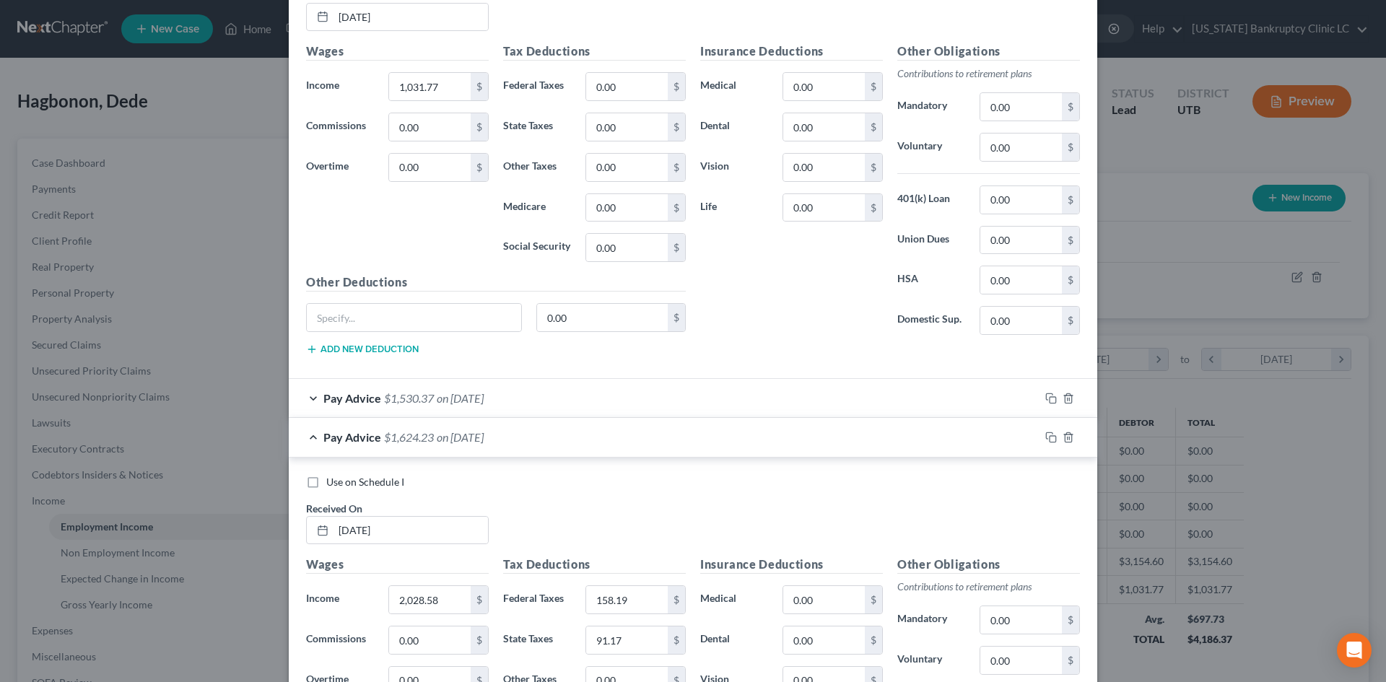
click at [648, 444] on div "Pay Advice $1,624.23 on [DATE]" at bounding box center [664, 437] width 751 height 38
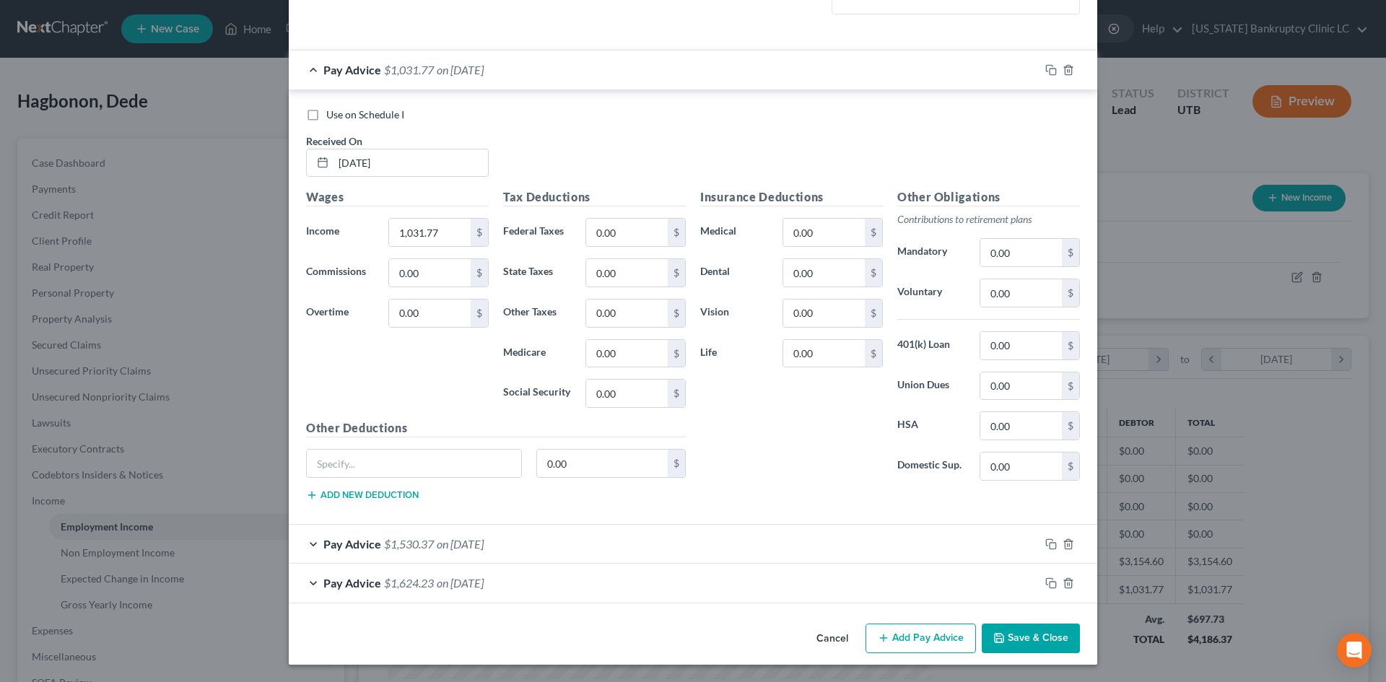
scroll to position [438, 0]
click at [723, 81] on div "Pay Advice $1,031.77 on [DATE]" at bounding box center [664, 70] width 751 height 38
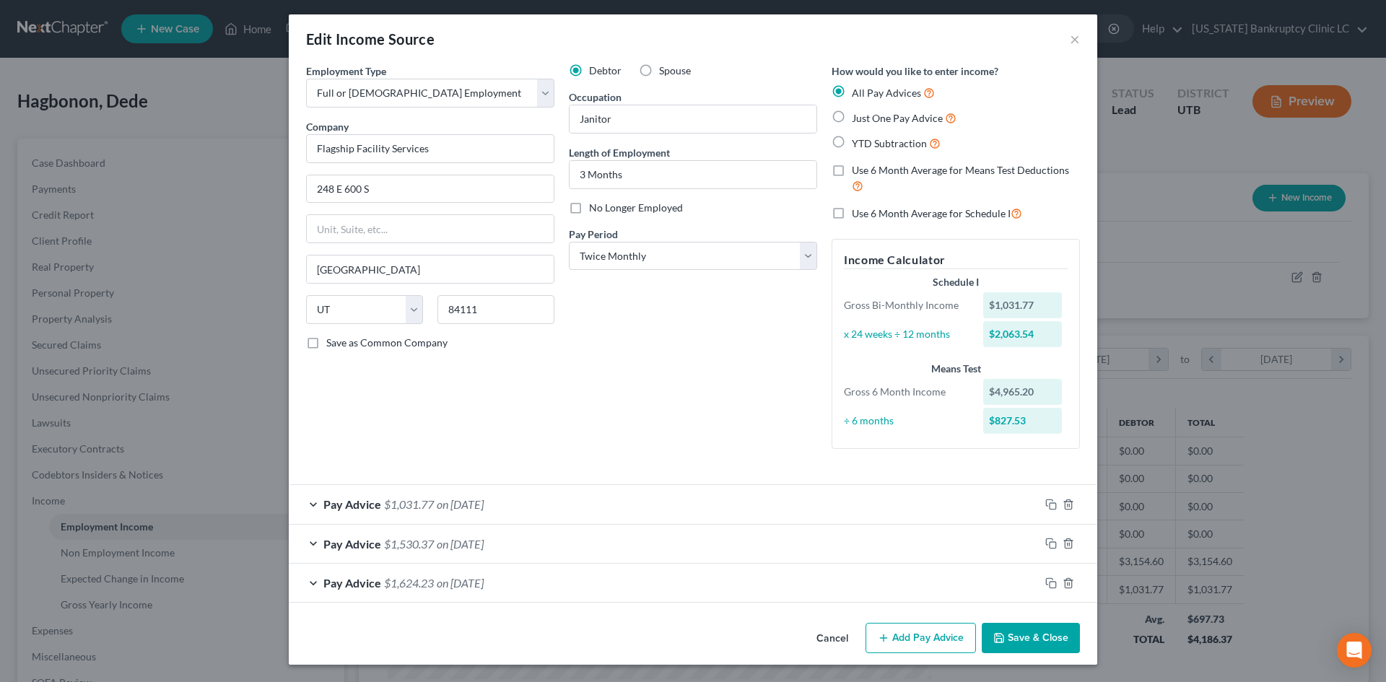
scroll to position [3, 0]
click at [562, 491] on div "Pay Advice $1,031.77 on [DATE]" at bounding box center [664, 504] width 751 height 38
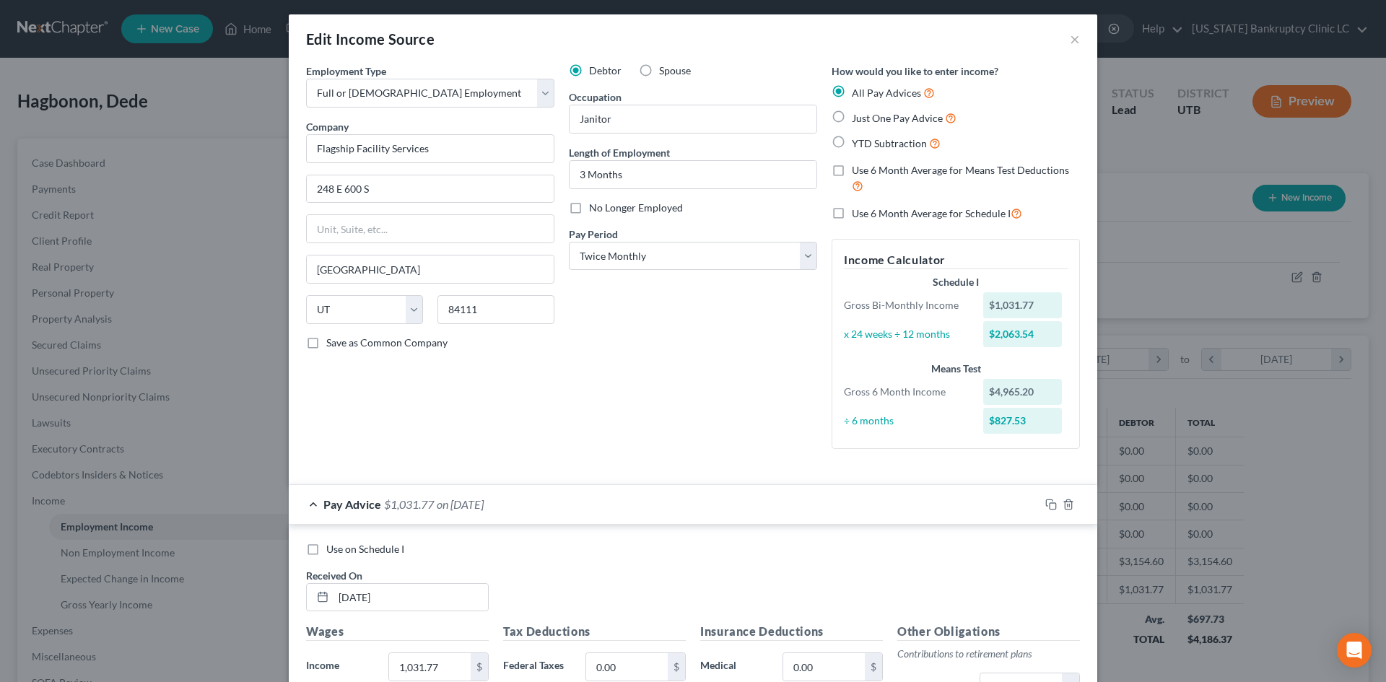
scroll to position [438, 0]
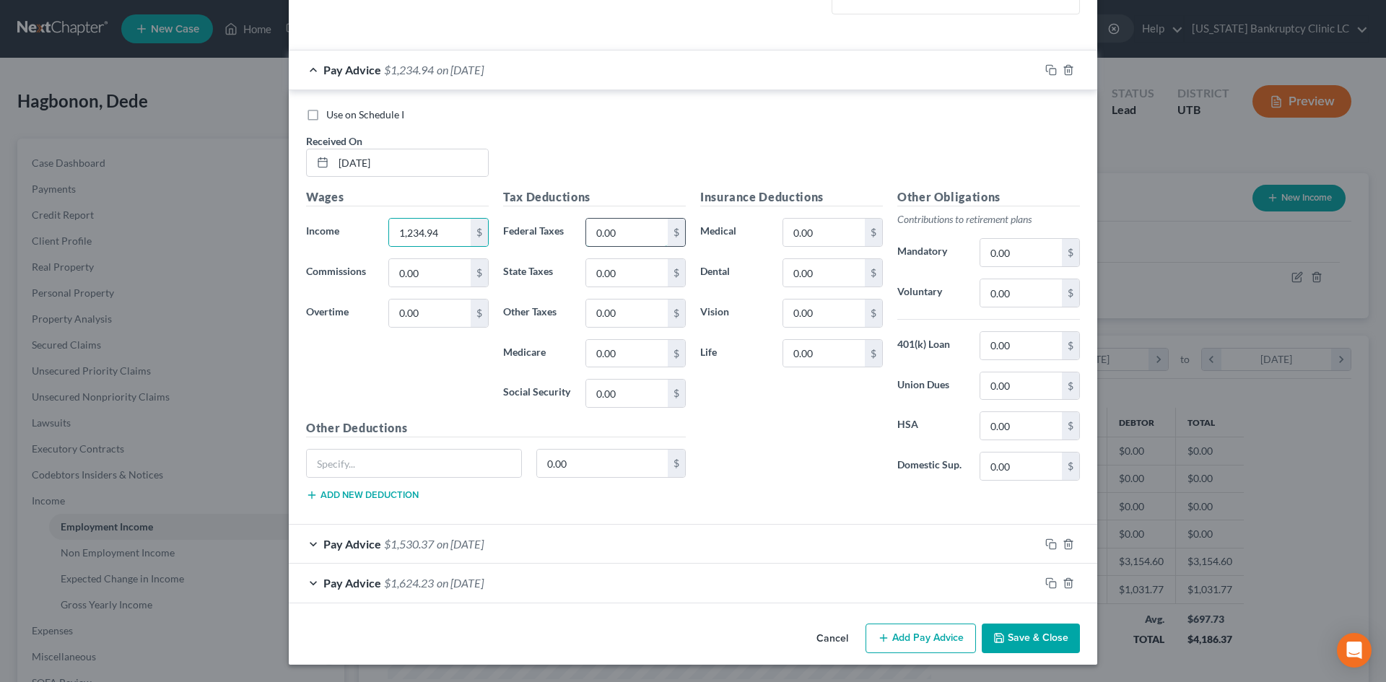
click at [596, 230] on input "0.00" at bounding box center [627, 232] width 82 height 27
click at [821, 233] on input "0.00" at bounding box center [824, 232] width 82 height 27
click at [450, 238] on input "1,234.94" at bounding box center [430, 232] width 82 height 27
click at [772, 71] on div "Pay Advice $1,031.77 on [DATE]" at bounding box center [664, 70] width 751 height 38
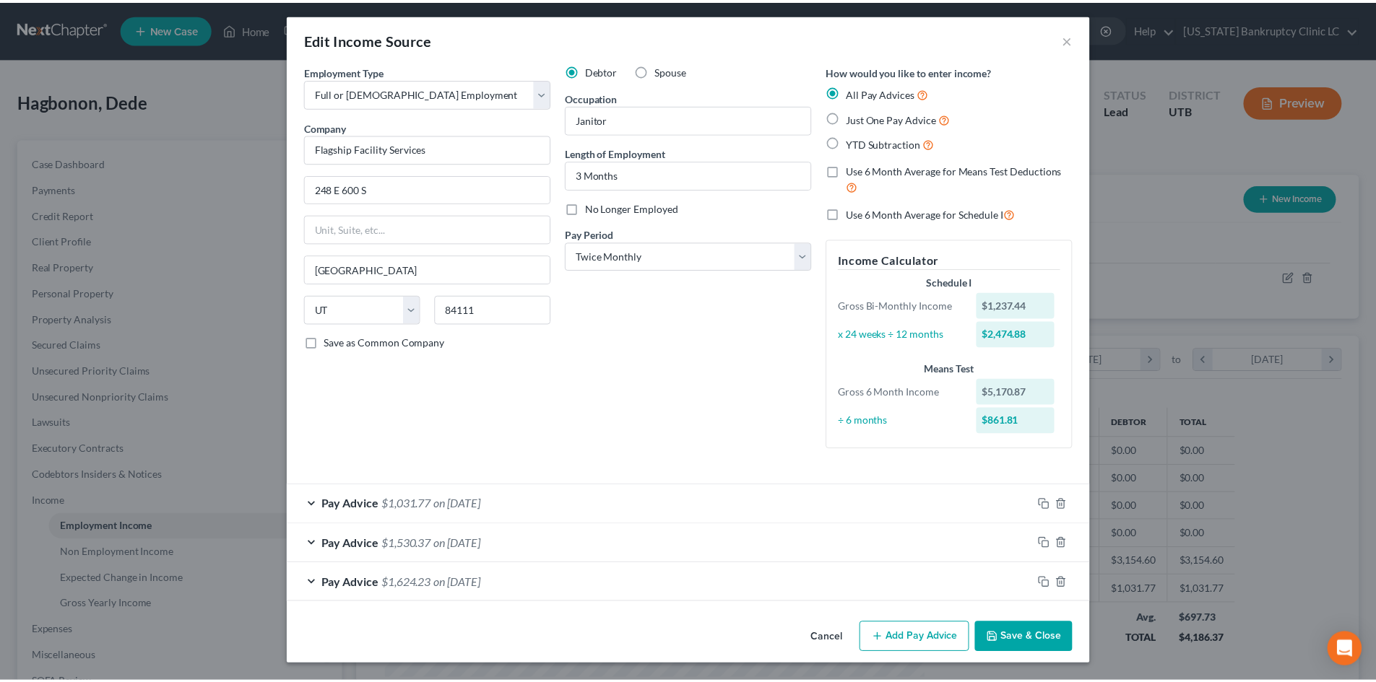
scroll to position [3, 0]
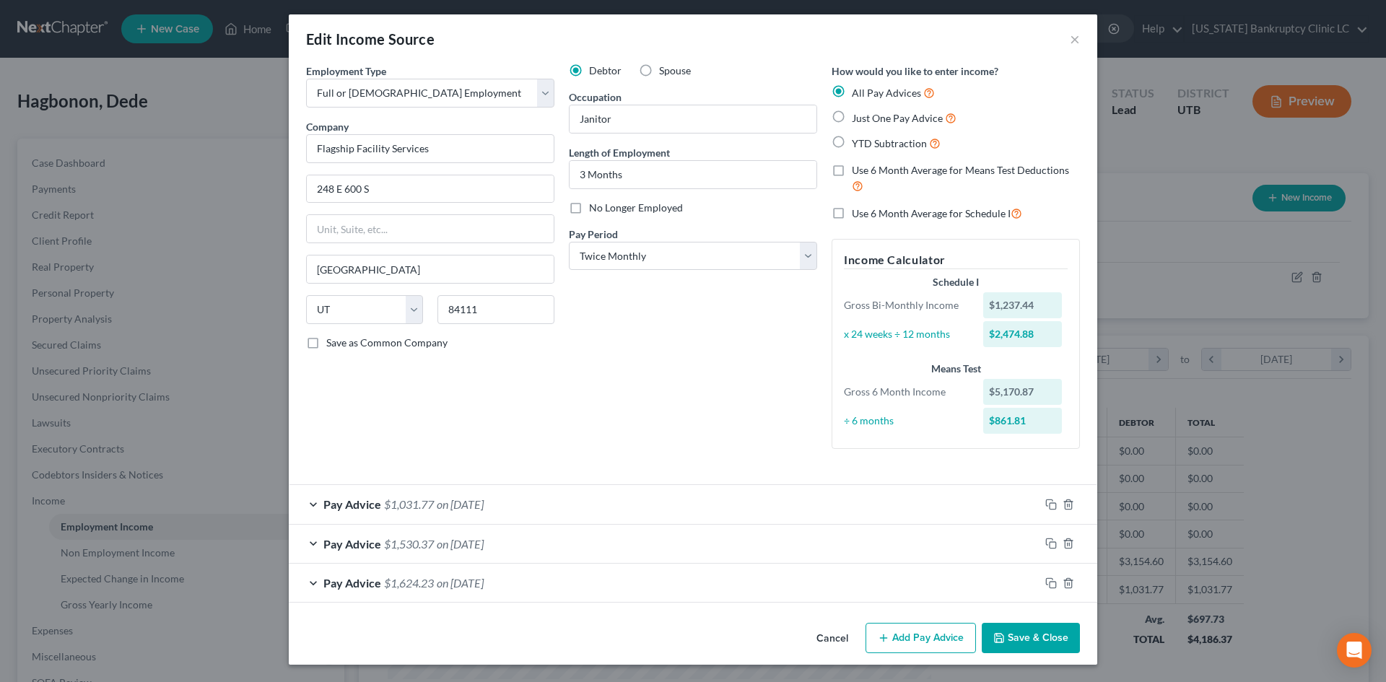
click at [1023, 638] on button "Save & Close" at bounding box center [1031, 638] width 98 height 30
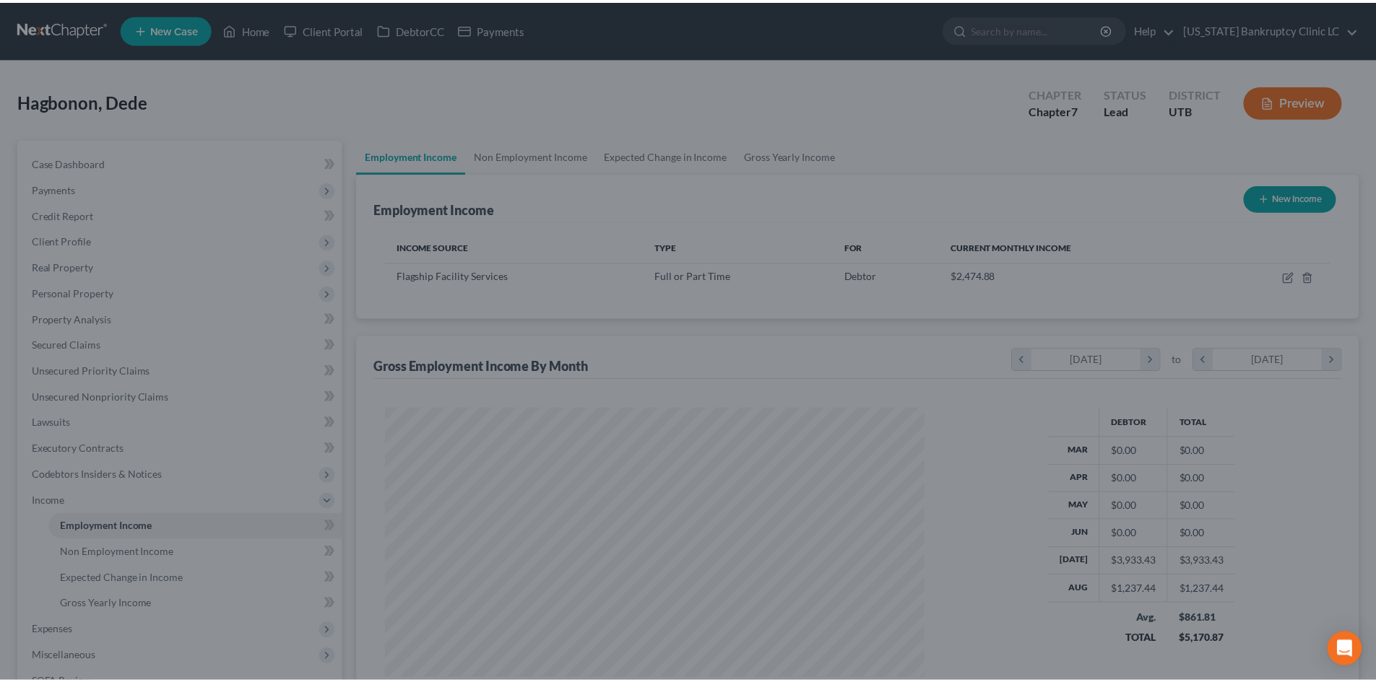
scroll to position [721810, 721512]
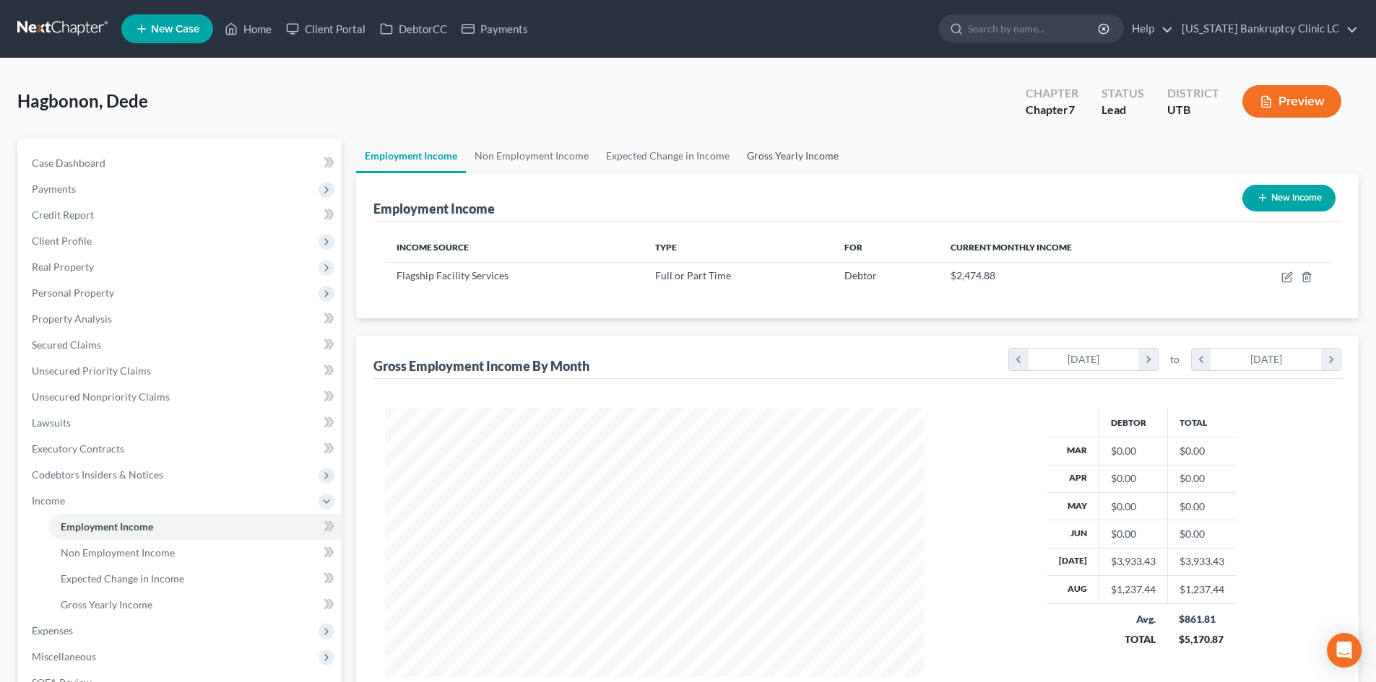
click at [802, 165] on link "Gross Yearly Income" at bounding box center [792, 156] width 109 height 35
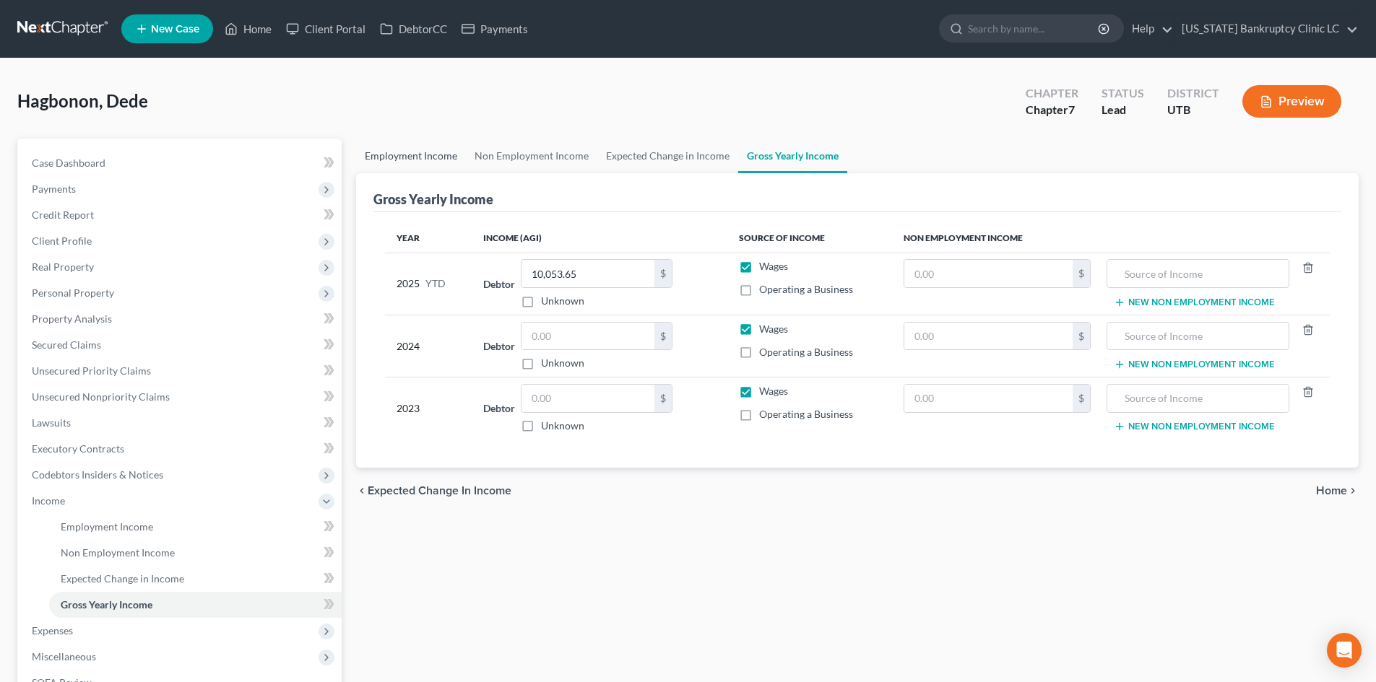
click at [425, 150] on link "Employment Income" at bounding box center [411, 156] width 110 height 35
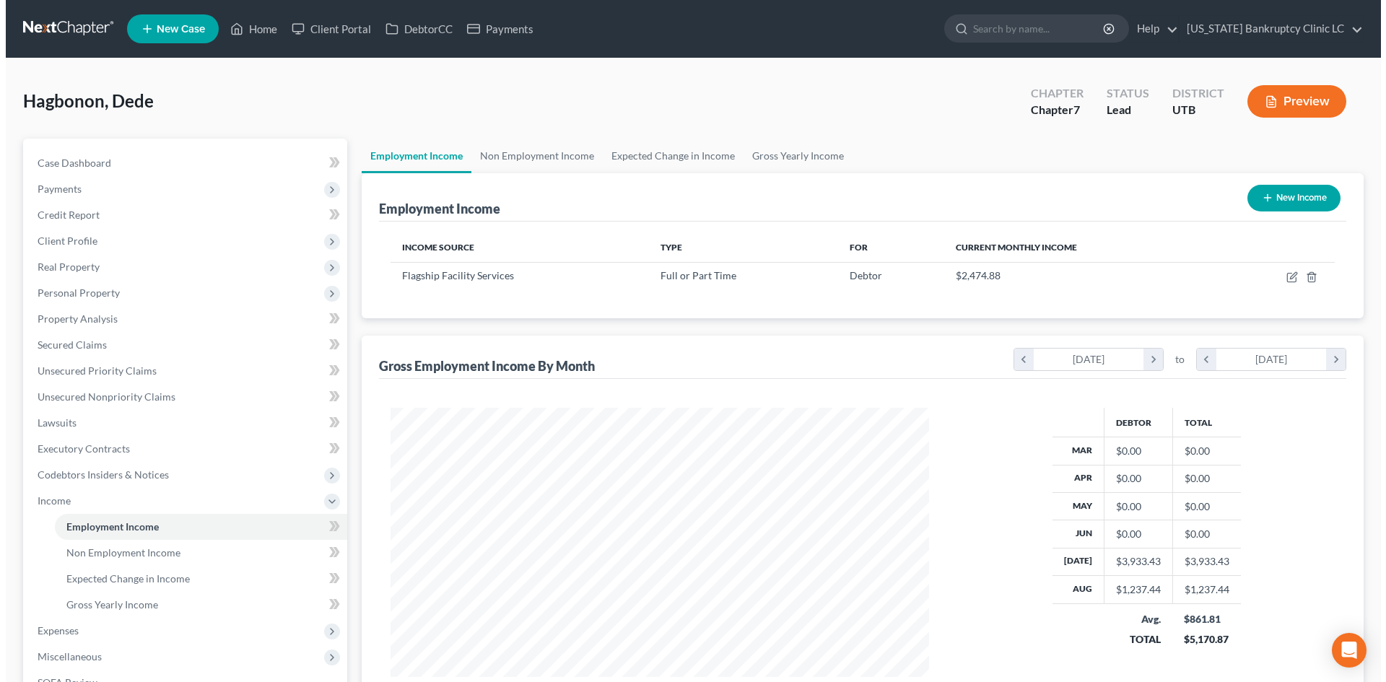
scroll to position [269, 568]
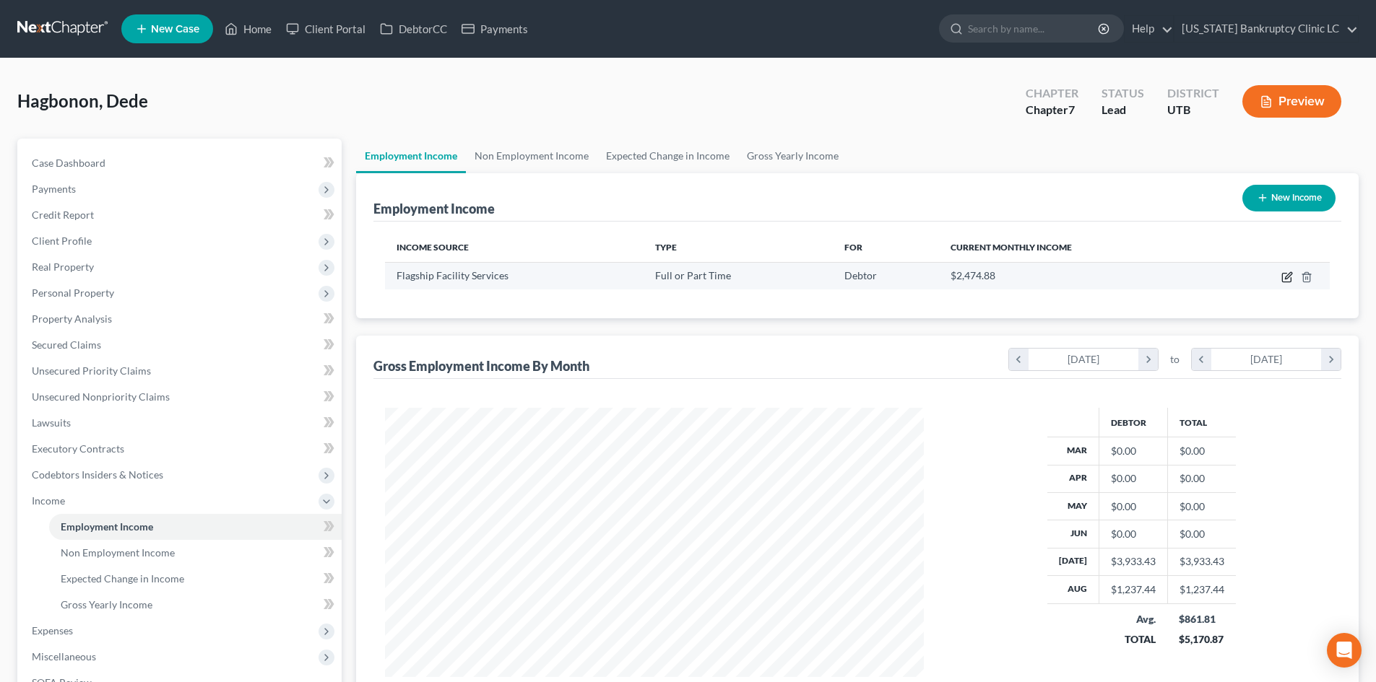
click at [1289, 277] on icon "button" at bounding box center [1288, 275] width 6 height 6
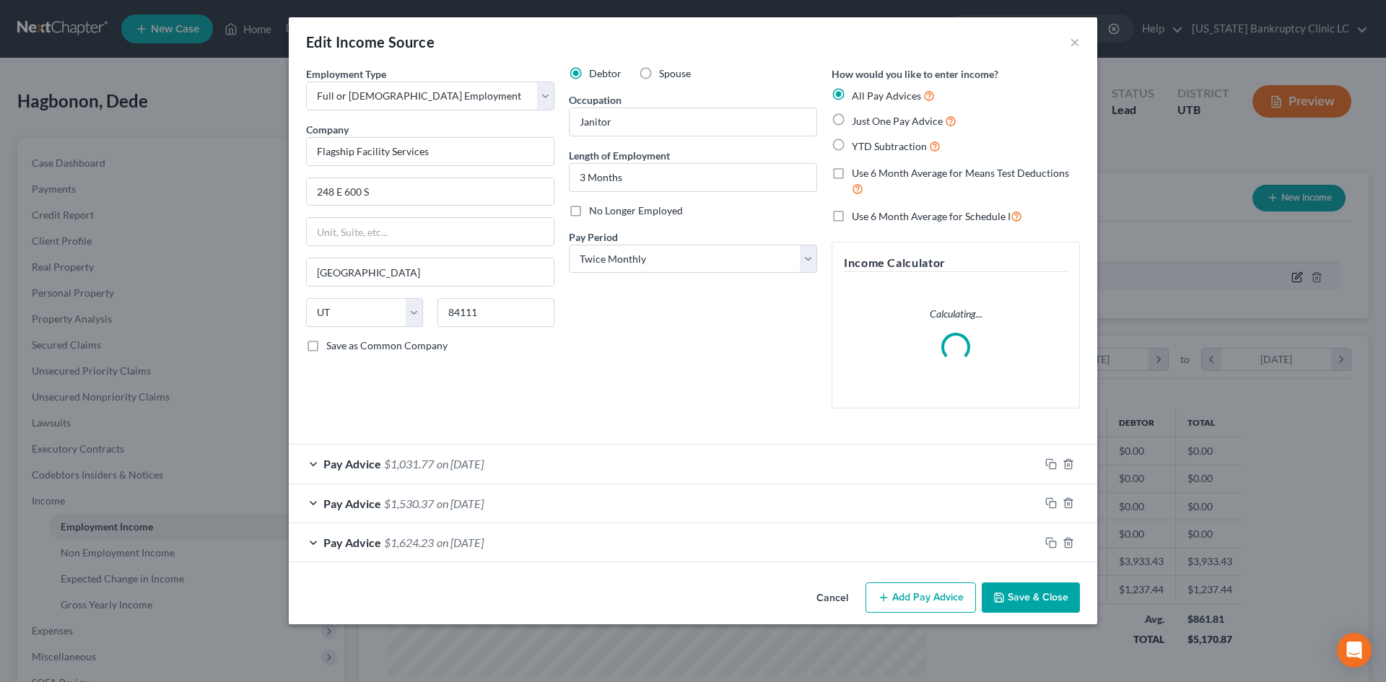
scroll to position [272, 573]
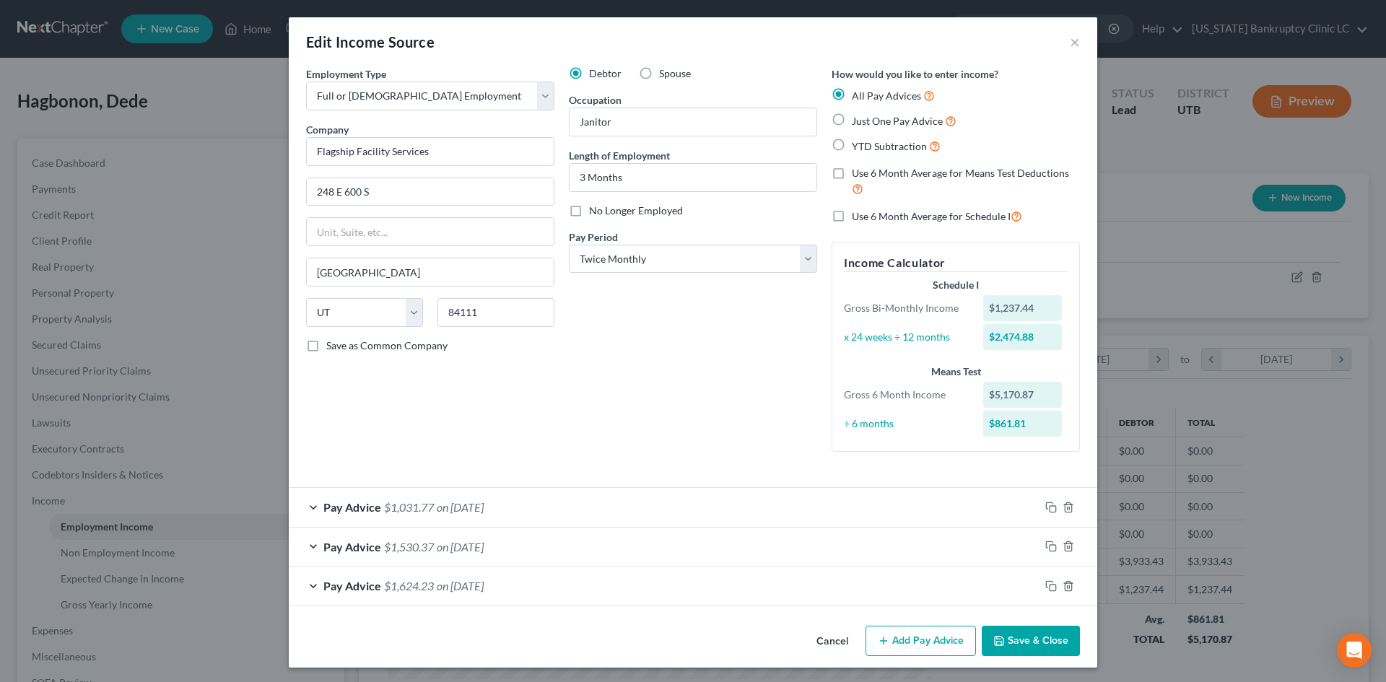
click at [852, 214] on label "Use 6 Month Average for Schedule I" at bounding box center [937, 216] width 170 height 17
click at [858, 214] on input "Use 6 Month Average for Schedule I" at bounding box center [862, 212] width 9 height 9
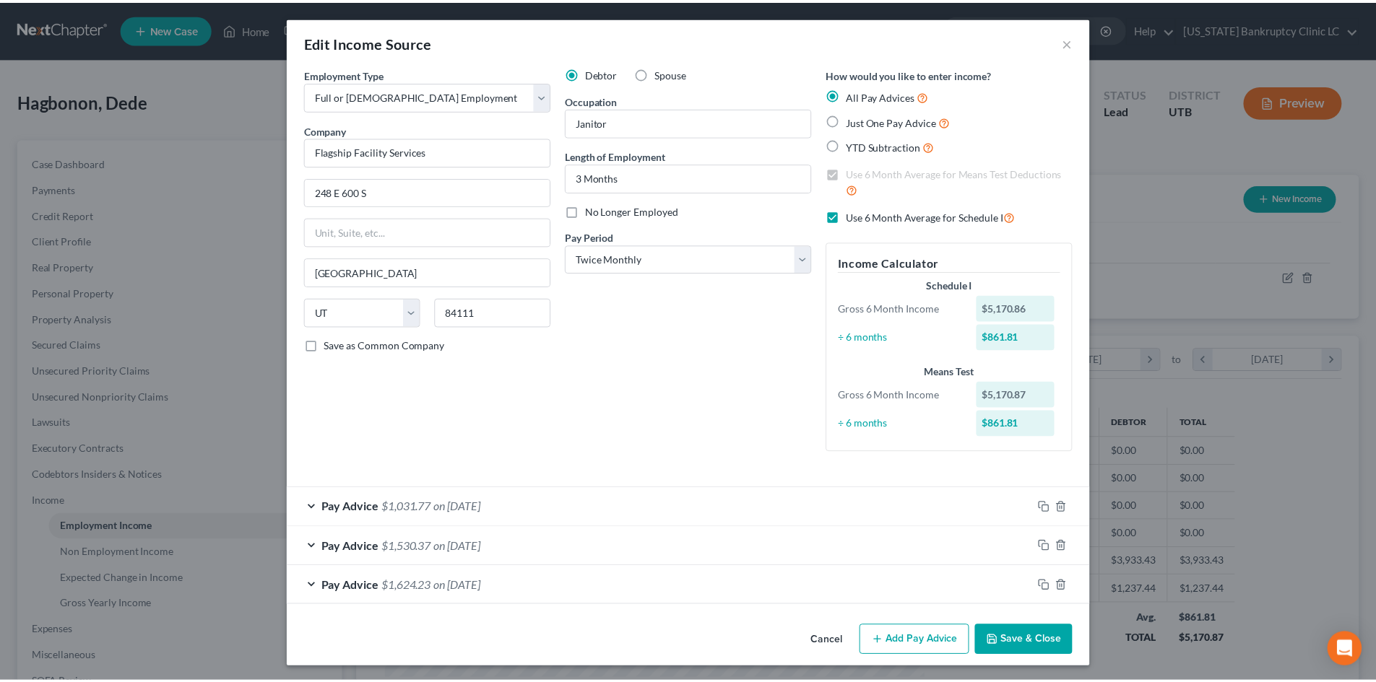
scroll to position [3, 0]
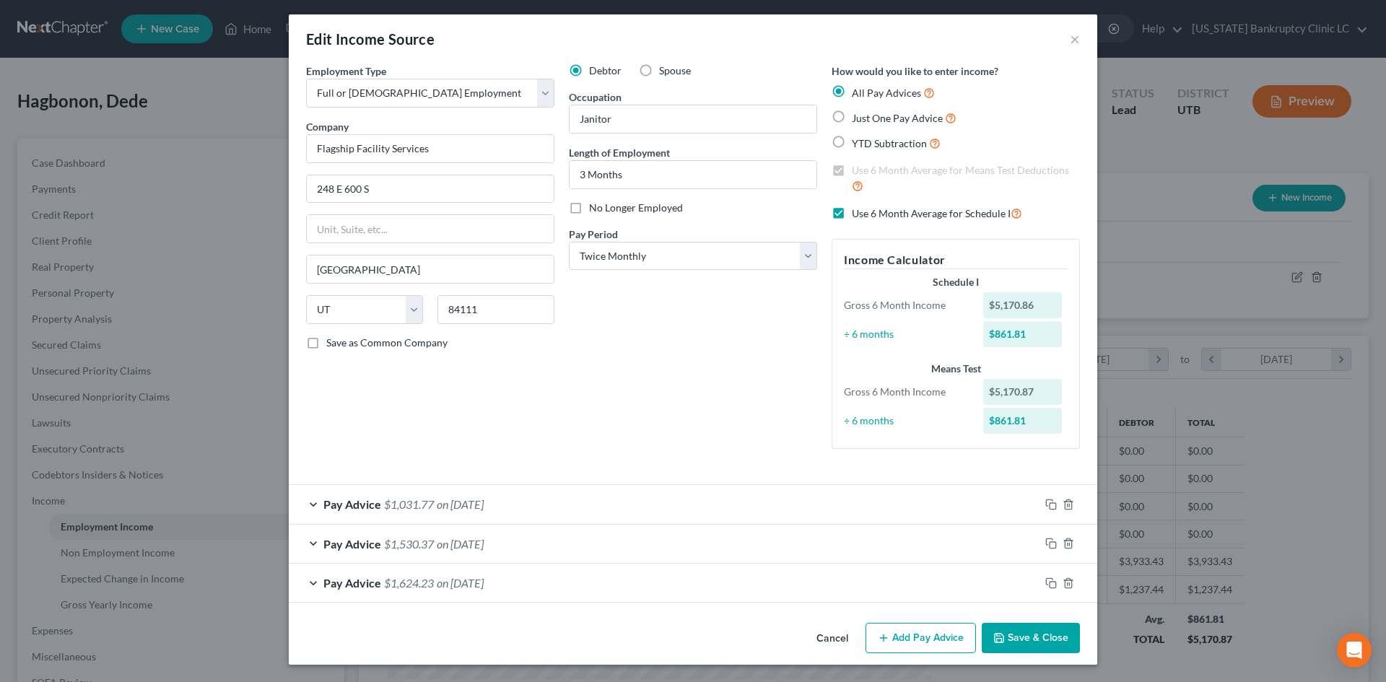
click at [1020, 642] on button "Save & Close" at bounding box center [1031, 638] width 98 height 30
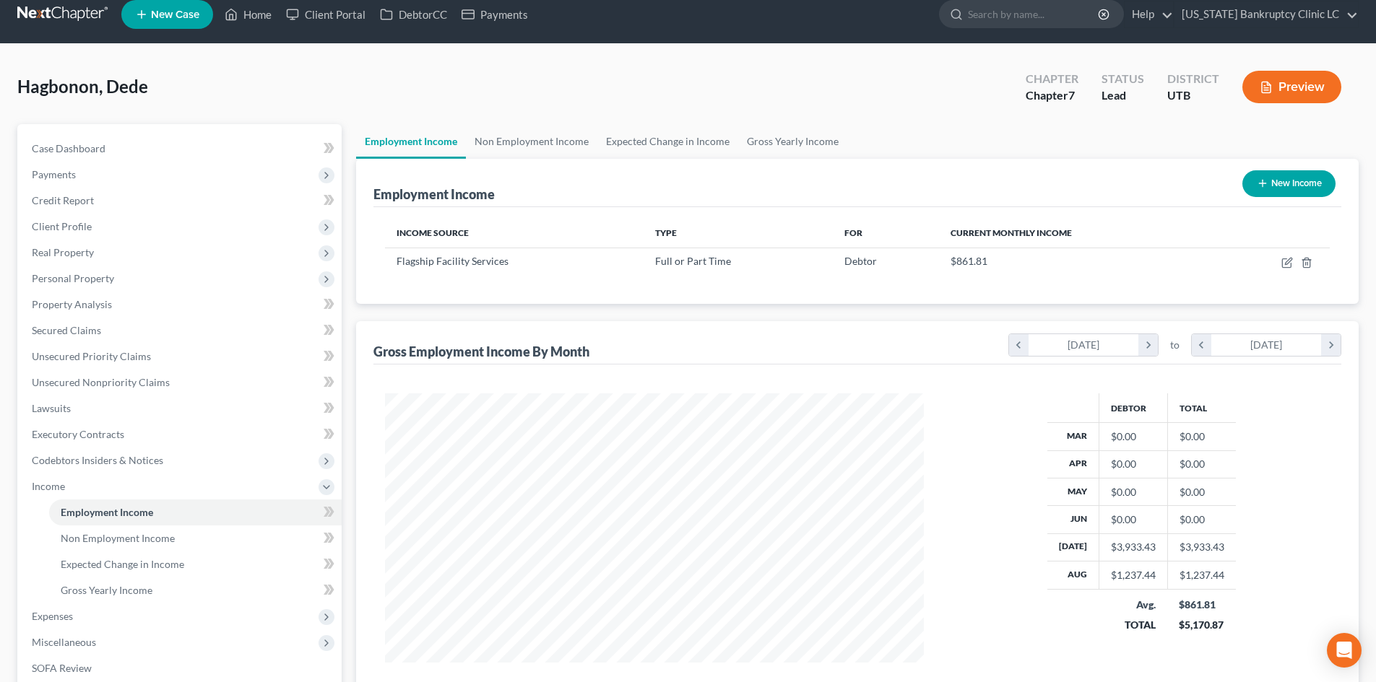
scroll to position [0, 0]
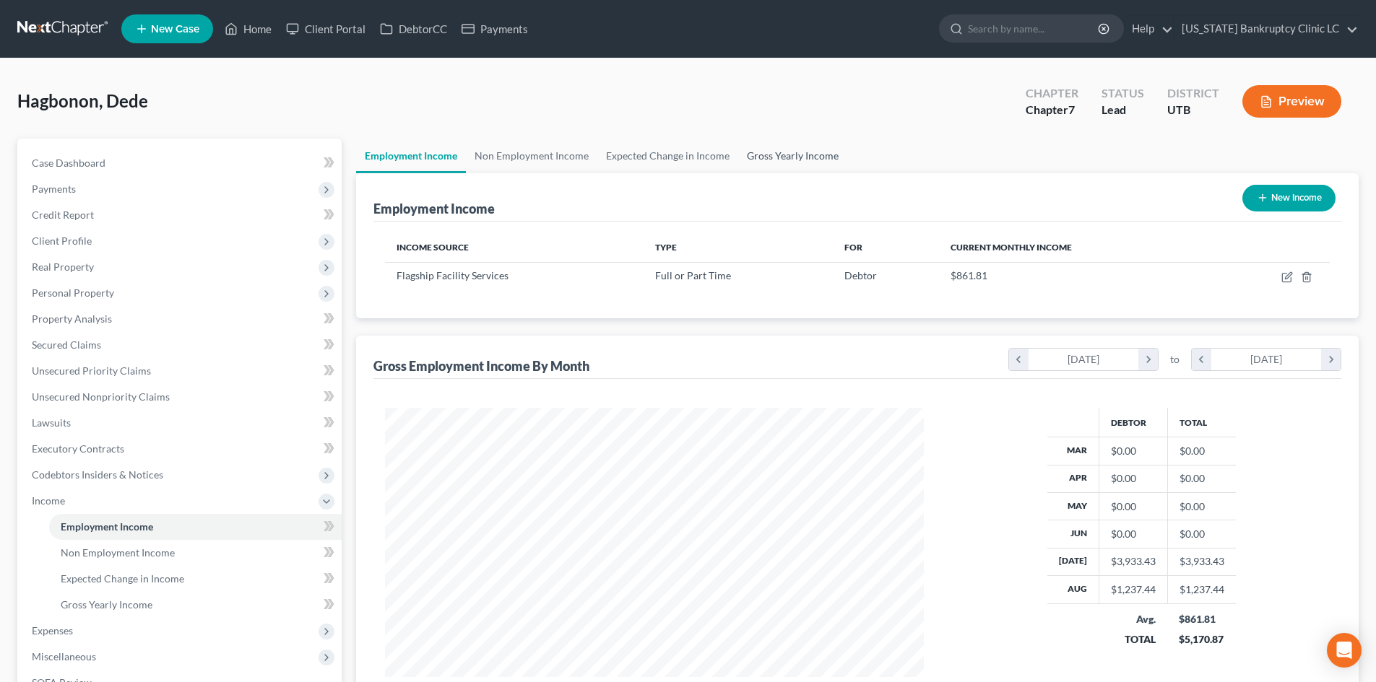
click at [793, 153] on link "Gross Yearly Income" at bounding box center [792, 156] width 109 height 35
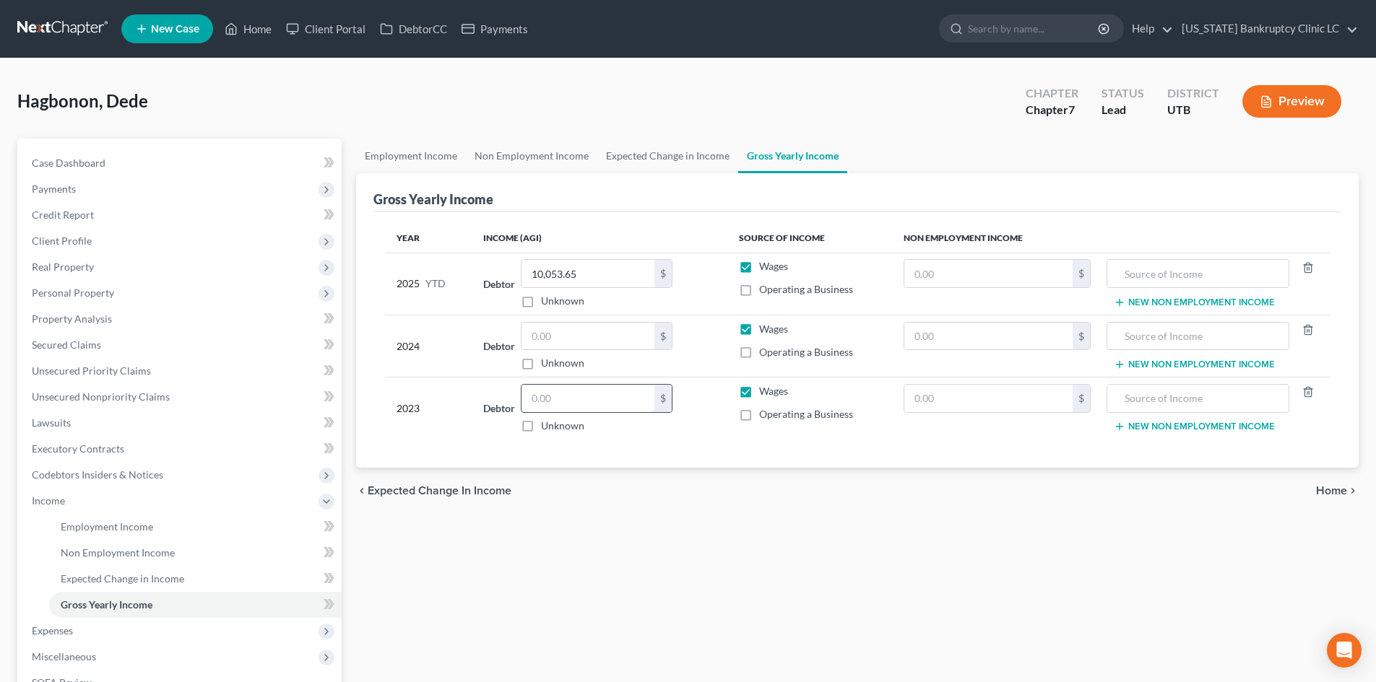
click at [581, 406] on input "text" at bounding box center [587, 398] width 133 height 27
click at [568, 329] on input "text" at bounding box center [587, 336] width 133 height 27
click at [708, 444] on div "Year Income (AGI) Source of Income Non Employment Income 2025 YTD Debtor 10,053…" at bounding box center [857, 340] width 968 height 256
click at [74, 508] on span "Income" at bounding box center [180, 501] width 321 height 26
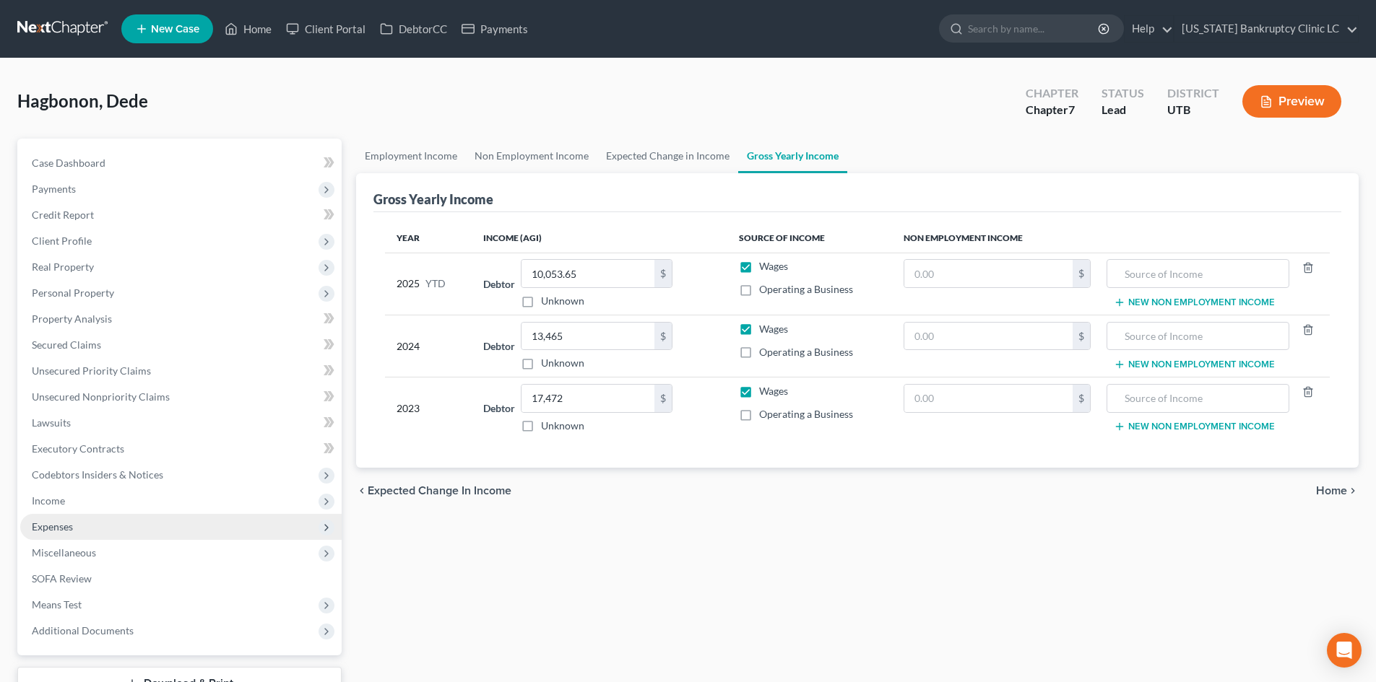
click at [81, 537] on span "Expenses" at bounding box center [180, 527] width 321 height 26
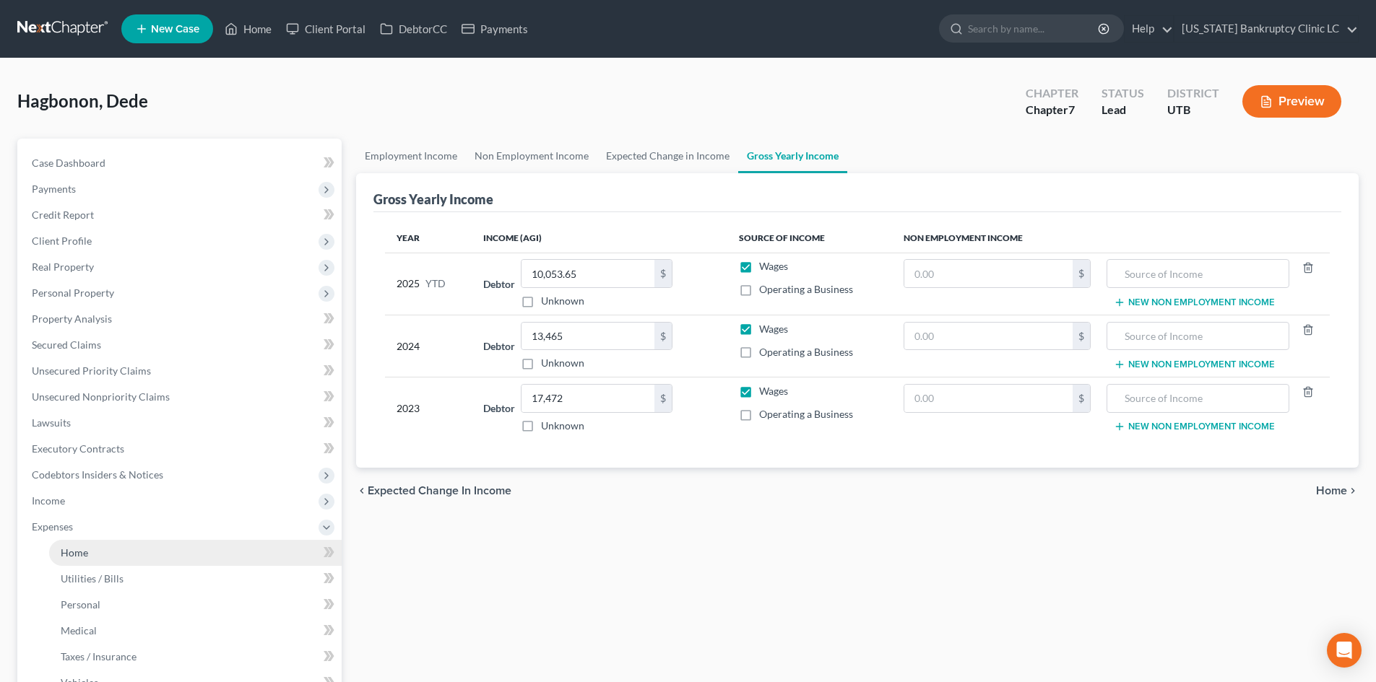
click at [92, 560] on link "Home" at bounding box center [195, 553] width 292 height 26
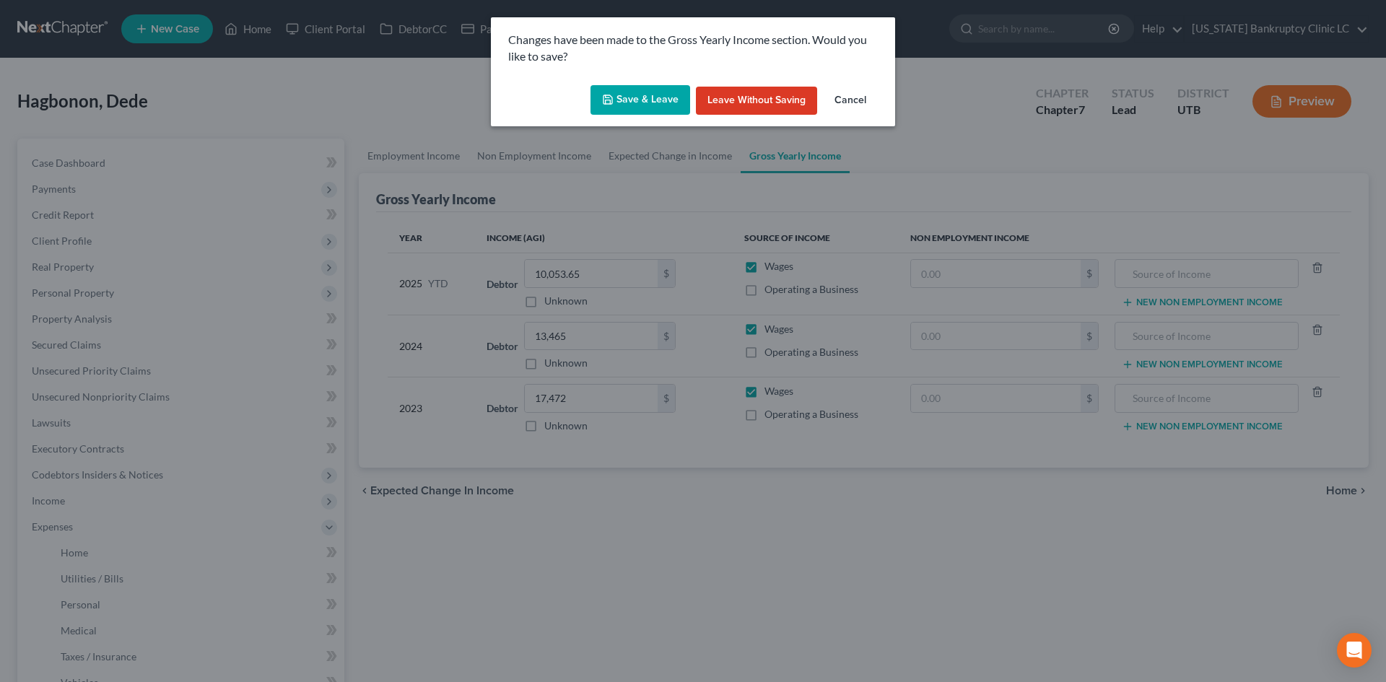
click at [635, 107] on button "Save & Leave" at bounding box center [641, 100] width 100 height 30
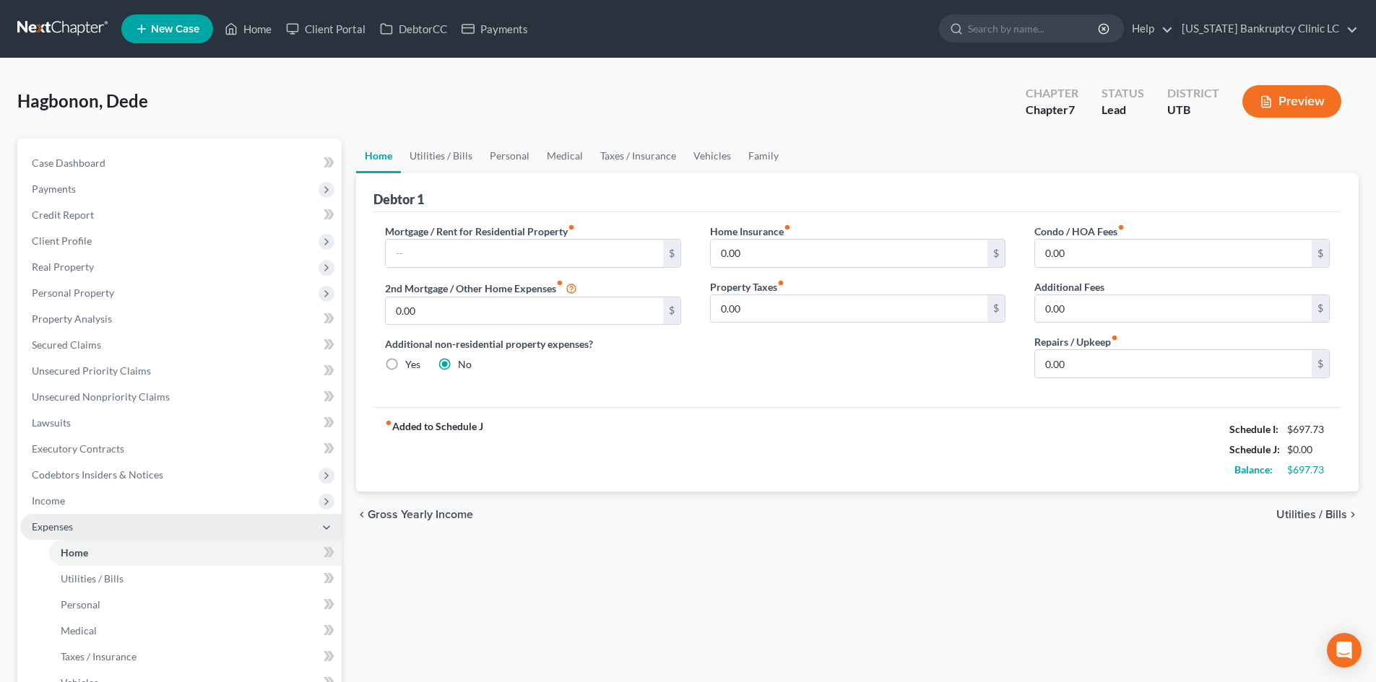
click at [74, 521] on span "Expenses" at bounding box center [180, 527] width 321 height 26
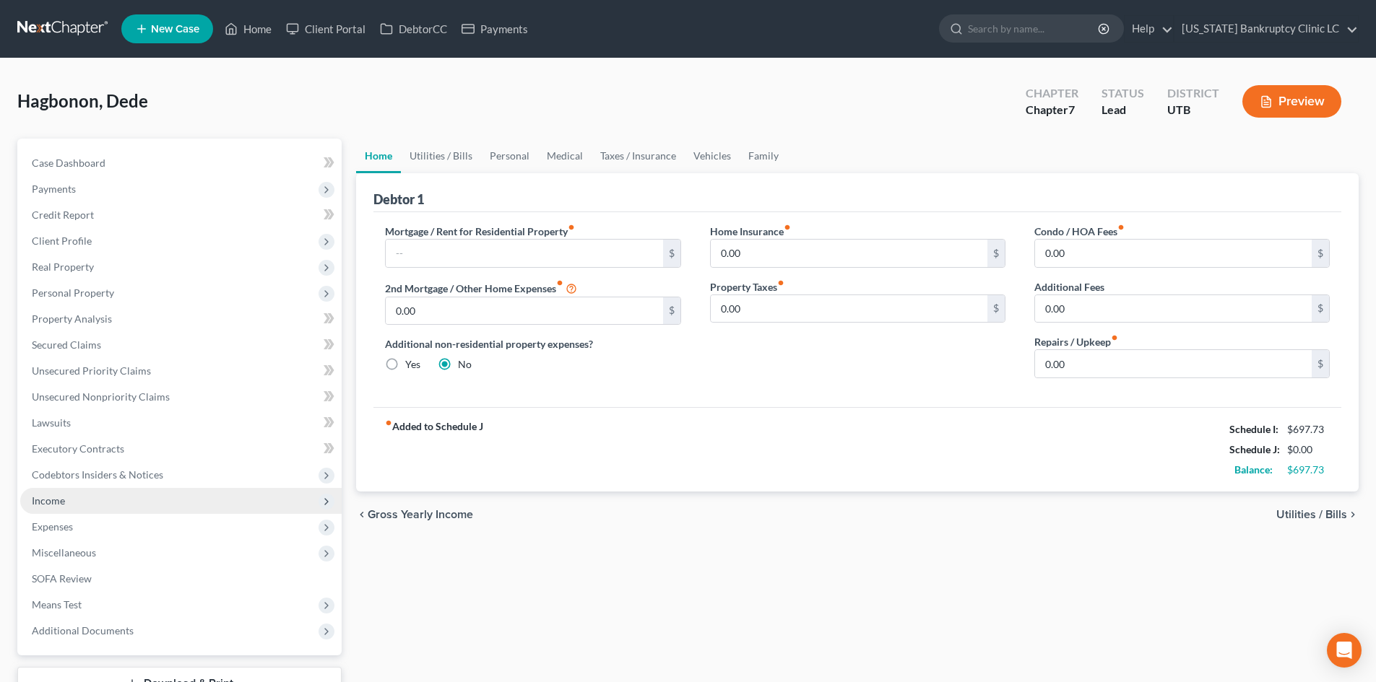
click at [82, 501] on span "Income" at bounding box center [180, 501] width 321 height 26
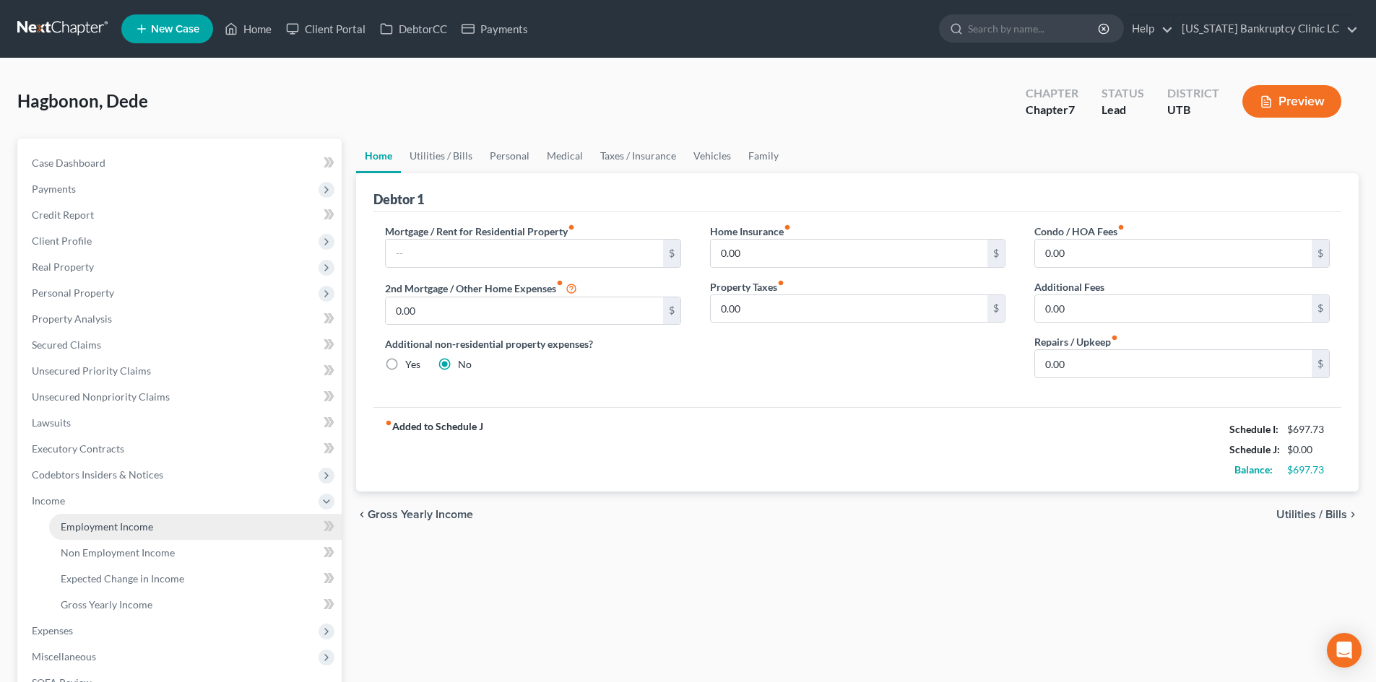
click at [103, 522] on span "Employment Income" at bounding box center [107, 527] width 92 height 12
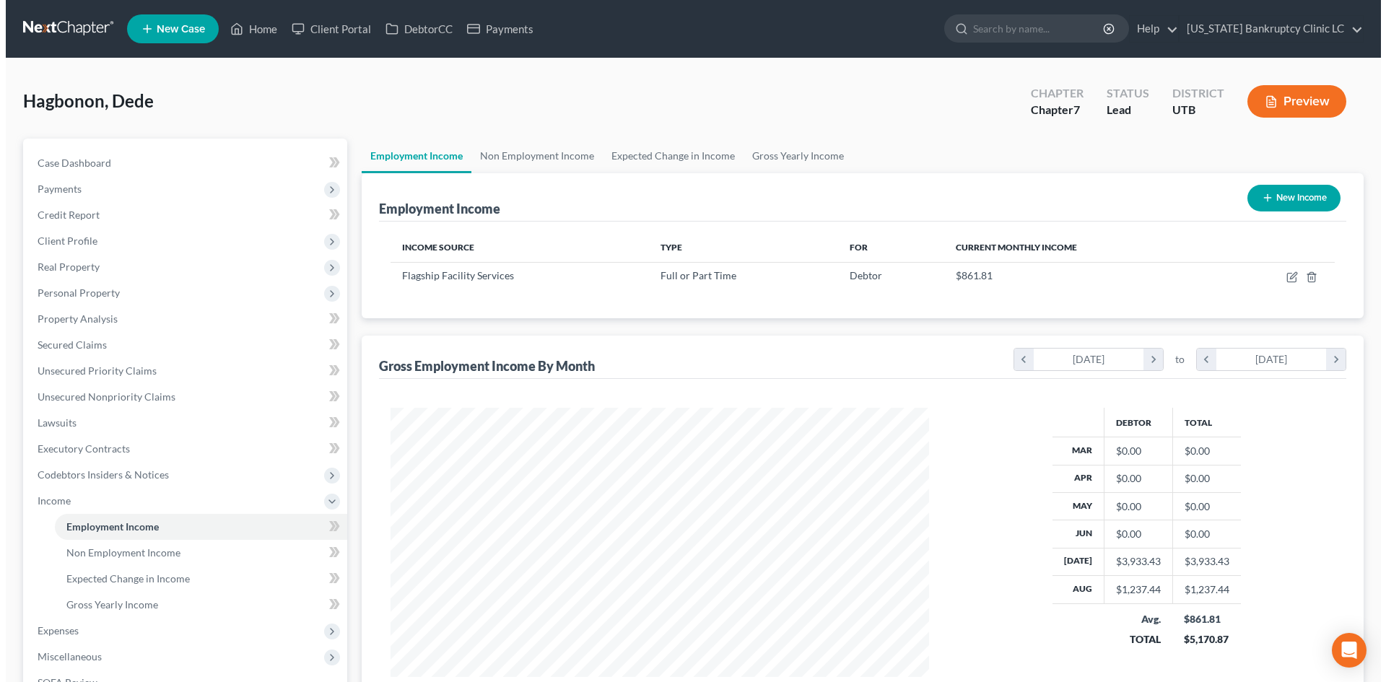
scroll to position [269, 568]
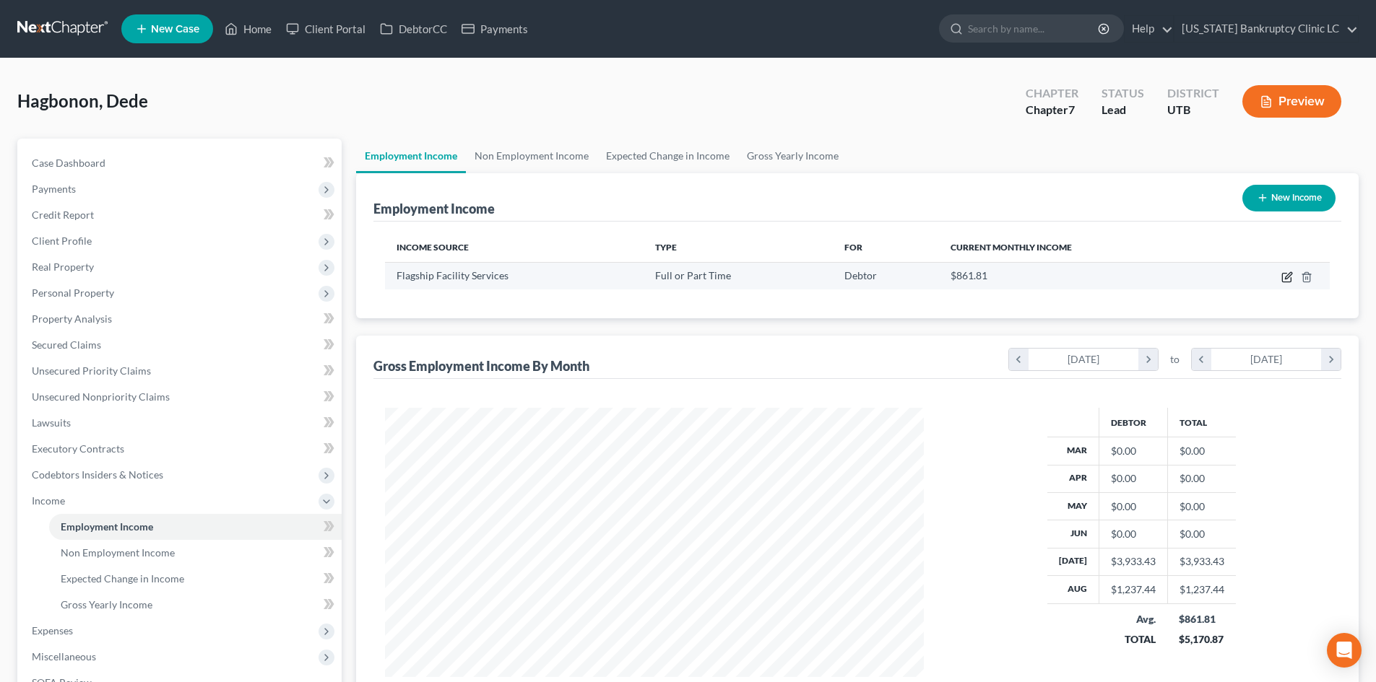
click at [1287, 279] on icon "button" at bounding box center [1287, 278] width 12 height 12
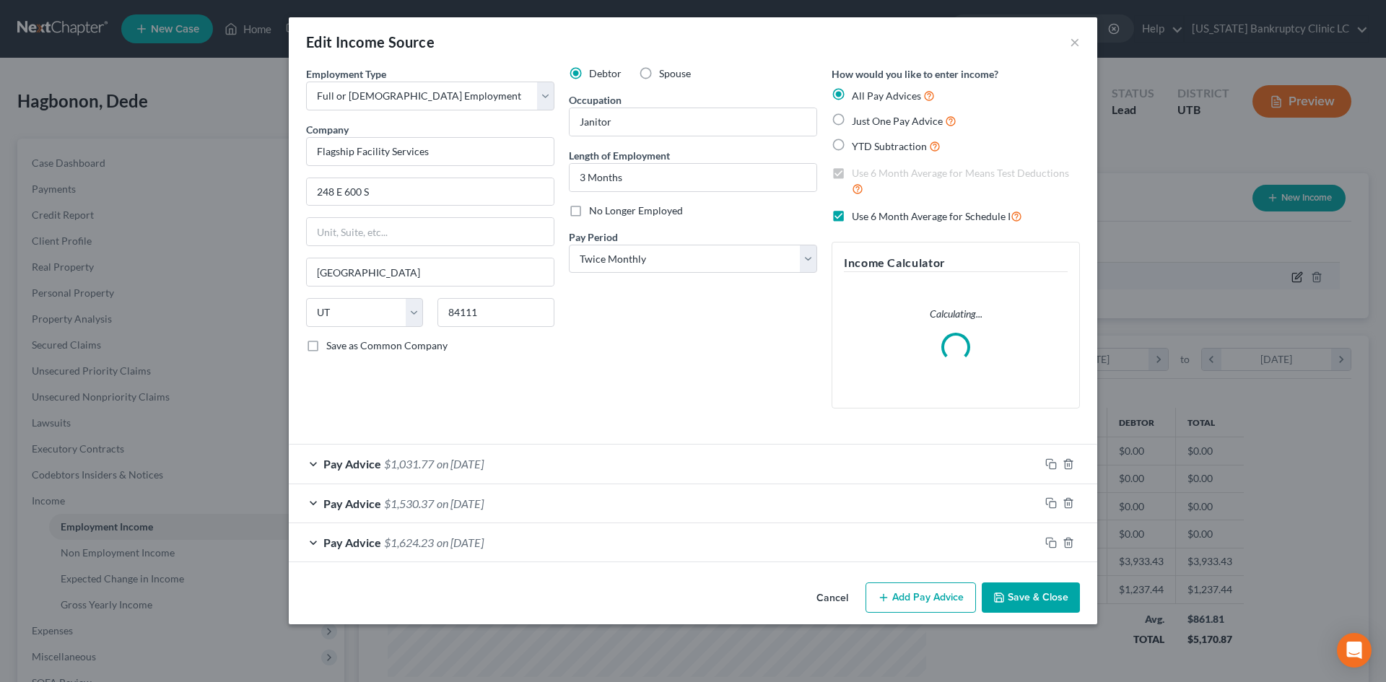
scroll to position [272, 573]
click at [852, 218] on label "Use 6 Month Average for Schedule I" at bounding box center [937, 216] width 170 height 17
click at [858, 217] on input "Use 6 Month Average for Schedule I" at bounding box center [862, 212] width 9 height 9
click at [852, 175] on label "Use 6 Month Average for Means Test Deductions" at bounding box center [966, 181] width 228 height 31
click at [858, 175] on input "Use 6 Month Average for Means Test Deductions" at bounding box center [862, 170] width 9 height 9
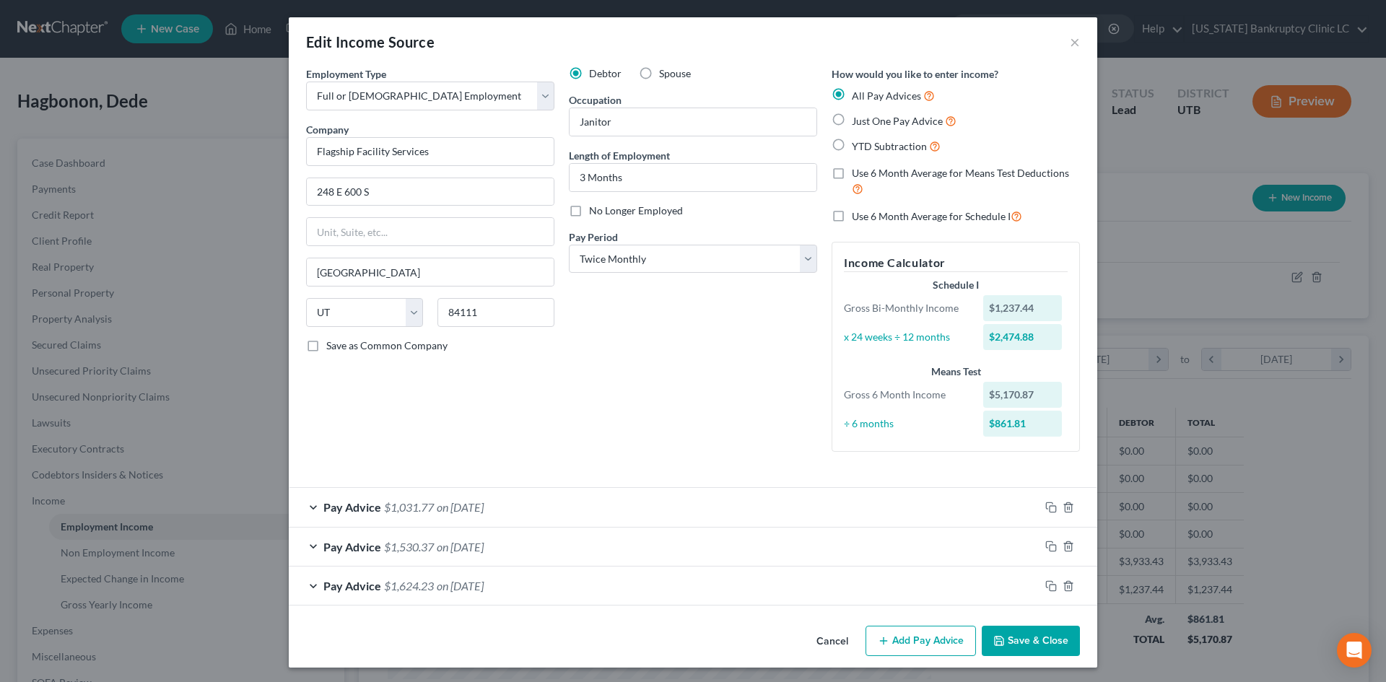
click at [584, 552] on div "Pay Advice $1,530.37 on [DATE]" at bounding box center [664, 547] width 751 height 38
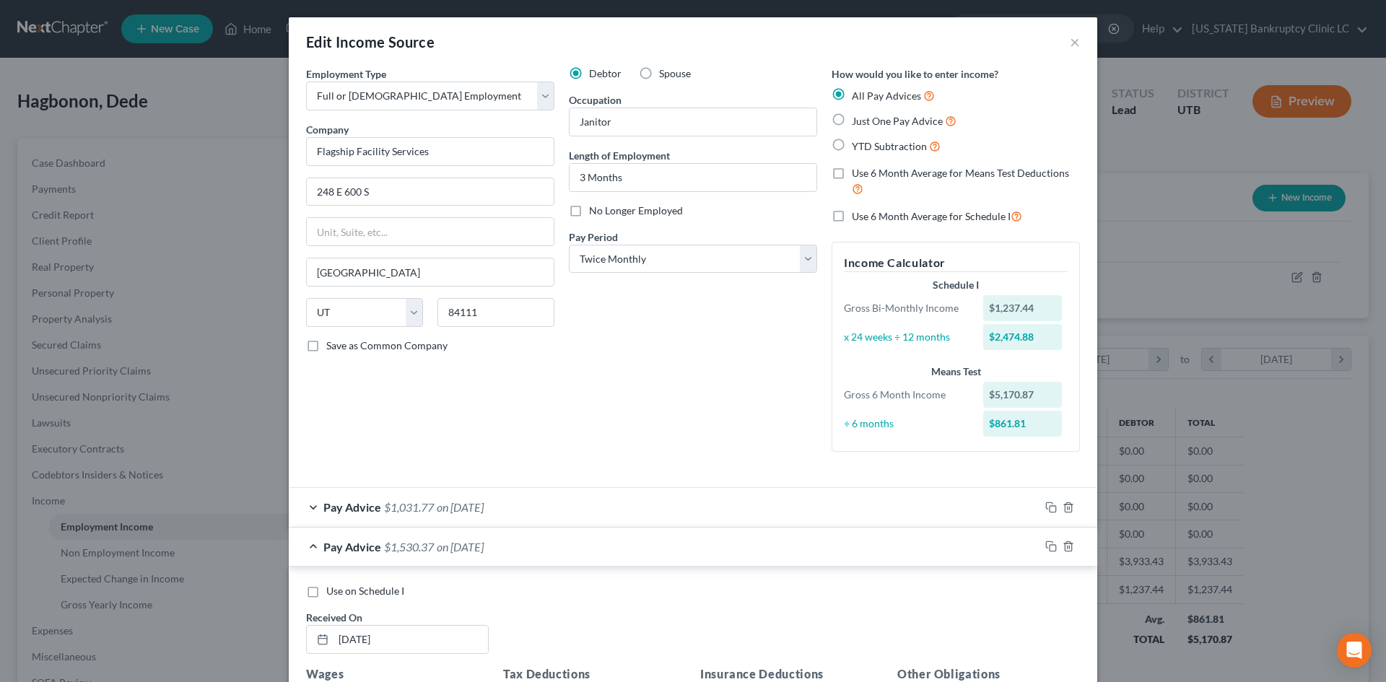
click at [379, 592] on span "Use on Schedule I" at bounding box center [365, 591] width 78 height 12
click at [342, 592] on input "Use on Schedule I" at bounding box center [336, 588] width 9 height 9
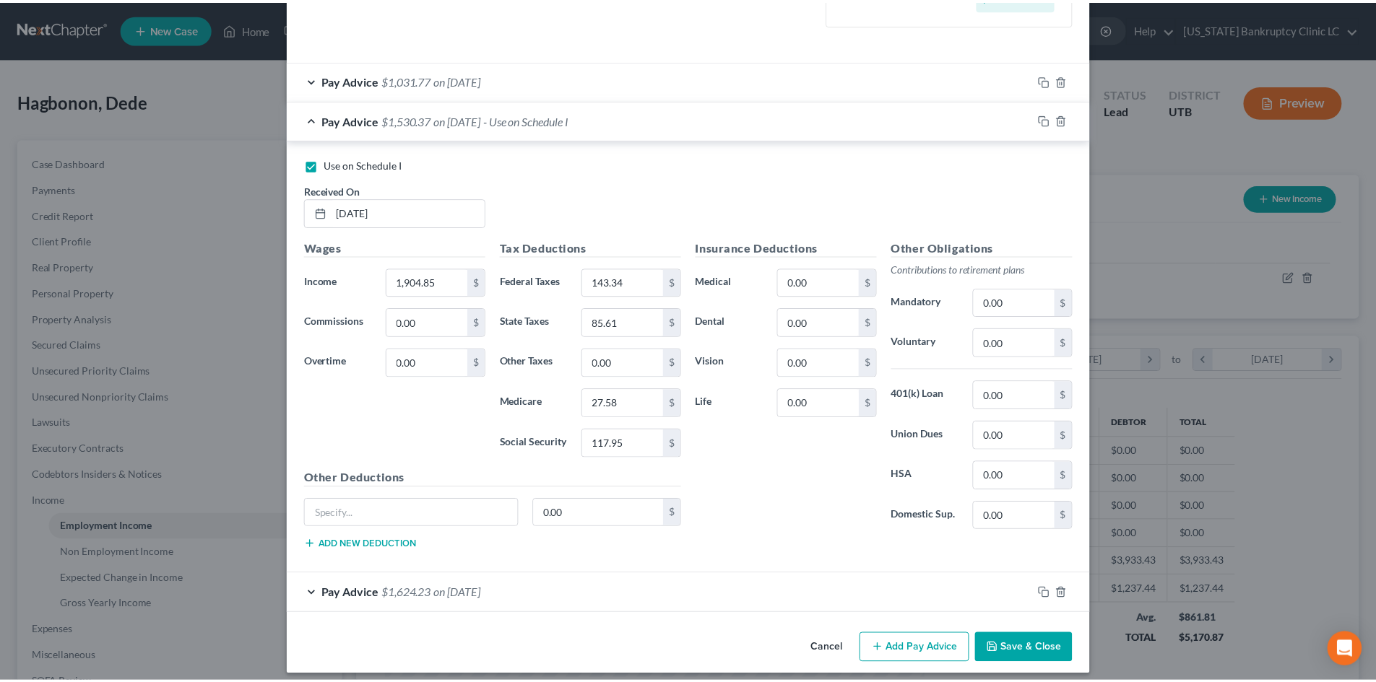
scroll to position [438, 0]
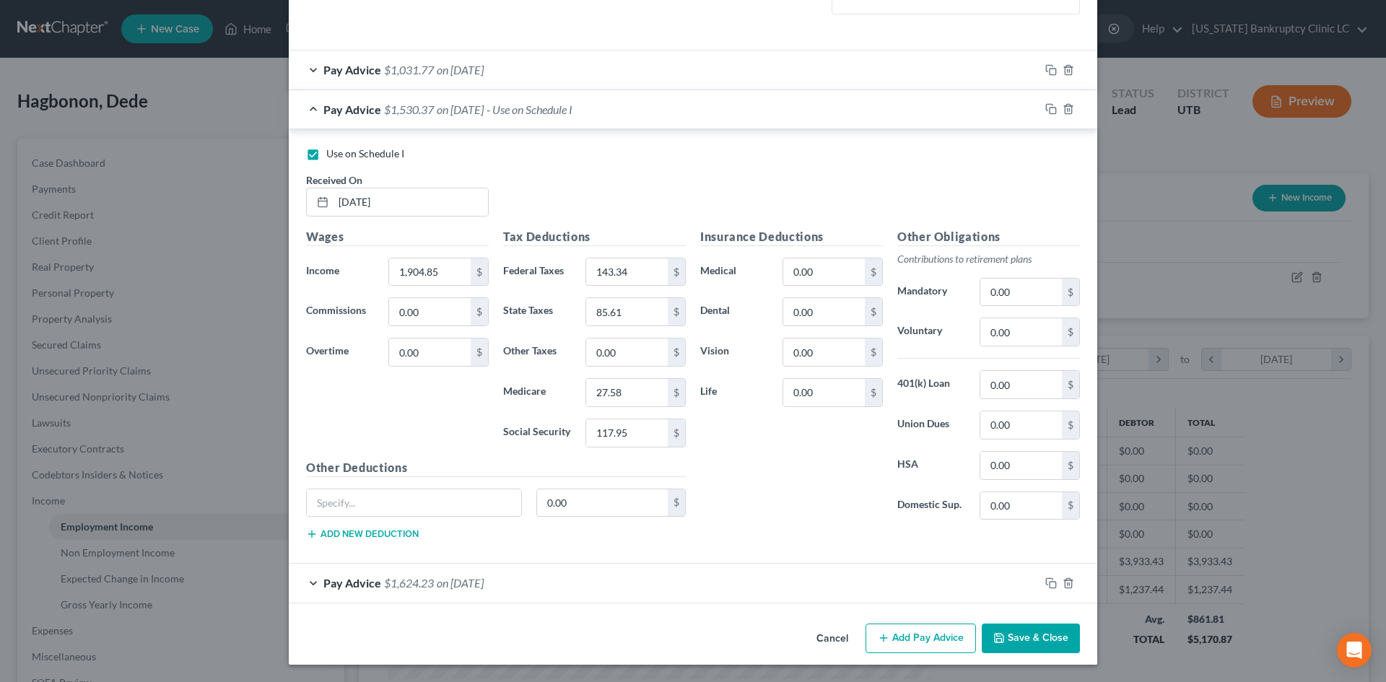
click at [1048, 637] on button "Save & Close" at bounding box center [1031, 639] width 98 height 30
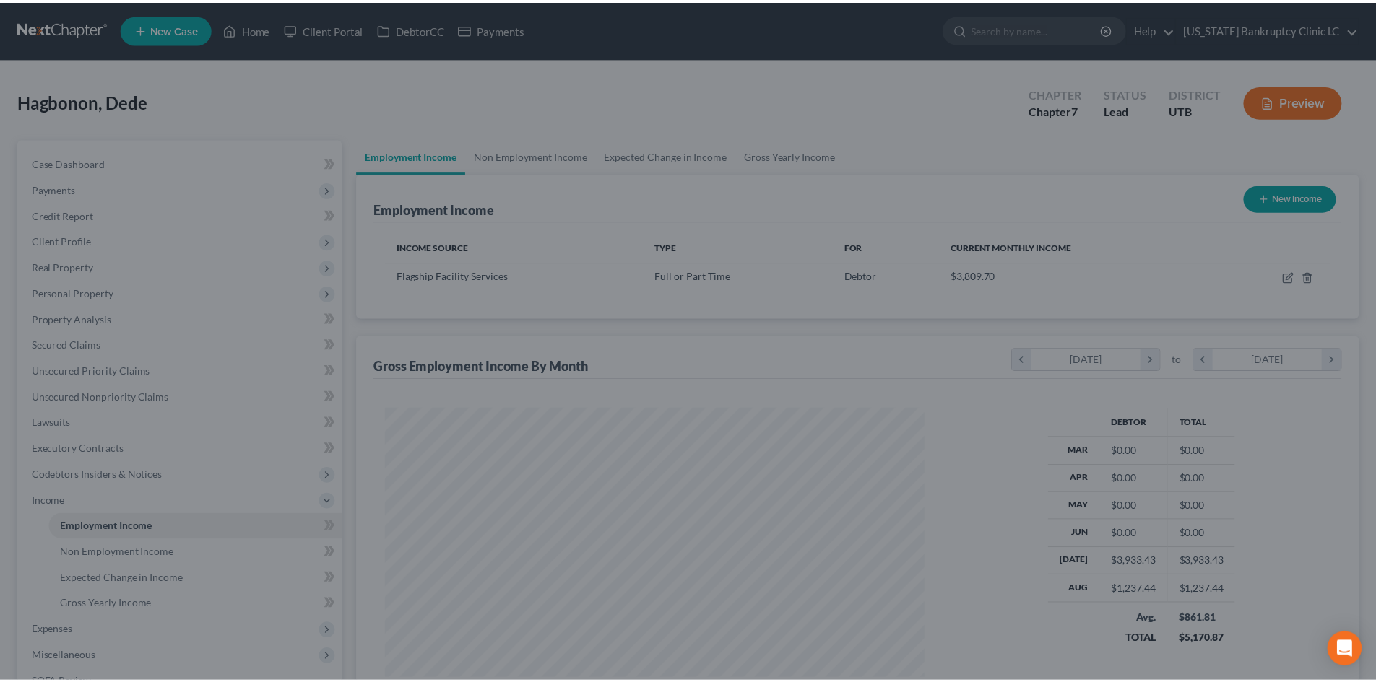
scroll to position [721810, 721512]
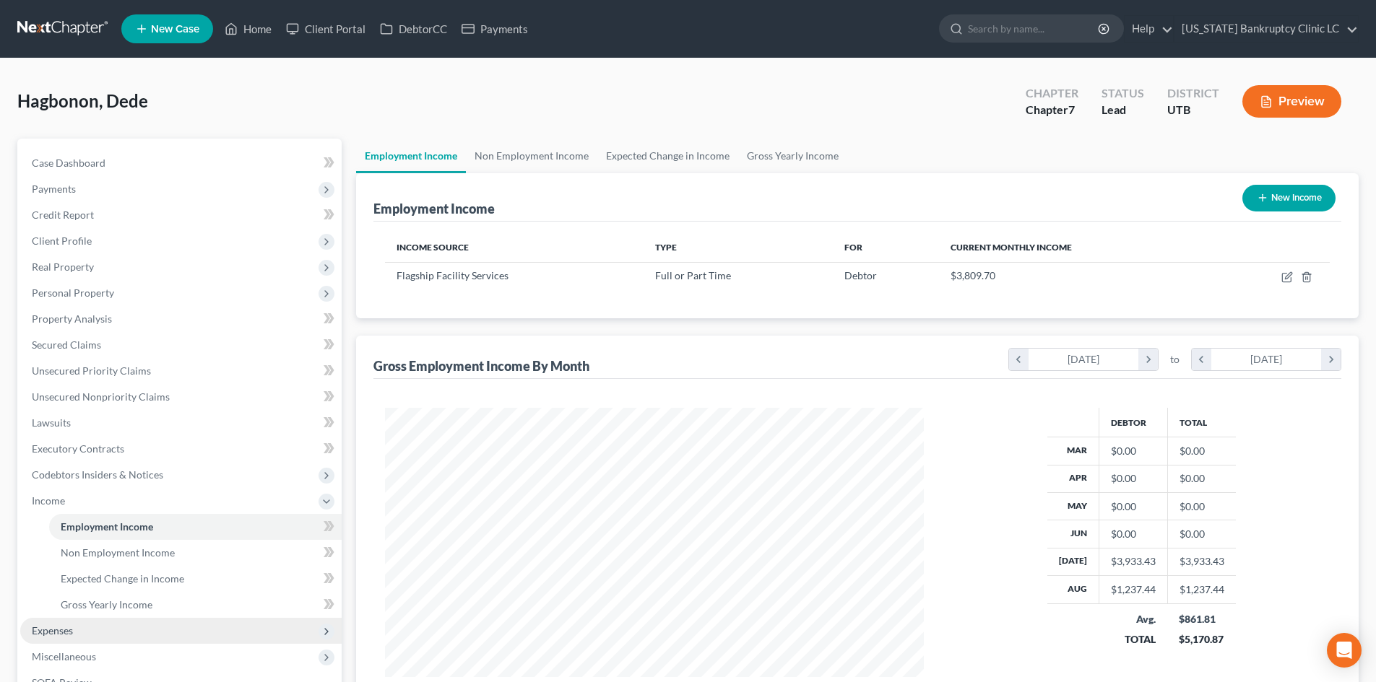
click at [80, 635] on span "Expenses" at bounding box center [180, 631] width 321 height 26
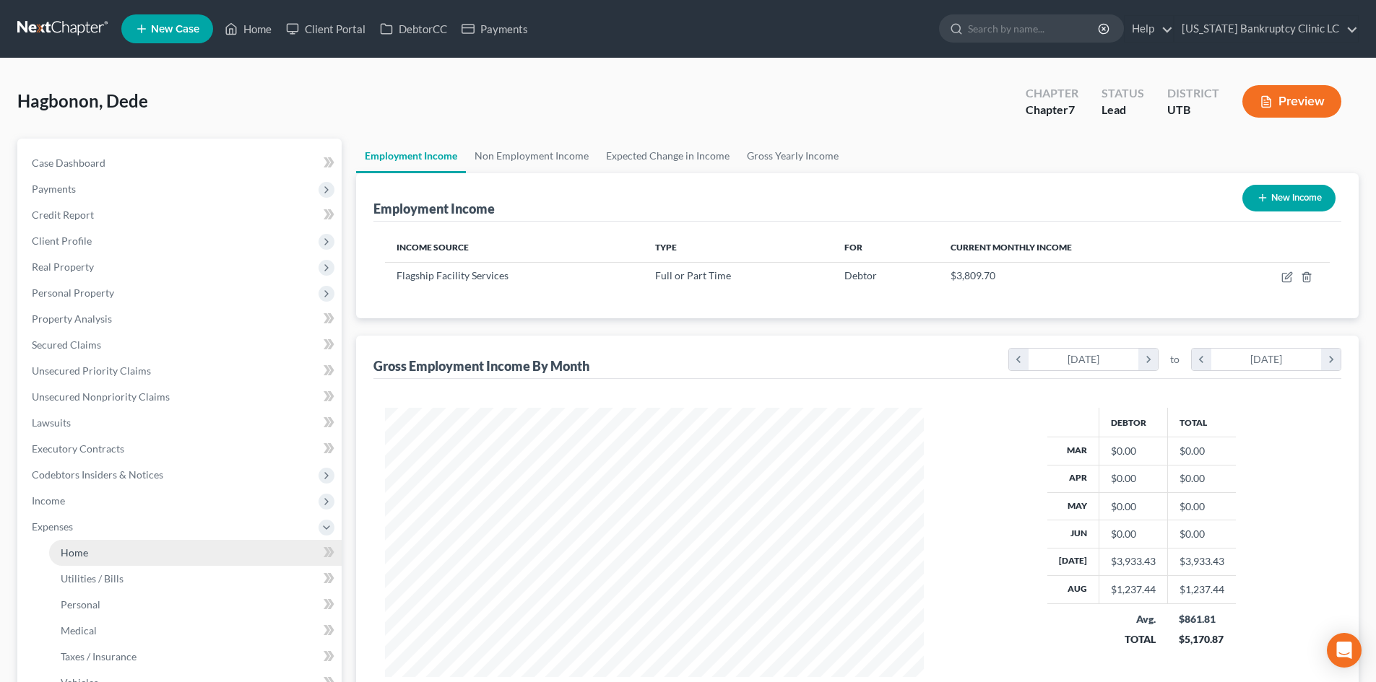
click at [145, 551] on link "Home" at bounding box center [195, 553] width 292 height 26
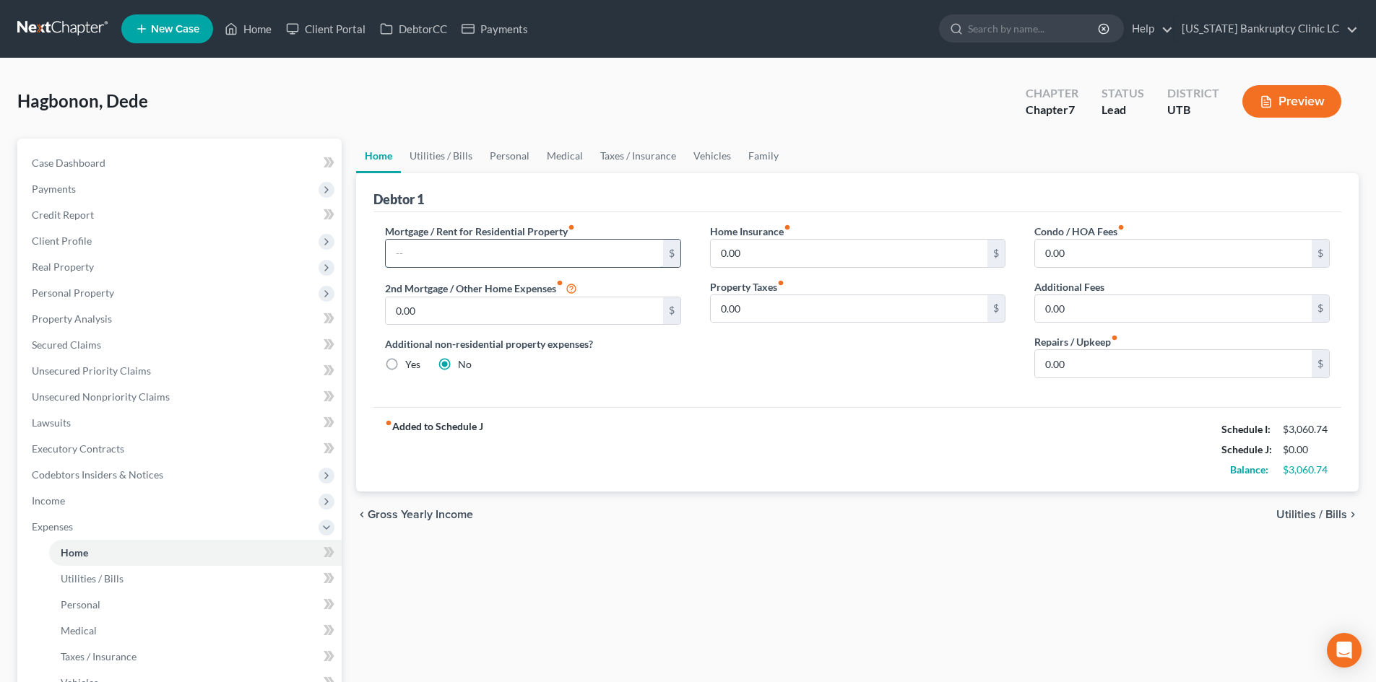
click at [470, 251] on input "text" at bounding box center [524, 253] width 277 height 27
click at [710, 391] on div "Mortgage / Rent for Residential Property fiber_manual_record 700 $ 2nd Mortgage…" at bounding box center [857, 309] width 968 height 195
click at [421, 164] on link "Utilities / Bills" at bounding box center [441, 156] width 80 height 35
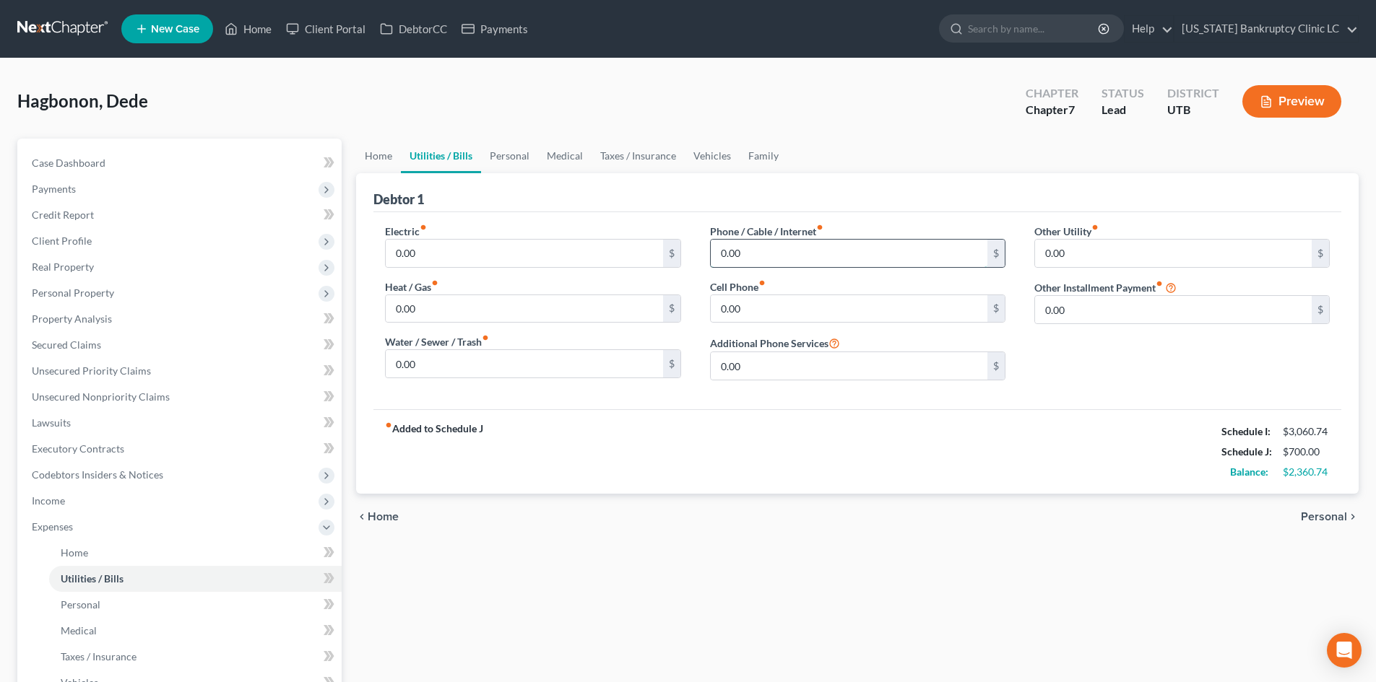
click at [783, 253] on input "0.00" at bounding box center [849, 253] width 277 height 27
click at [583, 244] on input "0.00" at bounding box center [524, 253] width 277 height 27
click at [422, 315] on input "0.00" at bounding box center [524, 308] width 277 height 27
click at [414, 361] on input "0.00" at bounding box center [524, 363] width 277 height 27
drag, startPoint x: 1095, startPoint y: 432, endPoint x: 1099, endPoint y: 331, distance: 100.5
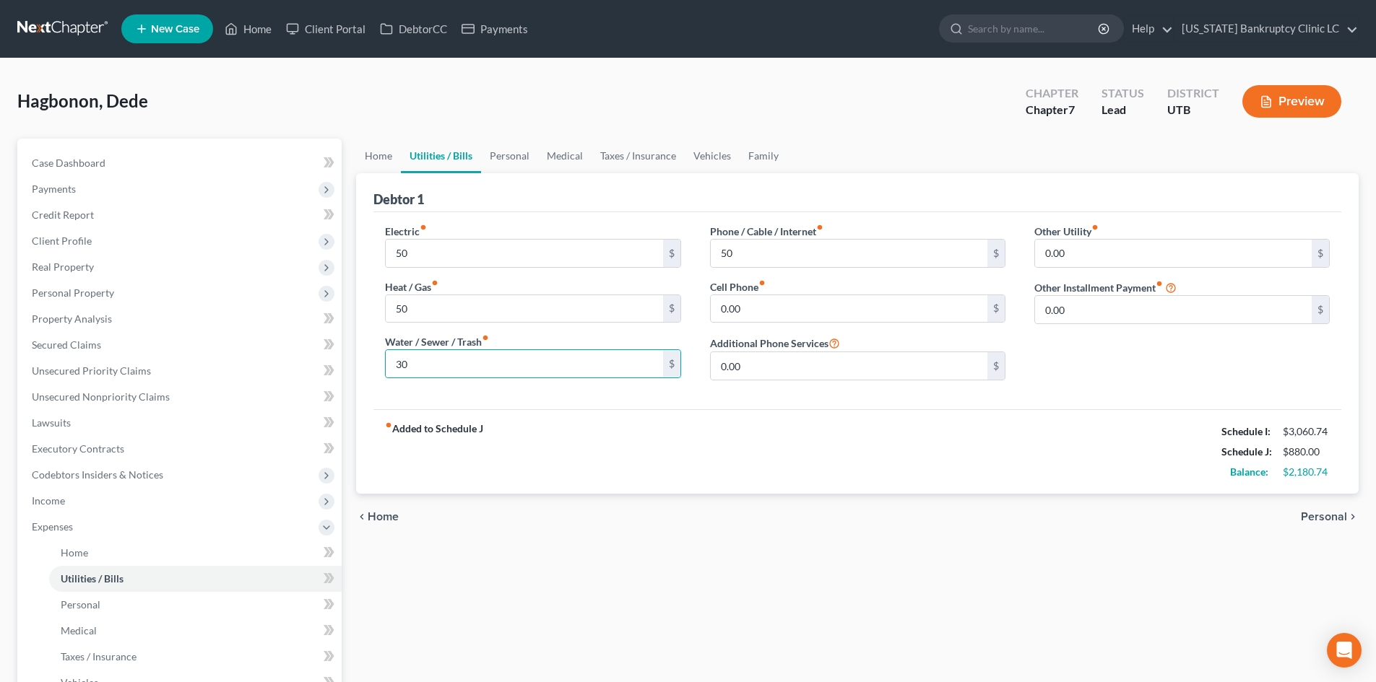
click at [1095, 431] on div "fiber_manual_record Added to Schedule J Schedule I: $3,060.74 Schedule J: $880.…" at bounding box center [857, 451] width 968 height 84
click at [1095, 316] on input "0.00" at bounding box center [1173, 309] width 277 height 27
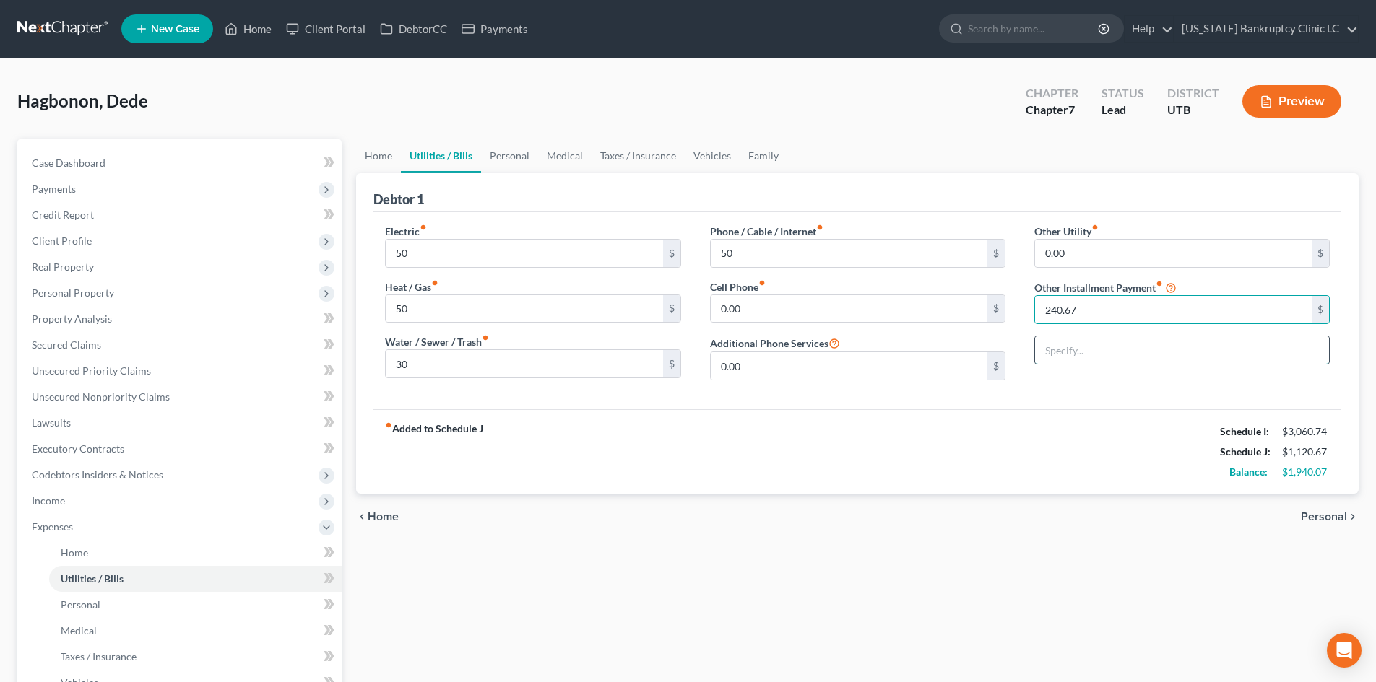
drag, startPoint x: 1099, startPoint y: 349, endPoint x: 1104, endPoint y: 356, distance: 8.2
click at [1099, 349] on input "text" at bounding box center [1182, 349] width 294 height 27
click at [1125, 408] on div "Electric fiber_manual_record 50 $ Heat / Gas fiber_manual_record 50 $ Water / S…" at bounding box center [857, 310] width 968 height 197
click at [807, 295] on div "0.00 $" at bounding box center [857, 309] width 295 height 29
click at [797, 300] on input "0.00" at bounding box center [849, 308] width 277 height 27
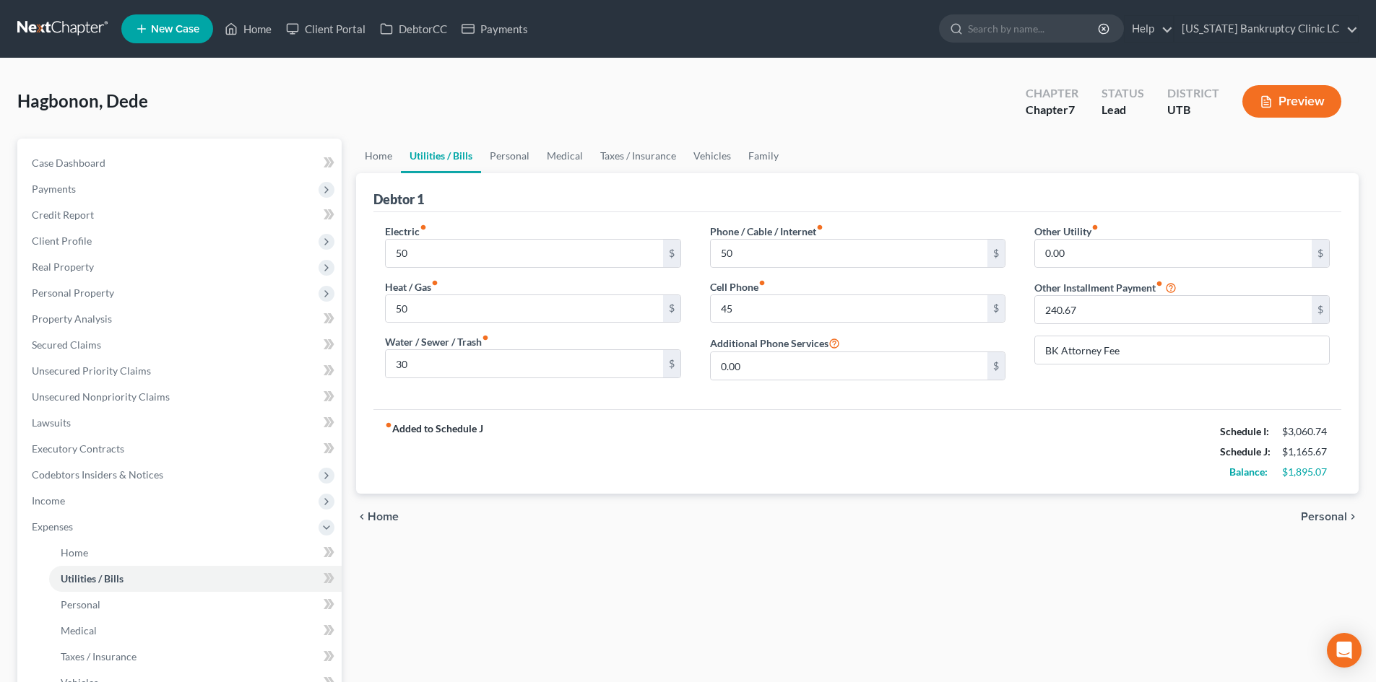
click at [639, 417] on div "fiber_manual_record Added to Schedule J Schedule I: $3,060.74 Schedule J: $1,16…" at bounding box center [857, 451] width 968 height 84
click at [505, 144] on link "Personal" at bounding box center [509, 156] width 57 height 35
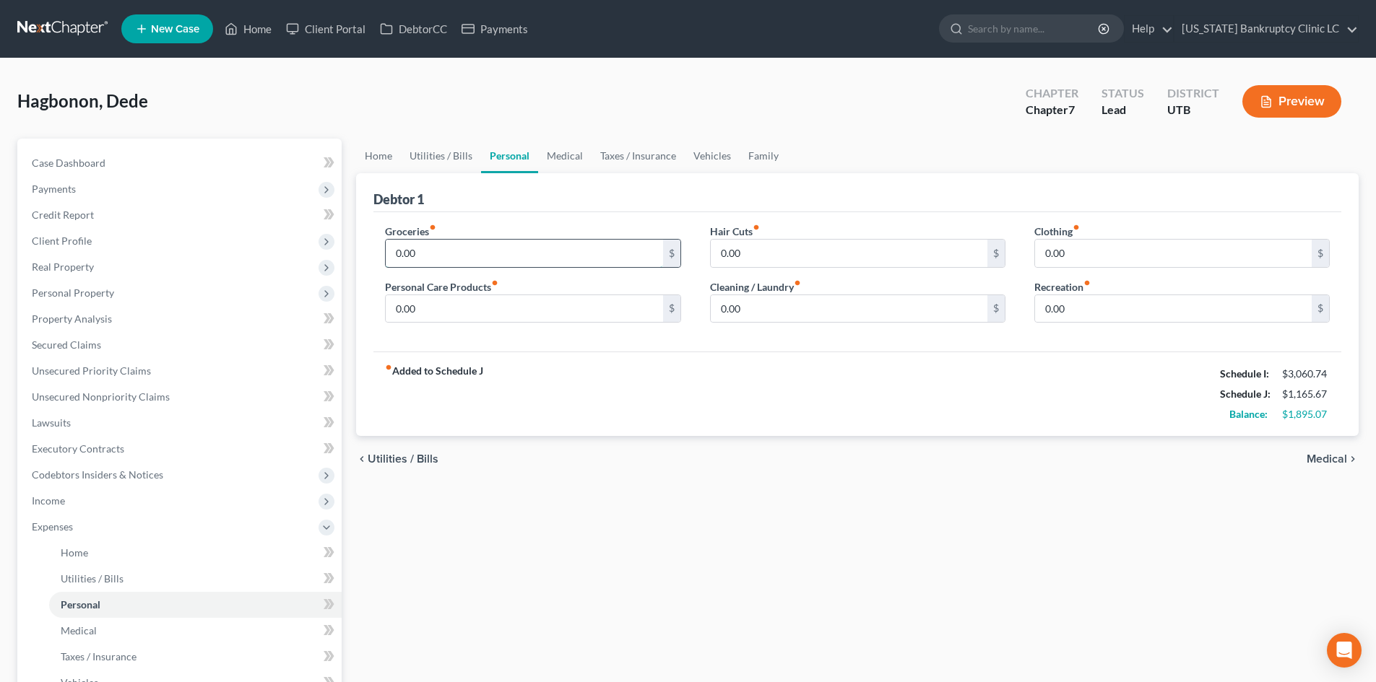
click at [445, 247] on input "0.00" at bounding box center [524, 253] width 277 height 27
click at [754, 349] on div "Groceries fiber_manual_record 350 $ Personal Care Products fiber_manual_record …" at bounding box center [857, 282] width 968 height 140
click at [404, 305] on input "0.00" at bounding box center [524, 308] width 277 height 27
click at [875, 391] on div "fiber_manual_record Added to Schedule J Schedule I: $3,060.74 Schedule J: $1,61…" at bounding box center [857, 394] width 968 height 84
click at [371, 153] on link "Home" at bounding box center [378, 156] width 45 height 35
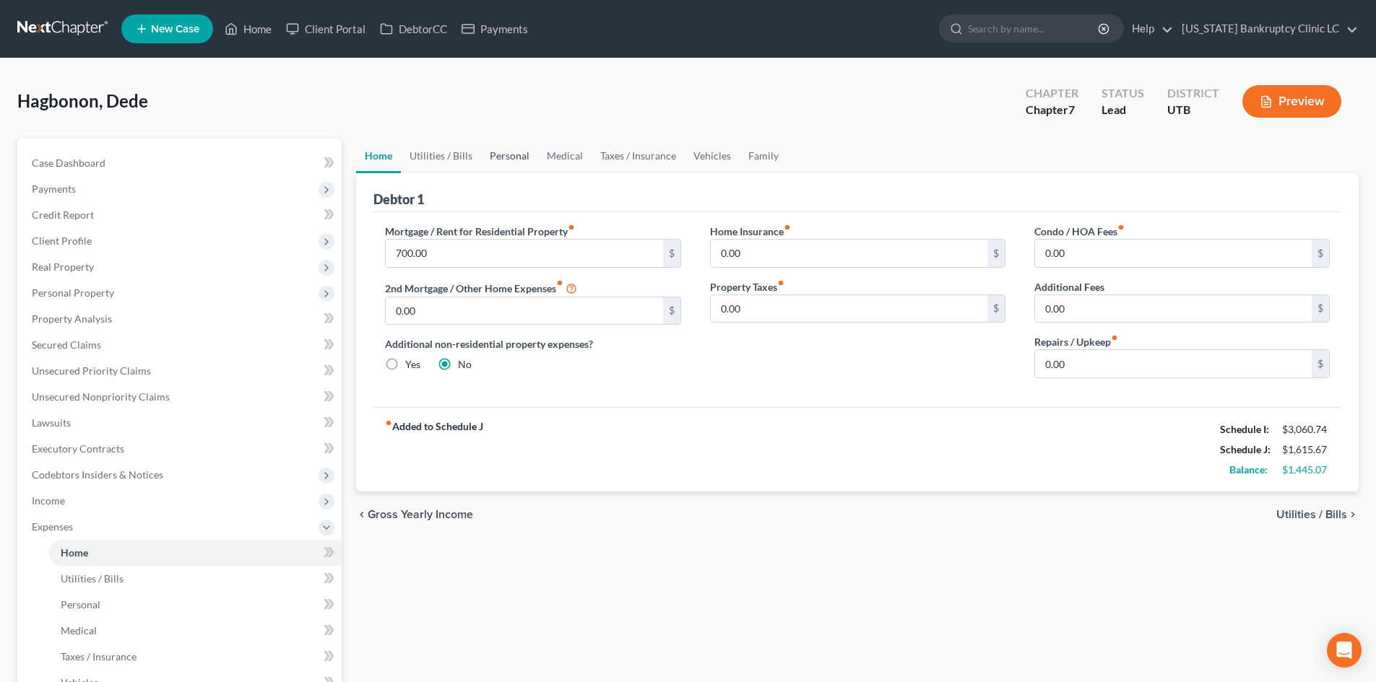
click at [513, 160] on link "Personal" at bounding box center [509, 156] width 57 height 35
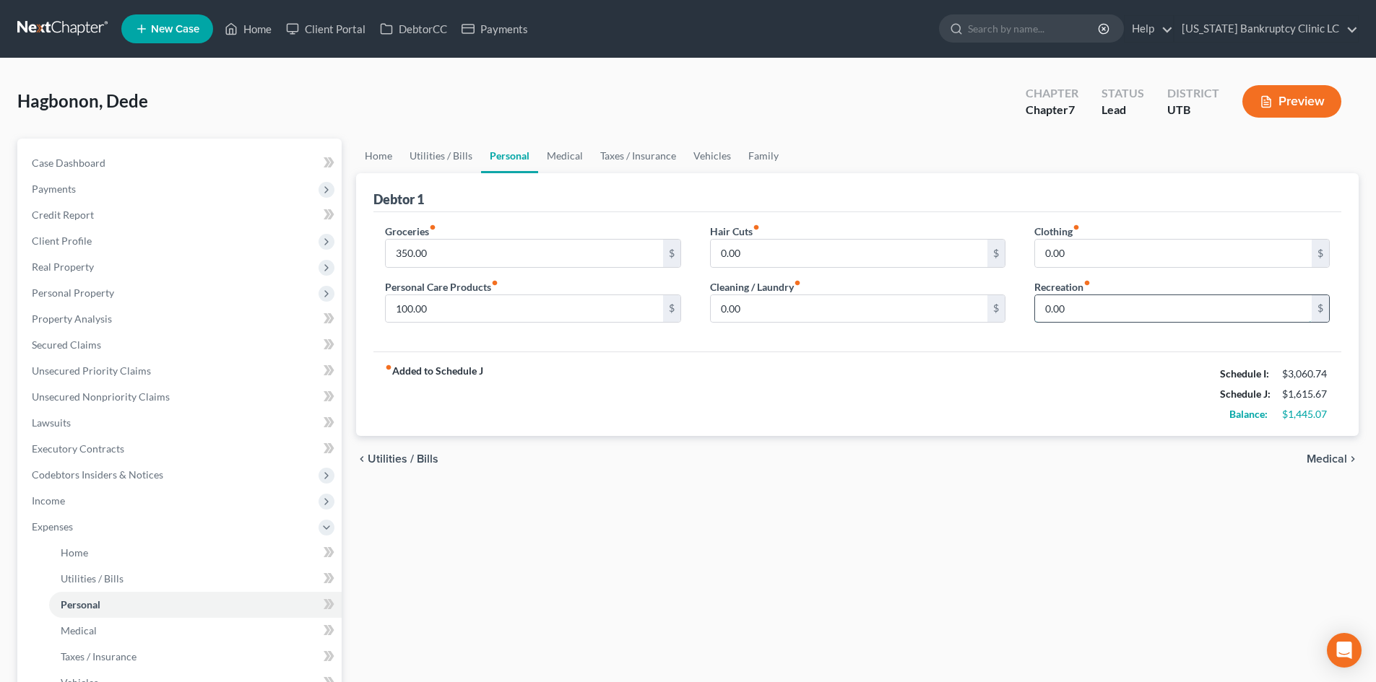
click at [1108, 298] on input "0.00" at bounding box center [1173, 308] width 277 height 27
click at [1063, 259] on input "0.00" at bounding box center [1173, 253] width 277 height 27
click at [768, 315] on input "0.00" at bounding box center [849, 308] width 277 height 27
click at [640, 404] on div "fiber_manual_record Added to Schedule J Schedule I: $3,060.74 Schedule J: $1,82…" at bounding box center [857, 394] width 968 height 84
click at [551, 153] on link "Medical" at bounding box center [564, 156] width 53 height 35
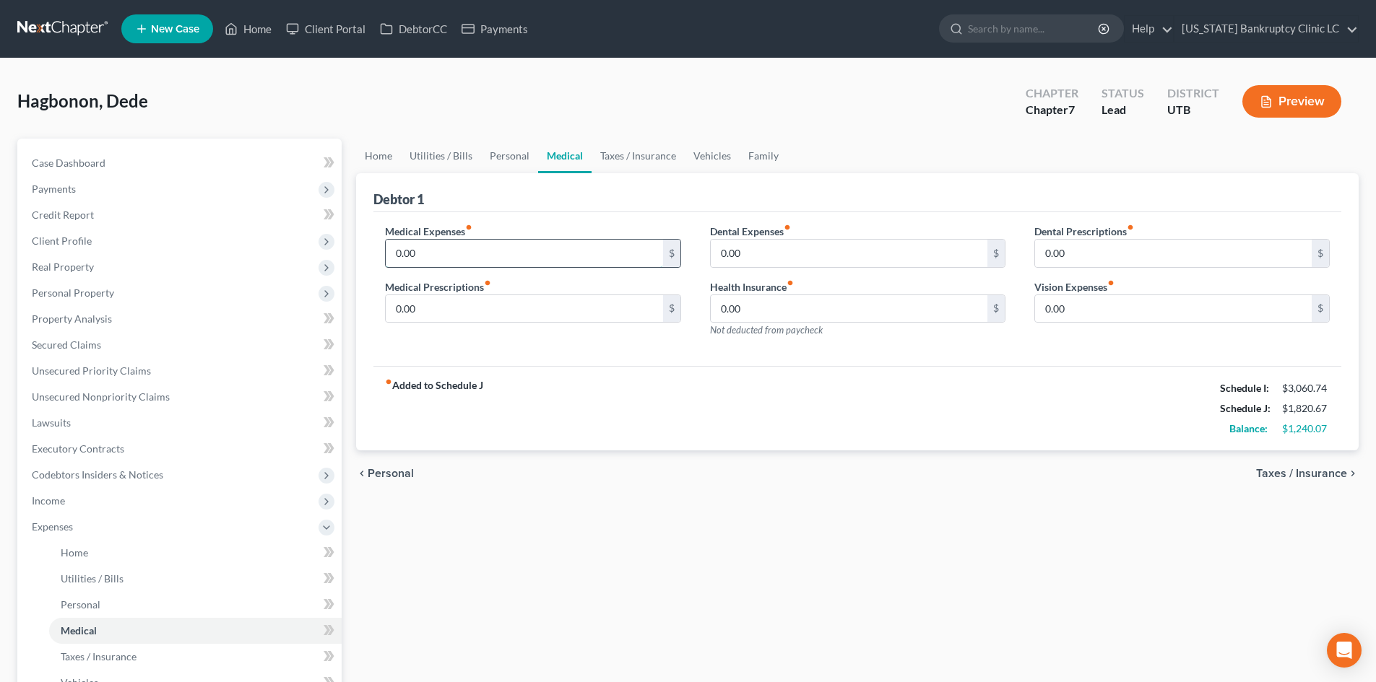
click at [493, 264] on input "0.00" at bounding box center [524, 253] width 277 height 27
click at [778, 251] on input "0.00" at bounding box center [849, 253] width 277 height 27
click at [495, 310] on input "0.00" at bounding box center [524, 308] width 277 height 27
click at [760, 399] on div "fiber_manual_record Added to Schedule J Schedule I: $3,060.74 Schedule J: $2,22…" at bounding box center [857, 408] width 968 height 84
drag, startPoint x: 705, startPoint y: 150, endPoint x: 672, endPoint y: 164, distance: 35.9
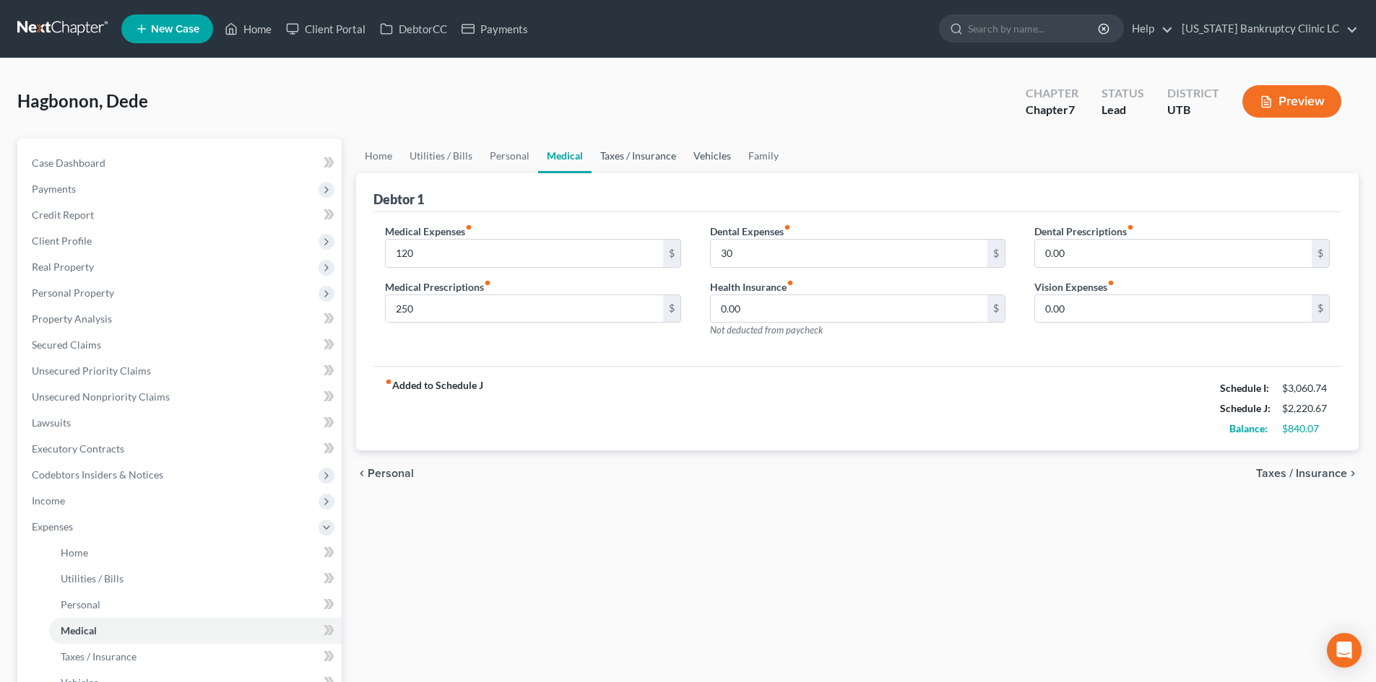
click at [705, 150] on link "Vehicles" at bounding box center [712, 156] width 55 height 35
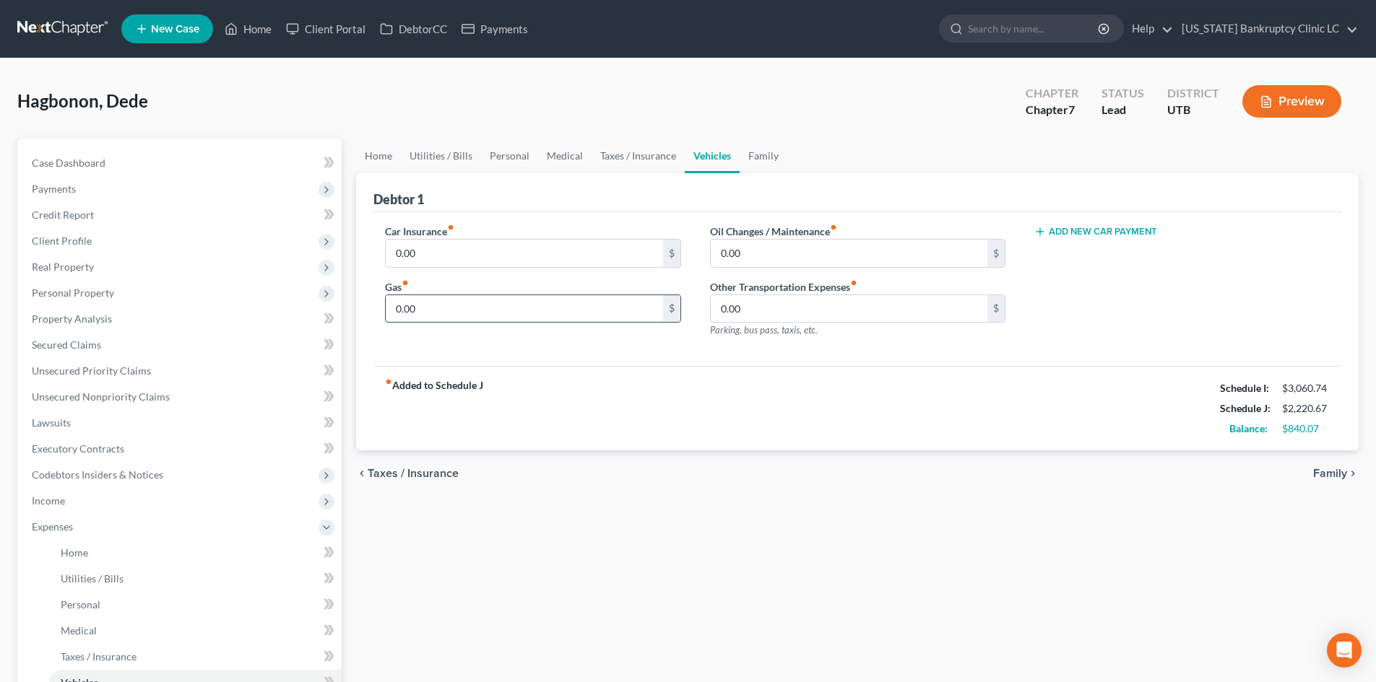
click at [482, 302] on input "0.00" at bounding box center [524, 308] width 277 height 27
click at [773, 349] on div "Oil Changes / Maintenance fiber_manual_record 0.00 $ Other Transportation Expen…" at bounding box center [857, 287] width 324 height 126
click at [43, 528] on span "Expenses" at bounding box center [52, 527] width 41 height 12
click at [482, 261] on input "0.00" at bounding box center [524, 253] width 277 height 27
click at [789, 390] on div "fiber_manual_record Added to Schedule J Schedule I: $3,060.74 Schedule J: $2,44…" at bounding box center [857, 408] width 968 height 84
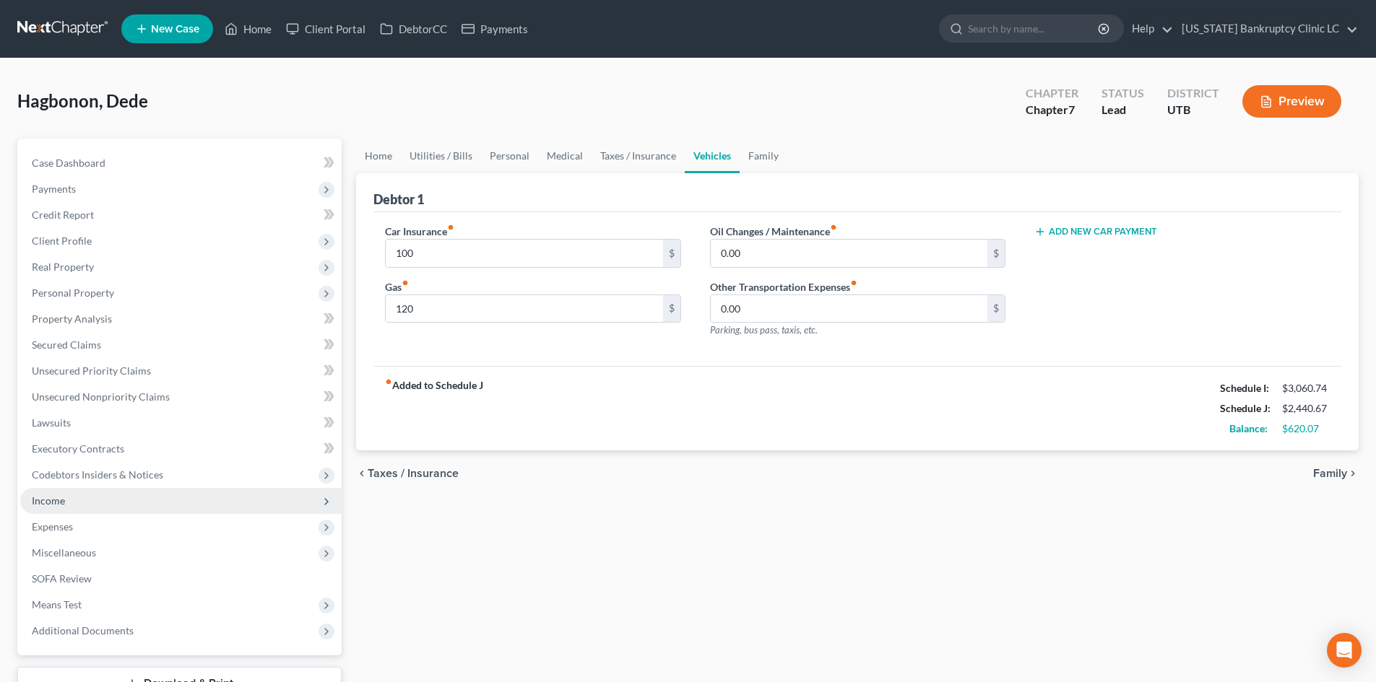
click at [88, 500] on span "Income" at bounding box center [180, 501] width 321 height 26
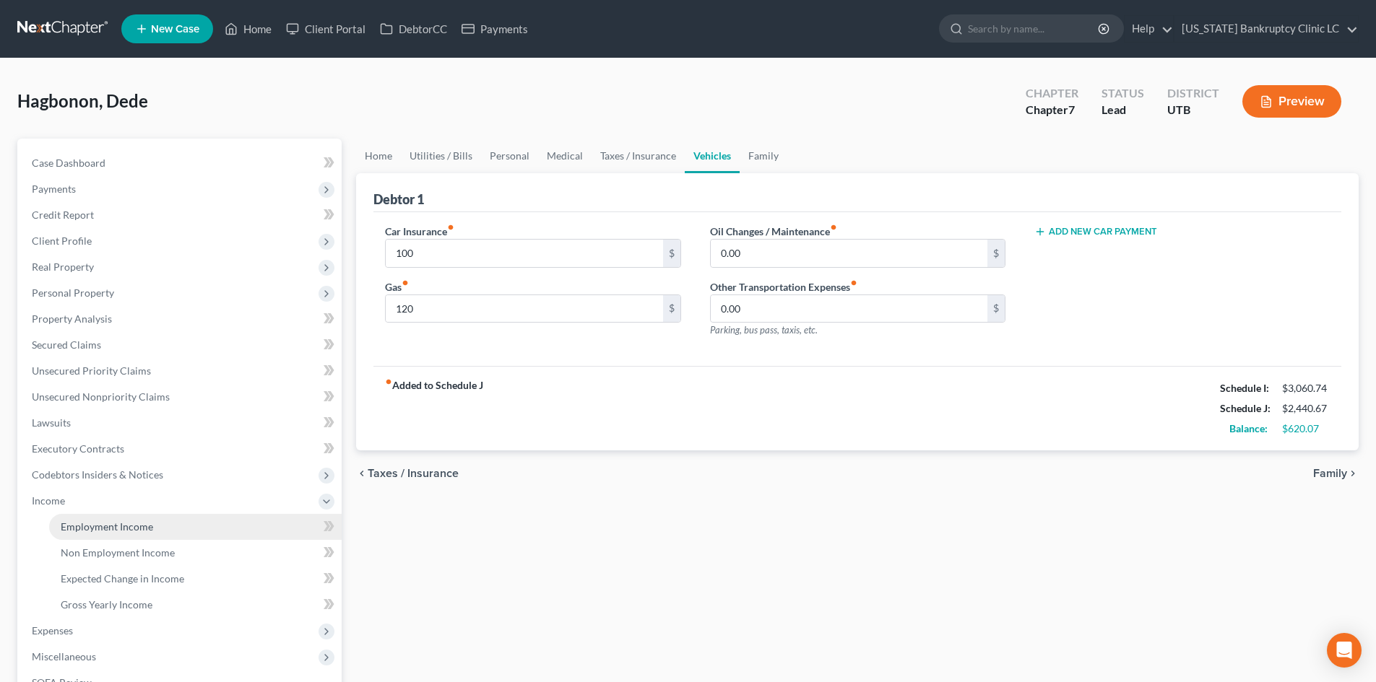
click at [100, 524] on span "Employment Income" at bounding box center [107, 527] width 92 height 12
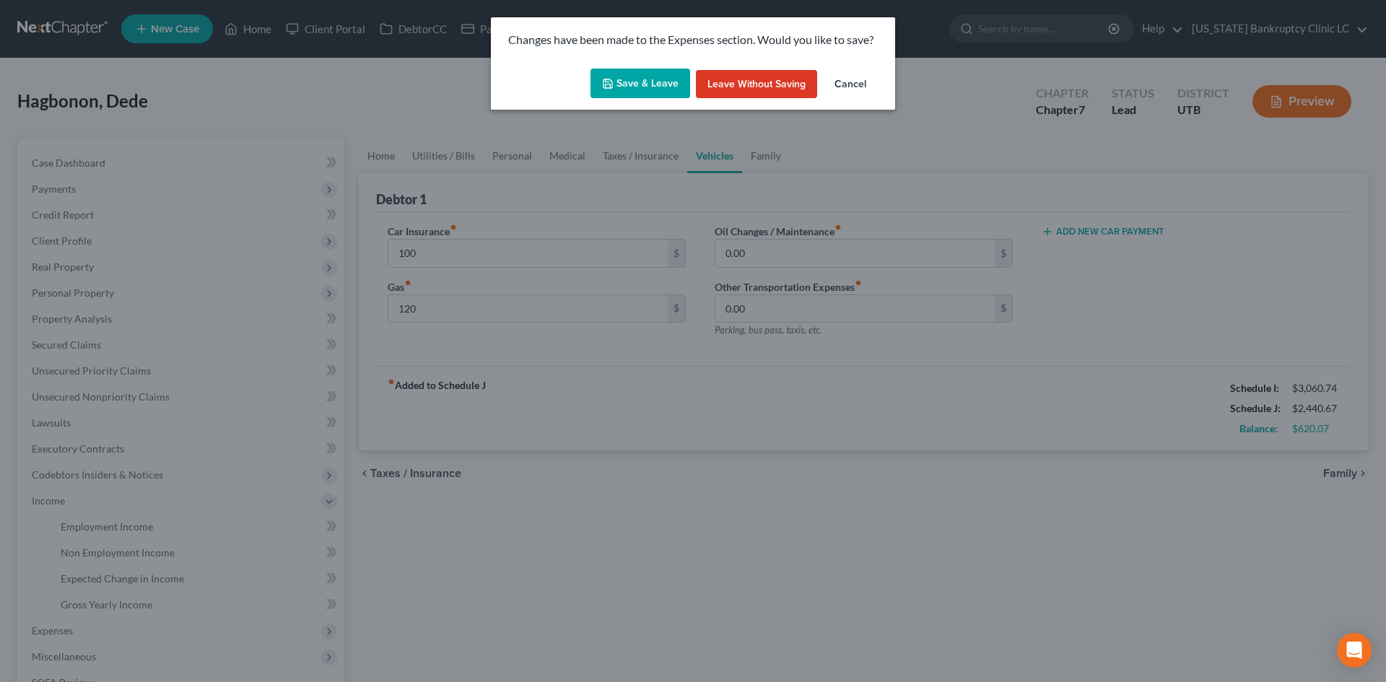
click at [639, 81] on button "Save & Leave" at bounding box center [641, 84] width 100 height 30
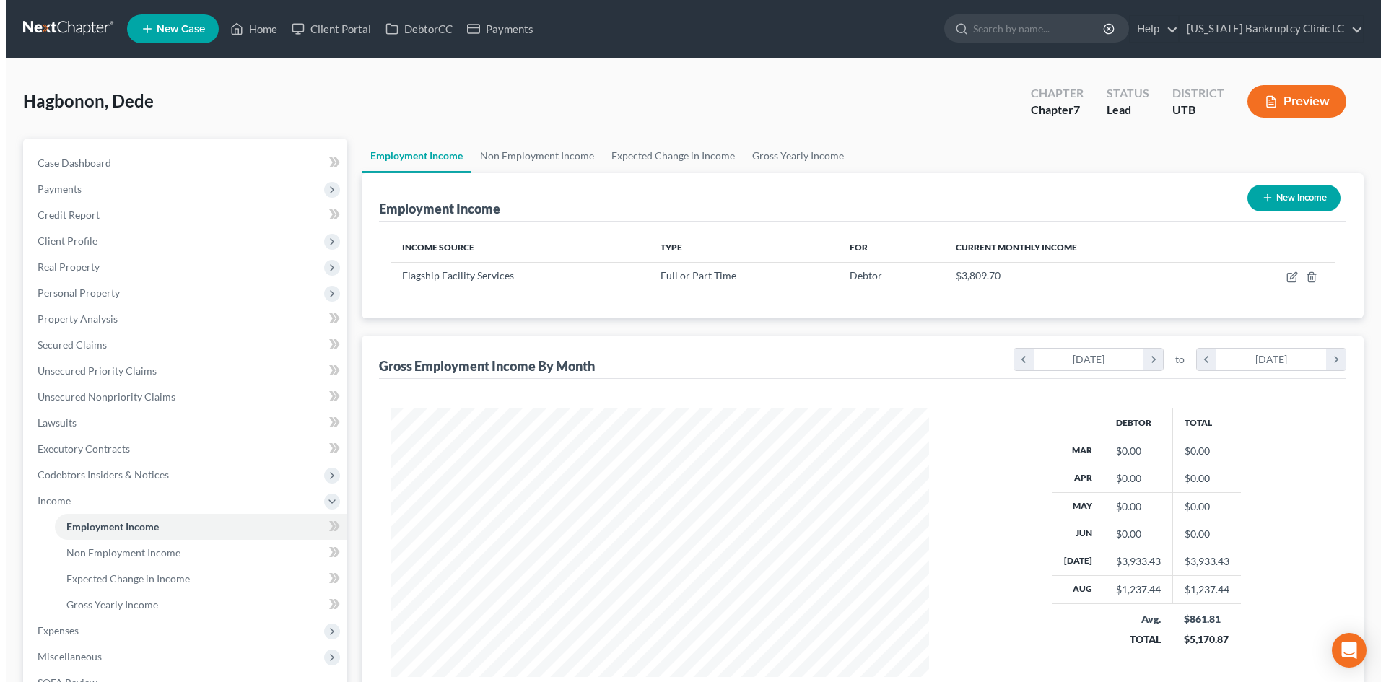
scroll to position [269, 568]
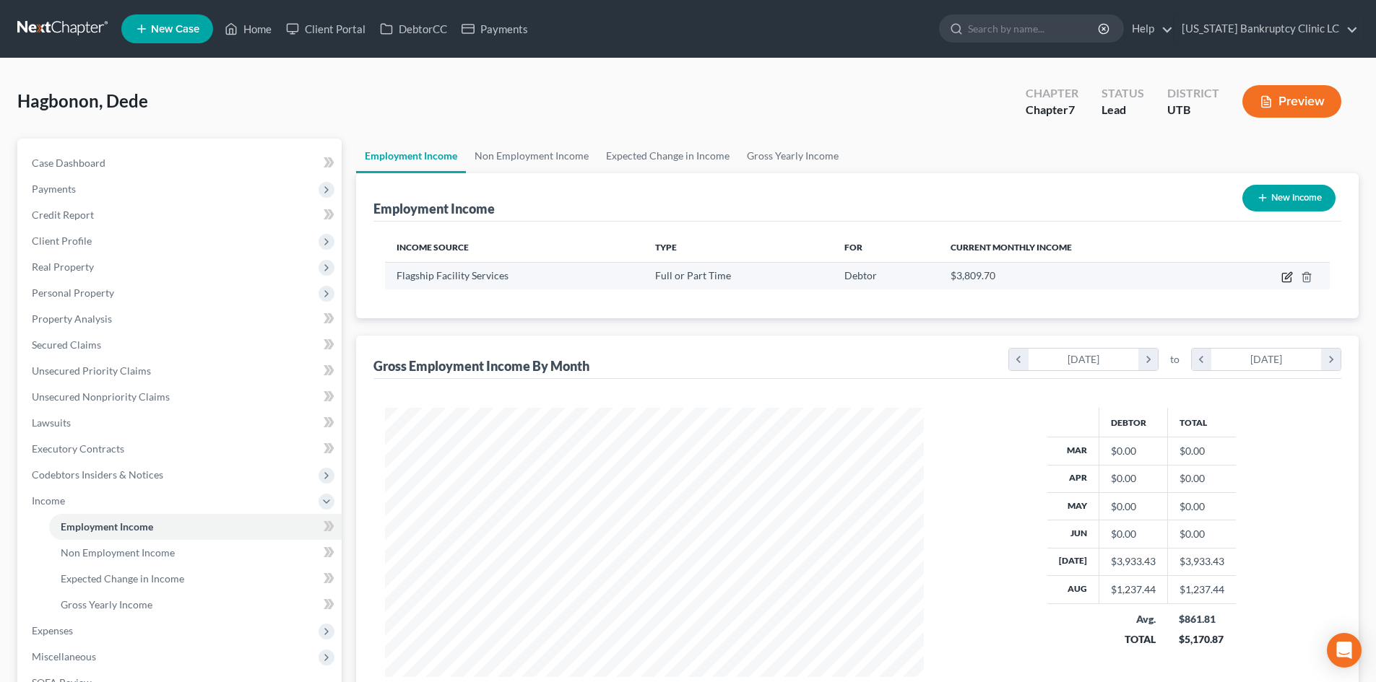
click at [1281, 277] on icon "button" at bounding box center [1287, 278] width 12 height 12
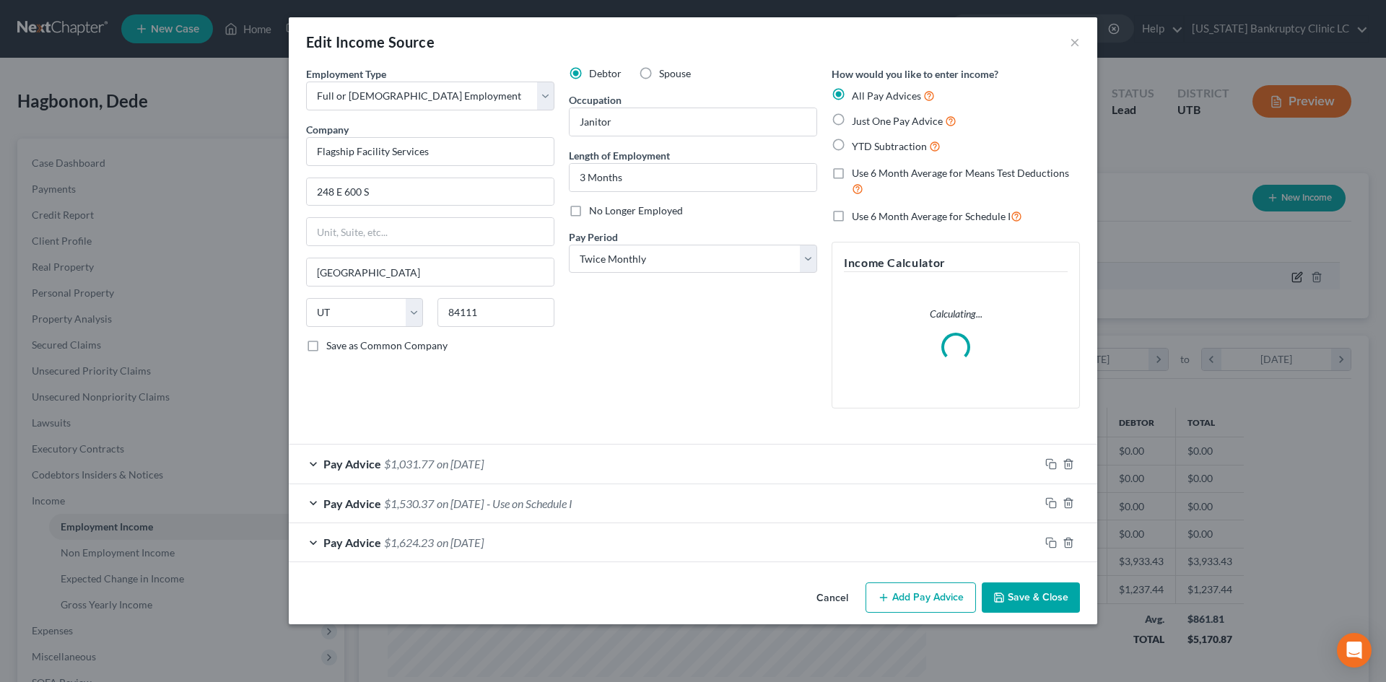
scroll to position [272, 573]
click at [731, 500] on div "Pay Advice $1,530.37 on [DATE] - Use on Schedule I" at bounding box center [664, 504] width 751 height 38
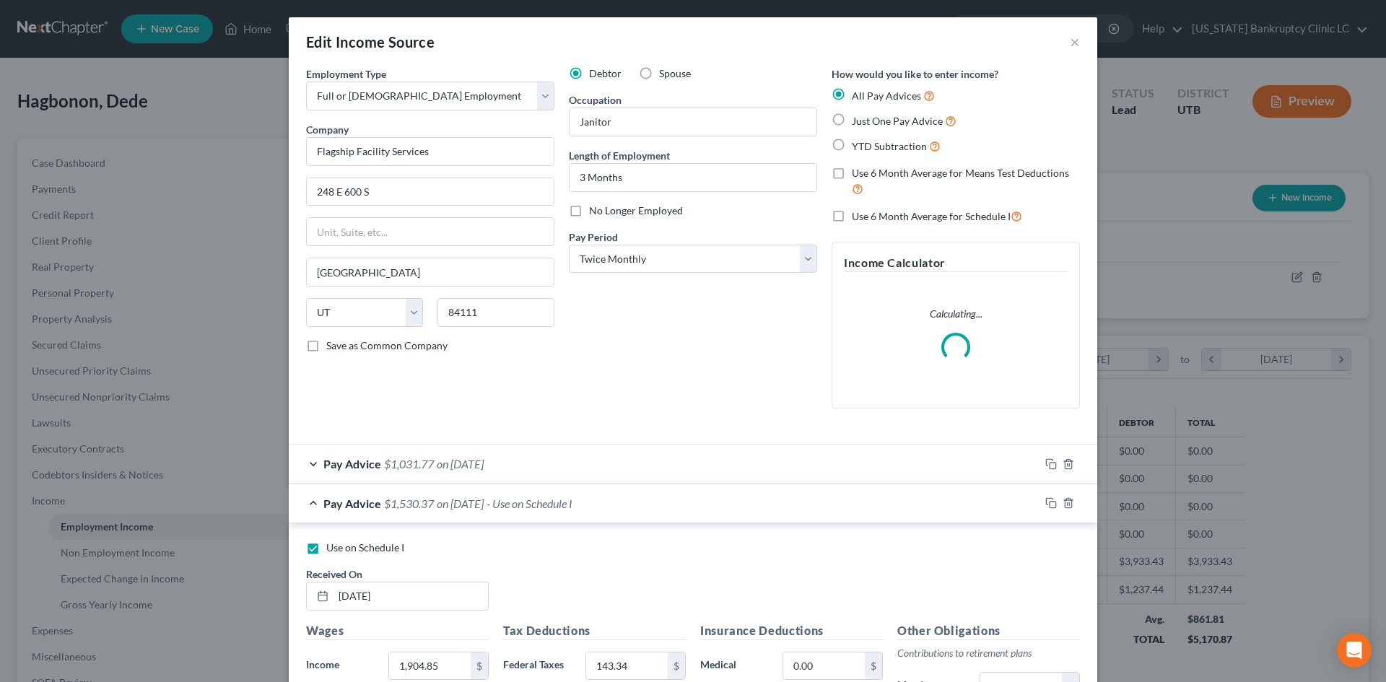
click at [374, 544] on span "Use on Schedule I" at bounding box center [365, 548] width 78 height 12
click at [342, 544] on input "Use on Schedule I" at bounding box center [336, 545] width 9 height 9
click at [544, 466] on div "Pay Advice $1,031.77 on [DATE]" at bounding box center [664, 464] width 751 height 38
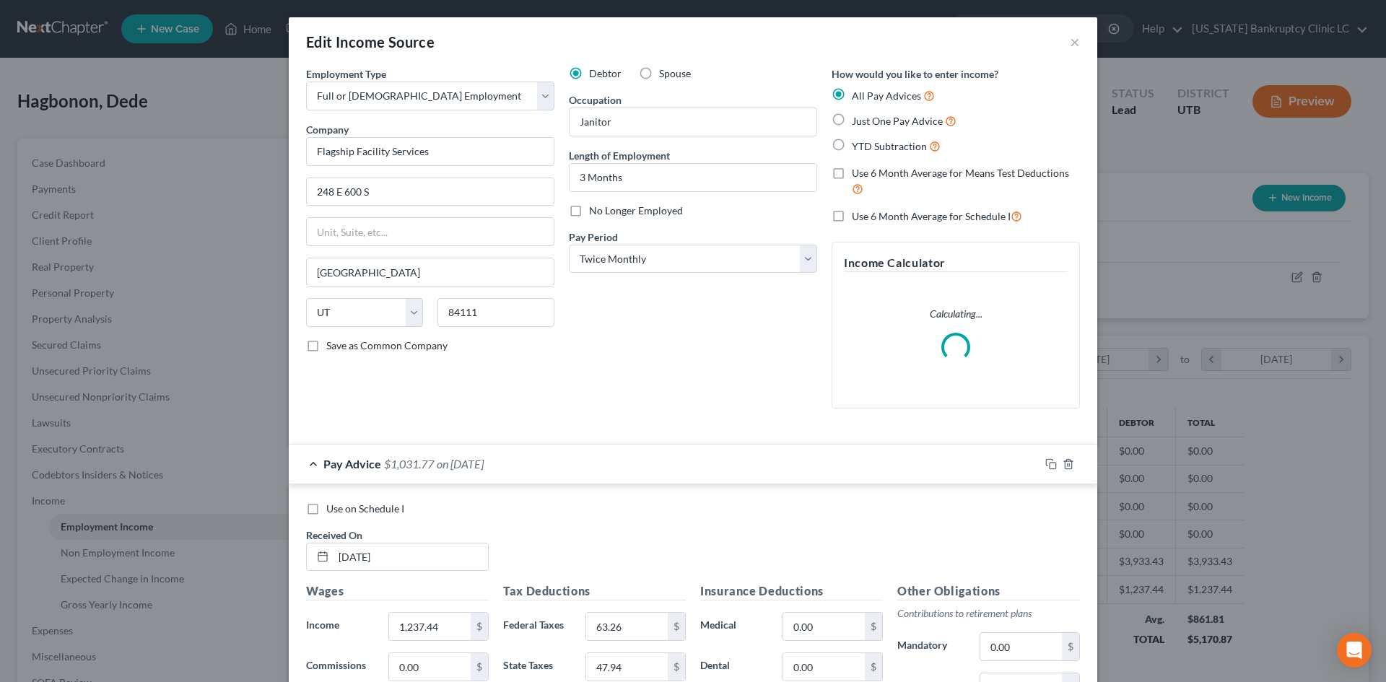
click at [380, 514] on label "Use on Schedule I" at bounding box center [365, 509] width 78 height 14
click at [342, 511] on input "Use on Schedule I" at bounding box center [336, 506] width 9 height 9
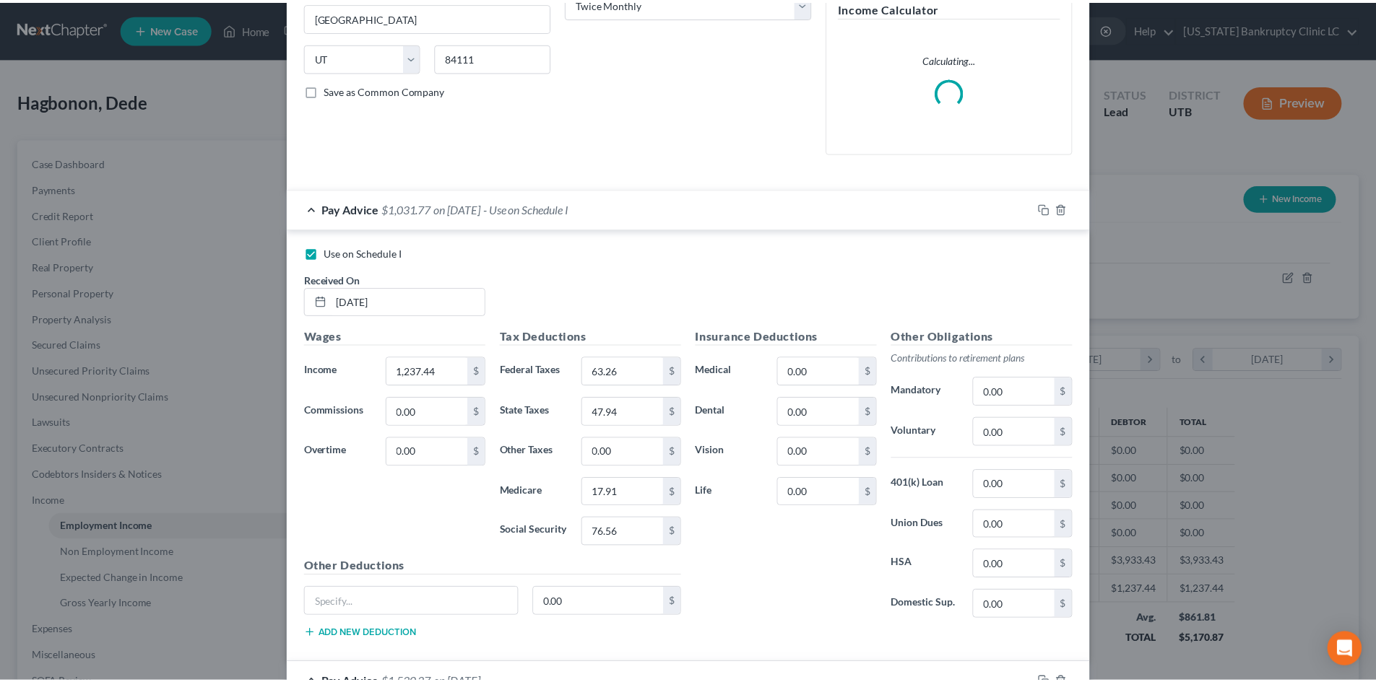
scroll to position [830, 0]
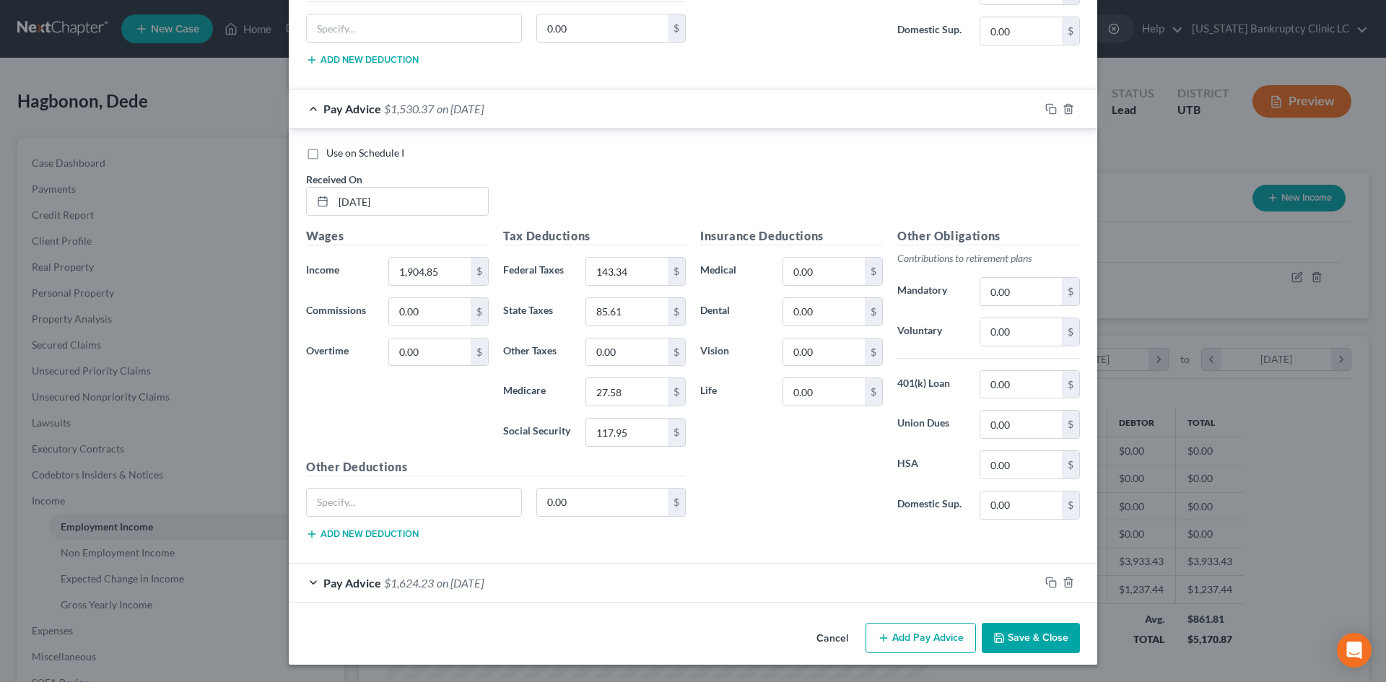
click at [1013, 640] on button "Save & Close" at bounding box center [1031, 638] width 98 height 30
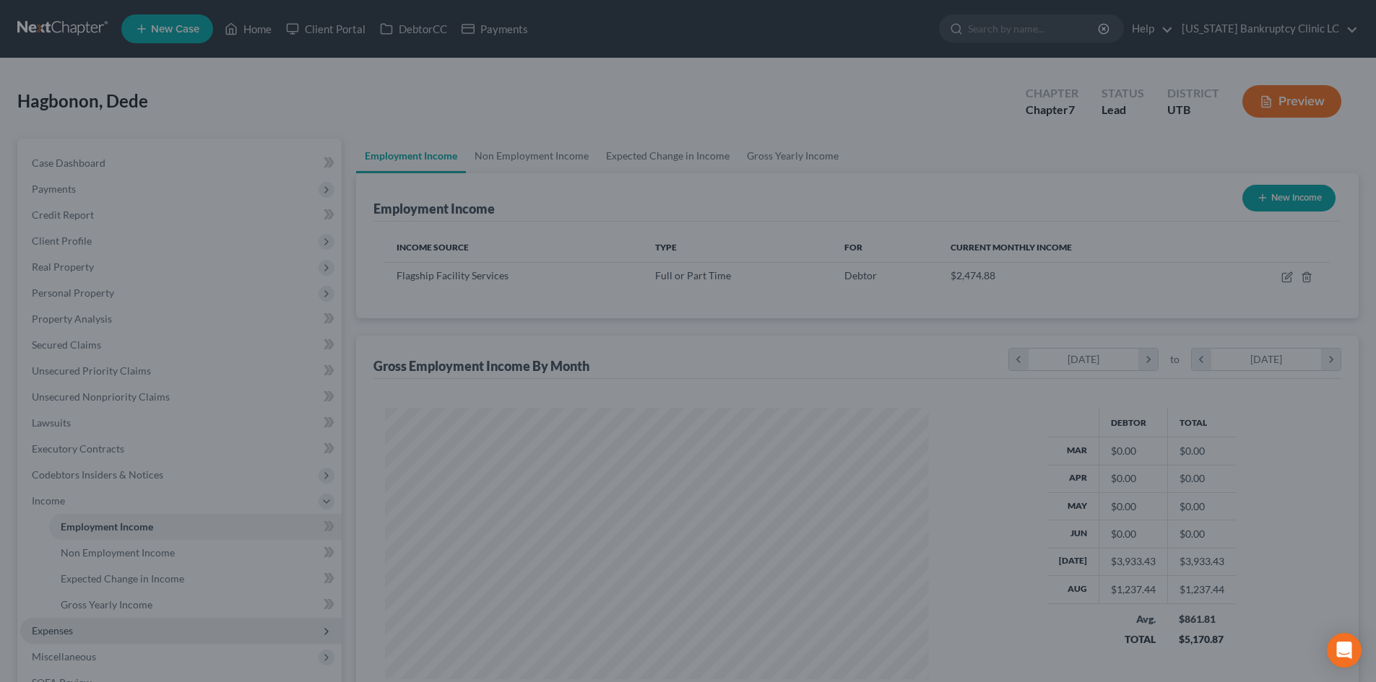
scroll to position [721810, 721512]
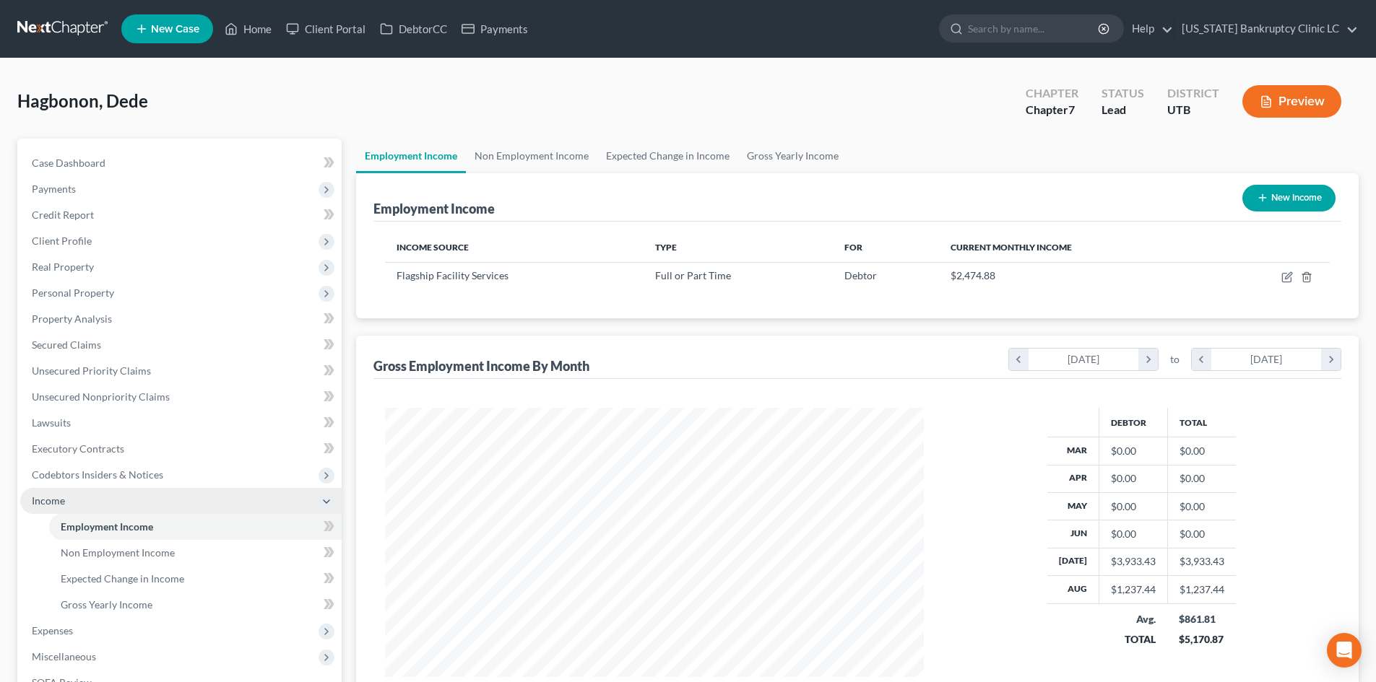
click at [103, 509] on span "Income" at bounding box center [180, 501] width 321 height 26
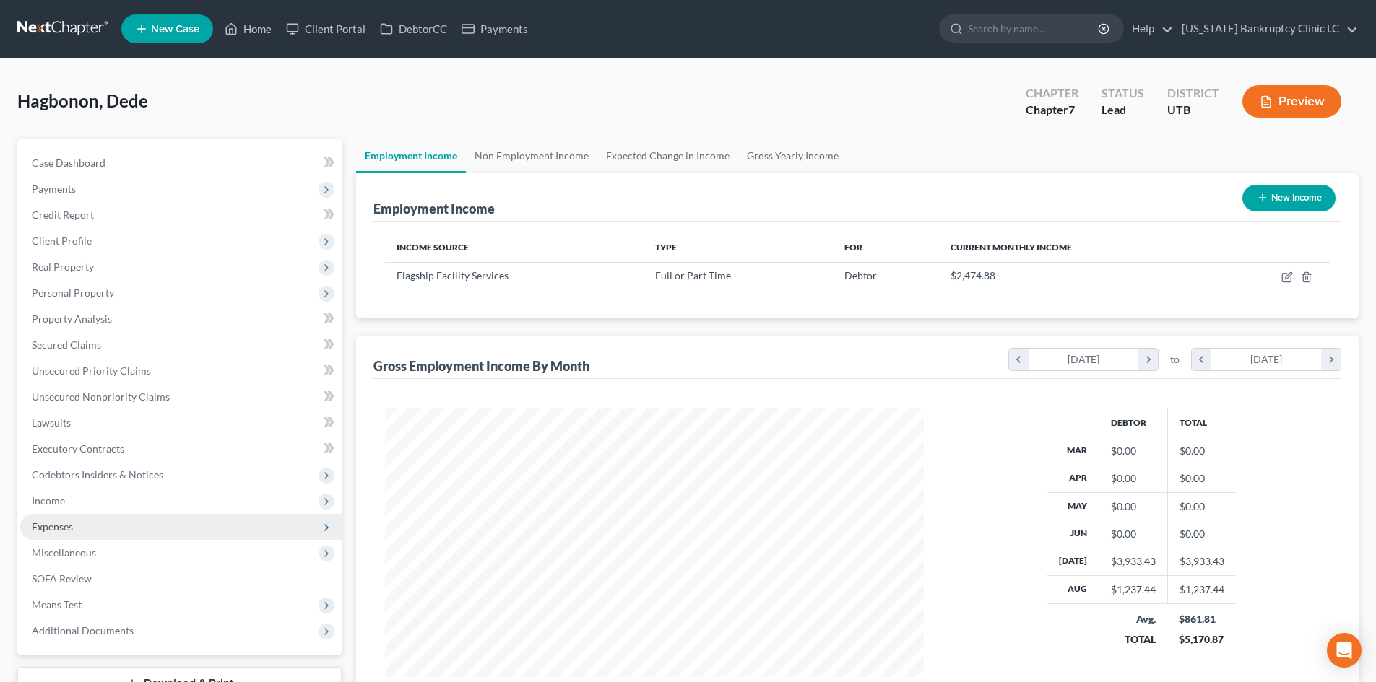
click at [105, 531] on span "Expenses" at bounding box center [180, 527] width 321 height 26
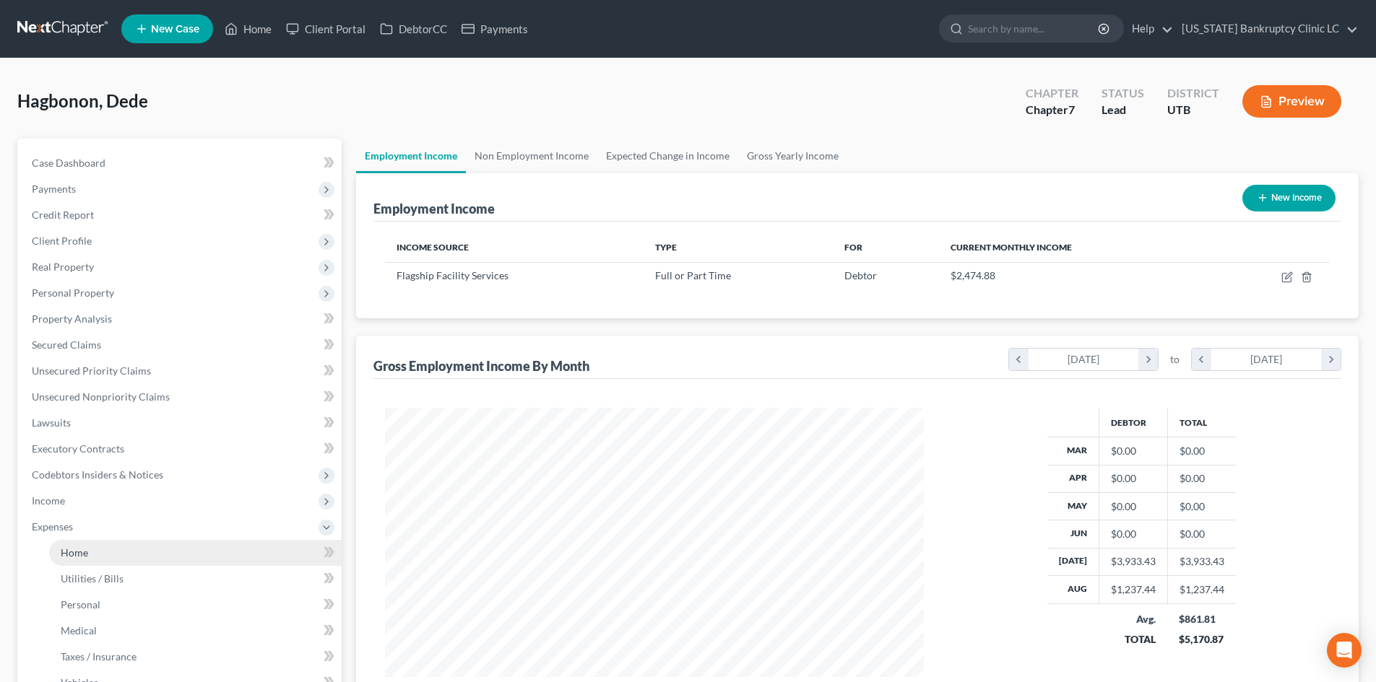
click at [116, 554] on link "Home" at bounding box center [195, 553] width 292 height 26
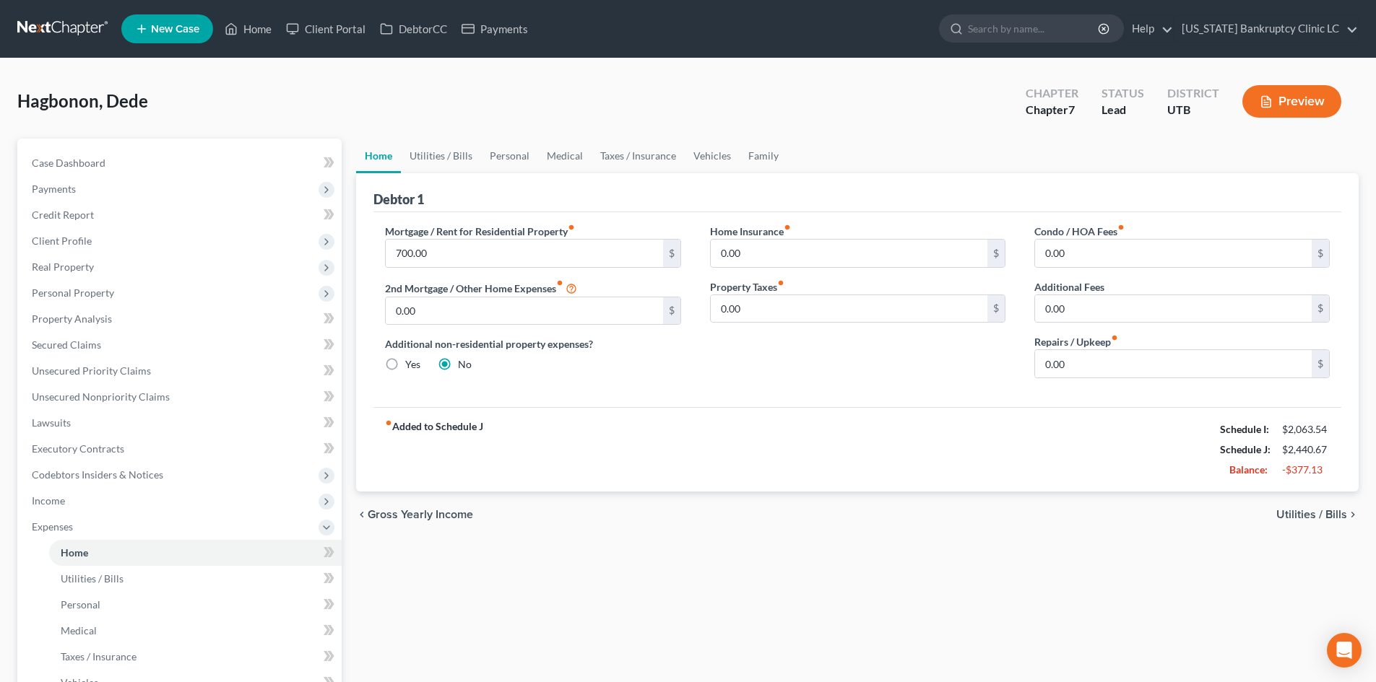
click at [787, 391] on div "Mortgage / Rent for Residential Property fiber_manual_record 700.00 $ 2nd Mortg…" at bounding box center [857, 309] width 968 height 195
click at [448, 152] on link "Utilities / Bills" at bounding box center [441, 156] width 80 height 35
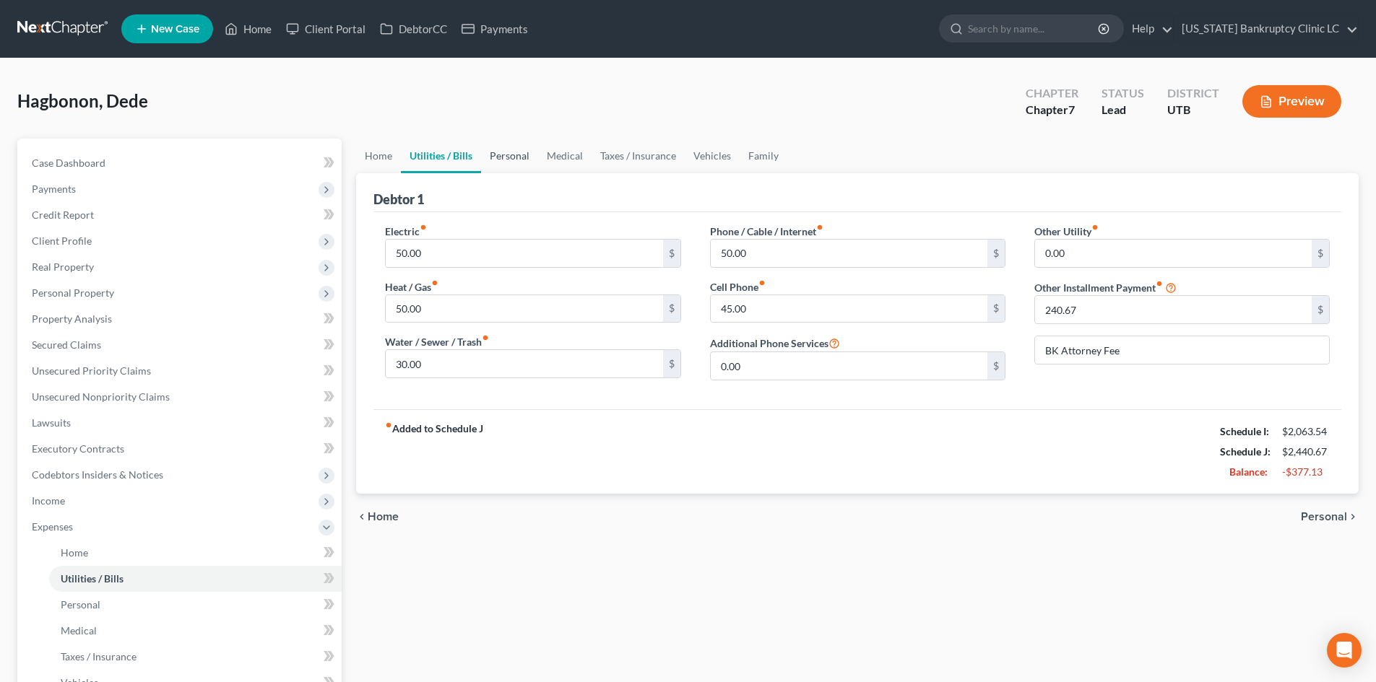
click at [495, 165] on link "Personal" at bounding box center [509, 156] width 57 height 35
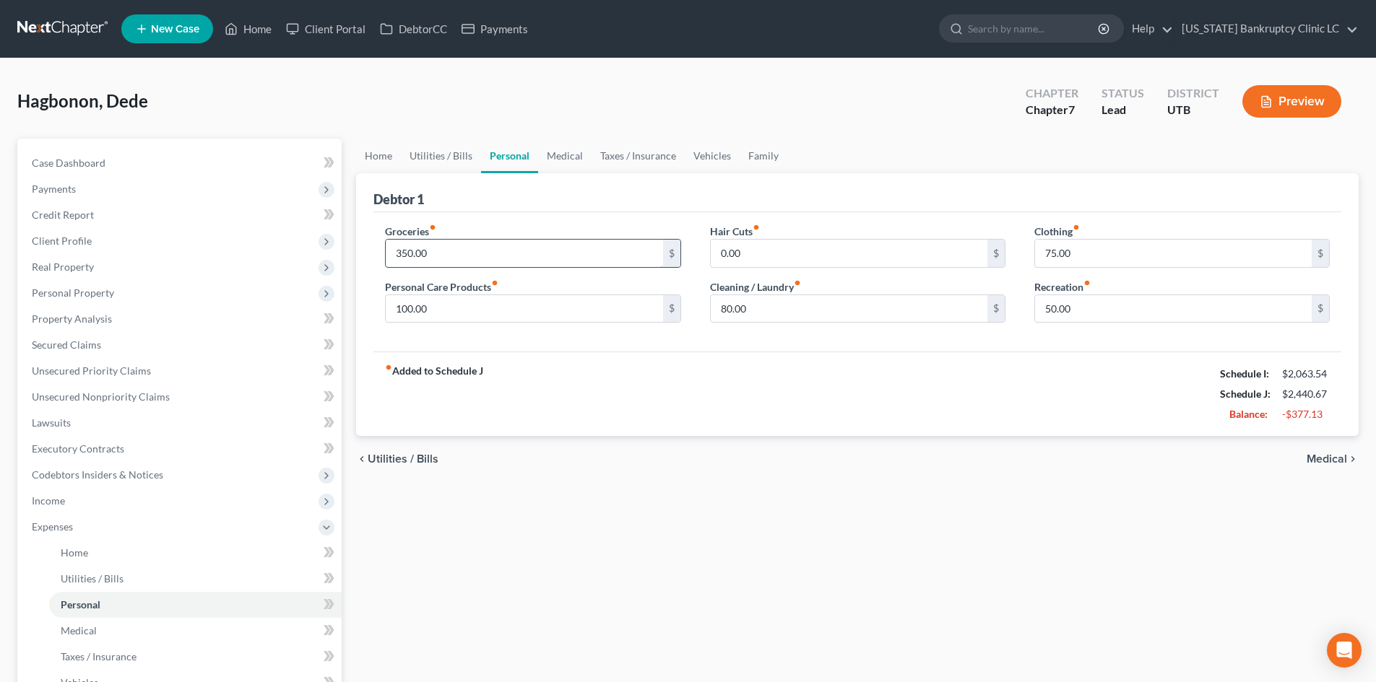
click at [451, 254] on input "350.00" at bounding box center [524, 253] width 277 height 27
click at [433, 316] on input "100.00" at bounding box center [524, 308] width 277 height 27
click at [712, 357] on div "fiber_manual_record Added to Schedule J Schedule I: $2,063.54 Schedule J: $2,36…" at bounding box center [857, 394] width 968 height 84
click at [743, 313] on input "80.00" at bounding box center [849, 308] width 277 height 27
click at [686, 370] on div "fiber_manual_record Added to Schedule J Schedule I: $2,063.54 Schedule J: $2,33…" at bounding box center [857, 394] width 968 height 84
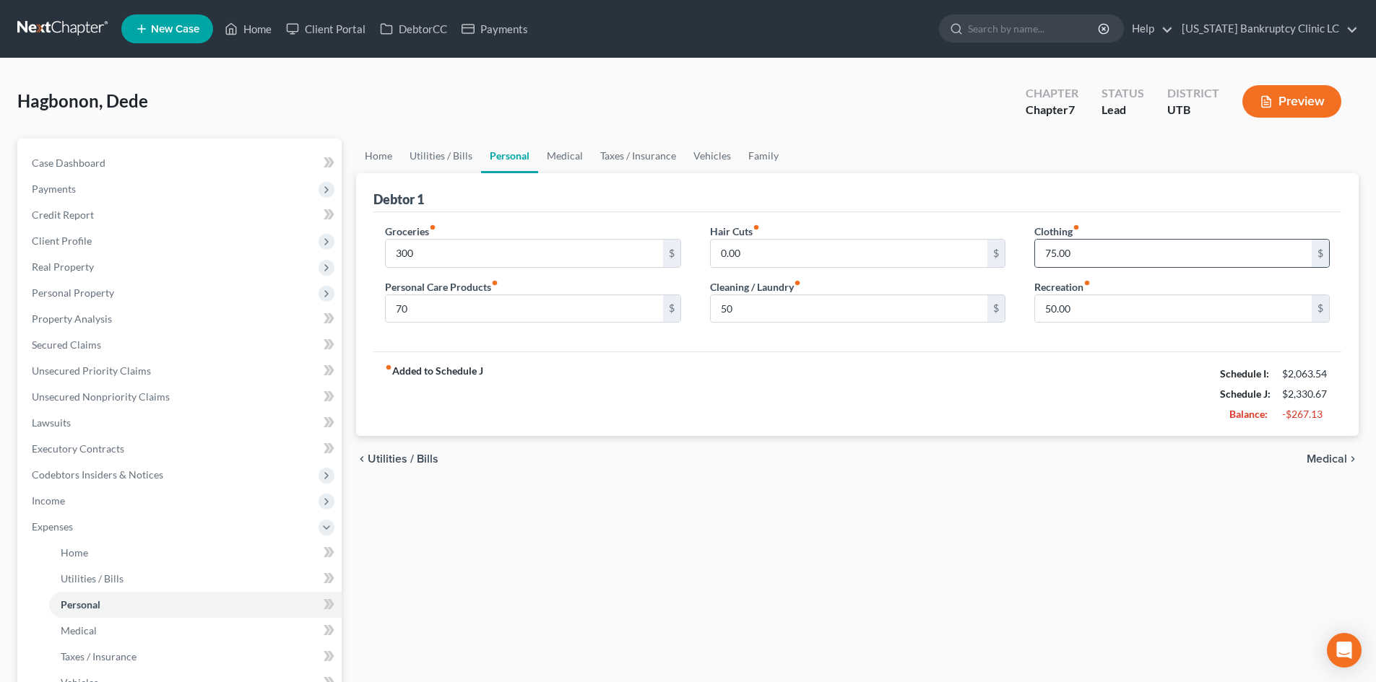
click at [1108, 267] on div "75.00 $" at bounding box center [1181, 253] width 295 height 29
click at [1108, 264] on input "75.00" at bounding box center [1173, 253] width 277 height 27
click at [1066, 305] on input "50.00" at bounding box center [1173, 308] width 277 height 27
drag, startPoint x: 924, startPoint y: 362, endPoint x: 731, endPoint y: 284, distance: 207.7
click at [922, 362] on div "fiber_manual_record Added to Schedule J Schedule I: $2,063.54 Schedule J: $2,28…" at bounding box center [857, 394] width 968 height 84
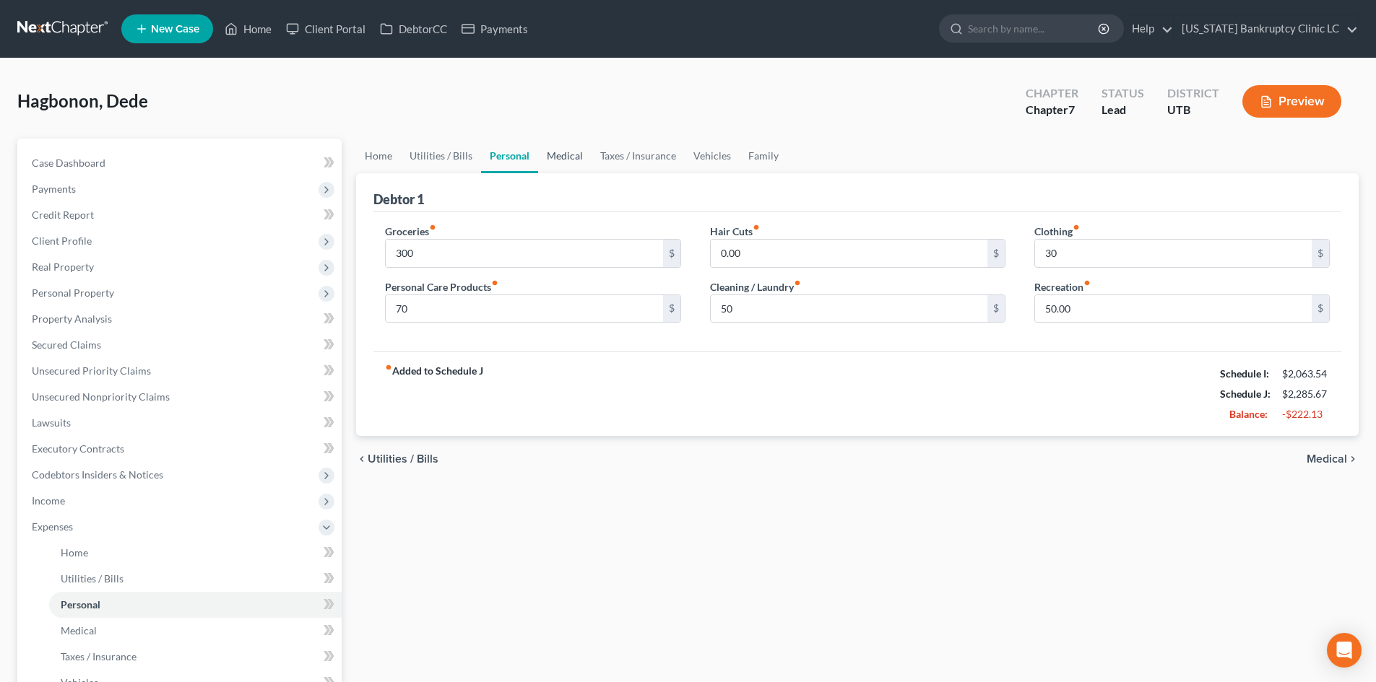
click at [570, 156] on link "Medical" at bounding box center [564, 156] width 53 height 35
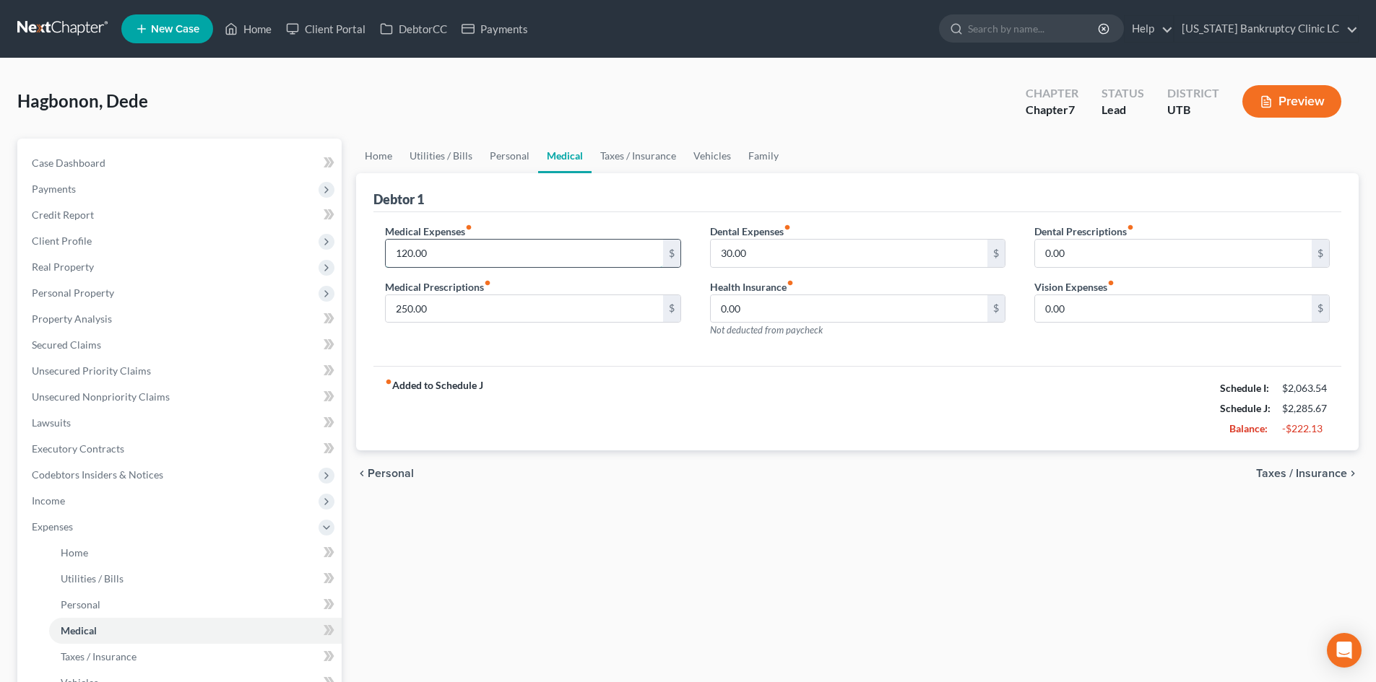
click at [515, 251] on input "120.00" at bounding box center [524, 253] width 277 height 27
click at [433, 315] on input "250.00" at bounding box center [524, 308] width 277 height 27
click at [806, 370] on div "fiber_manual_record Added to Schedule J Schedule I: $2,063.54 Schedule J: $2,06…" at bounding box center [857, 408] width 968 height 84
click at [619, 148] on link "Taxes / Insurance" at bounding box center [637, 156] width 93 height 35
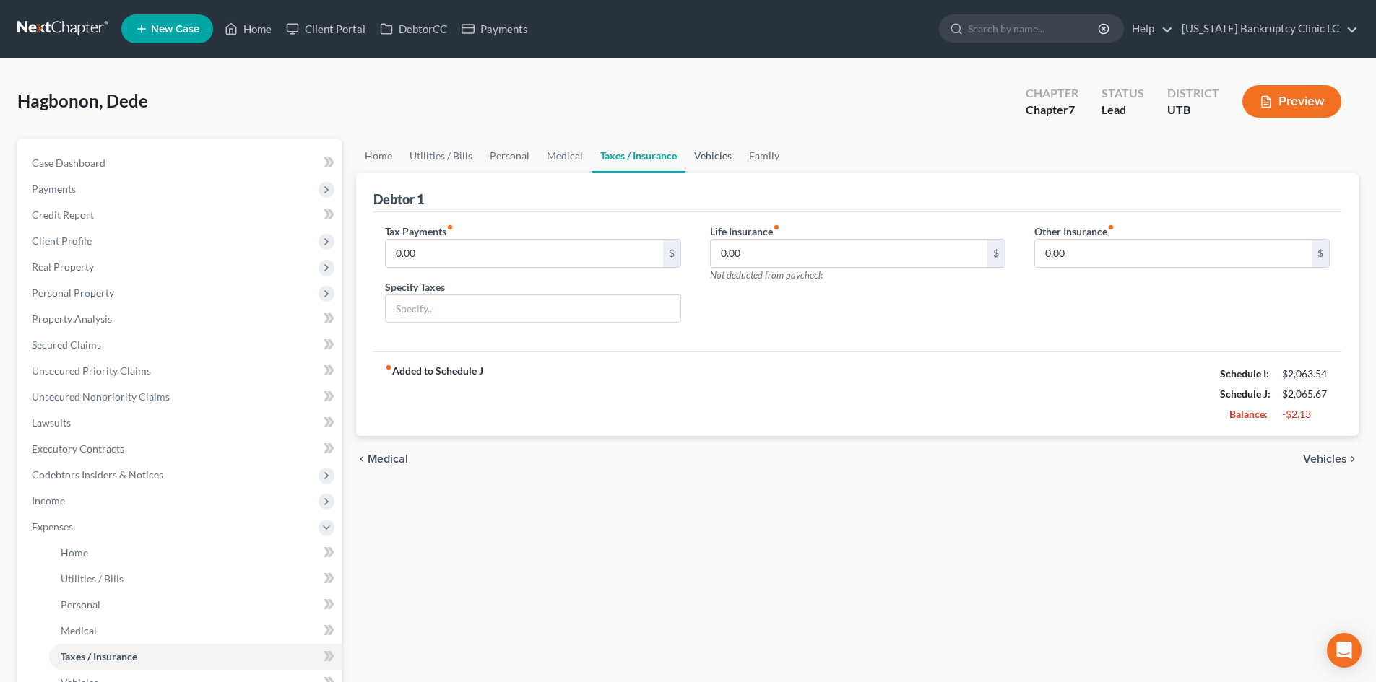
click at [705, 165] on link "Vehicles" at bounding box center [712, 156] width 55 height 35
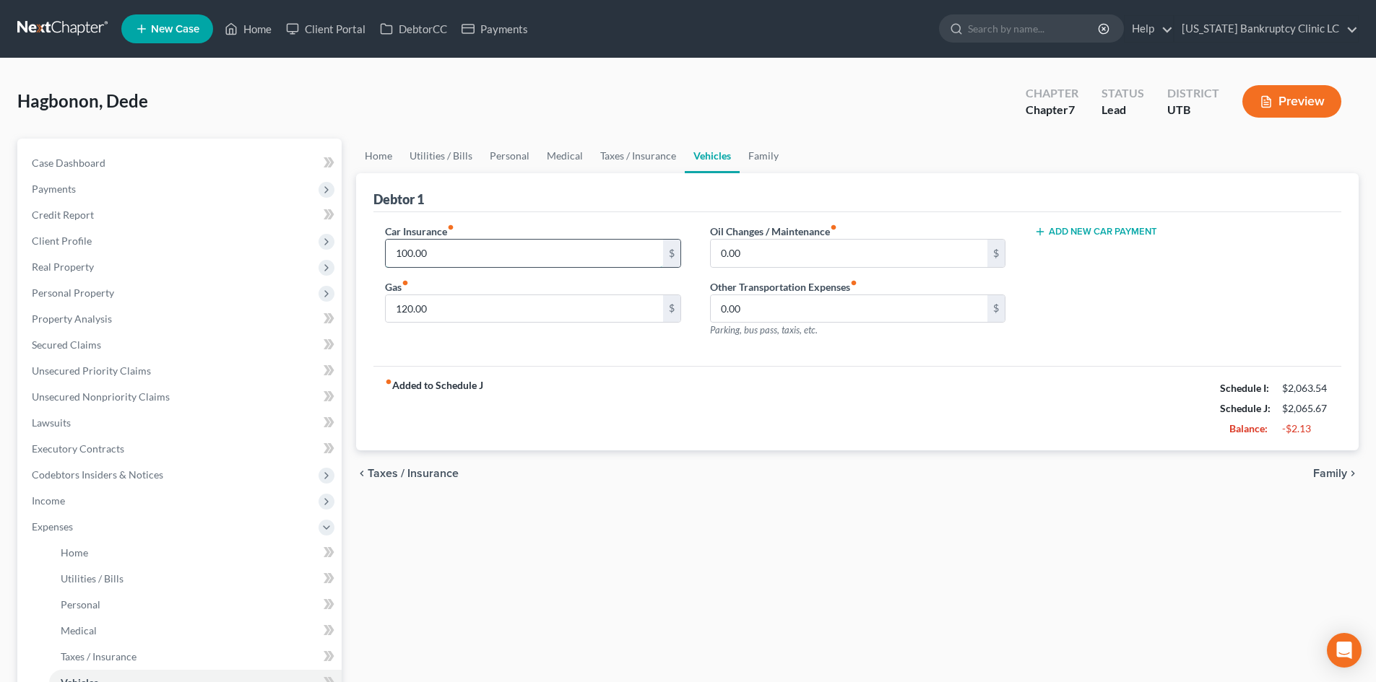
click at [560, 263] on input "100.00" at bounding box center [524, 253] width 277 height 27
drag, startPoint x: 726, startPoint y: 451, endPoint x: 696, endPoint y: 440, distance: 31.5
click at [726, 451] on div "chevron_left Taxes / Insurance Family chevron_right" at bounding box center [857, 474] width 1002 height 46
click at [75, 529] on span "Expenses" at bounding box center [180, 527] width 321 height 26
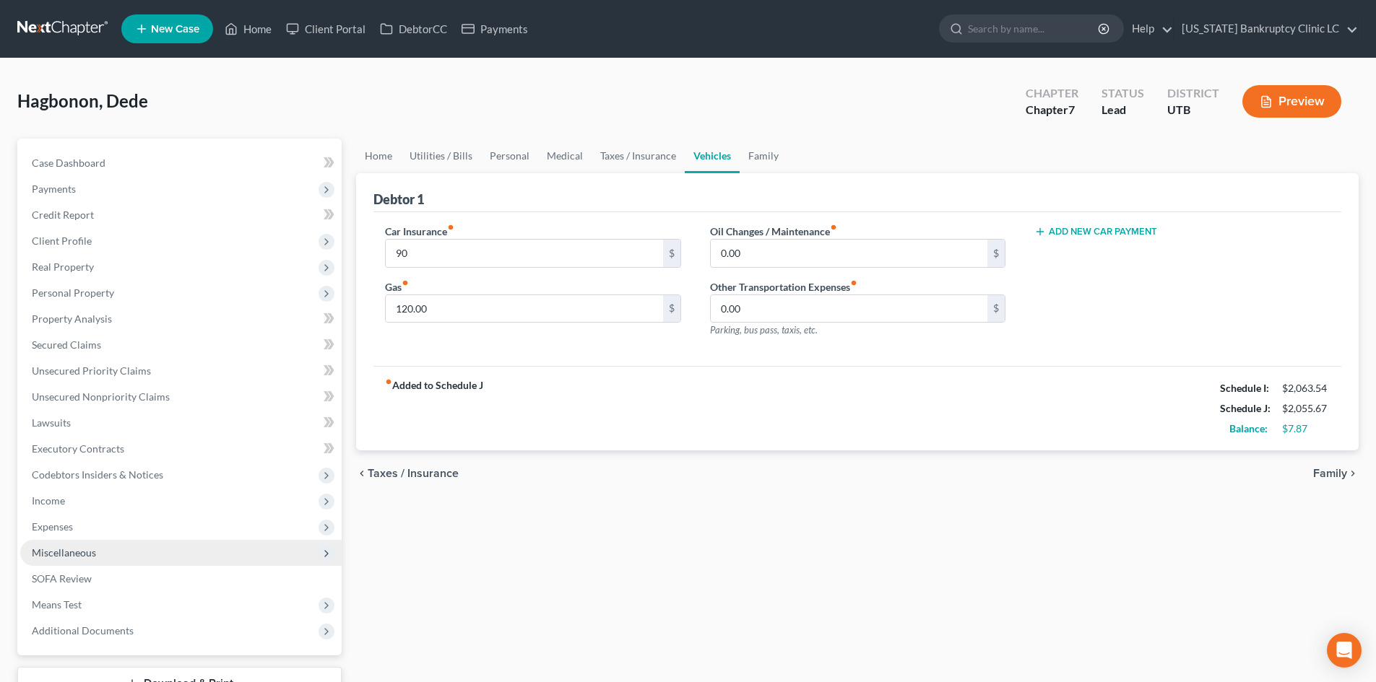
click at [78, 556] on span "Miscellaneous" at bounding box center [64, 553] width 64 height 12
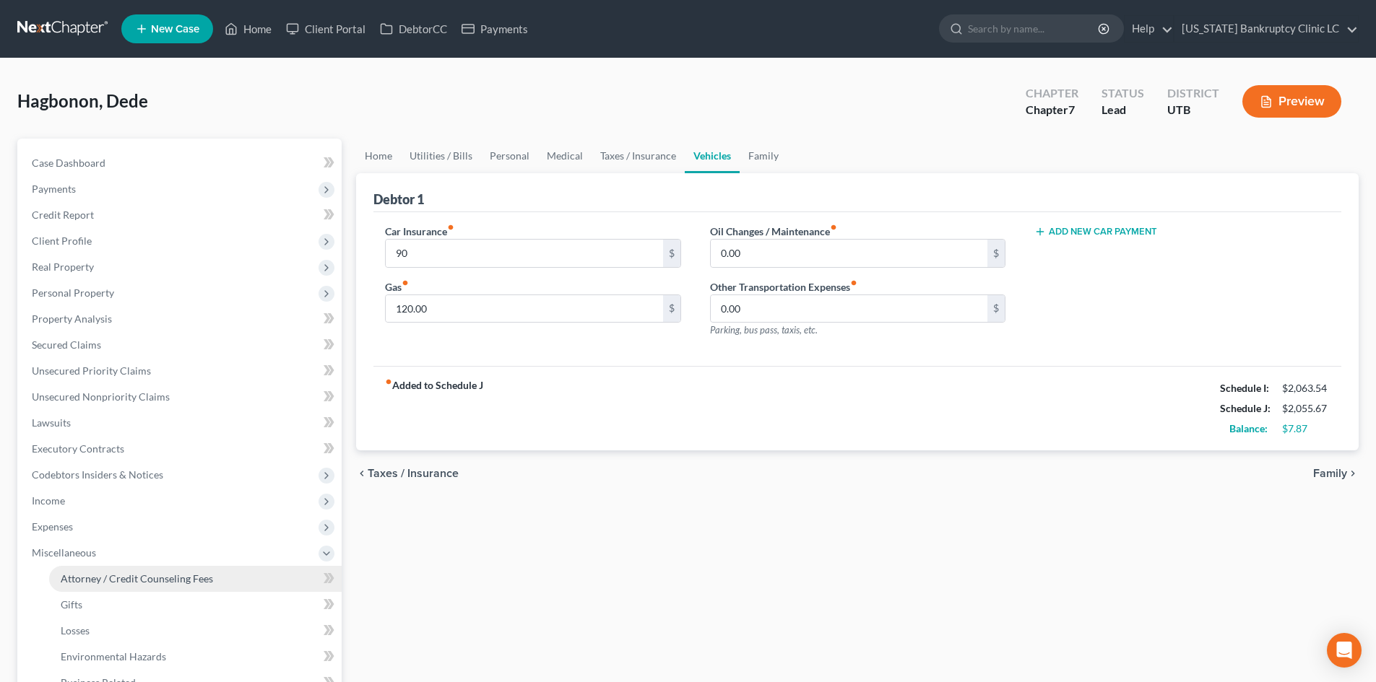
click at [111, 580] on span "Attorney / Credit Counseling Fees" at bounding box center [137, 579] width 152 height 12
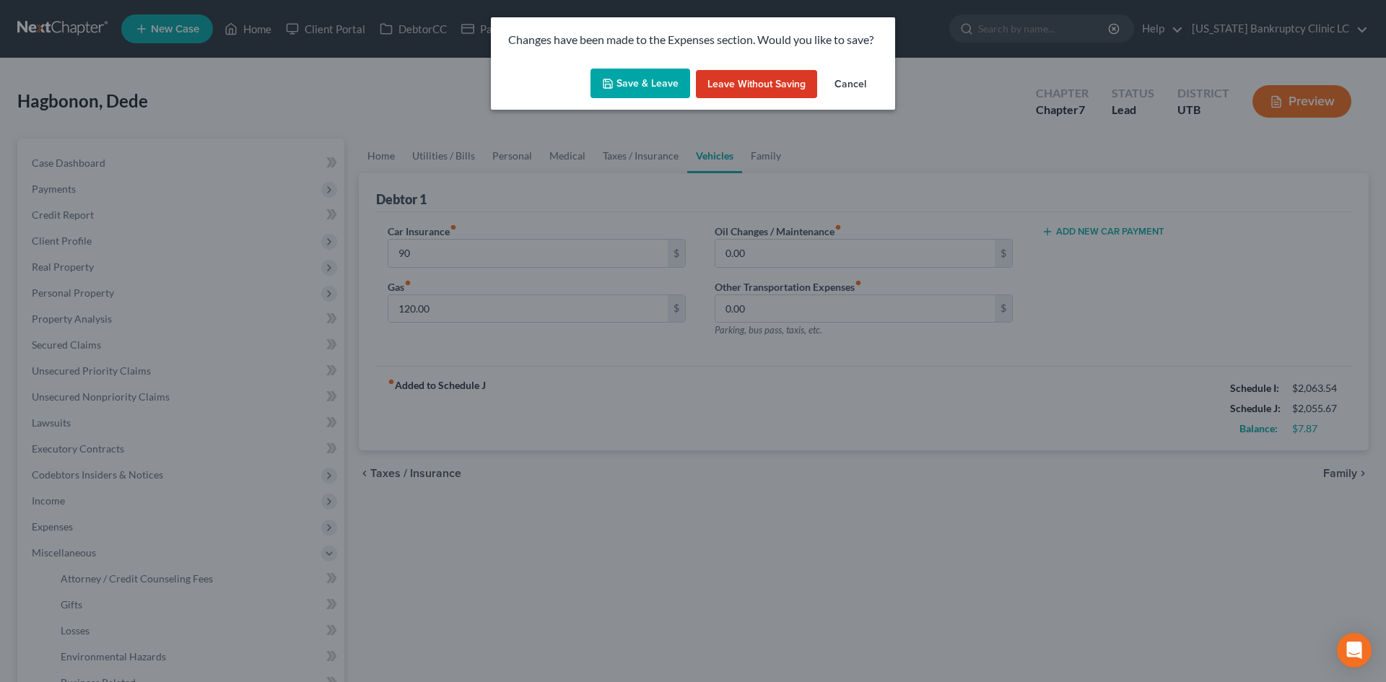
click at [669, 90] on button "Save & Leave" at bounding box center [641, 84] width 100 height 30
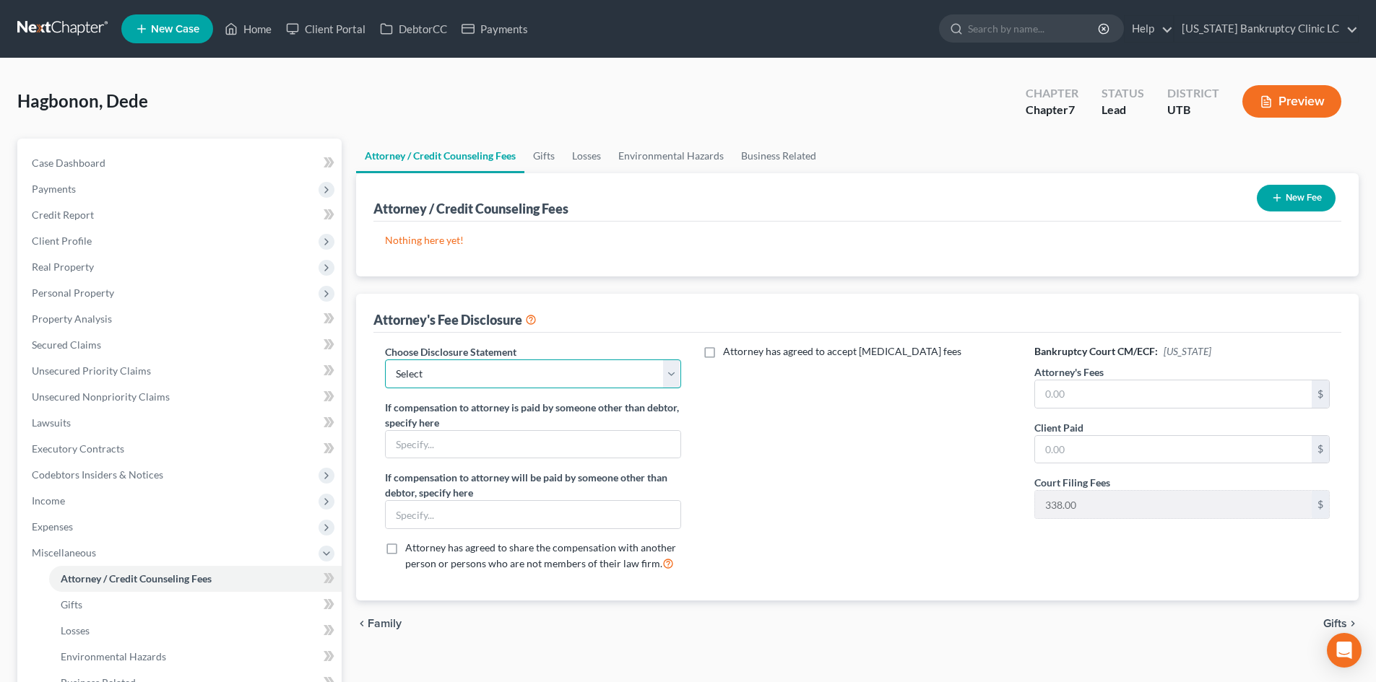
click at [516, 381] on select "Select Installment Chapter 7 Cases Salt Lake Custom Disclosure Fresh Start Fund…" at bounding box center [532, 374] width 295 height 29
click at [385, 360] on select "Select Installment Chapter 7 Cases Salt Lake Custom Disclosure Fresh Start Fund…" at bounding box center [532, 374] width 295 height 29
click at [1068, 391] on input "text" at bounding box center [1173, 394] width 277 height 27
click at [892, 435] on div "Attorney has agreed to accept [MEDICAL_DATA] fees" at bounding box center [857, 463] width 324 height 239
click at [82, 554] on span "Miscellaneous" at bounding box center [64, 553] width 64 height 12
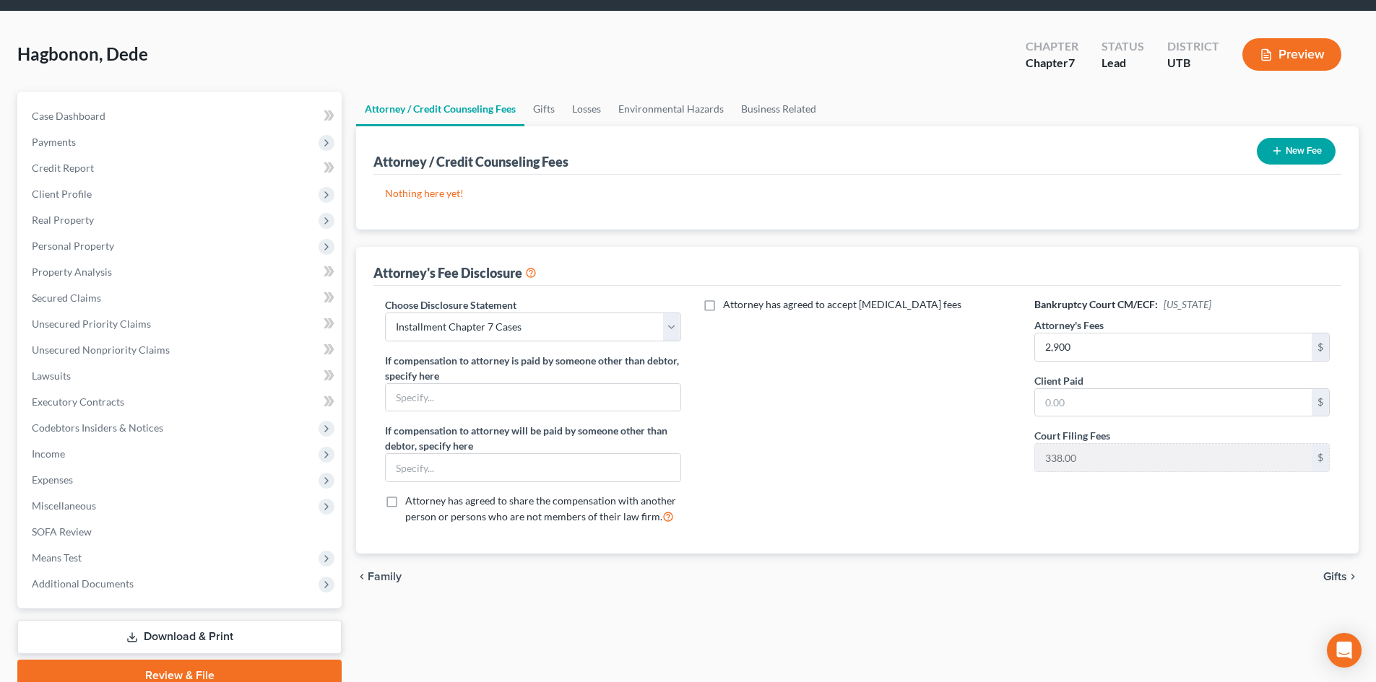
scroll to position [111, 0]
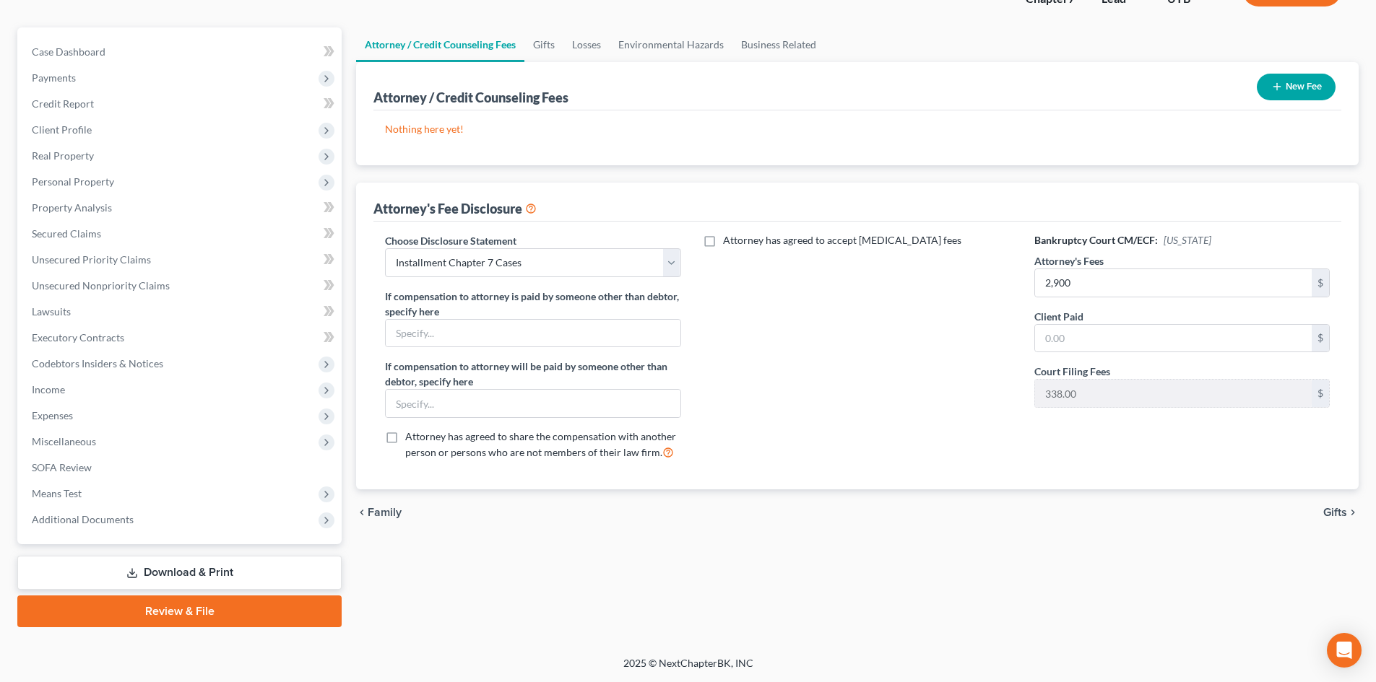
click at [226, 617] on link "Review & File" at bounding box center [179, 612] width 324 height 32
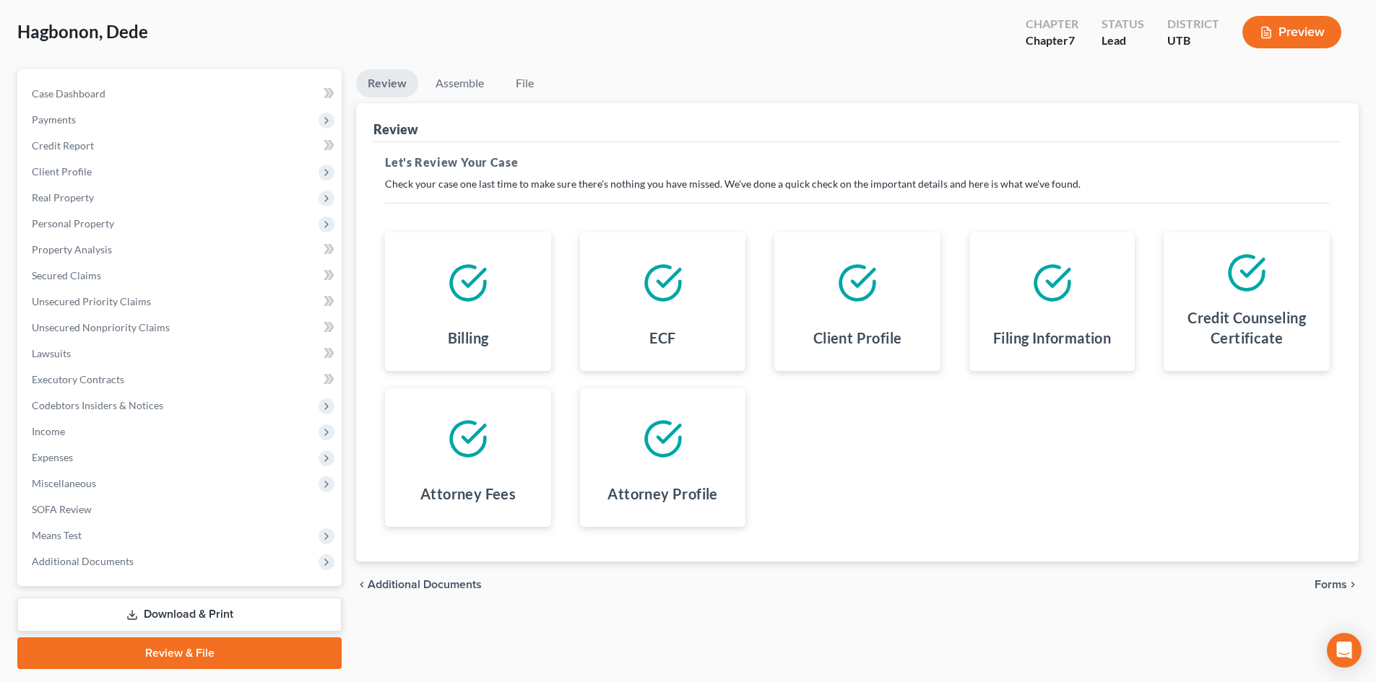
scroll to position [111, 0]
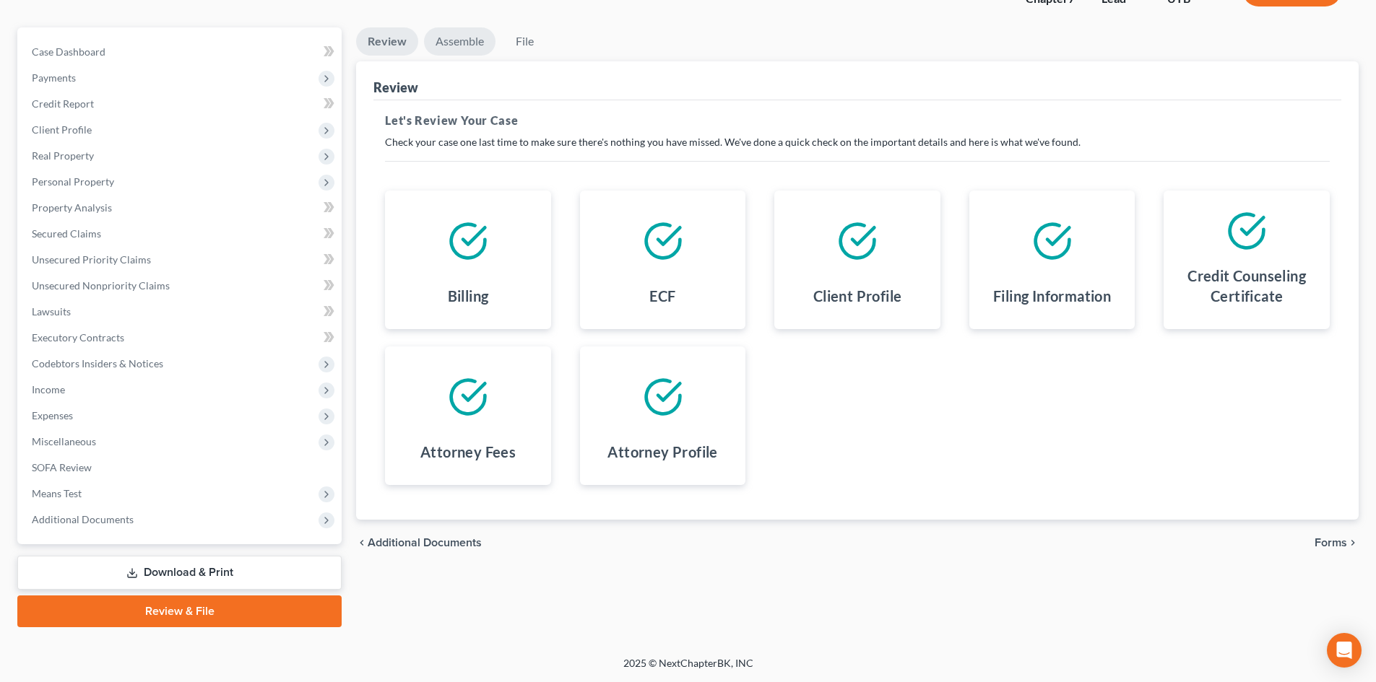
click at [455, 39] on link "Assemble" at bounding box center [459, 41] width 71 height 28
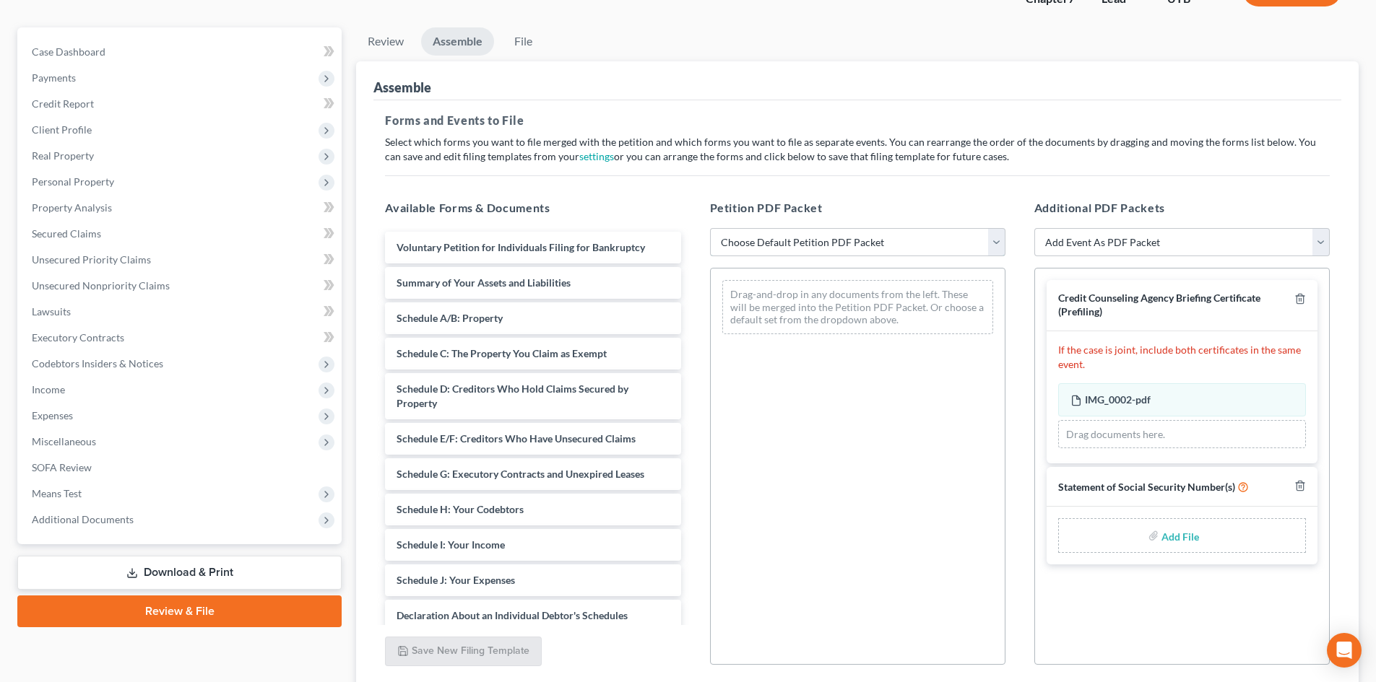
click at [802, 242] on select "Choose Default Petition PDF Packet Emergency Filing (Voluntary Petition and Cre…" at bounding box center [857, 242] width 295 height 29
click at [710, 228] on select "Choose Default Petition PDF Packet Emergency Filing (Voluntary Petition and Cre…" at bounding box center [857, 242] width 295 height 29
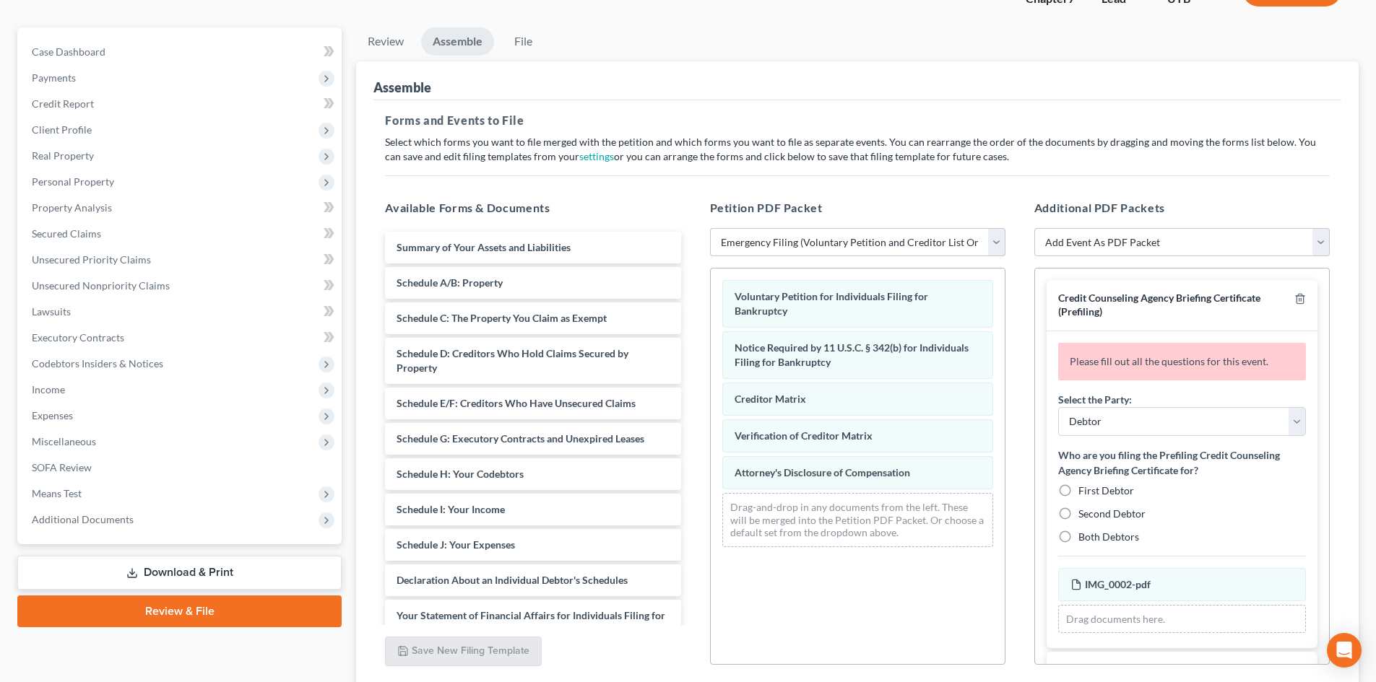
click at [815, 234] on select "Choose Default Petition PDF Packet Emergency Filing (Voluntary Petition and Cre…" at bounding box center [857, 242] width 295 height 29
click at [710, 228] on select "Choose Default Petition PDF Packet Emergency Filing (Voluntary Petition and Cre…" at bounding box center [857, 242] width 295 height 29
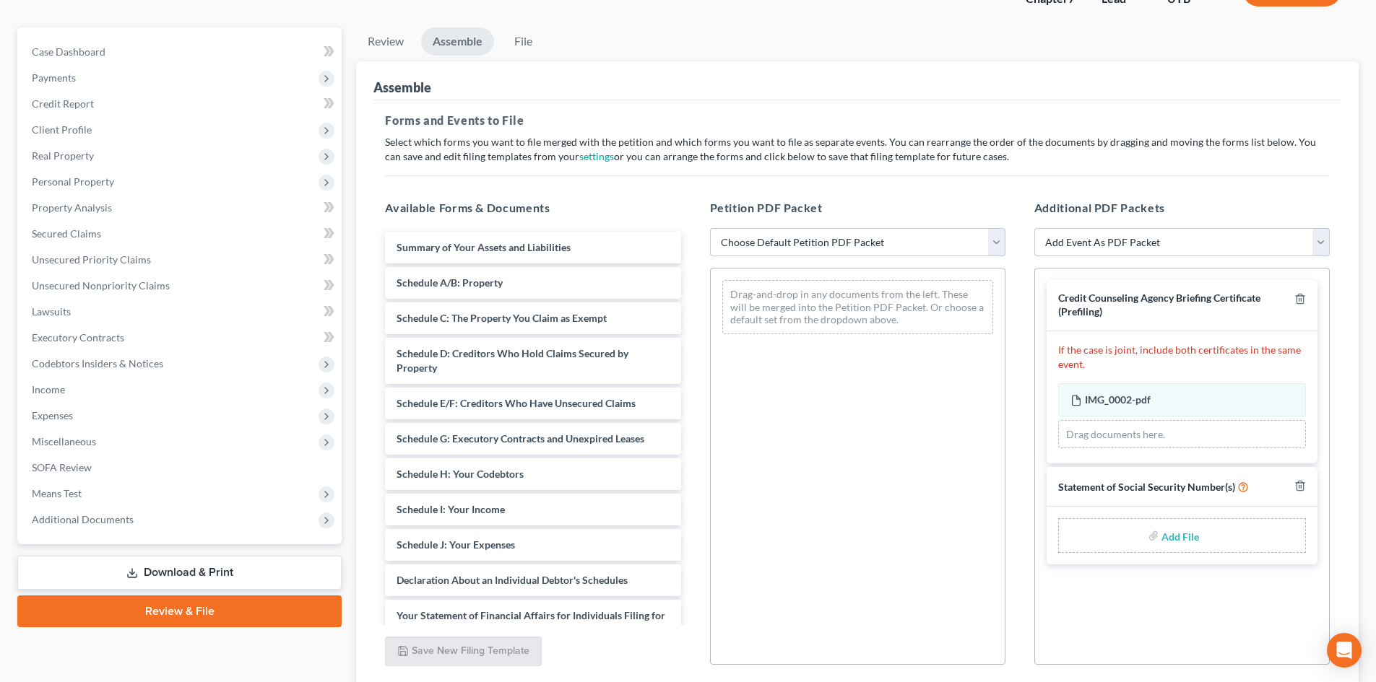
click at [810, 241] on select "Choose Default Petition PDF Packet Emergency Filing (Voluntary Petition and Cre…" at bounding box center [857, 242] width 295 height 29
click at [151, 564] on link "Download & Print" at bounding box center [179, 573] width 324 height 34
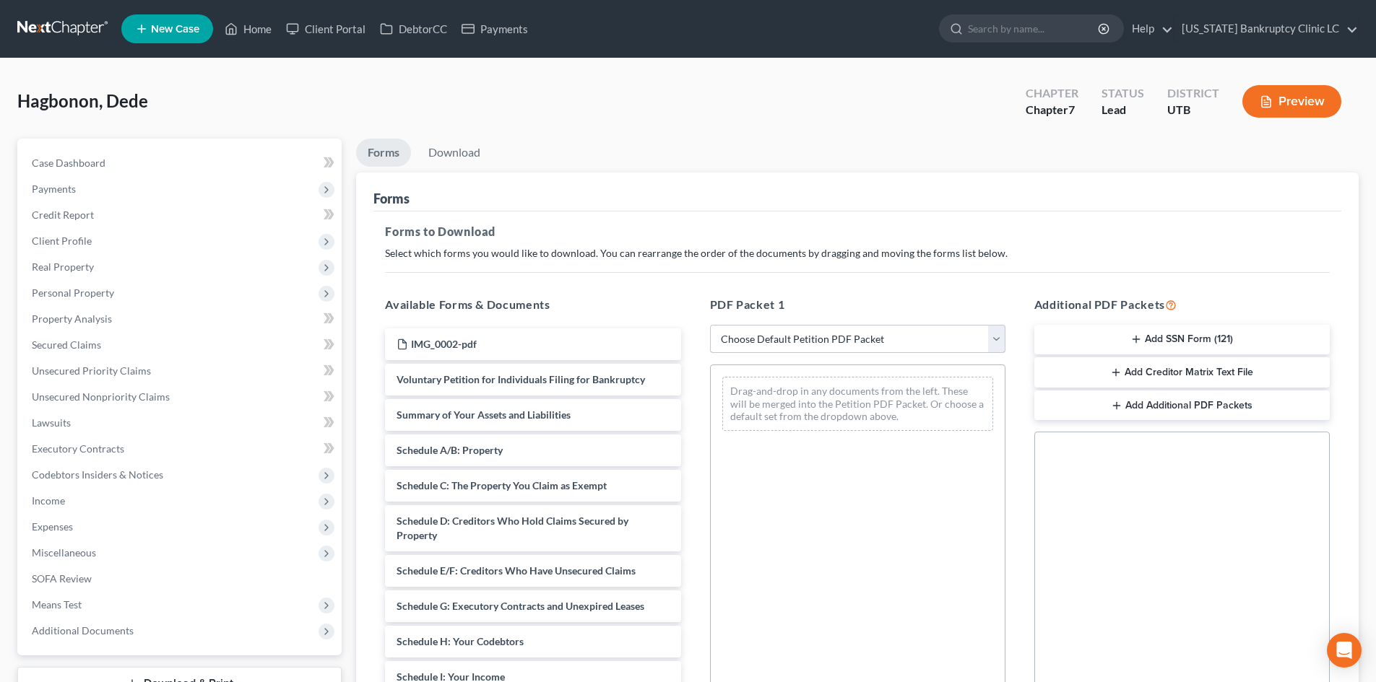
drag, startPoint x: 786, startPoint y: 341, endPoint x: 789, endPoint y: 352, distance: 11.8
click at [786, 341] on select "Choose Default Petition PDF Packet Complete Bankruptcy Petition (all forms and …" at bounding box center [857, 339] width 295 height 29
click at [710, 325] on select "Choose Default Petition PDF Packet Complete Bankruptcy Petition (all forms and …" at bounding box center [857, 339] width 295 height 29
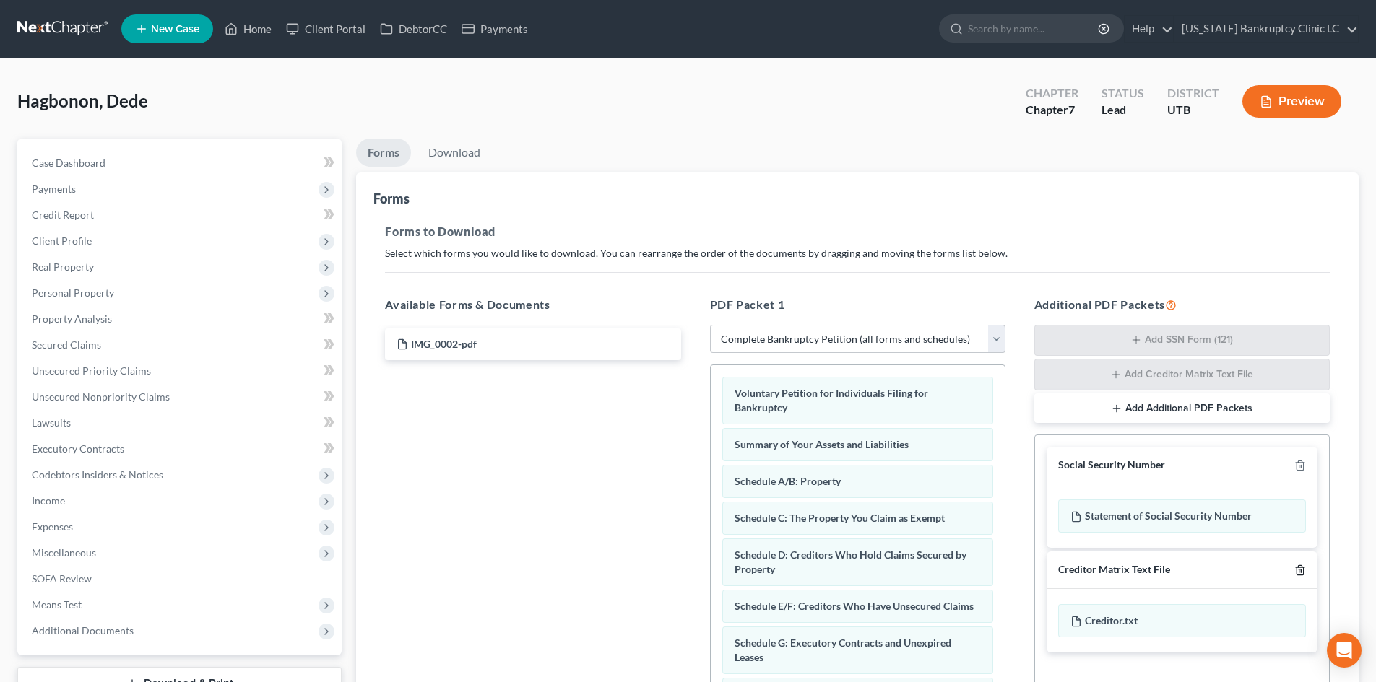
click at [1306, 570] on div "Creditor Matrix Text File" at bounding box center [1181, 571] width 271 height 38
click at [1302, 570] on icon "button" at bounding box center [1300, 571] width 12 height 12
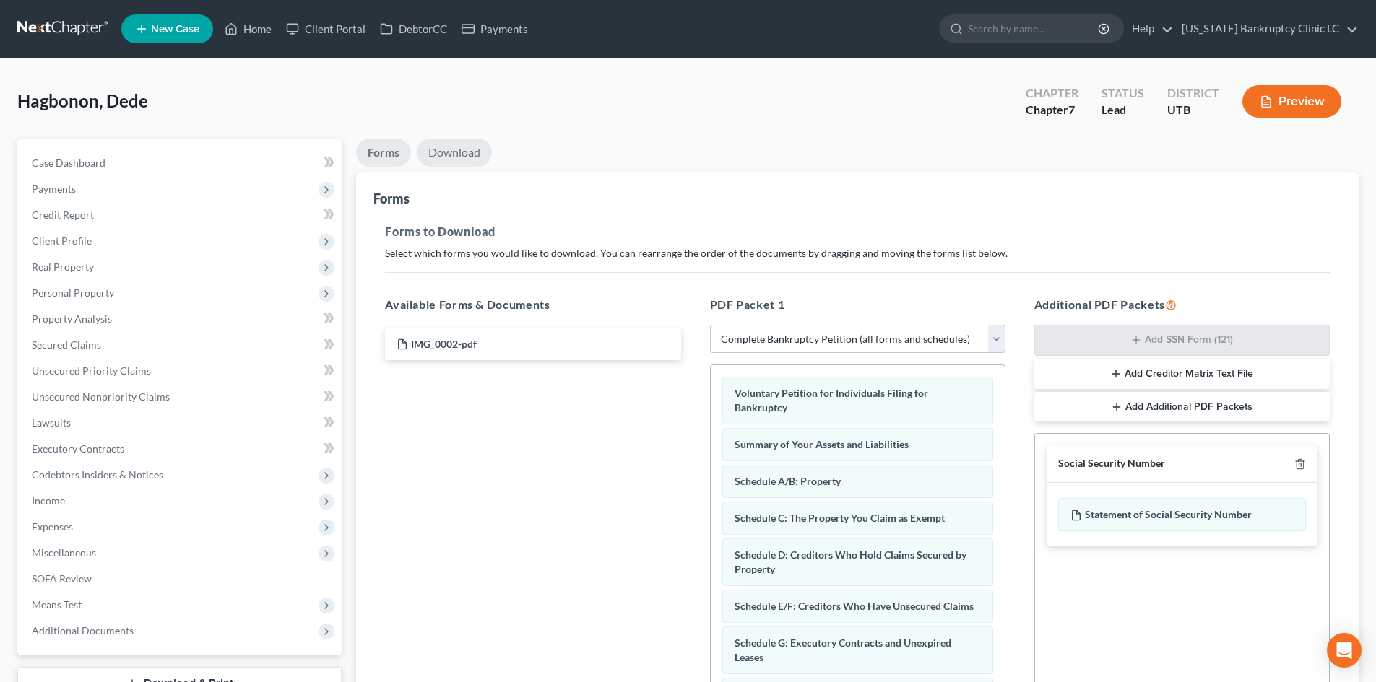
drag, startPoint x: 455, startPoint y: 153, endPoint x: 464, endPoint y: 181, distance: 29.7
click at [455, 152] on link "Download" at bounding box center [454, 153] width 75 height 28
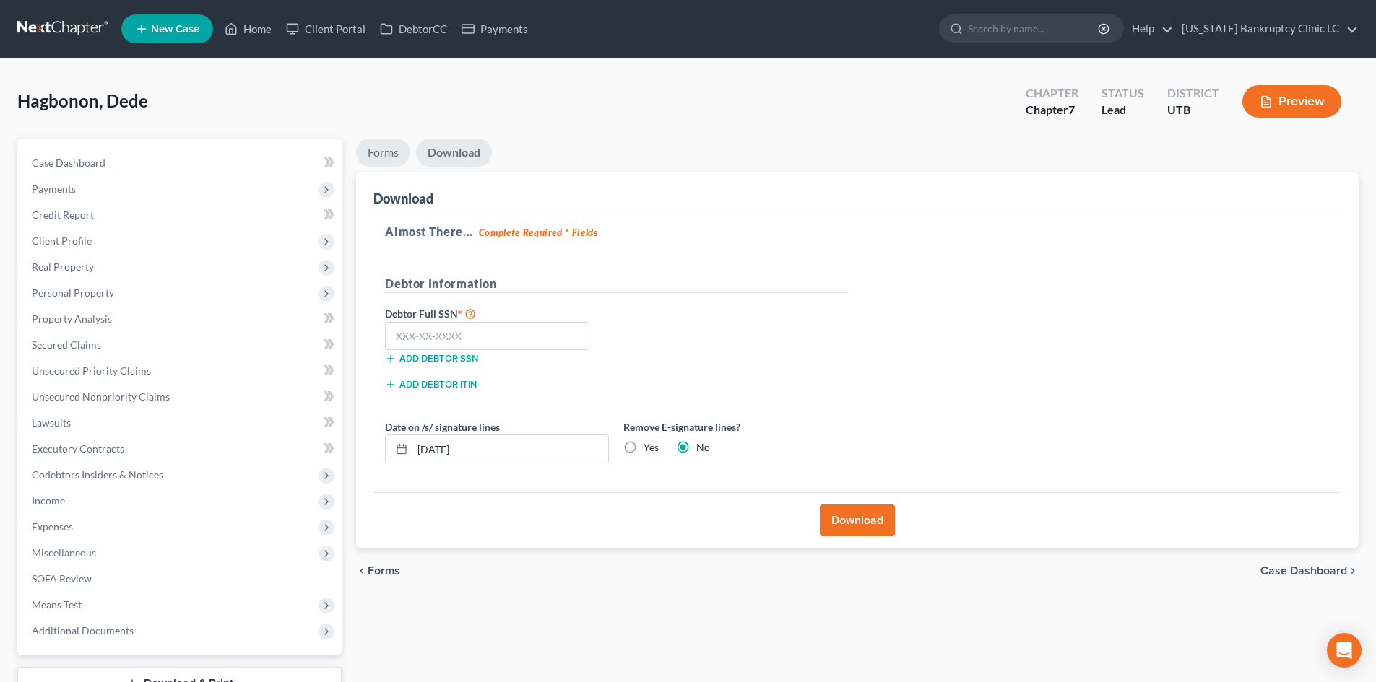
click at [379, 153] on link "Forms" at bounding box center [383, 153] width 54 height 28
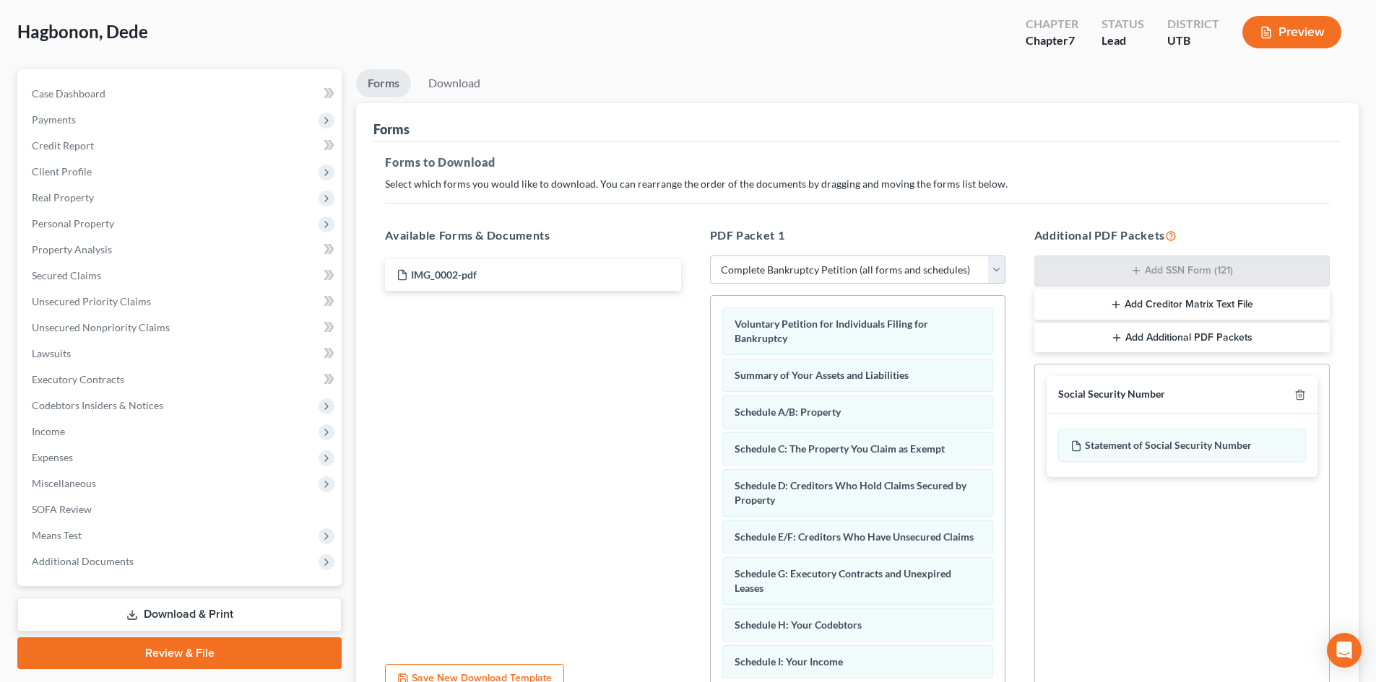
scroll to position [144, 0]
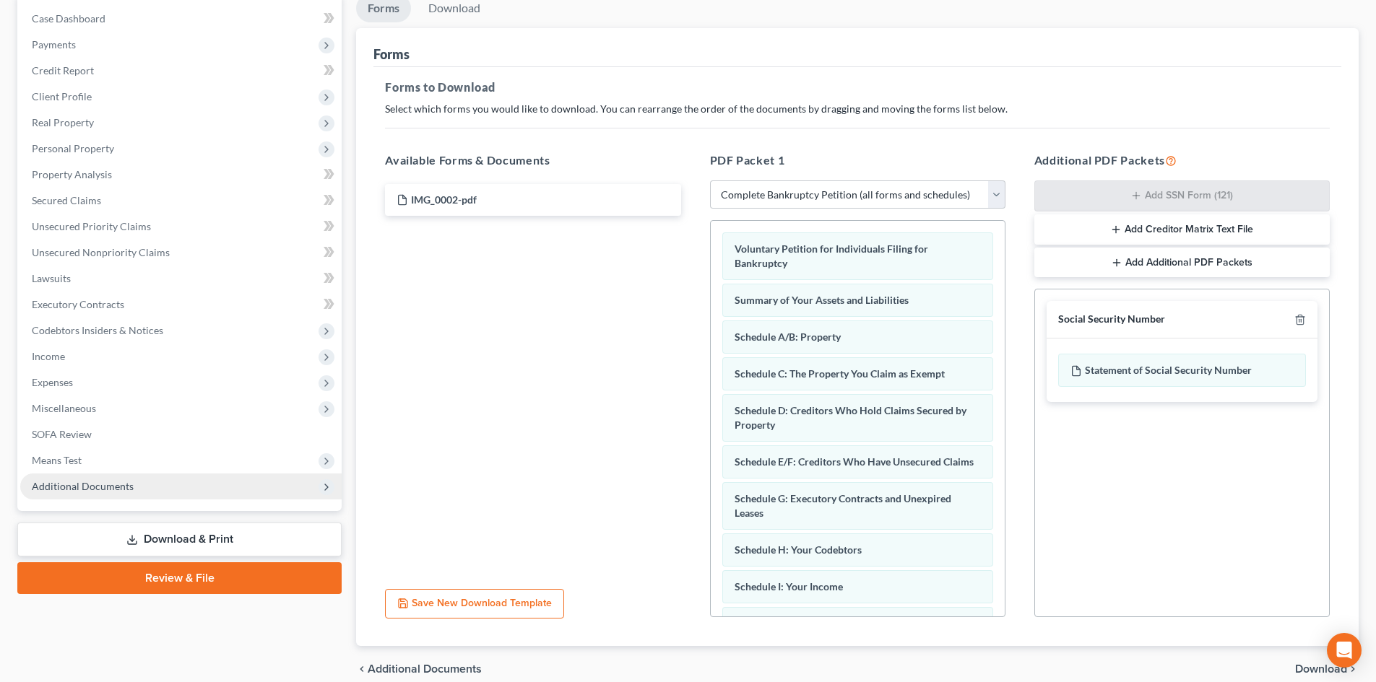
click at [92, 490] on span "Additional Documents" at bounding box center [83, 486] width 102 height 12
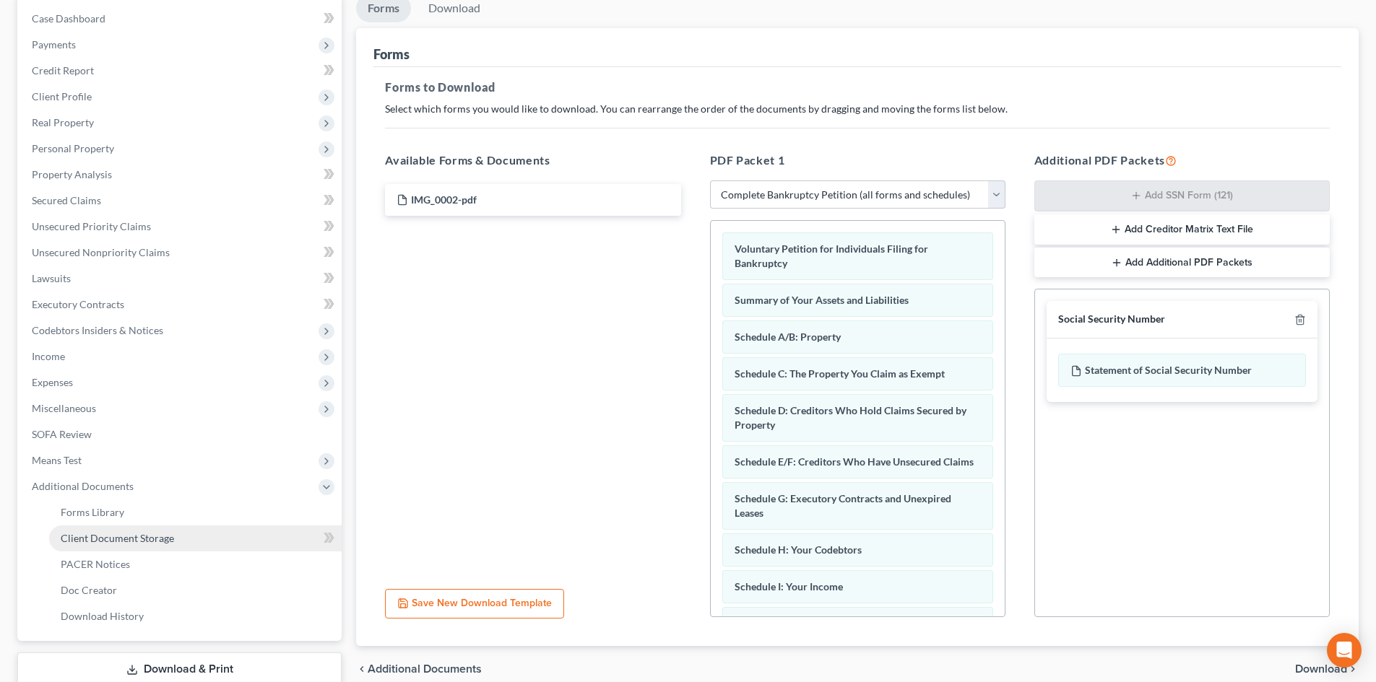
click at [107, 542] on span "Client Document Storage" at bounding box center [117, 538] width 113 height 12
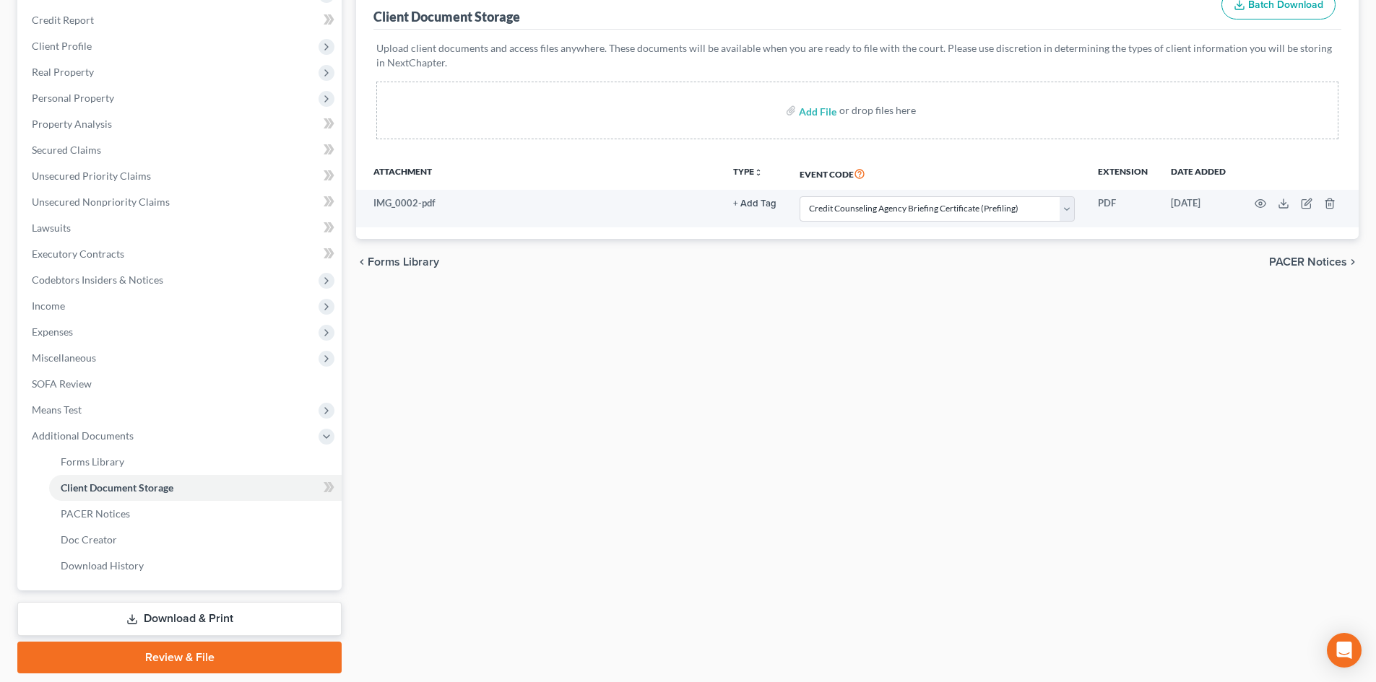
scroll to position [217, 0]
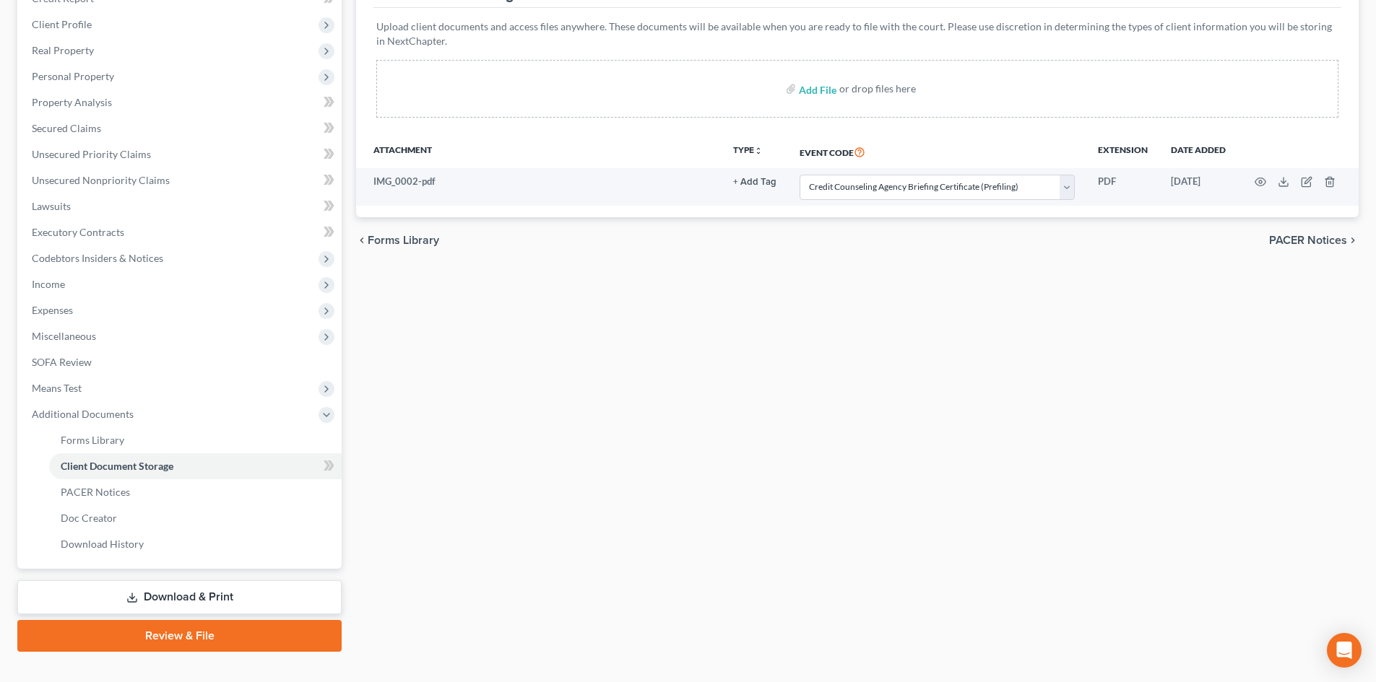
click at [166, 627] on link "Review & File" at bounding box center [179, 636] width 324 height 32
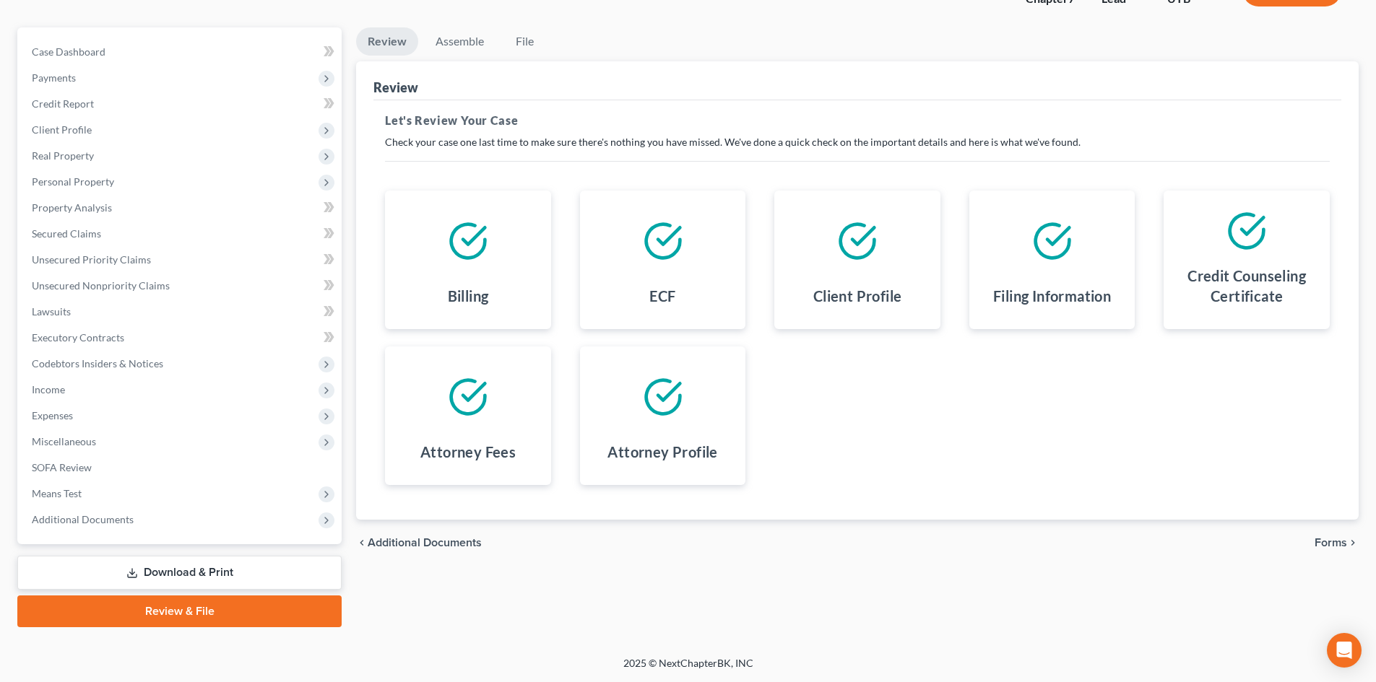
click at [123, 587] on link "Download & Print" at bounding box center [179, 573] width 324 height 34
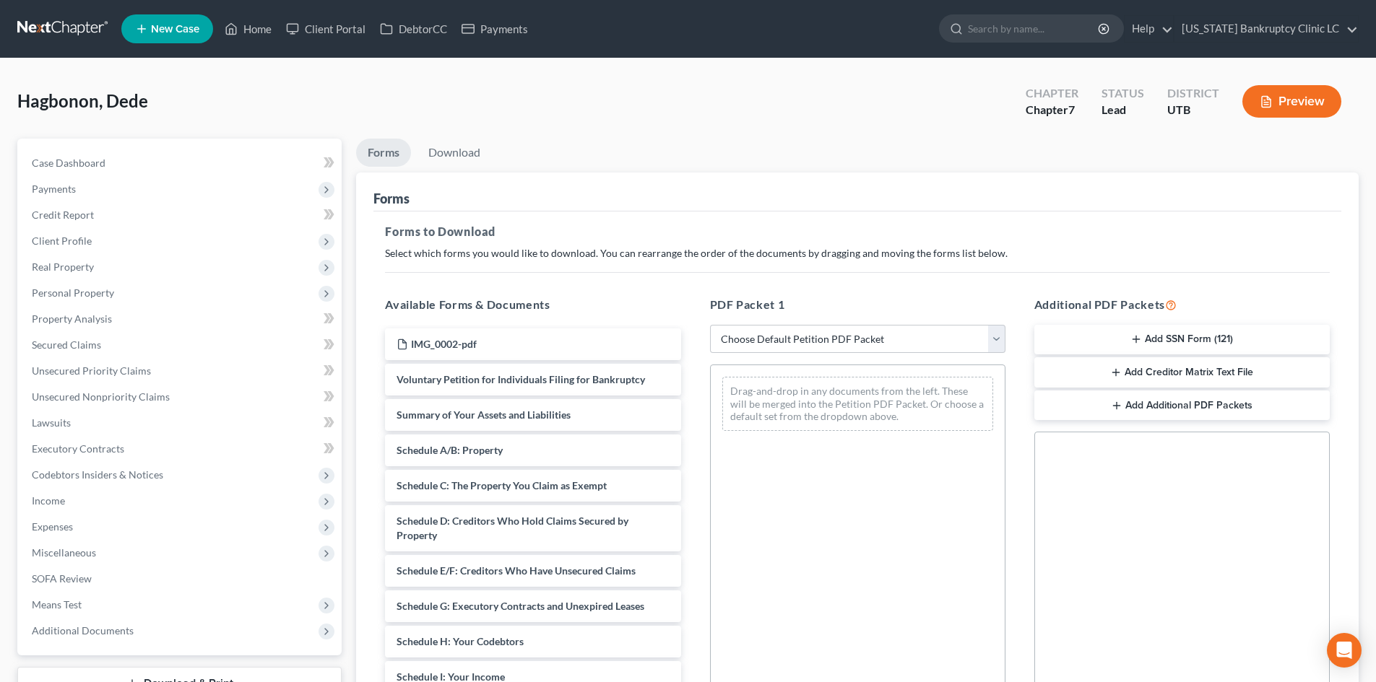
click at [783, 323] on div "PDF Packet 1 Choose Default Petition PDF Packet Complete Bankruptcy Petition (a…" at bounding box center [857, 529] width 324 height 490
click at [782, 347] on select "Choose Default Petition PDF Packet Complete Bankruptcy Petition (all forms and …" at bounding box center [857, 339] width 295 height 29
click at [710, 325] on select "Choose Default Petition PDF Packet Complete Bankruptcy Petition (all forms and …" at bounding box center [857, 339] width 295 height 29
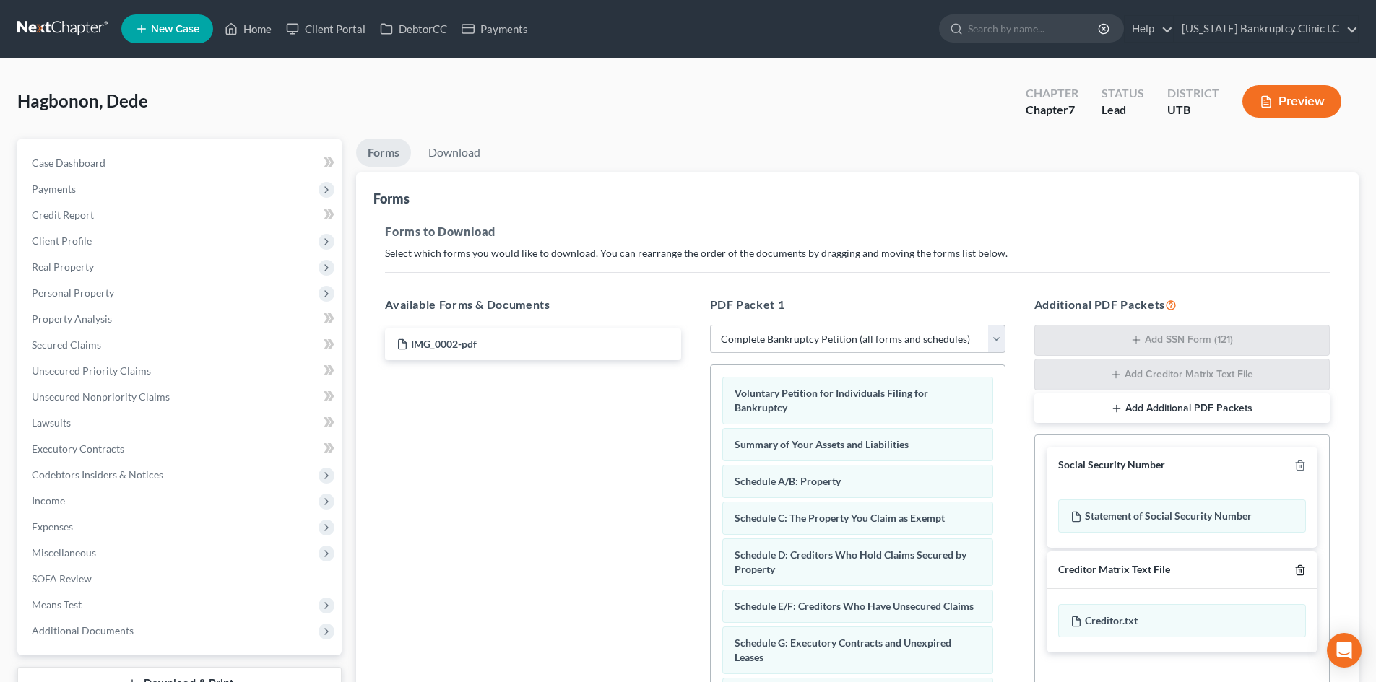
click at [1301, 568] on icon "button" at bounding box center [1300, 571] width 12 height 12
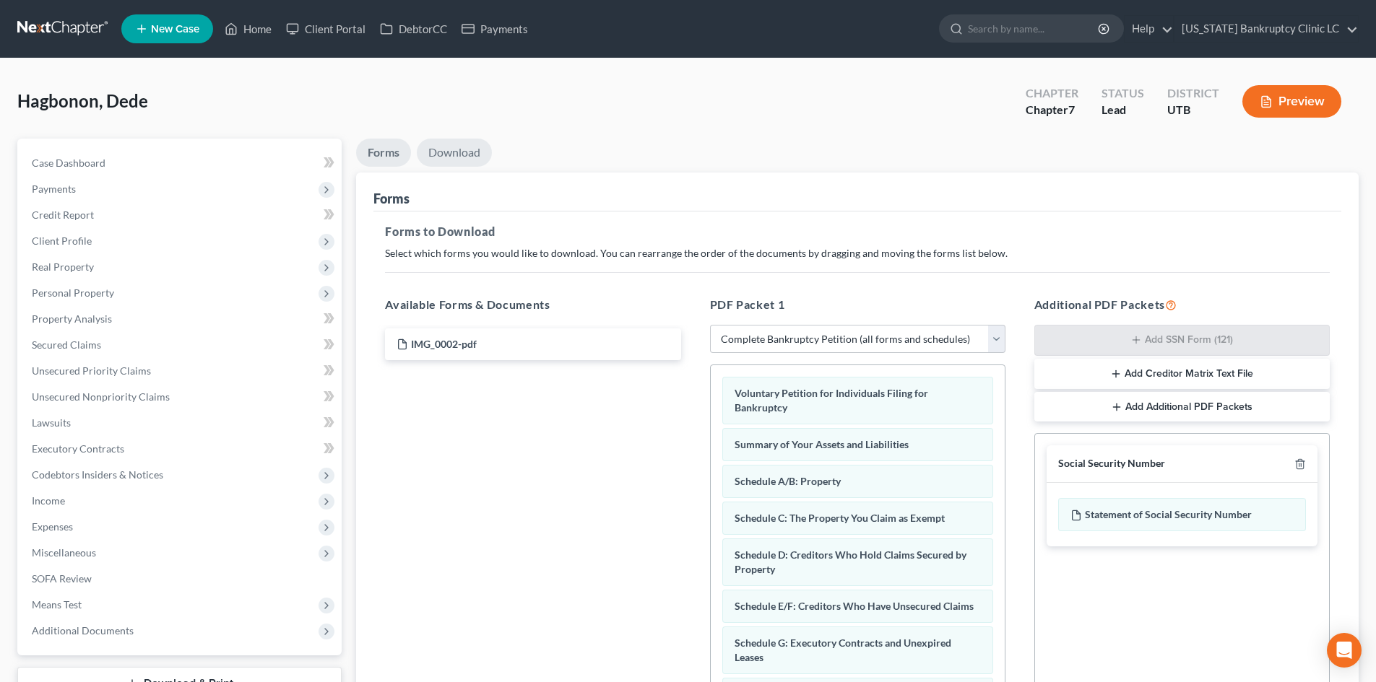
click at [459, 150] on link "Download" at bounding box center [454, 153] width 75 height 28
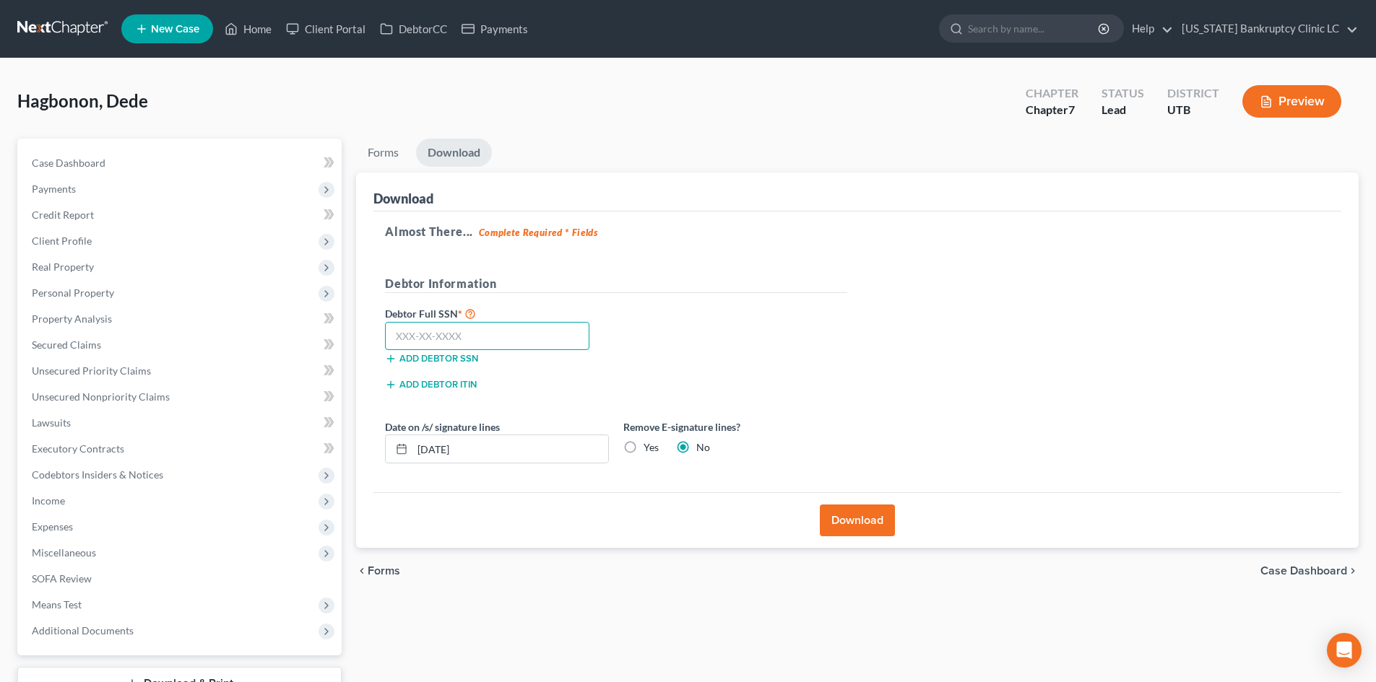
click at [542, 334] on input "text" at bounding box center [487, 336] width 204 height 29
click at [860, 505] on button "Download" at bounding box center [857, 521] width 75 height 32
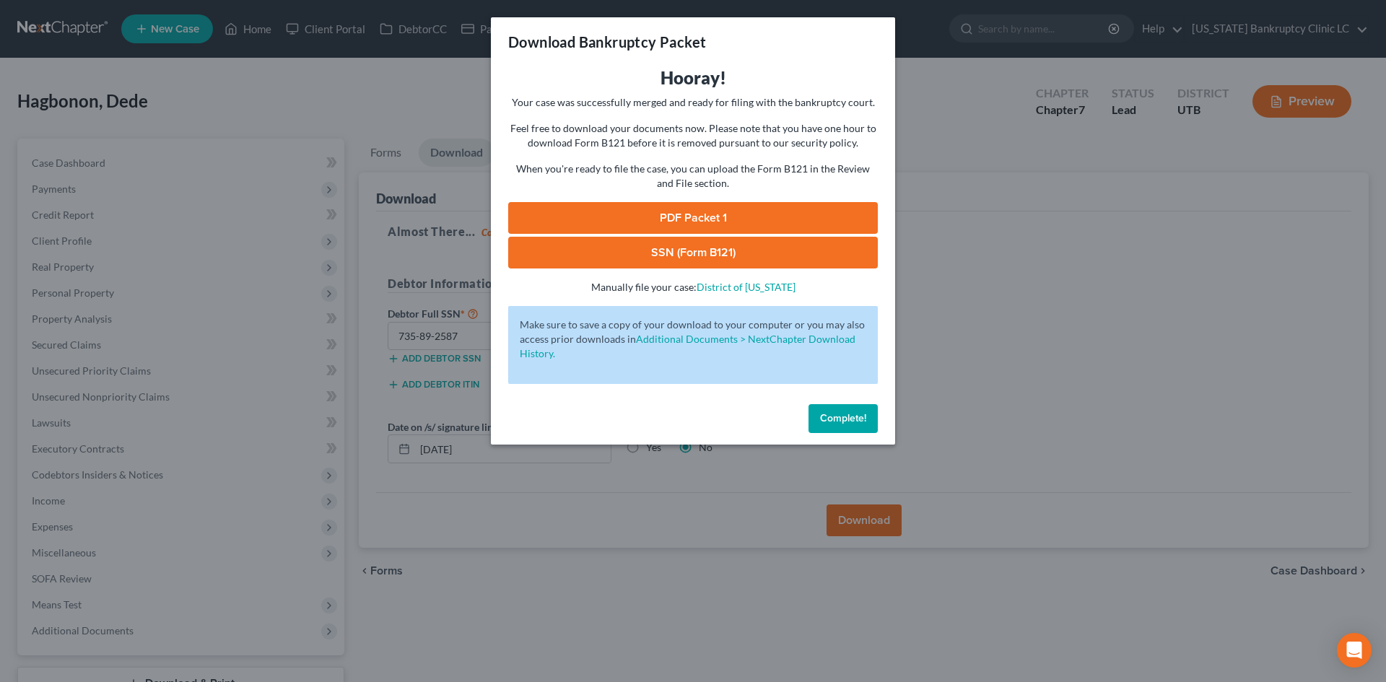
click at [843, 210] on link "PDF Packet 1" at bounding box center [693, 218] width 370 height 32
click at [705, 254] on link "SSN (Form B121)" at bounding box center [693, 253] width 370 height 32
click at [841, 423] on span "Complete!" at bounding box center [843, 418] width 46 height 12
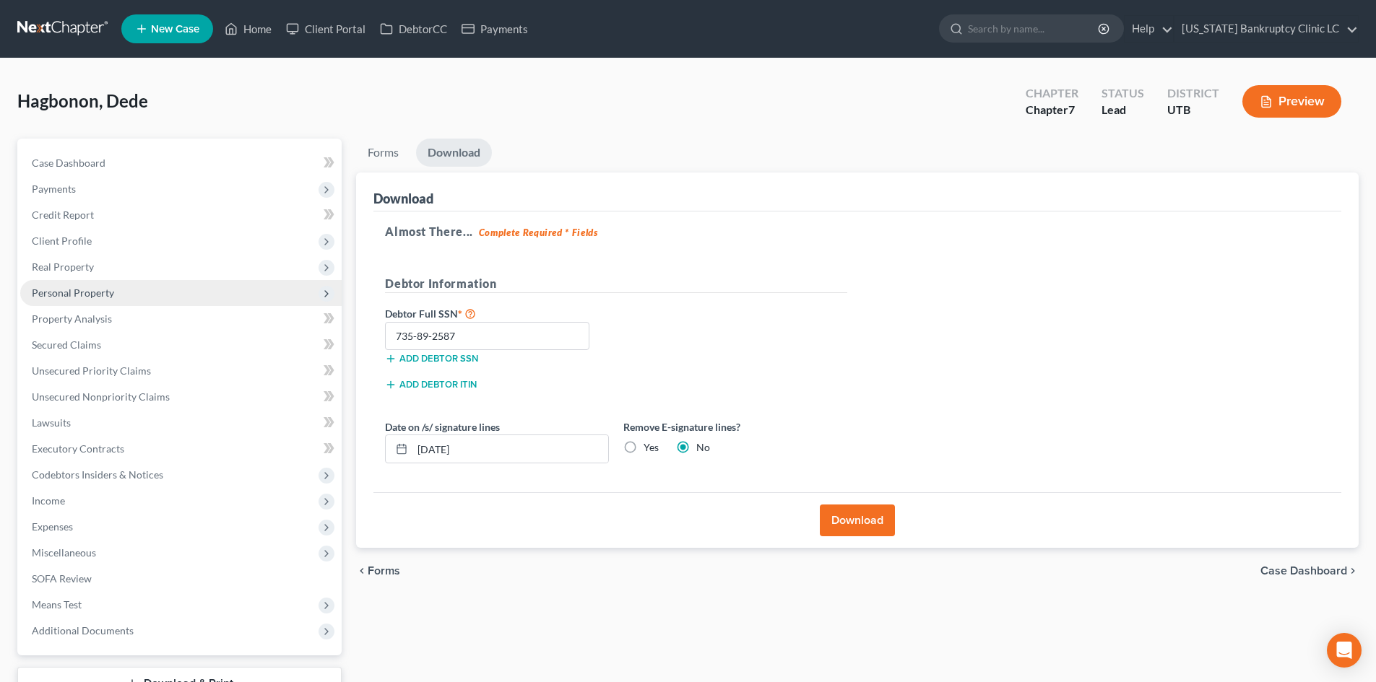
click at [86, 289] on span "Personal Property" at bounding box center [73, 293] width 82 height 12
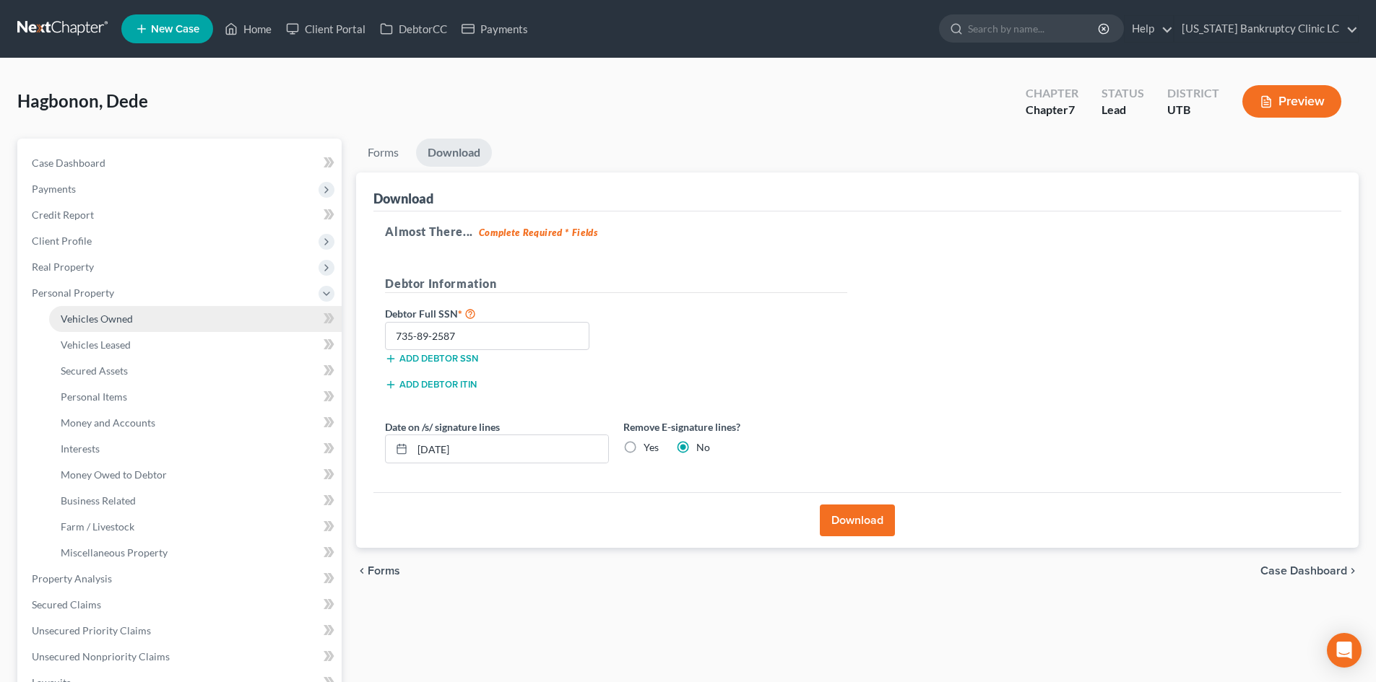
click at [129, 318] on span "Vehicles Owned" at bounding box center [97, 319] width 72 height 12
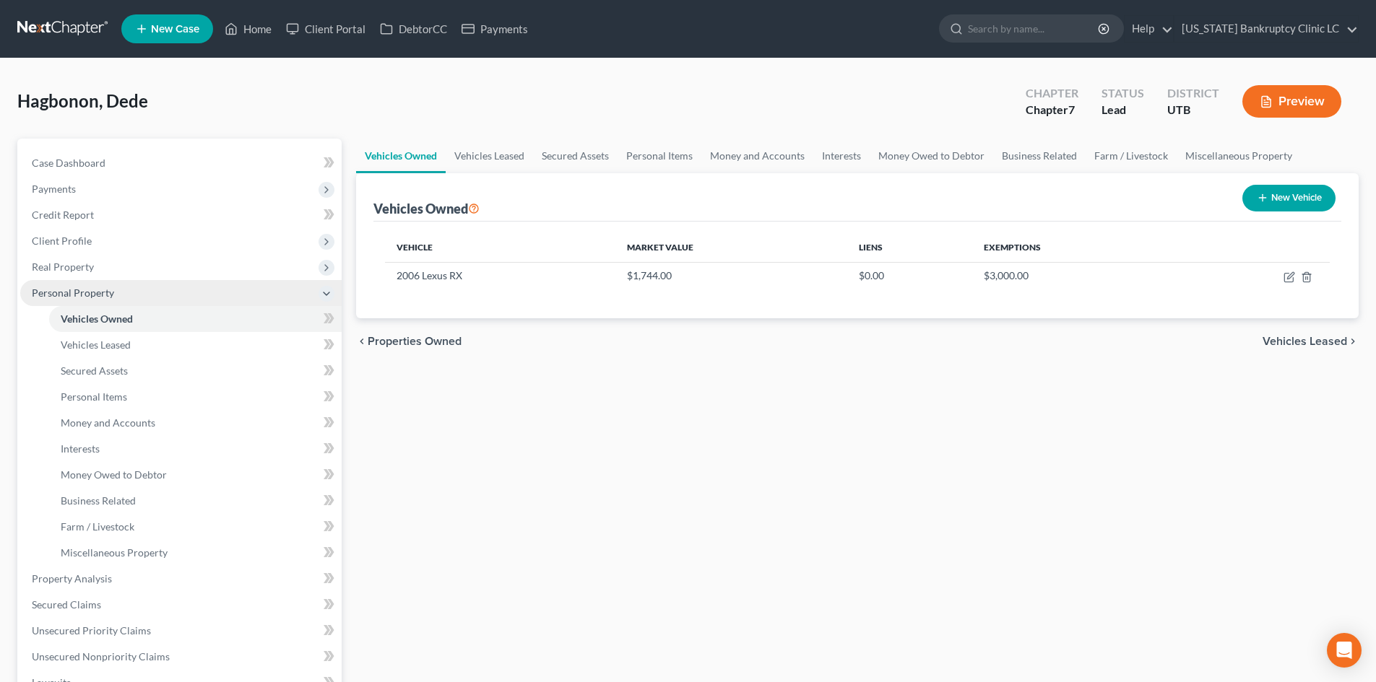
click at [72, 293] on span "Personal Property" at bounding box center [73, 293] width 82 height 12
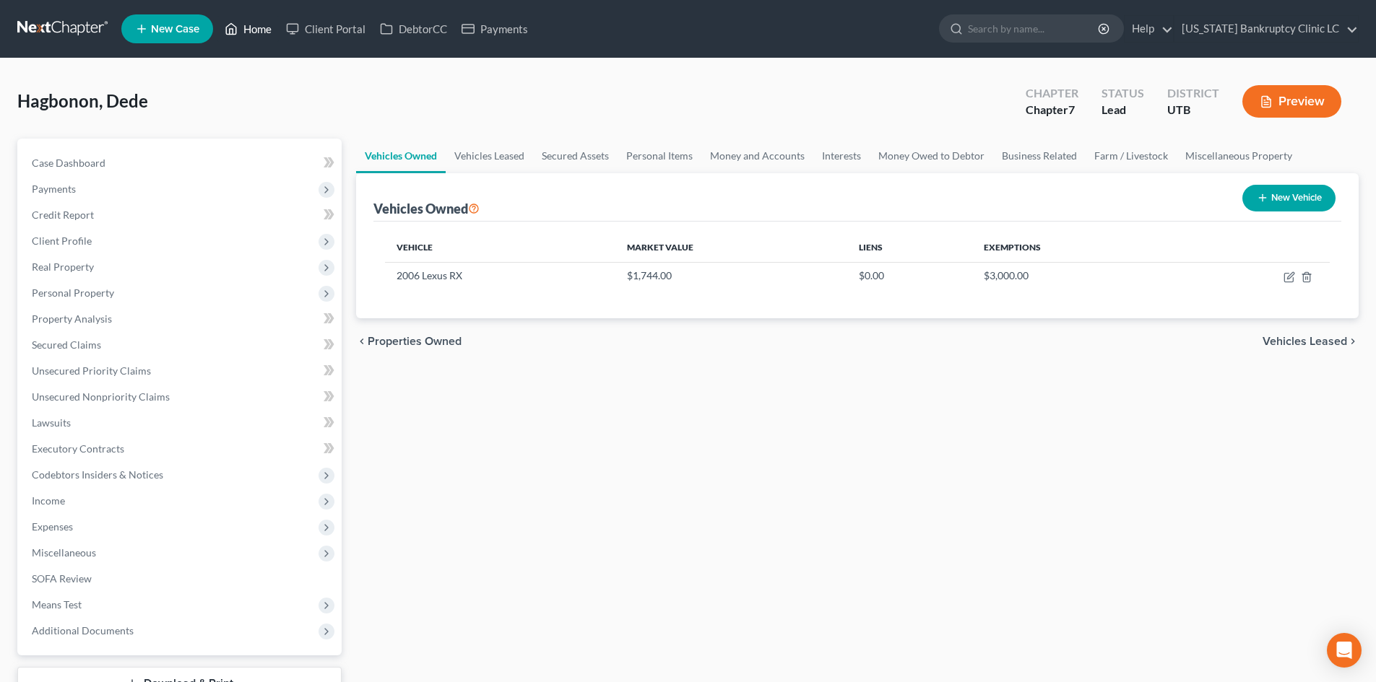
click at [257, 32] on link "Home" at bounding box center [247, 29] width 61 height 26
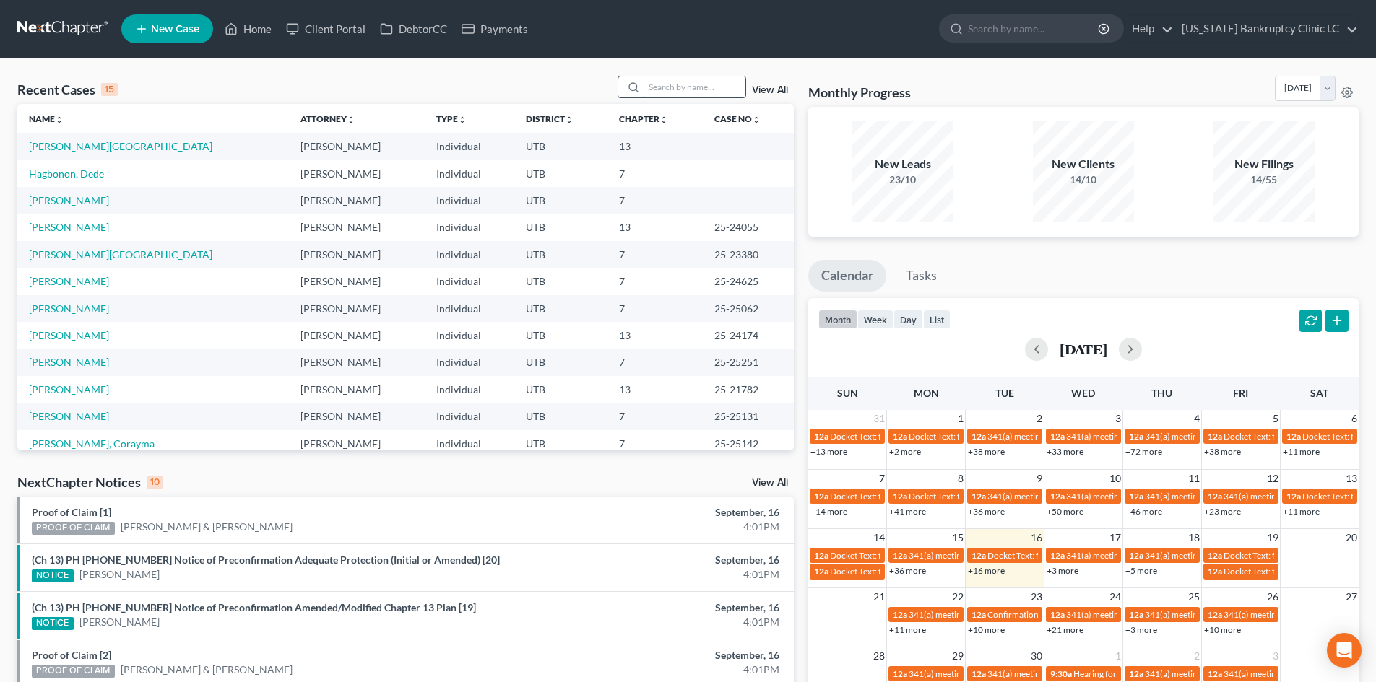
click at [714, 88] on input "search" at bounding box center [694, 87] width 101 height 21
click at [84, 201] on link "[PERSON_NAME]" at bounding box center [69, 200] width 80 height 12
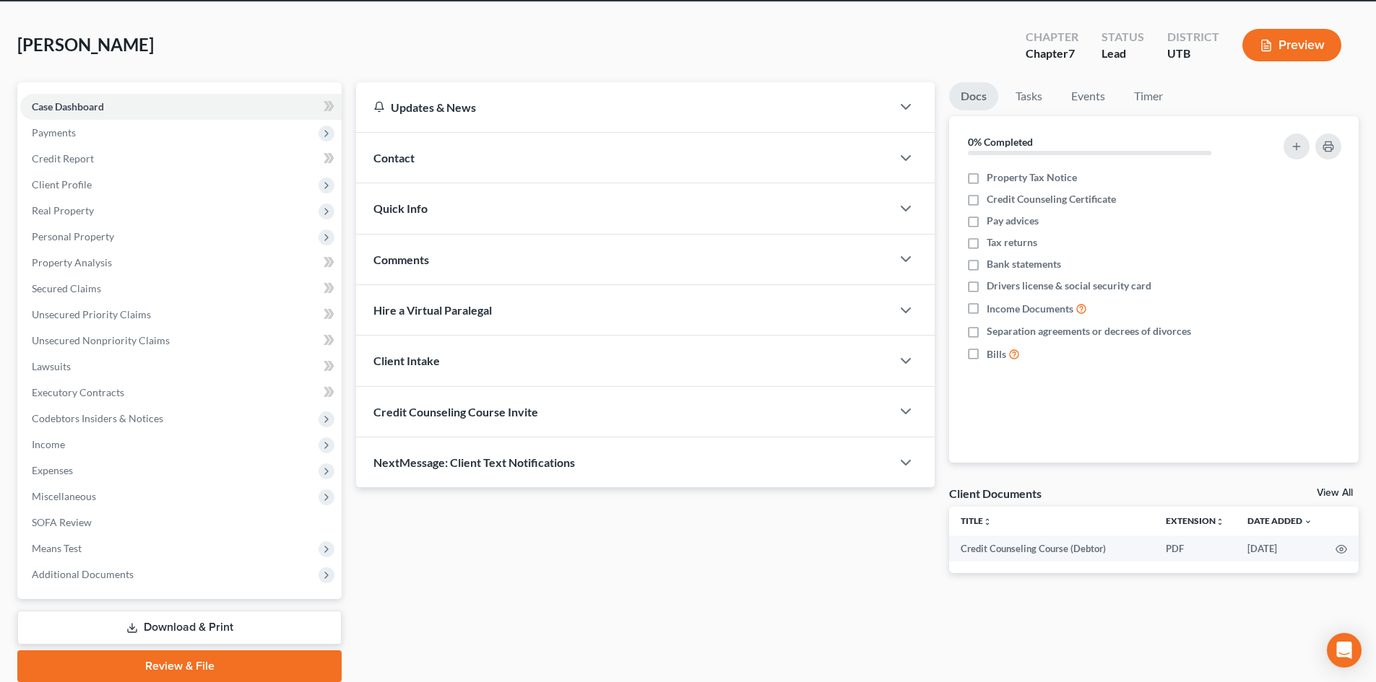
scroll to position [111, 0]
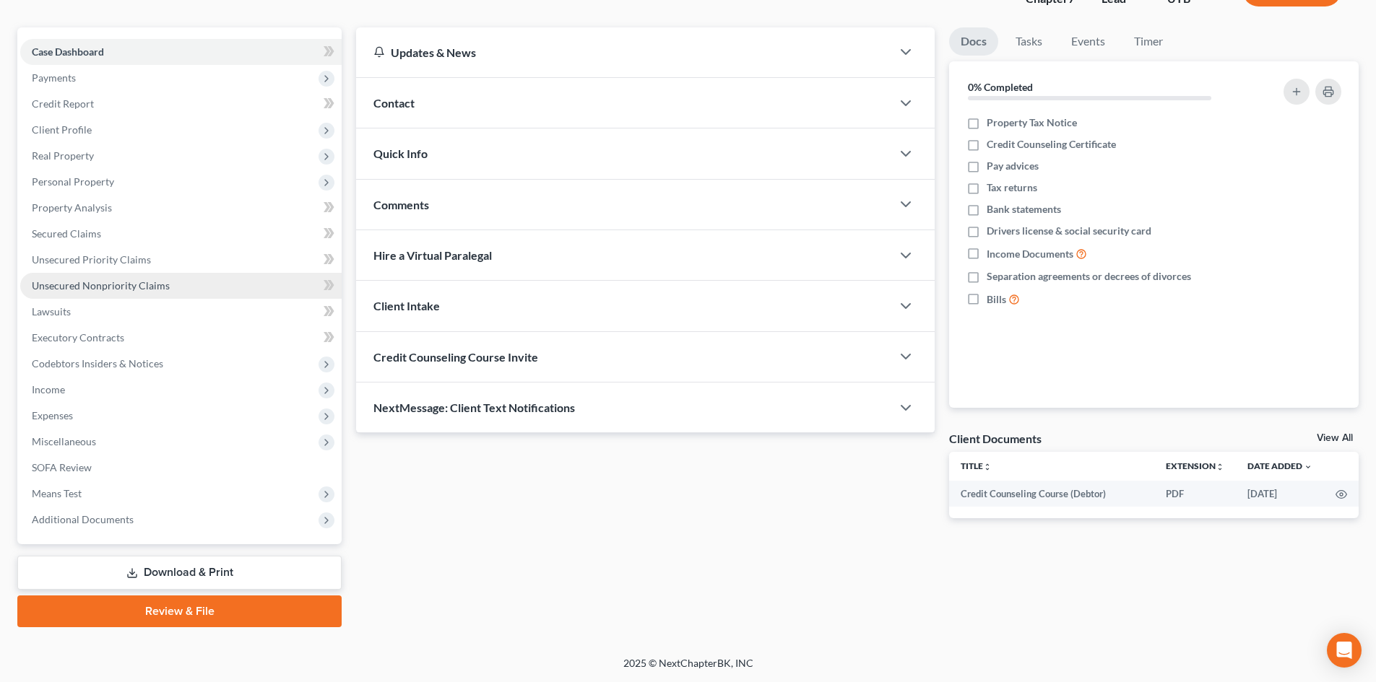
click at [119, 278] on link "Unsecured Nonpriority Claims" at bounding box center [180, 286] width 321 height 26
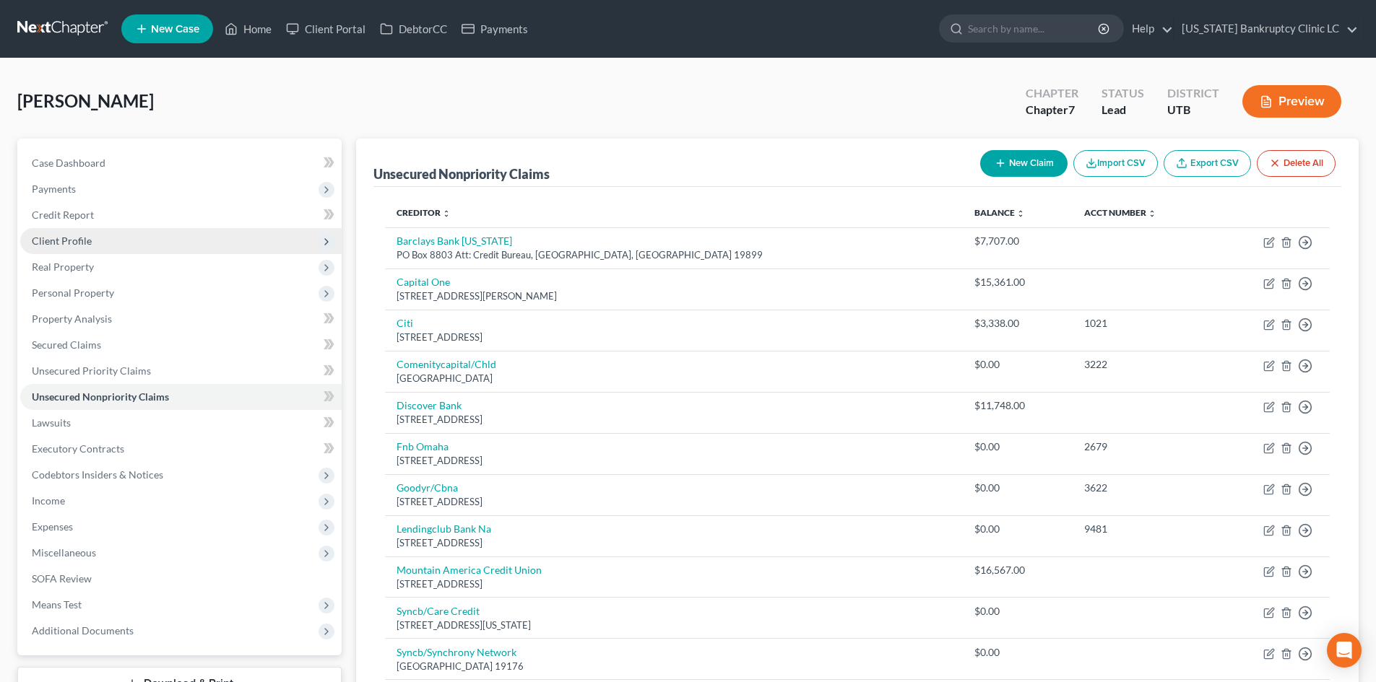
click at [81, 244] on span "Client Profile" at bounding box center [62, 241] width 60 height 12
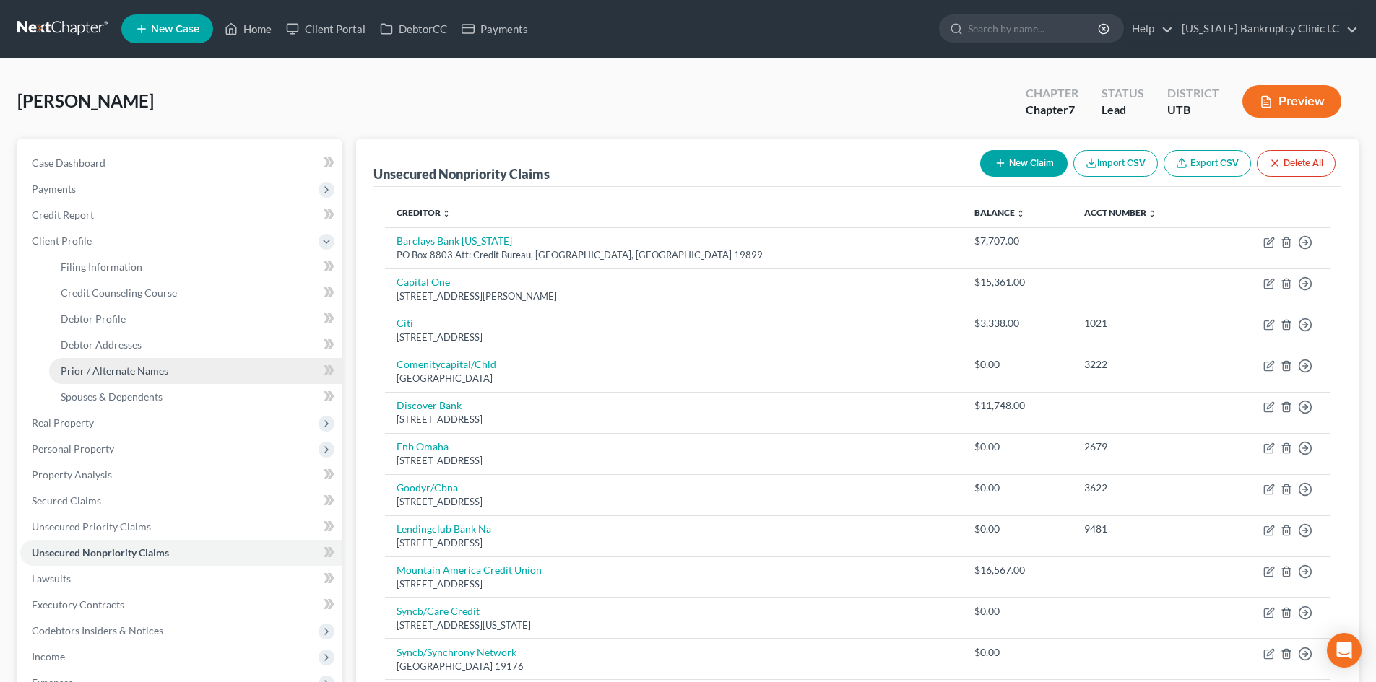
click at [119, 361] on link "Prior / Alternate Names" at bounding box center [195, 371] width 292 height 26
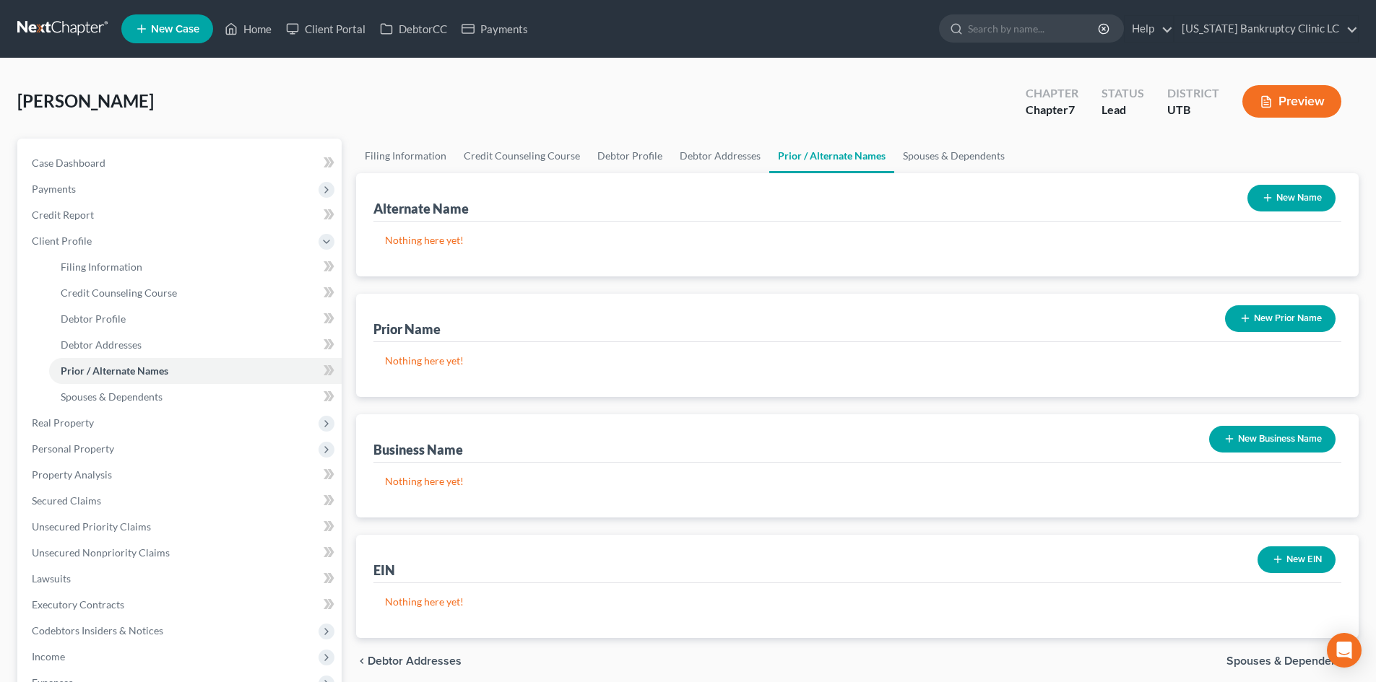
click at [1289, 321] on button "New Prior Name" at bounding box center [1280, 318] width 110 height 27
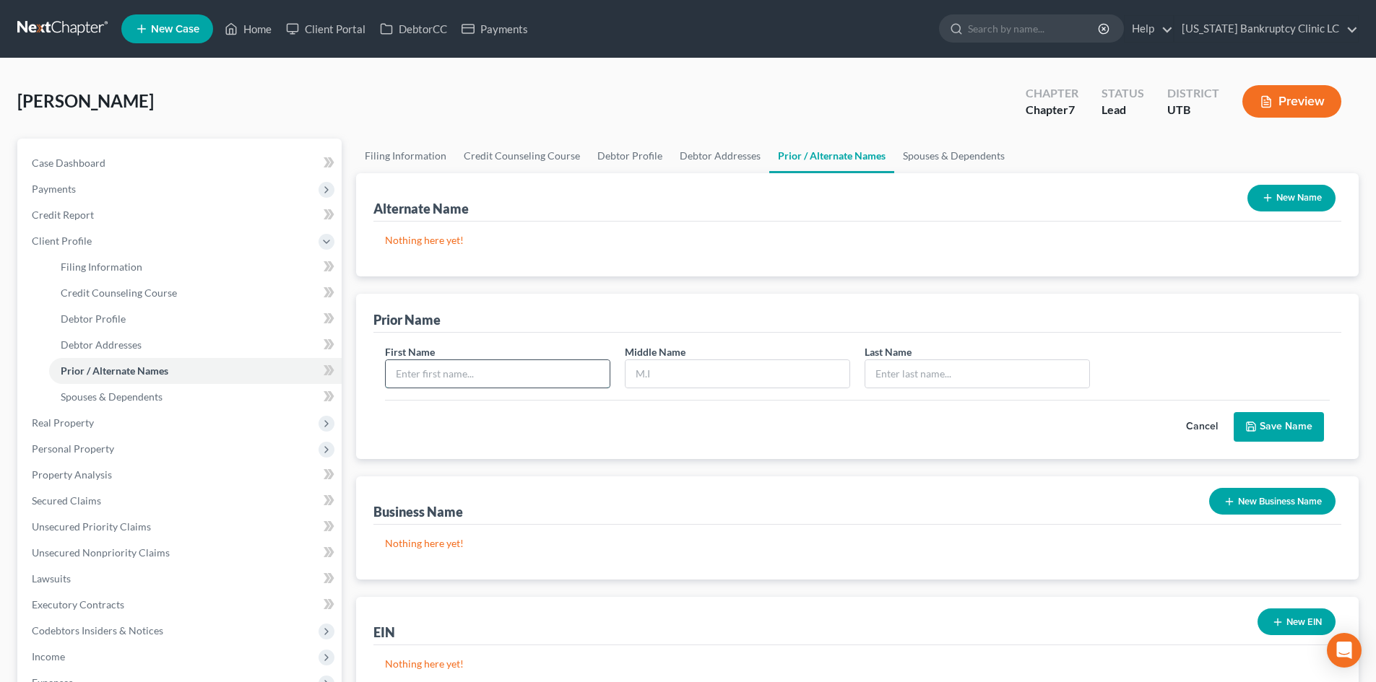
click at [464, 369] on input "text" at bounding box center [498, 373] width 224 height 27
click at [1282, 438] on button "Save Name" at bounding box center [1278, 427] width 90 height 30
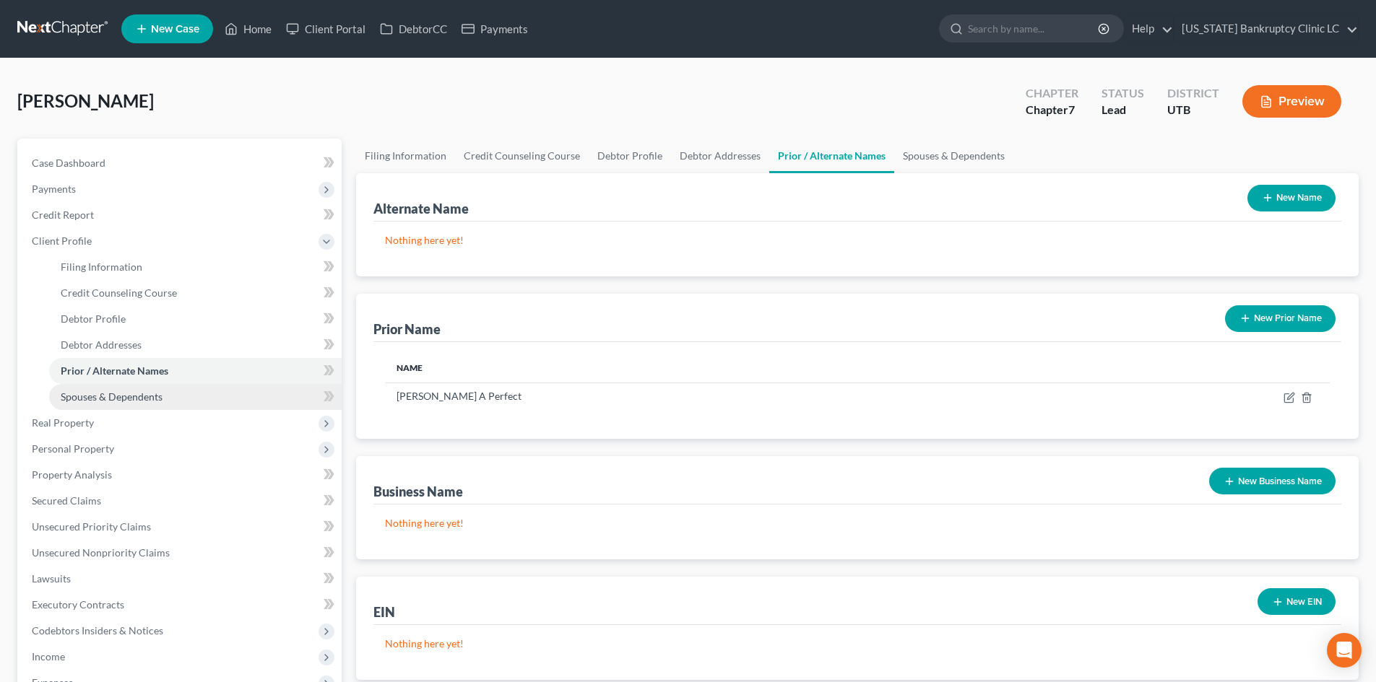
click at [113, 391] on span "Spouses & Dependents" at bounding box center [112, 397] width 102 height 12
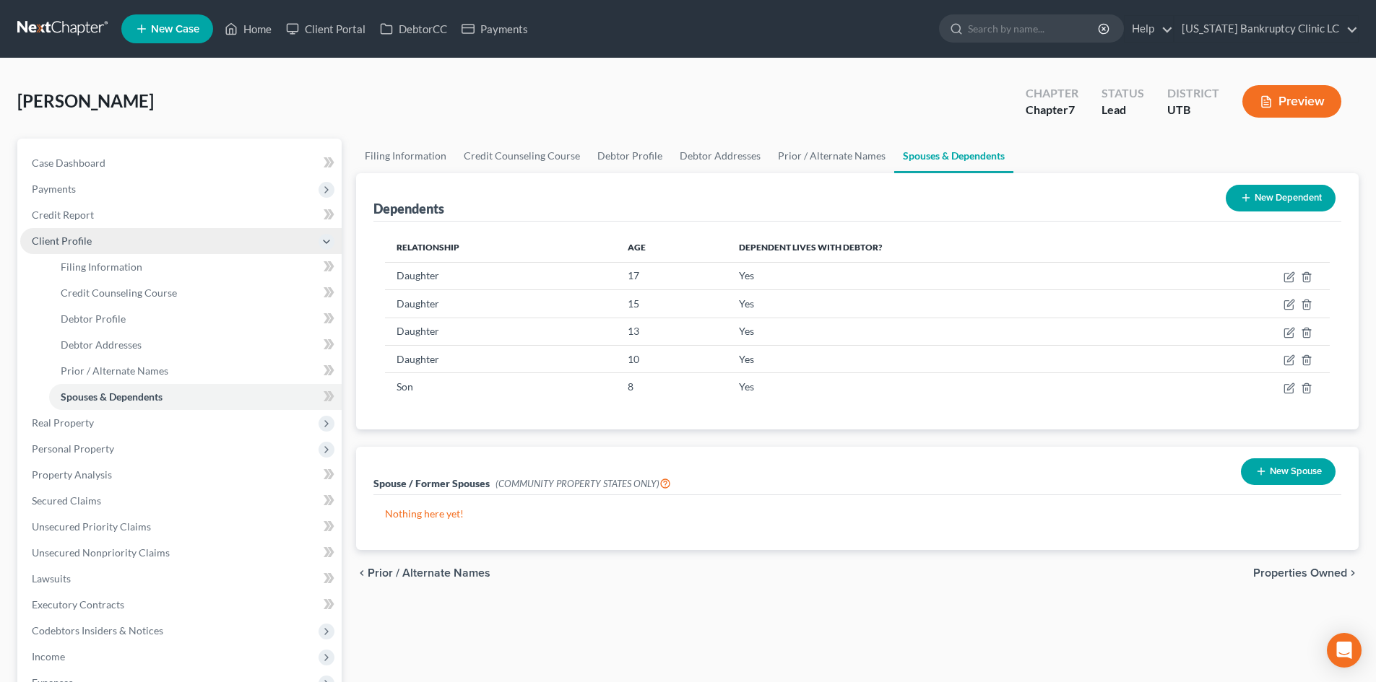
click at [91, 238] on span "Client Profile" at bounding box center [180, 241] width 321 height 26
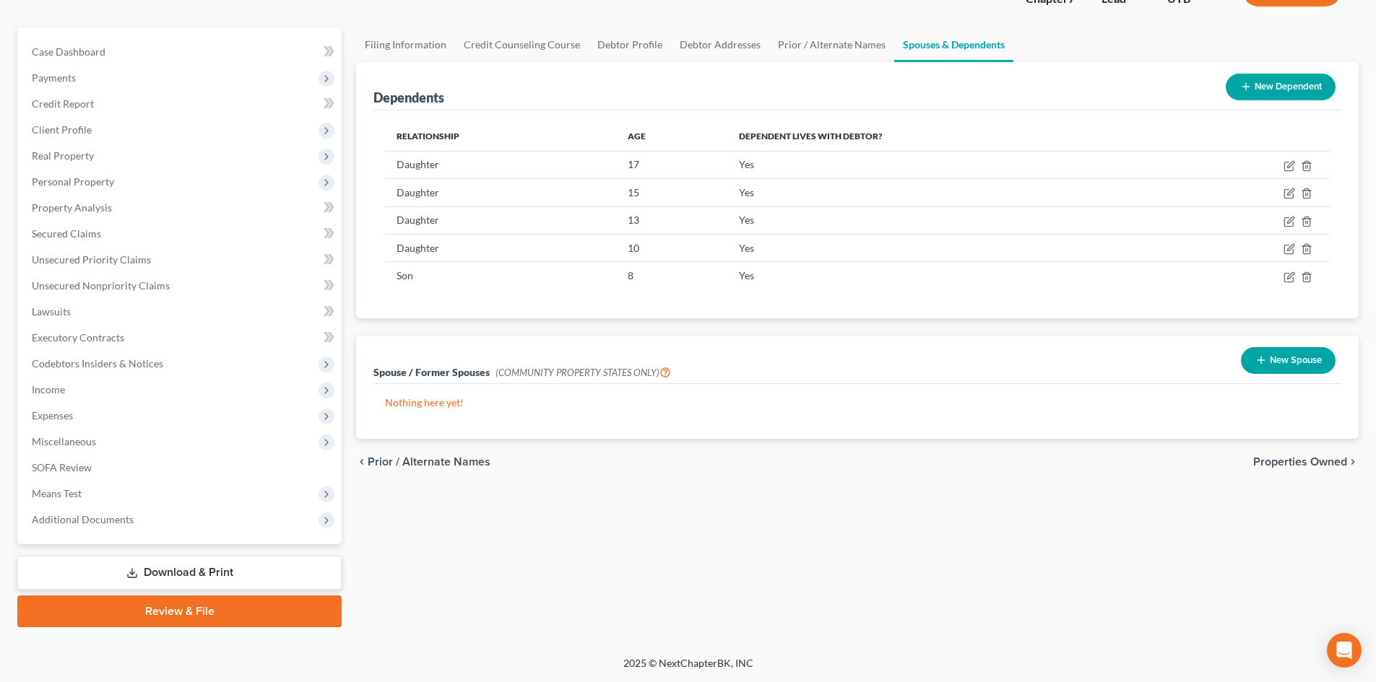
click at [207, 612] on link "Review & File" at bounding box center [179, 612] width 324 height 32
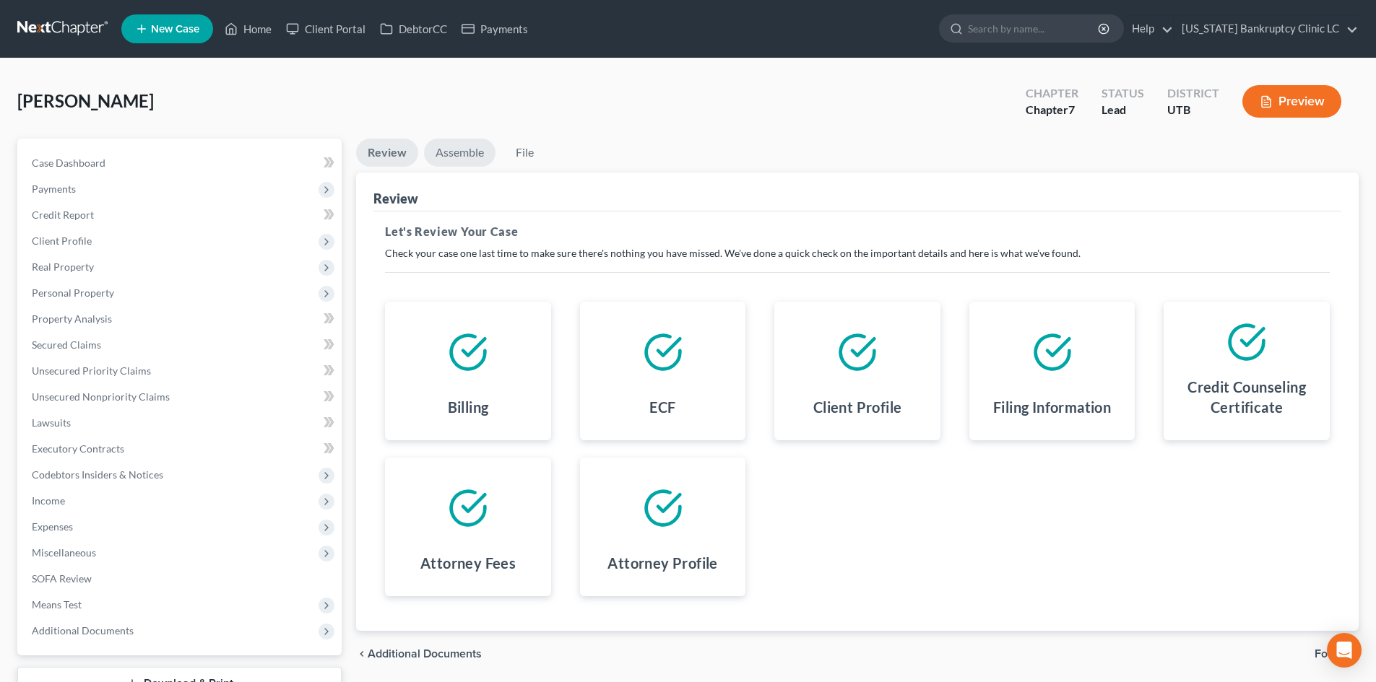
click at [461, 157] on link "Assemble" at bounding box center [459, 153] width 71 height 28
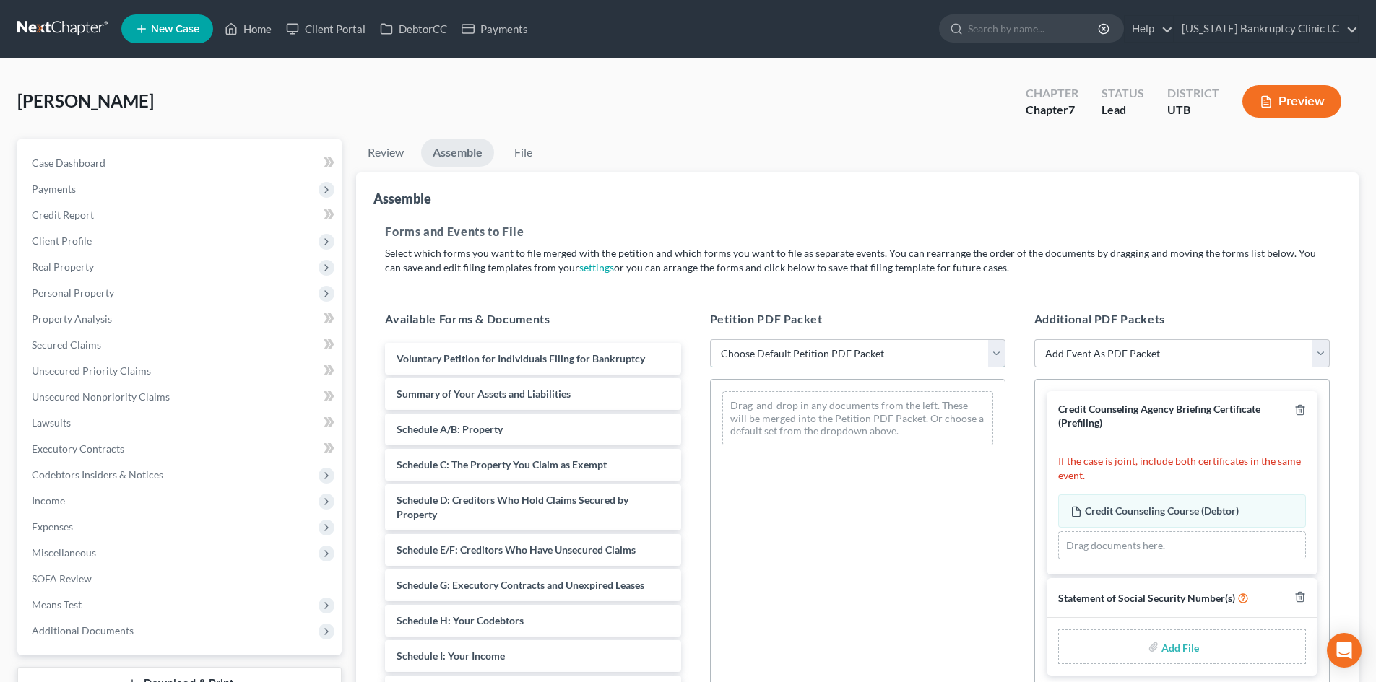
click at [766, 355] on select "Choose Default Petition PDF Packet Emergency Filing (Voluntary Petition and Cre…" at bounding box center [857, 353] width 295 height 29
click at [710, 339] on select "Choose Default Petition PDF Packet Emergency Filing (Voluntary Petition and Cre…" at bounding box center [857, 353] width 295 height 29
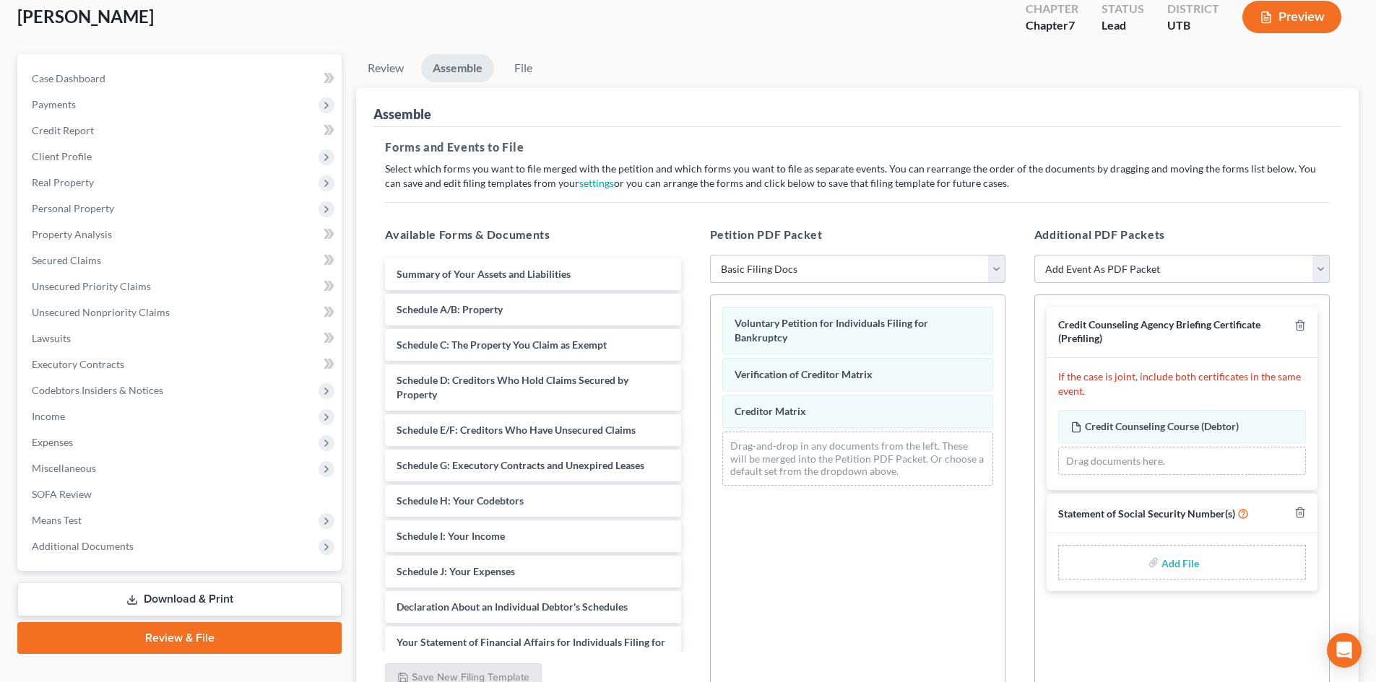
scroll to position [224, 0]
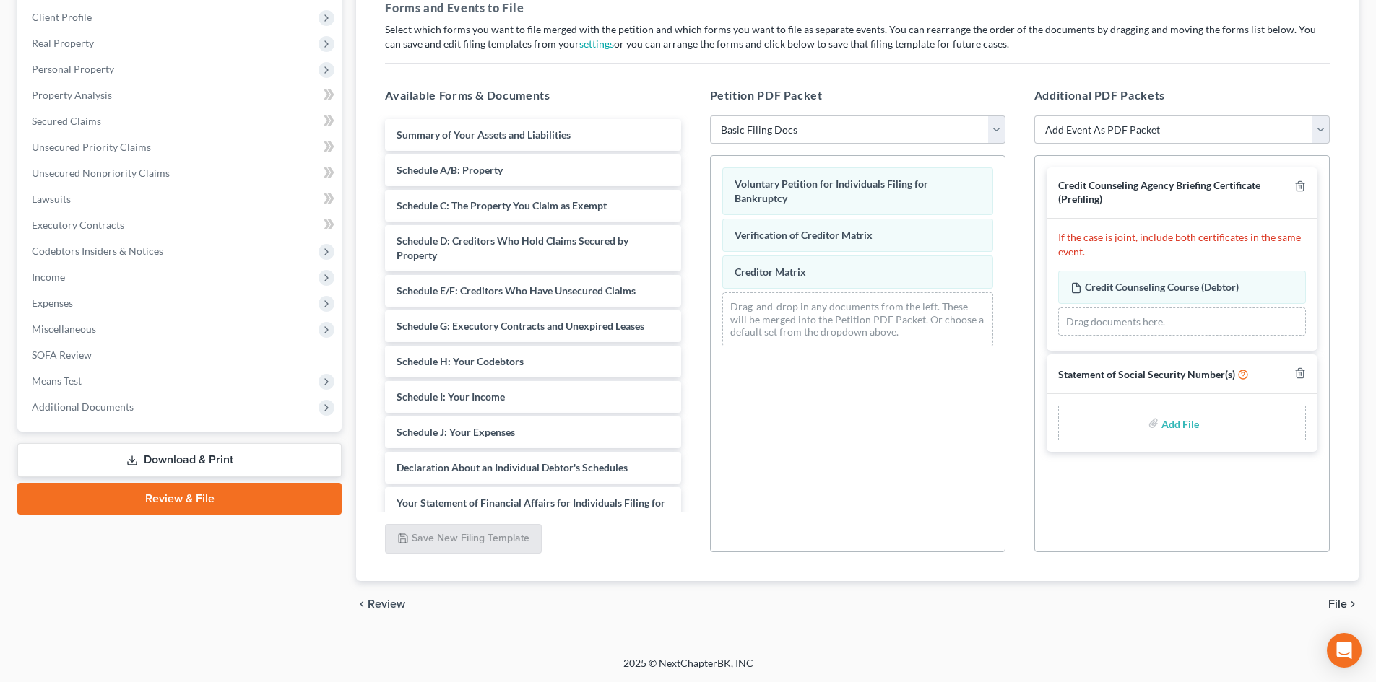
click at [1175, 428] on input "file" at bounding box center [1178, 423] width 35 height 26
click at [1179, 422] on input "file" at bounding box center [1178, 423] width 35 height 26
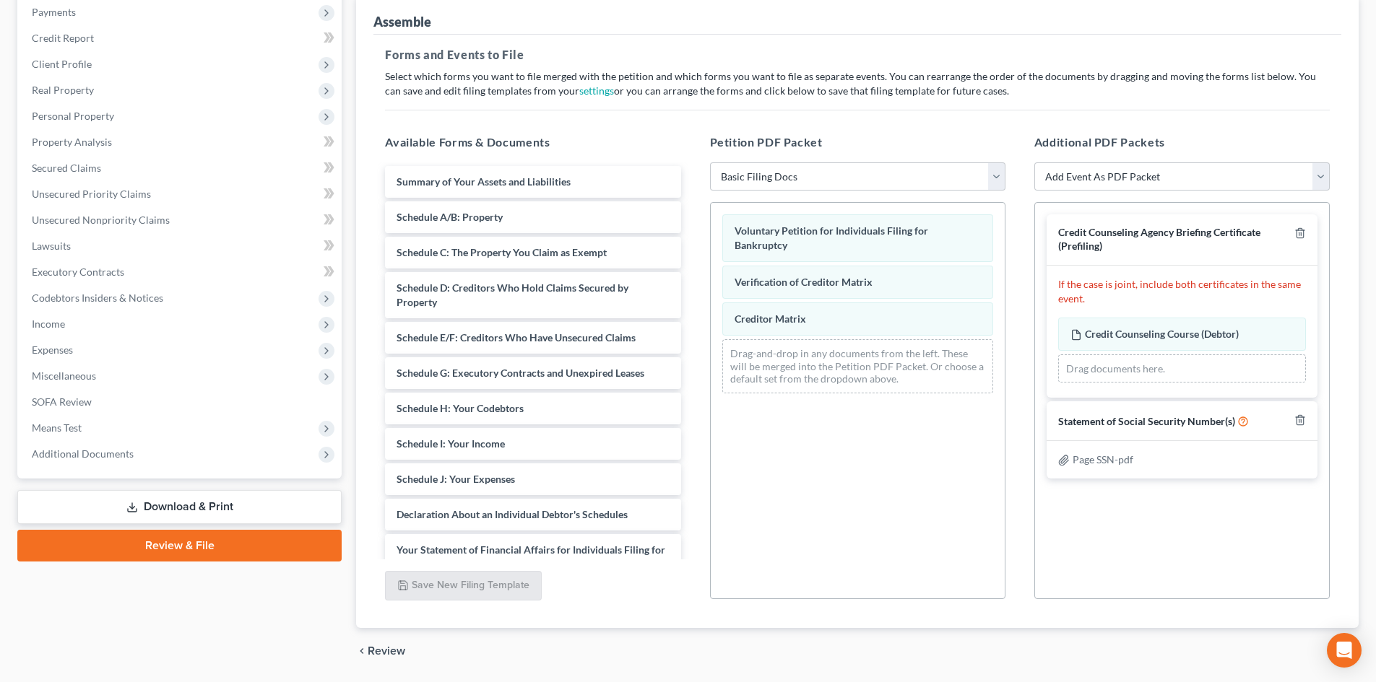
scroll to position [152, 0]
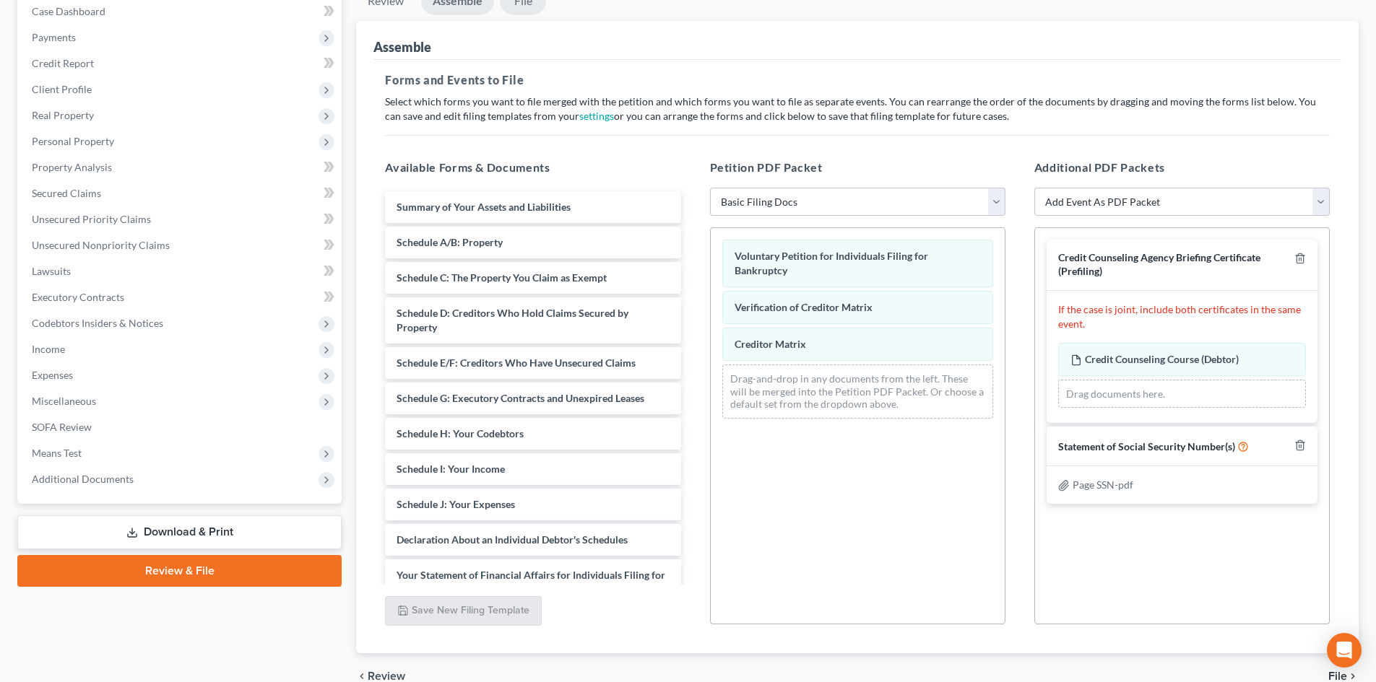
click at [522, 1] on link "File" at bounding box center [523, 1] width 46 height 28
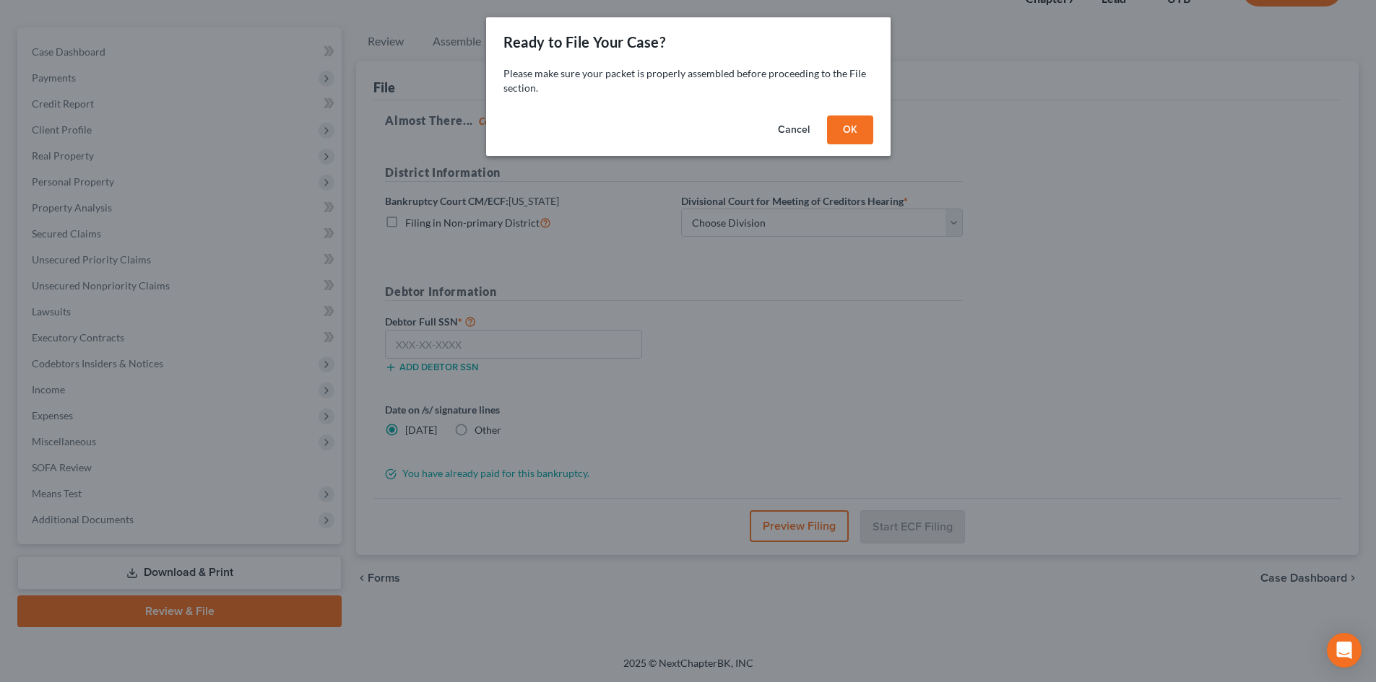
scroll to position [111, 0]
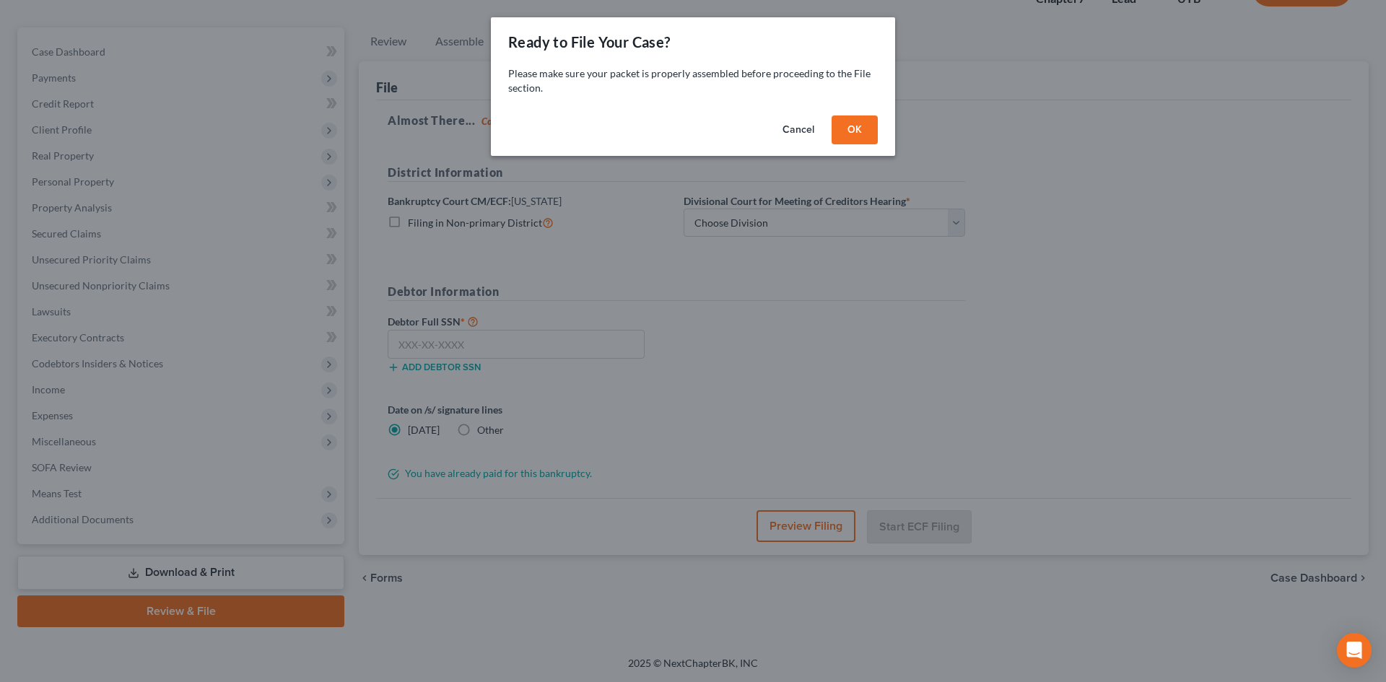
click at [851, 126] on button "OK" at bounding box center [855, 130] width 46 height 29
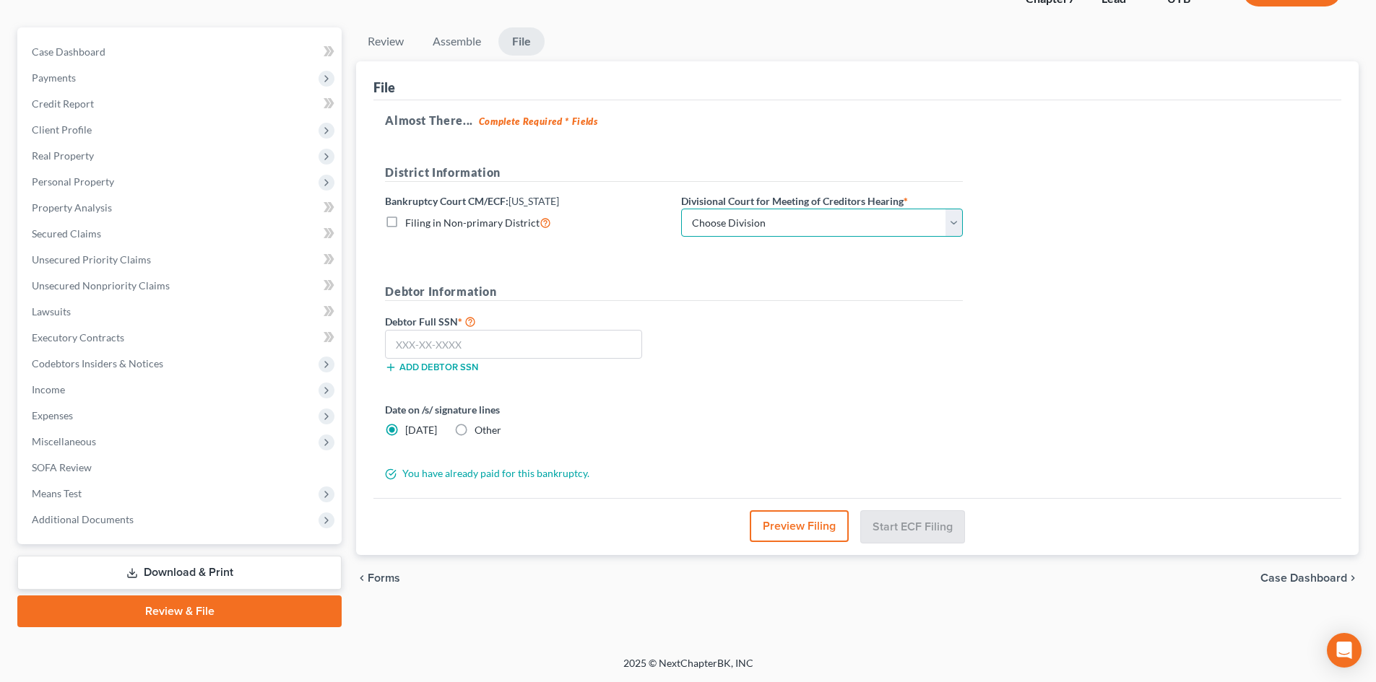
drag, startPoint x: 826, startPoint y: 227, endPoint x: 823, endPoint y: 236, distance: 9.8
click at [825, 227] on select "Choose Division [GEOGRAPHIC_DATA]" at bounding box center [822, 223] width 282 height 29
click at [681, 209] on select "Choose Division [GEOGRAPHIC_DATA]" at bounding box center [822, 223] width 282 height 29
click at [955, 364] on div "Debtor Full SSN * Add debtor SSN" at bounding box center [674, 349] width 592 height 72
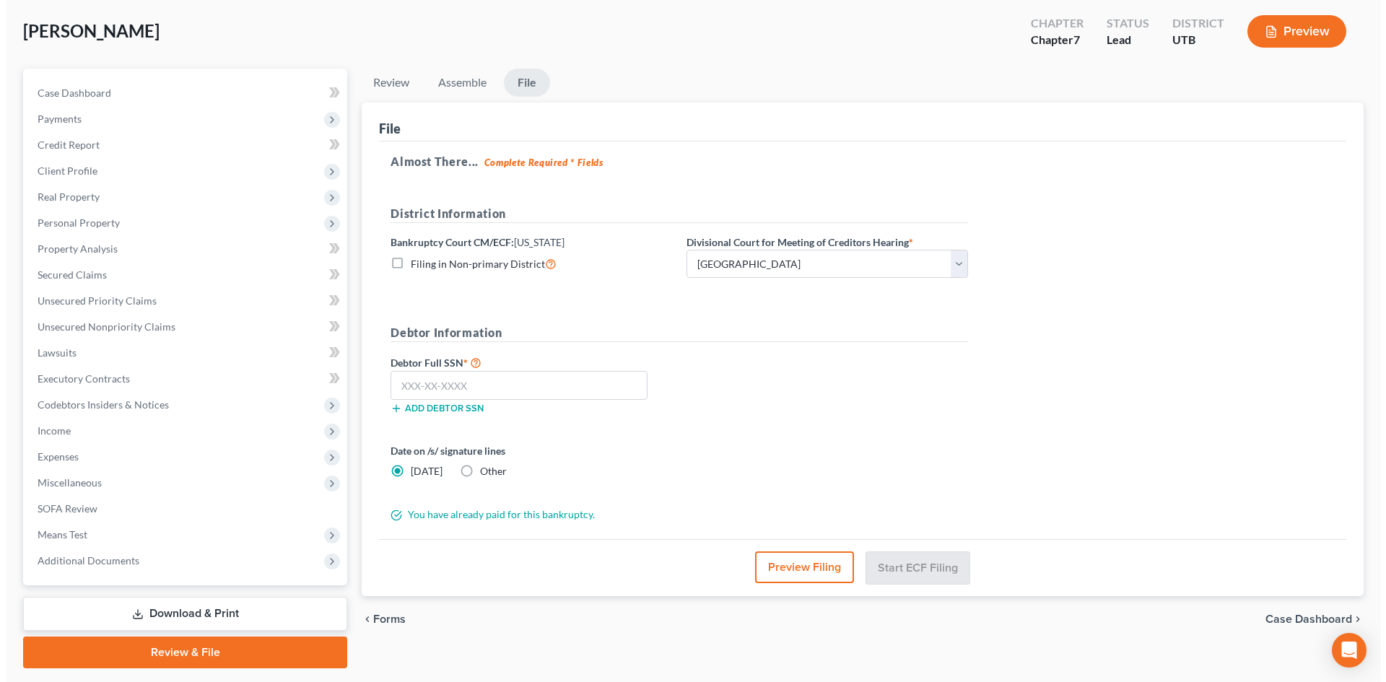
scroll to position [0, 0]
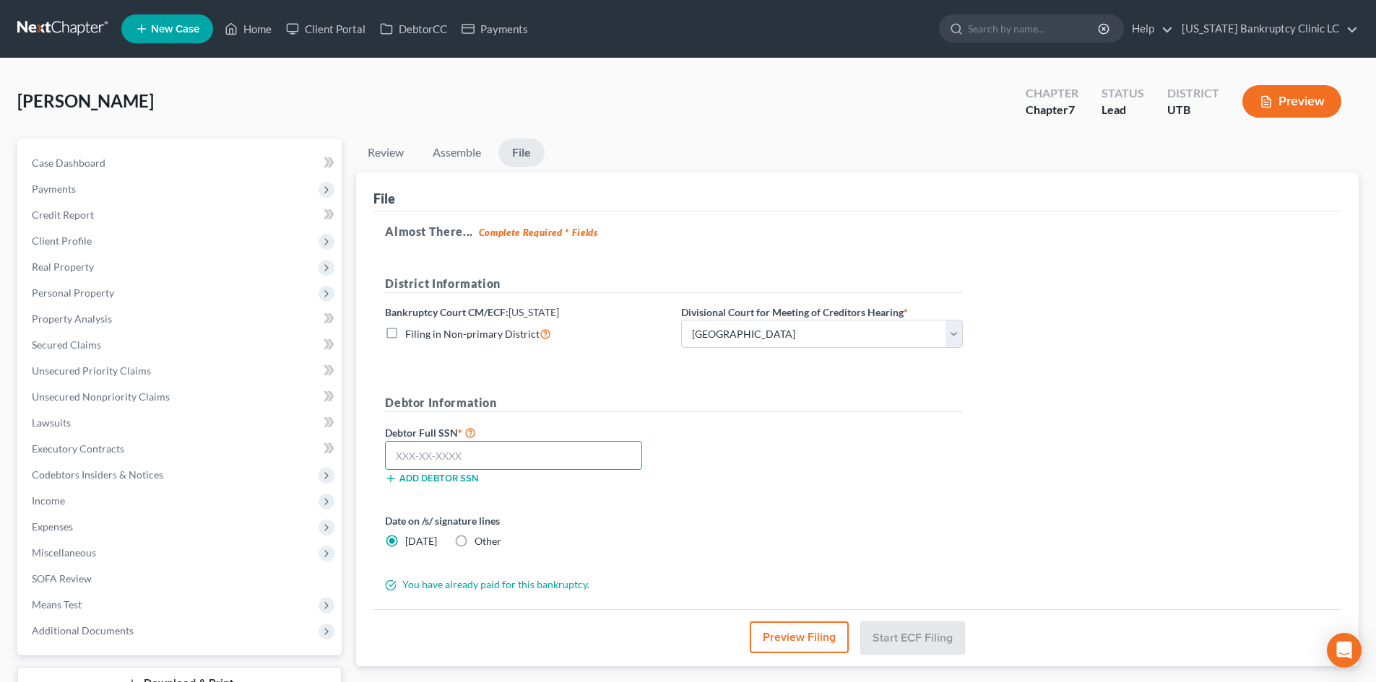
click at [494, 459] on input "text" at bounding box center [513, 455] width 257 height 29
click at [820, 644] on button "Preview Filing" at bounding box center [799, 638] width 99 height 32
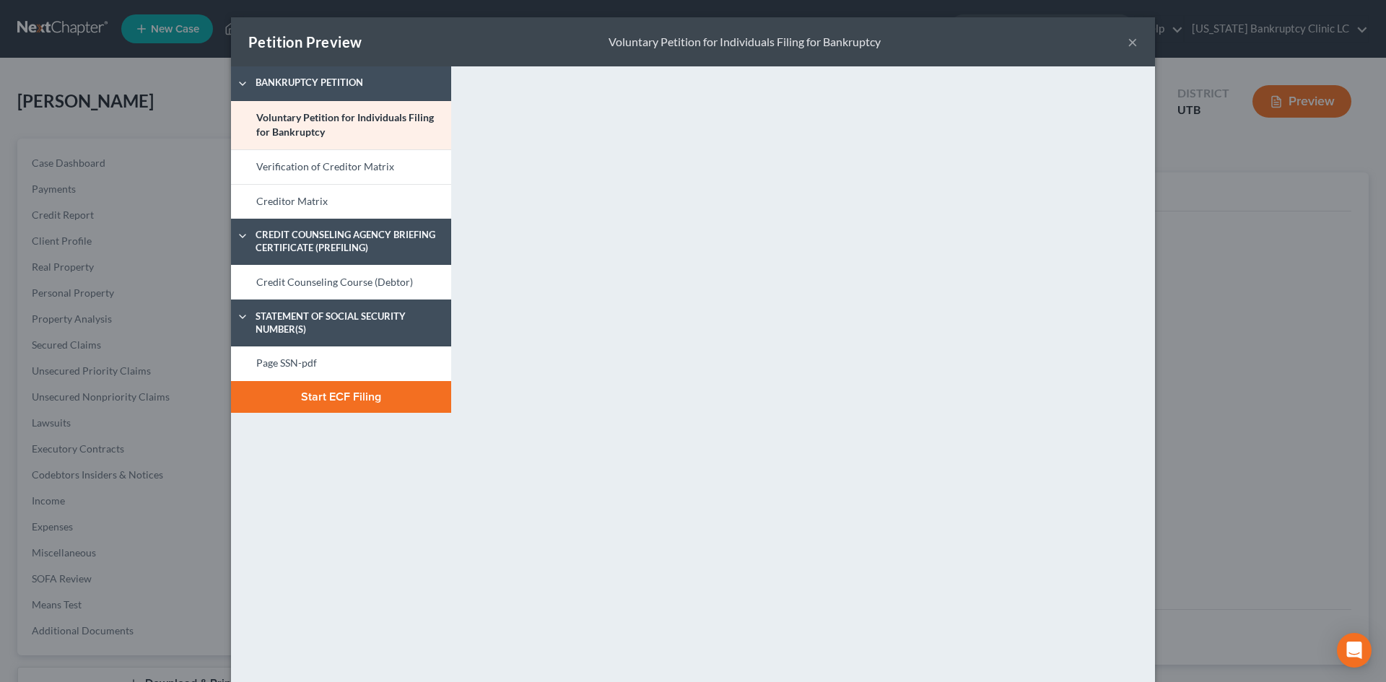
scroll to position [52, 0]
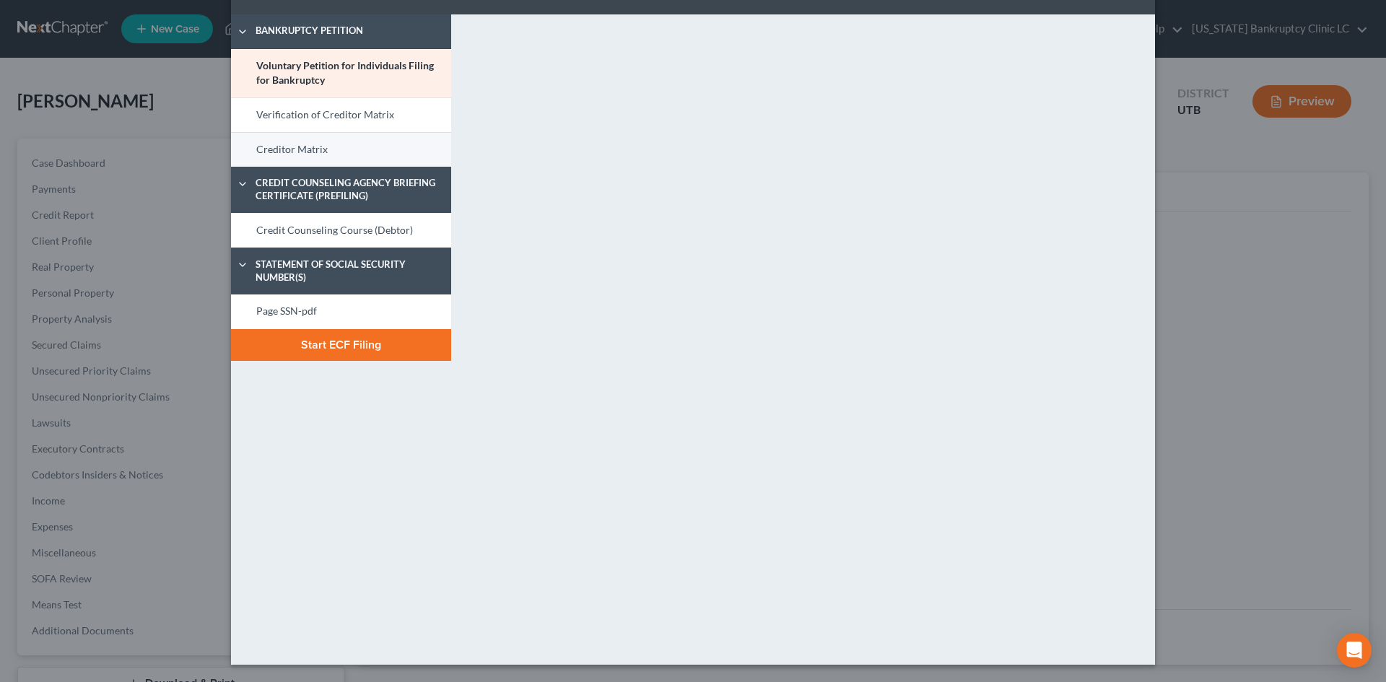
click at [318, 156] on link "Creditor Matrix" at bounding box center [341, 149] width 220 height 35
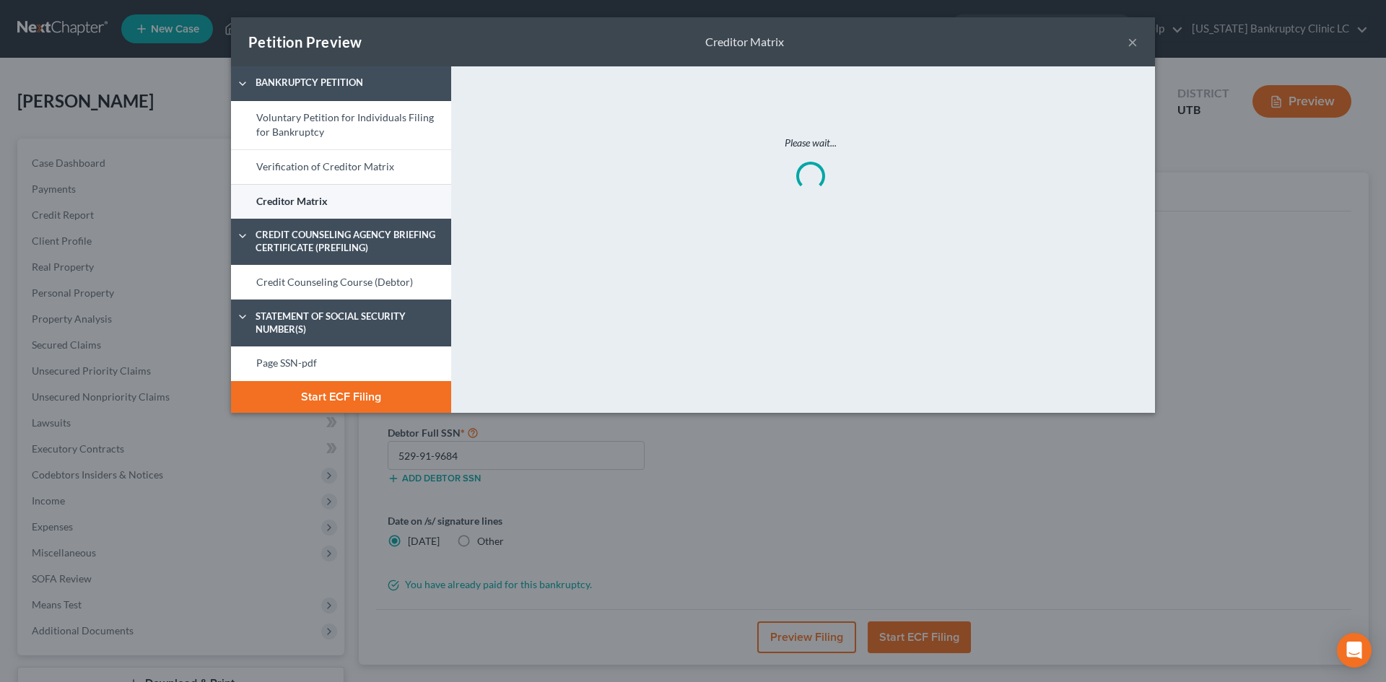
scroll to position [0, 0]
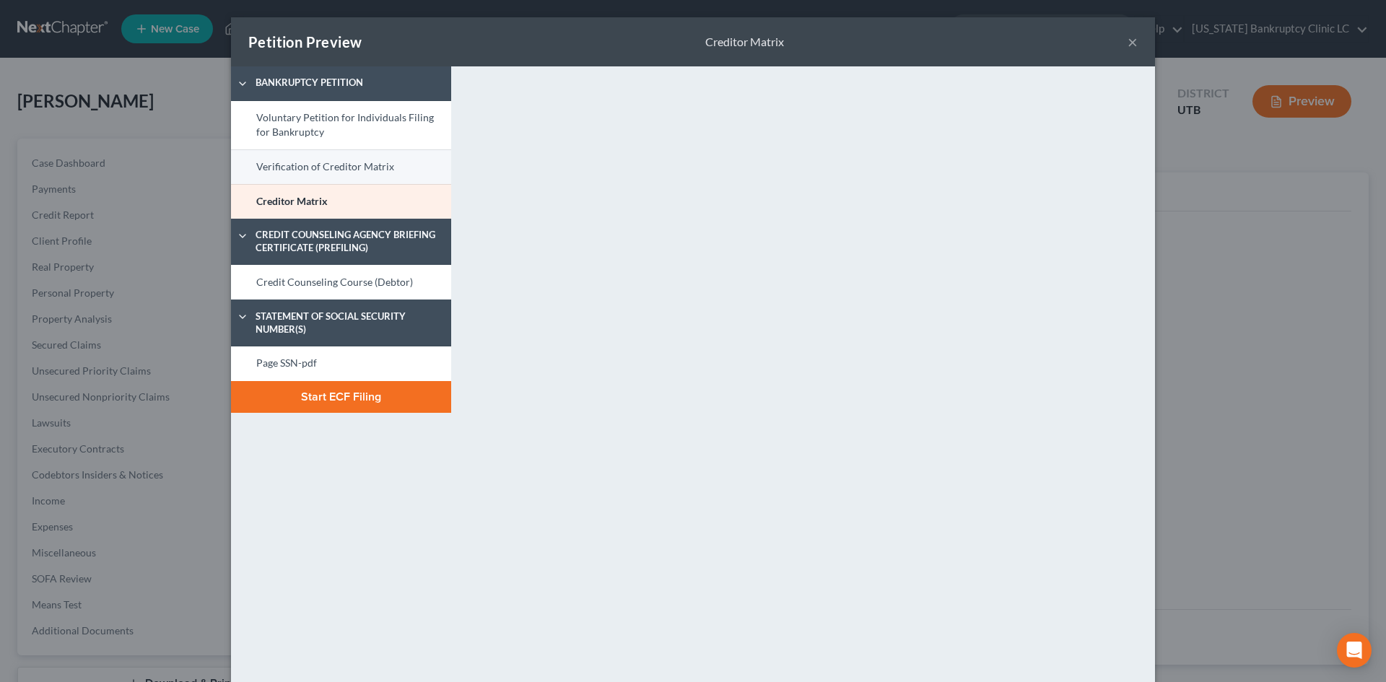
click at [339, 166] on link "Verification of Creditor Matrix" at bounding box center [341, 166] width 220 height 35
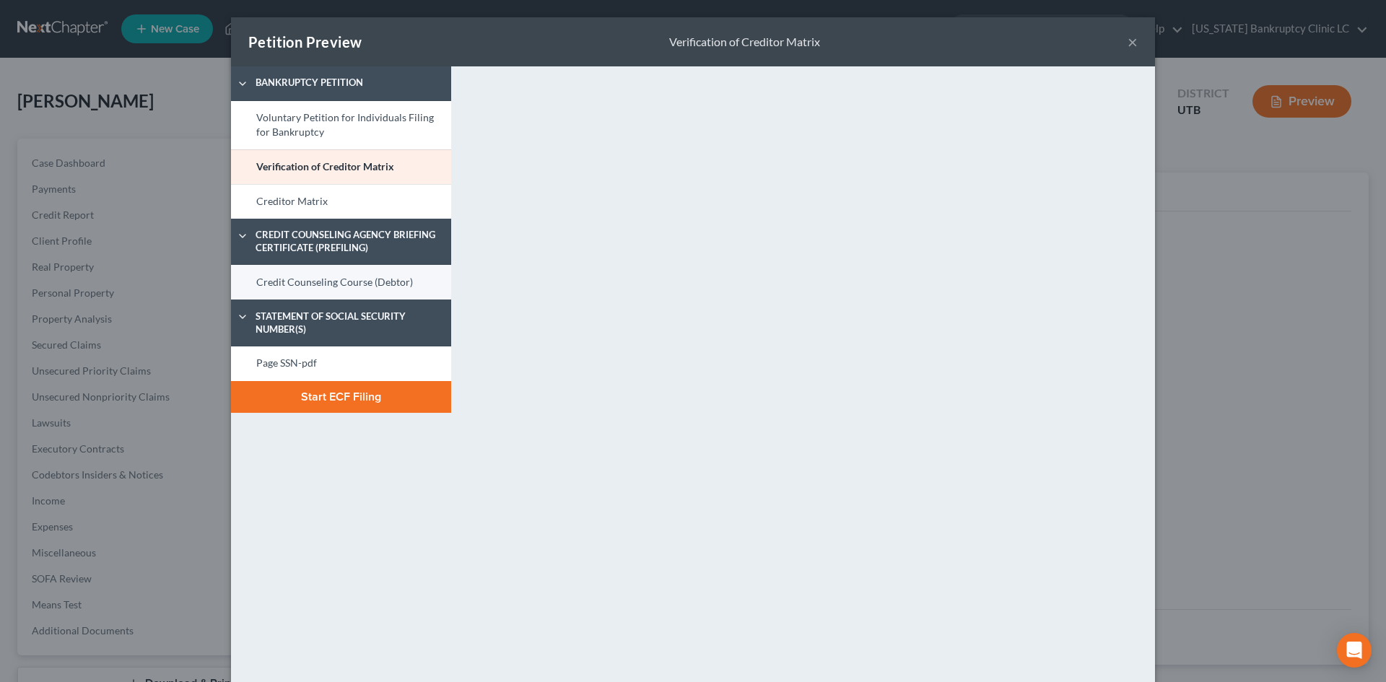
click at [344, 272] on link "Credit Counseling Course (Debtor)" at bounding box center [341, 282] width 220 height 35
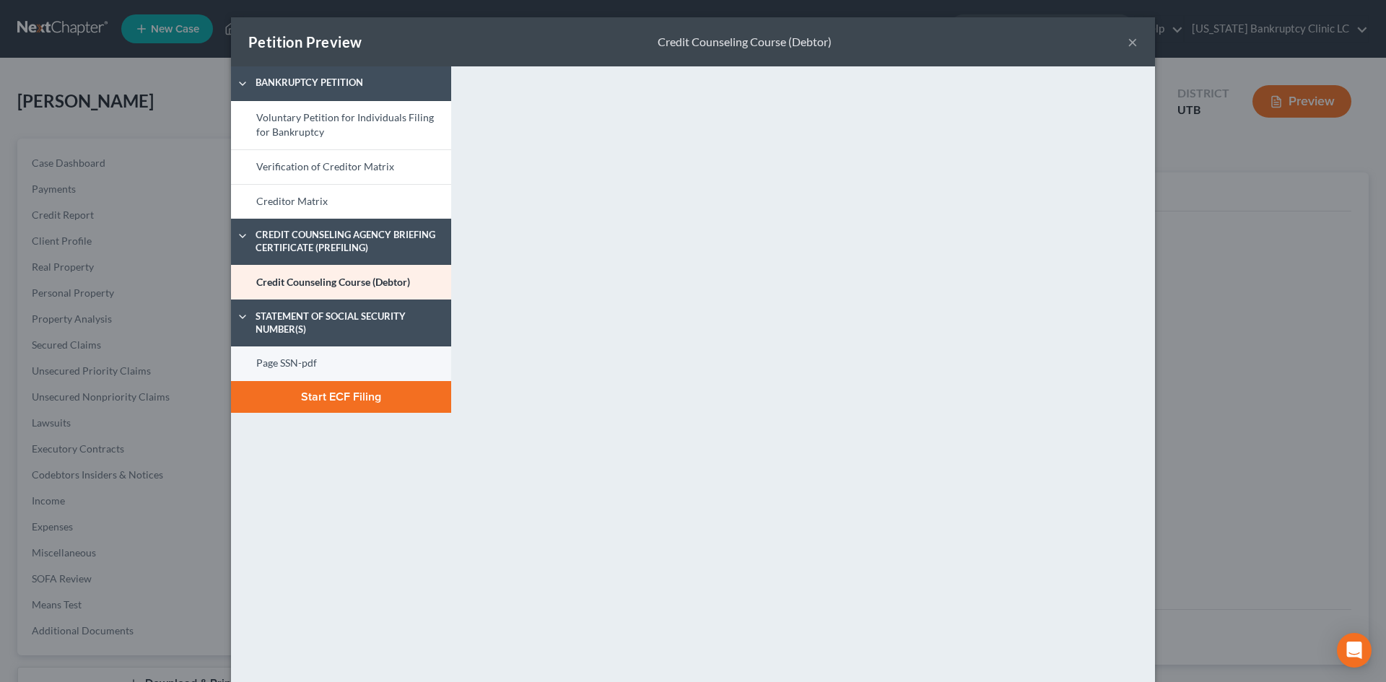
click at [331, 357] on link "Page SSN-pdf" at bounding box center [341, 364] width 220 height 35
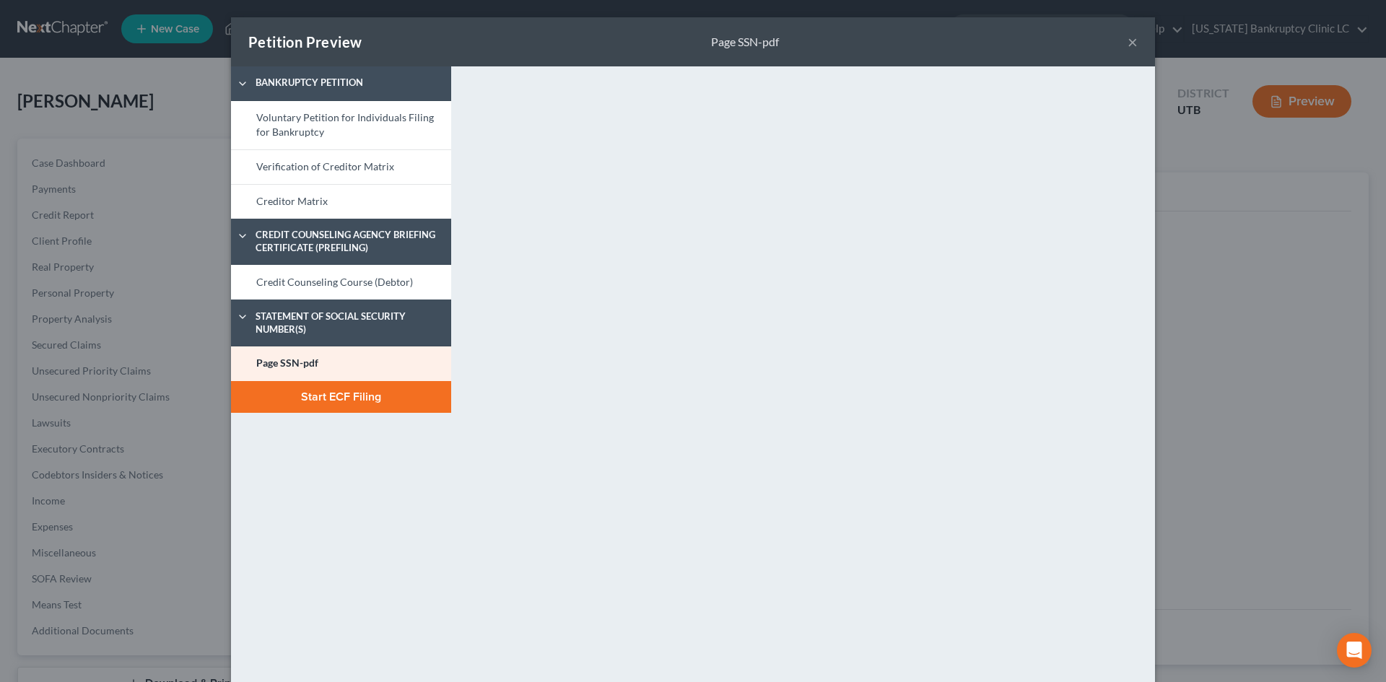
click at [1128, 42] on button "×" at bounding box center [1133, 41] width 10 height 17
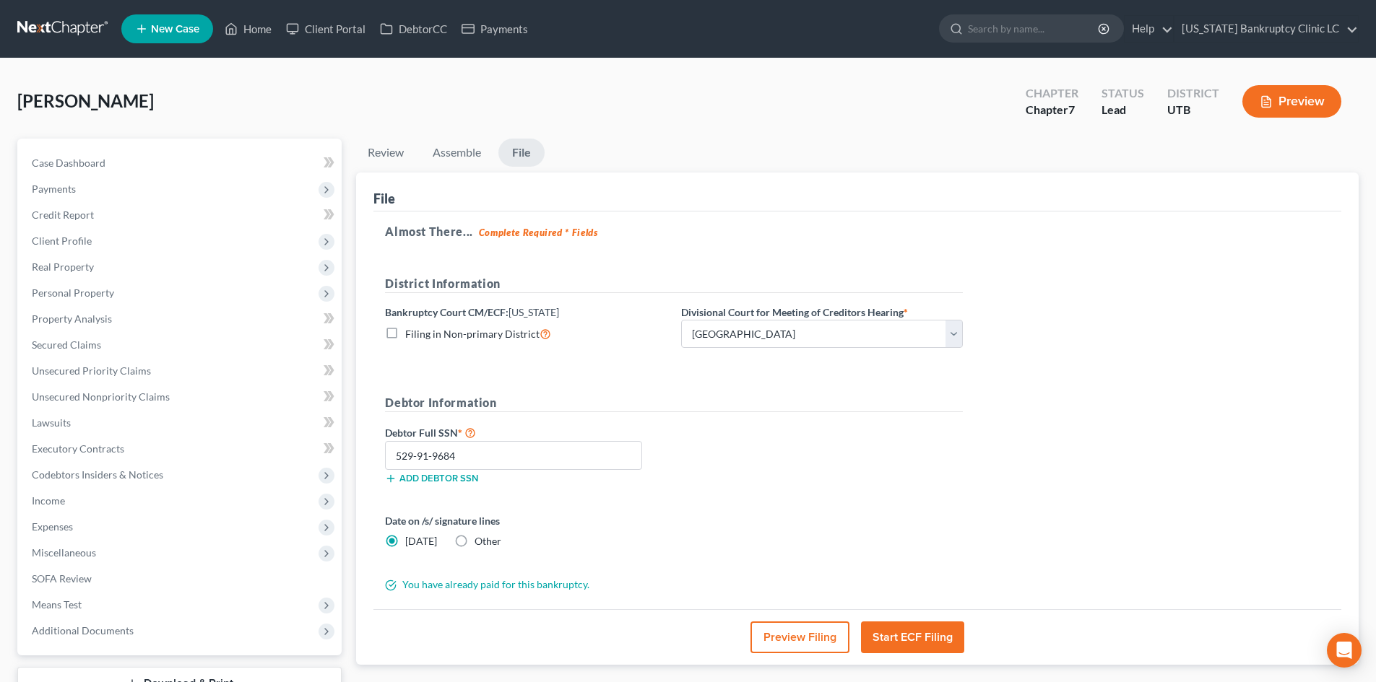
click at [939, 632] on button "Start ECF Filing" at bounding box center [912, 638] width 103 height 32
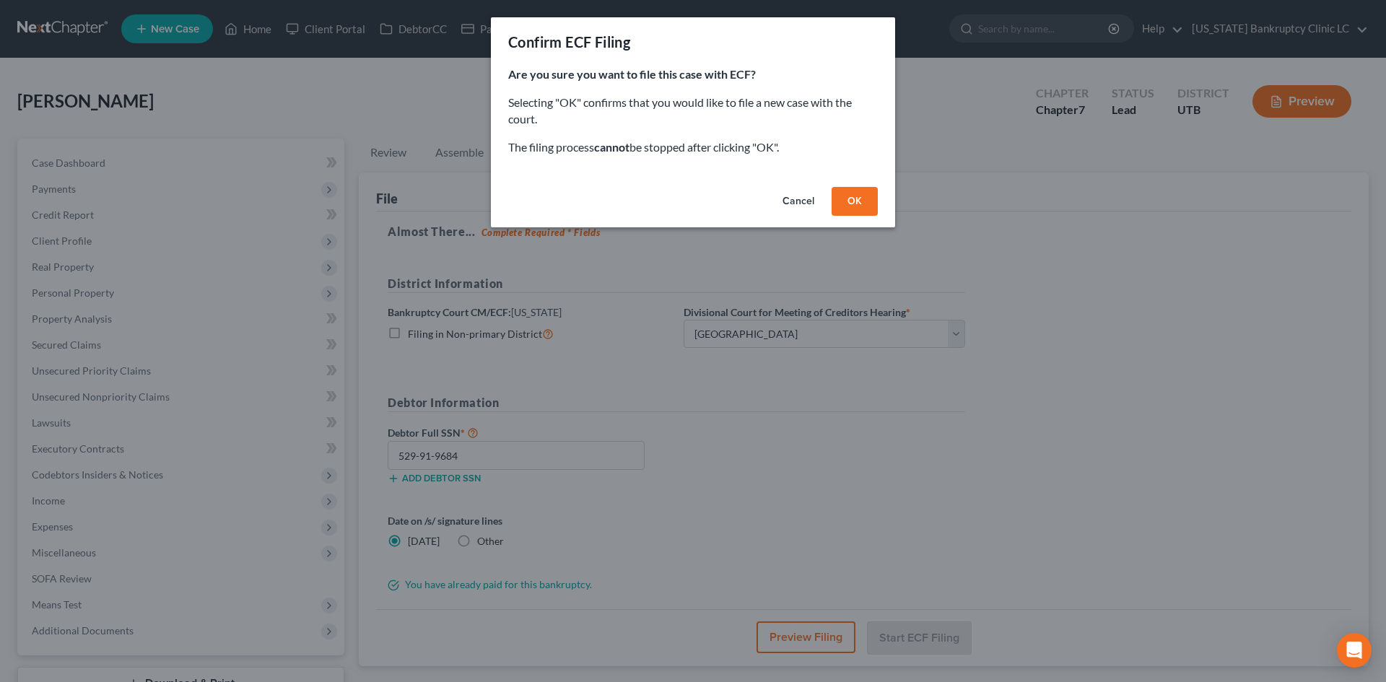
click at [862, 197] on button "OK" at bounding box center [855, 201] width 46 height 29
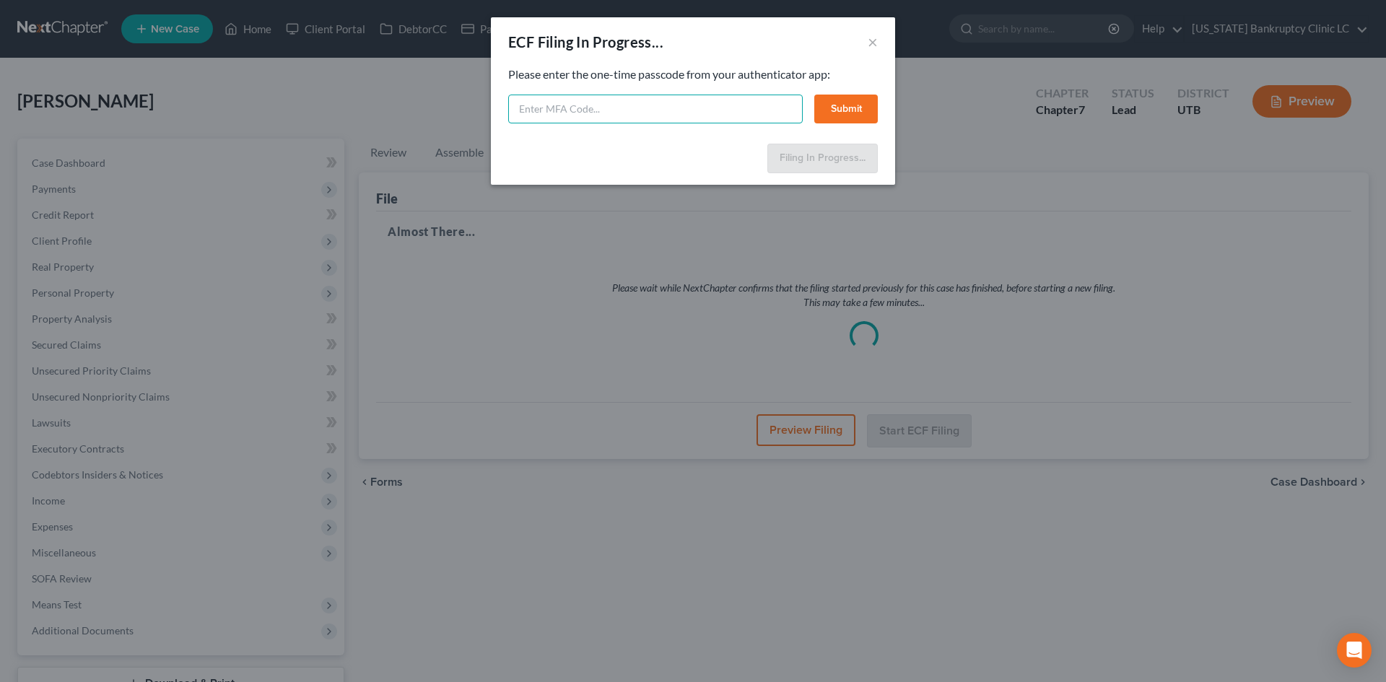
click at [750, 103] on input "text" at bounding box center [655, 109] width 295 height 29
click at [598, 102] on input "text" at bounding box center [655, 109] width 295 height 29
click at [851, 102] on button "Submit" at bounding box center [847, 109] width 64 height 29
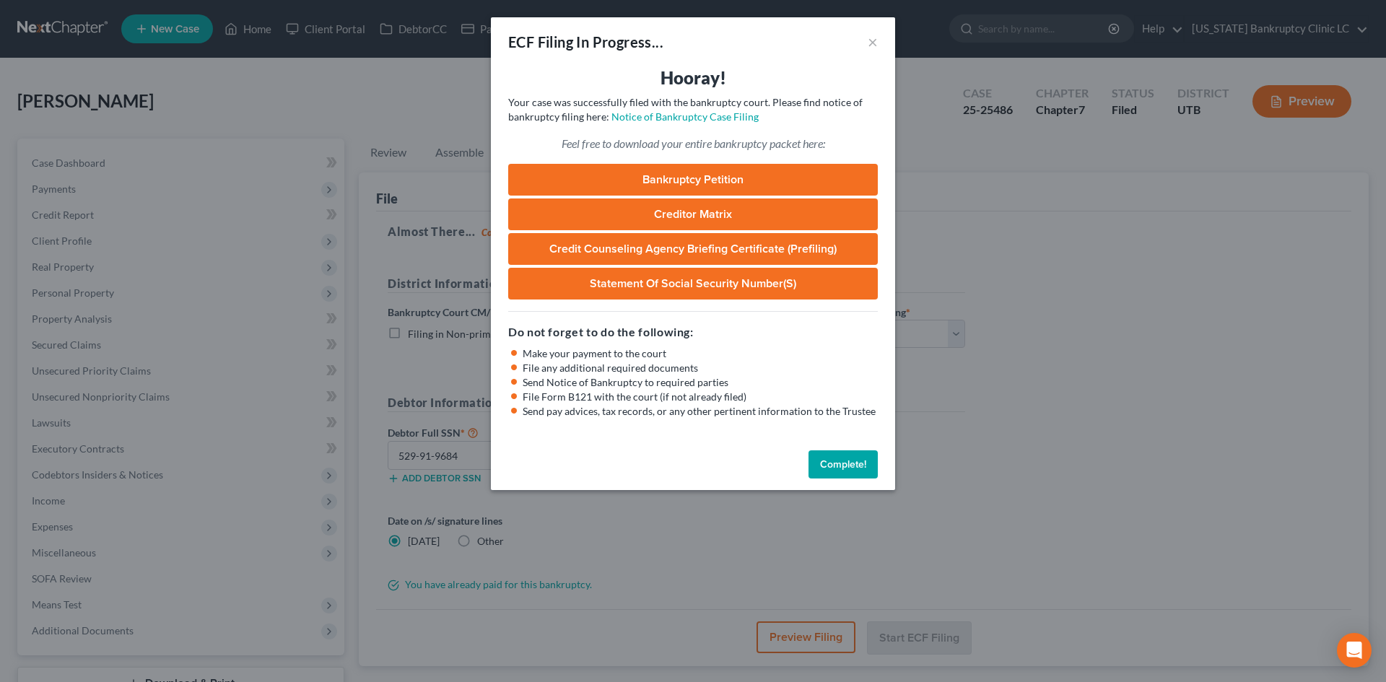
click at [867, 48] on div "ECF Filing In Progress... ×" at bounding box center [693, 41] width 404 height 49
click at [869, 44] on button "×" at bounding box center [873, 41] width 10 height 17
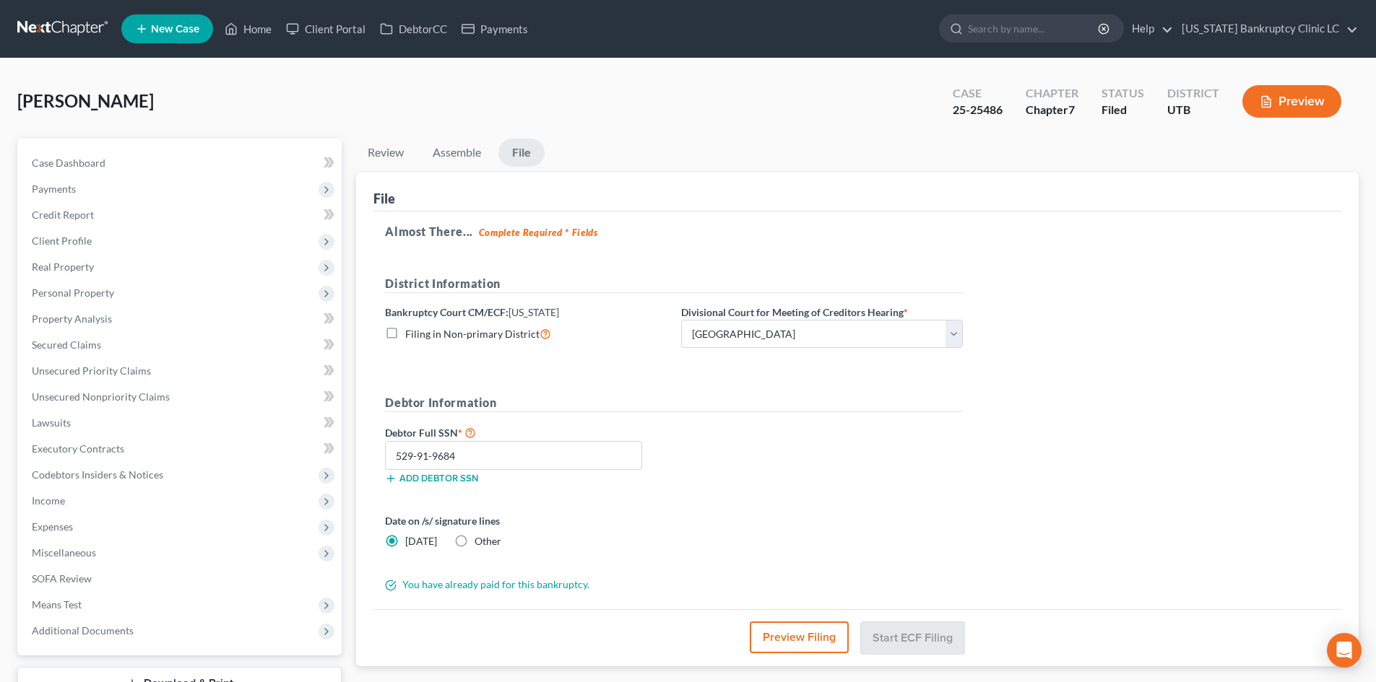
drag, startPoint x: 952, startPoint y: 111, endPoint x: 979, endPoint y: 110, distance: 26.8
click at [1007, 115] on div "Case 25-25486" at bounding box center [977, 103] width 73 height 43
click at [976, 110] on div "25-25486" at bounding box center [977, 110] width 50 height 17
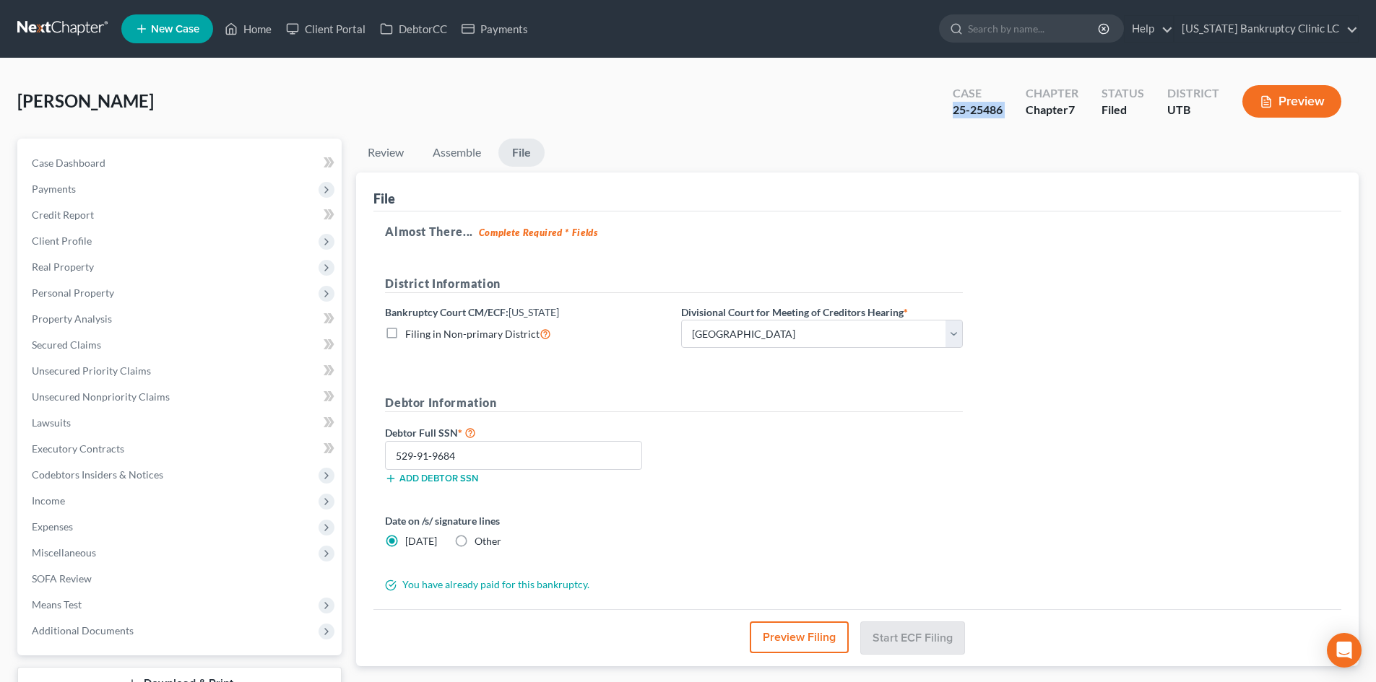
click at [976, 110] on div "25-25486" at bounding box center [977, 110] width 50 height 17
copy div "25-25486"
click at [261, 42] on ul "New Case Home Client Portal DebtorCC Payments - No Result - See all results Or …" at bounding box center [739, 29] width 1237 height 38
click at [113, 292] on span "Personal Property" at bounding box center [180, 293] width 321 height 26
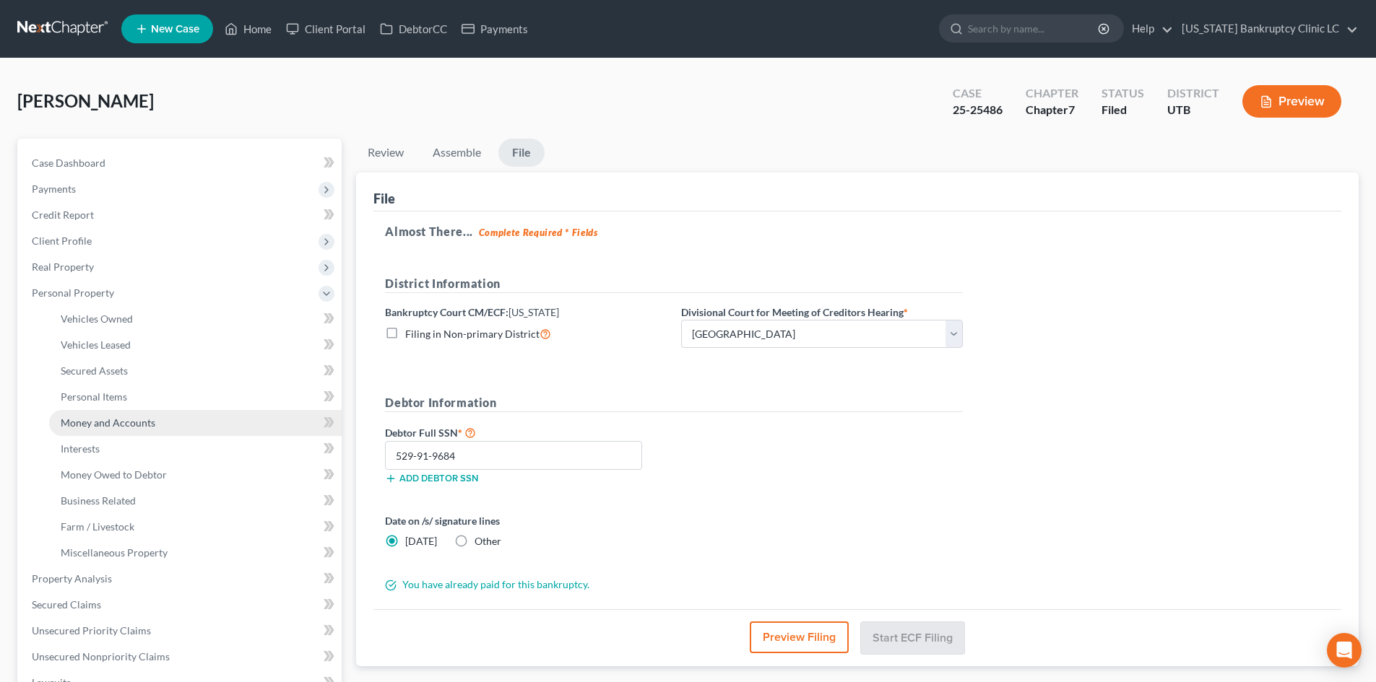
click at [127, 422] on span "Money and Accounts" at bounding box center [108, 423] width 95 height 12
